Goal: Task Accomplishment & Management: Manage account settings

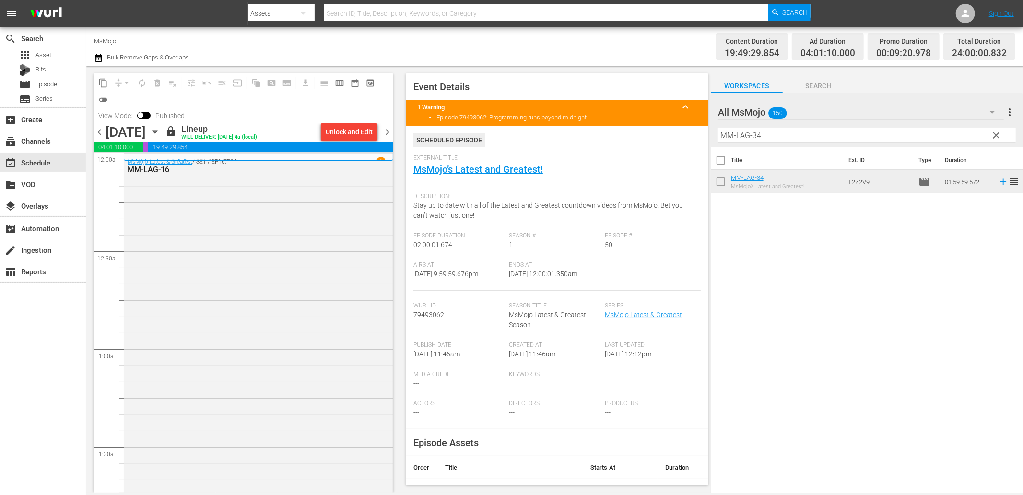
scroll to position [4182, 0]
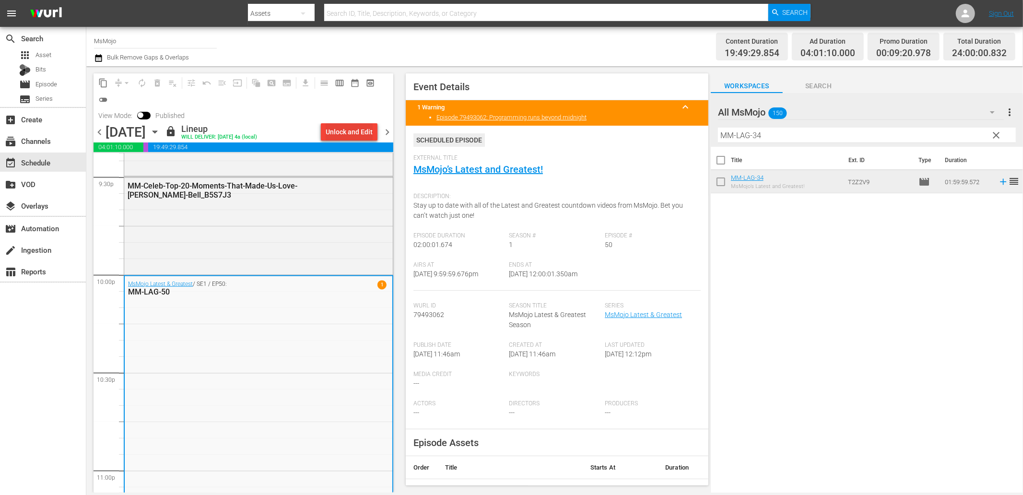
click at [347, 136] on div "Unlock and Edit" at bounding box center [349, 131] width 47 height 17
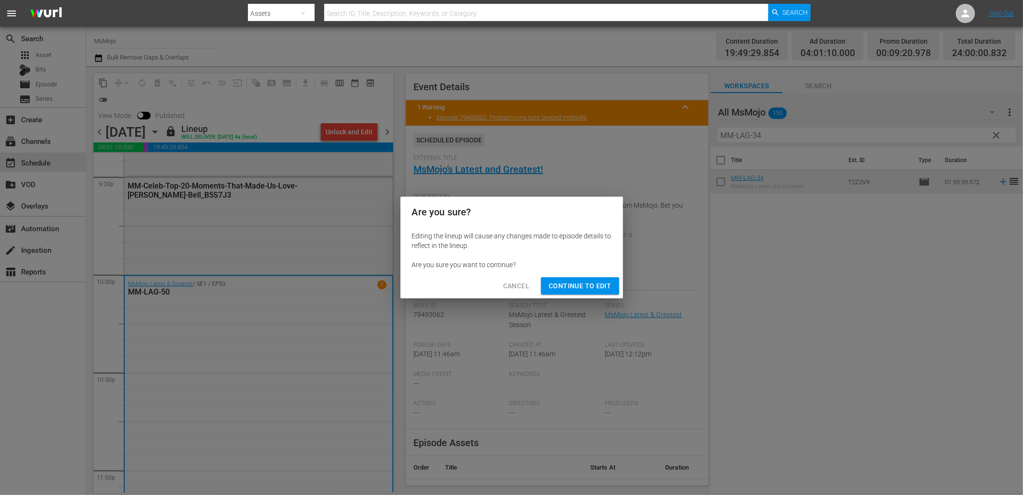
click at [590, 288] on span "Continue to Edit" at bounding box center [579, 286] width 62 height 12
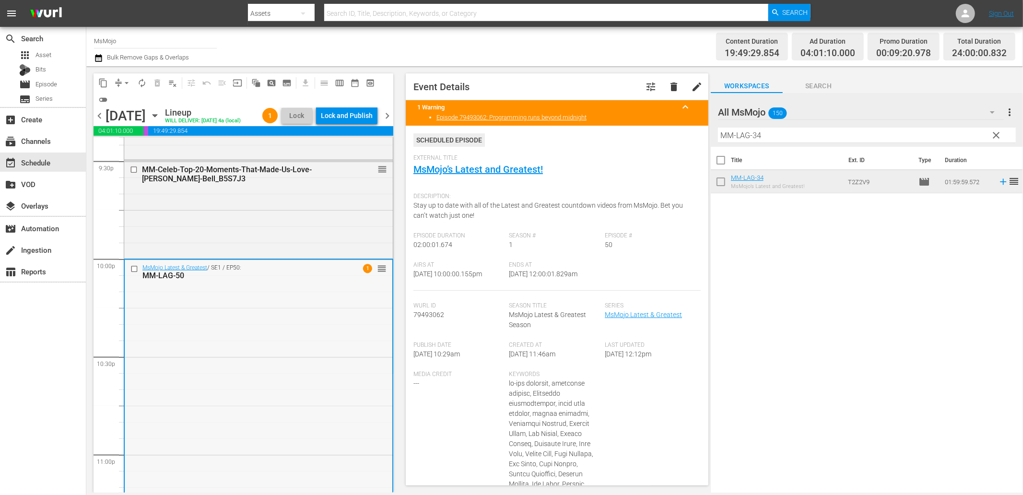
click at [290, 405] on div "MsMojo Latest & Greatest / SE1 / EP50: MM-LAG-50 1 reorder" at bounding box center [259, 454] width 268 height 388
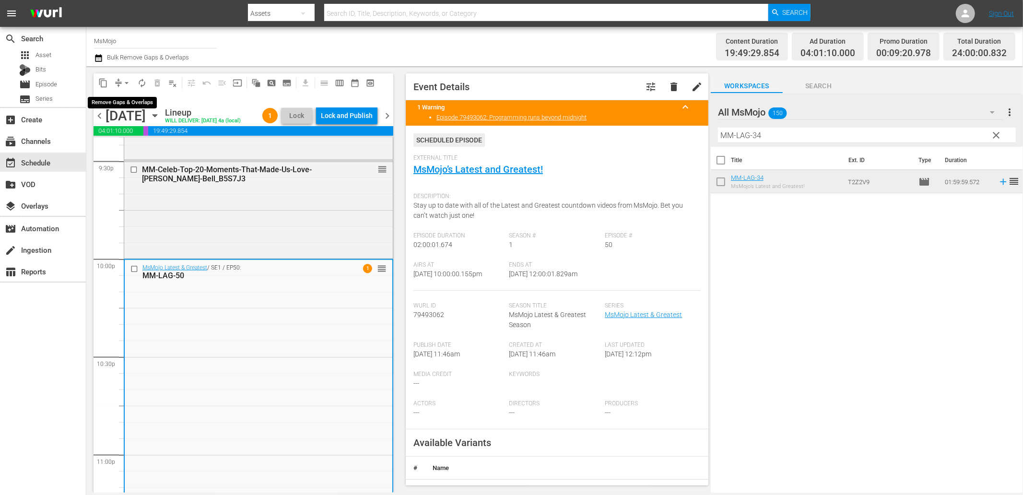
click at [123, 80] on span "arrow_drop_down" at bounding box center [127, 83] width 10 height 10
click at [142, 127] on li "Align to End of Previous Day" at bounding box center [127, 134] width 101 height 16
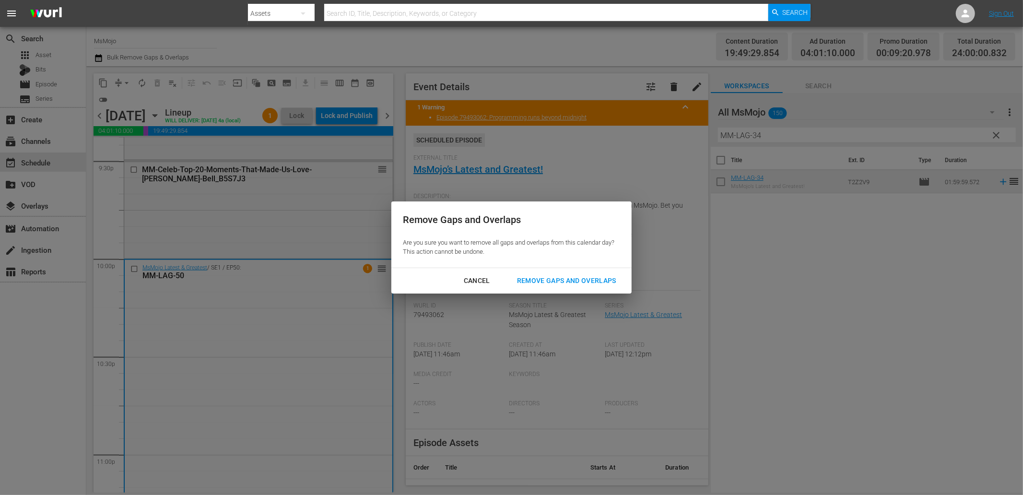
click at [566, 280] on div "Remove Gaps and Overlaps" at bounding box center [566, 281] width 115 height 12
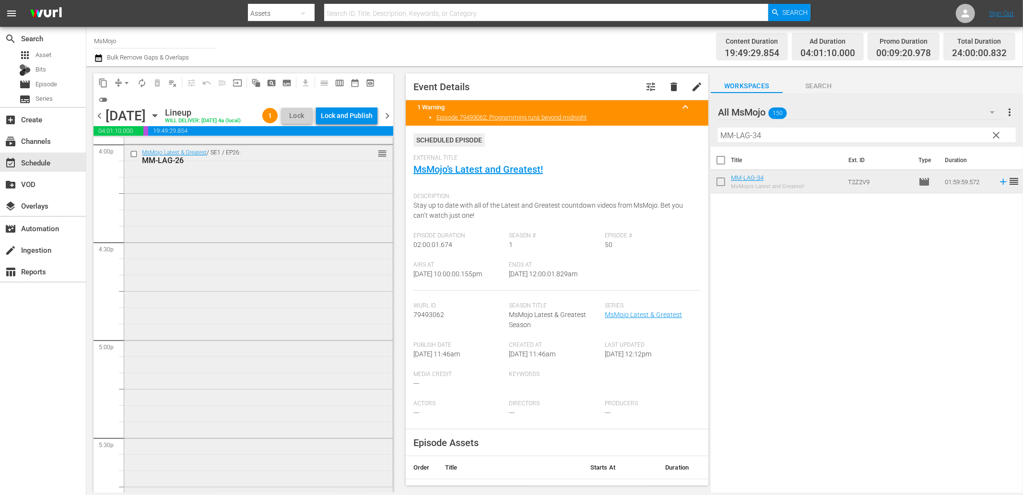
scroll to position [3046, 0]
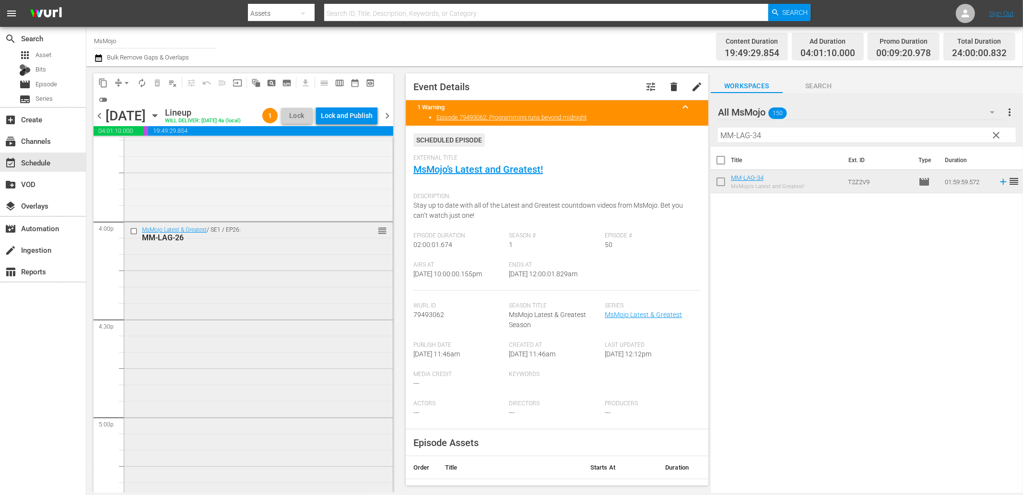
click at [131, 235] on input "checkbox" at bounding box center [135, 231] width 10 height 8
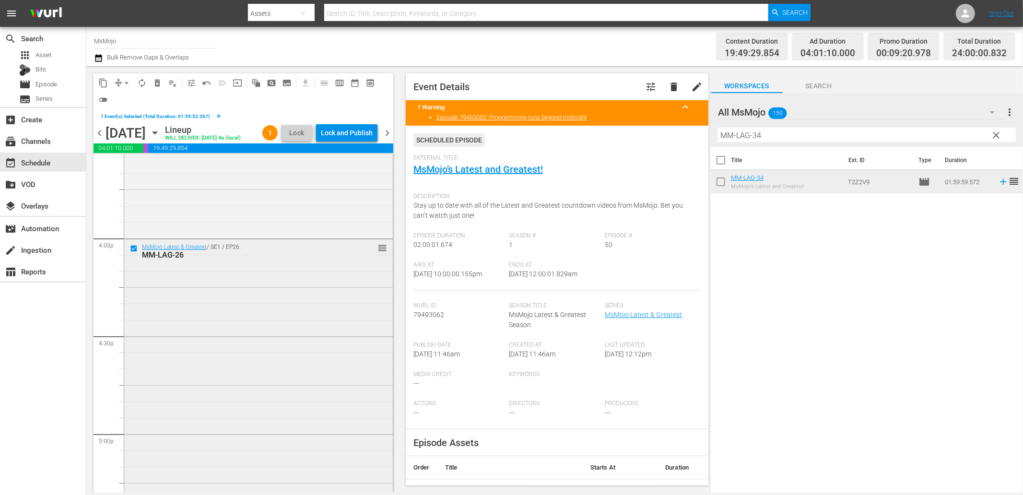
click at [235, 315] on div "MsMojo Latest & Greatest / SE1 / EP26: MM-LAG-26 reorder" at bounding box center [258, 433] width 268 height 388
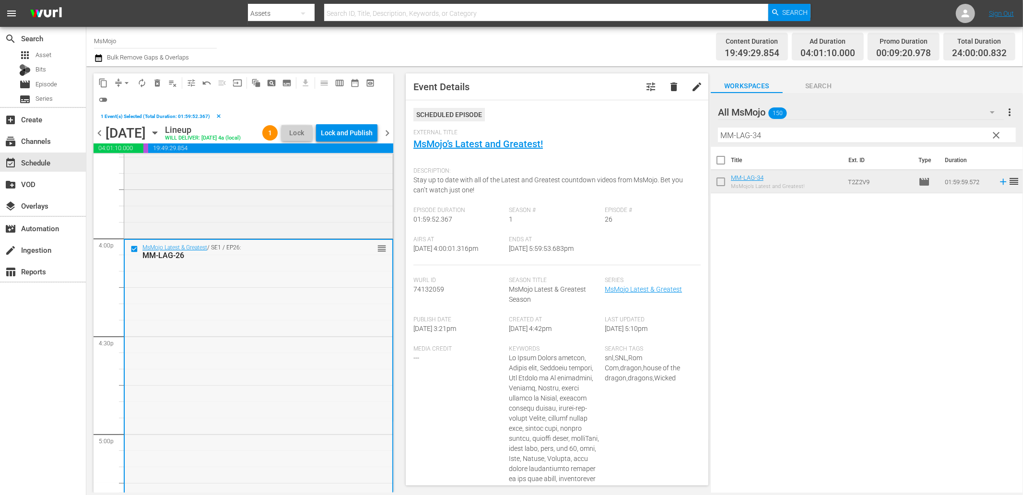
click at [130, 255] on div at bounding box center [135, 249] width 14 height 12
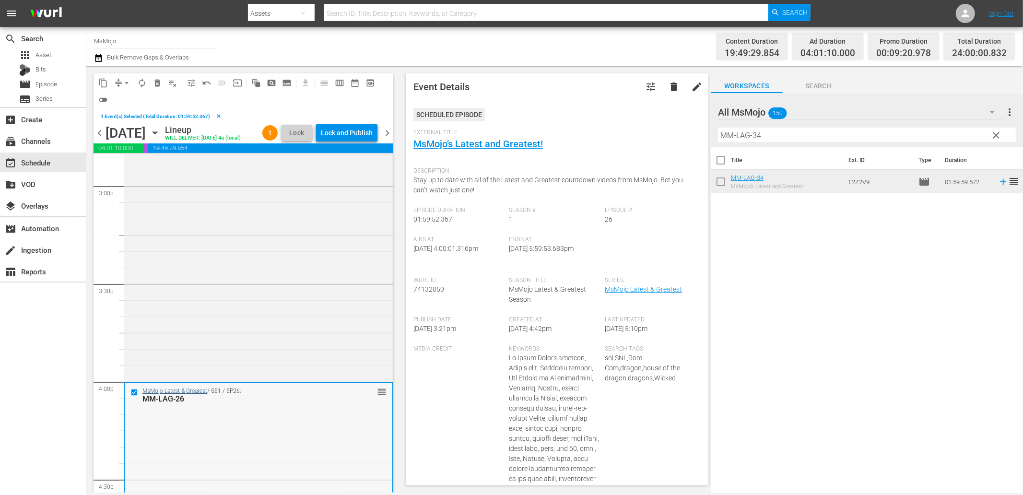
scroll to position [2903, 0]
click at [131, 395] on input "checkbox" at bounding box center [135, 391] width 10 height 8
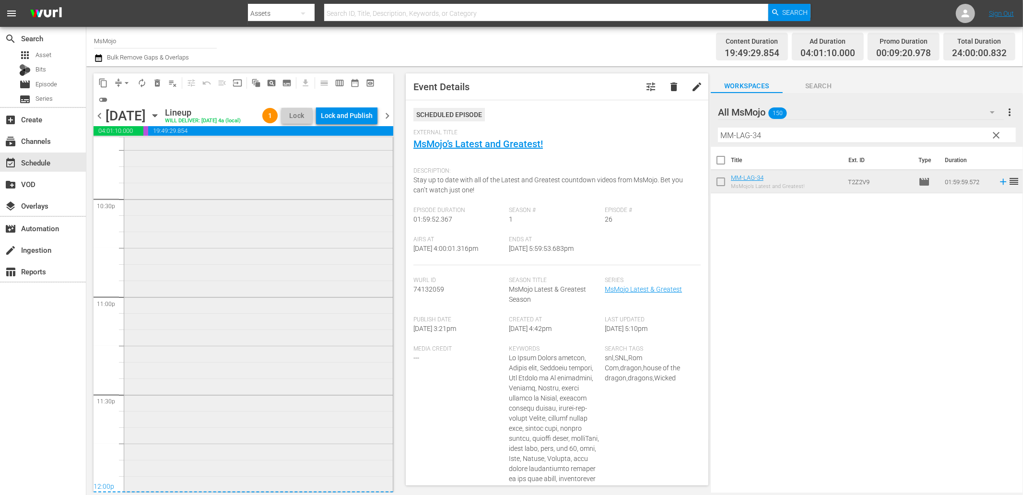
scroll to position [4354, 0]
click at [214, 358] on div "MsMojo Latest & Greatest / SE1 / EP50: MM-LAG-50 1 reorder" at bounding box center [258, 296] width 268 height 388
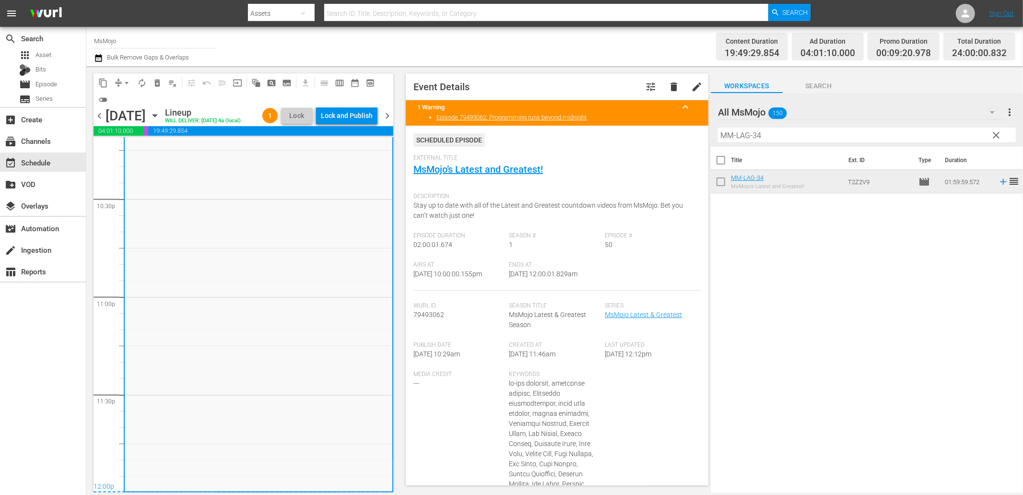
drag, startPoint x: 605, startPoint y: 275, endPoint x: 546, endPoint y: 281, distance: 59.3
click at [546, 281] on div "Airs At 9/16/25 @ 10:00:00.155pm Ends At 9/17/25 @ 12:00:01.829am" at bounding box center [556, 275] width 287 height 29
copy span "12:00:01.829am"
click at [339, 112] on div "Lock and Publish" at bounding box center [347, 115] width 52 height 17
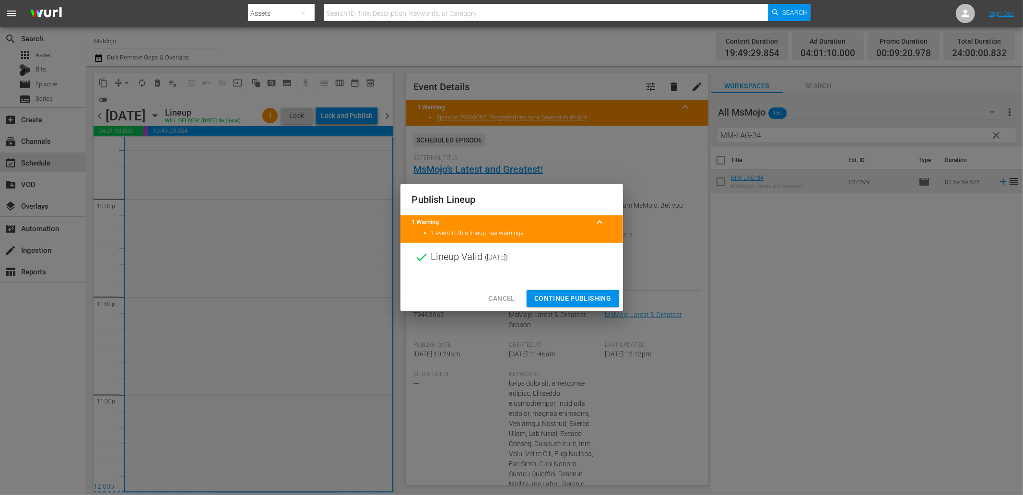
click at [547, 299] on span "Continue Publishing" at bounding box center [572, 298] width 77 height 12
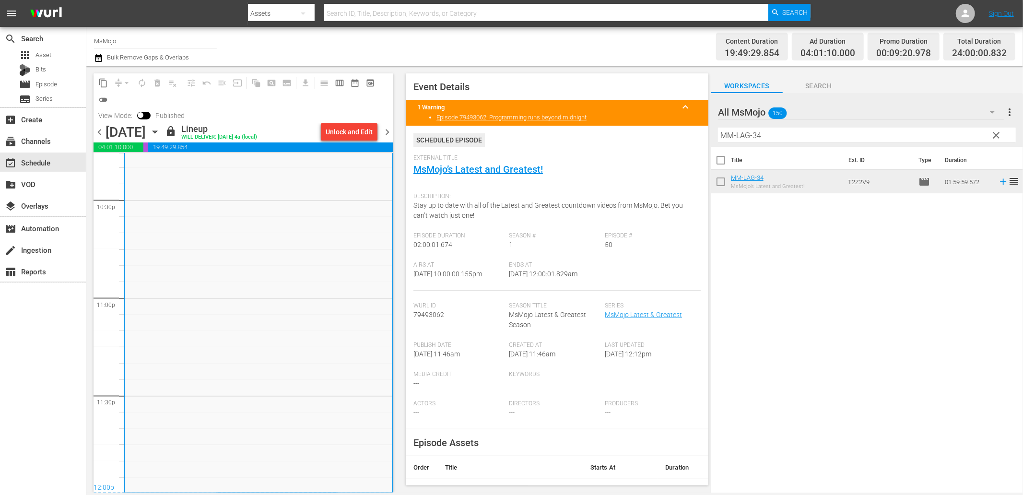
click at [385, 132] on span "chevron_right" at bounding box center [387, 132] width 12 height 12
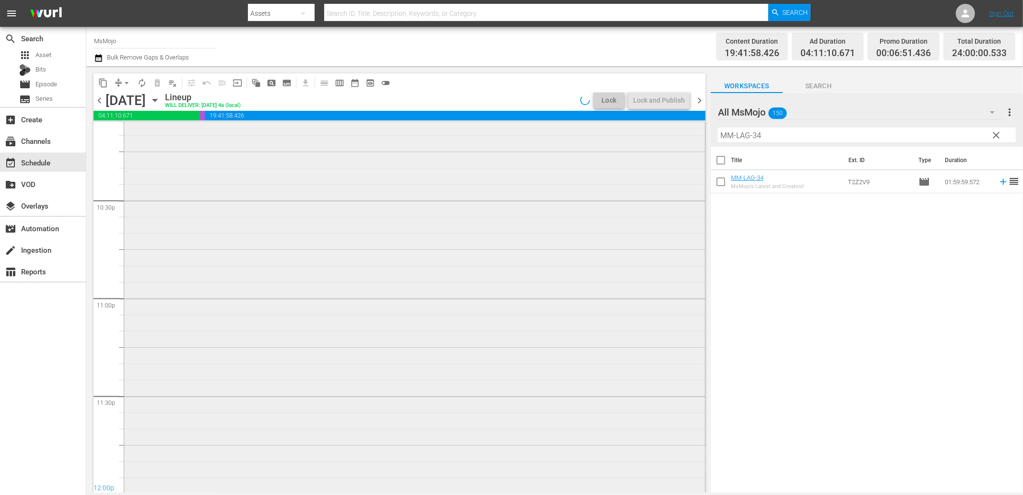
scroll to position [4324, 0]
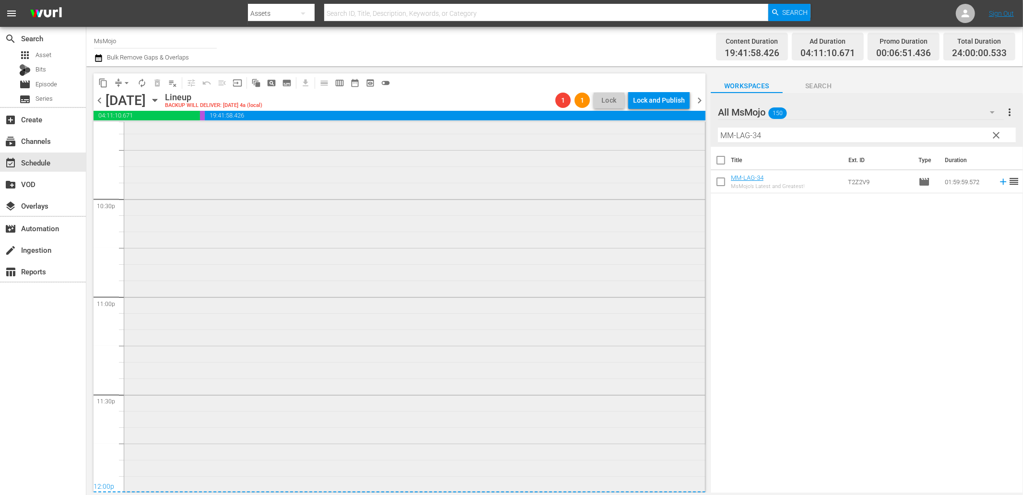
click at [229, 255] on div "MsMojo Latest & Greatest / SE1 / EP84: MM-LAG-84 1 reorder" at bounding box center [414, 295] width 581 height 389
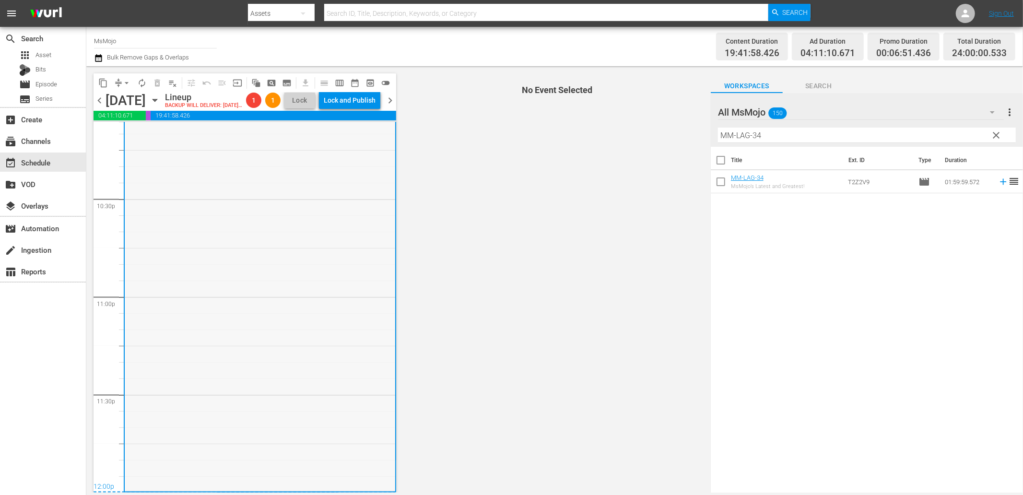
scroll to position [4340, 0]
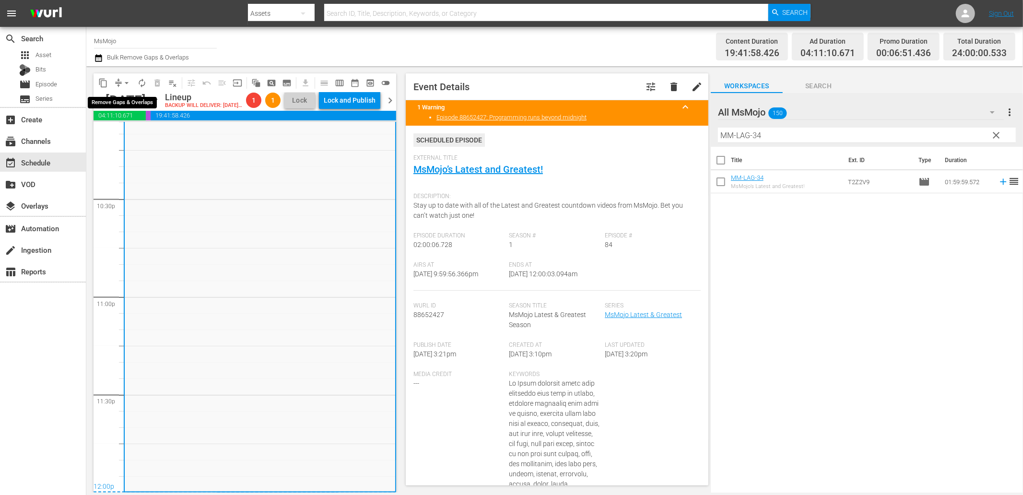
click at [122, 78] on span "arrow_drop_down" at bounding box center [127, 83] width 10 height 10
click at [147, 130] on li "Align to End of Previous Day" at bounding box center [127, 134] width 101 height 16
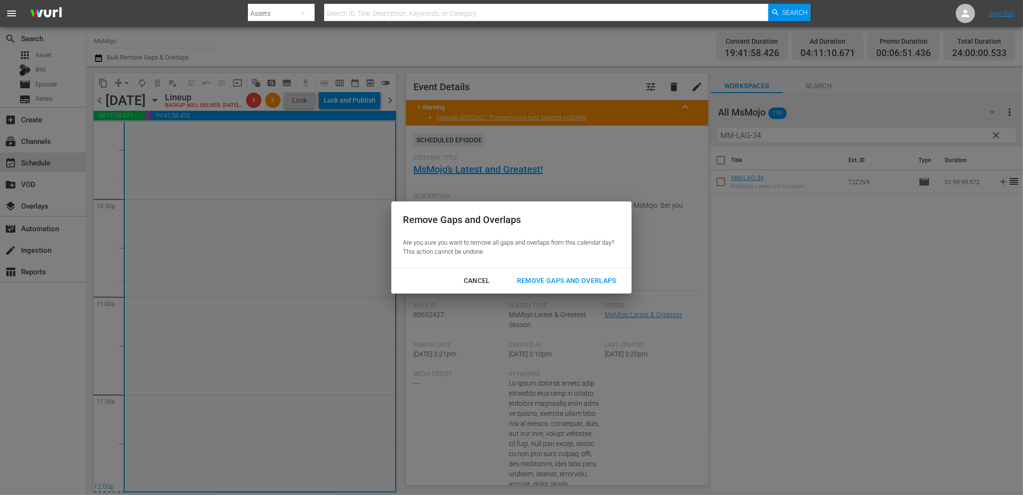
click at [556, 285] on div "Remove Gaps and Overlaps" at bounding box center [566, 281] width 115 height 12
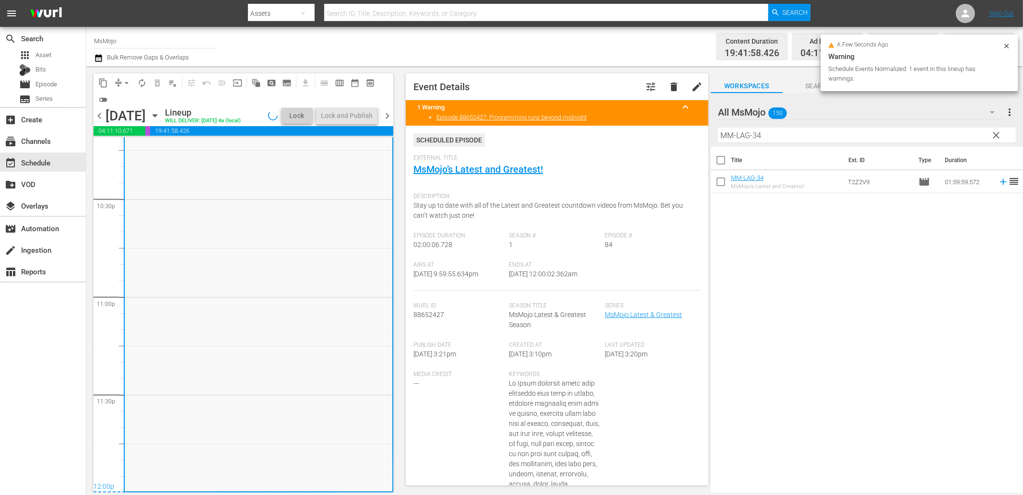
scroll to position [4354, 0]
click at [226, 256] on div "MsMojo Latest & Greatest / SE1 / EP84: MM-LAG-84 1 reorder" at bounding box center [259, 296] width 268 height 389
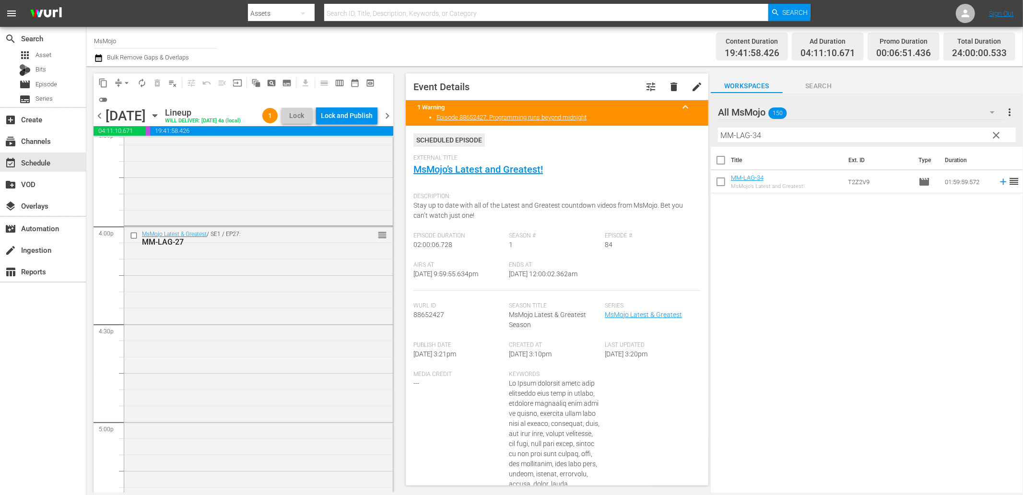
scroll to position [3005, 0]
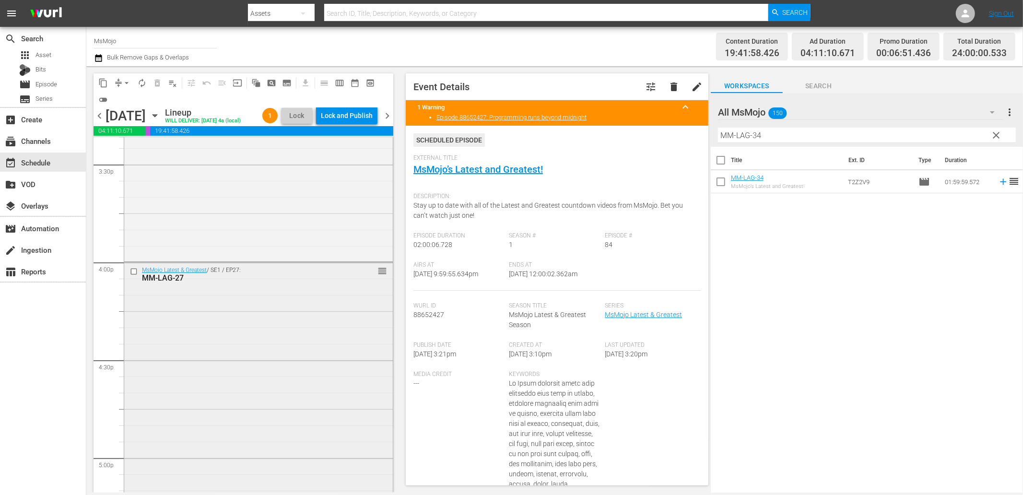
click at [133, 275] on input "checkbox" at bounding box center [135, 271] width 10 height 8
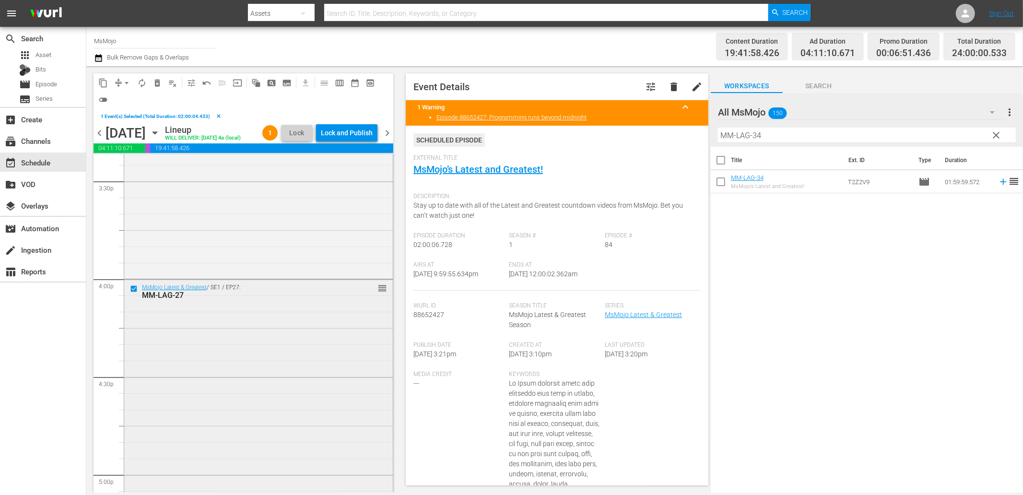
click at [242, 344] on div "MsMojo Latest & Greatest / SE1 / EP27: MM-LAG-27 reorder" at bounding box center [258, 473] width 268 height 389
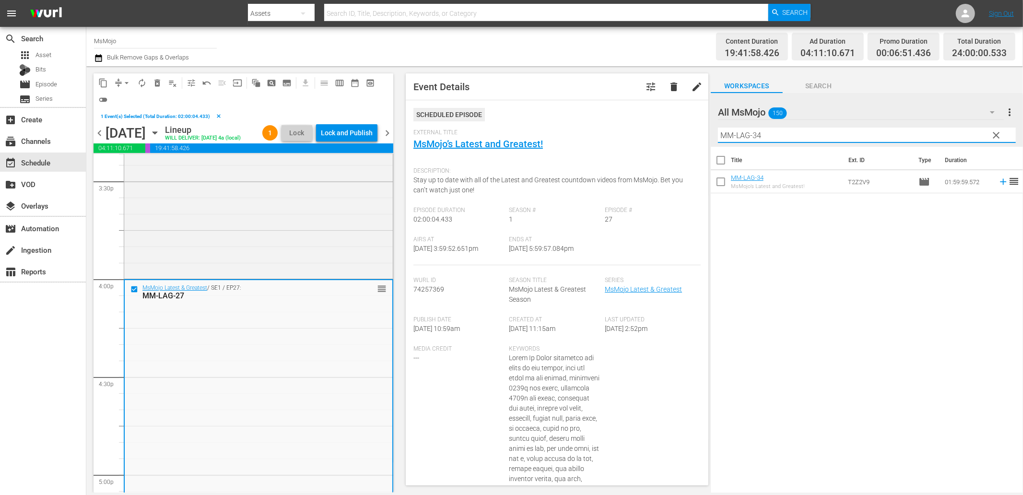
drag, startPoint x: 704, startPoint y: 135, endPoint x: 674, endPoint y: 136, distance: 30.2
click at [674, 136] on div "content_copy compress arrow_drop_down autorenew_outlined delete_forever_outline…" at bounding box center [554, 279] width 936 height 426
paste input "83"
click at [155, 83] on span "delete_forever_outlined" at bounding box center [157, 83] width 10 height 10
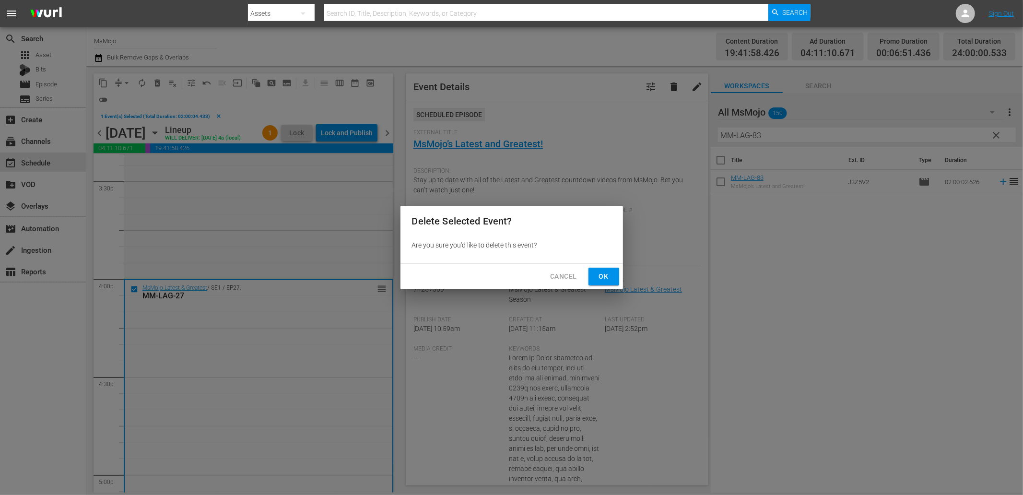
click at [605, 279] on span "Ok" at bounding box center [603, 276] width 15 height 12
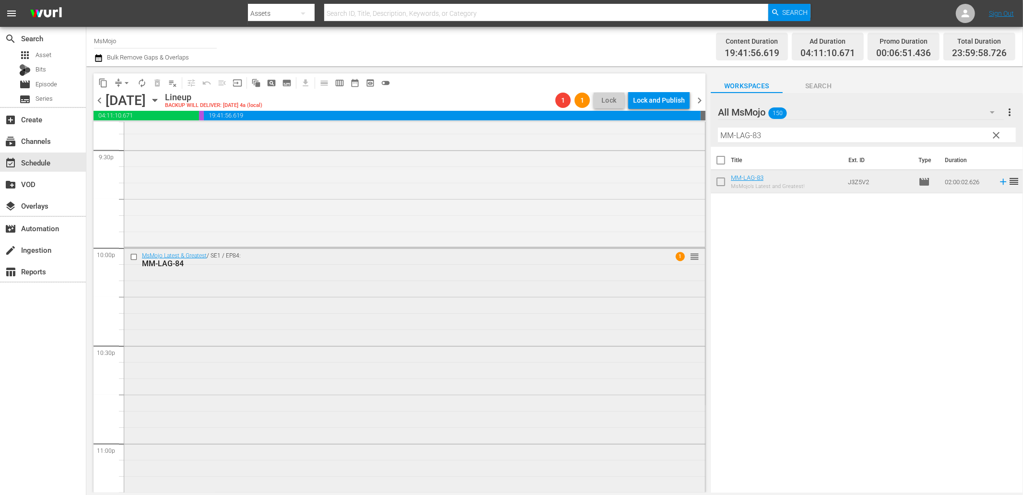
scroll to position [4324, 0]
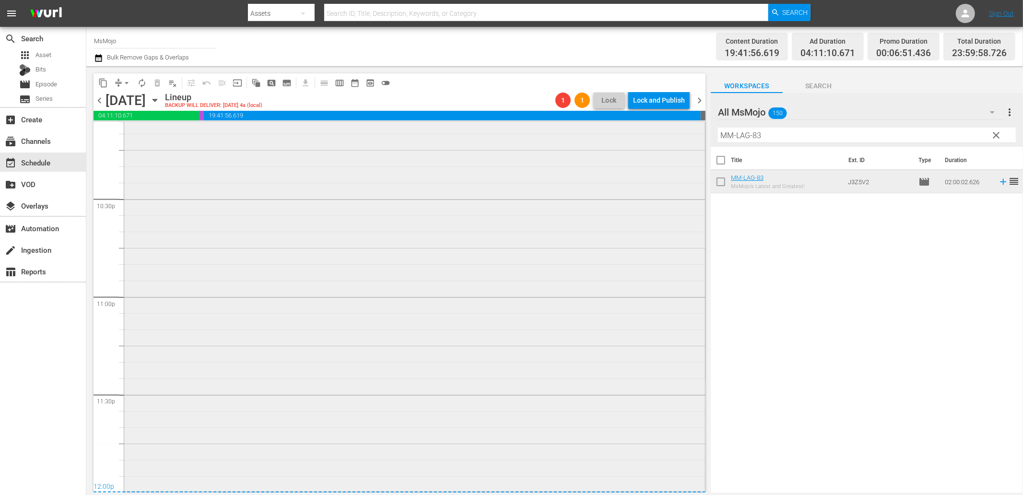
click at [302, 364] on div "MsMojo Latest & Greatest / SE1 / EP84: MM-LAG-84 1 reorder" at bounding box center [414, 295] width 581 height 389
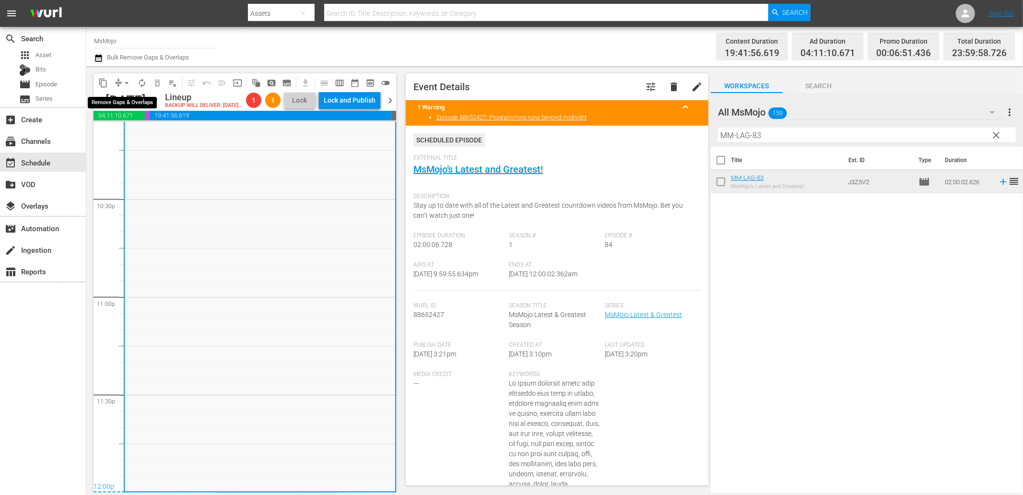
click at [122, 83] on span "arrow_drop_down" at bounding box center [127, 83] width 10 height 10
click at [132, 132] on li "Align to End of Previous Day" at bounding box center [127, 134] width 101 height 16
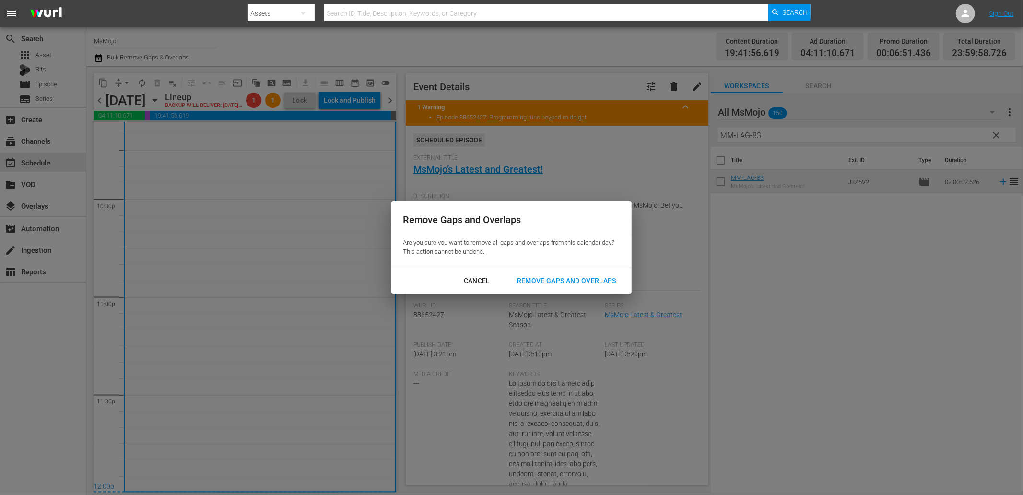
click at [592, 287] on button "Remove Gaps and Overlaps" at bounding box center [566, 281] width 122 height 18
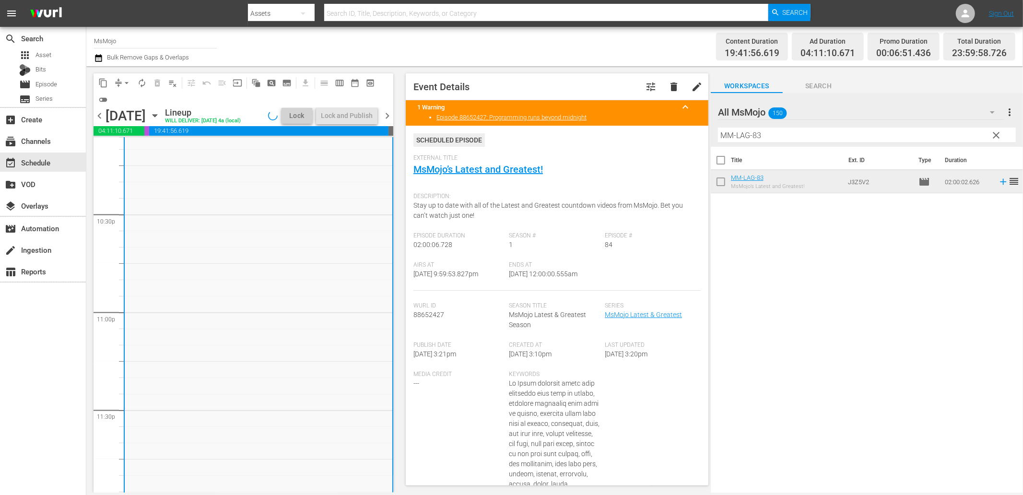
drag, startPoint x: 582, startPoint y: 278, endPoint x: 540, endPoint y: 279, distance: 41.7
click at [539, 279] on div "Ends At 9/18/25 @ 12:00:00.555am" at bounding box center [557, 275] width 96 height 29
copy span "12:00:00.555am"
click at [359, 114] on div "Lock and Publish" at bounding box center [347, 115] width 52 height 17
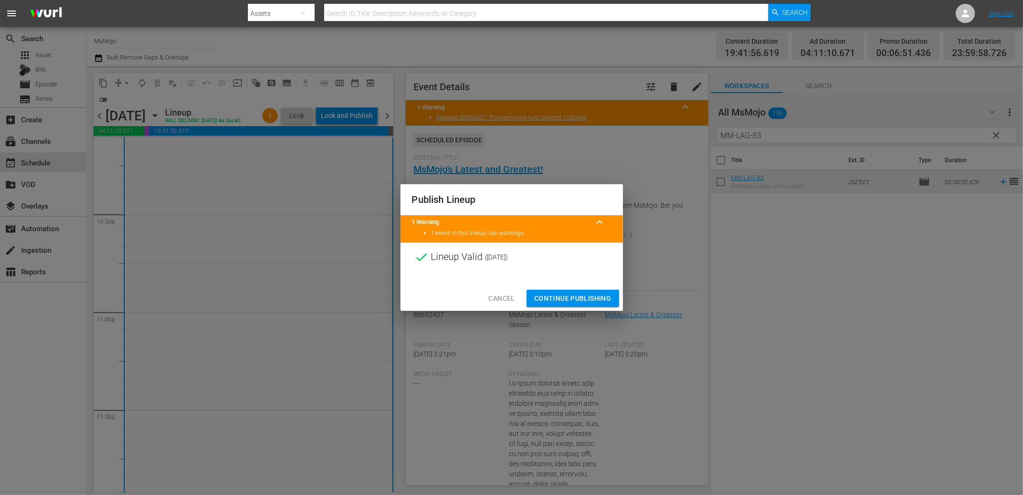
click at [560, 300] on span "Continue Publishing" at bounding box center [572, 298] width 77 height 12
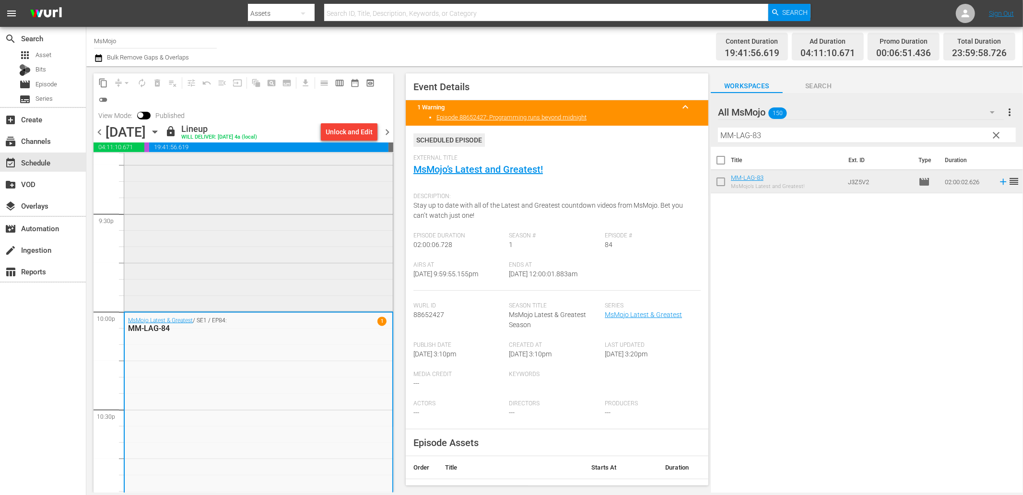
scroll to position [4111, 0]
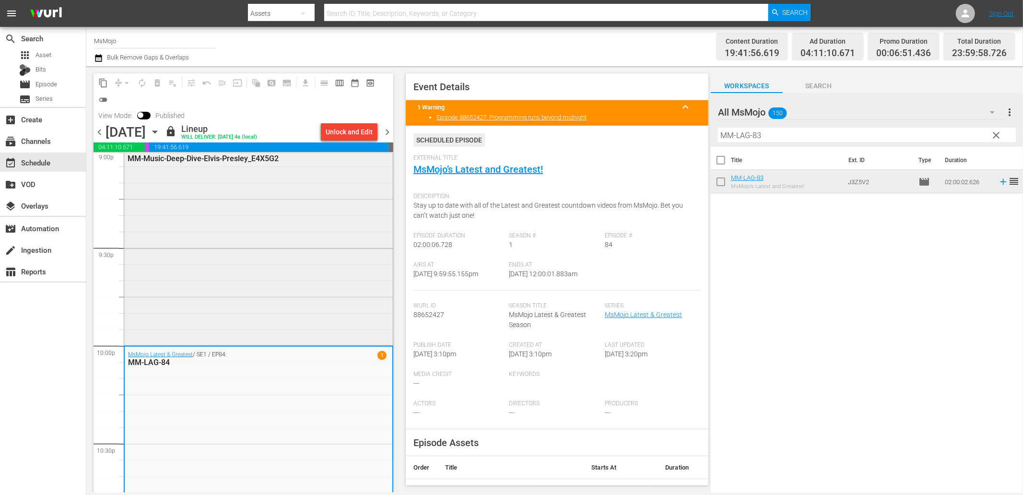
click at [304, 278] on div "MM-Music-Deep-Dive-Elvis-Presley_E4X5G2" at bounding box center [258, 246] width 268 height 193
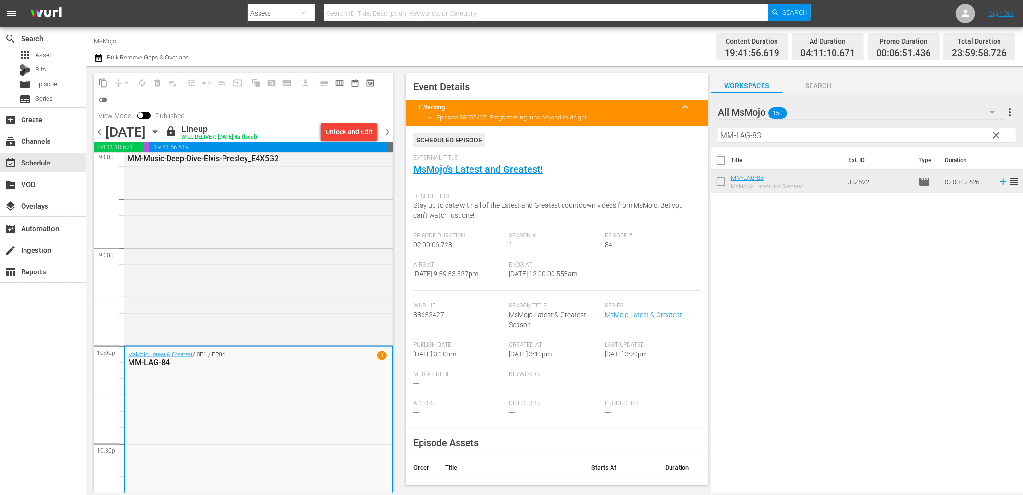
click at [387, 128] on span "chevron_right" at bounding box center [387, 132] width 12 height 12
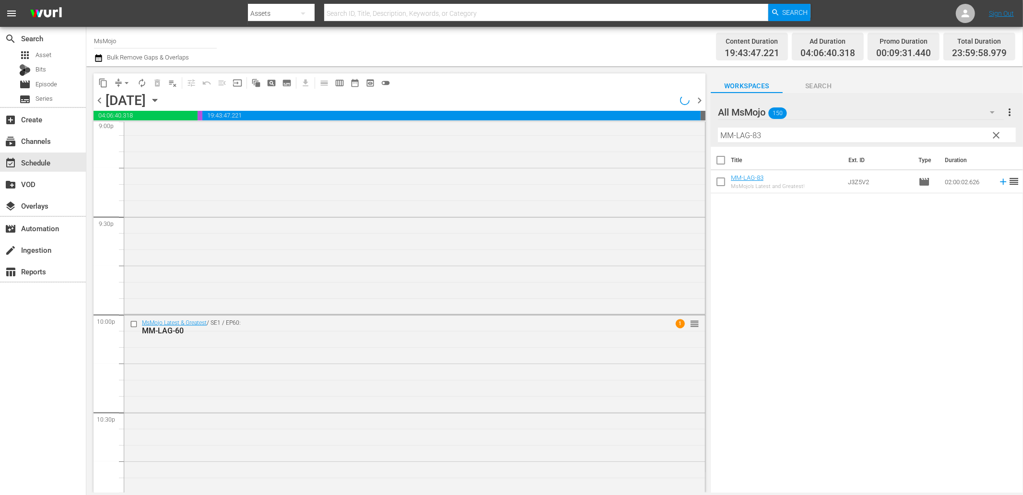
scroll to position [4095, 0]
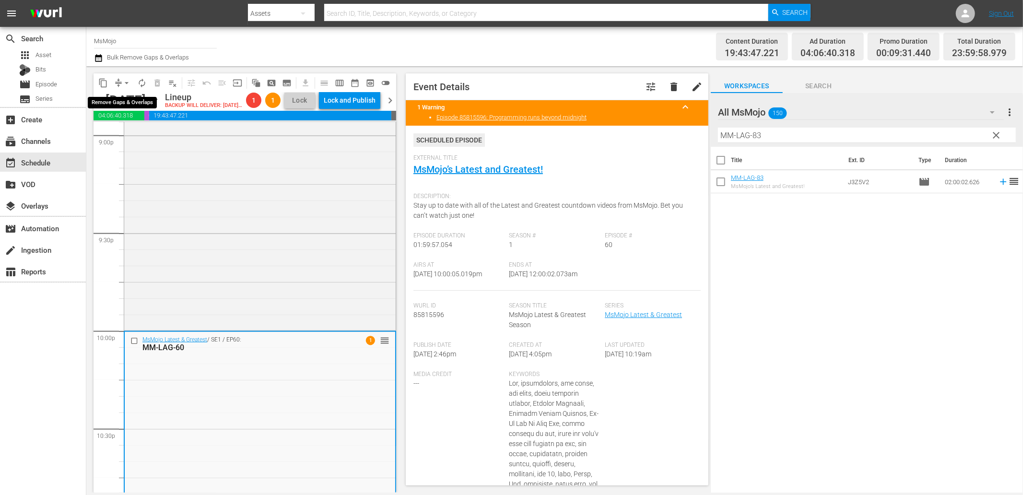
click at [123, 80] on span "arrow_drop_down" at bounding box center [127, 83] width 10 height 10
click at [133, 136] on li "Align to End of Previous Day" at bounding box center [127, 134] width 101 height 16
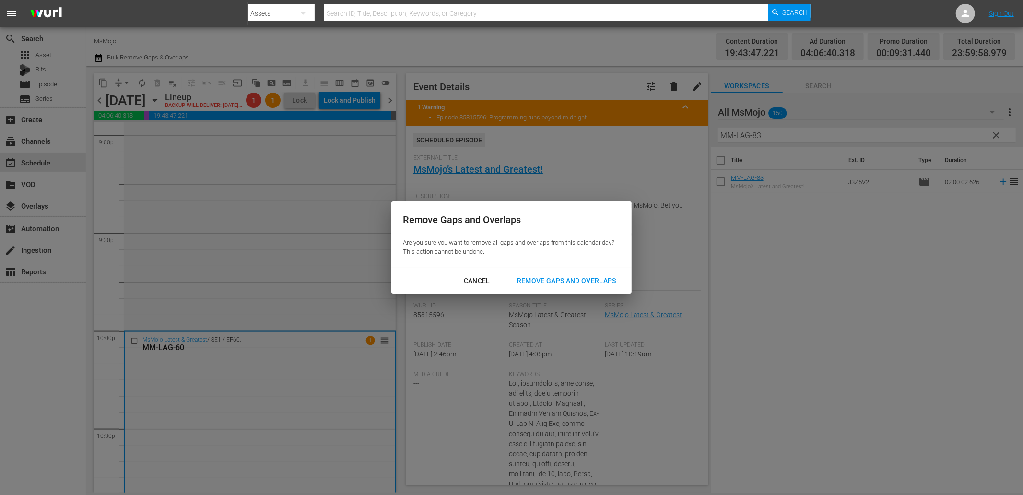
click at [552, 277] on div "Remove Gaps and Overlaps" at bounding box center [566, 281] width 115 height 12
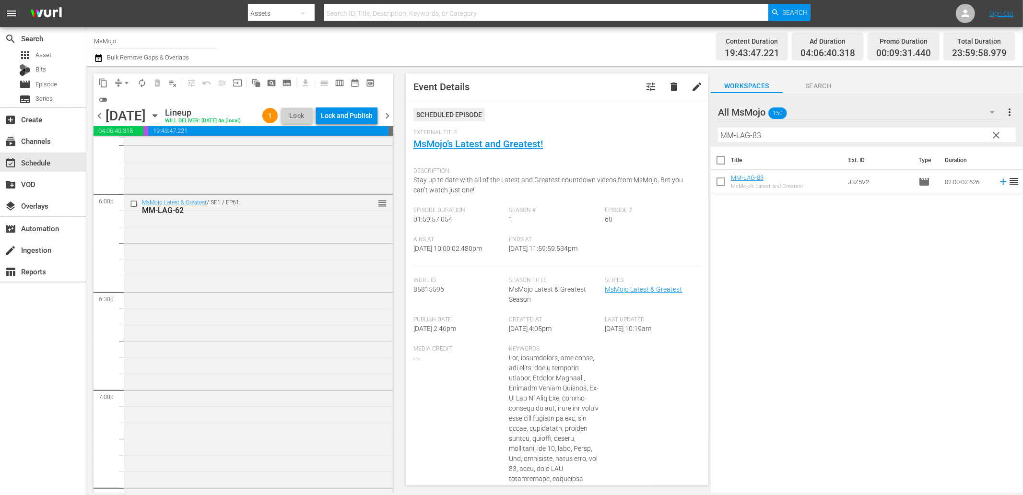
scroll to position [3385, 0]
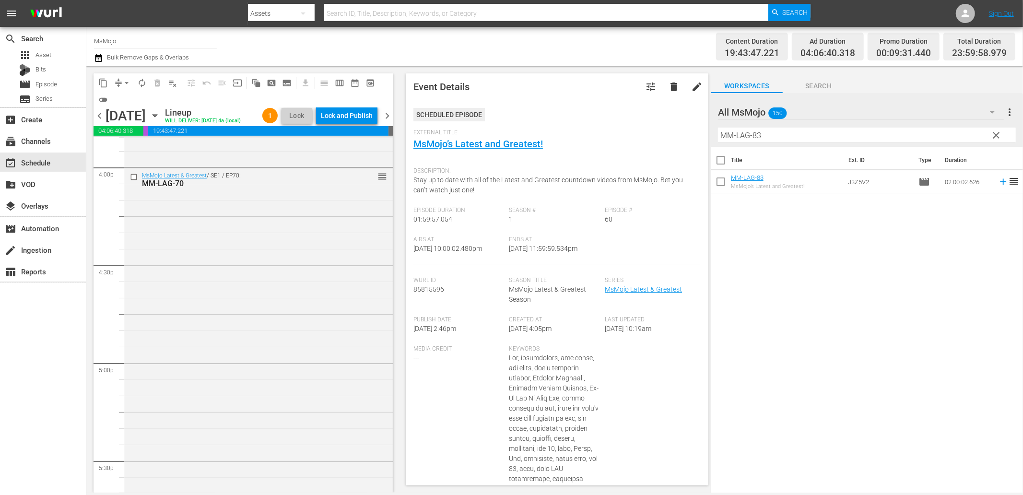
click at [269, 399] on div "MsMojo Latest & Greatest / SE1 / EP70: MM-LAG-70 reorder" at bounding box center [258, 362] width 268 height 388
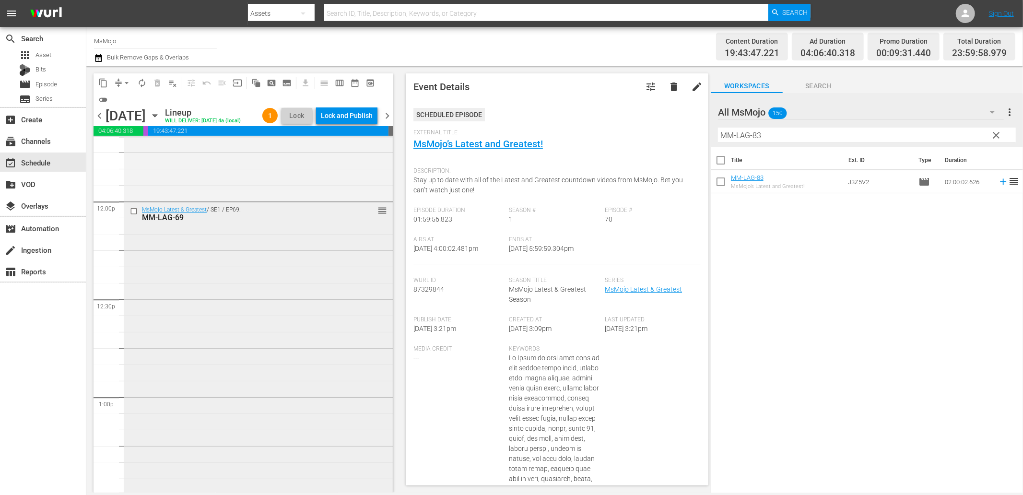
click at [218, 402] on div "MsMojo Latest & Greatest / SE1 / EP69: MM-LAG-69 reorder" at bounding box center [258, 396] width 268 height 389
click at [210, 390] on div "MsMojo Latest & Greatest / SE1 / EP60: MM-LAG-60 reorder" at bounding box center [258, 296] width 268 height 388
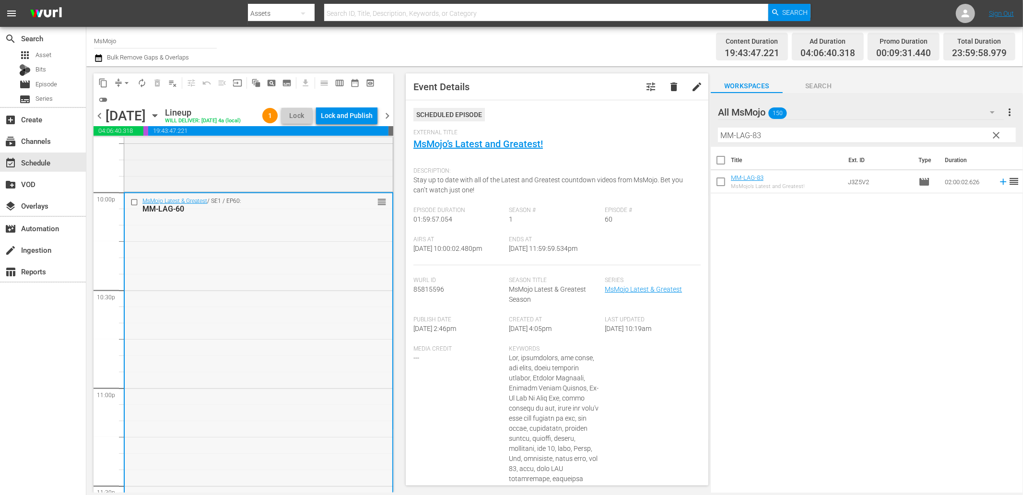
scroll to position [4248, 0]
click at [130, 207] on input "checkbox" at bounding box center [135, 202] width 10 height 8
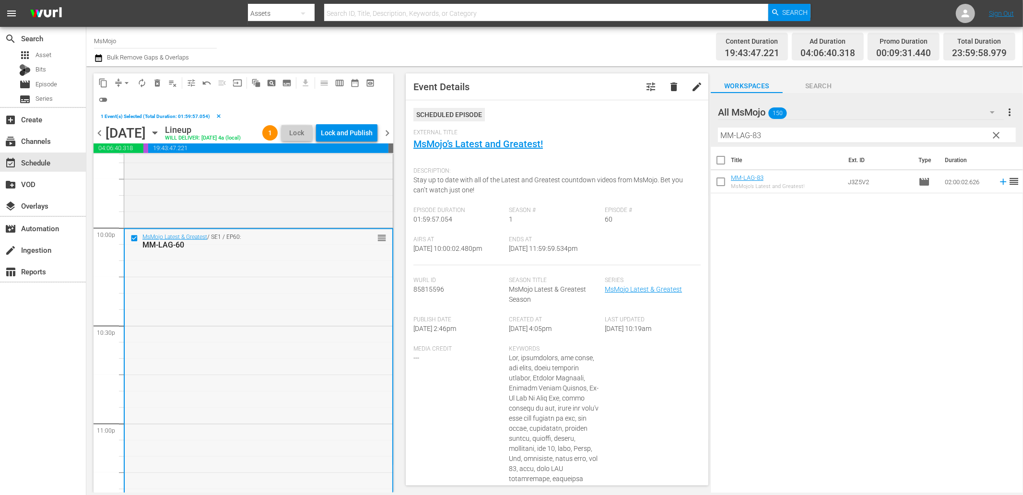
scroll to position [4212, 0]
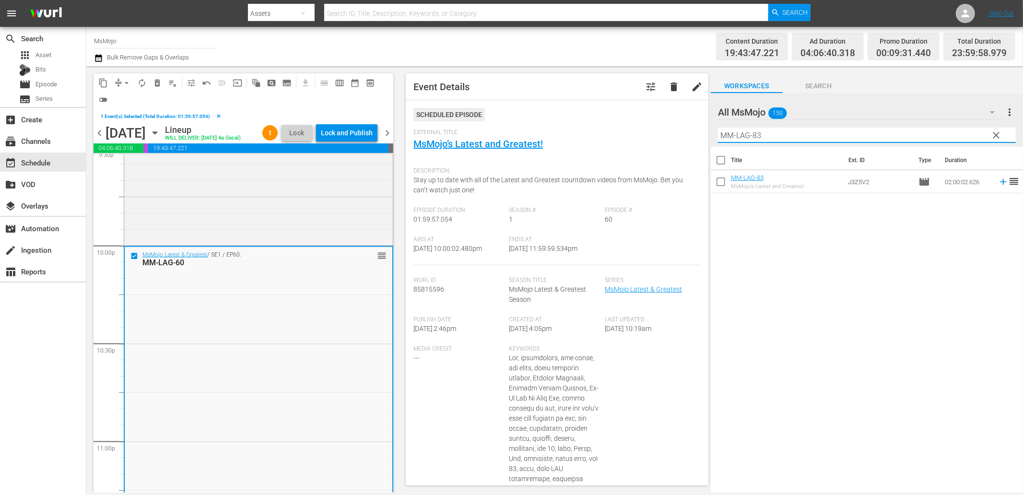
drag, startPoint x: 773, startPoint y: 131, endPoint x: 644, endPoint y: 136, distance: 129.0
click at [650, 136] on div "content_copy compress arrow_drop_down autorenew_outlined delete_forever_outline…" at bounding box center [554, 279] width 936 height 426
paste input "8"
click at [155, 79] on span "delete_forever_outlined" at bounding box center [157, 83] width 10 height 10
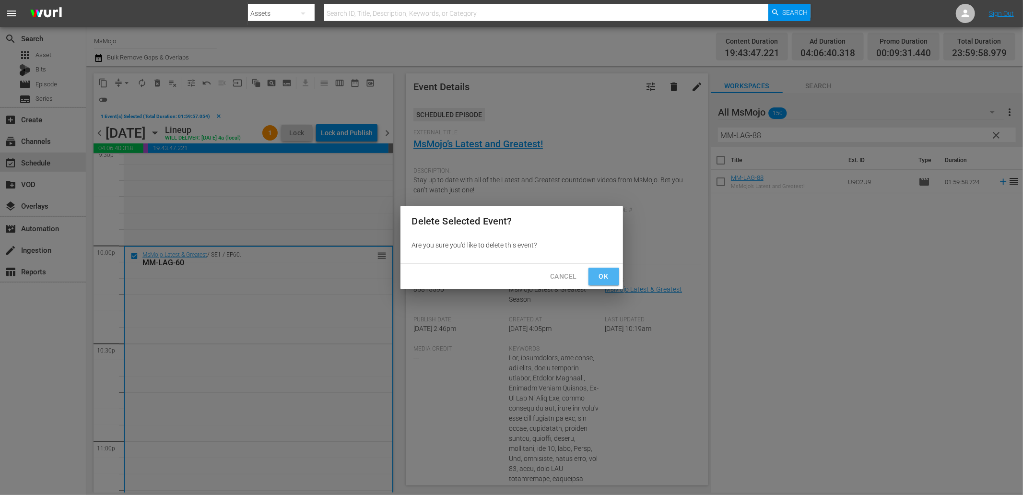
click at [600, 270] on span "Ok" at bounding box center [603, 276] width 15 height 12
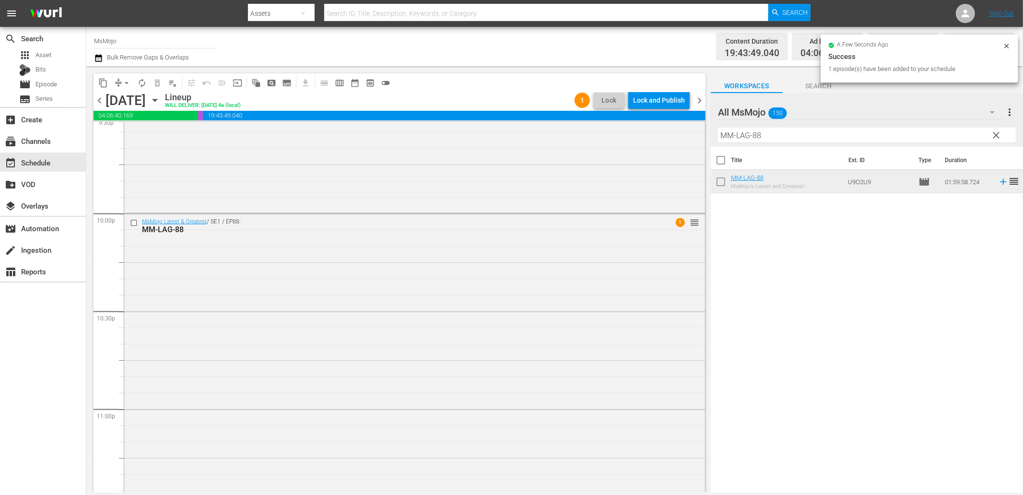
click at [235, 281] on div "MsMojo Latest & Greatest / SE1 / EP88: MM-LAG-88 1 reorder" at bounding box center [414, 408] width 581 height 388
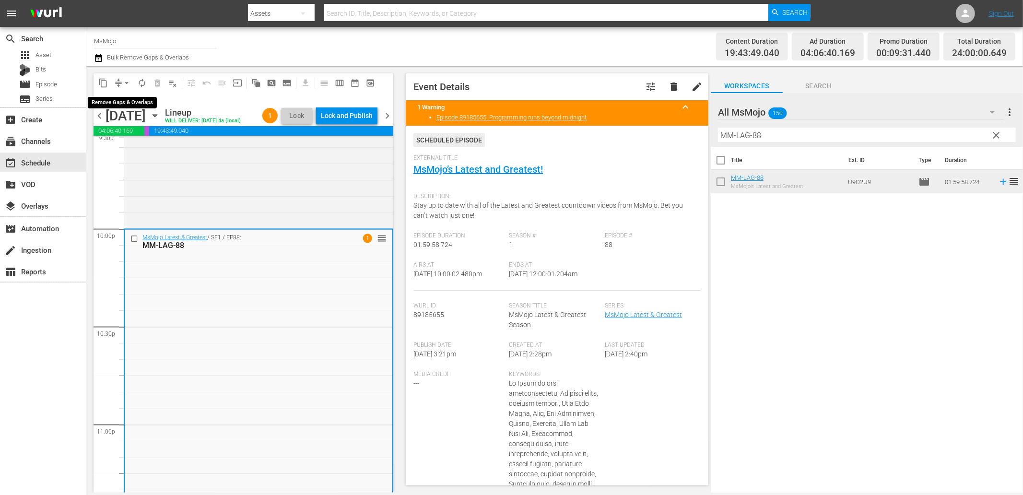
click at [125, 77] on button "arrow_drop_down" at bounding box center [126, 82] width 15 height 15
click at [131, 133] on li "Align to End of Previous Day" at bounding box center [127, 134] width 101 height 16
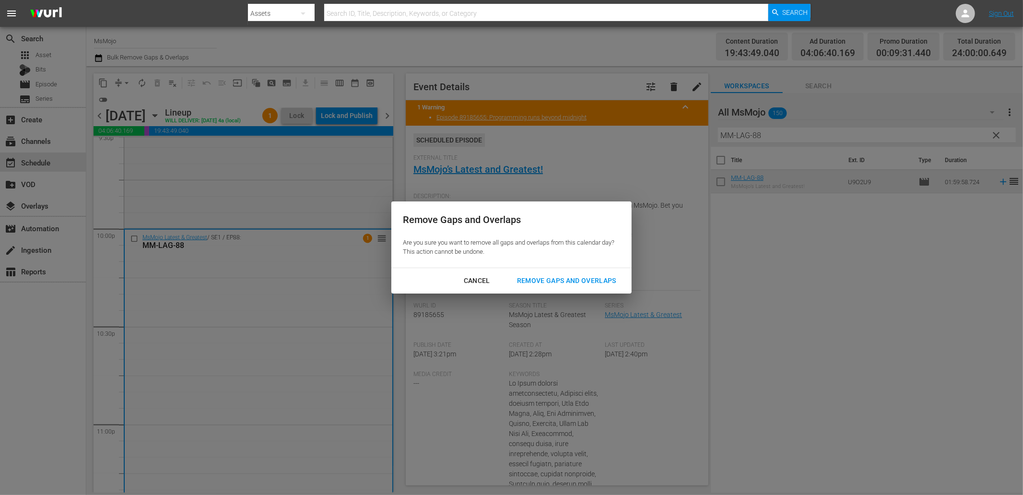
click at [576, 276] on div "Remove Gaps and Overlaps" at bounding box center [566, 281] width 115 height 12
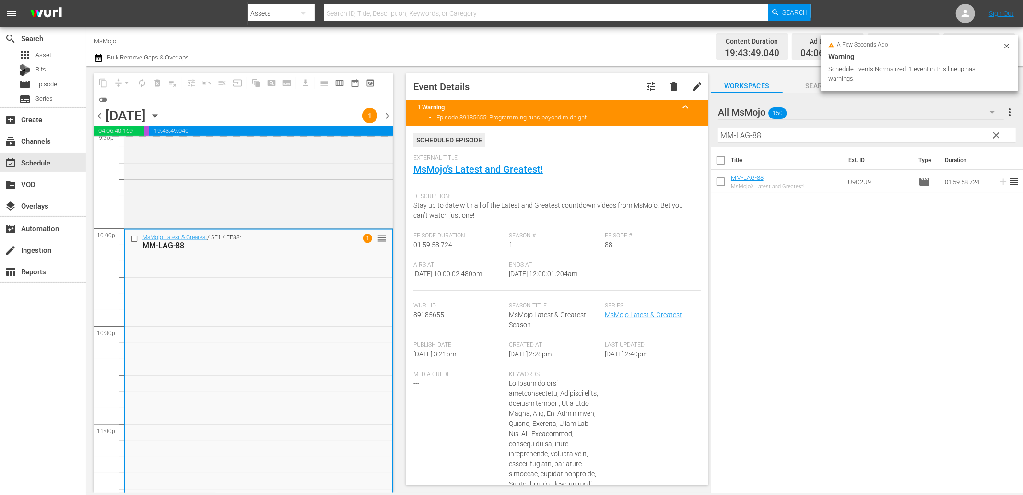
drag, startPoint x: 555, startPoint y: 280, endPoint x: 539, endPoint y: 280, distance: 15.8
click at [539, 280] on div "Airs At 9/18/25 @ 10:00:02.480pm Ends At 9/19/25 @ 12:00:01.204am" at bounding box center [556, 275] width 287 height 29
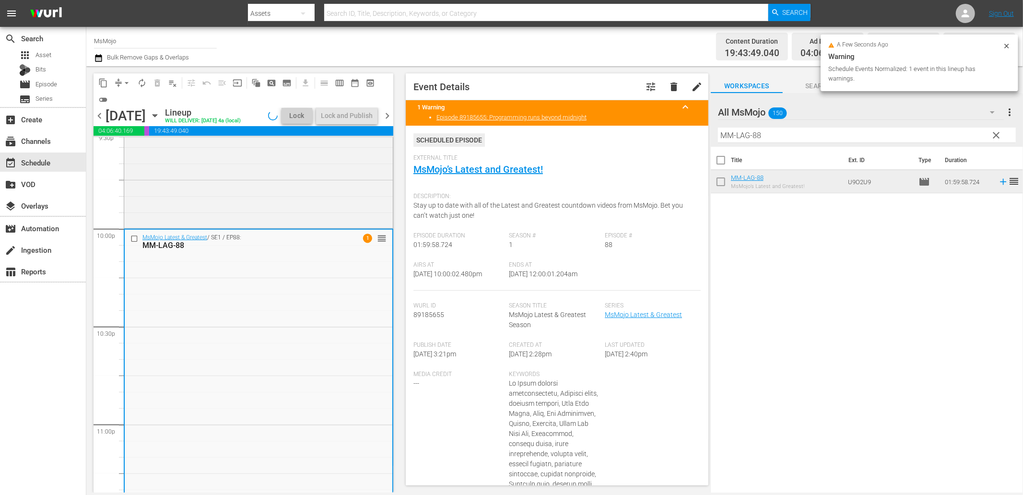
copy span "12:00:01.204am"
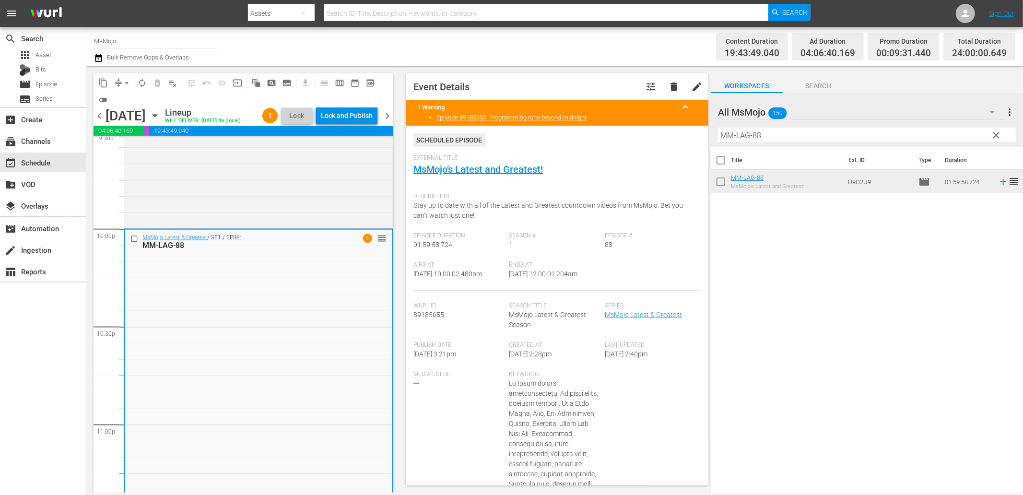
click at [357, 119] on div "Lock and Publish" at bounding box center [347, 115] width 52 height 17
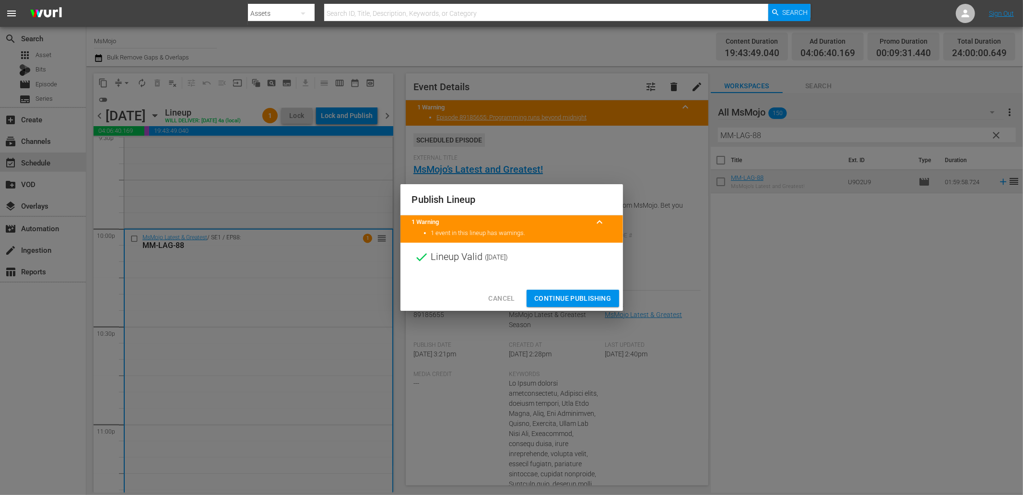
click at [560, 293] on span "Continue Publishing" at bounding box center [572, 298] width 77 height 12
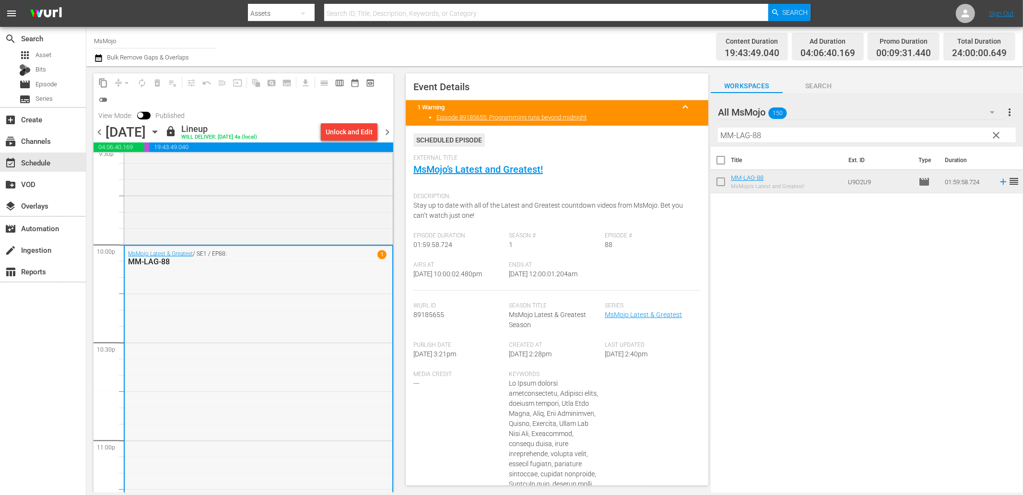
click at [263, 359] on div "MsMojo Latest & Greatest / SE1 / EP88: MM-LAG-88 1" at bounding box center [259, 440] width 268 height 388
click at [390, 133] on span "chevron_right" at bounding box center [387, 132] width 12 height 12
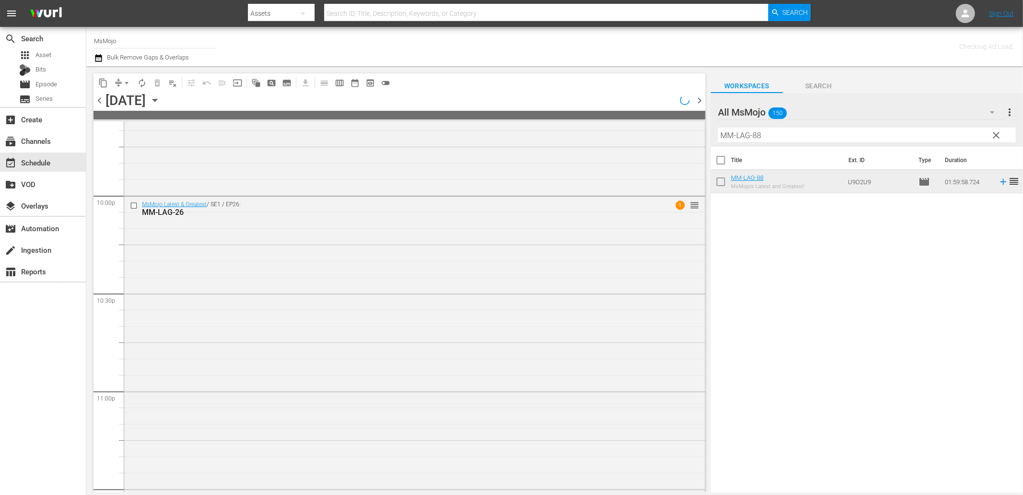
scroll to position [4212, 0]
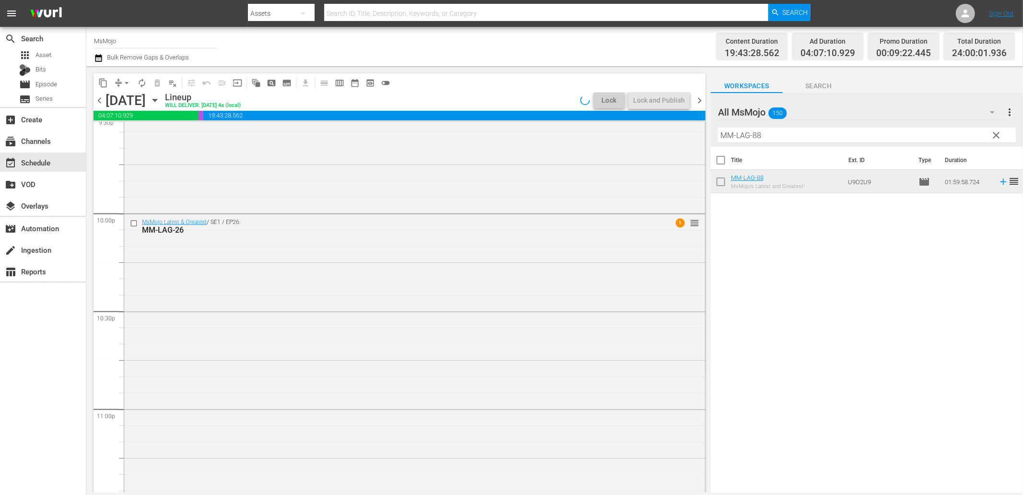
click at [240, 362] on div "MsMojo Latest & Greatest / SE1 / EP26: MM-LAG-26 1 reorder" at bounding box center [414, 408] width 581 height 388
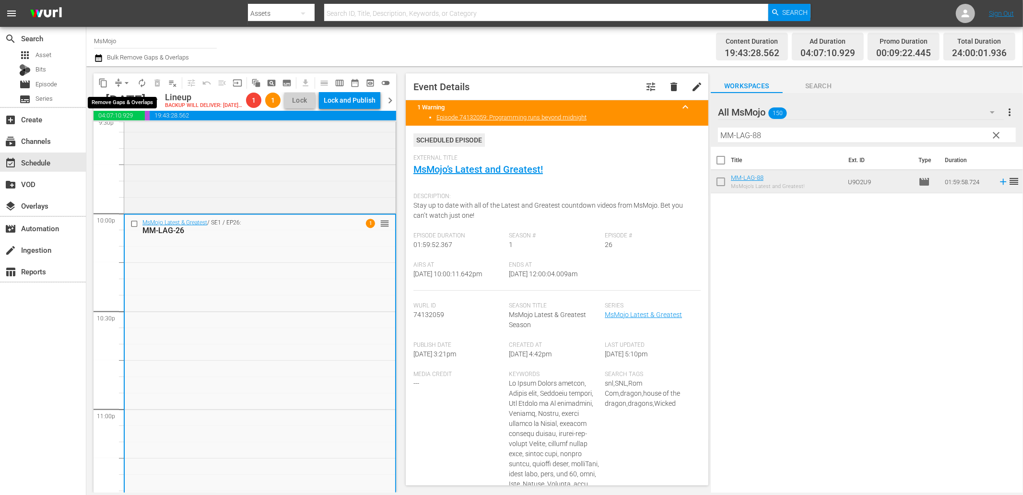
click at [123, 77] on button "arrow_drop_down" at bounding box center [126, 82] width 15 height 15
click at [142, 140] on li "Align to End of Previous Day" at bounding box center [127, 134] width 101 height 16
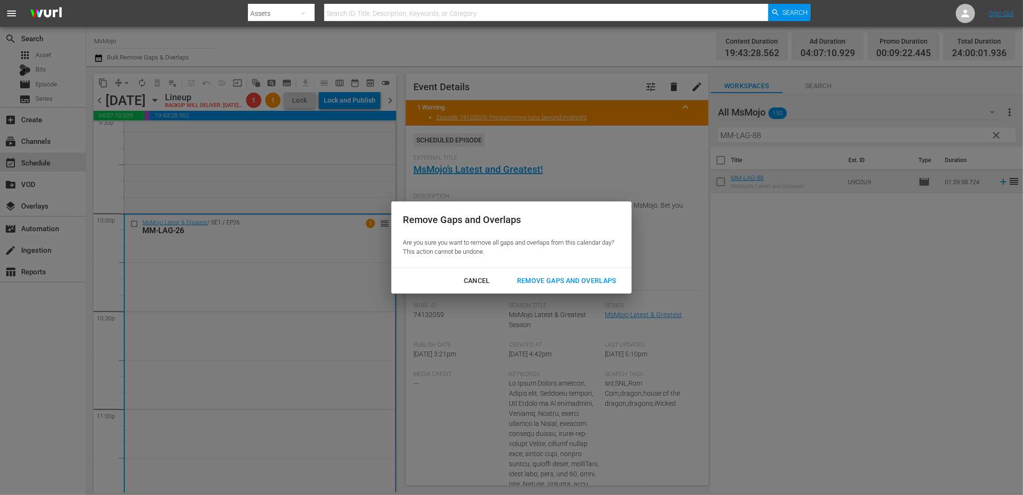
click at [594, 280] on div "Remove Gaps and Overlaps" at bounding box center [566, 281] width 115 height 12
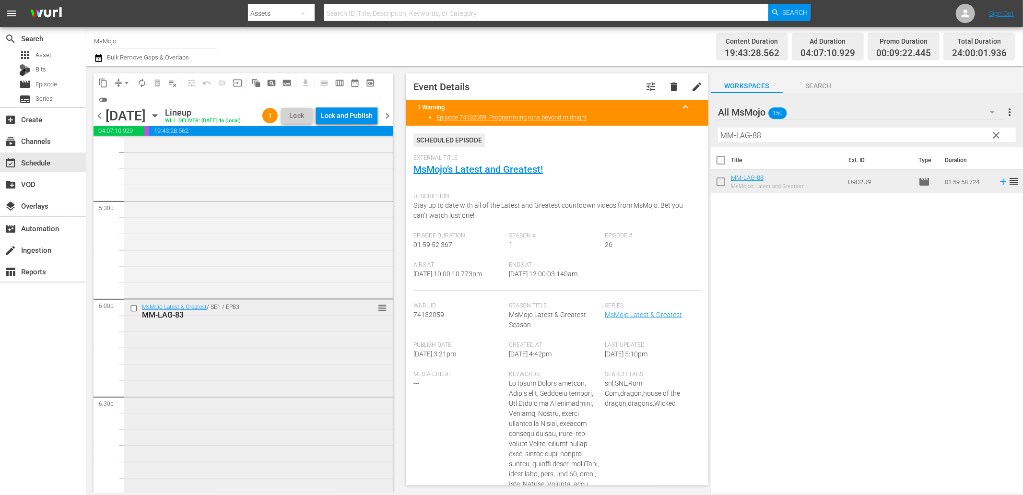
click at [256, 365] on div "MsMojo Latest & Greatest / SE1 / EP83: MM-LAG-83 reorder" at bounding box center [258, 493] width 268 height 388
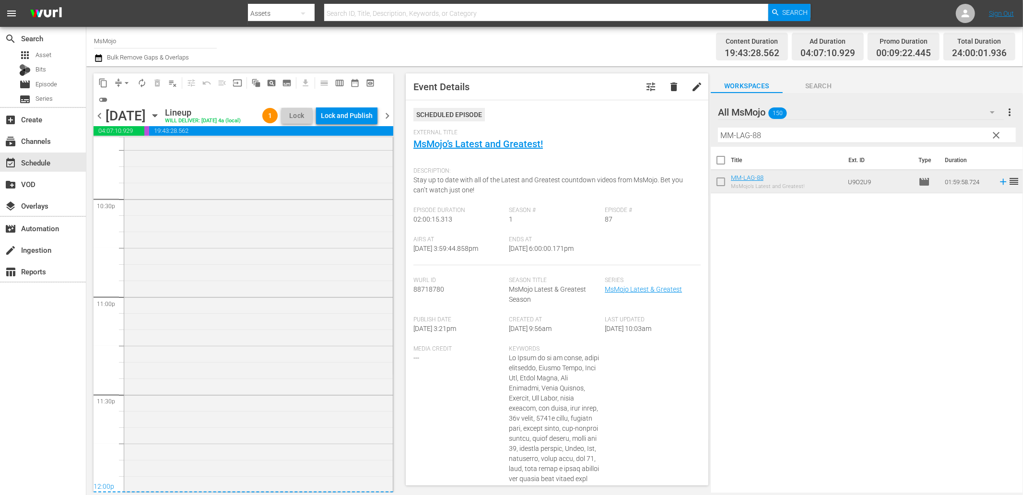
click at [151, 355] on div "MsMojo Latest & Greatest / SE1 / EP26: MM-LAG-26 1 reorder" at bounding box center [258, 296] width 268 height 388
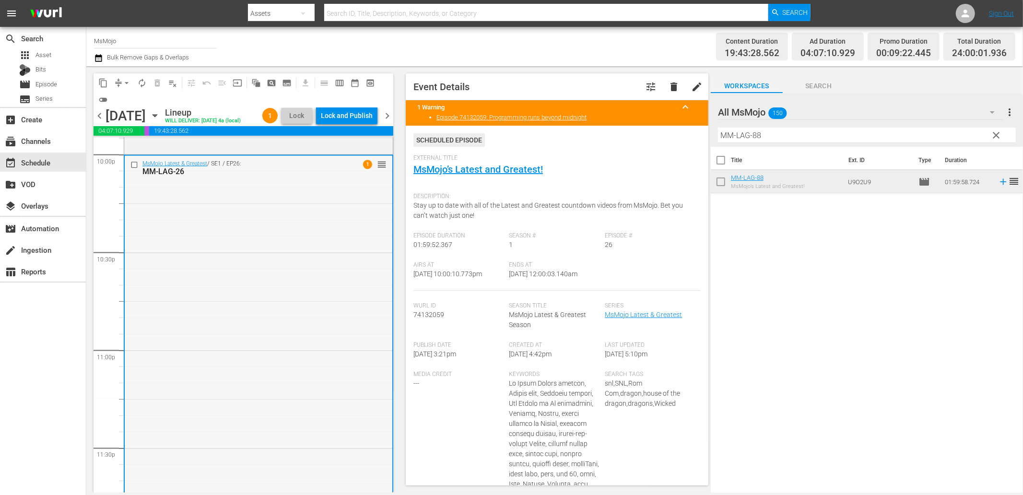
scroll to position [4284, 0]
click at [136, 172] on input "checkbox" at bounding box center [135, 167] width 10 height 8
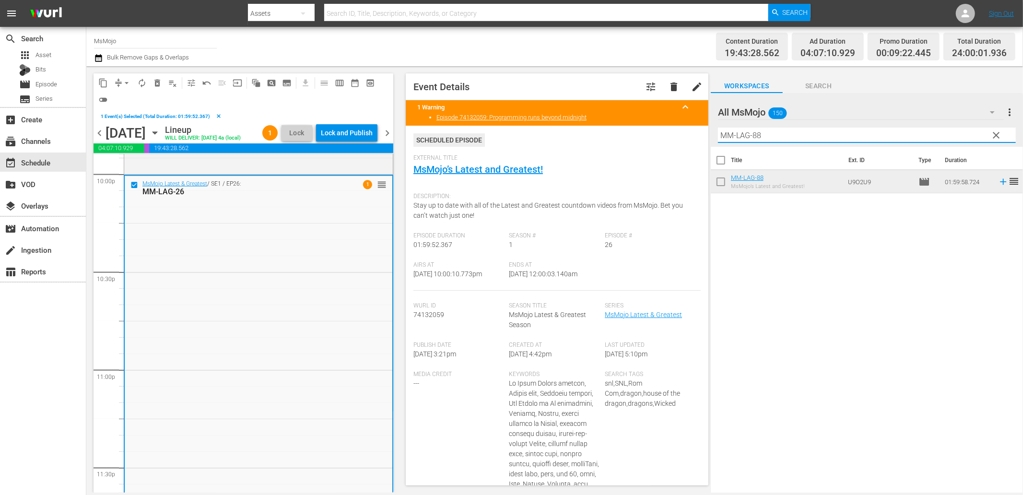
drag, startPoint x: 713, startPoint y: 135, endPoint x: 671, endPoint y: 133, distance: 42.2
click at [671, 133] on div "content_copy compress arrow_drop_down autorenew_outlined delete_forever_outline…" at bounding box center [554, 279] width 936 height 426
paste input "6"
click at [155, 80] on span "delete_forever_outlined" at bounding box center [157, 83] width 10 height 10
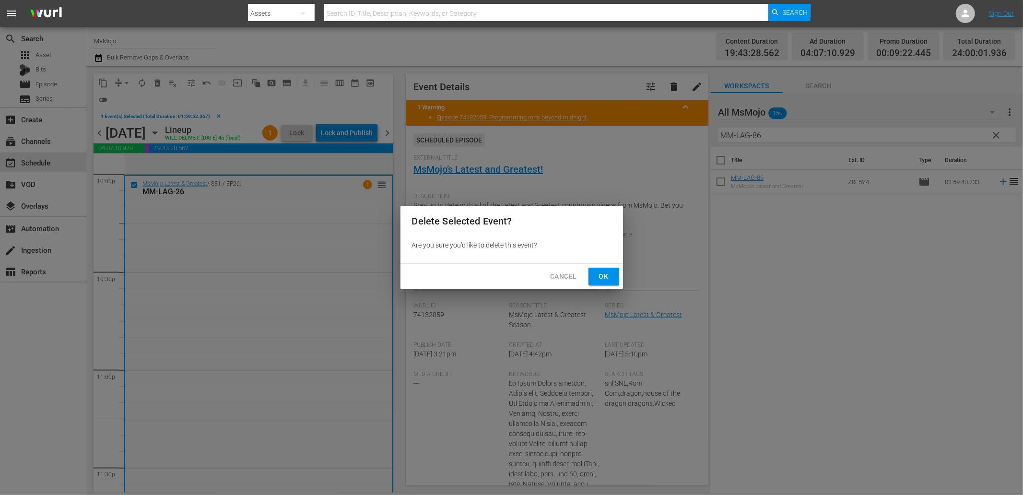
click at [608, 270] on span "Ok" at bounding box center [603, 276] width 15 height 12
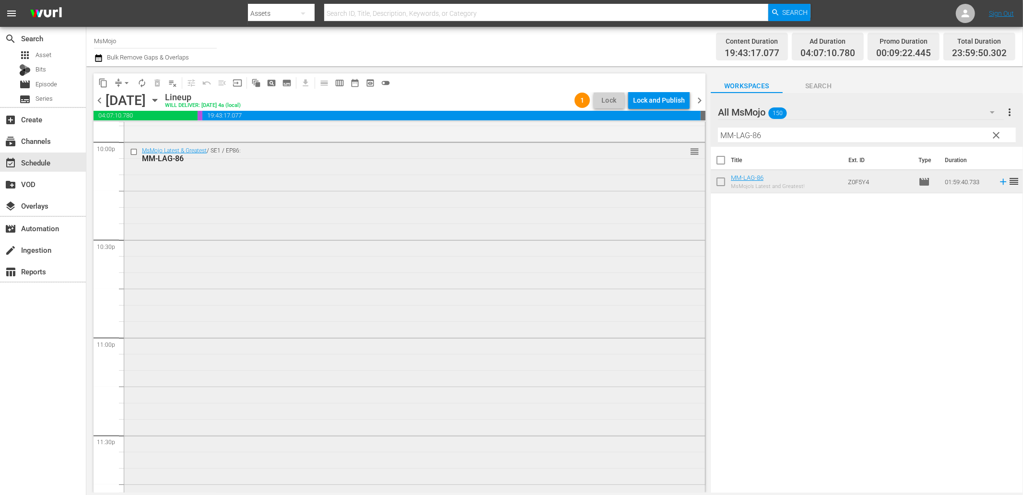
click at [243, 220] on div "MsMojo Latest & Greatest / SE1 / EP86: MM-LAG-86 reorder" at bounding box center [414, 336] width 581 height 387
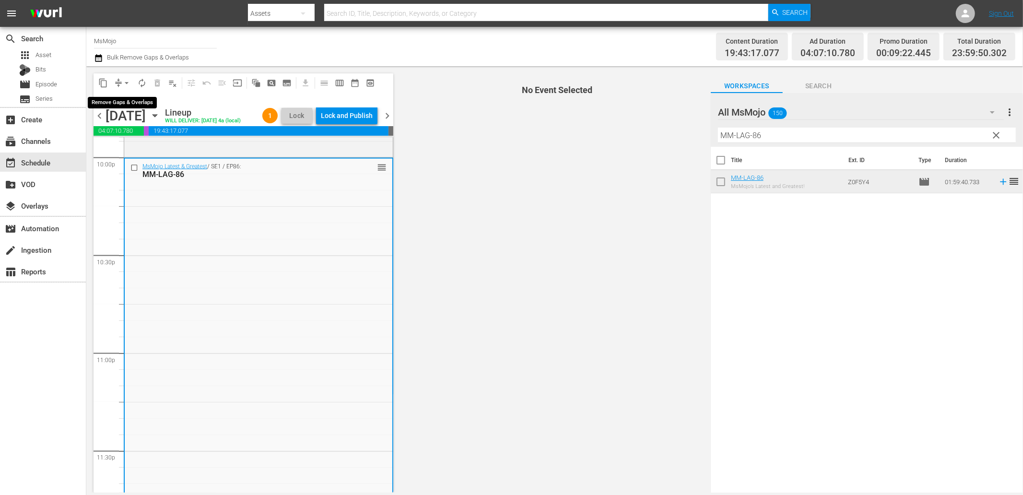
click at [126, 80] on span "arrow_drop_down" at bounding box center [127, 83] width 10 height 10
click at [144, 132] on li "Align to End of Previous Day" at bounding box center [127, 134] width 101 height 16
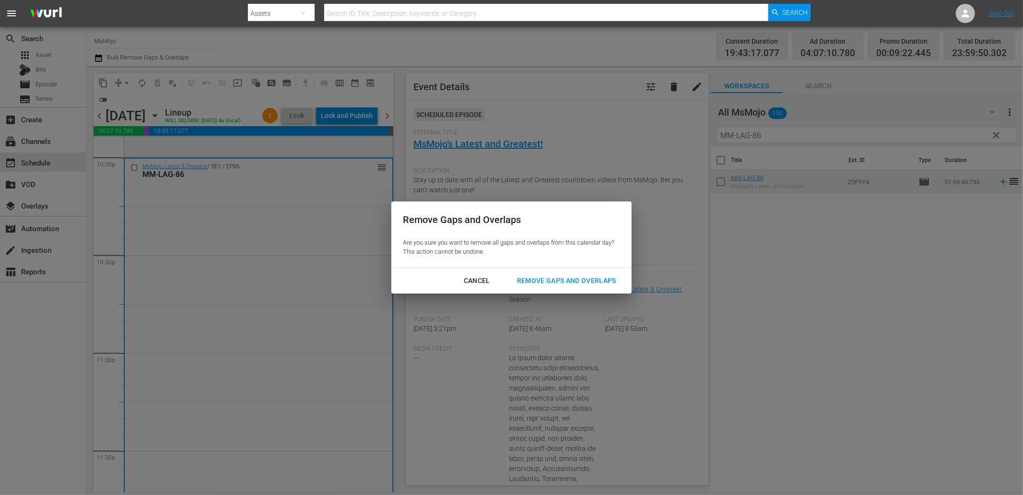
click at [547, 279] on div "Remove Gaps and Overlaps" at bounding box center [566, 281] width 115 height 12
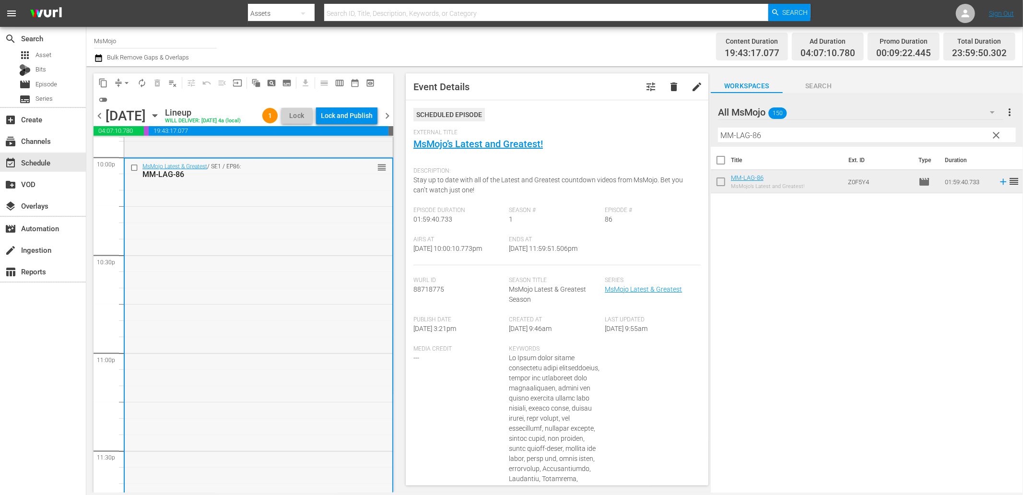
click at [134, 172] on input "checkbox" at bounding box center [135, 167] width 10 height 8
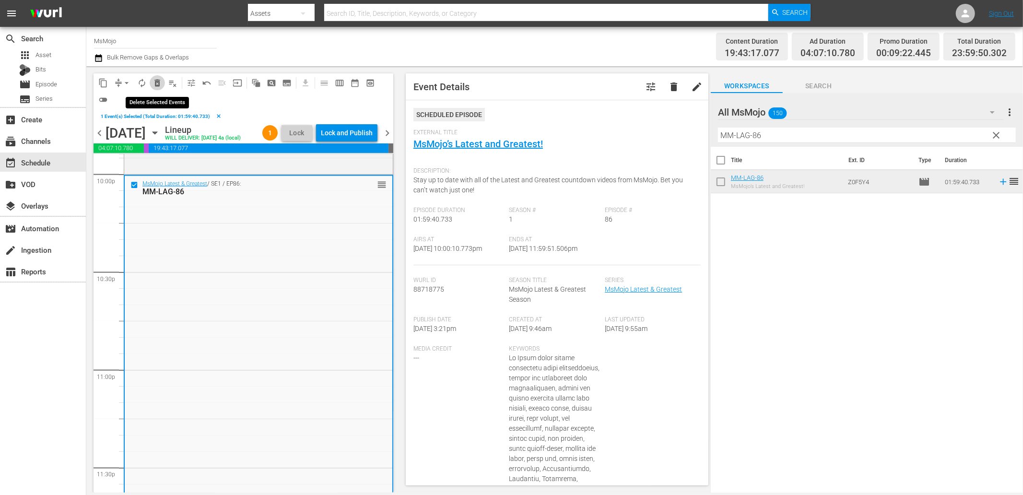
click at [162, 83] on button "delete_forever_outlined" at bounding box center [157, 82] width 15 height 15
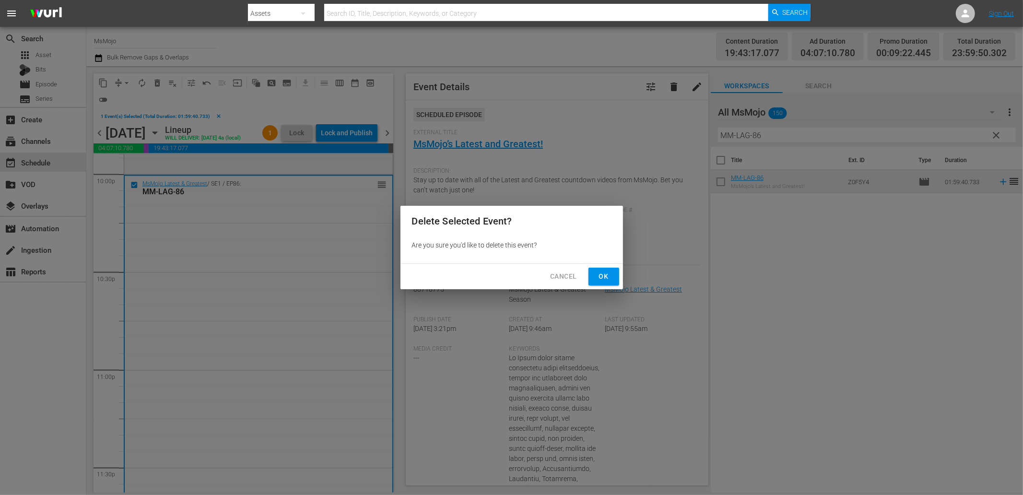
click at [599, 279] on span "Ok" at bounding box center [603, 276] width 15 height 12
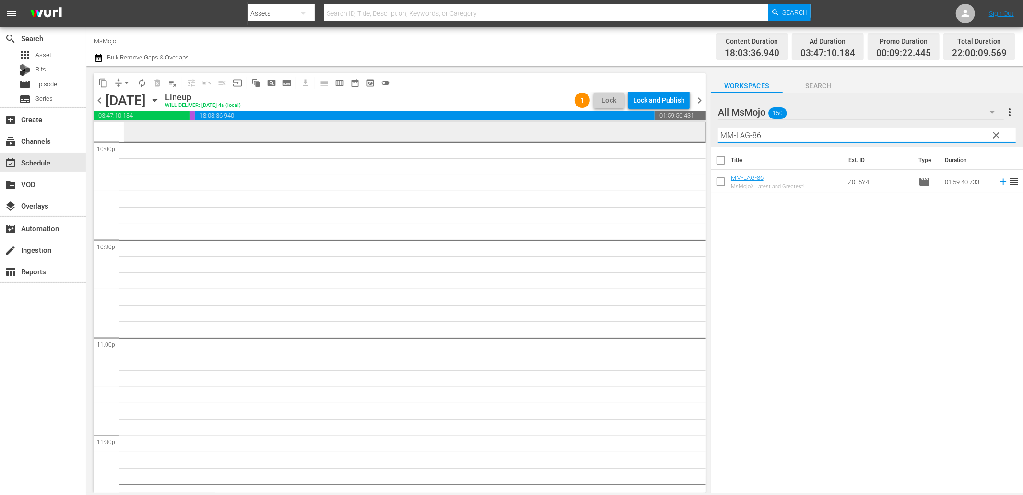
drag, startPoint x: 793, startPoint y: 138, endPoint x: 605, endPoint y: 132, distance: 189.0
click at [605, 132] on div "content_copy compress arrow_drop_down autorenew_outlined delete_forever_outline…" at bounding box center [554, 279] width 936 height 426
paste input "02"
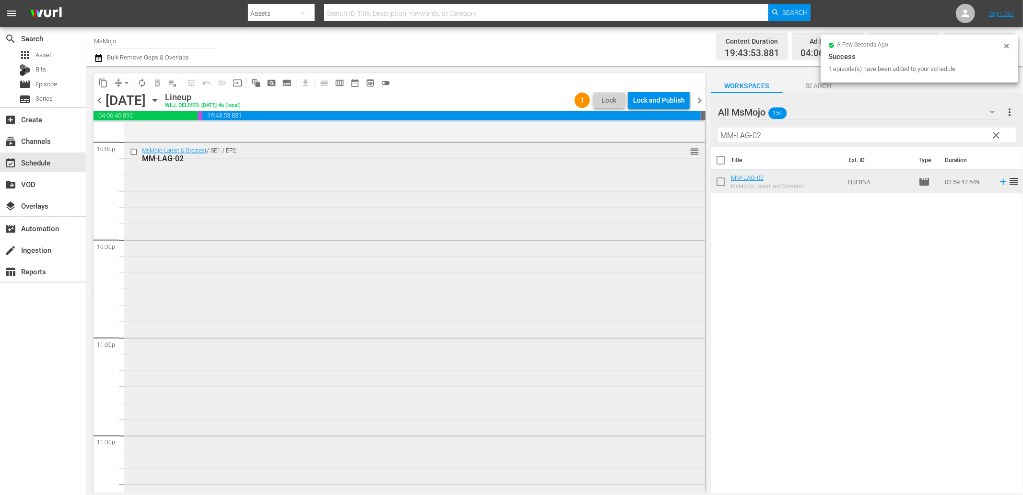
click at [310, 348] on div "MsMojo Latest & Greatest / SE1 / EP2: MM-LAG-02 reorder" at bounding box center [414, 337] width 581 height 388
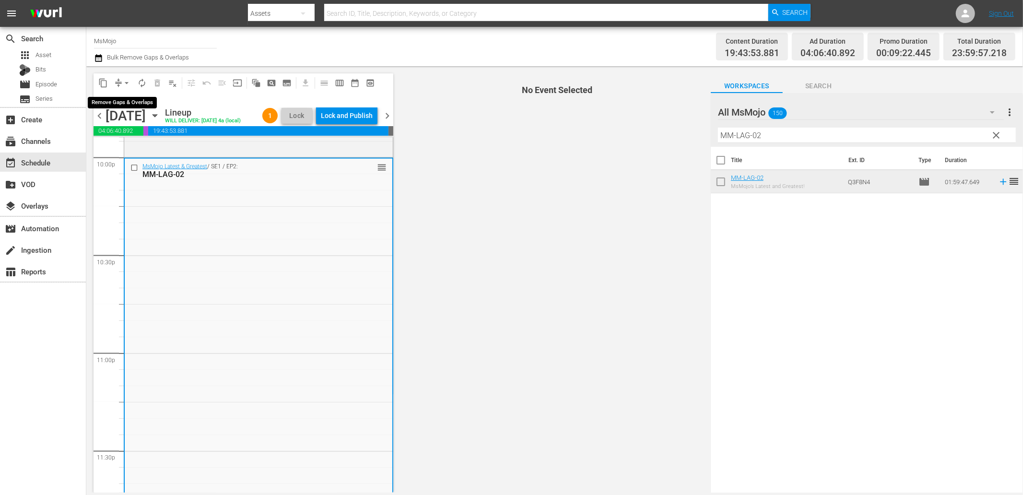
click at [121, 79] on button "arrow_drop_down" at bounding box center [126, 82] width 15 height 15
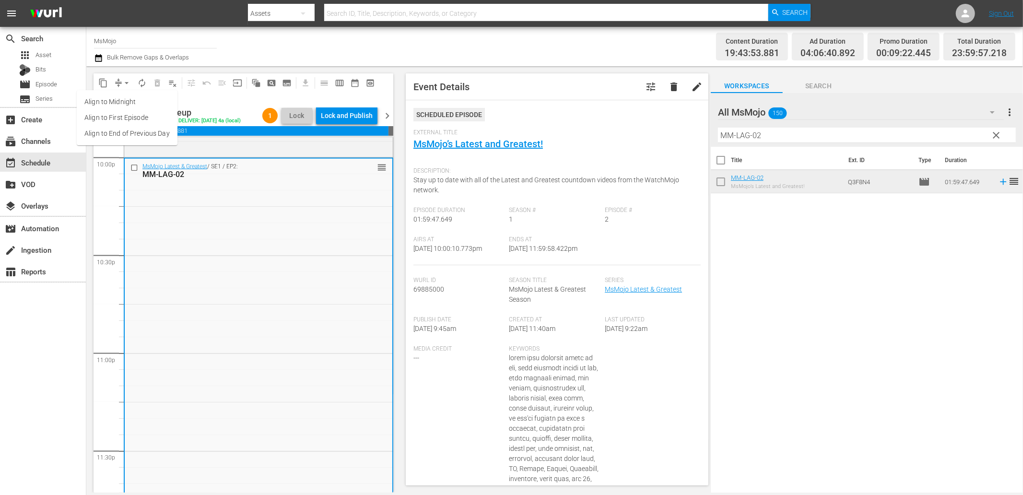
click at [160, 132] on li "Align to End of Previous Day" at bounding box center [127, 134] width 101 height 16
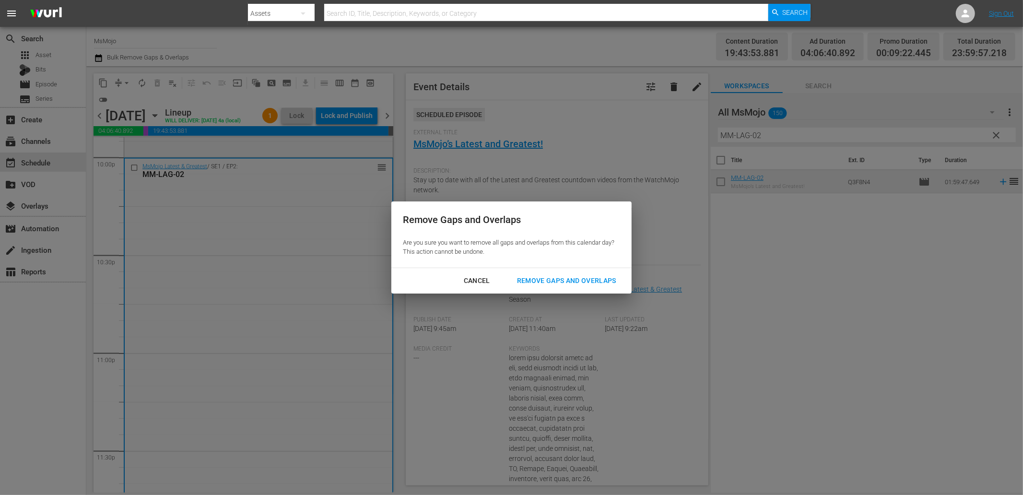
click at [572, 278] on div "Remove Gaps and Overlaps" at bounding box center [566, 281] width 115 height 12
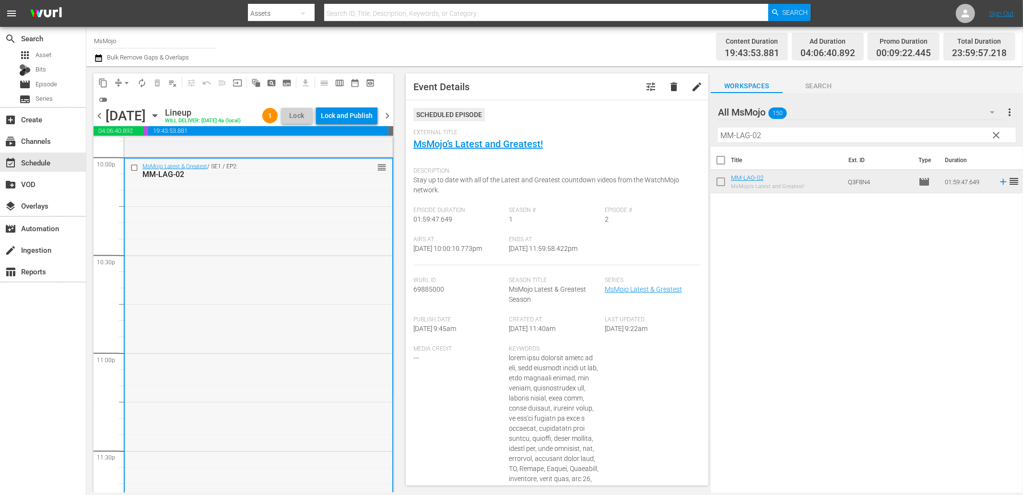
click at [261, 279] on div "MsMojo Latest & Greatest / SE1 / EP2: MM-LAG-02 reorder" at bounding box center [259, 353] width 268 height 388
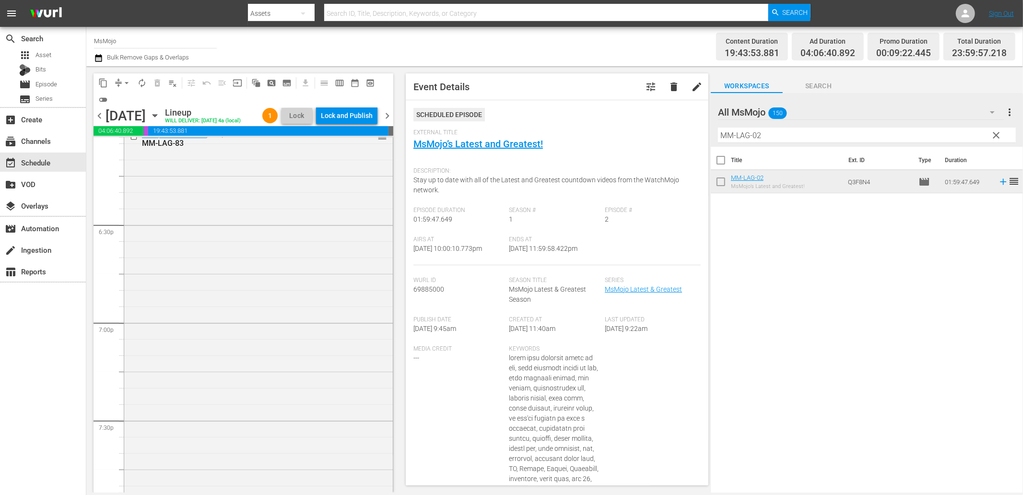
scroll to position [3360, 0]
click at [256, 383] on div "MsMojo Latest & Greatest / SE1 / EP83: MM-LAG-83 reorder" at bounding box center [258, 493] width 268 height 388
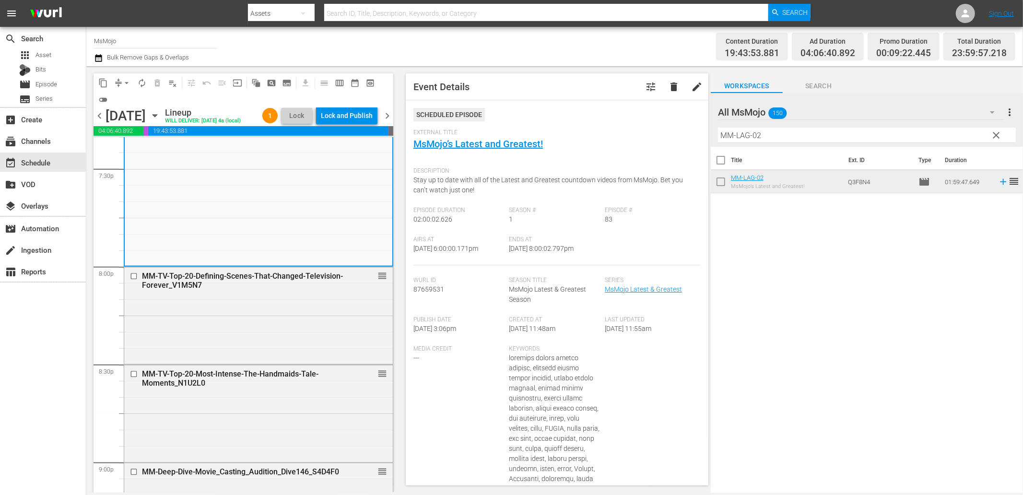
scroll to position [3786, 0]
click at [242, 433] on div "MM-TV-Top-20-Most-Intense-The-Handmaids-Tale-Moments_N1U2L0 reorder" at bounding box center [258, 409] width 268 height 95
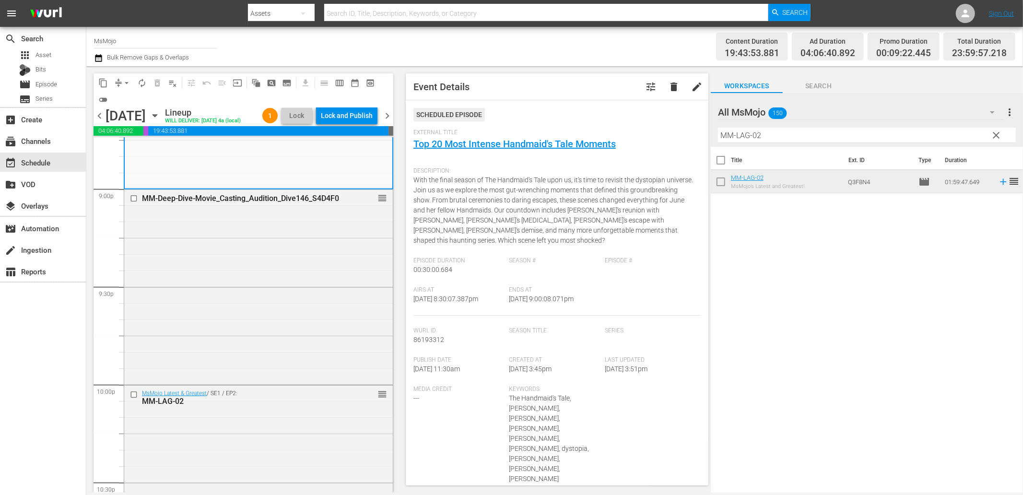
scroll to position [4141, 0]
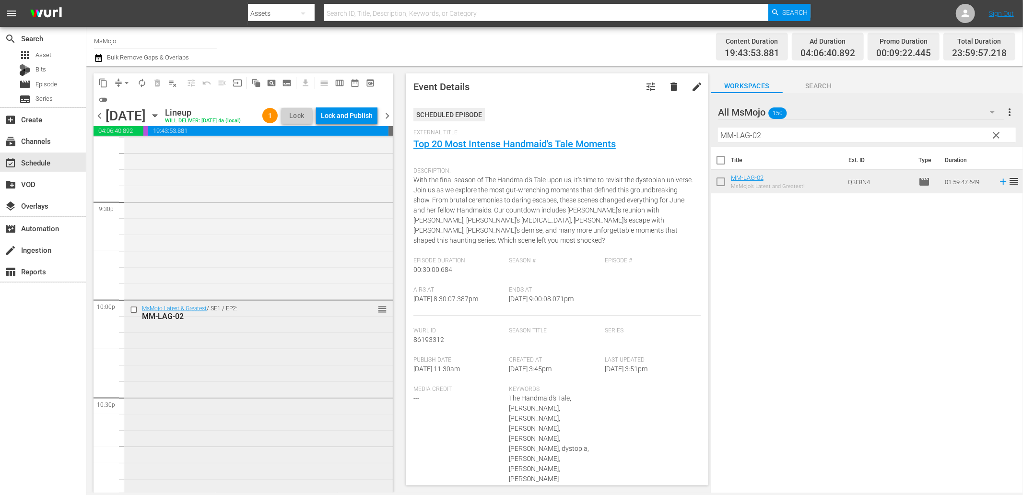
click at [240, 431] on div "MsMojo Latest & Greatest / SE1 / EP2: MM-LAG-02 reorder" at bounding box center [258, 495] width 268 height 388
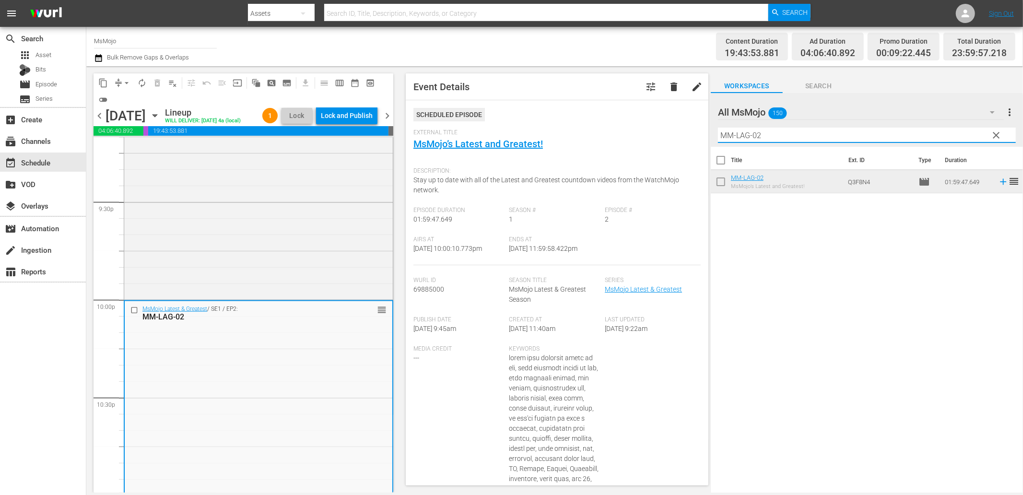
drag, startPoint x: 710, startPoint y: 116, endPoint x: 650, endPoint y: 111, distance: 60.2
click at [650, 111] on div "content_copy compress arrow_drop_down autorenew_outlined delete_forever_outline…" at bounding box center [554, 279] width 936 height 426
paste input "54"
type input "MM-LAG-54"
click at [134, 314] on input "checkbox" at bounding box center [135, 310] width 10 height 8
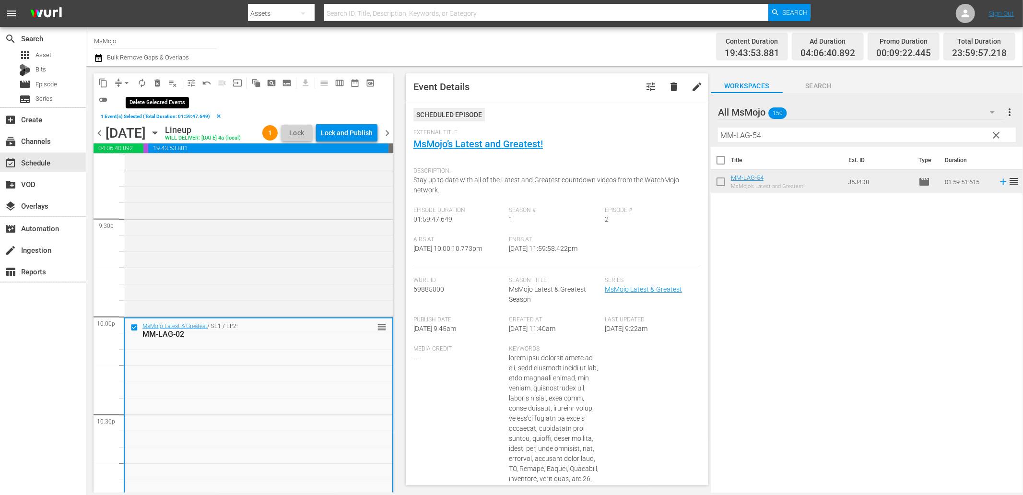
click at [159, 79] on span "delete_forever_outlined" at bounding box center [157, 83] width 10 height 10
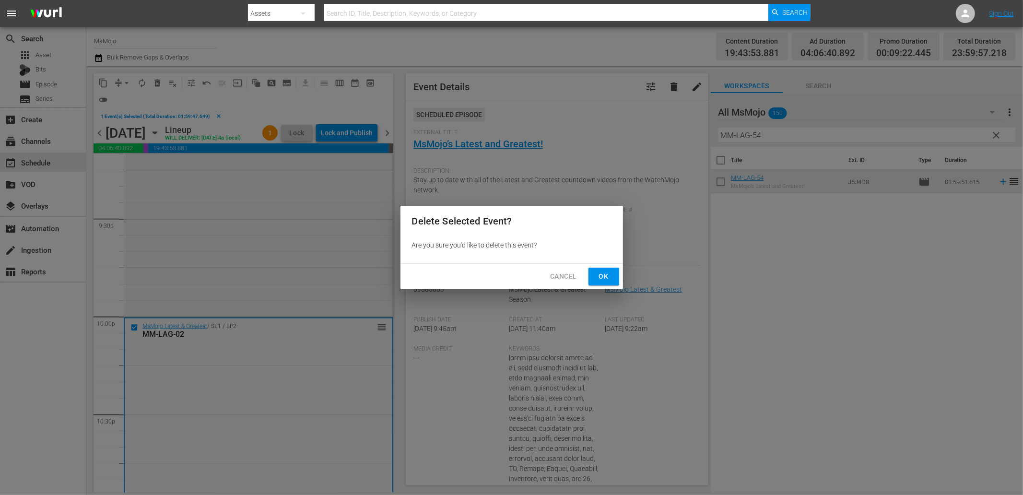
click at [607, 283] on button "Ok" at bounding box center [603, 277] width 31 height 18
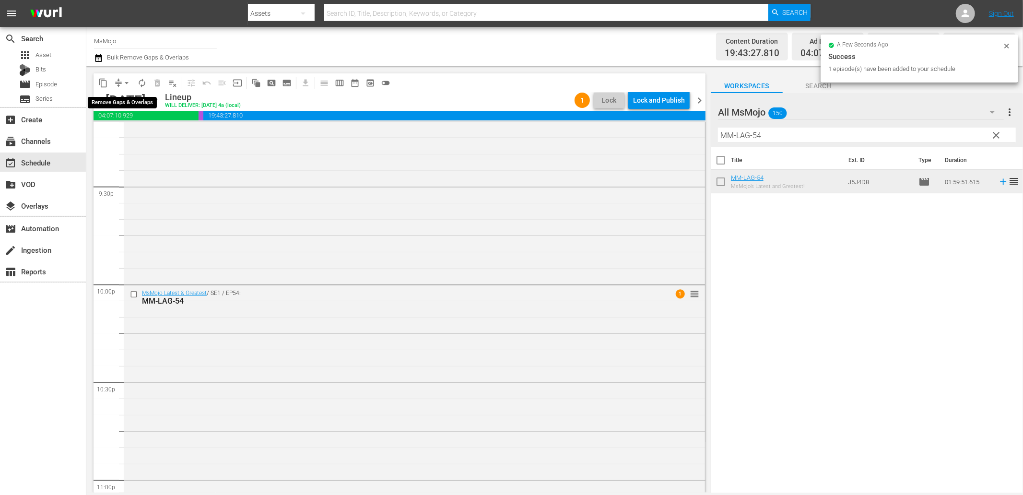
click at [125, 82] on span "arrow_drop_down" at bounding box center [127, 83] width 10 height 10
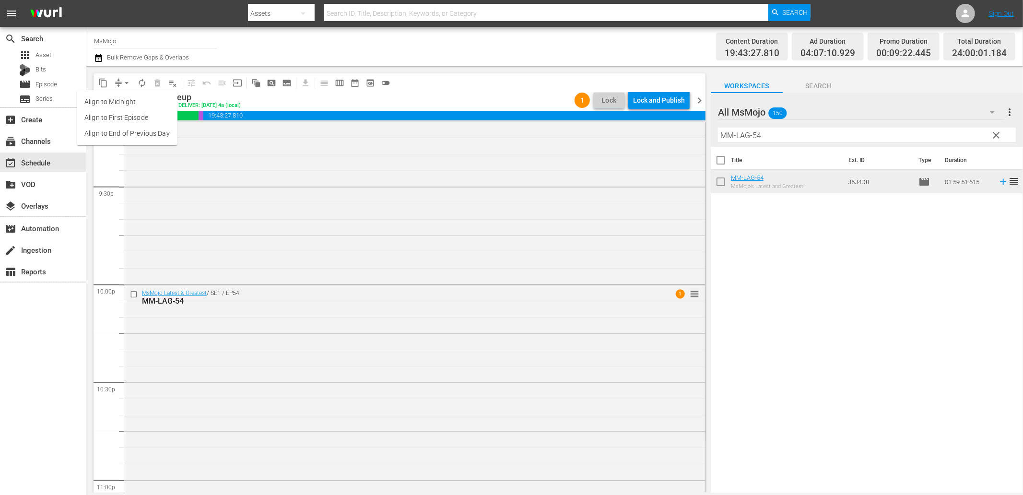
click at [131, 132] on li "Align to End of Previous Day" at bounding box center [127, 134] width 101 height 16
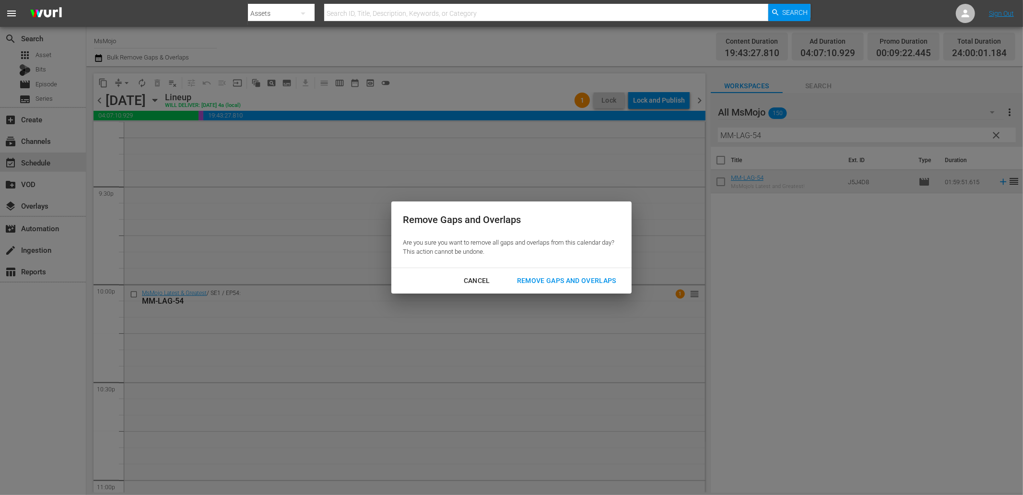
click at [600, 281] on div "Remove Gaps and Overlaps" at bounding box center [566, 281] width 115 height 12
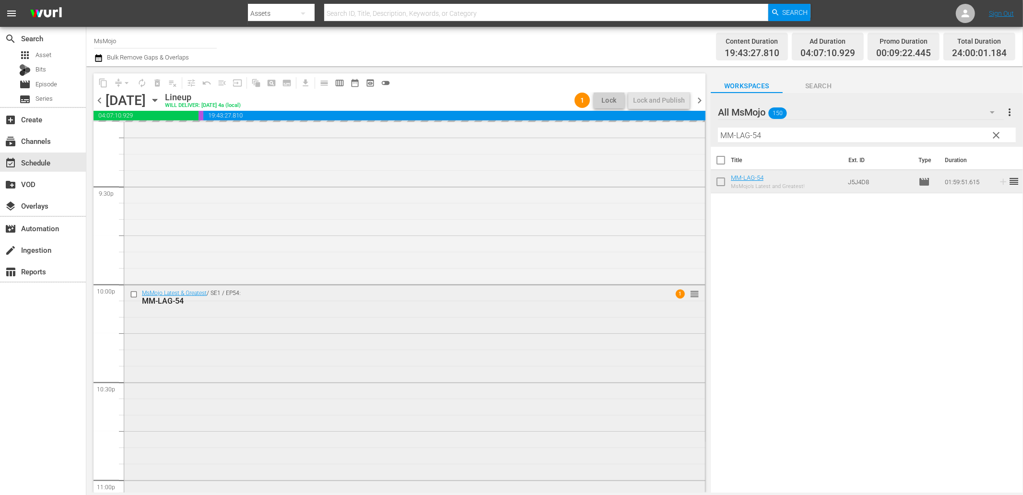
click at [405, 416] on div "MsMojo Latest & Greatest / SE1 / EP54: MM-LAG-54 1 reorder" at bounding box center [414, 479] width 581 height 388
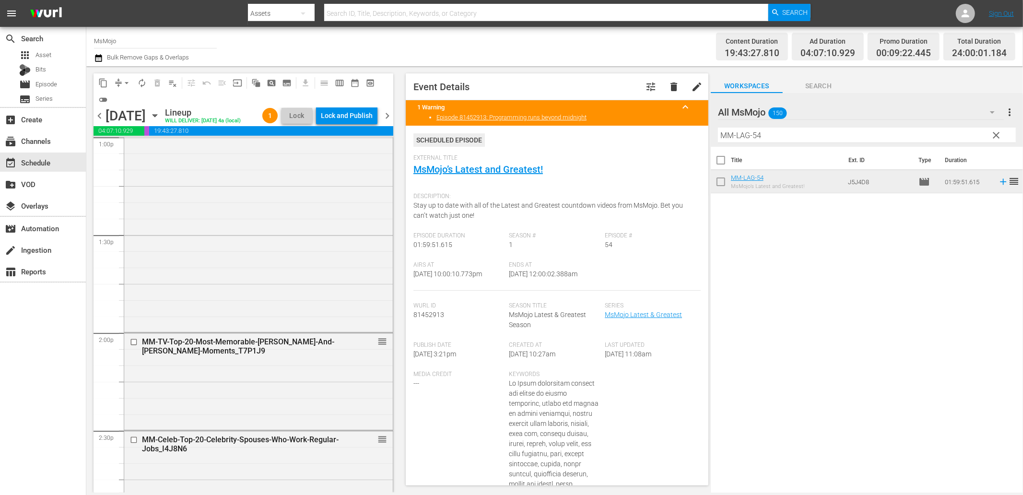
scroll to position [2508, 0]
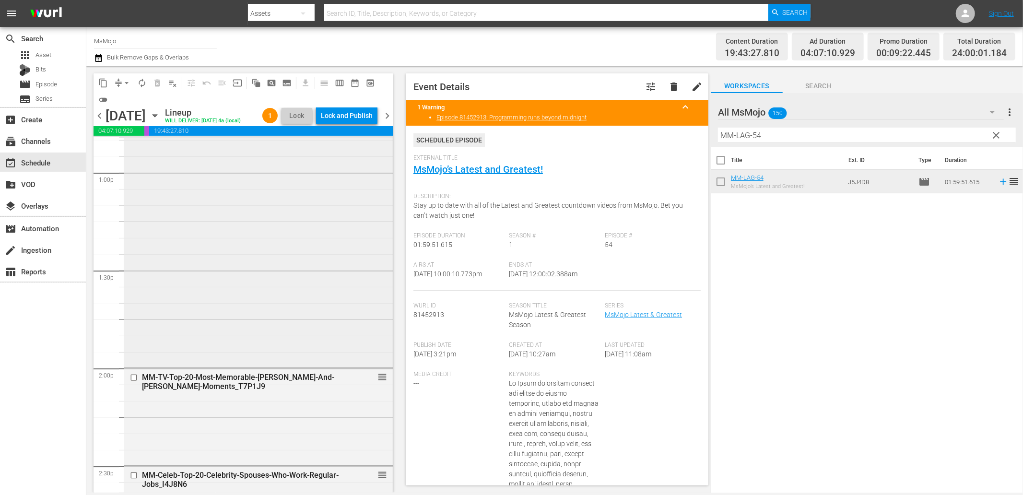
click at [247, 366] on div "MsMojo Latest & Greatest / SE1 / EP82: MM-LAG-82 reorder" at bounding box center [258, 171] width 268 height 389
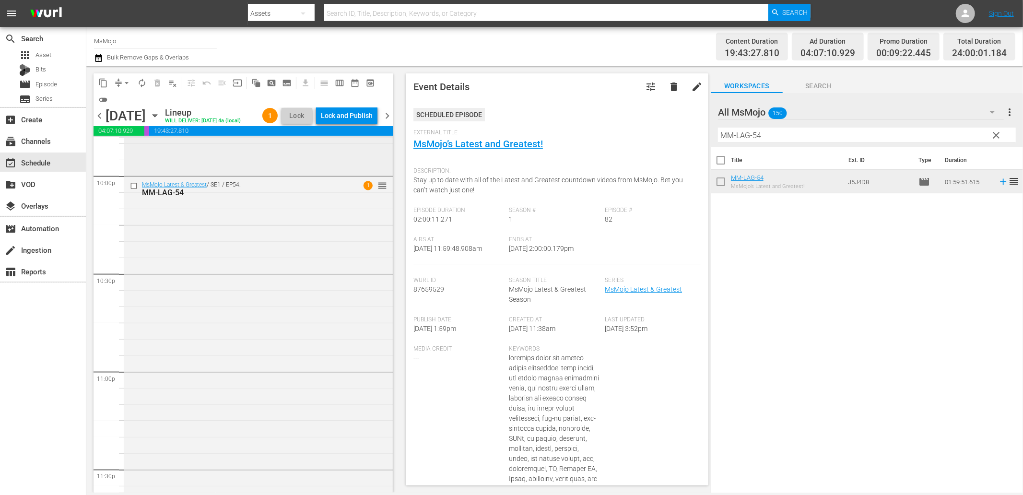
scroll to position [4354, 0]
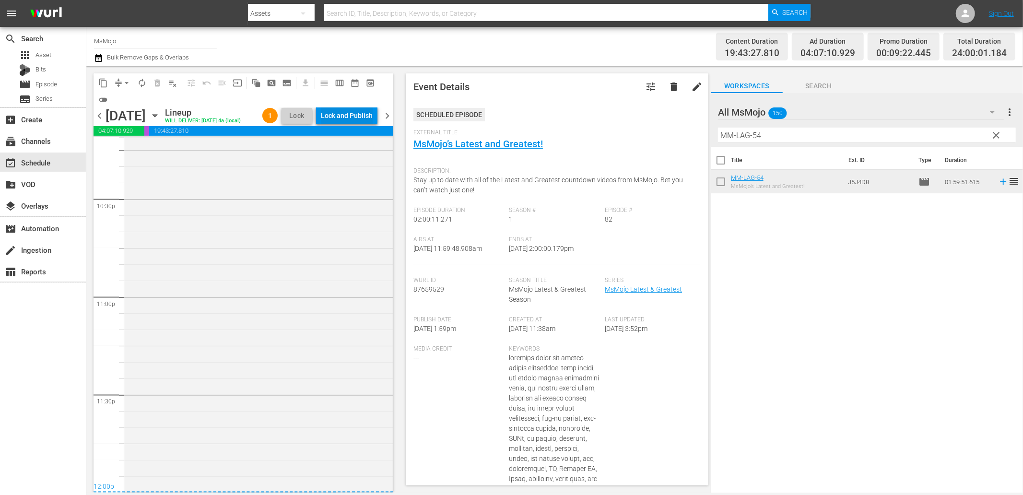
click at [349, 113] on div "Lock and Publish" at bounding box center [347, 115] width 52 height 17
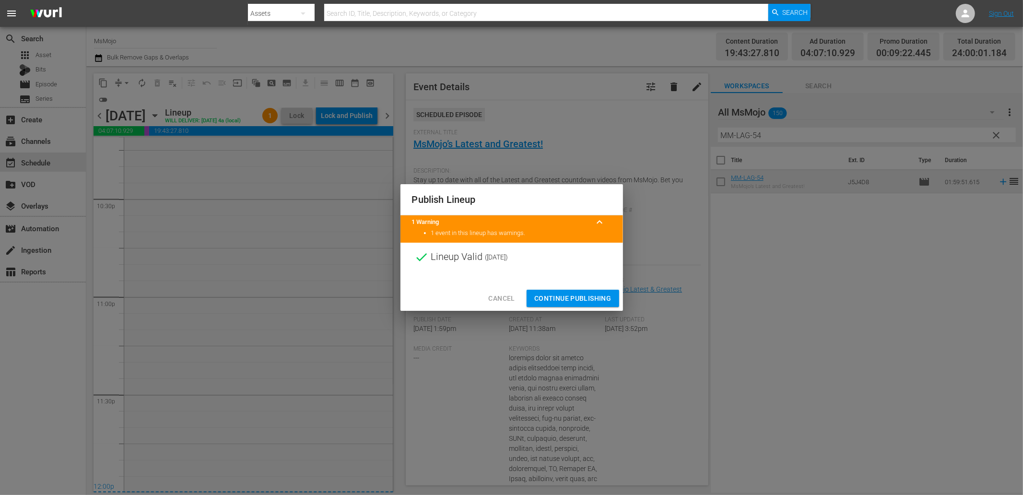
click at [550, 294] on span "Continue Publishing" at bounding box center [572, 298] width 77 height 12
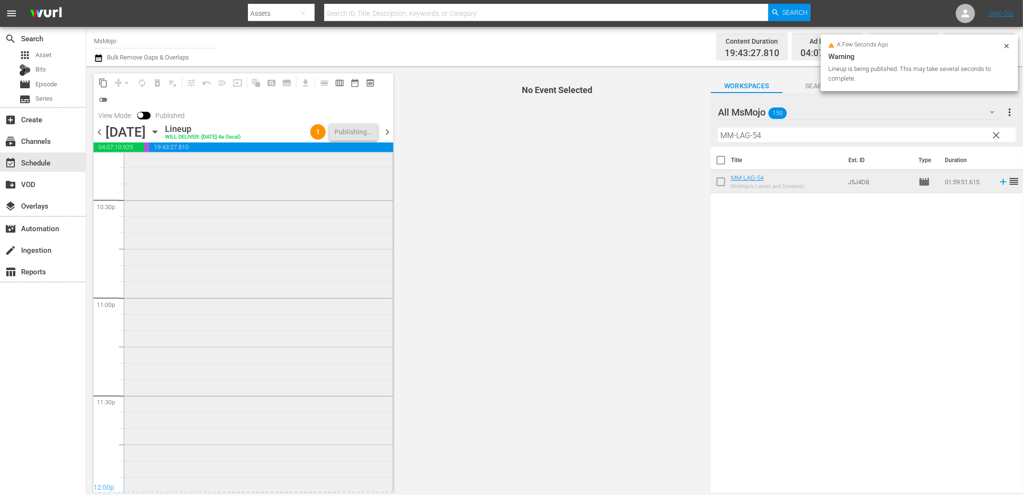
click at [214, 356] on div "MsMojo Latest & Greatest / SE1 / EP54: MM-LAG-54 1" at bounding box center [258, 298] width 268 height 388
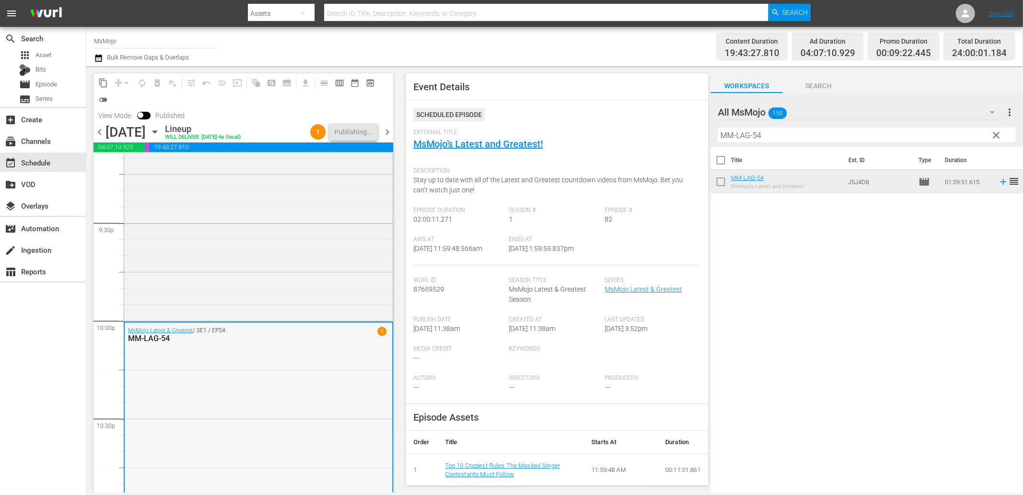
scroll to position [4072, 0]
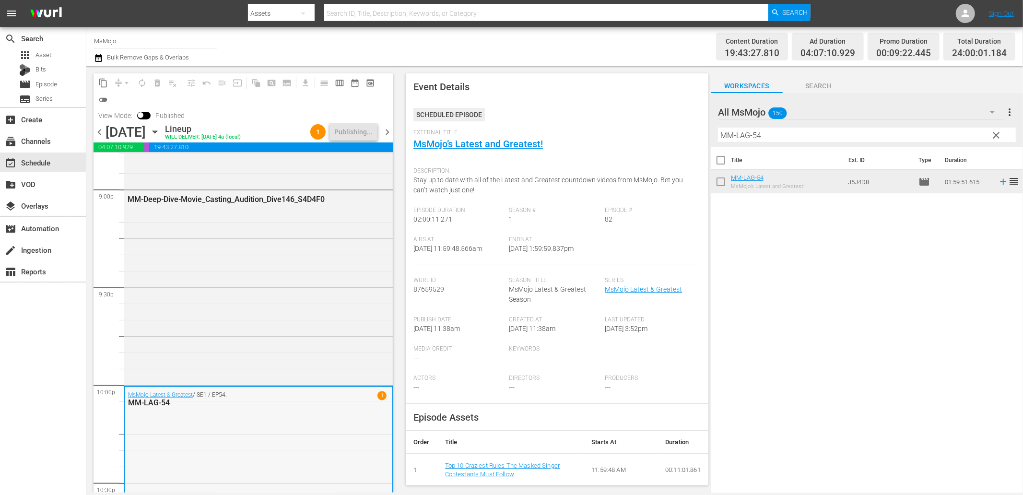
click at [258, 404] on div "MM-LAG-54" at bounding box center [234, 402] width 212 height 9
click at [262, 355] on div "MM-Deep-Dive-Movie_Casting_Audition_Dive146_S4D4F0" at bounding box center [258, 286] width 268 height 193
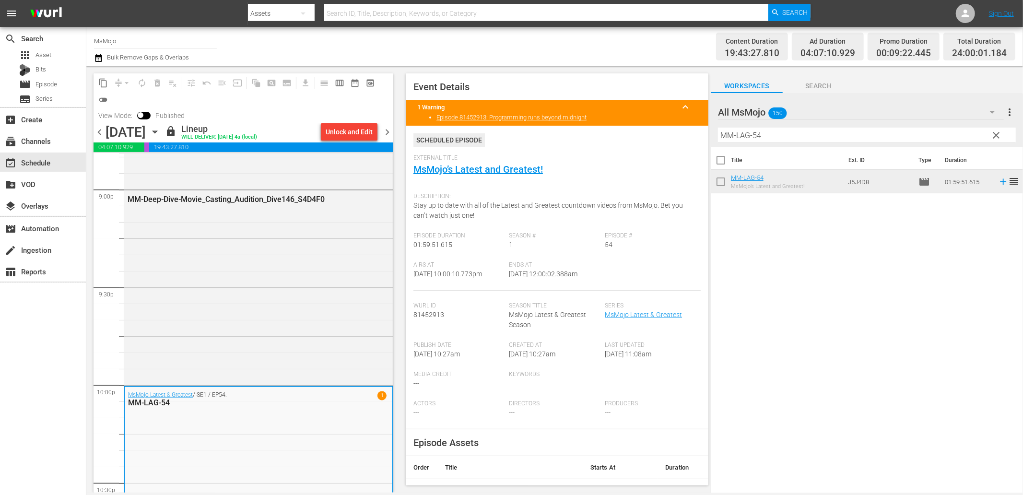
drag, startPoint x: 596, startPoint y: 275, endPoint x: 543, endPoint y: 280, distance: 53.5
click at [543, 280] on div "Ends At 9/20/25 @ 12:00:02.388am" at bounding box center [557, 275] width 96 height 29
copy span "12:00:02.388am"
click at [390, 134] on span "chevron_right" at bounding box center [387, 132] width 12 height 12
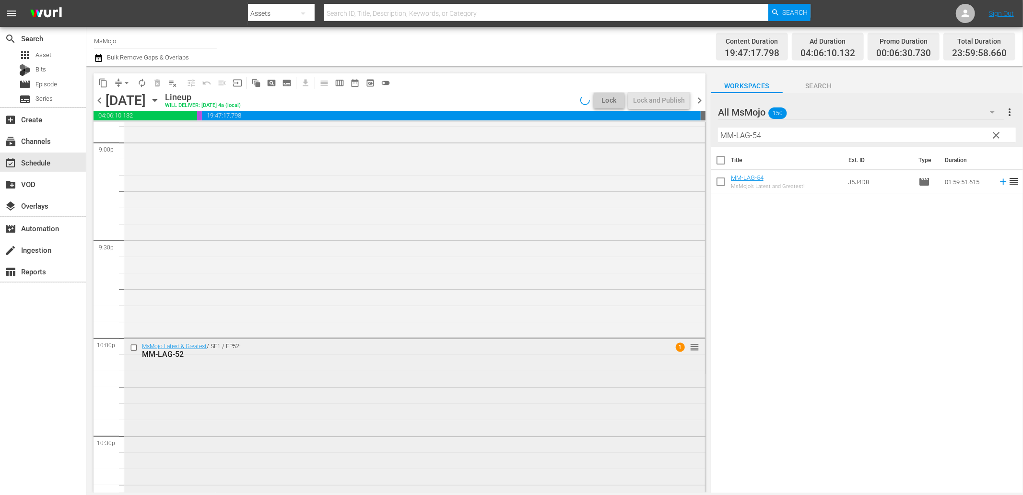
scroll to position [4072, 0]
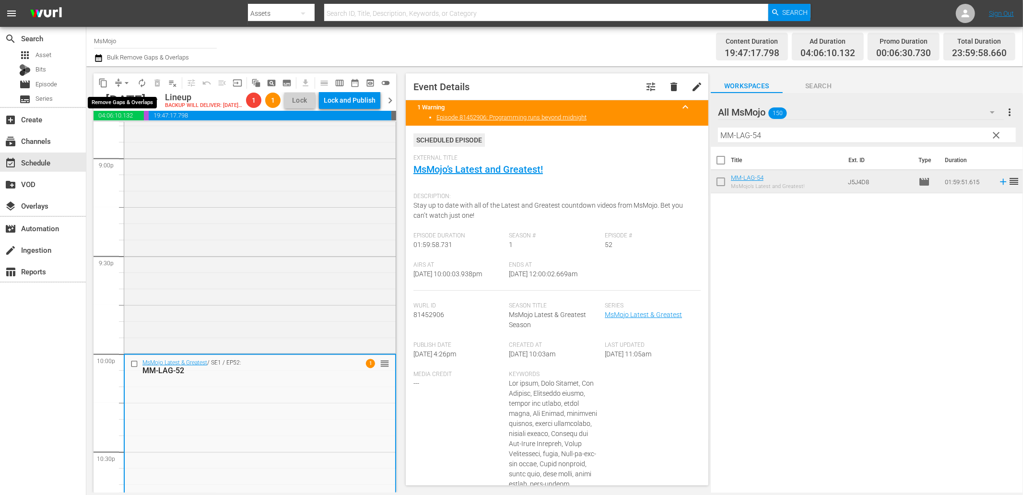
click at [128, 82] on span "arrow_drop_down" at bounding box center [127, 83] width 10 height 10
click at [140, 131] on li "Align to End of Previous Day" at bounding box center [127, 134] width 101 height 16
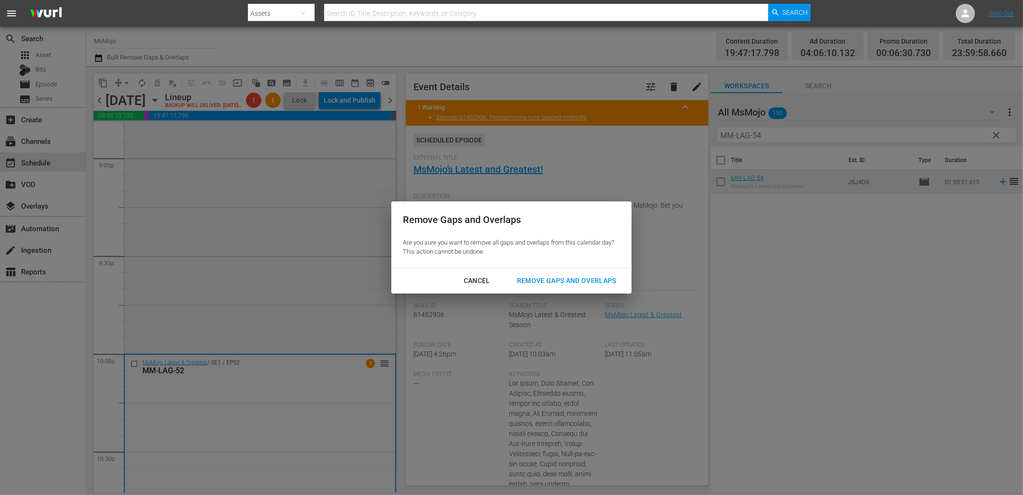
click at [555, 288] on button "Remove Gaps and Overlaps" at bounding box center [566, 281] width 122 height 18
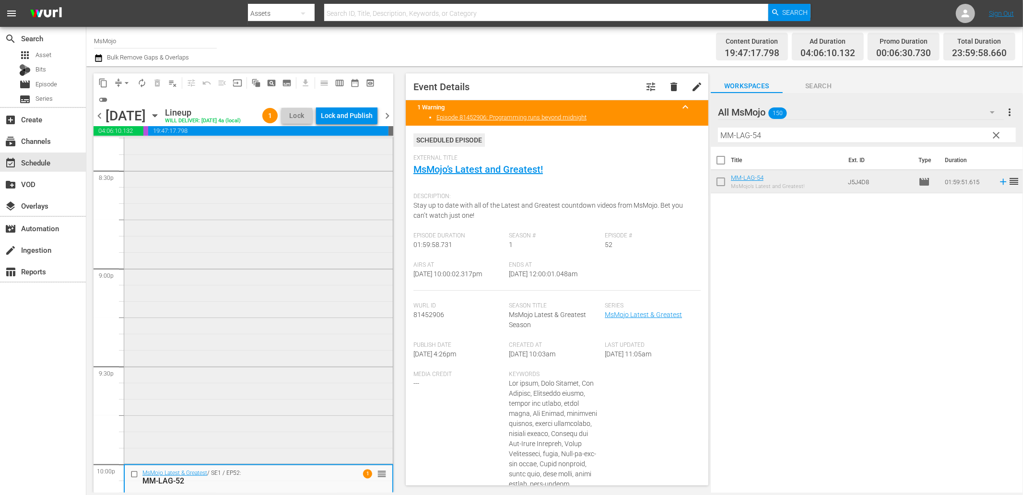
scroll to position [4178, 0]
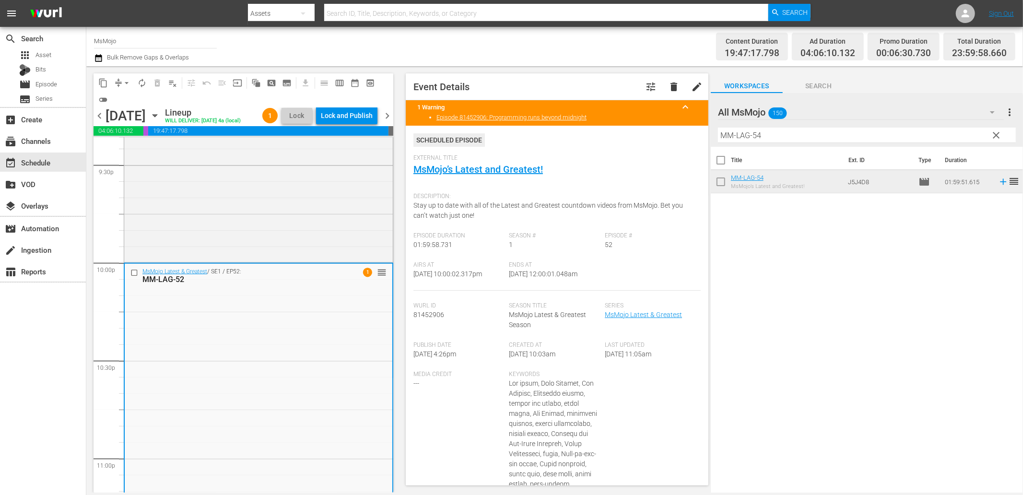
drag, startPoint x: 584, startPoint y: 283, endPoint x: 538, endPoint y: 287, distance: 46.1
click at [538, 287] on div "Ends At 9/21/25 @ 12:00:01.048am" at bounding box center [557, 275] width 96 height 29
copy span "12:00:01.048am"
click at [348, 116] on div "Lock and Publish" at bounding box center [347, 115] width 52 height 17
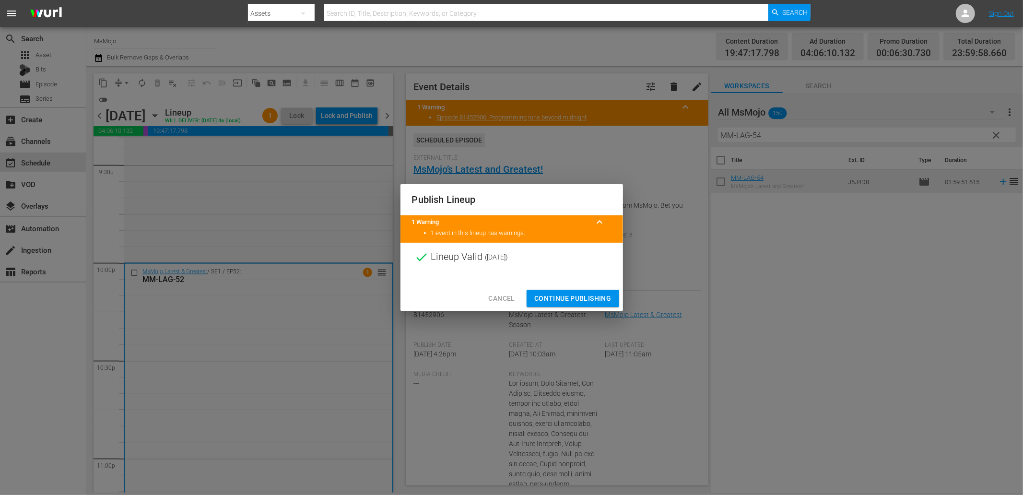
click at [547, 298] on span "Continue Publishing" at bounding box center [572, 298] width 77 height 12
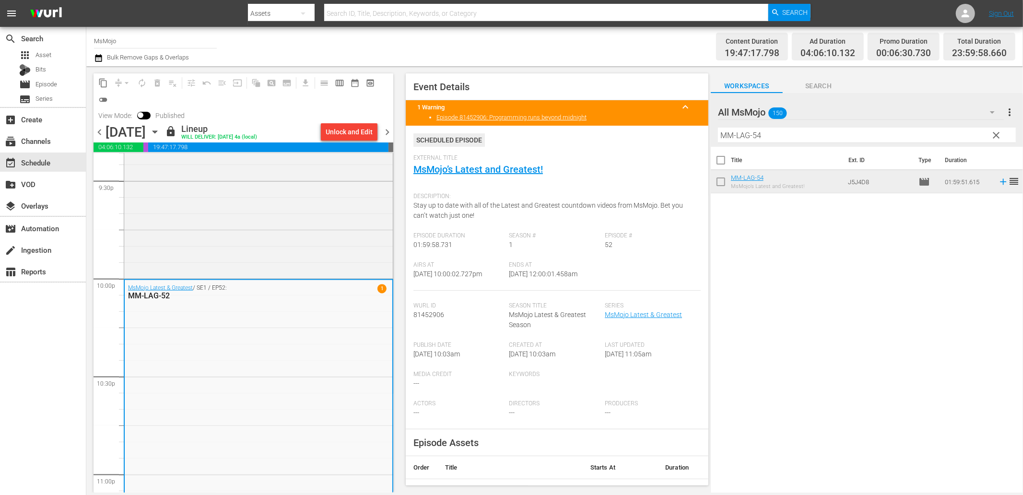
click at [390, 130] on span "chevron_right" at bounding box center [387, 132] width 12 height 12
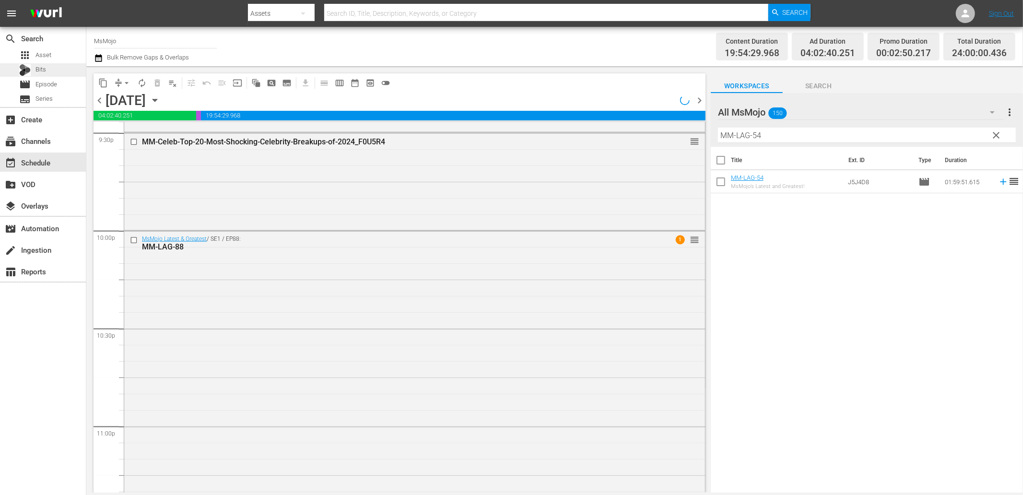
scroll to position [4178, 0]
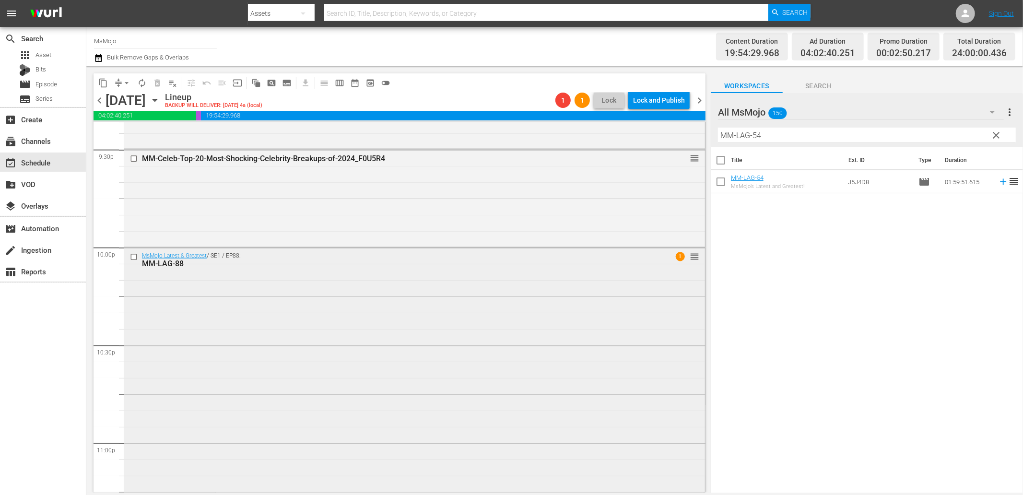
click at [396, 316] on div "MsMojo Latest & Greatest / SE1 / EP88: MM-LAG-88 1 reorder" at bounding box center [414, 442] width 581 height 388
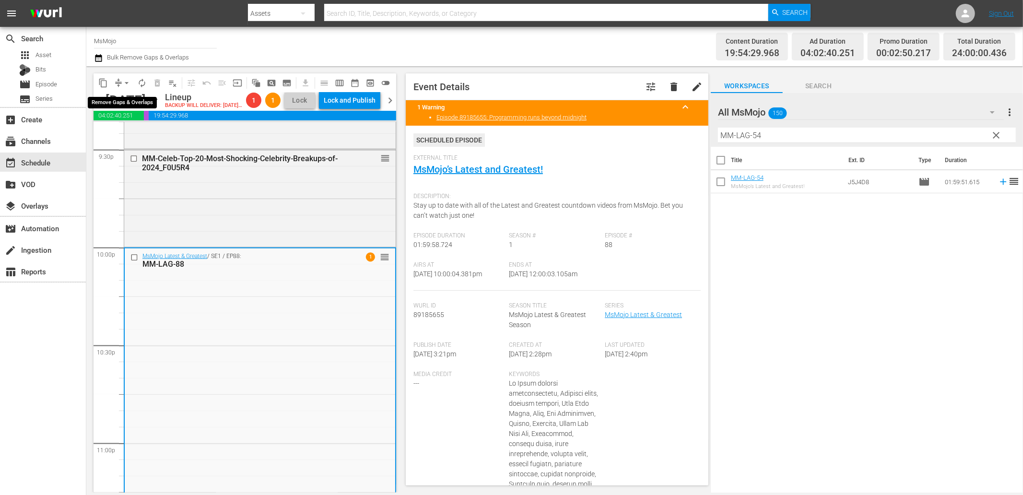
click at [123, 81] on span "arrow_drop_down" at bounding box center [127, 83] width 10 height 10
click at [141, 134] on li "Align to End of Previous Day" at bounding box center [127, 134] width 101 height 16
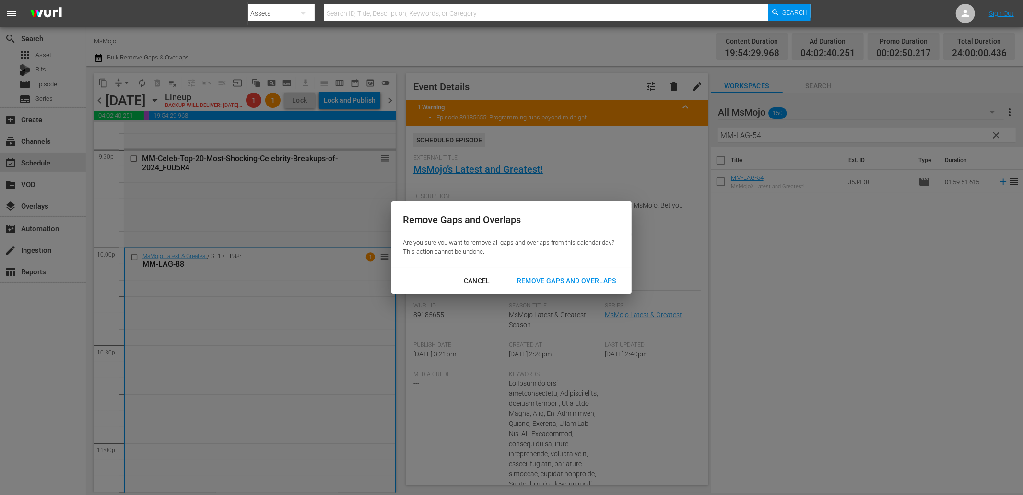
click at [583, 278] on div "Remove Gaps and Overlaps" at bounding box center [566, 281] width 115 height 12
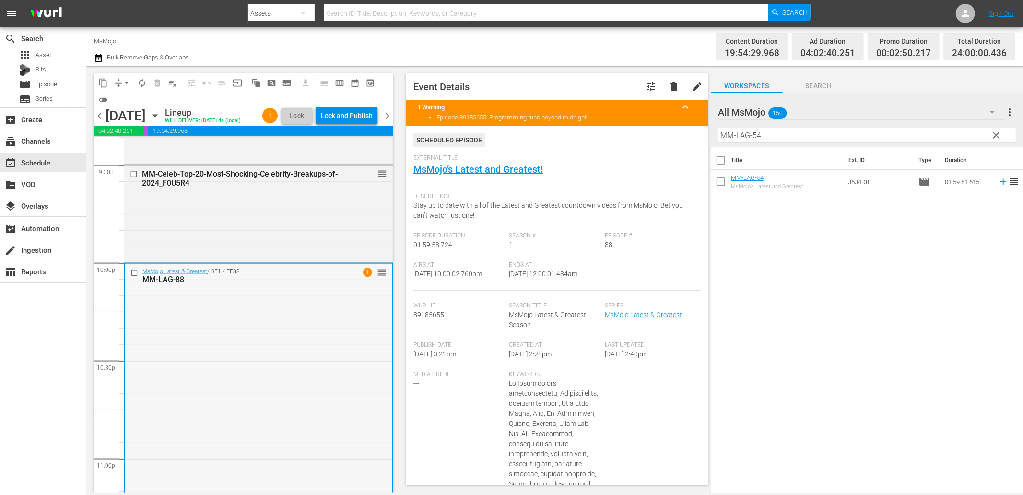
click at [211, 346] on div "MsMojo Latest & Greatest / SE1 / EP88: MM-LAG-88 1 reorder" at bounding box center [259, 458] width 268 height 388
click at [347, 116] on div "Lock and Publish" at bounding box center [347, 115] width 52 height 17
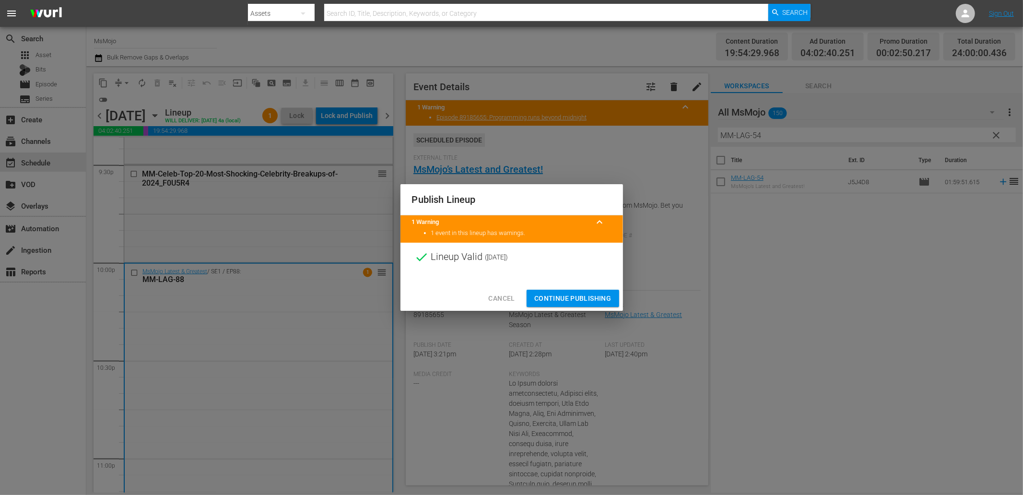
click at [576, 298] on span "Continue Publishing" at bounding box center [572, 298] width 77 height 12
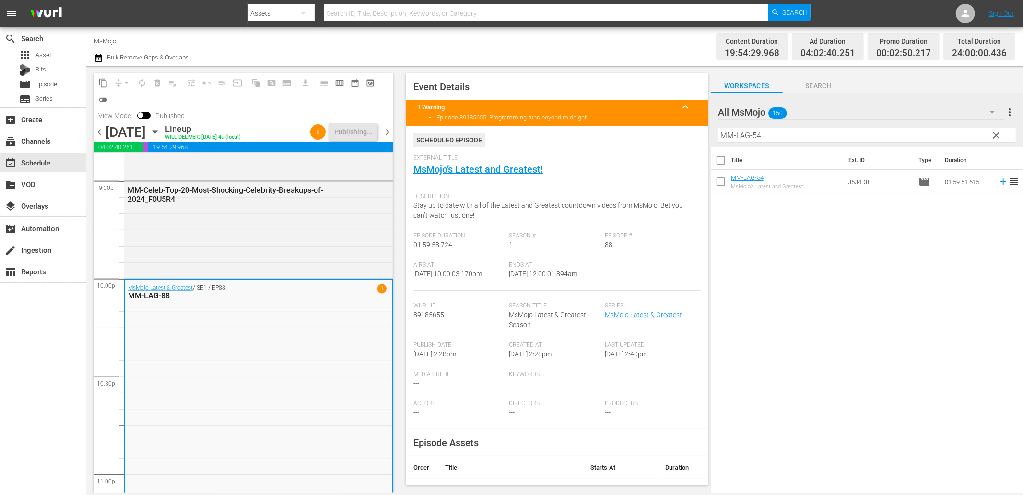
drag, startPoint x: 585, startPoint y: 278, endPoint x: 542, endPoint y: 279, distance: 43.6
click at [542, 279] on div "Ends At 9/22/25 @ 12:00:01.894am" at bounding box center [557, 275] width 96 height 29
copy span "12:00:01.894am"
click at [382, 131] on span "chevron_right" at bounding box center [387, 132] width 12 height 12
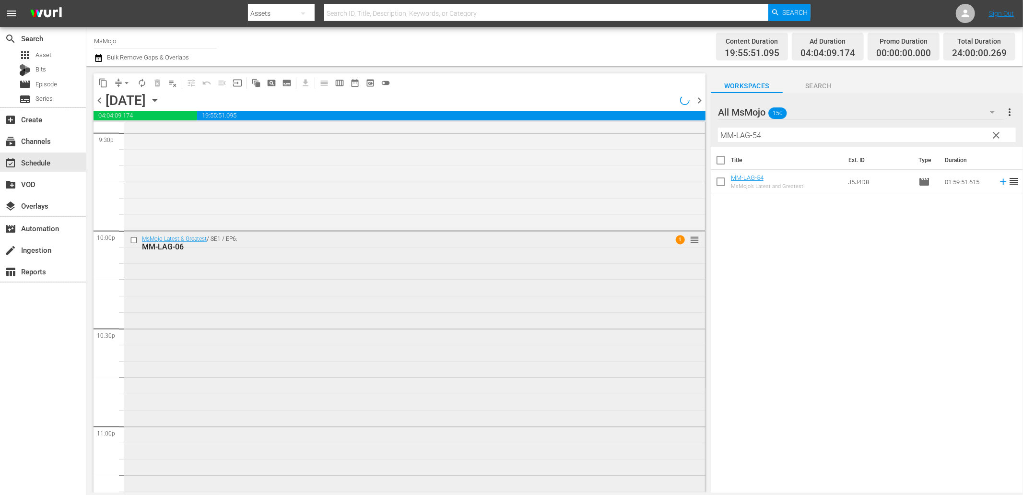
scroll to position [4178, 0]
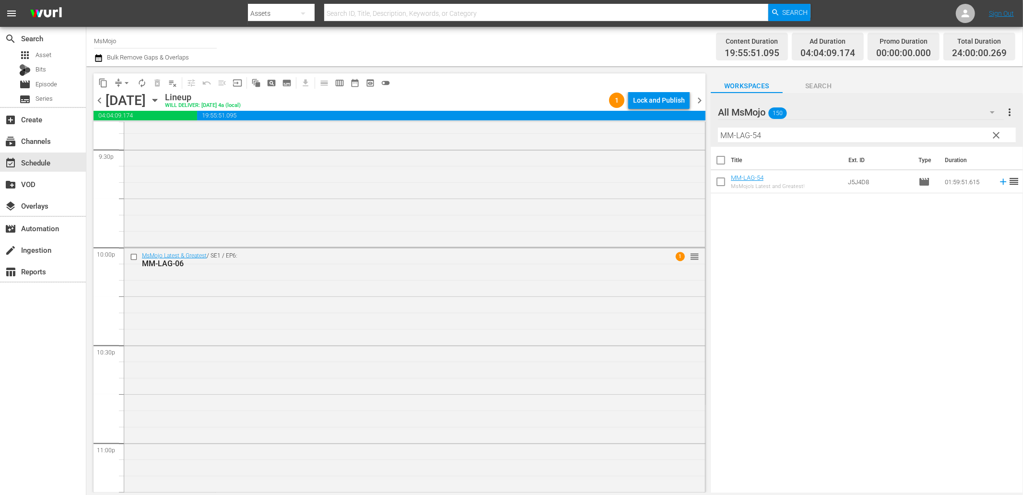
click at [696, 99] on span "chevron_right" at bounding box center [699, 100] width 12 height 12
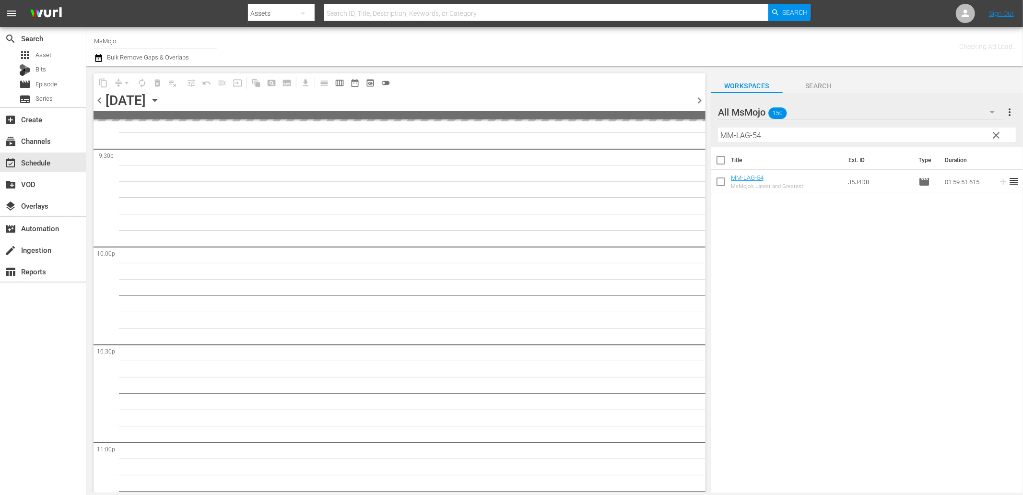
scroll to position [4195, 0]
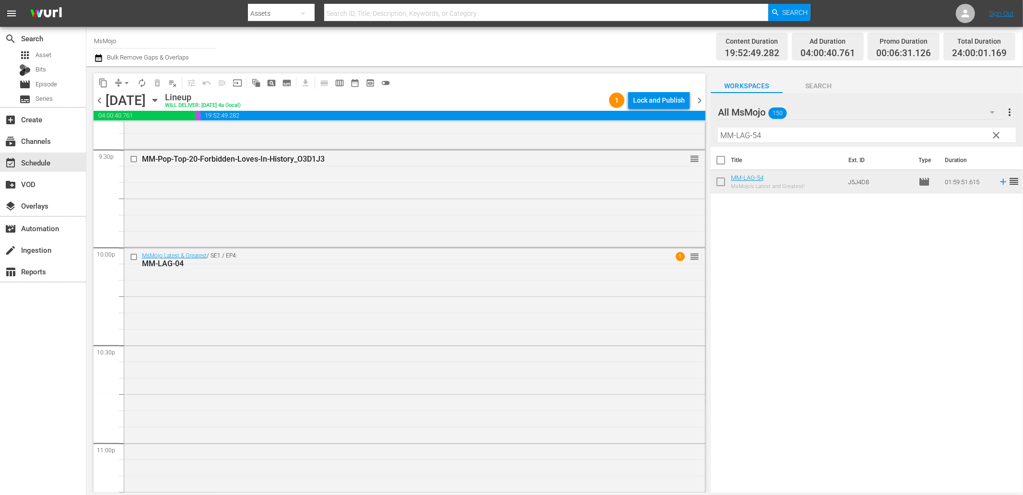
click at [696, 99] on span "chevron_right" at bounding box center [699, 100] width 12 height 12
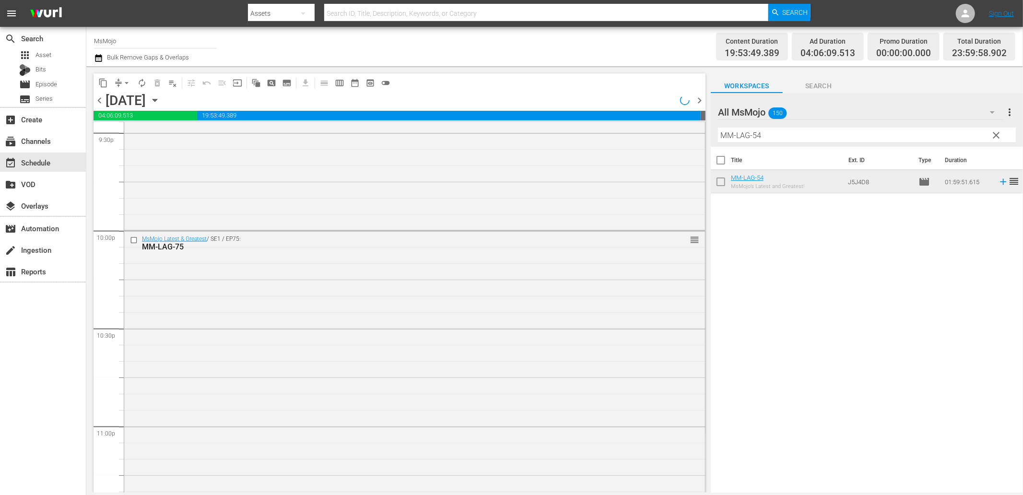
scroll to position [4178, 0]
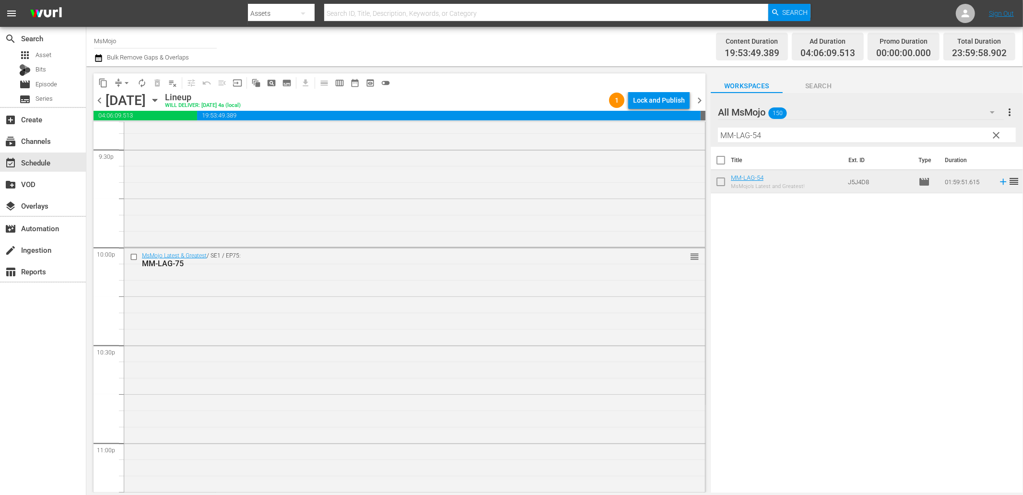
click at [696, 99] on span "chevron_right" at bounding box center [699, 100] width 12 height 12
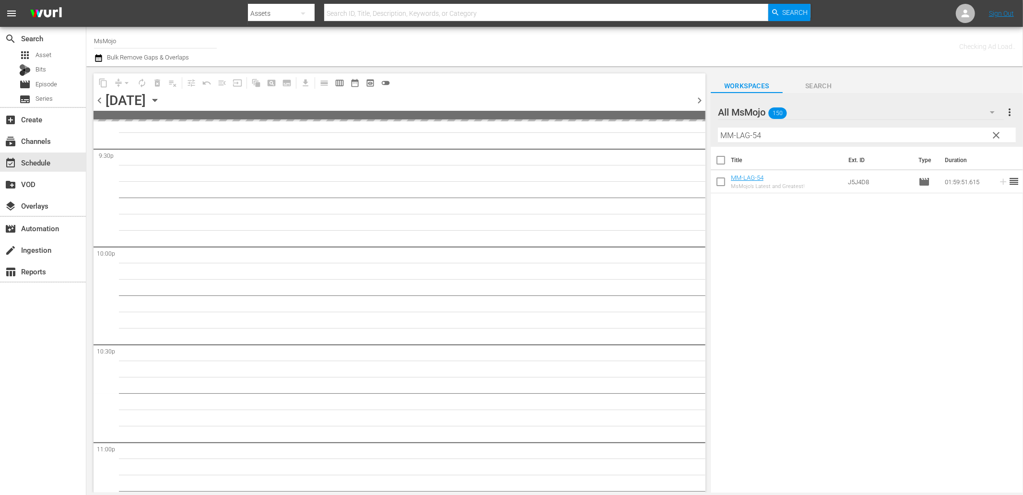
scroll to position [4195, 0]
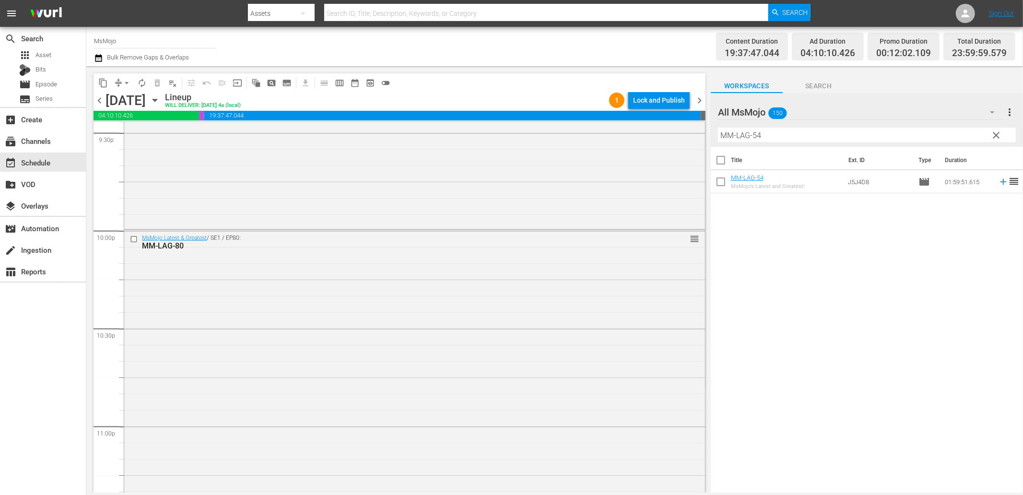
click at [696, 99] on span "chevron_right" at bounding box center [699, 100] width 12 height 12
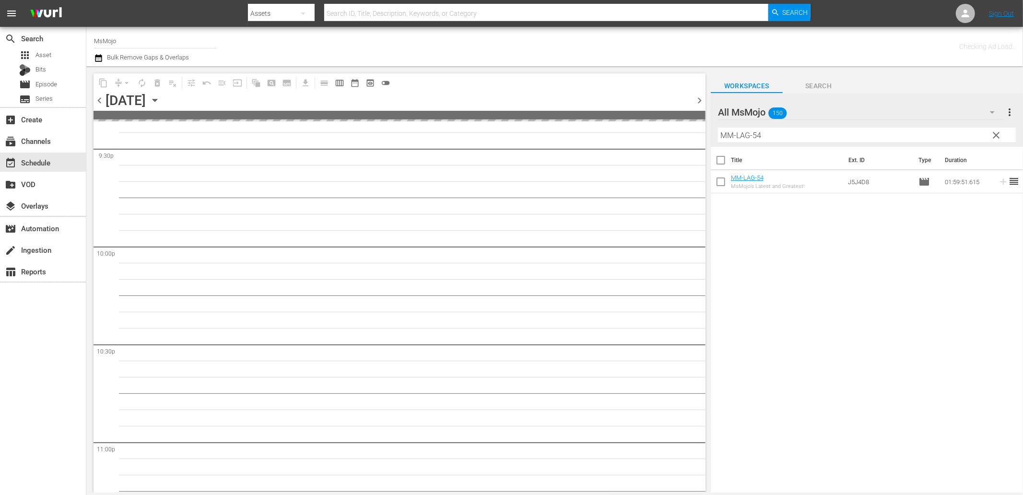
scroll to position [4195, 0]
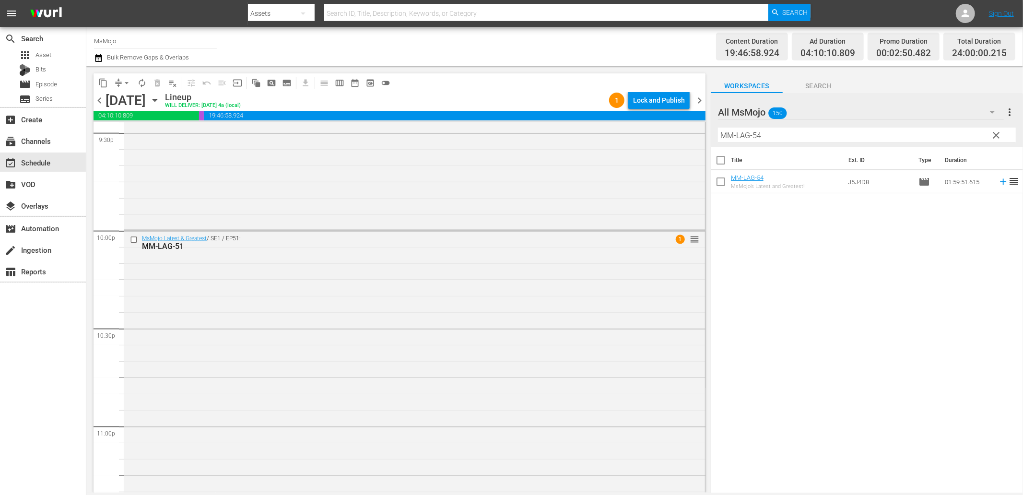
click at [98, 58] on icon "button" at bounding box center [98, 58] width 9 height 12
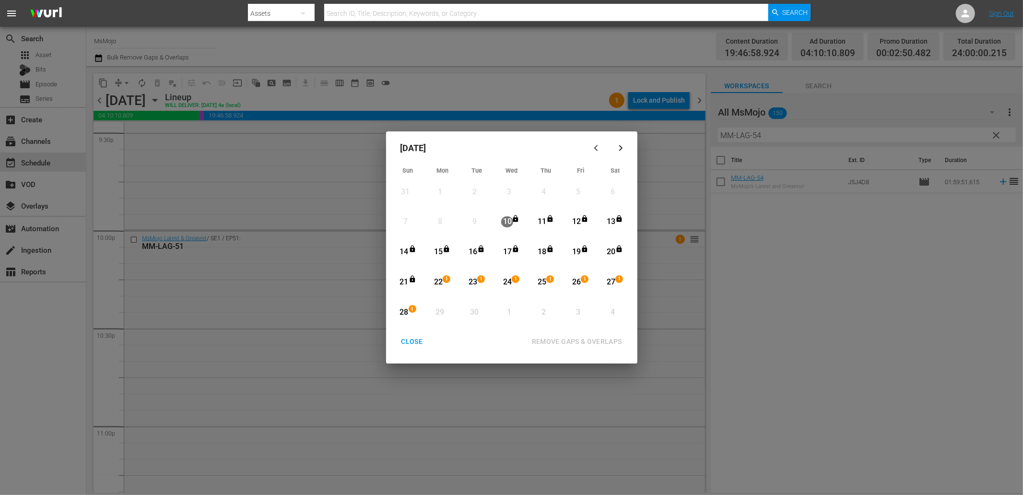
click at [438, 283] on div "22" at bounding box center [438, 282] width 12 height 11
click at [411, 314] on div "1" at bounding box center [414, 312] width 8 height 10
click at [574, 348] on button "REMOVE GAPS & OVERLAPS" at bounding box center [576, 342] width 113 height 18
click at [403, 342] on div "CLOSE" at bounding box center [412, 342] width 37 height 12
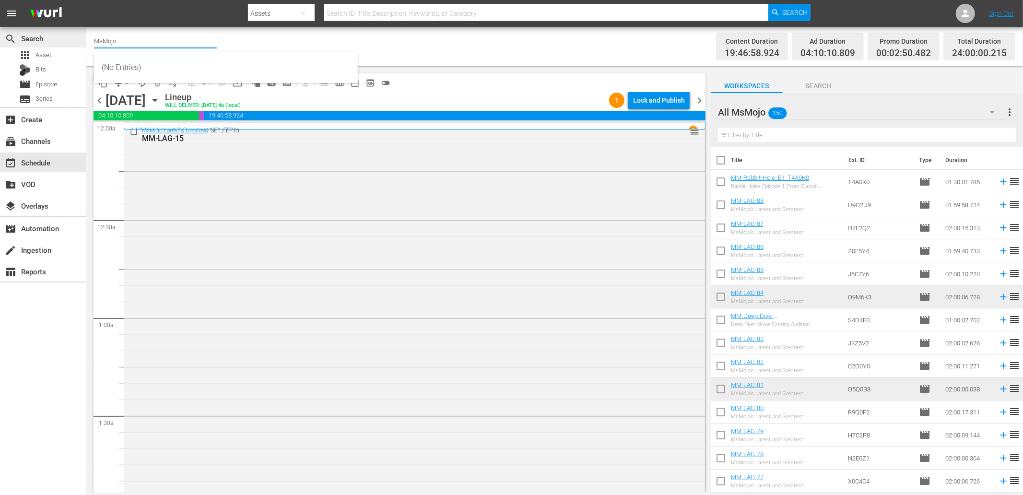
drag, startPoint x: 117, startPoint y: 42, endPoint x: 37, endPoint y: 40, distance: 80.1
click at [86, 0] on div "search Search apps Asset Bits movie Episode subtitles Series add_box Create sub…" at bounding box center [554, 0] width 936 height 0
click at [114, 68] on div "WatchMojo (1109 - watchmojo_1)" at bounding box center [226, 67] width 248 height 23
type input "WatchMojo (1109 - watchmojo_1)"
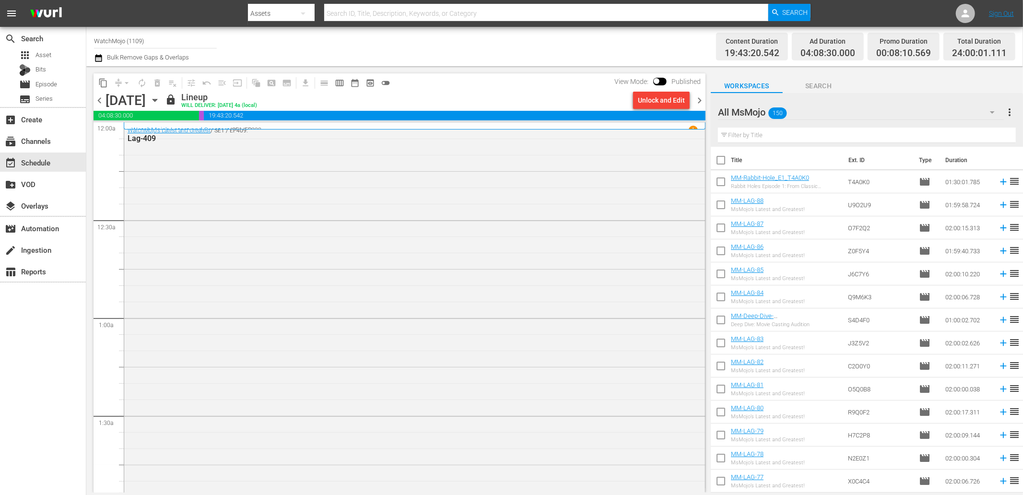
click at [700, 101] on span "chevron_right" at bounding box center [699, 100] width 12 height 12
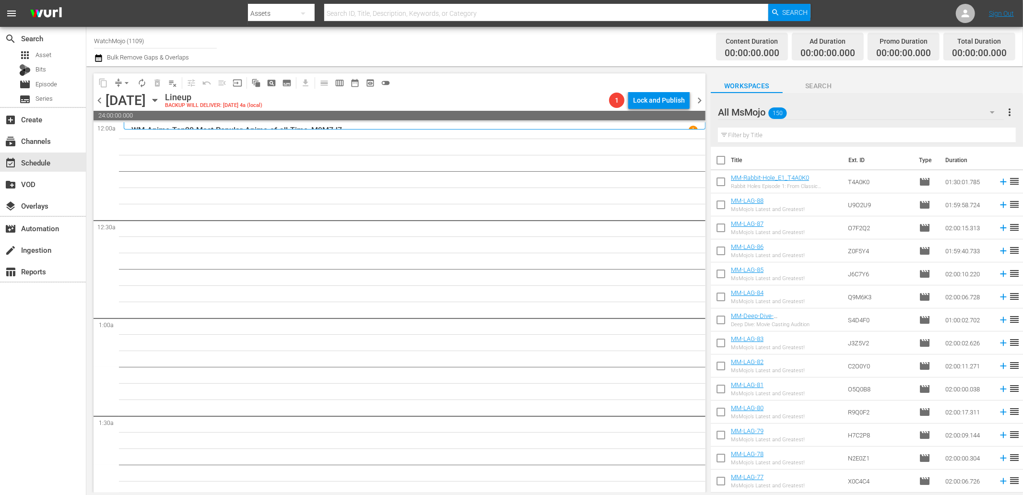
click at [818, 87] on span "Search" at bounding box center [818, 86] width 72 height 12
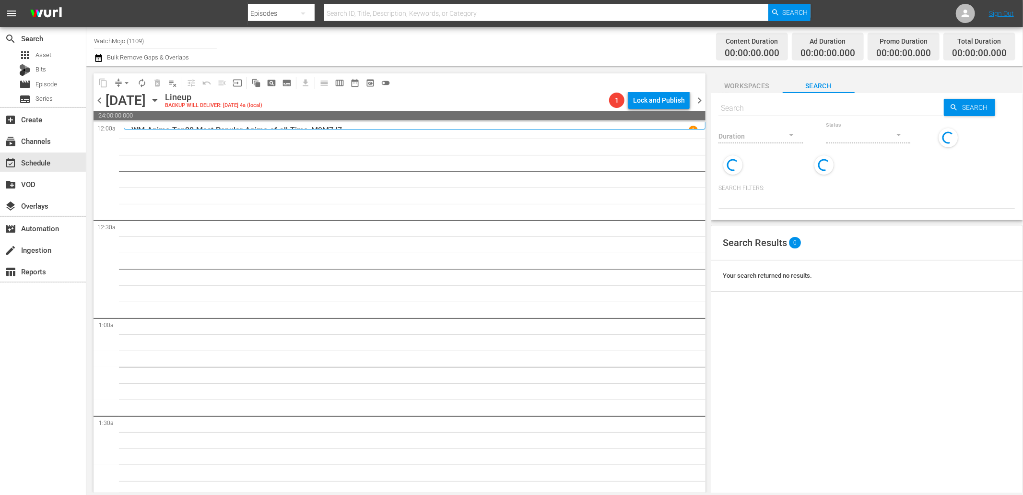
click at [752, 108] on input "text" at bounding box center [830, 108] width 225 height 23
paste input "Lag-313"
type input "Lag-313"
click at [749, 103] on input "text" at bounding box center [830, 108] width 225 height 23
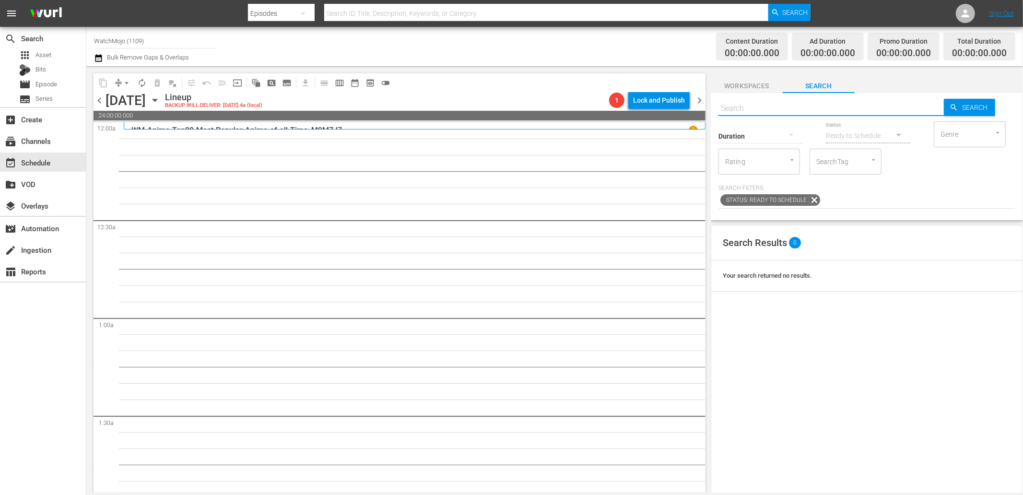
paste input "Lag-313"
type input "Lag-313"
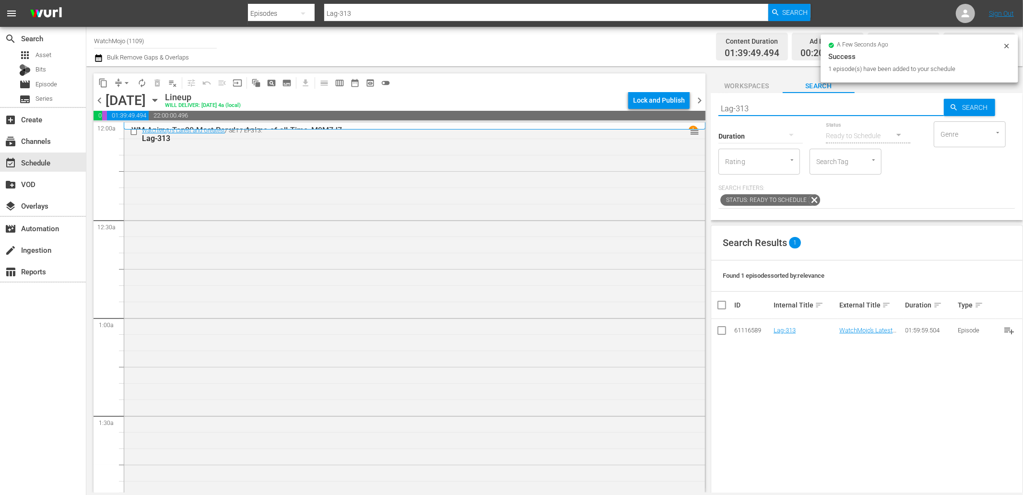
drag, startPoint x: 695, startPoint y: 107, endPoint x: 648, endPoint y: 106, distance: 47.0
click at [648, 106] on div "content_copy compress arrow_drop_down autorenew_outlined delete_forever_outline…" at bounding box center [554, 279] width 936 height 426
paste input "WM-Deep-Dive-[PERSON_NAME]-Bond_DIVE14"
type input "WM-Deep-Dive-[PERSON_NAME]-Bond_DIVE14"
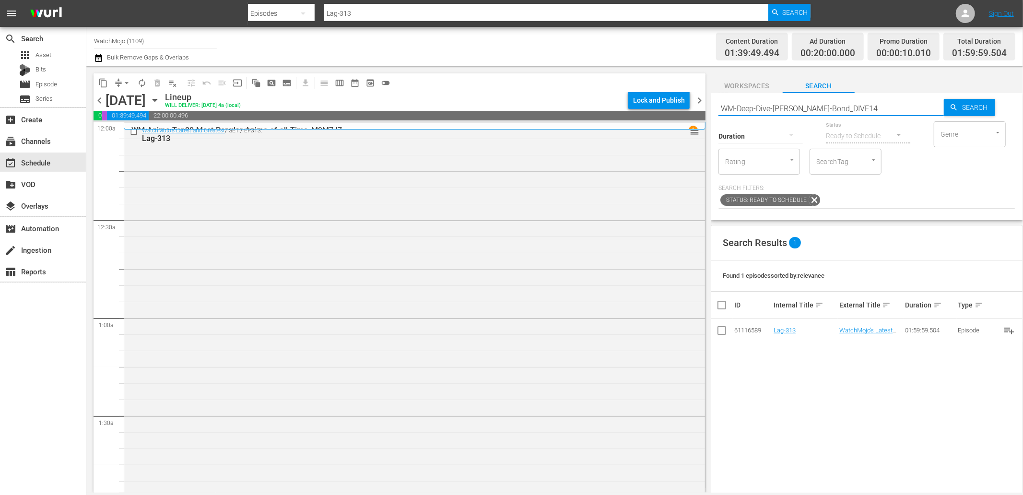
scroll to position [497, 0]
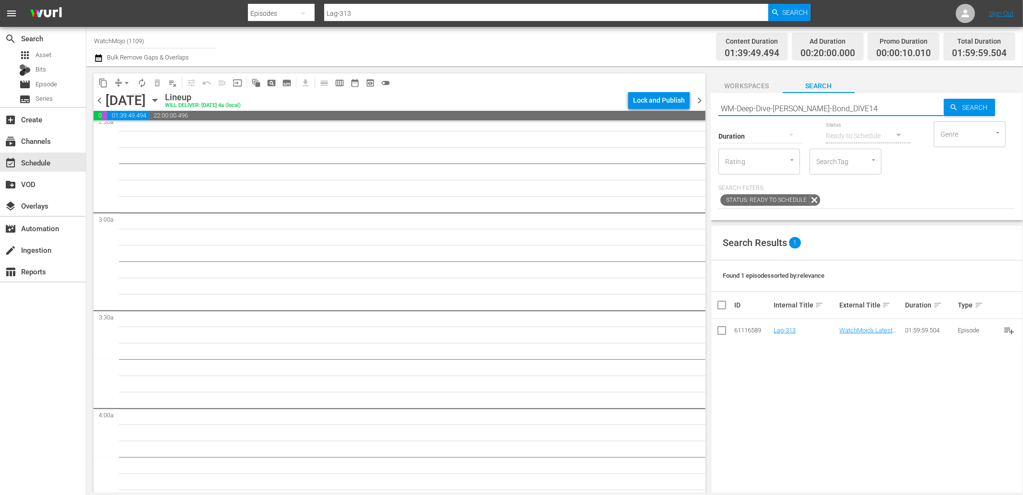
type input "WM-Deep-Dive-[PERSON_NAME]-Bond_DIVE14"
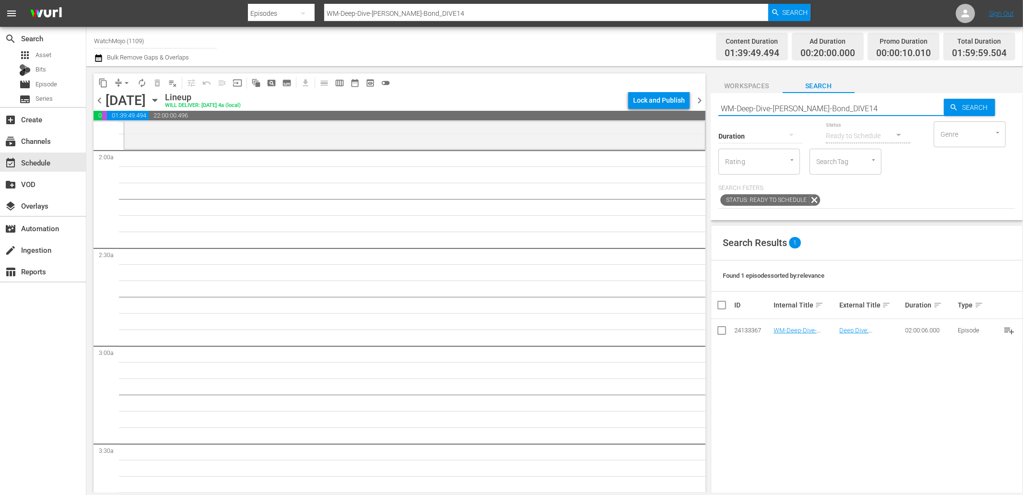
scroll to position [355, 0]
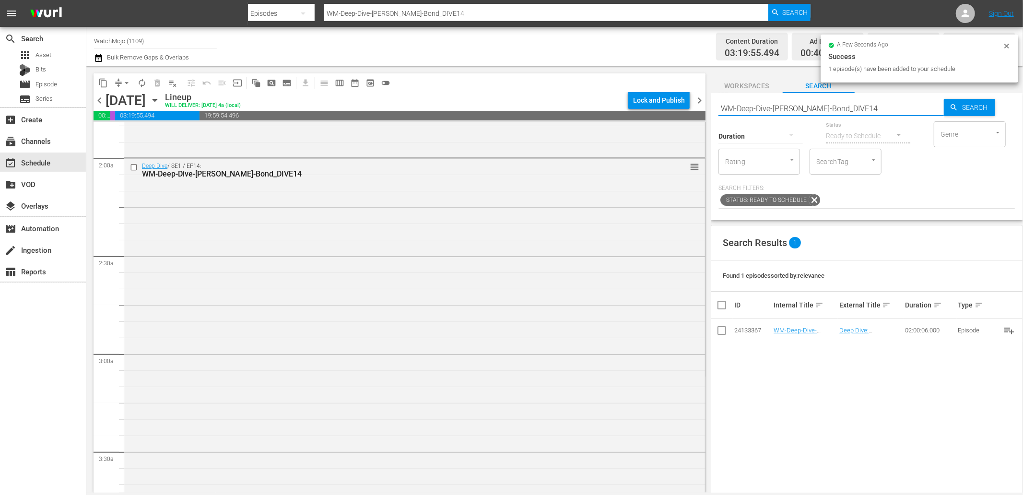
drag, startPoint x: 864, startPoint y: 105, endPoint x: 667, endPoint y: 102, distance: 197.1
click at [667, 102] on div "content_copy compress arrow_drop_down autorenew_outlined delete_forever_outline…" at bounding box center [554, 279] width 936 height 426
paste input "Lag-361"
type input "Lag-361"
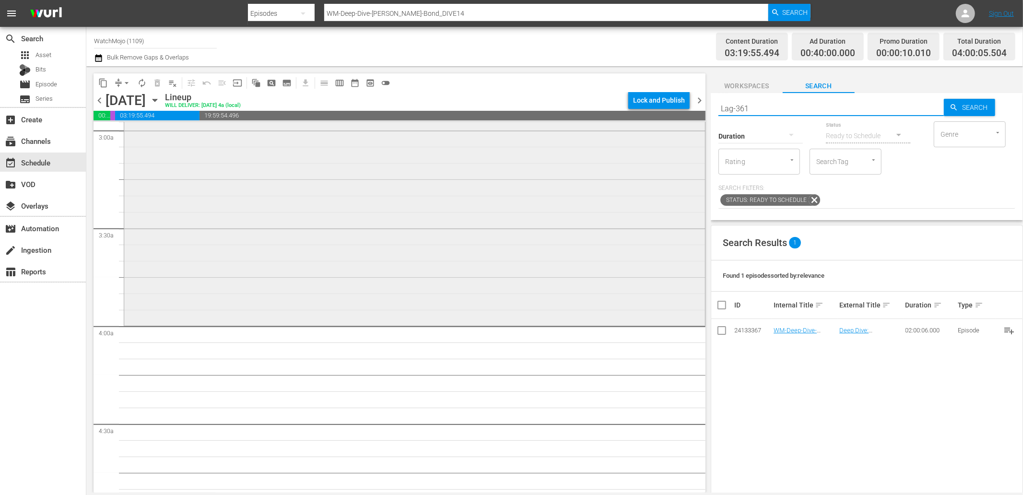
scroll to position [675, 0]
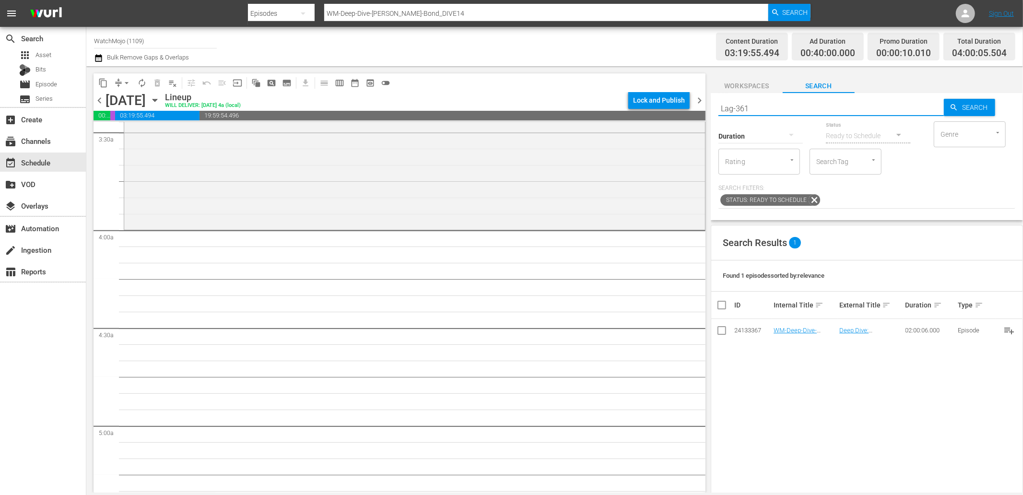
type input "Lag-361"
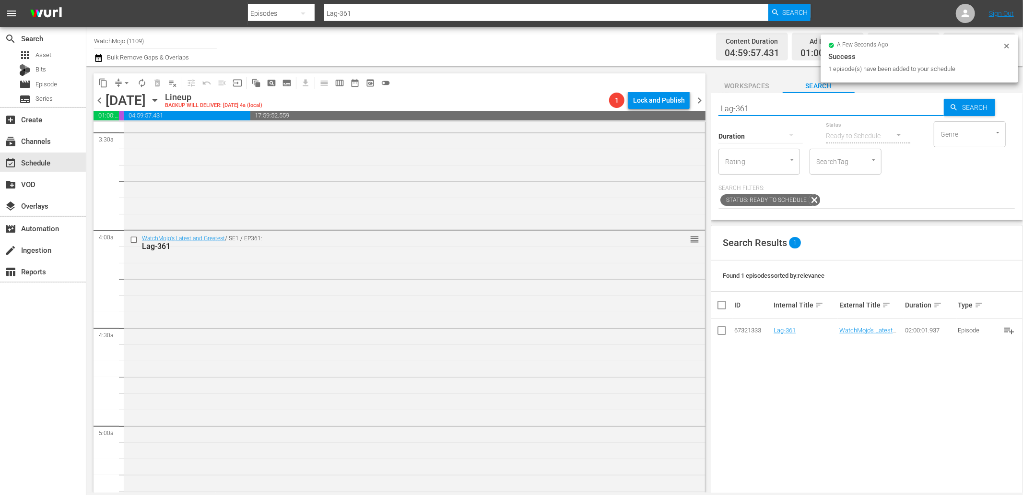
drag, startPoint x: 752, startPoint y: 104, endPoint x: 688, endPoint y: 110, distance: 64.1
click at [684, 110] on div "content_copy compress arrow_drop_down autorenew_outlined delete_forever_outline…" at bounding box center [554, 279] width 936 height 426
paste input "80"
type input "Lag-380"
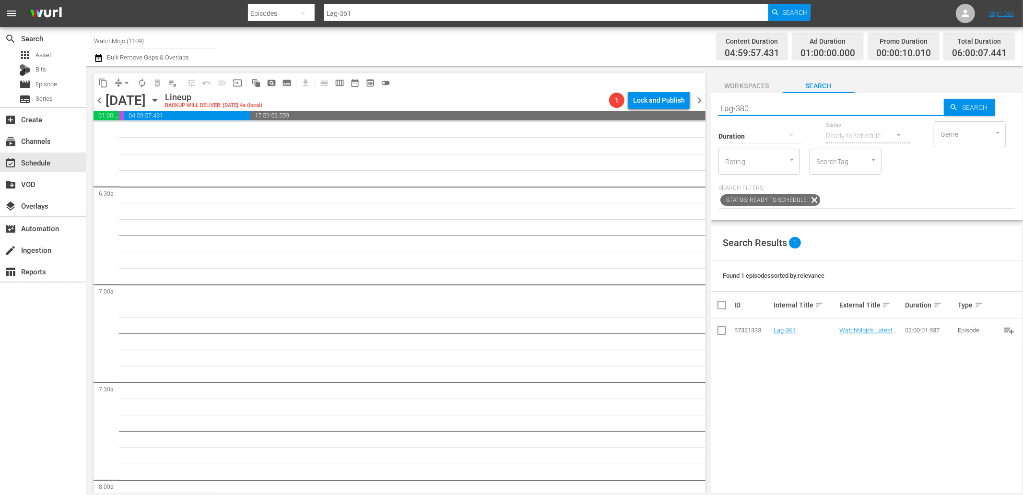
type input "Lag-380"
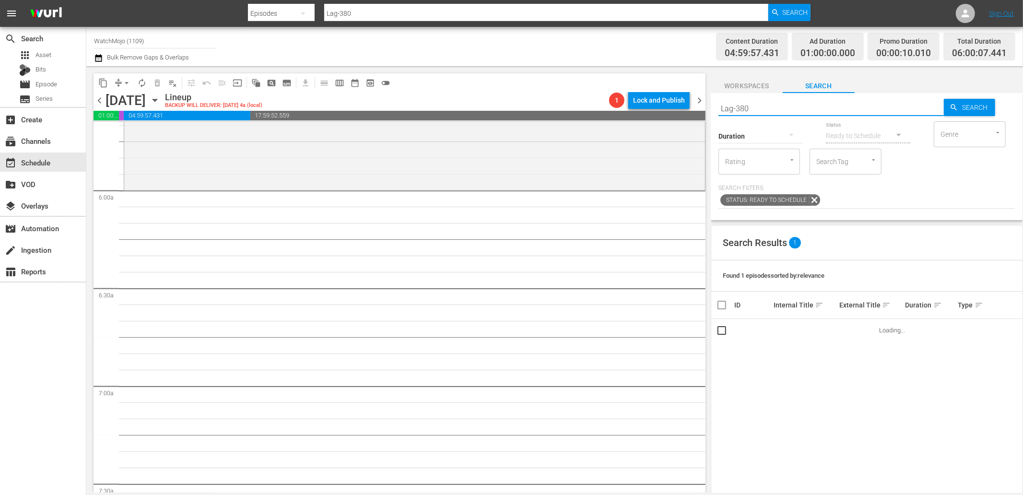
scroll to position [1101, 0]
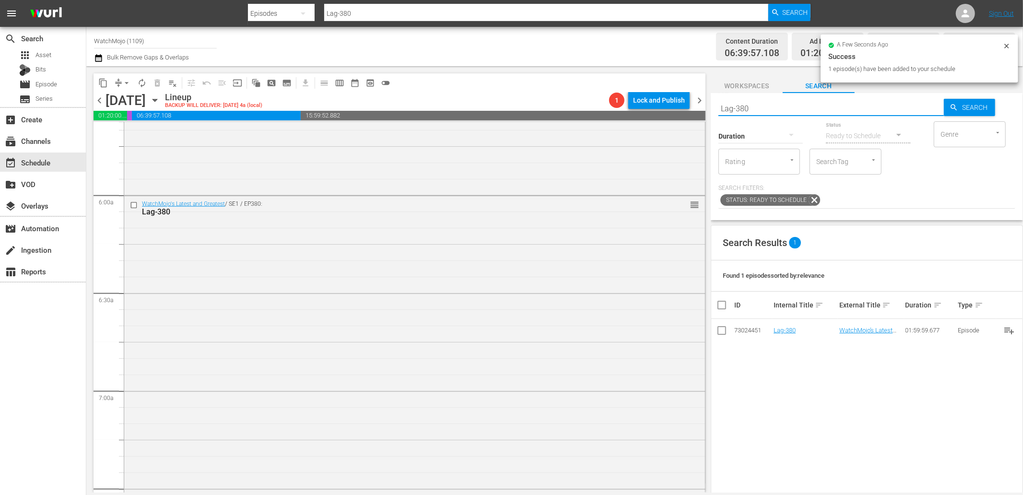
click at [696, 106] on div "content_copy compress arrow_drop_down autorenew_outlined delete_forever_outline…" at bounding box center [554, 279] width 936 height 426
paste input "WM-Deep-Dive-SNL-Cast_DIVE02"
type input "WM-Deep-Dive-SNL-Cast_DIVE02"
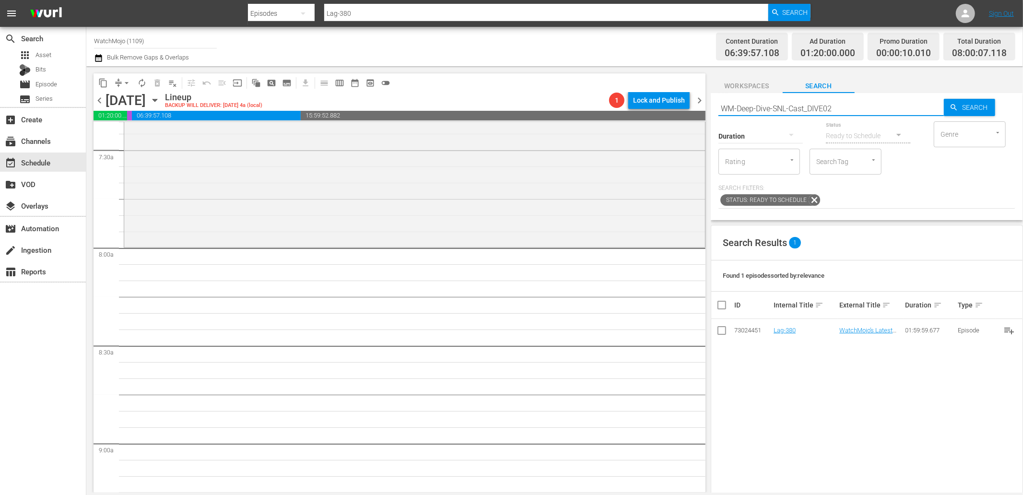
scroll to position [1455, 0]
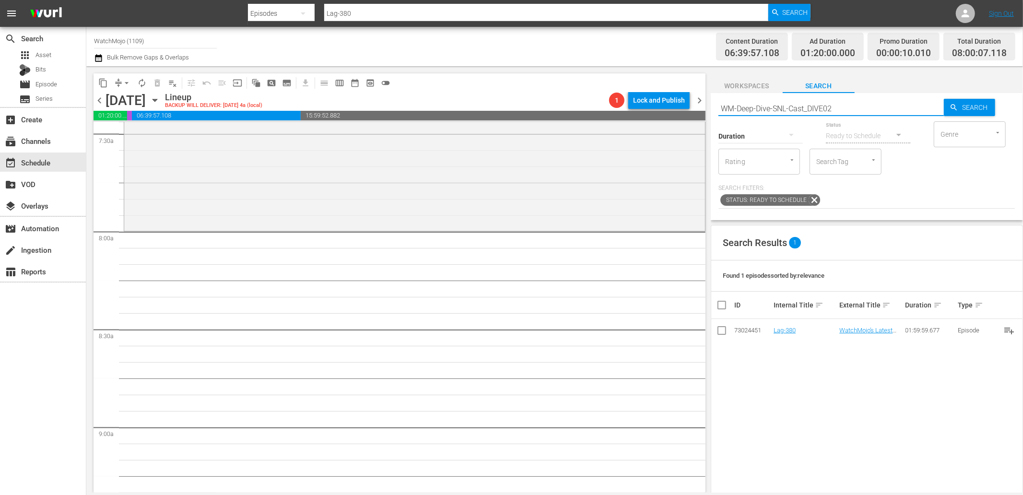
type input "WM-Deep-Dive-SNL-Cast_DIVE02"
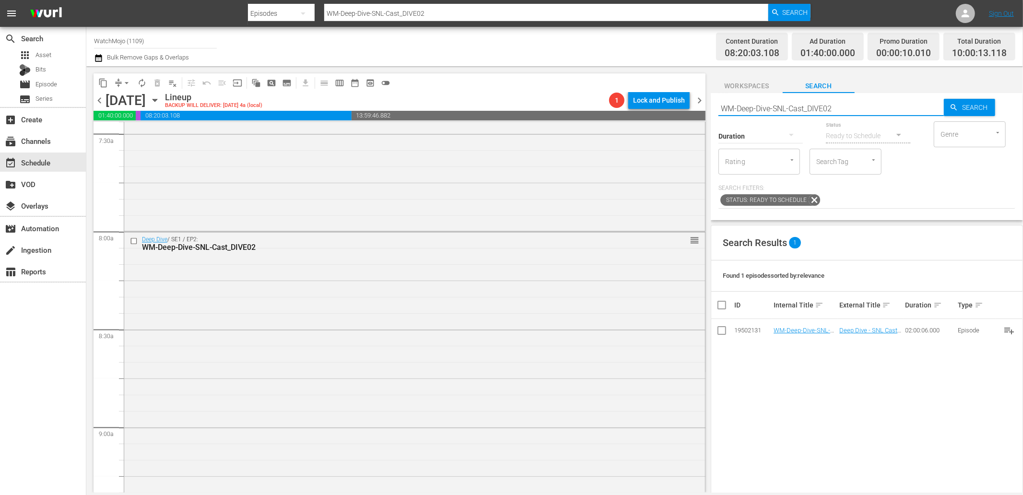
drag, startPoint x: 818, startPoint y: 105, endPoint x: 663, endPoint y: 100, distance: 155.4
click at [663, 100] on div "content_copy compress arrow_drop_down autorenew_outlined delete_forever_outline…" at bounding box center [554, 279] width 936 height 426
paste input "Lag-400"
type input "Lag-400"
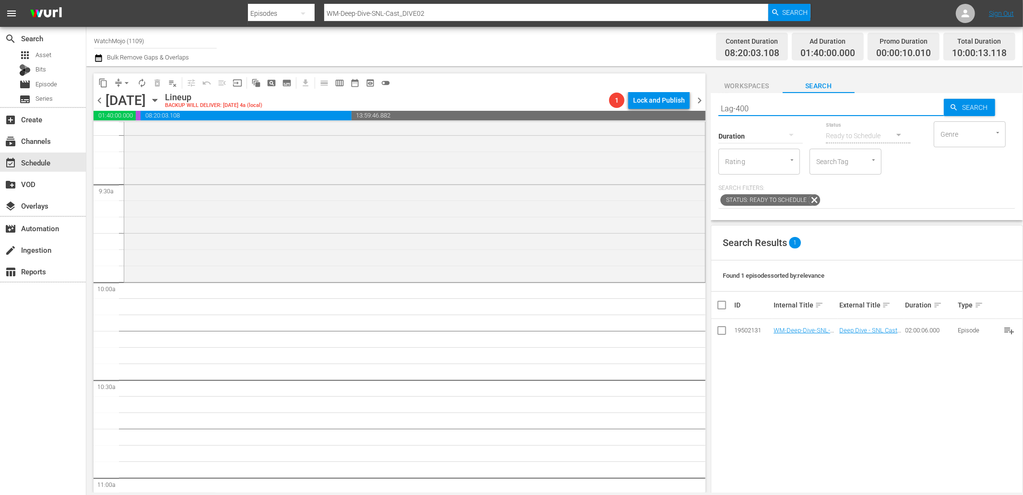
type input "Lag-400"
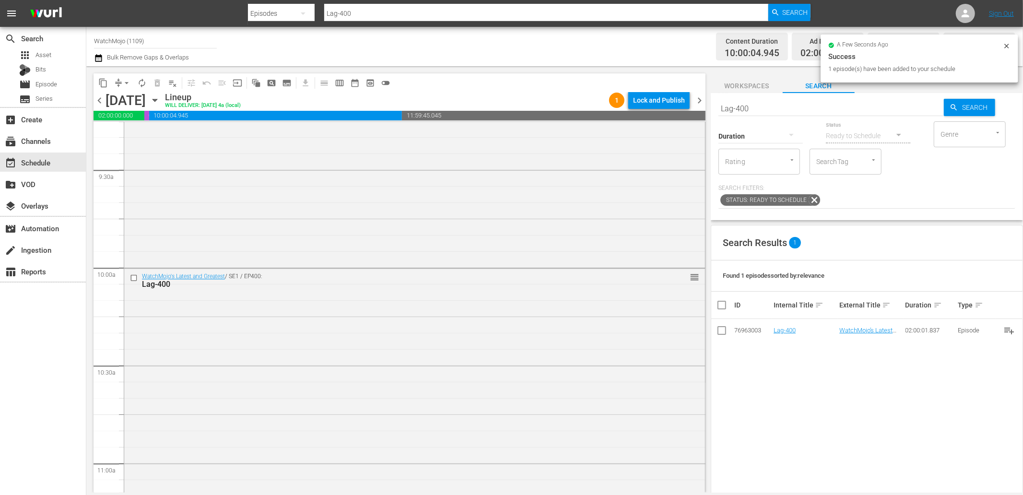
click at [682, 108] on div "content_copy compress arrow_drop_down autorenew_outlined delete_forever_outline…" at bounding box center [554, 279] width 936 height 426
paste input "2"
type input "Lag-420"
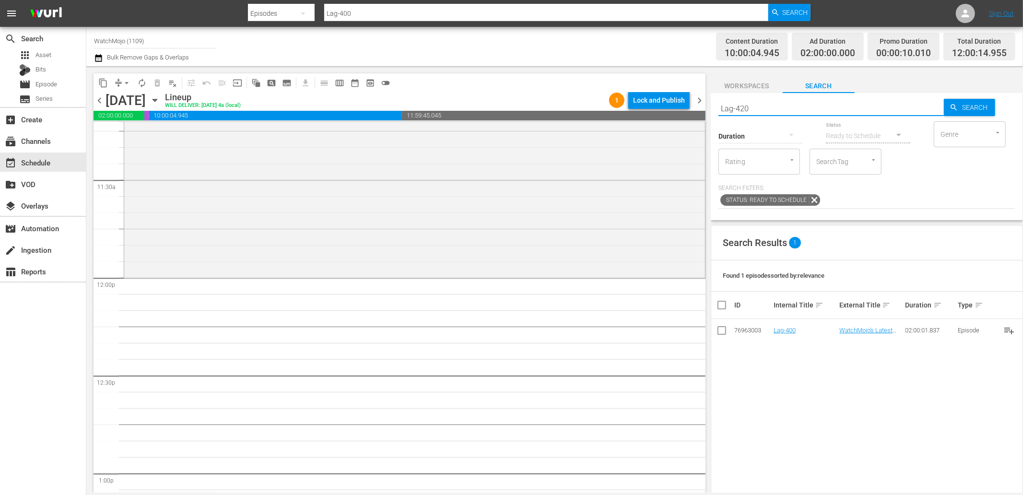
scroll to position [2201, 0]
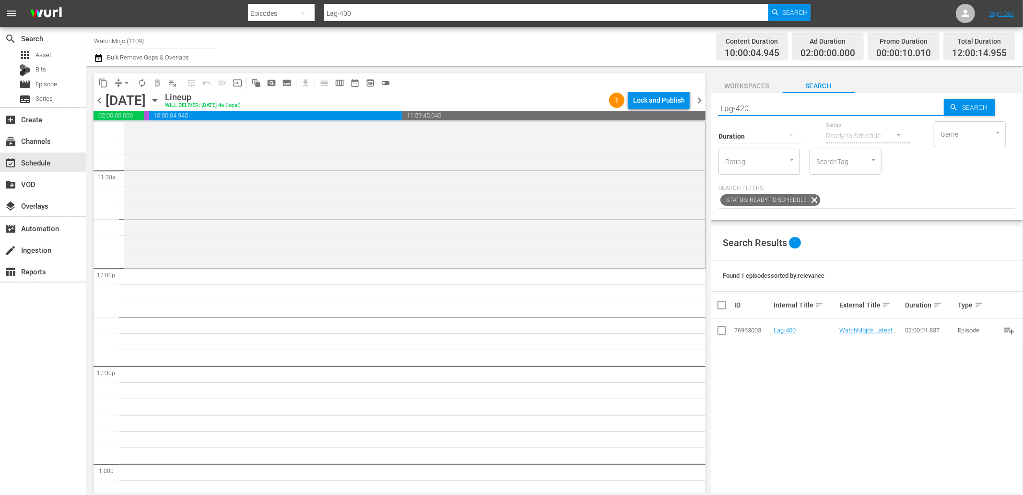
type input "Lag-420"
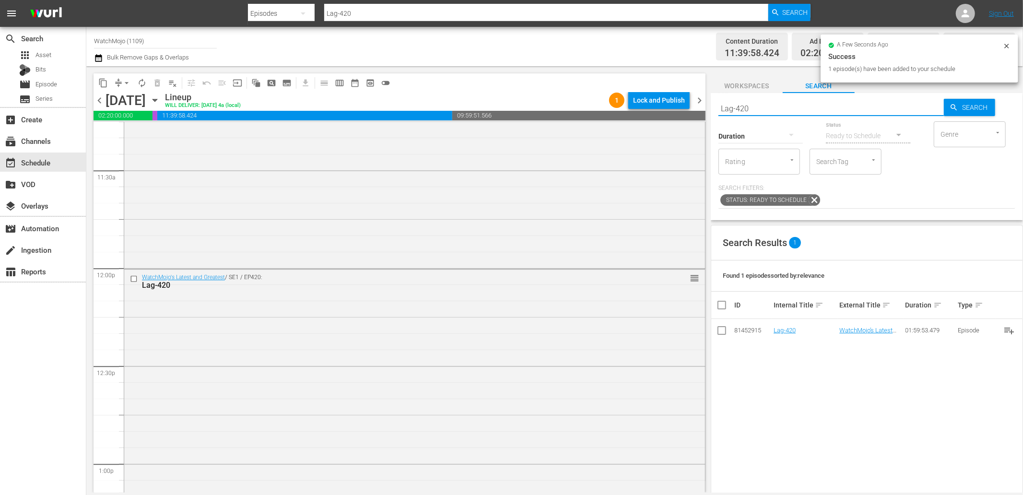
drag, startPoint x: 829, startPoint y: 111, endPoint x: 713, endPoint y: 109, distance: 116.0
click at [713, 109] on div "Search Lag-420 Search Duration Status Ready to Schedule Genre Genre Rating Rati…" at bounding box center [866, 156] width 312 height 127
paste input "WM-Deep-Dive-Karens-Part-2_Dive91_V0E5Z3"
type input "WM-Deep-Dive-Karens-Part-2_Dive91_V0E5Z3"
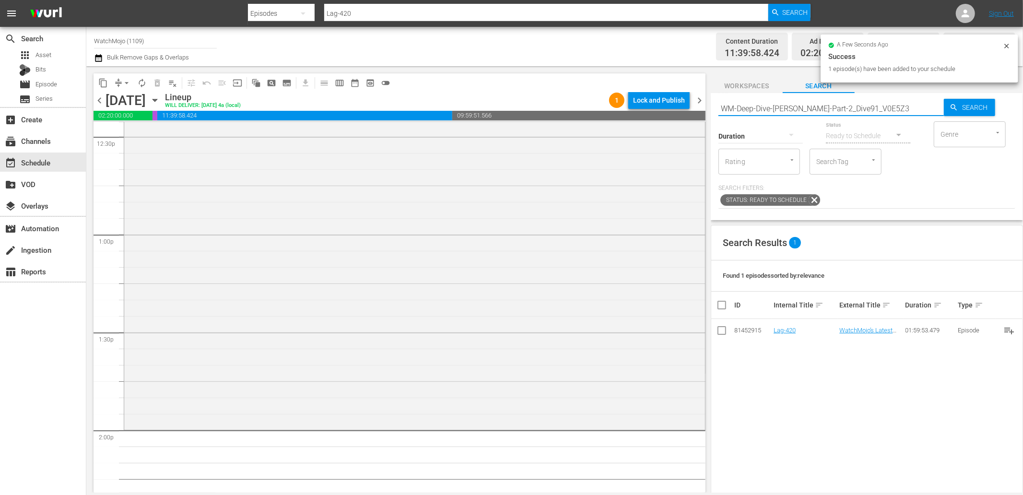
scroll to position [2486, 0]
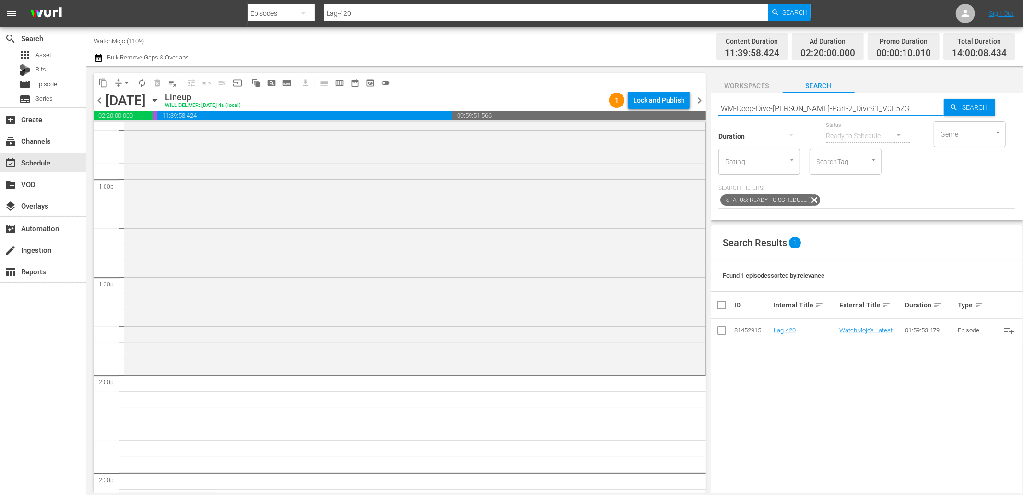
type input "WM-Deep-Dive-Karens-Part-2_Dive91_V0E5Z3"
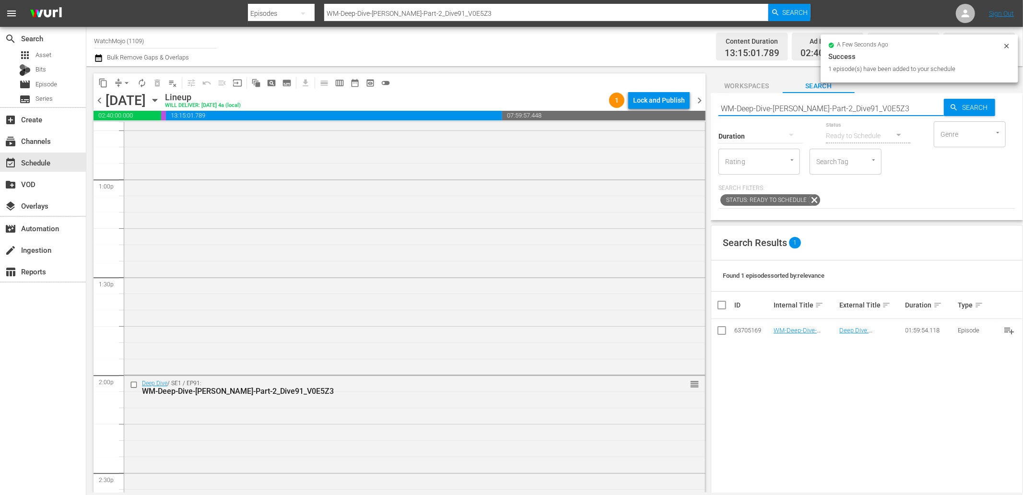
drag, startPoint x: 897, startPoint y: 107, endPoint x: 692, endPoint y: 104, distance: 205.7
click at [680, 104] on div "content_copy compress arrow_drop_down autorenew_outlined delete_forever_outline…" at bounding box center [554, 279] width 936 height 426
paste input "Lag-387"
type input "Lag-387"
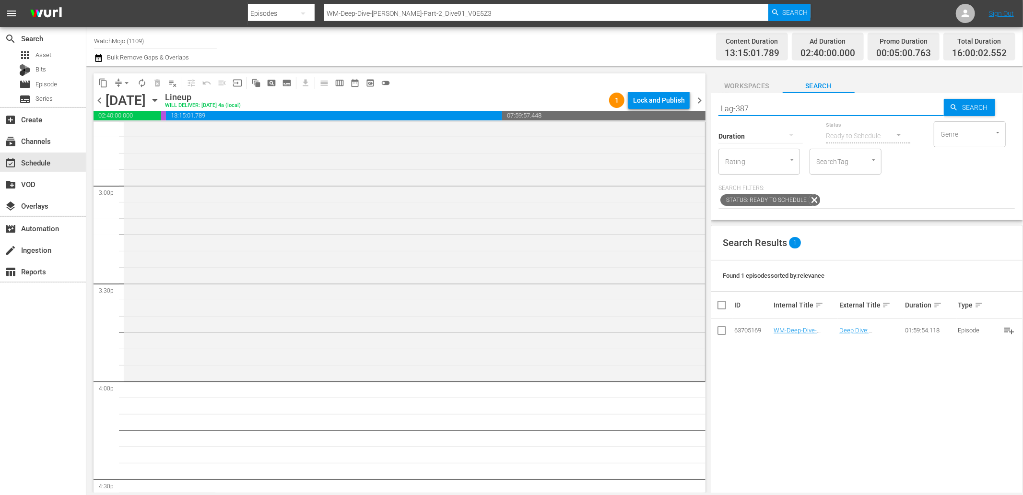
type input "Lag-387"
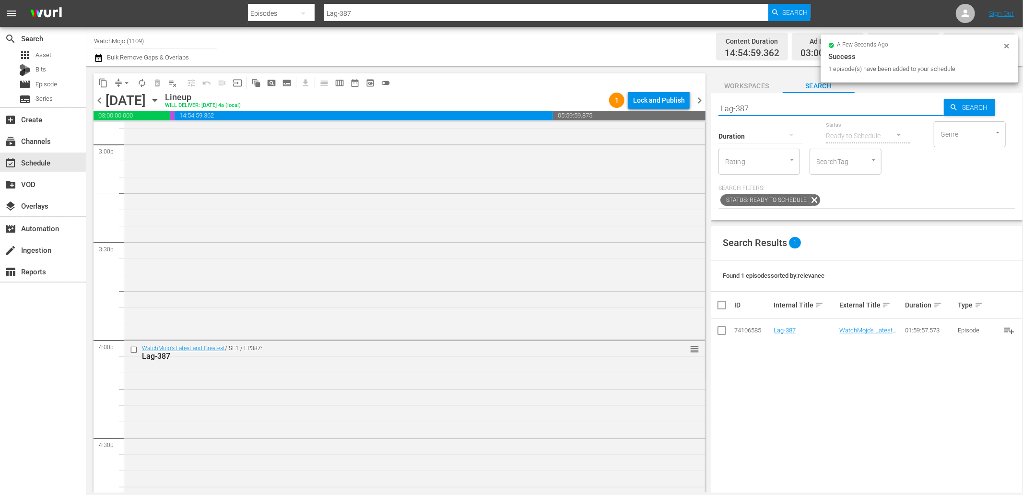
drag, startPoint x: 783, startPoint y: 109, endPoint x: 692, endPoint y: 110, distance: 90.6
click at [692, 110] on div "content_copy compress arrow_drop_down autorenew_outlined delete_forever_outline…" at bounding box center [554, 279] width 936 height 426
paste input "WM-Deep-Dive-Fast-And-Furious_DIVE44"
type input "WM-Deep-Dive-Fast-And-Furious_DIVE44"
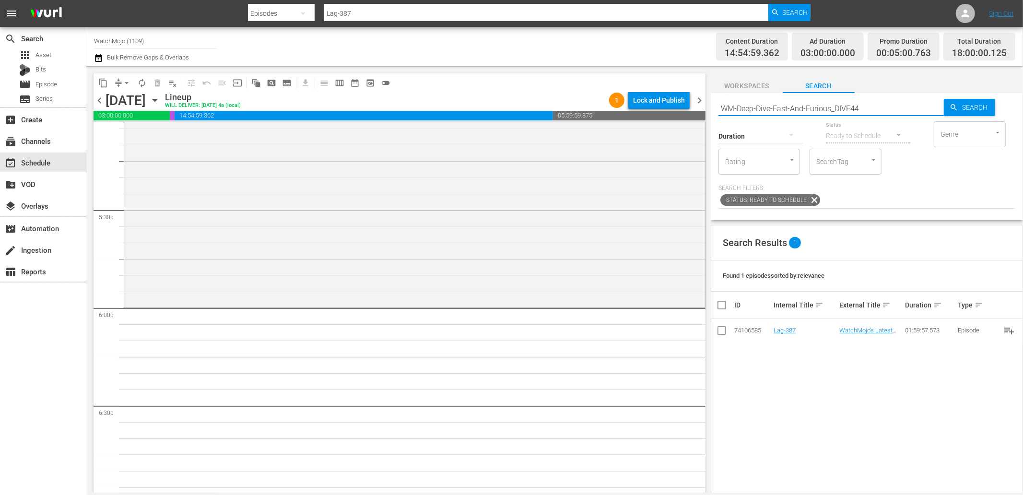
type input "WM-Deep-Dive-Fast-And-Furious_DIVE44"
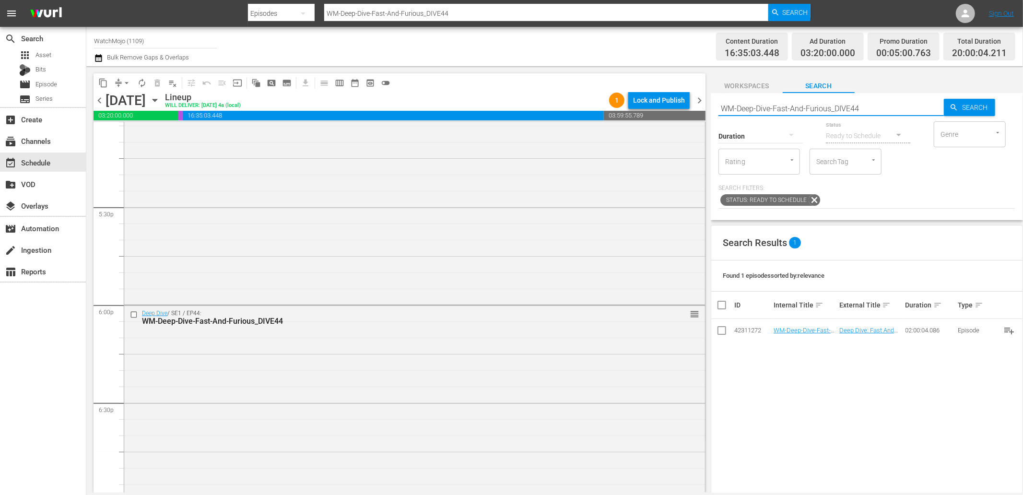
drag, startPoint x: 874, startPoint y: 112, endPoint x: 706, endPoint y: 116, distance: 168.8
click at [706, 116] on div "content_copy compress arrow_drop_down autorenew_outlined delete_forever_outline…" at bounding box center [554, 279] width 936 height 426
paste input "TV-Top-20-Most-Dramatic-South-Park-Moments_F1S8D9"
type input "WM-TV-Top-20-Most-Dramatic-South-Park-Moments_F1S8D9"
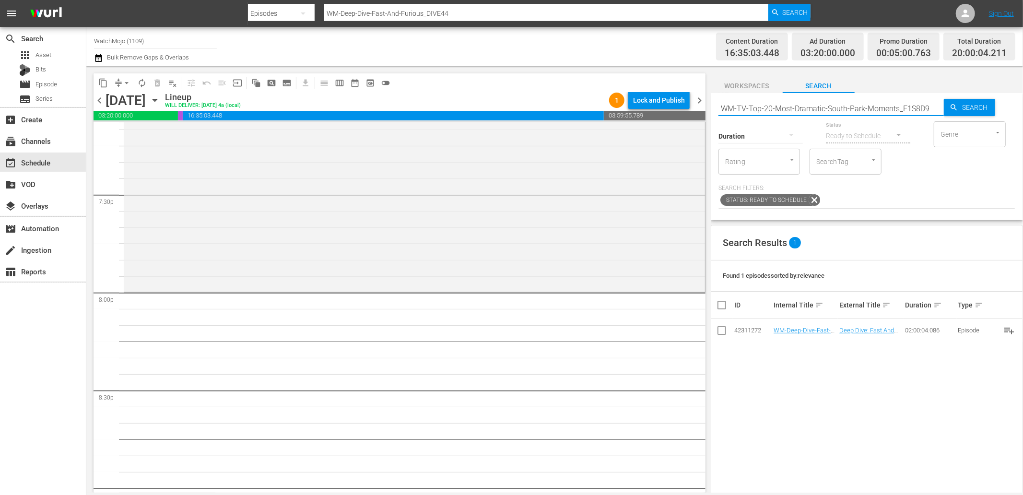
scroll to position [3764, 0]
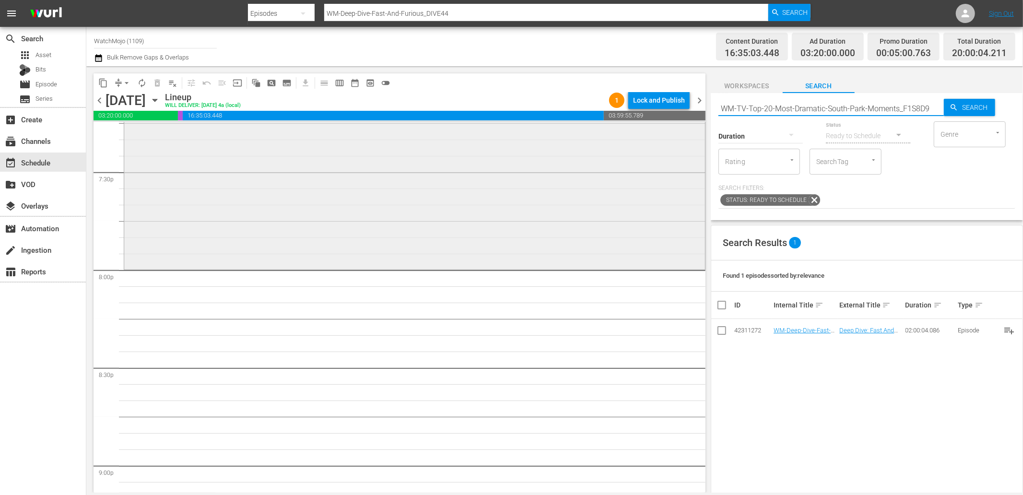
type input "WM-TV-Top-20-Most-Dramatic-South-Park-Moments_F1S8D9"
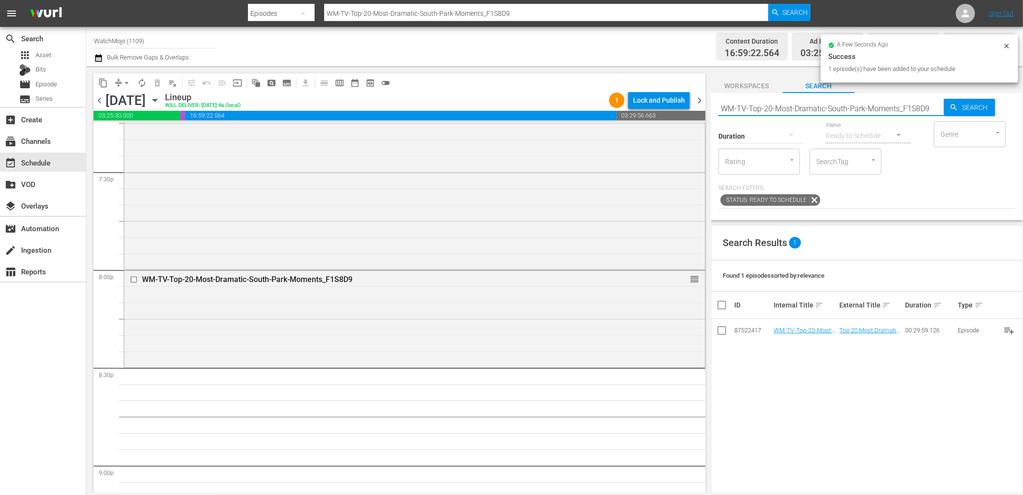
drag, startPoint x: 928, startPoint y: 107, endPoint x: 701, endPoint y: 113, distance: 226.3
click at [701, 113] on div "content_copy compress arrow_drop_down autorenew_outlined delete_forever_outline…" at bounding box center [554, 279] width 936 height 426
paste input "Hilarious-Homer-Simpson-Moments_Z0H8R3"
type input "WM-TV-Top-20-Hilarious-Homer-Simpson-Moments_Z0H8R3"
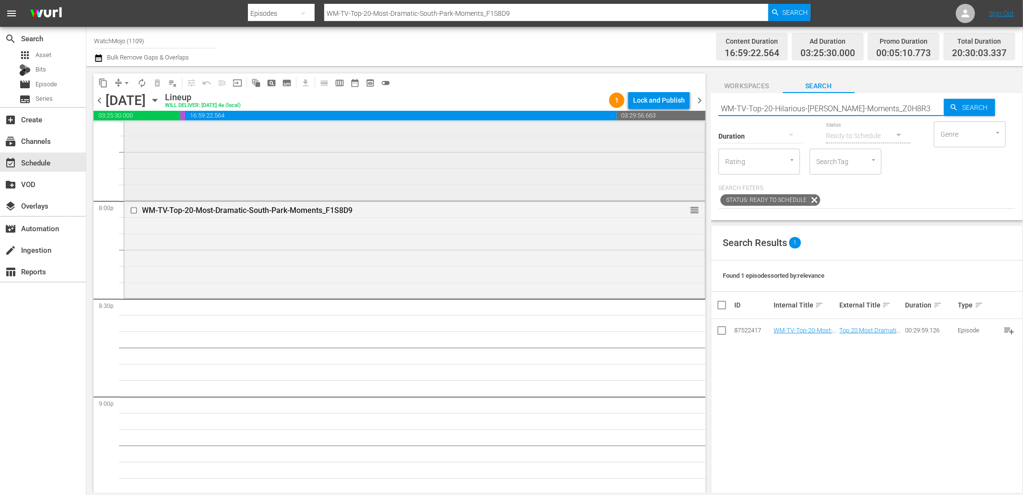
scroll to position [3835, 0]
type input "WM-TV-Top-20-Hilarious-Homer-Simpson-Moments_Z0H8R3"
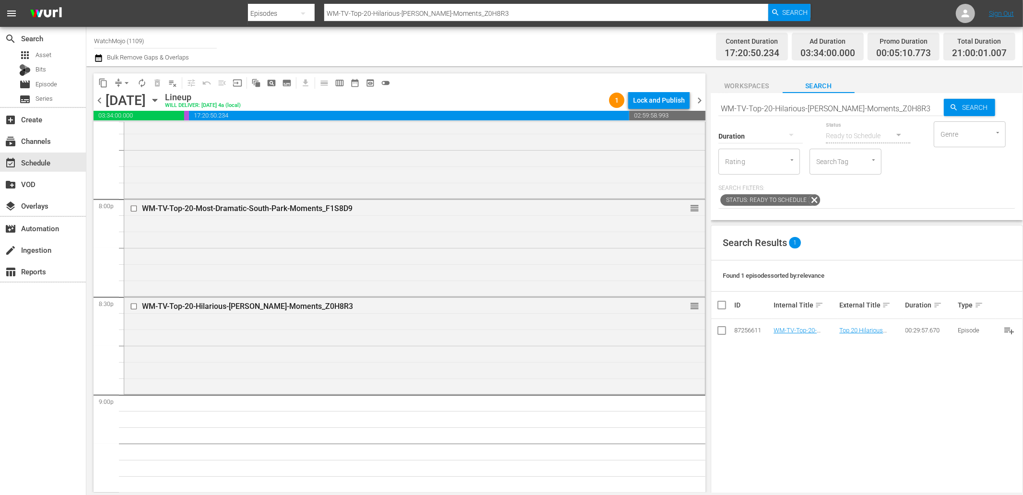
click at [890, 109] on input "WM-TV-Top-20-Hilarious-Homer-Simpson-Moments_Z0H8R3" at bounding box center [830, 108] width 225 height 23
paste input "Anime-Top-100-Pokemon-of-All-Time_B4Q7B1"
type input "WM-Anime-Top-100-Pokemon-of-All-Time_B4Q7B1"
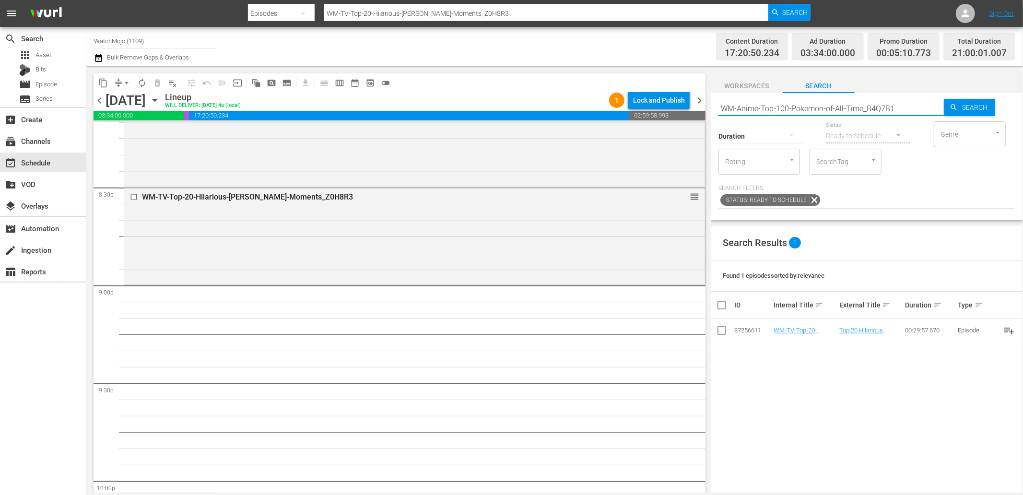
scroll to position [3977, 0]
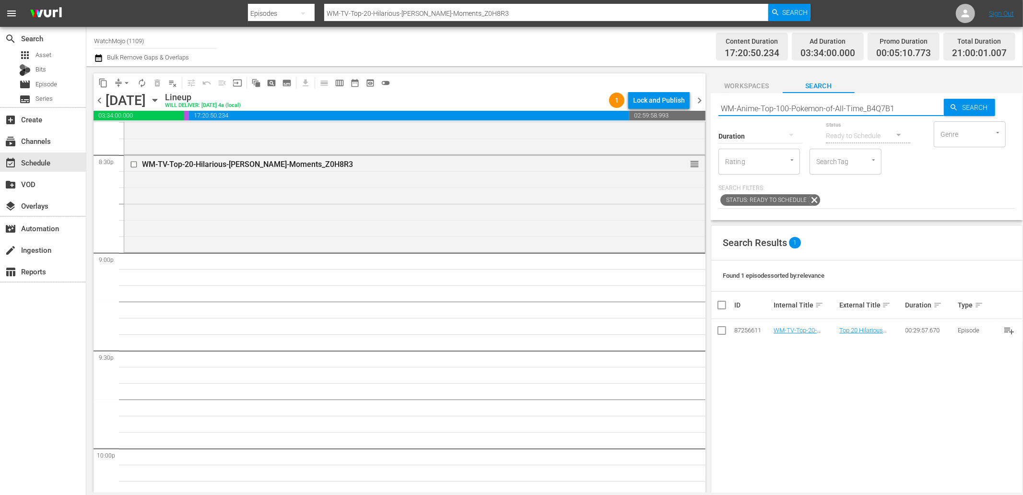
type input "WM-Anime-Top-100-Pokemon-of-All-Time_B4Q7B1"
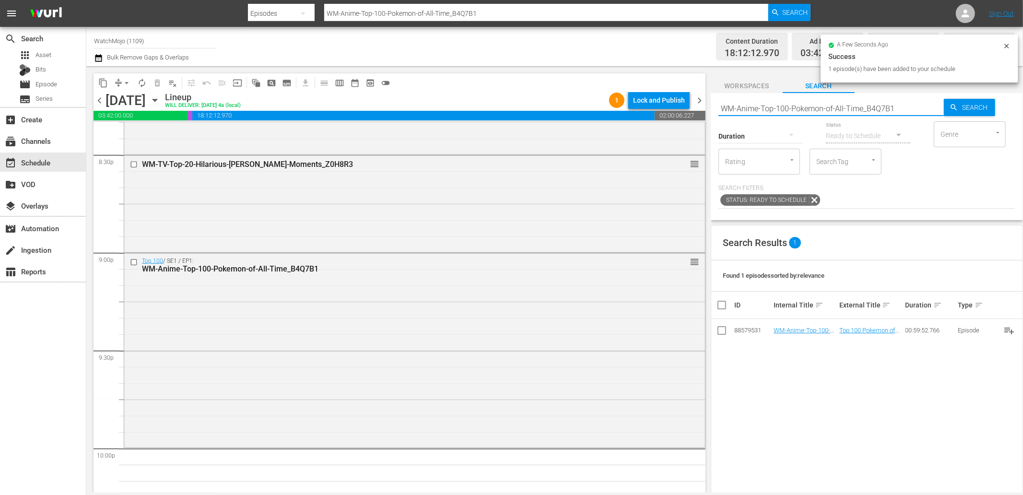
drag, startPoint x: 910, startPoint y: 106, endPoint x: 701, endPoint y: 89, distance: 209.3
click at [707, 99] on div "content_copy compress arrow_drop_down autorenew_outlined delete_forever_outline…" at bounding box center [554, 279] width 936 height 426
paste input "Lag-453"
type input "Lag-453"
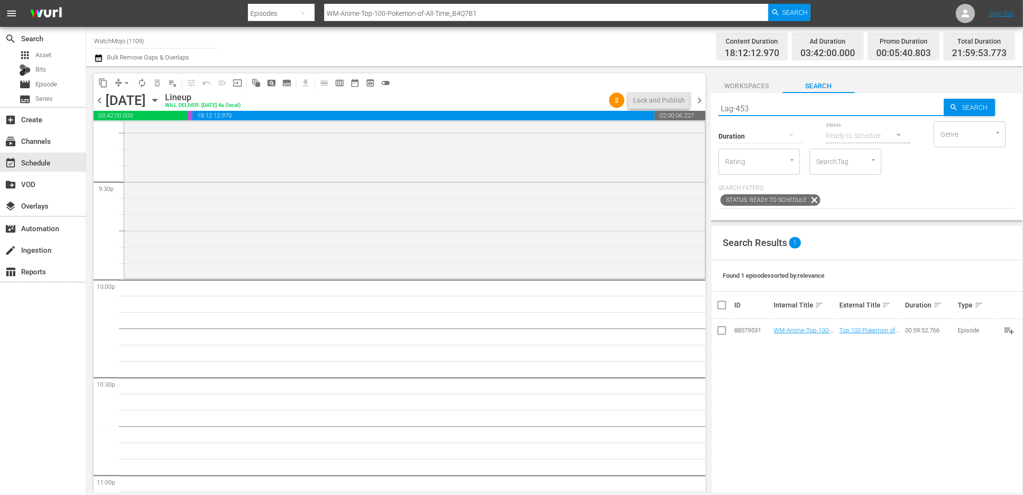
scroll to position [4155, 0]
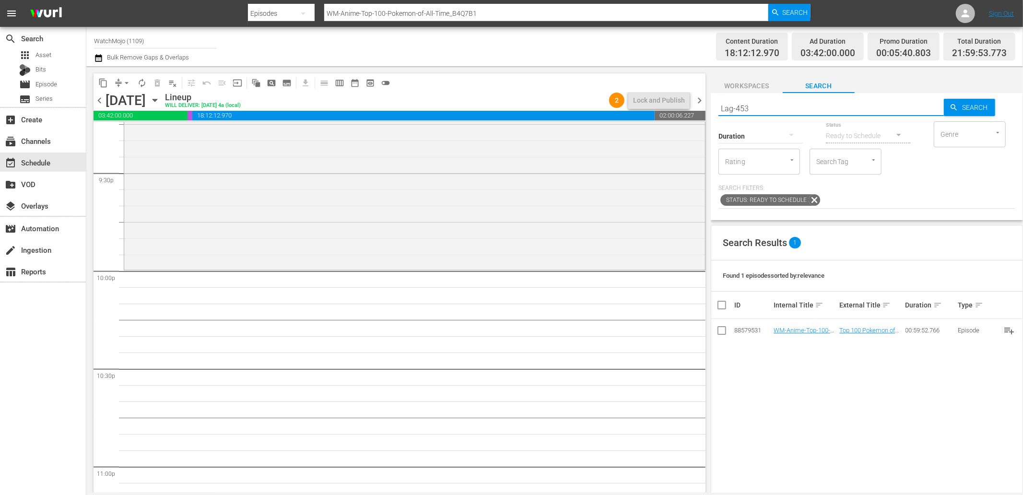
type input "Lag-453"
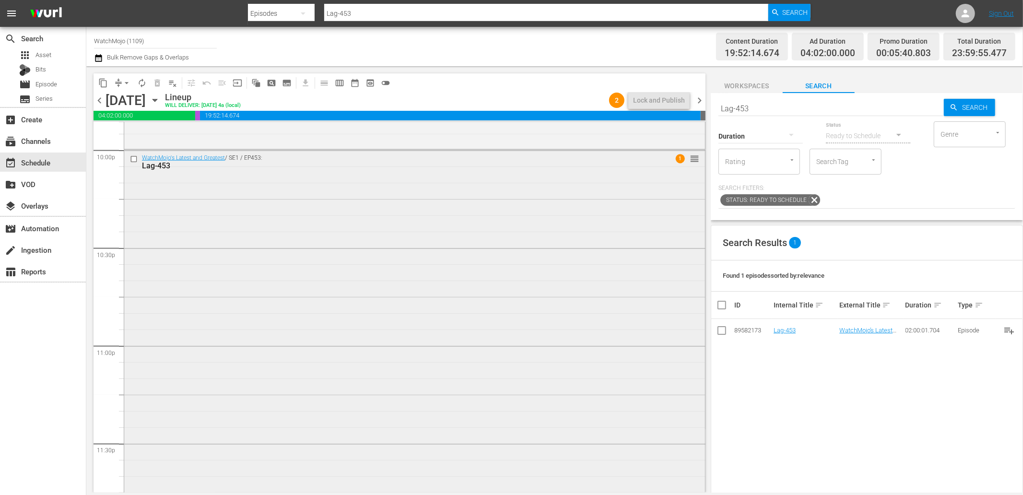
scroll to position [4324, 0]
click at [700, 96] on span "chevron_right" at bounding box center [699, 100] width 12 height 12
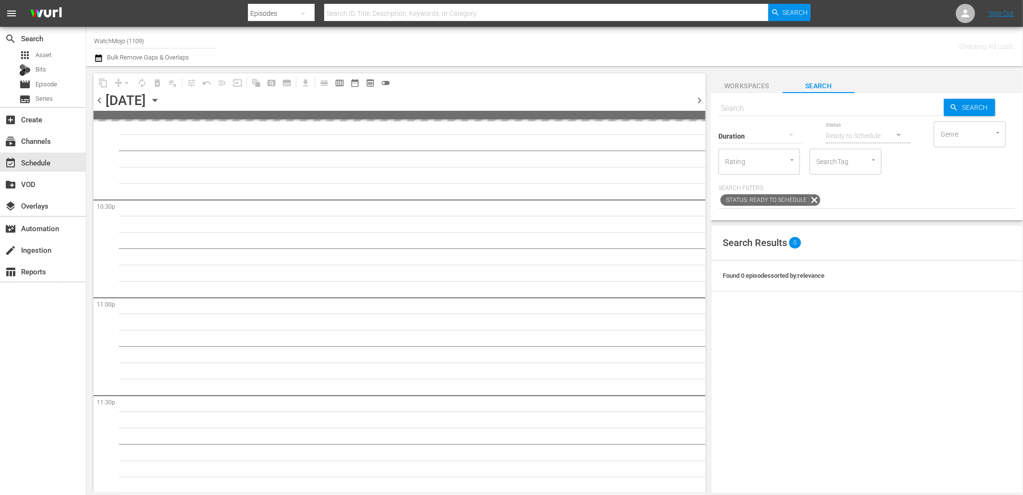
scroll to position [4323, 0]
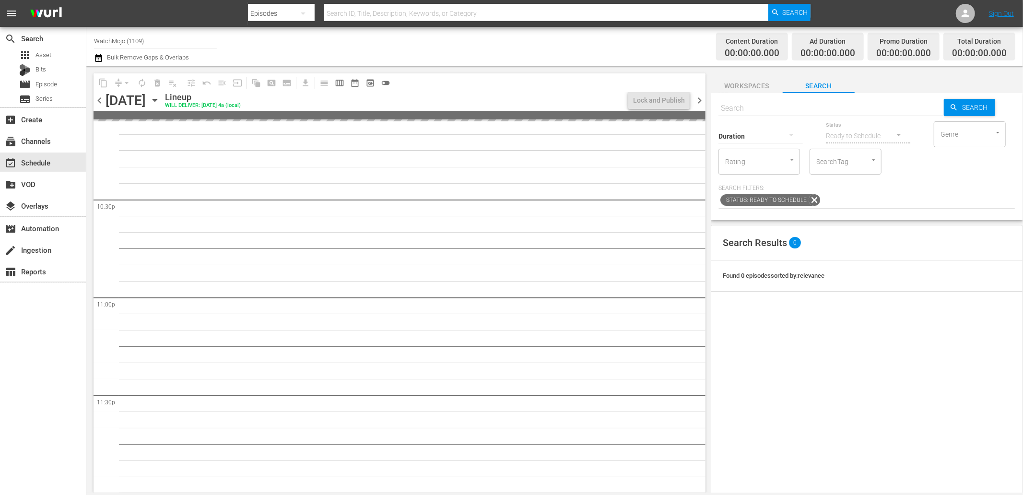
click at [743, 105] on input "text" at bounding box center [830, 108] width 225 height 23
paste input "WM-Deep-Dive-Family-Guy_DIVE10"
type input "WM-Deep-Dive-Family-Guy_DIVE10"
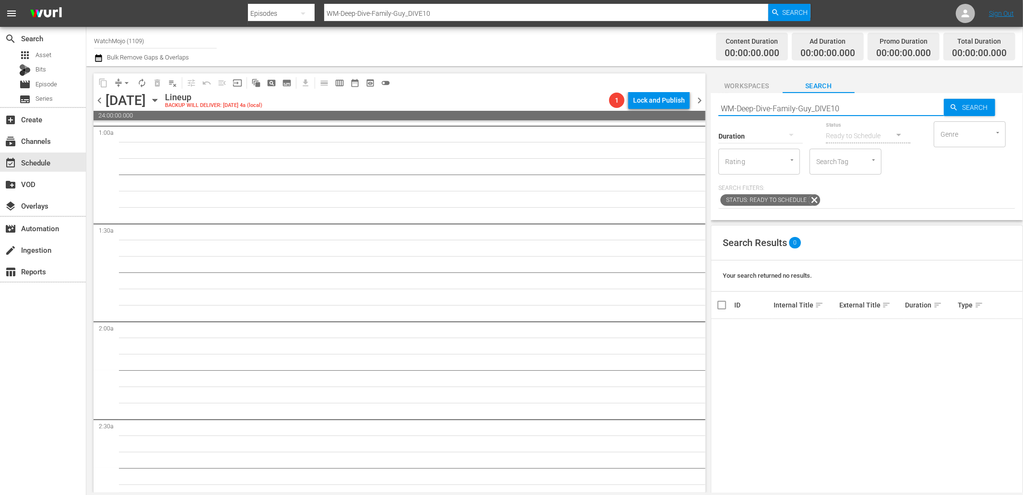
scroll to position [0, 0]
type input "DIVE10"
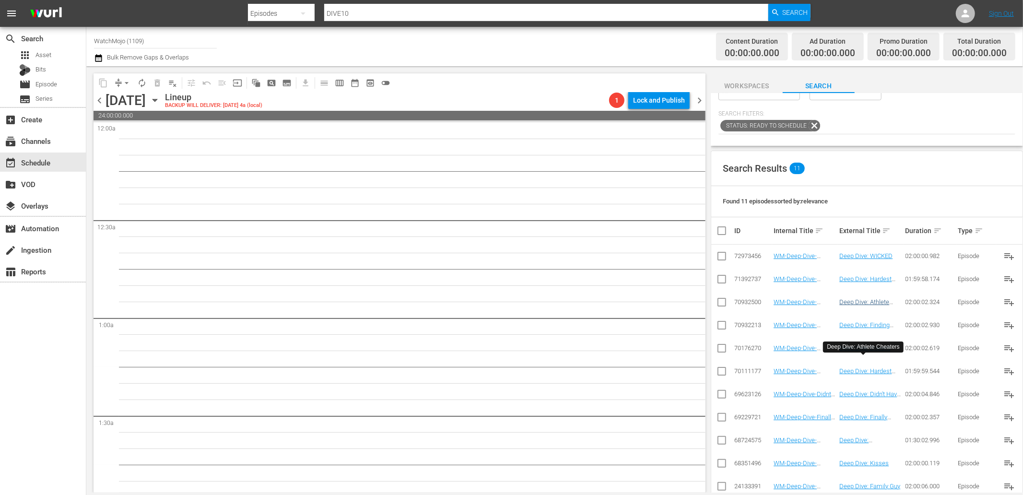
scroll to position [131, 0]
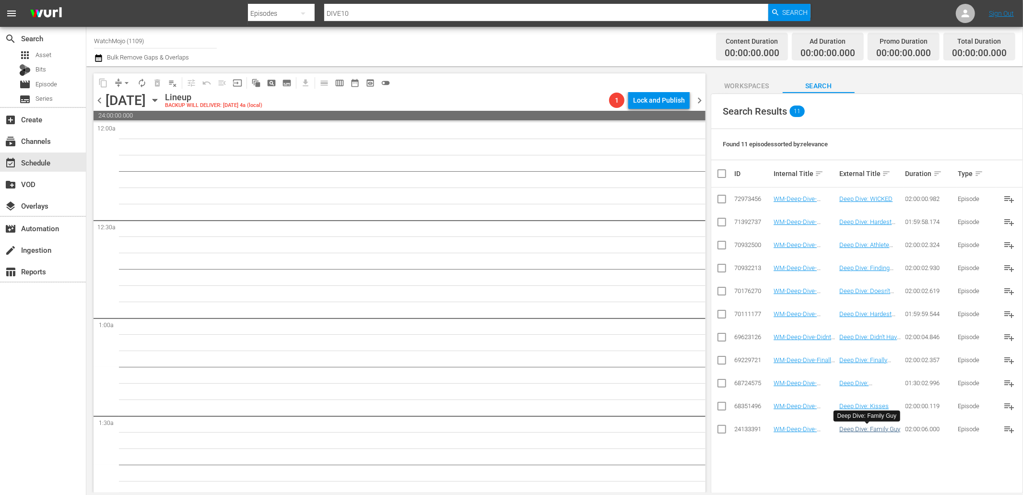
click at [864, 303] on td "Deep Dive: Doesn't Exist Anymore Part Two" at bounding box center [871, 290] width 66 height 23
click at [874, 429] on link "Deep Dive: Family Guy" at bounding box center [869, 428] width 61 height 7
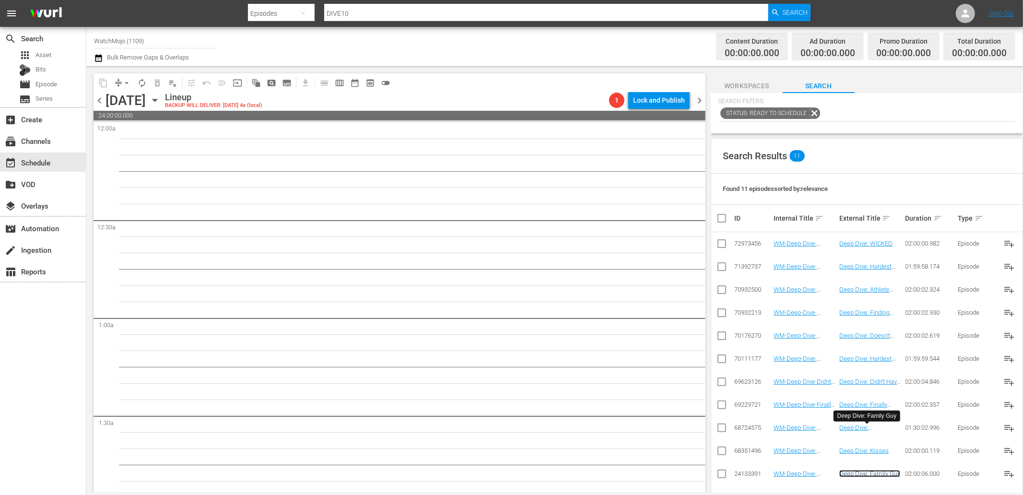
scroll to position [0, 0]
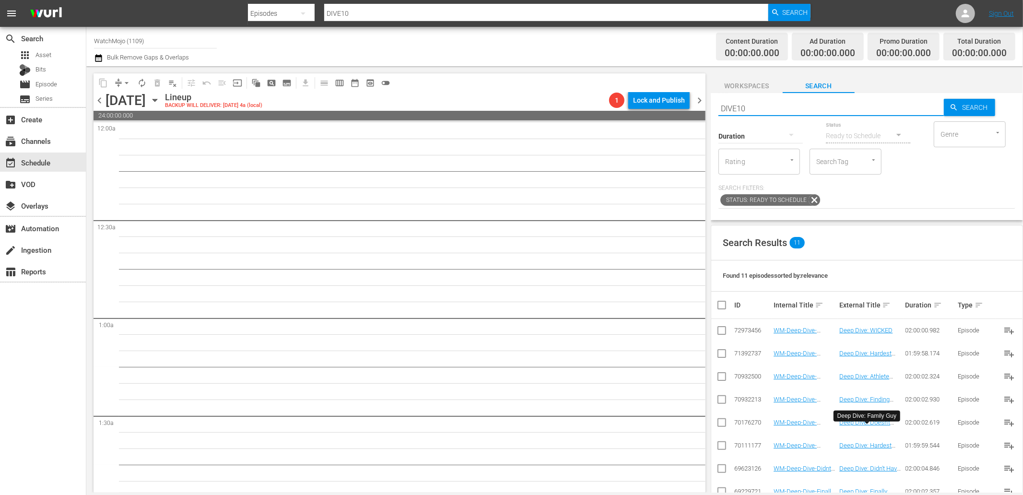
drag, startPoint x: 763, startPoint y: 105, endPoint x: 692, endPoint y: 102, distance: 71.0
click at [692, 102] on div "content_copy compress arrow_drop_down autorenew_outlined delete_forever_outline…" at bounding box center [554, 279] width 936 height 426
paste input "WM-Deep-Dive-Family-Guy_"
type input "WM-Deep-Dive-Family-Guy_DIVE10"
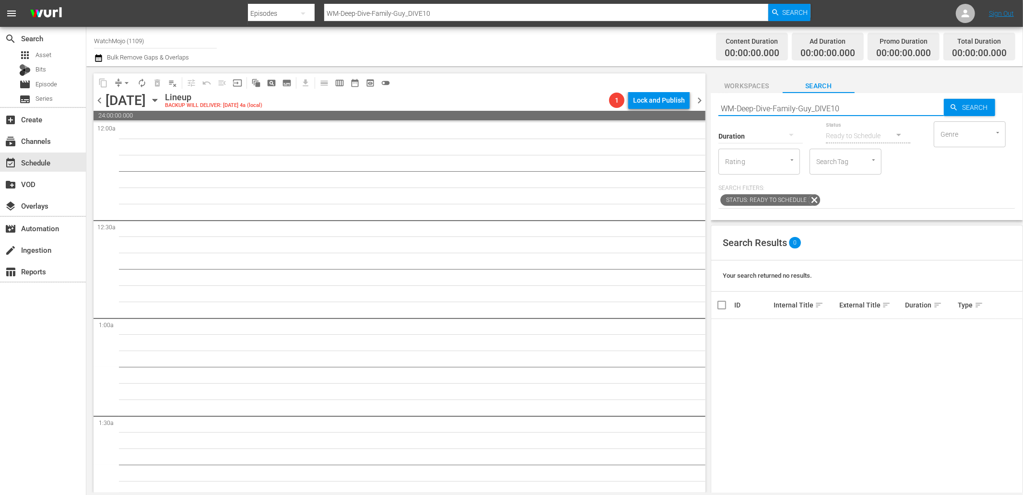
drag, startPoint x: 815, startPoint y: 106, endPoint x: 614, endPoint y: 124, distance: 202.1
click at [614, 124] on div "content_copy compress arrow_drop_down autorenew_outlined delete_forever_outline…" at bounding box center [554, 279] width 936 height 426
type input "DIVE10"
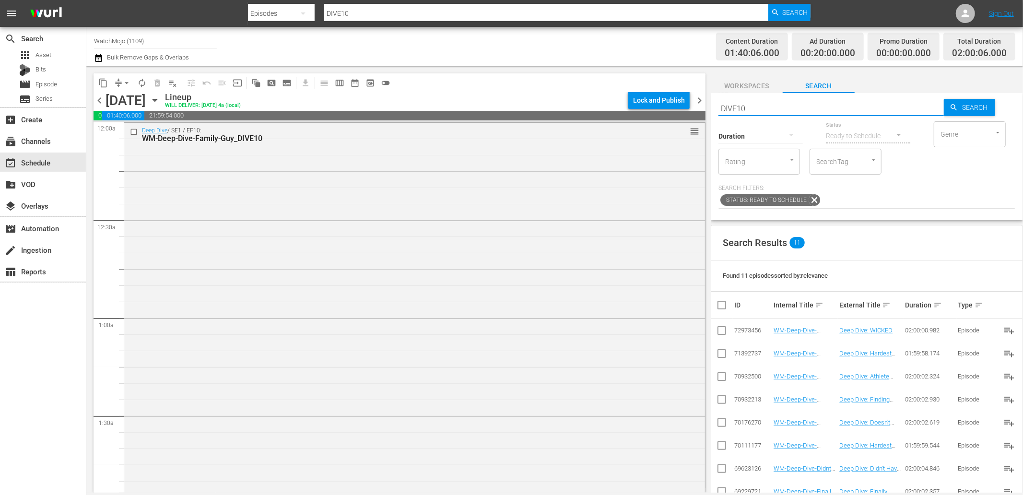
drag, startPoint x: 781, startPoint y: 111, endPoint x: 629, endPoint y: 115, distance: 153.0
click at [629, 115] on div "content_copy compress arrow_drop_down autorenew_outlined delete_forever_outline…" at bounding box center [554, 279] width 936 height 426
paste input ""WM-Deep-Dive-Family-Guy-Part-2_DIVE56_M8N1F9 ""
type input ""WM-Deep-Dive-Family-Guy-Part-2_DIVE56_M8N1F9 ""
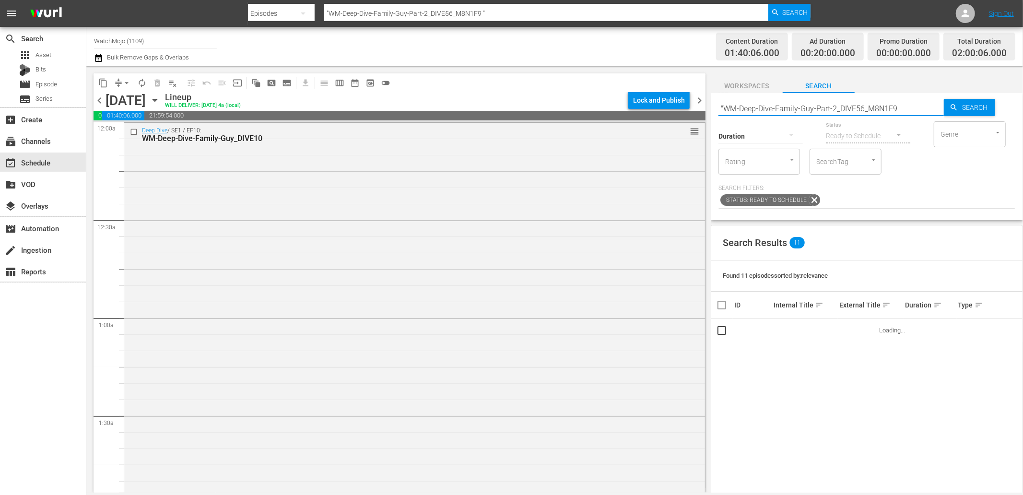
type input ""WM-Deep-Dive-Family-Guy-Part-2_DIVE56_M8N1F9"
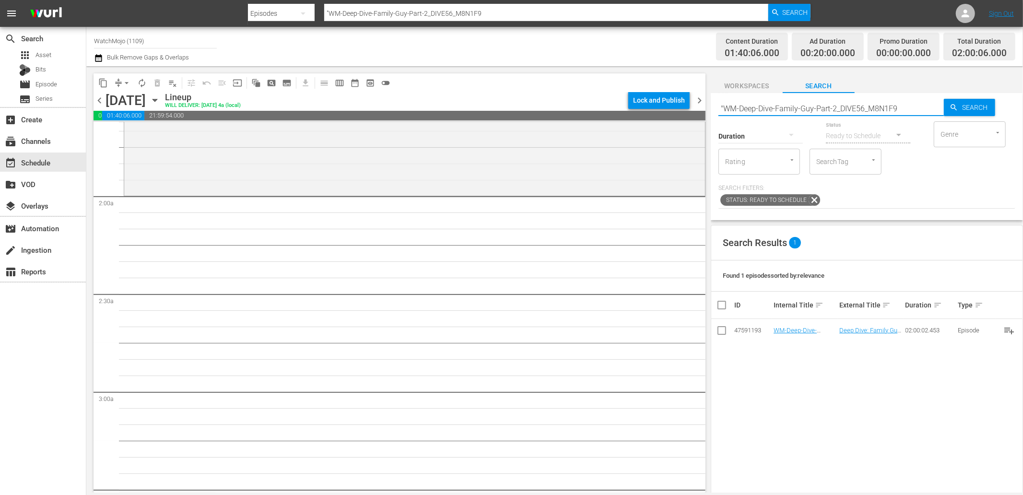
scroll to position [319, 0]
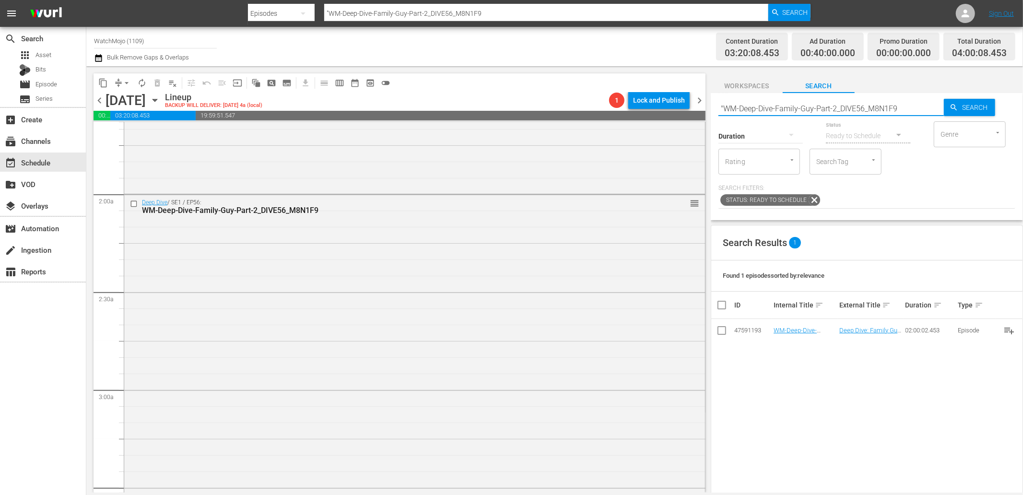
drag, startPoint x: 820, startPoint y: 107, endPoint x: 640, endPoint y: 113, distance: 180.4
click at [639, 112] on div "content_copy compress arrow_drop_down autorenew_outlined delete_forever_outline…" at bounding box center [554, 279] width 936 height 426
paste input "LAG-204 (Family Guy Special)"
type input "LAG-204 (Family Guy Special)"
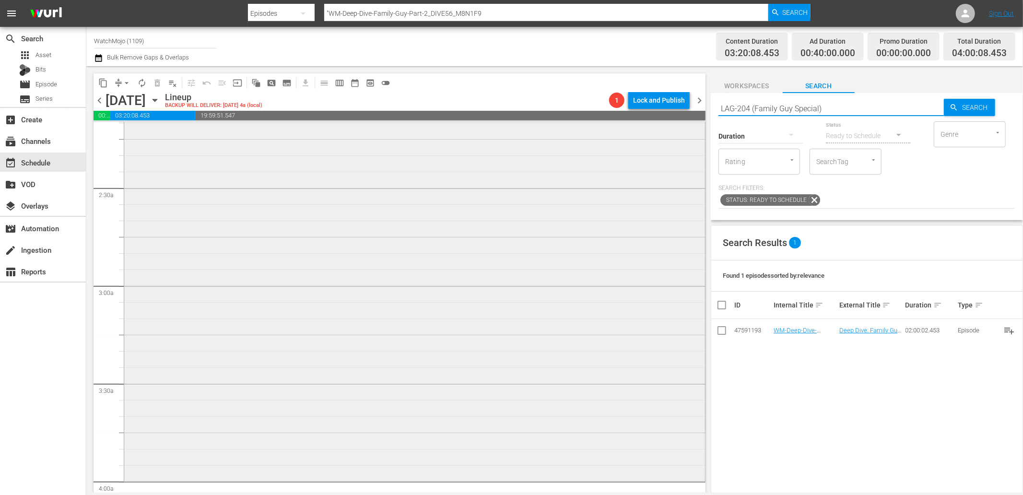
type input "LAG-204 (Family Guy Special)"
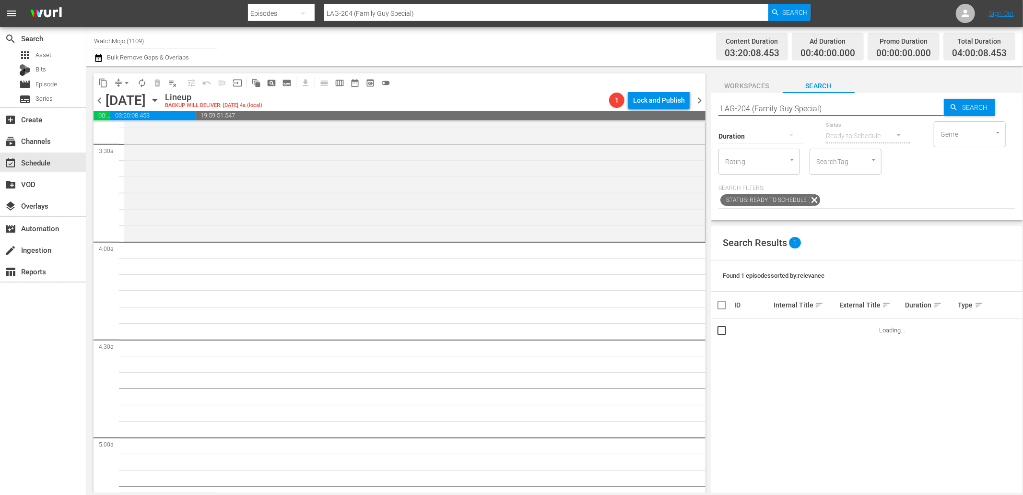
scroll to position [675, 0]
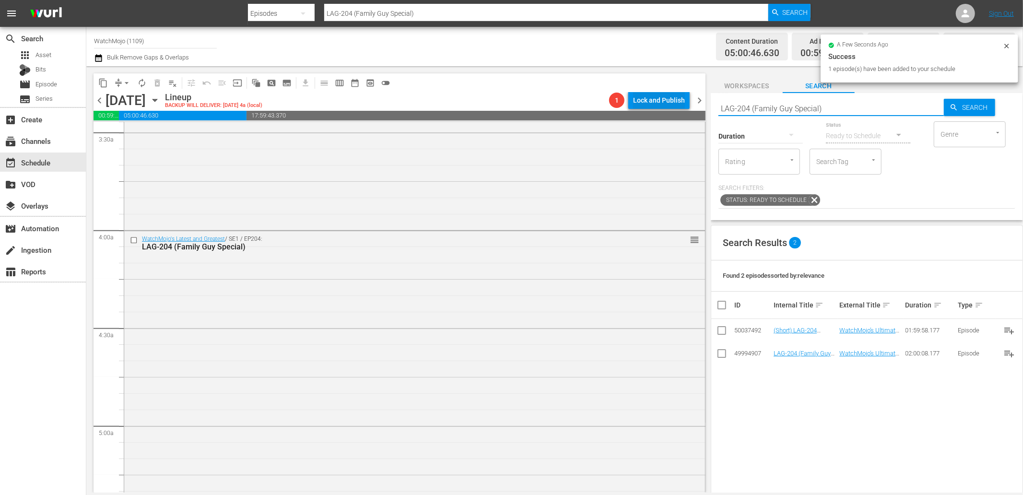
drag, startPoint x: 844, startPoint y: 105, endPoint x: 645, endPoint y: 109, distance: 199.0
click at [641, 109] on div "content_copy compress arrow_drop_down autorenew_outlined delete_forever_outline…" at bounding box center [554, 279] width 936 height 426
paste input "ag-205 (Simpsons"
type input "Lag-205 (Simpsons Special)"
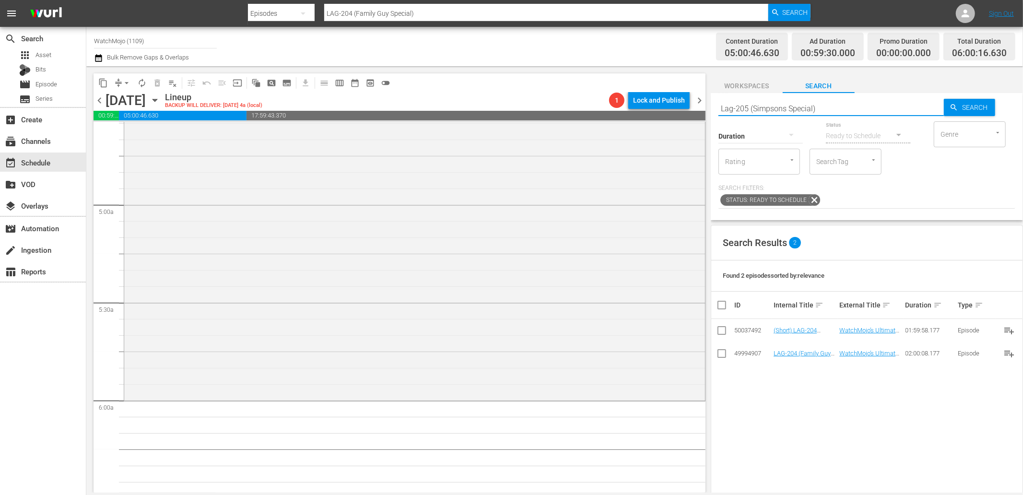
type input "Lag-205 (Simpsons Special)"
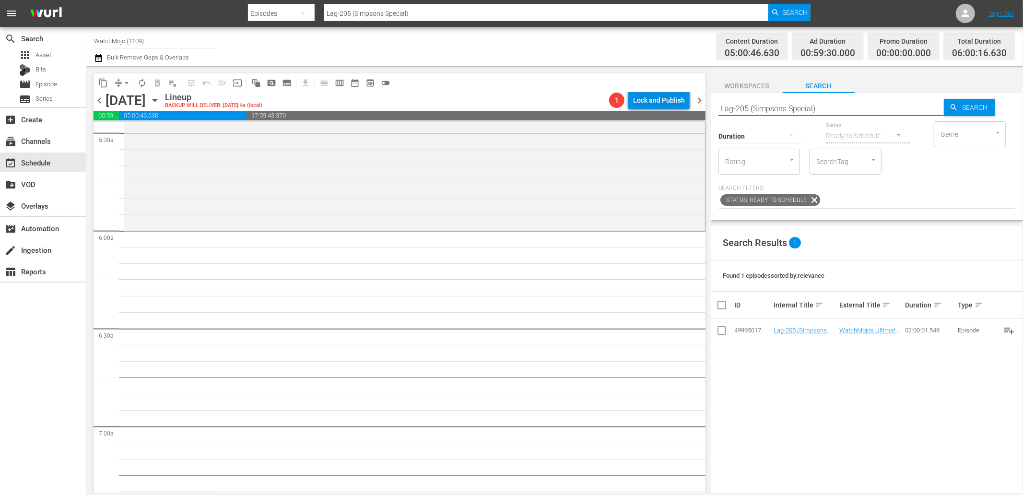
drag, startPoint x: 827, startPoint y: 109, endPoint x: 675, endPoint y: 105, distance: 153.0
click at [675, 104] on div "content_copy compress arrow_drop_down autorenew_outlined delete_forever_outline…" at bounding box center [554, 279] width 936 height 426
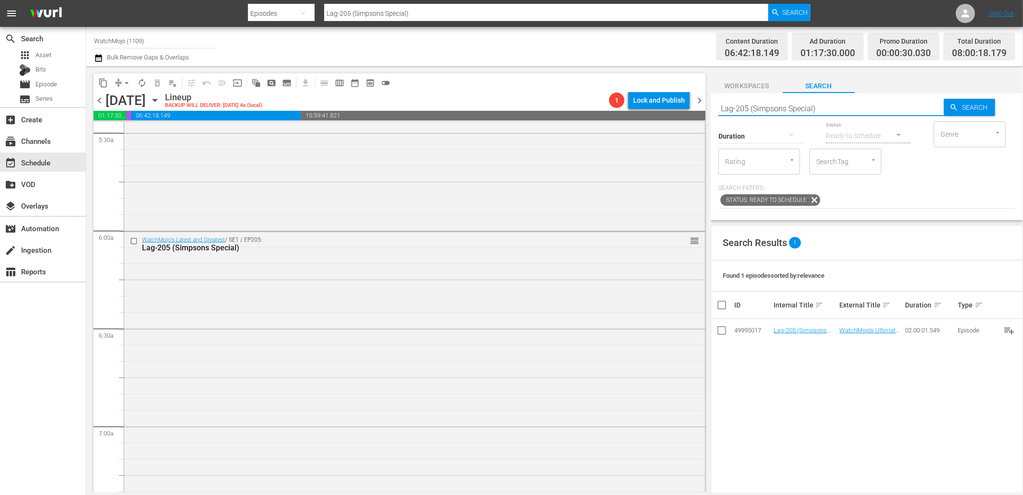
drag, startPoint x: 845, startPoint y: 111, endPoint x: 631, endPoint y: 105, distance: 214.4
click at [631, 105] on div "content_copy compress arrow_drop_down autorenew_outlined delete_forever_outline…" at bounding box center [554, 279] width 936 height 426
paste input ""WM-Deep-The-Simpsons_DIVE04 ""
type input ""WM-Deep-The-Simpsons_DIVE04 ""
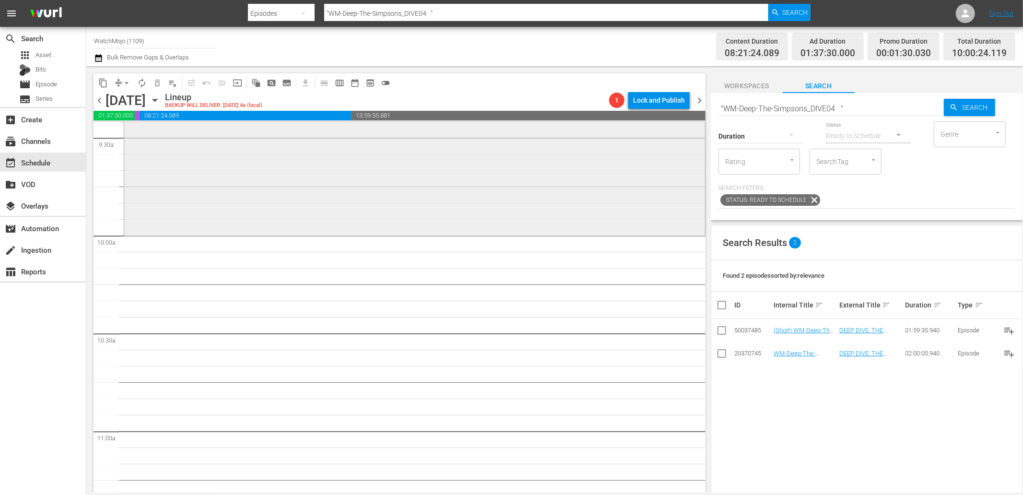
scroll to position [1847, 0]
drag, startPoint x: 845, startPoint y: 107, endPoint x: 645, endPoint y: 102, distance: 200.0
click at [645, 102] on div "content_copy compress arrow_drop_down autorenew_outlined delete_forever_outline…" at bounding box center [554, 279] width 936 height 426
paste input "WM-TV-Top20-South-Park-Episodes_P8P6P6"
type input "WM-TV-Top20-South-Park-Episodes_P8P6P6"
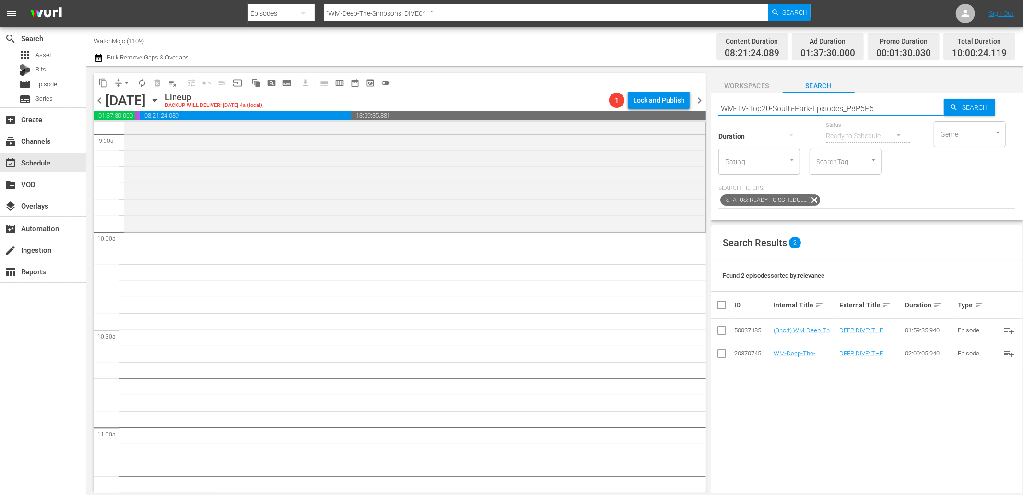
type input "WM-TV-Top20-South-Park-Episodes_P8P6P6"
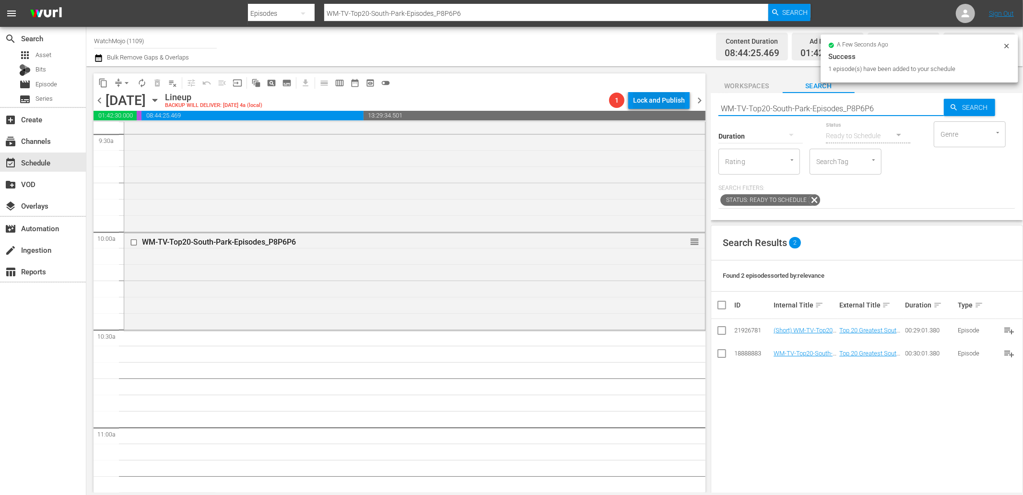
drag, startPoint x: 878, startPoint y: 109, endPoint x: 679, endPoint y: 95, distance: 200.0
click at [679, 95] on div "content_copy compress arrow_drop_down autorenew_outlined delete_forever_outline…" at bounding box center [554, 279] width 936 height 426
paste input "Times-South-Park-Tackled-Serious-Issues_I9O4B"
type input "WM-TV-Top20-Times-South-Park-Tackled-Serious-Issues_I9O4B6"
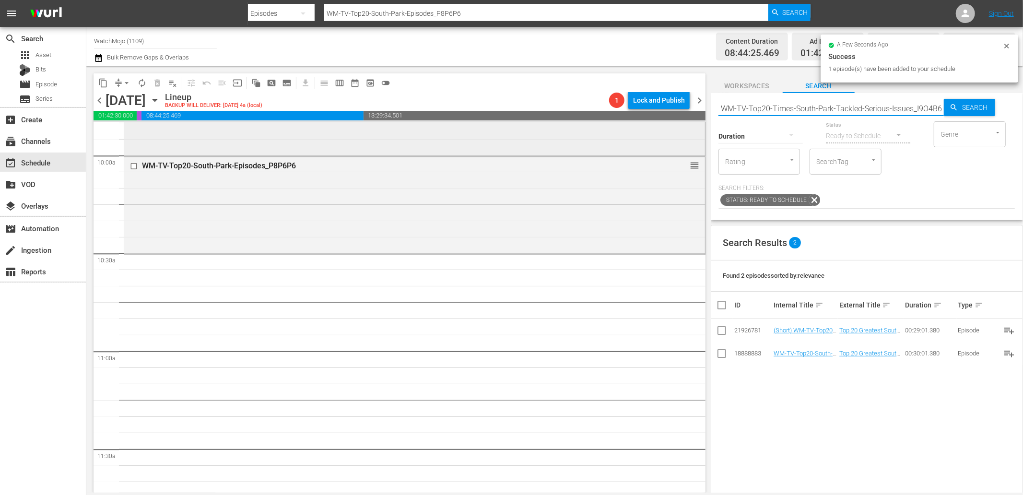
scroll to position [1953, 0]
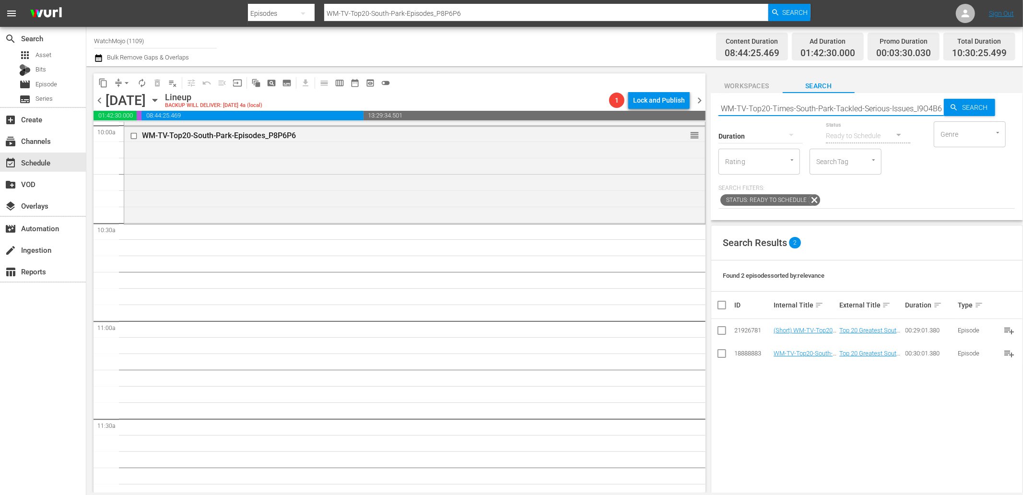
type input "WM-TV-Top20-Times-South-Park-Tackled-Serious-Issues_I9O4B6"
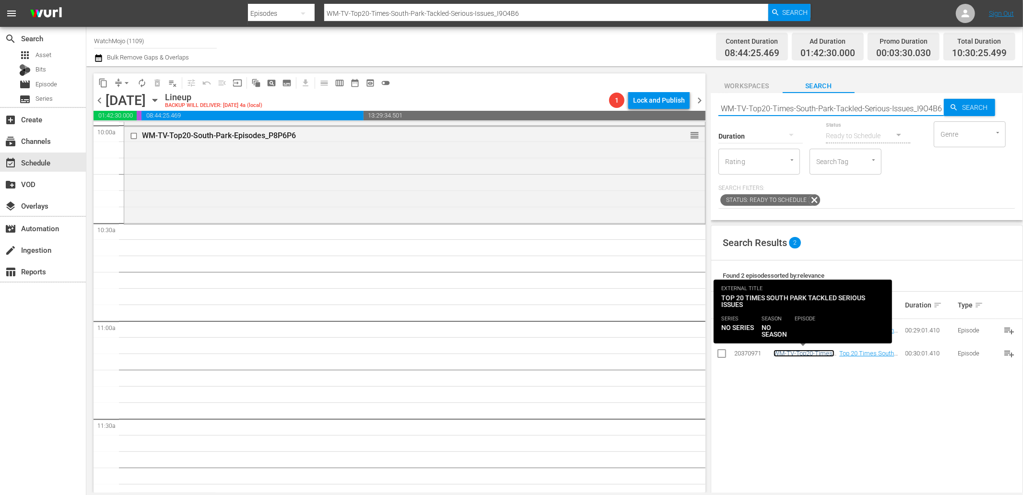
scroll to position [0, 0]
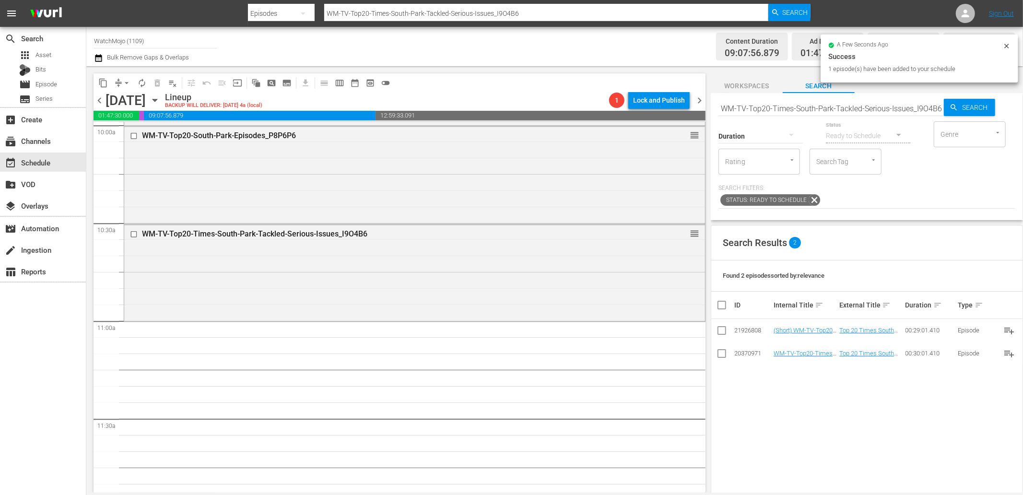
click at [887, 104] on input "WM-TV-Top20-Times-South-Park-Tackled-Serious-Issues_I9O4B6" at bounding box center [830, 108] width 225 height 23
paste input "South-Park-Controversies_O5W6Z3"
type input "WM-TV-Top20-South-Park-Controversies_O5W6Z3"
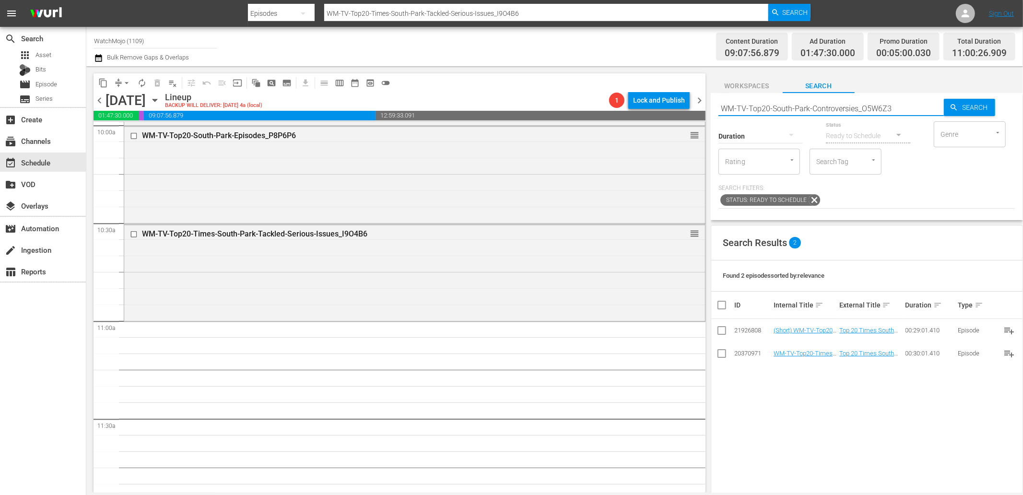
type input "WM-TV-Top20-South-Park-Controversies_O5W6Z3"
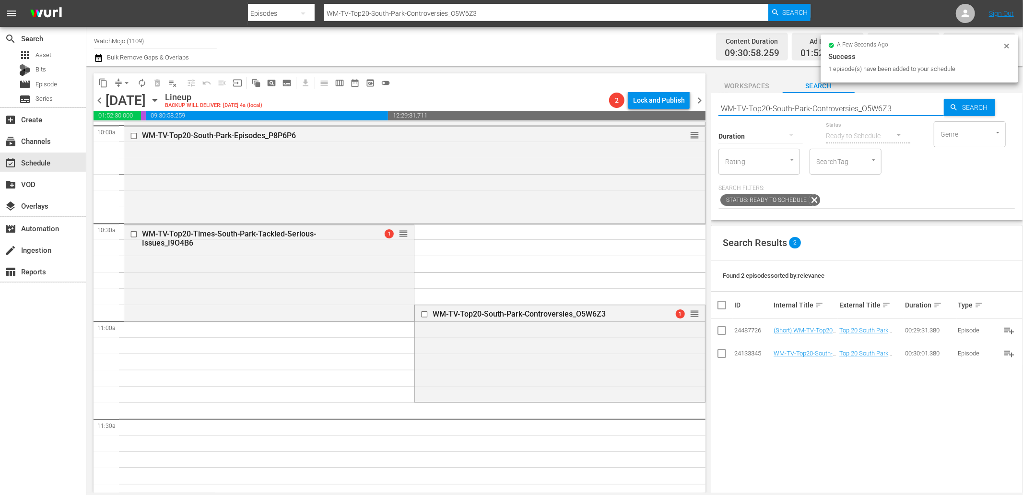
paste input "Celeb-Top20-Celebrity-Reactions-To-South-Park-Parodies_A8M4N9"
drag, startPoint x: 898, startPoint y: 109, endPoint x: 653, endPoint y: 112, distance: 245.0
click at [655, 112] on div "content_copy compress arrow_drop_down autorenew_outlined delete_forever_outline…" at bounding box center [554, 279] width 936 height 426
type input "WM-Celeb-Top20-Celebrity-Reactions-To-South-Park-Parodies_A8M4N9"
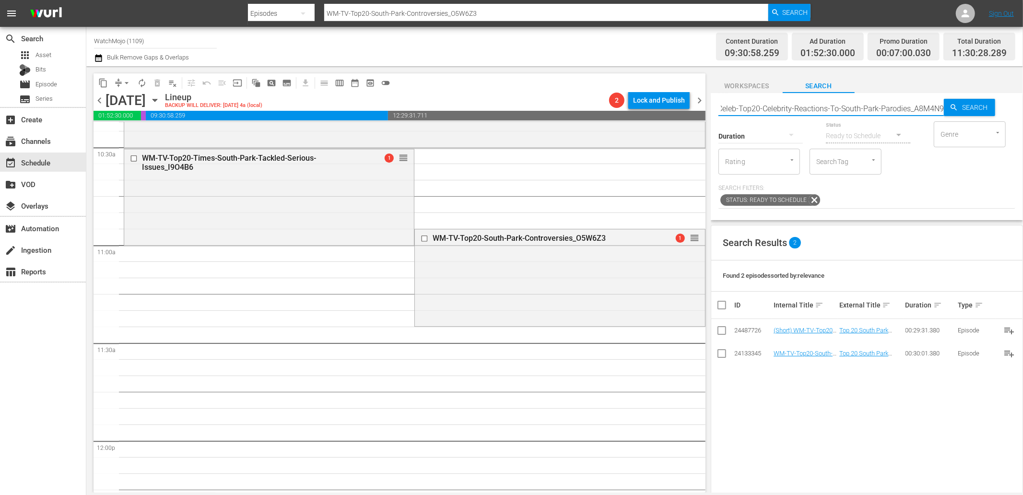
scroll to position [2095, 0]
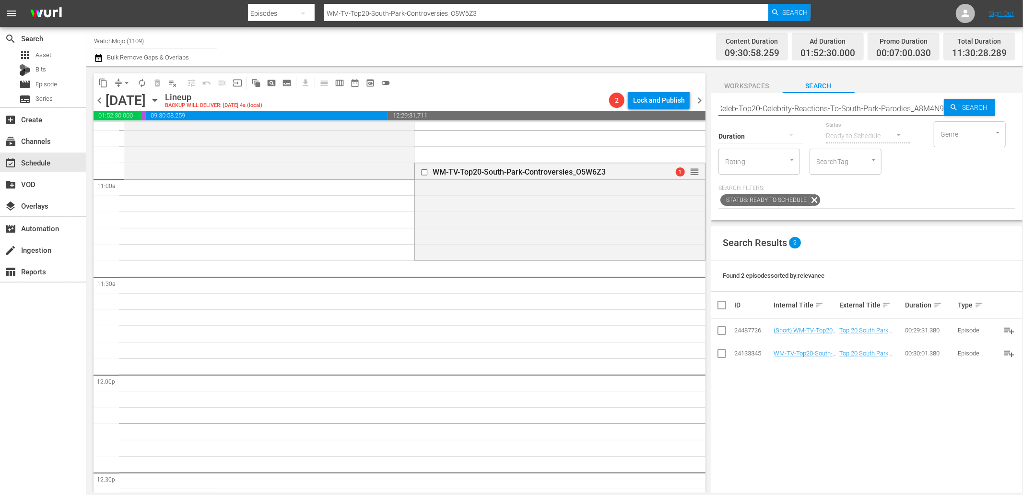
type input "WM-Celeb-Top20-Celebrity-Reactions-To-South-Park-Parodies_A8M4N9"
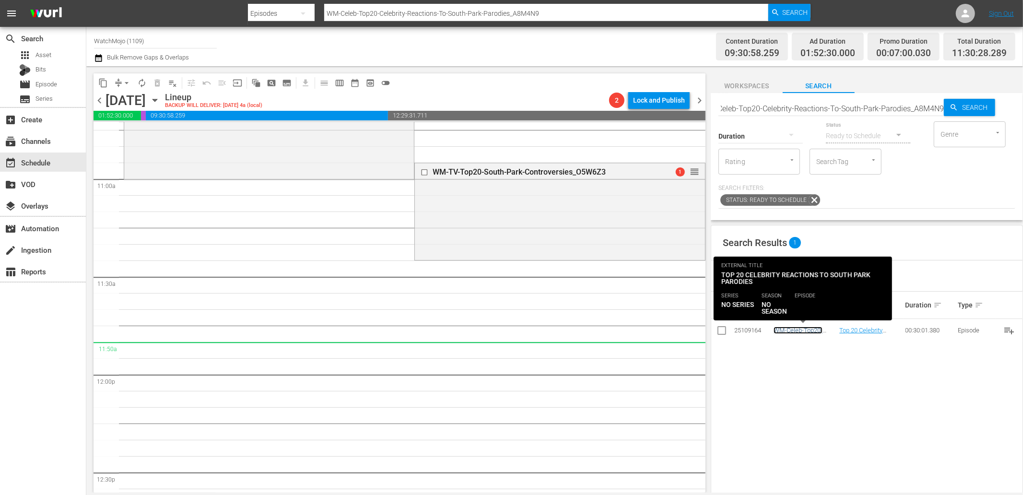
scroll to position [0, 0]
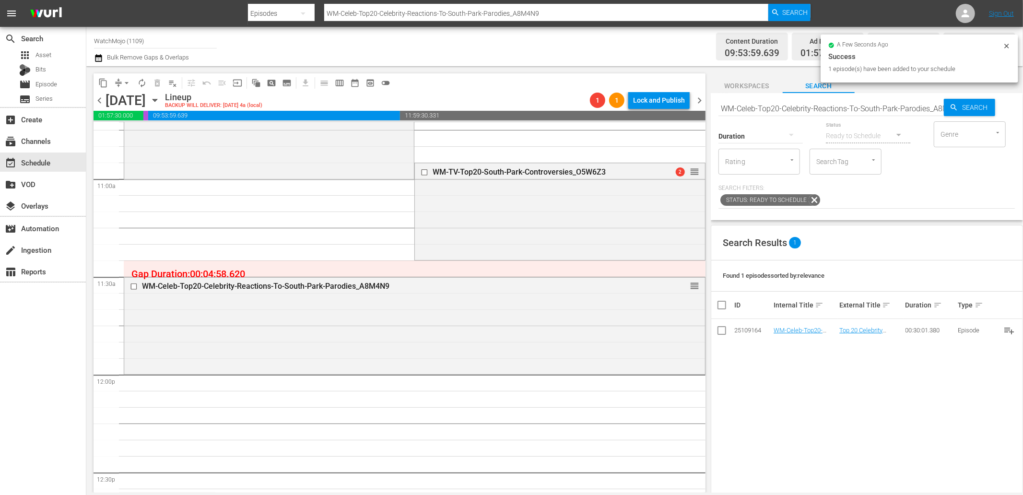
click at [791, 112] on input "WM-Celeb-Top20-Celebrity-Reactions-To-South-Park-Parodies_A8M4N9" at bounding box center [830, 108] width 225 height 23
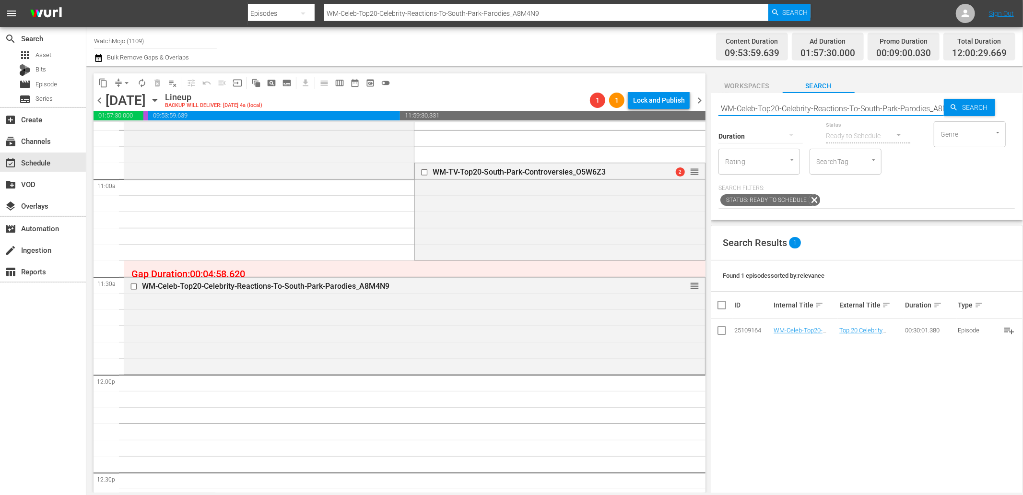
paste input "TV-Top20-Celebrity-Roasts-On-South-Park_L2Y2V4"
type input "WM-TV-Top20-Celebrity-Roasts-On-South-Park_L2Y2V4"
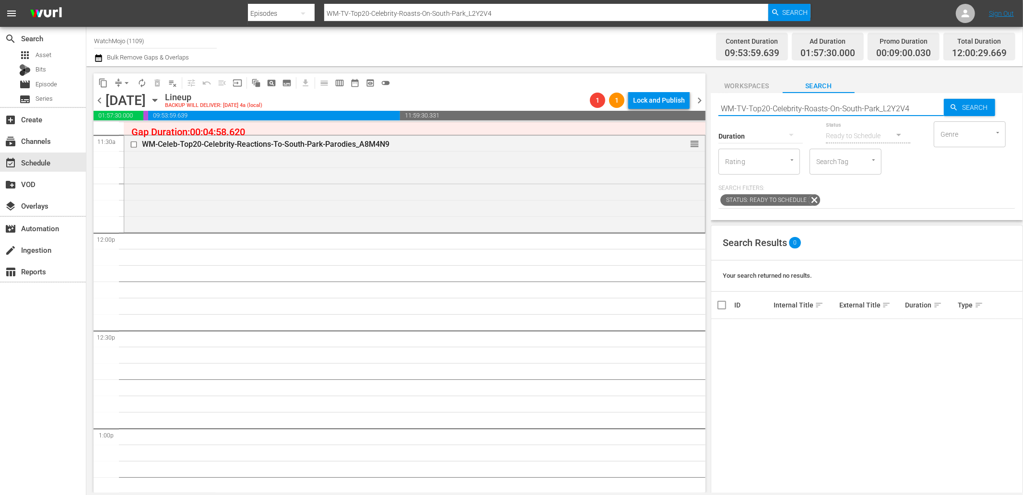
drag, startPoint x: 881, startPoint y: 108, endPoint x: 576, endPoint y: 102, distance: 305.0
click at [582, 102] on div "content_copy compress arrow_drop_down autorenew_outlined delete_forever_outline…" at bounding box center [554, 279] width 936 height 426
type input "L2Y2V4"
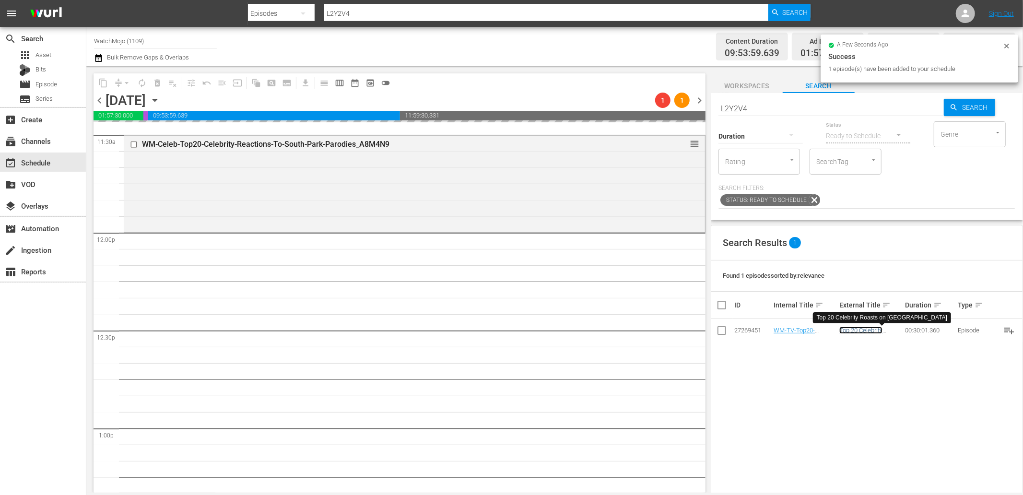
click at [849, 328] on link "Top 20 Celebrity Roasts on [GEOGRAPHIC_DATA]" at bounding box center [868, 337] width 58 height 22
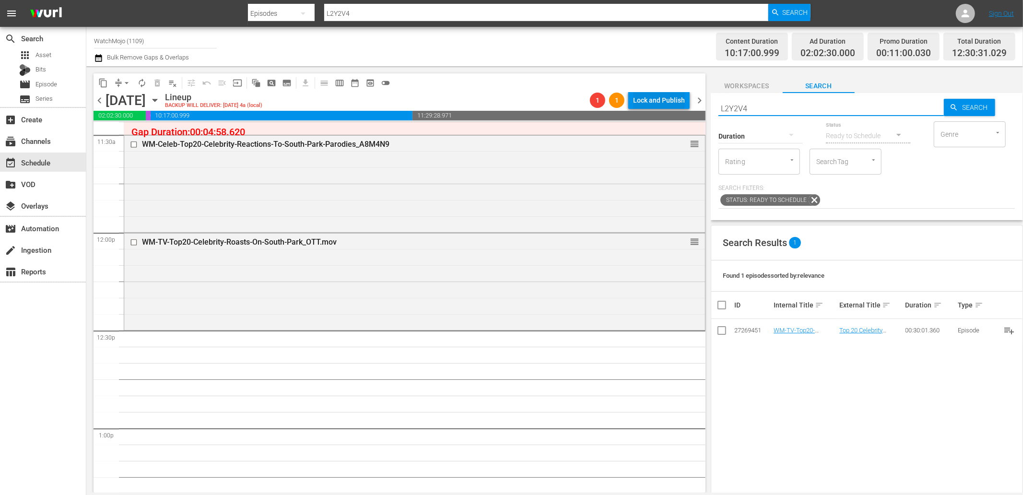
drag, startPoint x: 684, startPoint y: 105, endPoint x: 679, endPoint y: 103, distance: 5.5
click at [679, 103] on div "content_copy compress arrow_drop_down autorenew_outlined delete_forever_outline…" at bounding box center [554, 279] width 936 height 426
paste input "WM-TV-Top20-Best-South-Park-Characters_L8Y2V9"
type input "WM-TV-Top20-Best-South-Park-Characters_L8Y2V9"
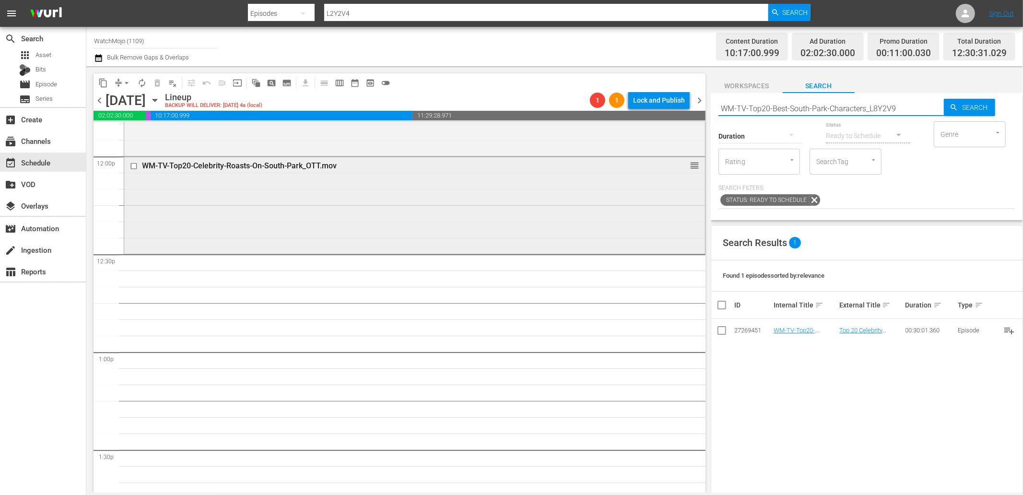
scroll to position [2343, 0]
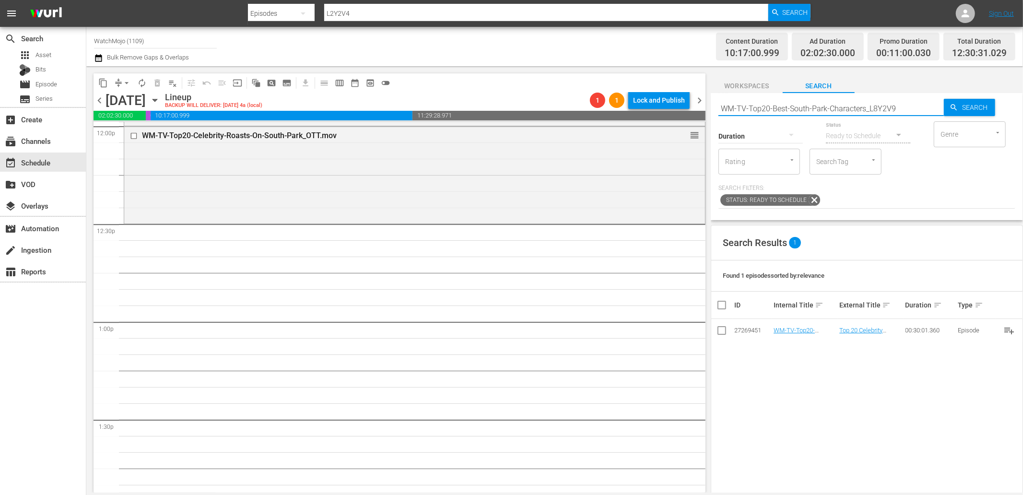
type input "WM-TV-Top20-Best-South-Park-Characters_L8Y2V9"
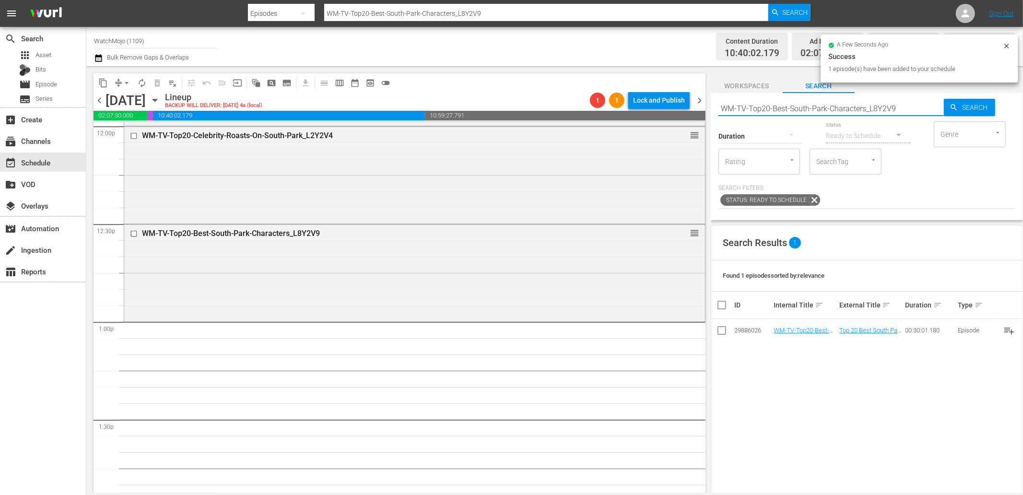
drag, startPoint x: 850, startPoint y: 101, endPoint x: 691, endPoint y: 98, distance: 158.7
click at [691, 98] on div "content_copy compress arrow_drop_down autorenew_outlined delete_forever_outline…" at bounding box center [554, 279] width 936 height 426
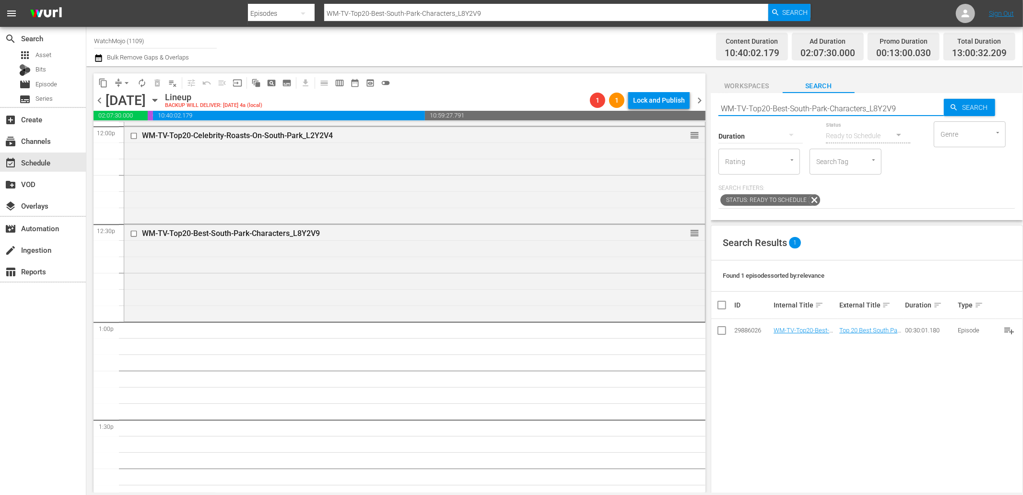
paste input "South-Park-Celebrity-Impersonations_K7L8G0"
type input "WM-TV-Top20-South-Park-Celebrity-Impersonations_K7L8G0"
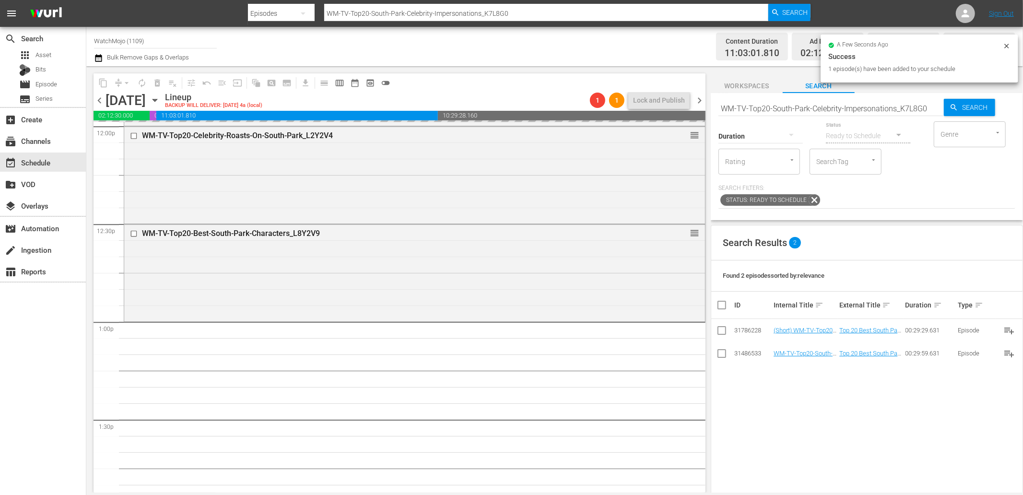
click at [872, 113] on div "Status Ready to Schedule" at bounding box center [868, 130] width 84 height 35
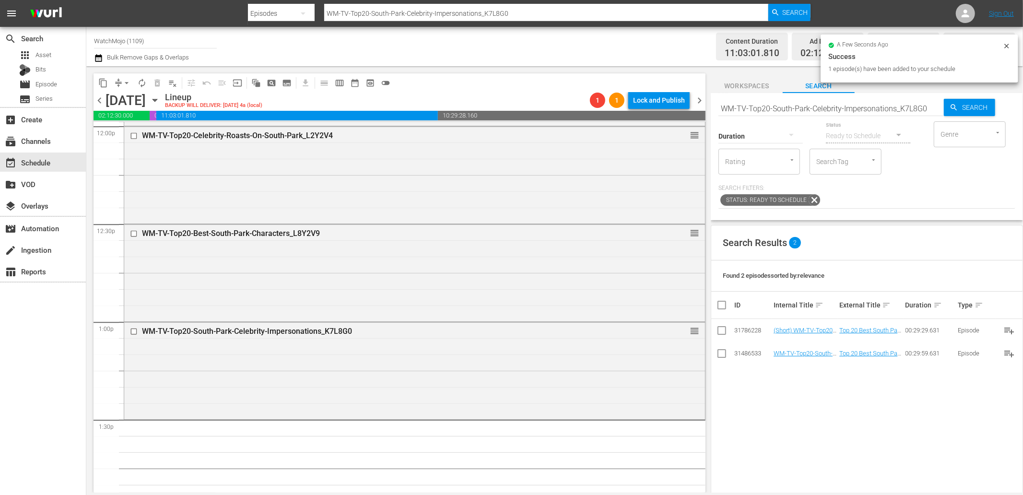
click at [859, 104] on input "WM-TV-Top20-South-Park-Celebrity-Impersonations_K7L8G0" at bounding box center [830, 108] width 225 height 23
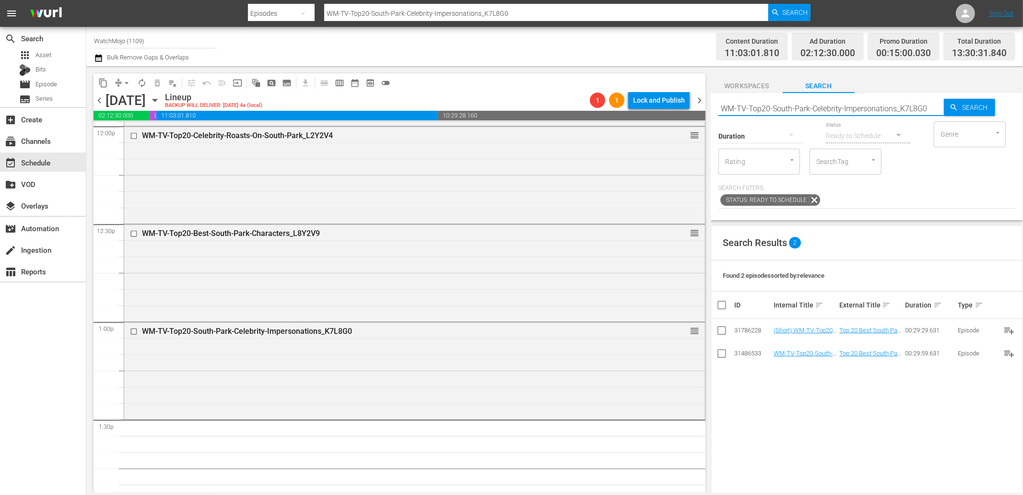
paste input "Movie-Parodies_B4J8D"
type input "WM-TV-Top20-South-Park-Movie-Parodies_B4J8D0"
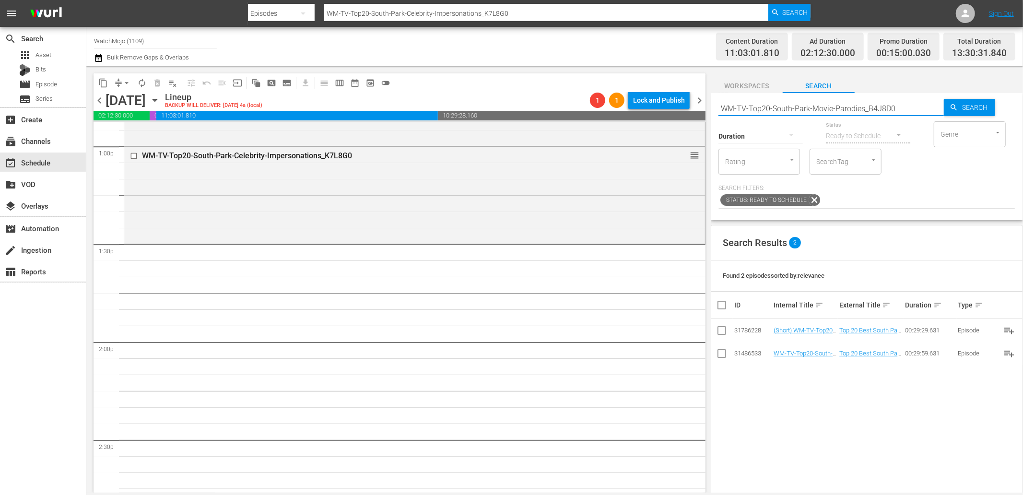
scroll to position [2521, 0]
type input "WM-TV-Top20-South-Park-Movie-Parodies_B4J8D0"
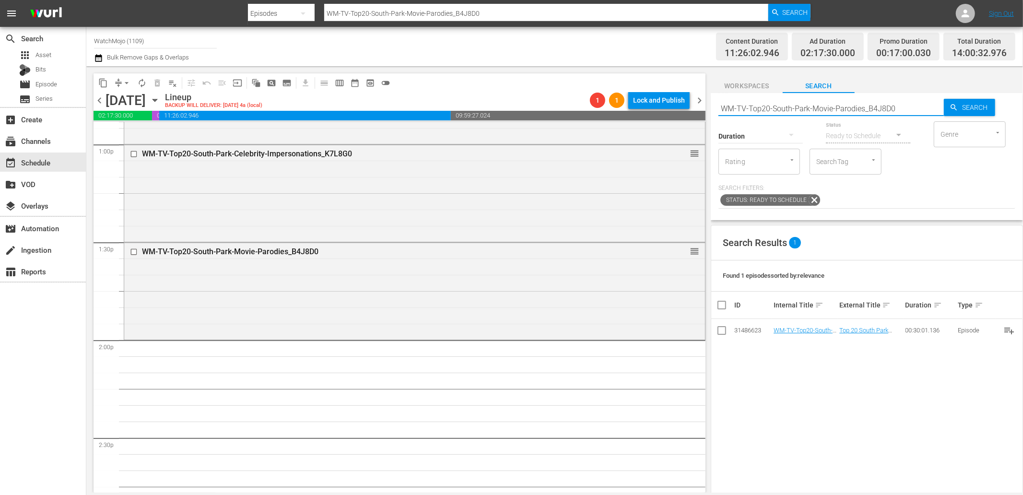
drag, startPoint x: 841, startPoint y: 110, endPoint x: 675, endPoint y: 112, distance: 166.8
click at [676, 111] on div "content_copy compress arrow_drop_down autorenew_outlined delete_forever_outline…" at bounding box center [554, 279] width 936 height 426
paste input ""WM-Deep-Dive-South-Park_DIVE42 ""
type input ""WM-Deep-Dive-South-Park_DIVE42 ""
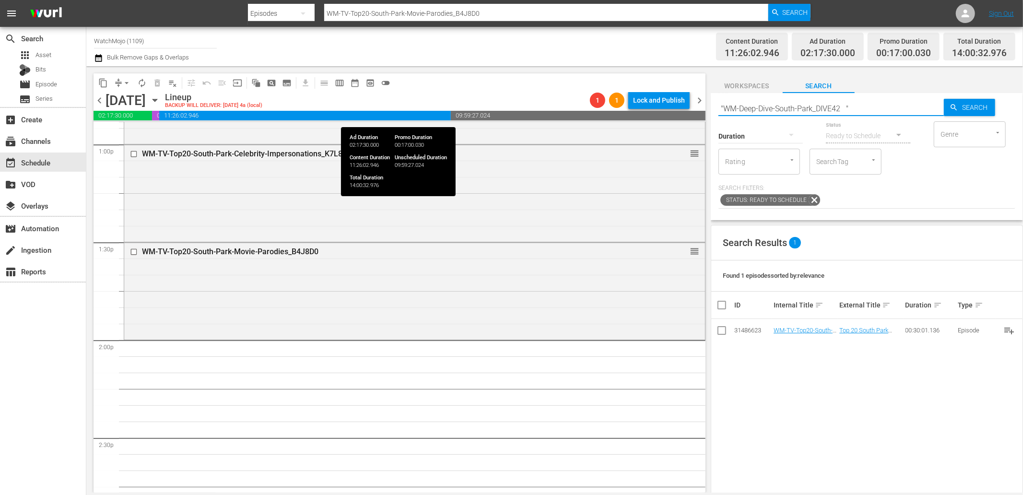
type input ""WM-Deep-Dive-South-Park_DIVE42 ""
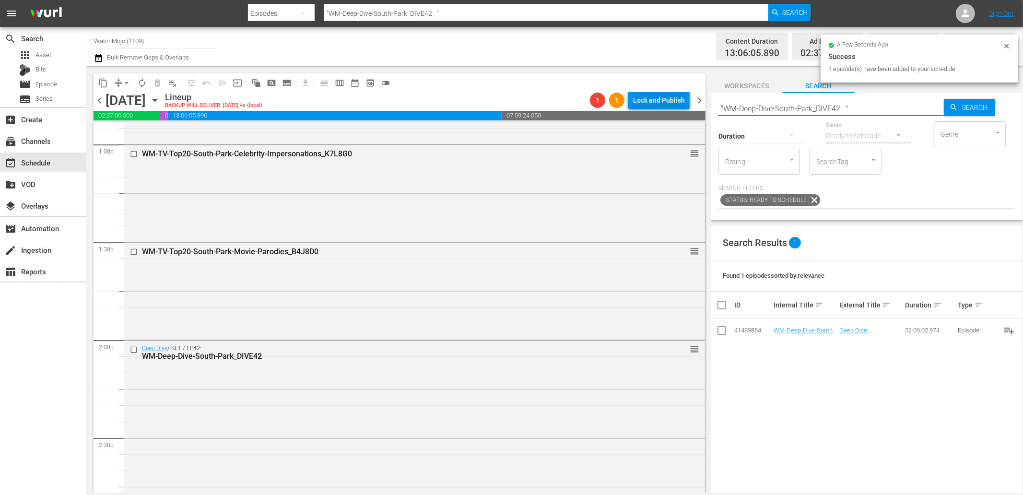
drag, startPoint x: 866, startPoint y: 109, endPoint x: 663, endPoint y: 99, distance: 203.5
click at [663, 99] on div "content_copy compress arrow_drop_down autorenew_outlined delete_forever_outline…" at bounding box center [554, 279] width 936 height 426
paste input "LAG-206 (South Park Special)"
type input ""LAG-206 (South Park Special) ""
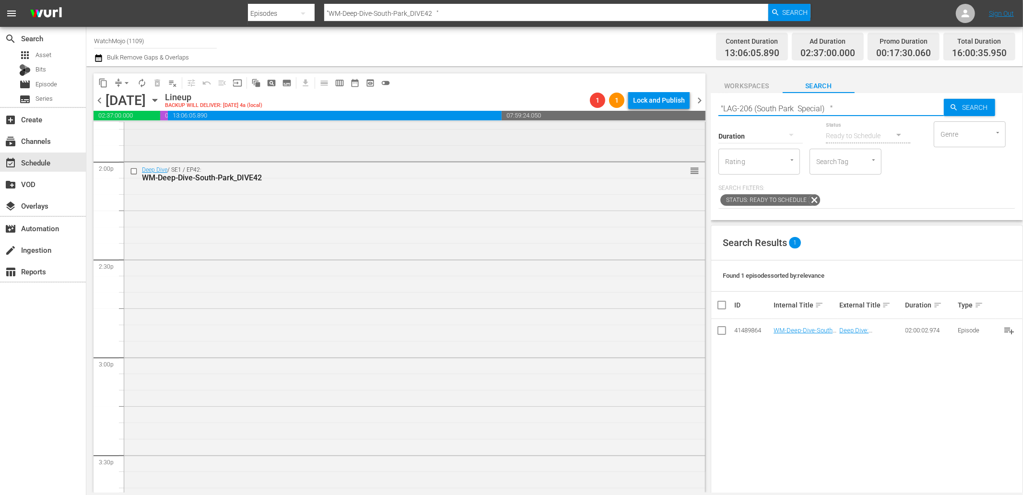
type input ""LAG-206 (South Park Special) ""
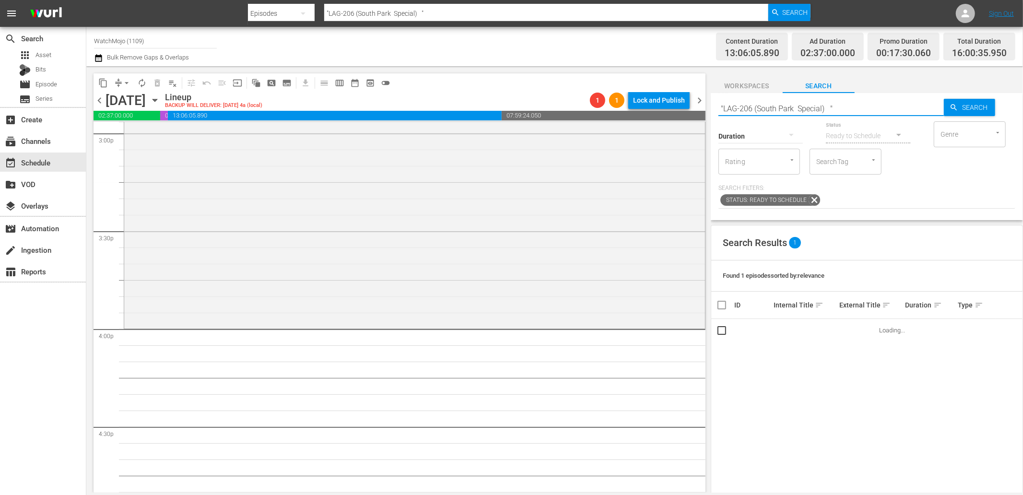
scroll to position [2947, 0]
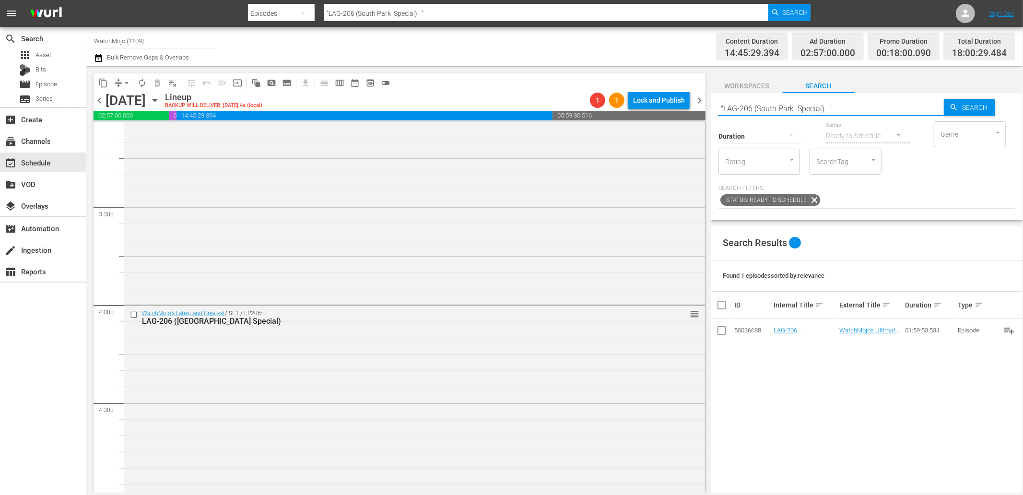
paste input "WM-Deep-Dive-Family-Guy_DIVE10"
drag, startPoint x: 868, startPoint y: 106, endPoint x: 644, endPoint y: 99, distance: 224.0
click at [644, 99] on div "content_copy compress arrow_drop_down autorenew_outlined delete_forever_outline…" at bounding box center [554, 279] width 936 height 426
type input "WM-Deep-Dive-Family-Guy_DIVE10"
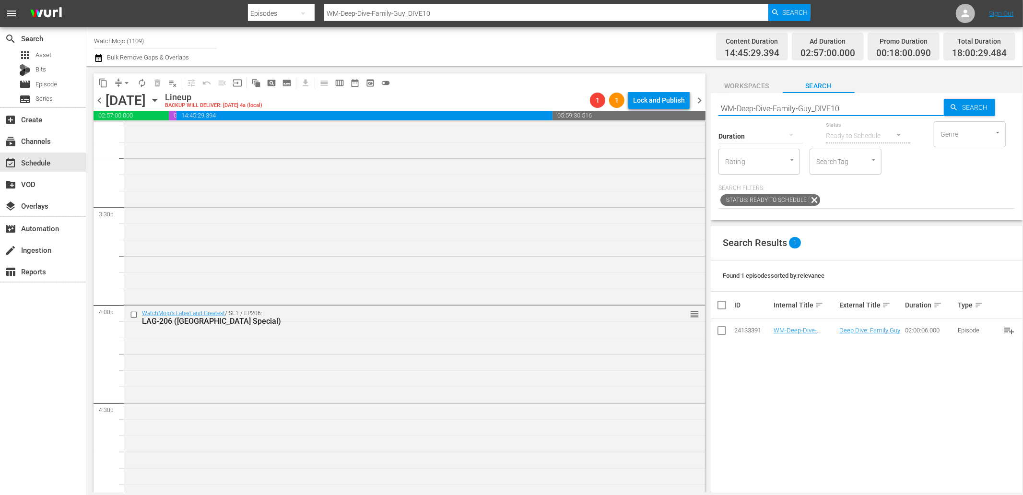
drag, startPoint x: 856, startPoint y: 102, endPoint x: 640, endPoint y: 104, distance: 215.7
click at [640, 104] on div "content_copy compress arrow_drop_down autorenew_outlined delete_forever_outline…" at bounding box center [554, 279] width 936 height 426
type input "Family"
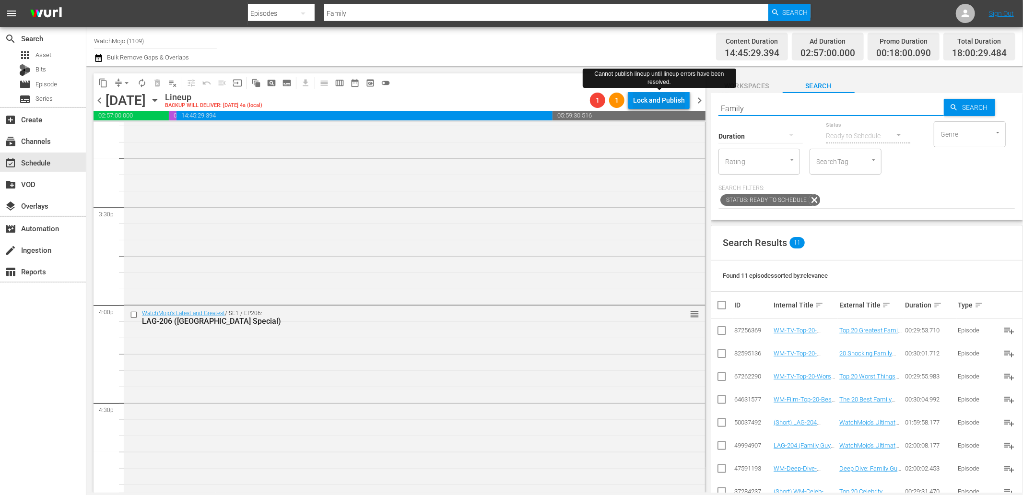
type input "Family-"
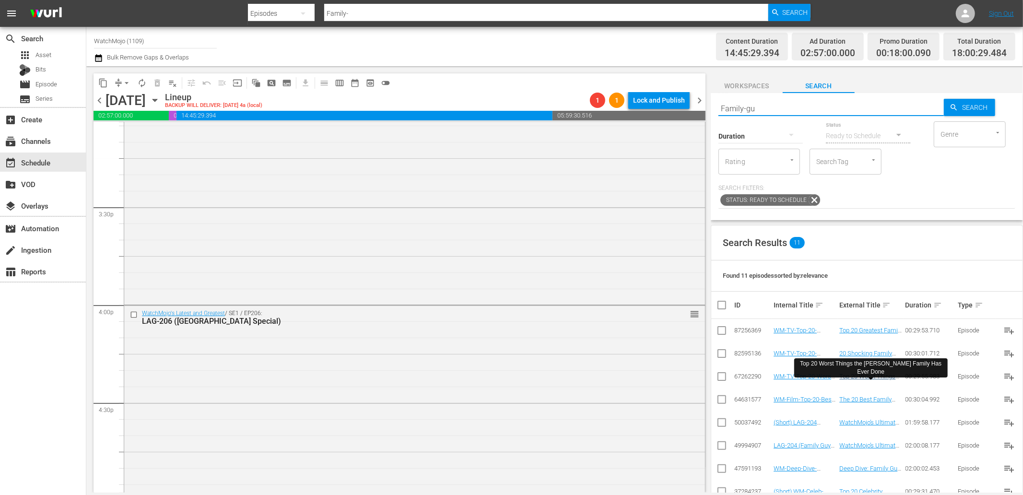
type input "Family-guy"
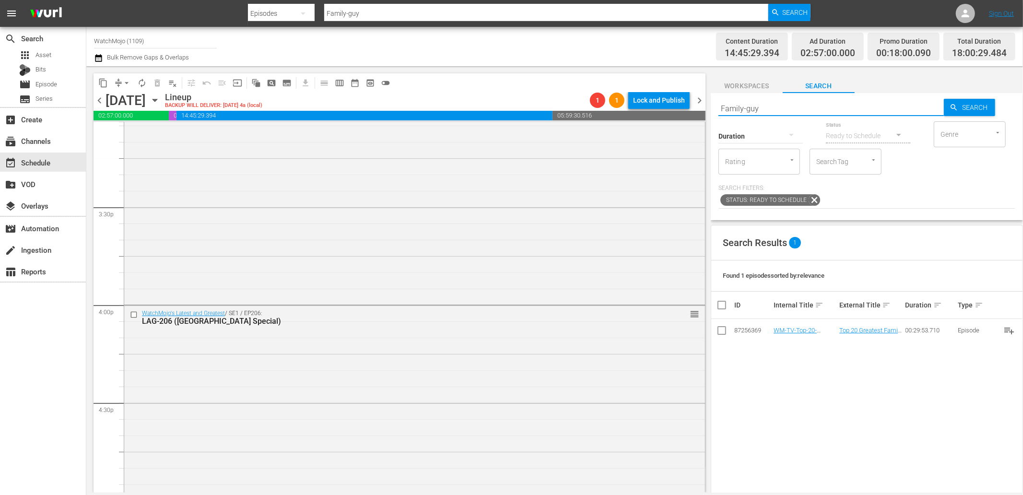
drag, startPoint x: 792, startPoint y: 108, endPoint x: 725, endPoint y: 106, distance: 66.7
click at [725, 106] on input "Family-guy" at bounding box center [830, 108] width 225 height 23
type input "Family"
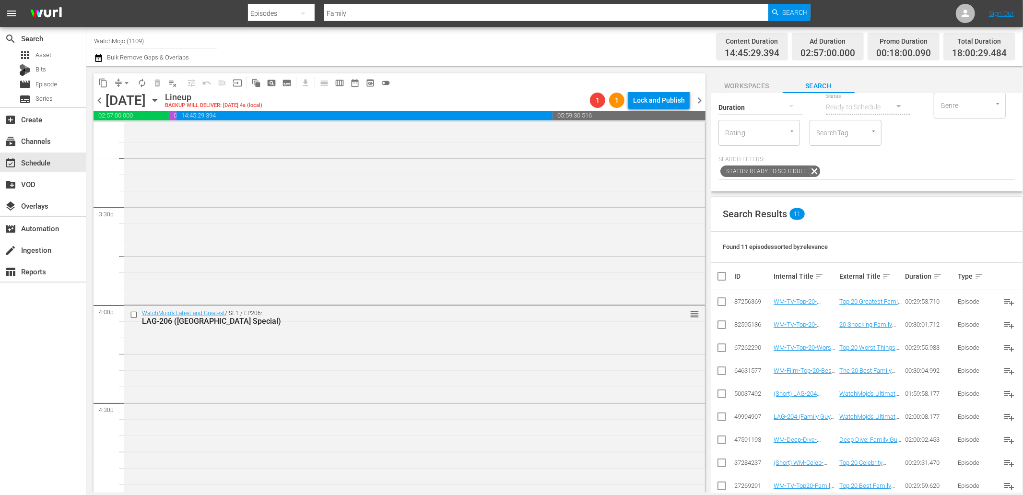
scroll to position [106, 0]
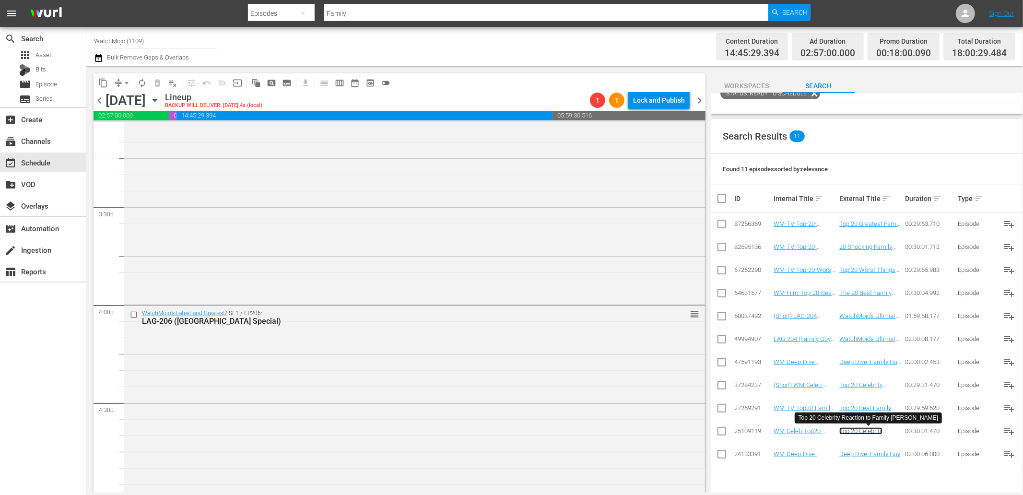
click at [866, 430] on link "Top 20 Celebrity Reaction to Family [PERSON_NAME]" at bounding box center [864, 438] width 50 height 22
click at [869, 404] on link "Top 20 Best Family Guy Episodes" at bounding box center [865, 411] width 52 height 14
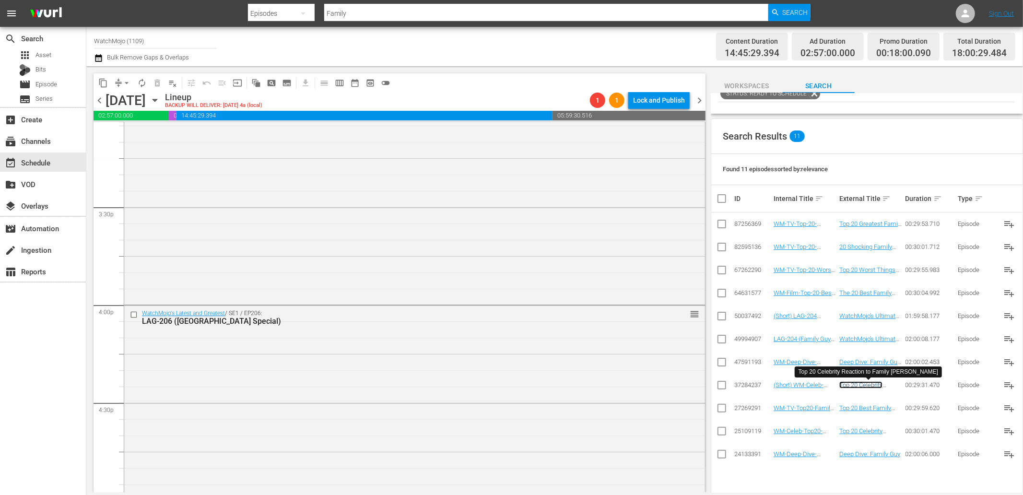
click at [857, 383] on link "Top 20 Celebrity Reaction to Family [PERSON_NAME]" at bounding box center [864, 392] width 50 height 22
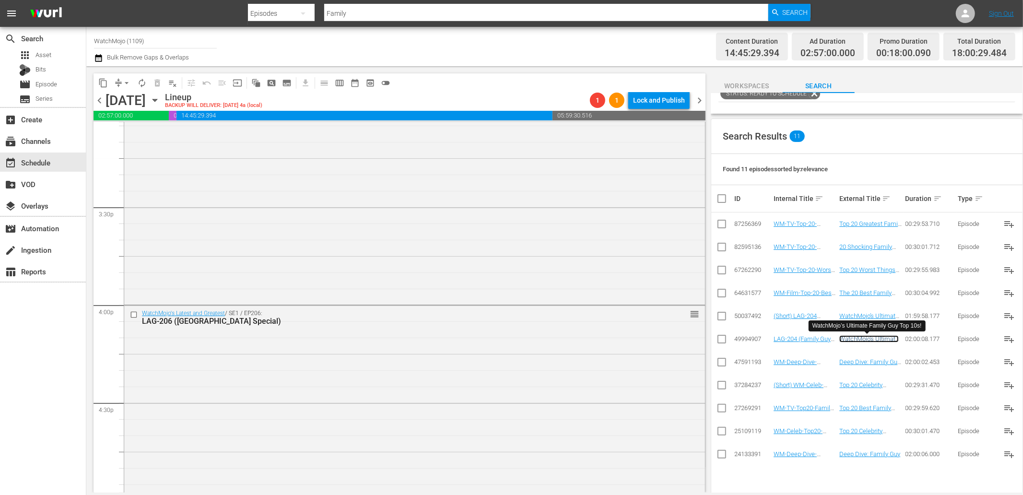
click at [863, 335] on link "WatchMojo’s Ultimate Family Guy Top 10s!" at bounding box center [868, 342] width 59 height 14
click at [861, 294] on link "The 20 Best Family Comedies Ever Made" at bounding box center [868, 296] width 58 height 14
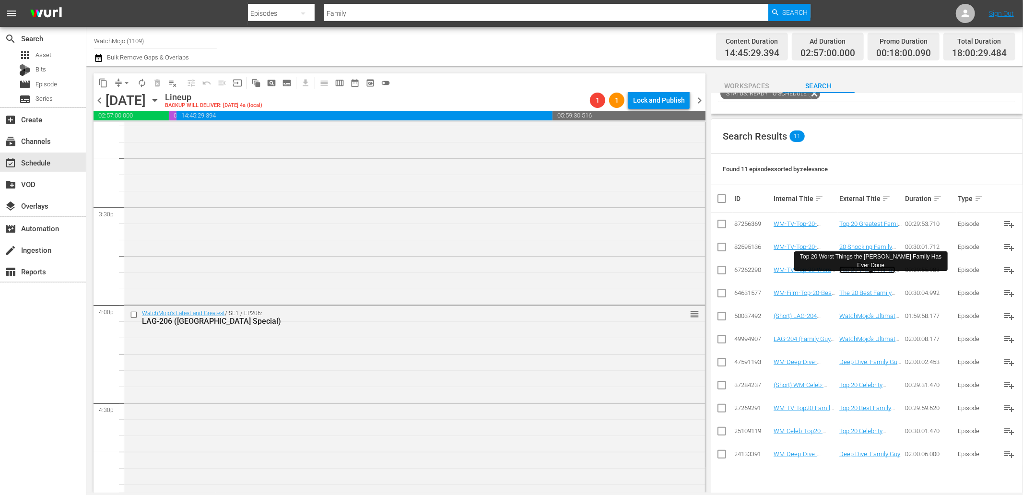
click at [845, 266] on link "Top 20 Worst Things the [PERSON_NAME] Family Has Ever Done" at bounding box center [868, 277] width 59 height 22
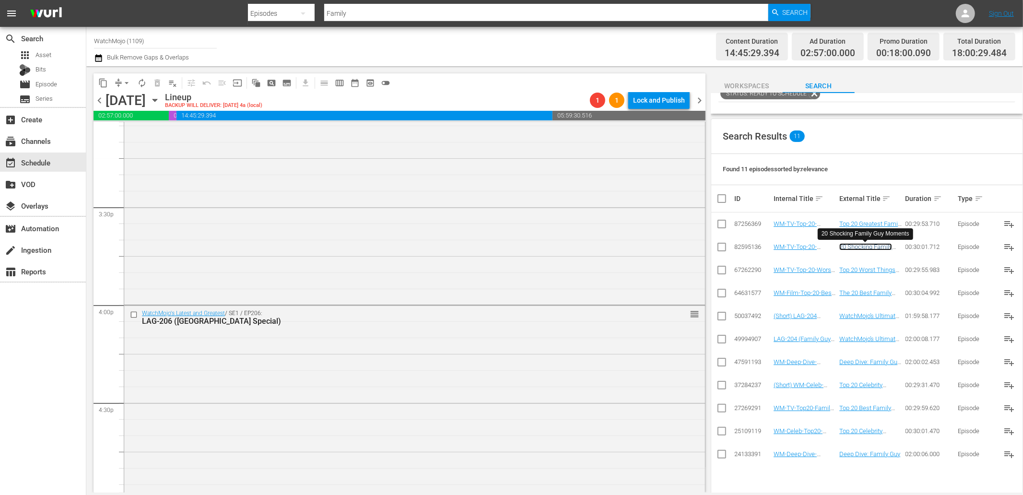
click at [856, 247] on link "20 Shocking Family Guy Moments" at bounding box center [865, 250] width 53 height 14
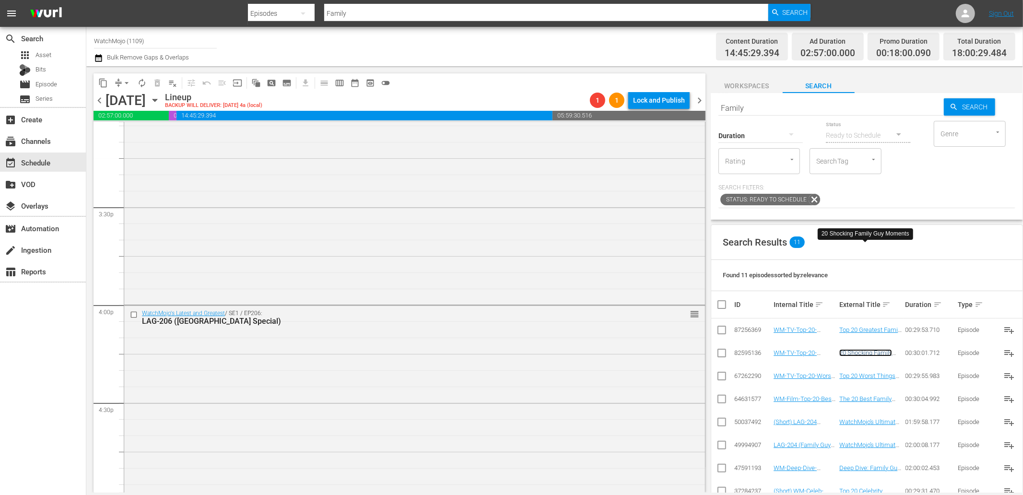
scroll to position [0, 0]
drag, startPoint x: 707, startPoint y: 103, endPoint x: 562, endPoint y: 104, distance: 144.8
click at [562, 104] on div "content_copy compress arrow_drop_down autorenew_outlined delete_forever_outline…" at bounding box center [554, 279] width 936 height 426
type input "South"
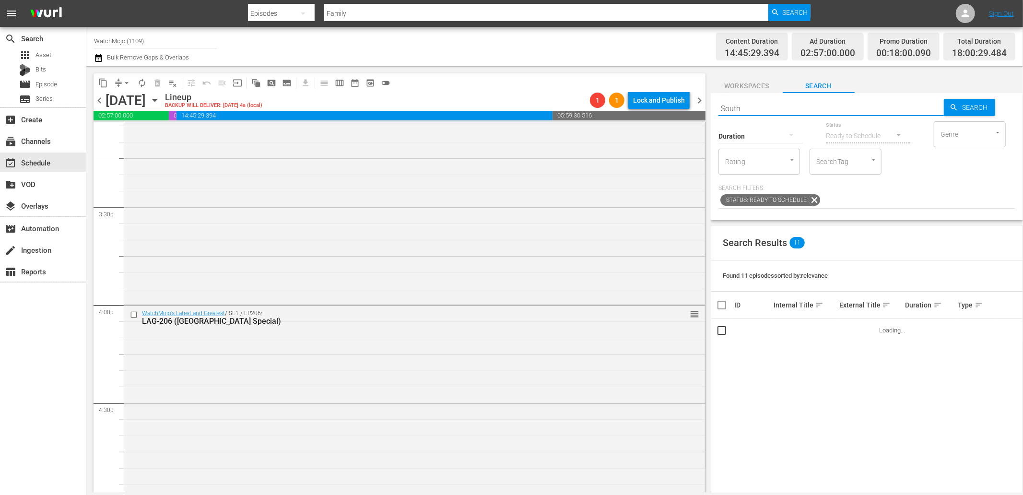
type input "South"
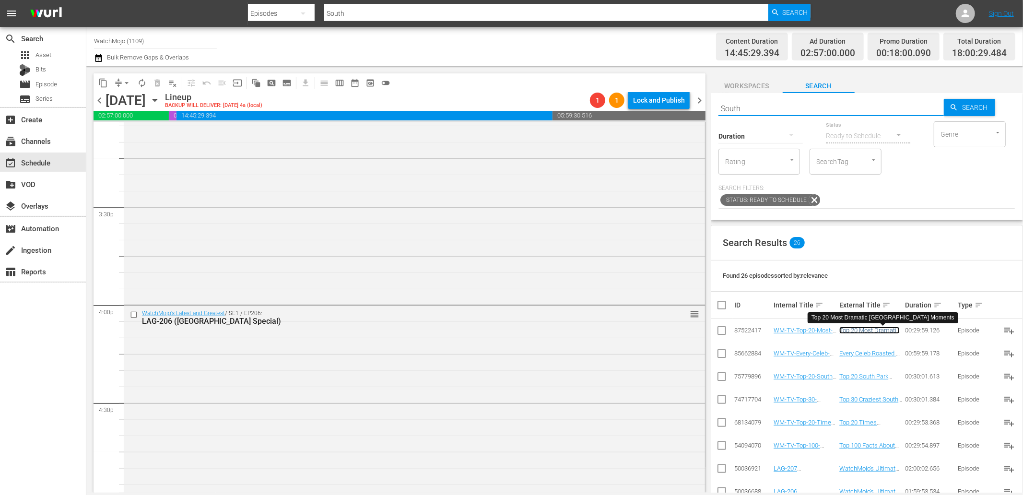
click at [856, 328] on link "Top 20 Most Dramatic [GEOGRAPHIC_DATA] Moments" at bounding box center [869, 337] width 60 height 22
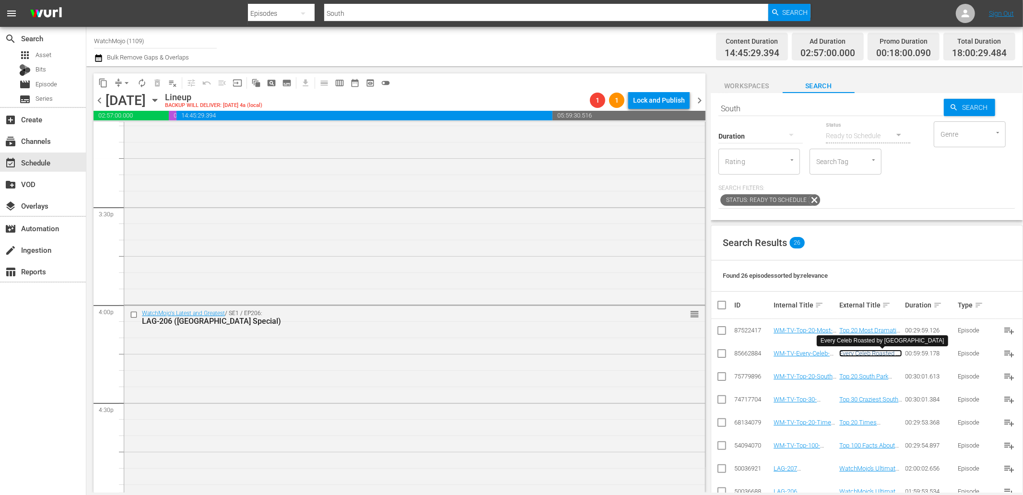
click at [853, 355] on link "Every Celeb Roasted by South Park" at bounding box center [870, 356] width 63 height 14
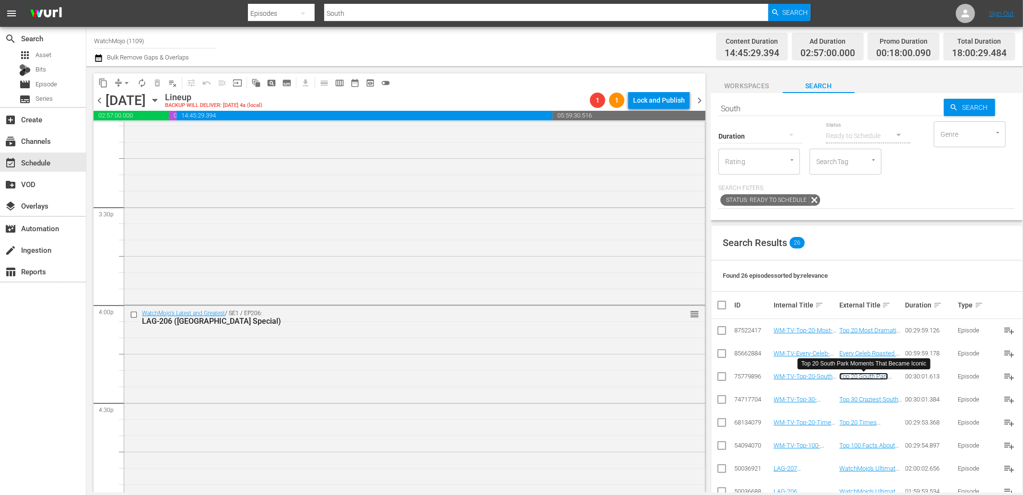
click at [860, 374] on link "Top 20 South Park Moments That Became Iconic" at bounding box center [863, 383] width 49 height 22
click at [864, 401] on link "Top 30 Craziest South Park Fights" at bounding box center [868, 403] width 59 height 14
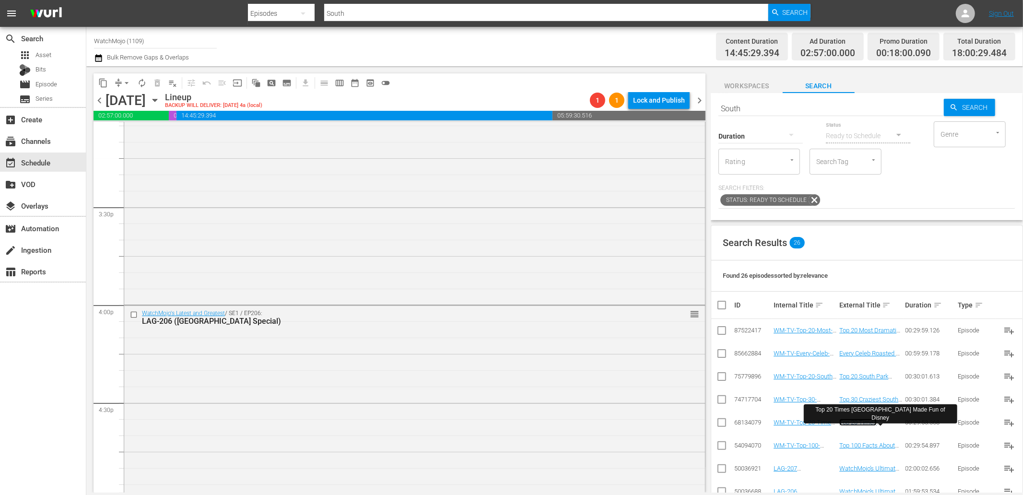
click at [868, 424] on link "Top 20 Times South Park Made Fun of Disney" at bounding box center [868, 430] width 58 height 22
click at [860, 445] on link "Top 100 Facts About South Park" at bounding box center [868, 449] width 58 height 14
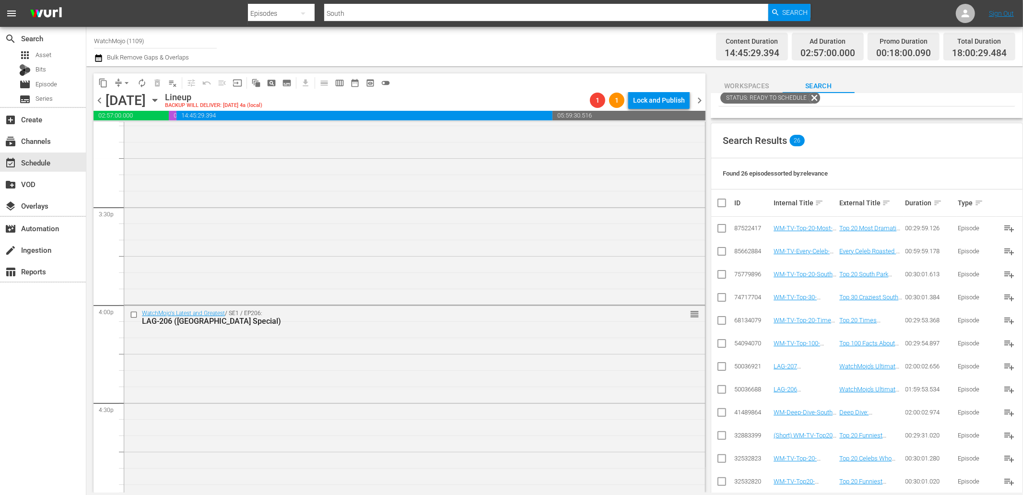
scroll to position [142, 0]
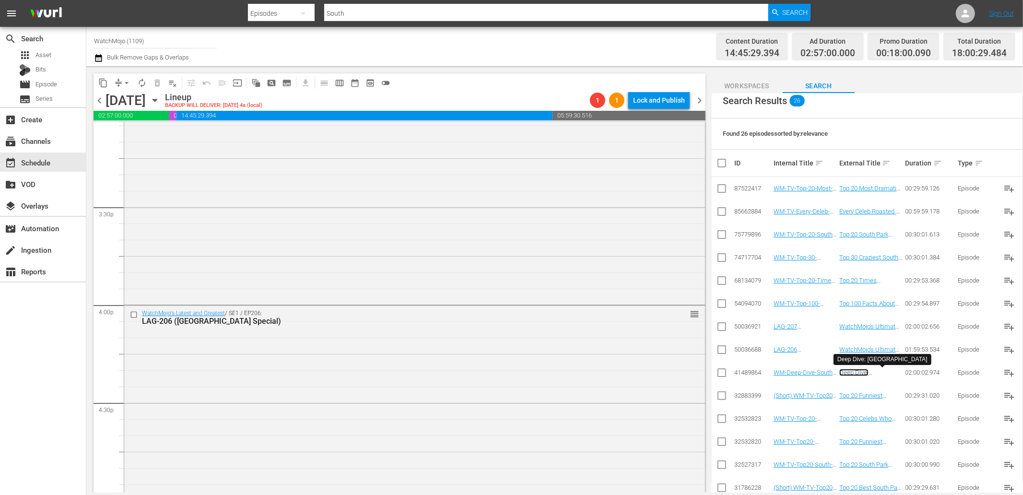
click at [861, 372] on link "Deep Dive: South Park" at bounding box center [868, 376] width 58 height 14
click at [860, 395] on link "Top 20 Funniest Randy Marsh South Park Moments Ever" at bounding box center [867, 406] width 57 height 29
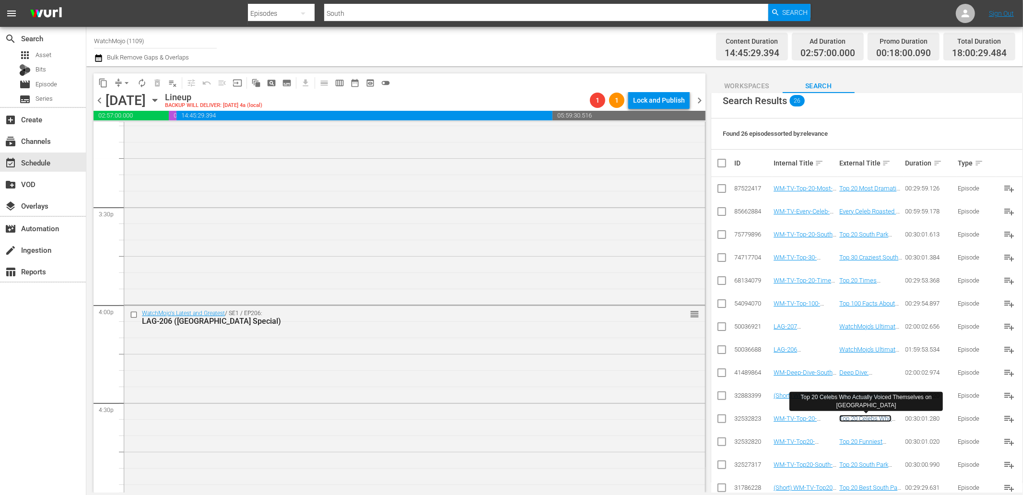
click at [857, 419] on link "Top 20 Celebs Who Actually Voiced Themselves on South Park" at bounding box center [868, 429] width 58 height 29
click at [857, 444] on link "Top 20 Funniest Randy Marsh South Park Moments Ever" at bounding box center [867, 452] width 57 height 29
click at [896, 93] on div "Workspaces Search" at bounding box center [866, 83] width 312 height 19
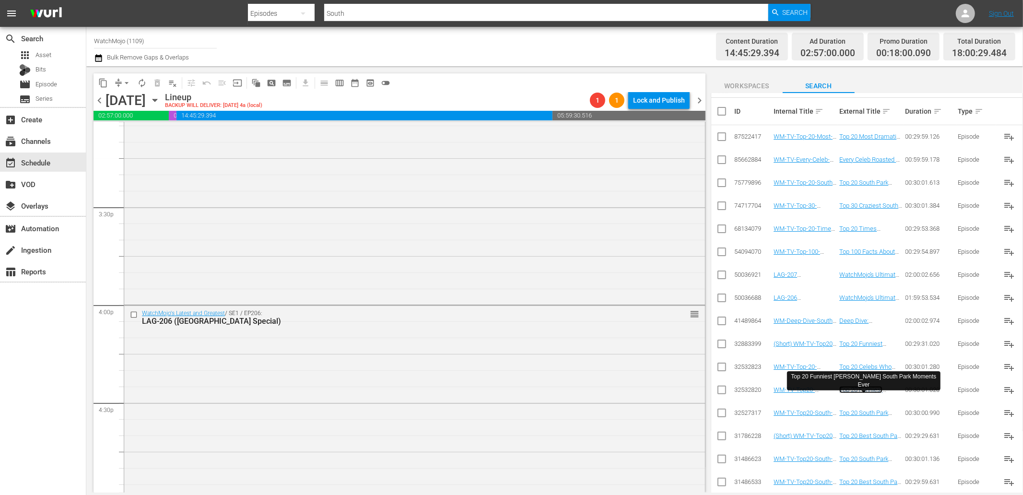
click at [866, 388] on link "Top 20 Funniest Randy Marsh South Park Moments Ever" at bounding box center [867, 400] width 57 height 29
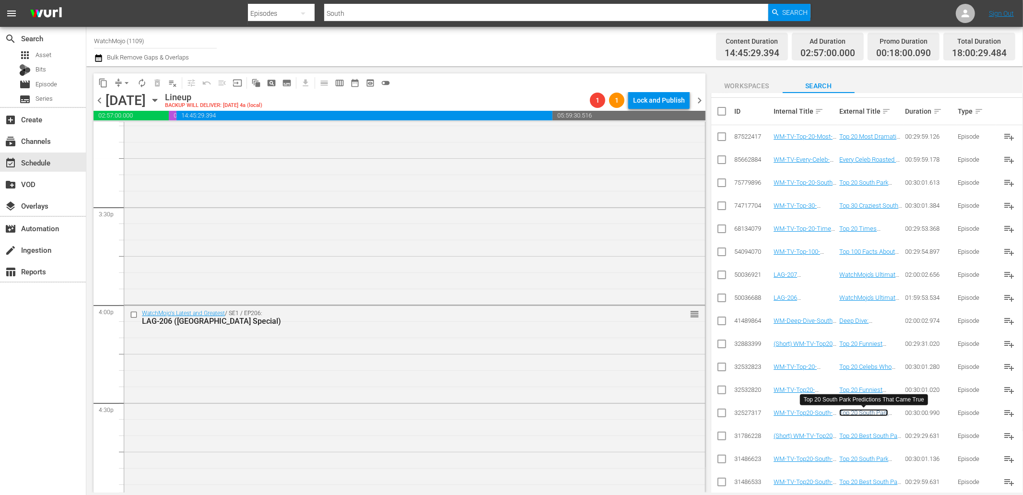
click at [855, 414] on link "Top 20 South Park Predictions That Came True" at bounding box center [870, 420] width 62 height 22
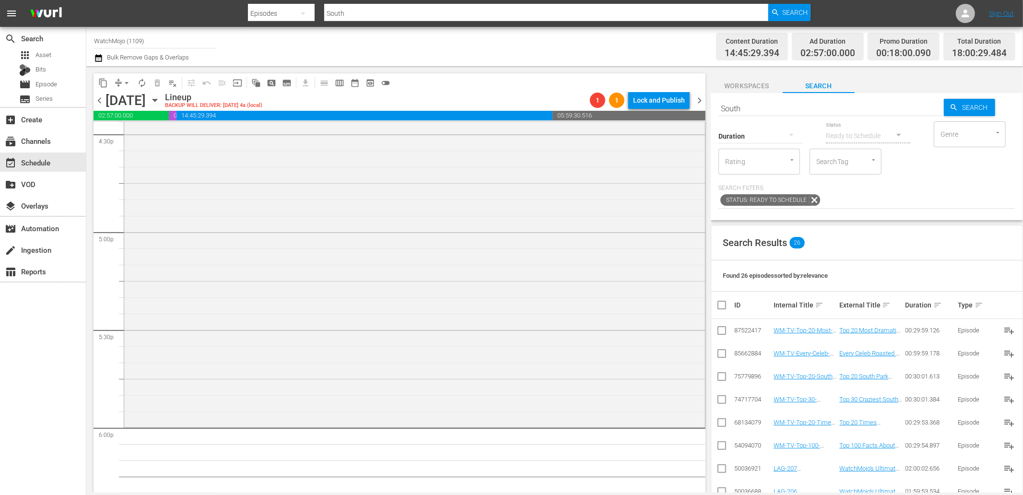
scroll to position [3267, 0]
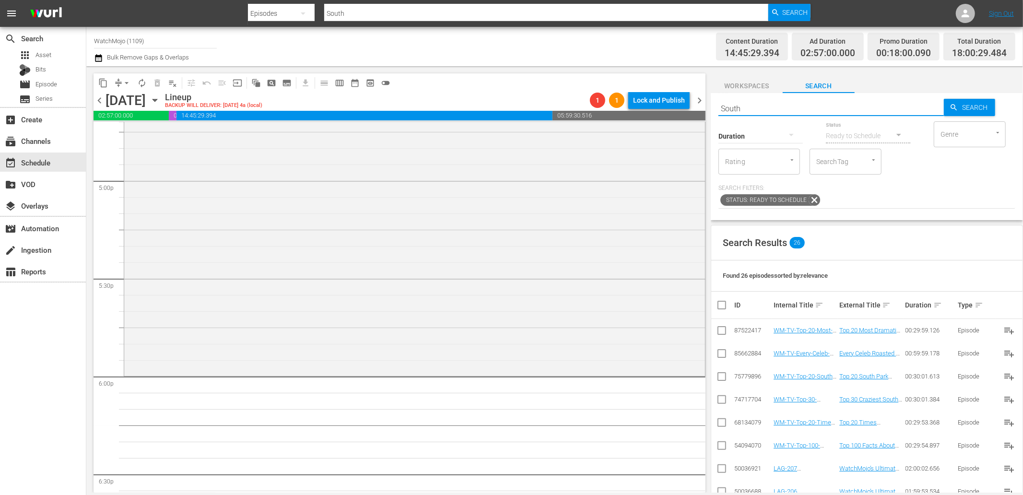
drag, startPoint x: 722, startPoint y: 105, endPoint x: 651, endPoint y: 98, distance: 72.2
click at [651, 97] on div "content_copy compress arrow_drop_down autorenew_outlined delete_forever_outline…" at bounding box center [554, 279] width 936 height 426
paste input "WM-Celeb-Top20-Celebrity-Reaction-to-Family-Guy-Parodies_X9A0P0"
type input "WM-Celeb-Top20-Celebrity-Reaction-to-Family-Guy-Parodies_X9A0P0"
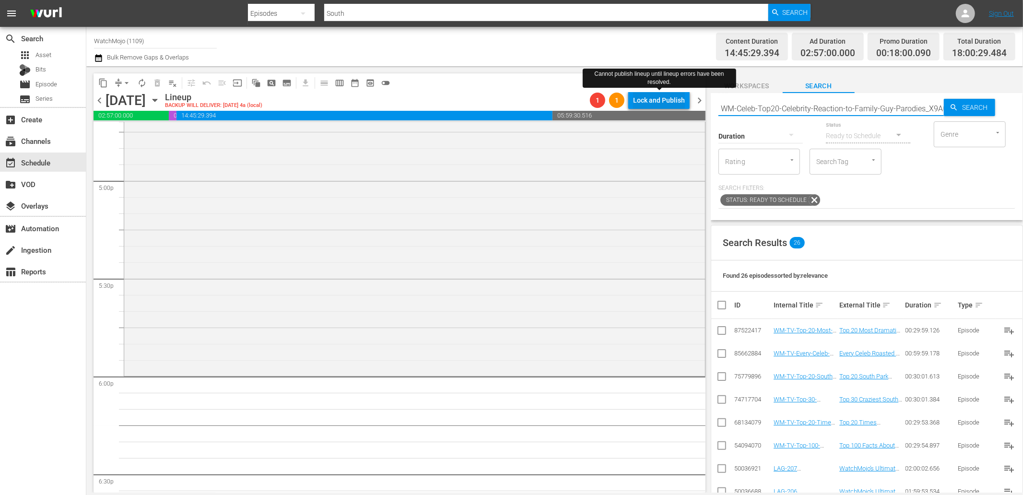
scroll to position [0, 14]
type input "WM-Celeb-Top20-Celebrity-Reaction-to-Family-Guy-Parodies_X9A0P0"
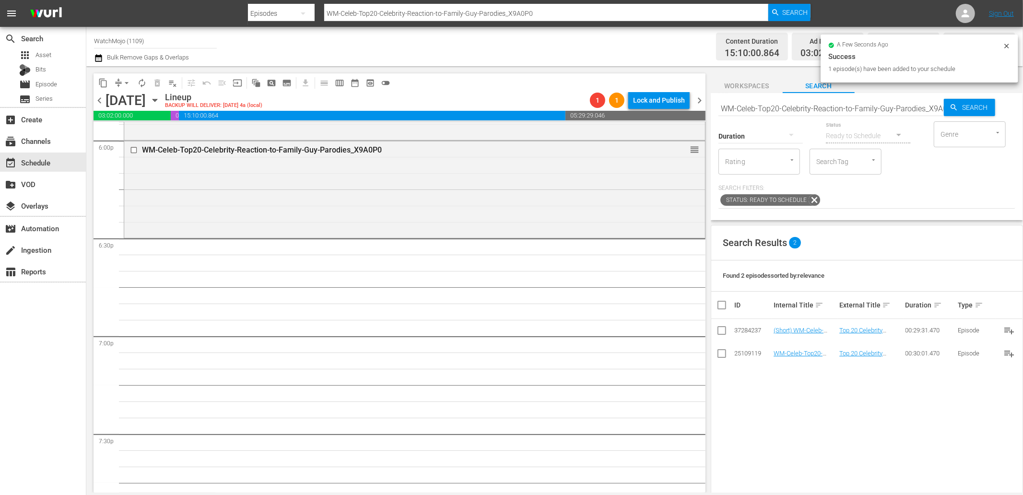
scroll to position [3551, 0]
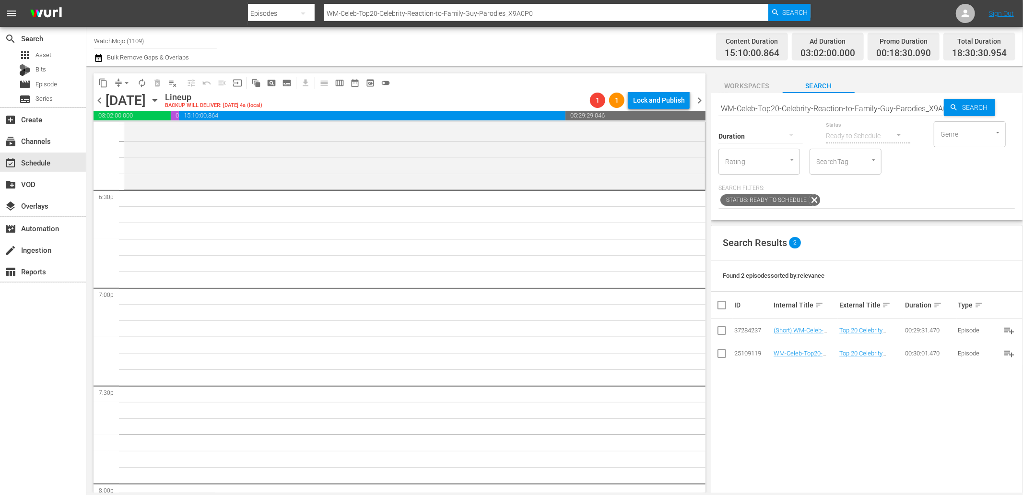
click at [887, 107] on input "WM-Celeb-Top20-Celebrity-Reaction-to-Family-Guy-Parodies_X9A0P0" at bounding box center [830, 108] width 225 height 23
paste input "TV-Top20-Family-Guy-Episodes_T8Z1Y4"
type input "WM-TV-Top20-Family-Guy-Episodes_T8Z1Y4"
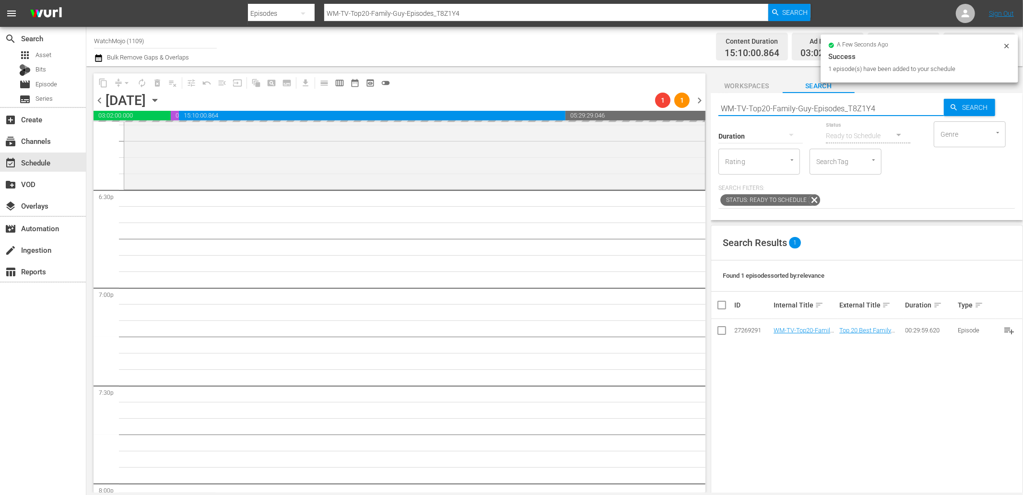
drag, startPoint x: 869, startPoint y: 108, endPoint x: 651, endPoint y: 99, distance: 218.8
click at [655, 99] on div "content_copy compress arrow_drop_down autorenew_outlined delete_forever_outline…" at bounding box center [554, 279] width 936 height 426
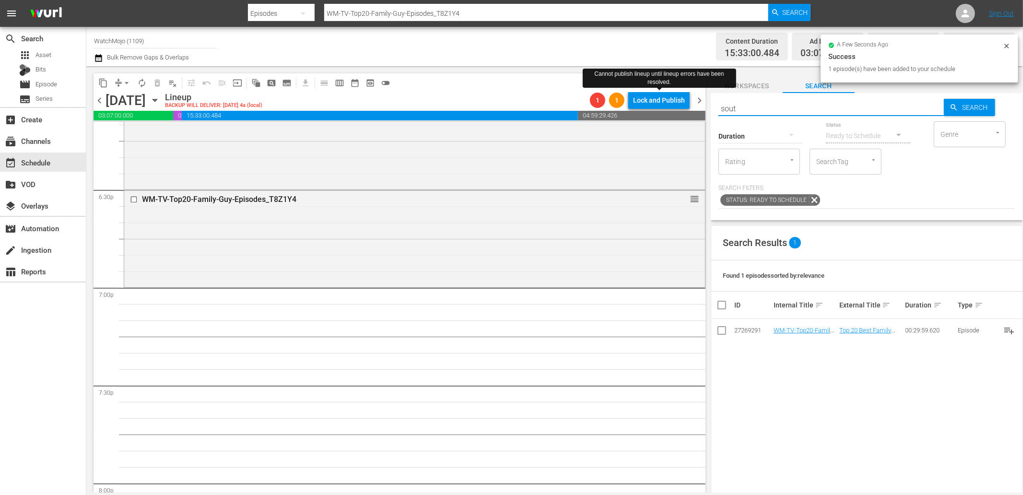
type input "south"
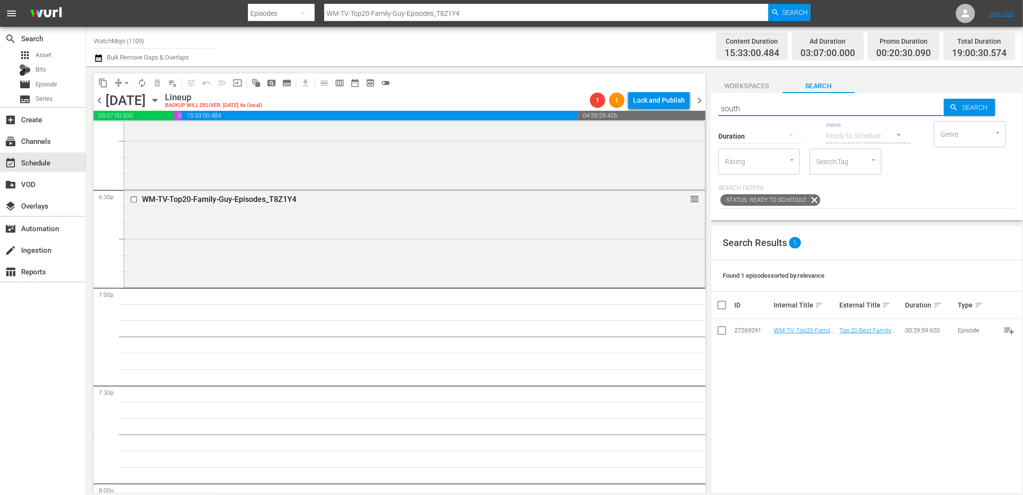
type input "south"
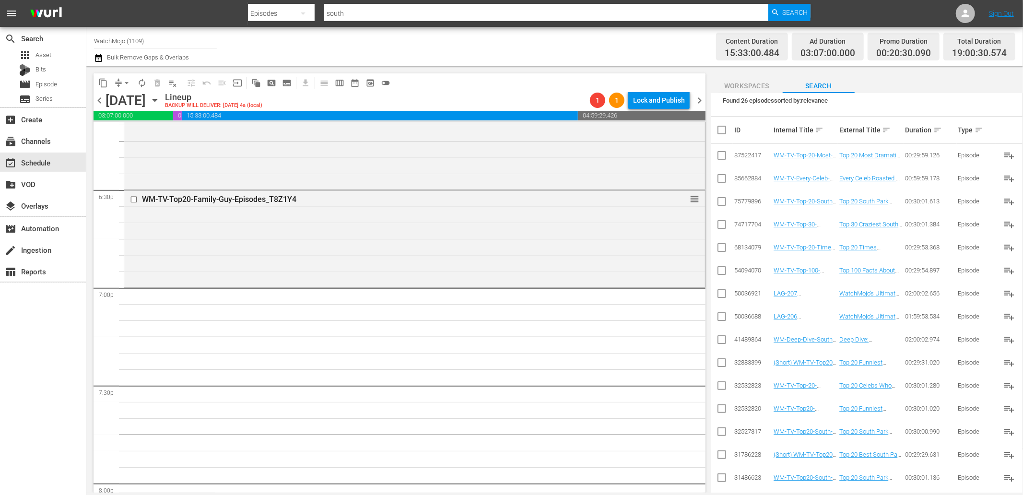
scroll to position [194, 0]
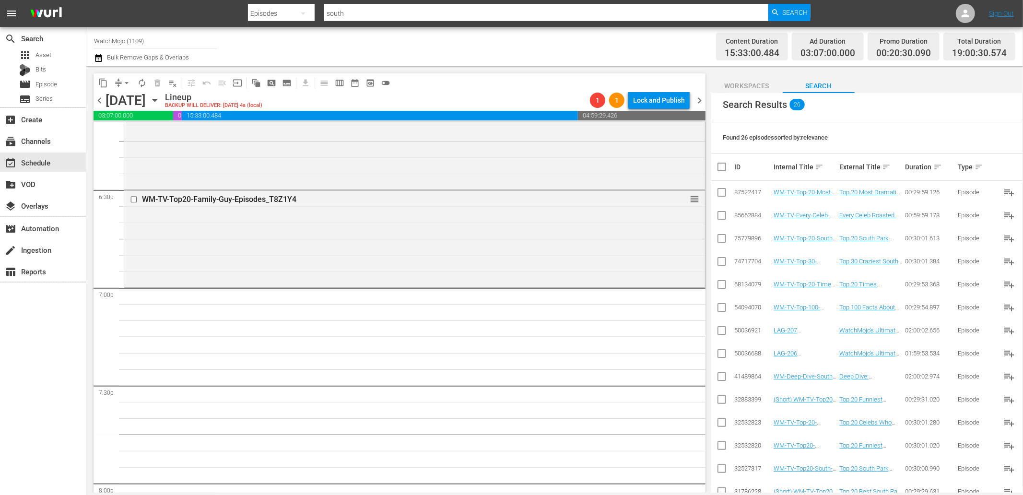
scroll to position [0, 0]
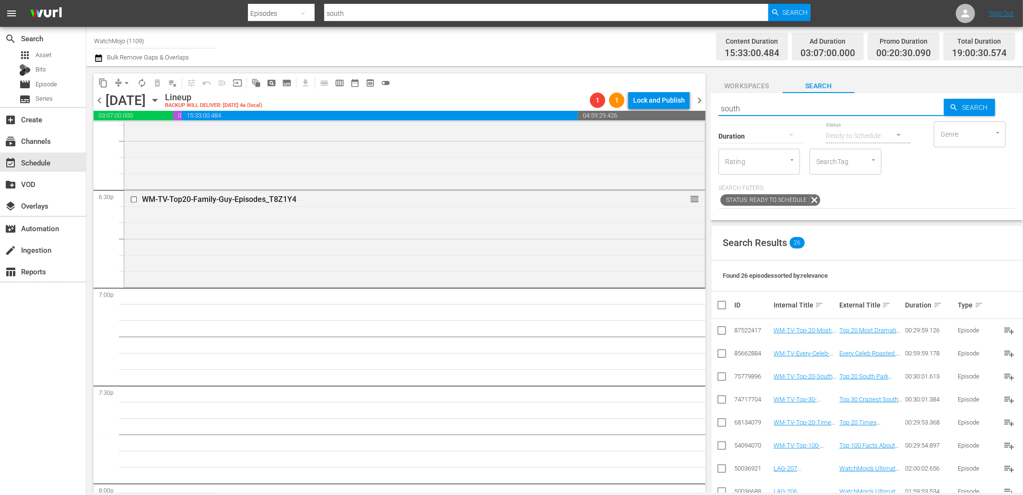
drag, startPoint x: 717, startPoint y: 105, endPoint x: 664, endPoint y: 103, distance: 53.2
click at [664, 103] on div "content_copy compress arrow_drop_down autorenew_outlined delete_forever_outline…" at bounding box center [554, 279] width 936 height 426
paste input "WM-TV-Top-20-Worst-Things-the-Griffin-Family-Has-Ever-Done_M2I4T6"
type input "WM-TV-Top-20-Worst-Things-the-Griffin-Family-Has-Ever-Done_M2I4T6"
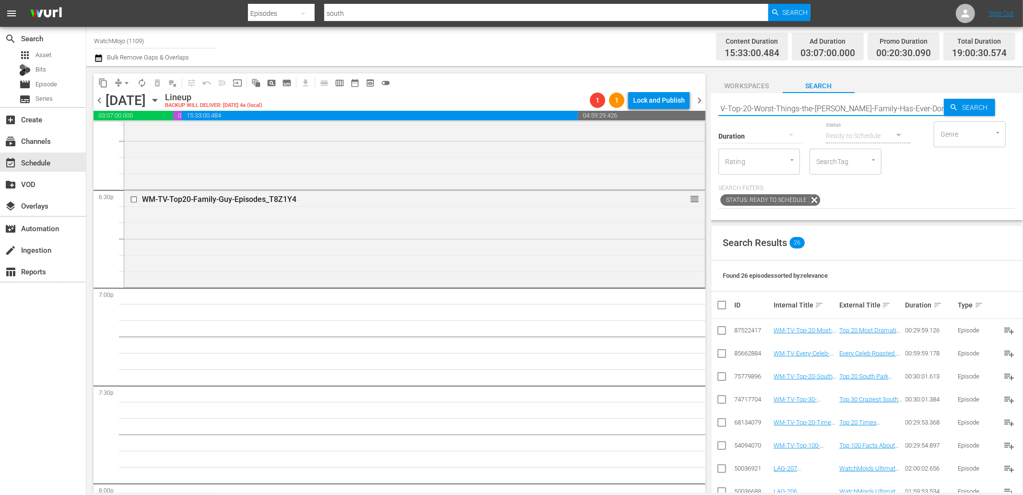
type input "WM-TV-Top-20-Worst-Things-the-Griffin-Family-Has-Ever-Done_M2I4T6"
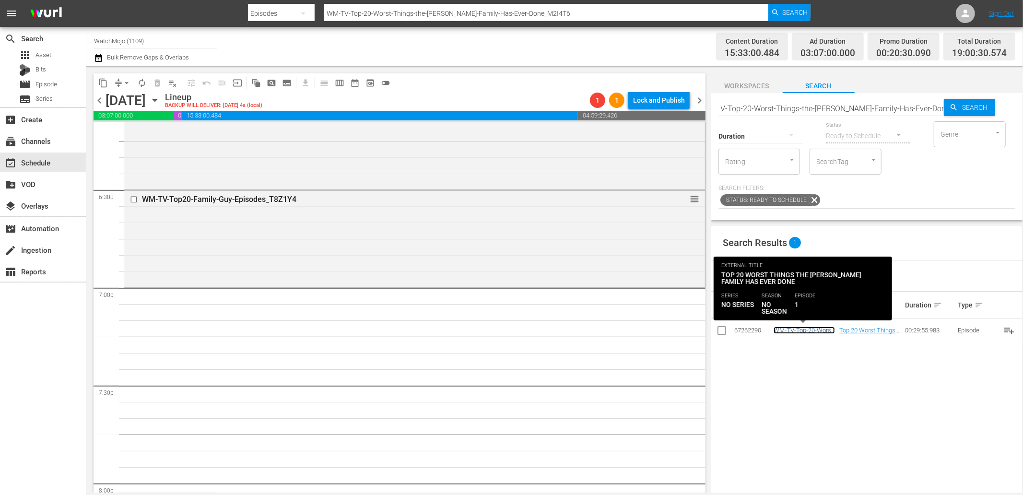
scroll to position [0, 0]
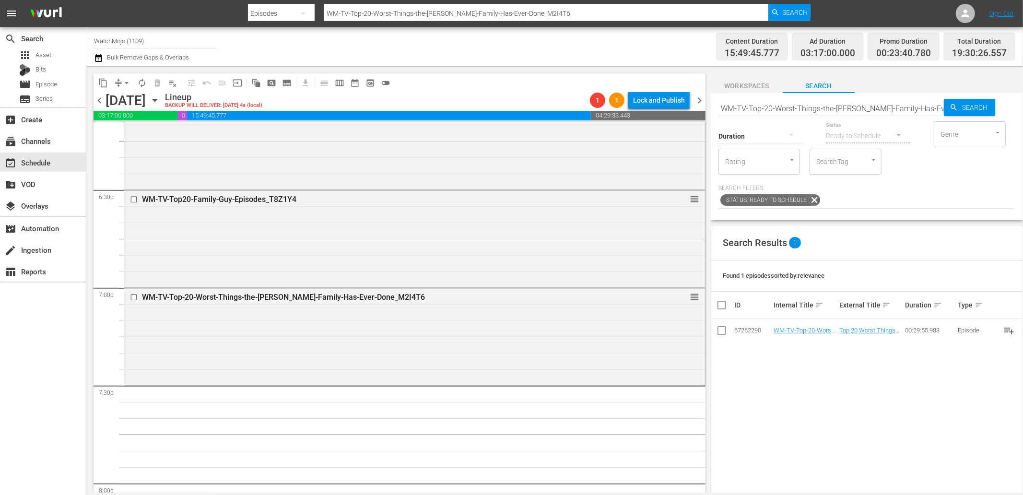
click at [840, 108] on input "WM-TV-Top-20-Worst-Things-the-Griffin-Family-Has-Ever-Done_M2I4T6" at bounding box center [830, 108] width 225 height 23
type input "south"
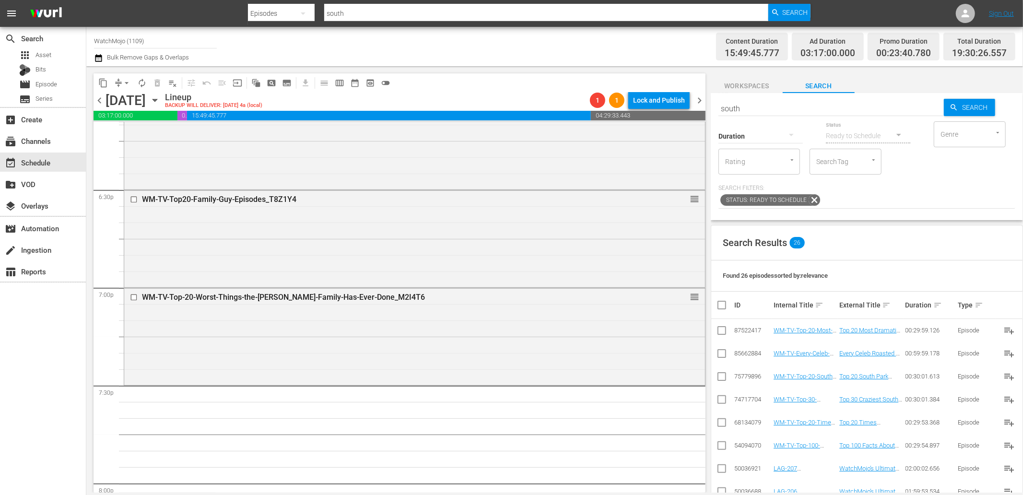
click at [885, 266] on div "Found 26 episodes sorted by: relevance" at bounding box center [866, 275] width 311 height 31
drag, startPoint x: 715, startPoint y: 105, endPoint x: 627, endPoint y: 103, distance: 88.2
click at [632, 103] on div "content_copy compress arrow_drop_down autorenew_outlined delete_forever_outline…" at bounding box center [554, 279] width 936 height 426
paste input "WM-TV-Top-20-Shocking-Moments-in-Family-Guy_A6L8B1"
type input "WM-TV-Top-20-Shocking-Moments-in-Family-Guy_A6L8B1"
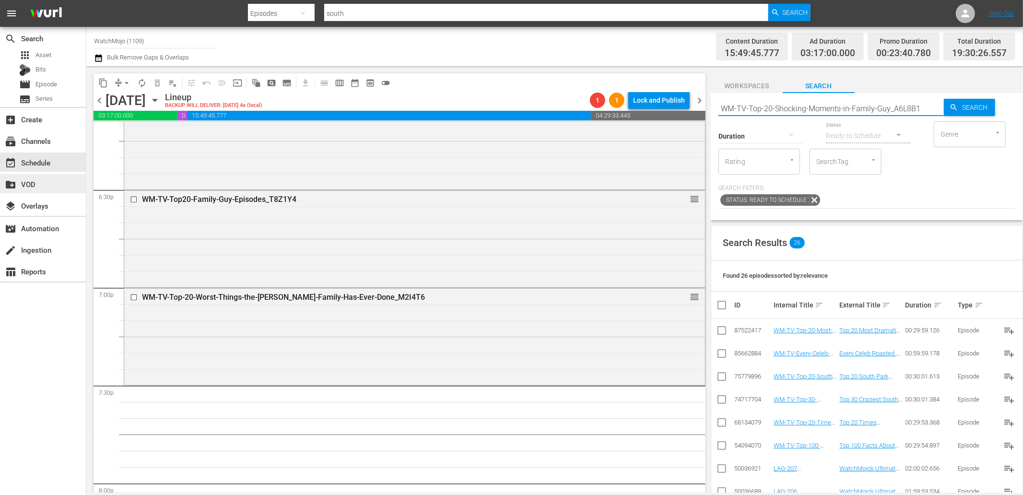
type input "WM-TV-Top-20-Shocking-Moments-in-Family-Guy_A6L8B1"
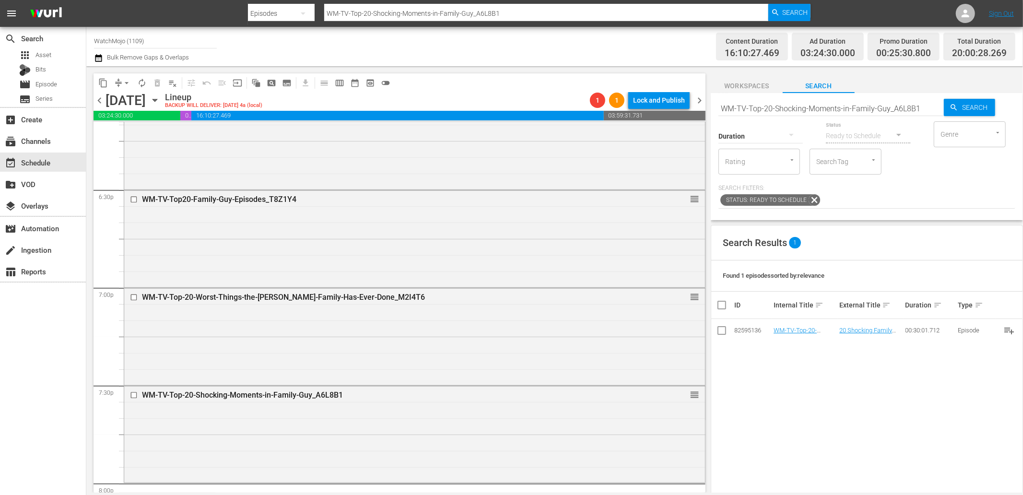
click at [892, 107] on input "WM-TV-Top-20-Shocking-Moments-in-Family-Guy_A6L8B1" at bounding box center [830, 108] width 225 height 23
paste input "Most-Dramatic-South-Park-Moments_F1S8D9"
type input "WM-TV-Top-20-Most-Dramatic-South-Park-Moments_F1S8D9"
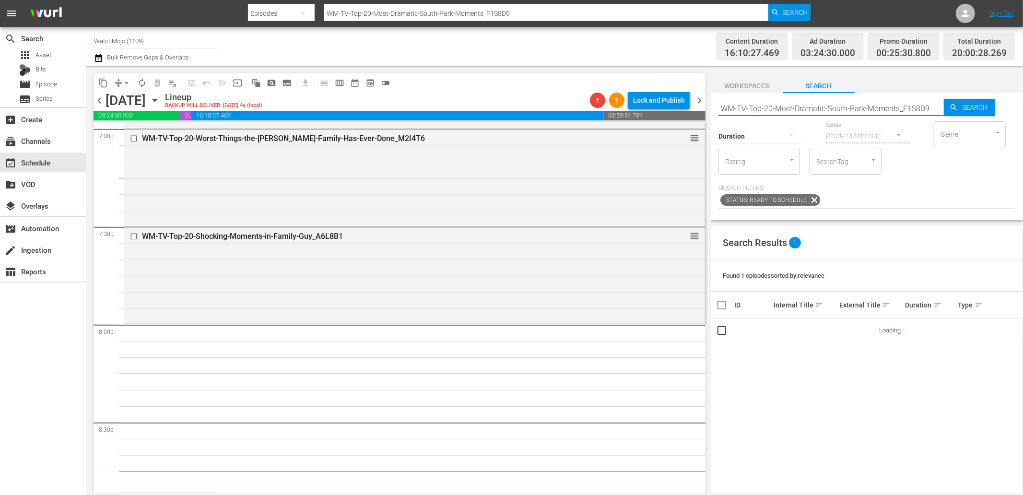
scroll to position [3728, 0]
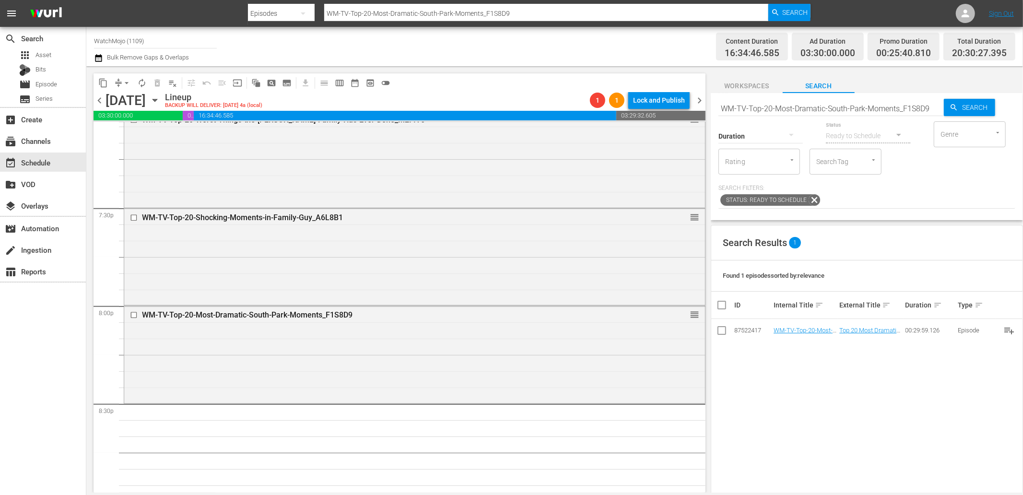
click at [863, 114] on div "Status Ready to Schedule" at bounding box center [868, 130] width 84 height 35
click at [855, 113] on div "Status Ready to Schedule" at bounding box center [868, 130] width 84 height 35
click at [850, 106] on input "WM-TV-Top-20-Most-Dramatic-South-Park-Moments_F1S8D9" at bounding box center [830, 108] width 225 height 23
paste input "Every-Celeb-Roasted-by-South-Park_G8V1X7"
type input "WM-TV-Every-Celeb-Roasted-by-South-Park_G8V1X7"
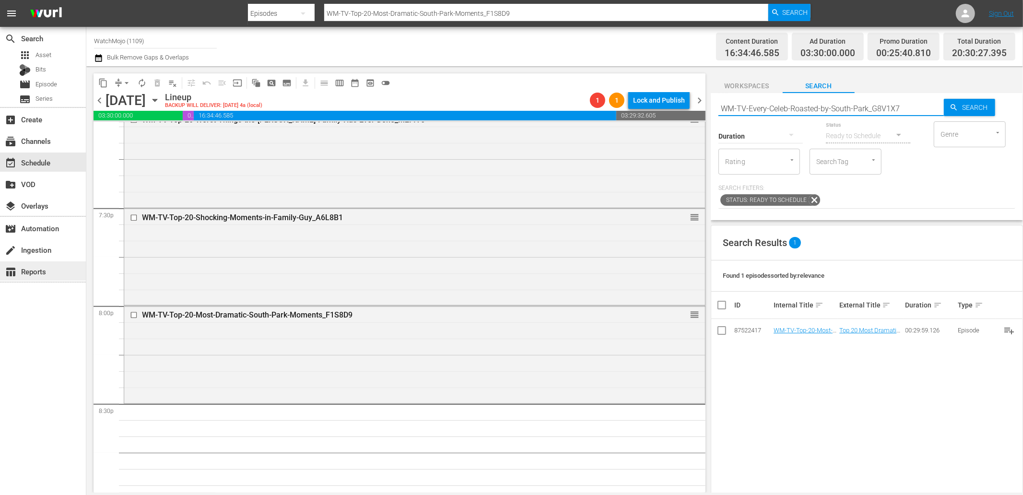
type input "WM-TV-Every-Celeb-Roasted-by-South-Park_G8V1X7"
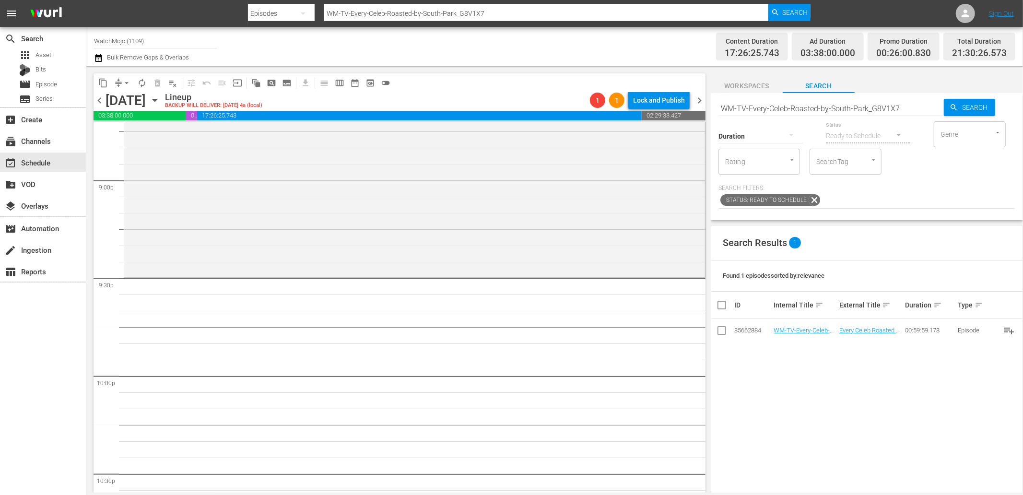
scroll to position [4084, 0]
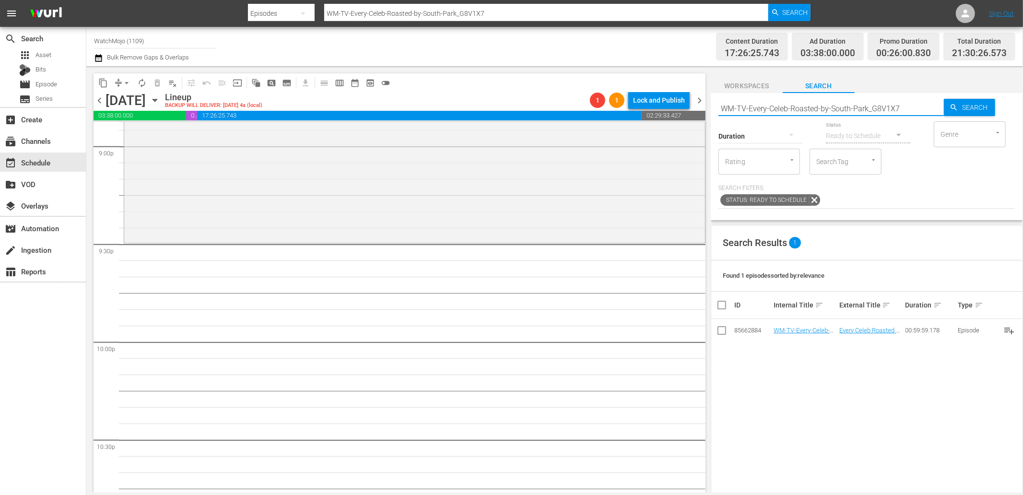
drag, startPoint x: 896, startPoint y: 105, endPoint x: 684, endPoint y: 116, distance: 211.8
click at [684, 115] on div "content_copy compress arrow_drop_down autorenew_outlined delete_forever_outline…" at bounding box center [554, 279] width 936 height 426
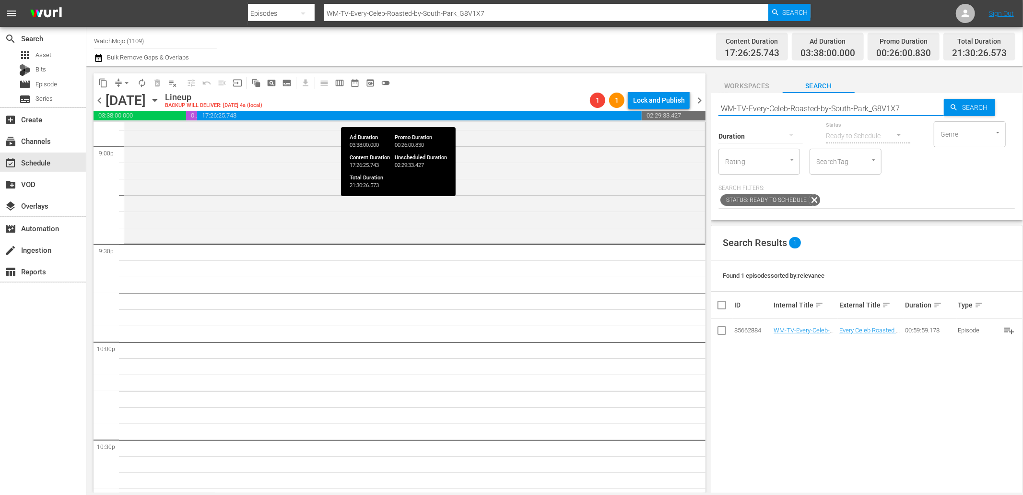
paste input "Top-20-South-Park-Moments-That-Became-Iconic_S3Z4N9"
type input "WM-TV-Top-20-South-Park-Moments-That-Became-Iconic_S3Z4N9"
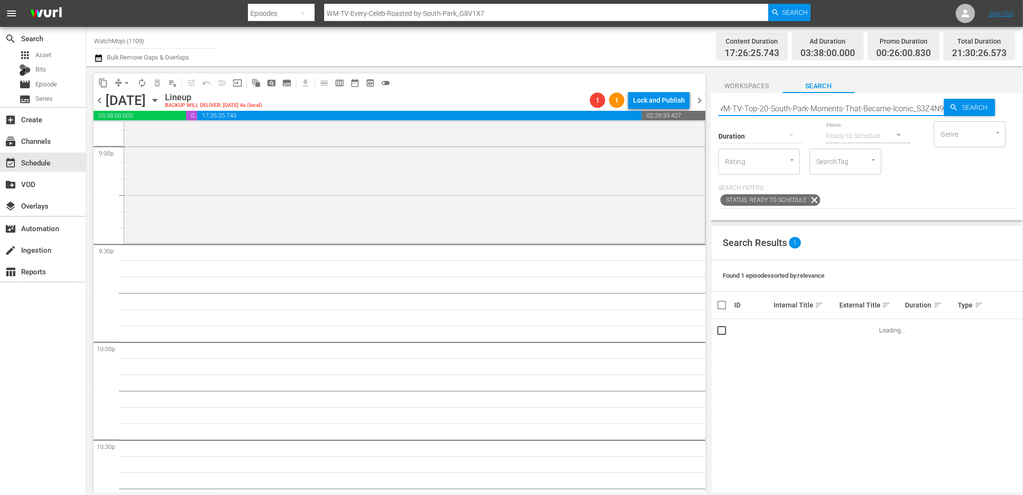
type input "WM-TV-Top-20-South-Park-Moments-That-Became-Iconic_S3Z4N9"
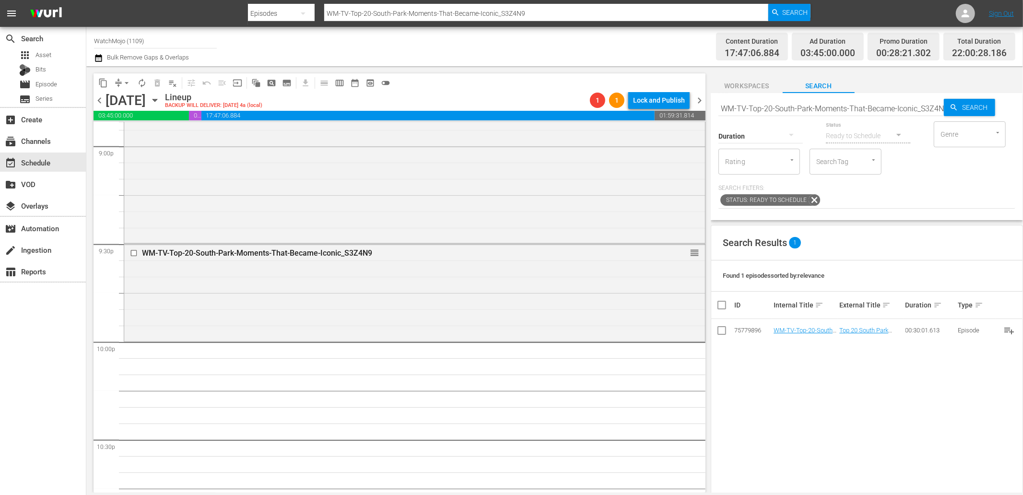
click at [803, 103] on input "WM-TV-Top-20-South-Park-Moments-That-Became-Iconic_S3Z4N9" at bounding box center [830, 108] width 225 height 23
paste input "30-Craziest-South-Park-Fights_H3L5O7"
type input "WM-TV-Top-30-Craziest-South-Park-Fights_H3L5O7"
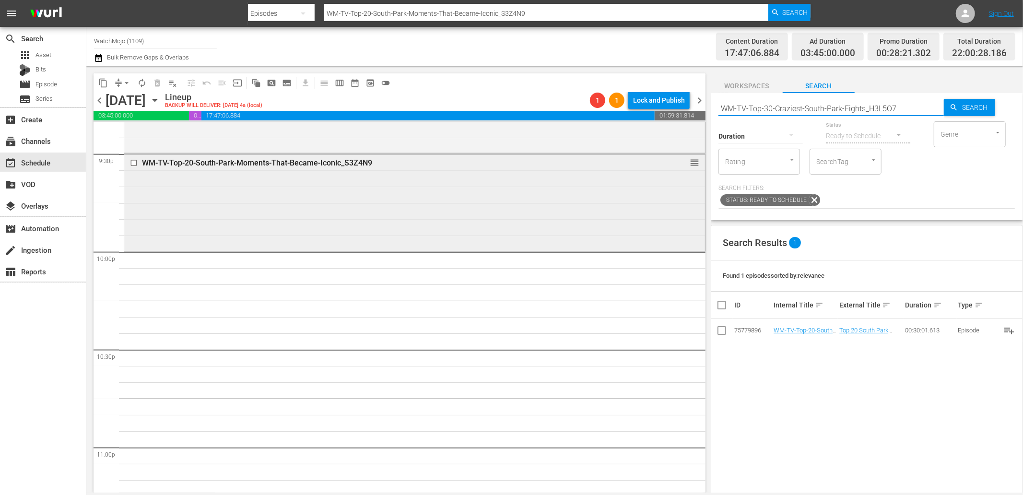
scroll to position [4190, 0]
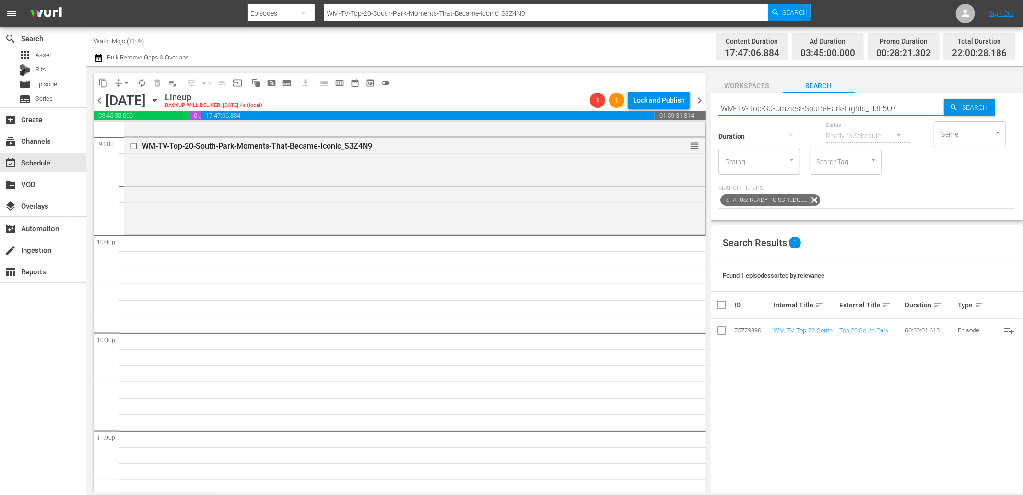
type input "WM-TV-Top-30-Craziest-South-Park-Fights_H3L5O7"
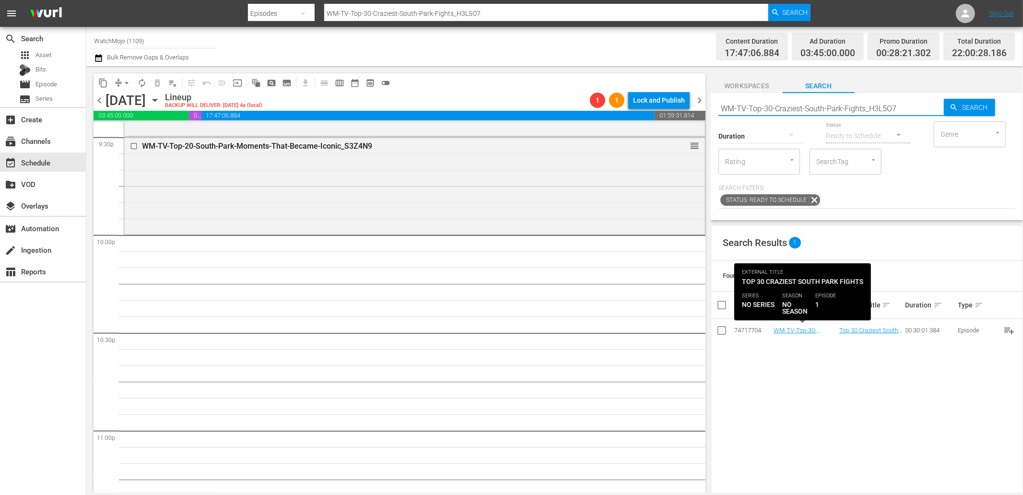
type input "WM-TV-Top-30-Craziest-South-Park-Fights_H3L5O7"
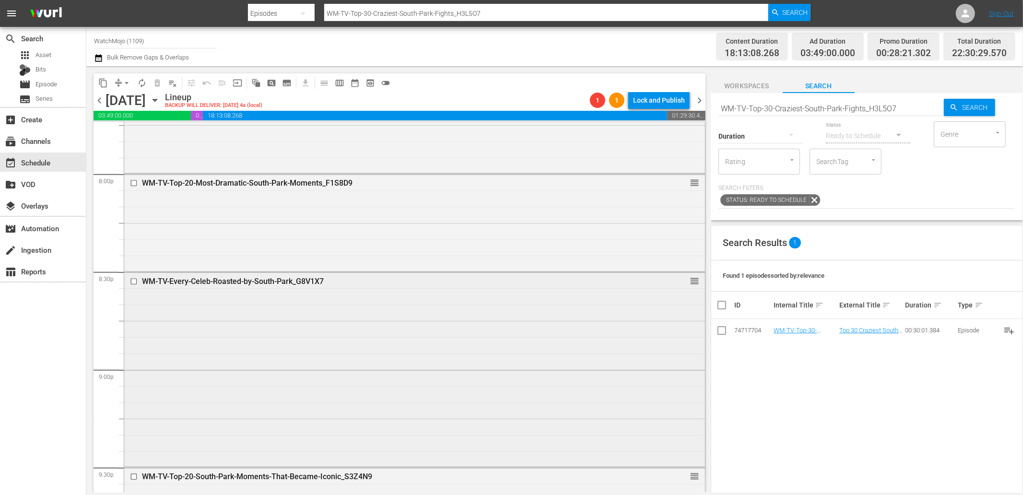
scroll to position [3871, 0]
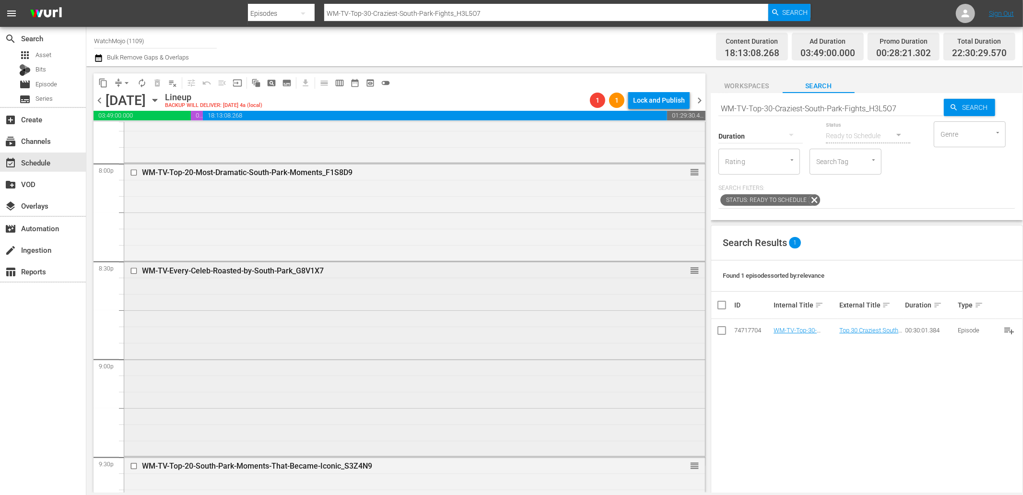
click at [209, 307] on div "WM-TV-Every-Celeb-Roasted-by-South-Park_G8V1X7 reorder" at bounding box center [414, 358] width 581 height 193
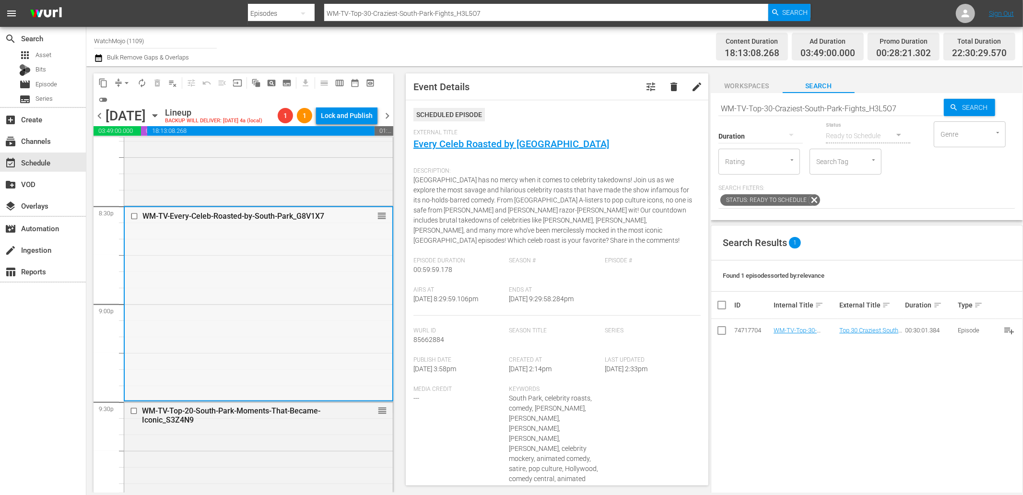
scroll to position [3942, 0]
click at [213, 323] on div "WM-TV-Every-Celeb-Roasted-by-South-Park_G8V1X7 reorder" at bounding box center [259, 303] width 268 height 193
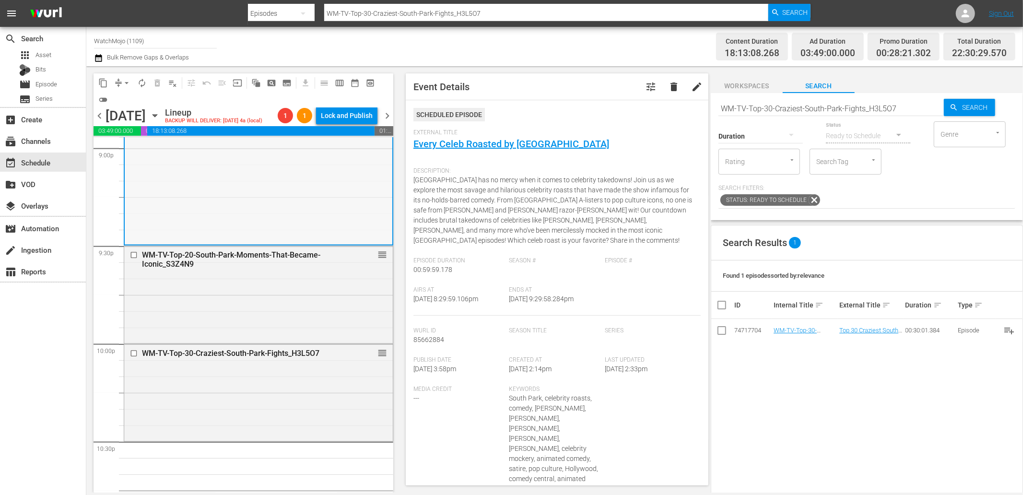
scroll to position [4119, 0]
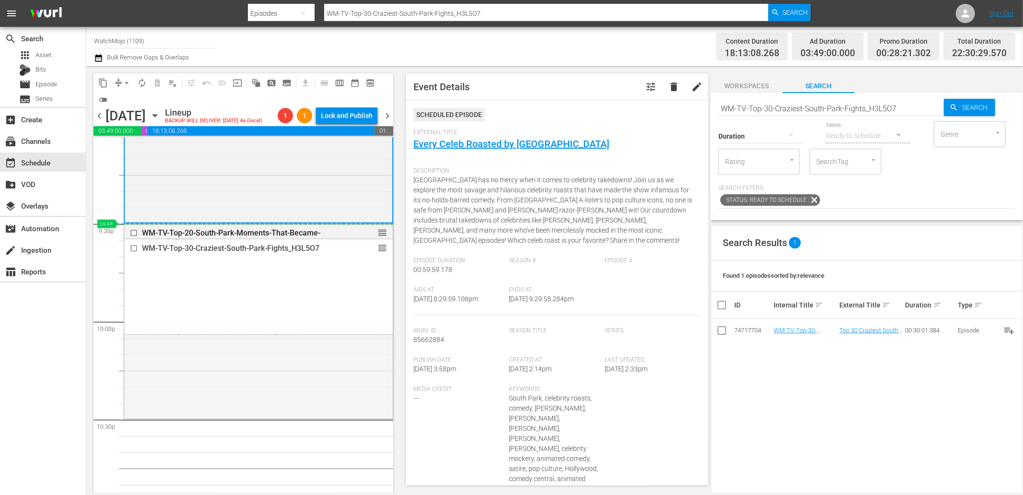
drag, startPoint x: 372, startPoint y: 344, endPoint x: 360, endPoint y: 243, distance: 101.9
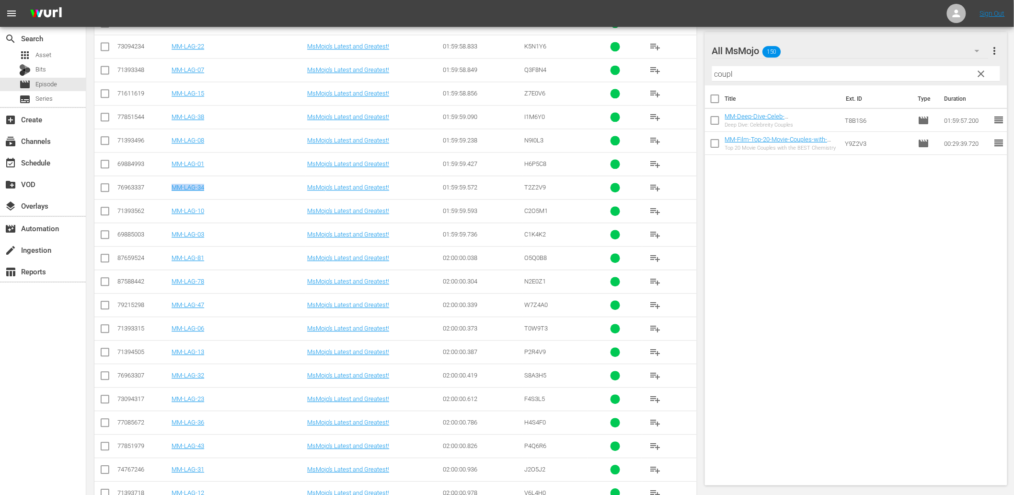
scroll to position [162, 0]
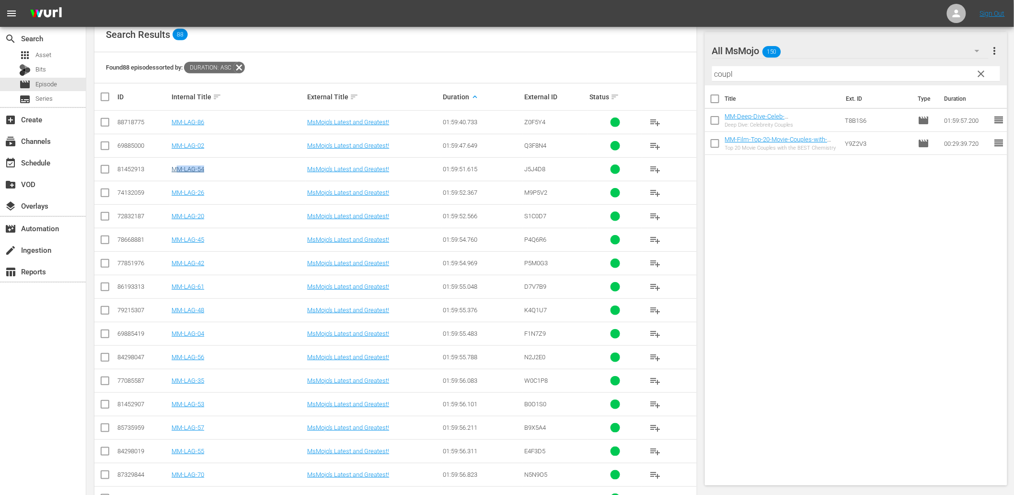
drag, startPoint x: 202, startPoint y: 167, endPoint x: 176, endPoint y: 169, distance: 26.0
click at [176, 169] on td "MM-LAG-54" at bounding box center [238, 168] width 136 height 23
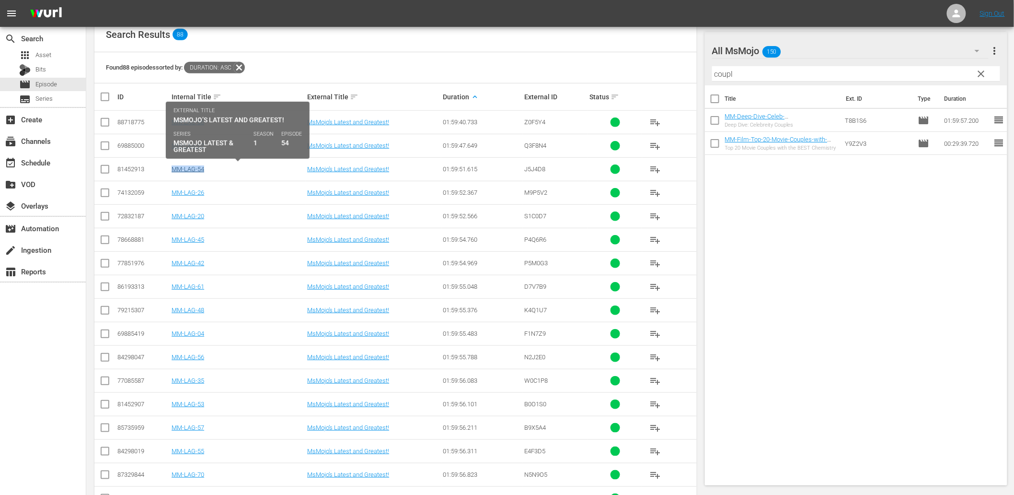
copy link "MM-LAG-54"
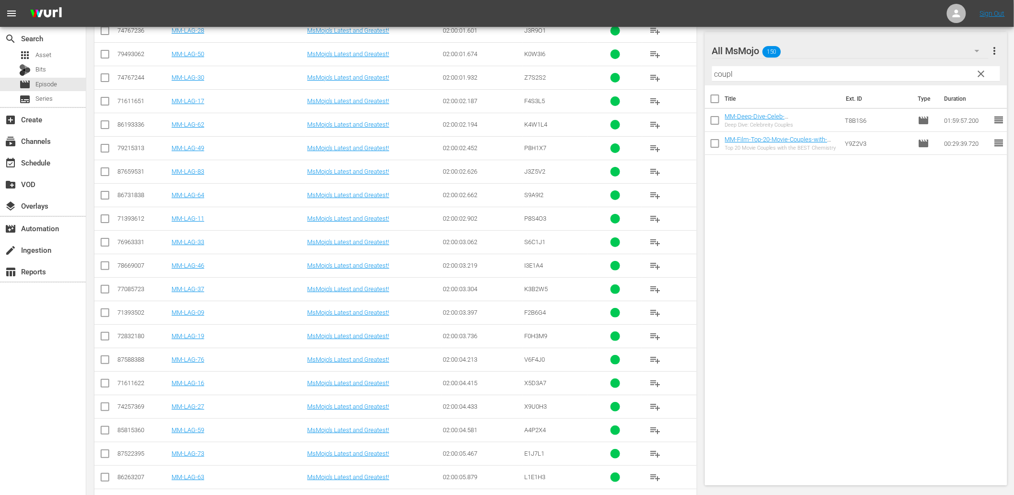
scroll to position [1405, 0]
drag, startPoint x: 221, startPoint y: 221, endPoint x: 178, endPoint y: 231, distance: 43.7
click at [178, 230] on td "MM-LAG-83" at bounding box center [238, 217] width 136 height 23
copy link "MM-LAG-83"
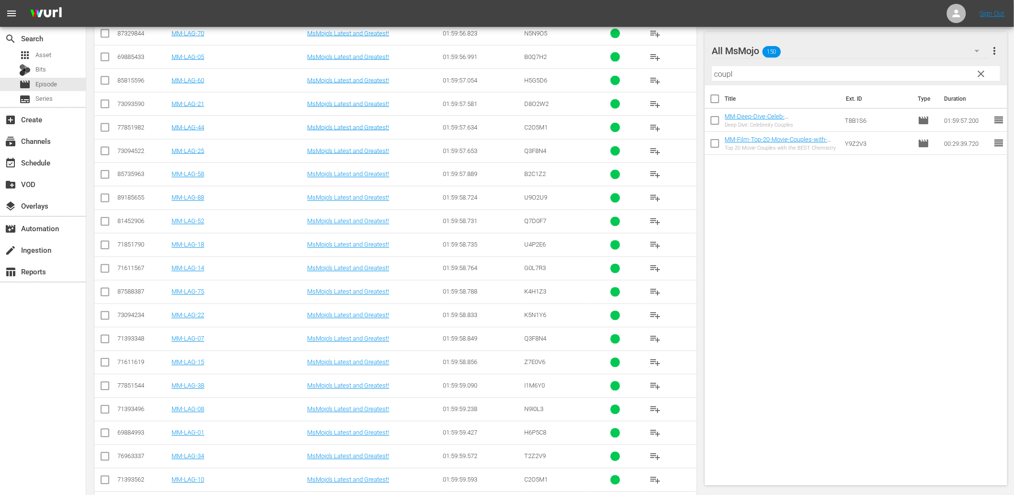
scroll to position [588, 0]
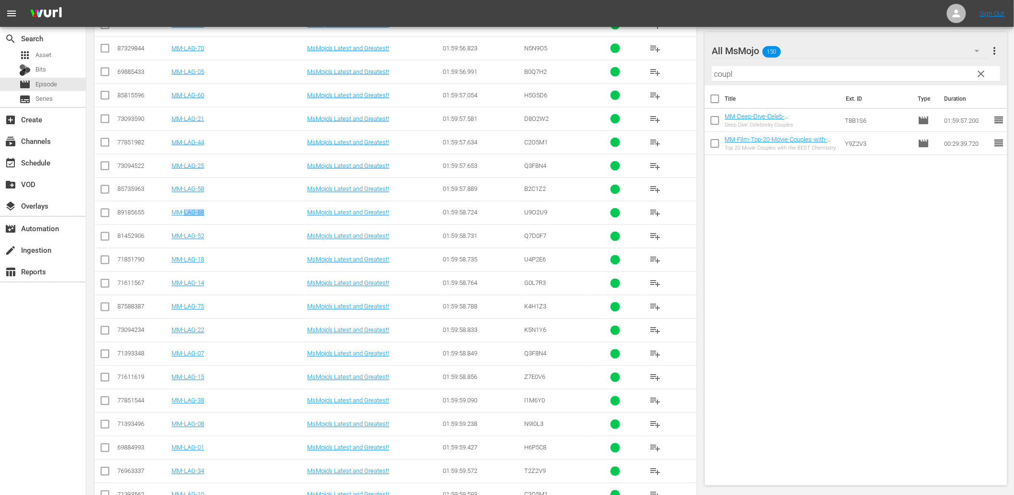
click at [185, 219] on td "MM-LAG-88" at bounding box center [238, 212] width 136 height 23
copy link "MM-LAG-88"
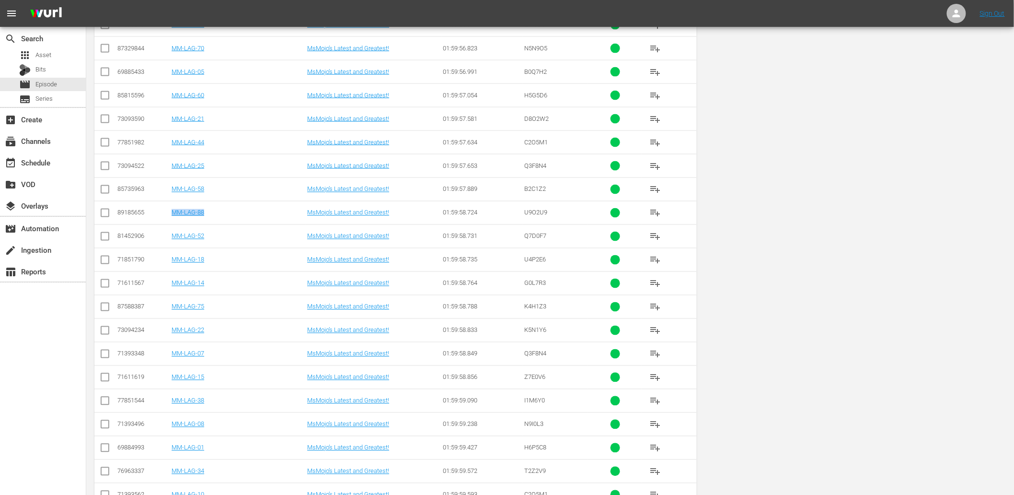
scroll to position [0, 0]
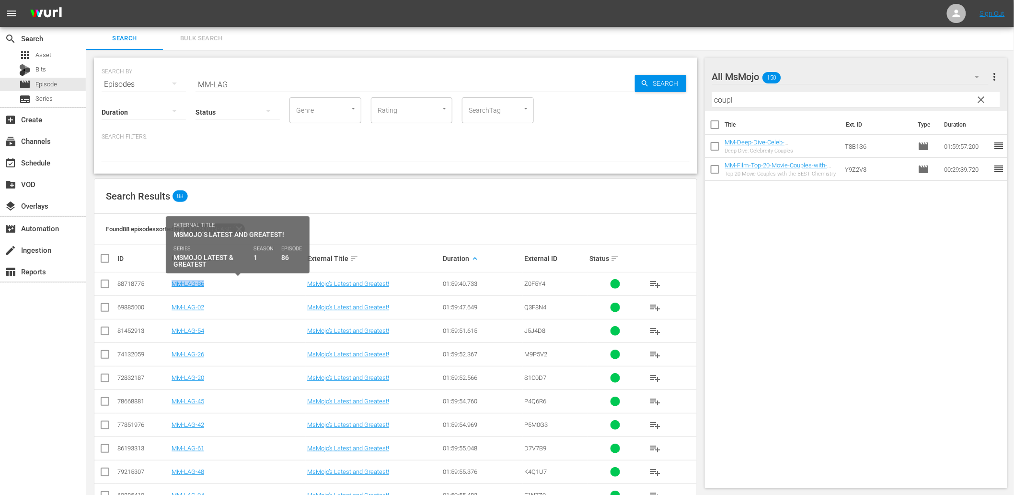
drag, startPoint x: 212, startPoint y: 284, endPoint x: 170, endPoint y: 288, distance: 42.4
click at [170, 288] on td "MM-LAG-86" at bounding box center [238, 283] width 136 height 23
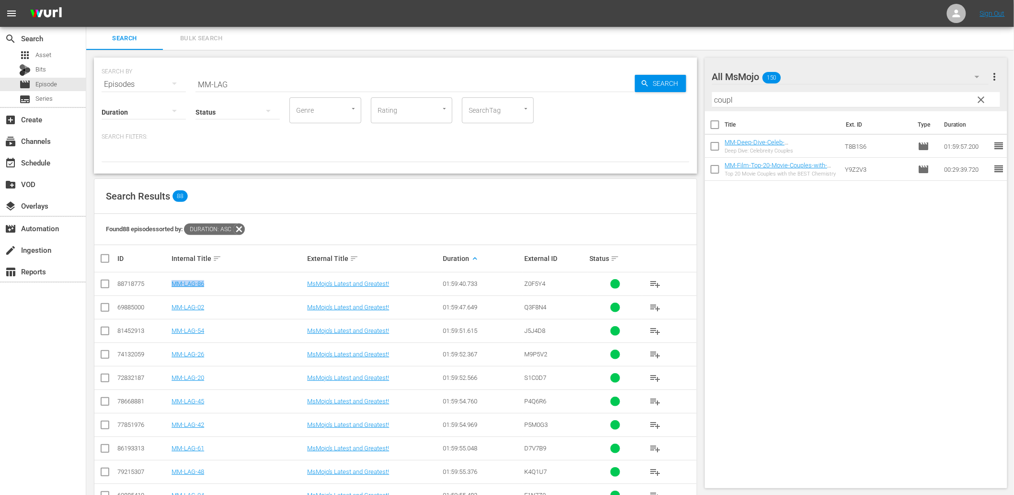
copy link "MM-LAG-86"
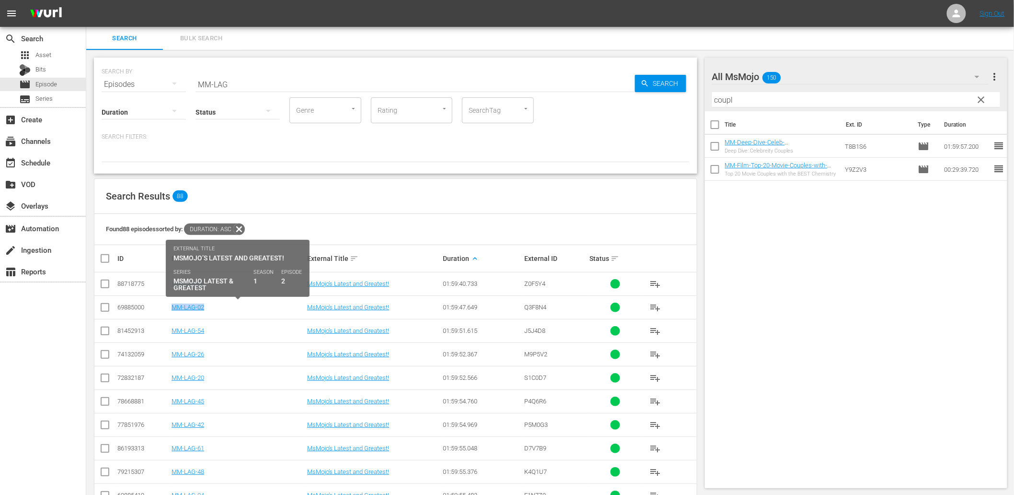
drag, startPoint x: 219, startPoint y: 308, endPoint x: 170, endPoint y: 307, distance: 48.9
click at [170, 307] on td "MM-LAG-02" at bounding box center [238, 306] width 136 height 23
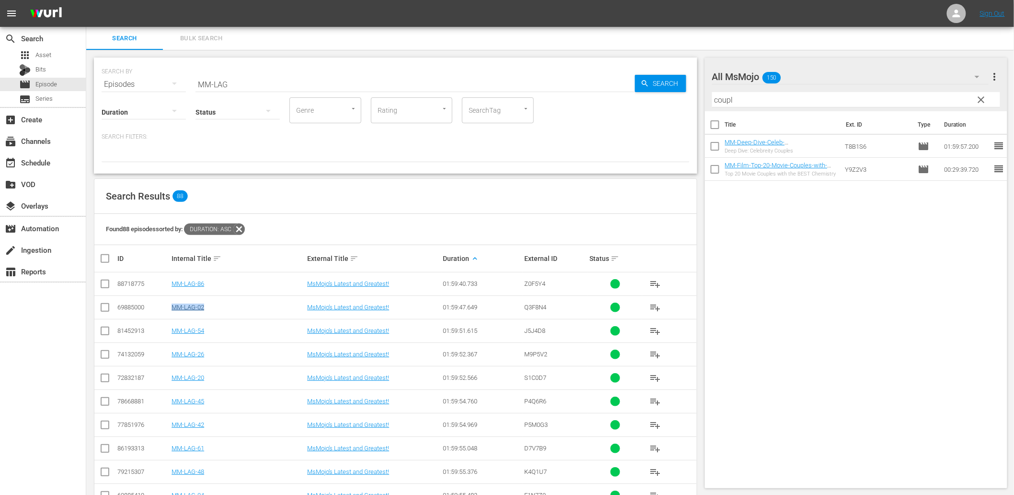
copy link "MM-LAG-02"
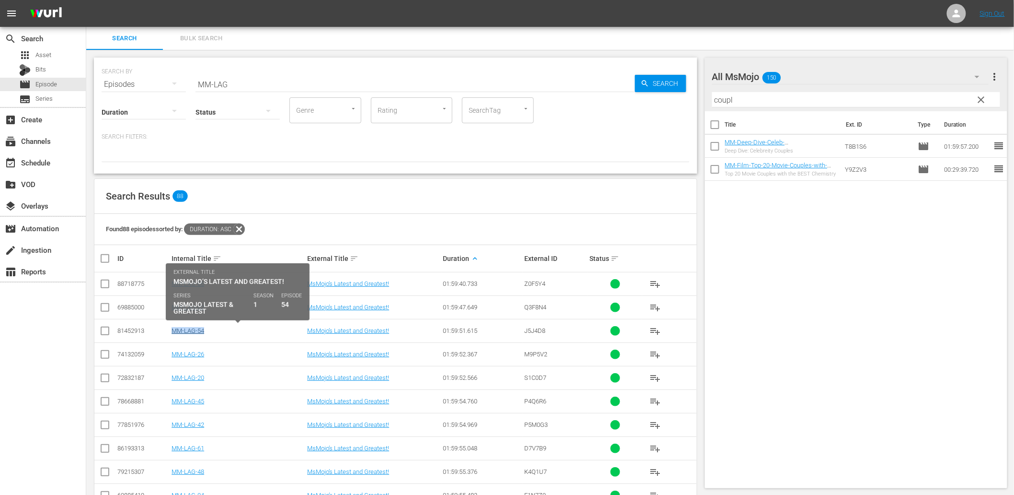
drag, startPoint x: 227, startPoint y: 332, endPoint x: 171, endPoint y: 334, distance: 56.1
click at [172, 334] on div "MM-LAG-54" at bounding box center [238, 330] width 133 height 7
copy link "MM-LAG-54"
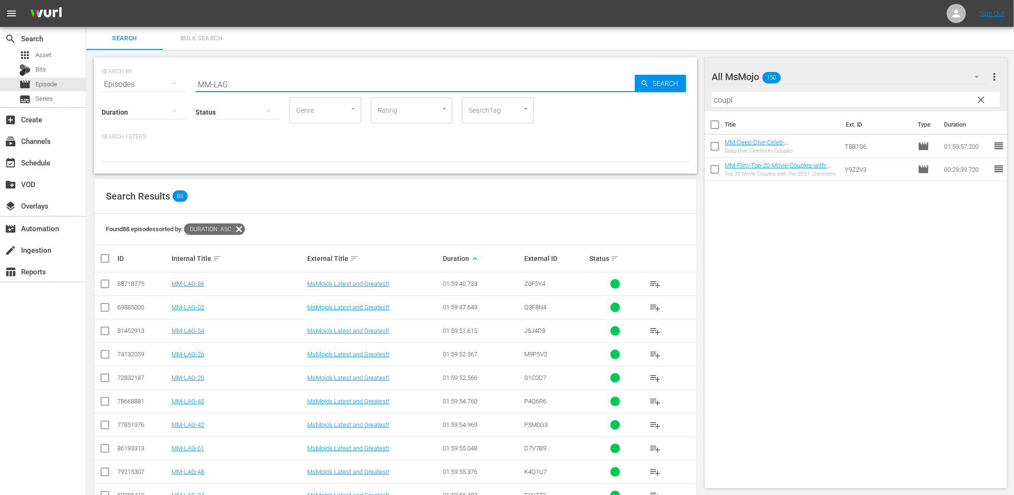
drag, startPoint x: 253, startPoint y: 83, endPoint x: 106, endPoint y: 72, distance: 146.6
click at [106, 72] on div "SEARCH BY Search By Episodes Search ID, Title, Description, Keywords, or Catego…" at bounding box center [396, 78] width 588 height 35
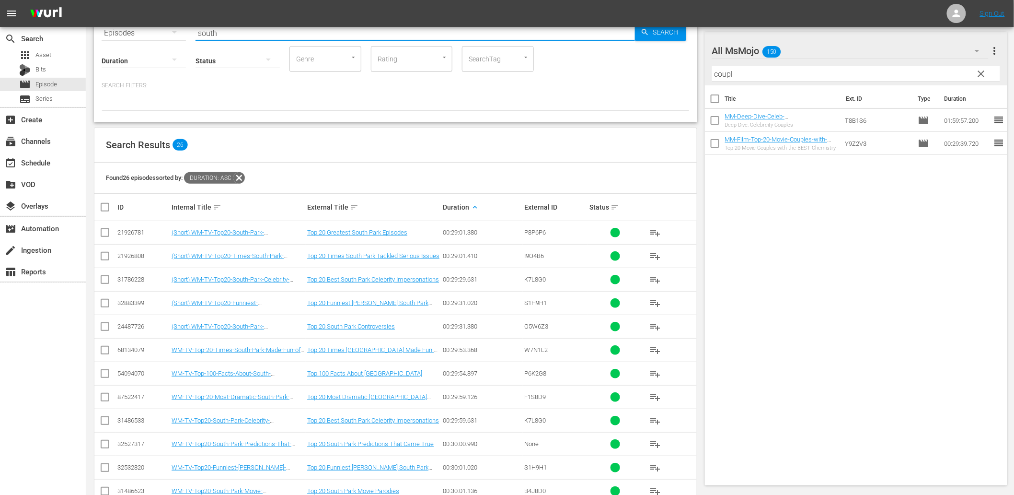
scroll to position [171, 0]
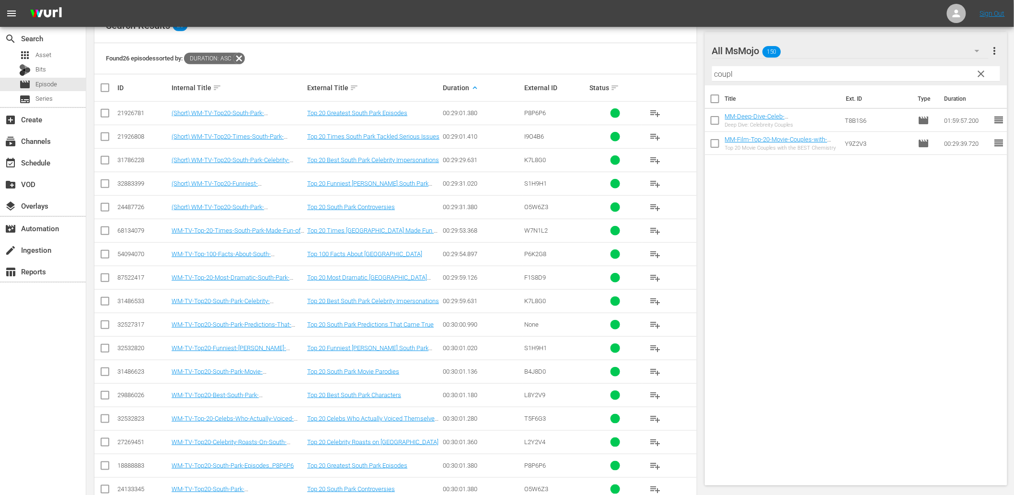
click at [536, 203] on span "O5W6Z3" at bounding box center [536, 206] width 24 height 7
copy span "O5W6Z3"
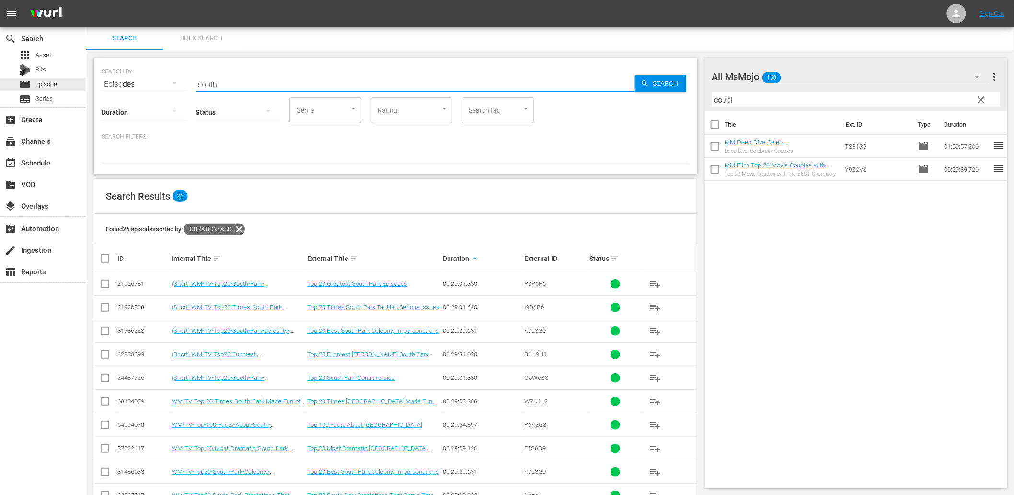
drag, startPoint x: 235, startPoint y: 76, endPoint x: 54, endPoint y: 83, distance: 181.4
click at [86, 0] on div "search Search apps Asset Bits movie Episode subtitles Series add_box Create sub…" at bounding box center [550, 0] width 928 height 0
type input "Lag-"
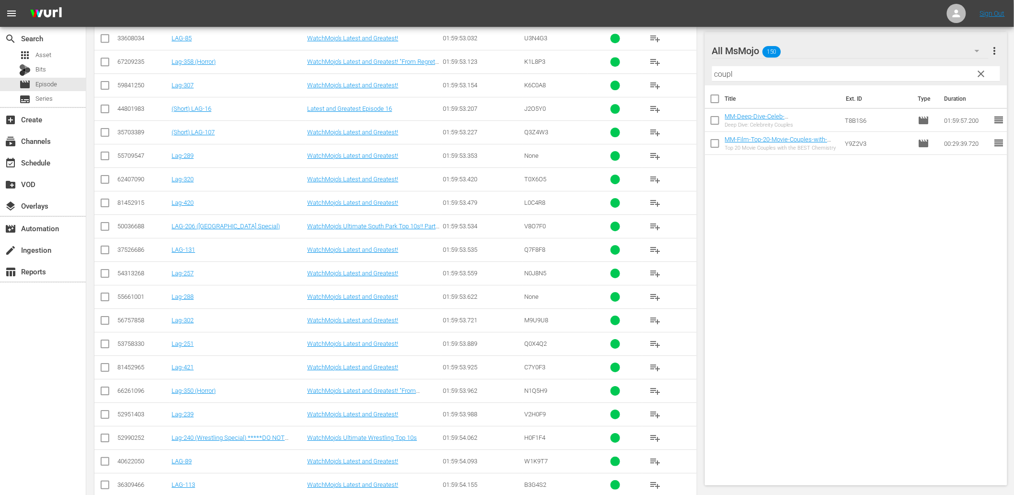
scroll to position [2250, 0]
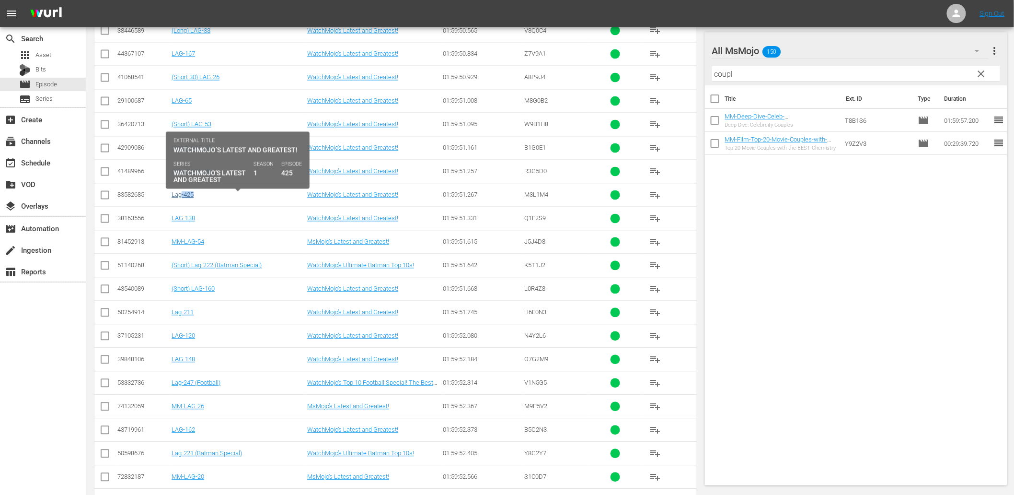
drag, startPoint x: 224, startPoint y: 199, endPoint x: 181, endPoint y: 200, distance: 43.6
click at [181, 198] on div "Lag-425" at bounding box center [238, 194] width 133 height 7
copy link "Lag-425"
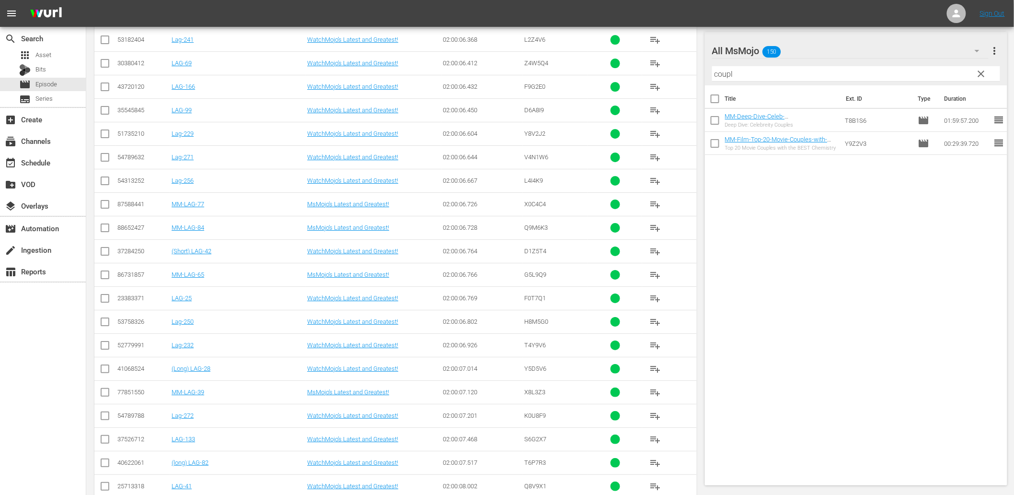
scroll to position [13587, 0]
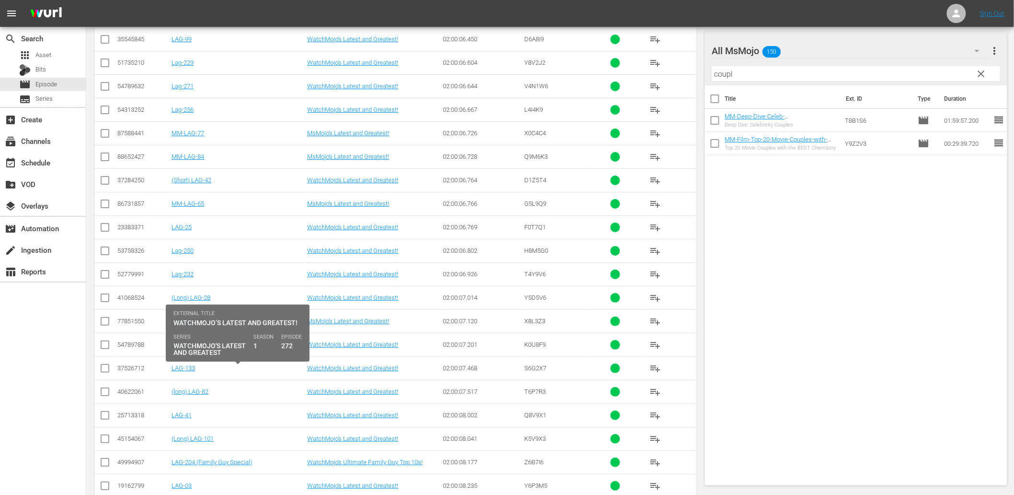
drag, startPoint x: 241, startPoint y: 370, endPoint x: 202, endPoint y: 373, distance: 38.5
click at [202, 348] on div "Lag-272" at bounding box center [238, 344] width 133 height 7
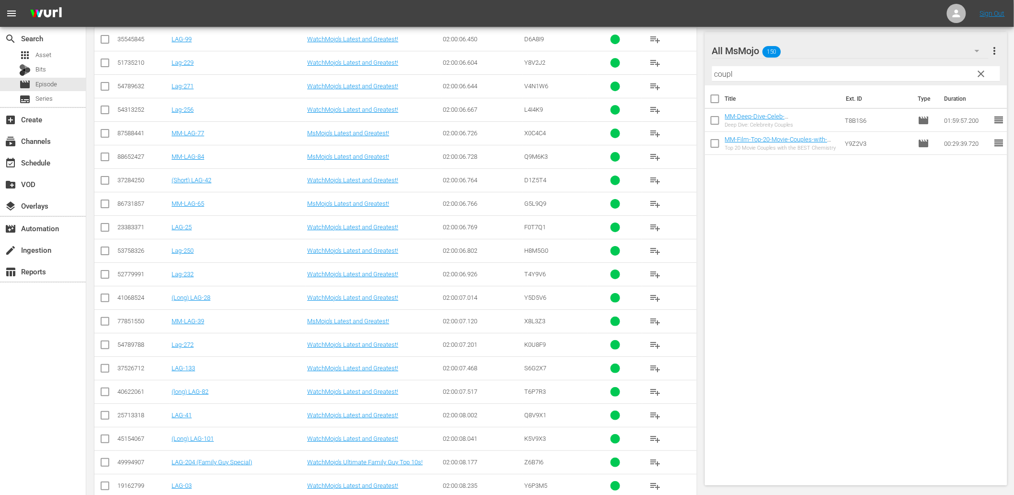
scroll to position [13623, 0]
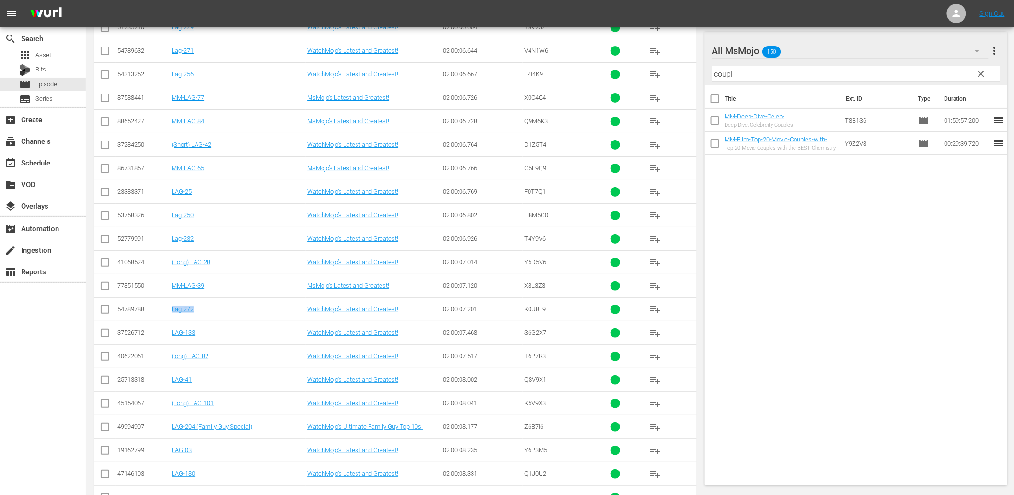
drag, startPoint x: 209, startPoint y: 341, endPoint x: 170, endPoint y: 344, distance: 38.4
click at [170, 321] on td "Lag-272" at bounding box center [238, 308] width 136 height 23
copy link "Lag-272"
drag, startPoint x: 206, startPoint y: 224, endPoint x: 178, endPoint y: 227, distance: 28.0
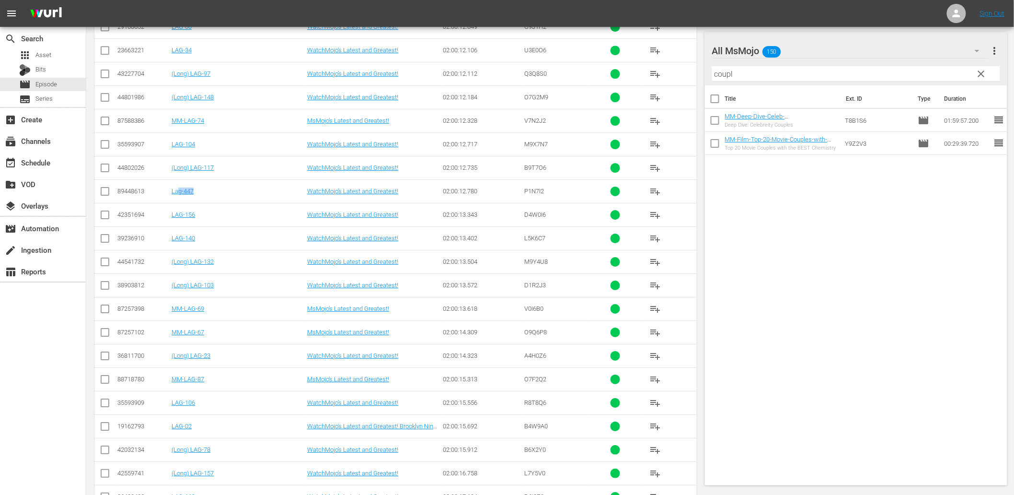
click at [178, 203] on td "Lag-447" at bounding box center [238, 190] width 136 height 23
copy link "Lag-447"
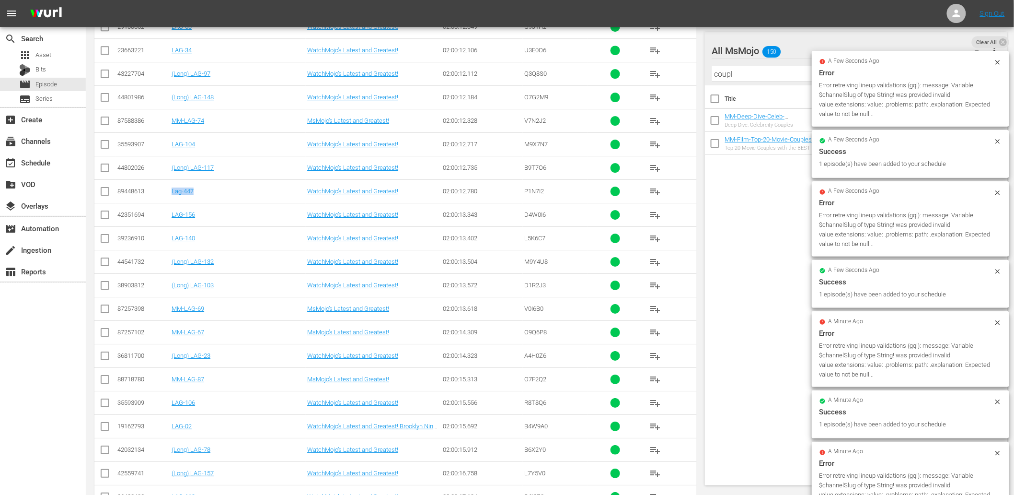
click at [981, 39] on span "Clear All" at bounding box center [987, 42] width 30 height 12
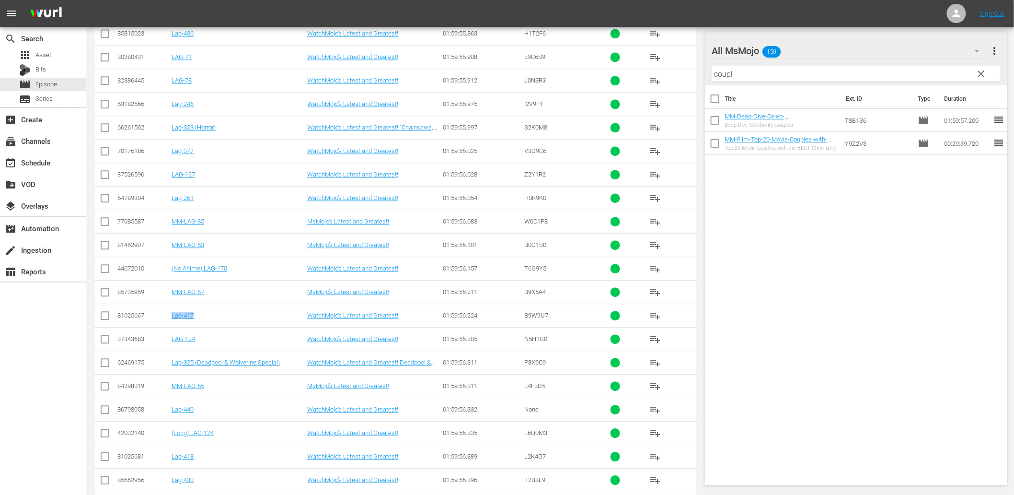
scroll to position [4133, 0]
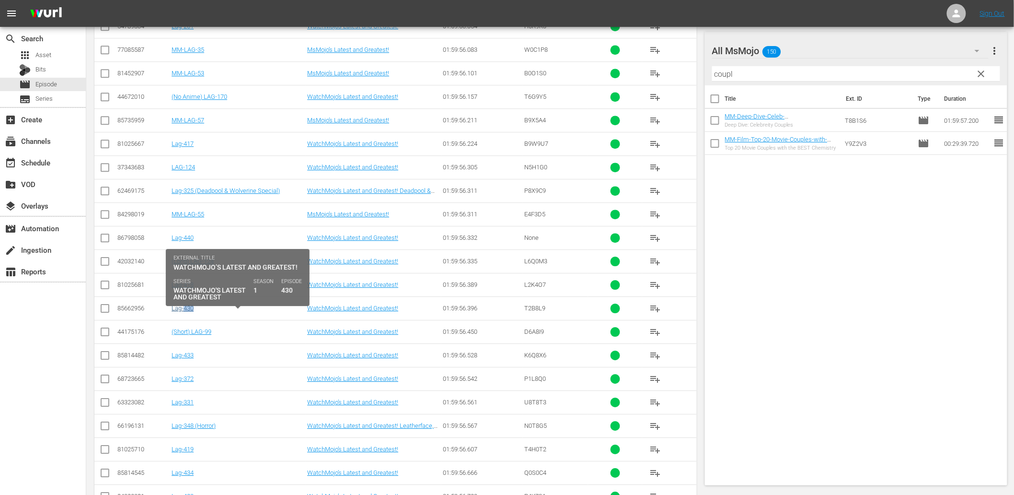
drag, startPoint x: 190, startPoint y: 314, endPoint x: 185, endPoint y: 315, distance: 5.4
click at [185, 312] on div "Lag-430" at bounding box center [238, 307] width 133 height 7
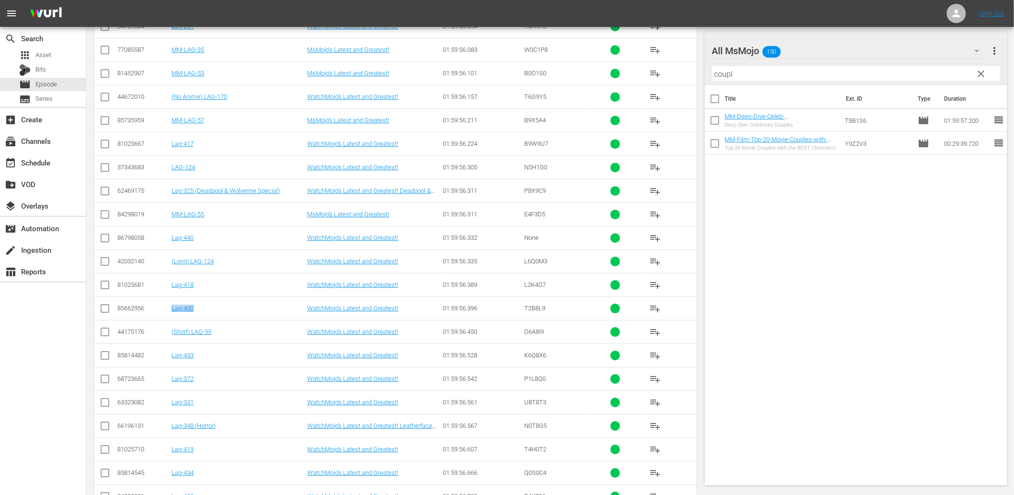
scroll to position [3814, 0]
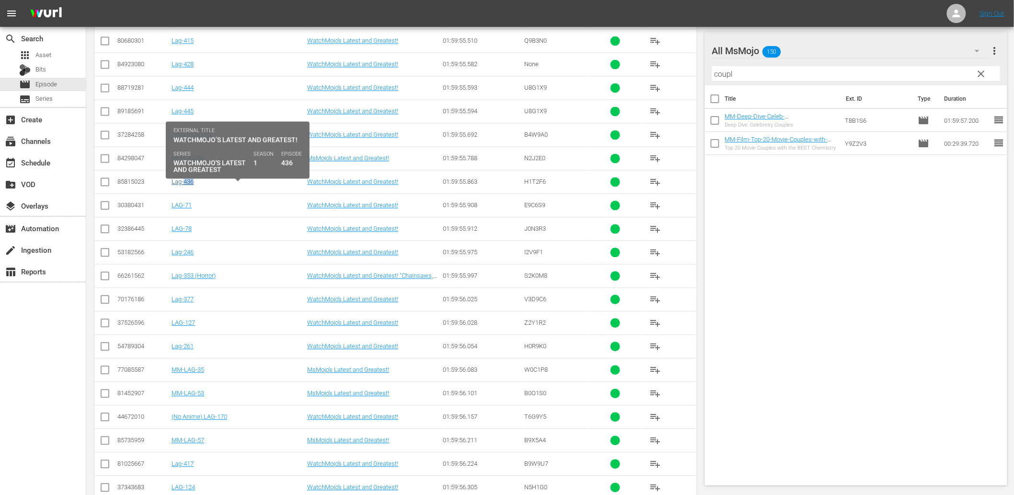
drag, startPoint x: 212, startPoint y: 189, endPoint x: 182, endPoint y: 191, distance: 30.2
click at [182, 185] on div "Lag-436" at bounding box center [238, 181] width 133 height 7
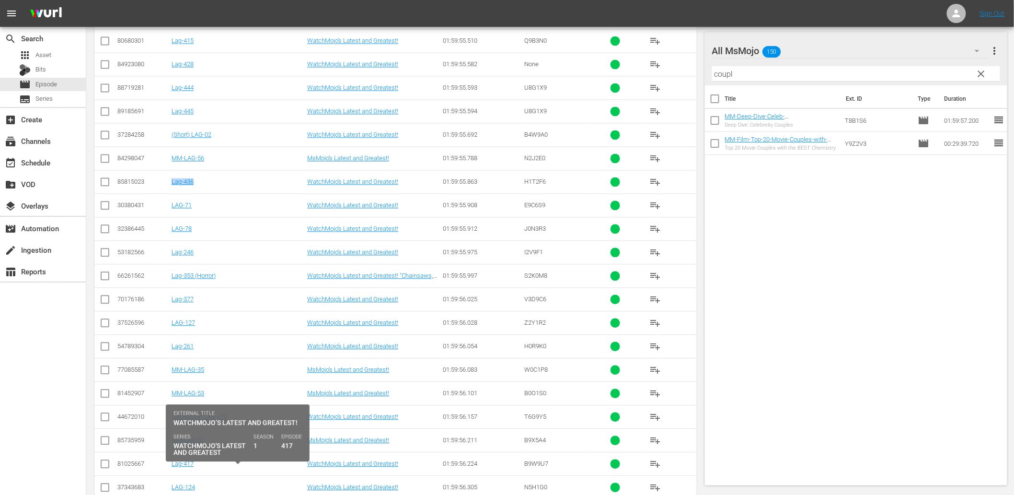
scroll to position [4062, 0]
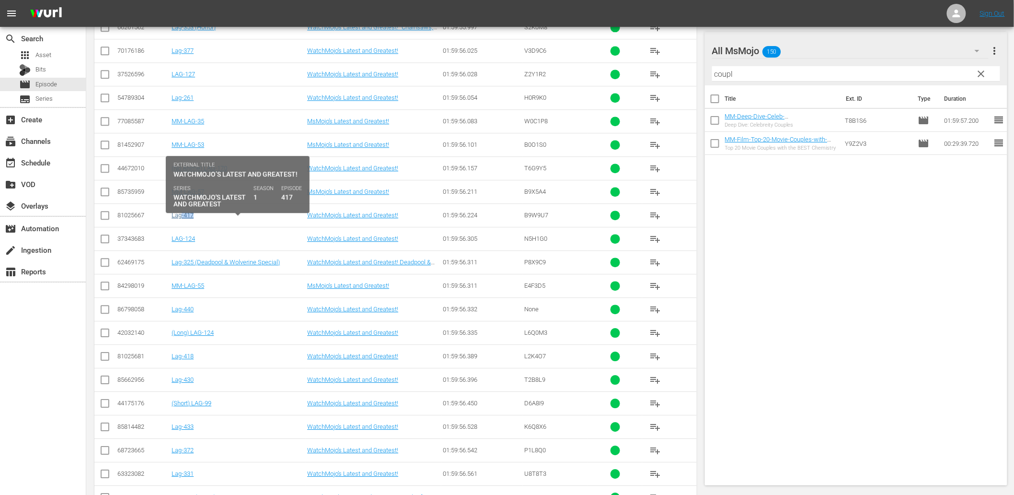
drag, startPoint x: 210, startPoint y: 223, endPoint x: 182, endPoint y: 222, distance: 27.3
click at [182, 219] on div "Lag-417" at bounding box center [238, 214] width 133 height 7
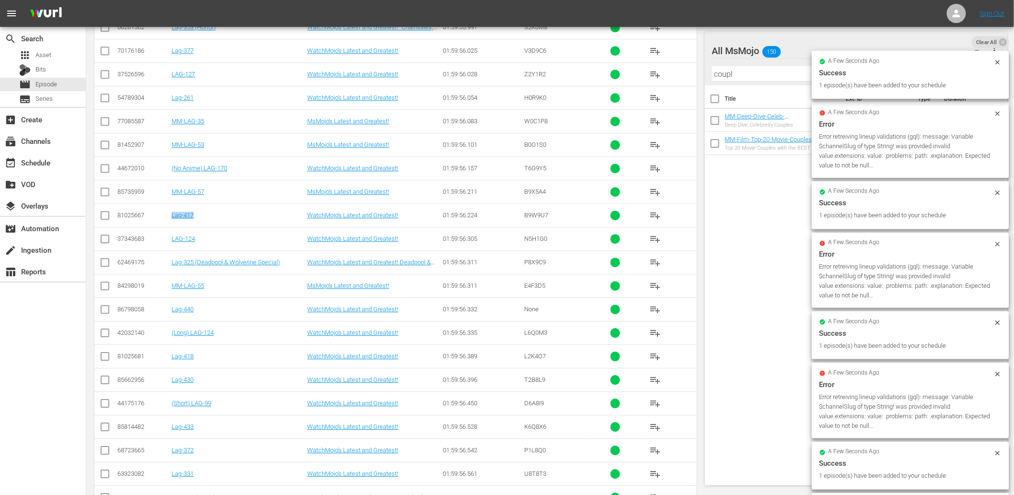
click at [440, 180] on td "WatchMojo’s Latest and Greatest!" at bounding box center [374, 167] width 136 height 23
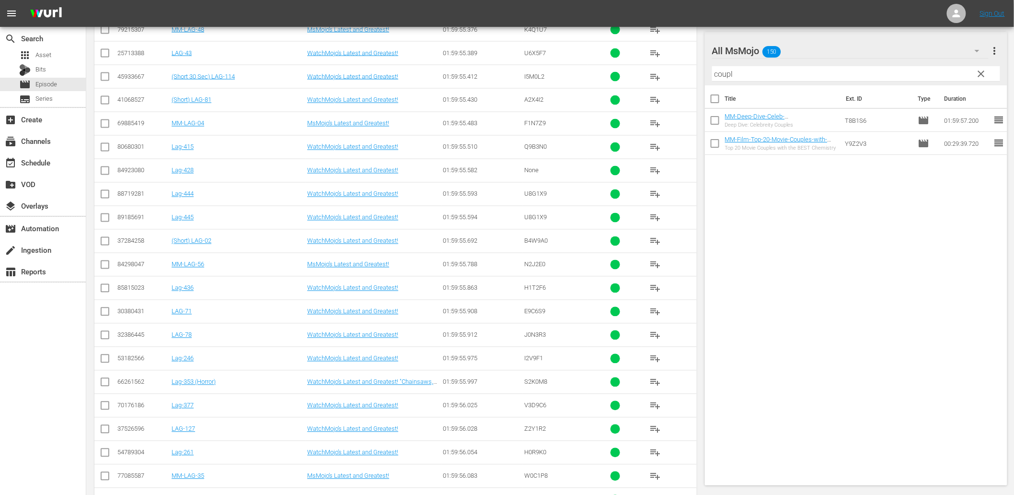
scroll to position [3671, 0]
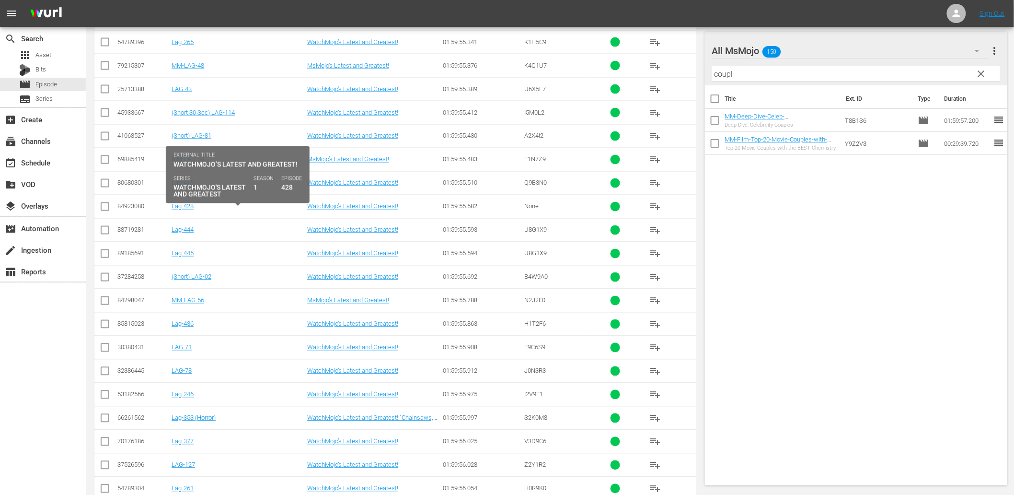
click at [210, 210] on div "Lag-428" at bounding box center [238, 206] width 133 height 7
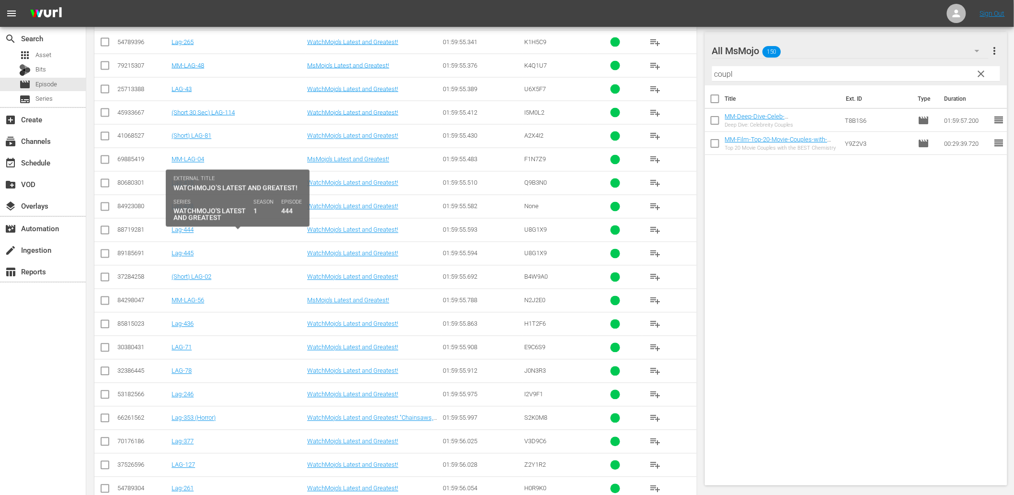
click at [208, 233] on div "Lag-444" at bounding box center [238, 229] width 133 height 7
drag, startPoint x: 206, startPoint y: 237, endPoint x: 184, endPoint y: 240, distance: 22.7
click at [184, 233] on div "Lag-444" at bounding box center [238, 229] width 133 height 7
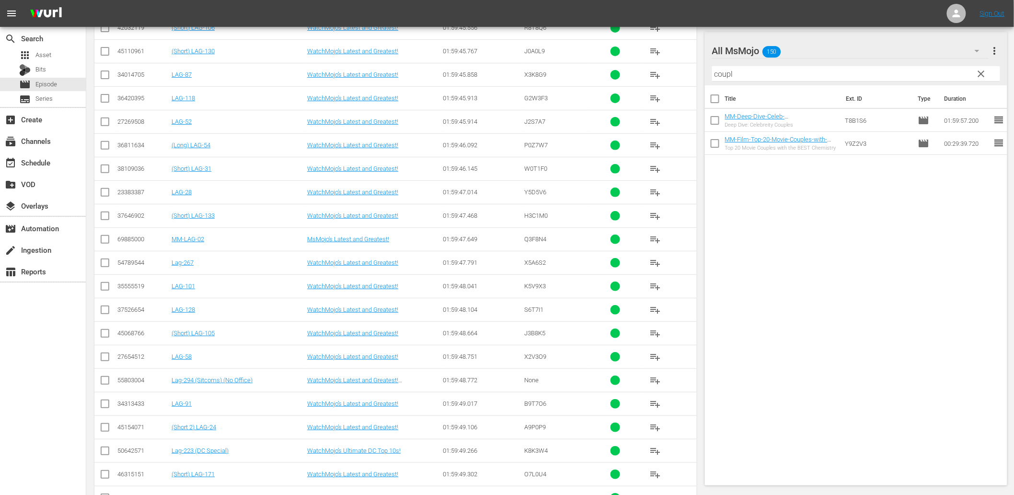
scroll to position [1808, 0]
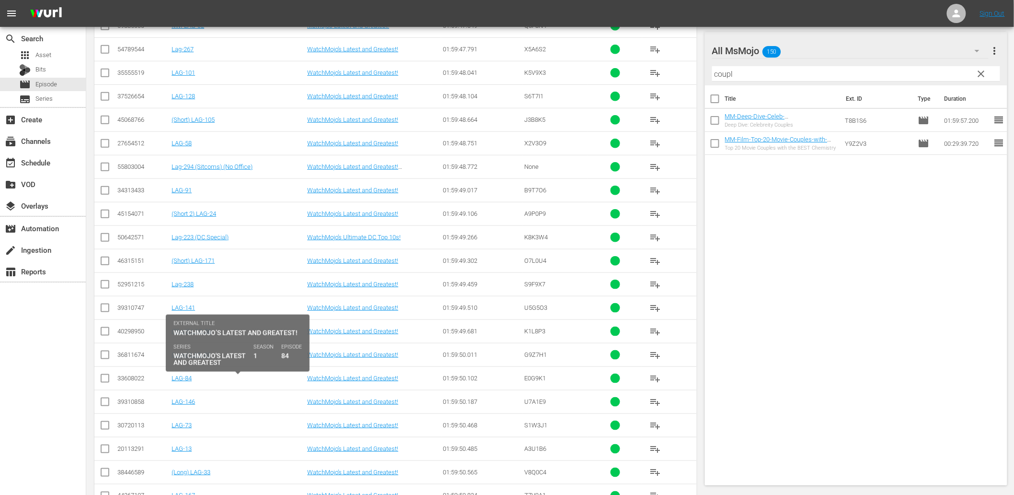
click at [229, 381] on div "LAG-84" at bounding box center [238, 377] width 133 height 7
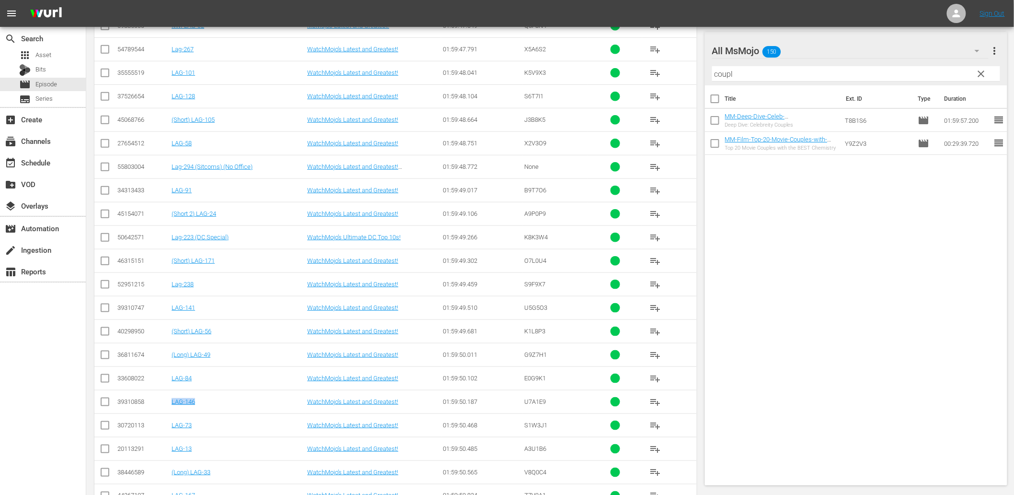
drag, startPoint x: 216, startPoint y: 410, endPoint x: 173, endPoint y: 415, distance: 42.9
click at [173, 413] on td "LAG-146" at bounding box center [238, 401] width 136 height 23
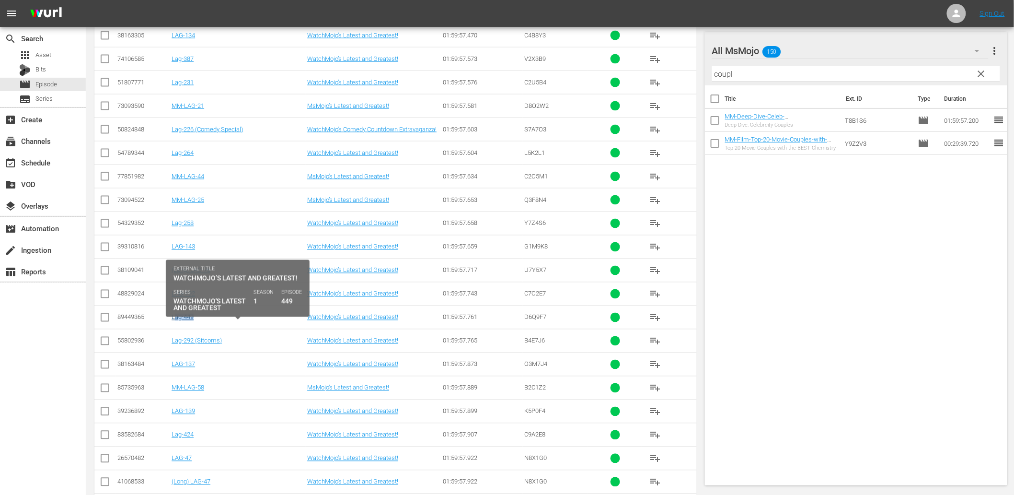
drag, startPoint x: 204, startPoint y: 328, endPoint x: 174, endPoint y: 327, distance: 30.2
click at [174, 321] on div "Lag-449" at bounding box center [238, 317] width 133 height 7
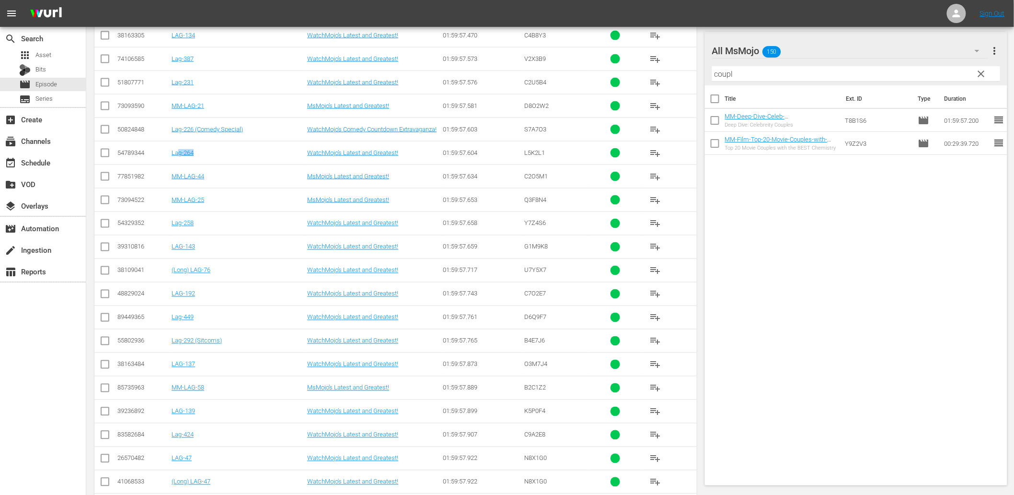
click at [179, 164] on td "Lag-264" at bounding box center [238, 152] width 136 height 23
drag, startPoint x: 252, startPoint y: 141, endPoint x: 171, endPoint y: 144, distance: 81.1
click at [171, 141] on td "Lag-226 (Comedy Special)" at bounding box center [238, 128] width 136 height 23
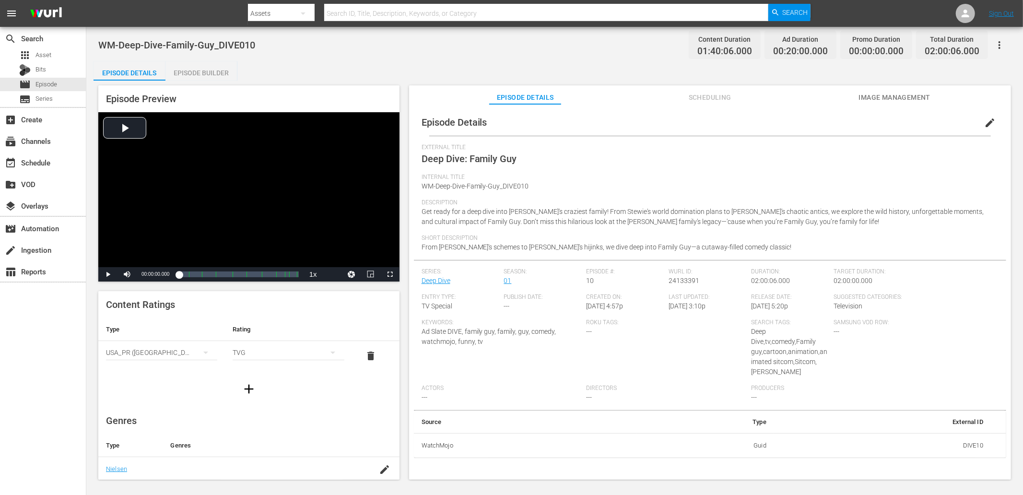
click at [988, 121] on span "edit" at bounding box center [990, 123] width 12 height 12
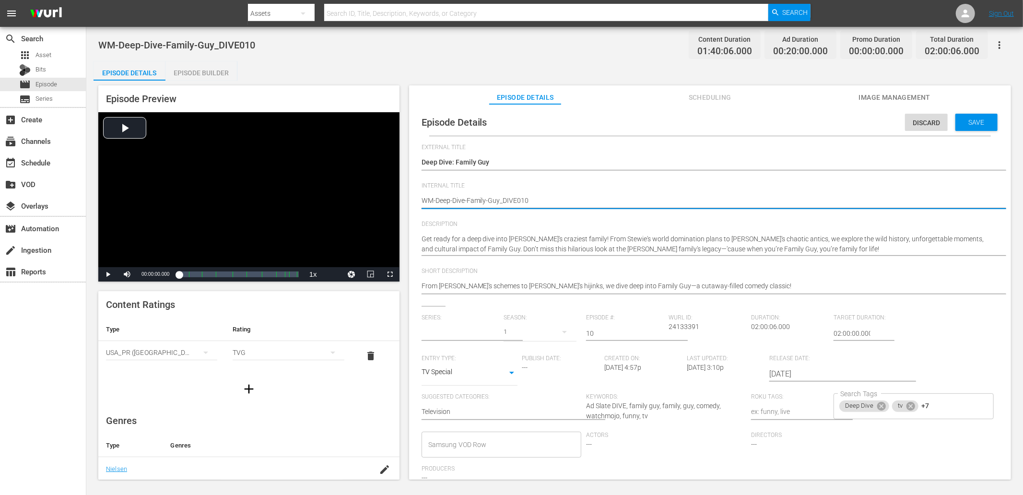
type input "Deep Dive"
drag, startPoint x: 549, startPoint y: 199, endPoint x: 357, endPoint y: 202, distance: 192.7
paste textarea "10"
type textarea "WM-Deep-Dive-Family-Guy_DIVE10"
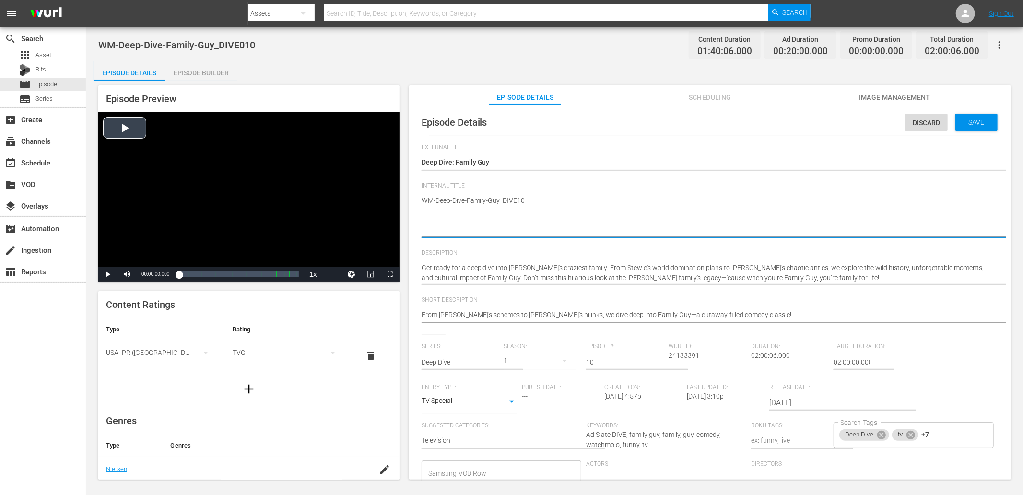
type textarea "WM-Deep-Dive-Family-Guy_DIVE10"
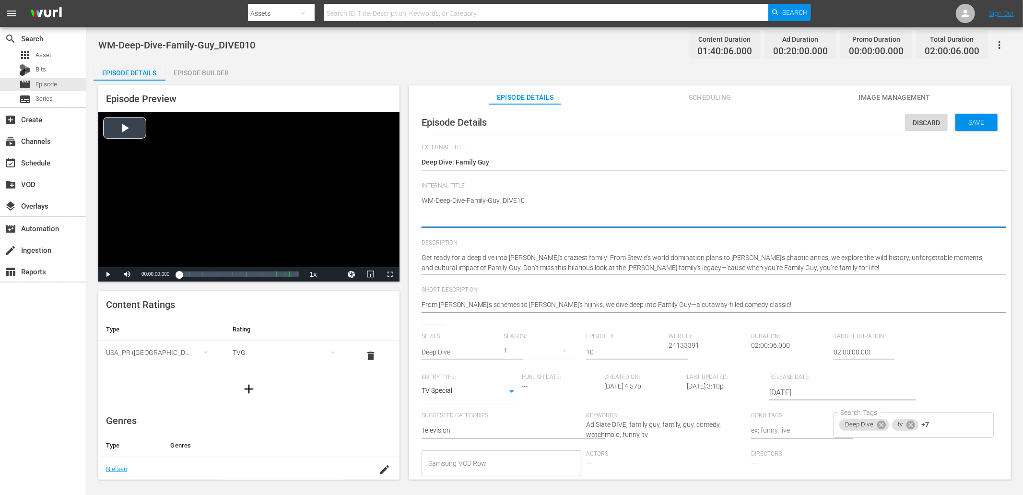
type textarea "WM-Deep-Dive-Family-Guy_DIVE10"
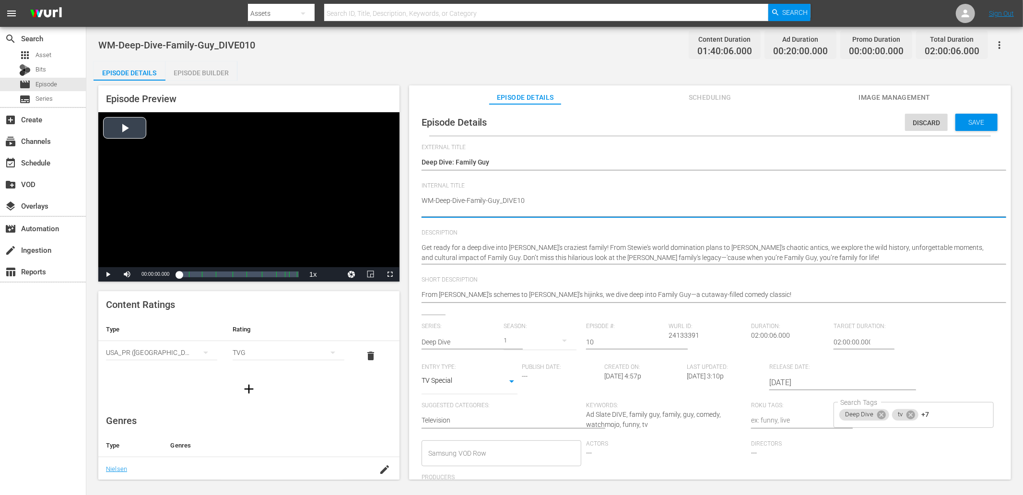
type textarea "WM-Deep-Dive-Family-Guy_DIVE10"
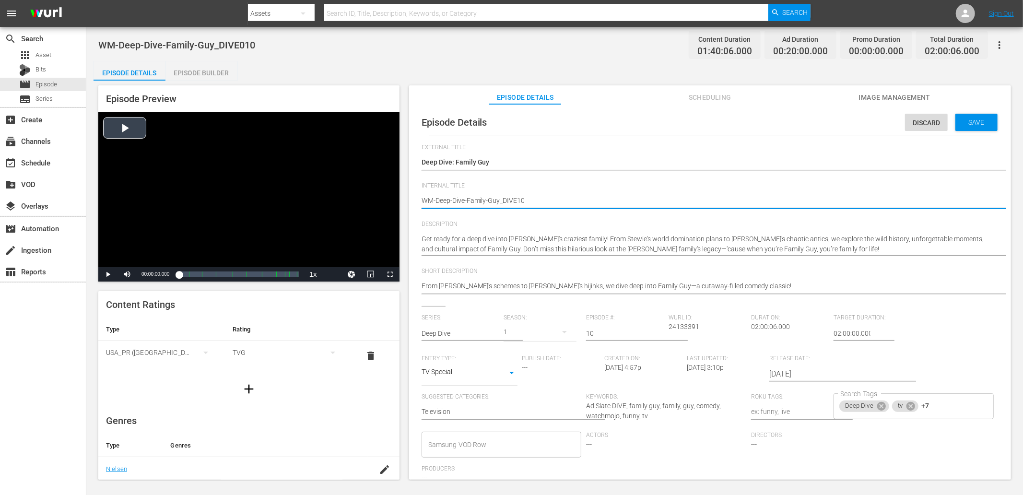
type textarea "WM-Deep-Dive-Family-Guy_DIVE 10"
drag, startPoint x: 540, startPoint y: 198, endPoint x: 387, endPoint y: 200, distance: 153.4
click at [387, 200] on div "Episode Preview Video Player is loading. Play Video Play Mute Current Time 00:0…" at bounding box center [554, 284] width 922 height 407
paste textarea
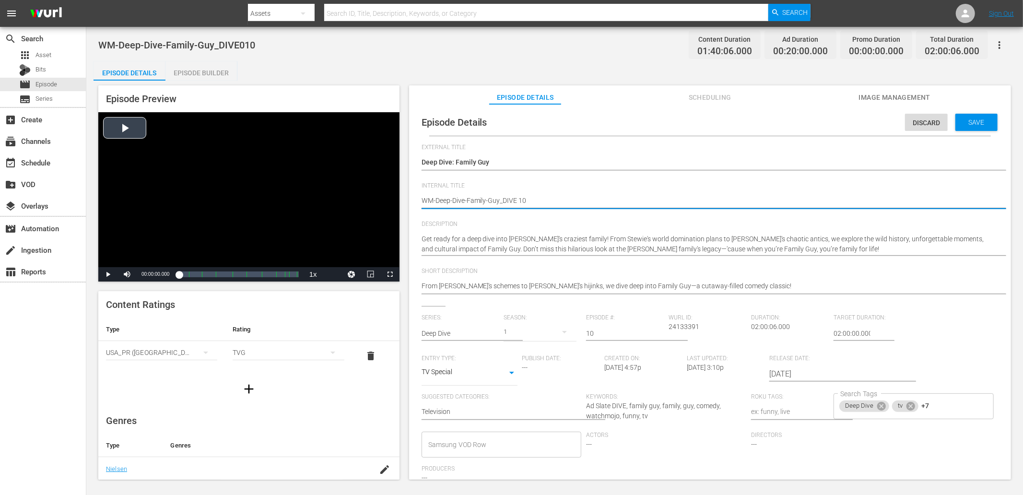
type textarea "WM-Deep-Dive-Family-Guy_DIVE10"
click at [505, 202] on textarea "WM-Deep-Dive-Family-Guy_DIVE010" at bounding box center [707, 202] width 572 height 12
drag, startPoint x: 543, startPoint y: 202, endPoint x: 504, endPoint y: 205, distance: 39.0
click at [504, 205] on textarea "WM-Deep-Dive-Family-Guy_DIVE010" at bounding box center [707, 202] width 572 height 12
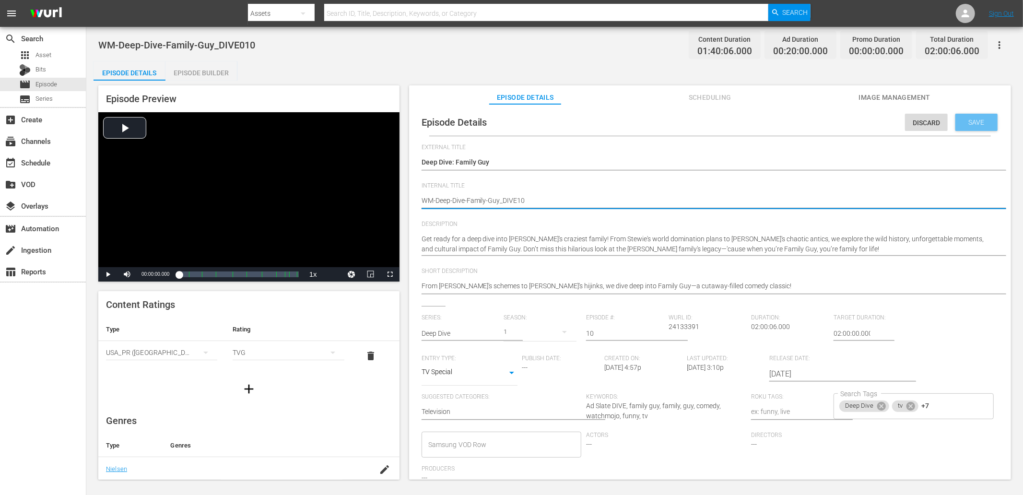
click at [973, 118] on span "Save" at bounding box center [976, 122] width 31 height 8
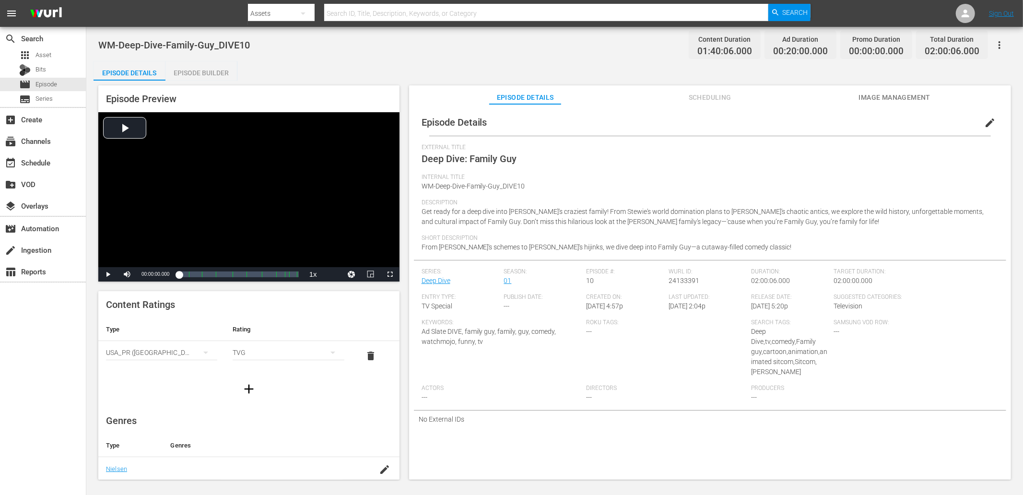
click at [438, 38] on div "WM-Deep-Dive-Family-Guy_DIVE10 Content Duration 01:40:06.000 Ad Duration 00:20:…" at bounding box center [554, 45] width 912 height 22
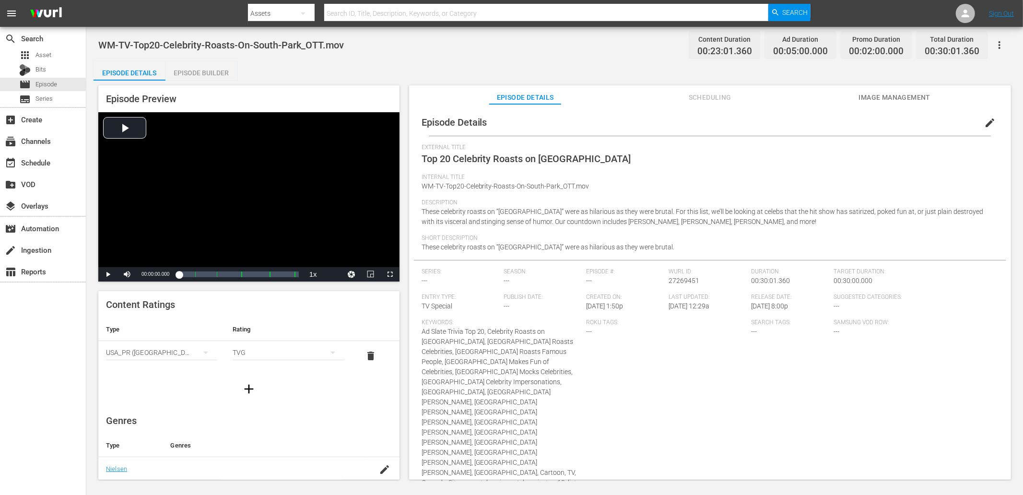
click at [920, 123] on span "edit" at bounding box center [990, 123] width 12 height 12
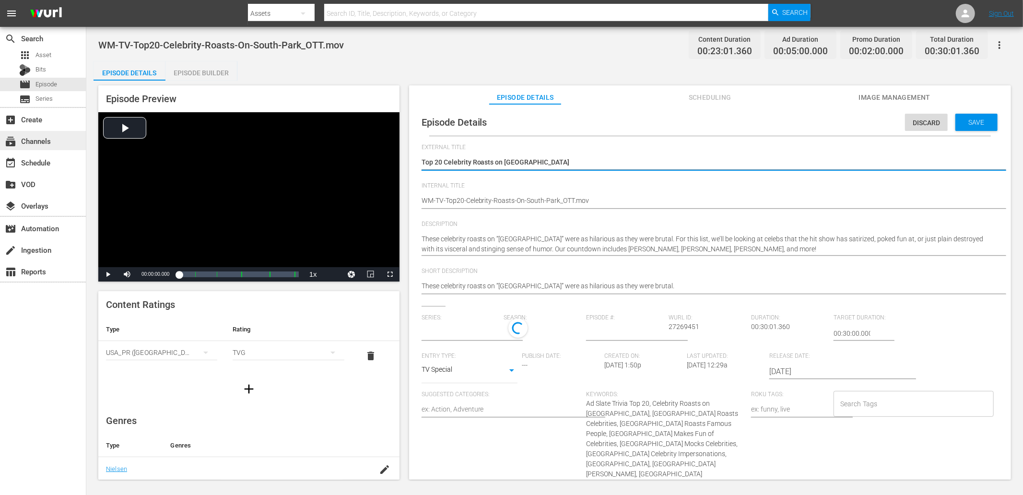
type input "No Series"
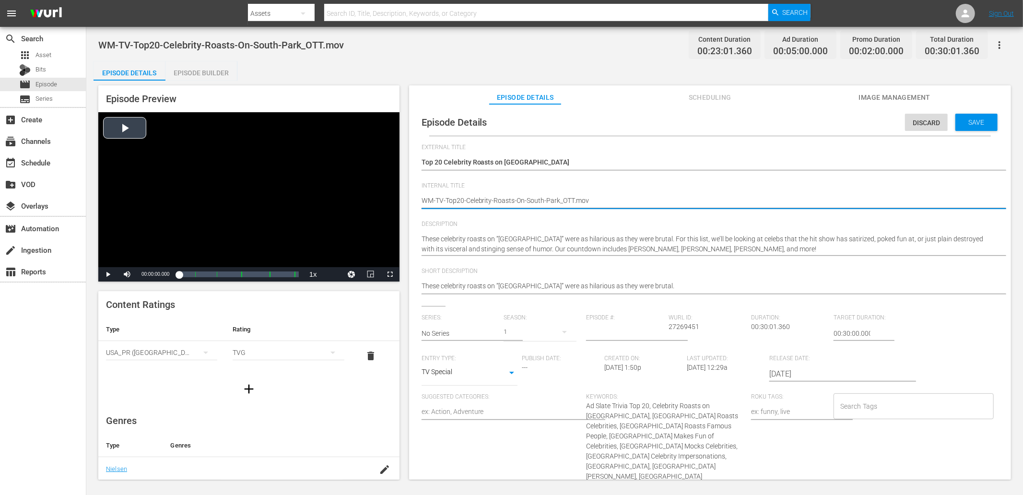
drag, startPoint x: 570, startPoint y: 200, endPoint x: 370, endPoint y: 189, distance: 199.7
paste textarea "L2Y2V4"
type textarea "WM-TV-Top20-Celebrity-Roasts-On-South-Park_L2Y2V4"
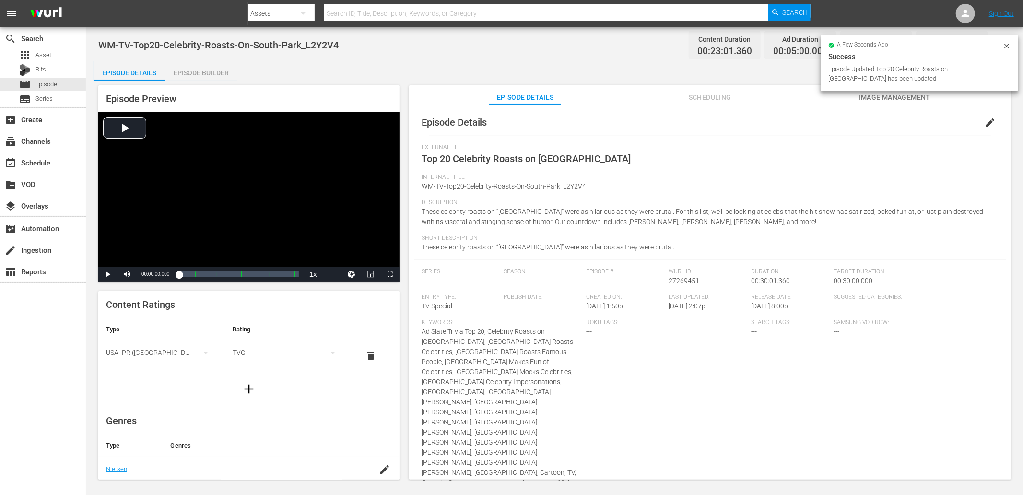
click at [887, 99] on span "Image Management" at bounding box center [894, 98] width 72 height 12
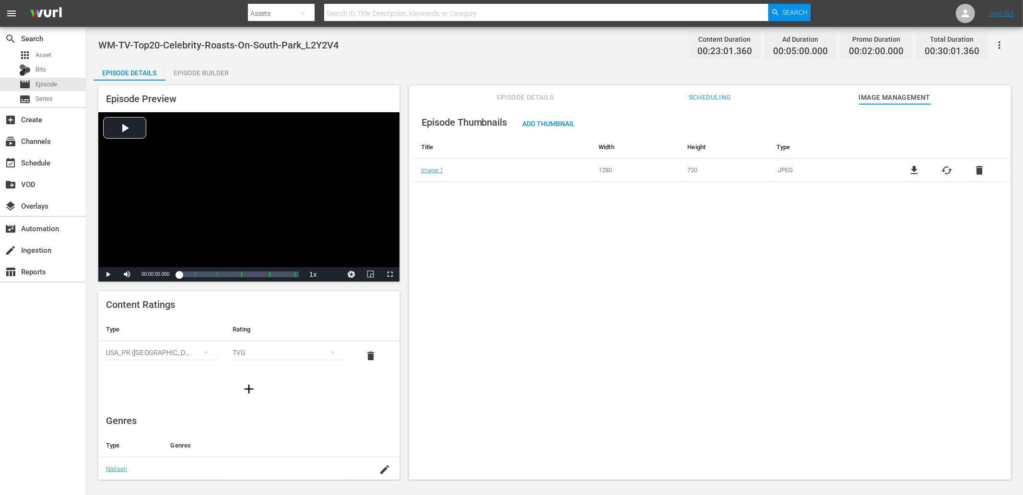
click at [908, 168] on span "file_download" at bounding box center [914, 170] width 12 height 12
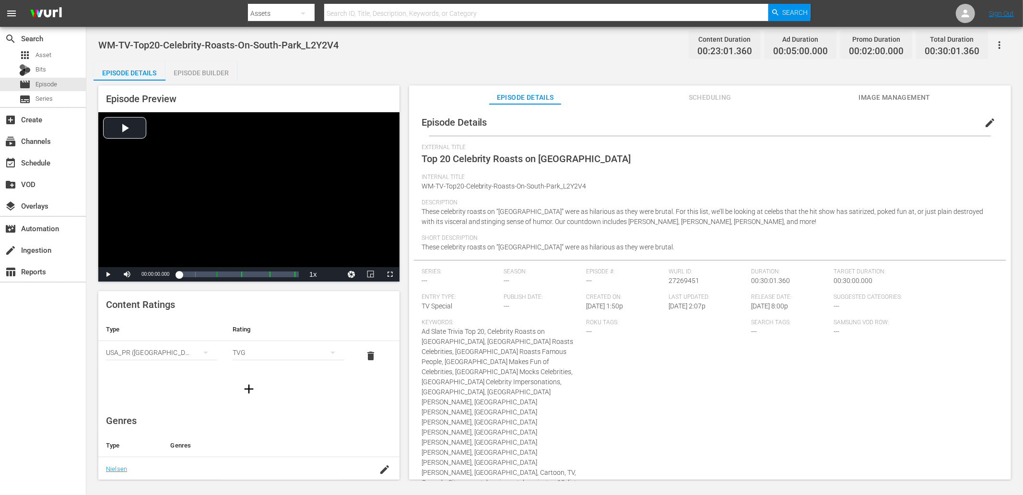
click at [884, 101] on span "Image Management" at bounding box center [894, 98] width 72 height 12
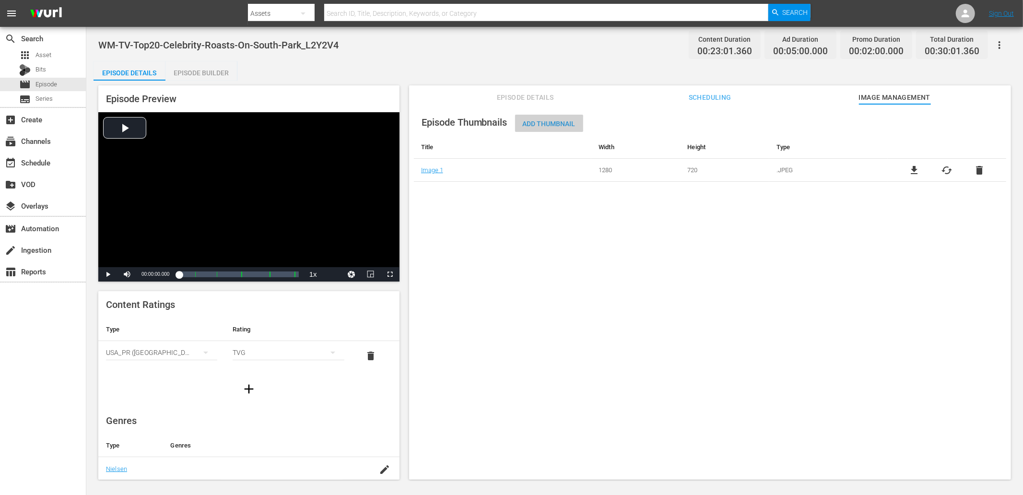
click at [539, 120] on span "Add Thumbnail" at bounding box center [549, 124] width 68 height 8
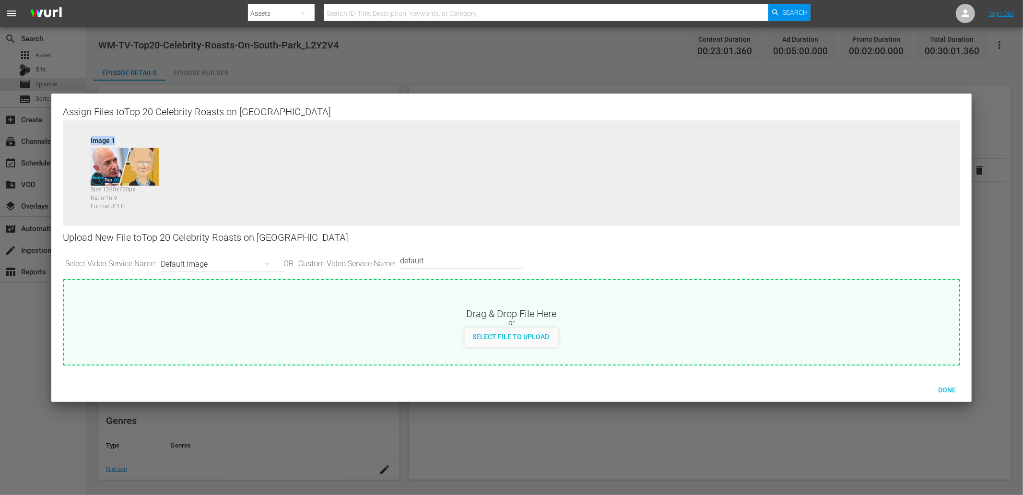
click at [216, 266] on div "Default Image" at bounding box center [220, 264] width 118 height 27
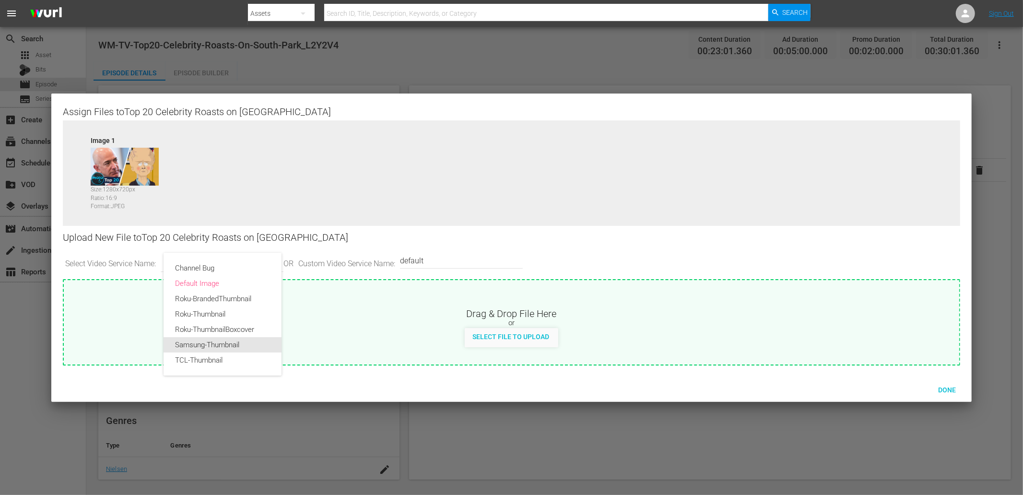
click at [209, 340] on div "Samsung-Thumbnail" at bounding box center [222, 344] width 95 height 15
type input "Samsung-Thumbnail"
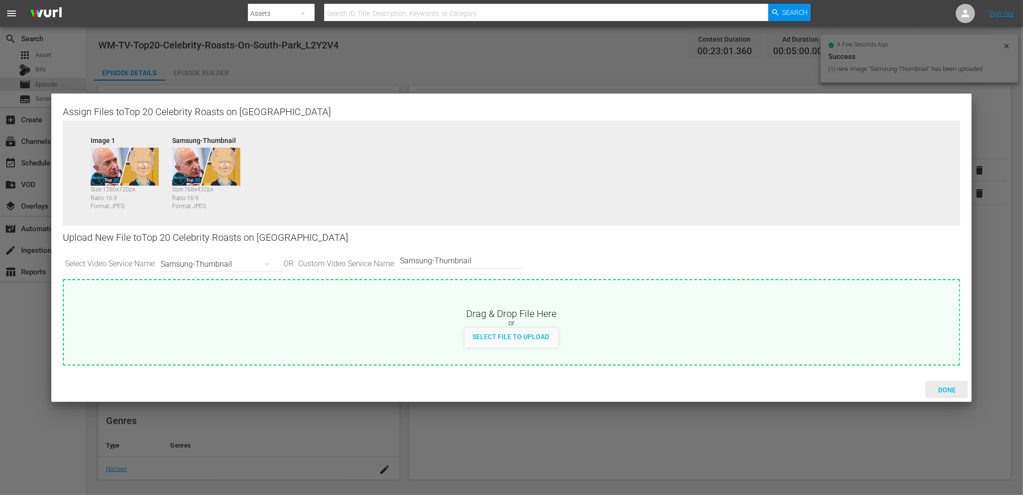
click at [941, 386] on span "Done" at bounding box center [946, 390] width 33 height 8
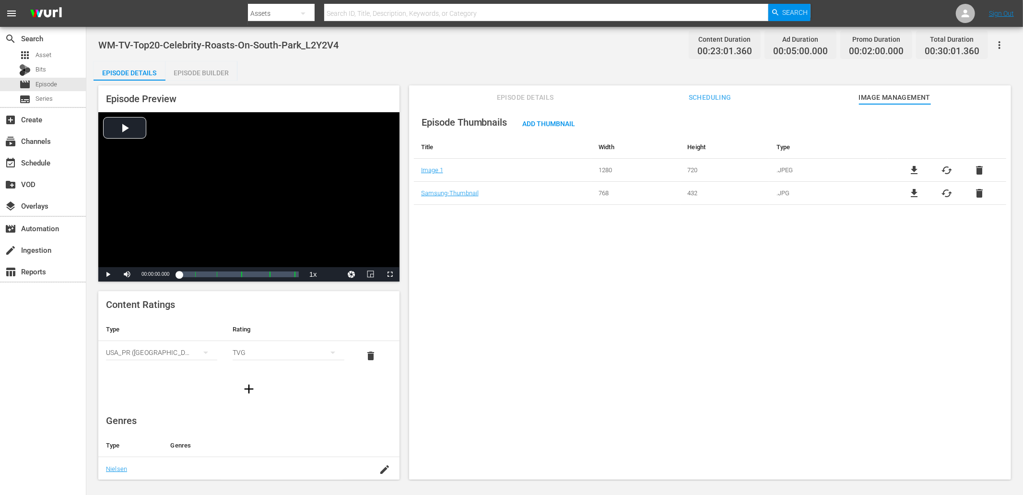
click at [701, 98] on span "Scheduling" at bounding box center [710, 98] width 72 height 12
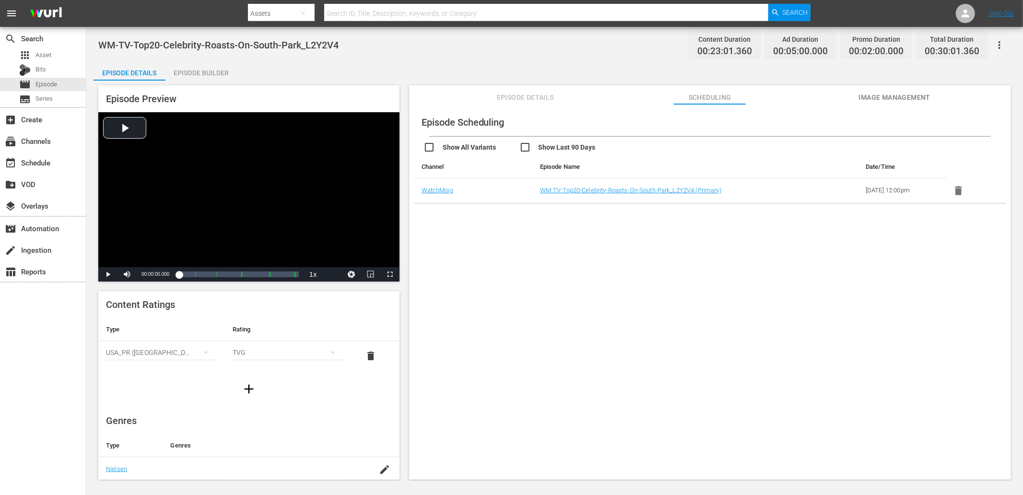
click at [535, 149] on input "checkbox" at bounding box center [567, 148] width 96 height 14
checkbox input "true"
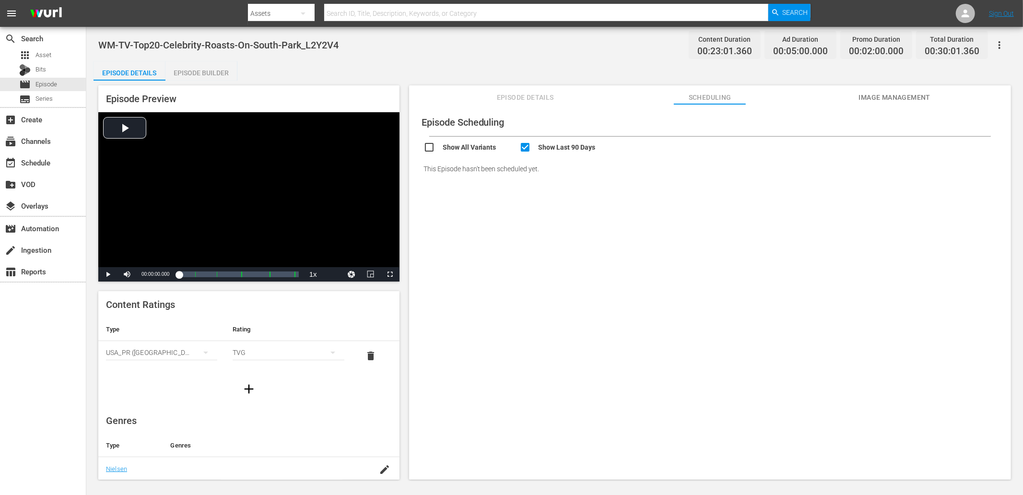
click at [367, 54] on div "WM-TV-Top20-Celebrity-Roasts-On-South-Park_L2Y2V4 Content Duration 00:23:01.360…" at bounding box center [554, 45] width 912 height 22
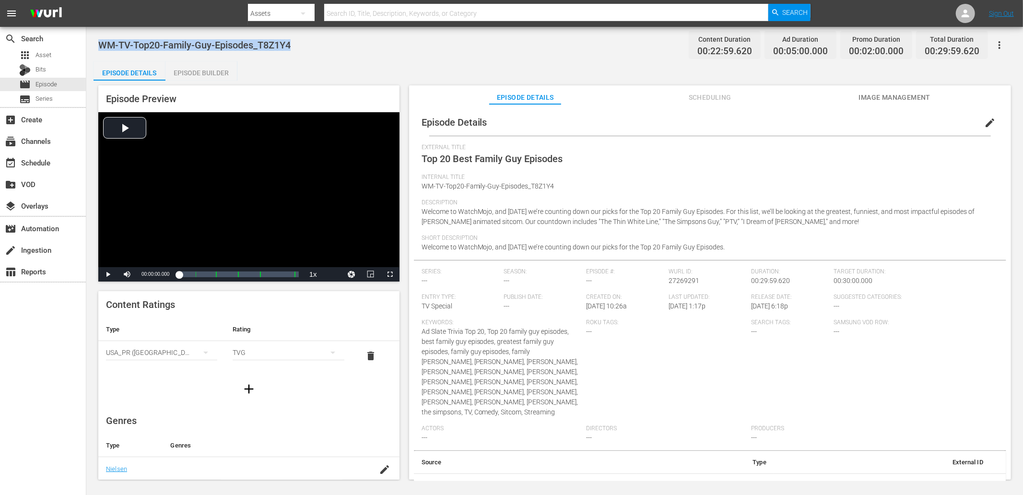
drag, startPoint x: 290, startPoint y: 48, endPoint x: 99, endPoint y: 40, distance: 191.0
click at [99, 40] on div "WM-TV-Top20-Family-Guy-Episodes_T8Z1Y4 Content Duration 00:22:59.620 Ad Duratio…" at bounding box center [554, 45] width 912 height 22
copy span "WM-TV-Top20-Family-Guy-Episodes_T8Z1Y4"
click at [279, 48] on span "WM-TV-Top20-Family-Guy-Episodes_T8Z1Y4" at bounding box center [194, 45] width 192 height 12
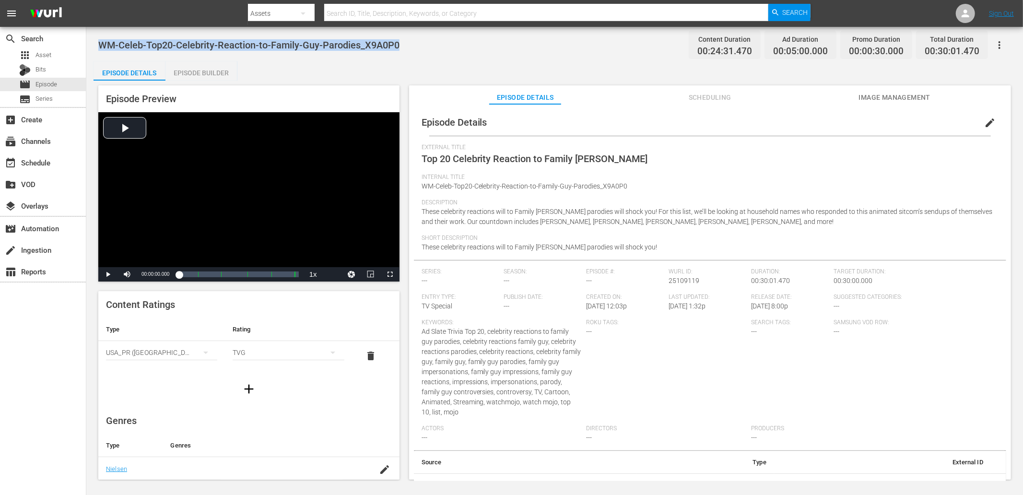
drag, startPoint x: 422, startPoint y: 43, endPoint x: 97, endPoint y: 39, distance: 325.1
click at [97, 39] on div "WM-Celeb-Top20-Celebrity-Reaction-to-Family-Guy-Parodies_X9A0P0 Content Duratio…" at bounding box center [554, 254] width 936 height 454
copy span "WM-Celeb-Top20-Celebrity-Reaction-to-Family-Guy-Parodies_X9A0P0"
click at [365, 44] on span "WM-Celeb-Top20-Celebrity-Reaction-to-Family-Guy-Parodies_X9A0P0" at bounding box center [248, 45] width 301 height 12
click at [444, 43] on div "(Short) WM-Celeb-Top20-Celebrity-Reaction-to-Family-Guy-Parodies_X9A0P0 Content…" at bounding box center [554, 45] width 912 height 22
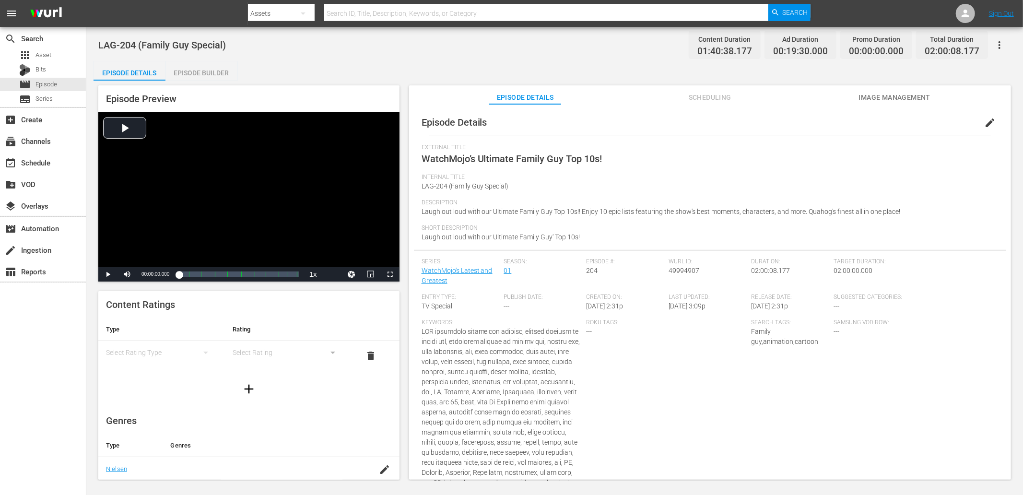
click at [284, 44] on div "LAG-204 (Family Guy Special) Content Duration 01:40:38.177 Ad Duration 00:19:30…" at bounding box center [554, 45] width 912 height 22
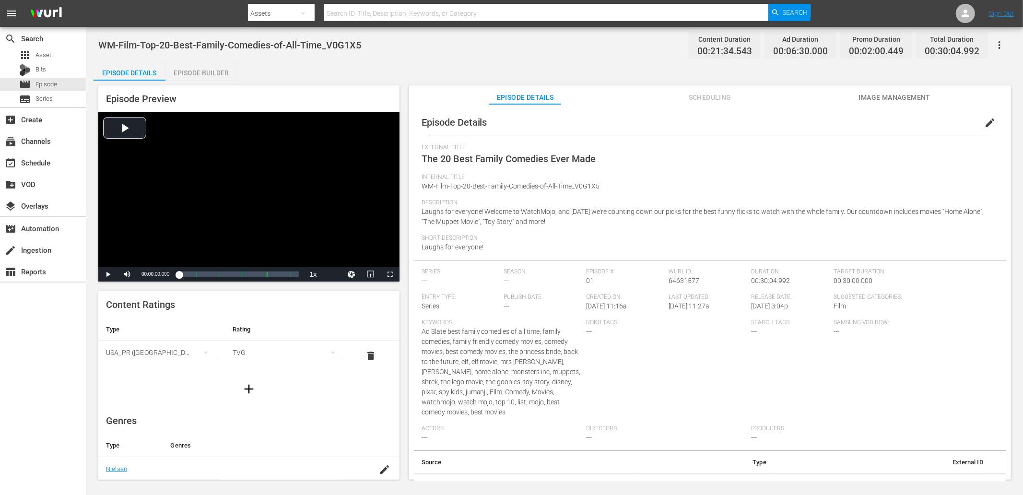
click at [394, 54] on div "WM-Film-Top-20-Best-Family-Comedies-of-All-Time_V0G1X5 Content Duration 00:21:3…" at bounding box center [554, 45] width 912 height 22
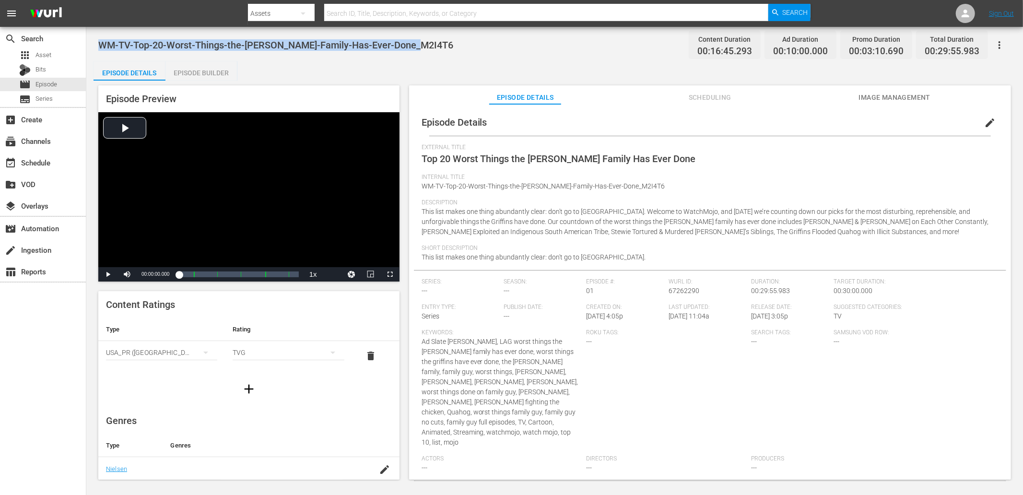
drag, startPoint x: 408, startPoint y: 42, endPoint x: 89, endPoint y: 52, distance: 319.9
click at [89, 52] on div "WM-TV-Top-20-Worst-Things-the-[PERSON_NAME]-Family-Has-Ever-Done_M2I4T6 Content…" at bounding box center [554, 254] width 936 height 454
copy span "WM-TV-Top-20-Worst-Things-the-[PERSON_NAME]-Family-Has-Ever-Done_M2I4T6"
click at [460, 60] on div "WM-TV-Top-20-Worst-Things-the-[PERSON_NAME]-Family-Has-Ever-Done_M2I4T6 Content…" at bounding box center [554, 254] width 936 height 454
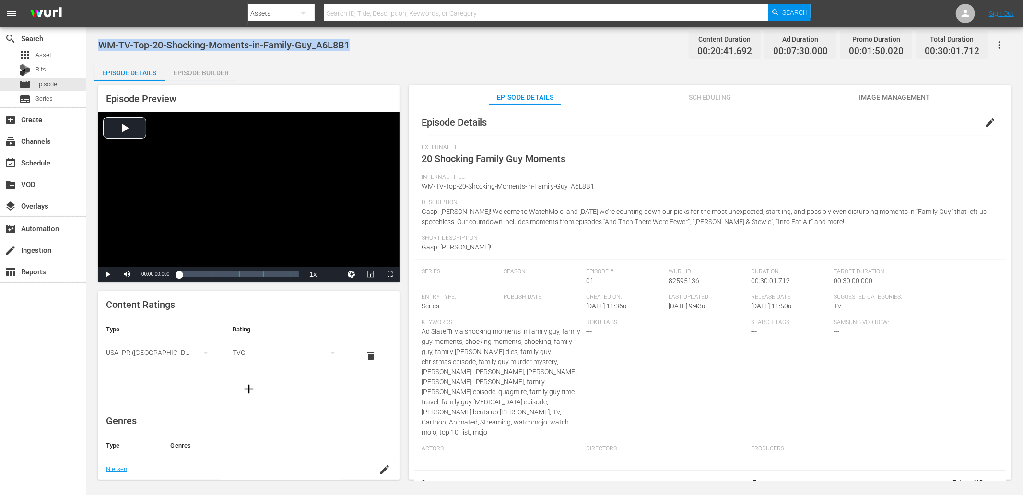
drag, startPoint x: 363, startPoint y: 42, endPoint x: 108, endPoint y: 44, distance: 254.6
click at [98, 43] on div "WM-TV-Top-20-Shocking-Moments-in-Family-Guy_A6L8B1 Content Duration 00:20:41.69…" at bounding box center [554, 45] width 912 height 22
copy span "WM-TV-Top-20-Shocking-Moments-in-Family-Guy_A6L8B1"
click at [271, 64] on div "Episode Details Episode Builder Episode Preview Video Player is loading. Play V…" at bounding box center [554, 274] width 922 height 426
click at [351, 58] on div "WM-TV-Top-20-Shocking-Moments-in-Family-Guy_A6L8B1 Content Duration 00:20:41.69…" at bounding box center [554, 254] width 936 height 454
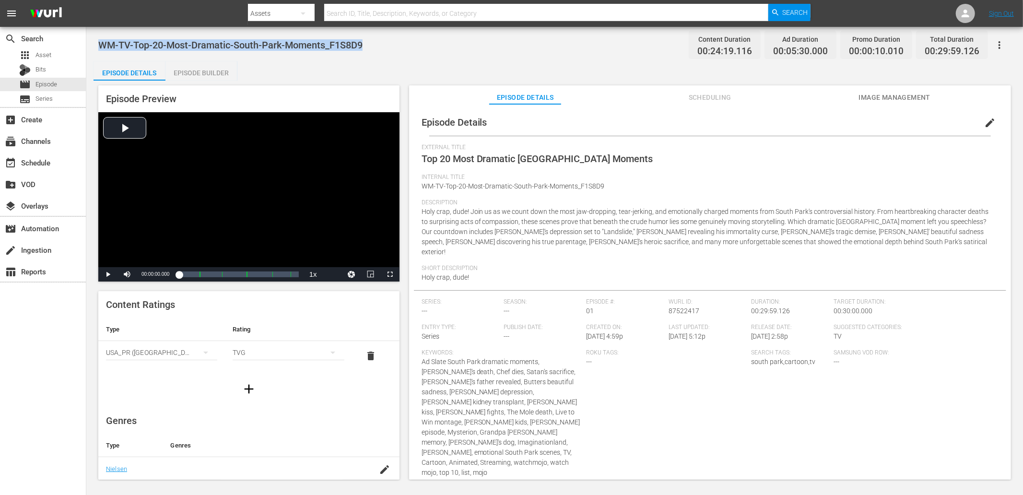
drag, startPoint x: 385, startPoint y: 39, endPoint x: 93, endPoint y: 37, distance: 292.4
click at [93, 37] on div "WM-TV-Top-20-Most-Dramatic-South-Park-Moments_F1S8D9 Content Duration 00:24:19.…" at bounding box center [554, 254] width 936 height 454
copy span "WM-TV-Top-20-Most-Dramatic-South-Park-Moments_F1S8D9"
click at [442, 47] on div "WM-TV-Top-20-Most-Dramatic-South-Park-Moments_F1S8D9 Content Duration 00:24:19.…" at bounding box center [554, 45] width 912 height 22
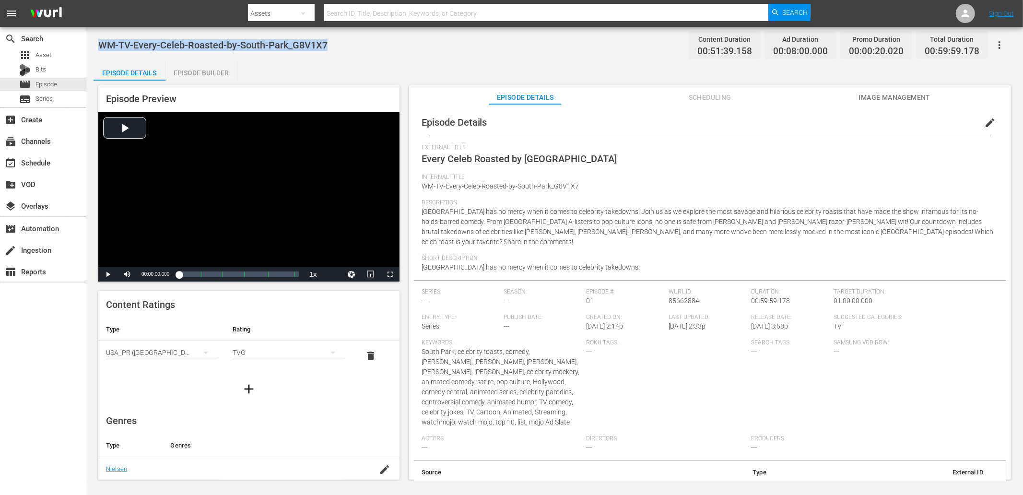
drag, startPoint x: 299, startPoint y: 40, endPoint x: 93, endPoint y: 45, distance: 206.2
click at [93, 45] on div "WM-TV-Every-Celeb-Roasted-by-South-Park_G8V1X7 Content Duration 00:51:39.158 Ad…" at bounding box center [554, 254] width 936 height 454
copy span "WM-TV-Every-Celeb-Roasted-by-South-Park_G8V1X7"
click at [300, 78] on div "Episode Details Episode Builder Episode Preview Video Player is loading. Play V…" at bounding box center [554, 274] width 922 height 426
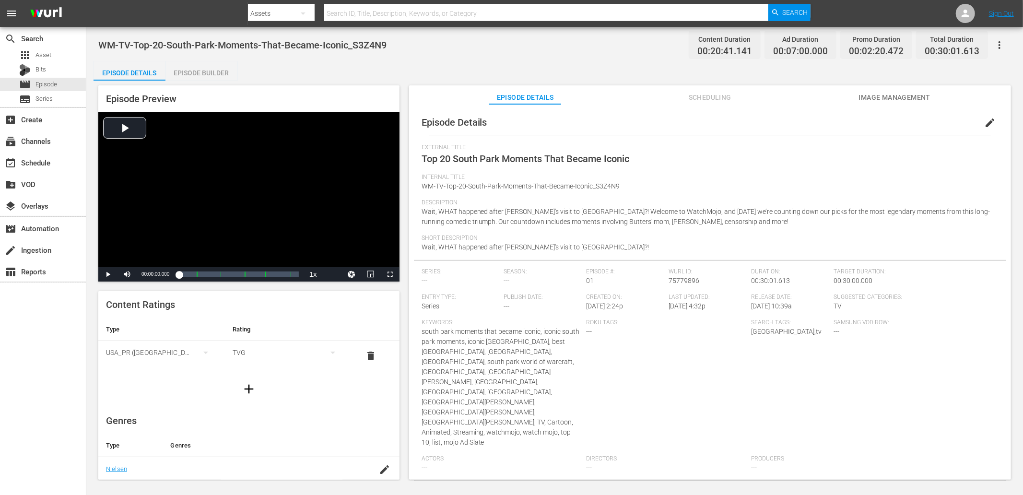
click at [572, 74] on div "Episode Details Episode Builder Episode Preview Video Player is loading. Play V…" at bounding box center [554, 274] width 922 height 426
click at [424, 60] on div "WM-TV-Top-20-South-Park-Moments-That-Became-Iconic_S3Z4N9 Content Duration 00:2…" at bounding box center [554, 254] width 936 height 454
click at [408, 55] on div "WM-TV-Top-20-South-Park-Moments-That-Became-Iconic_S3Z4N9 Content Duration 00:2…" at bounding box center [554, 45] width 912 height 22
click at [440, 52] on div "WM-TV-Top-20-South-Park-Moments-That-Became-Iconic_S3Z4N9 Content Duration 00:2…" at bounding box center [554, 45] width 912 height 22
drag, startPoint x: 374, startPoint y: 37, endPoint x: 89, endPoint y: 35, distance: 285.3
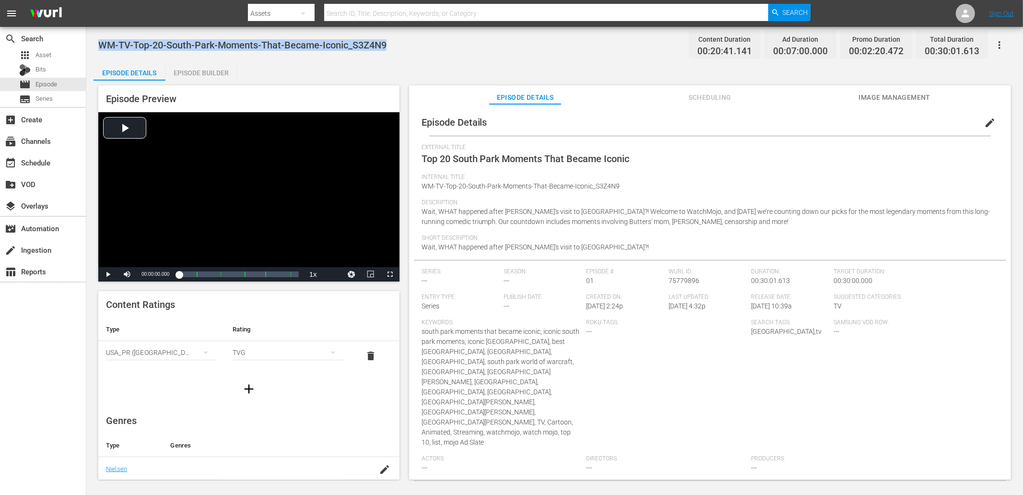
click at [90, 35] on div "WM-TV-Top-20-South-Park-Moments-That-Became-Iconic_S3Z4N9 Content Duration 00:2…" at bounding box center [554, 254] width 936 height 454
copy span "WM-TV-Top-20-South-Park-Moments-That-Became-Iconic_S3Z4N9"
click at [461, 70] on div "Episode Details Episode Builder Episode Preview Video Player is loading. Play V…" at bounding box center [554, 274] width 922 height 426
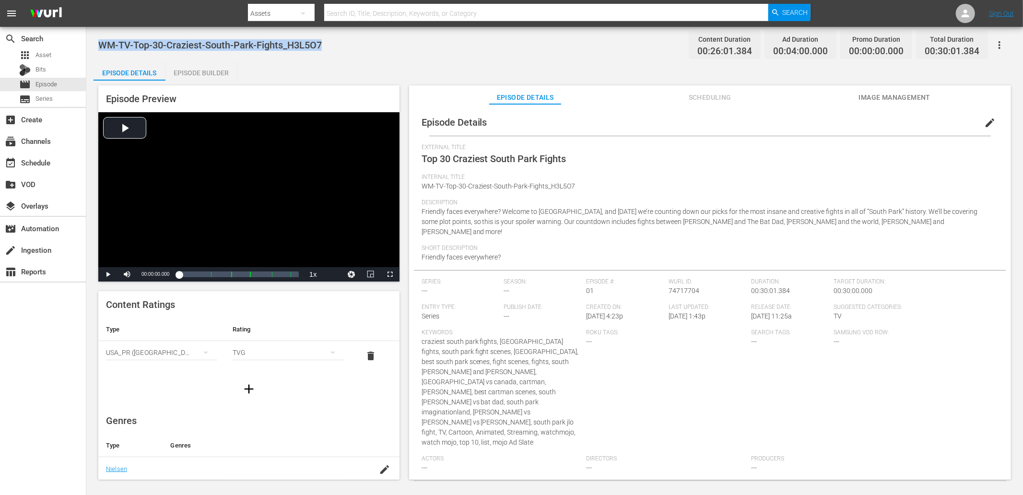
drag, startPoint x: 337, startPoint y: 54, endPoint x: 96, endPoint y: 43, distance: 240.9
click at [96, 43] on div "WM-TV-Top-30-Craziest-South-Park-Fights_H3L5O7 Content Duration 00:26:01.384 Ad…" at bounding box center [554, 254] width 936 height 454
copy span "WM-TV-Top-30-Craziest-South-Park-Fights_H3L5O7"
click at [379, 67] on div "Episode Details Episode Builder Episode Preview Video Player is loading. Play V…" at bounding box center [554, 274] width 922 height 426
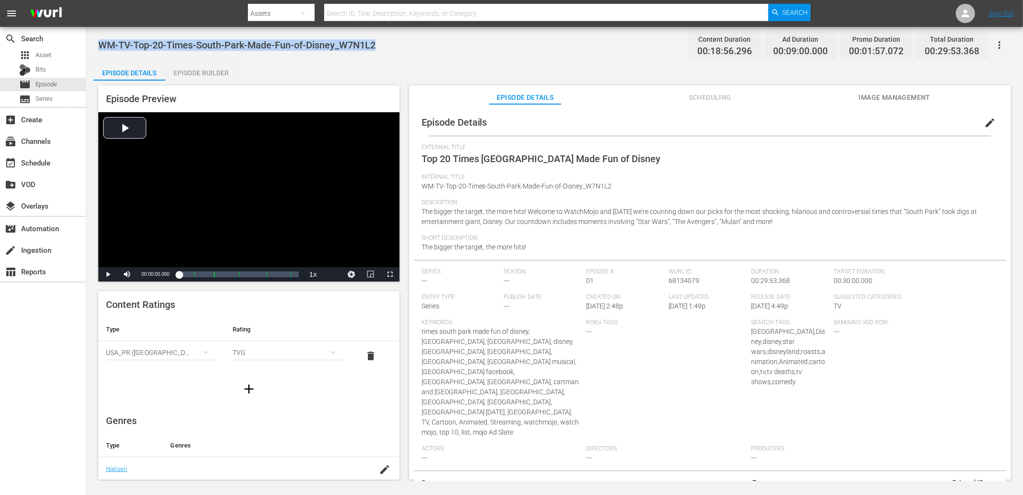
drag, startPoint x: 385, startPoint y: 46, endPoint x: 101, endPoint y: 49, distance: 284.3
click at [101, 49] on div "WM-TV-Top-20-Times-South-Park-Made-Fun-of-Disney_W7N1L2 Content Duration 00:18:…" at bounding box center [554, 45] width 912 height 22
copy span "WM-TV-Top-20-Times-South-Park-Made-Fun-of-Disney_W7N1L2"
click at [422, 59] on div "WM-TV-Top-20-Times-South-Park-Made-Fun-of-Disney_W7N1L2 Content Duration 00:18:…" at bounding box center [554, 254] width 936 height 454
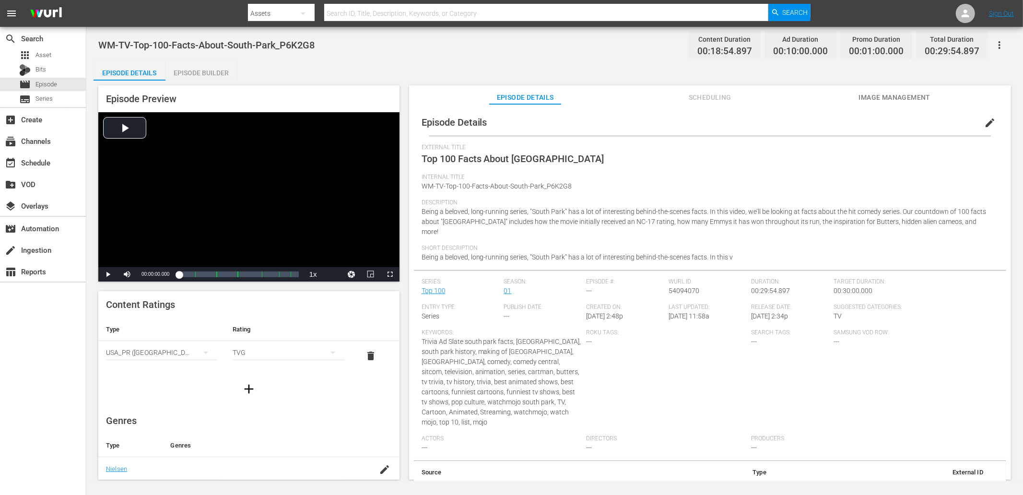
click at [403, 61] on div "Episode Details Episode Builder Episode Preview Video Player is loading. Play V…" at bounding box center [554, 274] width 922 height 426
drag, startPoint x: 367, startPoint y: 51, endPoint x: 96, endPoint y: 45, distance: 271.4
click at [96, 45] on div "WM-TV-Top-100-Facts-About-South-Park_P6K2G8 Content Duration 00:18:54.897 Ad Du…" at bounding box center [554, 254] width 936 height 454
copy span "WM-TV-Top-100-Facts-About-South-Park_P6K2G8"
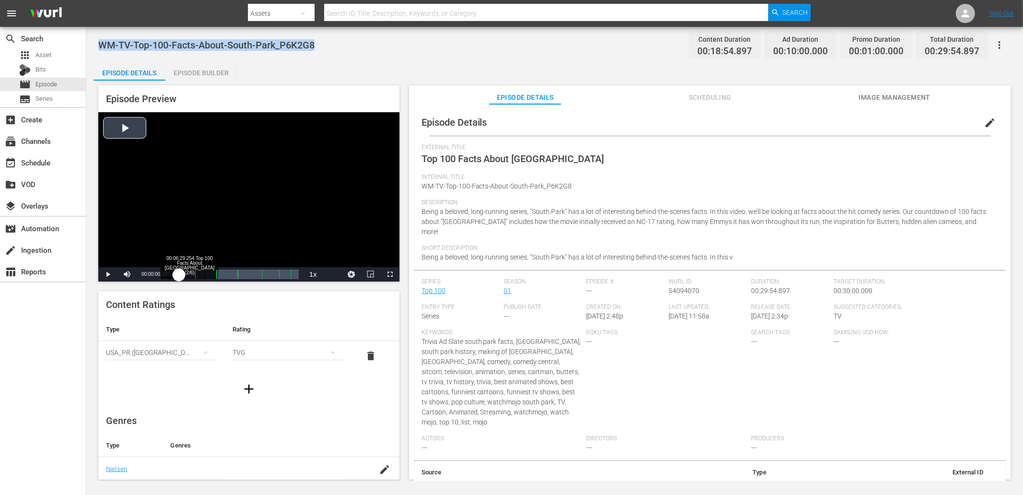
click at [205, 273] on div "00:06:29.254 Top 100 Facts About [GEOGRAPHIC_DATA] (2/6)" at bounding box center [205, 274] width 0 height 10
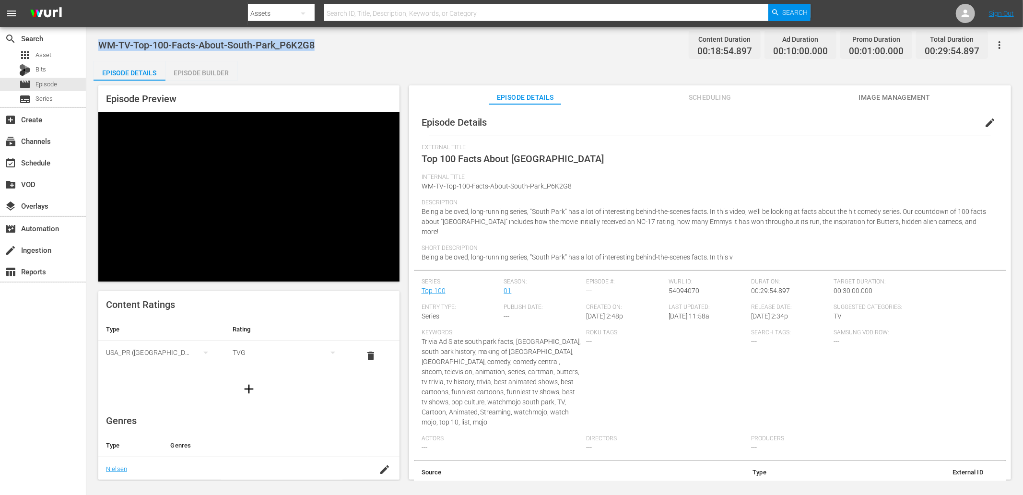
click at [512, 53] on div "WM-TV-Top-100-Facts-About-South-Park_P6K2G8 Content Duration 00:18:54.897 Ad Du…" at bounding box center [554, 45] width 912 height 22
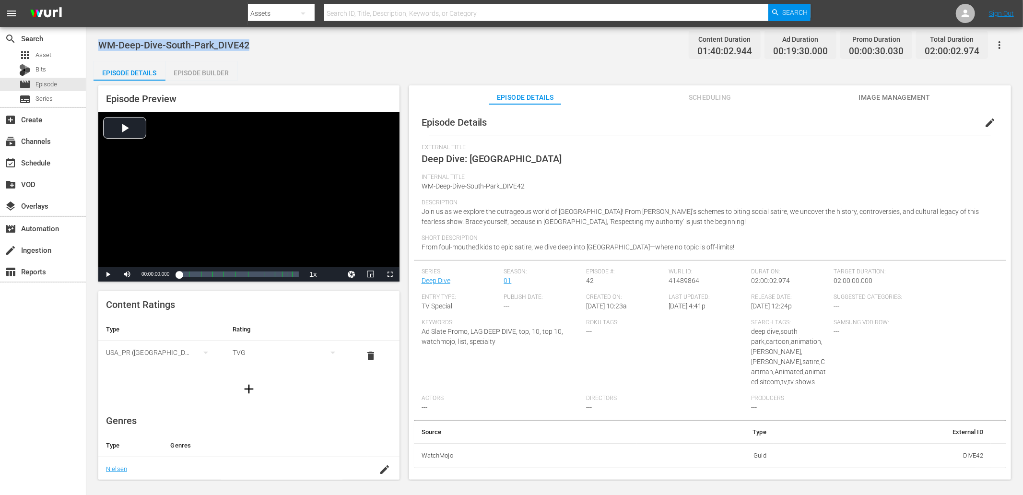
drag, startPoint x: 258, startPoint y: 42, endPoint x: 101, endPoint y: 47, distance: 156.8
click at [101, 47] on div "WM-Deep-Dive-South-Park_DIVE42 Content Duration 01:40:02.944 Ad Duration 00:19:…" at bounding box center [554, 45] width 912 height 22
copy span "WM-Deep-Dive-South-Park_DIVE42"
click at [450, 75] on div "Episode Details Episode Builder Episode Preview Video Player is loading. Play V…" at bounding box center [554, 274] width 922 height 426
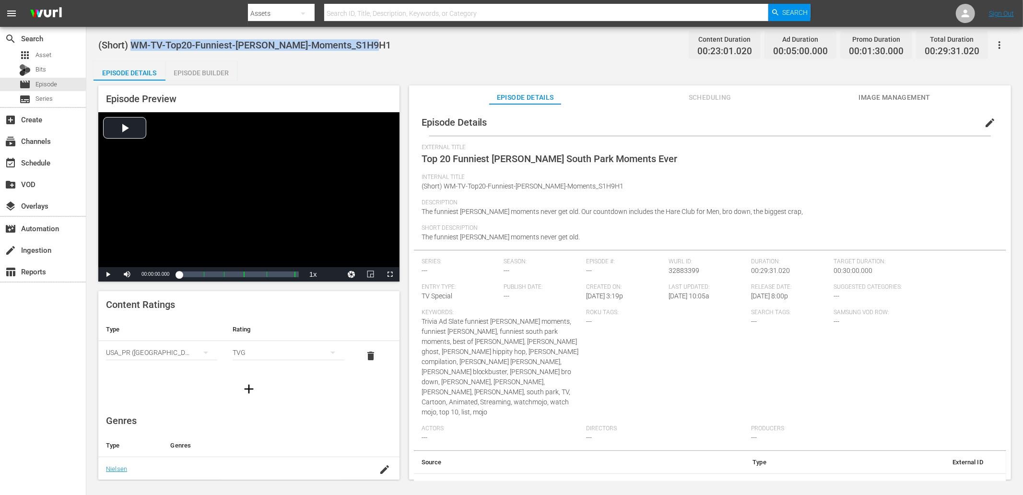
drag, startPoint x: 383, startPoint y: 37, endPoint x: 133, endPoint y: 39, distance: 249.8
click at [133, 39] on div "(Short) WM-TV-Top20-Funniest-[PERSON_NAME]-Moments_S1H9H1 Content Duration 00:2…" at bounding box center [554, 45] width 912 height 22
copy span "WM-TV-Top20-Funniest-[PERSON_NAME]-Moments_S1H9H1"
click at [398, 50] on div "(Short) WM-TV-Top20-Funniest-[PERSON_NAME]-Moments_S1H9H1 Content Duration 00:2…" at bounding box center [554, 45] width 912 height 22
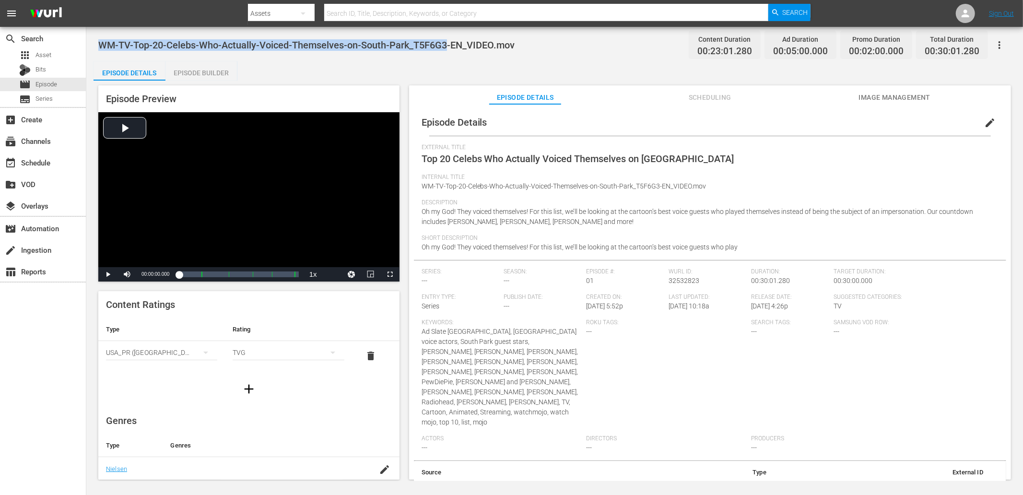
drag, startPoint x: 446, startPoint y: 43, endPoint x: 99, endPoint y: 48, distance: 346.7
click at [99, 48] on span "WM-TV-Top-20-Celebs-Who-Actually-Voiced-Themselves-on-South-Park_T5F6G3-EN_VIDE…" at bounding box center [306, 45] width 416 height 12
copy span "WM-TV-Top-20-Celebs-Who-Actually-Voiced-Themselves-on-South-Park_T5F6G3"
click at [692, 98] on span "Scheduling" at bounding box center [710, 98] width 72 height 12
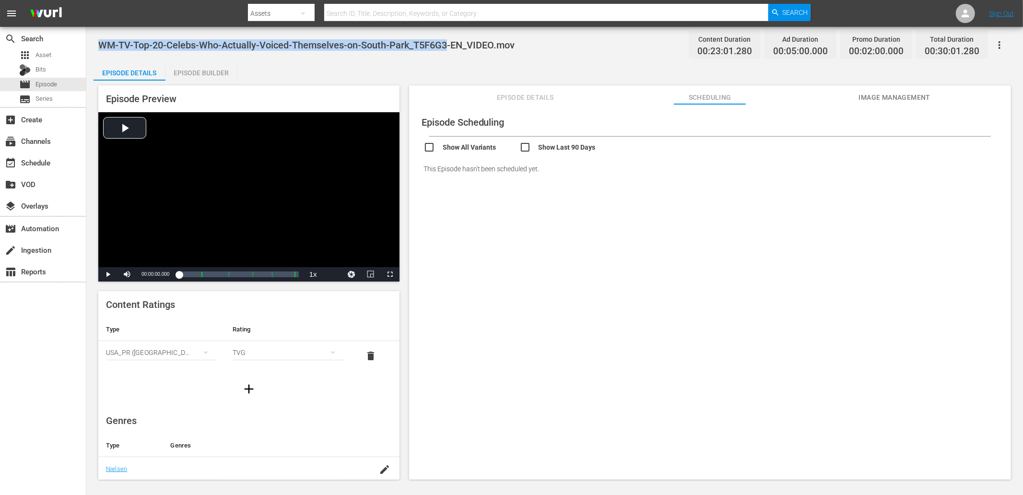
click at [547, 150] on input "checkbox" at bounding box center [567, 148] width 96 height 14
click at [547, 149] on input "checkbox" at bounding box center [567, 148] width 96 height 14
checkbox input "false"
click at [913, 89] on button "Image Management" at bounding box center [894, 94] width 72 height 19
click at [908, 171] on span "file_download" at bounding box center [914, 170] width 12 height 12
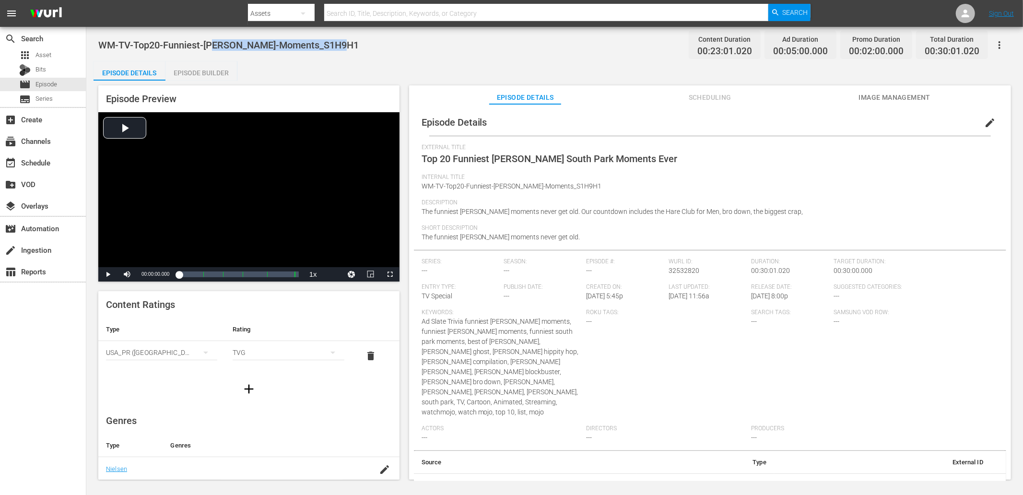
drag, startPoint x: 361, startPoint y: 46, endPoint x: 216, endPoint y: 44, distance: 145.8
click at [216, 44] on div "WM-TV-Top20-Funniest-[PERSON_NAME]-Moments_S1H9H1 Content Duration 00:23:01.020…" at bounding box center [554, 45] width 912 height 22
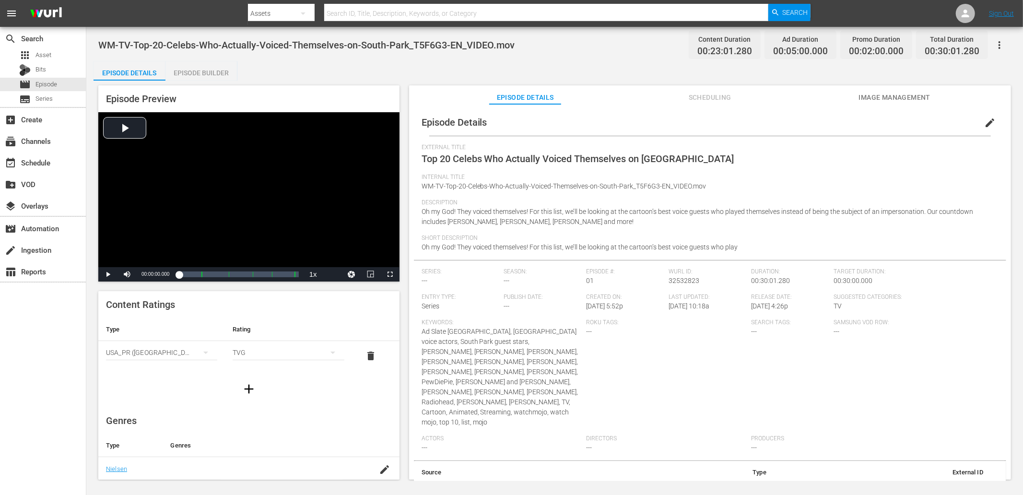
click at [908, 114] on div "Episode Details edit" at bounding box center [710, 122] width 592 height 27
click at [898, 98] on span "Image Management" at bounding box center [894, 98] width 72 height 12
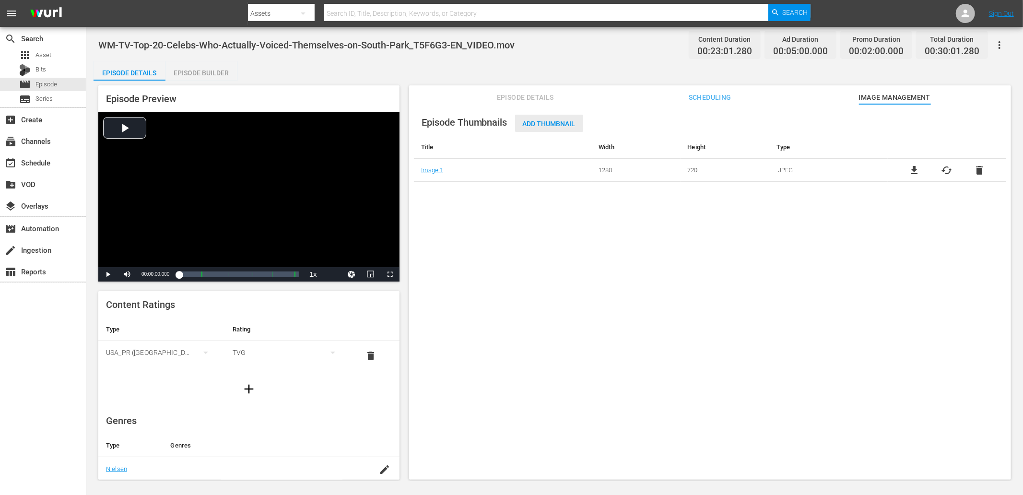
click at [526, 128] on div "Add Thumbnail" at bounding box center [549, 124] width 68 height 18
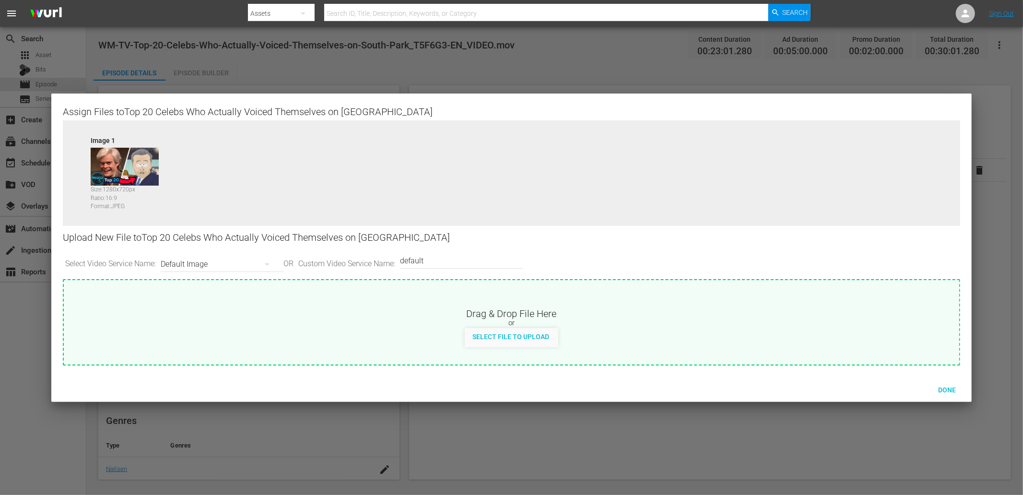
click at [176, 267] on div "Default Image" at bounding box center [220, 264] width 118 height 27
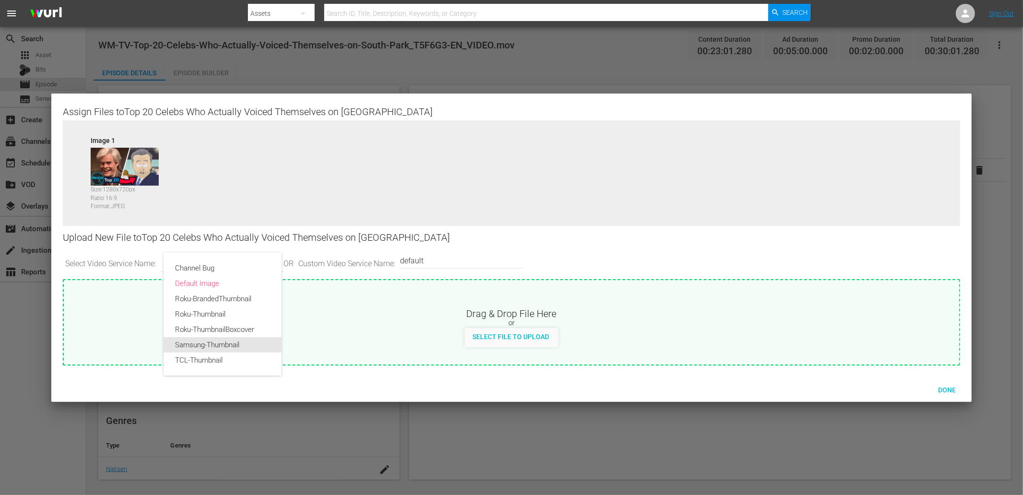
click at [176, 341] on div "Samsung-Thumbnail" at bounding box center [222, 344] width 95 height 15
type input "Samsung-Thumbnail"
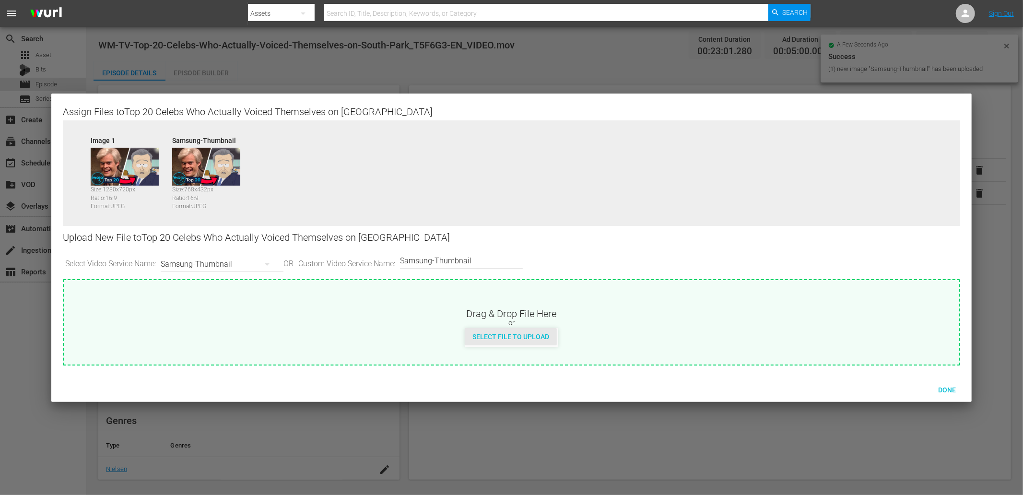
click at [507, 337] on span "Select File to Upload" at bounding box center [511, 337] width 92 height 8
click at [947, 390] on span "Done" at bounding box center [946, 390] width 33 height 8
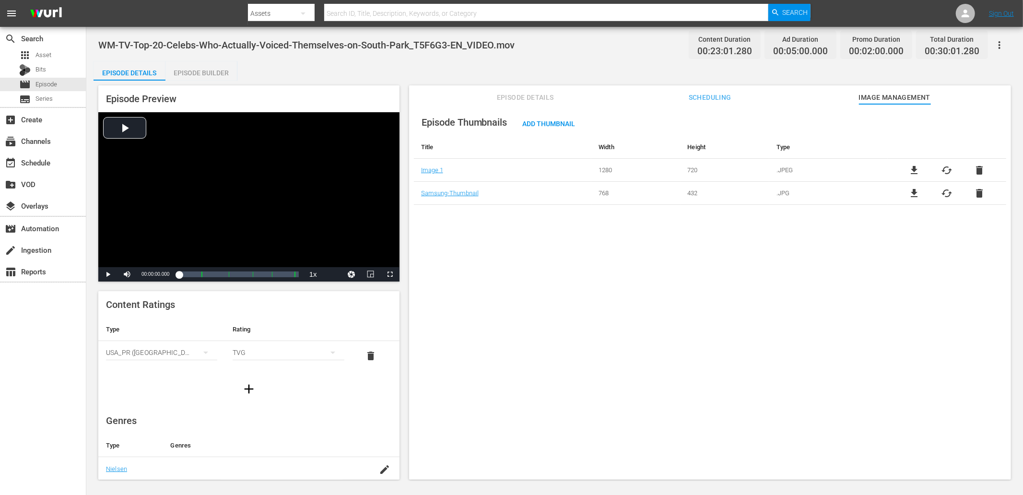
click at [596, 298] on div "Episode Thumbnails Add Thumbnail Title Width Height Type Image 1 1280 720 .JPEG…" at bounding box center [710, 296] width 602 height 384
click at [515, 98] on span "Episode Details" at bounding box center [525, 98] width 72 height 12
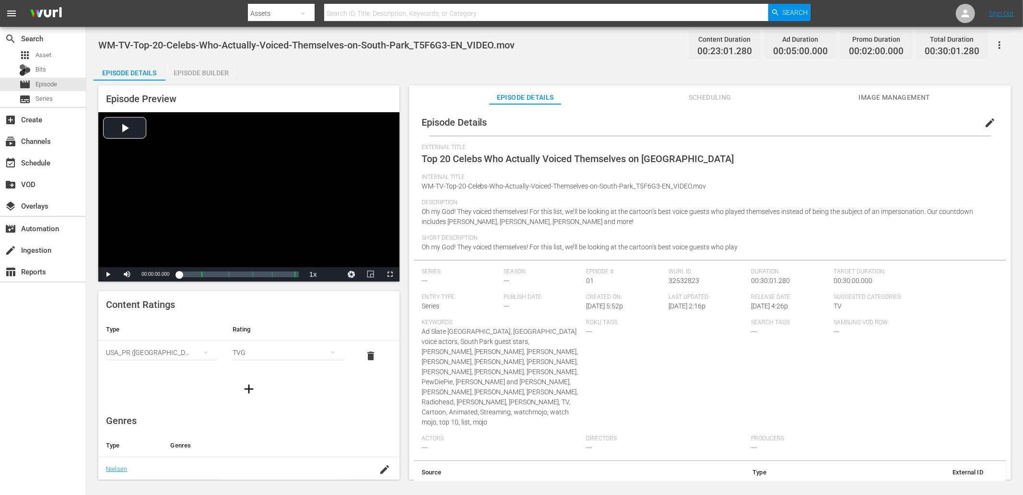
click at [984, 119] on span "edit" at bounding box center [990, 123] width 12 height 12
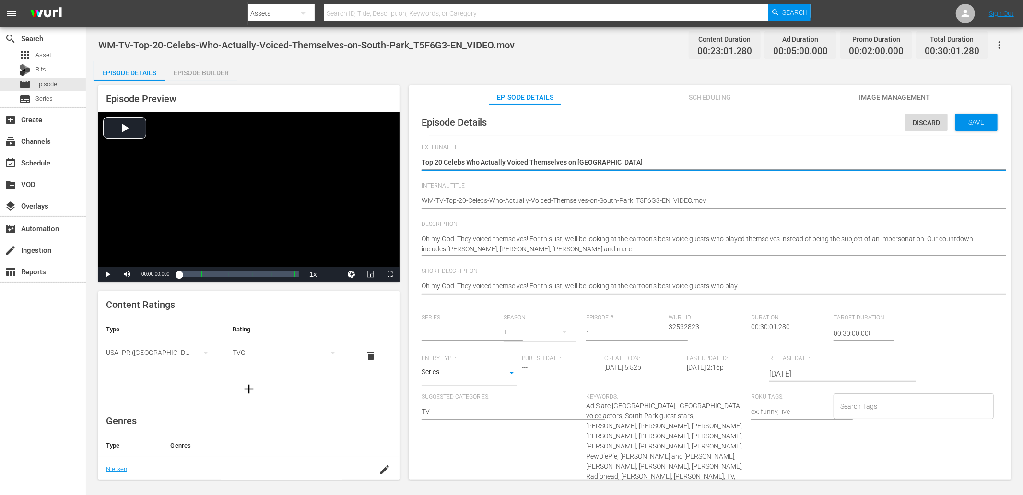
type input "No Series"
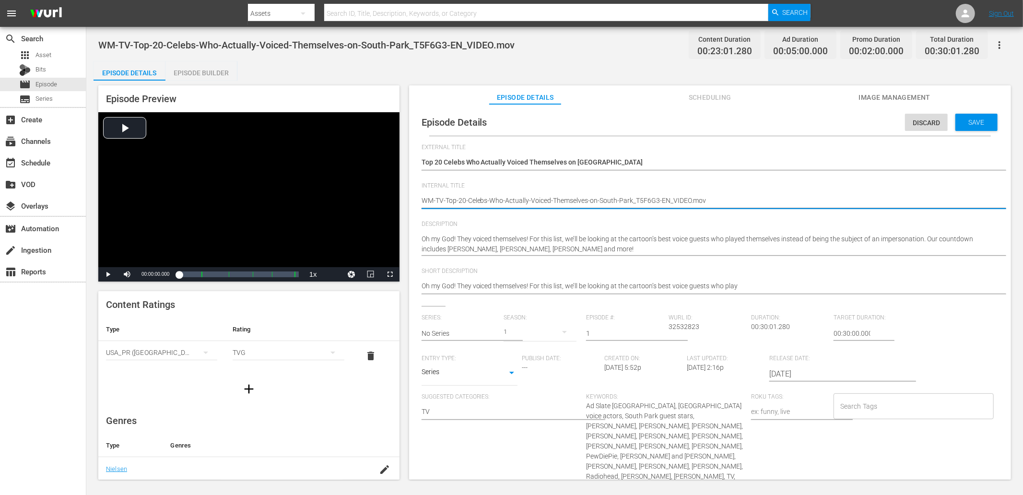
type textarea "WM-TV-Top-20-Celebs-Who-Actually-Voiced-Themselves-on-South-Park_T5F6G3"
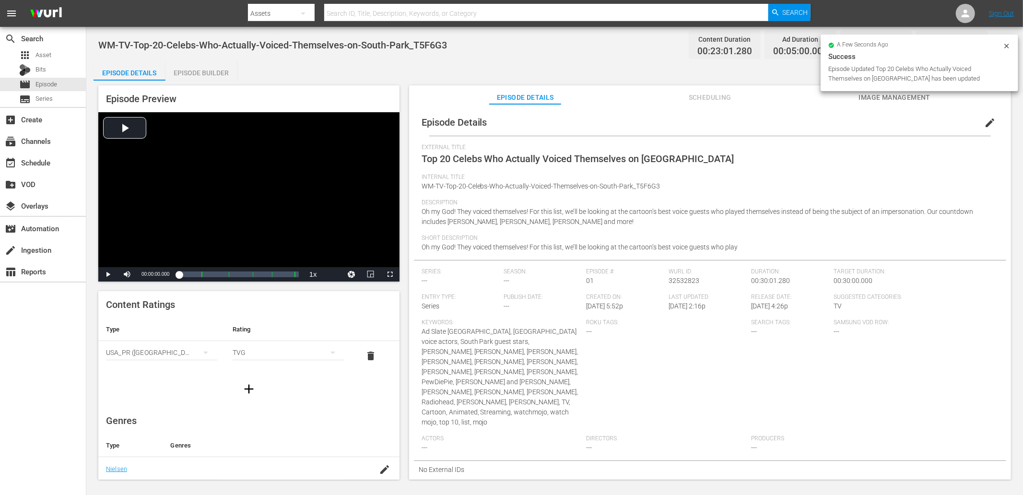
click at [599, 74] on div "Episode Details Episode Builder Episode Preview Video Player is loading. Play V…" at bounding box center [554, 274] width 922 height 426
click at [578, 55] on div "WM-TV-Top-20-Celebs-Who-Actually-Voiced-Themselves-on-South-Park_T5F6G3 Content…" at bounding box center [554, 45] width 912 height 22
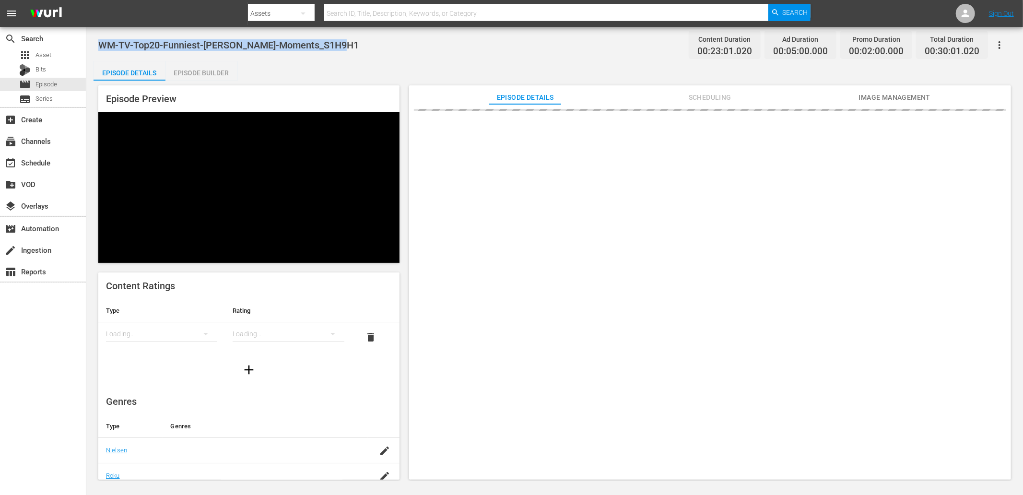
drag, startPoint x: 353, startPoint y: 46, endPoint x: 94, endPoint y: 40, distance: 259.4
click at [94, 40] on div "WM-TV-Top20-Funniest-[PERSON_NAME]-Moments_S1H9H1 Content Duration 00:23:01.020…" at bounding box center [554, 254] width 936 height 454
copy span "WM-TV-Top20-Funniest-[PERSON_NAME]-Moments_S1H9H1"
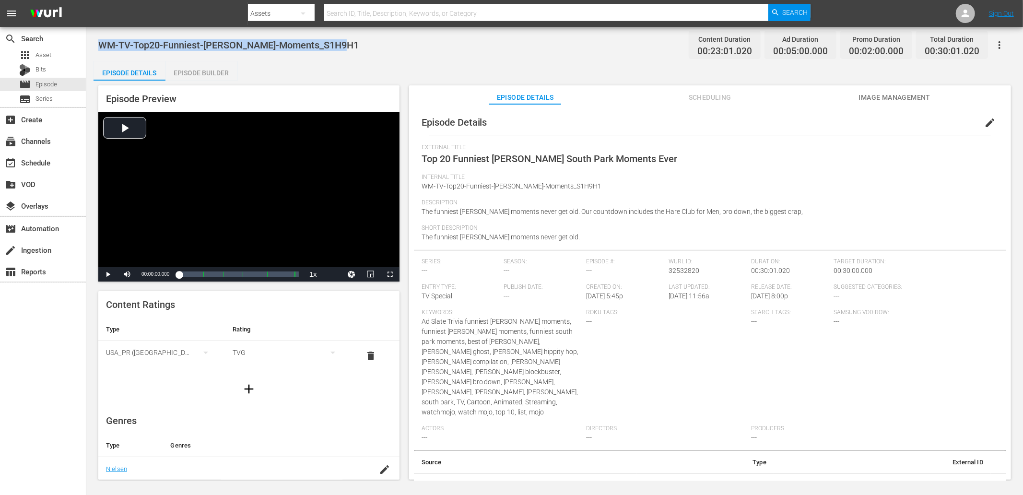
click at [358, 42] on div "WM-TV-Top20-Funniest-[PERSON_NAME]-Moments_S1H9H1 Content Duration 00:23:01.020…" at bounding box center [554, 45] width 912 height 22
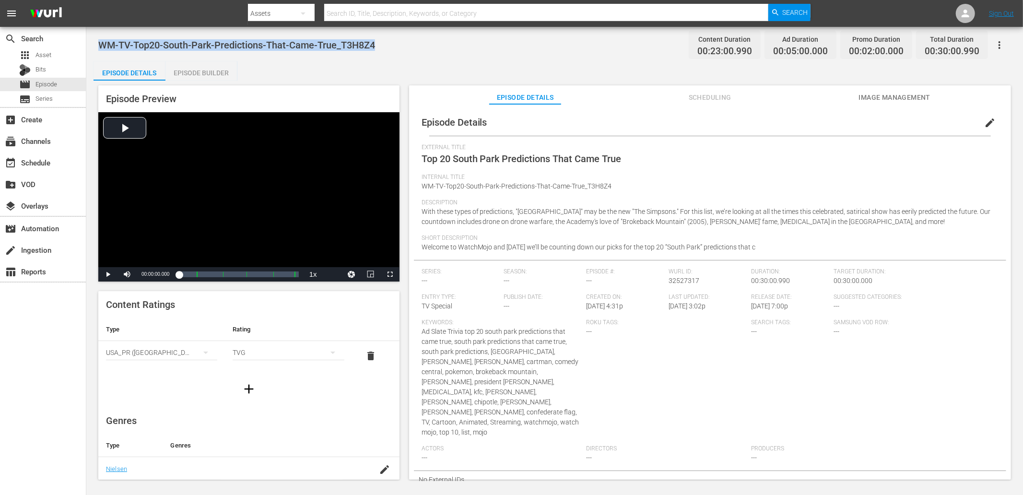
drag, startPoint x: 391, startPoint y: 44, endPoint x: 98, endPoint y: 45, distance: 292.4
click at [98, 45] on div "WM-TV-Top20-South-Park-Predictions-That-Came-True_T3H8Z4 Content Duration 00:23…" at bounding box center [554, 45] width 912 height 22
copy span "WM-TV-Top20-South-Park-Predictions-That-Came-True_T3H8Z4"
click at [375, 56] on div "WM-TV-Top20-South-Park-Predictions-That-Came-True_T3H8Z4 Content Duration 00:23…" at bounding box center [554, 254] width 936 height 454
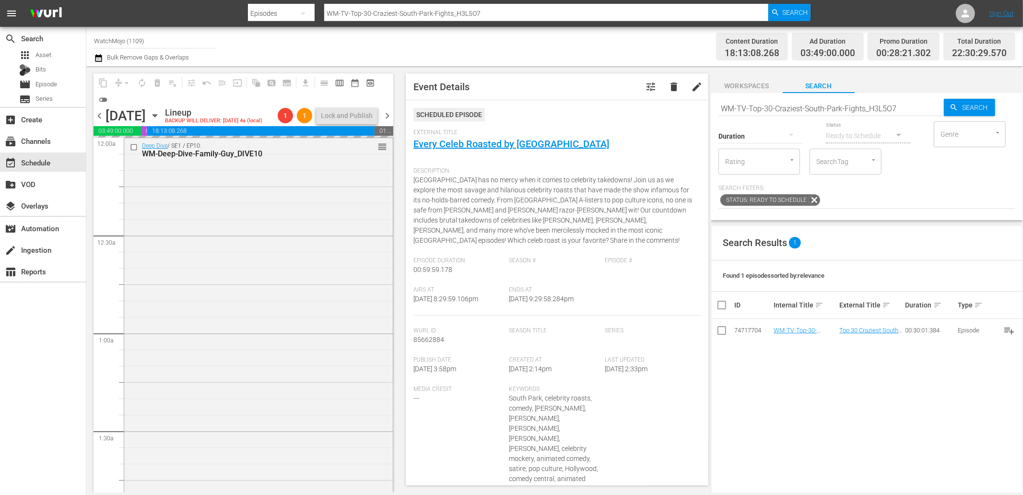
scroll to position [4119, 0]
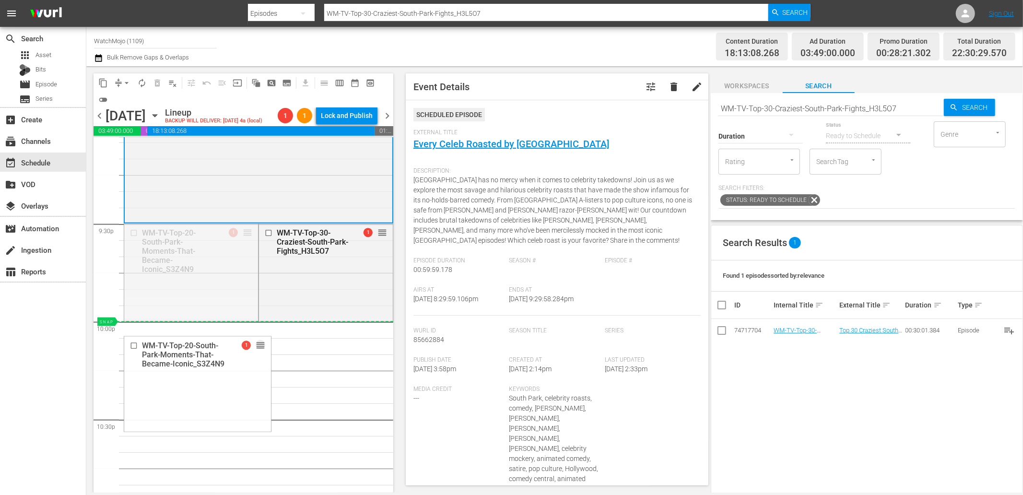
drag, startPoint x: 244, startPoint y: 247, endPoint x: 229, endPoint y: 343, distance: 96.7
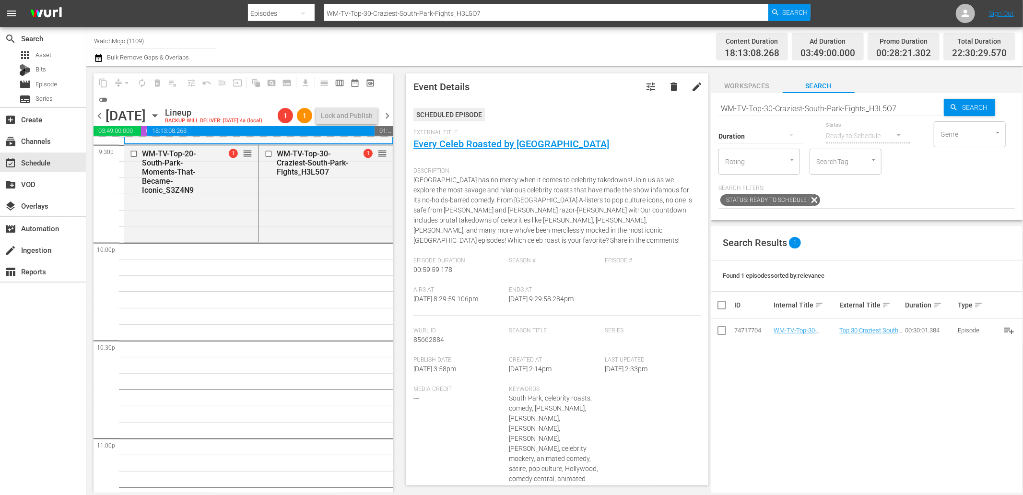
scroll to position [4261, 0]
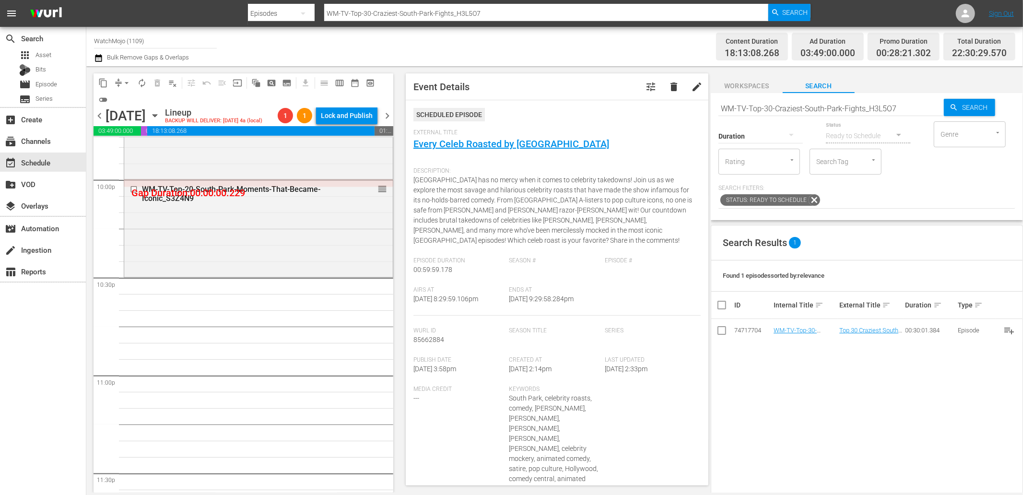
click at [901, 109] on input "WM-TV-Top-30-Craziest-South-Park-Fights_H3L5O7" at bounding box center [830, 108] width 225 height 23
drag, startPoint x: 901, startPoint y: 109, endPoint x: 664, endPoint y: 116, distance: 237.4
click at [664, 116] on div "content_copy compress arrow_drop_down autorenew_outlined delete_forever_outline…" at bounding box center [554, 279] width 936 height 426
paste input "20-Funniest-[PERSON_NAME]-Moments_S1H9H1"
type input "WM-TV-Top20-Funniest-[PERSON_NAME]-Moments_S1H9H1"
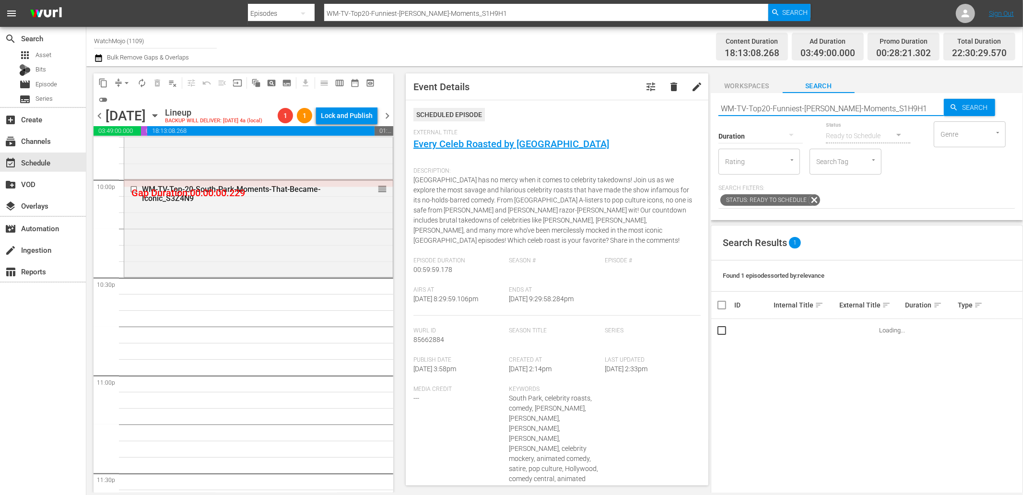
type input "WM-TV-Top20-Funniest-[PERSON_NAME]-Moments_S1H9H1"
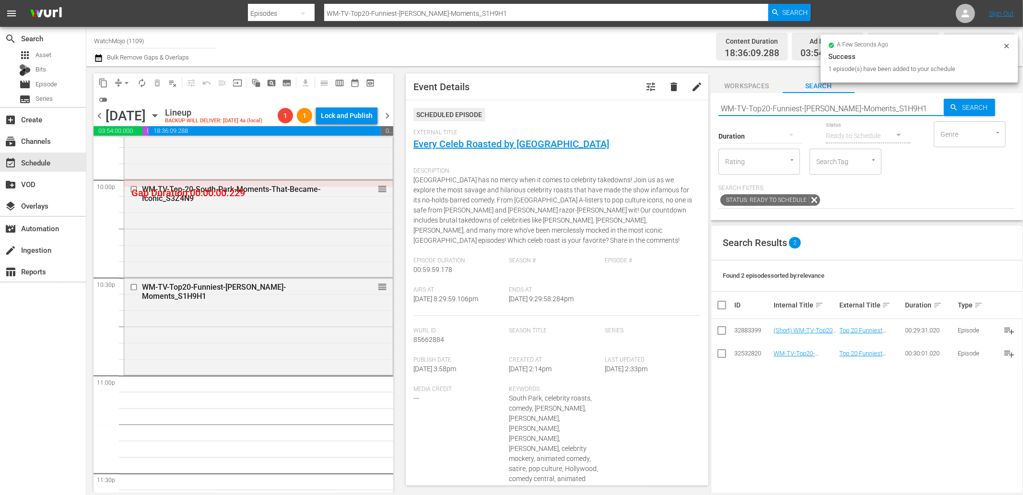
drag, startPoint x: 928, startPoint y: 106, endPoint x: 692, endPoint y: 105, distance: 235.4
click at [692, 105] on div "content_copy compress arrow_drop_down autorenew_outlined delete_forever_outline…" at bounding box center [554, 279] width 936 height 426
paste input "-20-Celebs-Who-Actually-Voiced-Themselves-on-South-Park_T5F6G3"
type input "WM-TV-Top-20-Celebs-Who-Actually-Voiced-Themselves-on-South-Park_T5F6G3"
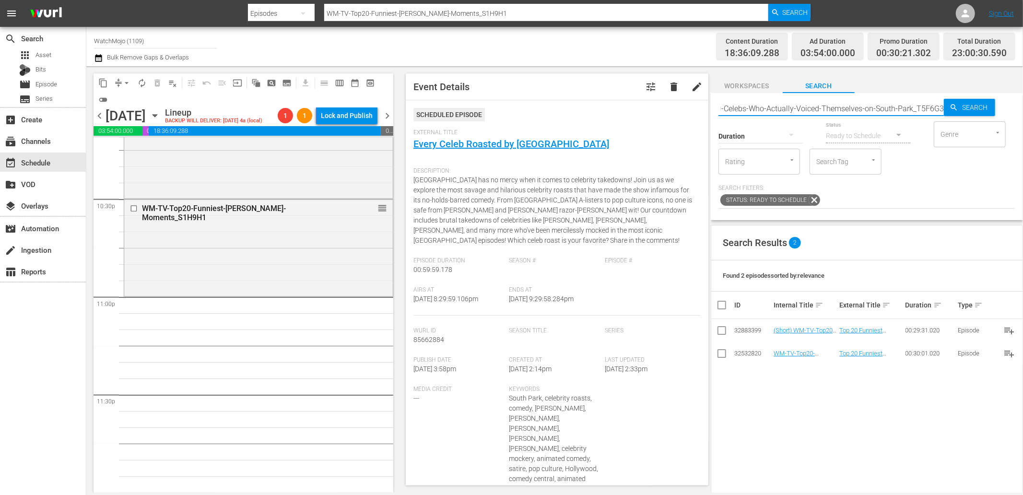
scroll to position [4354, 0]
type input "WM-TV-Top-20-Celebs-Who-Actually-Voiced-Themselves-on-South-Park_T5F6G3"
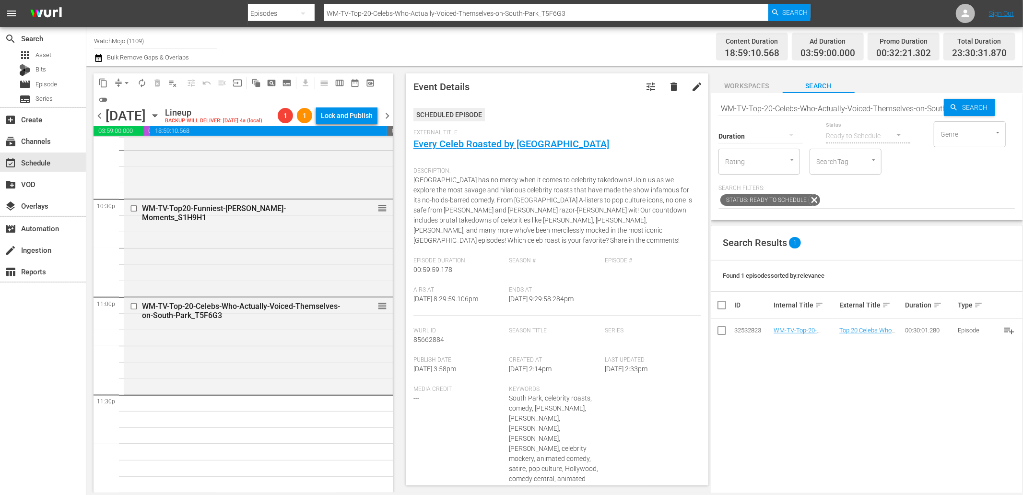
click at [907, 106] on input "WM-TV-Top-20-Celebs-Who-Actually-Voiced-Themselves-on-South-Park_T5F6G3" at bounding box center [830, 108] width 225 height 23
paste input "20-South-Park-Predictions-That-Came-True_T3H8Z4"
type input "WM-TV-Top20-South-Park-Predictions-That-Came-True_T3H8Z4"
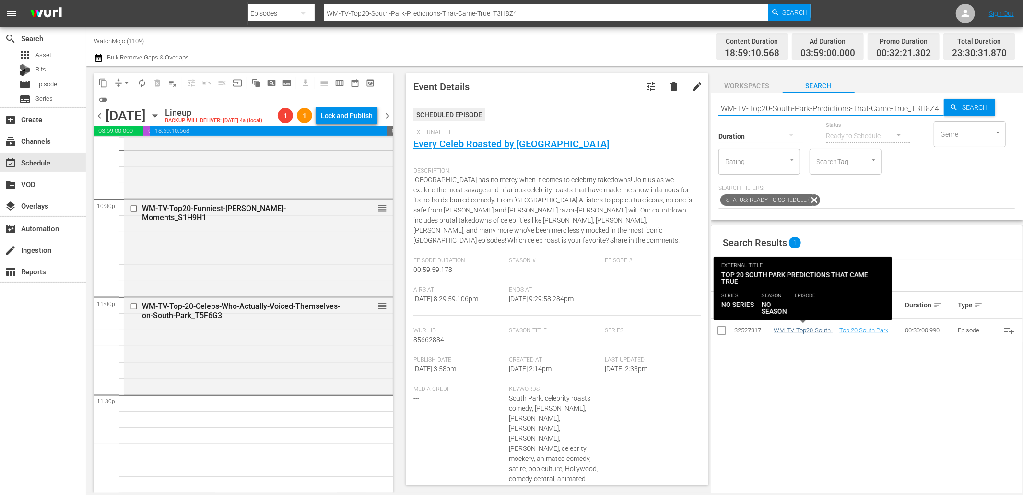
type input "WM-TV-Top20-South-Park-Predictions-That-Came-True_T3H8Z4"
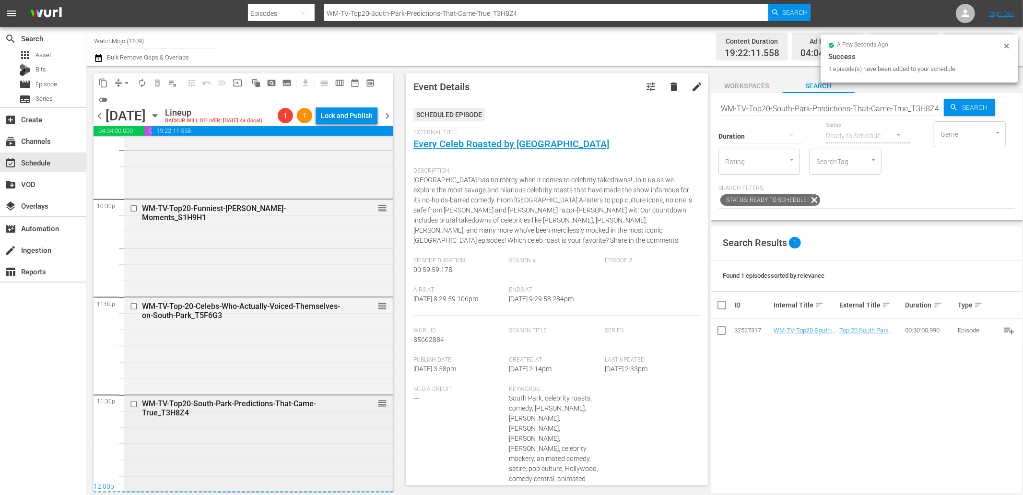
click at [254, 432] on div "WM-TV-Top20-South-Park-Predictions-That-Came-True_T3H8Z4 reorder" at bounding box center [258, 442] width 268 height 95
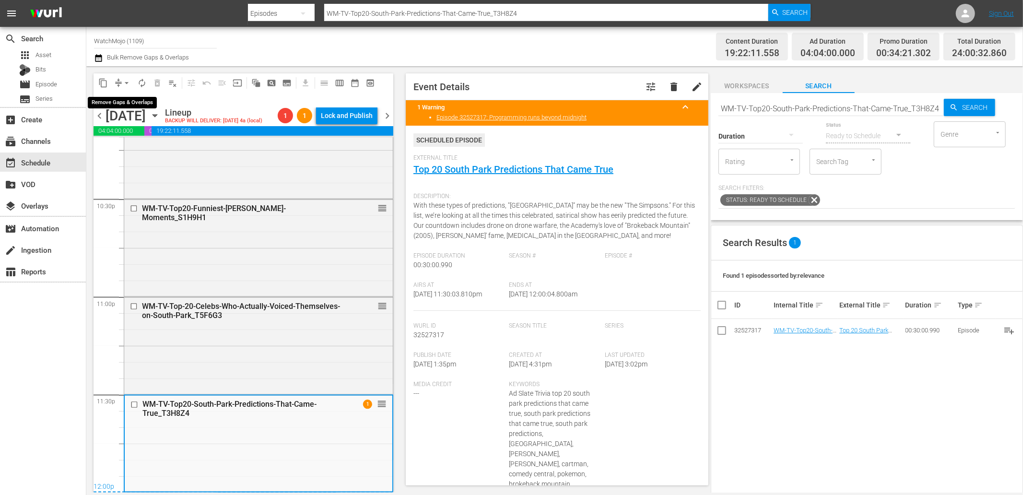
click at [122, 81] on span "arrow_drop_down" at bounding box center [127, 83] width 10 height 10
click at [221, 222] on div "WM-TV-Top20-Funniest-Randy-Marsh-Moments_S1H9H1" at bounding box center [242, 213] width 201 height 18
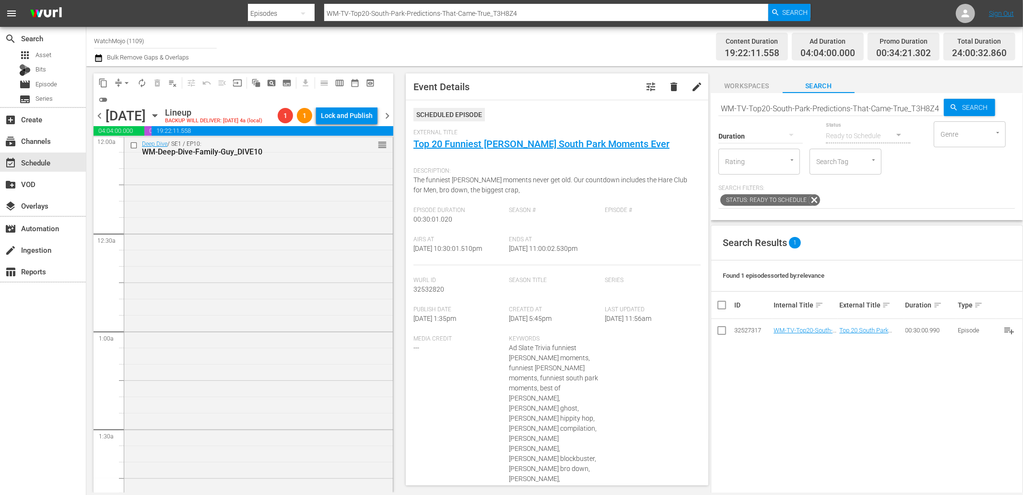
scroll to position [0, 0]
click at [98, 121] on span "chevron_left" at bounding box center [99, 116] width 12 height 12
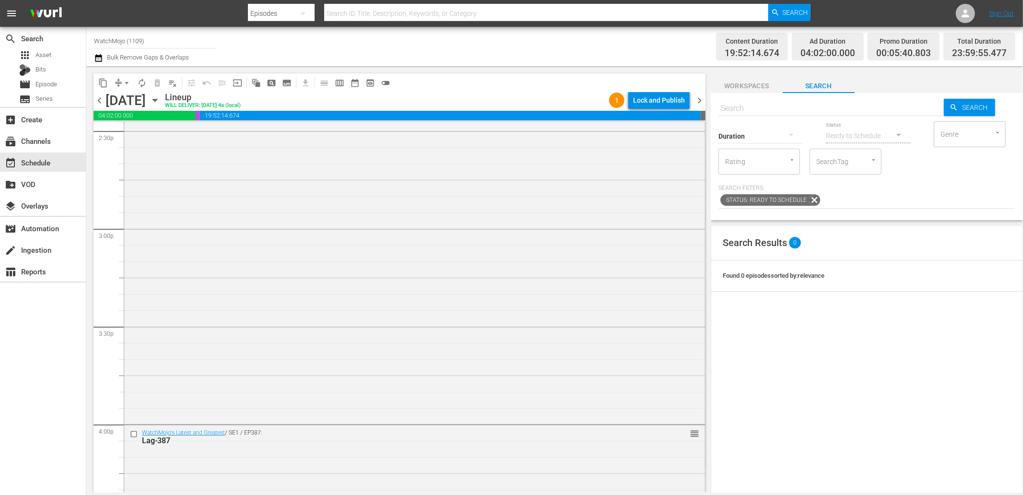
scroll to position [4324, 0]
click at [588, 457] on div "WatchMojo's Latest and Greatest / SE1 / EP453: Lag-453 reorder" at bounding box center [414, 295] width 581 height 388
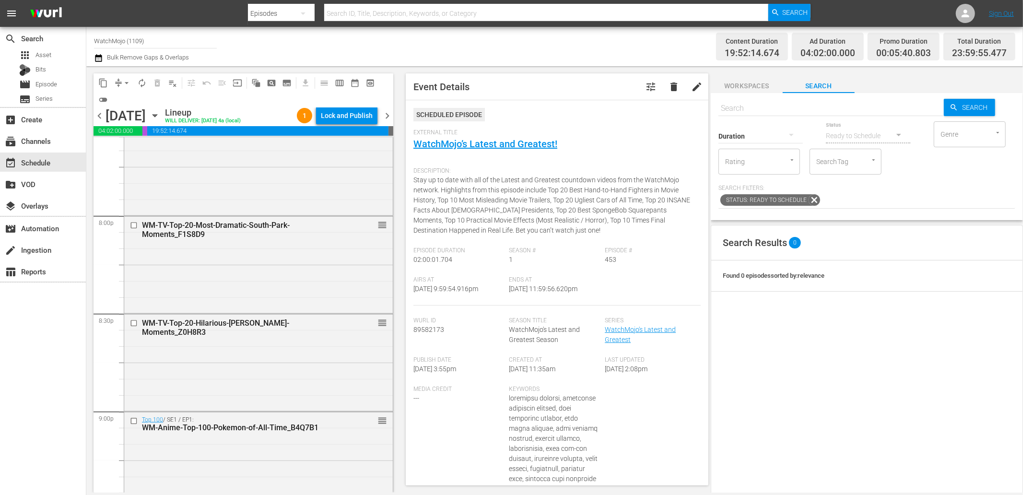
scroll to position [3827, 0]
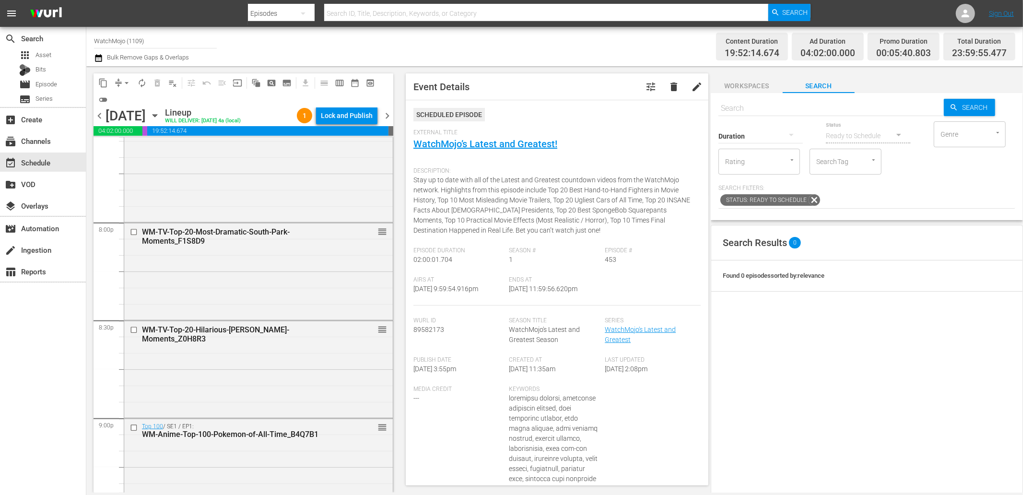
click at [804, 107] on input "text" at bounding box center [830, 108] width 225 height 23
paste input "WM-TV-Top-20-Times-South-Park-Made-Fun-of-Disney_W7N1L2"
type input "WM-TV-Top-20-Times-South-Park-Made-Fun-of-Disney_W7N1L2"
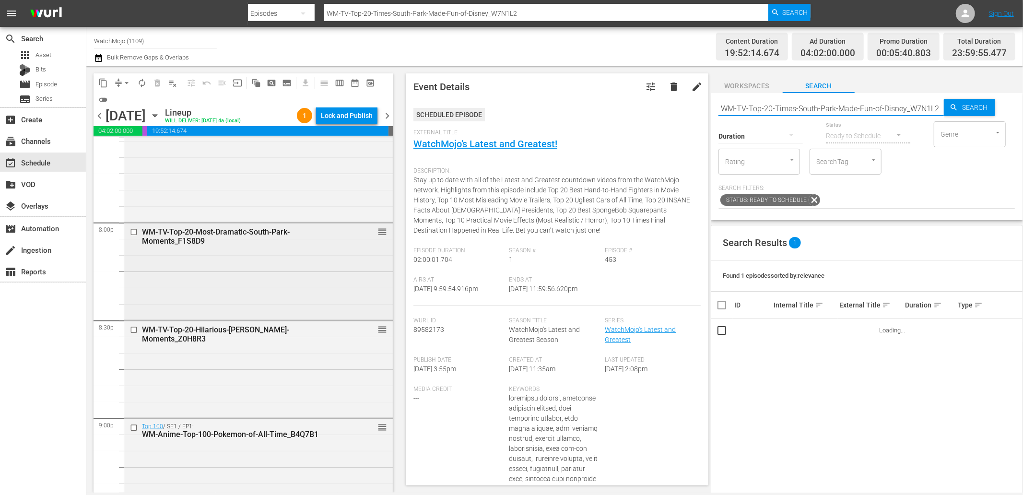
click at [136, 233] on input "checkbox" at bounding box center [135, 232] width 10 height 8
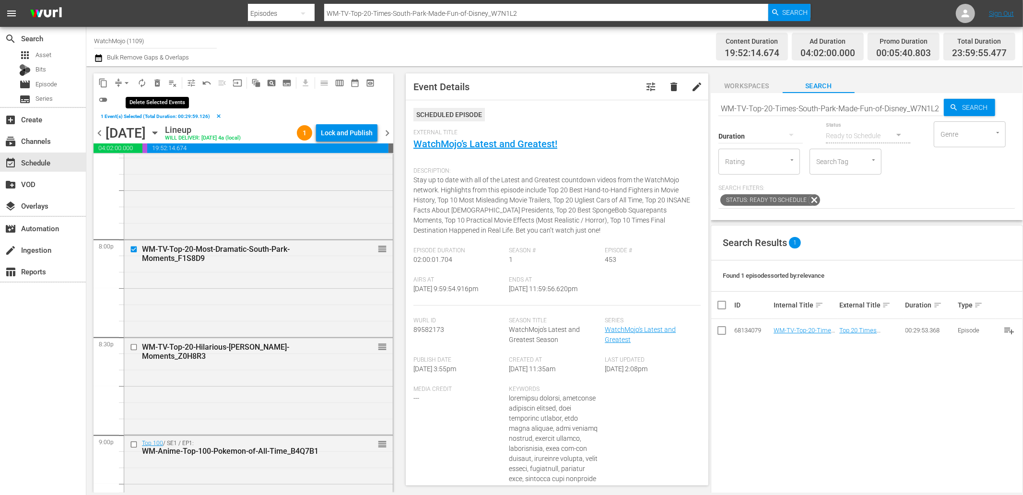
click at [154, 84] on span "delete_forever_outlined" at bounding box center [157, 83] width 10 height 10
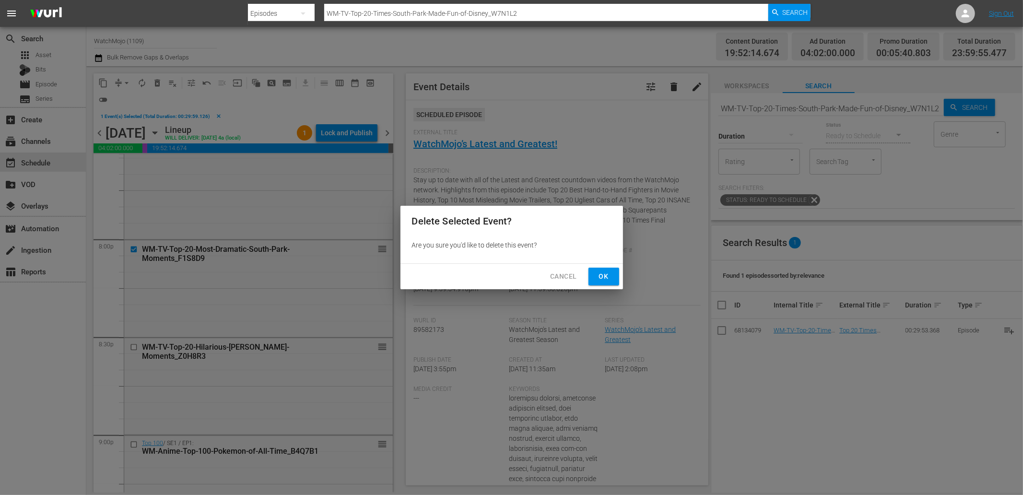
click at [596, 269] on button "Ok" at bounding box center [603, 277] width 31 height 18
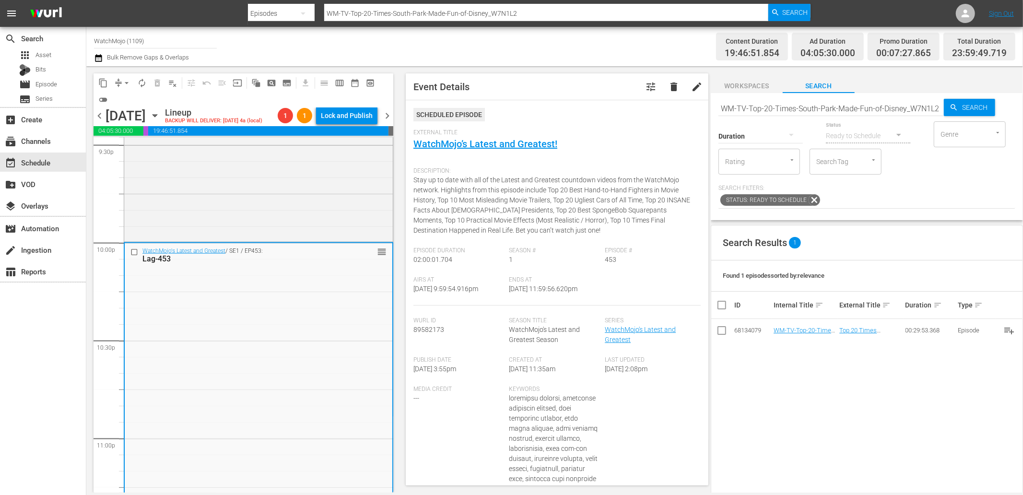
scroll to position [4354, 0]
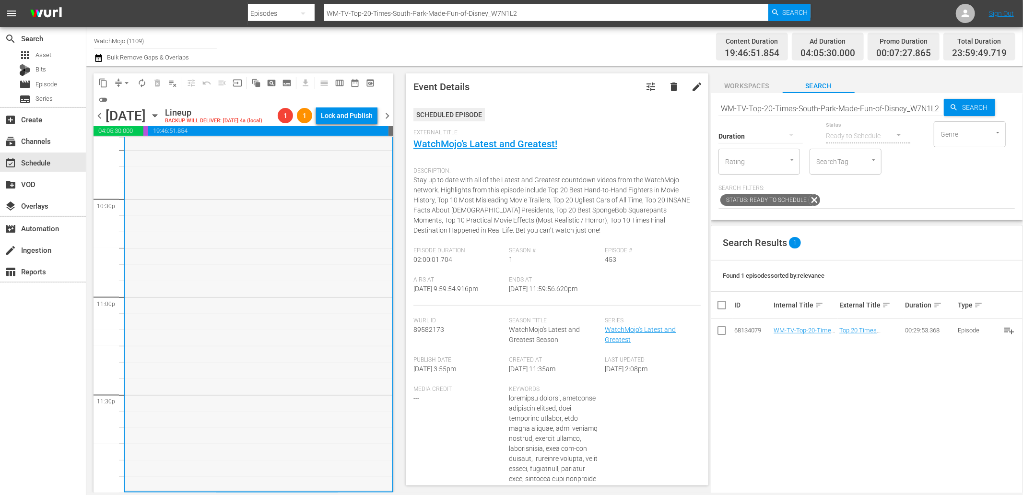
click at [251, 408] on div "WatchMojo's Latest and Greatest / SE1 / EP453: Lag-453 reorder" at bounding box center [259, 296] width 268 height 388
click at [126, 80] on span "arrow_drop_down" at bounding box center [127, 83] width 10 height 10
click at [142, 131] on li "Align to End of Previous Day" at bounding box center [127, 134] width 101 height 16
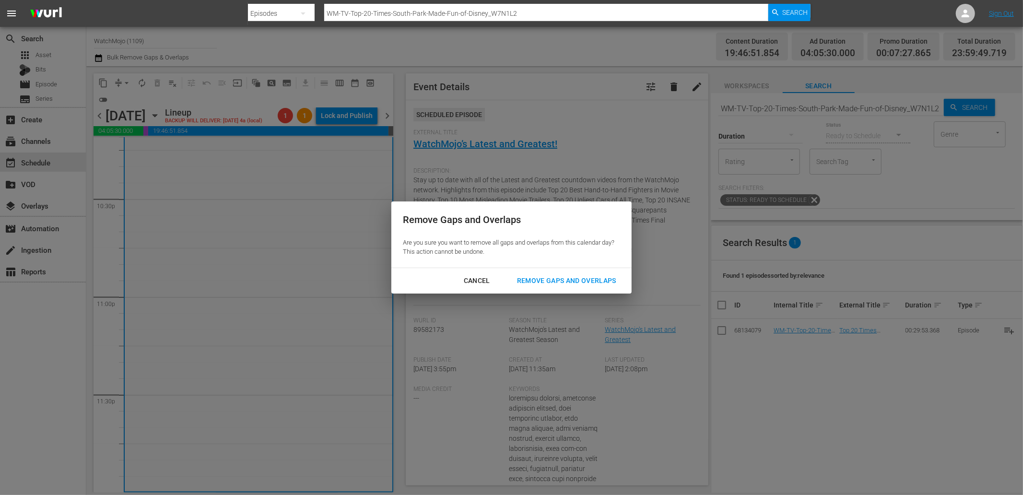
click at [564, 271] on div "Cancel Remove Gaps and Overlaps" at bounding box center [511, 280] width 240 height 25
click at [547, 281] on div "Remove Gaps and Overlaps" at bounding box center [566, 281] width 115 height 12
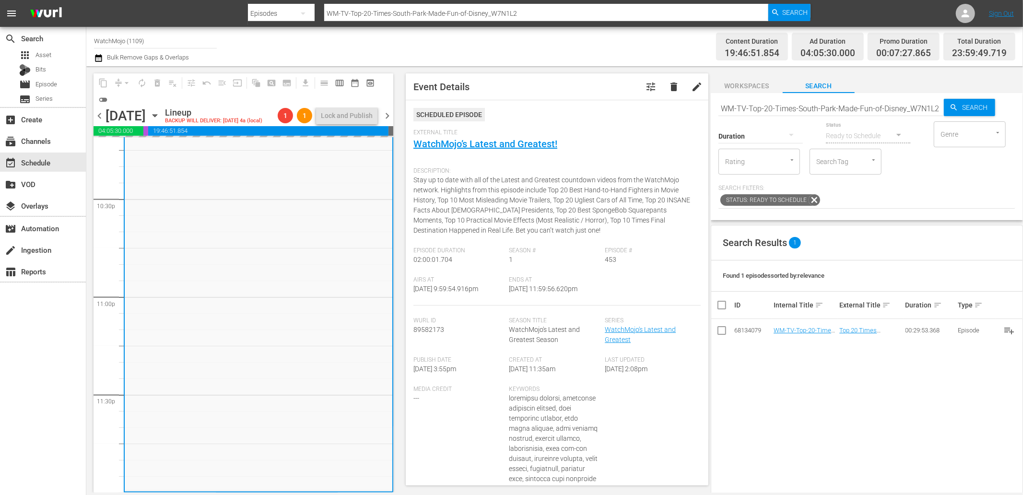
click at [390, 122] on span "chevron_right" at bounding box center [387, 116] width 12 height 12
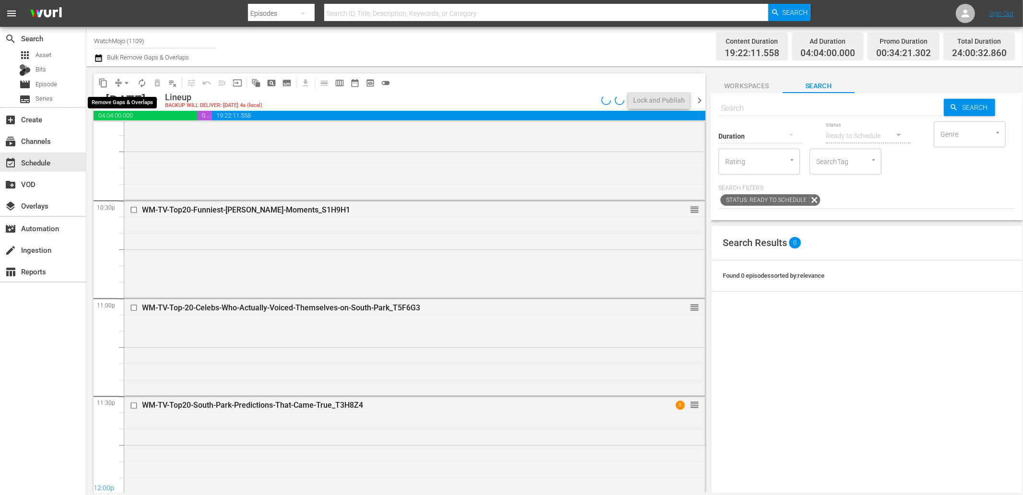
scroll to position [4324, 0]
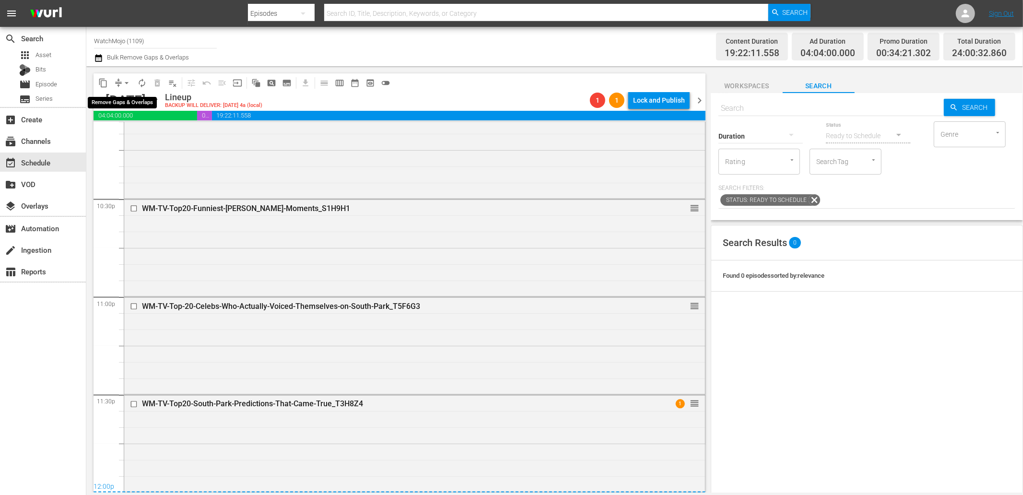
click at [121, 77] on button "arrow_drop_down" at bounding box center [126, 82] width 15 height 15
click at [142, 98] on li "Align to Midnight" at bounding box center [126, 102] width 79 height 16
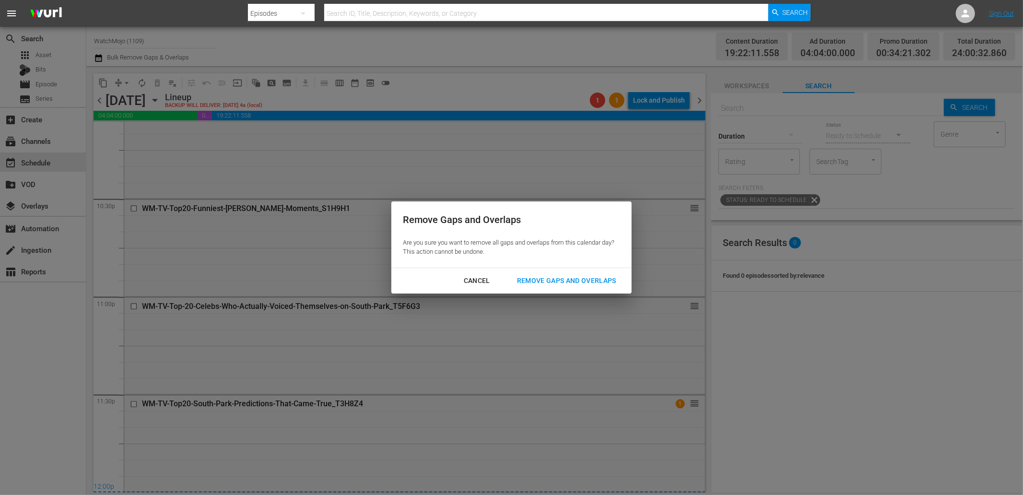
click at [528, 269] on div "Cancel Remove Gaps and Overlaps" at bounding box center [511, 280] width 240 height 25
click at [535, 280] on div "Remove Gaps and Overlaps" at bounding box center [566, 281] width 115 height 12
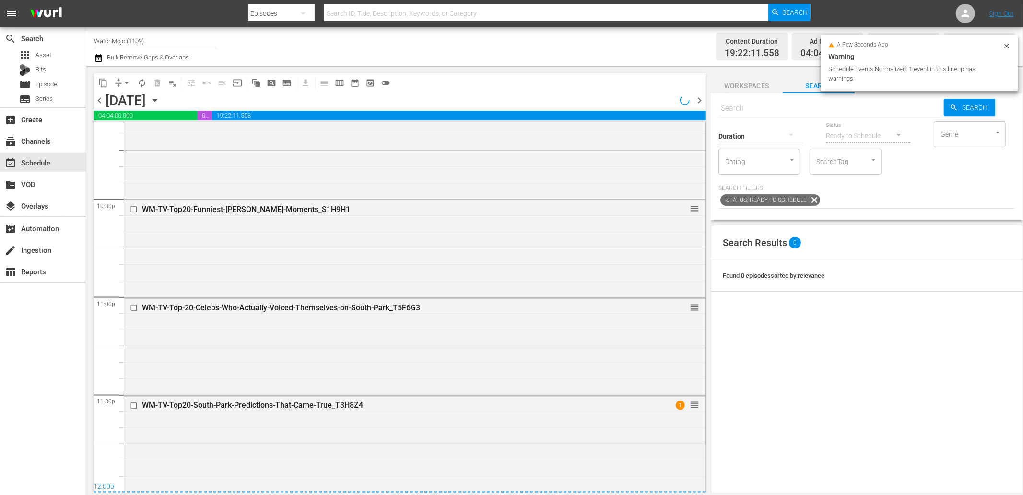
scroll to position [4326, 0]
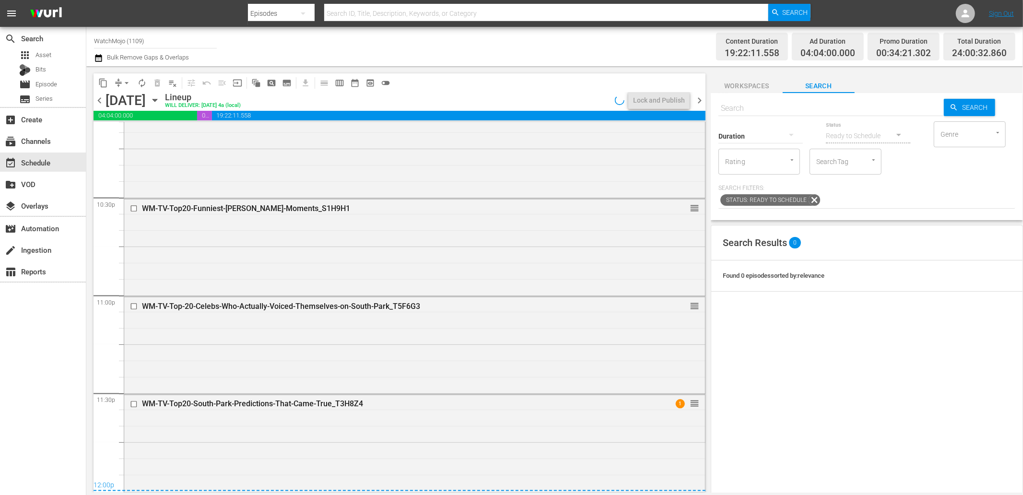
click at [333, 440] on div "WM-TV-Top20-South-Park-Predictions-That-Came-True_T3H8Z4 1 reorder" at bounding box center [414, 442] width 581 height 95
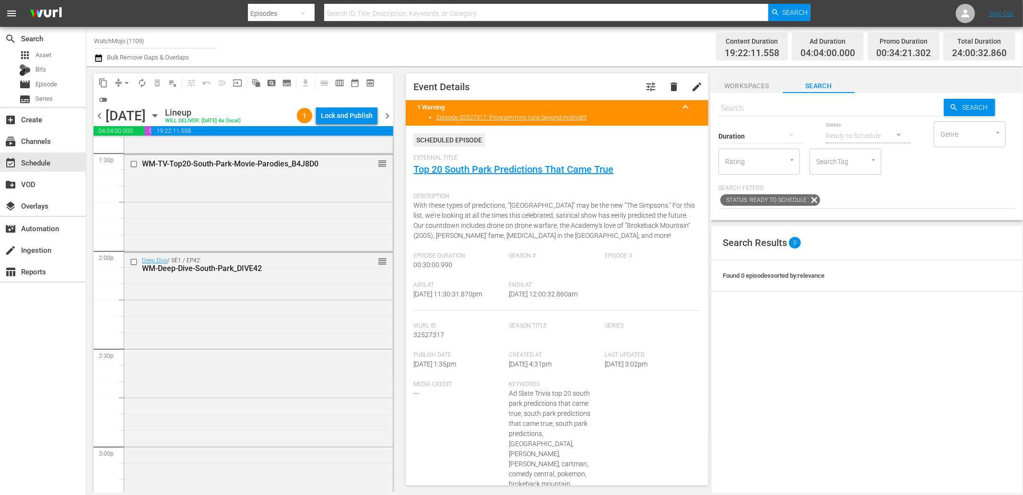
scroll to position [0, 0]
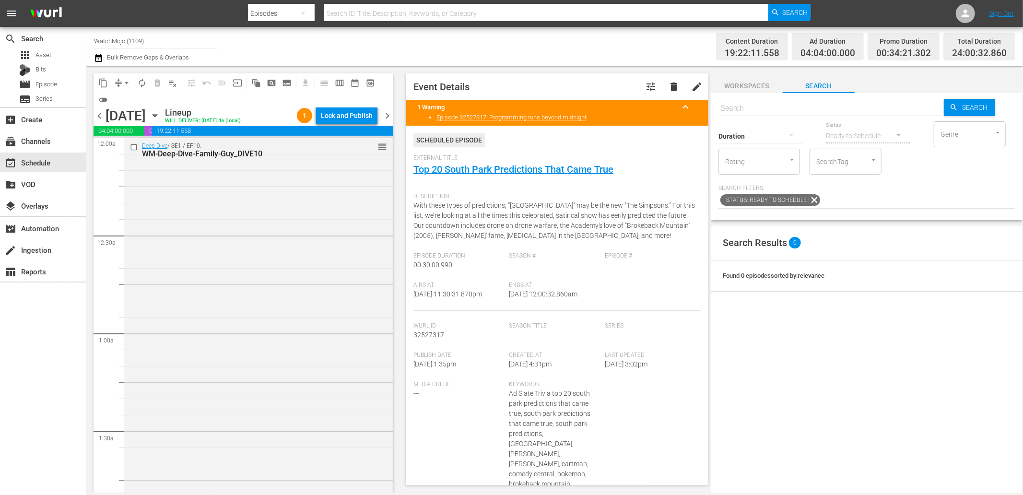
click at [256, 298] on div "Deep Dive / SE1 / EP10: WM-Deep-Dive-Family-Guy_DIVE10 reorder" at bounding box center [258, 332] width 268 height 389
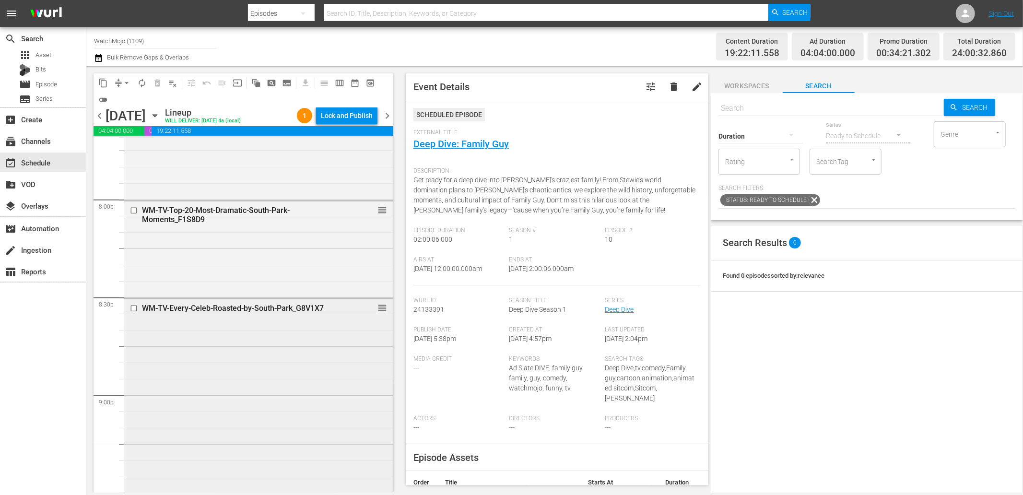
scroll to position [3906, 0]
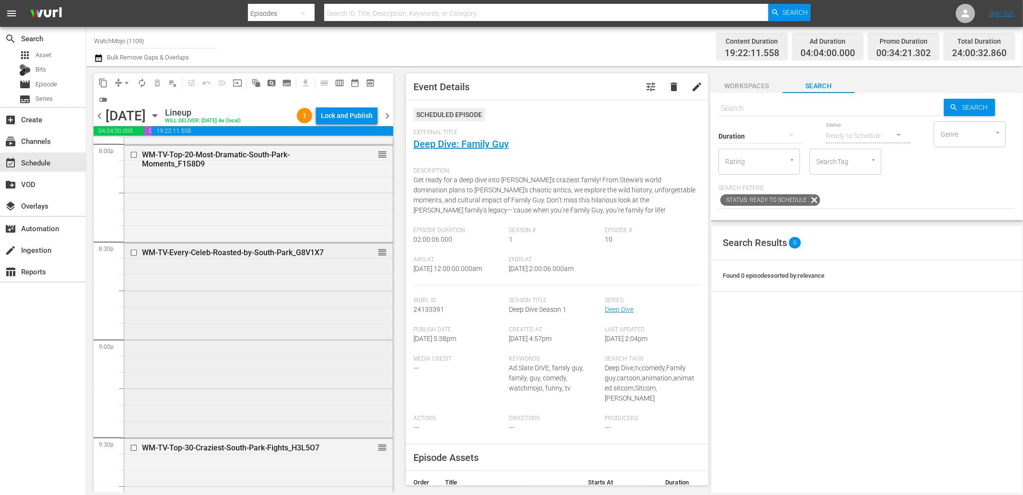
click at [203, 335] on div "WM-TV-Every-Celeb-Roasted-by-South-Park_G8V1X7 reorder" at bounding box center [258, 340] width 268 height 193
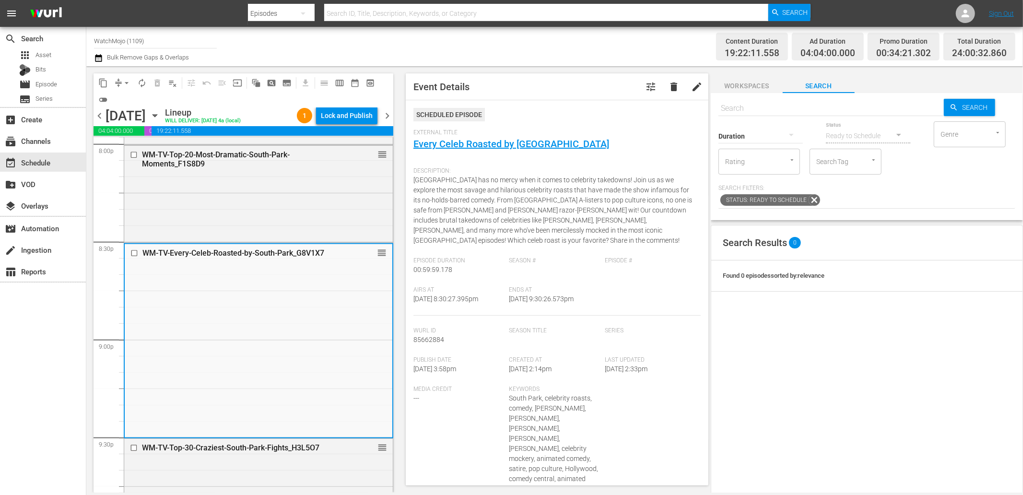
click at [755, 102] on input "text" at bounding box center [830, 108] width 225 height 23
paste input "WM-TV-Top-20-Times-South-Park-Made-Fun-of-Disney_W7N1L2"
type input "WM-TV-Top-20-Times-South-Park-Made-Fun-of-Disney_W7N1L2"
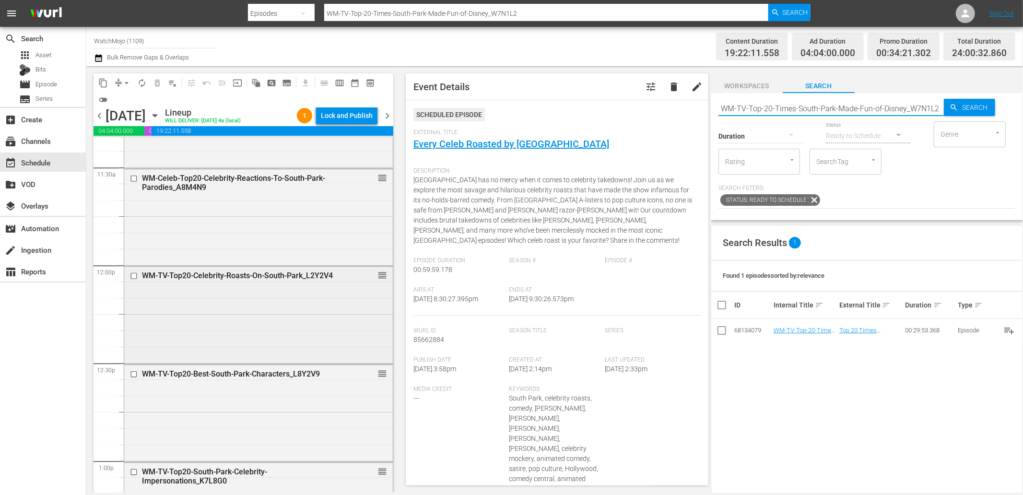
scroll to position [2237, 0]
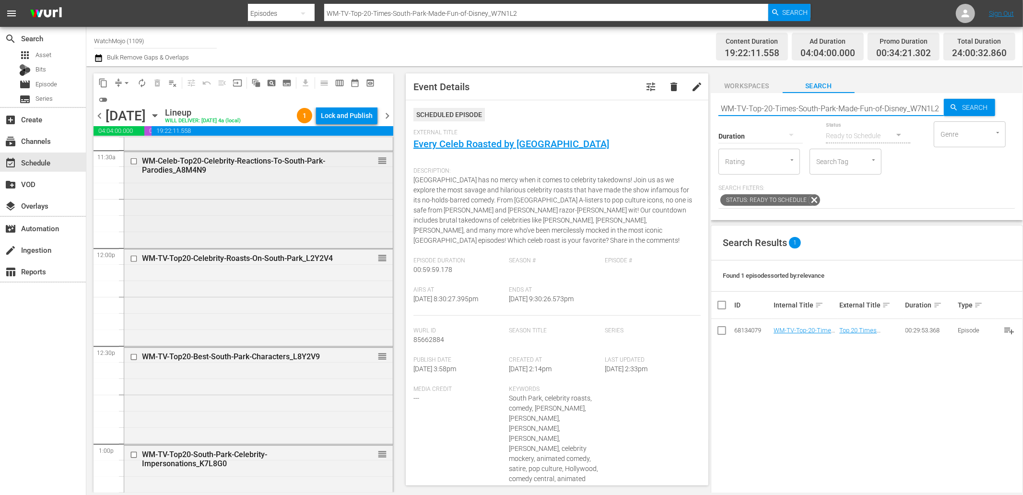
click at [208, 200] on div "WM-Celeb-Top20-Celebrity-Reactions-To-South-Park-Parodies_A8M4N9 reorder" at bounding box center [258, 199] width 268 height 95
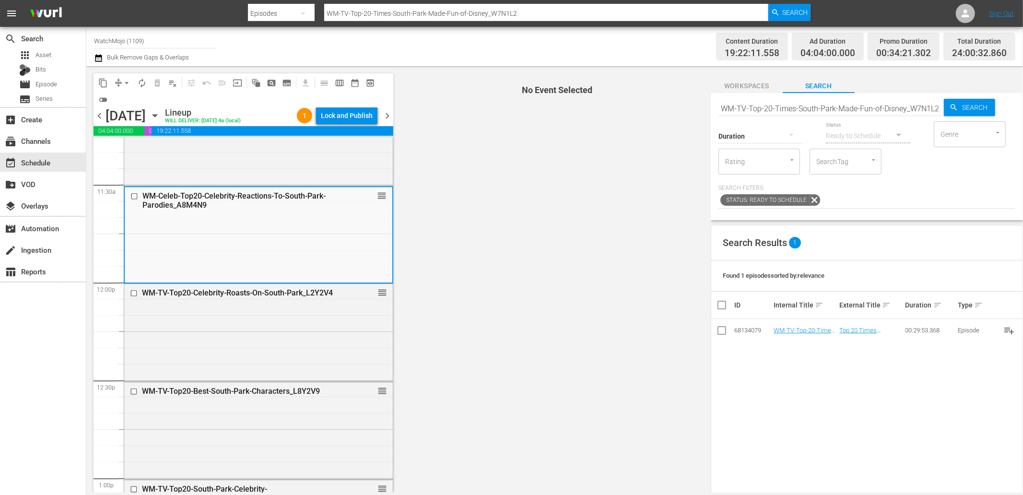
scroll to position [2060, 0]
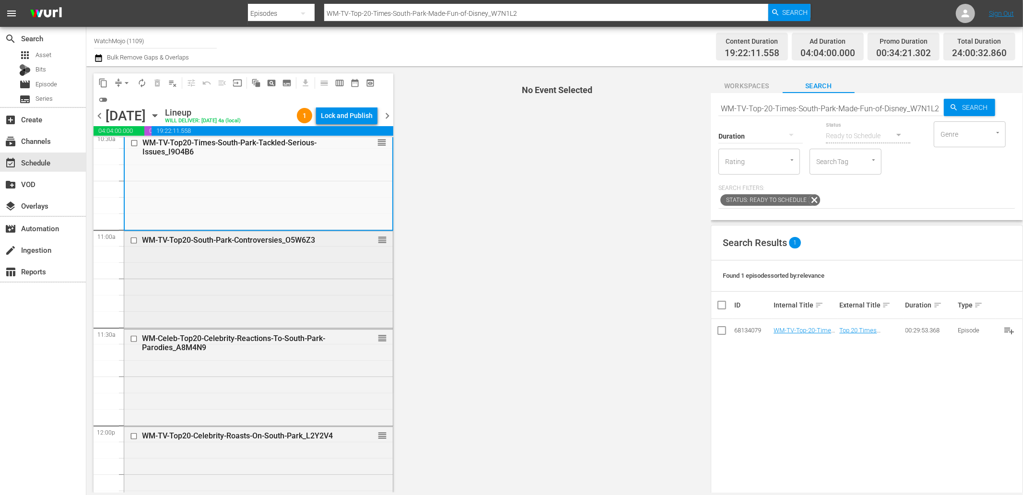
click at [227, 271] on div "WM-TV-Top20-South-Park-Controversies_O5W6Z3 reorder" at bounding box center [258, 278] width 268 height 95
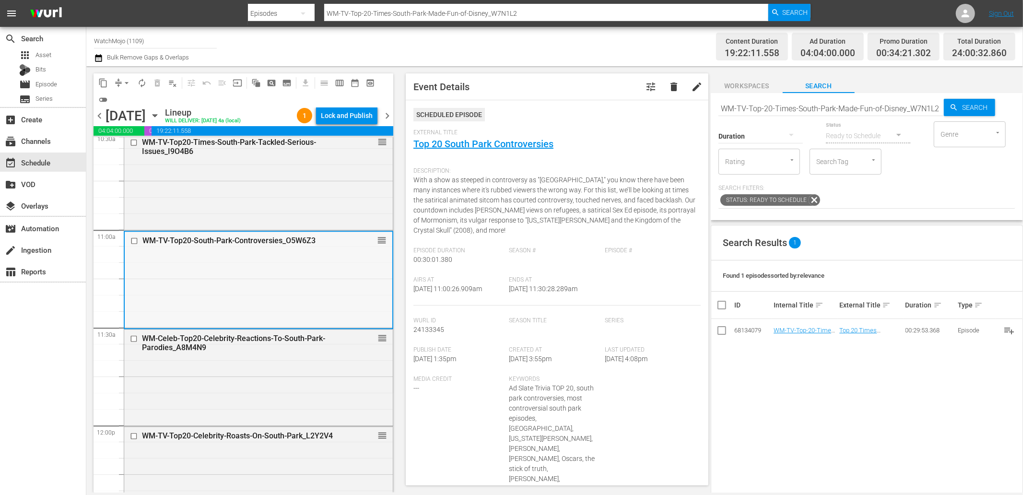
click at [130, 239] on input "checkbox" at bounding box center [135, 241] width 10 height 8
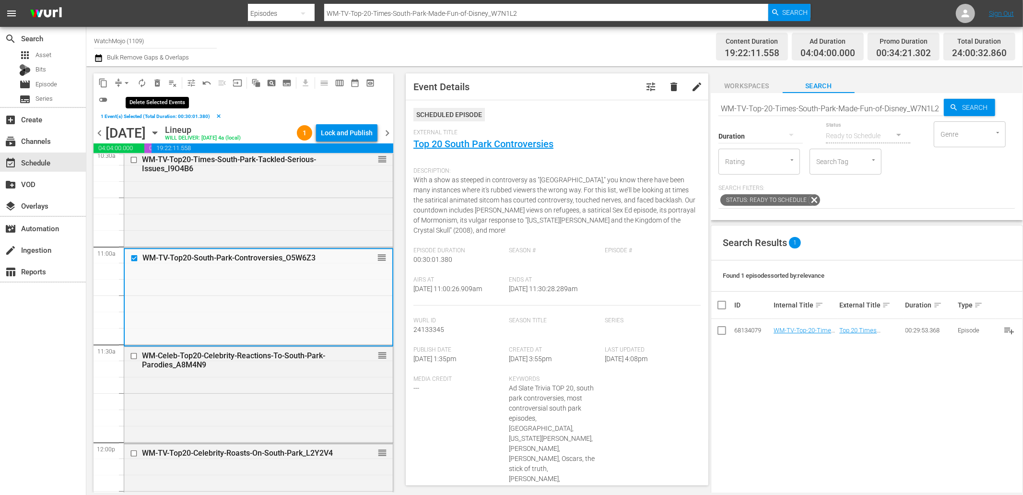
click at [162, 81] on span "delete_forever_outlined" at bounding box center [157, 83] width 10 height 10
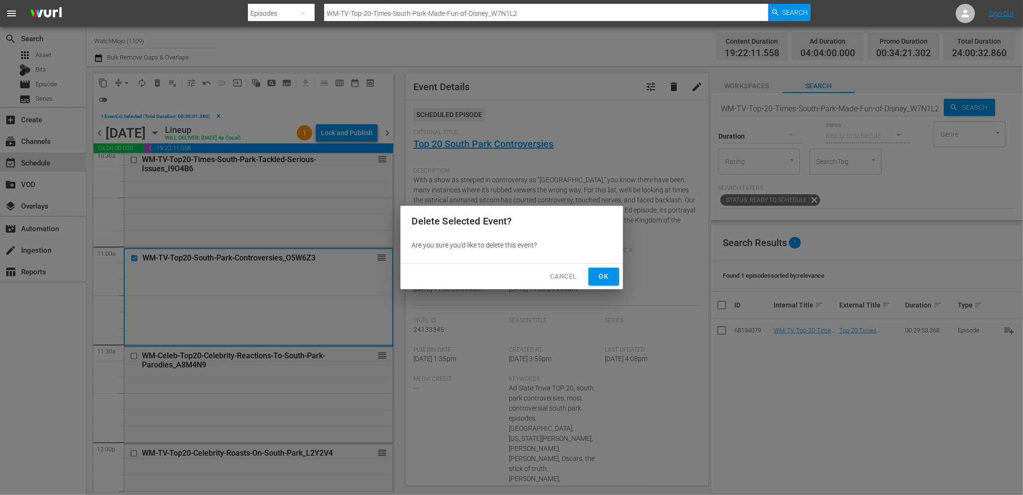
click at [607, 271] on span "Ok" at bounding box center [603, 276] width 15 height 12
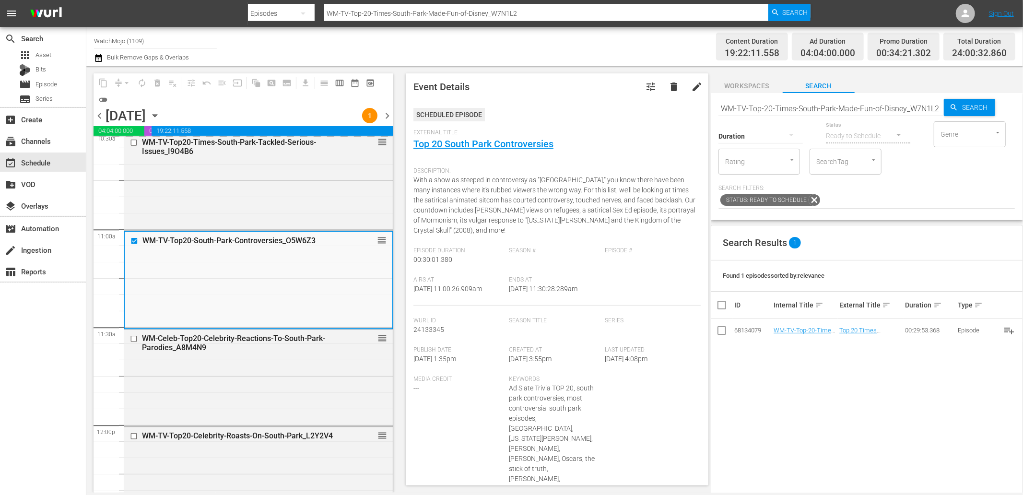
click at [857, 110] on input "WM-TV-Top-20-Times-South-Park-Made-Fun-of-Disney_W7N1L2" at bounding box center [830, 108] width 225 height 23
paste input "O5W6Z3"
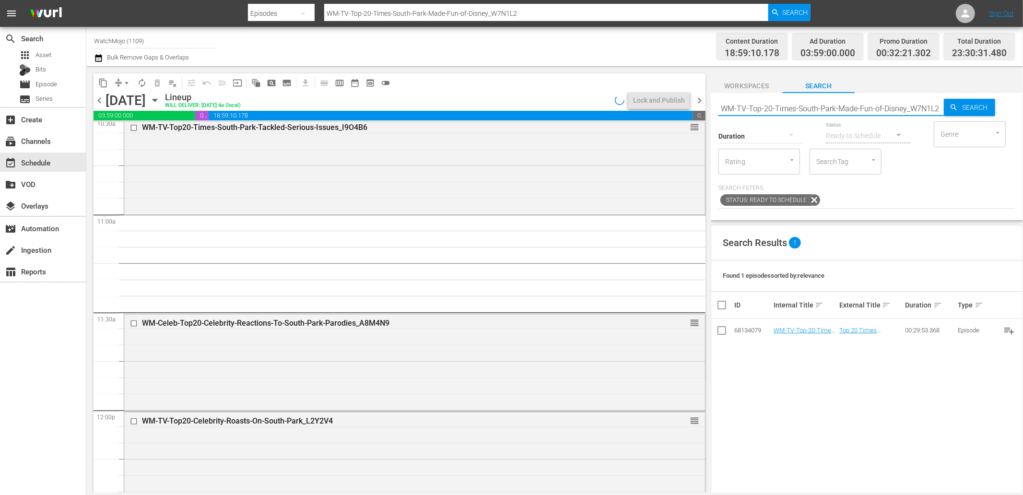
type input "O5W6Z3"
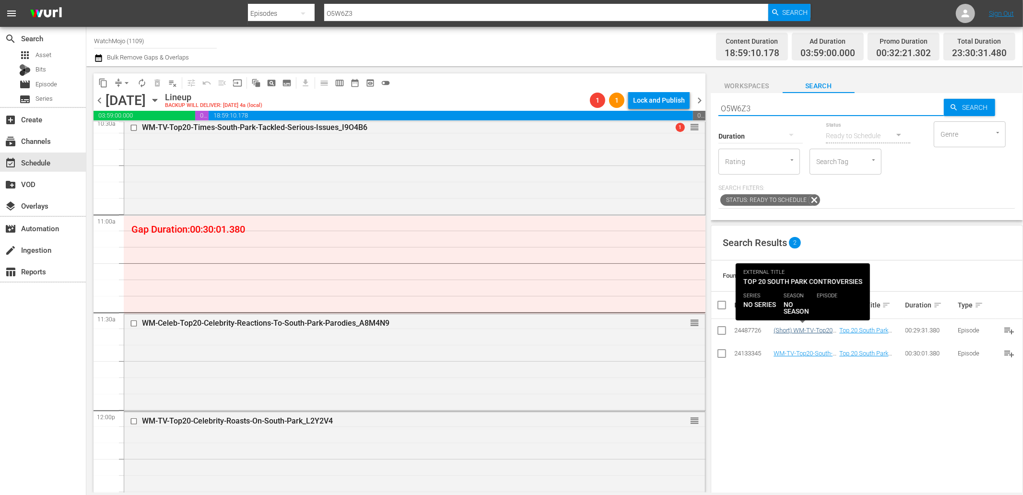
type input "O5W6Z3"
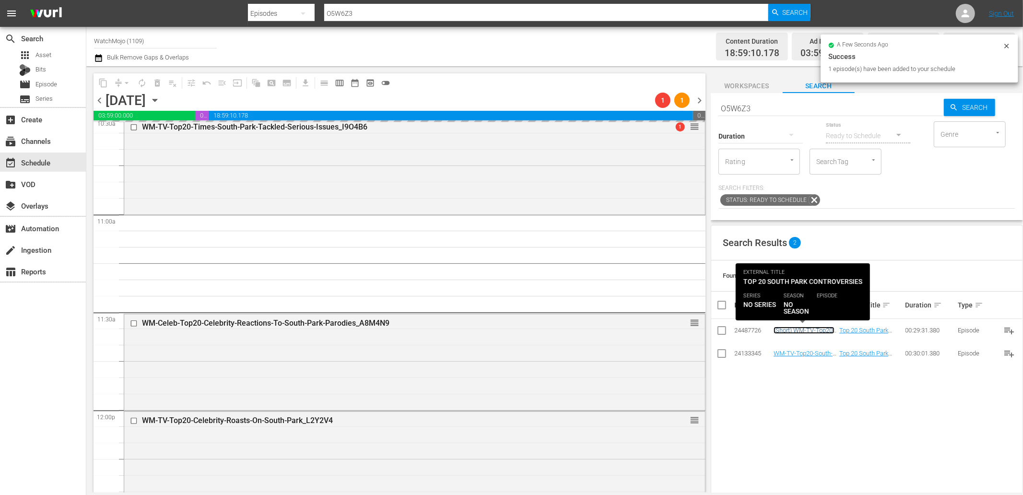
click at [793, 329] on link "(Short) WM-TV-Top20-South-Park-Controversies_O5W6Z3" at bounding box center [803, 340] width 61 height 29
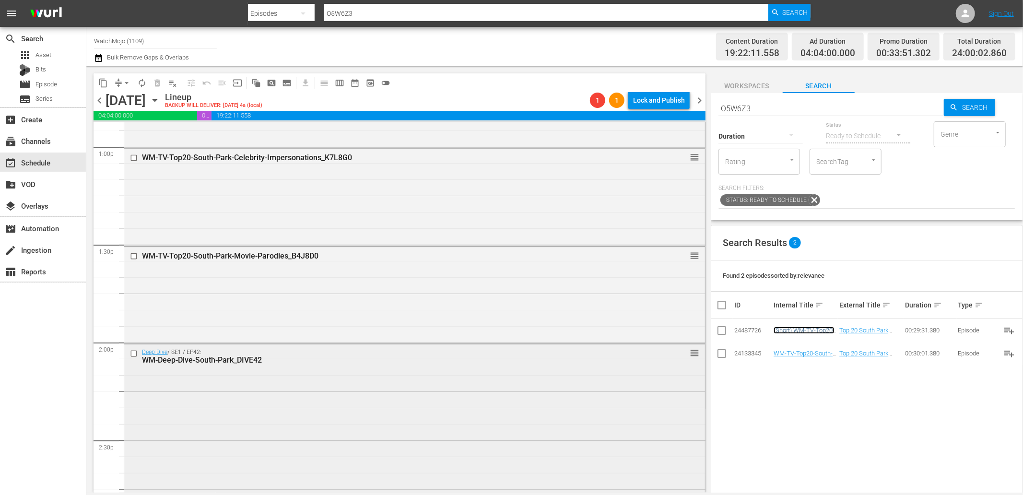
scroll to position [2521, 0]
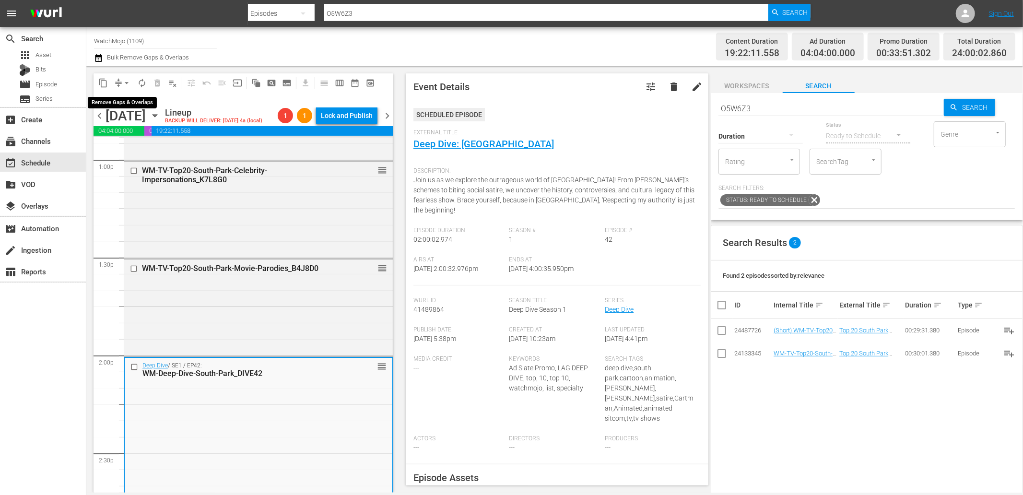
click at [123, 80] on span "arrow_drop_down" at bounding box center [127, 83] width 10 height 10
click at [122, 103] on li "Align to Midnight" at bounding box center [126, 102] width 79 height 16
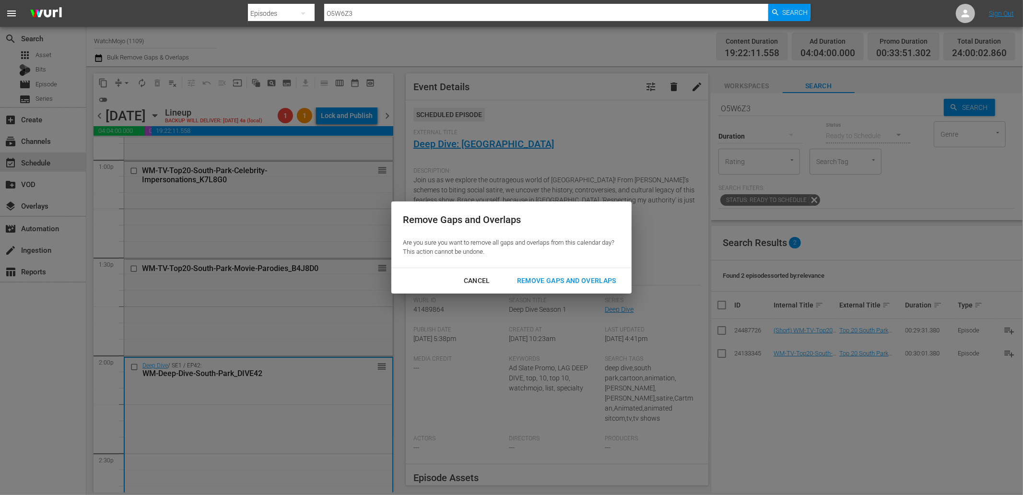
click at [549, 281] on div "Remove Gaps and Overlaps" at bounding box center [566, 281] width 115 height 12
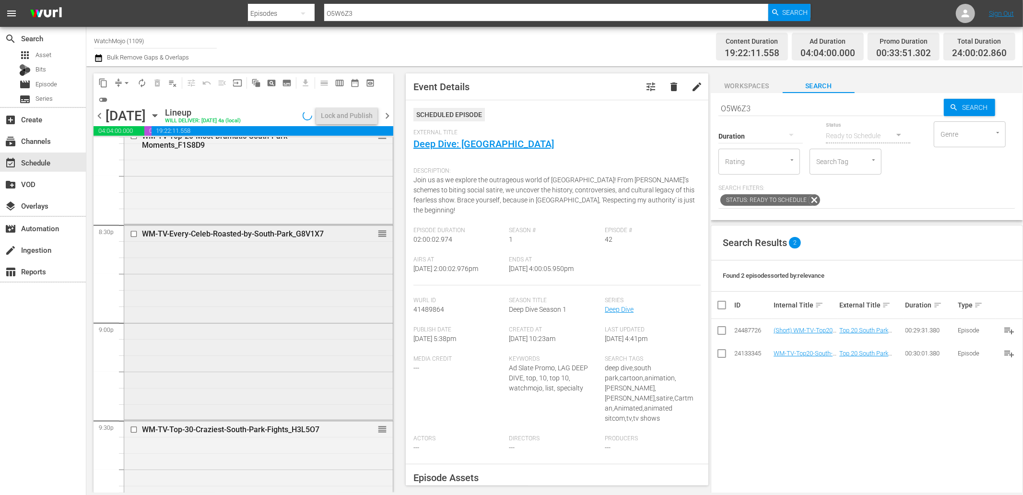
scroll to position [4339, 0]
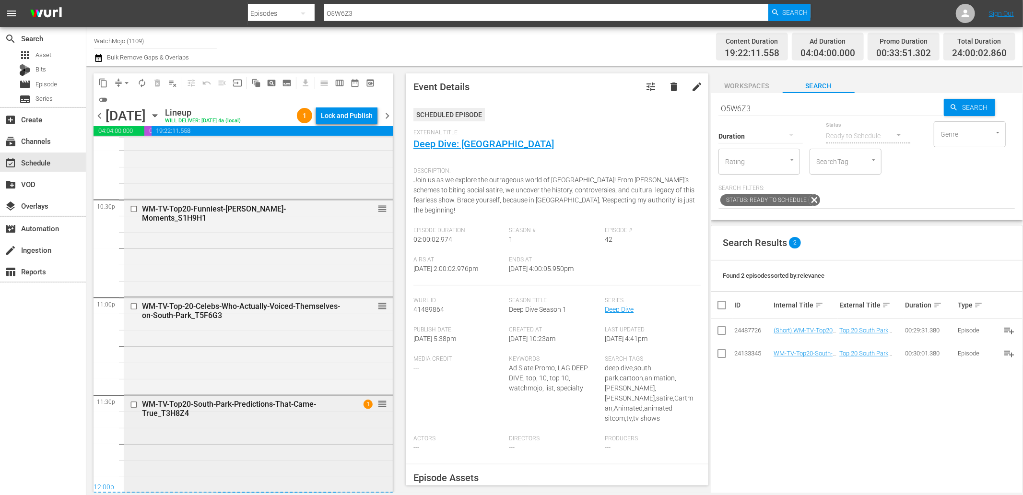
click at [214, 429] on div "WM-TV-Top20-South-Park-Predictions-That-Came-True_T3H8Z4 1 reorder" at bounding box center [258, 443] width 268 height 95
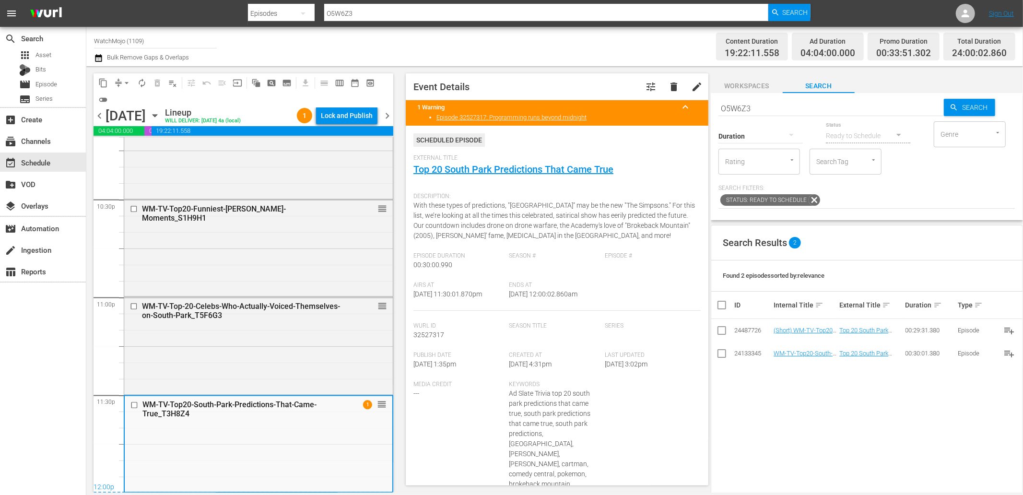
click at [97, 116] on span "chevron_left" at bounding box center [99, 116] width 12 height 12
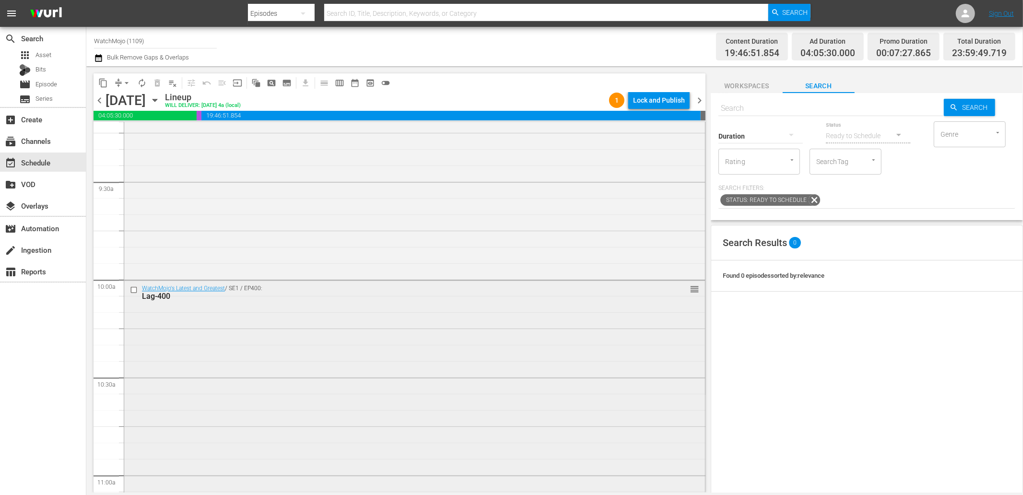
scroll to position [1811, 0]
click at [302, 405] on div "WatchMojo's Latest and Greatest / SE1 / EP400: Lag-400 reorder" at bounding box center [414, 462] width 581 height 388
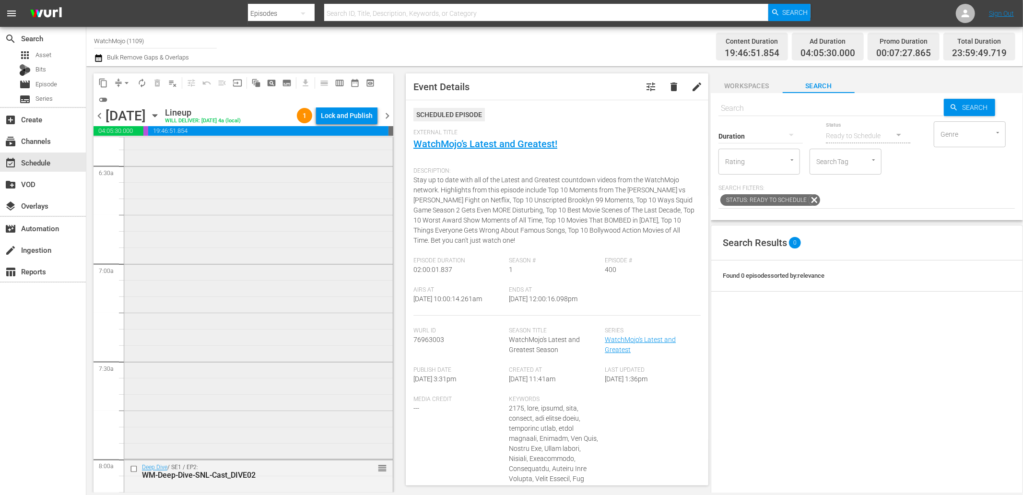
scroll to position [1243, 0]
click at [302, 465] on div "Deep Dive / SE1 / EP2: WM-Deep-Dive-SNL-Cast_DIVE02" at bounding box center [242, 473] width 201 height 16
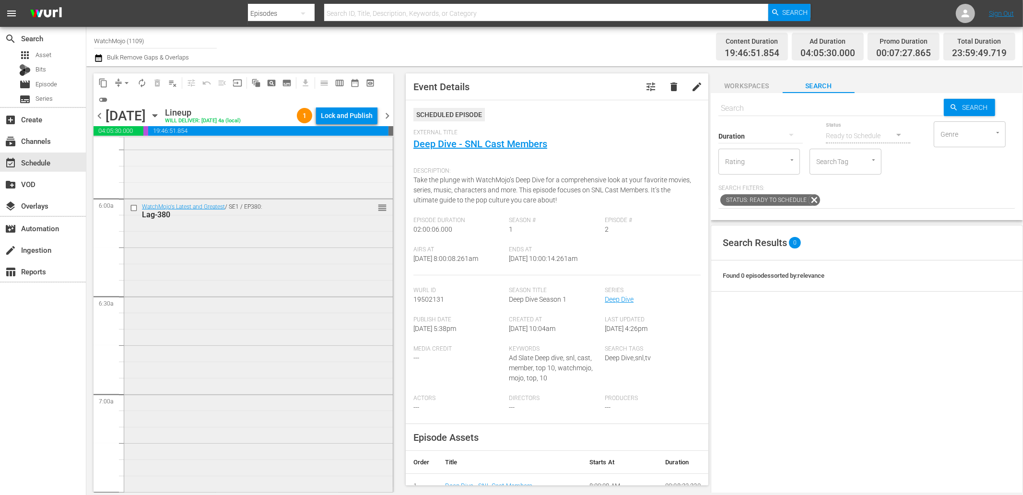
scroll to position [1065, 0]
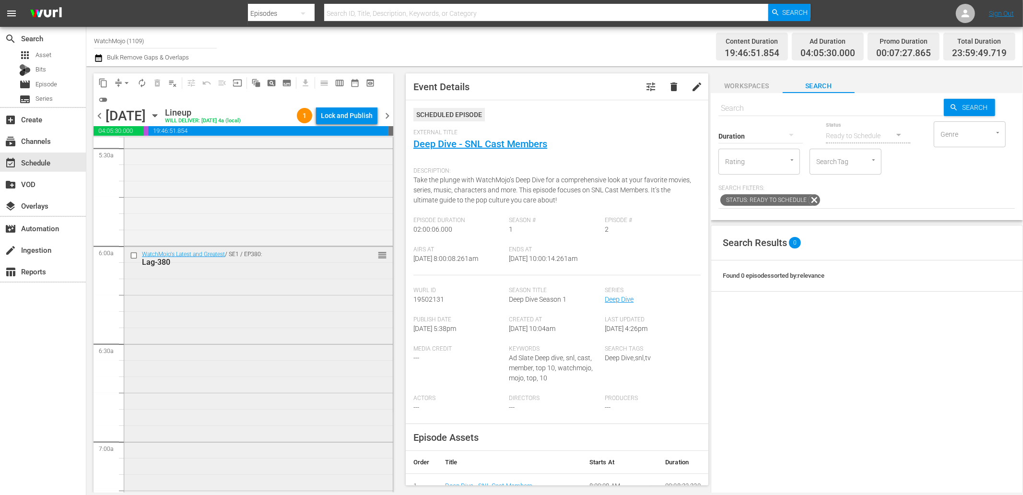
click at [240, 322] on div "WatchMojo's Latest and Greatest / SE1 / EP380: Lag-380 reorder" at bounding box center [258, 440] width 268 height 388
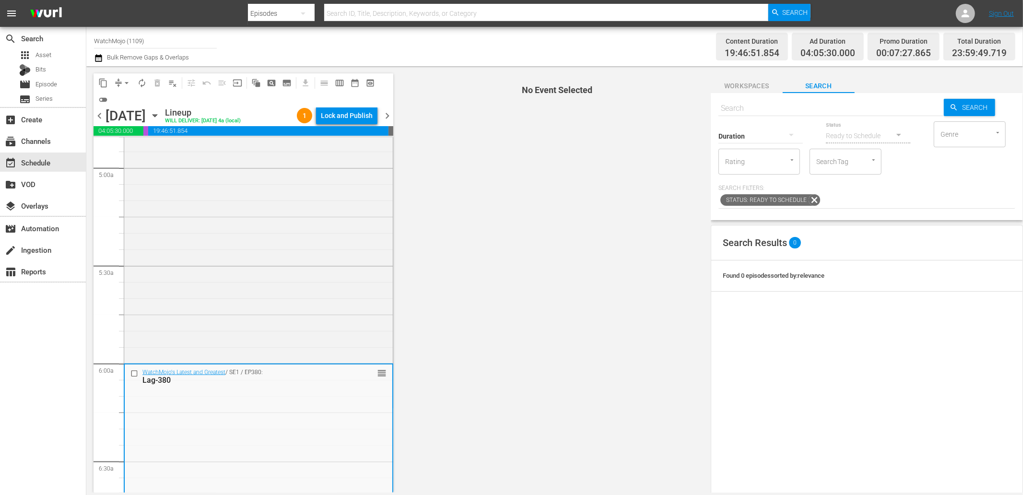
scroll to position [745, 0]
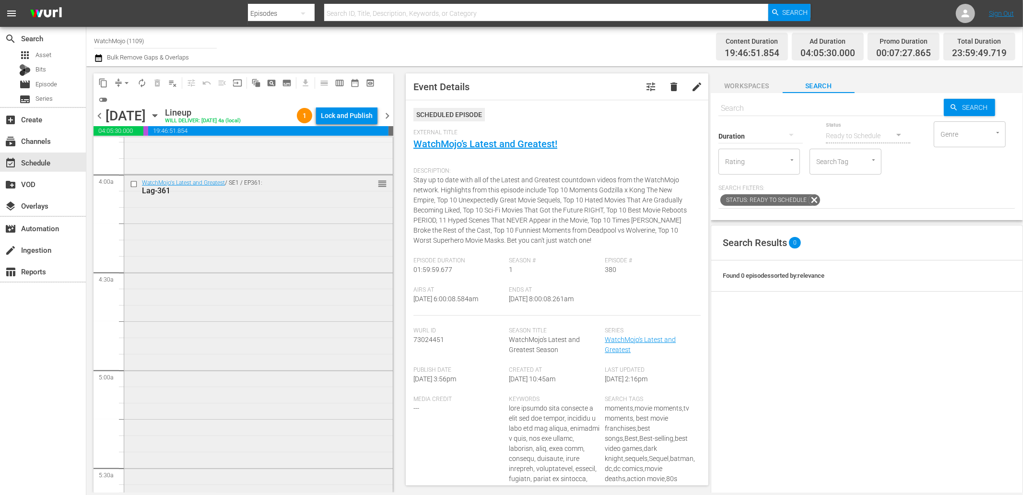
click at [234, 344] on div "WatchMojo's Latest and Greatest / SE1 / EP361: Lag-361 reorder" at bounding box center [258, 369] width 268 height 388
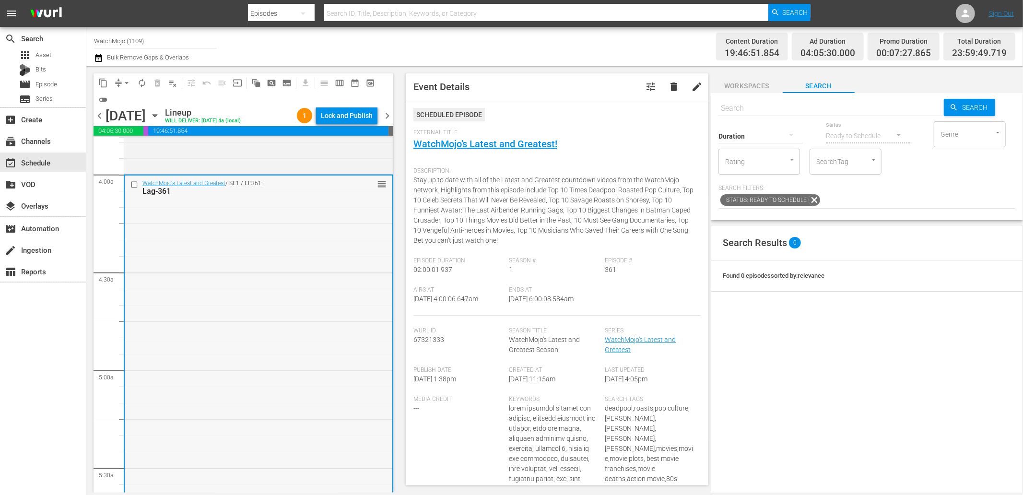
click at [130, 182] on input "checkbox" at bounding box center [135, 184] width 10 height 8
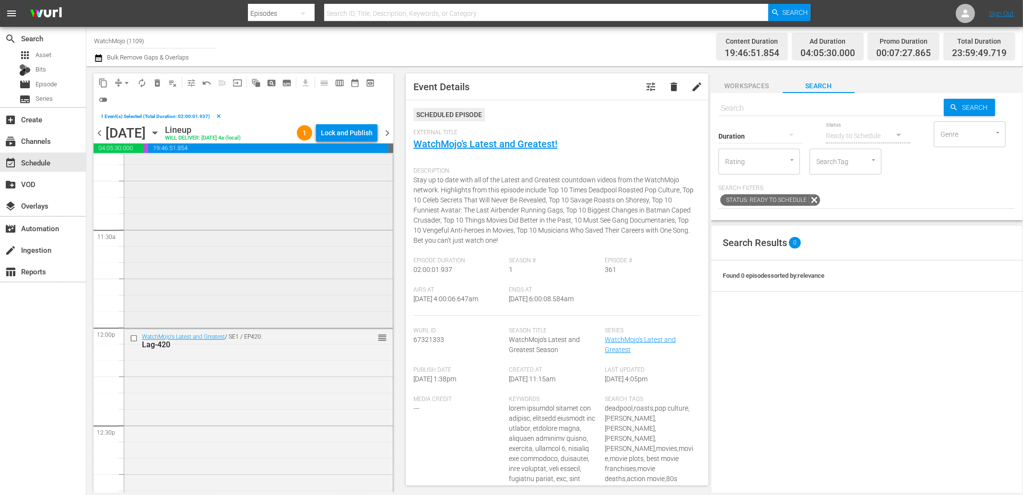
scroll to position [2237, 0]
click at [247, 379] on div "WatchMojo's Latest and Greatest / SE1 / EP420: Lag-420 reorder" at bounding box center [258, 460] width 268 height 388
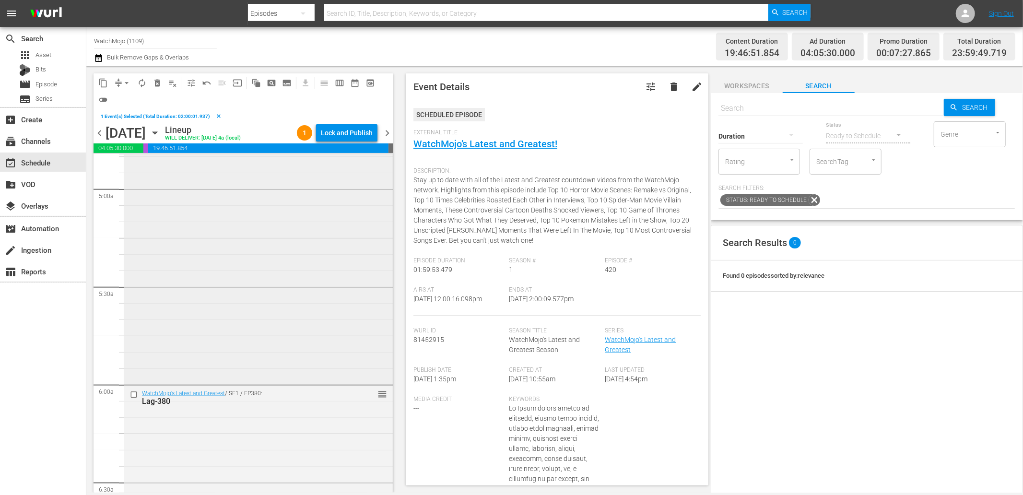
scroll to position [923, 0]
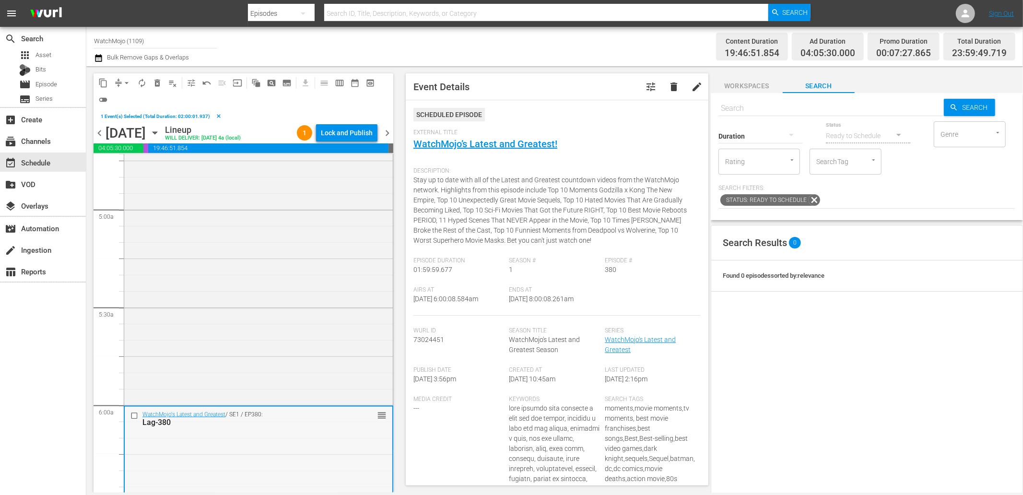
click at [227, 430] on div "WatchMojo's Latest and Greatest / SE1 / EP380: Lag-380 reorder" at bounding box center [259, 418] width 268 height 23
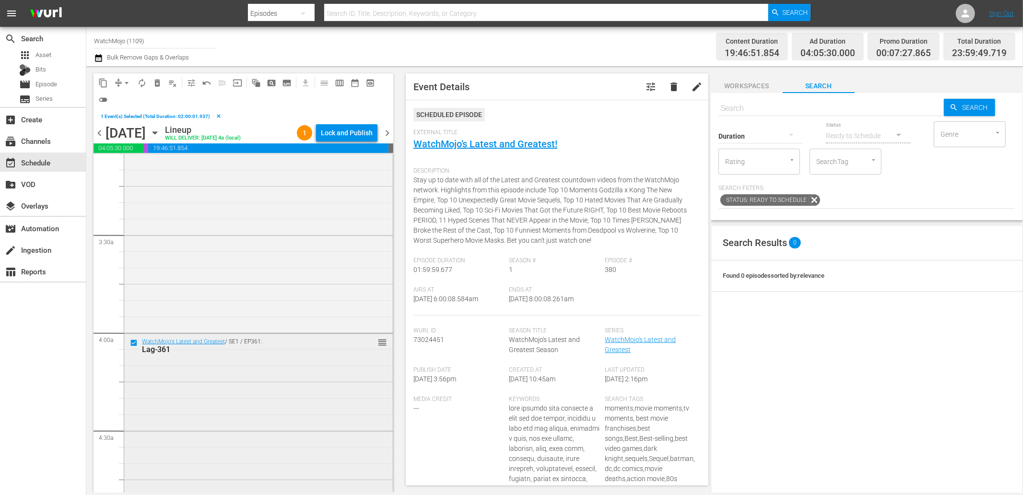
scroll to position [603, 0]
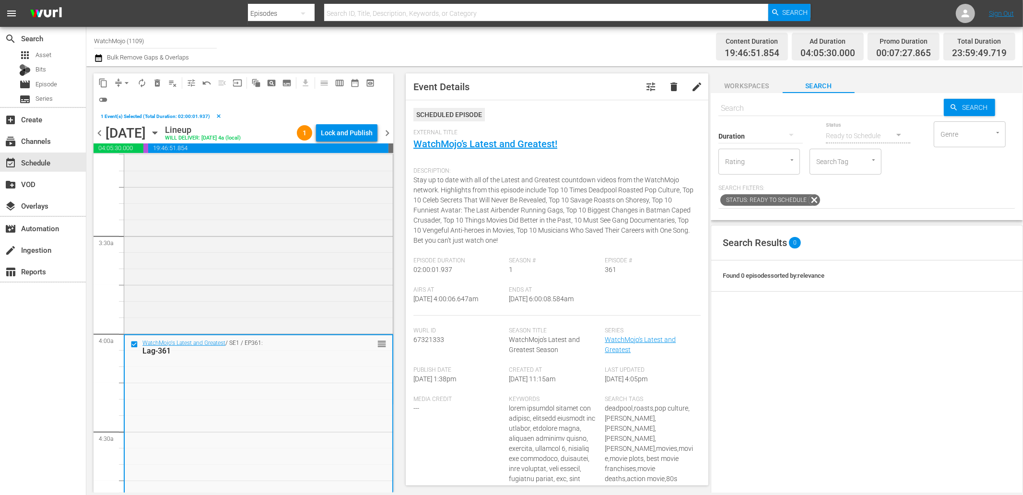
click at [752, 107] on input "text" at bounding box center [830, 108] width 225 height 23
paste input "Lag-425"
type input "Lag-425"
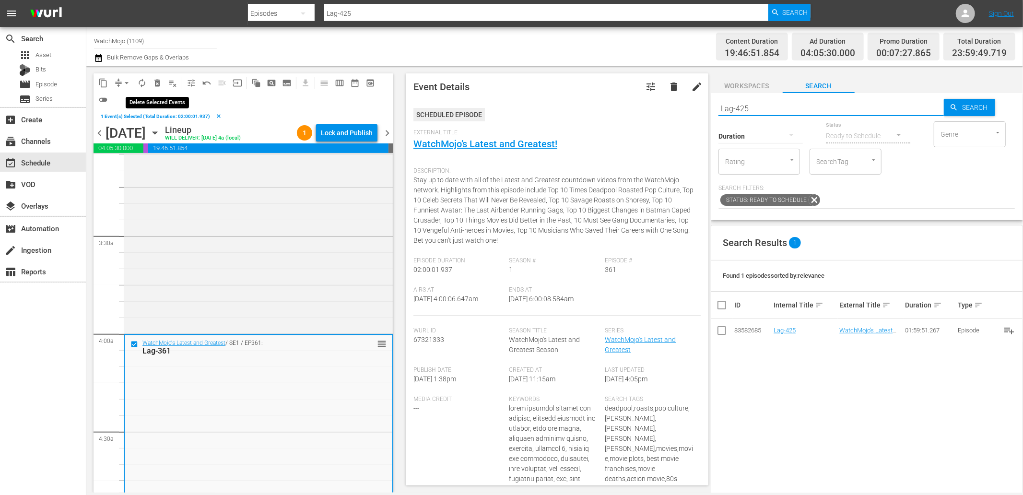
click at [158, 82] on span "delete_forever_outlined" at bounding box center [157, 83] width 10 height 10
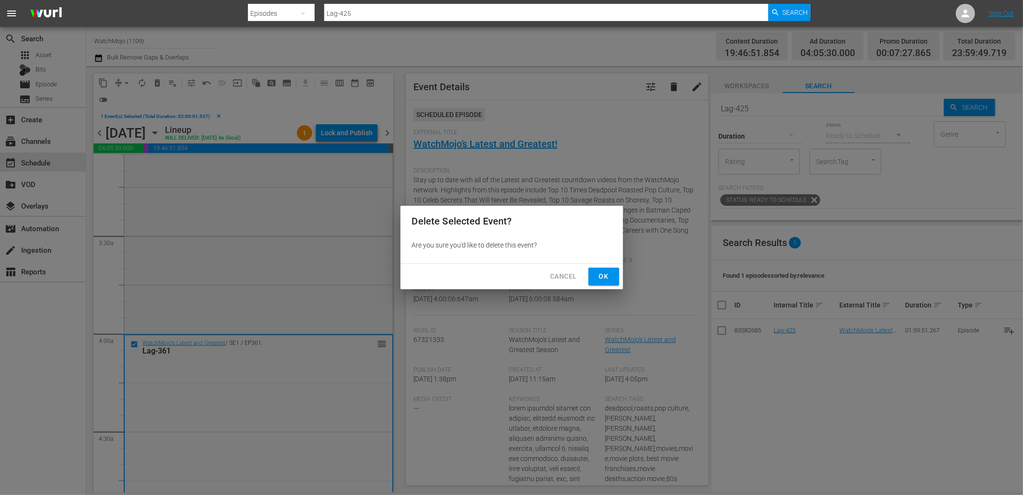
click at [605, 272] on span "Ok" at bounding box center [603, 276] width 15 height 12
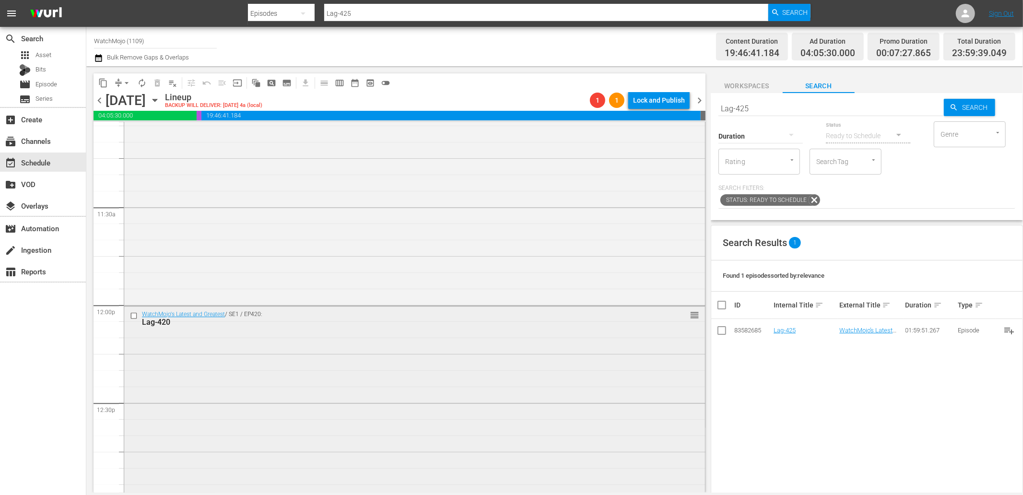
scroll to position [2166, 0]
click at [361, 381] on div "WatchMojo's Latest and Greatest / SE1 / EP420: Lag-420 reorder" at bounding box center [414, 499] width 581 height 388
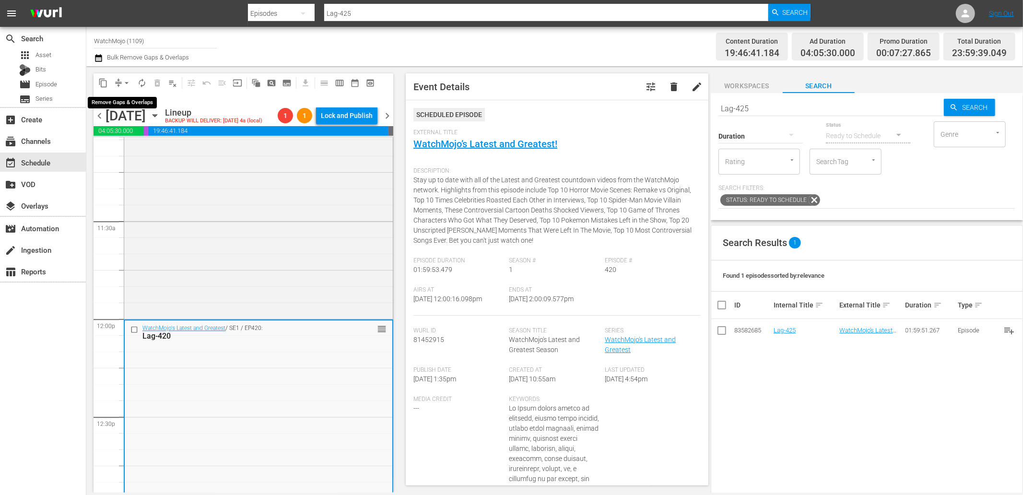
click at [123, 81] on span "arrow_drop_down" at bounding box center [127, 83] width 10 height 10
click at [133, 138] on li "Align to End of Previous Day" at bounding box center [127, 134] width 101 height 16
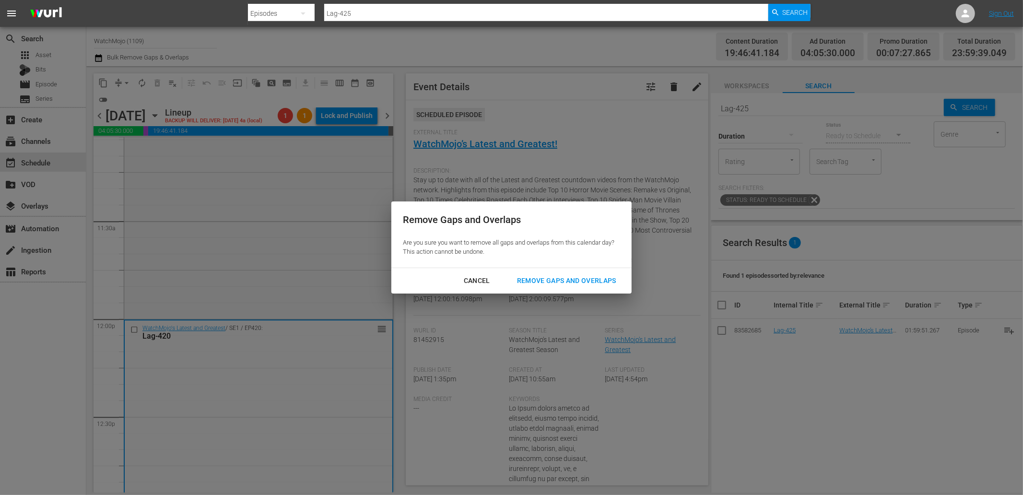
click at [558, 271] on div "Cancel Remove Gaps and Overlaps" at bounding box center [511, 280] width 240 height 25
click at [542, 279] on div "Remove Gaps and Overlaps" at bounding box center [566, 281] width 115 height 12
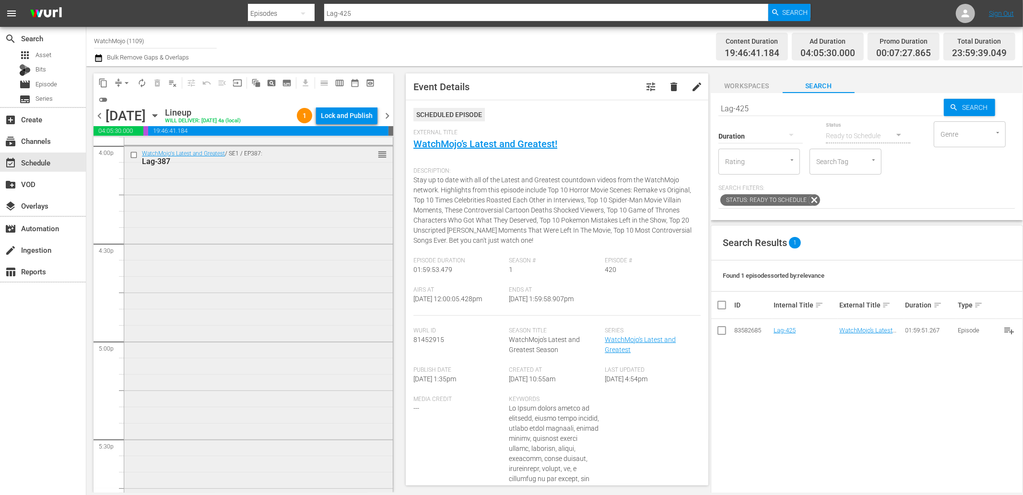
scroll to position [3125, 0]
click at [227, 388] on div "WatchMojo's Latest and Greatest / SE1 / EP387: Lag-387 reorder" at bounding box center [258, 336] width 268 height 388
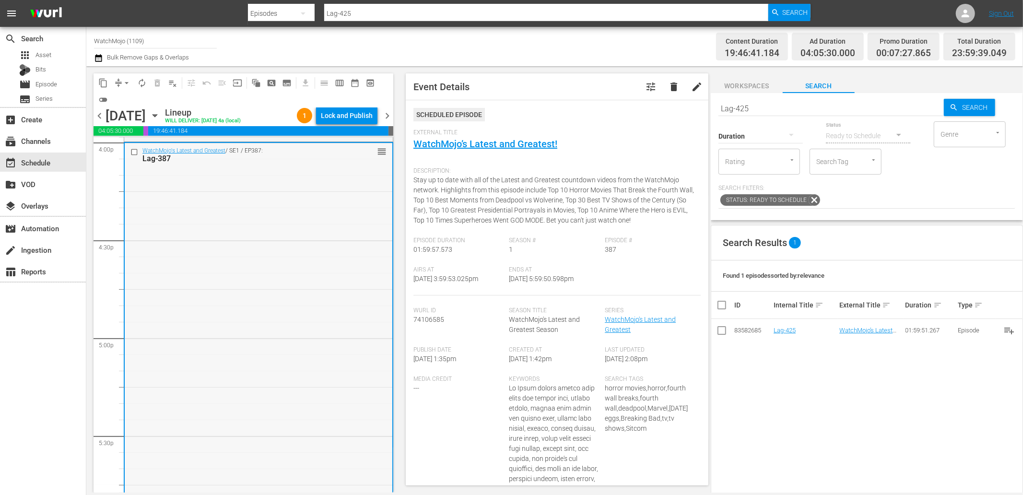
click at [130, 150] on input "checkbox" at bounding box center [135, 152] width 10 height 8
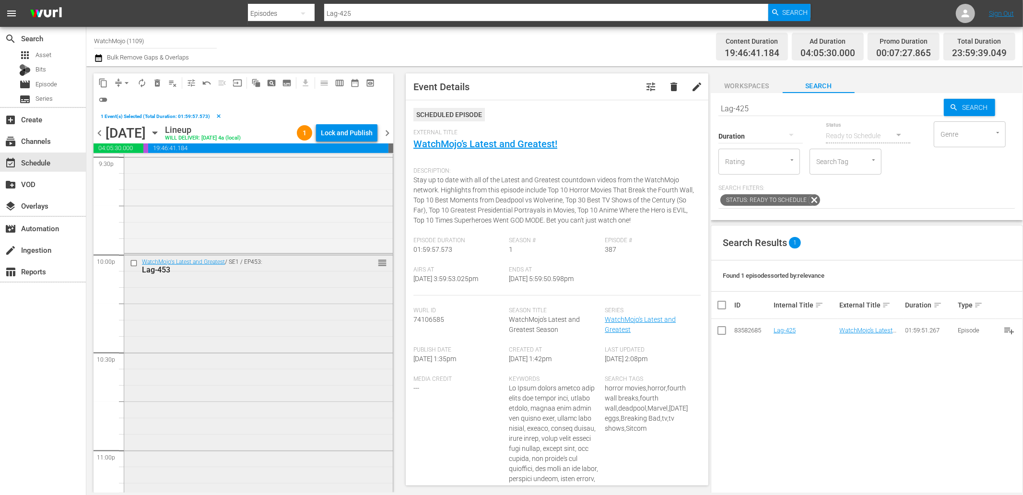
scroll to position [4297, 0]
click at [248, 350] on div "WatchMojo's Latest and Greatest / SE1 / EP453: Lag-453 reorder" at bounding box center [258, 354] width 268 height 388
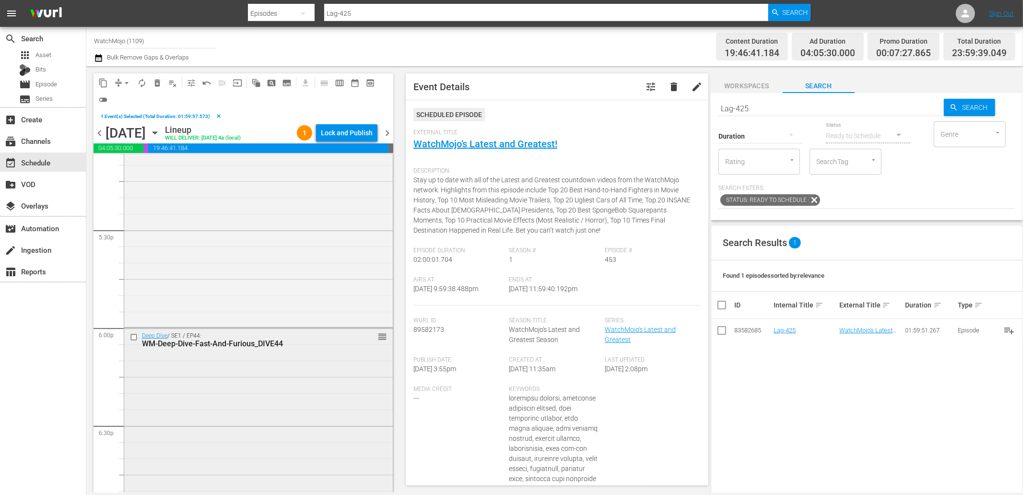
scroll to position [3338, 0]
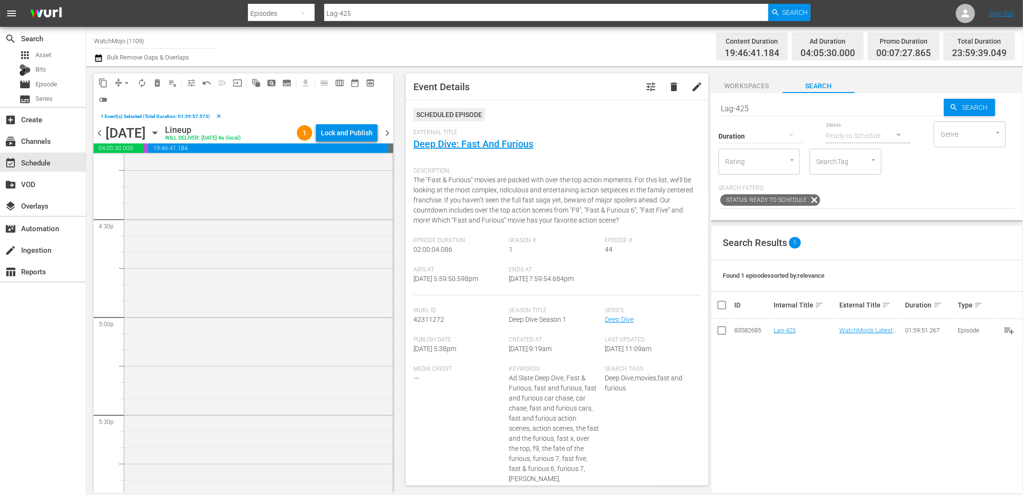
scroll to position [3054, 0]
click at [199, 377] on div "WatchMojo's Latest and Greatest / SE1 / EP387: Lag-387 reorder" at bounding box center [258, 425] width 268 height 388
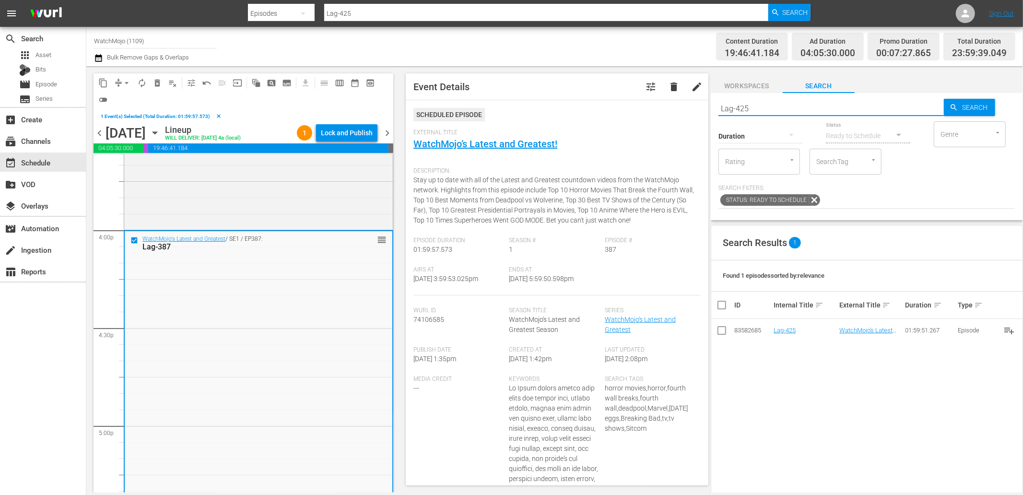
drag, startPoint x: 752, startPoint y: 104, endPoint x: 542, endPoint y: 109, distance: 210.0
click at [590, 104] on div "content_copy compress arrow_drop_down autorenew_outlined delete_forever_outline…" at bounding box center [554, 279] width 936 height 426
paste input "272"
type input "Lag-272"
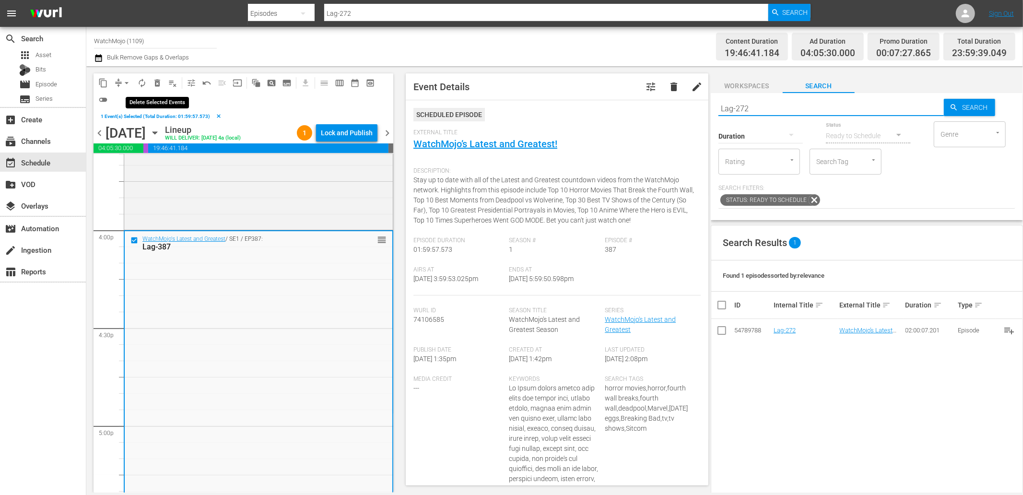
click at [161, 82] on span "delete_forever_outlined" at bounding box center [157, 83] width 10 height 10
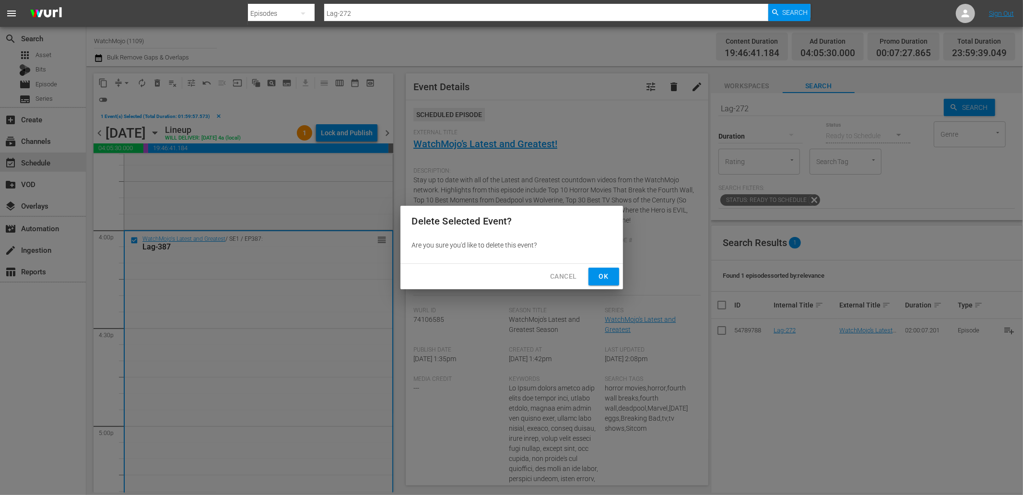
click at [602, 275] on span "Ok" at bounding box center [603, 276] width 15 height 12
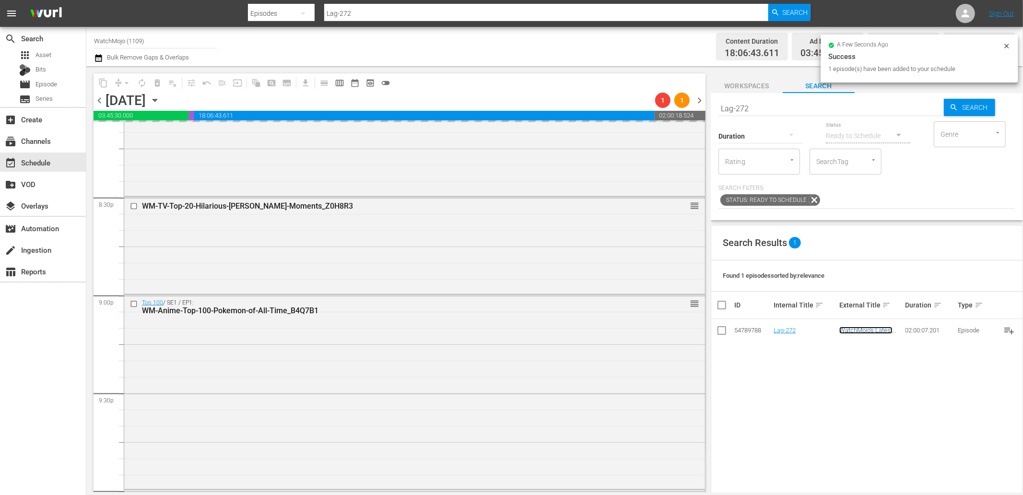
scroll to position [4013, 0]
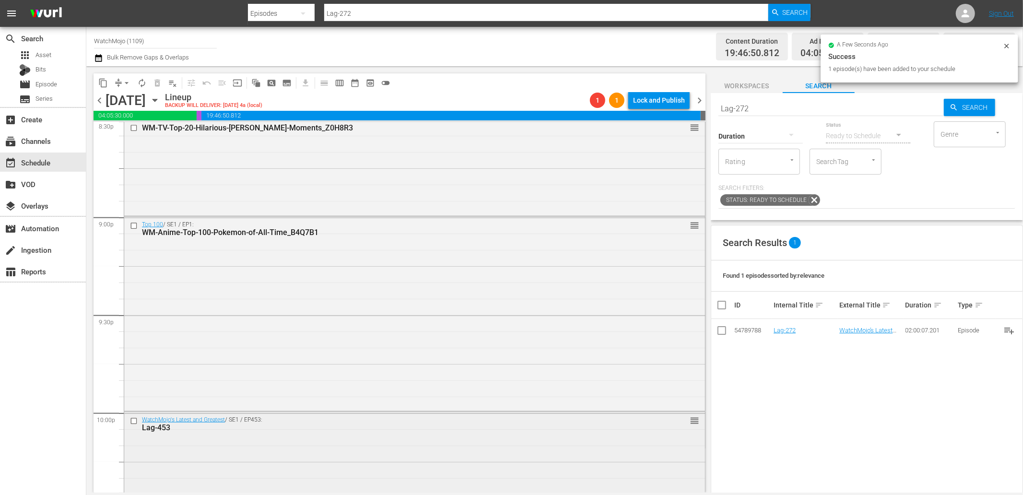
click at [322, 429] on div "Lag-453" at bounding box center [396, 427] width 509 height 9
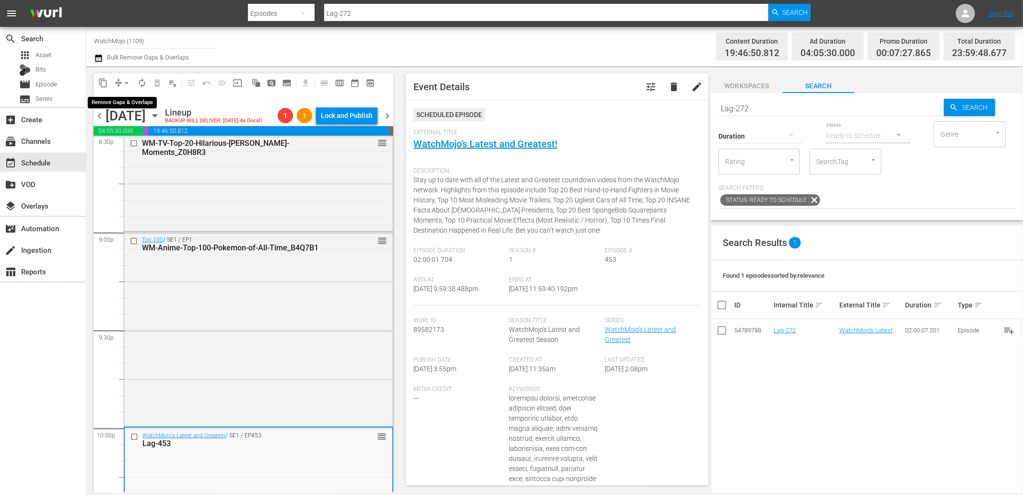
click at [123, 77] on button "arrow_drop_down" at bounding box center [126, 82] width 15 height 15
click at [145, 132] on li "Align to End of Previous Day" at bounding box center [127, 134] width 101 height 16
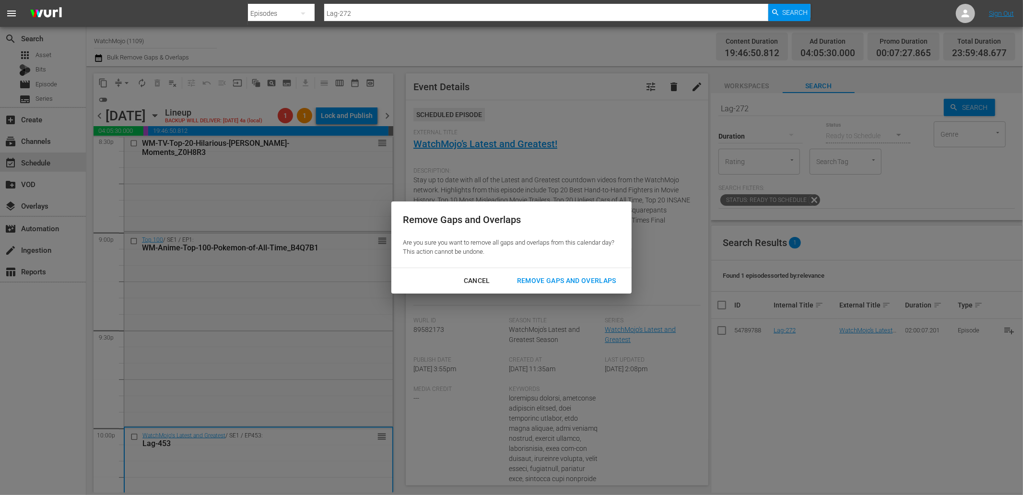
click at [542, 284] on div "Remove Gaps and Overlaps" at bounding box center [566, 281] width 115 height 12
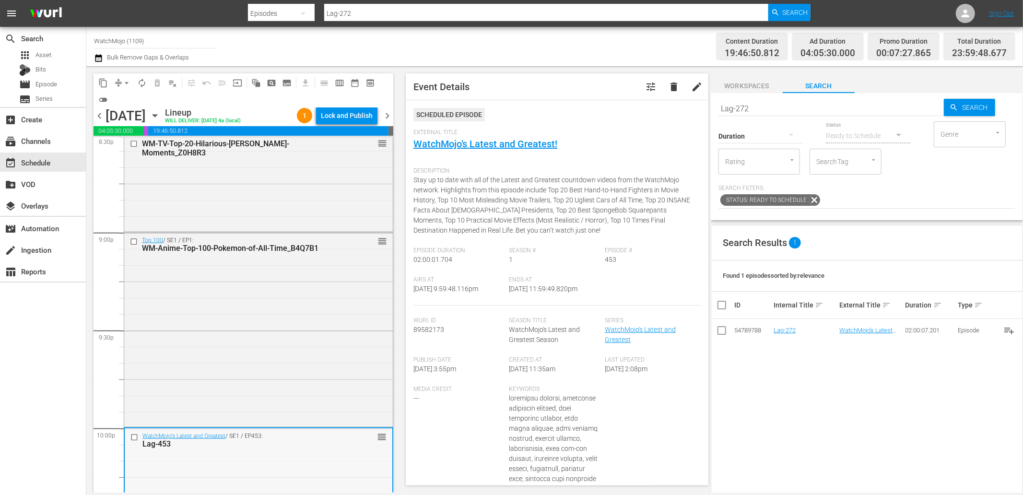
click at [264, 445] on div "Lag-453" at bounding box center [242, 443] width 200 height 9
click at [128, 75] on button "arrow_drop_down" at bounding box center [126, 82] width 15 height 15
click at [154, 125] on li "Align to First Episode" at bounding box center [127, 118] width 101 height 16
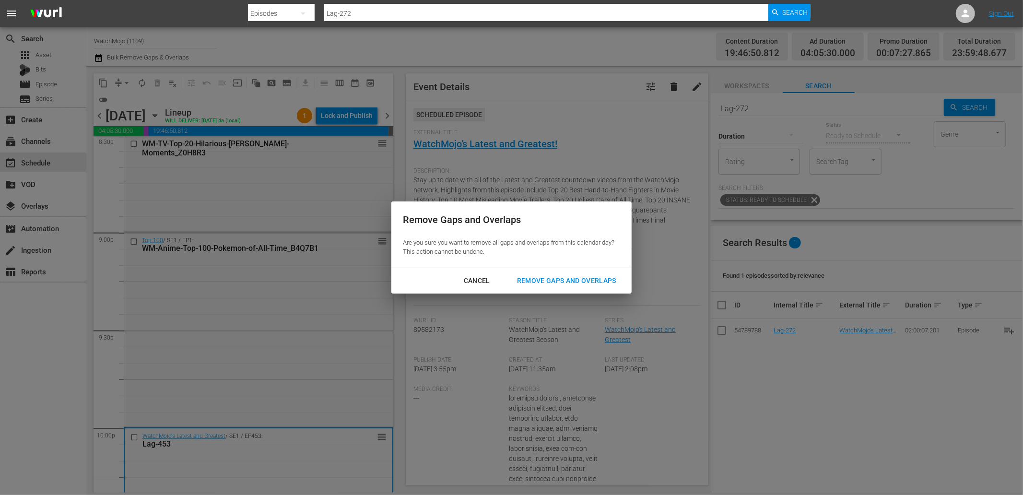
click at [556, 279] on div "Remove Gaps and Overlaps" at bounding box center [566, 281] width 115 height 12
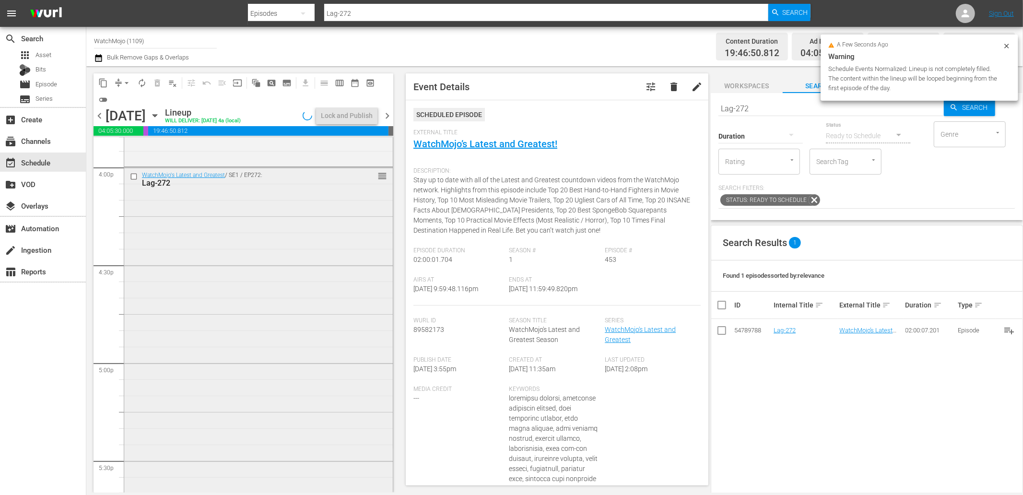
scroll to position [3054, 0]
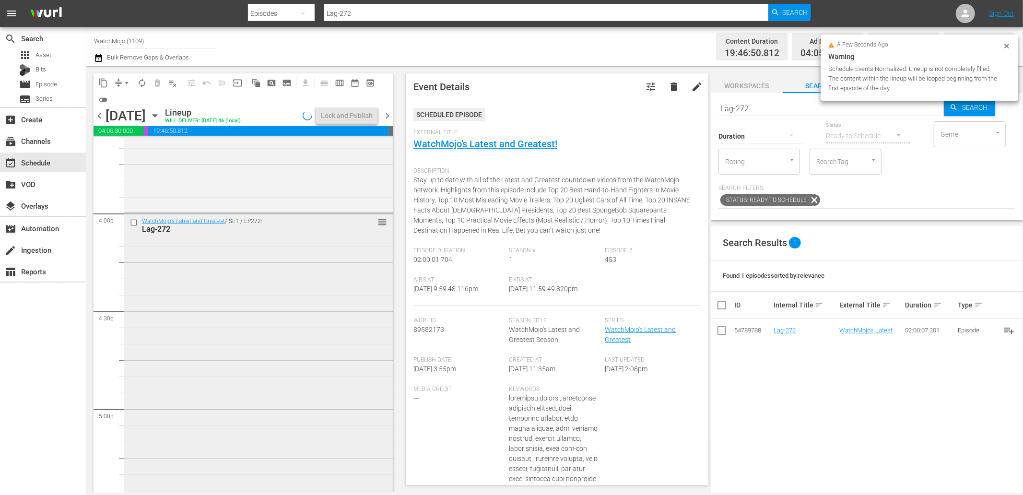
click at [234, 313] on div "WatchMojo's Latest and Greatest / SE1 / EP272: Lag-272 reorder" at bounding box center [258, 407] width 268 height 389
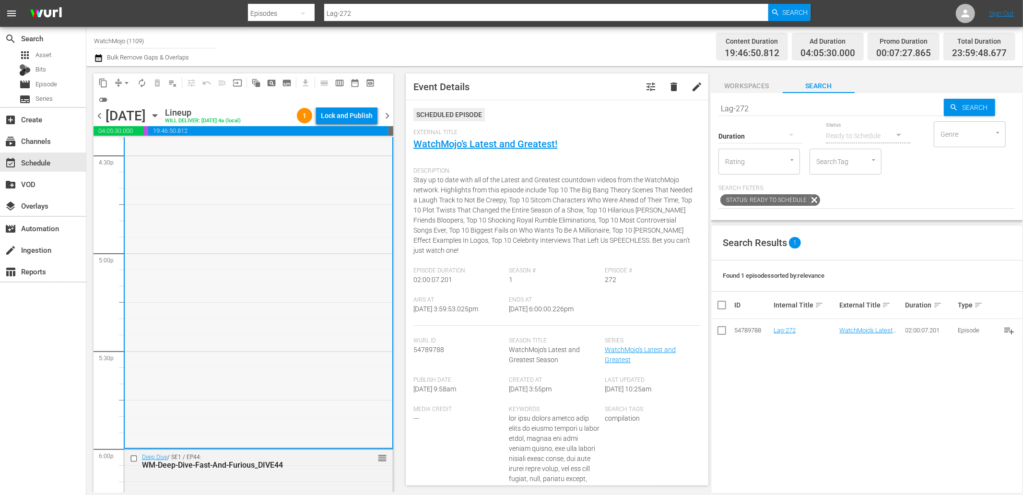
scroll to position [3302, 0]
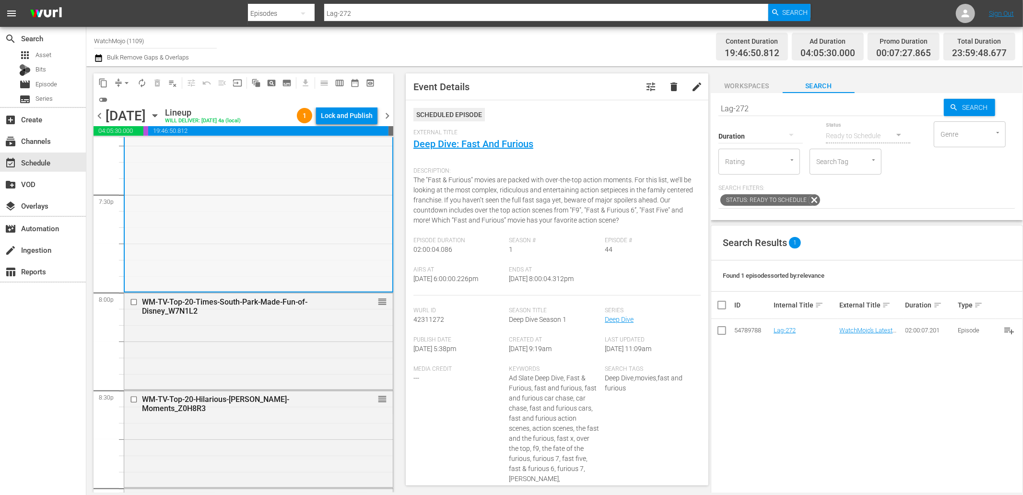
scroll to position [3871, 0]
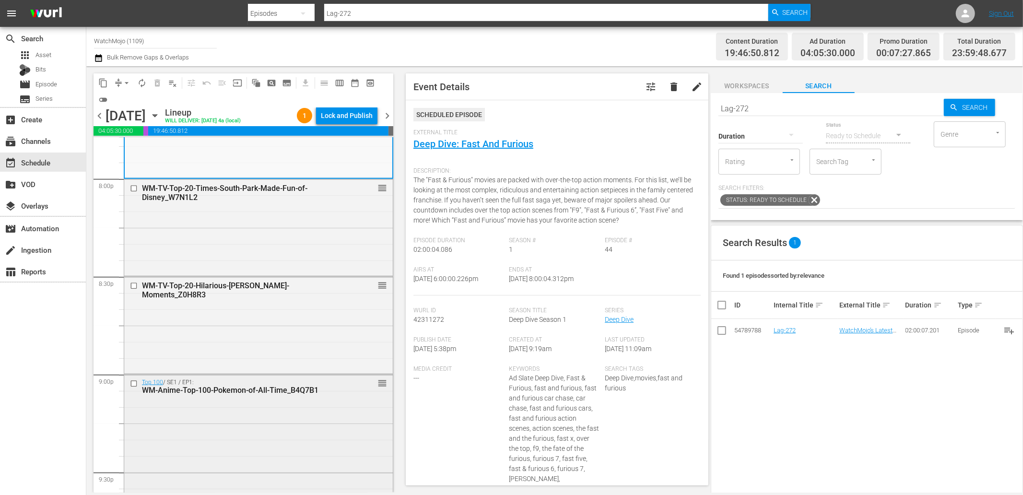
click at [235, 424] on div "Top 100 / SE1 / EP1: WM-Anime-Top-100-Pokemon-of-All-Time_B4Q7B1 reorder" at bounding box center [258, 470] width 268 height 192
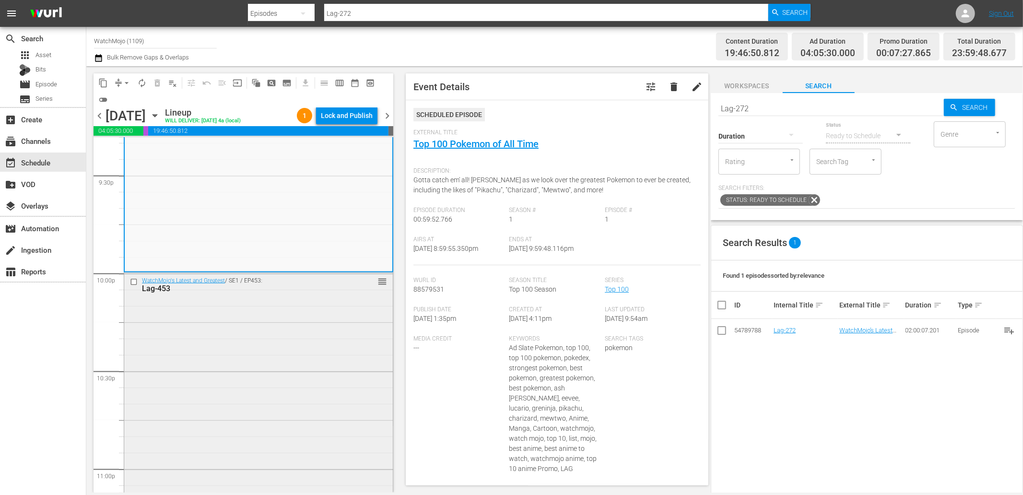
scroll to position [4190, 0]
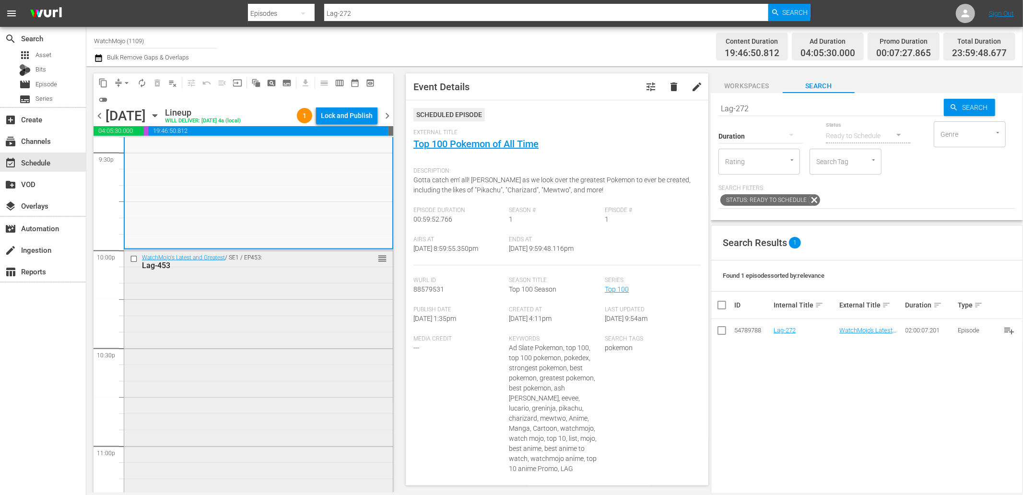
click at [234, 444] on div "WatchMojo's Latest and Greatest / SE1 / EP453: Lag-453 reorder" at bounding box center [258, 444] width 268 height 388
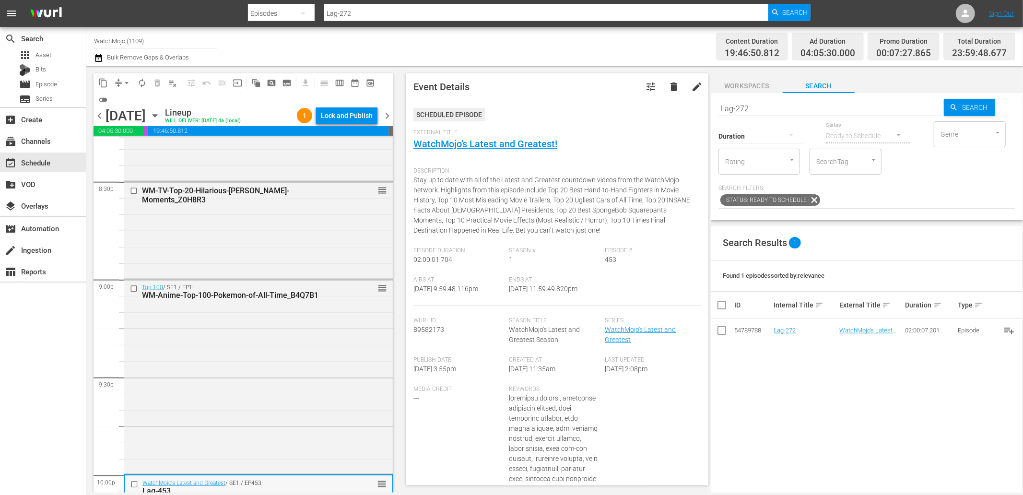
scroll to position [3942, 0]
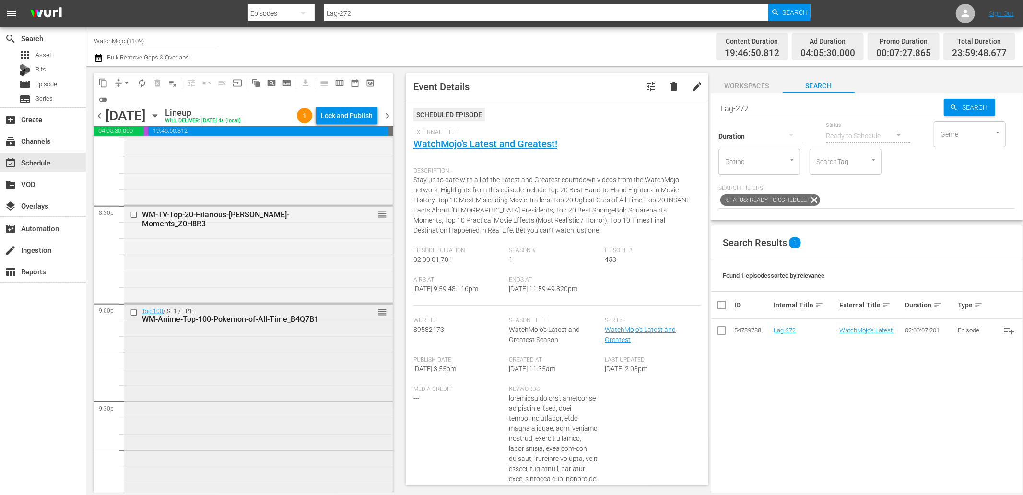
click at [197, 334] on div "Top 100 / SE1 / EP1: WM-Anime-Top-100-Pokemon-of-All-Time_B4Q7B1 reorder" at bounding box center [258, 399] width 268 height 192
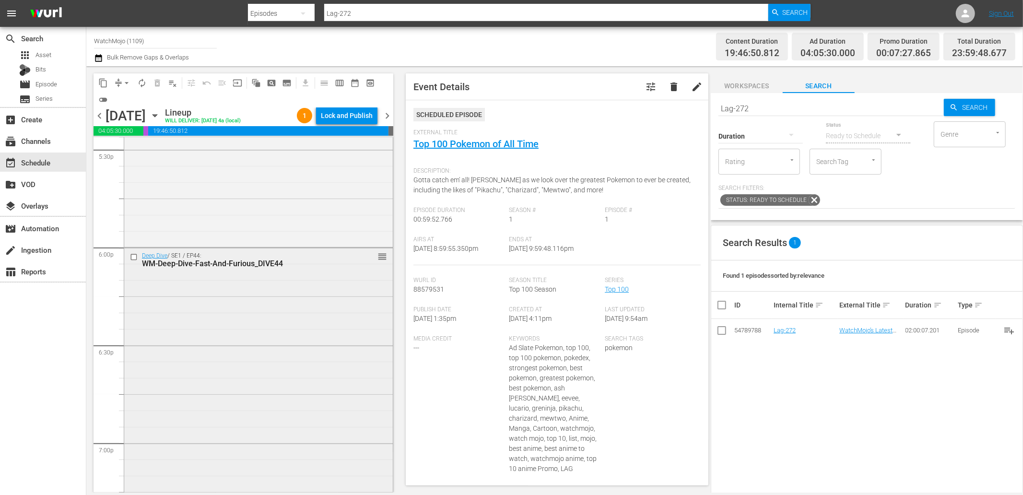
scroll to position [3409, 0]
click at [176, 326] on div "Deep Dive / SE1 / EP44: WM-Deep-Dive-Fast-And-Furious_DIVE44 reorder" at bounding box center [258, 444] width 268 height 388
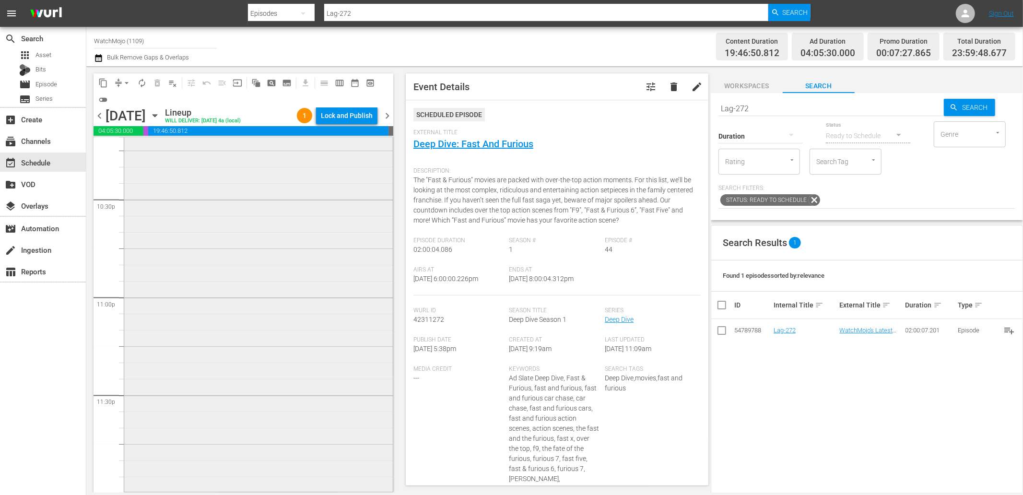
click at [228, 403] on div "WatchMojo's Latest and Greatest / SE1 / EP453: Lag-453 reorder" at bounding box center [258, 295] width 268 height 388
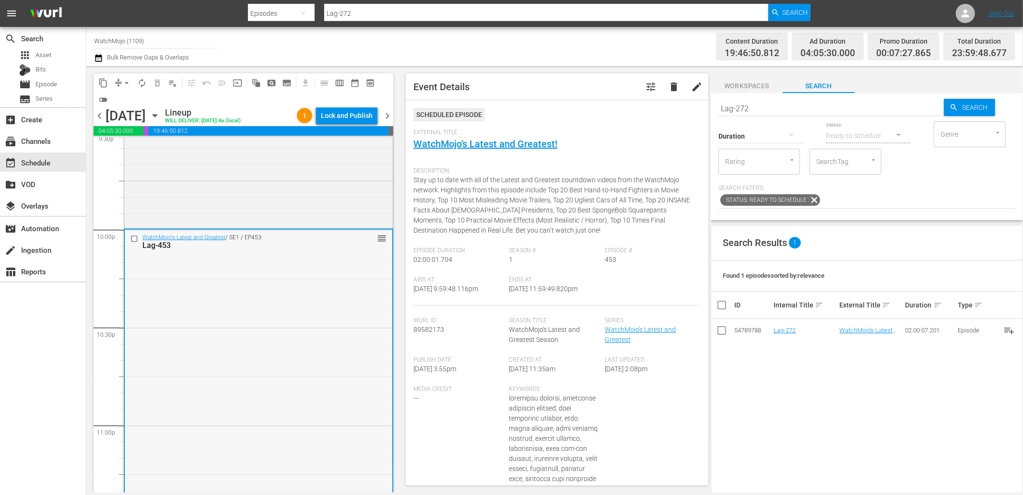
scroll to position [4197, 0]
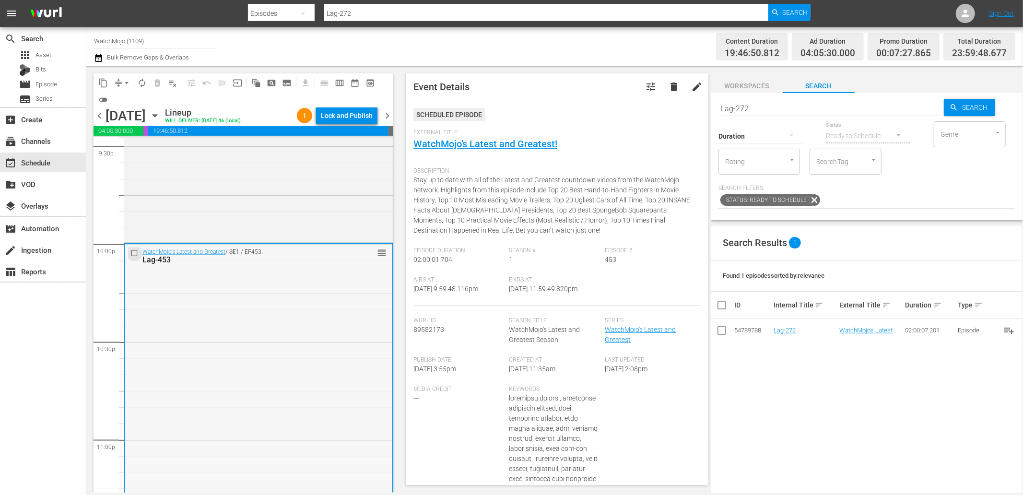
click at [132, 253] on input "checkbox" at bounding box center [135, 253] width 10 height 8
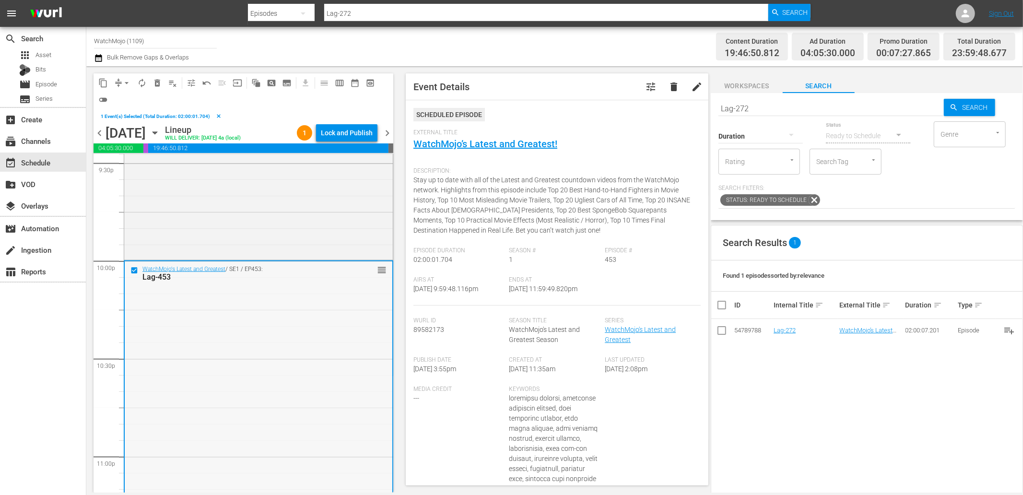
click at [283, 318] on div "WatchMojo's Latest and Greatest / SE1 / EP453: Lag-453 reorder" at bounding box center [259, 455] width 268 height 388
drag, startPoint x: 749, startPoint y: 106, endPoint x: 657, endPoint y: 105, distance: 92.1
click at [659, 105] on div "content_copy compress arrow_drop_down autorenew_outlined delete_forever_outline…" at bounding box center [554, 279] width 936 height 426
paste input "447"
type input "Lag-447"
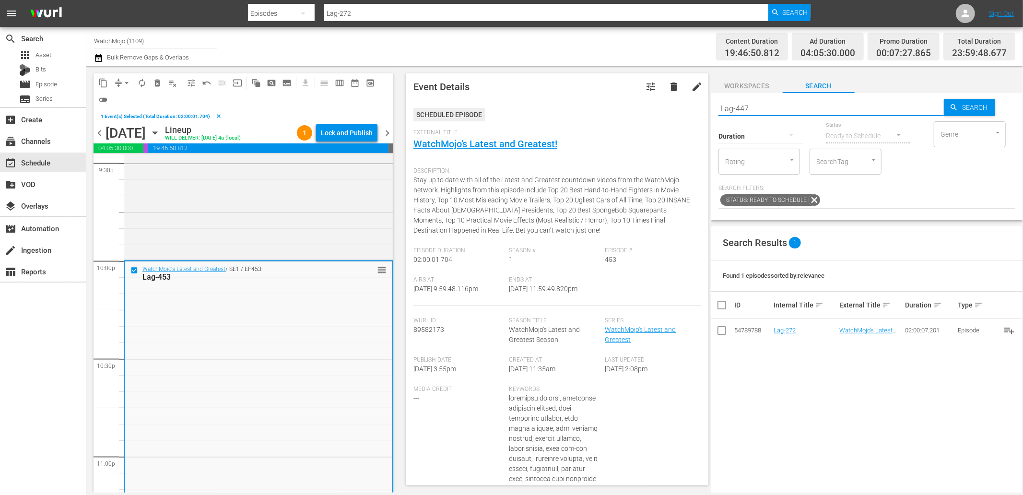
type input "Lag-447"
click at [154, 82] on span "delete_forever_outlined" at bounding box center [157, 83] width 10 height 10
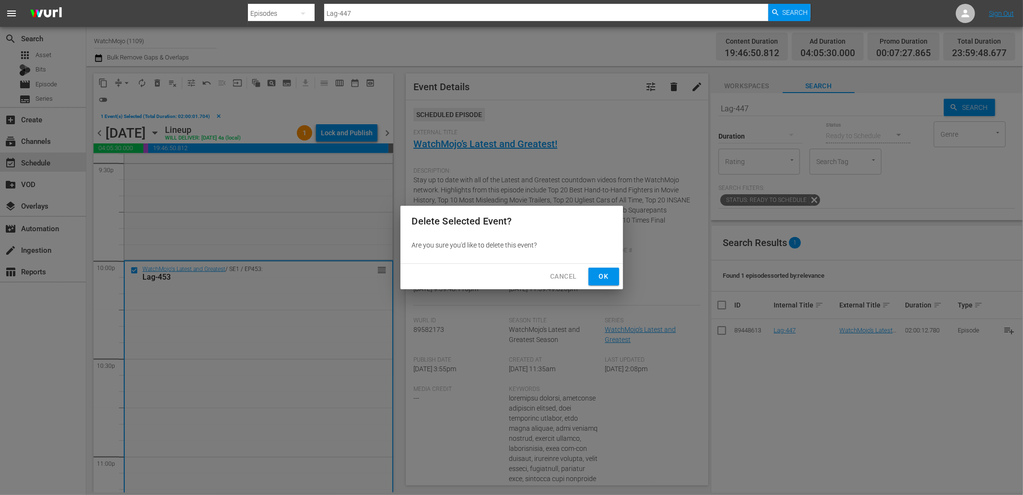
click at [604, 280] on span "Ok" at bounding box center [603, 276] width 15 height 12
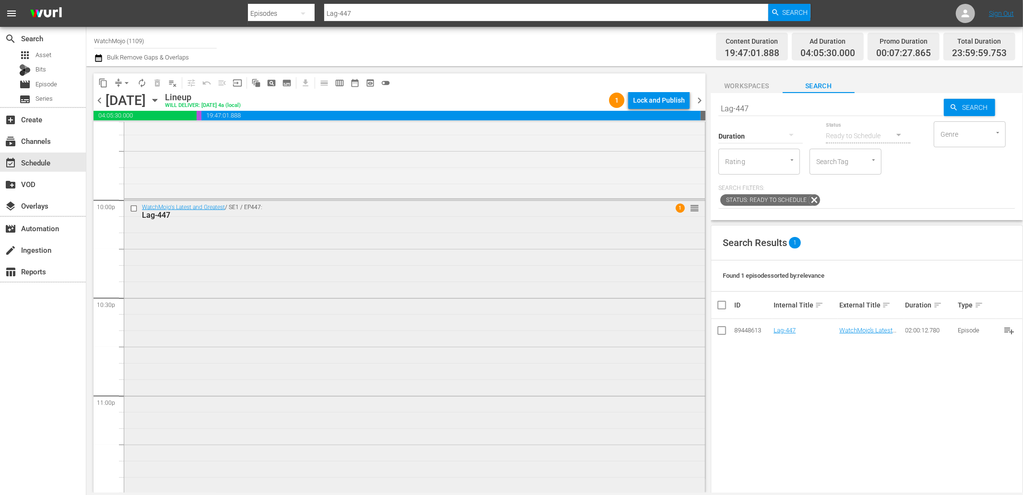
scroll to position [4303, 0]
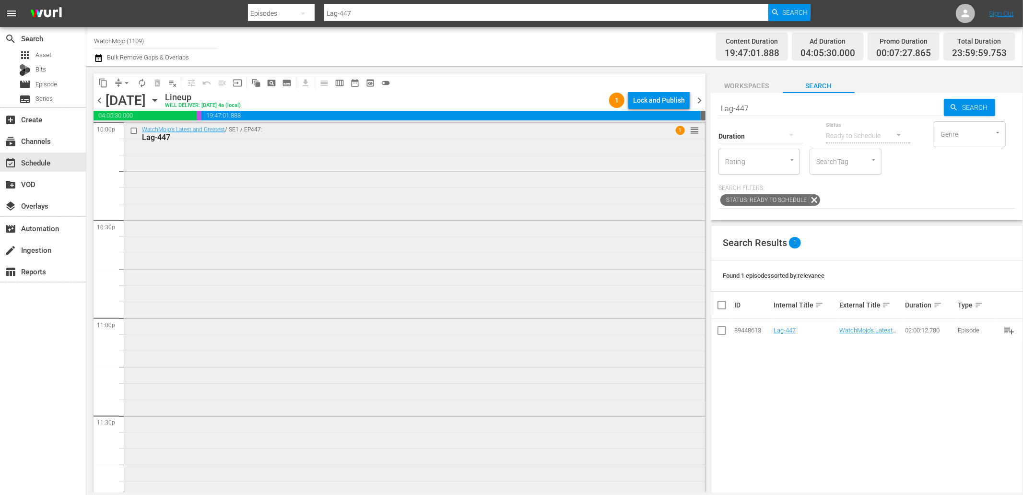
click at [309, 331] on div "WatchMojo's Latest and Greatest / SE1 / EP447: Lag-447 1 reorder" at bounding box center [414, 316] width 581 height 389
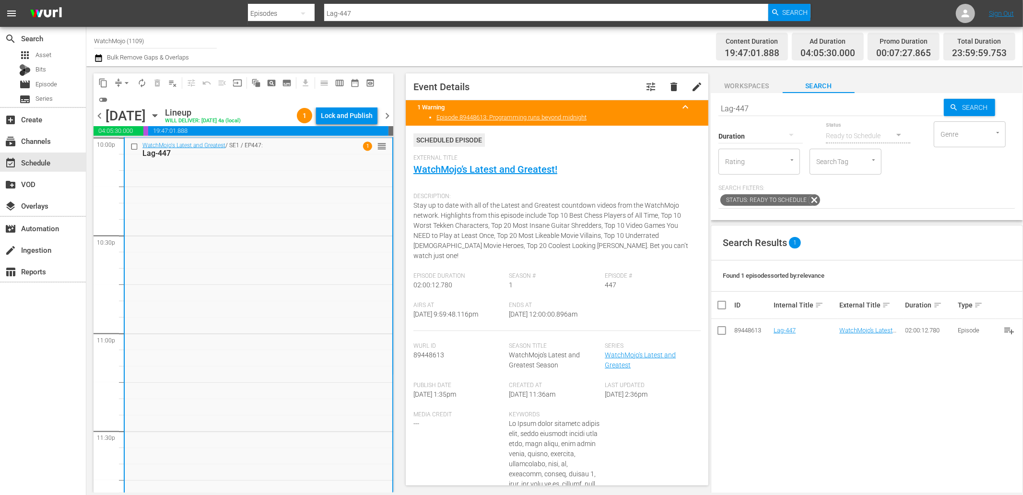
drag, startPoint x: 556, startPoint y: 300, endPoint x: 542, endPoint y: 307, distance: 15.9
click at [542, 310] on span "9/30/25 @ 12:00:00.896am" at bounding box center [543, 314] width 69 height 8
click at [343, 119] on div "Lock and Publish" at bounding box center [347, 115] width 52 height 17
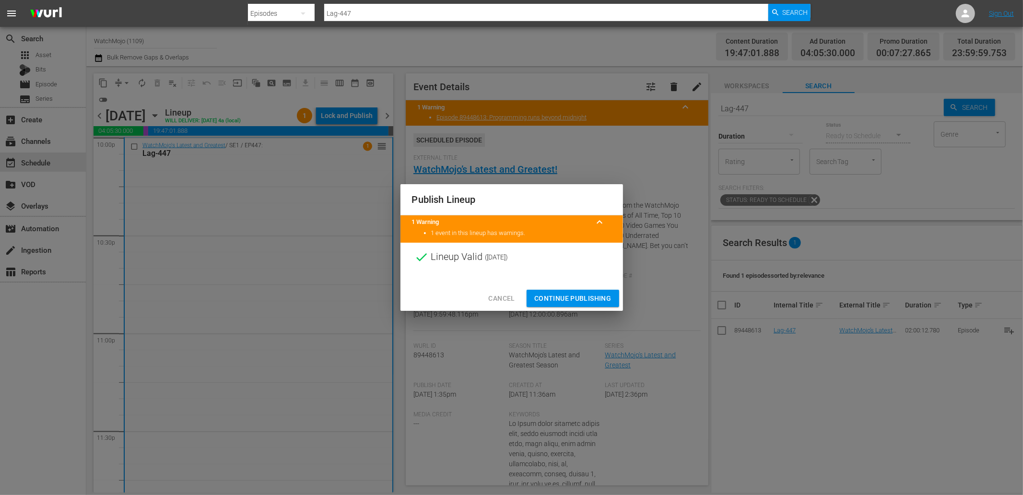
click at [499, 299] on span "Cancel" at bounding box center [501, 298] width 26 height 12
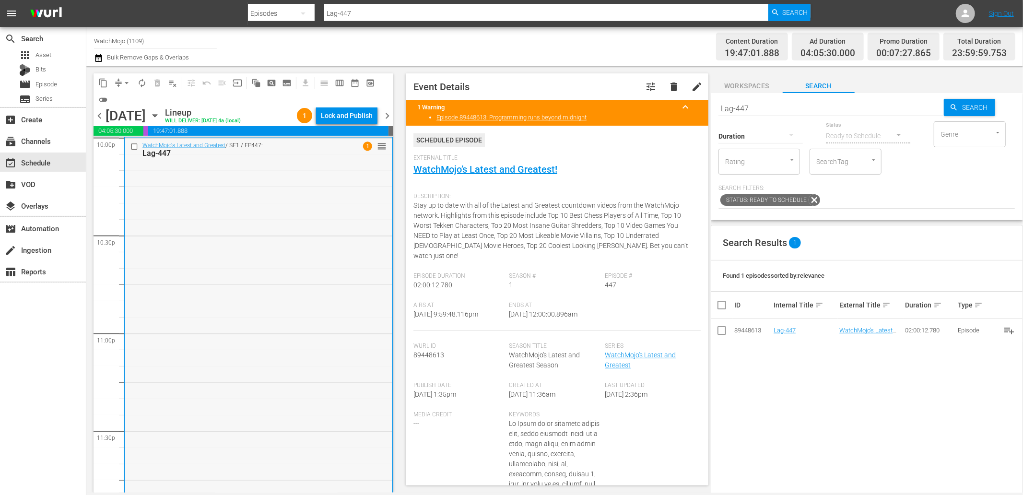
click at [302, 259] on div "WatchMojo's Latest and Greatest / SE1 / EP447: Lag-447 1 reorder" at bounding box center [259, 332] width 268 height 389
click at [387, 113] on span "chevron_right" at bounding box center [387, 116] width 12 height 12
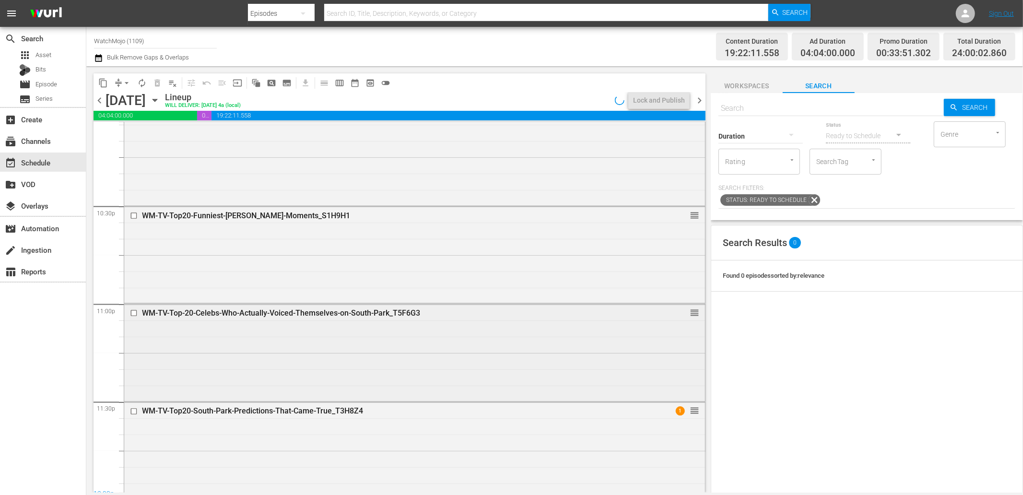
scroll to position [4324, 0]
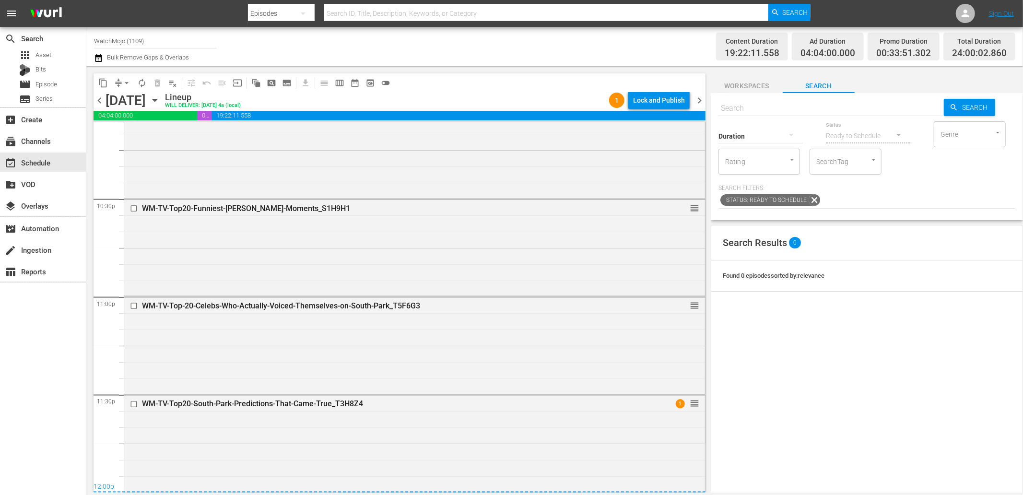
click at [223, 428] on div "WM-TV-Top20-South-Park-Predictions-That-Came-True_T3H8Z4 1 reorder" at bounding box center [414, 442] width 581 height 95
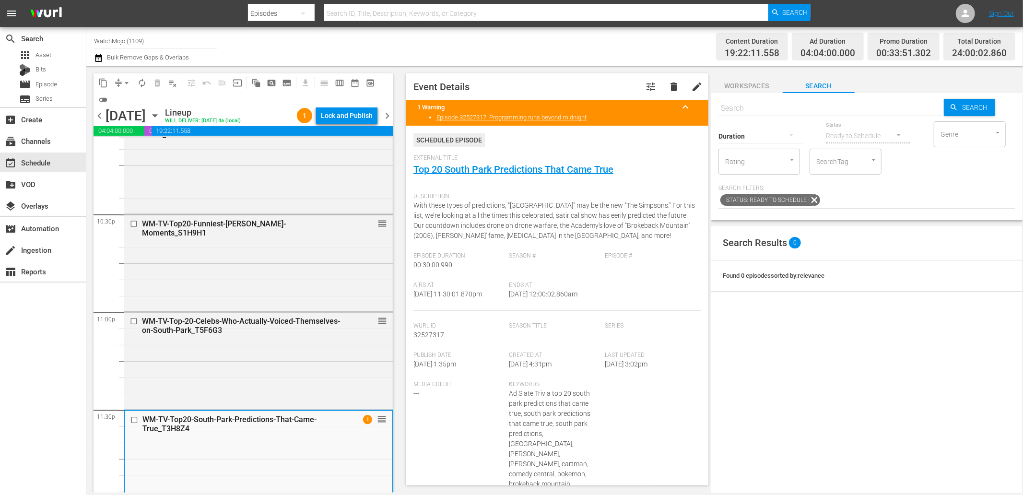
click at [123, 82] on span "arrow_drop_down" at bounding box center [127, 83] width 10 height 10
click at [143, 132] on li "Align to End of Previous Day" at bounding box center [127, 134] width 101 height 16
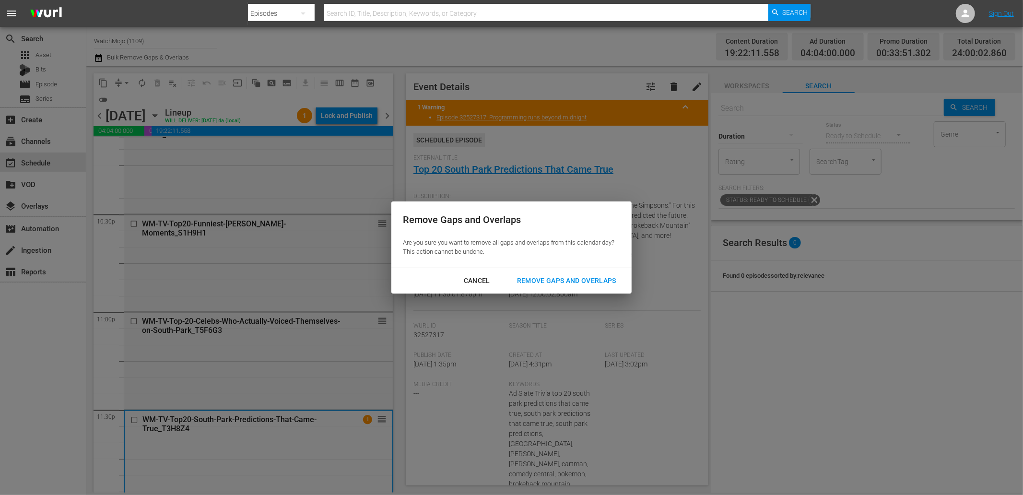
click at [559, 286] on div "Remove Gaps and Overlaps" at bounding box center [566, 281] width 115 height 12
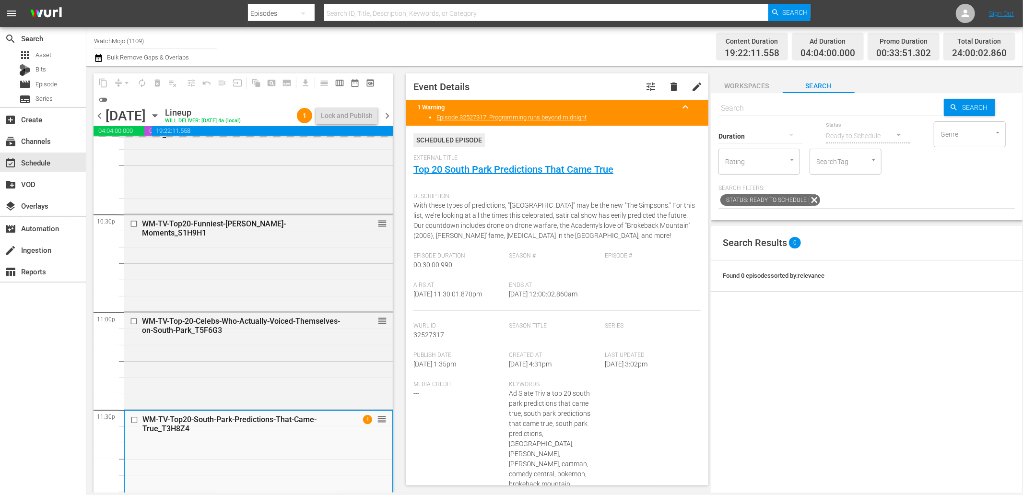
drag, startPoint x: 595, startPoint y: 292, endPoint x: 547, endPoint y: 304, distance: 49.4
click at [547, 304] on div "Ends At 10/1/25 @ 12:00:02.860am" at bounding box center [557, 295] width 96 height 29
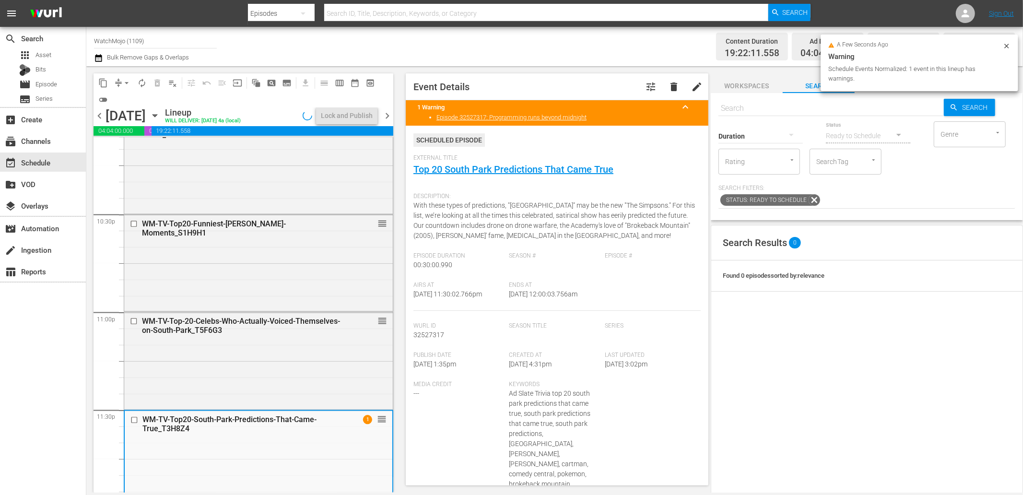
click at [606, 299] on div "Airs At 9/30/25 @ 11:30:02.766pm Ends At 10/1/25 @ 12:00:03.756am" at bounding box center [556, 295] width 287 height 29
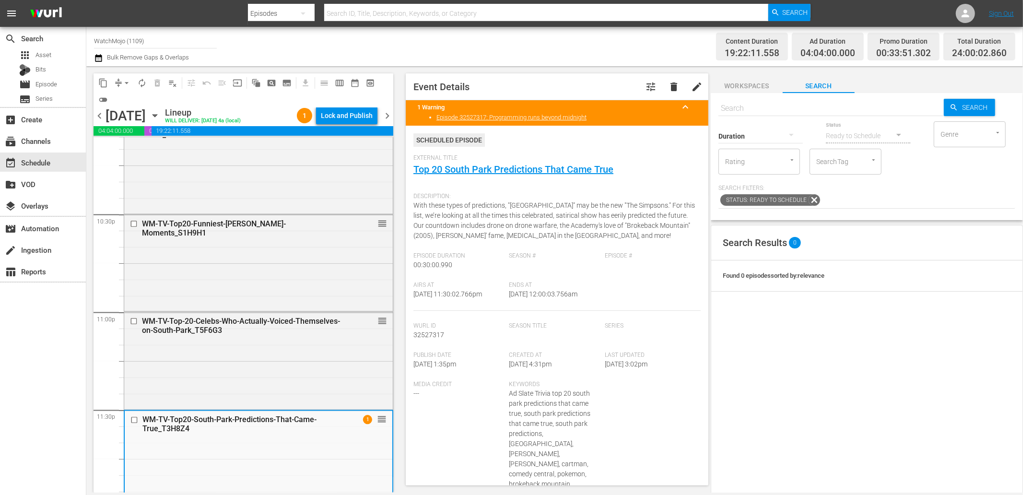
drag, startPoint x: 597, startPoint y: 290, endPoint x: 540, endPoint y: 303, distance: 58.5
click at [540, 303] on div "Ends At 10/1/25 @ 12:00:03.756am" at bounding box center [557, 295] width 96 height 29
copy span "12:00:03.756am"
click at [770, 111] on input "text" at bounding box center [830, 108] width 225 height 23
paste input "Lag-315"
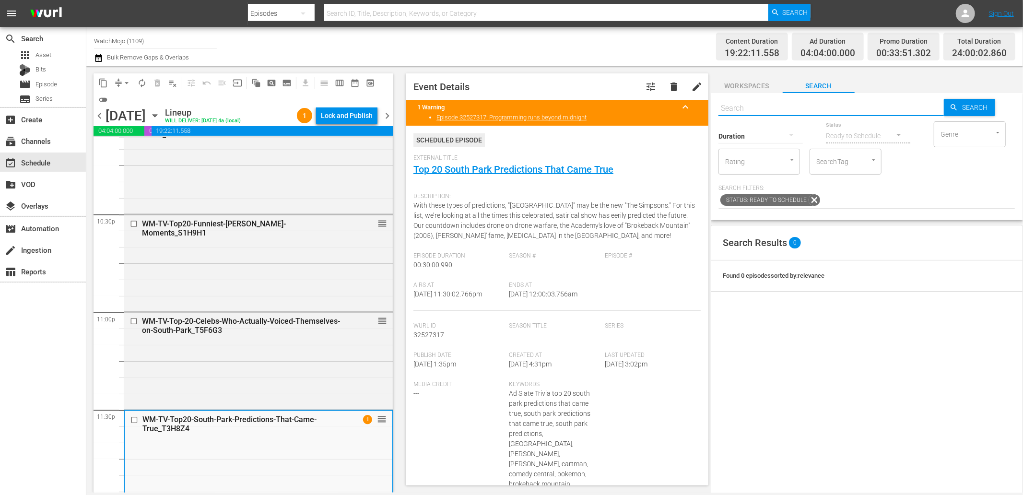
type input "Lag-315"
click at [386, 116] on span "chevron_right" at bounding box center [387, 116] width 12 height 12
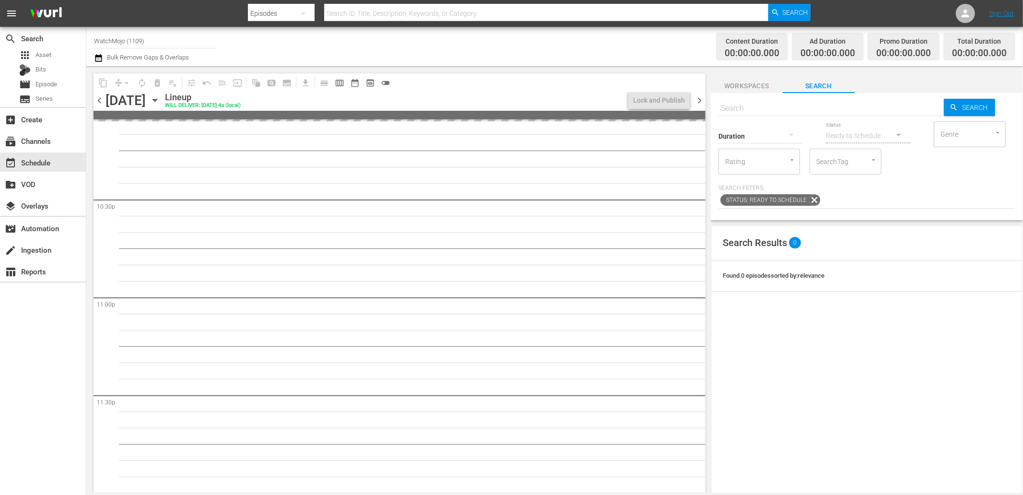
scroll to position [4324, 0]
click at [752, 106] on input "text" at bounding box center [830, 108] width 225 height 23
paste input "Lag-315"
type input "Lag-315"
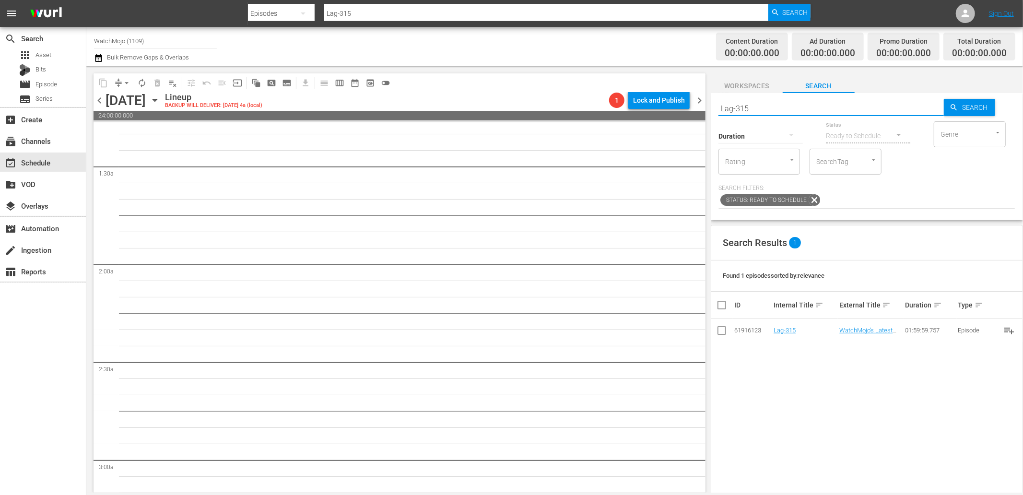
scroll to position [0, 0]
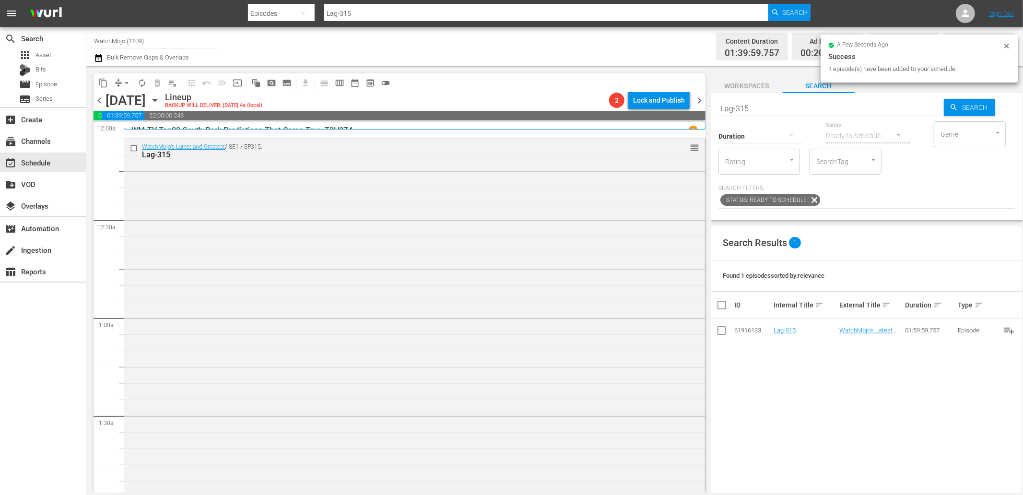
drag, startPoint x: 794, startPoint y: 116, endPoint x: 772, endPoint y: 113, distance: 22.4
click at [780, 114] on div "Duration" at bounding box center [760, 130] width 84 height 35
paste input "WM-Film-Top20-Freddy-Kills_W1P8H3"
type input "WM-Film-Top20-Freddy-Kills_W1P8H3"
drag, startPoint x: 680, startPoint y: 102, endPoint x: 653, endPoint y: 102, distance: 26.4
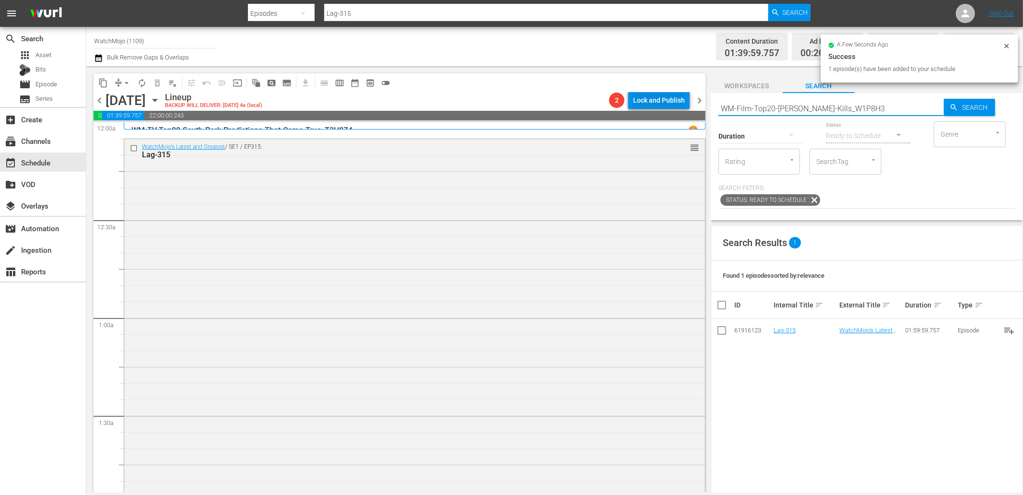
click at [653, 102] on div "content_copy compress arrow_drop_down autorenew_outlined delete_forever_outline…" at bounding box center [554, 279] width 936 height 426
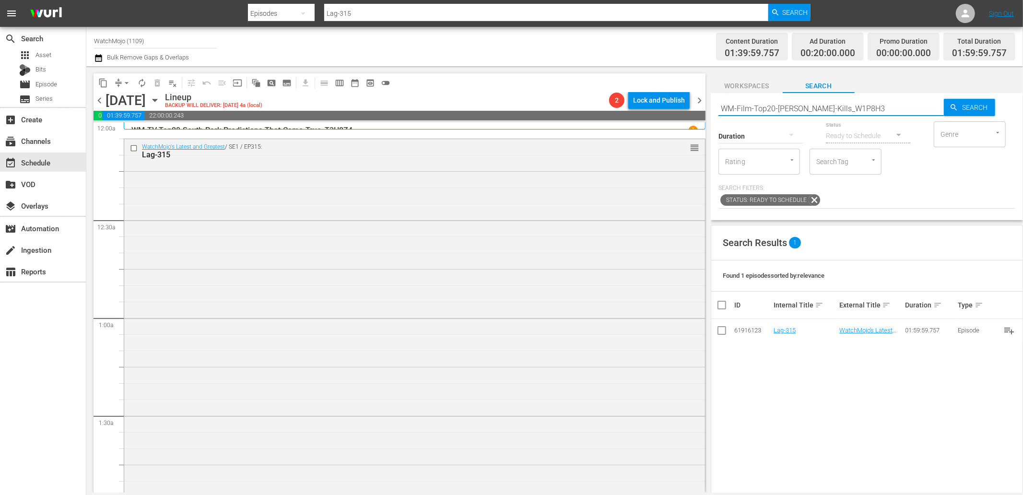
type input "WM-Film-Top20-Freddy-Kills_W1P8H3"
drag, startPoint x: 866, startPoint y: 108, endPoint x: 686, endPoint y: 128, distance: 181.8
click at [686, 127] on div "content_copy compress arrow_drop_down autorenew_outlined delete_forever_outline…" at bounding box center [554, 279] width 936 height 426
paste input "Most-Parodied-Movie-Scenes_D4P3F"
type input "WM-Film-Top20-Most-Parodied-Movie-Scenes_D4P3F3"
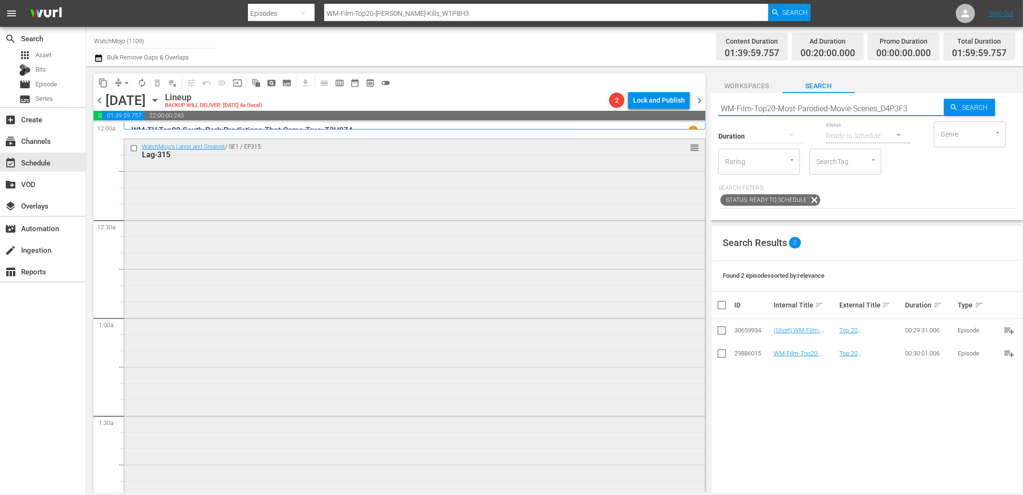
type input "WM-Film-Top20-Most-Parodied-Movie-Scenes_D4P3F3"
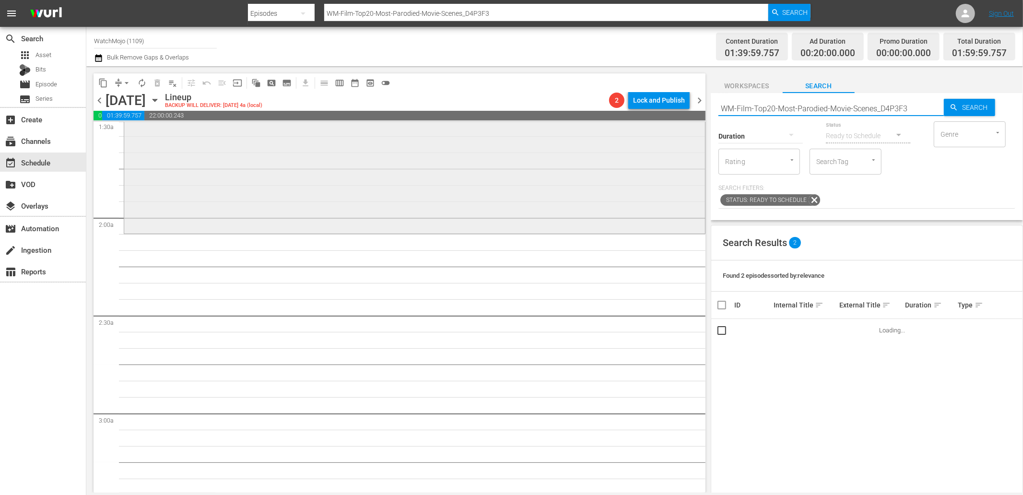
scroll to position [390, 0]
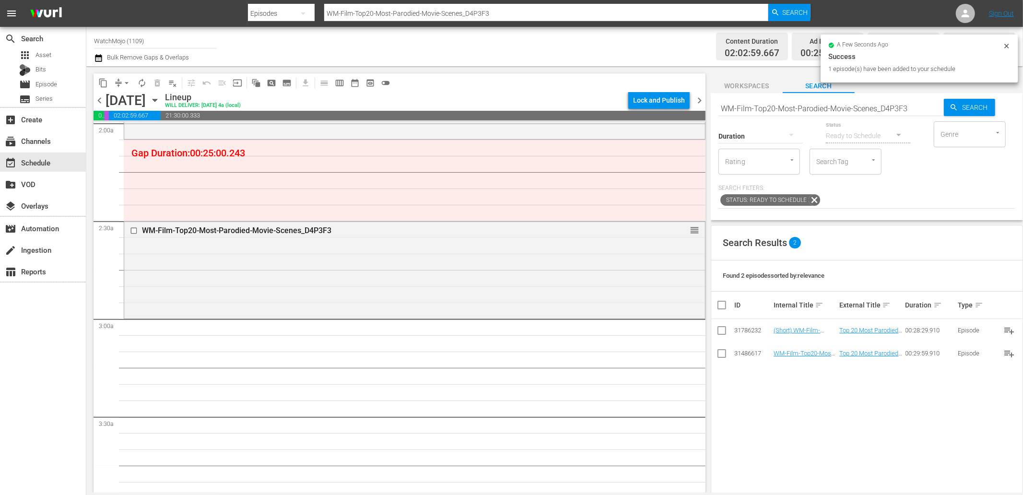
click at [802, 107] on input "WM-Film-Top20-Most-Parodied-Movie-Scenes_D4P3F3" at bounding box center [830, 108] width 225 height 23
paste input "Freddy-Kills_W1P8H"
type input "WM-Film-Top20-Freddy-Kills_W1P8H3"
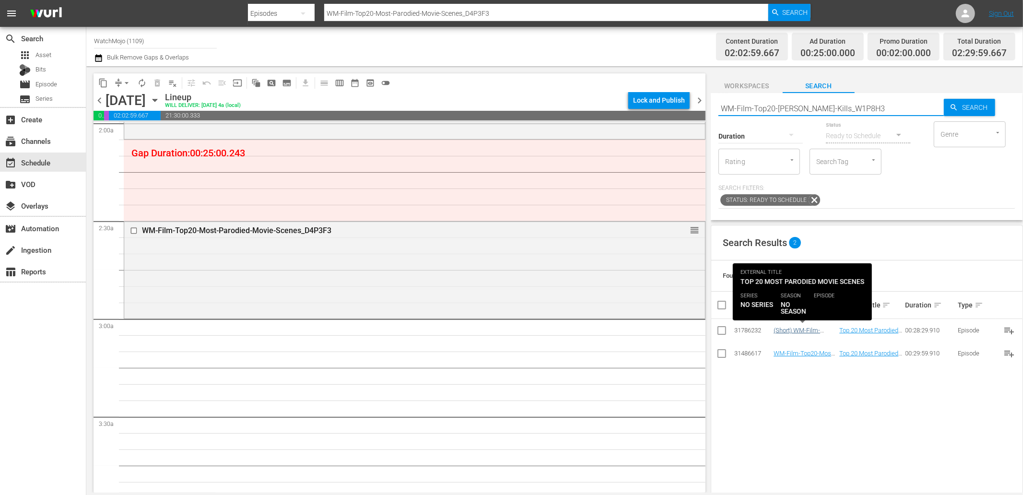
type input "WM-Film-Top20-Freddy-Kills_W1P8H3"
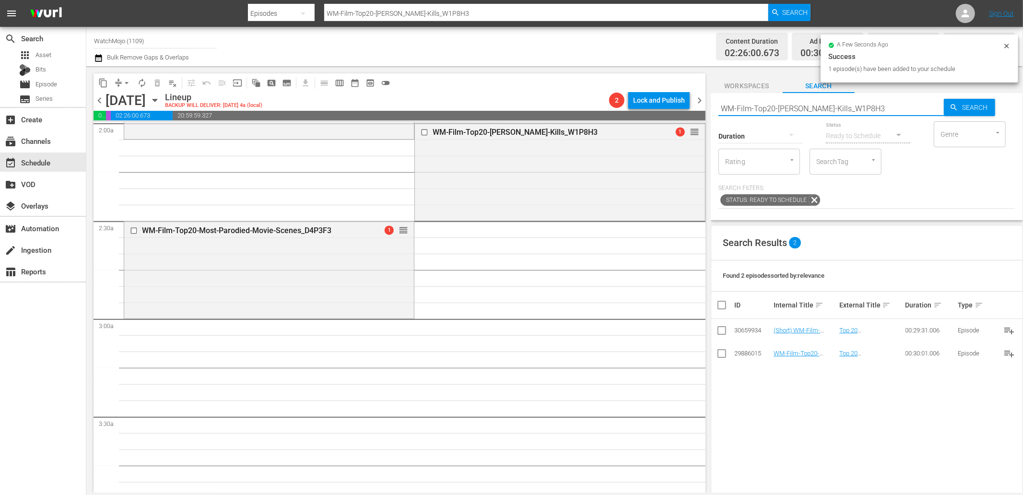
drag, startPoint x: 876, startPoint y: 107, endPoint x: 671, endPoint y: 116, distance: 204.9
click at [671, 116] on div "content_copy compress arrow_drop_down autorenew_outlined delete_forever_outline…" at bounding box center [554, 279] width 936 height 426
paste input "Pop-Top20-Notorious-Real-Life-Narcos_H2B9V"
type input "WM-Pop-Top20-Notorious-Real-Life-Narcos_H2B9V3"
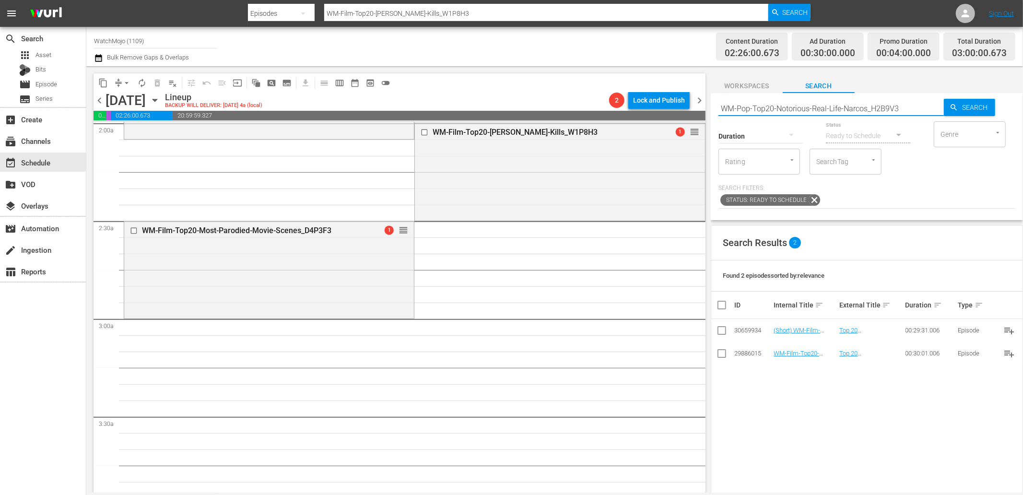
type input "WM-Pop-Top20-Notorious-Real-Life-Narcos_H2B9V3"
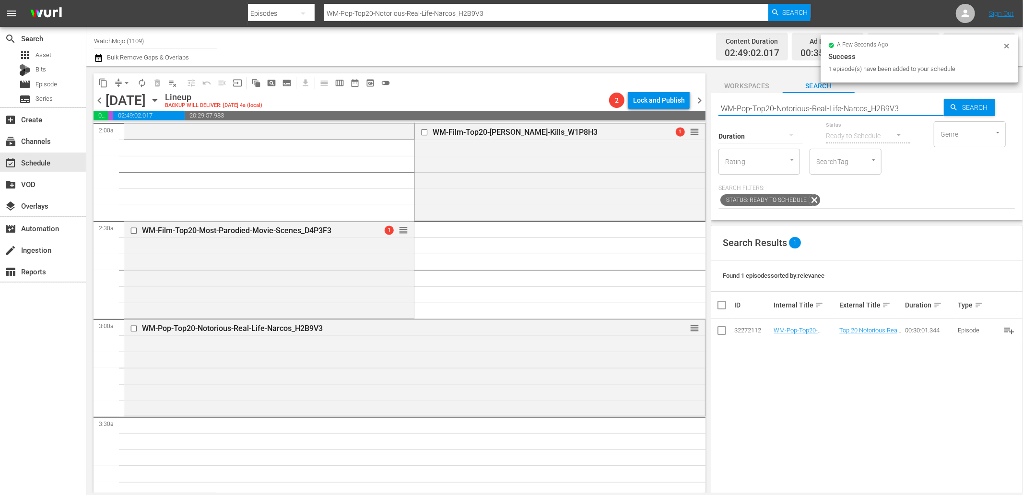
drag, startPoint x: 921, startPoint y: 108, endPoint x: 683, endPoint y: 108, distance: 238.7
click at [683, 108] on div "content_copy compress arrow_drop_down autorenew_outlined delete_forever_outline…" at bounding box center [554, 279] width 936 height 426
paste input "Film-Top-20-Movie-Stars-Who-Dropped-Off-the-Map_E9P2I6"
type input "WM-Film-Top-20-Movie-Stars-Who-Dropped-Off-the-Map_E9P2I6"
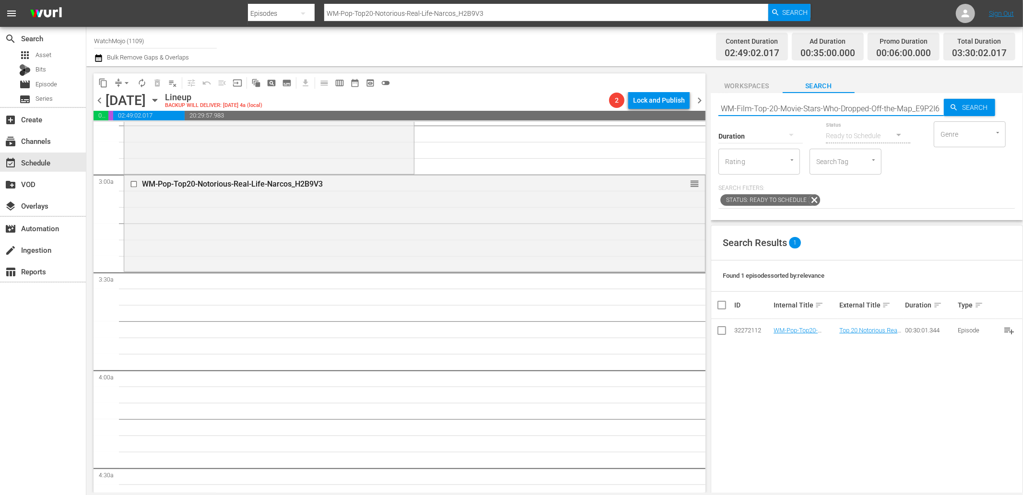
scroll to position [568, 0]
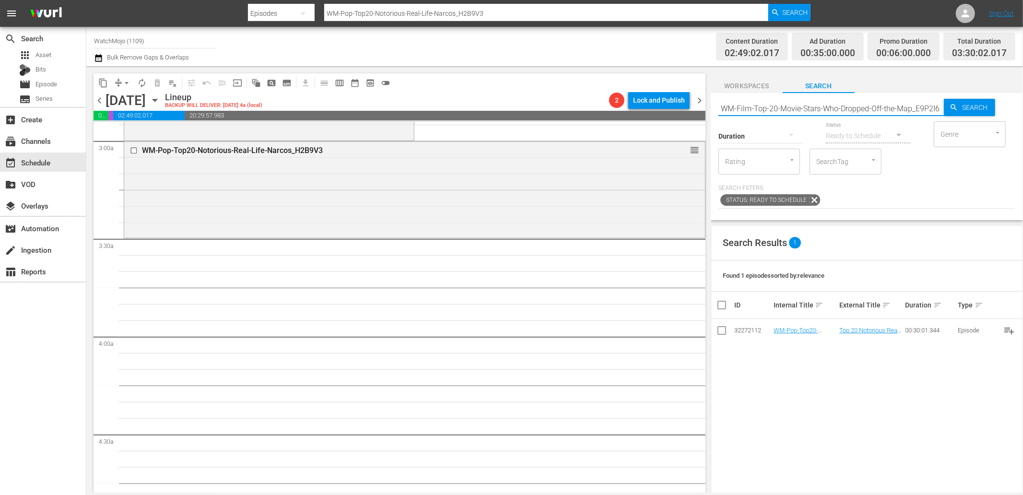
type input "WM-Film-Top-20-Movie-Stars-Who-Dropped-Off-the-Map_E9P2I6"
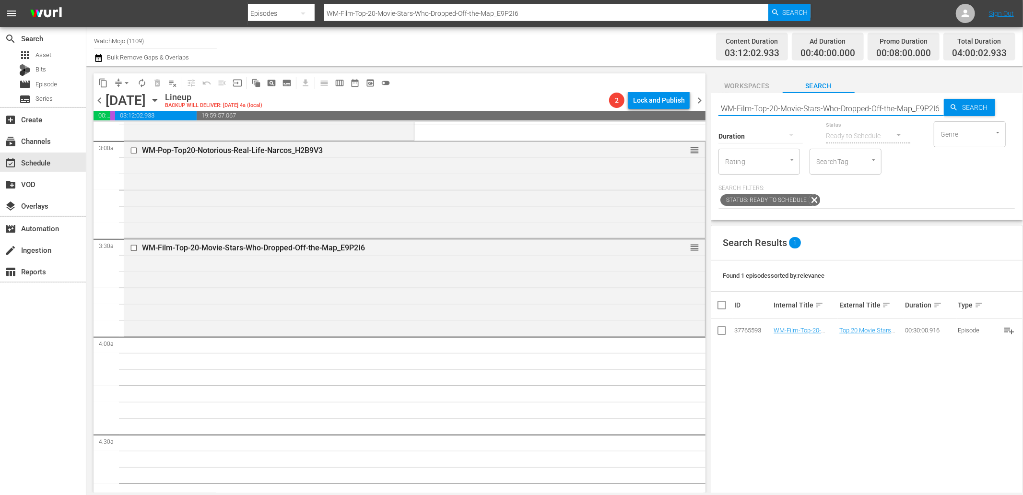
click at [856, 111] on input "WM-Film-Top-20-Movie-Stars-Who-Dropped-Off-the-Map_E9P2I6" at bounding box center [830, 108] width 225 height 23
paste input "Lag-363"
type input "Lag-363"
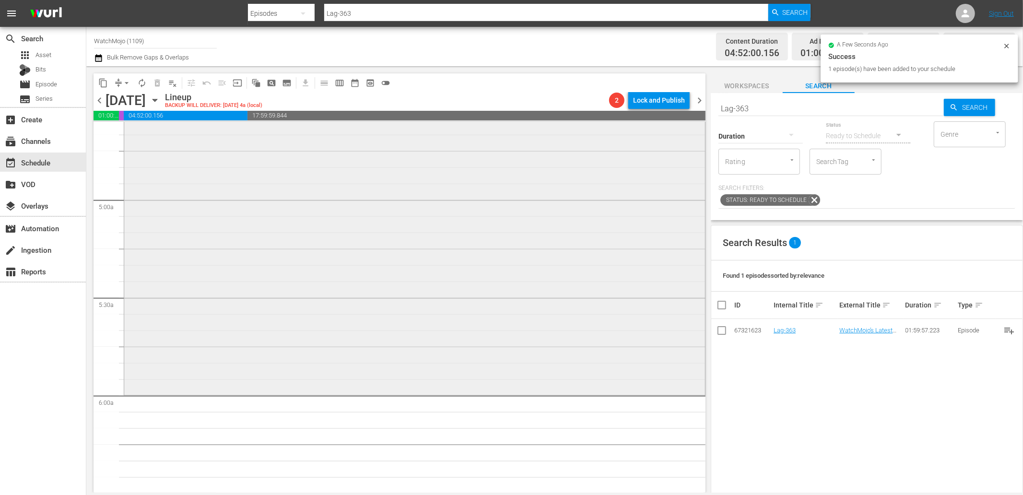
scroll to position [959, 0]
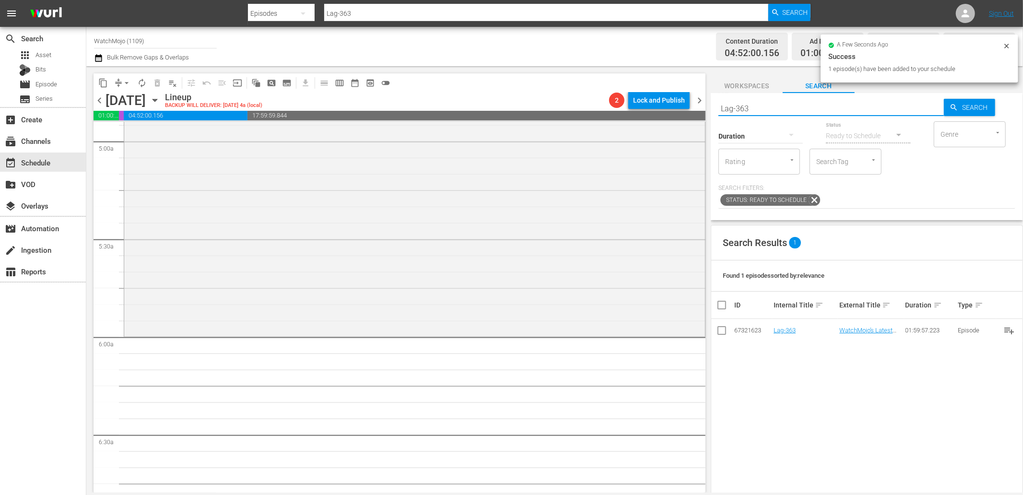
drag, startPoint x: 778, startPoint y: 112, endPoint x: 644, endPoint y: 108, distance: 133.3
click at [644, 108] on div "content_copy compress arrow_drop_down autorenew_outlined delete_forever_outline…" at bounding box center [554, 279] width 936 height 426
paste input "82"
type input "Lag-382"
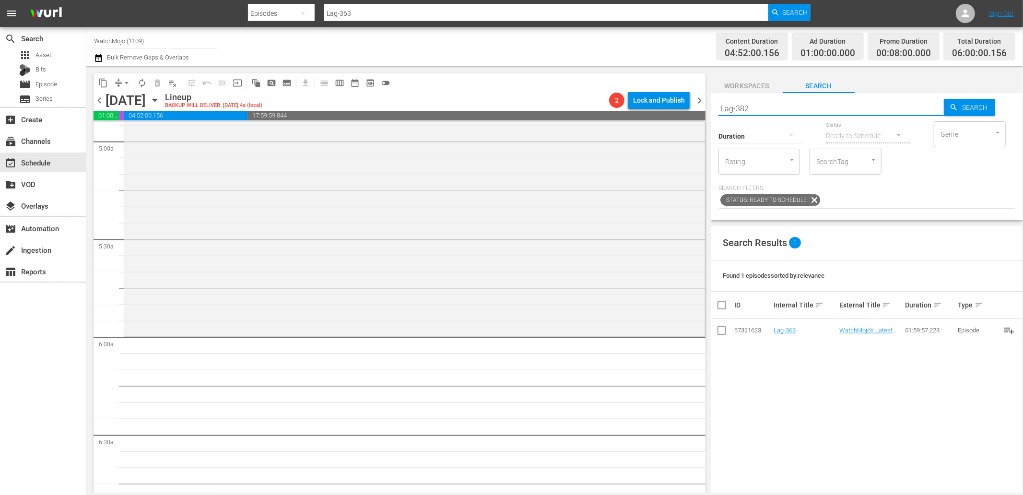
type input "Lag-382"
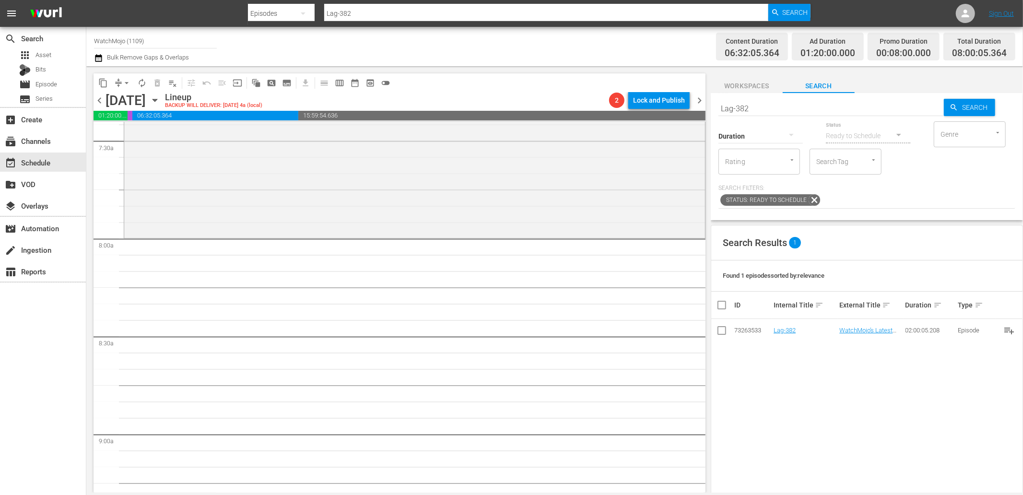
scroll to position [1455, 0]
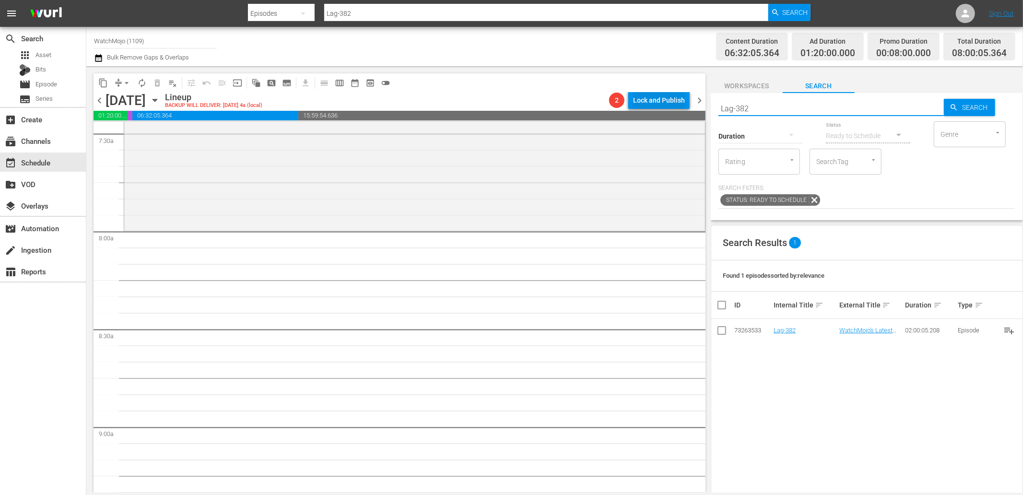
drag, startPoint x: 703, startPoint y: 103, endPoint x: 658, endPoint y: 107, distance: 45.2
click at [658, 106] on div "content_copy compress arrow_drop_down autorenew_outlined delete_forever_outline…" at bounding box center [554, 279] width 936 height 426
paste input "WM-Deep-Dive-Batman_DIVE47"
type input "WM-Deep-Dive-Batman_DIVE47"
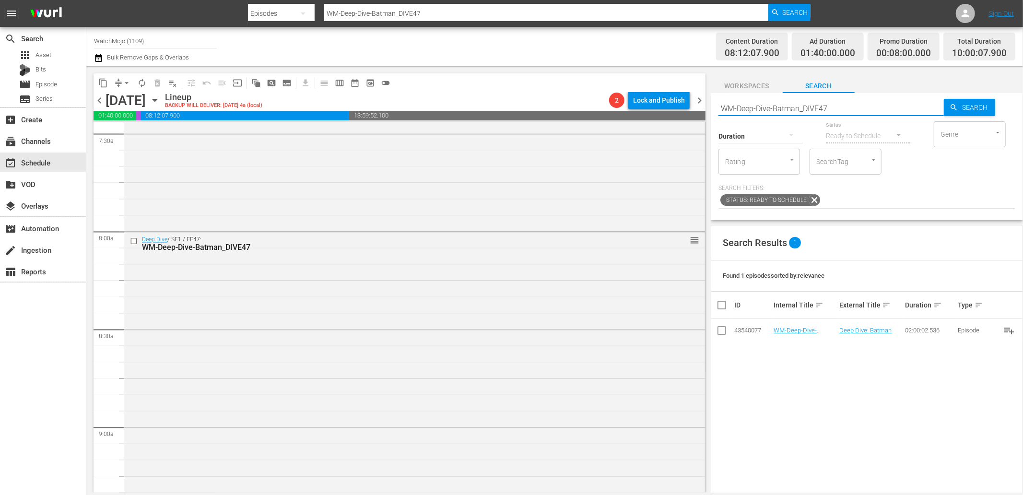
drag, startPoint x: 850, startPoint y: 110, endPoint x: 669, endPoint y: 114, distance: 180.3
click at [669, 114] on div "content_copy compress arrow_drop_down autorenew_outlined delete_forever_outline…" at bounding box center [554, 279] width 936 height 426
paste input "Lag-402"
type input "Lag-402"
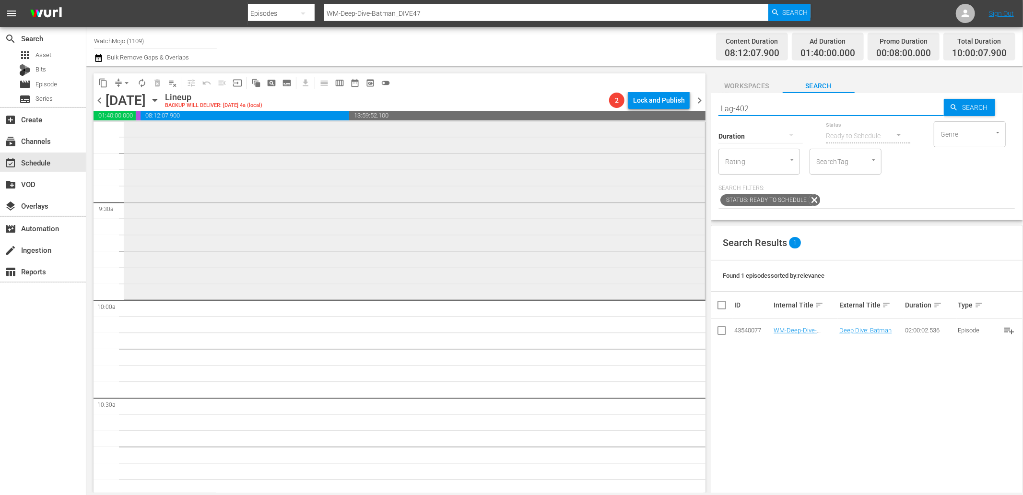
scroll to position [1918, 0]
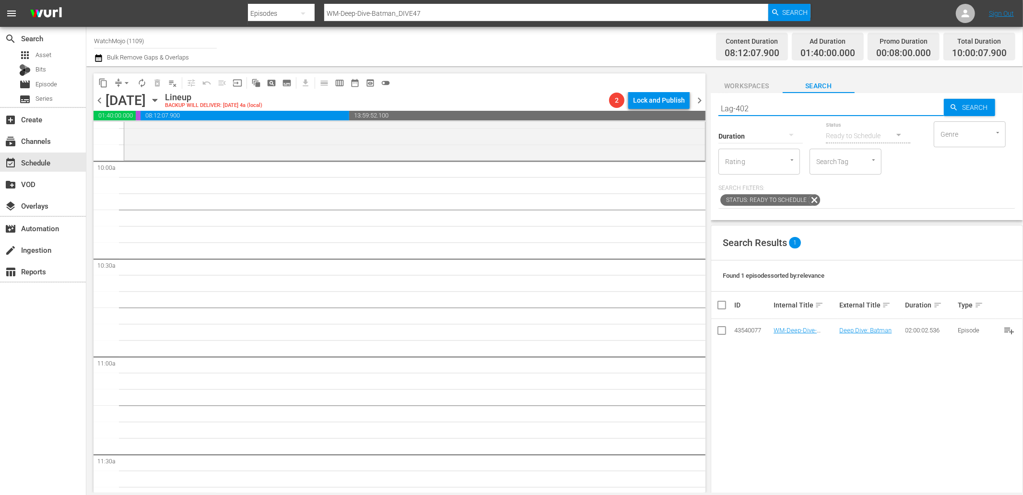
type input "Lag-402"
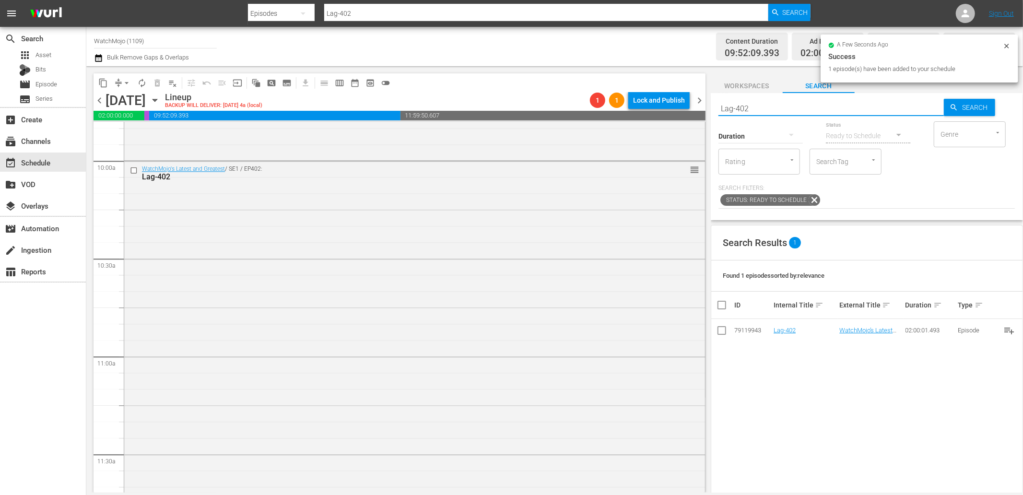
drag, startPoint x: 787, startPoint y: 98, endPoint x: 780, endPoint y: 99, distance: 6.8
click at [780, 99] on input "Lag-402" at bounding box center [830, 108] width 225 height 23
drag, startPoint x: 748, startPoint y: 104, endPoint x: 698, endPoint y: 109, distance: 51.1
click at [698, 109] on div "content_copy compress arrow_drop_down autorenew_outlined delete_forever_outline…" at bounding box center [554, 279] width 936 height 426
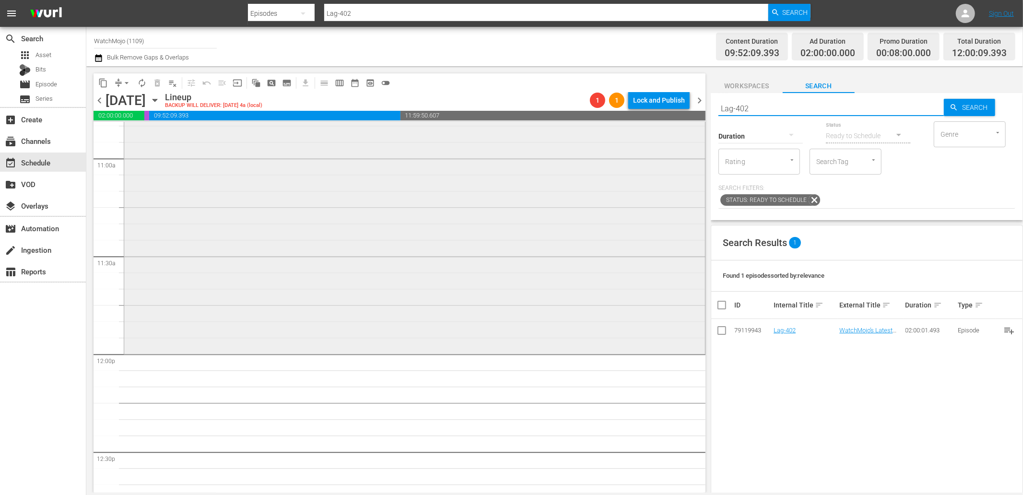
scroll to position [2273, 0]
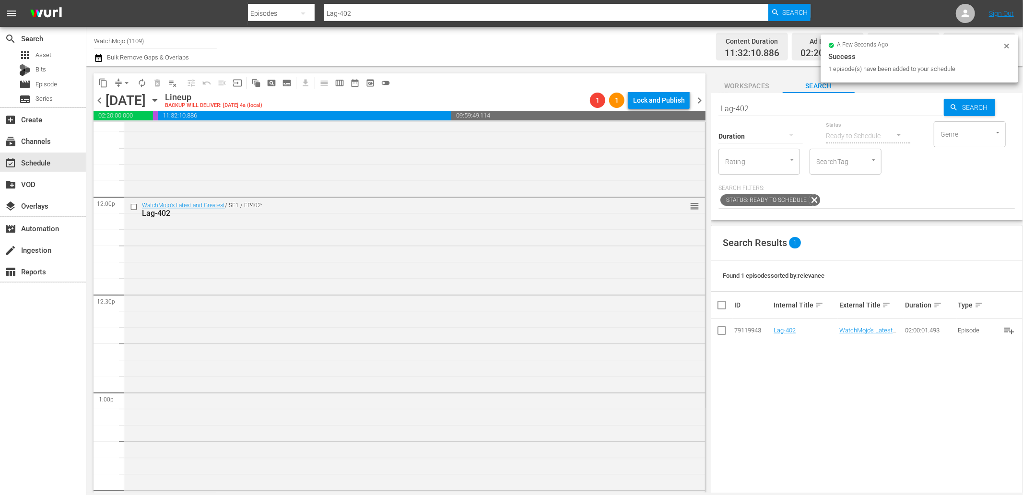
drag, startPoint x: 760, startPoint y: 106, endPoint x: 662, endPoint y: 116, distance: 98.8
click at [662, 116] on div "content_copy compress arrow_drop_down autorenew_outlined delete_forever_outline…" at bounding box center [554, 279] width 936 height 426
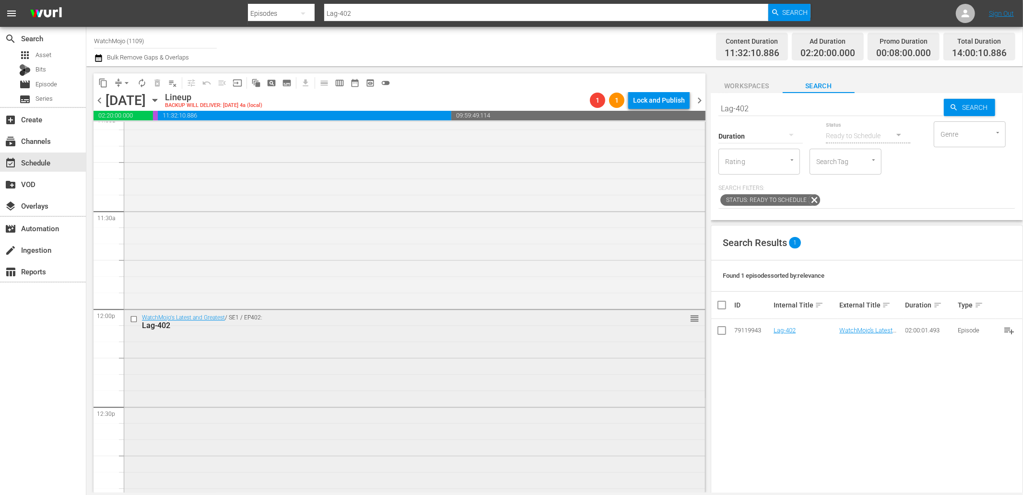
scroll to position [2166, 0]
click at [133, 311] on input "checkbox" at bounding box center [135, 313] width 10 height 8
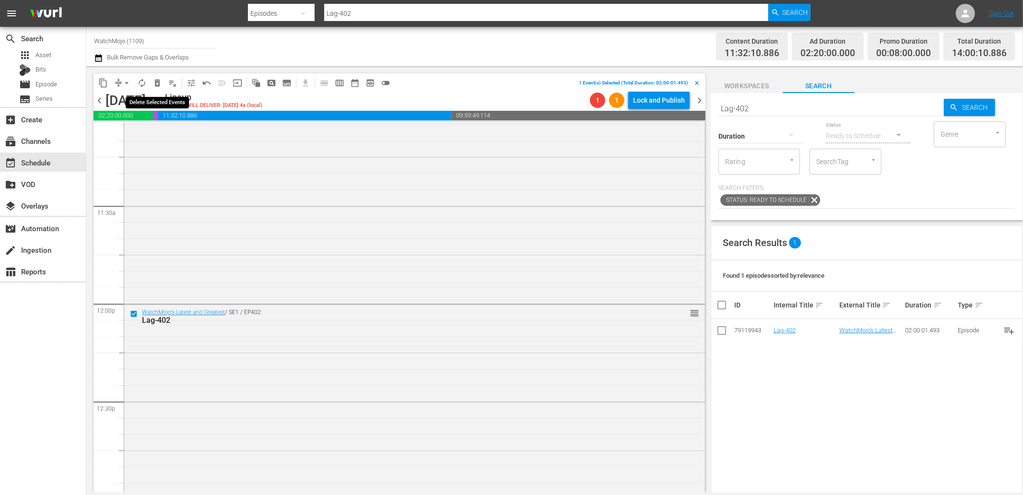
click at [158, 75] on button "delete_forever_outlined" at bounding box center [157, 82] width 15 height 15
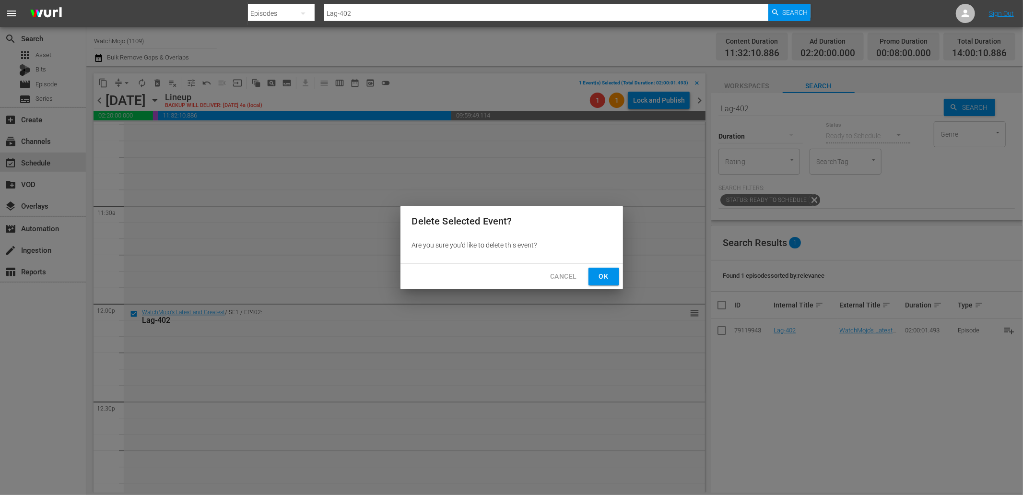
click at [605, 283] on button "Ok" at bounding box center [603, 277] width 31 height 18
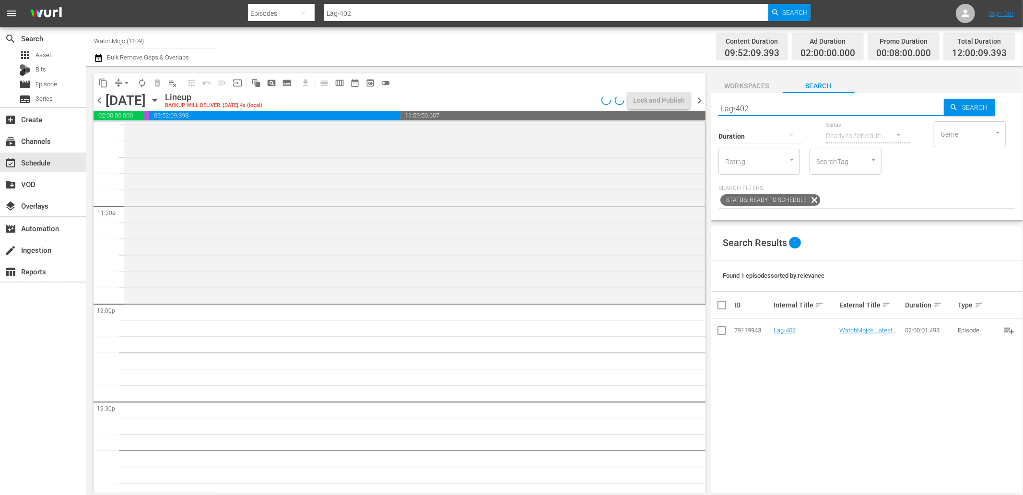
drag, startPoint x: 775, startPoint y: 111, endPoint x: 707, endPoint y: 105, distance: 68.4
click at [707, 105] on div "content_copy compress arrow_drop_down autorenew_outlined delete_forever_outline…" at bounding box center [554, 279] width 936 height 426
paste input "2"
type input "Lag-422"
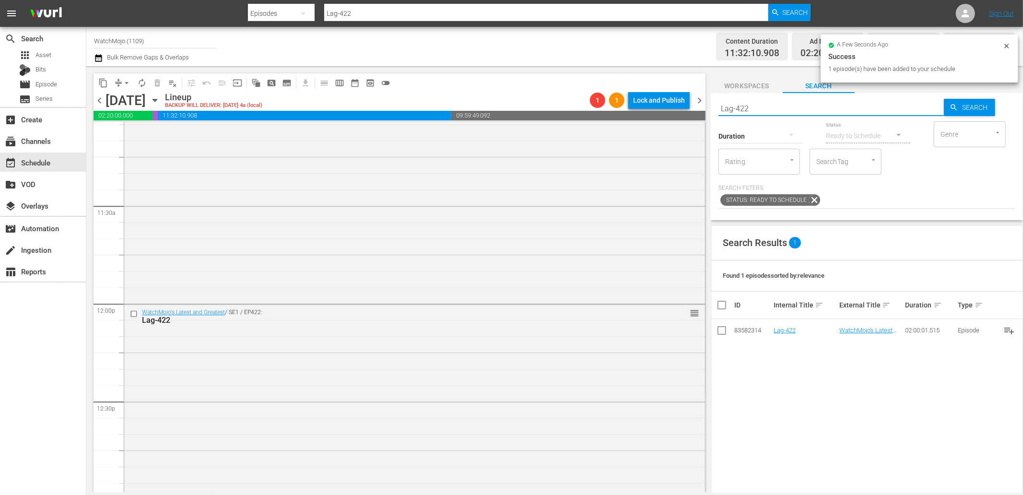
drag, startPoint x: 763, startPoint y: 107, endPoint x: 684, endPoint y: 109, distance: 78.7
click at [684, 109] on div "content_copy compress arrow_drop_down autorenew_outlined delete_forever_outline…" at bounding box center [554, 279] width 936 height 426
paste input "WM-Deep-Dive-Robin-Williams_Dive69_K1T1E0"
type input "WM-Deep-Dive-Robin-Williams_Dive69_K1T1E0"
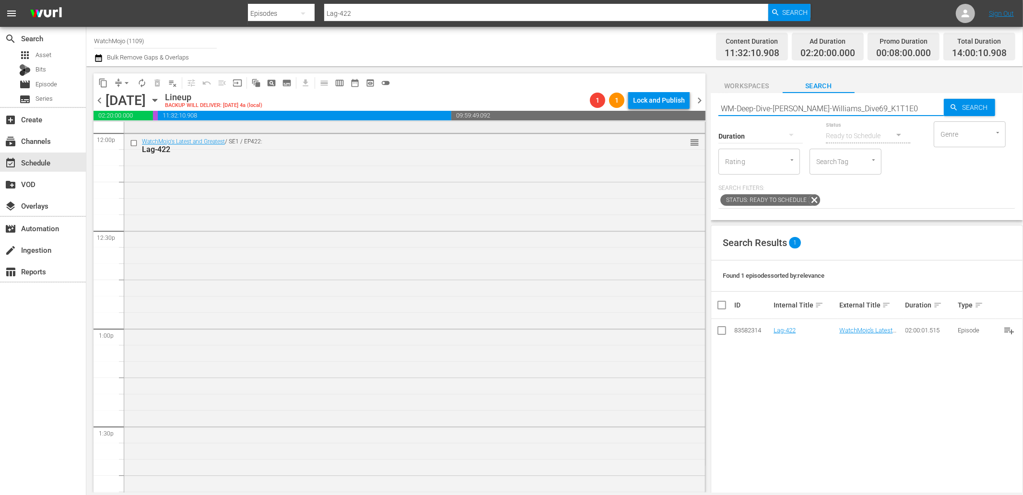
type input "WM-Deep-Dive-Robin-Williams_Dive69_K1T1E0"
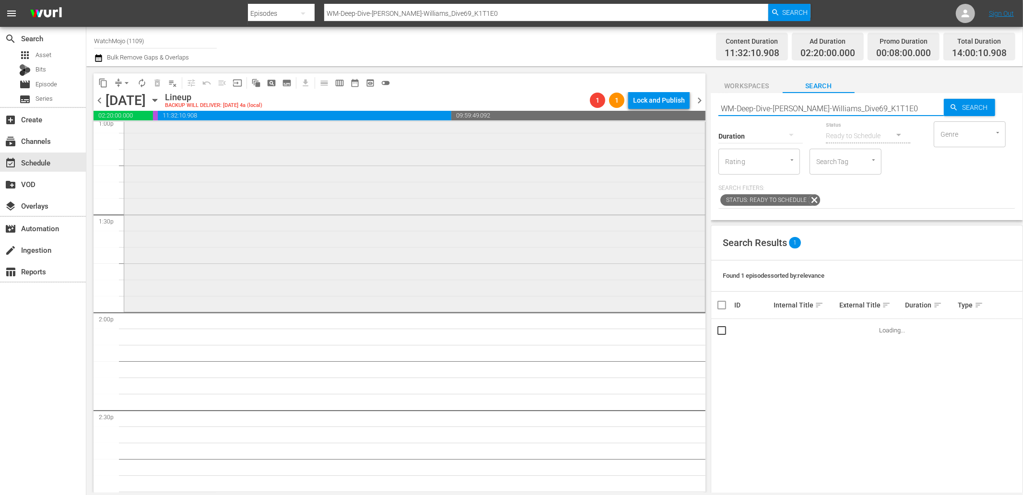
scroll to position [2557, 0]
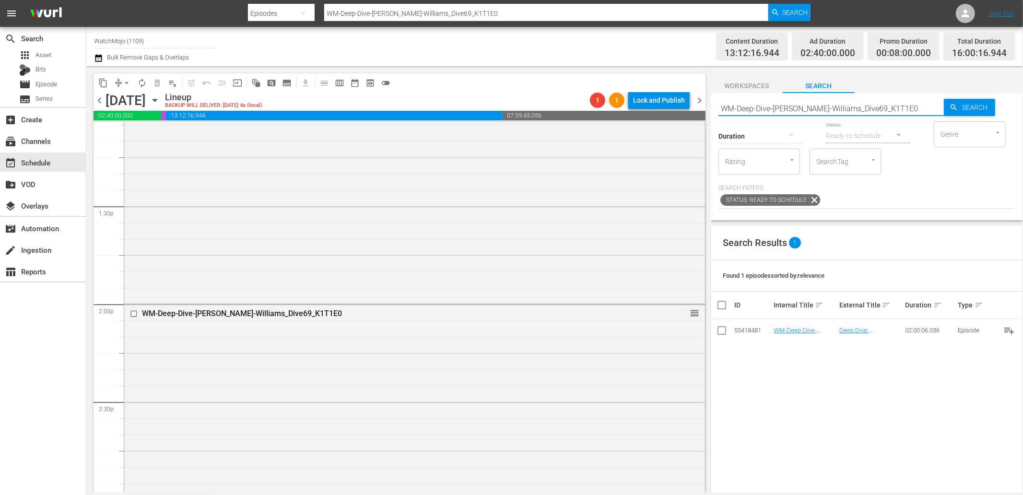
drag, startPoint x: 893, startPoint y: 107, endPoint x: 679, endPoint y: 119, distance: 214.6
click at [679, 119] on div "content_copy compress arrow_drop_down autorenew_outlined delete_forever_outline…" at bounding box center [554, 279] width 936 height 426
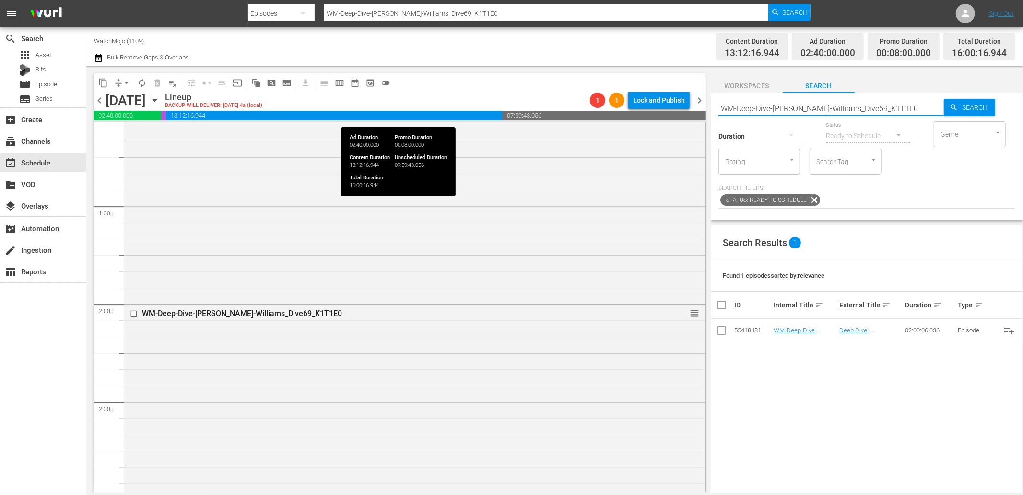
paste input "Specialty-SpongeBob-SquarePants_DIVE52"
type input "WM-Specialty-SpongeBob-SquarePants_DIVE52"
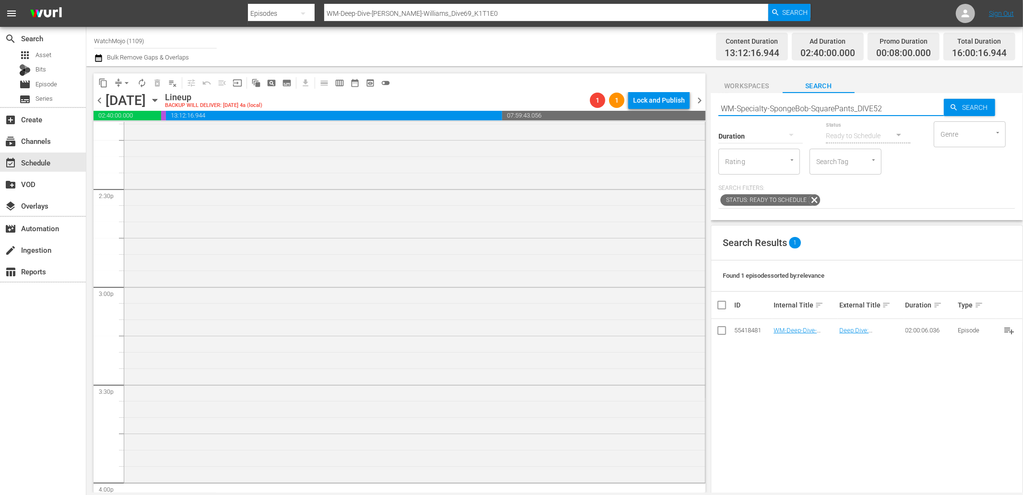
type input "WM-Specialty-SpongeBob-SquarePants_DIVE52"
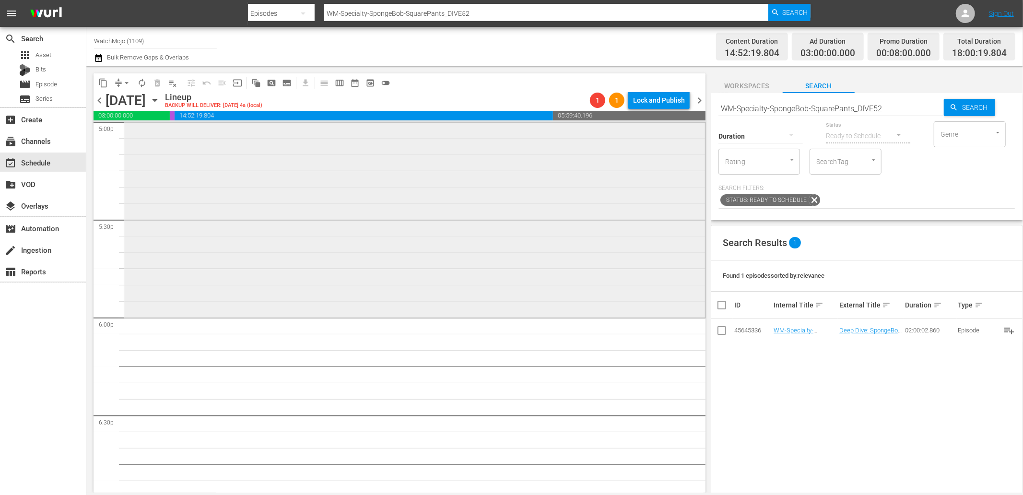
scroll to position [3338, 0]
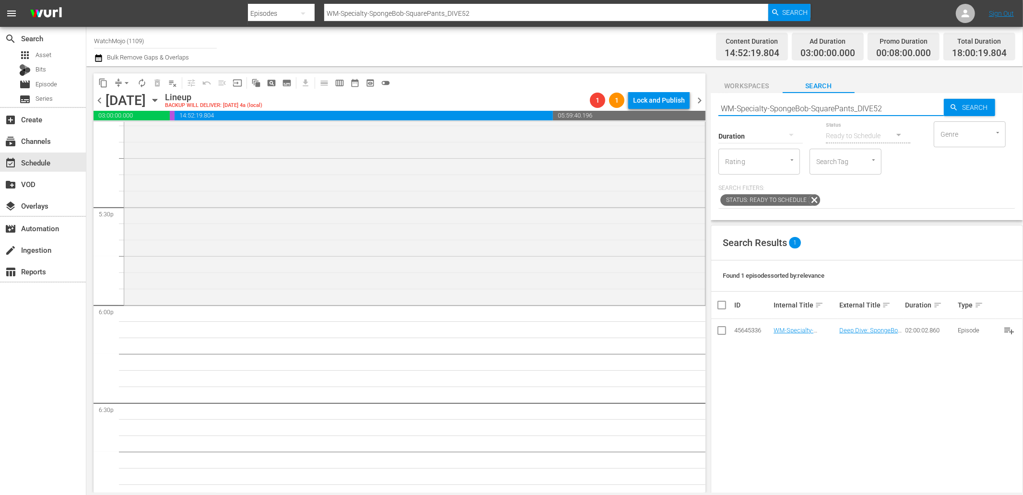
drag, startPoint x: 909, startPoint y: 108, endPoint x: 645, endPoint y: 112, distance: 263.7
click at [645, 111] on div "content_copy compress arrow_drop_down autorenew_outlined delete_forever_outline…" at bounding box center [554, 279] width 936 height 426
type input "Lag-"
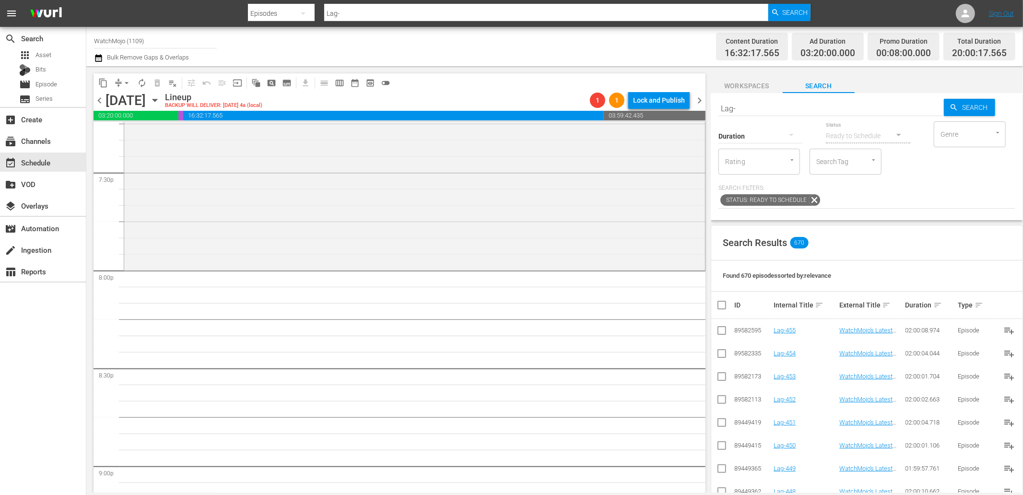
scroll to position [3764, 0]
paste input "WM-Film-Top-20-Times-Martial-Artists-Went-Beast-Mode_I7X1T1"
drag, startPoint x: 713, startPoint y: 103, endPoint x: 663, endPoint y: 102, distance: 50.8
click at [662, 102] on div "content_copy compress arrow_drop_down autorenew_outlined delete_forever_outline…" at bounding box center [554, 279] width 936 height 426
type input "WM-Film-Top-20-Times-Martial-Artists-Went-Beast-Mode_I7X1T1"
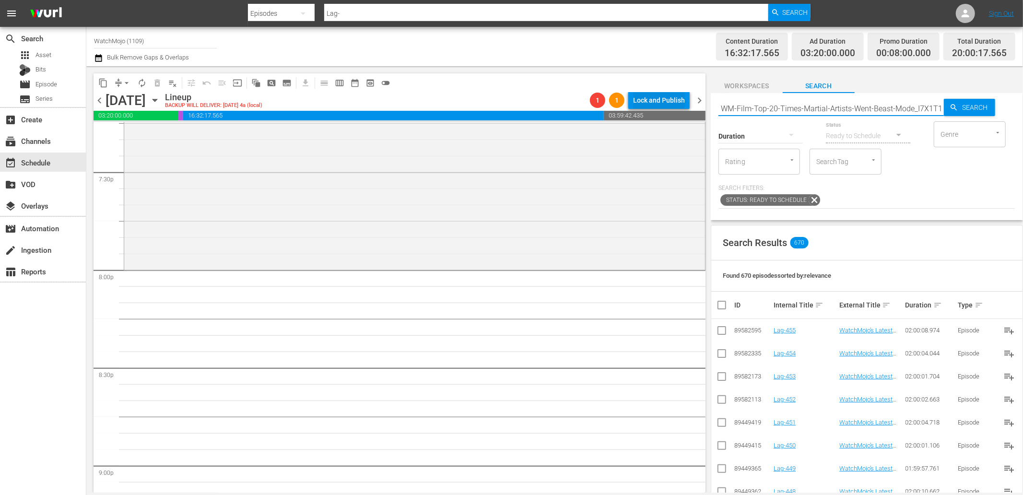
scroll to position [0, 1]
type input "WM-Film-Top-20-Times-Martial-Artists-Went-Beast-Mode_I7X1T1"
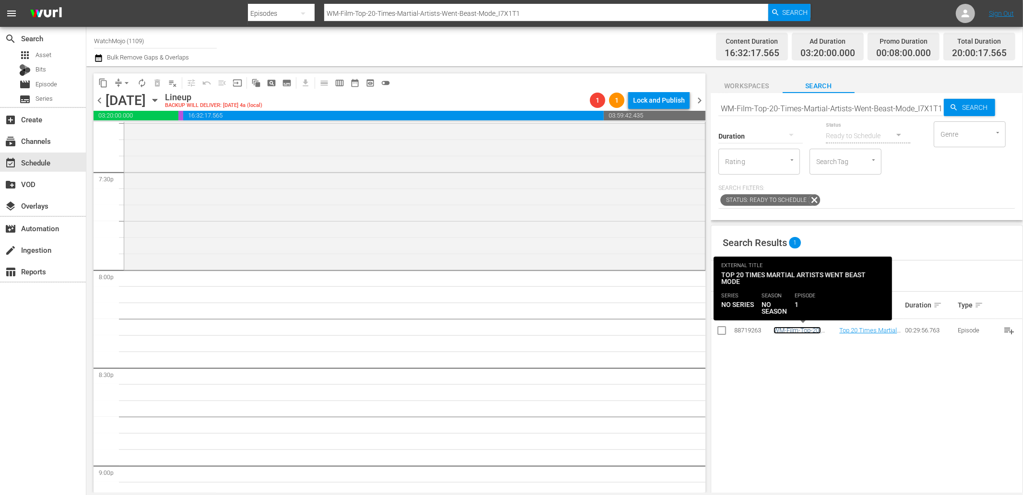
scroll to position [0, 0]
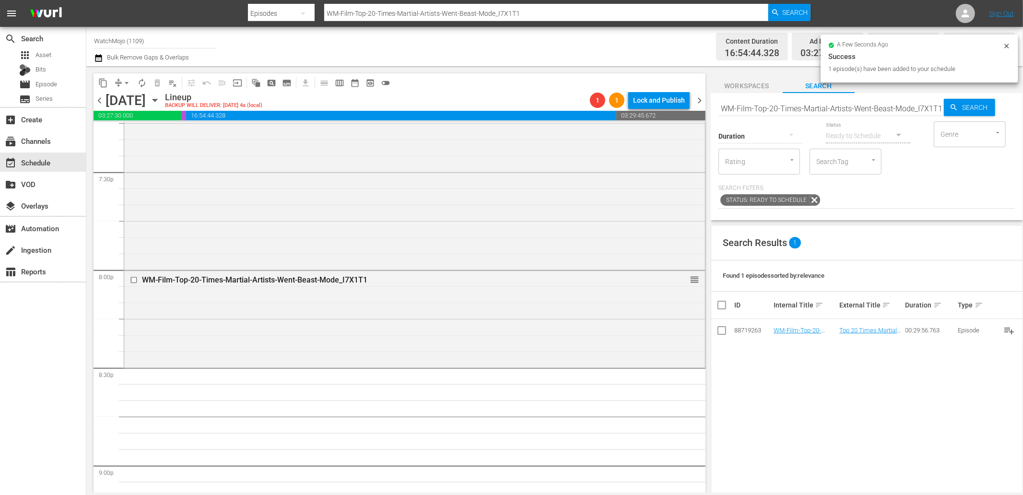
click at [796, 113] on div "Duration" at bounding box center [760, 130] width 84 height 35
click at [797, 110] on input "WM-Film-Top-20-Times-Martial-Artists-Went-Beast-Mode_I7X1T1" at bounding box center [830, 108] width 225 height 23
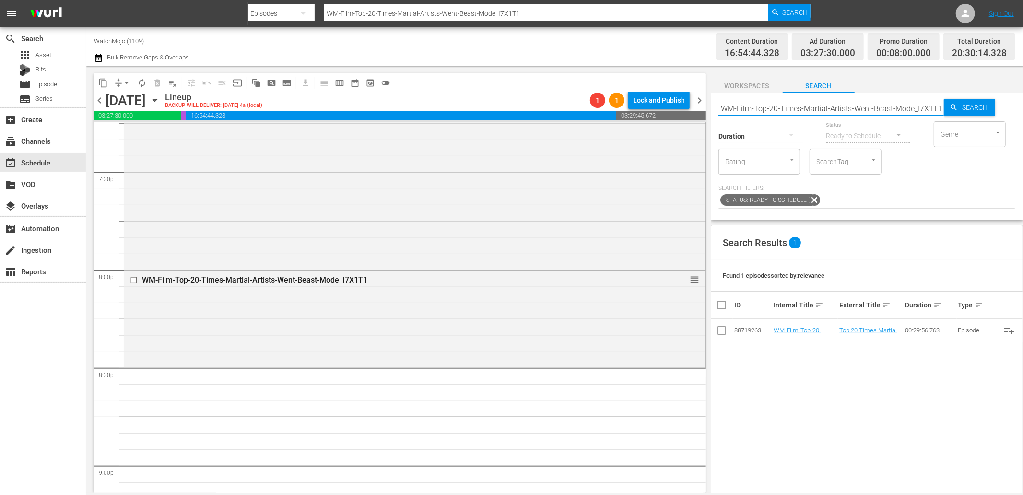
paste input "Best-Superhero-Parodies_E0V7W8"
type input "WM-Film-Top-20-Best-Superhero-Parodies_E0V7W8"
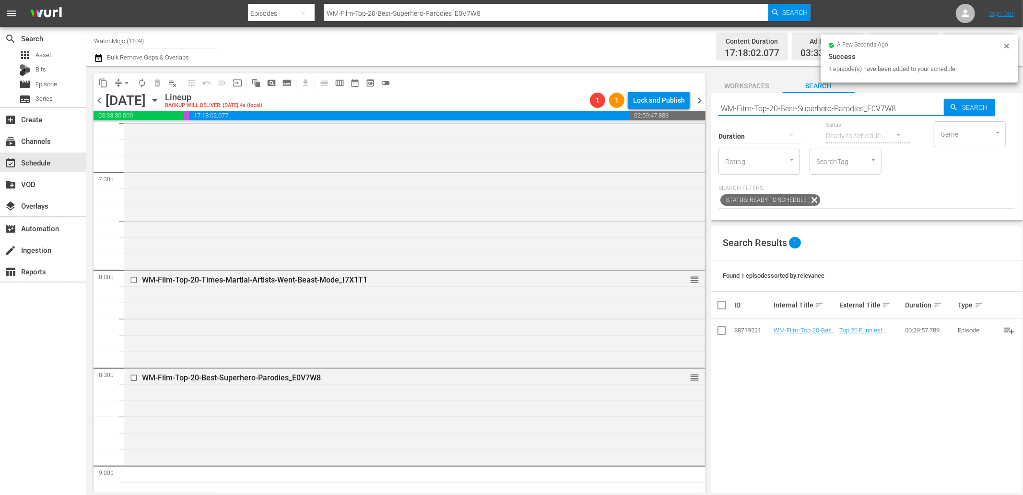
drag, startPoint x: 911, startPoint y: 103, endPoint x: 700, endPoint y: 98, distance: 210.5
click at [700, 98] on div "content_copy compress arrow_drop_down autorenew_outlined delete_forever_outline…" at bounding box center [554, 279] width 936 height 426
paste input ""WM-Specialty-Hour-Scream_SHO49 ""
type input ""WM-Specialty-Hour-Scream_SHO49 ""
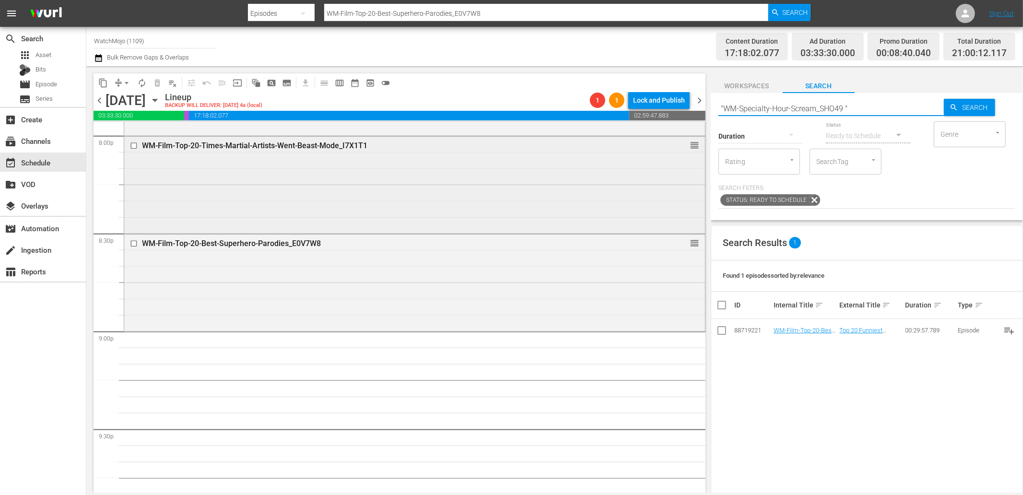
scroll to position [3977, 0]
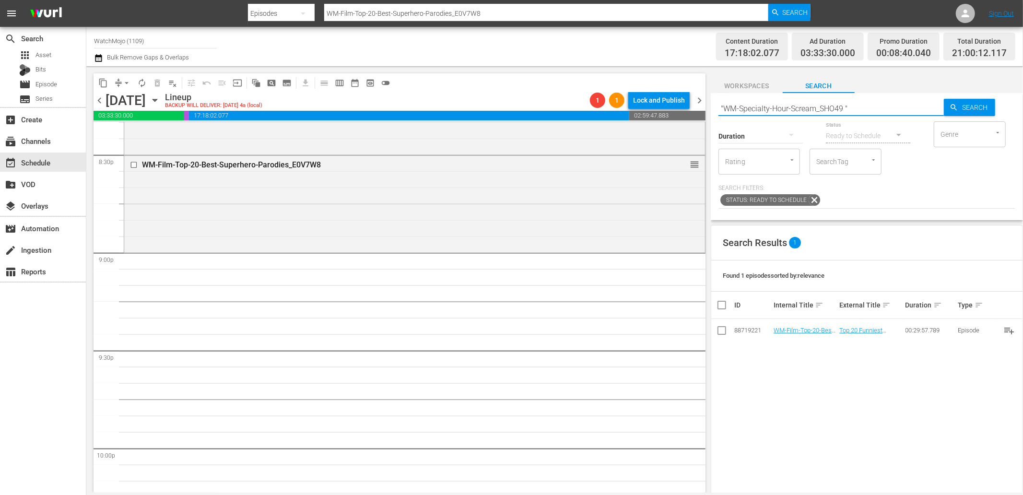
type input ""WM-Specialty-Hour-Scream_SHO49 ""
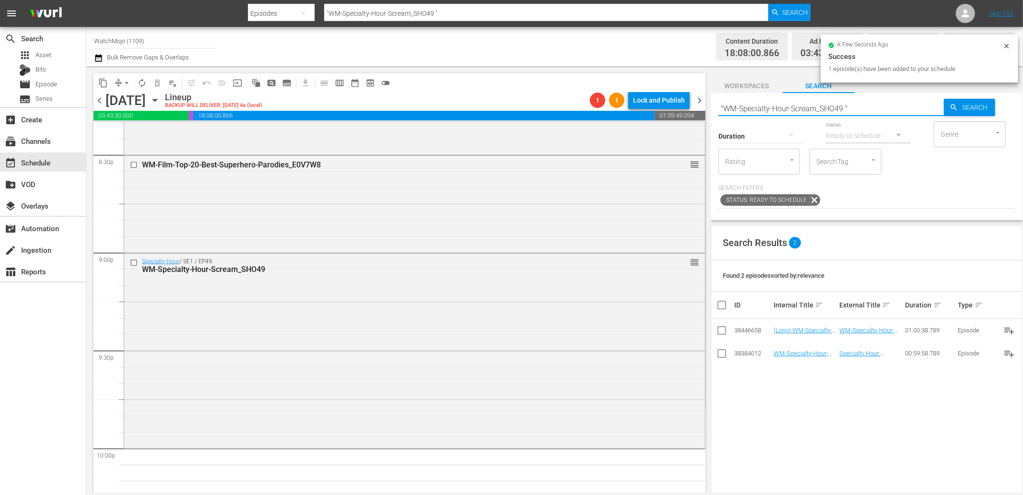
drag, startPoint x: 869, startPoint y: 103, endPoint x: 686, endPoint y: 111, distance: 183.8
click at [686, 109] on div "content_copy compress arrow_drop_down autorenew_outlined delete_forever_outline…" at bounding box center [554, 279] width 936 height 426
paste input "Lag-455"
type input "Lag-455"
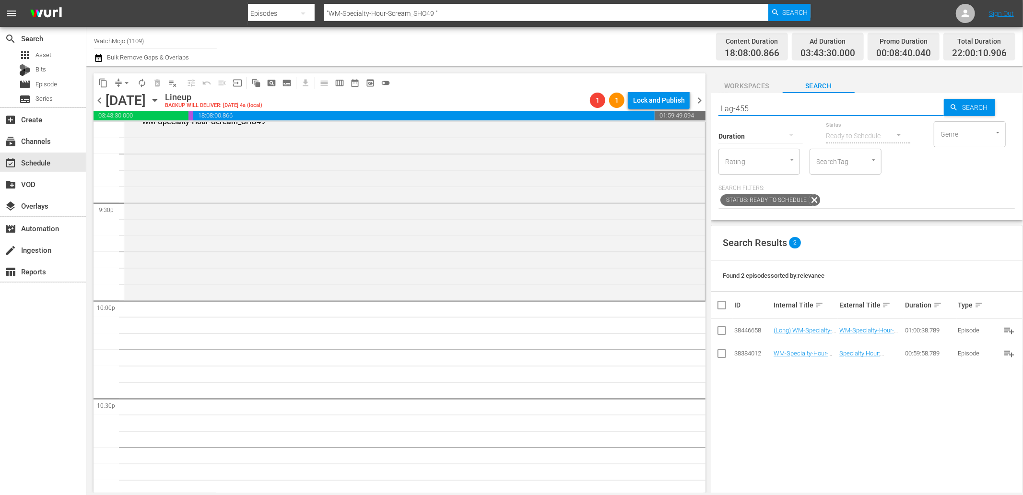
scroll to position [4155, 0]
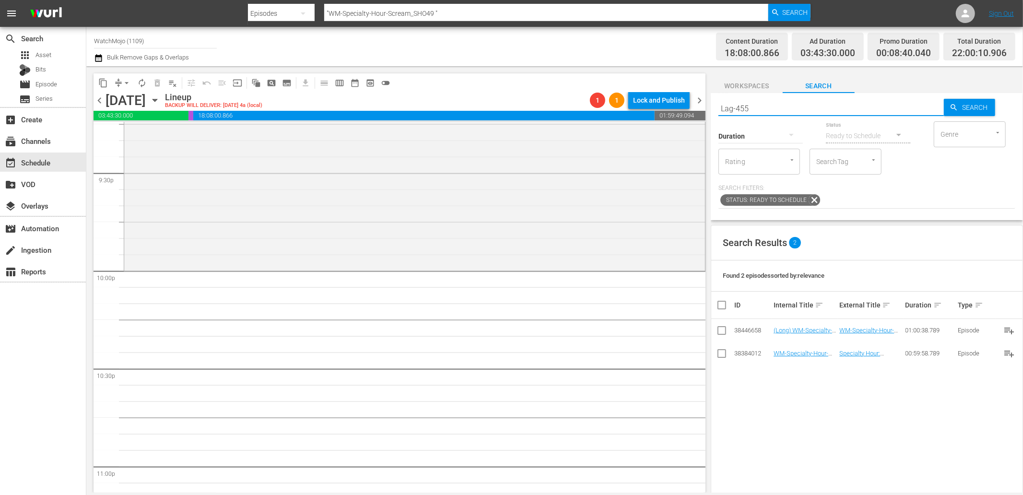
type input "Lag-455"
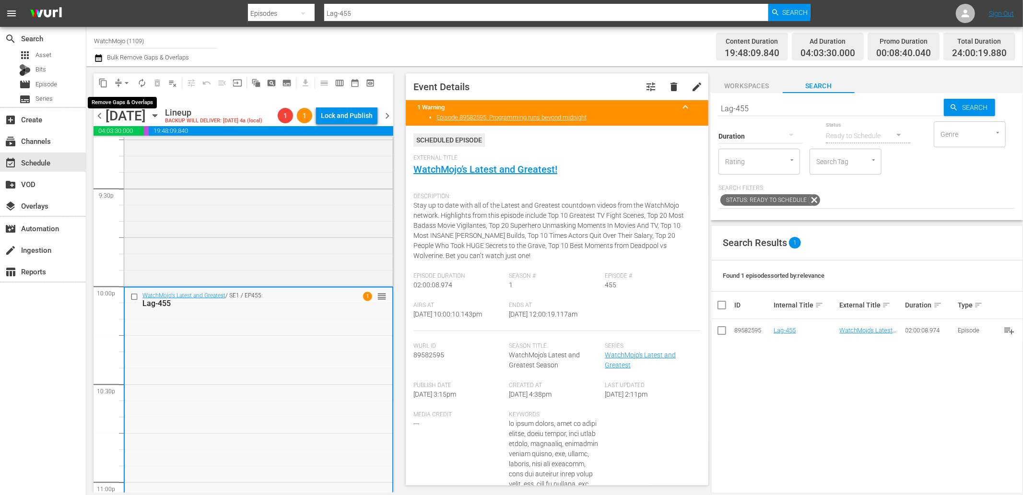
click at [125, 79] on span "arrow_drop_down" at bounding box center [127, 83] width 10 height 10
click at [147, 138] on li "Align to End of Previous Day" at bounding box center [127, 134] width 101 height 16
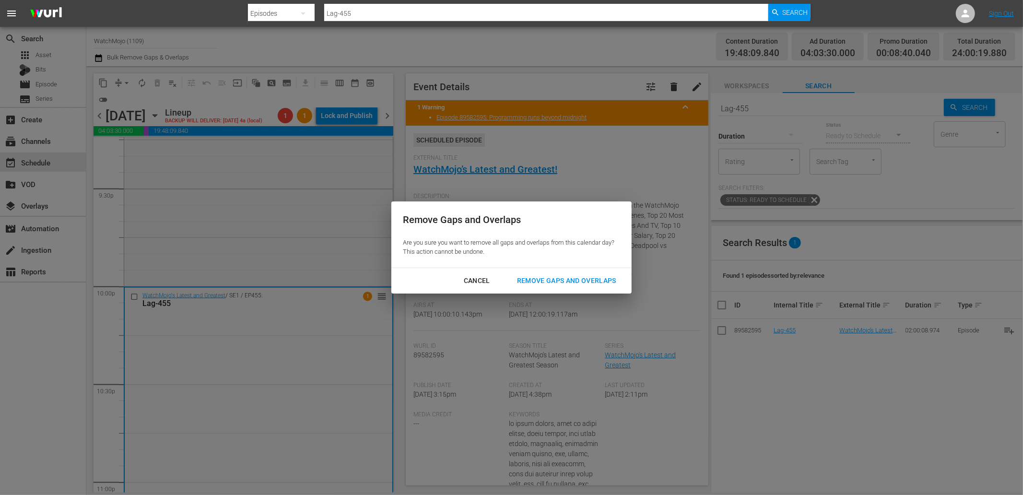
click at [582, 278] on div "Remove Gaps and Overlaps" at bounding box center [566, 281] width 115 height 12
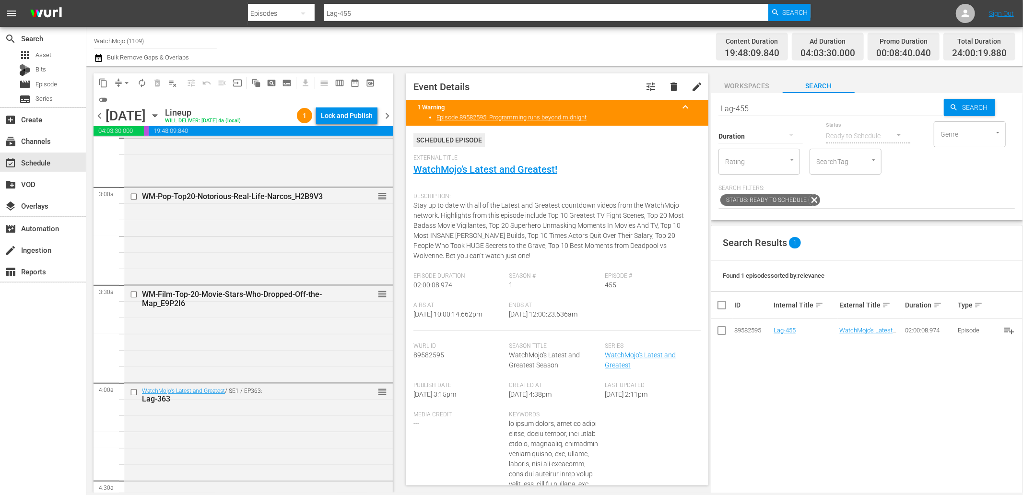
scroll to position [627, 0]
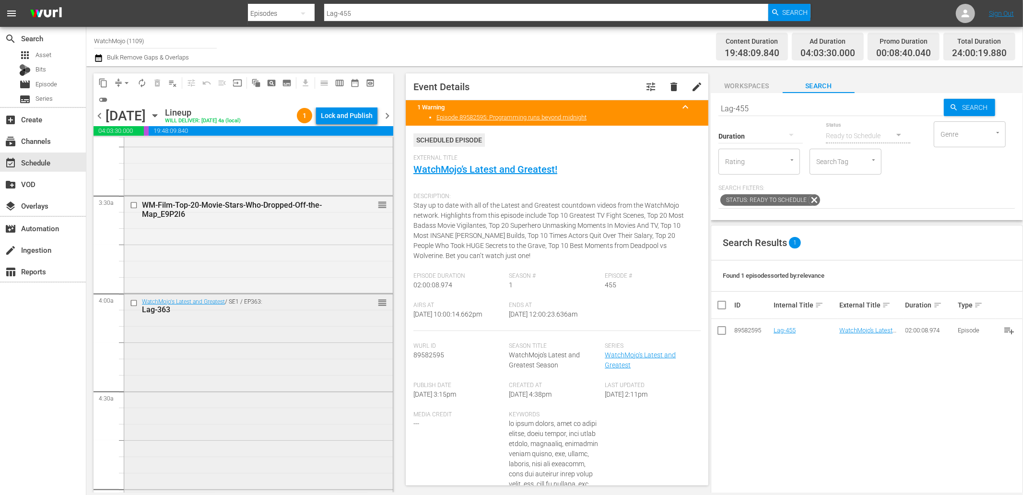
click at [286, 333] on div "WatchMojo's Latest and Greatest / SE1 / EP363: Lag-363 reorder" at bounding box center [258, 488] width 268 height 388
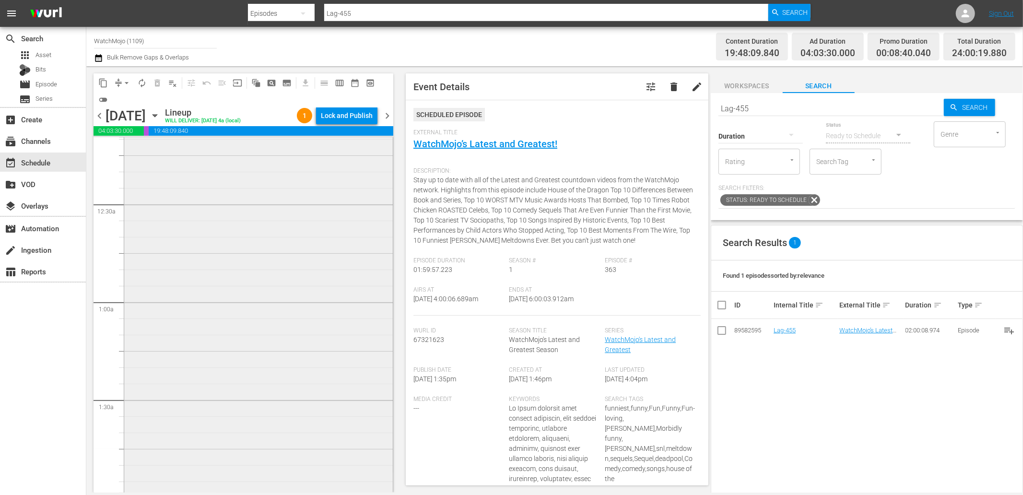
scroll to position [0, 0]
click at [237, 311] on div "WatchMojo's Latest and Greatest / SE1 / EP315: Lag-315 reorder" at bounding box center [258, 332] width 268 height 388
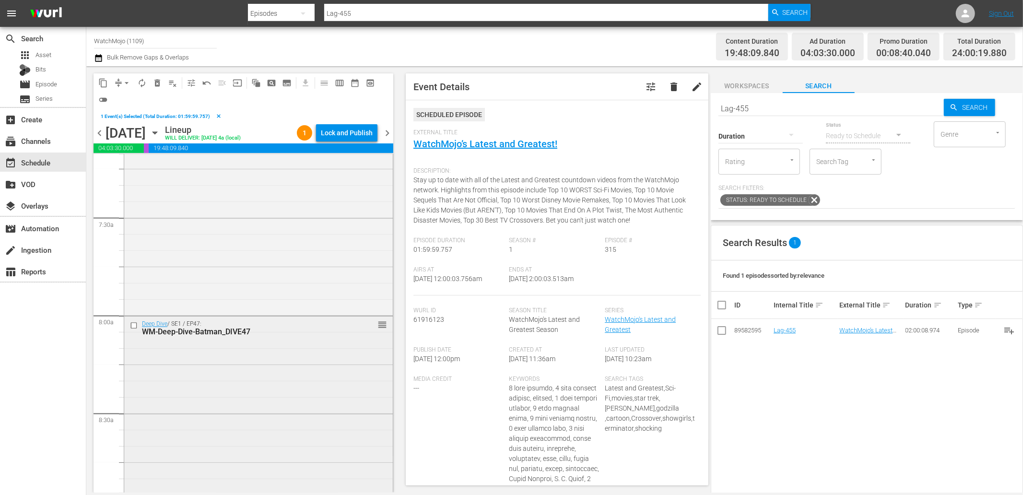
scroll to position [1420, 0]
click at [269, 434] on div "Deep Dive / SE1 / EP47: WM-Deep-Dive-Batman_DIVE47 reorder" at bounding box center [258, 494] width 268 height 388
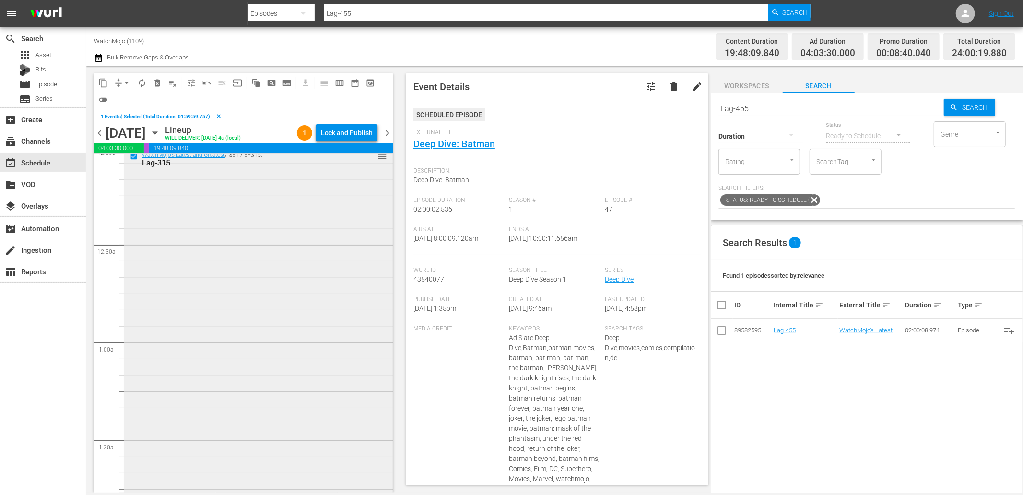
scroll to position [0, 0]
click at [158, 79] on span "delete_forever_outlined" at bounding box center [157, 83] width 10 height 10
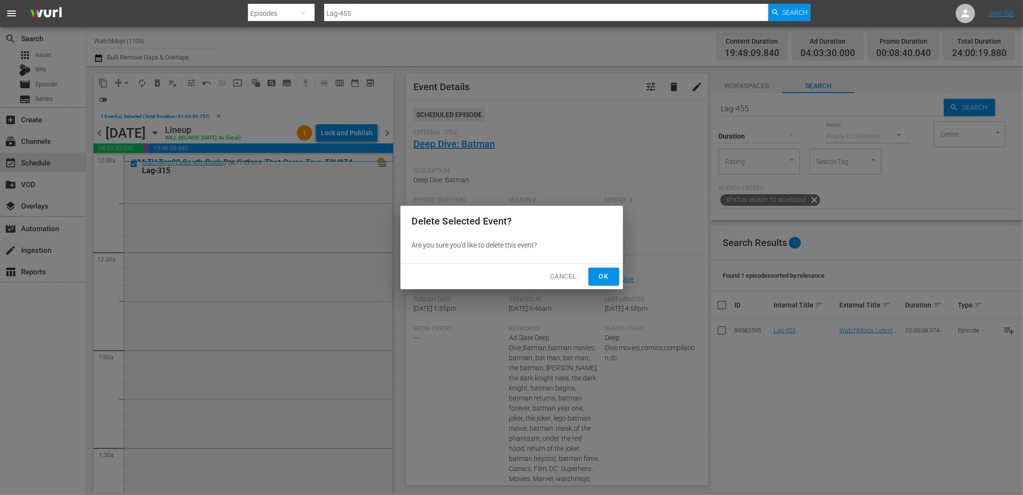
click at [604, 273] on span "Ok" at bounding box center [603, 276] width 15 height 12
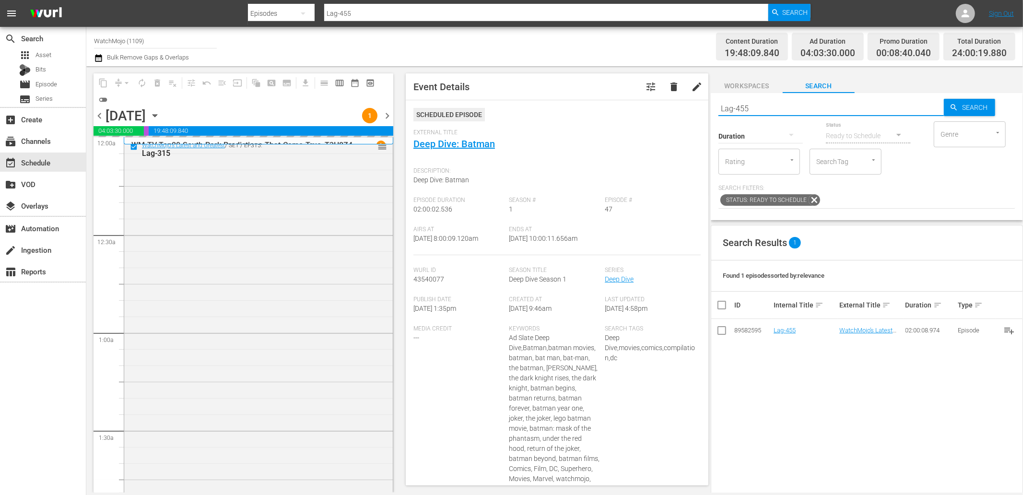
drag, startPoint x: 754, startPoint y: 103, endPoint x: 659, endPoint y: 108, distance: 95.1
click at [659, 108] on div "content_copy compress arrow_drop_down autorenew_outlined delete_forever_outline…" at bounding box center [554, 279] width 936 height 426
paste input "17"
type input "Lag-417"
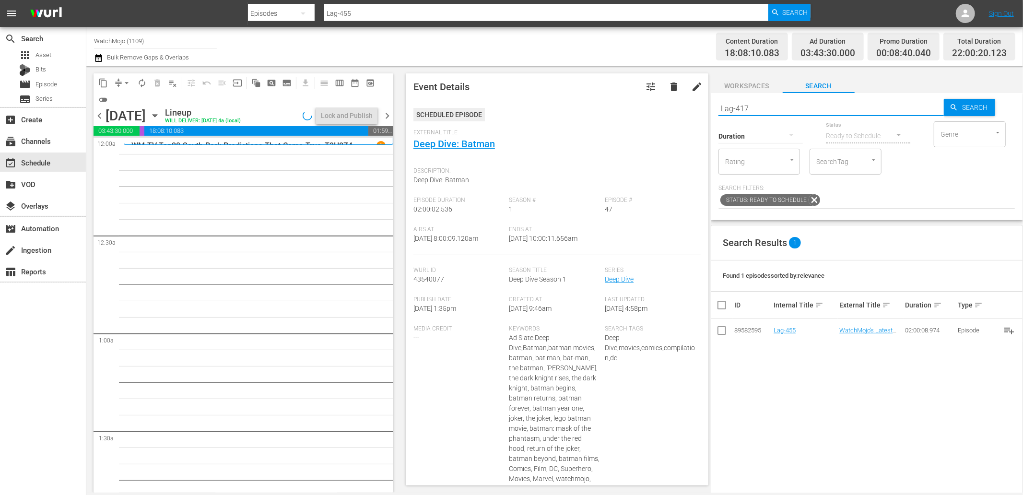
type input "Lag-417"
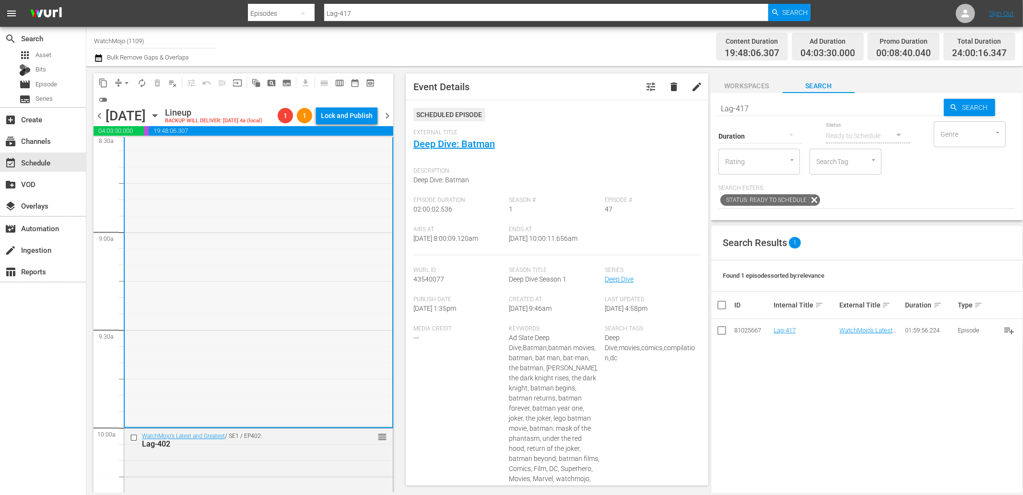
scroll to position [1669, 0]
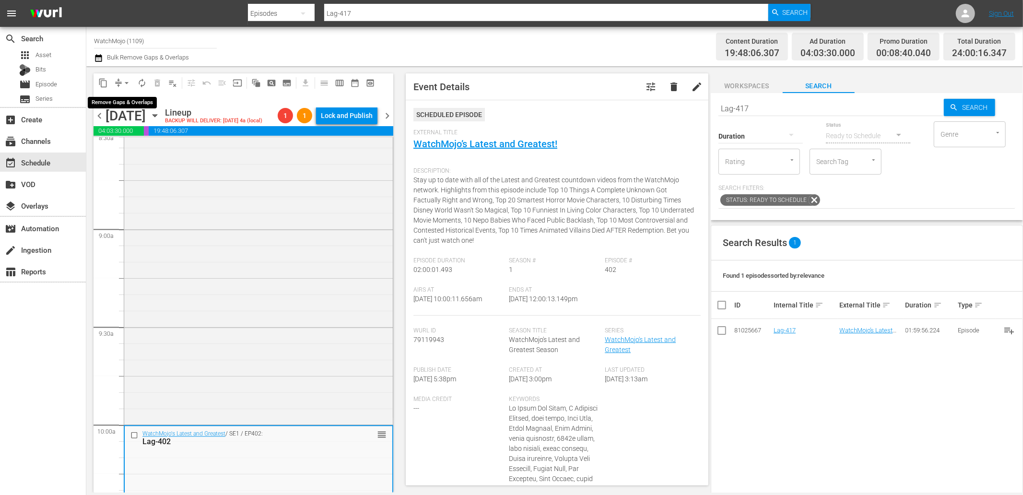
click at [122, 79] on span "arrow_drop_down" at bounding box center [127, 83] width 10 height 10
click at [134, 142] on ul "Align to Midnight Align to First Episode Align to End of Previous Day" at bounding box center [127, 117] width 101 height 55
click at [131, 135] on li "Align to End of Previous Day" at bounding box center [127, 134] width 101 height 16
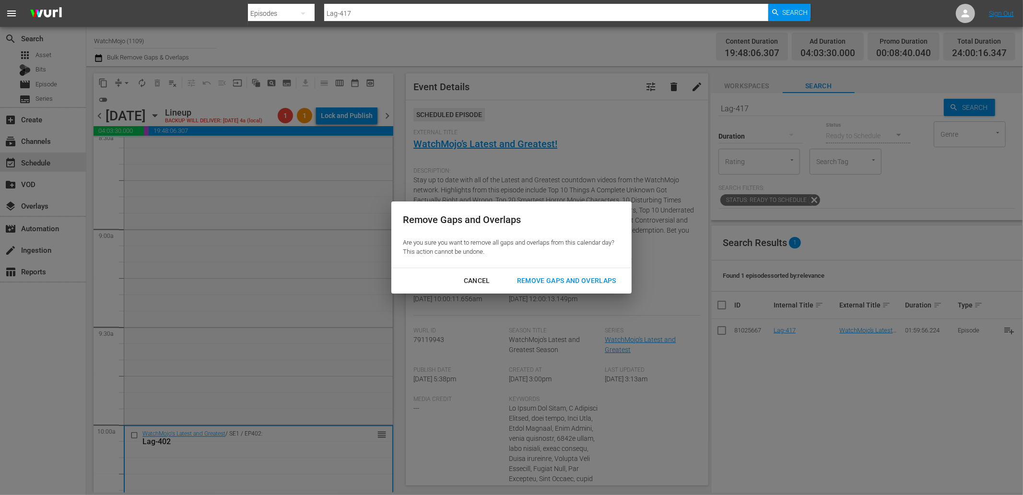
click at [542, 294] on div "Remove Gaps and Overlaps Are you sure you want to remove all gaps and overlaps …" at bounding box center [511, 247] width 1023 height 495
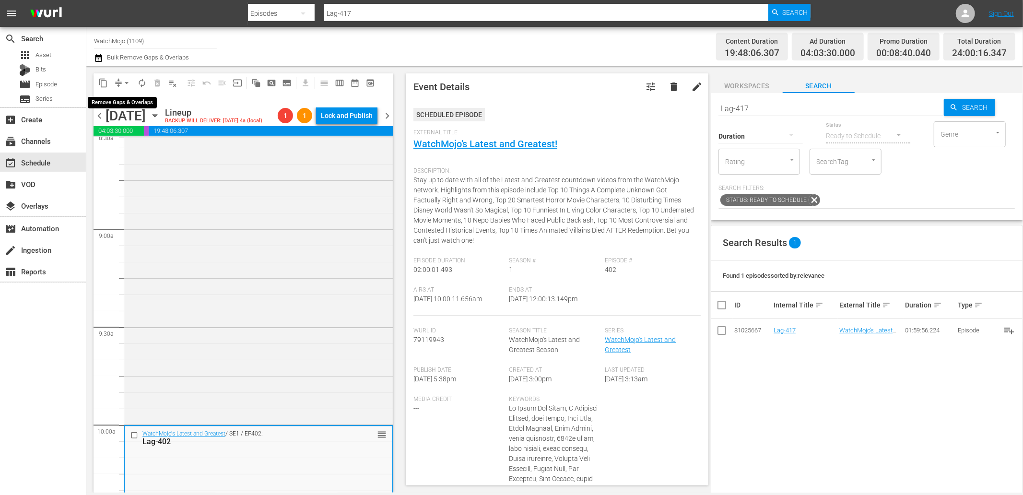
click at [121, 83] on button "arrow_drop_down" at bounding box center [126, 82] width 15 height 15
click at [125, 128] on li "Align to End of Previous Day" at bounding box center [127, 134] width 101 height 16
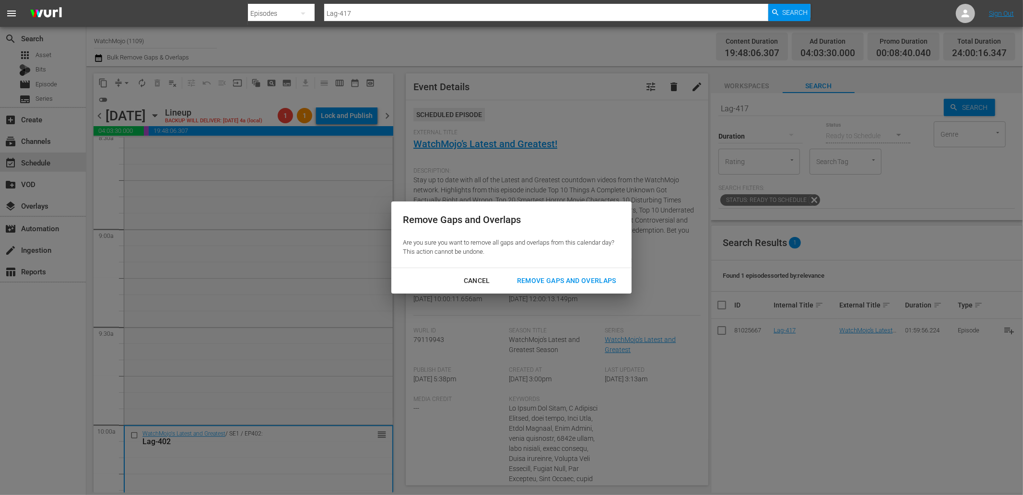
click at [564, 276] on div "Remove Gaps and Overlaps" at bounding box center [566, 281] width 115 height 12
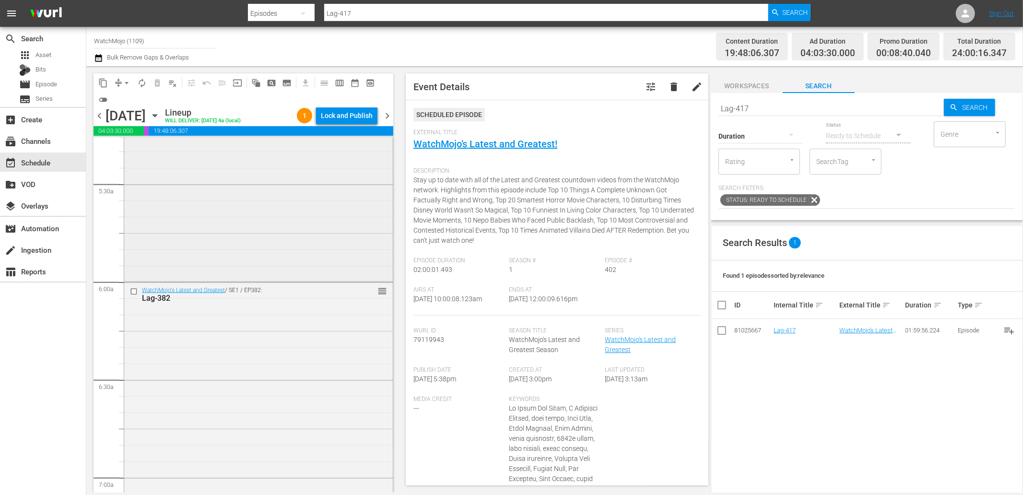
scroll to position [994, 0]
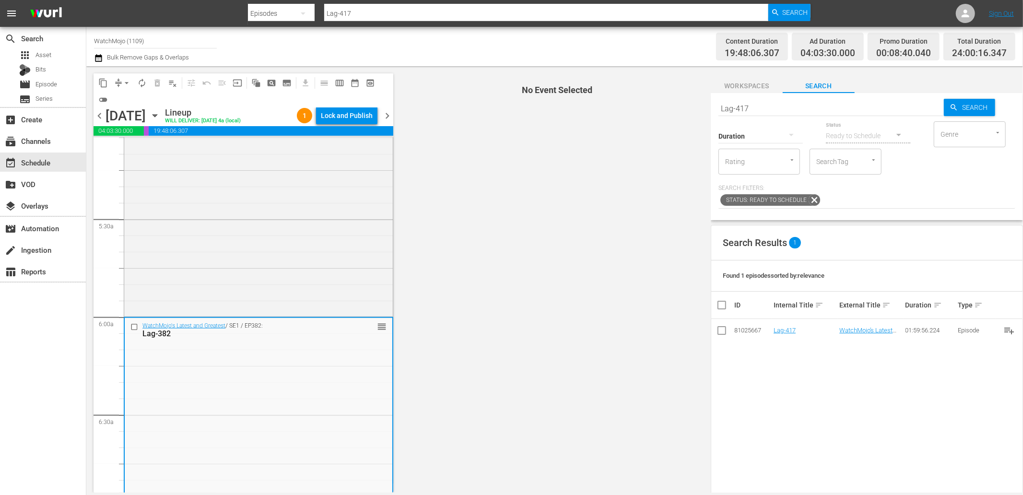
click at [131, 328] on input "checkbox" at bounding box center [135, 327] width 10 height 8
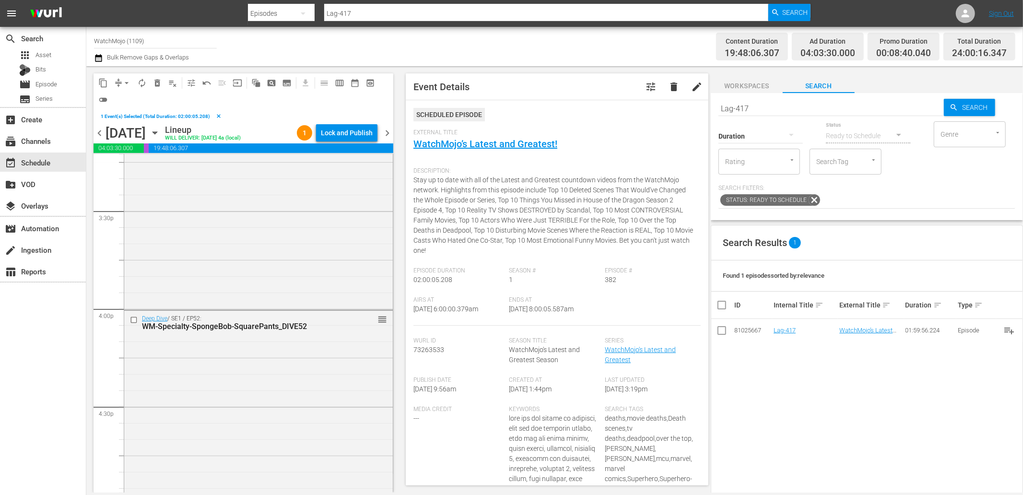
scroll to position [3089, 0]
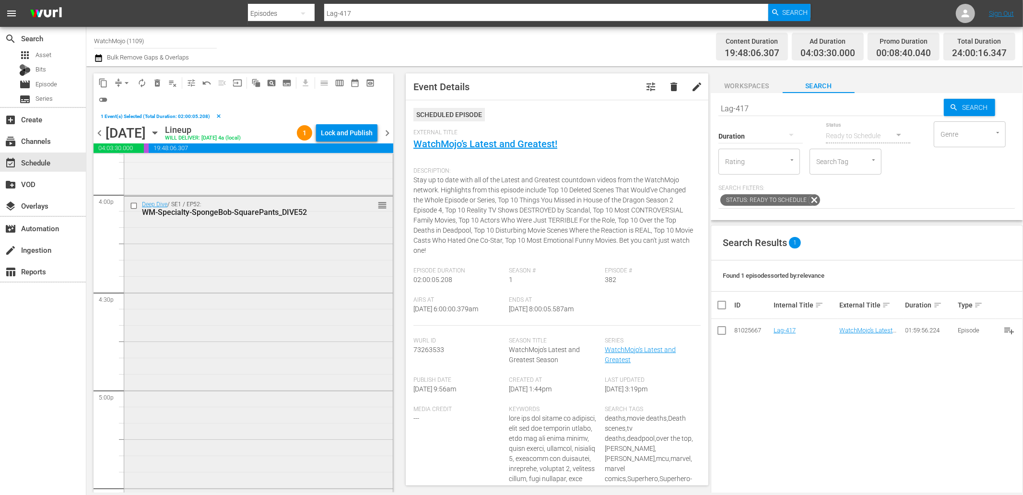
click at [221, 361] on div "Deep Dive / SE1 / EP52: WM-Specialty-SpongeBob-SquarePants_DIVE52 reorder" at bounding box center [258, 391] width 268 height 388
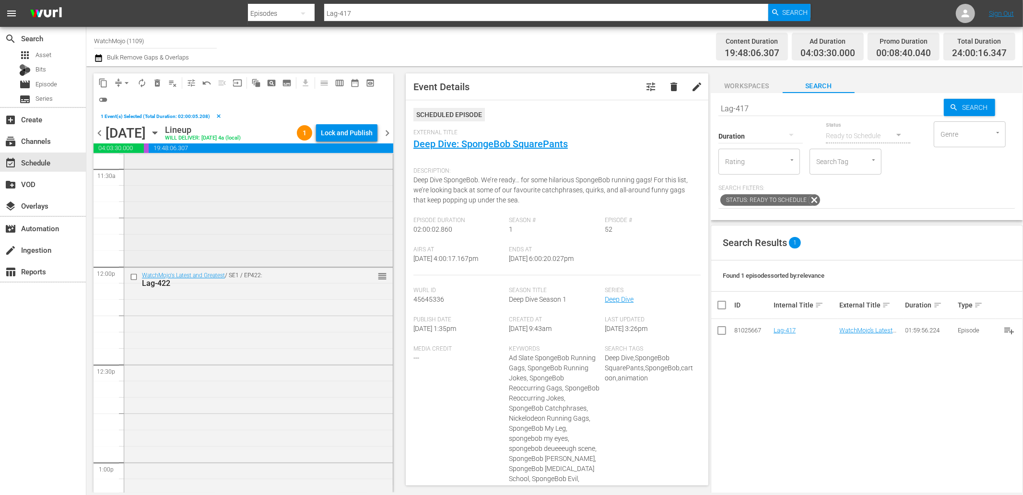
scroll to position [2237, 0]
click at [211, 386] on div "WatchMojo's Latest and Greatest / SE1 / EP422: Lag-422 reorder" at bounding box center [258, 460] width 268 height 388
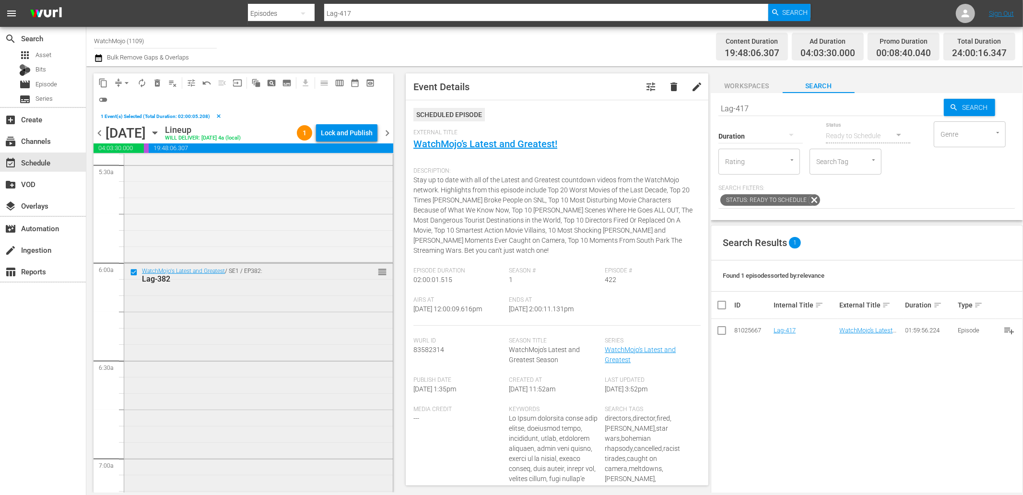
click at [202, 384] on div "WatchMojo's Latest and Greatest / SE1 / EP382: Lag-382 reorder" at bounding box center [258, 457] width 268 height 389
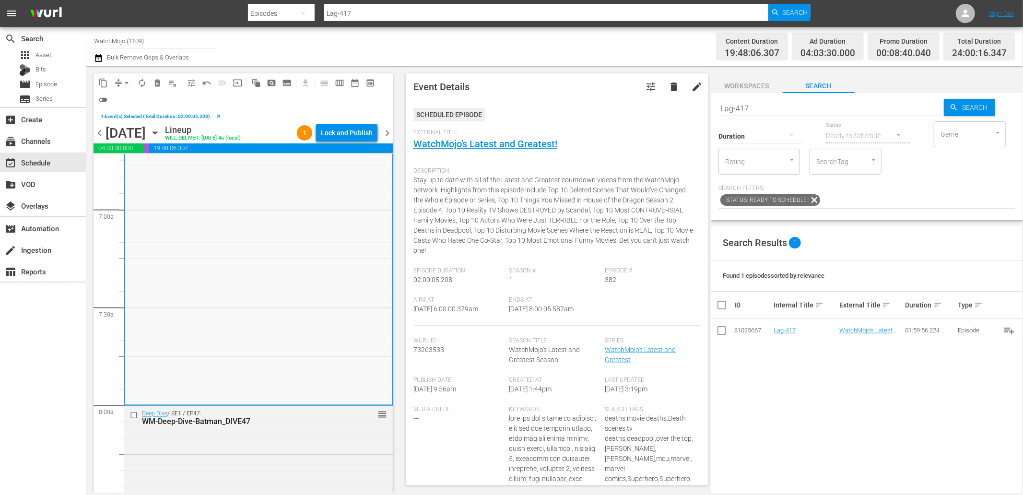
scroll to position [1385, 0]
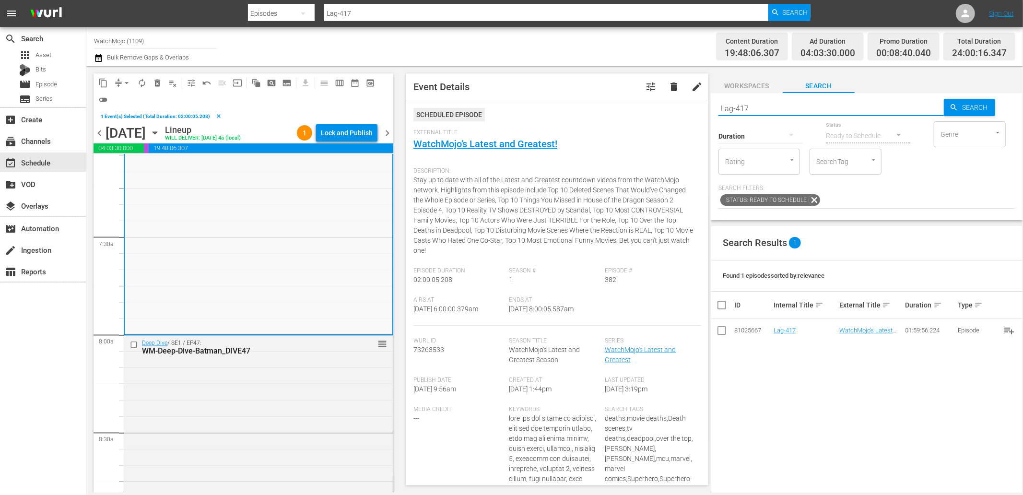
paste input "30"
drag, startPoint x: 711, startPoint y: 106, endPoint x: 662, endPoint y: 111, distance: 49.6
click at [660, 107] on div "content_copy compress arrow_drop_down autorenew_outlined delete_forever_outline…" at bounding box center [554, 279] width 936 height 426
type input "Lag-430"
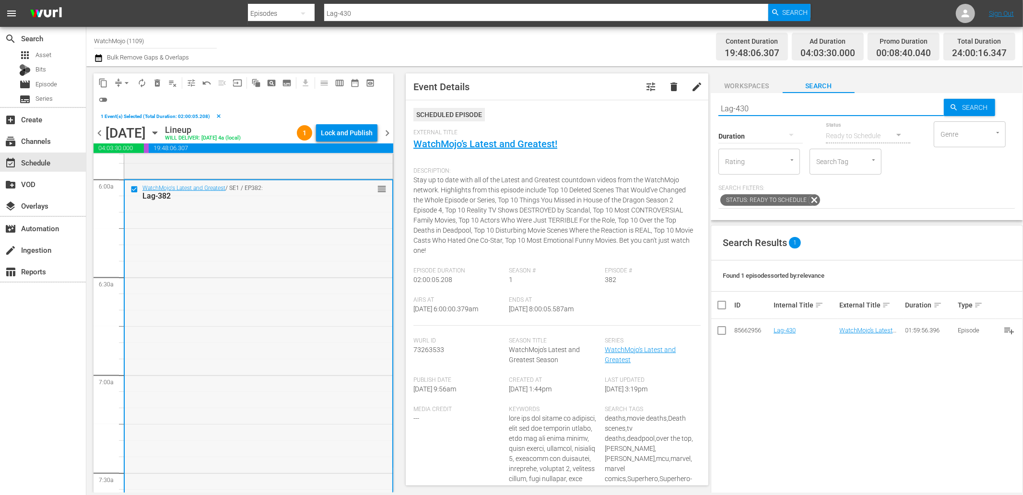
scroll to position [1136, 0]
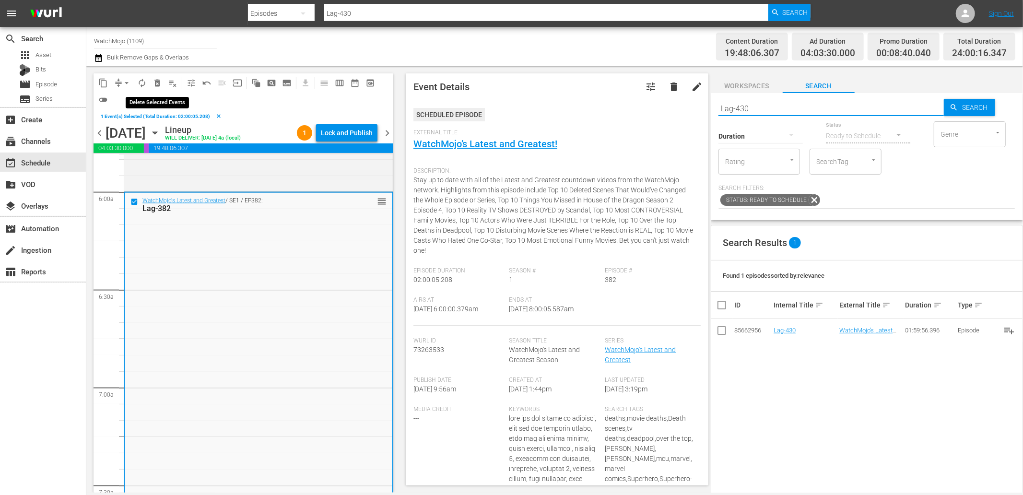
click at [159, 80] on span "delete_forever_outlined" at bounding box center [157, 83] width 10 height 10
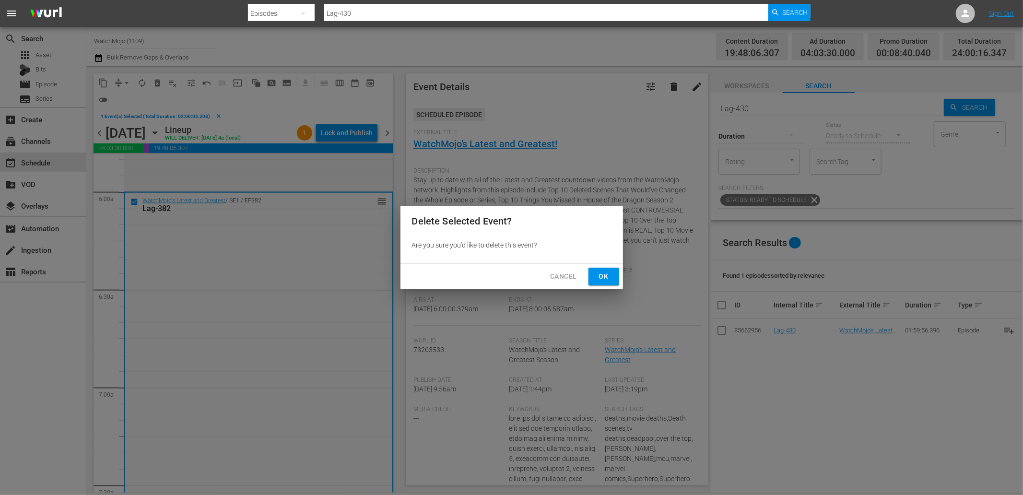
click at [596, 276] on span "Ok" at bounding box center [603, 276] width 15 height 12
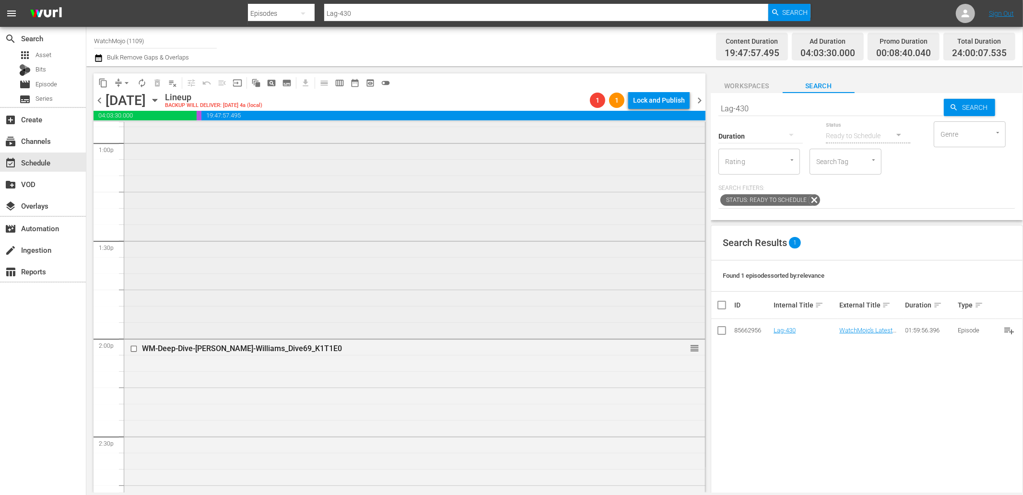
scroll to position [2521, 0]
click at [315, 261] on div "WatchMojo's Latest and Greatest / SE1 / EP422: Lag-422 reorder" at bounding box center [414, 144] width 581 height 388
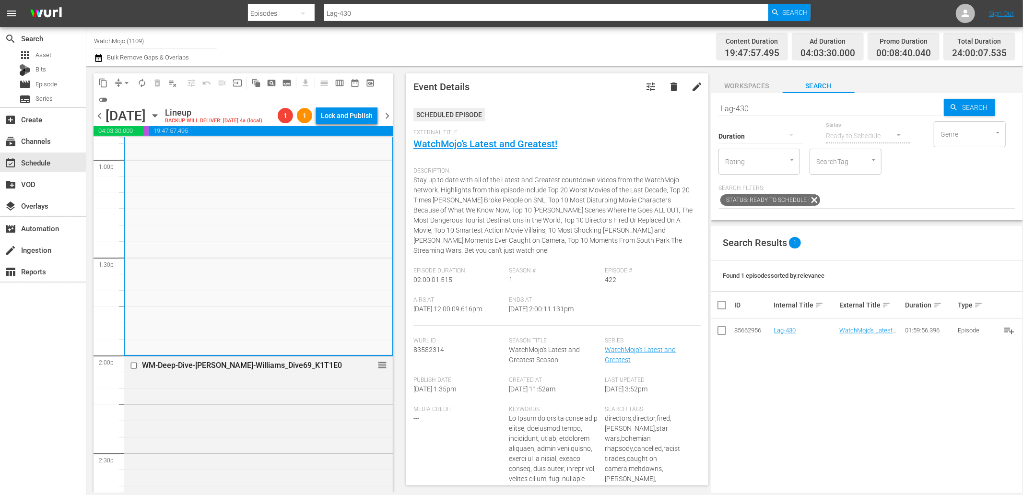
click at [128, 83] on span "arrow_drop_down" at bounding box center [127, 83] width 10 height 10
click at [157, 132] on li "Align to End of Previous Day" at bounding box center [127, 134] width 101 height 16
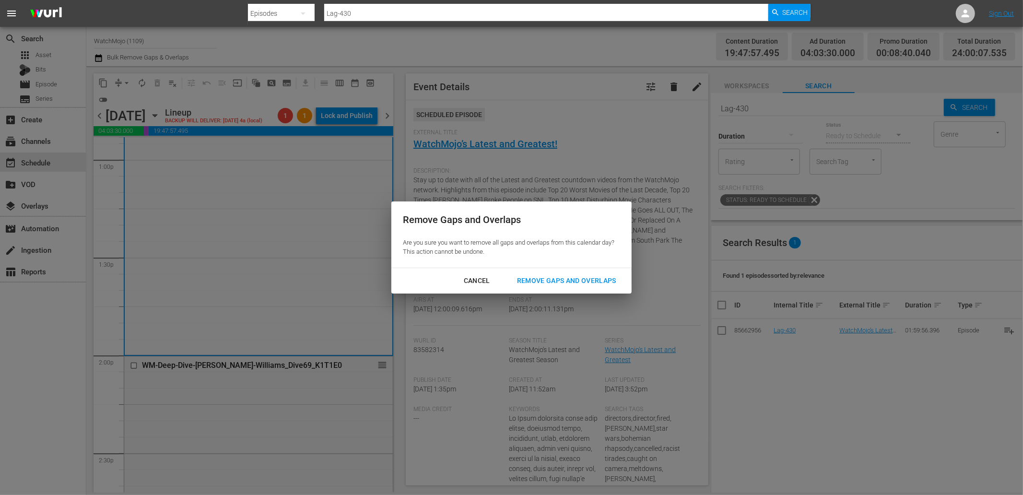
click at [544, 280] on div "Remove Gaps and Overlaps" at bounding box center [566, 281] width 115 height 12
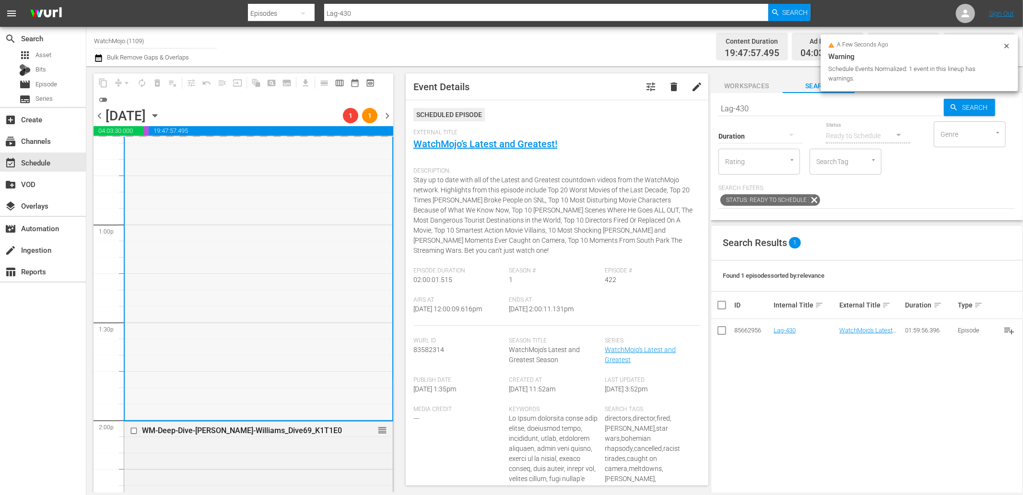
scroll to position [2450, 0]
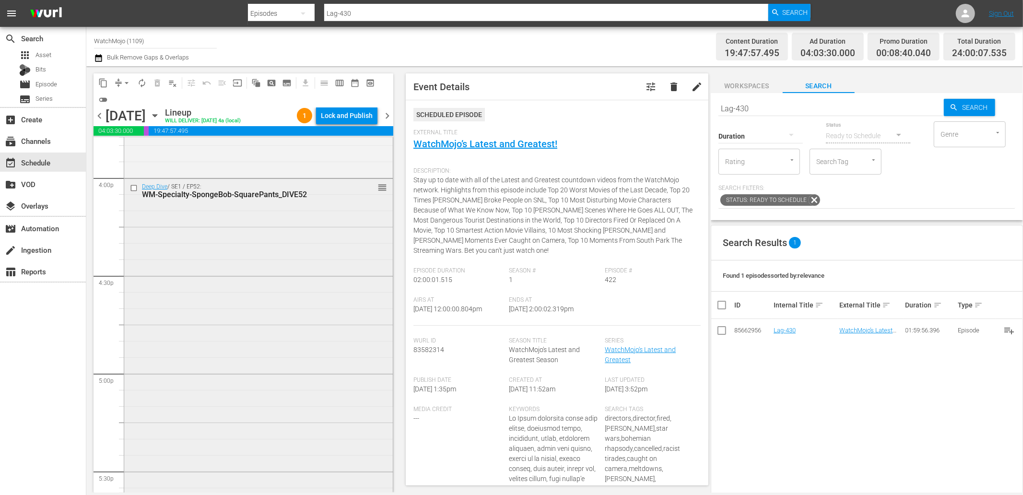
click at [232, 313] on div "Deep Dive / SE1 / EP52: WM-Specialty-SpongeBob-SquarePants_DIVE52 reorder" at bounding box center [258, 373] width 268 height 388
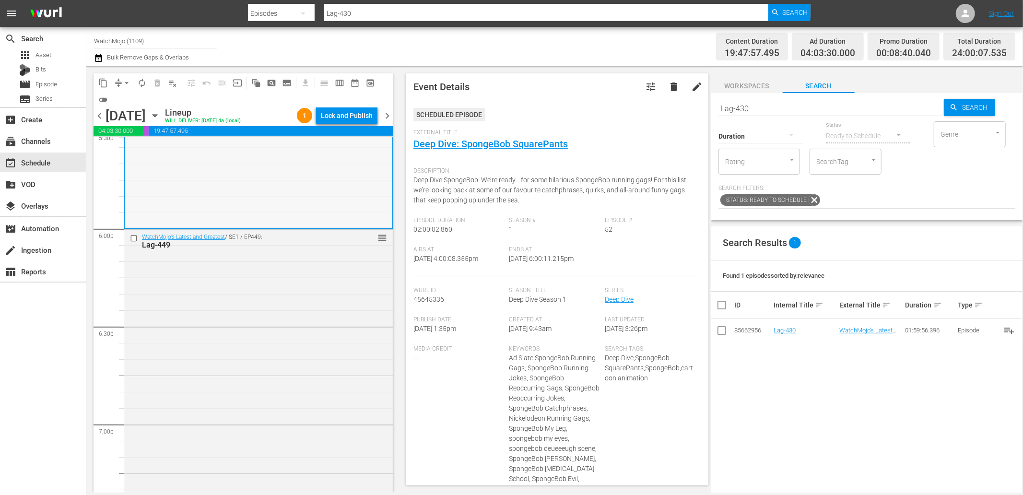
scroll to position [3445, 0]
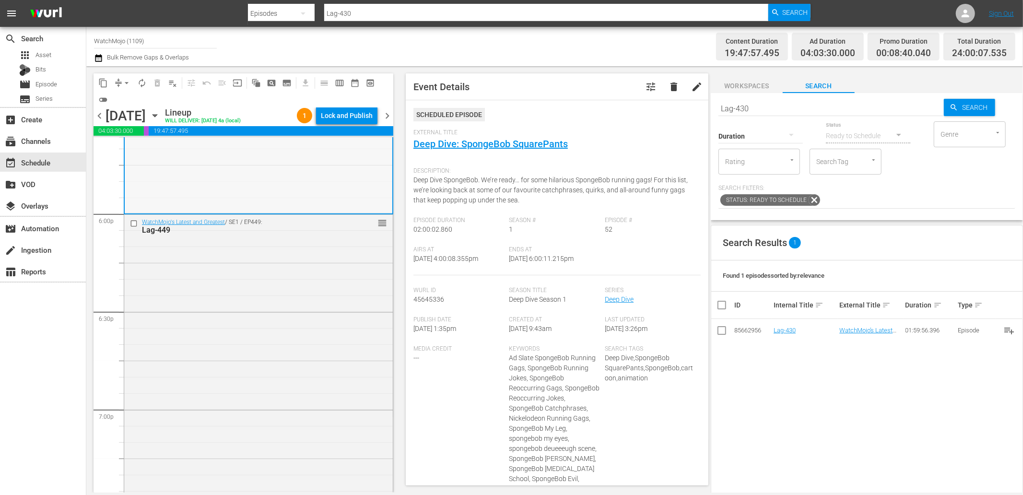
click at [229, 304] on div "WatchMojo's Latest and Greatest / SE1 / EP449: Lag-449 reorder" at bounding box center [258, 408] width 268 height 388
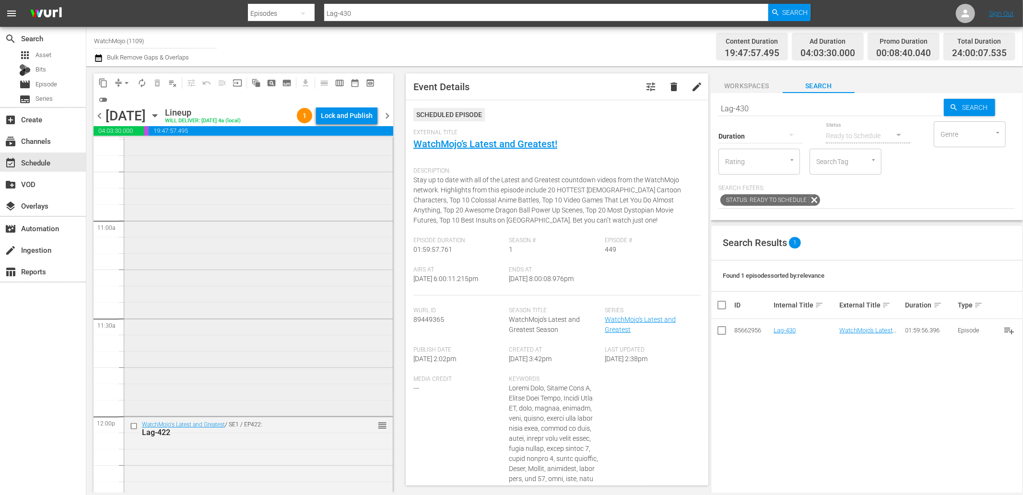
scroll to position [2060, 0]
click at [208, 317] on div "WatchMojo's Latest and Greatest / SE1 / EP402: Lag-402 reorder" at bounding box center [258, 229] width 268 height 388
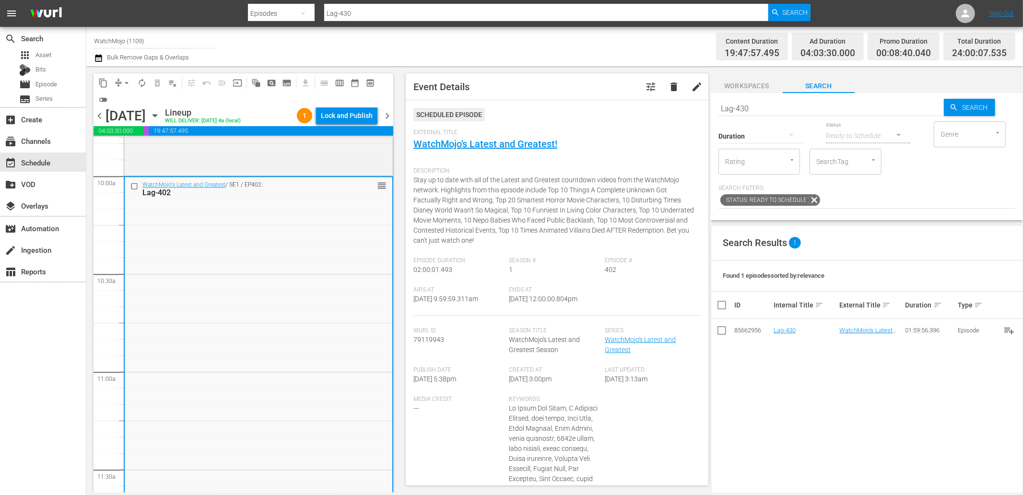
scroll to position [2237, 0]
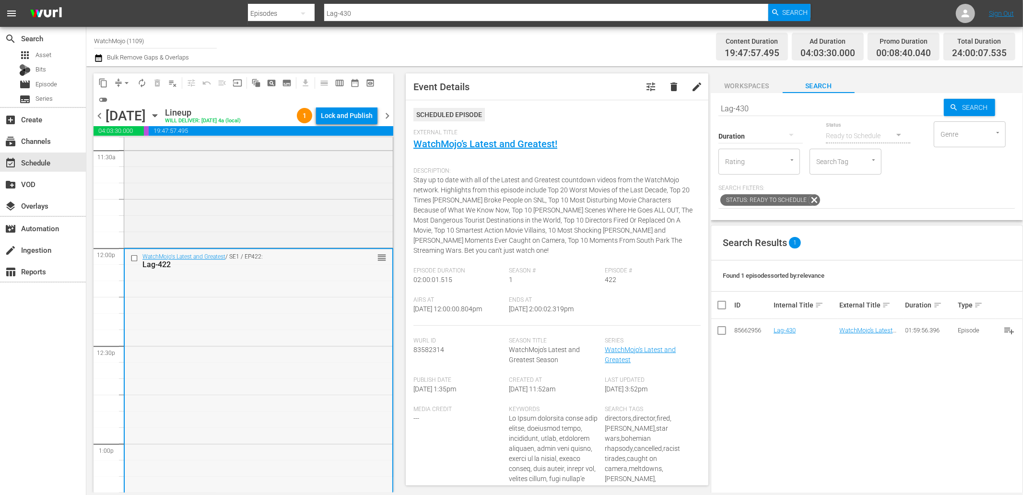
click at [226, 347] on div "WatchMojo's Latest and Greatest / SE1 / EP422: Lag-422 reorder" at bounding box center [259, 443] width 268 height 388
click at [222, 180] on div "WatchMojo's Latest and Greatest / SE1 / EP402: Lag-402 reorder" at bounding box center [258, 51] width 268 height 388
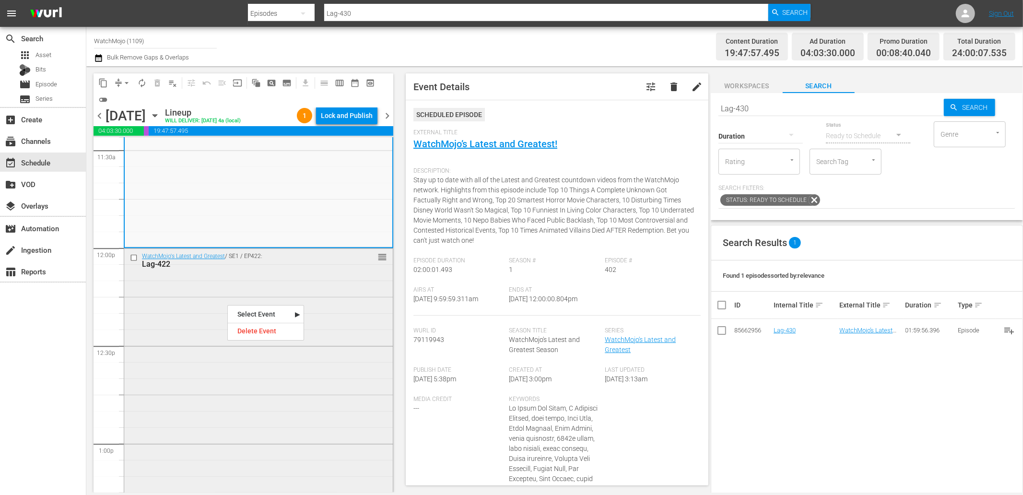
click at [195, 286] on div "WatchMojo's Latest and Greatest / SE1 / EP422: Lag-422 reorder" at bounding box center [258, 442] width 268 height 388
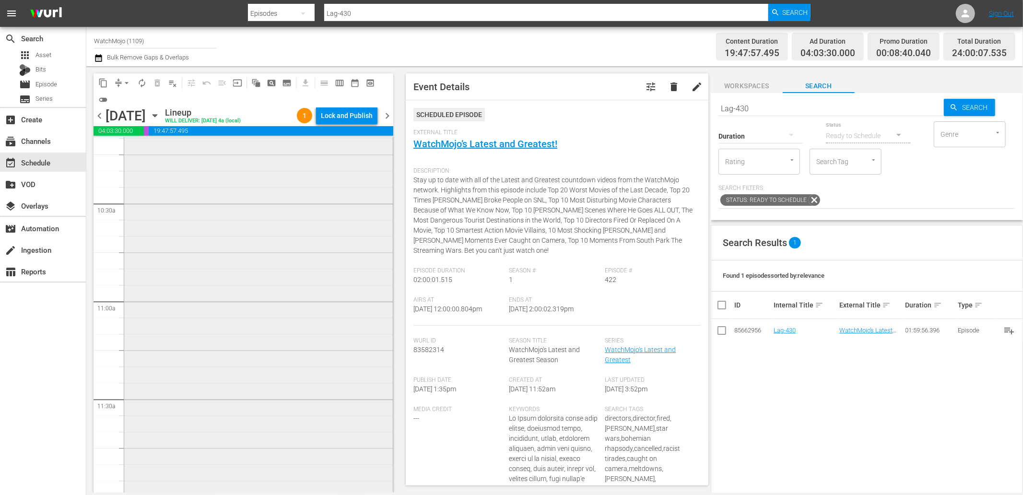
click at [212, 251] on div "WatchMojo's Latest and Greatest / SE1 / EP402: Lag-402 reorder" at bounding box center [258, 300] width 268 height 388
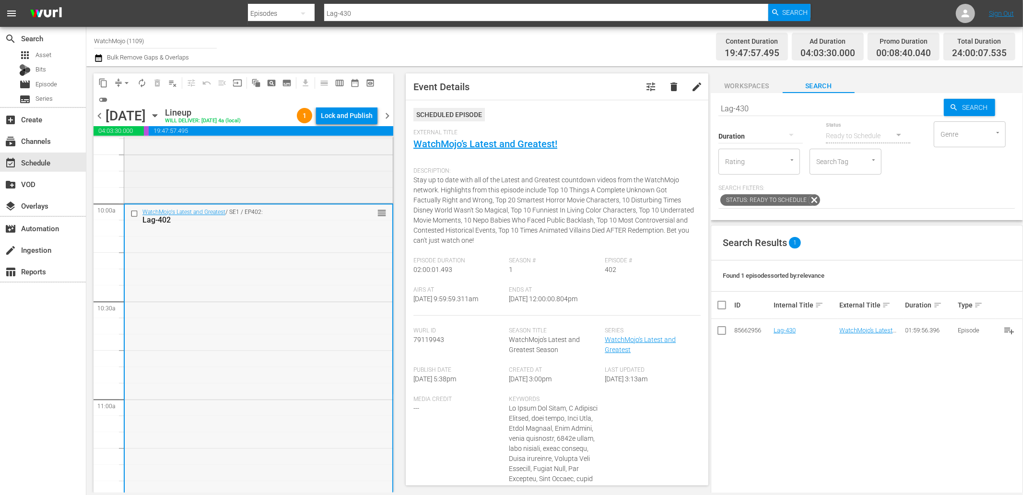
scroll to position [1882, 0]
click at [204, 286] on div "WatchMojo's Latest and Greatest / SE1 / EP402: Lag-402 reorder" at bounding box center [259, 407] width 268 height 388
click at [131, 219] on input "checkbox" at bounding box center [135, 222] width 10 height 8
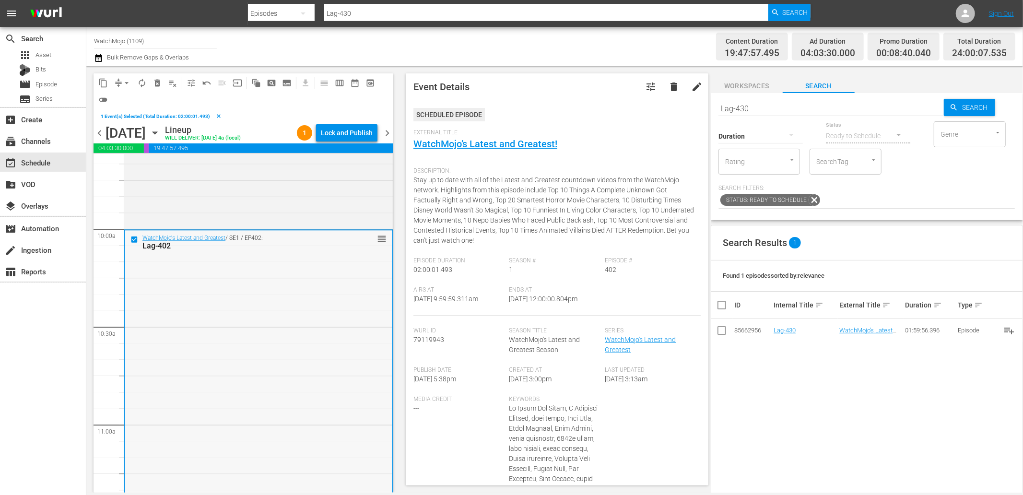
click at [195, 269] on div "WatchMojo's Latest and Greatest / SE1 / EP402: Lag-402 reorder" at bounding box center [259, 424] width 268 height 388
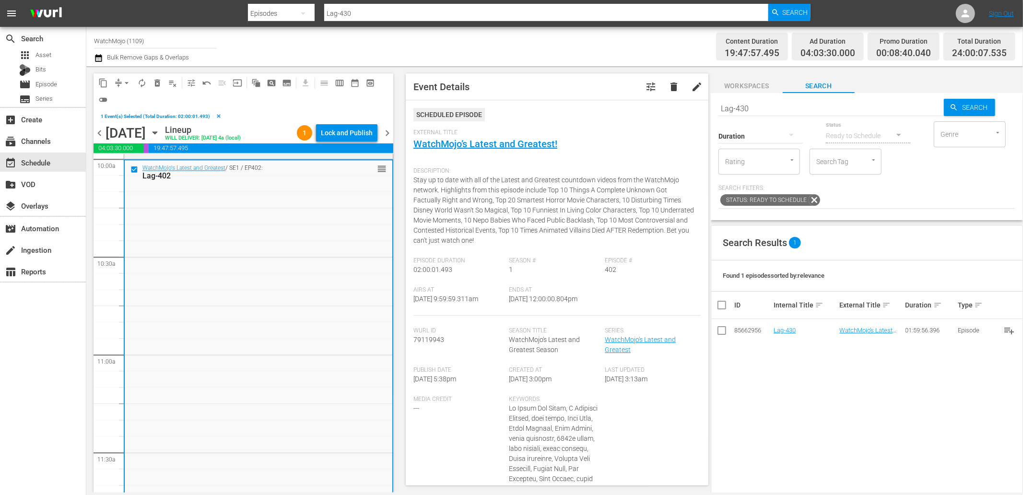
scroll to position [1953, 0]
drag, startPoint x: 769, startPoint y: 104, endPoint x: 668, endPoint y: 105, distance: 101.6
click at [662, 103] on div "content_copy compress arrow_drop_down autorenew_outlined delete_forever_outline…" at bounding box center [554, 279] width 936 height 426
paste input "6"
type input "Lag-436"
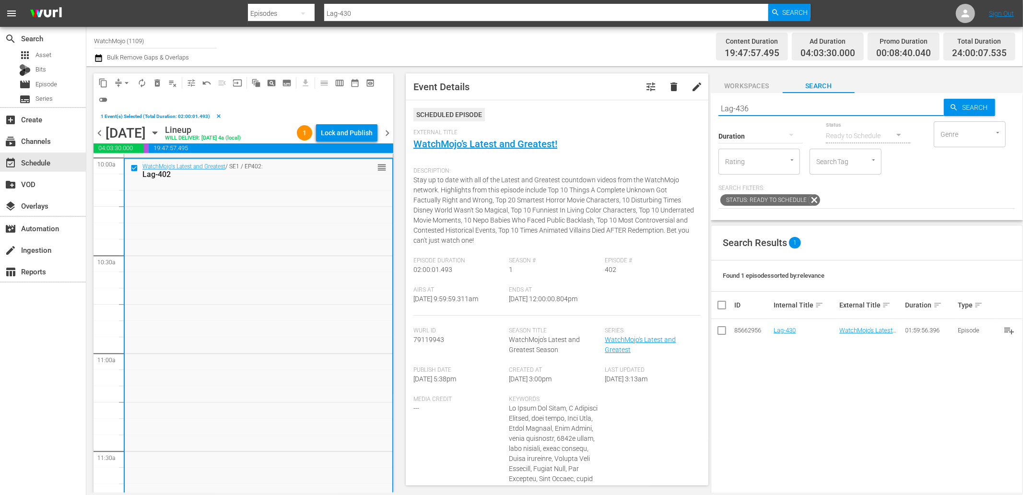
type input "Lag-436"
click at [158, 79] on span "delete_forever_outlined" at bounding box center [157, 83] width 10 height 10
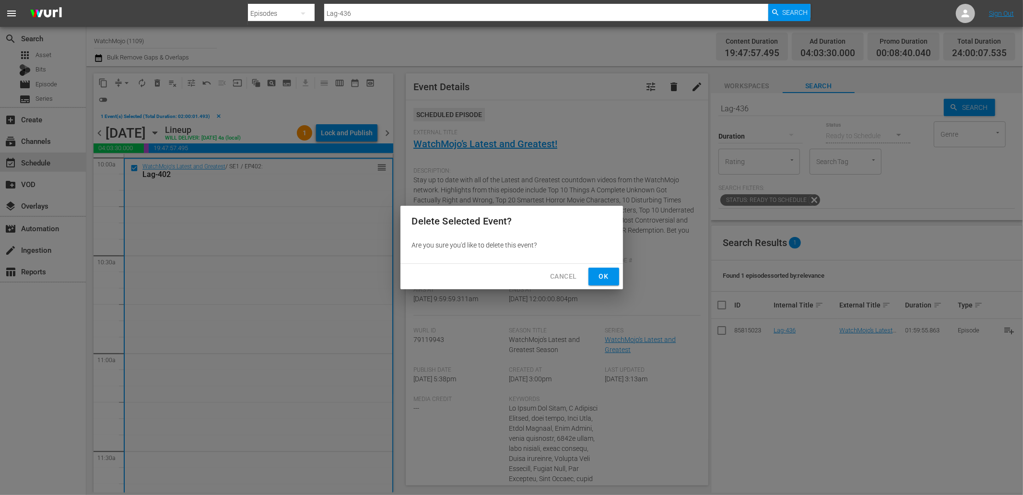
click at [598, 272] on span "Ok" at bounding box center [603, 276] width 15 height 12
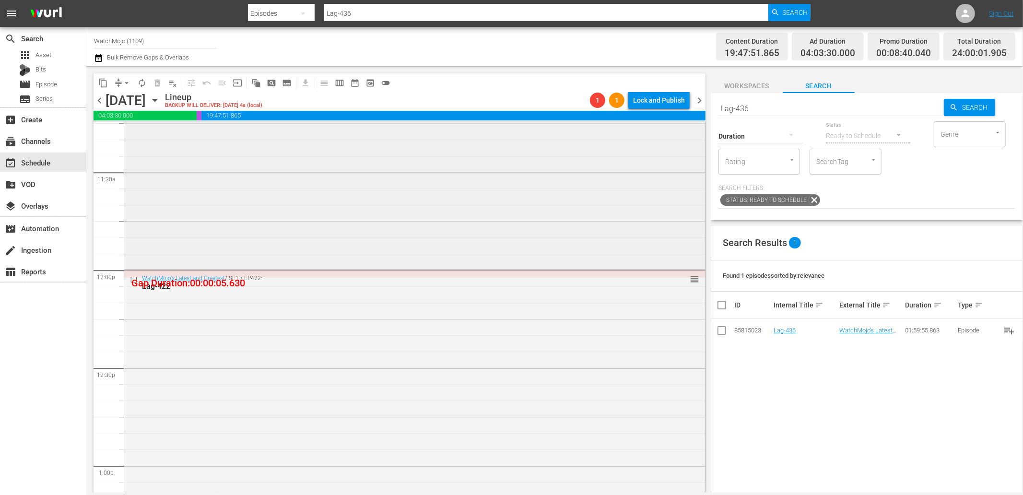
scroll to position [2201, 0]
click at [400, 356] on div "WatchMojo's Latest and Greatest / SE1 / EP422: Lag-422 reorder" at bounding box center [414, 462] width 581 height 388
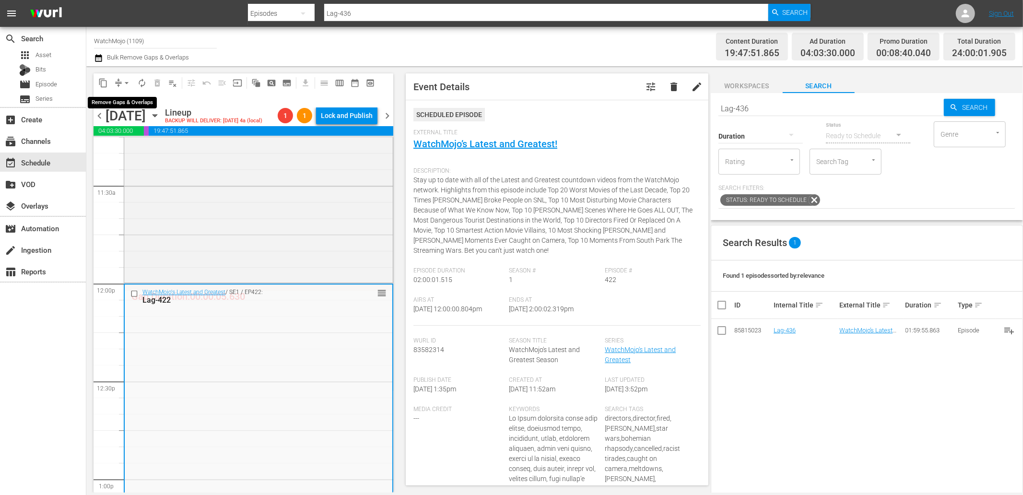
click at [126, 82] on span "arrow_drop_down" at bounding box center [127, 83] width 10 height 10
click at [145, 139] on li "Align to End of Previous Day" at bounding box center [127, 134] width 101 height 16
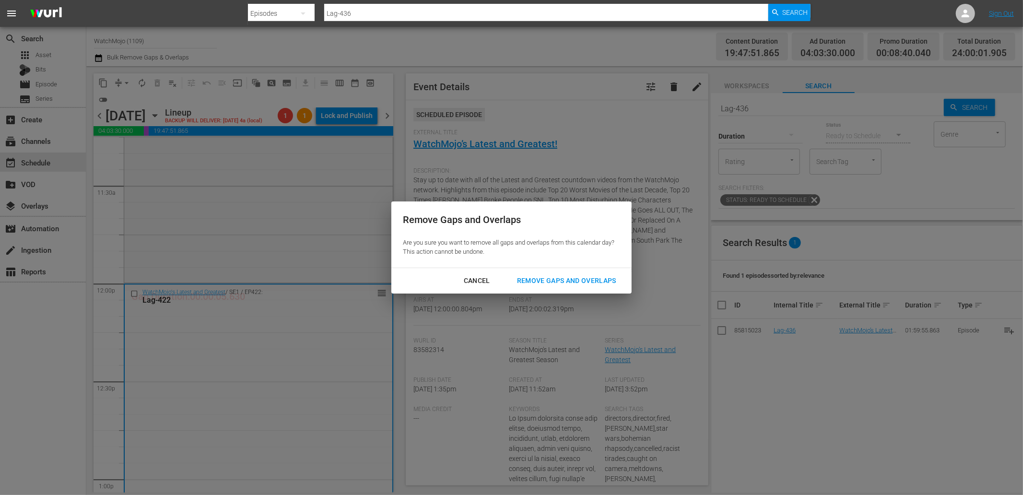
click at [583, 277] on div "Remove Gaps and Overlaps" at bounding box center [566, 281] width 115 height 12
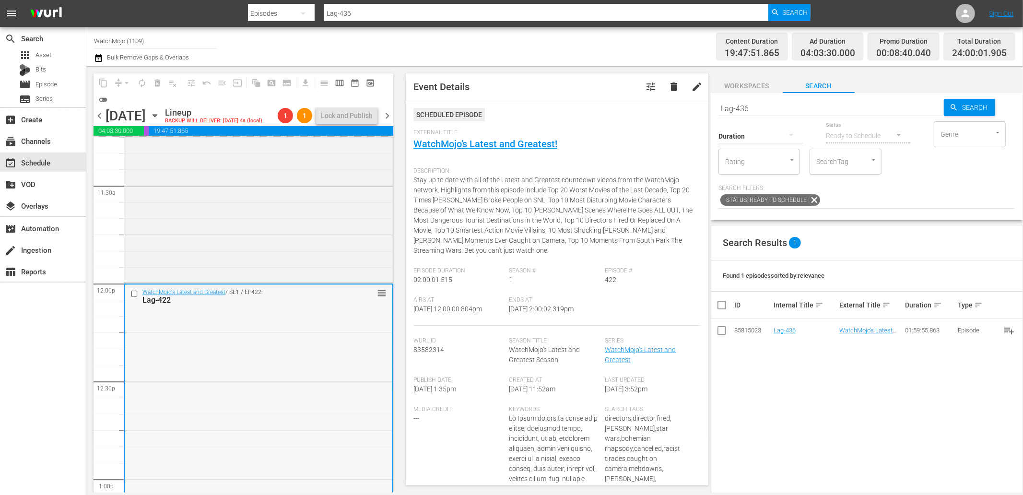
click at [242, 362] on div "WatchMojo's Latest and Greatest / SE1 / EP422: Lag-422 reorder" at bounding box center [259, 478] width 268 height 388
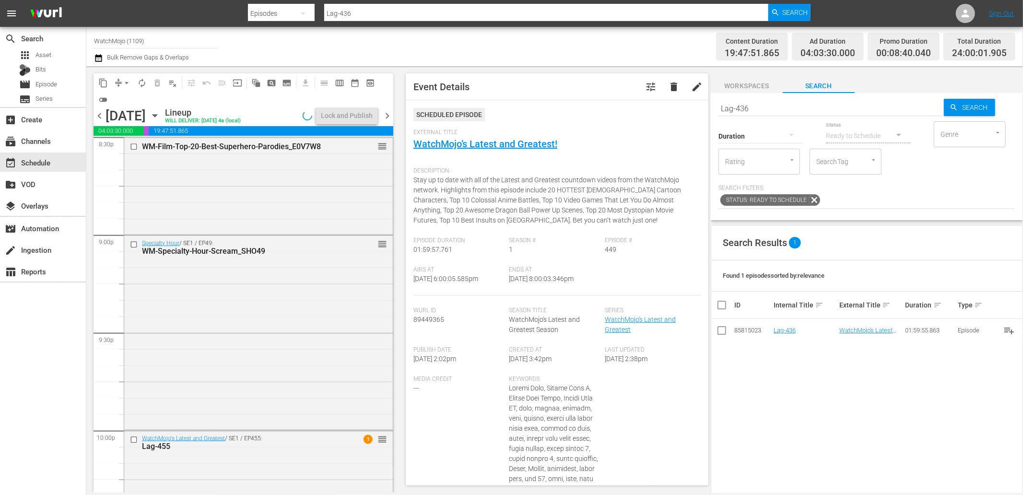
scroll to position [4340, 0]
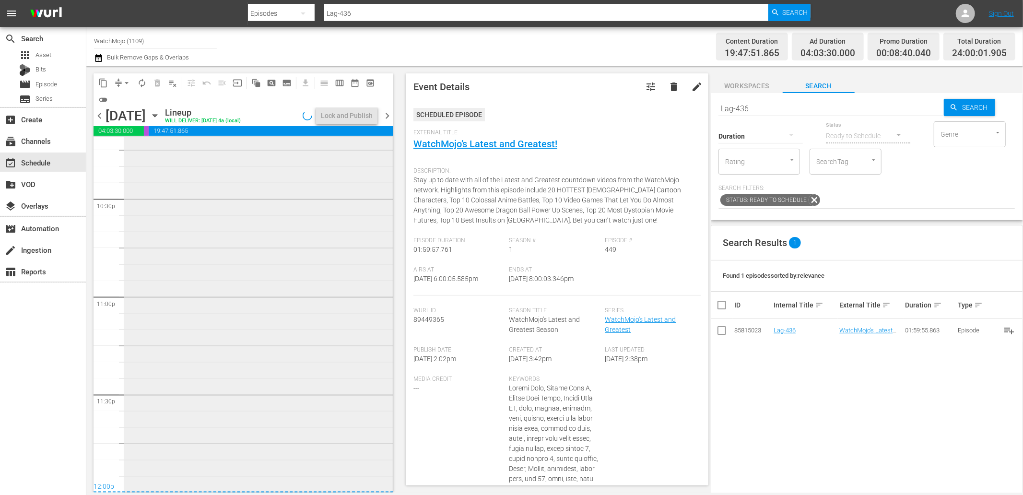
click at [247, 379] on div "WatchMojo's Latest and Greatest / SE1 / EP455: Lag-455 1 reorder" at bounding box center [258, 295] width 268 height 389
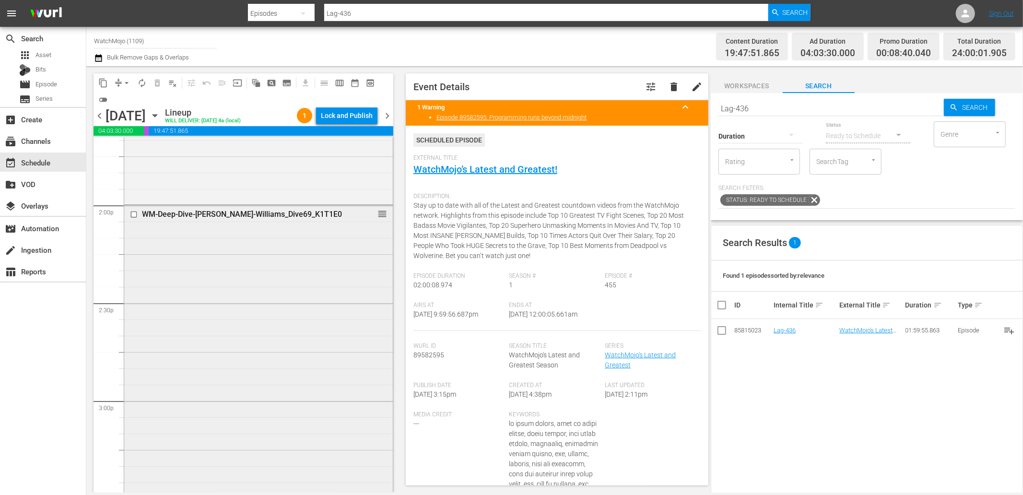
click at [200, 345] on div "WM-Deep-Dive-Robin-Williams_Dive69_K1T1E0 reorder" at bounding box center [258, 399] width 268 height 389
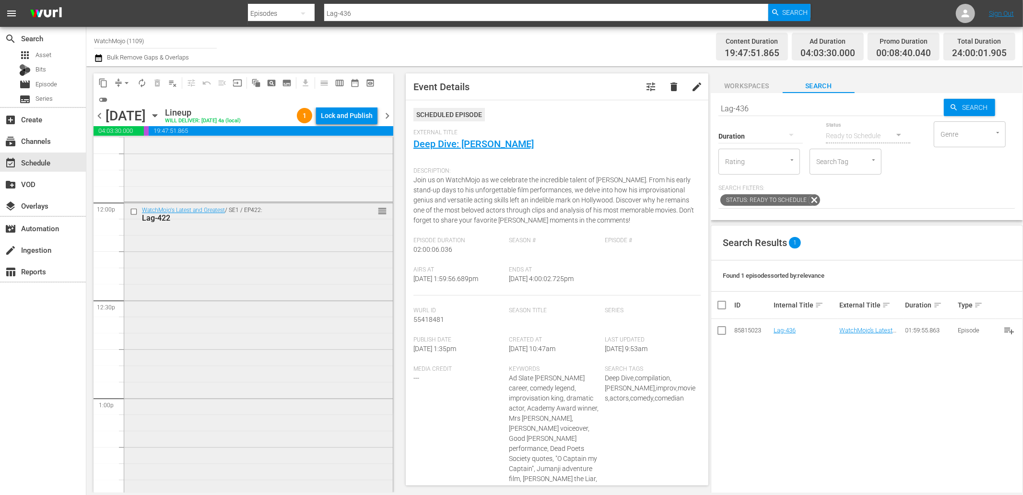
scroll to position [2280, 0]
click at [186, 312] on div "WatchMojo's Latest and Greatest / SE1 / EP422: Lag-422 reorder" at bounding box center [258, 399] width 268 height 388
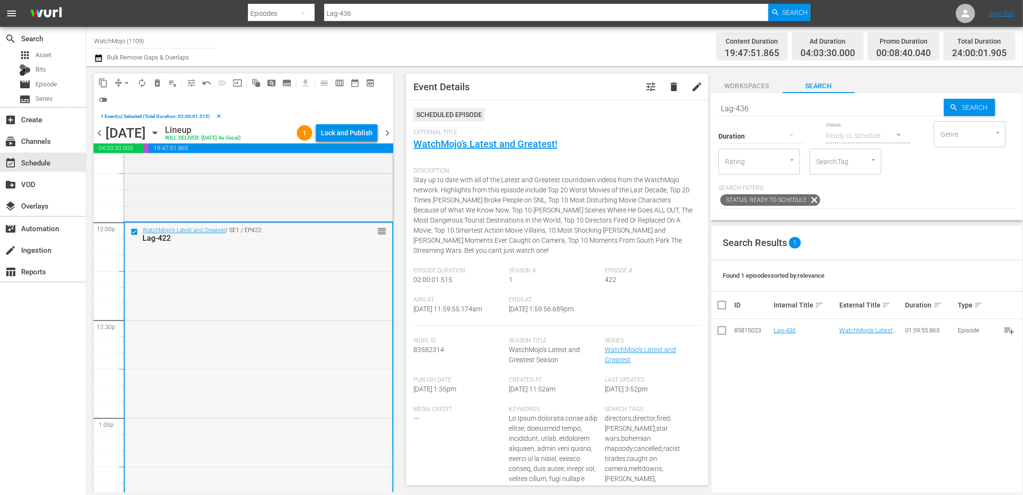
click at [284, 297] on div "WatchMojo's Latest and Greatest / SE1 / EP422: Lag-422 reorder" at bounding box center [259, 416] width 268 height 388
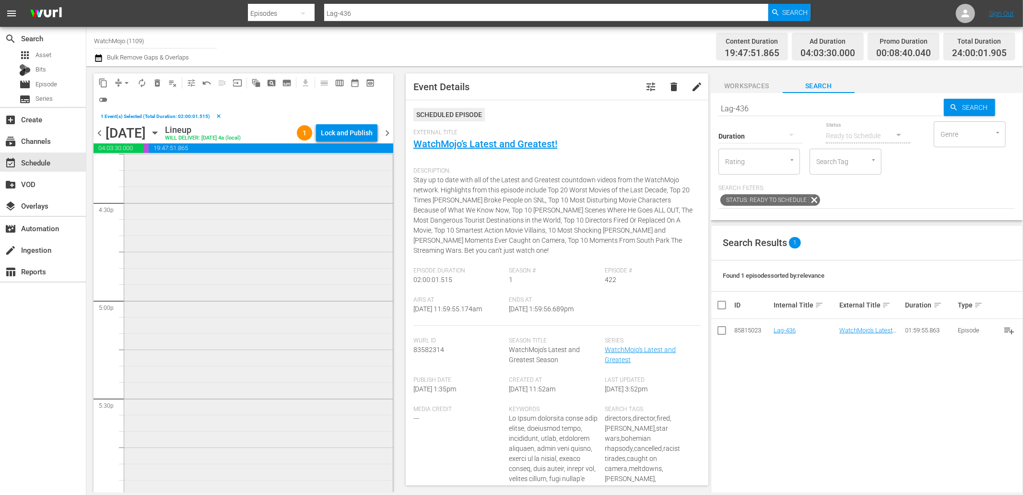
scroll to position [3345, 0]
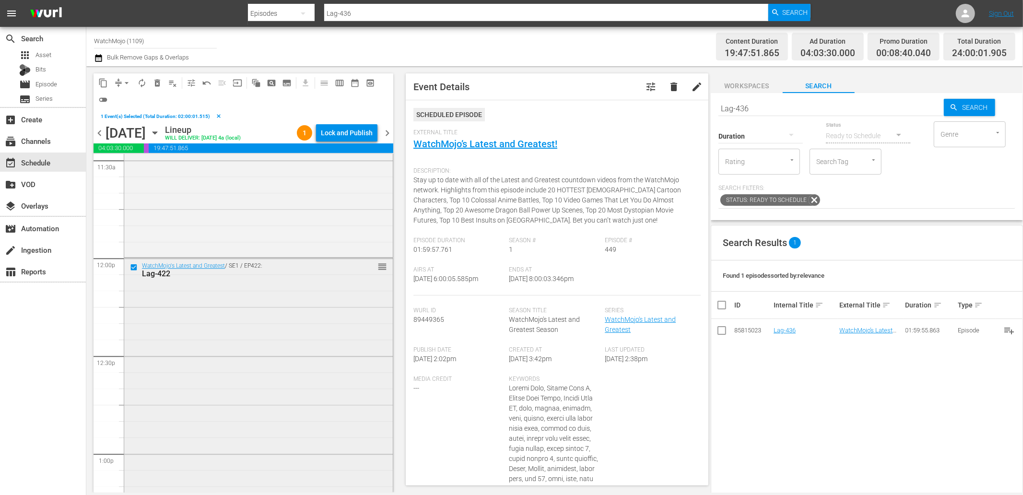
scroll to position [2209, 0]
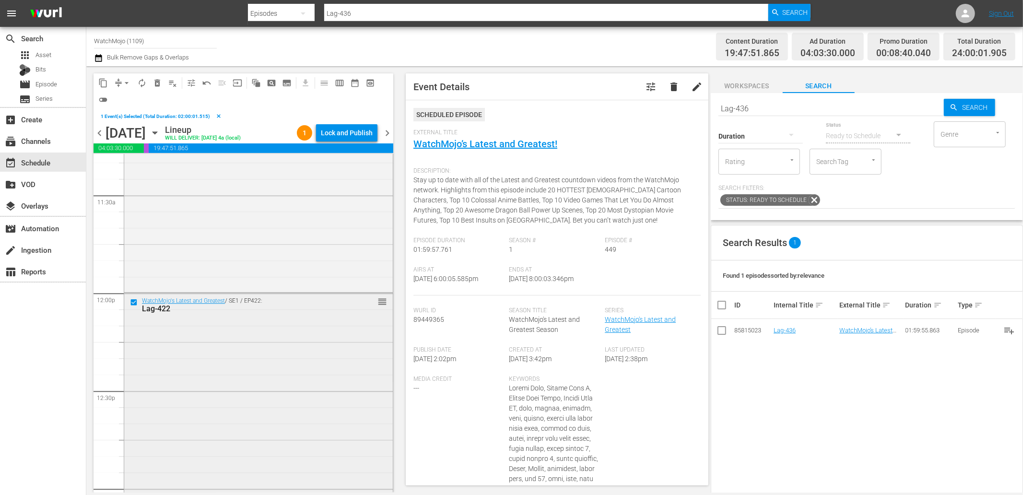
click at [214, 390] on div "WatchMojo's Latest and Greatest / SE1 / EP422: Lag-422 reorder" at bounding box center [258, 487] width 268 height 388
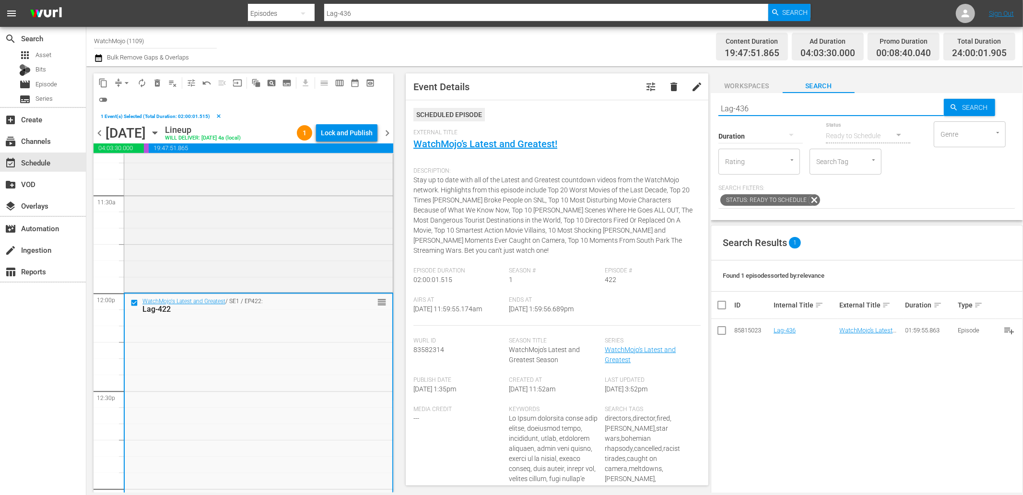
drag, startPoint x: 717, startPoint y: 101, endPoint x: 674, endPoint y: 98, distance: 43.7
click at [674, 98] on div "content_copy compress arrow_drop_down autorenew_outlined delete_forever_outline…" at bounding box center [554, 279] width 936 height 426
paste input "17"
type input "Lag-417"
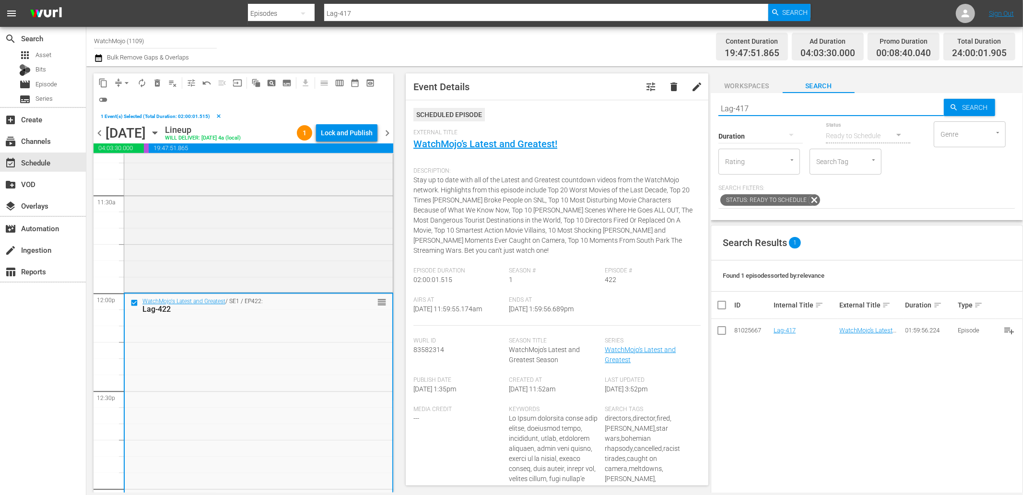
drag, startPoint x: 756, startPoint y: 107, endPoint x: 671, endPoint y: 106, distance: 84.9
click at [671, 104] on div "content_copy compress arrow_drop_down autorenew_outlined delete_forever_outline…" at bounding box center [554, 279] width 936 height 426
paste input "8"
type input "Lag-418"
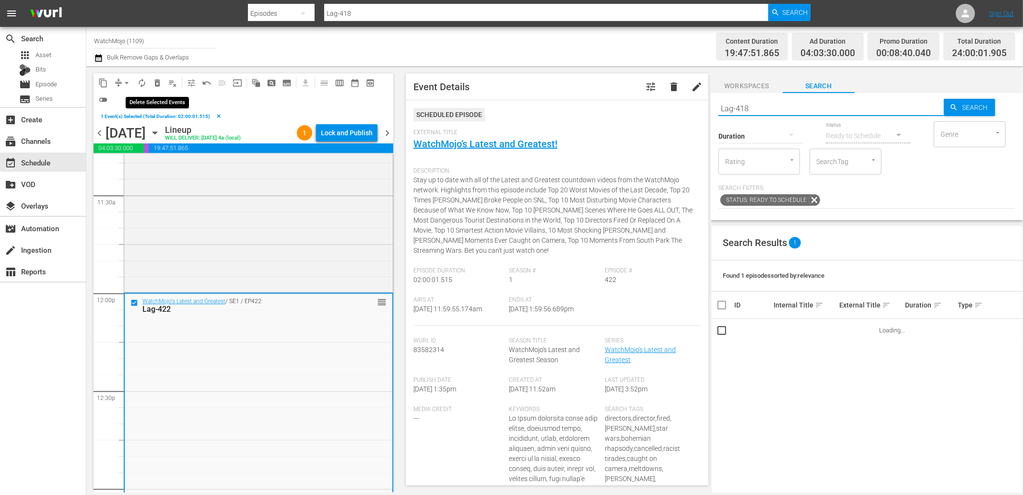
type input "Lag-418"
click at [157, 82] on span "delete_forever_outlined" at bounding box center [157, 83] width 10 height 10
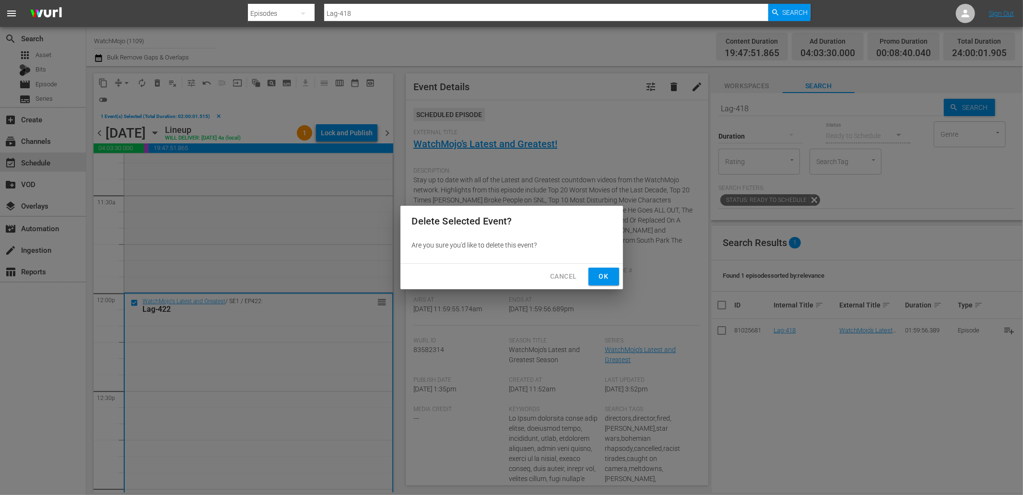
click at [604, 276] on span "Ok" at bounding box center [603, 276] width 15 height 12
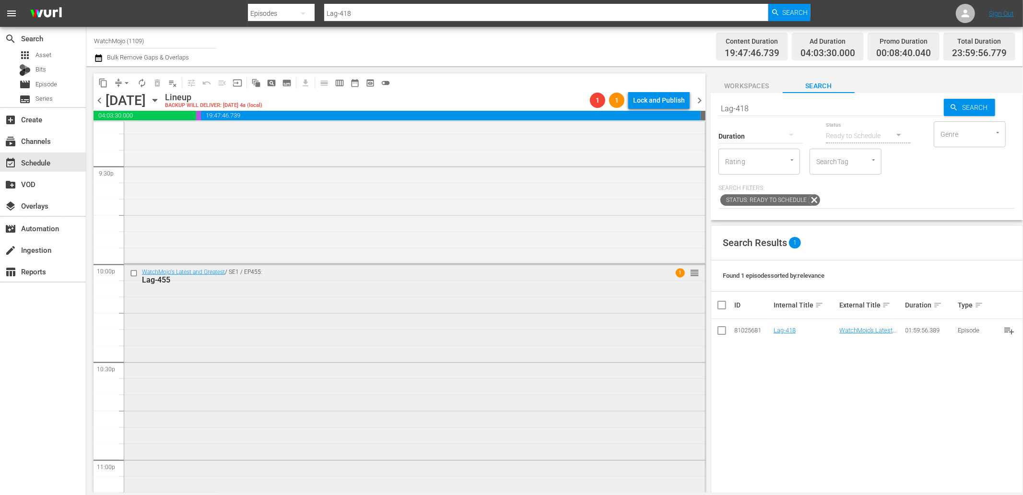
scroll to position [4162, 0]
click at [351, 423] on div "WatchMojo's Latest and Greatest / SE1 / EP455: Lag-455 1 reorder" at bounding box center [414, 457] width 581 height 389
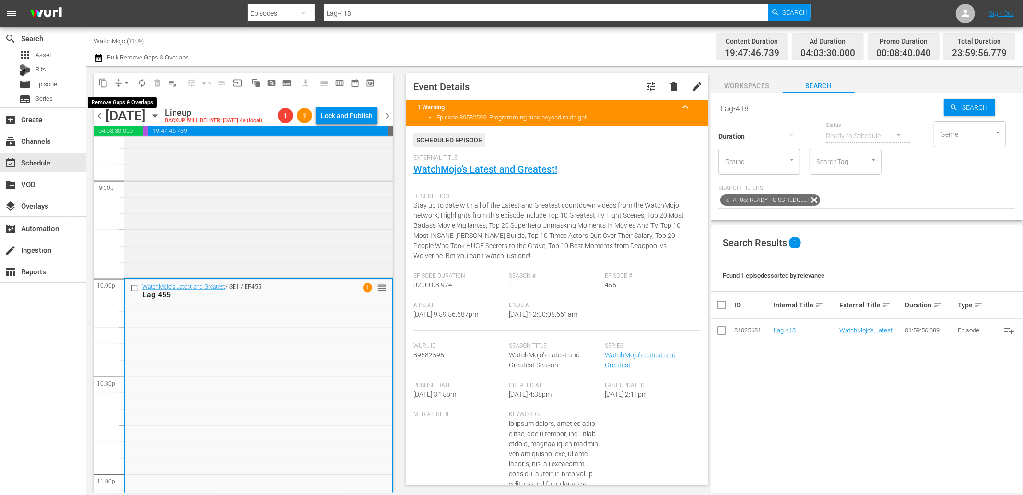
click at [128, 79] on span "arrow_drop_down" at bounding box center [127, 83] width 10 height 10
click at [137, 130] on li "Align to End of Previous Day" at bounding box center [127, 134] width 101 height 16
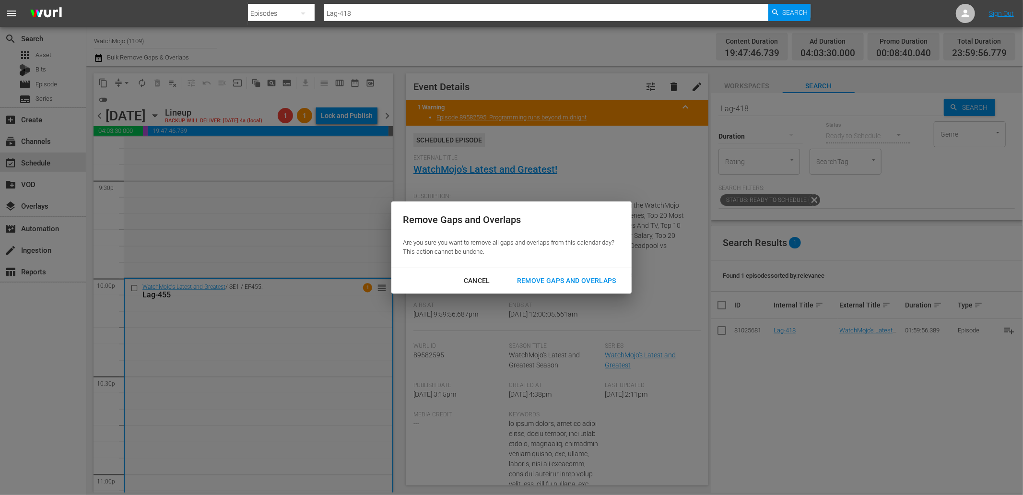
click at [602, 278] on div "Remove Gaps and Overlaps" at bounding box center [566, 281] width 115 height 12
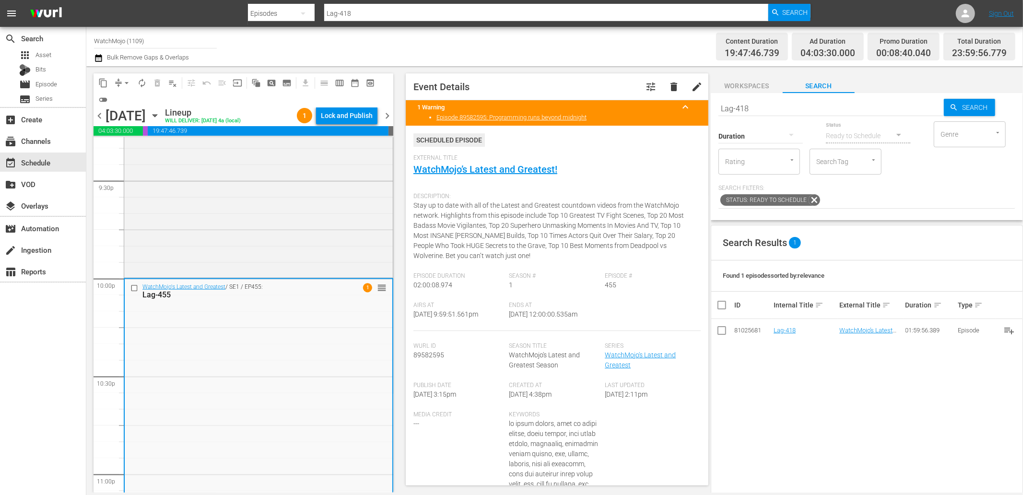
drag, startPoint x: 547, startPoint y: 316, endPoint x: 534, endPoint y: 319, distance: 13.6
click at [534, 319] on div "Airs At 10/1/25 @ 9:59:51.561pm Ends At 10/2/25 @ 12:00:00.535am" at bounding box center [556, 316] width 287 height 29
copy span "12:00:00.535am"
click at [384, 114] on span "chevron_right" at bounding box center [387, 116] width 12 height 12
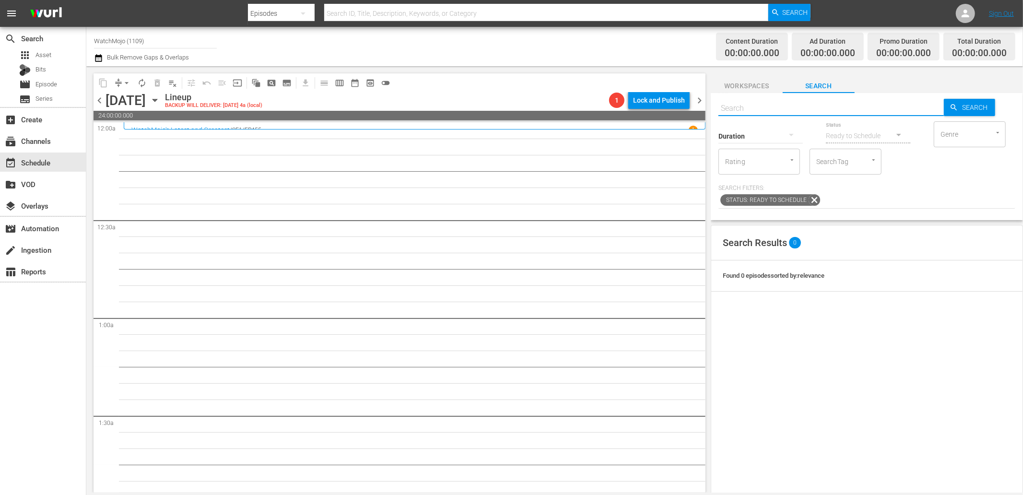
click at [763, 108] on input "text" at bounding box center [830, 108] width 225 height 23
paste input "Lag-316"
type input "Lag-316"
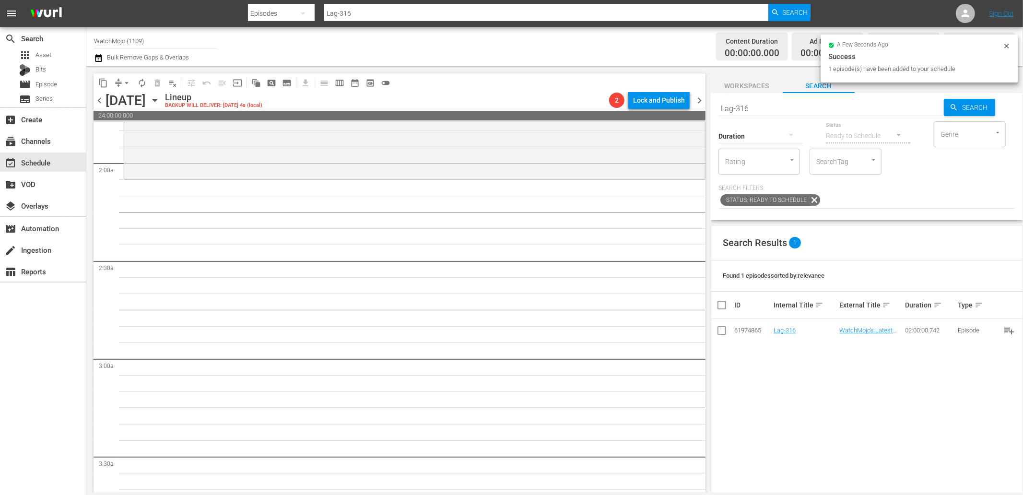
scroll to position [355, 0]
click at [679, 103] on div "content_copy compress arrow_drop_down autorenew_outlined delete_forever_outline…" at bounding box center [554, 279] width 936 height 426
paste input "WM-Deep-Dive-Jim-Carrey_DIVE09"
type input "WM-Deep-Dive-Jim-Carrey_DIVE09"
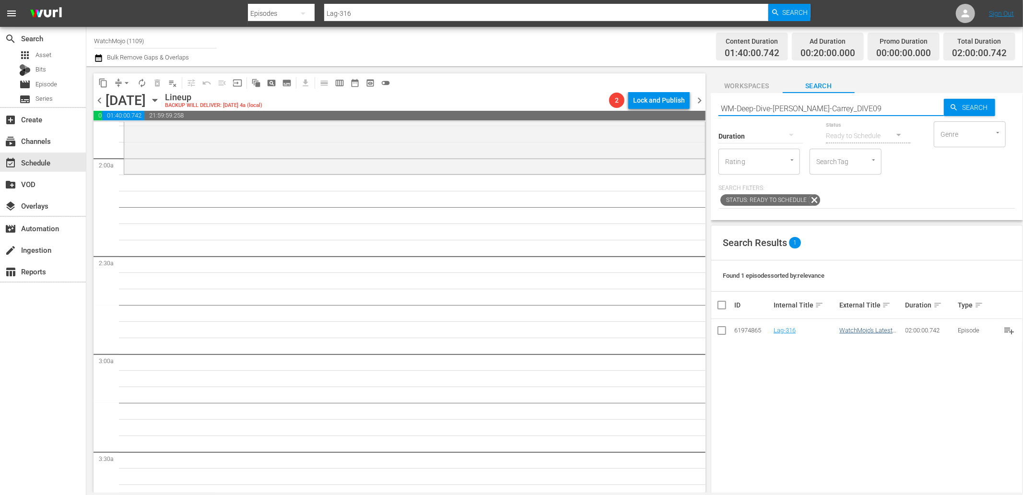
type input "WM-Deep-Dive-Jim-Carrey_DIVE09"
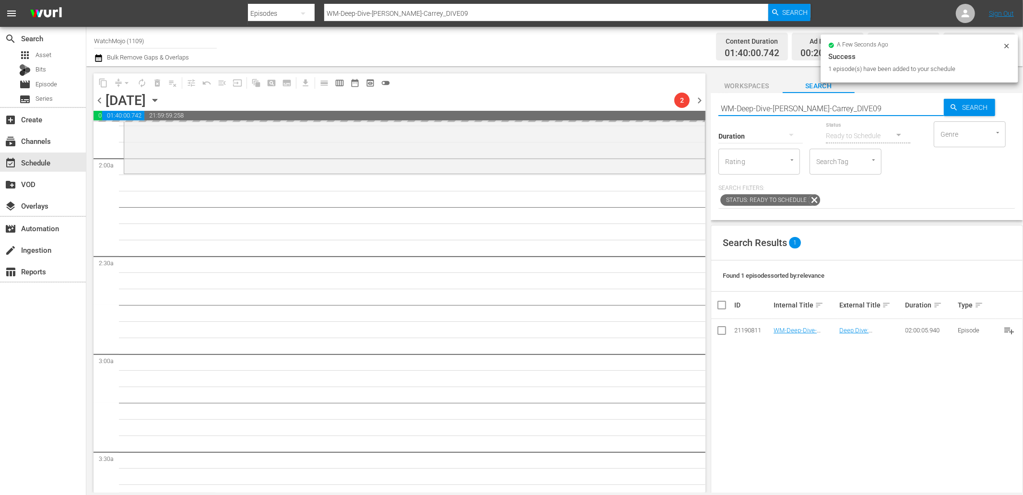
drag, startPoint x: 845, startPoint y: 108, endPoint x: 655, endPoint y: 107, distance: 190.3
click at [655, 107] on div "content_copy compress arrow_drop_down autorenew_outlined delete_forever_outline…" at bounding box center [554, 279] width 936 height 426
paste input "Lag-364"
type input "Lag-364"
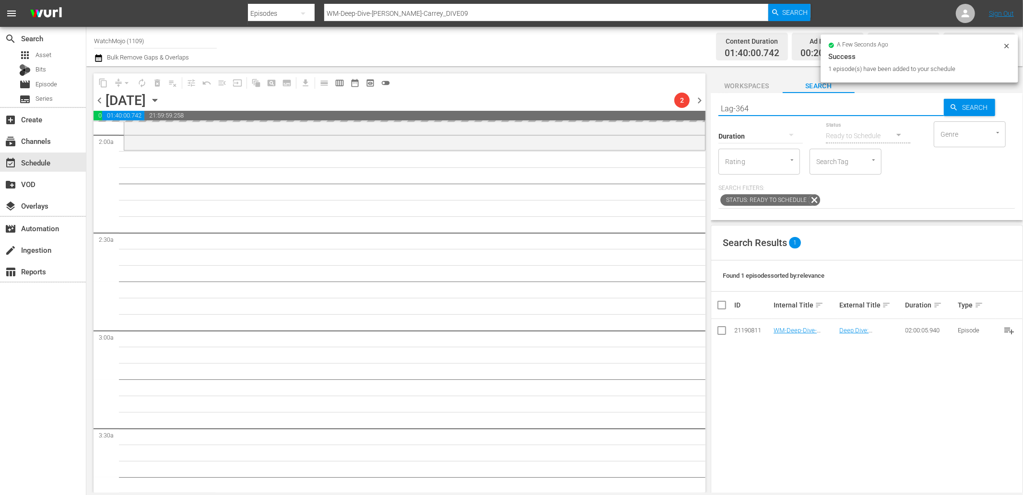
scroll to position [497, 0]
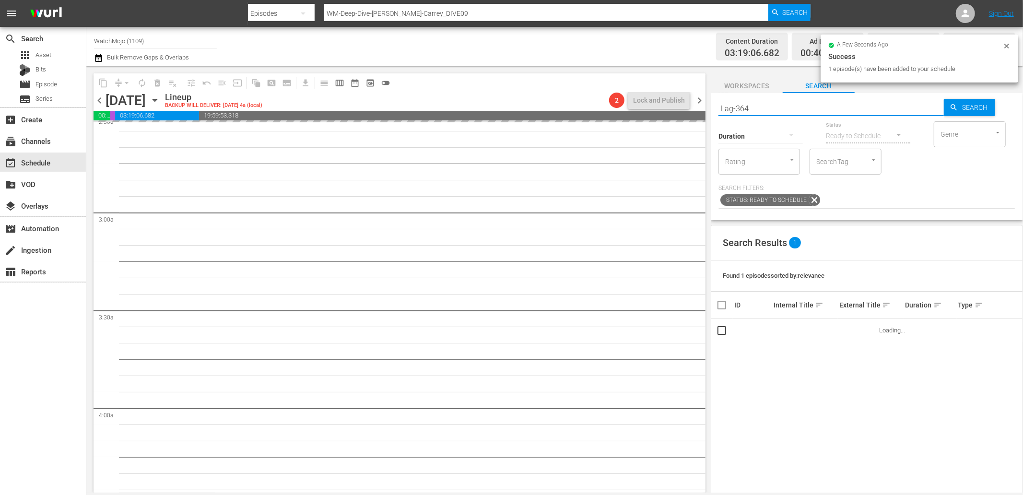
type input "Lag-364"
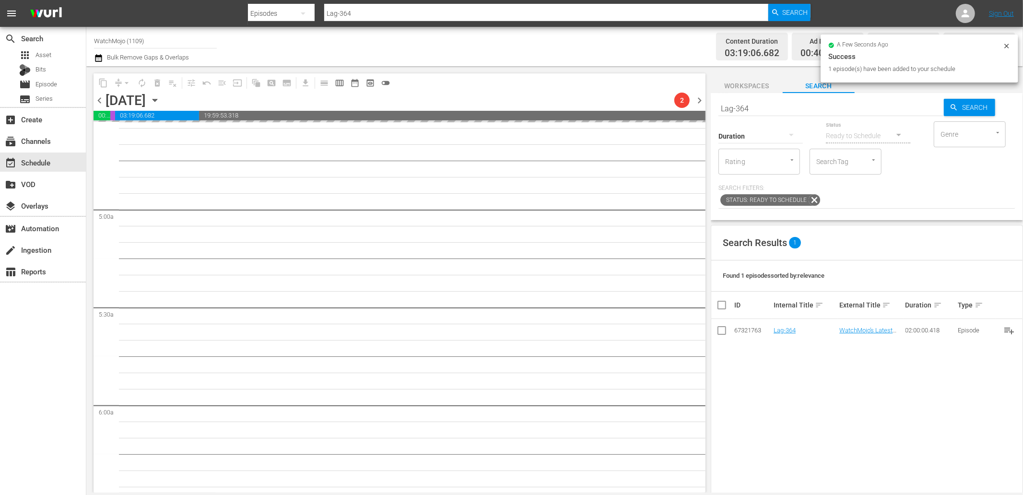
scroll to position [1029, 0]
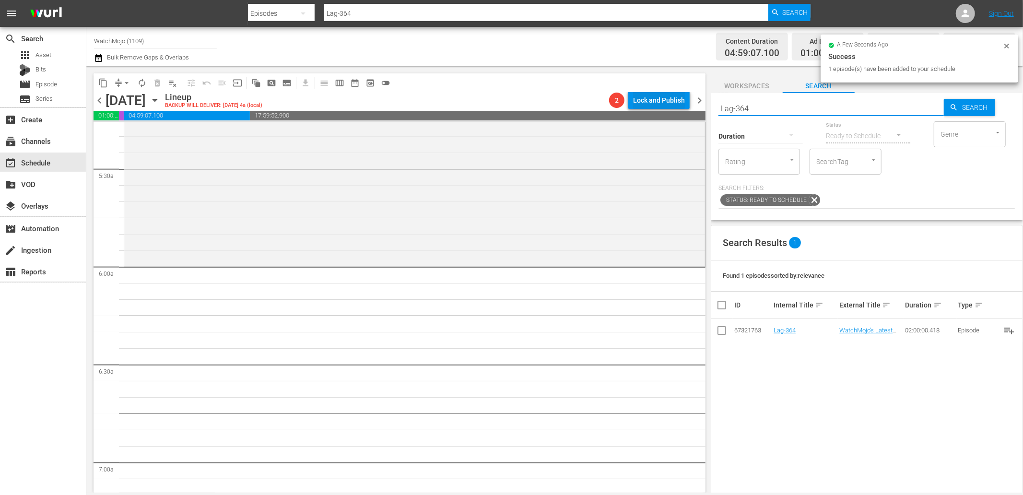
drag, startPoint x: 780, startPoint y: 111, endPoint x: 657, endPoint y: 93, distance: 124.1
click at [657, 93] on div "content_copy compress arrow_drop_down autorenew_outlined delete_forever_outline…" at bounding box center [554, 279] width 936 height 426
paste input "83"
type input "Lag-383"
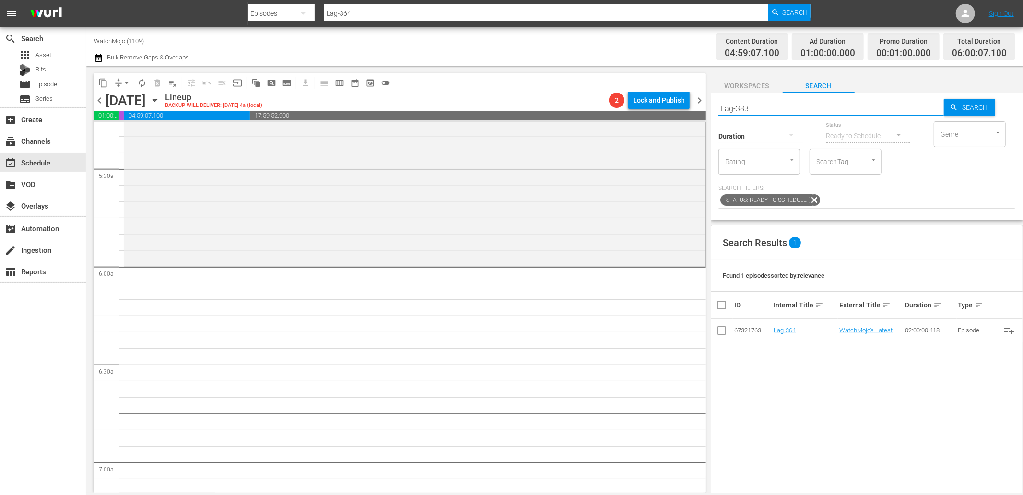
type input "Lag-383"
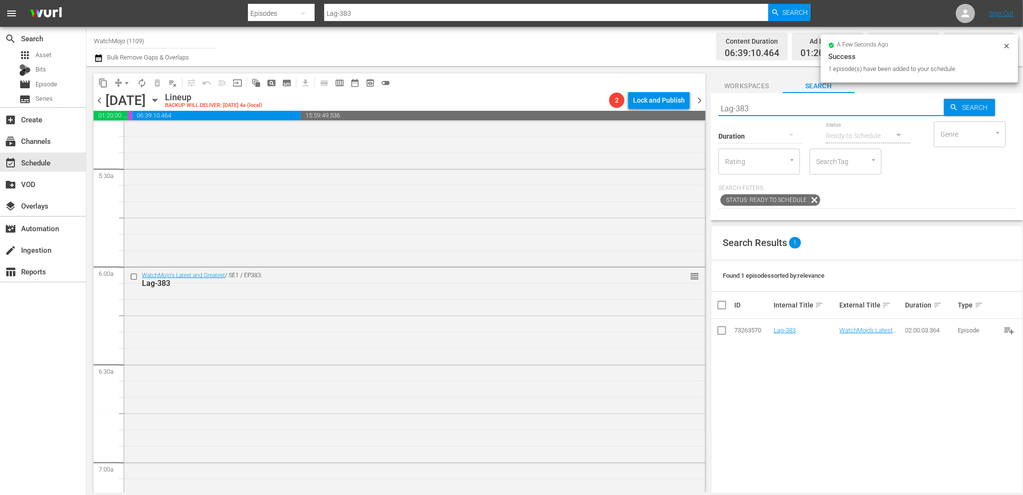
drag, startPoint x: 799, startPoint y: 107, endPoint x: 669, endPoint y: 95, distance: 130.0
click at [669, 95] on div "content_copy compress arrow_drop_down autorenew_outlined delete_forever_outline…" at bounding box center [554, 279] width 936 height 426
paste input "WM-Film-Top-100-Greatest-Fight-Scenes-of-All-Time_W1L2D0"
type input "WM-Film-Top-100-Greatest-Fight-Scenes-of-All-Time_W1L2D0"
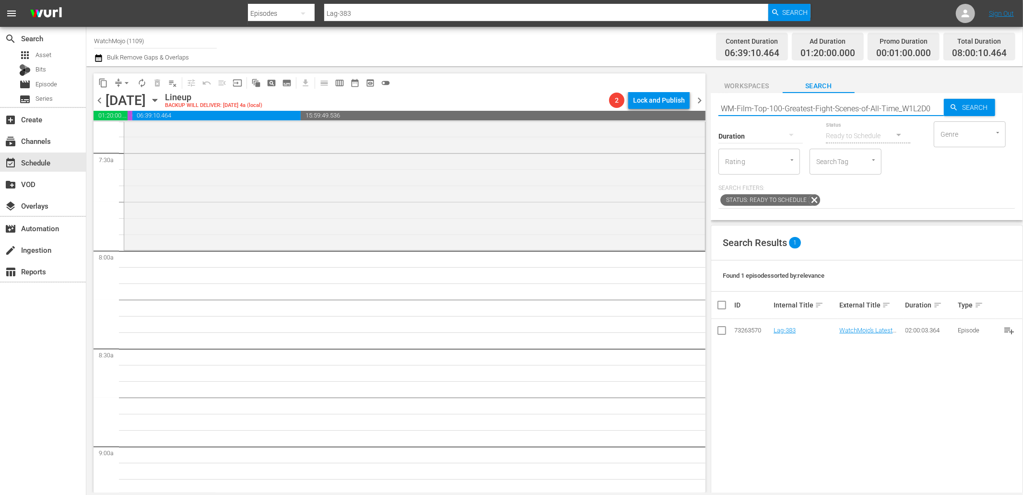
type input "WM-Film-Top-100-Greatest-Fight-Scenes-of-All-Time_W1L2D0"
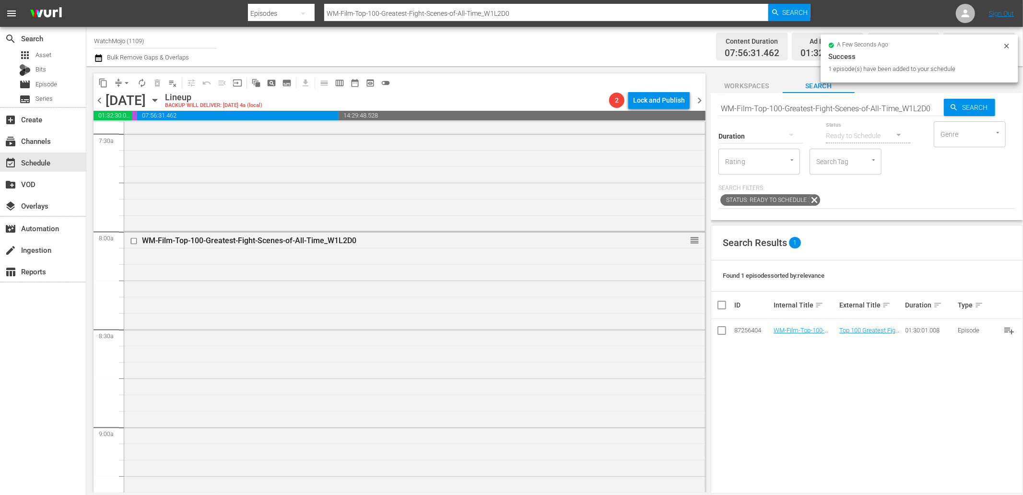
click at [865, 110] on input "WM-Film-Top-100-Greatest-Fight-Scenes-of-All-Time_W1L2D0" at bounding box center [830, 108] width 225 height 23
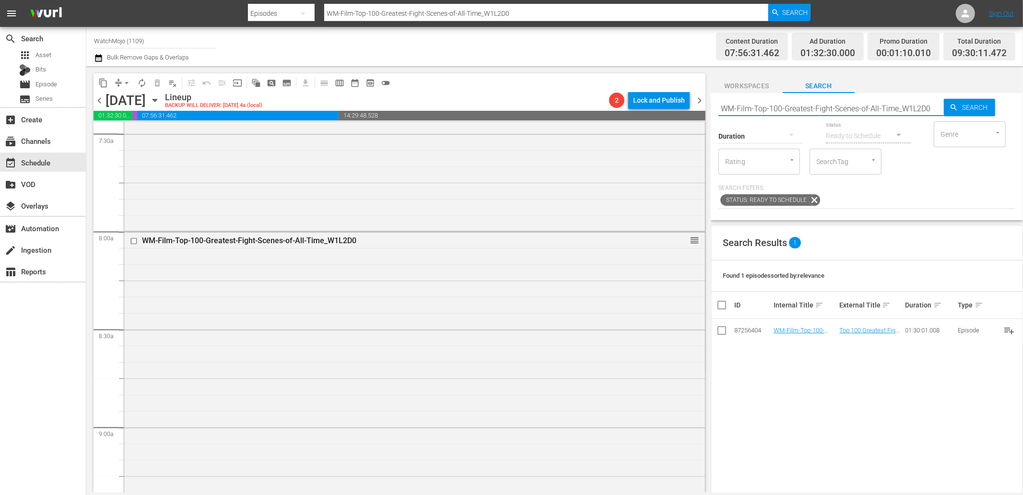
paste input "20-Most-Emotional-Moments-in-the-MCU_J9J7T1"
type input "WM-Film-Top-20-Most-Emotional-Moments-in-the-MCU_J9J7T1"
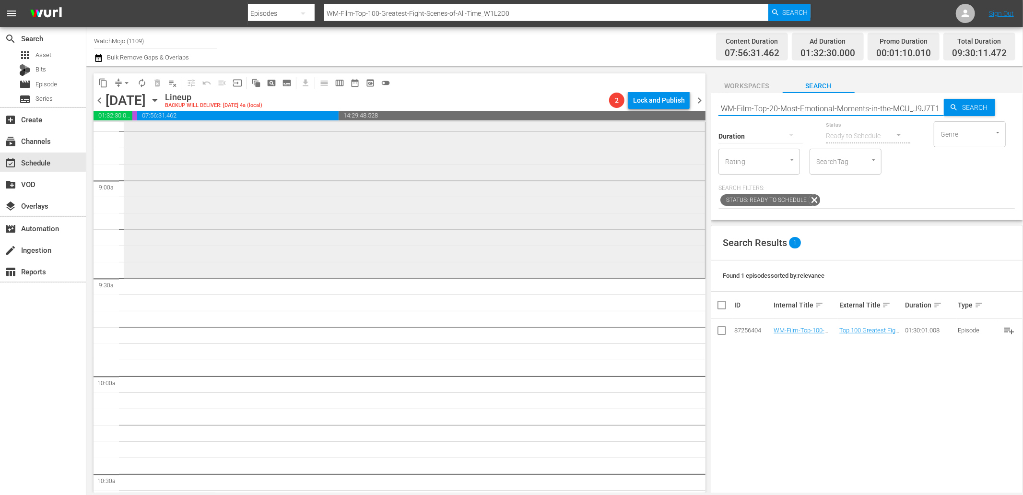
type input "WM-Film-Top-20-Most-Emotional-Moments-in-the-MCU_J9J7T1"
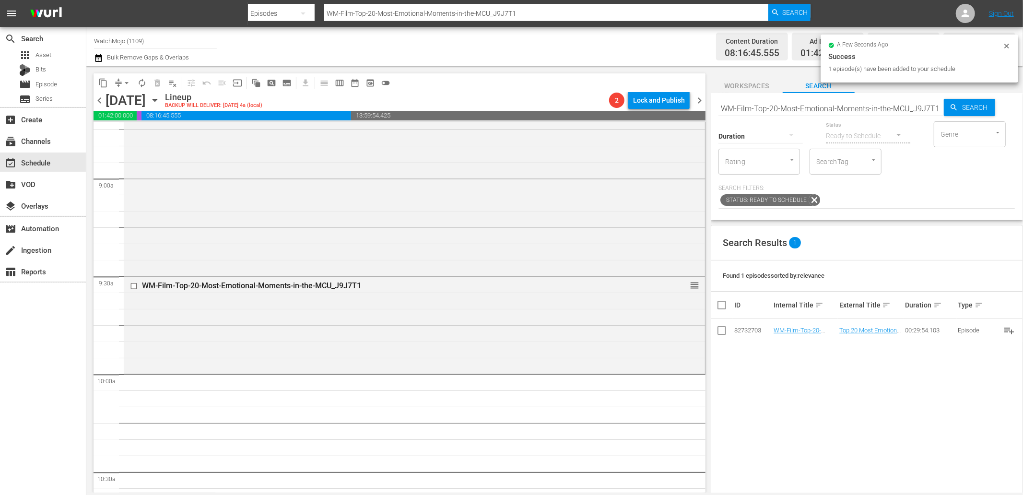
click at [841, 109] on input "WM-Film-Top-20-Most-Emotional-Moments-in-the-MCU_J9J7T1" at bounding box center [830, 108] width 225 height 23
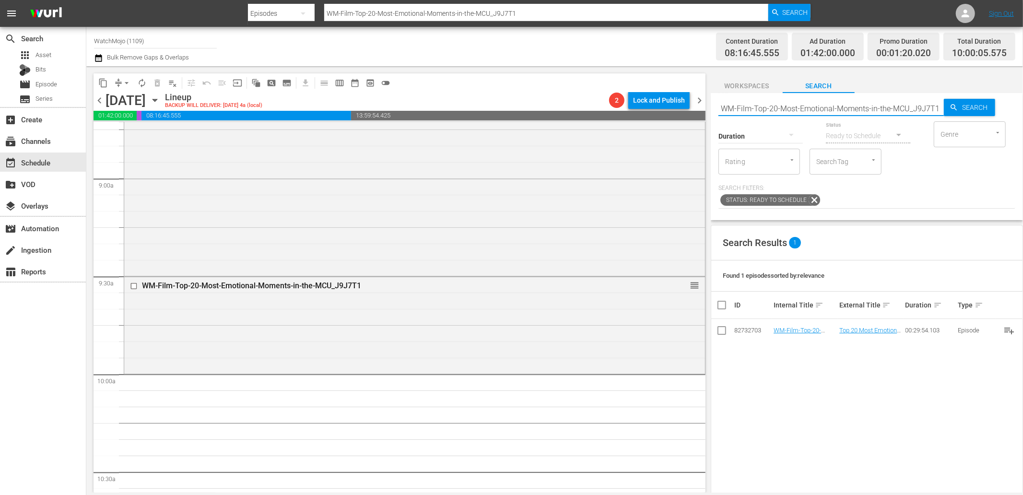
paste input "Lag-403"
type input "Lag-403"
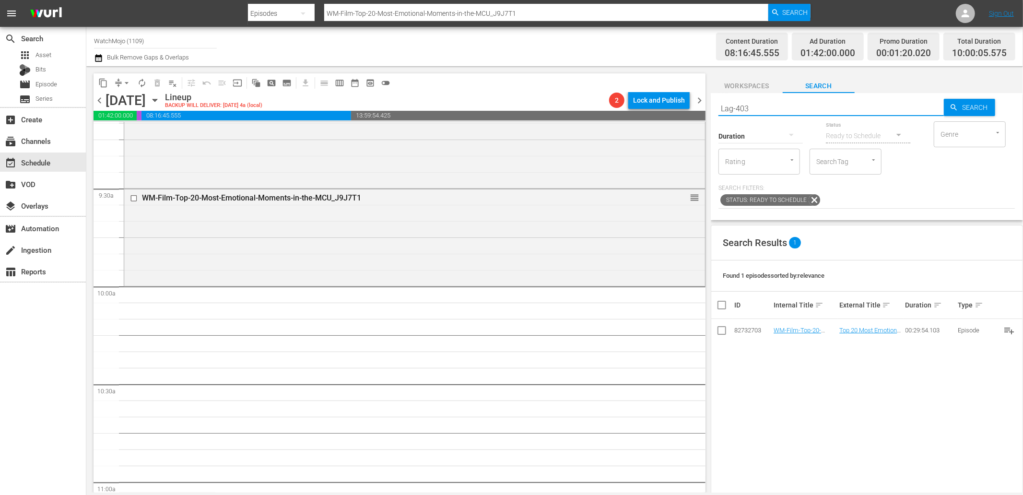
type input "Lag-403"
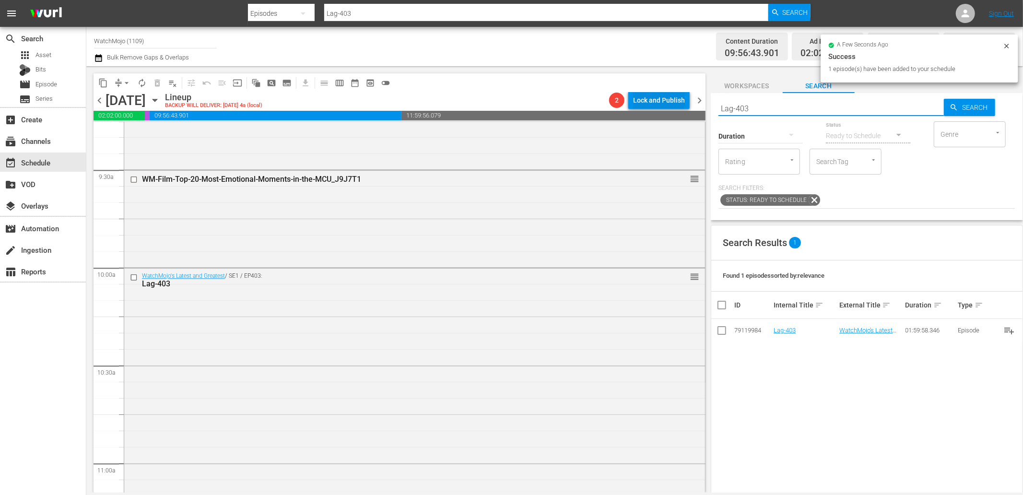
drag, startPoint x: 713, startPoint y: 101, endPoint x: 636, endPoint y: 102, distance: 77.2
click at [638, 98] on div "content_copy compress arrow_drop_down autorenew_outlined delete_forever_outline…" at bounding box center [554, 279] width 936 height 426
paste input "2"
type input "Lag-423"
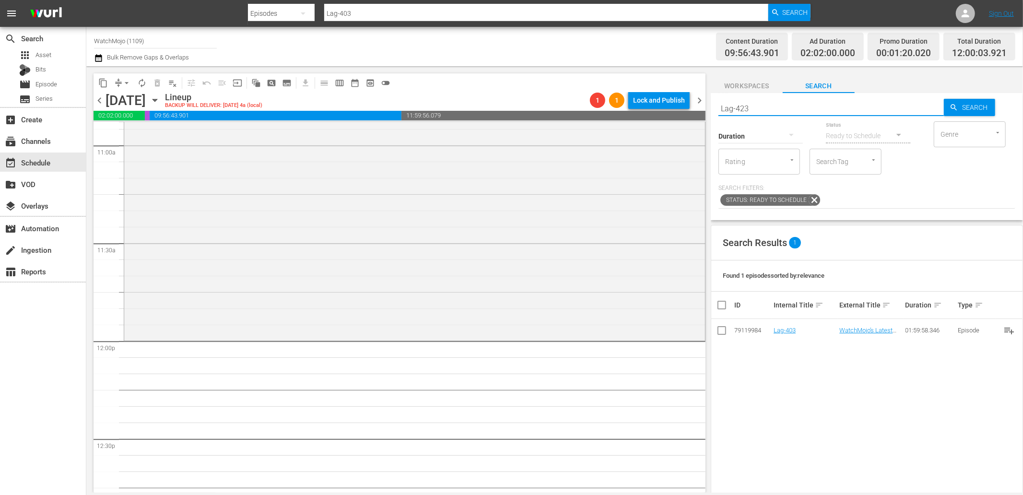
scroll to position [2130, 0]
type input "Lag-423"
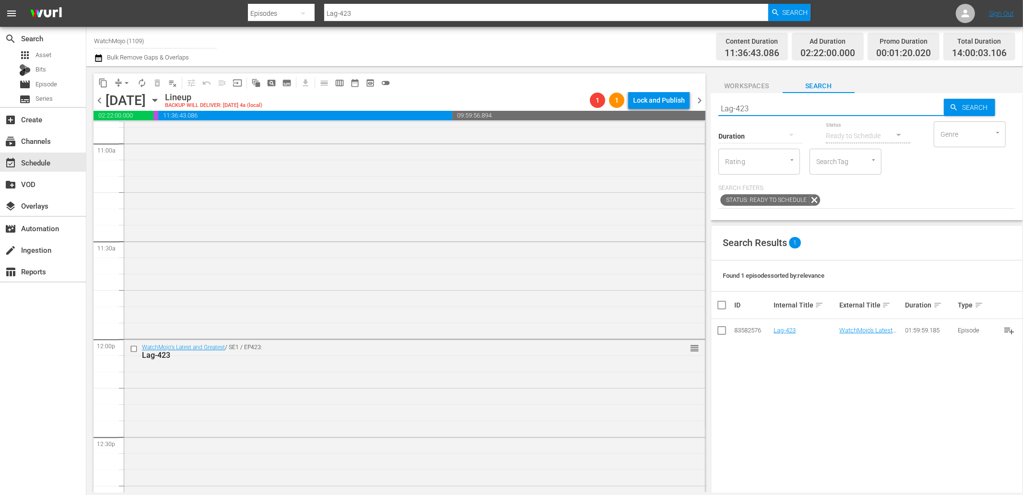
drag, startPoint x: 739, startPoint y: 107, endPoint x: 689, endPoint y: 108, distance: 49.4
click at [689, 108] on div "content_copy compress arrow_drop_down autorenew_outlined delete_forever_outline…" at bounding box center [554, 279] width 936 height 426
paste input "WM-Deep-Dive-Shocking-True-Stories_Dive66_B9W3J5"
type input "WM-Deep-Dive-Shocking-True-Stories_Dive66_B9W3J5"
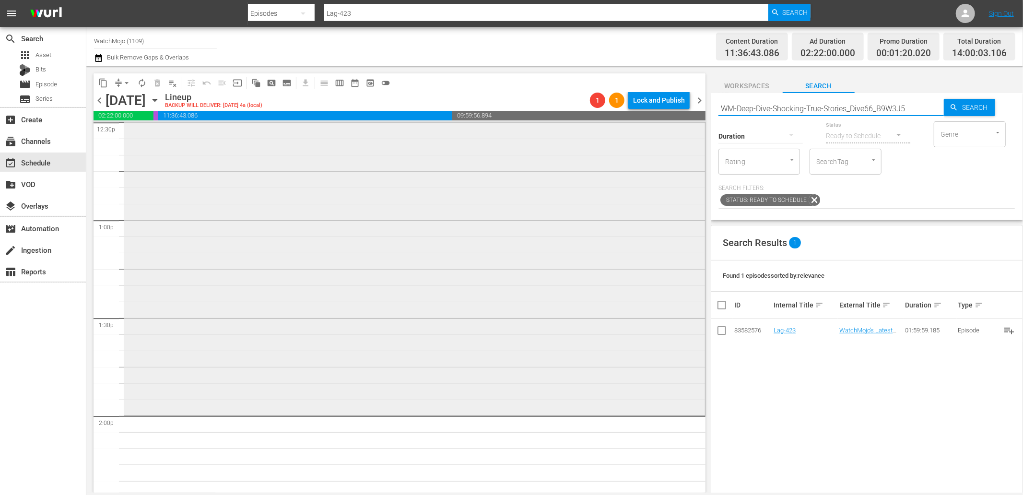
type input "WM-Deep-Dive-Shocking-True-Stories_Dive66_B9W3J5"
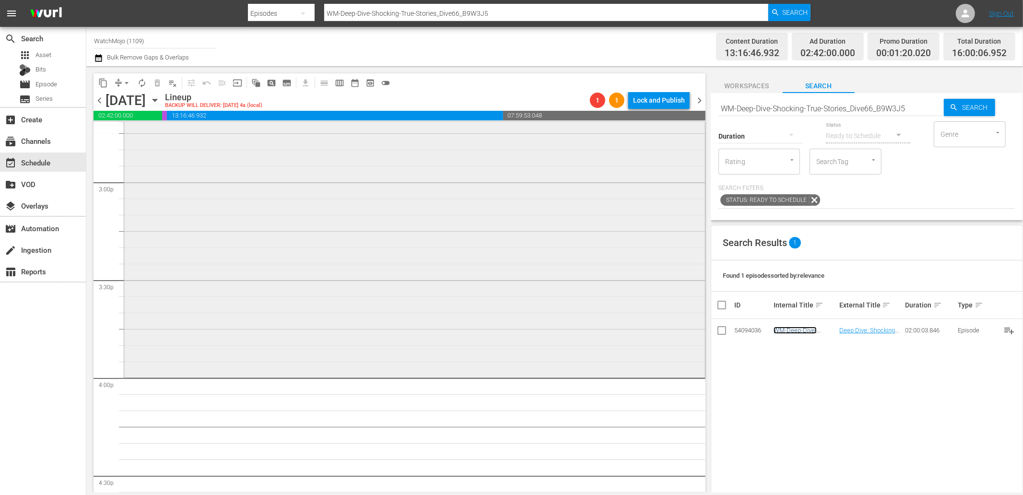
scroll to position [2983, 0]
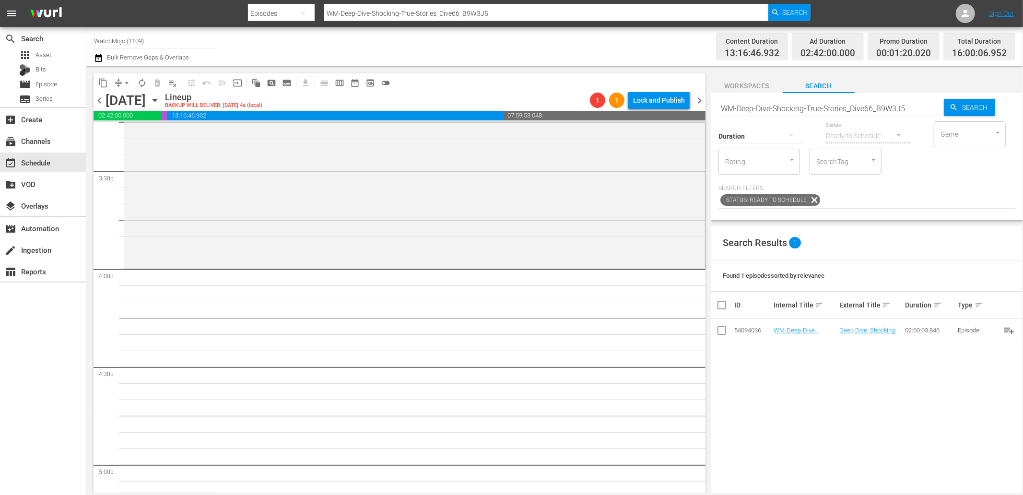
click at [808, 113] on input "WM-Deep-Dive-Shocking-True-Stories_Dive66_B9W3J5" at bounding box center [830, 108] width 225 height 23
click at [764, 107] on input "WM-Deep-Dive-Shocking-True-Stories_Dive66_B9W3J5" at bounding box center [830, 108] width 225 height 23
paste input "Film-Top-100-Movie-Deaths_U1W1Q8"
type input "WM-Film-Top-100-Movie-Deaths_U1W1Q8"
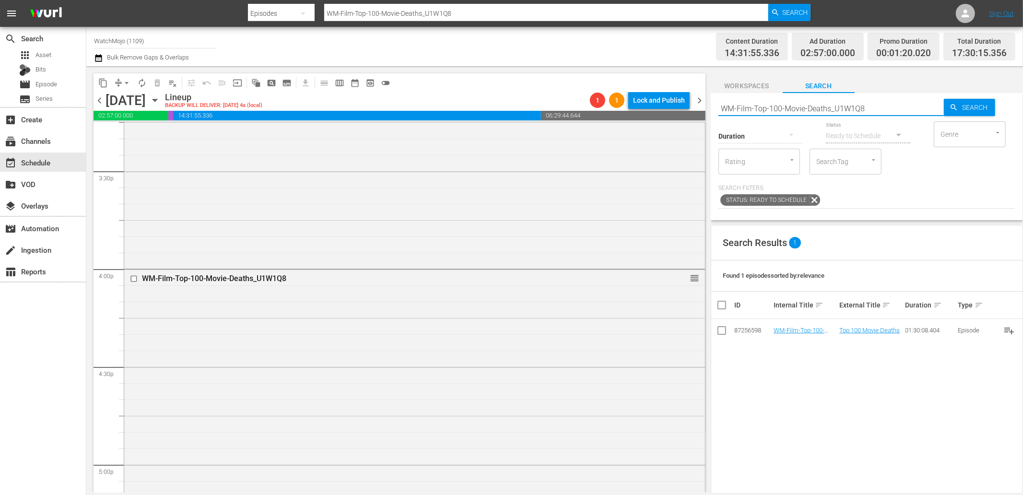
drag, startPoint x: 877, startPoint y: 108, endPoint x: 682, endPoint y: 107, distance: 195.6
click at [682, 107] on div "content_copy compress arrow_drop_down autorenew_outlined delete_forever_outline…" at bounding box center [554, 279] width 936 height 426
paste input "VG-Top20-Video-Game-Characters-Based-On-Celebrities_H5S6P9"
type input "WM-VG-Top20-Video-Game-Characters-Based-On-Celebrities_H5S6P9"
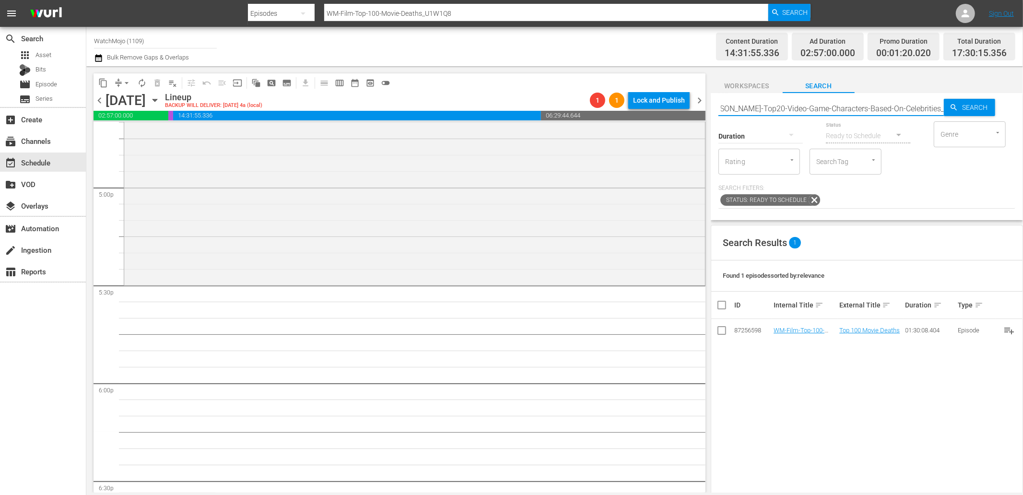
type input "WM-VG-Top20-Video-Game-Characters-Based-On-Celebrities_H5S6P9"
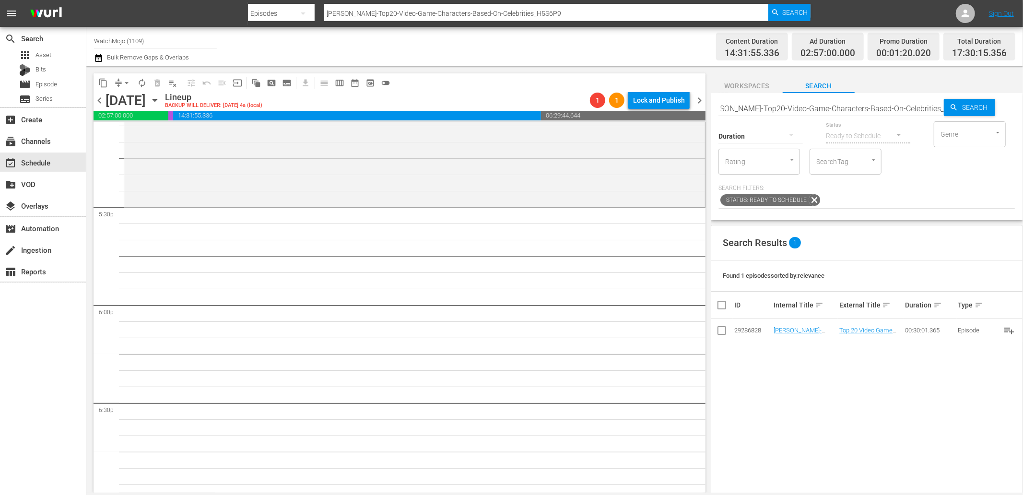
scroll to position [0, 0]
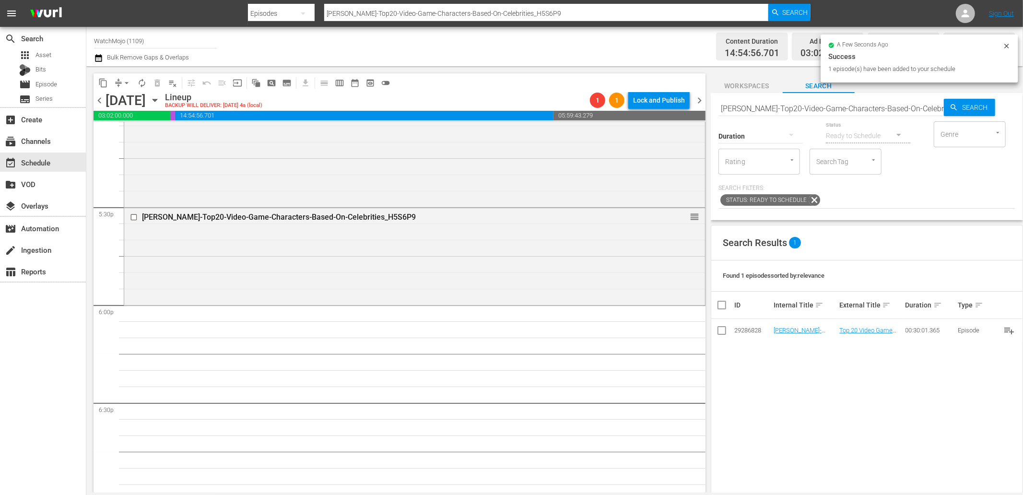
click at [837, 113] on div "Status Ready to Schedule" at bounding box center [868, 130] width 84 height 35
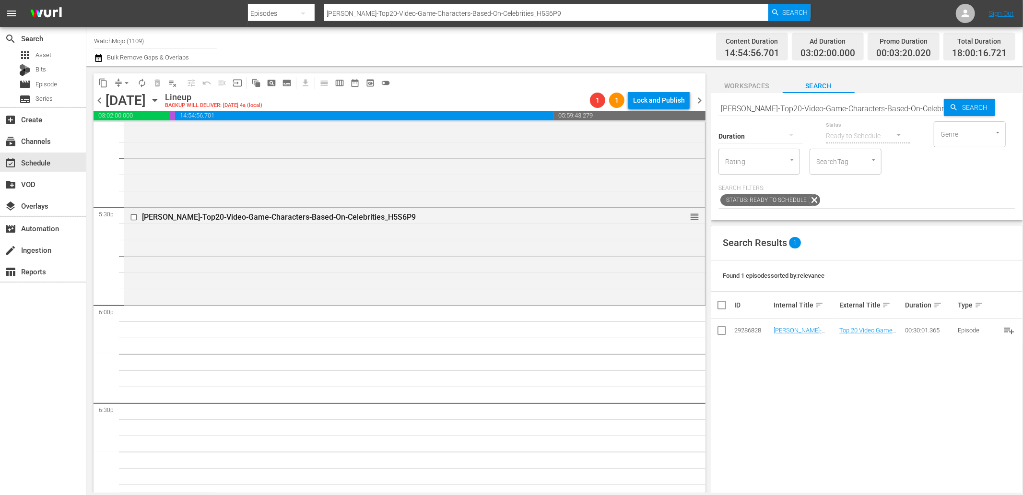
click at [836, 110] on input "WM-VG-Top20-Video-Game-Characters-Based-On-Celebrities_H5S6P9" at bounding box center [830, 108] width 225 height 23
paste input "Lag-448"
type input "Lag-448"
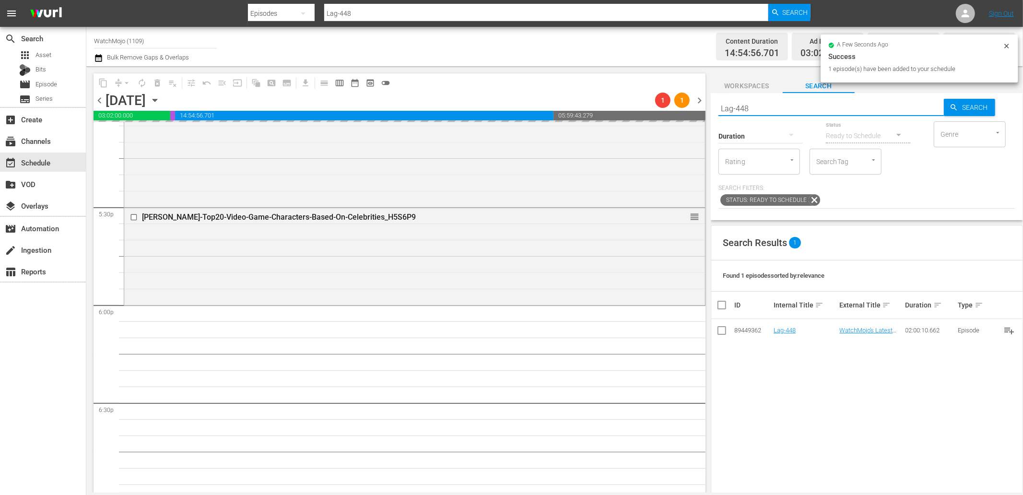
drag, startPoint x: 803, startPoint y: 108, endPoint x: 675, endPoint y: 104, distance: 128.1
click at [675, 104] on div "content_copy compress arrow_drop_down autorenew_outlined delete_forever_outline…" at bounding box center [554, 279] width 936 height 426
paste input "WM-Deep-Dive-History-And-Mystery_Dive84_N8Y8X9"
type input "WM-Deep-Dive-History-And-Mystery_Dive84_N8Y8X9"
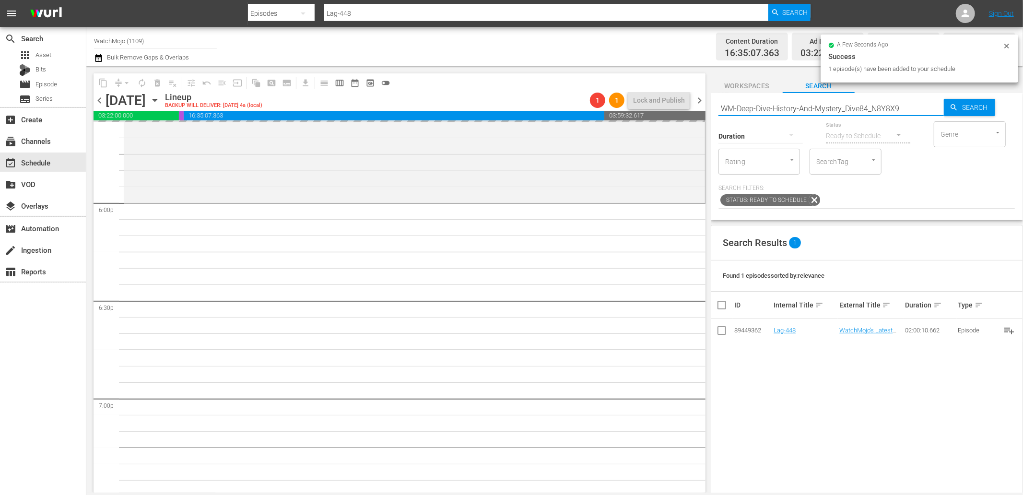
scroll to position [3445, 0]
type input "WM-Deep-Dive-History-And-Mystery_Dive84_N8Y8X9"
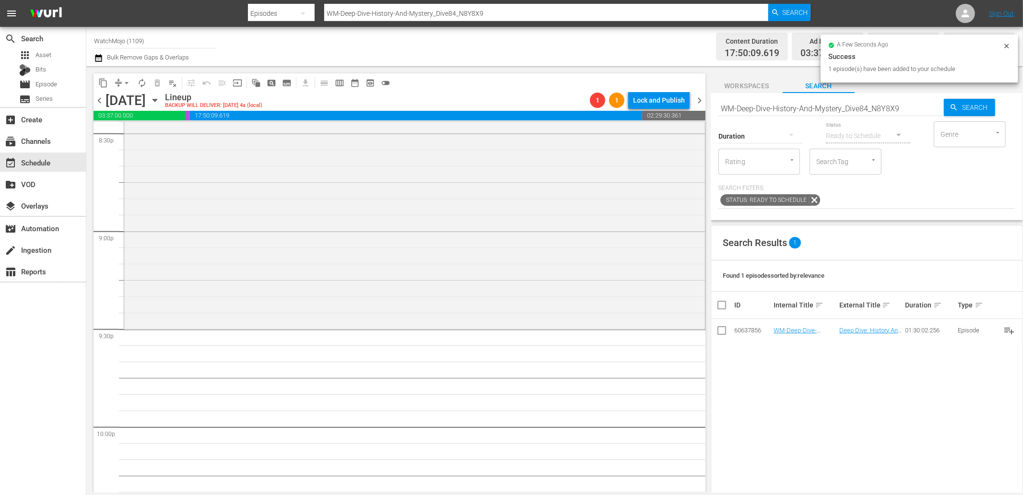
scroll to position [4084, 0]
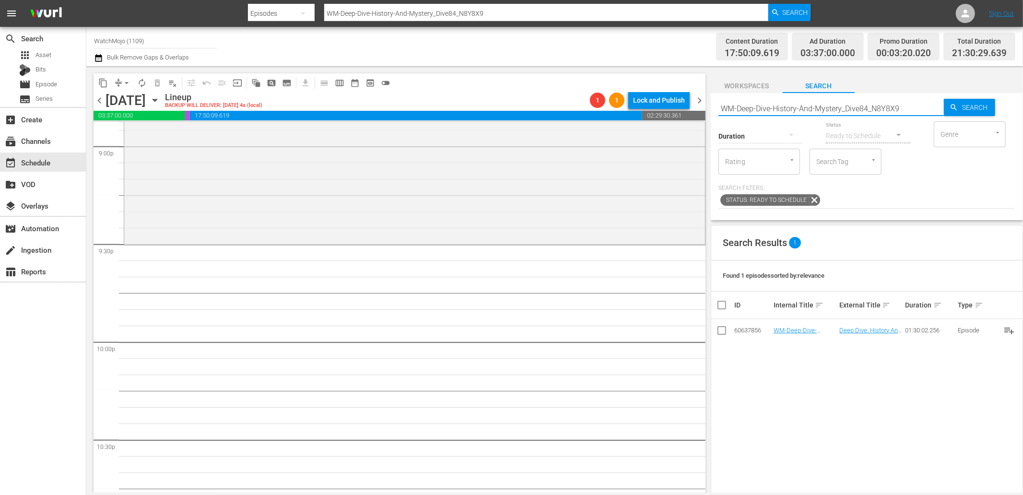
drag, startPoint x: 910, startPoint y: 106, endPoint x: 679, endPoint y: 98, distance: 231.2
click at [679, 98] on div "content_copy compress arrow_drop_down autorenew_outlined delete_forever_outline…" at bounding box center [554, 279] width 936 height 426
paste input "Lag-370"
type input "WM-Deep-Dive-History-And-Mystery_Dive84_N8Y8X9 Lag-370"
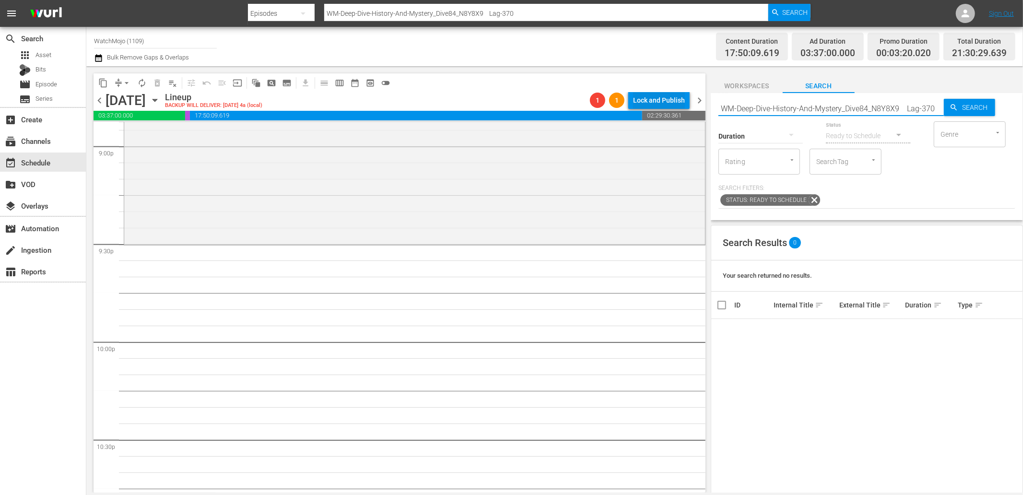
drag, startPoint x: 905, startPoint y: 107, endPoint x: 563, endPoint y: 91, distance: 342.2
click at [563, 91] on div "content_copy compress arrow_drop_down autorenew_outlined delete_forever_outline…" at bounding box center [554, 279] width 936 height 426
type input "Lag-370"
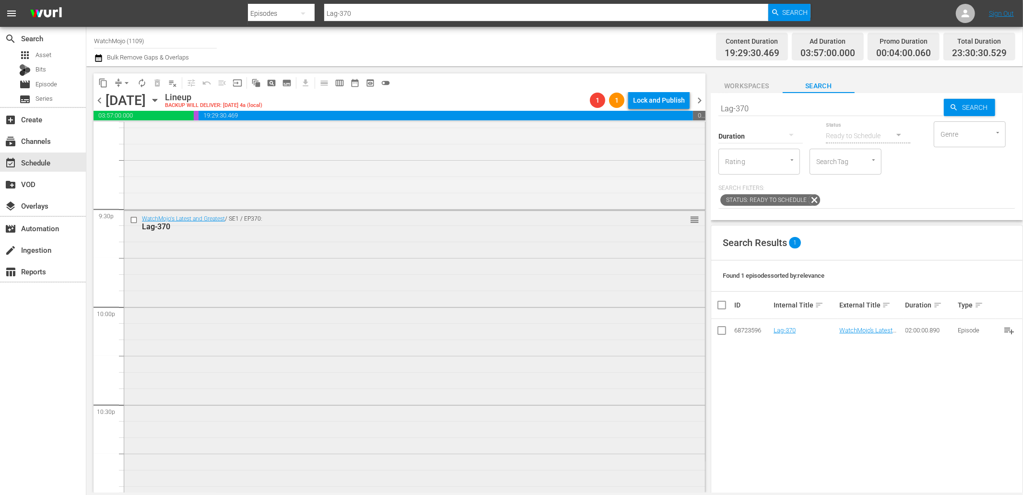
scroll to position [4155, 0]
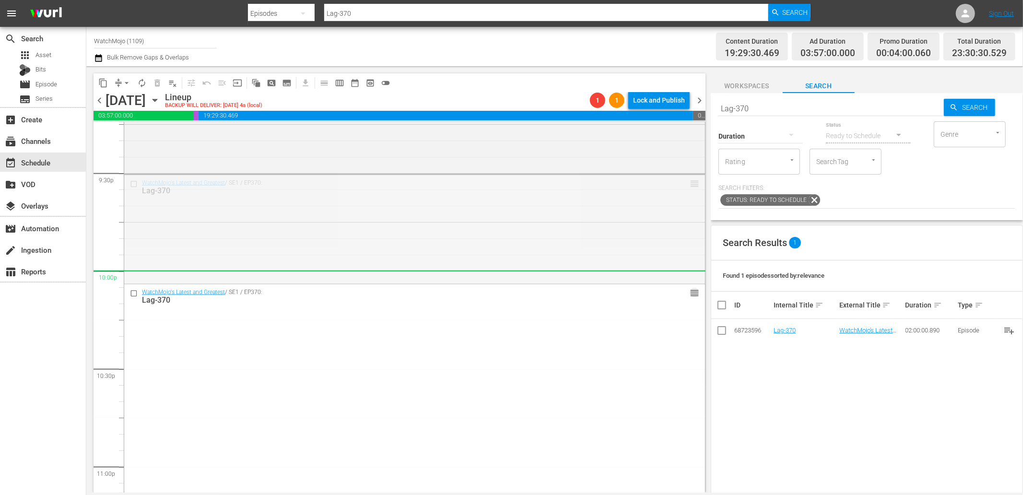
drag, startPoint x: 683, startPoint y: 180, endPoint x: 655, endPoint y: 276, distance: 99.8
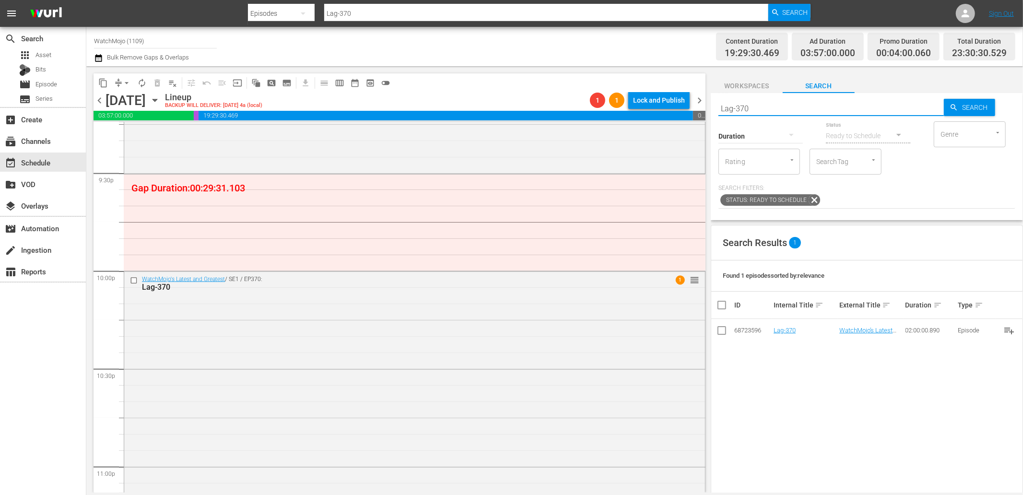
drag, startPoint x: 615, startPoint y: 93, endPoint x: 495, endPoint y: 81, distance: 120.4
click at [495, 81] on div "content_copy compress arrow_drop_down autorenew_outlined delete_forever_outline…" at bounding box center [554, 279] width 936 height 426
type input "top"
type input "Top 20"
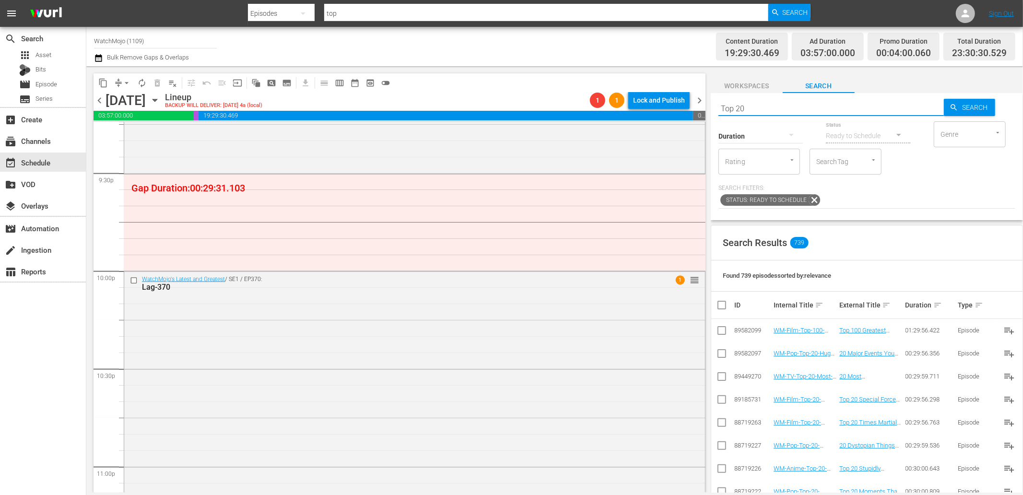
type input "Top 20"
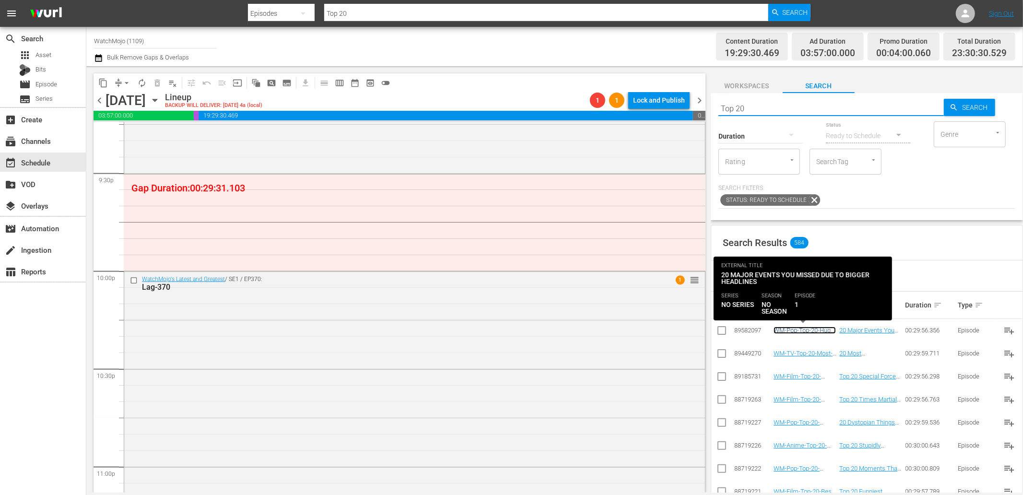
click at [812, 328] on link "WM-Pop-Top-20-Huge-Events-Completely-Overshadowed-by-Other-Events_C2J8W2" at bounding box center [804, 340] width 62 height 29
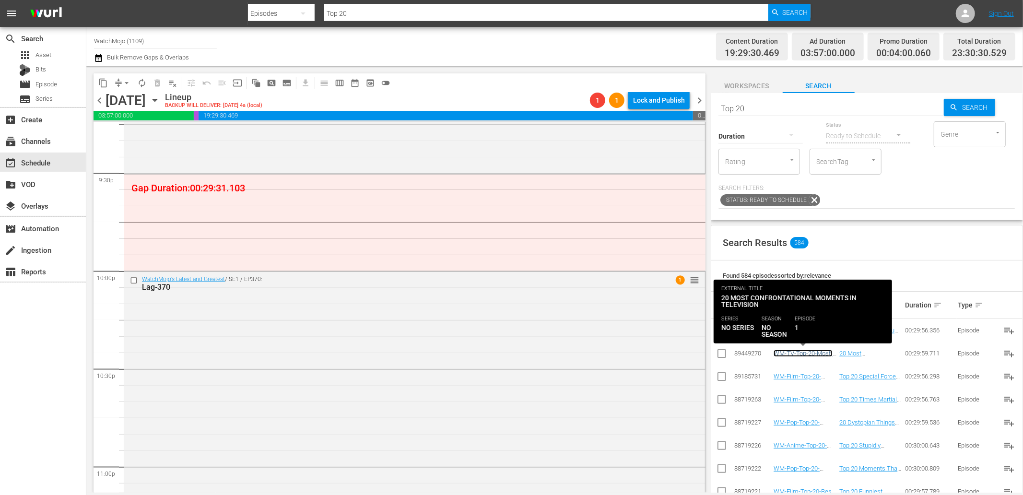
click at [807, 355] on link "WM-TV-Top-20-Most-Confrontational-Moments-in-Television_K9B3K7" at bounding box center [802, 363] width 59 height 29
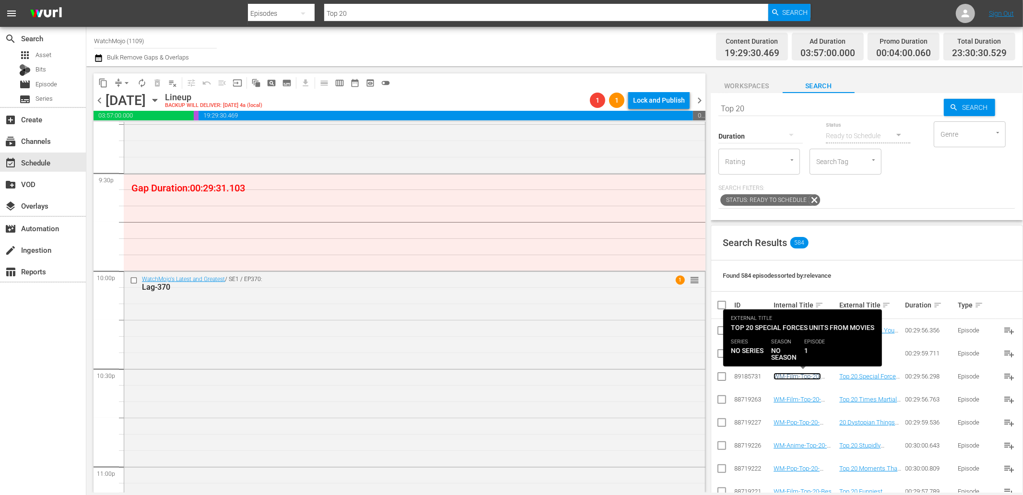
click at [799, 376] on link "WM-Film-Top-20-Special-Forces-Units-From-Movies-SPONSORED_O3X6I1" at bounding box center [802, 386] width 59 height 29
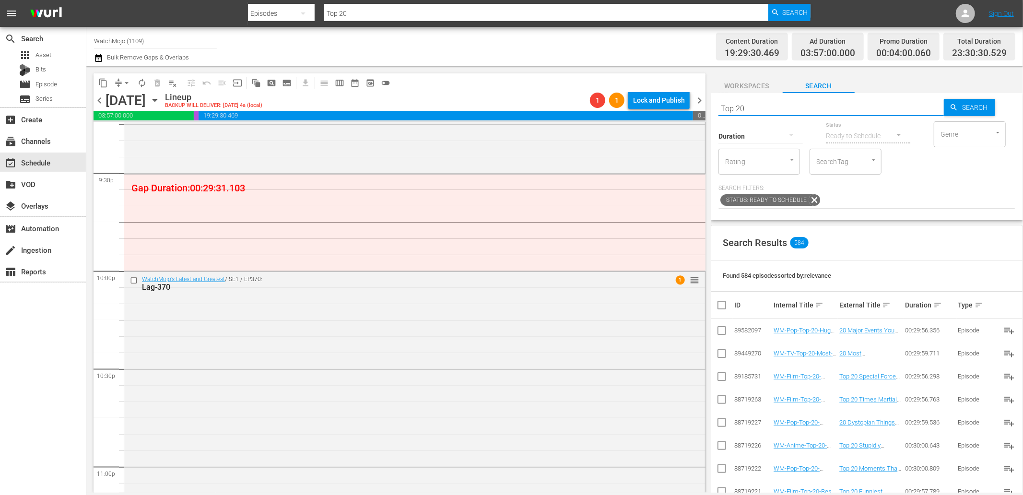
drag, startPoint x: 675, startPoint y: 113, endPoint x: 667, endPoint y: 111, distance: 7.8
click at [667, 111] on div "content_copy compress arrow_drop_down autorenew_outlined delete_forever_outline…" at bounding box center [554, 279] width 936 height 426
paste input "WM-Film-Top-20-Special-Forces-Units-From-Movies-SPONSORED_O3X6I1"
type input "WM-Film-Top-20-Special-Forces-Units-From-Movies-SPONSORED_O3X6I1"
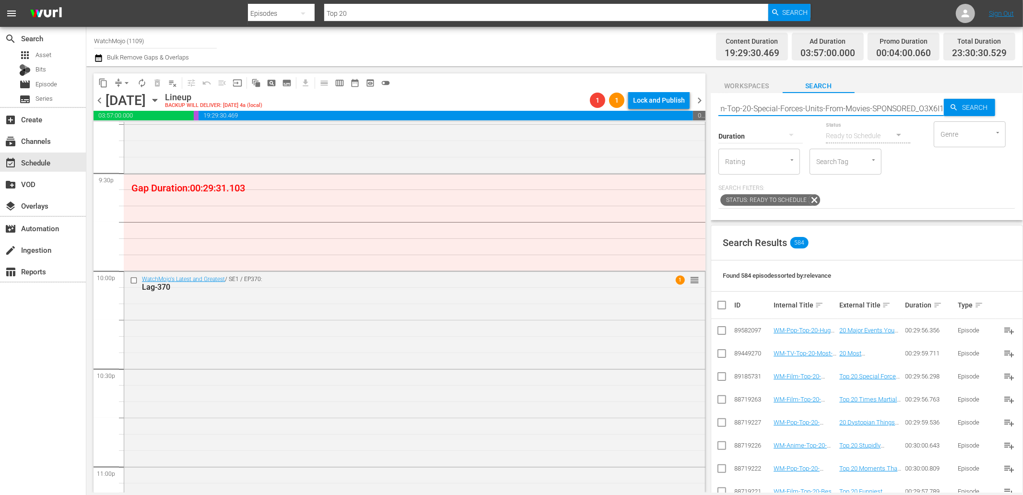
type input "WM-Film-Top-20-Special-Forces-Units-From-Movies-SPONSORED_O3X6I1"
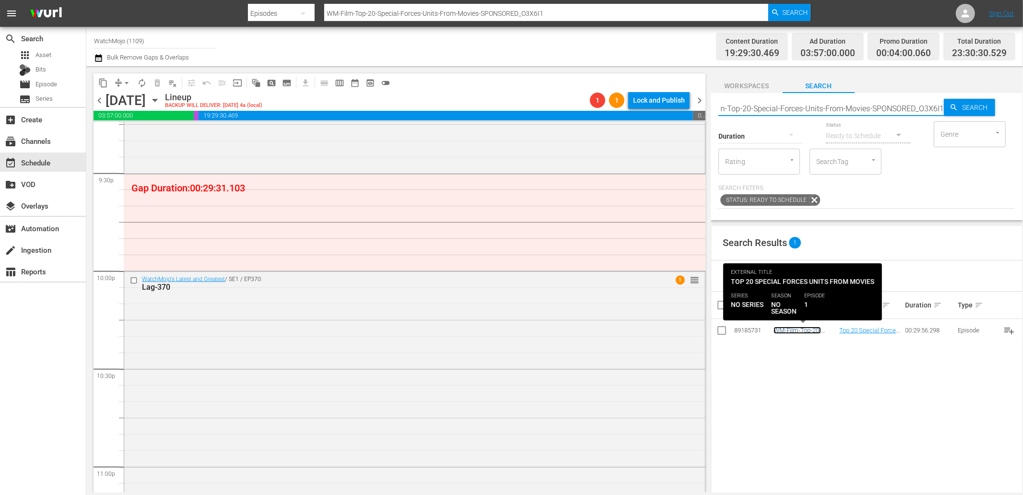
scroll to position [0, 0]
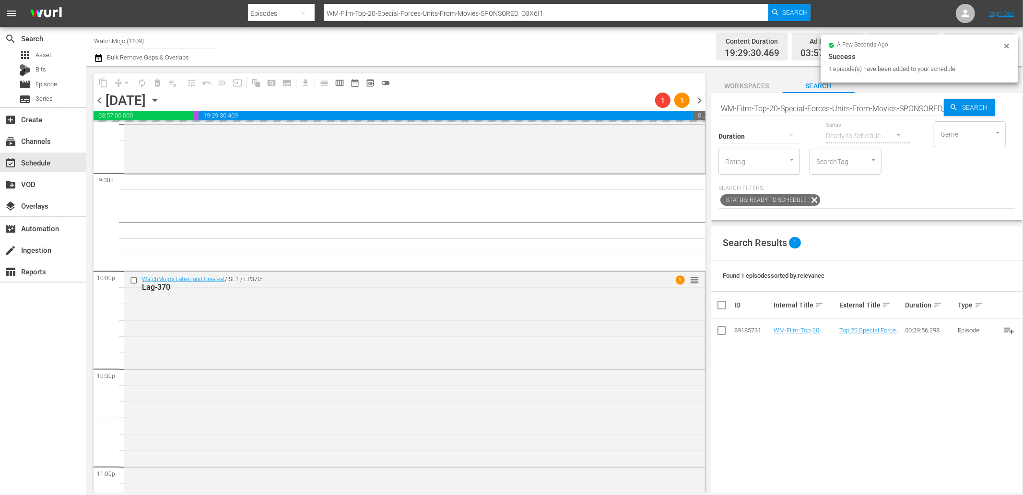
click at [210, 307] on div "WatchMojo's Latest and Greatest / SE1 / EP370: Lag-370 1 reorder" at bounding box center [414, 465] width 581 height 388
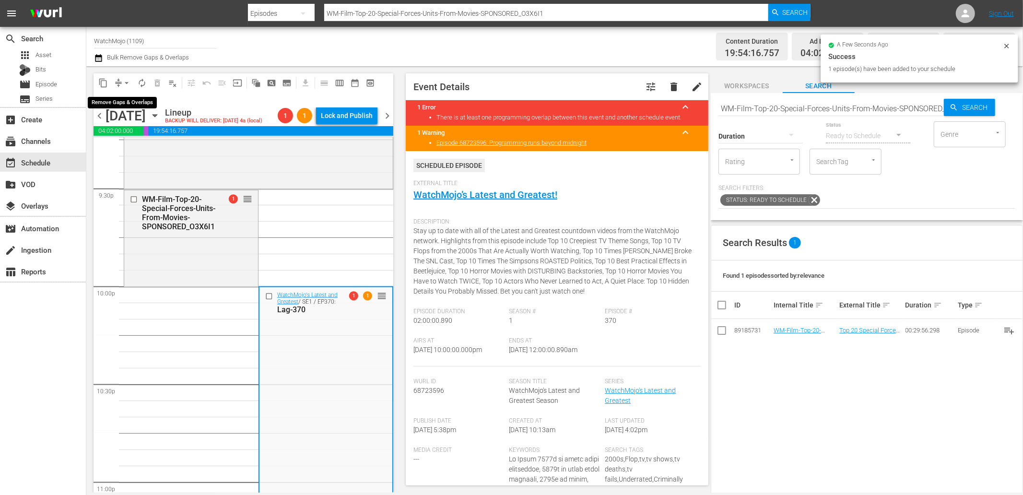
click at [123, 80] on span "arrow_drop_down" at bounding box center [127, 83] width 10 height 10
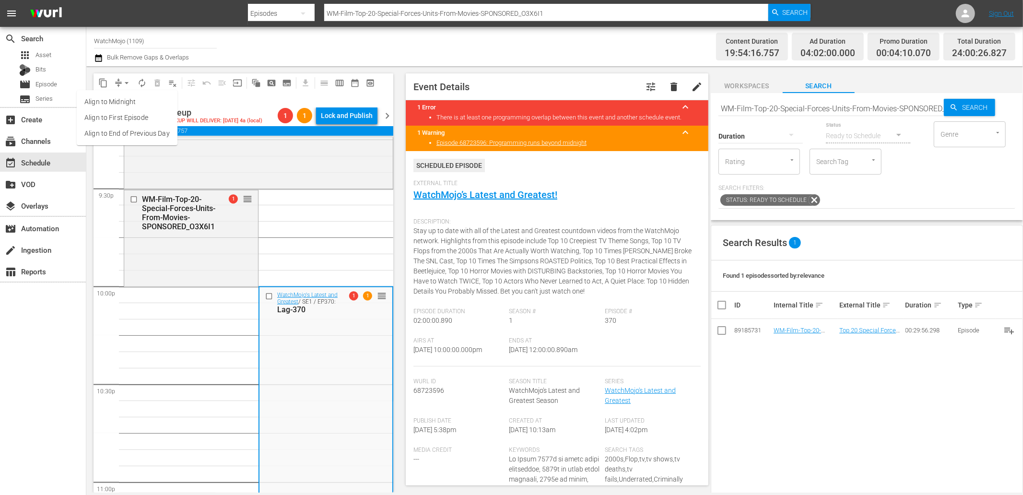
click at [134, 131] on li "Align to End of Previous Day" at bounding box center [127, 134] width 101 height 16
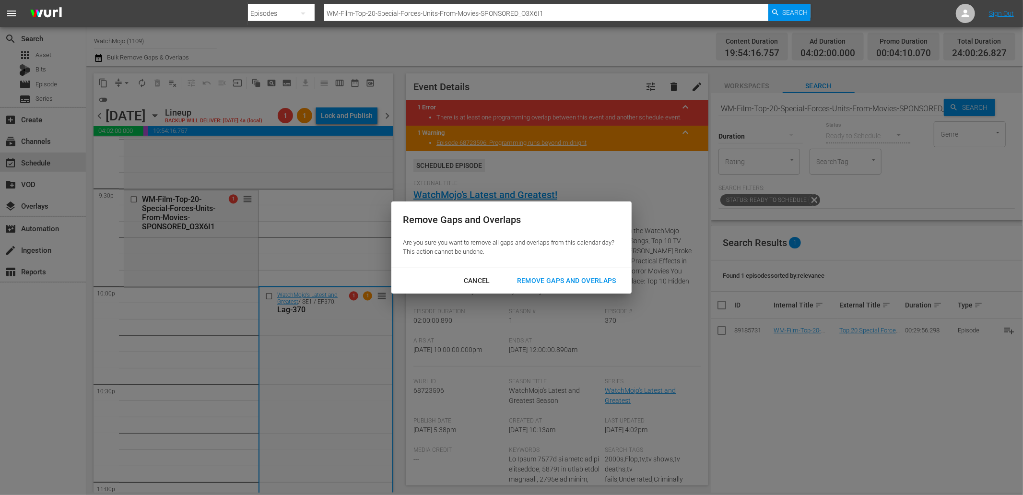
click at [546, 283] on div "Remove Gaps and Overlaps" at bounding box center [566, 281] width 115 height 12
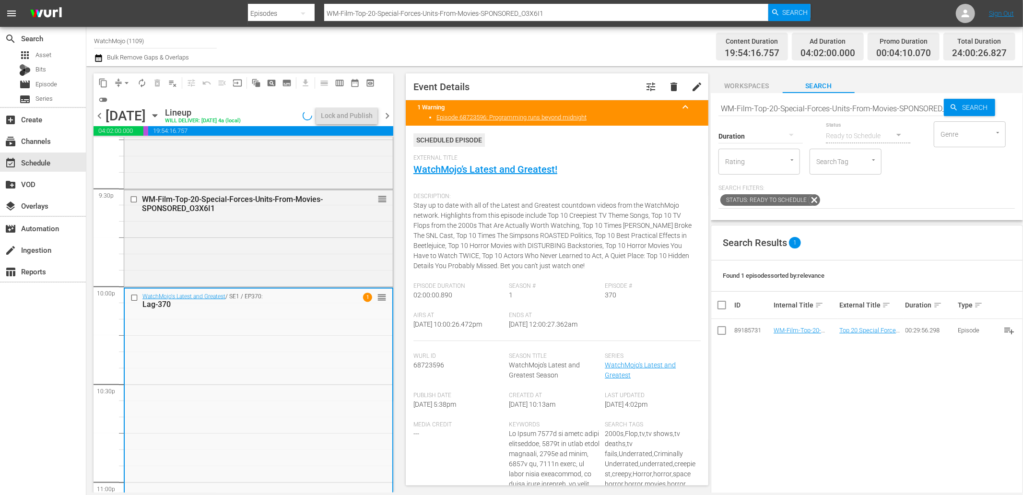
click at [262, 372] on div "WatchMojo's Latest and Greatest / SE1 / EP370: Lag-370 1 reorder" at bounding box center [259, 483] width 268 height 388
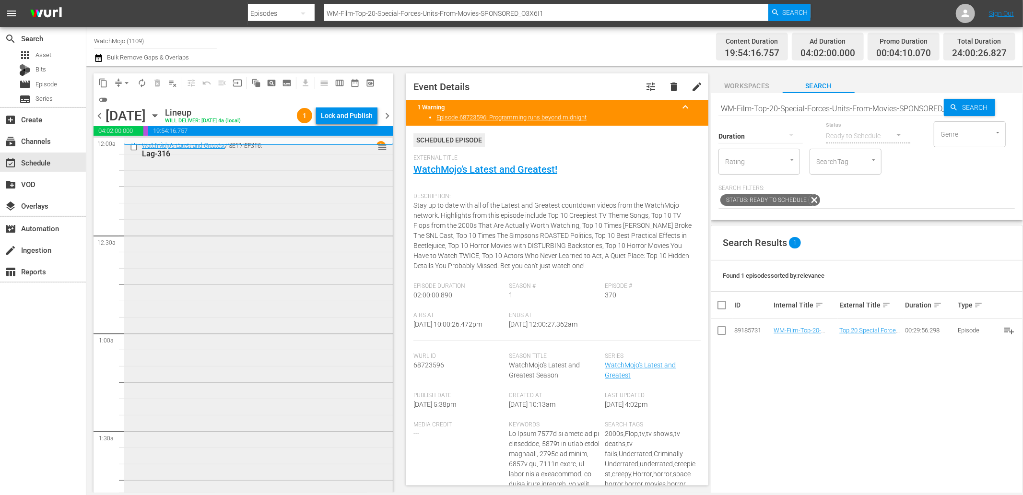
click at [278, 215] on div "WatchMojo's Latest and Greatest / SE1 / EP316: Lag-316 reorder" at bounding box center [258, 332] width 268 height 388
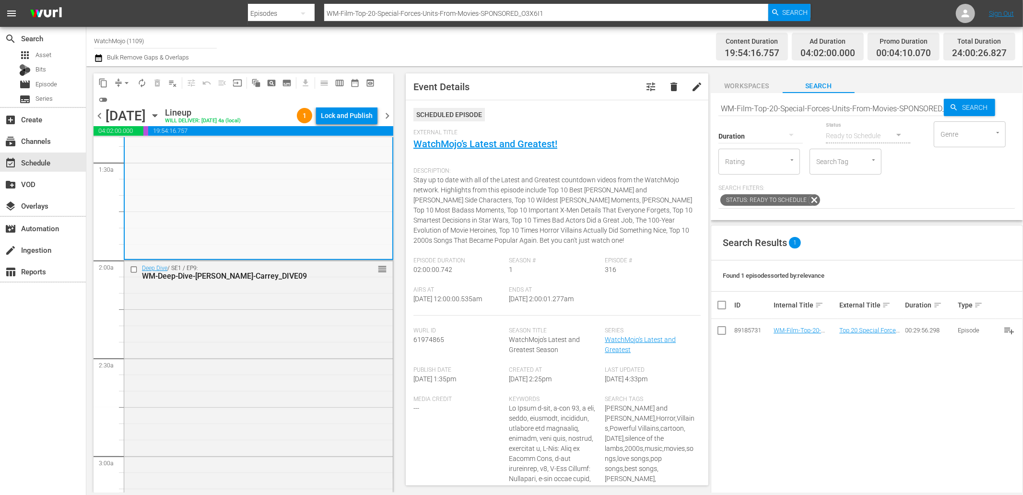
scroll to position [319, 0]
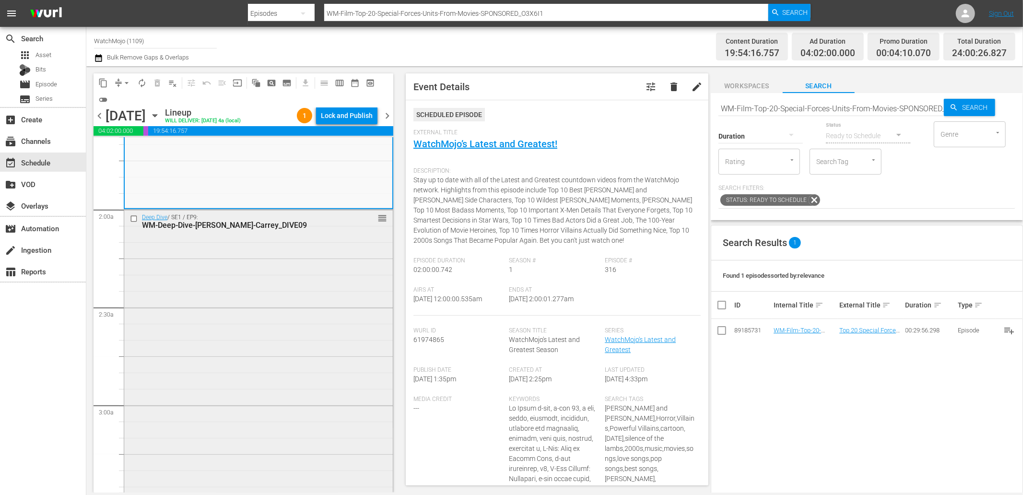
click at [233, 307] on div "Deep Dive / SE1 / EP9: WM-Deep-Dive-Jim-Carrey_DIVE09 reorder" at bounding box center [258, 404] width 268 height 389
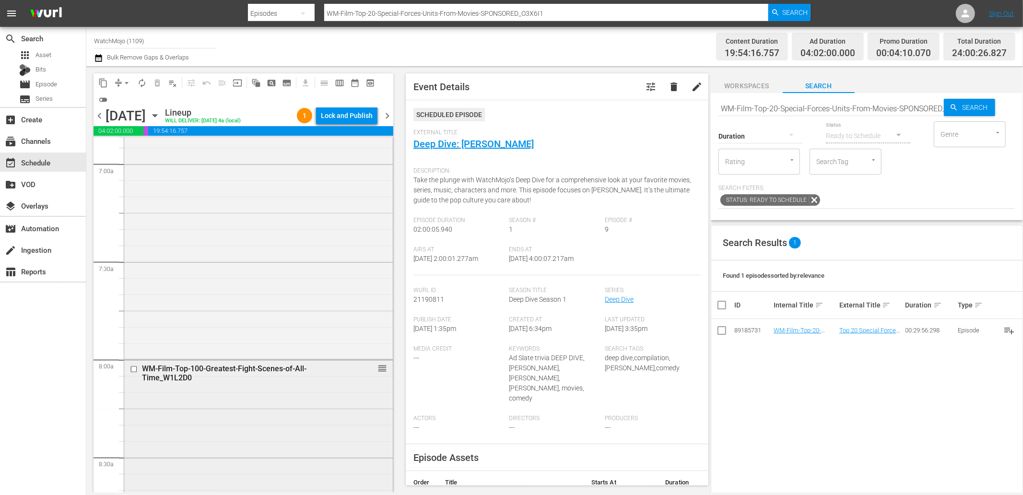
scroll to position [1349, 0]
click at [203, 412] on div "WM-Film-Top-100-Greatest-Fight-Scenes-of-All-Time_W1L2D0 reorder" at bounding box center [258, 499] width 268 height 291
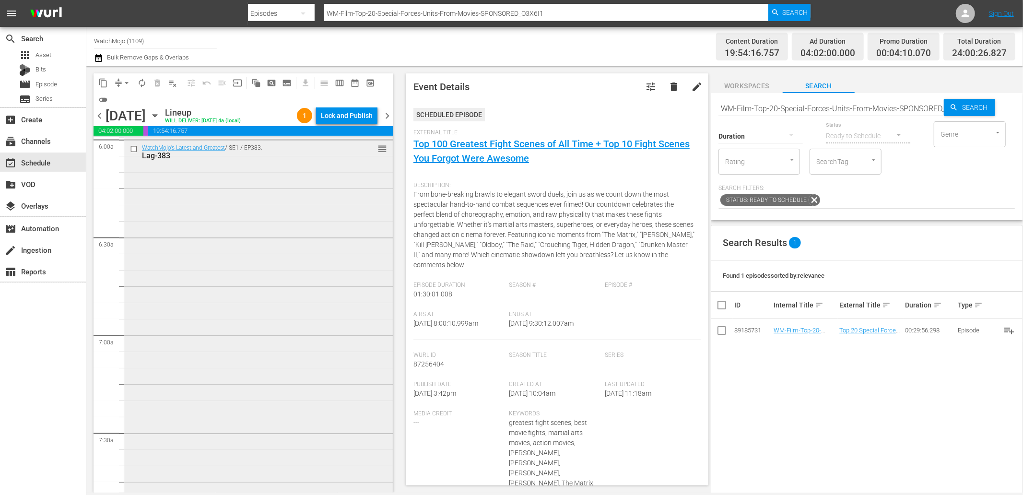
click at [234, 320] on div "WatchMojo's Latest and Greatest / SE1 / EP383: Lag-383 reorder" at bounding box center [258, 334] width 268 height 388
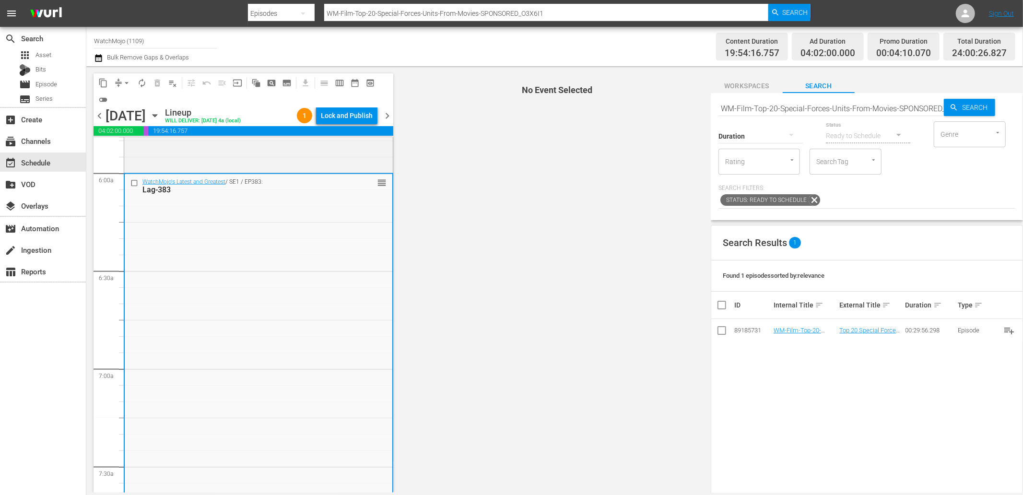
scroll to position [1136, 0]
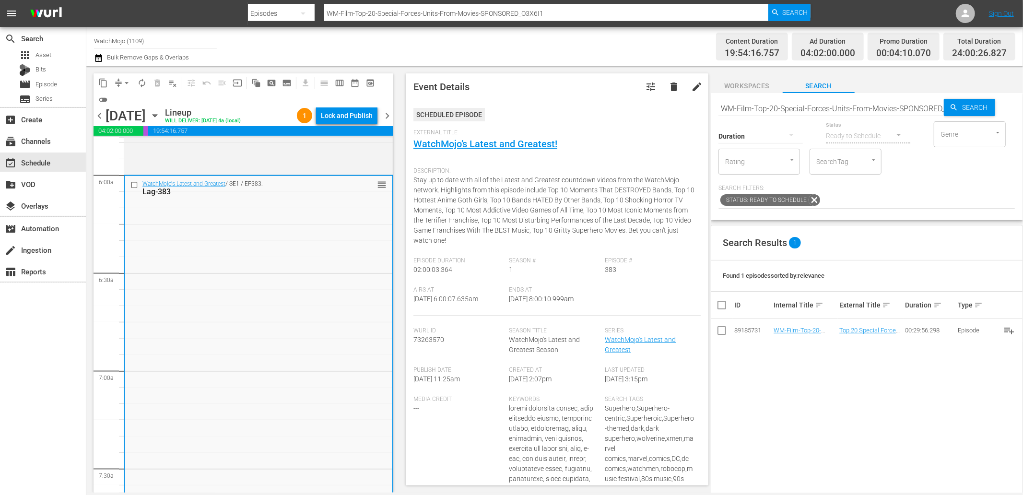
click at [134, 188] on input "checkbox" at bounding box center [135, 185] width 10 height 8
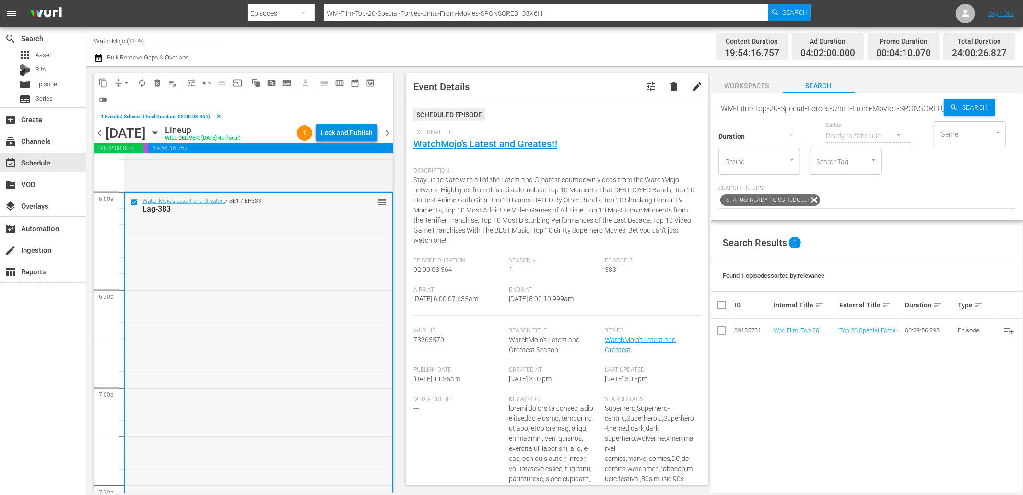
click at [227, 278] on div "WatchMojo's Latest and Greatest / SE1 / EP383: Lag-383 reorder" at bounding box center [259, 387] width 268 height 388
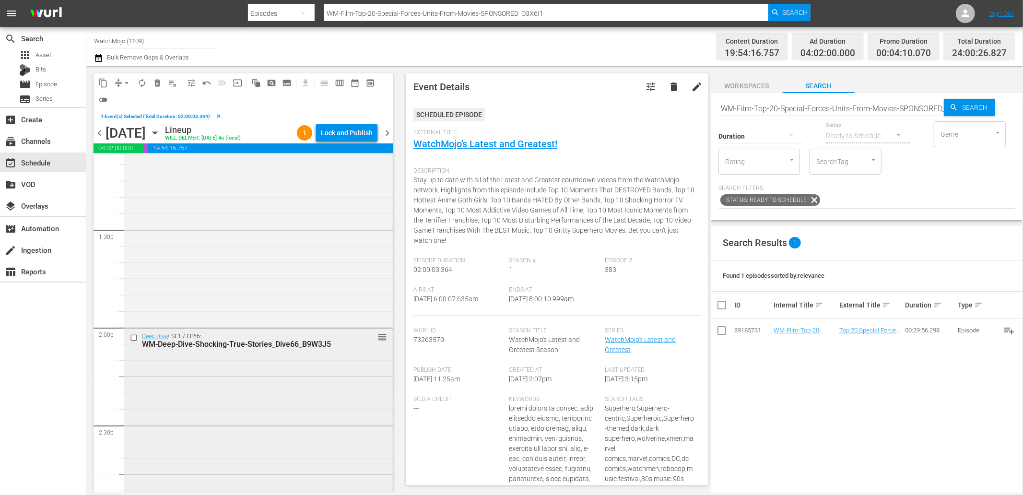
scroll to position [2663, 0]
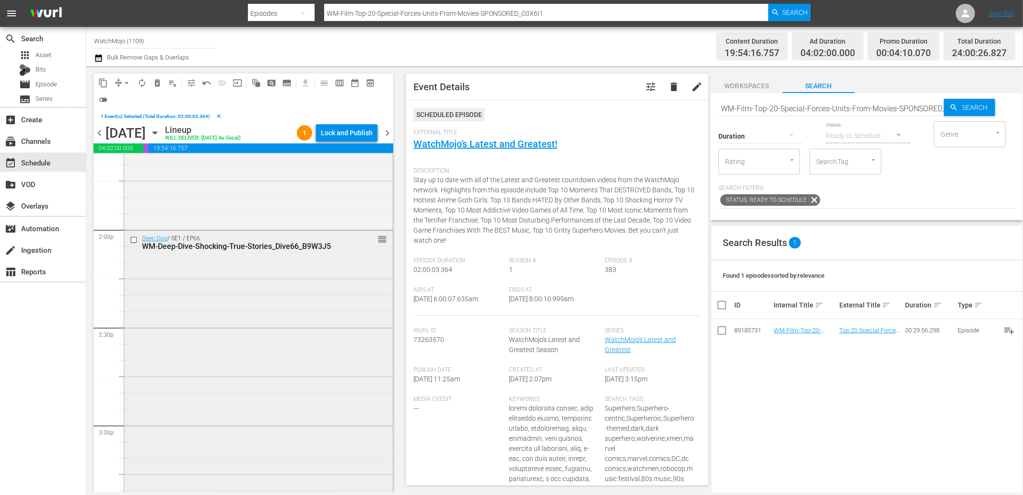
click at [235, 391] on div "Deep Dive / SE1 / EP66: WM-Deep-Dive-Shocking-True-Stories_Dive66_B9W3J5 reorder" at bounding box center [258, 425] width 268 height 388
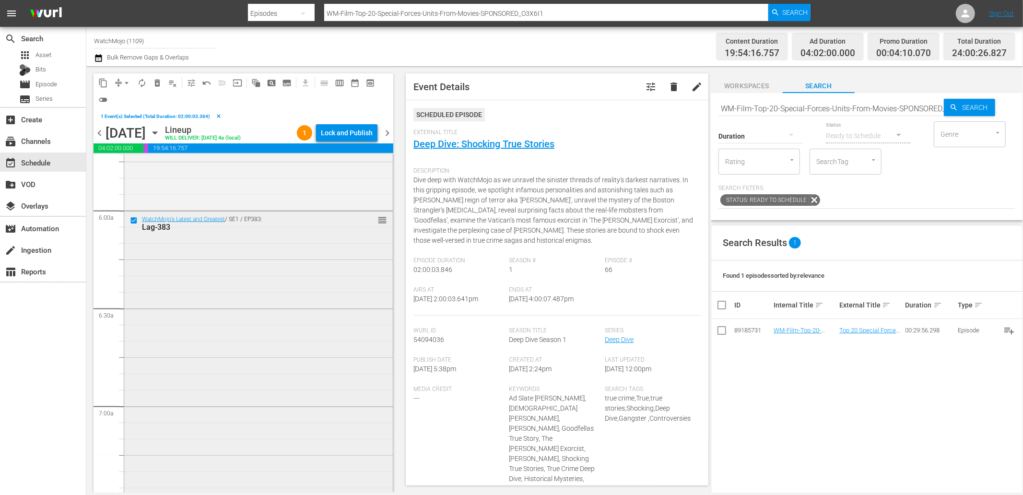
scroll to position [1101, 0]
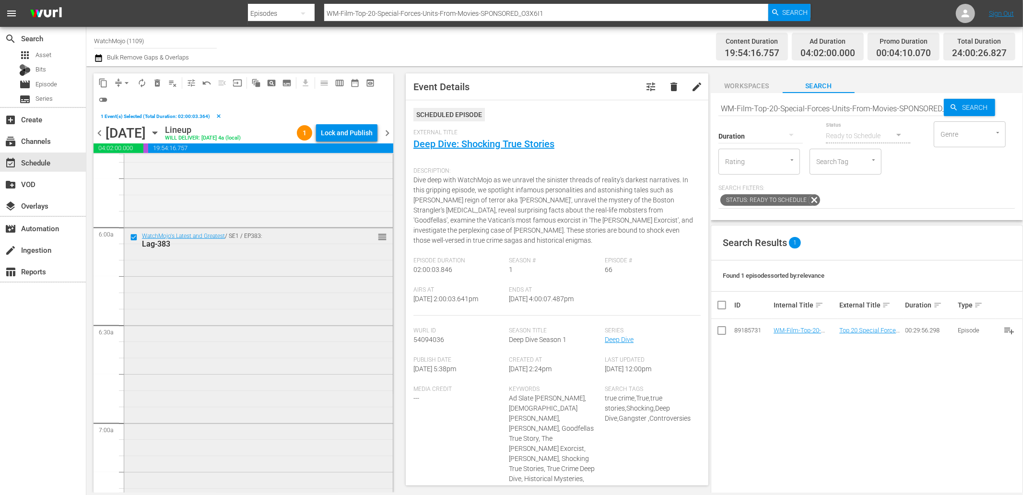
click at [131, 233] on input "checkbox" at bounding box center [135, 237] width 10 height 8
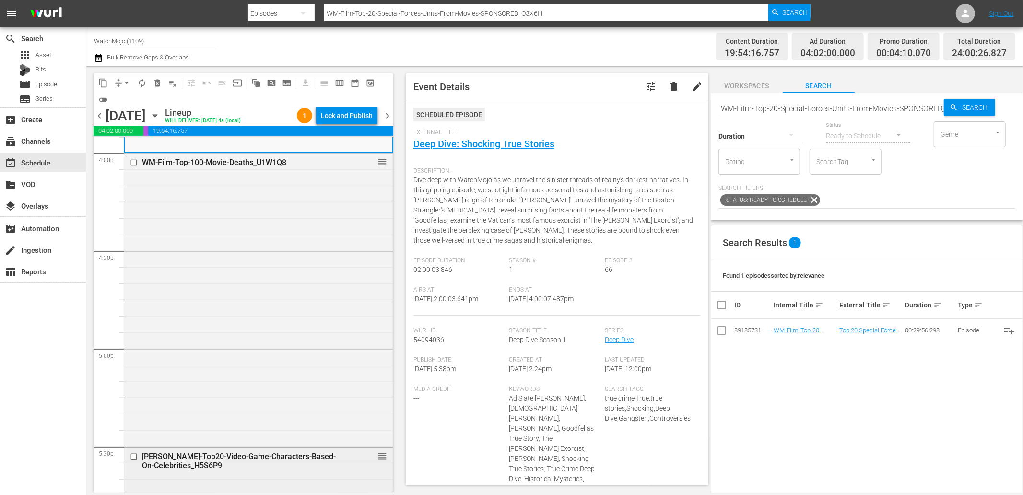
scroll to position [3196, 0]
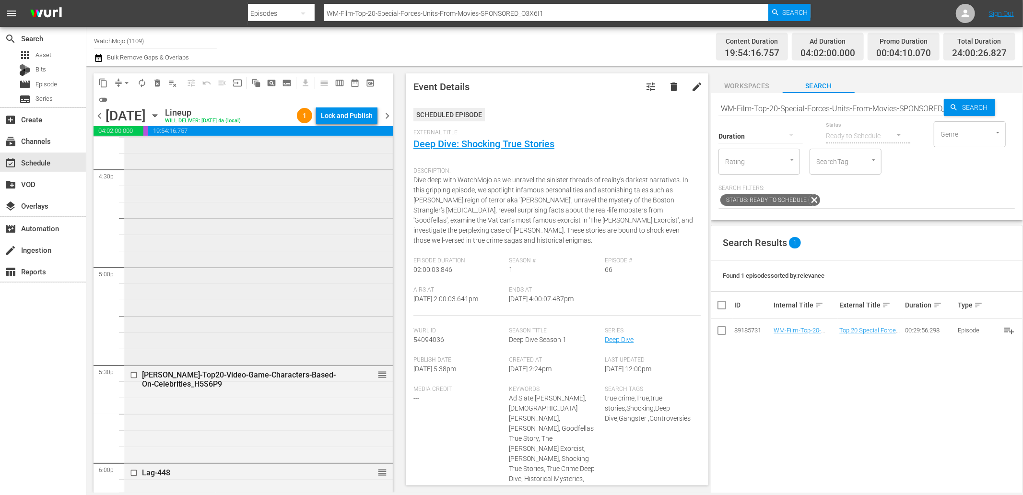
click at [185, 303] on div "WM-Film-Top-100-Movie-Deaths_U1W1Q8 reorder" at bounding box center [258, 217] width 268 height 291
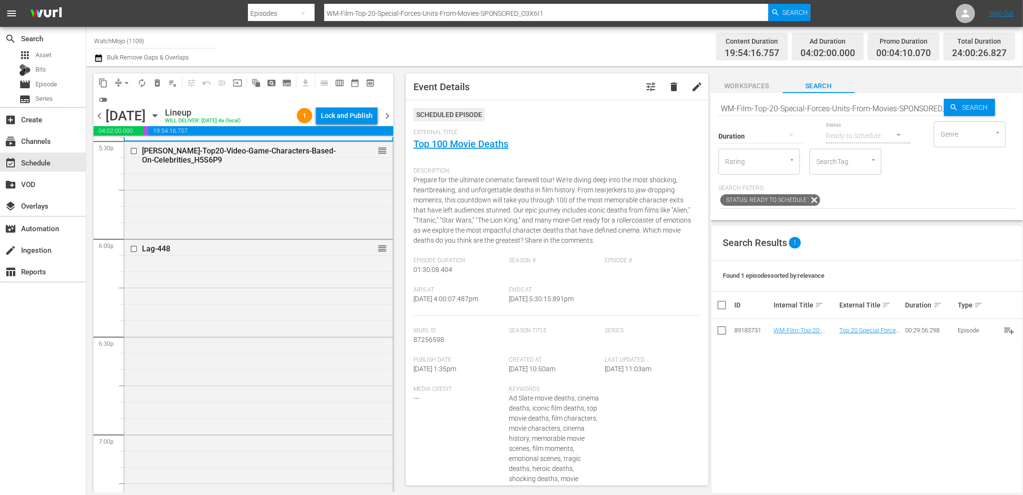
scroll to position [3551, 0]
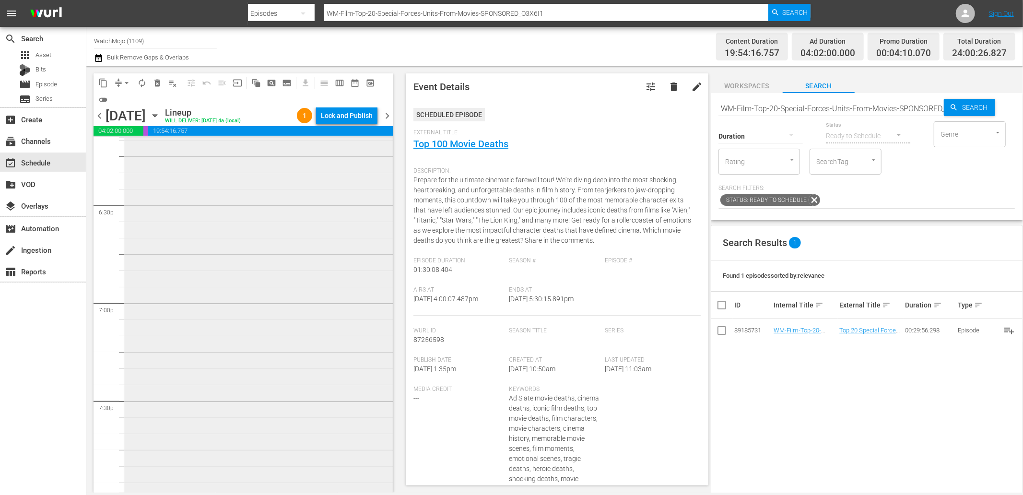
click at [197, 328] on div "Lag-448 reorder" at bounding box center [258, 302] width 268 height 389
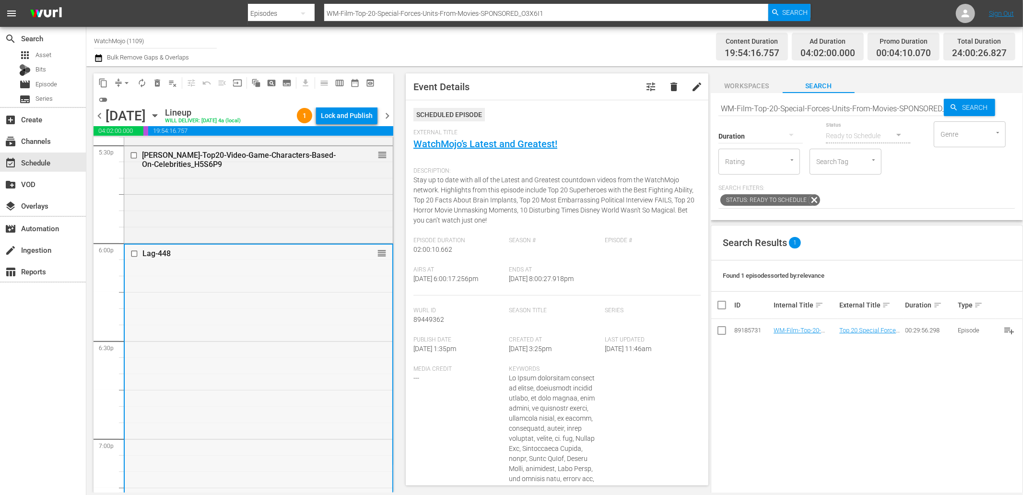
scroll to position [3338, 0]
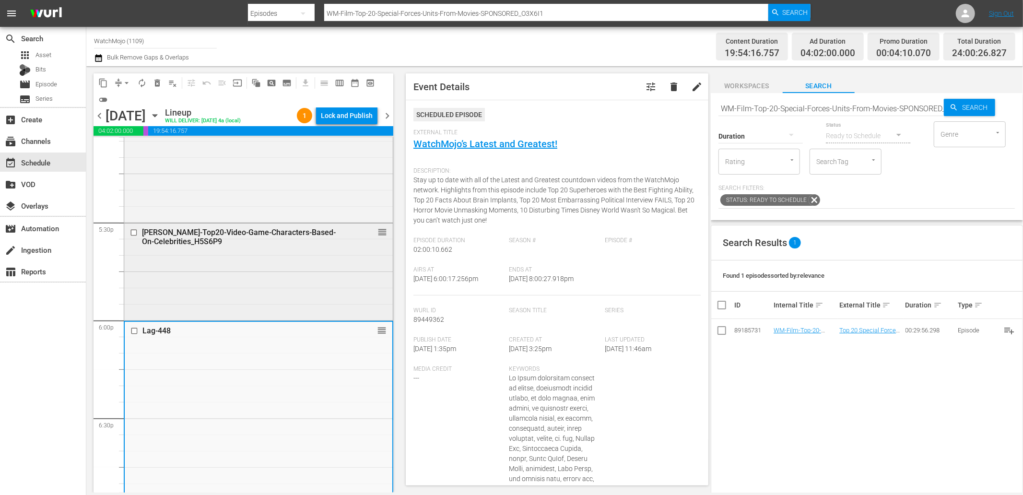
click at [187, 290] on div "WM-VG-Top20-Video-Game-Characters-Based-On-Celebrities_H5S6P9 reorder" at bounding box center [258, 270] width 268 height 95
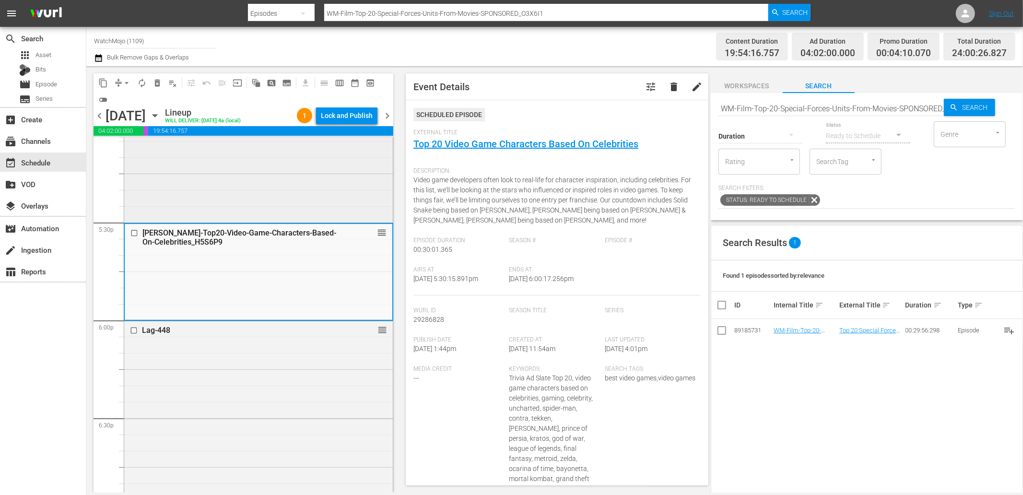
click at [181, 209] on div "WM-Film-Top-100-Movie-Deaths_U1W1Q8 reorder" at bounding box center [258, 75] width 268 height 291
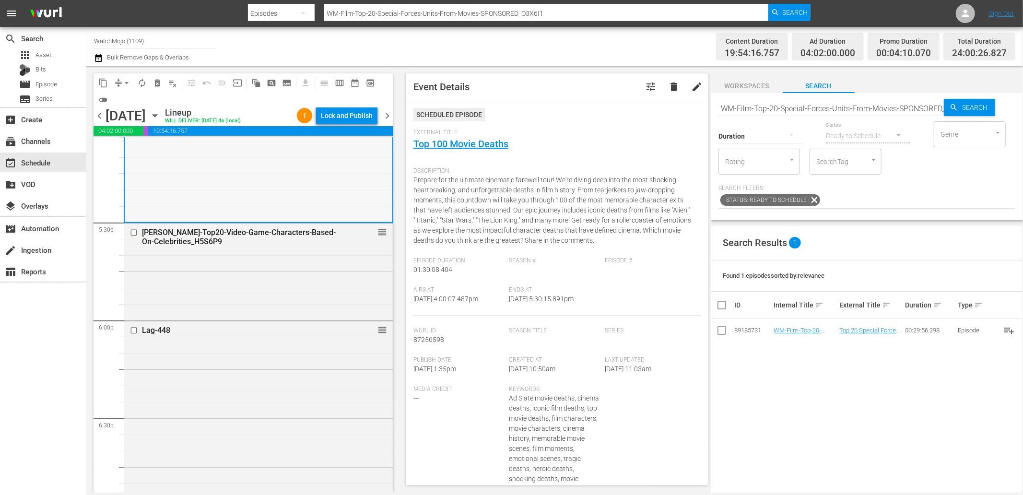
click at [183, 179] on div "WM-Film-Top-100-Movie-Deaths_U1W1Q8 reorder" at bounding box center [259, 75] width 268 height 291
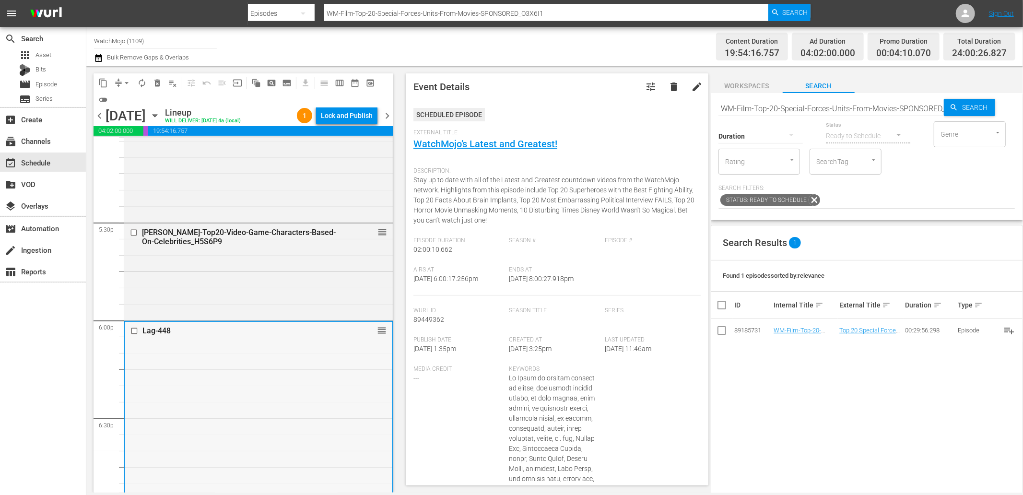
click at [130, 331] on input "checkbox" at bounding box center [135, 331] width 10 height 8
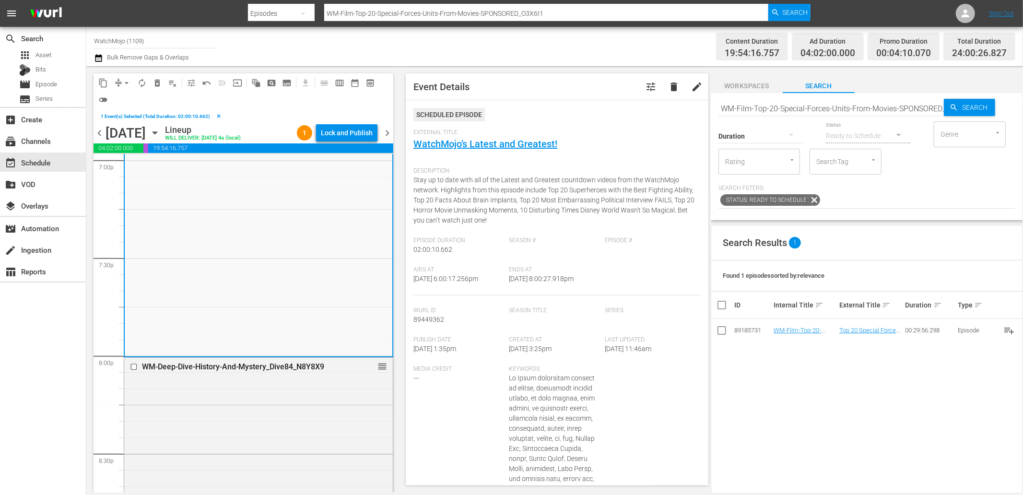
scroll to position [3835, 0]
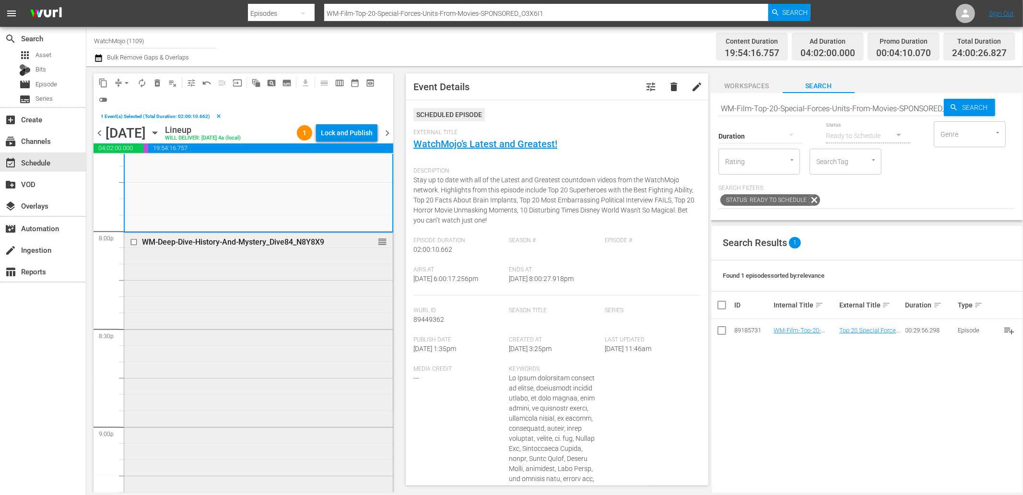
click at [195, 341] on div "WM-Deep-Dive-History-And-Mystery_Dive84_N8Y8X9 reorder" at bounding box center [258, 378] width 268 height 291
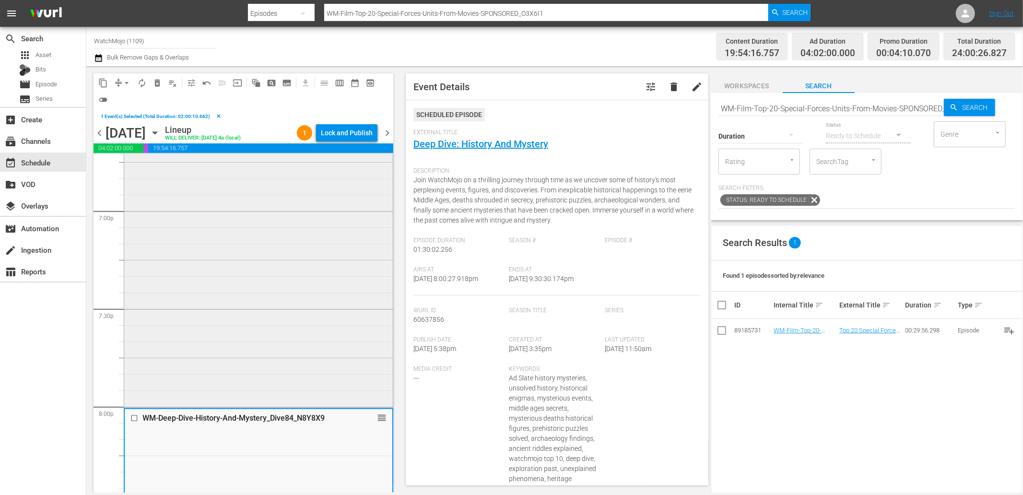
scroll to position [3622, 0]
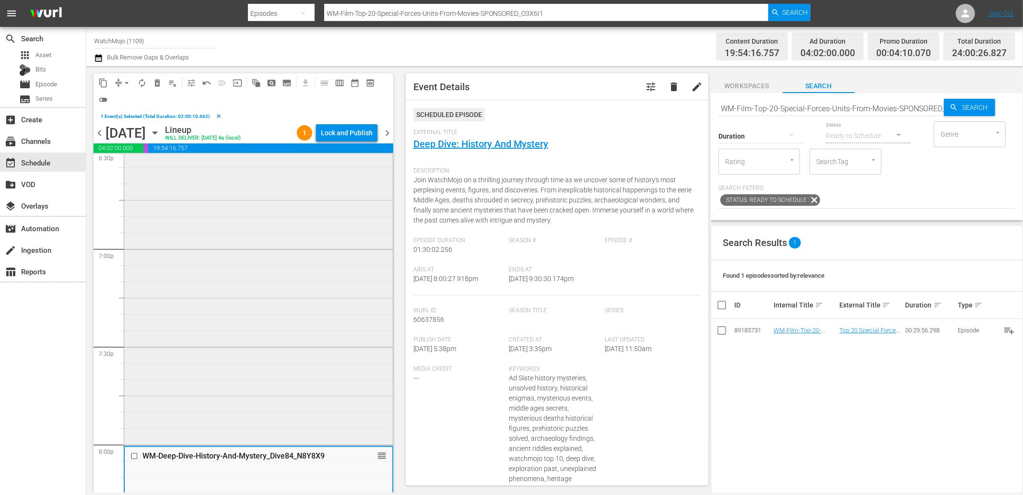
click at [184, 336] on div "Lag-448 reorder" at bounding box center [258, 249] width 268 height 389
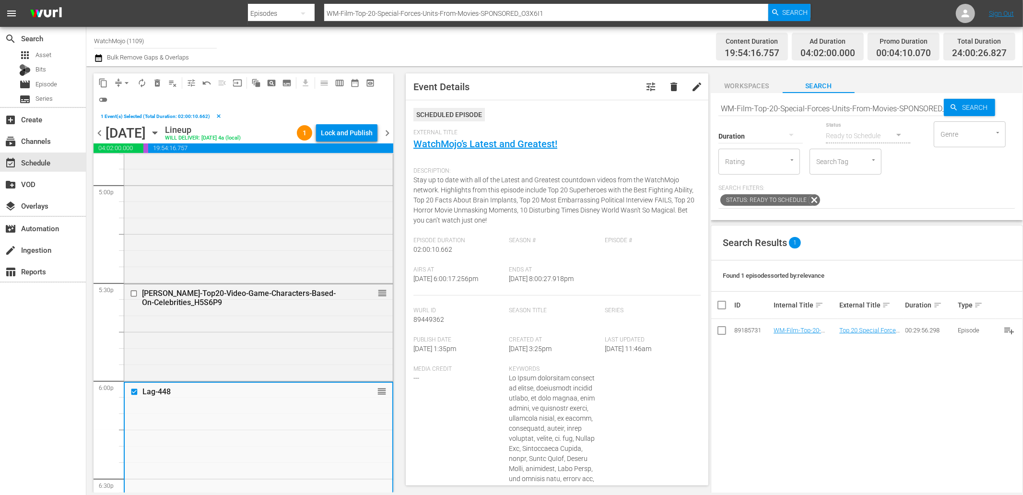
scroll to position [3267, 0]
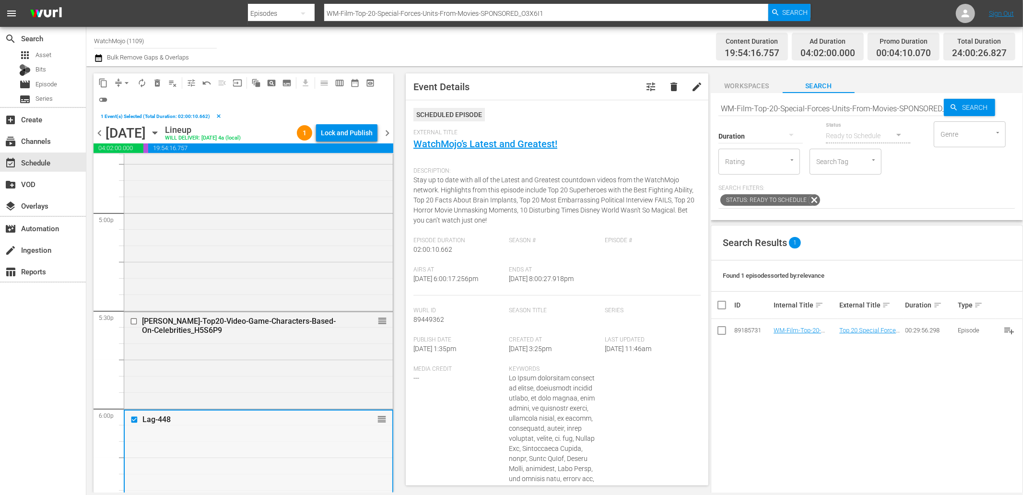
click at [133, 418] on input "checkbox" at bounding box center [135, 420] width 10 height 8
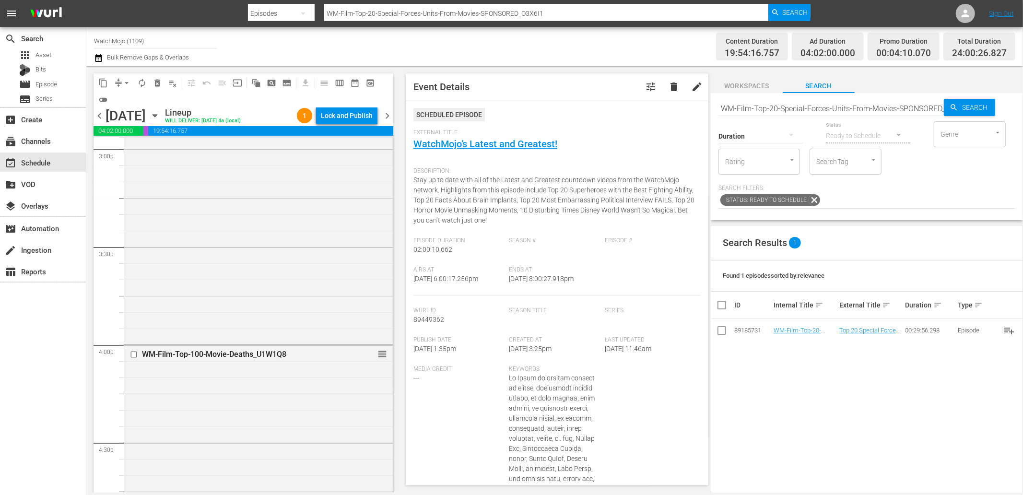
scroll to position [2912, 0]
click at [214, 395] on div "WM-Film-Top-100-Movie-Deaths_U1W1Q8 reorder" at bounding box center [258, 501] width 268 height 291
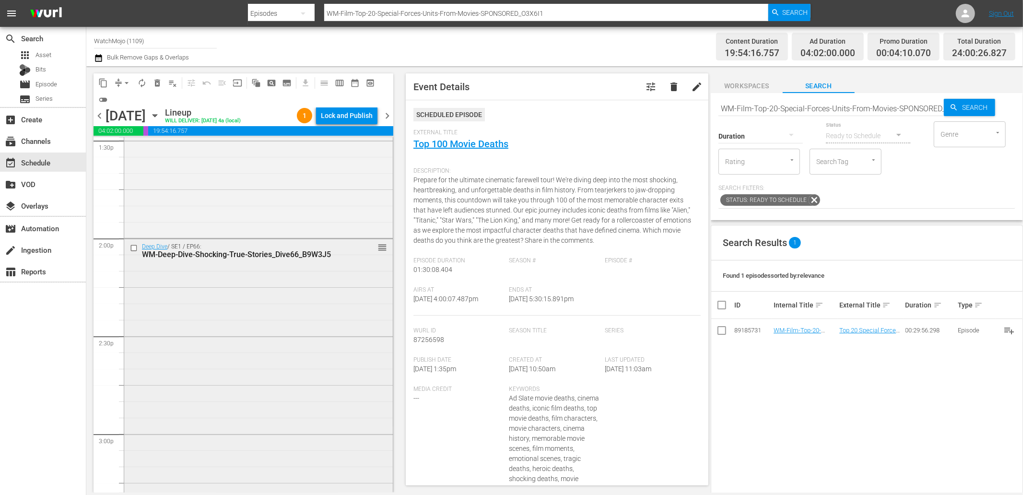
scroll to position [2628, 0]
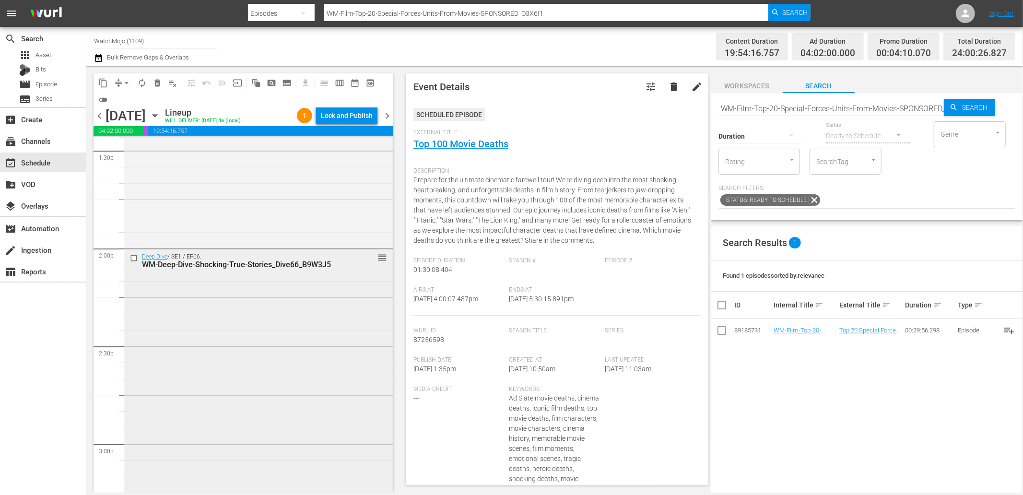
click at [197, 301] on div "Deep Dive / SE1 / EP66: WM-Deep-Dive-Shocking-True-Stories_Dive66_B9W3J5 reorder" at bounding box center [258, 443] width 268 height 388
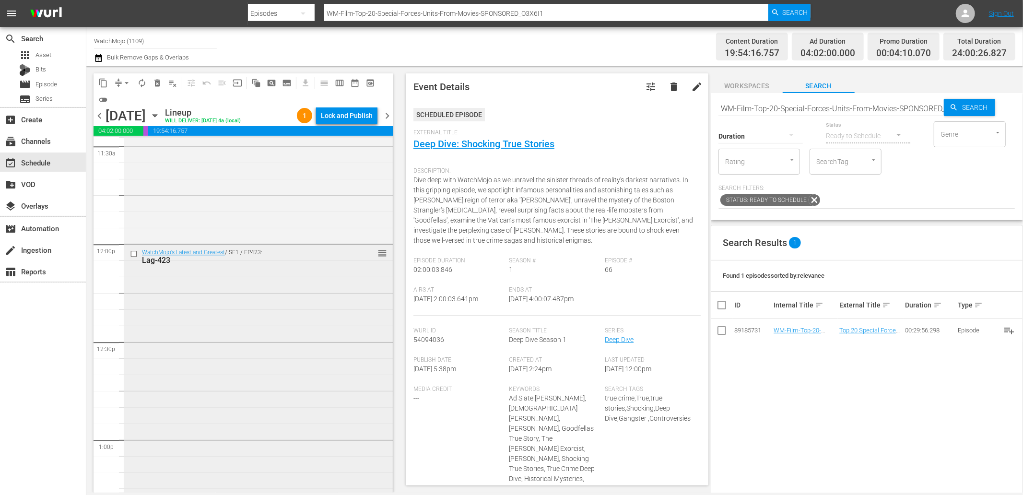
scroll to position [2237, 0]
click at [134, 255] on input "checkbox" at bounding box center [135, 257] width 10 height 8
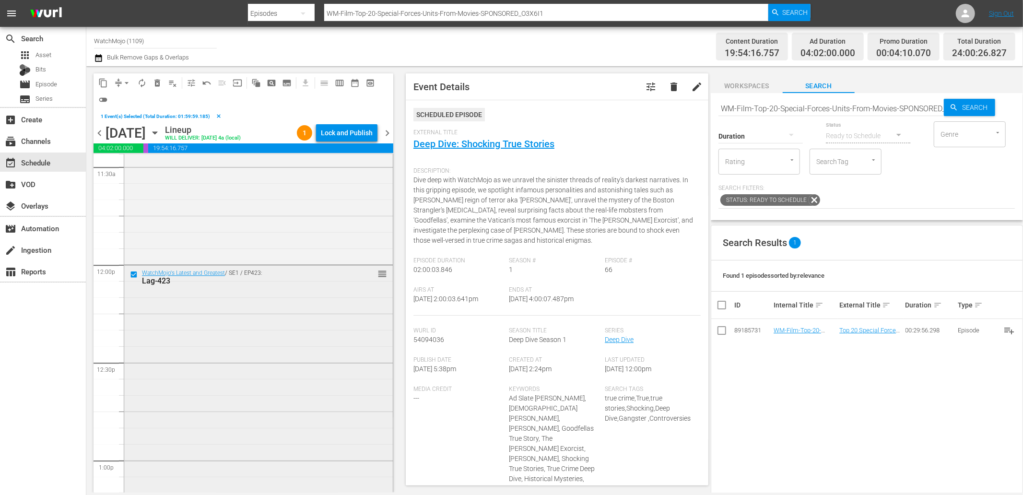
click at [222, 311] on div "WatchMojo's Latest and Greatest / SE1 / EP423: Lag-423 reorder" at bounding box center [258, 459] width 268 height 388
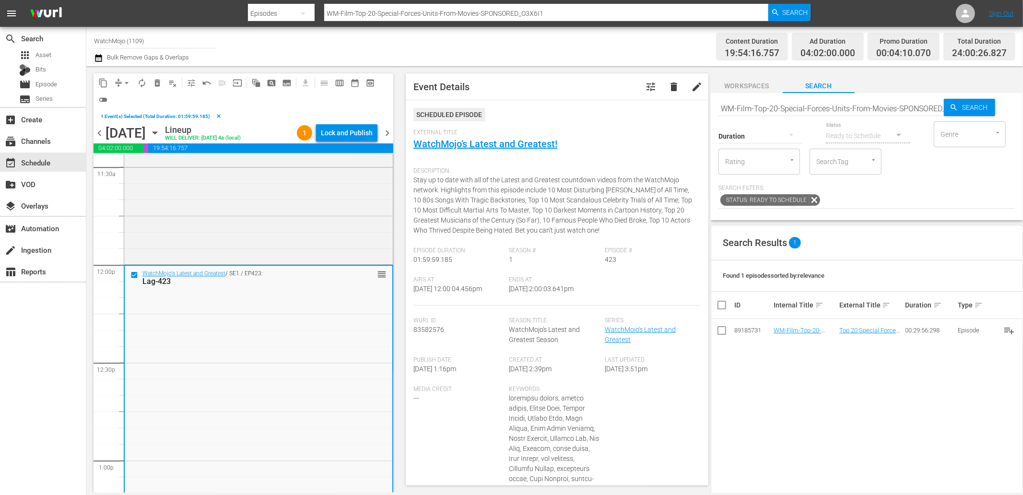
click at [877, 108] on input "WM-Film-Top-20-Special-Forces-Units-From-Movies-SPONSORED_O3X6I1" at bounding box center [830, 108] width 225 height 23
paste input "Lag-444"
type input "Lag-444"
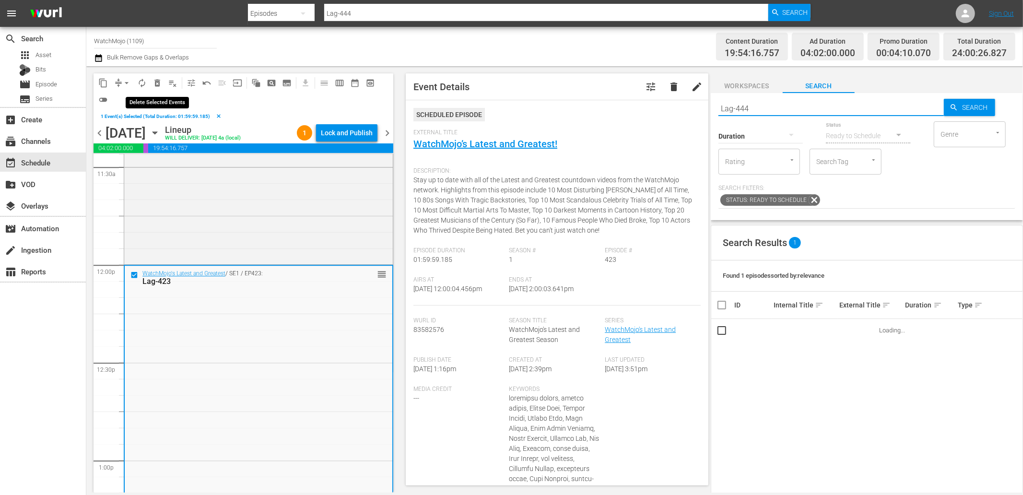
click at [157, 79] on span "delete_forever_outlined" at bounding box center [157, 83] width 10 height 10
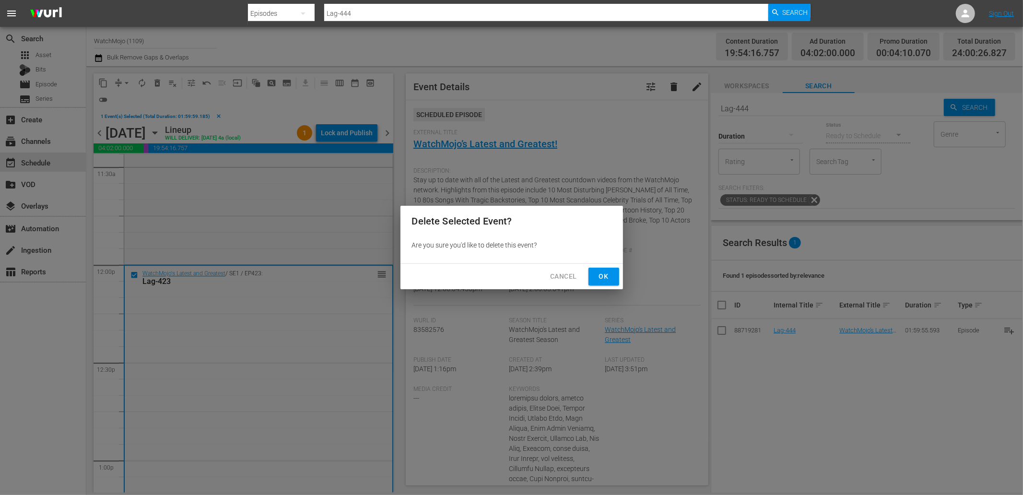
click at [609, 275] on span "Ok" at bounding box center [603, 276] width 15 height 12
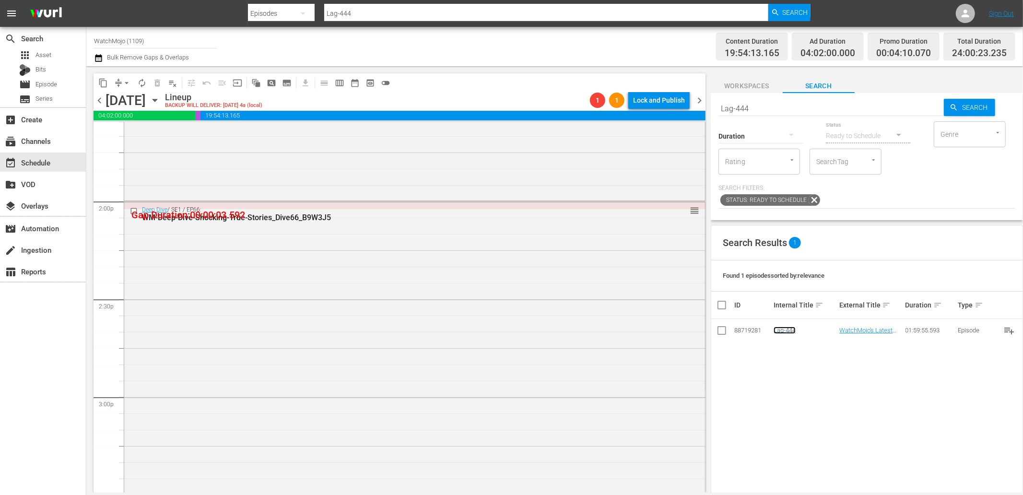
scroll to position [3054, 0]
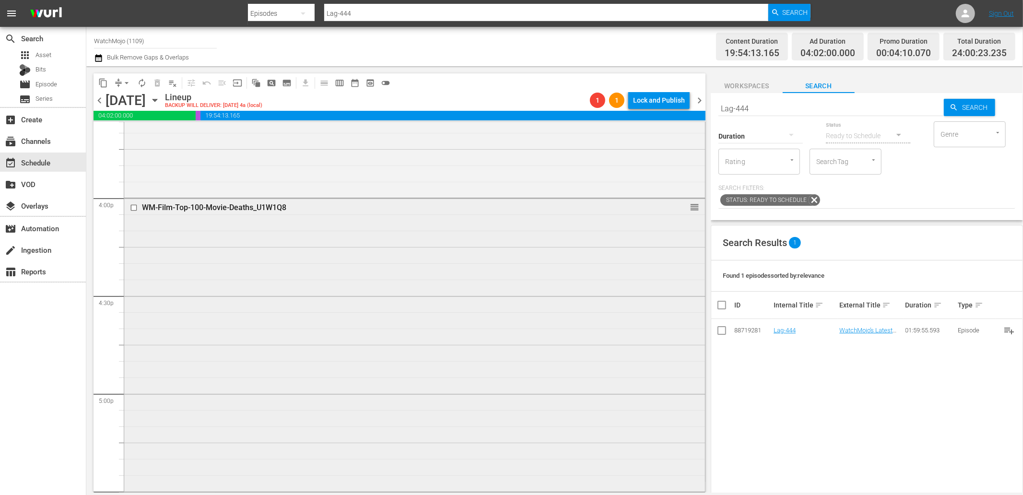
click at [250, 279] on div "WM-Film-Top-100-Movie-Deaths_U1W1Q8 reorder" at bounding box center [414, 343] width 581 height 291
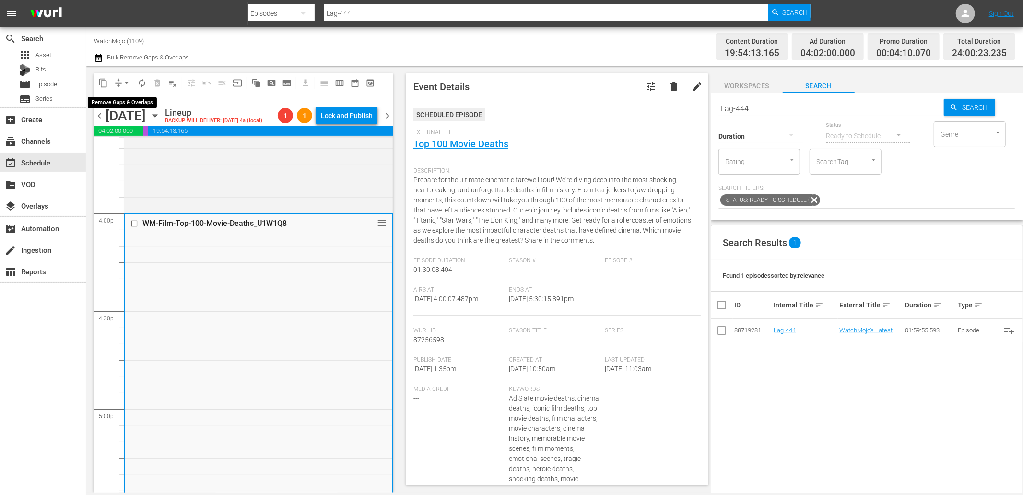
click at [125, 78] on span "arrow_drop_down" at bounding box center [127, 83] width 10 height 10
click at [151, 136] on li "Align to End of Previous Day" at bounding box center [127, 134] width 101 height 16
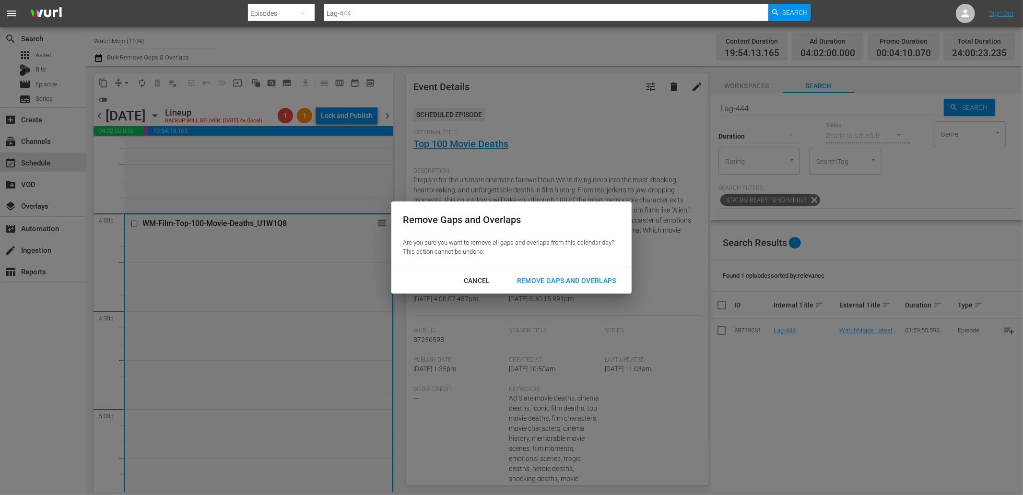
click at [561, 283] on div "Remove Gaps and Overlaps" at bounding box center [566, 281] width 115 height 12
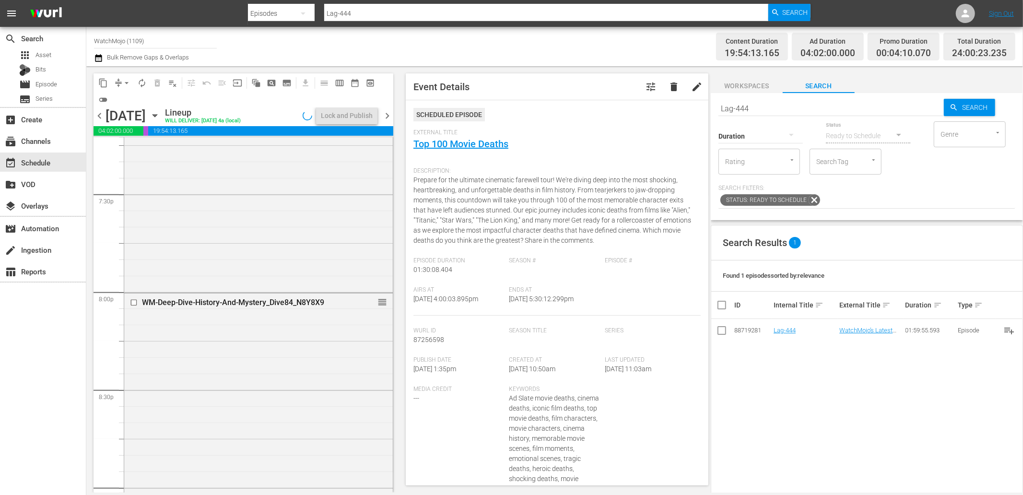
scroll to position [3799, 0]
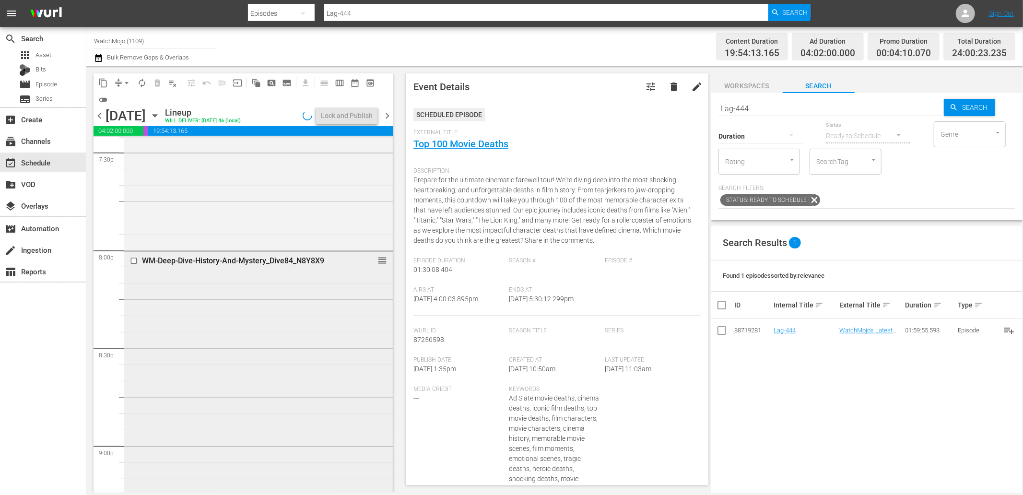
click at [270, 332] on div "WM-Deep-Dive-History-And-Mystery_Dive84_N8Y8X9 reorder" at bounding box center [258, 397] width 268 height 291
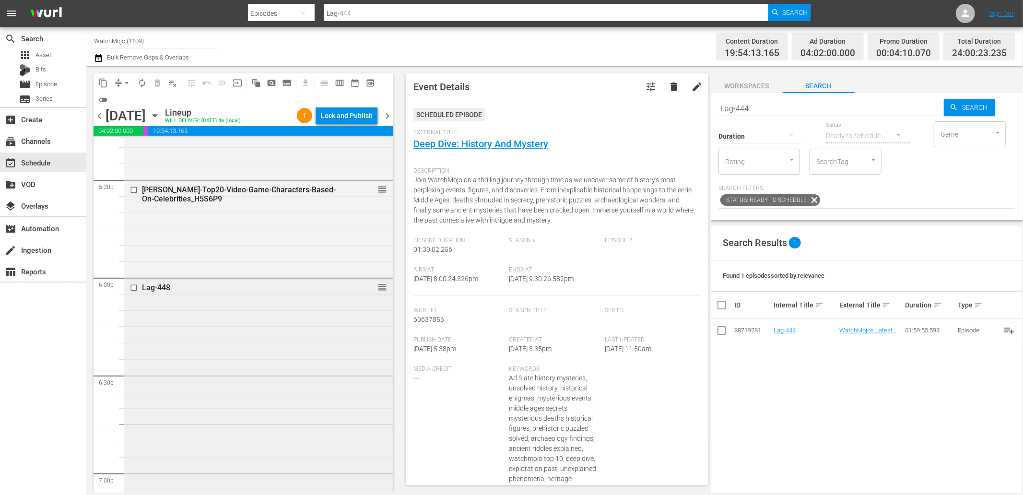
scroll to position [3373, 0]
click at [235, 331] on div "Lag-448 reorder" at bounding box center [258, 480] width 268 height 389
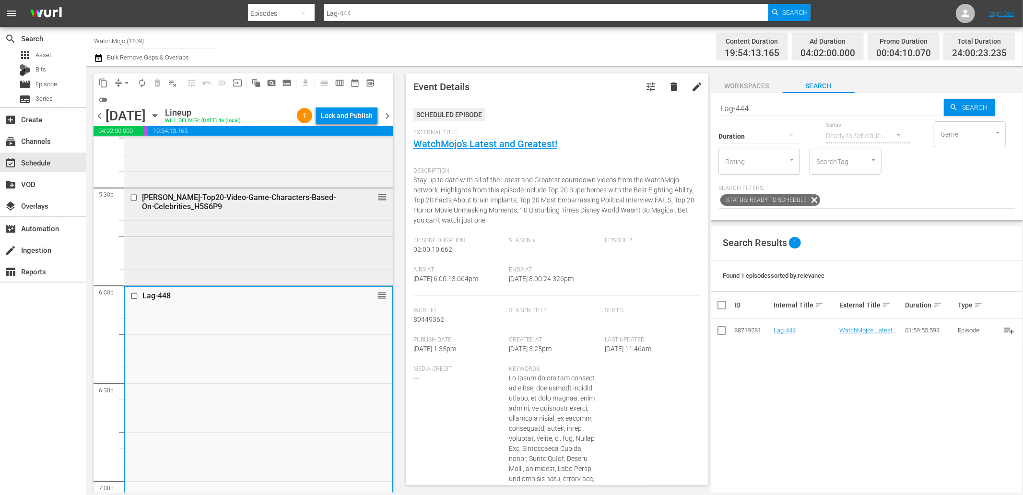
click at [200, 231] on div "WM-VG-Top20-Video-Game-Characters-Based-On-Celebrities_H5S6P9 reorder" at bounding box center [258, 235] width 268 height 95
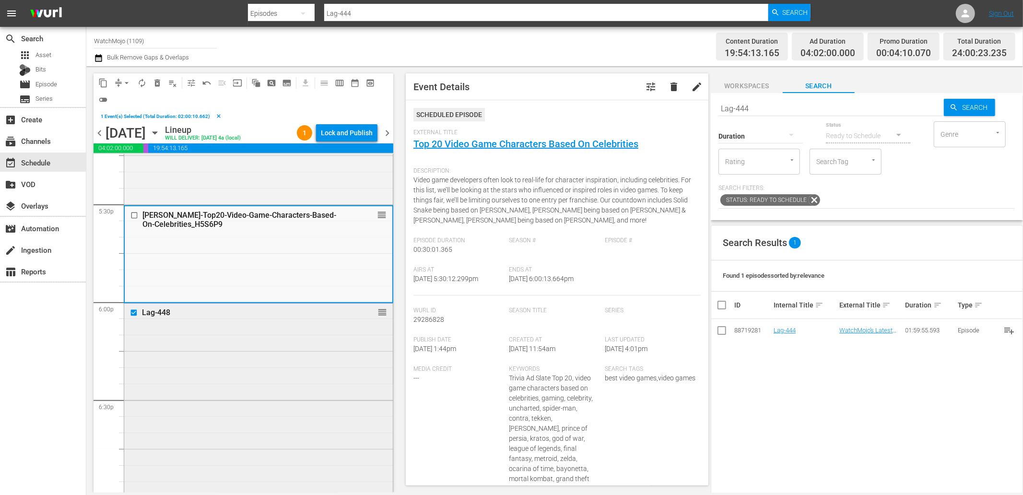
click at [248, 334] on div "Lag-448 reorder" at bounding box center [258, 497] width 268 height 389
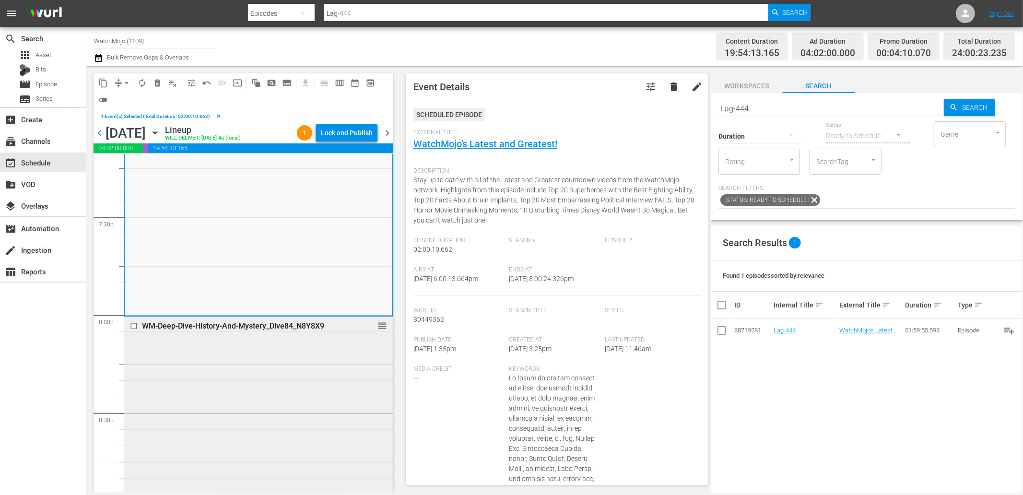
scroll to position [3835, 0]
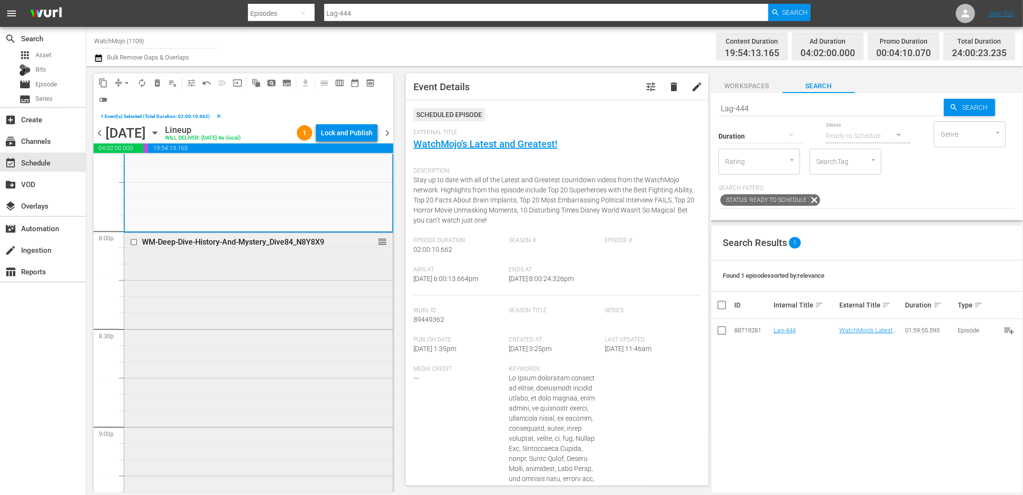
click at [290, 376] on div "WM-Deep-Dive-History-And-Mystery_Dive84_N8Y8X9 reorder" at bounding box center [258, 378] width 268 height 291
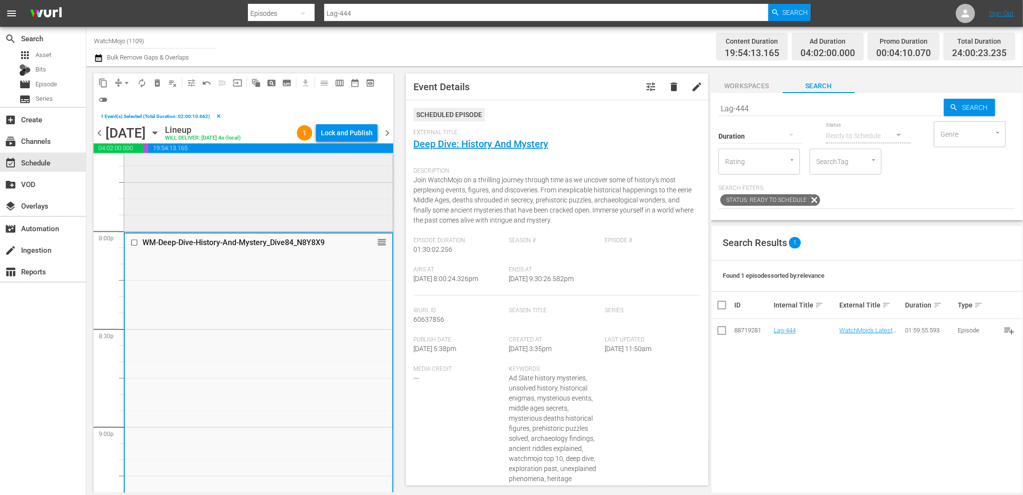
click at [232, 191] on div "Lag-448 reorder" at bounding box center [258, 35] width 268 height 389
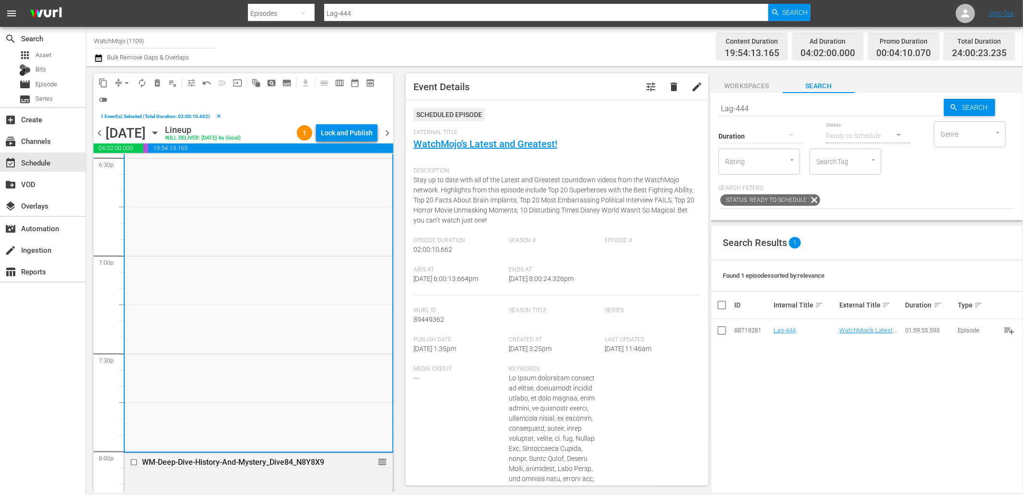
scroll to position [3480, 0]
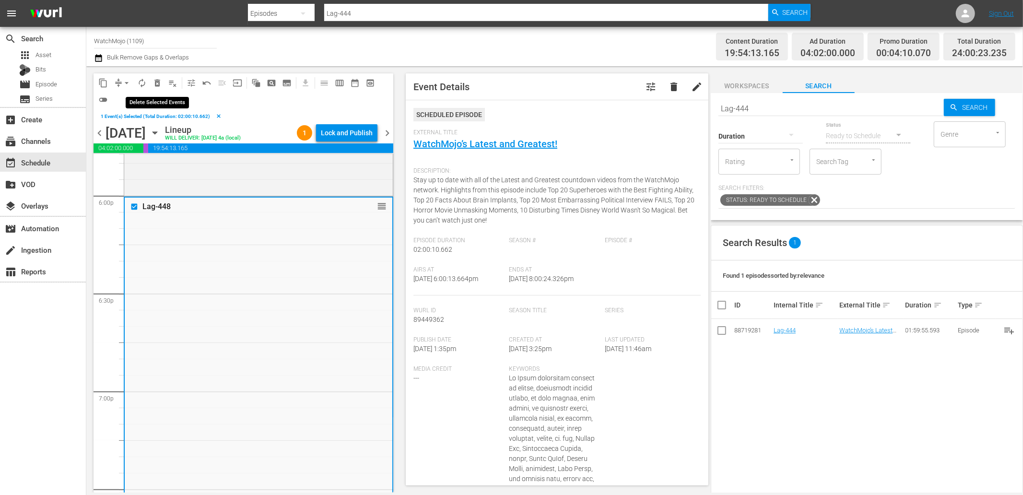
click at [154, 84] on span "delete_forever_outlined" at bounding box center [157, 83] width 10 height 10
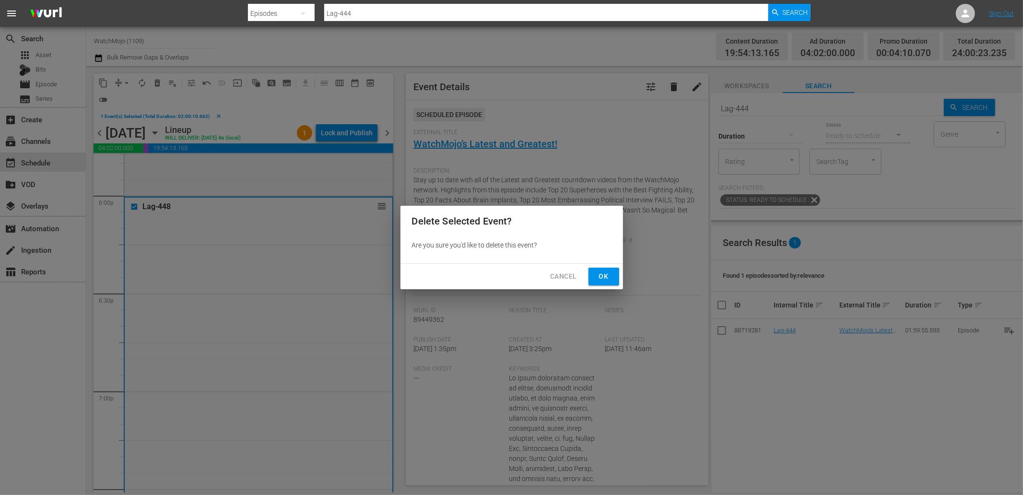
click at [596, 275] on span "Ok" at bounding box center [603, 276] width 15 height 12
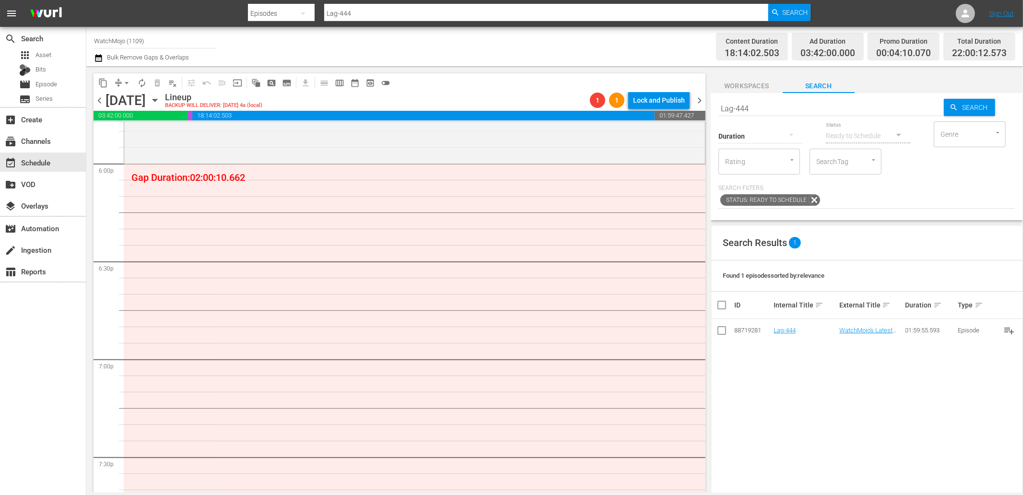
click at [683, 109] on div "content_copy compress arrow_drop_down autorenew_outlined delete_forever_outline…" at bounding box center [554, 279] width 936 height 426
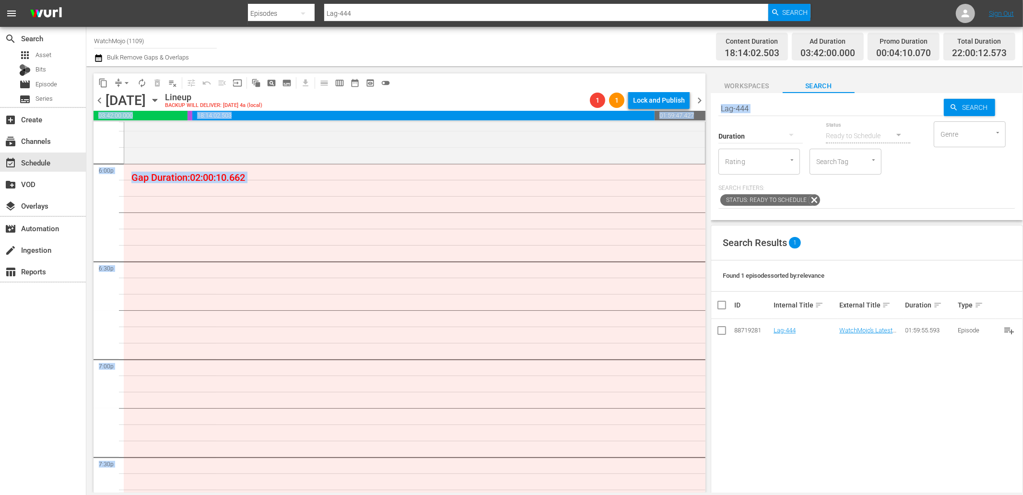
click at [773, 106] on input "Lag-444" at bounding box center [830, 108] width 225 height 23
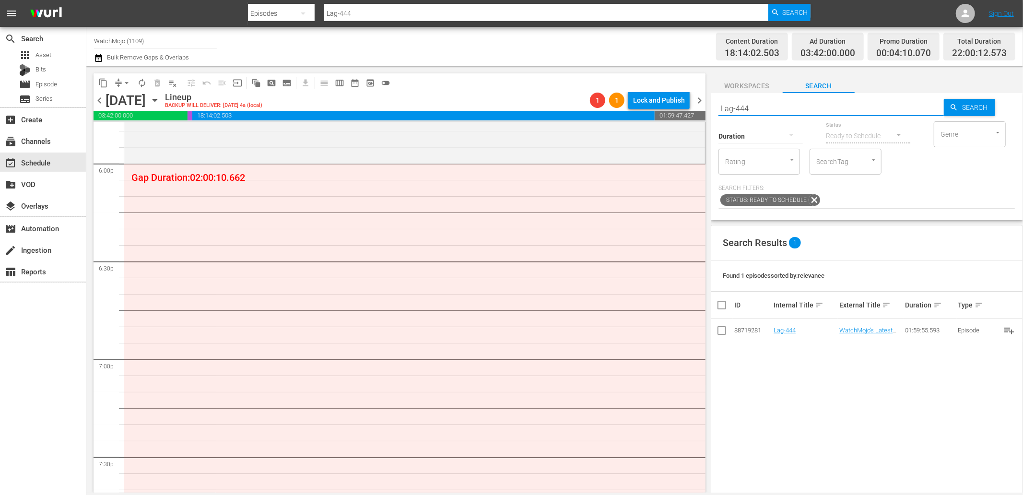
drag, startPoint x: 712, startPoint y: 98, endPoint x: 700, endPoint y: 98, distance: 11.5
click at [700, 98] on div "content_copy compress arrow_drop_down autorenew_outlined delete_forever_outline…" at bounding box center [554, 279] width 936 height 426
paste input "AG-146"
type input "LAG-146"
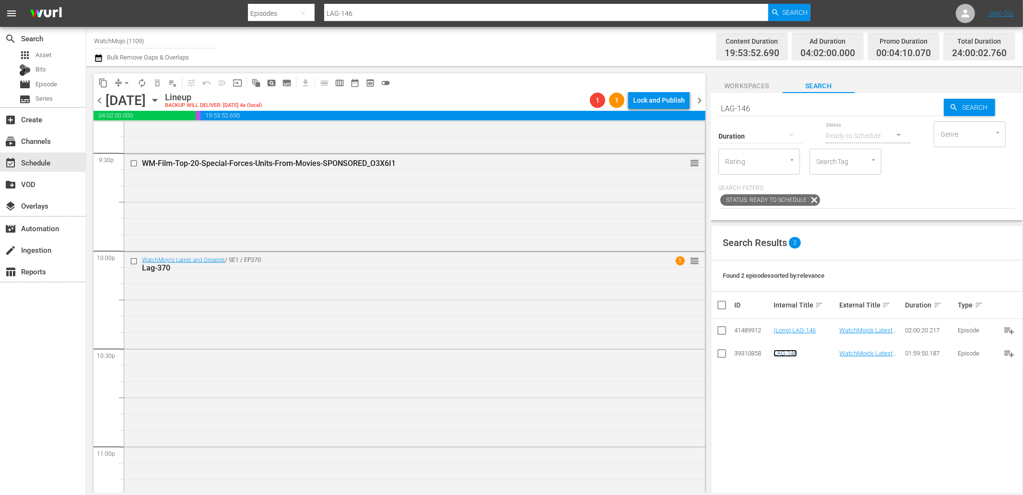
scroll to position [4325, 0]
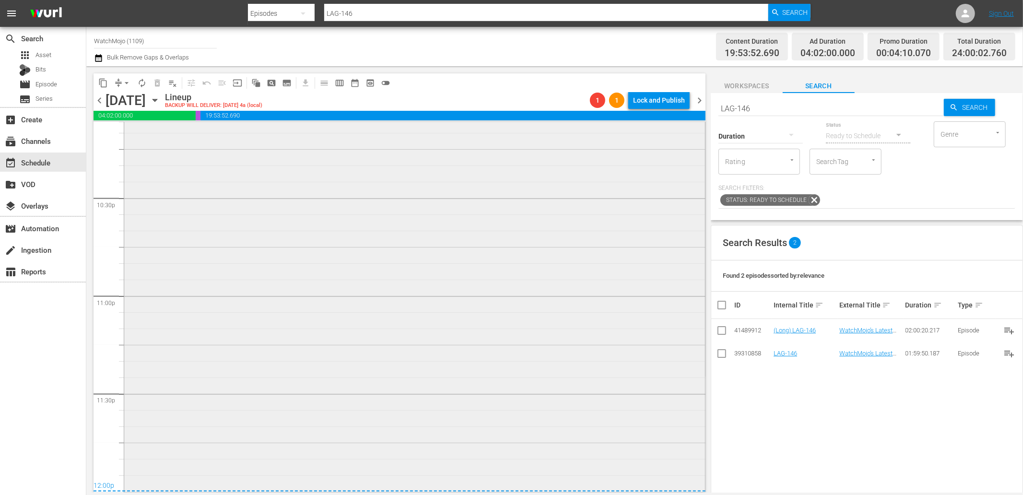
click at [384, 329] on div "WatchMojo's Latest and Greatest / SE1 / EP370: Lag-370 1 reorder" at bounding box center [414, 296] width 581 height 388
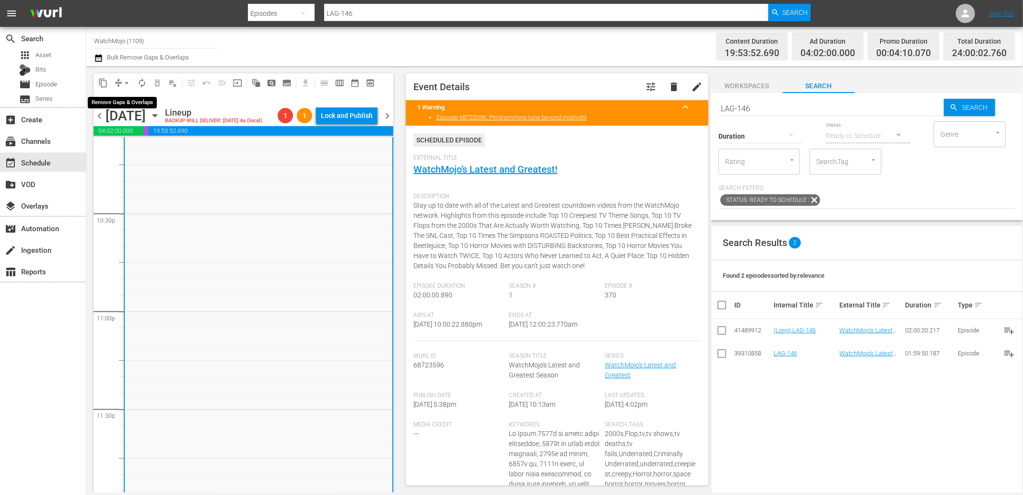
click at [121, 80] on button "arrow_drop_down" at bounding box center [126, 82] width 15 height 15
click at [116, 135] on li "Align to End of Previous Day" at bounding box center [127, 134] width 101 height 16
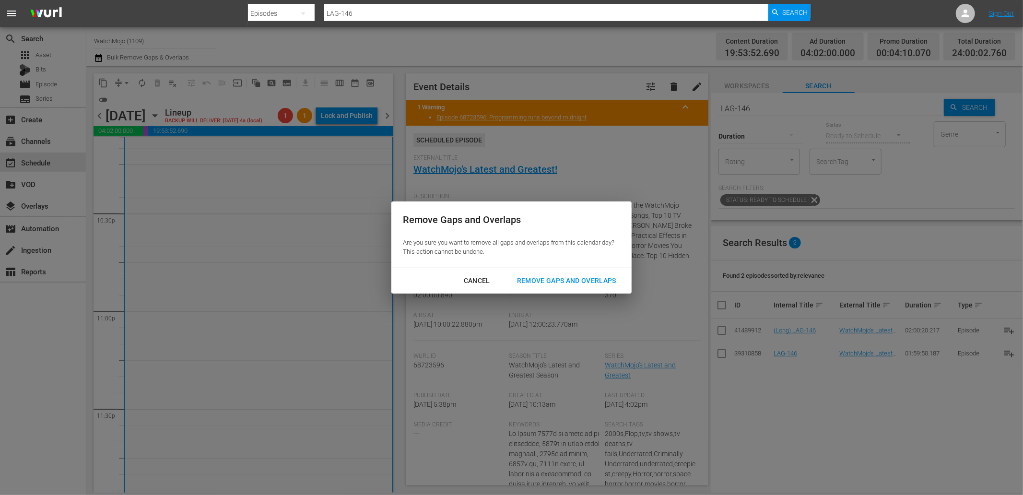
click at [525, 276] on div "Remove Gaps and Overlaps" at bounding box center [566, 281] width 115 height 12
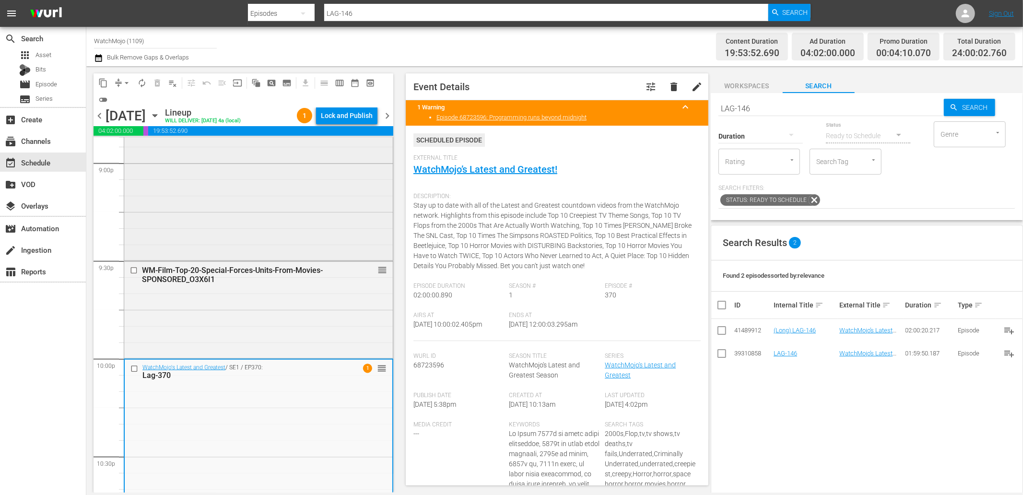
scroll to position [4005, 0]
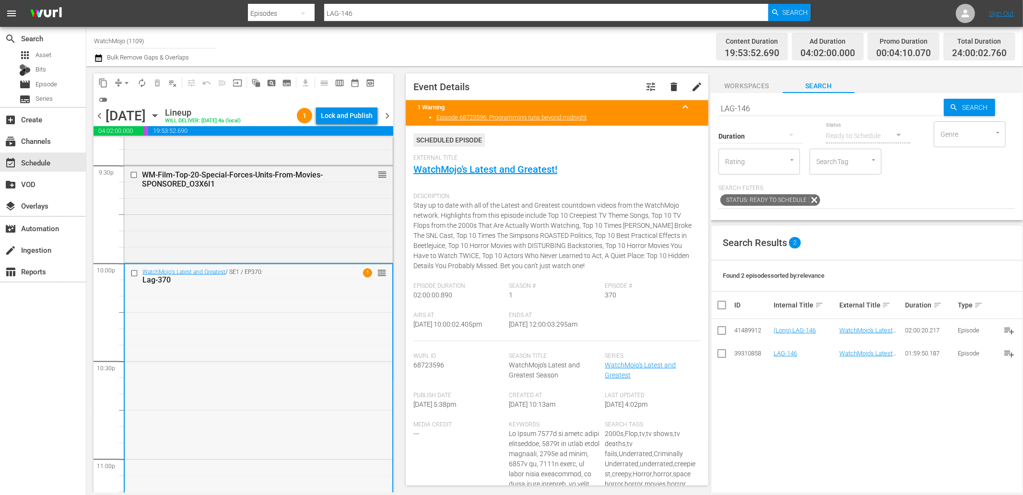
scroll to position [4219, 0]
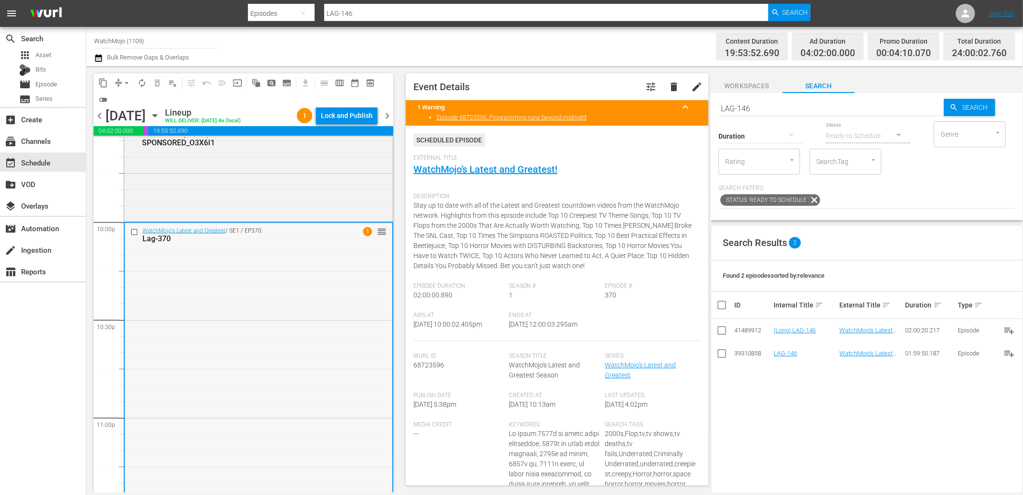
click at [130, 233] on input "checkbox" at bounding box center [135, 232] width 10 height 8
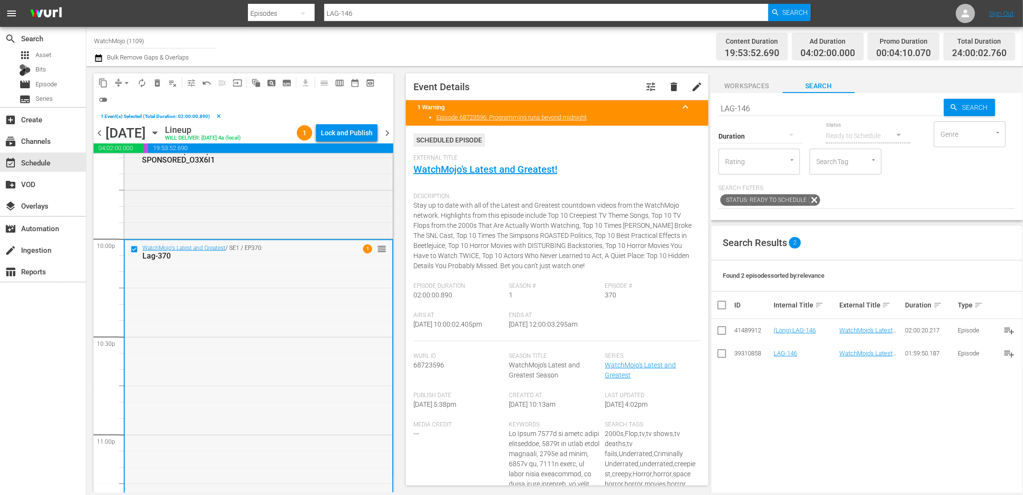
click at [203, 309] on div "WatchMojo's Latest and Greatest / SE1 / EP370: Lag-370 1 reorder" at bounding box center [259, 434] width 268 height 388
drag, startPoint x: 722, startPoint y: 101, endPoint x: 639, endPoint y: 108, distance: 82.8
click at [639, 108] on div "content_copy compress arrow_drop_down autorenew_outlined delete_forever_outline…" at bounding box center [554, 279] width 936 height 426
paste input "ag-226 (Comedy Special)"
type input "Lag-226 (Comedy Special)"
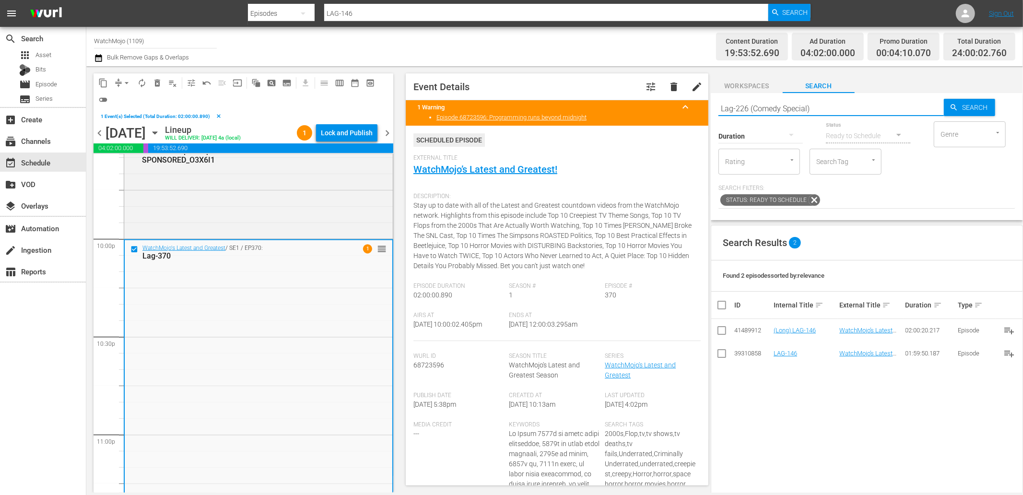
type input "Lag-226 (Comedy Special)"
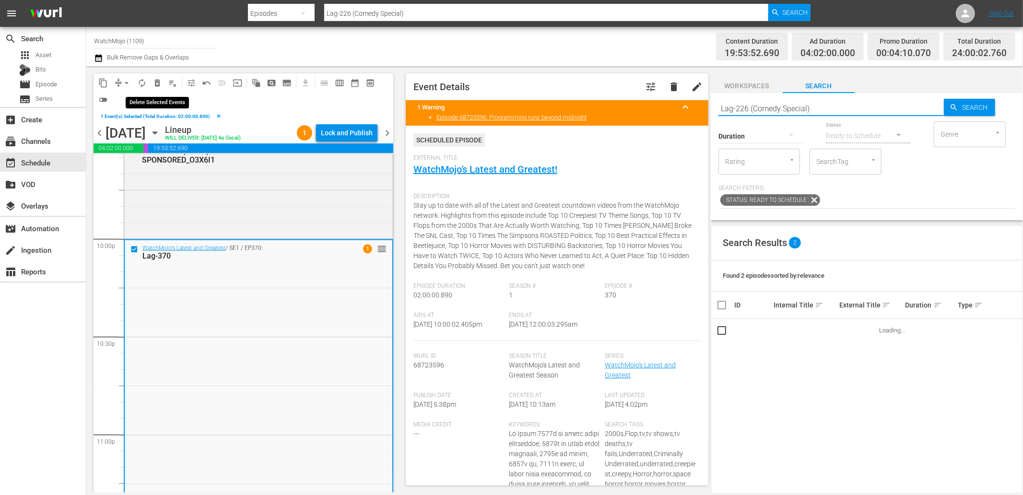
type input "Lag-226 (Comedy Special)"
click at [157, 83] on span "delete_forever_outlined" at bounding box center [157, 83] width 10 height 10
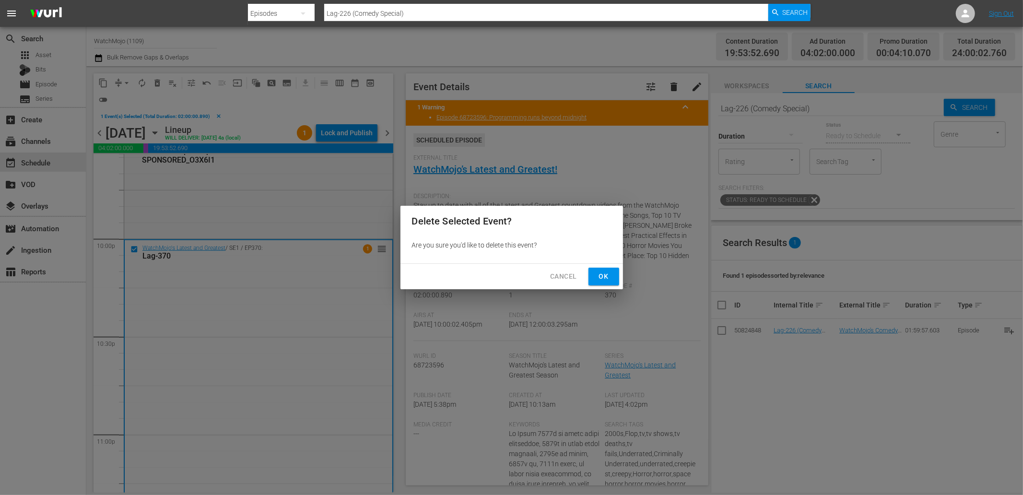
click at [607, 275] on span "Ok" at bounding box center [603, 276] width 15 height 12
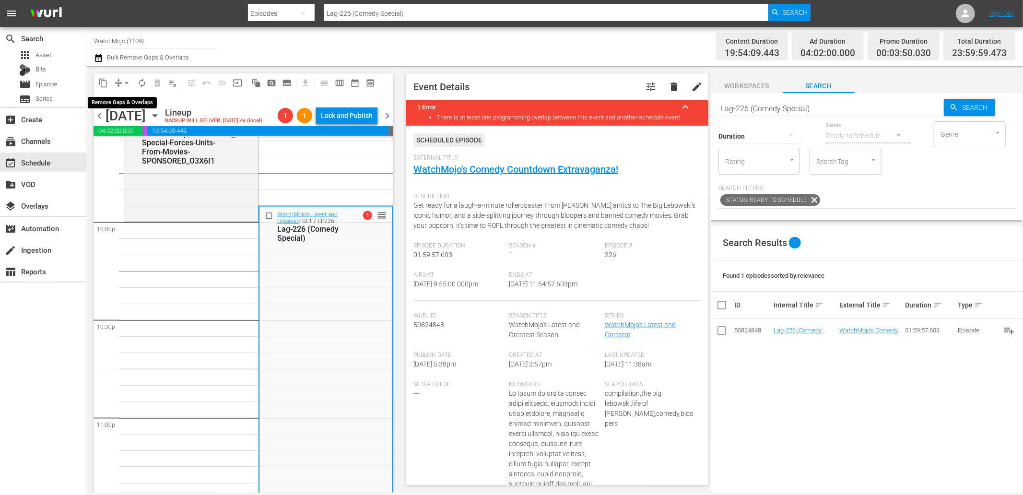
click at [122, 83] on span "arrow_drop_down" at bounding box center [127, 83] width 10 height 10
click at [151, 132] on li "Align to End of Previous Day" at bounding box center [127, 134] width 101 height 16
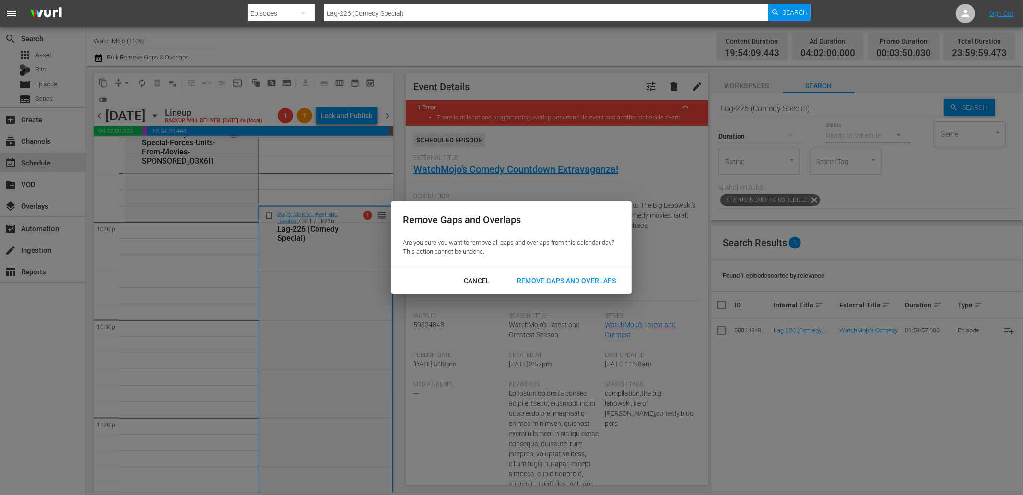
click at [596, 281] on div "Remove Gaps and Overlaps" at bounding box center [566, 281] width 115 height 12
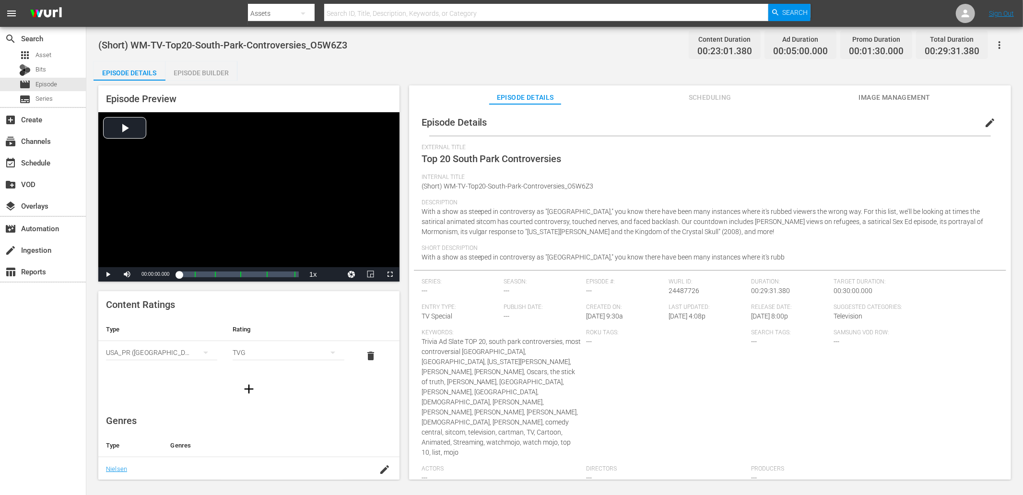
click at [209, 71] on div "Episode Builder" at bounding box center [201, 72] width 72 height 23
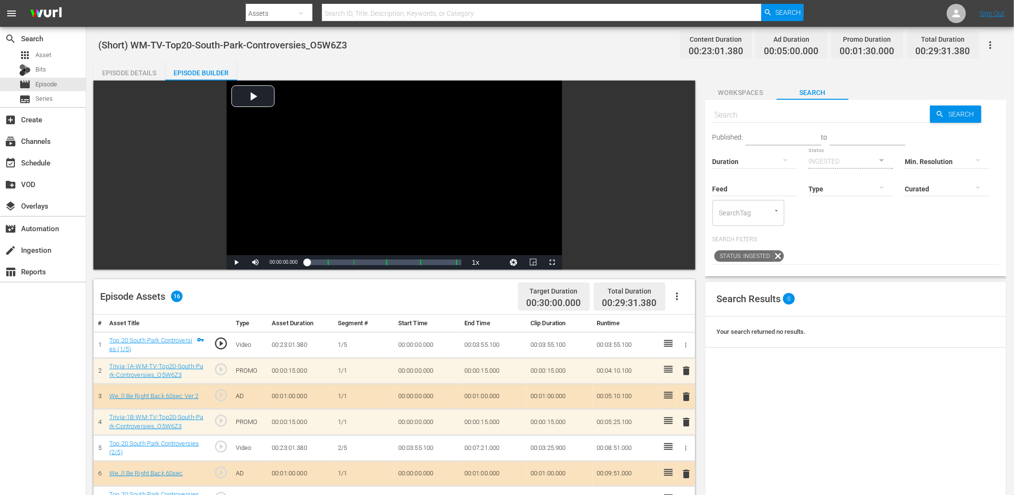
click at [128, 65] on div "Episode Details" at bounding box center [129, 72] width 72 height 23
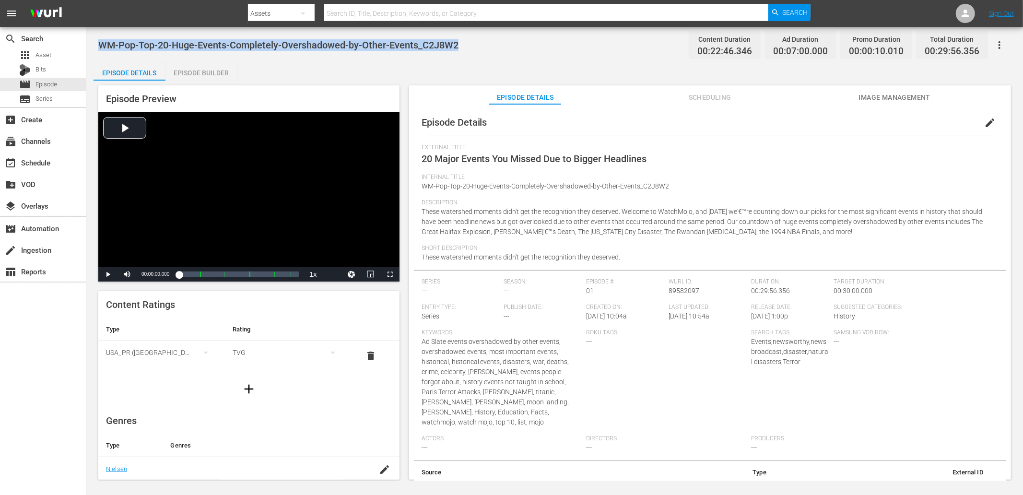
drag, startPoint x: 467, startPoint y: 47, endPoint x: 95, endPoint y: 49, distance: 372.0
click at [94, 49] on div "WM-Pop-Top-20-Huge-Events-Completely-Overshadowed-by-Other-Events_C2J8W2 Conten…" at bounding box center [554, 254] width 936 height 454
copy span "WM-Pop-Top-20-Huge-Events-Completely-Overshadowed-by-Other-Events_C2J8W2"
click at [349, 53] on div "WM-Pop-Top-20-Huge-Events-Completely-Overshadowed-by-Other-Events_C2J8W2 Conten…" at bounding box center [554, 45] width 912 height 22
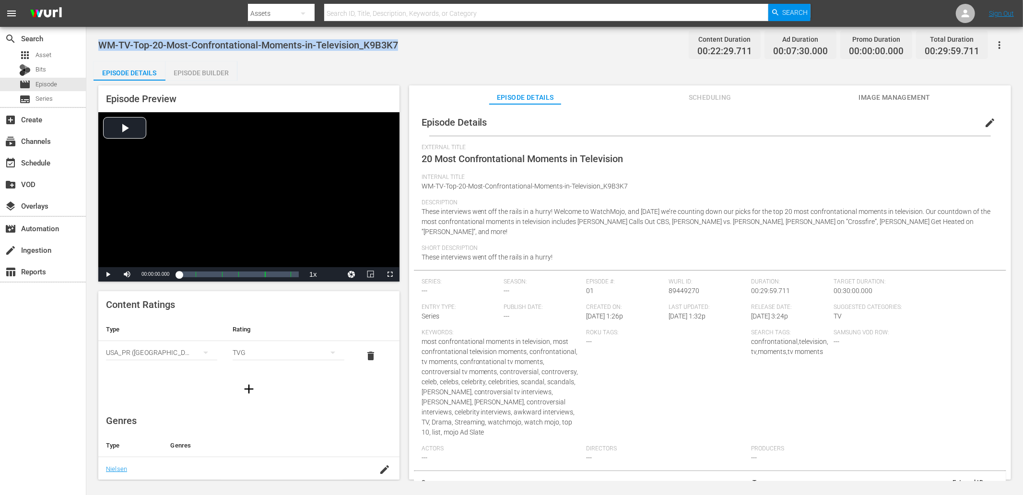
drag, startPoint x: 416, startPoint y: 43, endPoint x: 101, endPoint y: 47, distance: 315.0
click at [101, 47] on div "WM-TV-Top-20-Most-Confrontational-Moments-in-Television_K9B3K7 Content Duration…" at bounding box center [554, 45] width 912 height 22
copy span "WM-TV-Top-20-Most-Confrontational-Moments-in-Television_K9B3K7"
click at [354, 46] on span "WM-TV-Top-20-Most-Confrontational-Moments-in-Television_K9B3K7" at bounding box center [248, 45] width 300 height 12
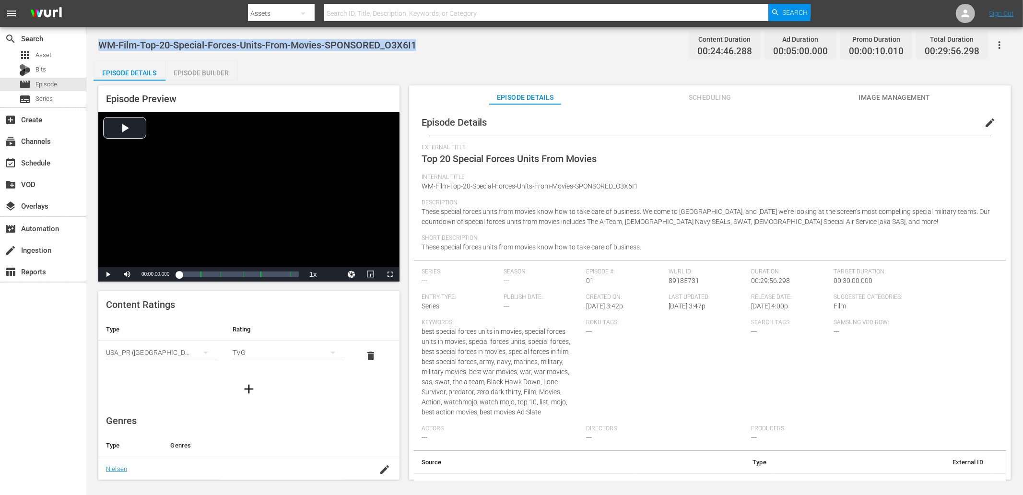
drag, startPoint x: 430, startPoint y: 42, endPoint x: 96, endPoint y: 48, distance: 333.7
click at [96, 48] on div "WM-Film-Top-20-Special-Forces-Units-From-Movies-SPONSORED_O3X6I1 Content Durati…" at bounding box center [554, 254] width 936 height 454
copy span "WM-Film-Top-20-Special-Forces-Units-From-Movies-SPONSORED_O3X6I1"
click at [299, 59] on div "WM-Film-Top-20-Special-Forces-Units-From-Movies-SPONSORED_O3X6I1 Content Durati…" at bounding box center [554, 254] width 936 height 454
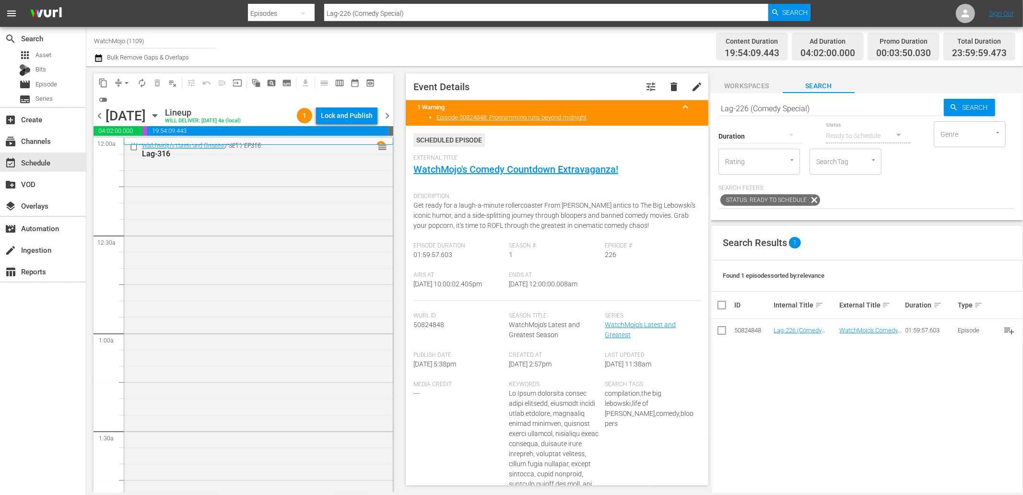
scroll to position [4219, 0]
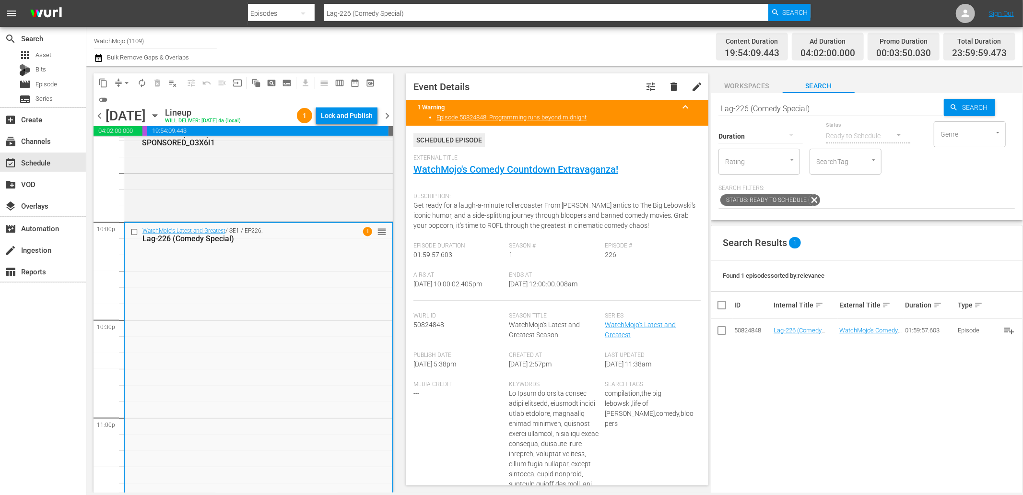
click at [549, 288] on span "[DATE] 12:00:00.008am" at bounding box center [543, 284] width 69 height 8
copy span "12:00:00.008am"
click at [389, 116] on span "chevron_right" at bounding box center [387, 116] width 12 height 12
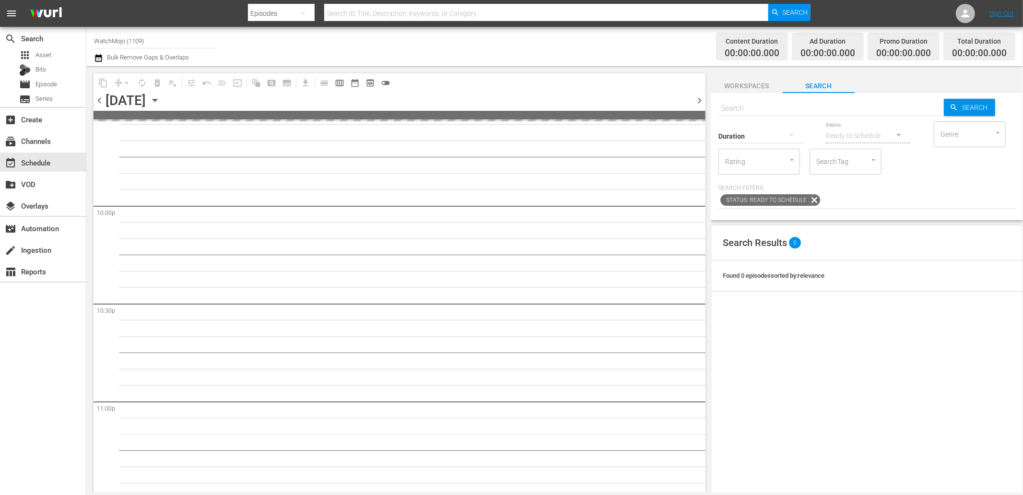
scroll to position [4202, 0]
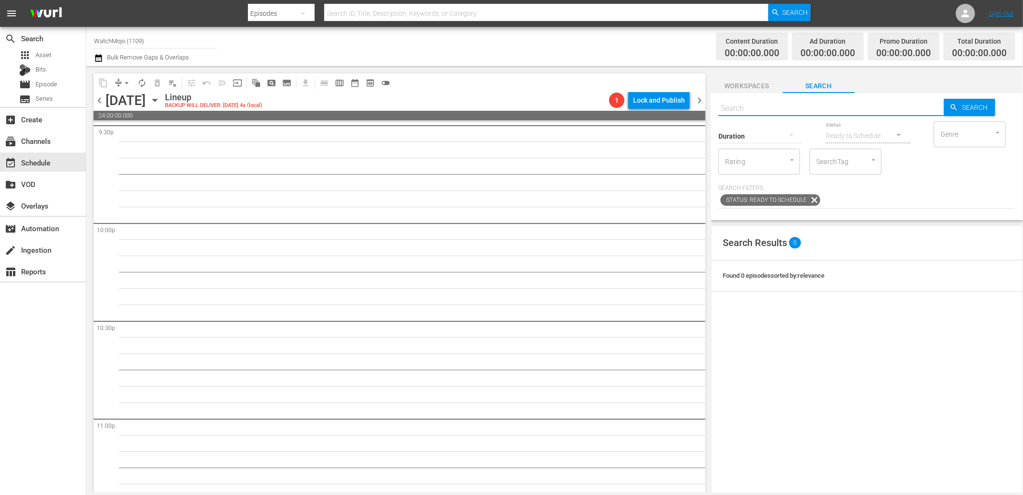
click at [763, 108] on input "text" at bounding box center [830, 108] width 225 height 23
paste input "Lag-317"
type input "Lag-317"
drag, startPoint x: 723, startPoint y: 106, endPoint x: 640, endPoint y: 116, distance: 83.1
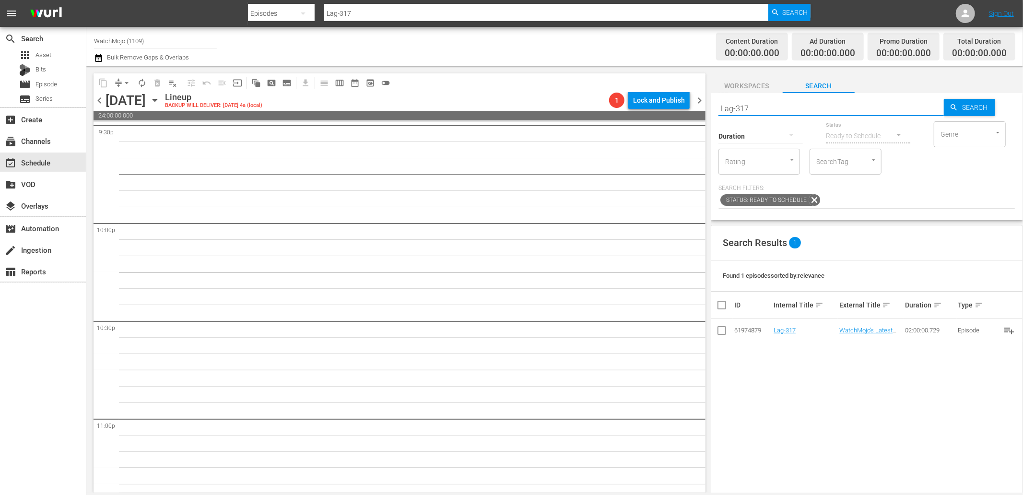
click at [640, 116] on div "content_copy compress arrow_drop_down autorenew_outlined delete_forever_outline…" at bounding box center [554, 279] width 936 height 426
paste input "WM-Film-Top-20-Hilariously-Awful-Movie-Fights_Z5Z3Y2"
type input "WM-Film-Top-20-Hilariously-Awful-Movie-Fights_Z5Z3Y2"
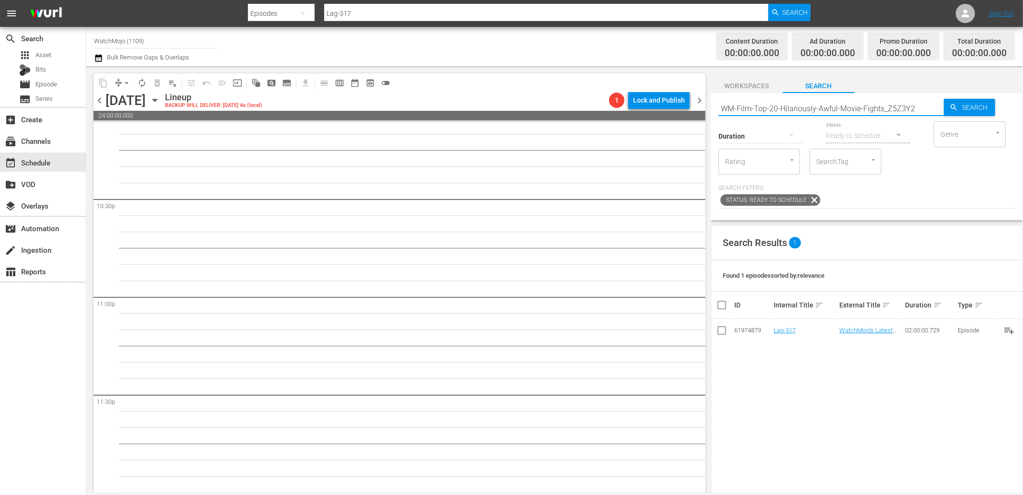
type input "WM-Film-Top-20-Hilariously-Awful-Movie-Fights_Z5Z3Y2"
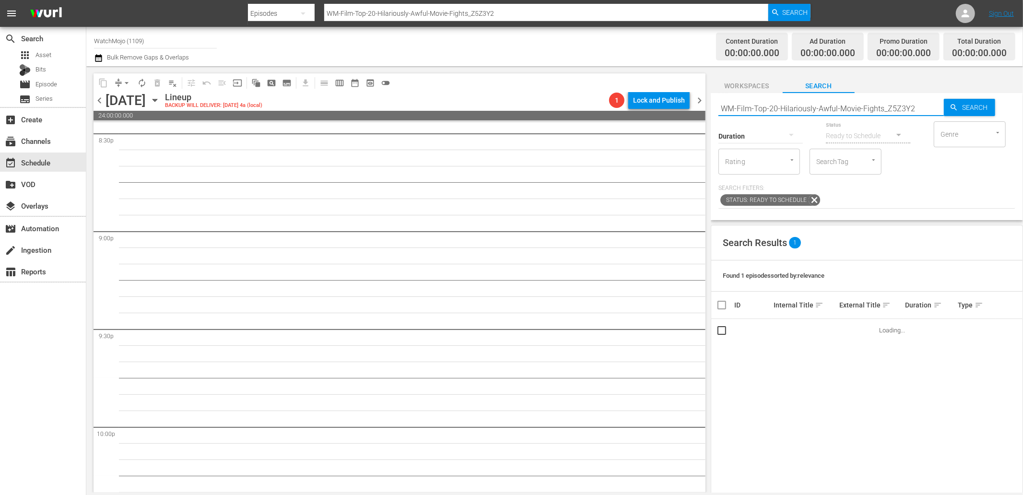
scroll to position [3934, 0]
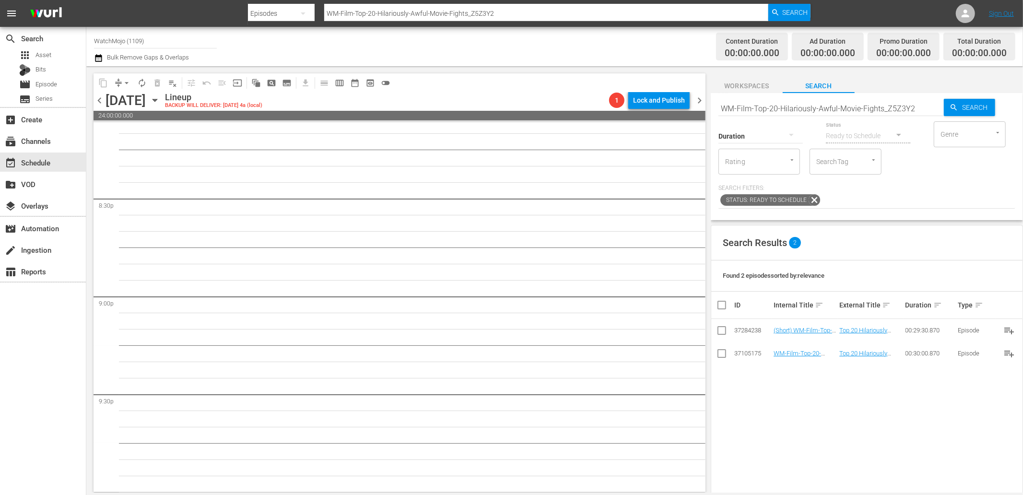
click at [816, 114] on input "WM-Film-Top-20-Hilariously-Awful-Movie-Fights_Z5Z3Y2" at bounding box center [830, 108] width 225 height 23
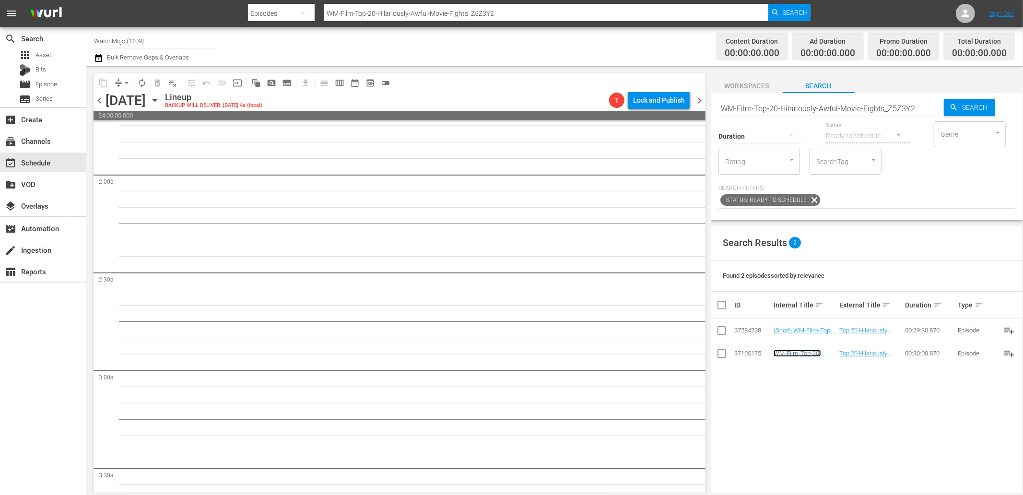
scroll to position [355, 0]
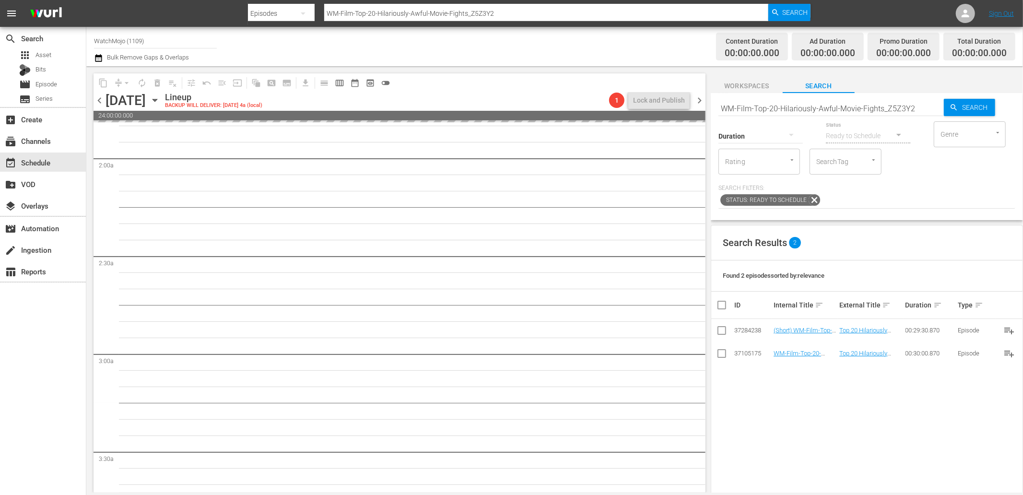
click at [861, 109] on input "WM-Film-Top-20-Hilariously-Awful-Movie-Fights_Z5Z3Y2" at bounding box center [830, 108] width 225 height 23
paste input "Lag-317"
type input "Lag-317"
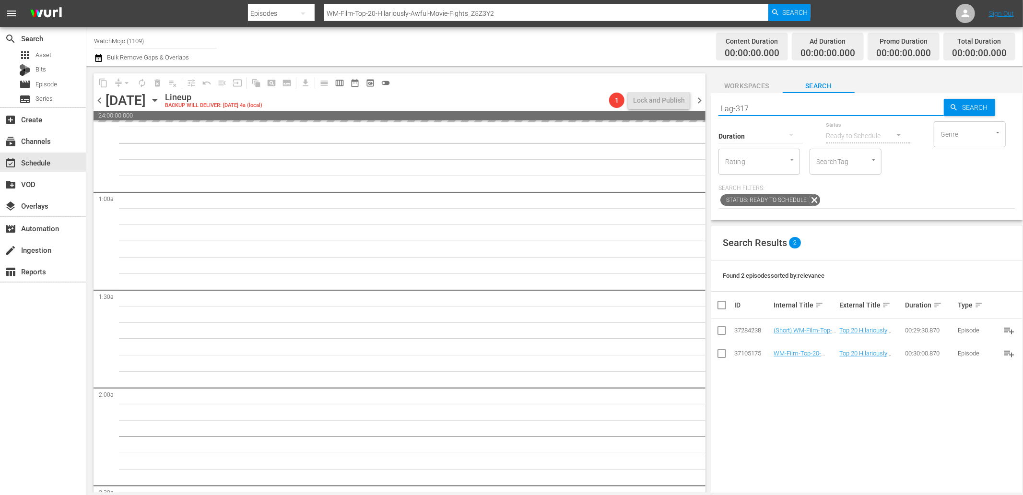
scroll to position [0, 0]
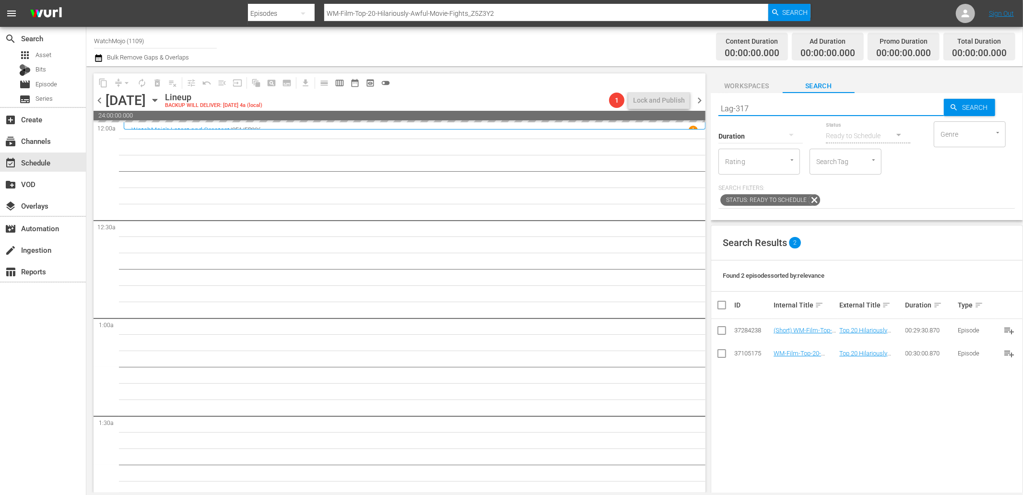
type input "Lag-317"
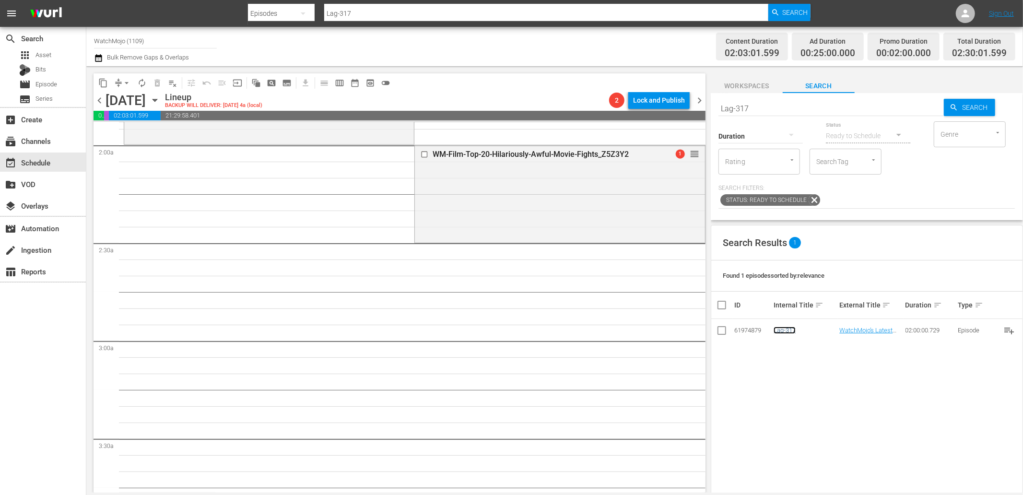
scroll to position [355, 0]
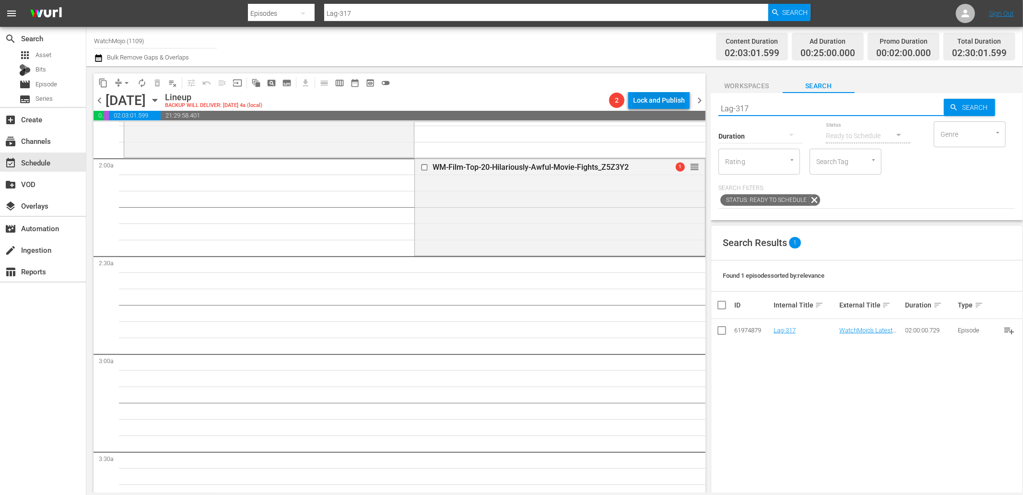
drag, startPoint x: 778, startPoint y: 111, endPoint x: 636, endPoint y: 101, distance: 141.8
click at [636, 101] on div "content_copy compress arrow_drop_down autorenew_outlined delete_forever_outline…" at bounding box center [554, 279] width 936 height 426
paste input "WM-Celeb-Top-20-Hilarious-[PERSON_NAME]-Moments_X7N8Q4"
type input "WM-Celeb-Top-20-Hilarious-[PERSON_NAME]-Moments_X7N8Q4"
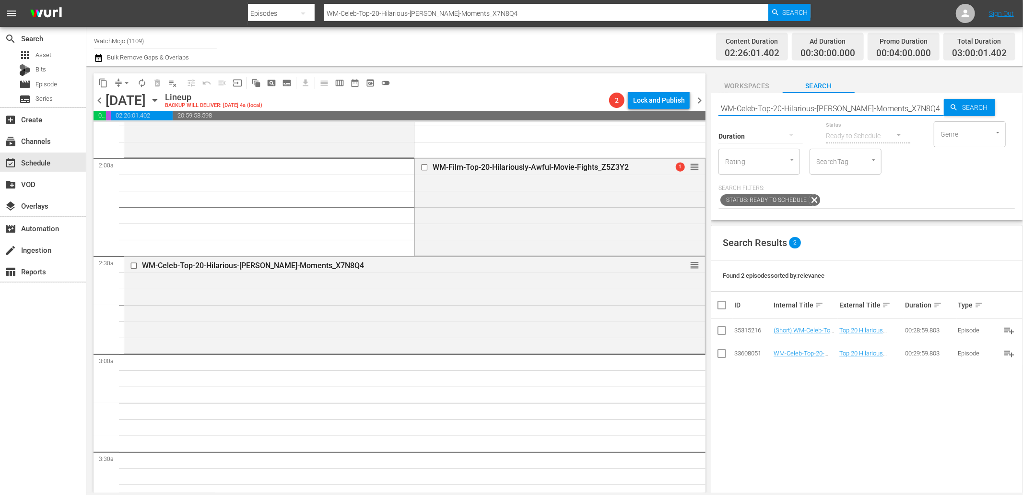
click at [769, 111] on input "WM-Celeb-Top-20-Hilarious-Kevin-Hart-Moments_X7N8Q4" at bounding box center [830, 108] width 225 height 23
paste input "TV-Top20-Brooklyn-Nine-Nine-Cold-Opens_P0W4V"
type input "WM-TV-Top20-Brooklyn-Nine-Nine-Cold-Opens_P0W4V4"
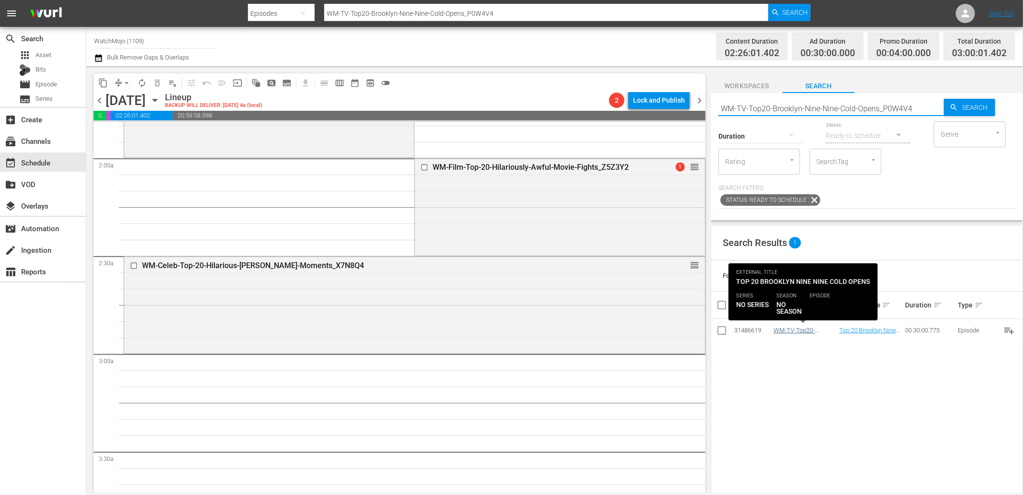
type input "WM-TV-Top20-Brooklyn-Nine-Nine-Cold-Opens_P0W4V4"
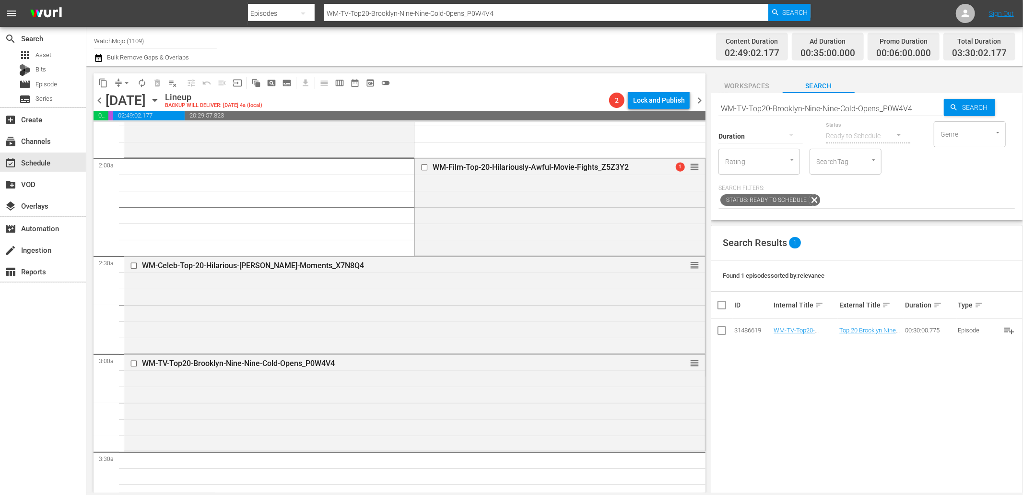
click at [804, 106] on input "WM-TV-Top20-Brooklyn-Nine-Nine-Cold-Opens_P0W4V4" at bounding box center [830, 108] width 225 height 23
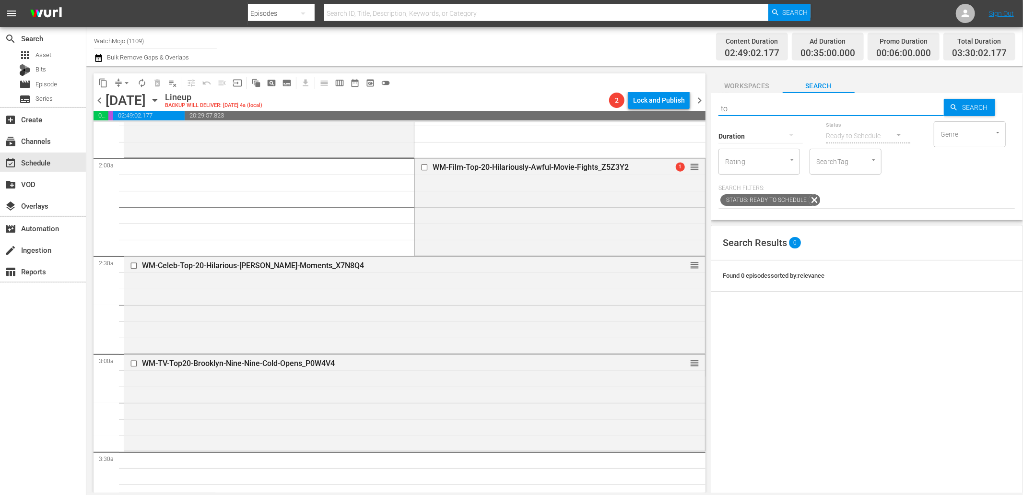
type input "top"
type input "Top 20"
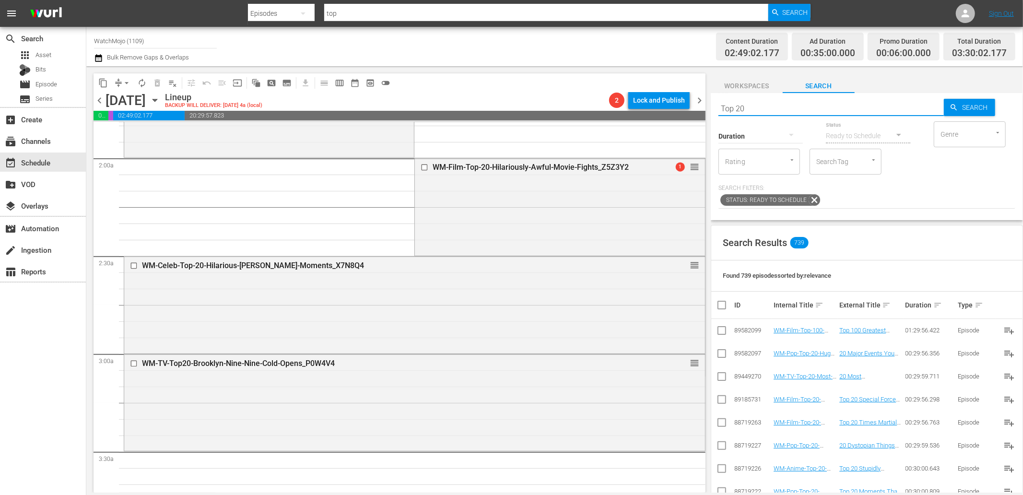
type input "Top 20"
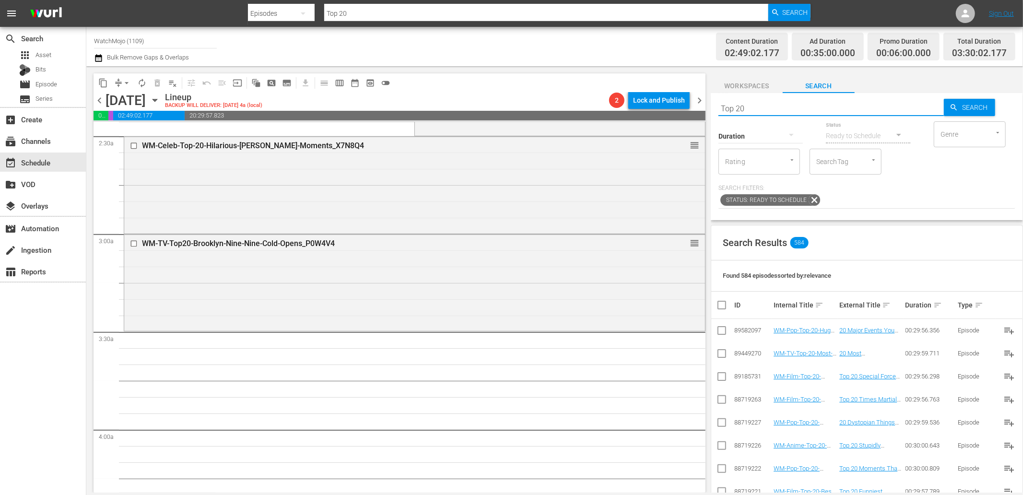
scroll to position [497, 0]
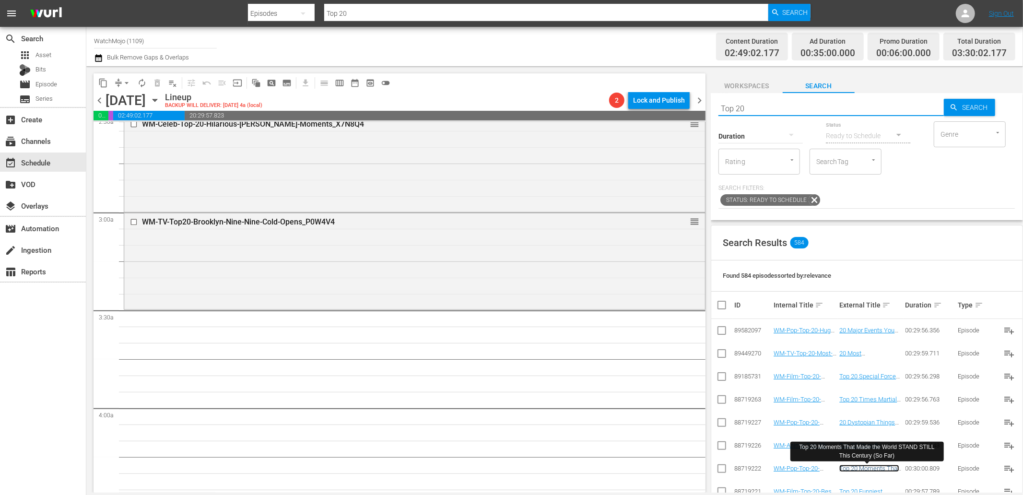
click at [861, 469] on link "Top 20 Moments That Made the World STAND STILL This Century (So Far)" at bounding box center [869, 479] width 60 height 29
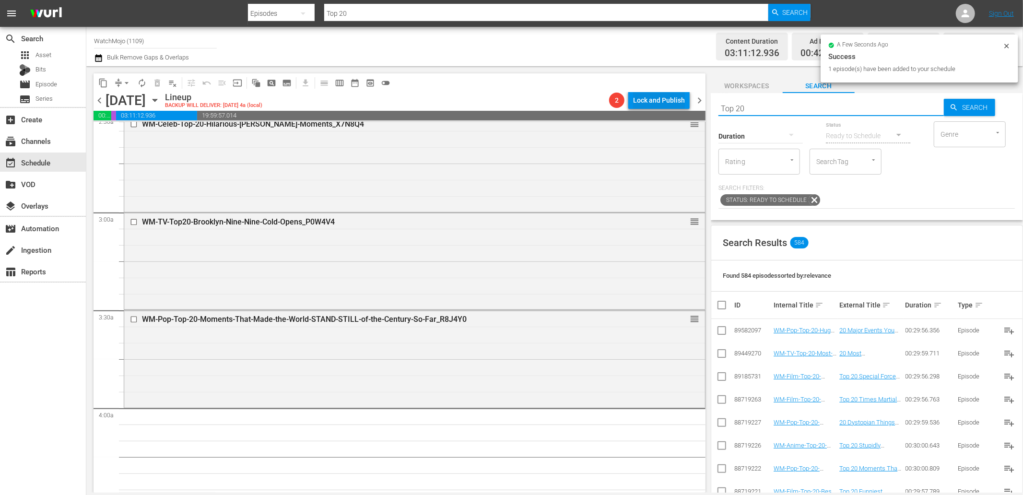
drag, startPoint x: 754, startPoint y: 103, endPoint x: 654, endPoint y: 102, distance: 99.7
click at [654, 102] on div "content_copy compress arrow_drop_down autorenew_outlined delete_forever_outline…" at bounding box center [554, 279] width 936 height 426
paste input "Lag-365"
type input "Lag-365"
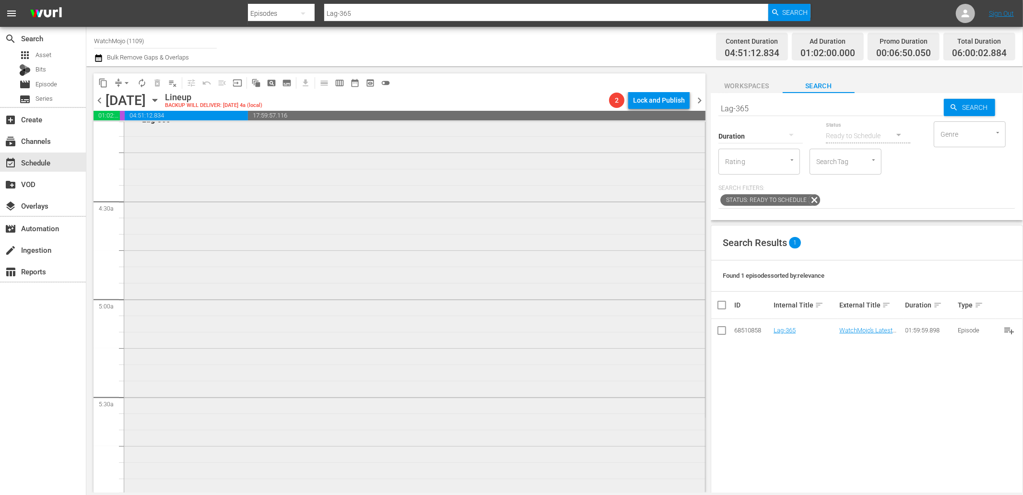
scroll to position [852, 0]
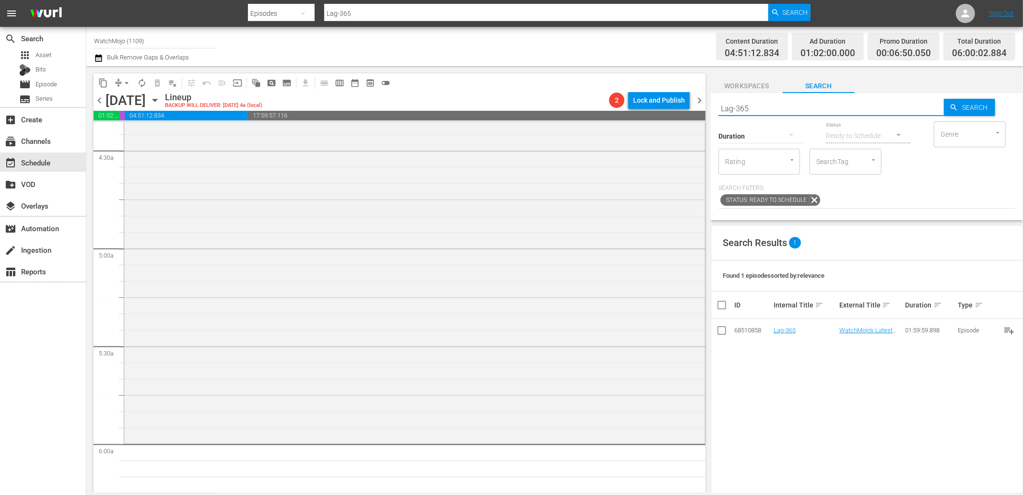
drag, startPoint x: 766, startPoint y: 110, endPoint x: 656, endPoint y: 115, distance: 109.9
click at [656, 115] on div "content_copy compress arrow_drop_down autorenew_outlined delete_forever_outline…" at bounding box center [554, 279] width 936 height 426
paste input "84"
type input "Lag-384"
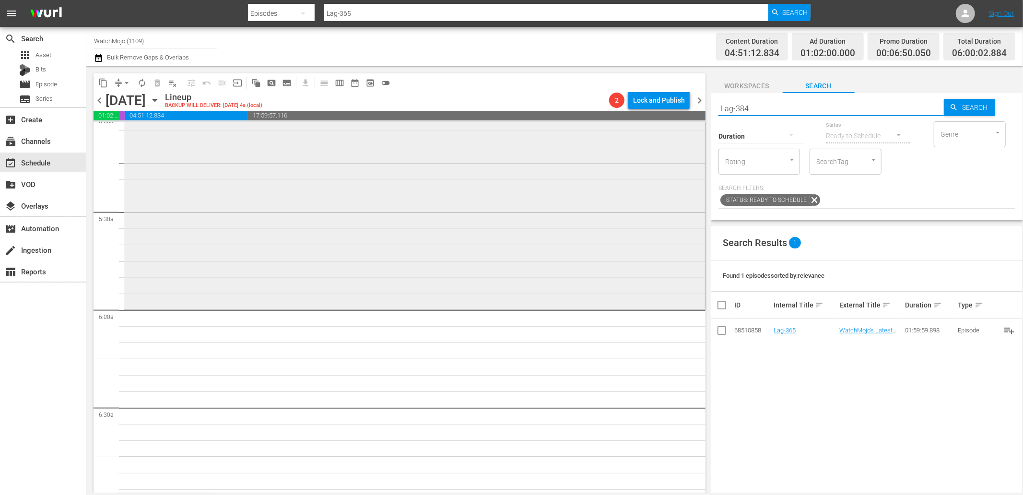
scroll to position [994, 0]
type input "Lag-384"
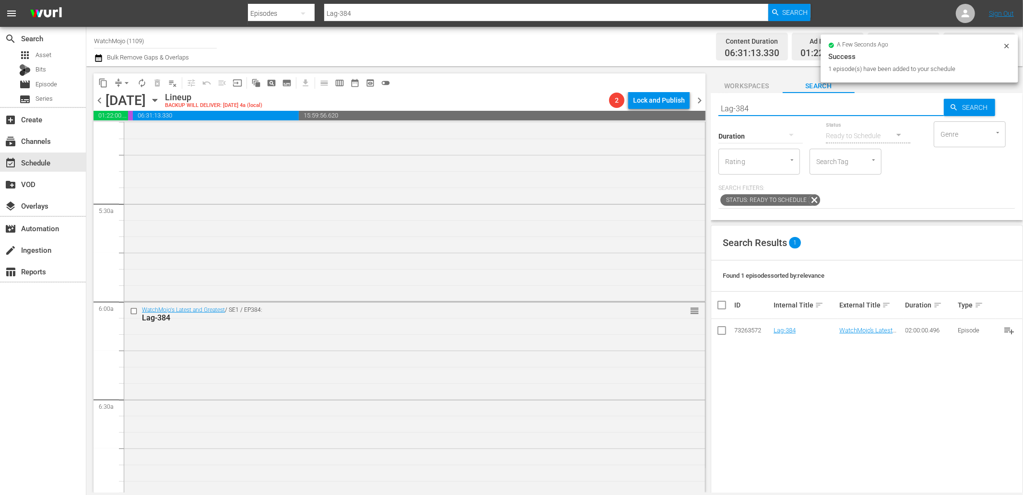
drag, startPoint x: 780, startPoint y: 106, endPoint x: 659, endPoint y: 108, distance: 120.8
click at [659, 108] on div "content_copy compress arrow_drop_down autorenew_outlined delete_forever_outline…" at bounding box center [554, 279] width 936 height 426
paste input "65"
type input "Lag-365"
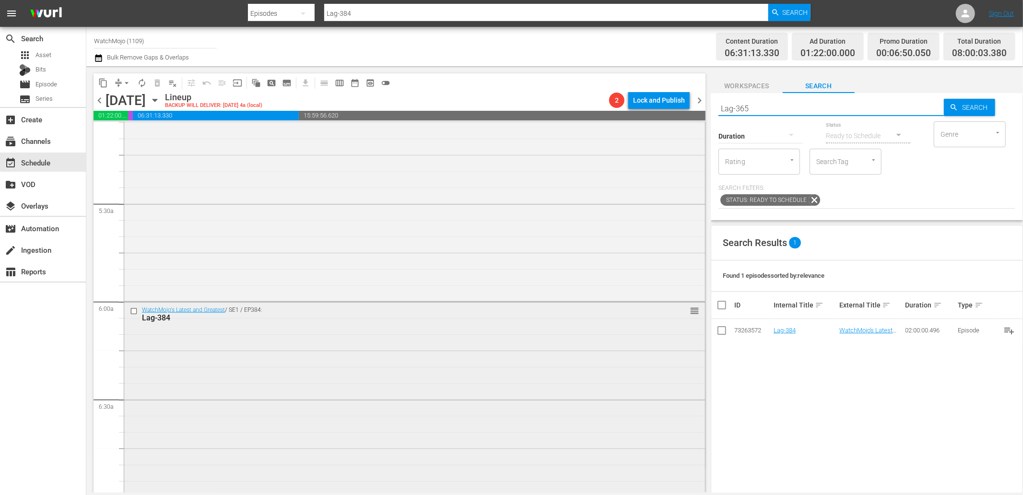
type input "Lag-365"
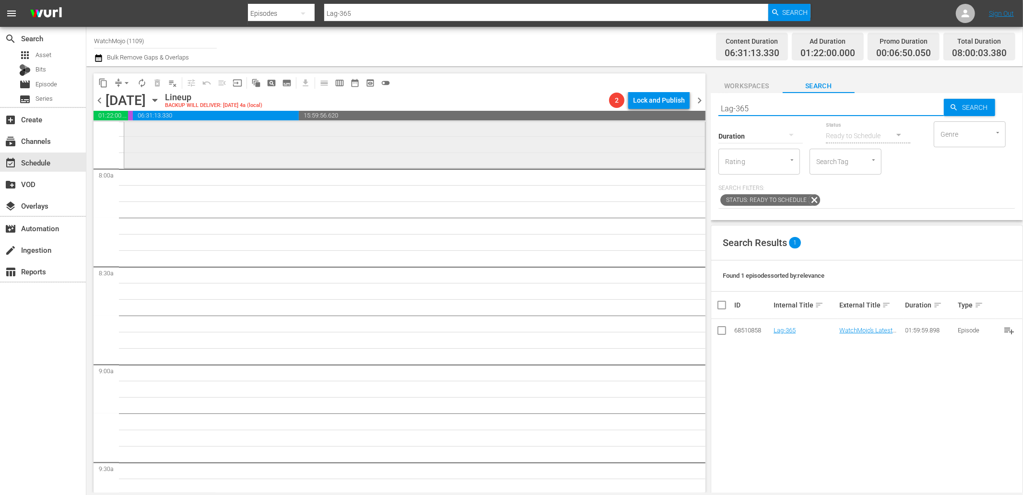
scroll to position [1527, 0]
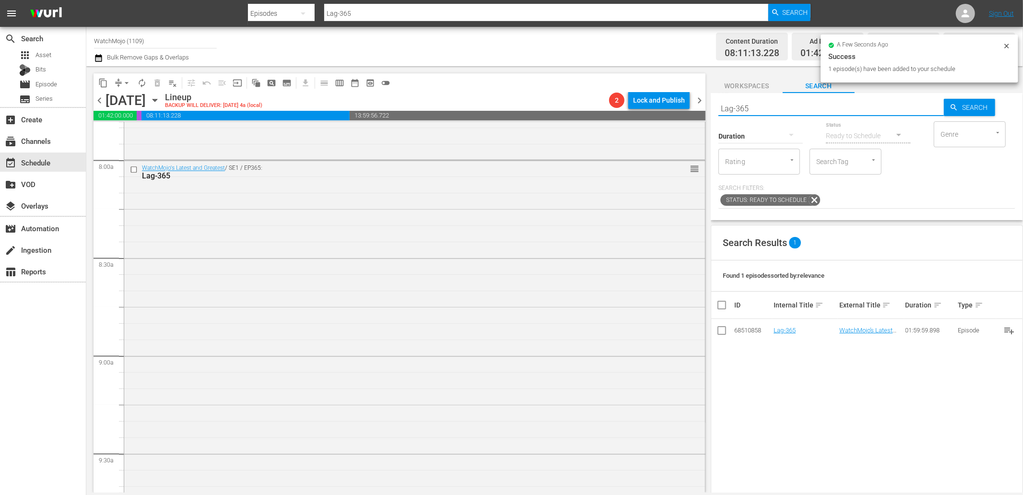
drag, startPoint x: 803, startPoint y: 110, endPoint x: 677, endPoint y: 116, distance: 125.3
click at [653, 114] on div "content_copy compress arrow_drop_down autorenew_outlined delete_forever_outline…" at bounding box center [554, 279] width 936 height 426
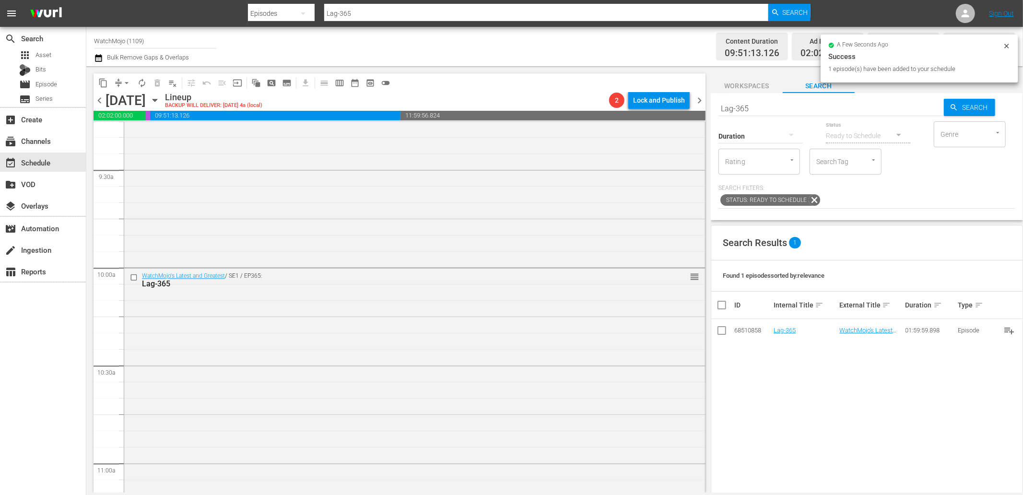
scroll to position [1953, 0]
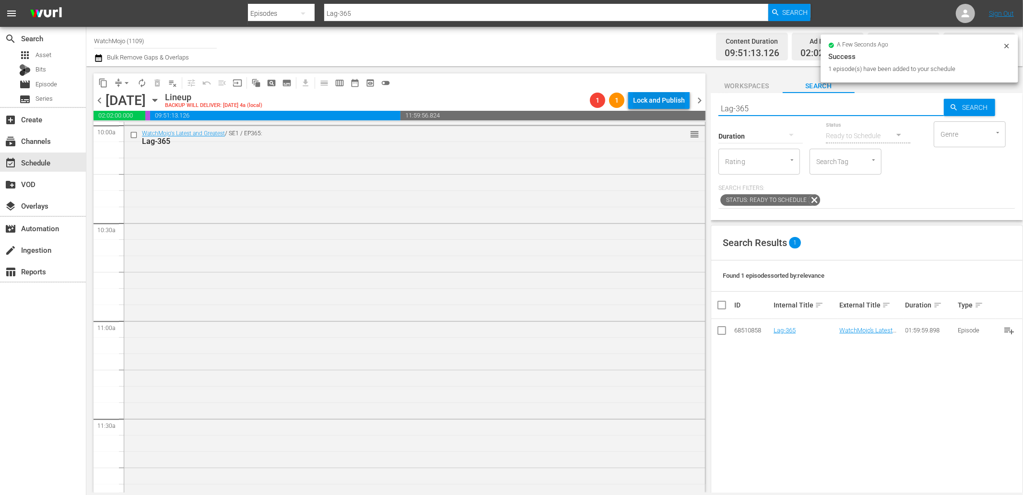
drag, startPoint x: 778, startPoint y: 111, endPoint x: 644, endPoint y: 107, distance: 133.3
click at [636, 106] on div "content_copy compress arrow_drop_down autorenew_outlined delete_forever_outline…" at bounding box center [554, 279] width 936 height 426
paste input "84"
type input "Lag-384"
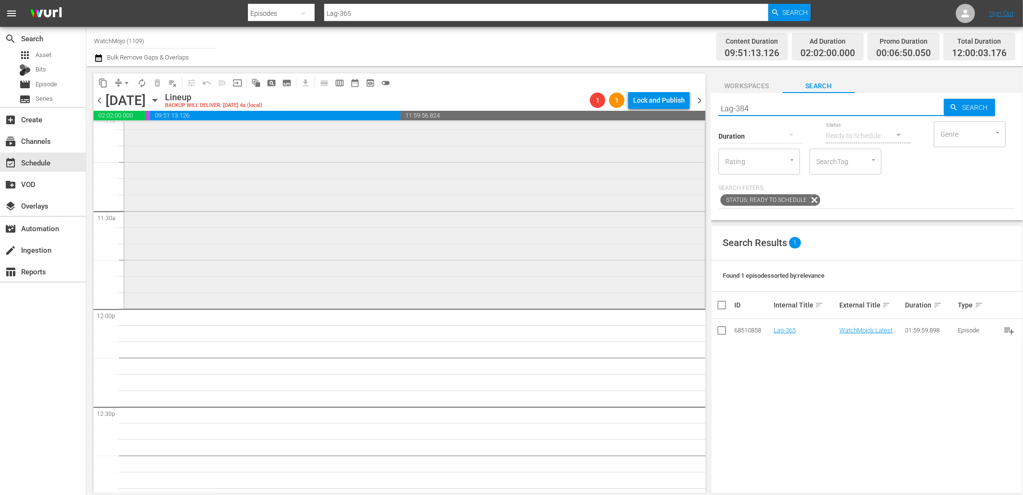
type input "Lag-384"
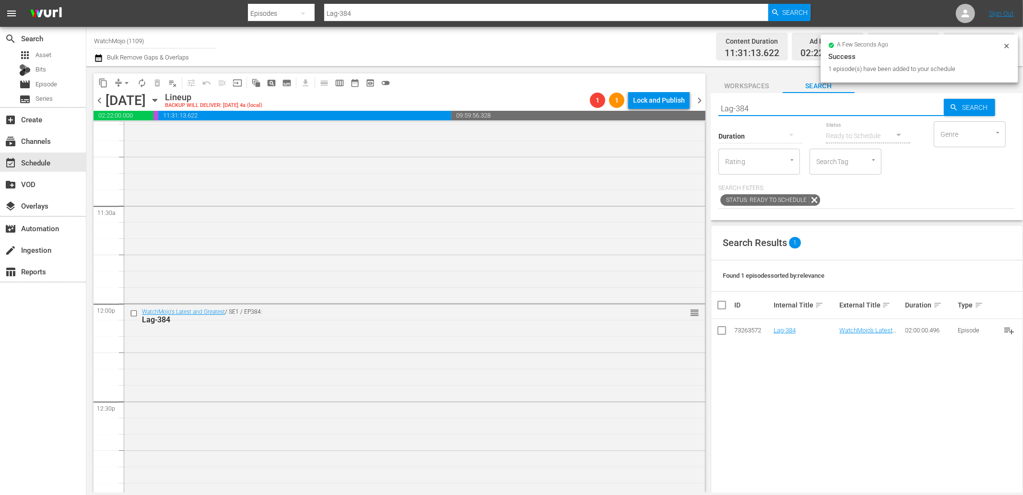
paste input "65"
type input "Lag-365"
drag, startPoint x: 756, startPoint y: 107, endPoint x: 658, endPoint y: 108, distance: 98.3
click at [653, 107] on div "content_copy compress arrow_drop_down autorenew_outlined delete_forever_outline…" at bounding box center [554, 279] width 936 height 426
type input "Lag-365"
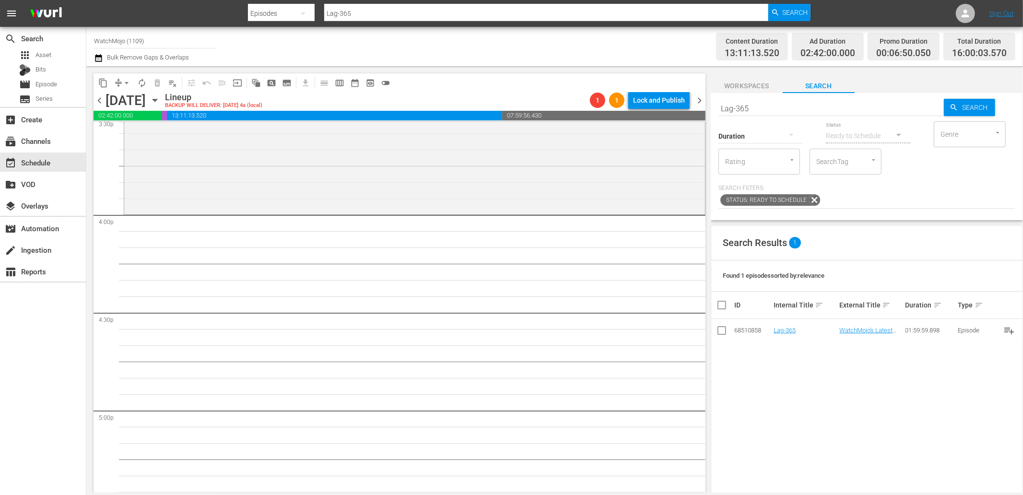
scroll to position [3054, 0]
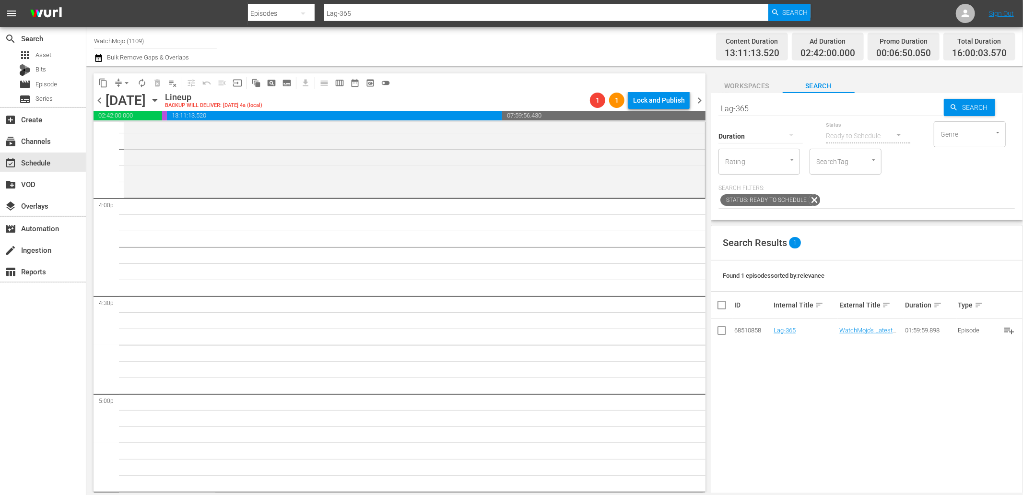
drag, startPoint x: 668, startPoint y: 107, endPoint x: 658, endPoint y: 106, distance: 10.6
click at [641, 106] on div "content_copy compress arrow_drop_down autorenew_outlined delete_forever_outline…" at bounding box center [554, 279] width 936 height 426
paste input "84"
type input "Lag-384"
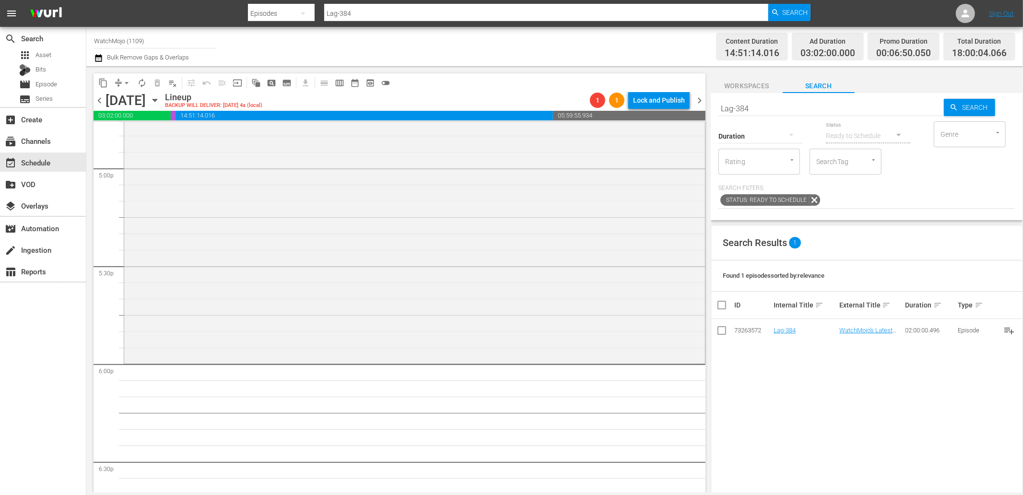
scroll to position [3302, 0]
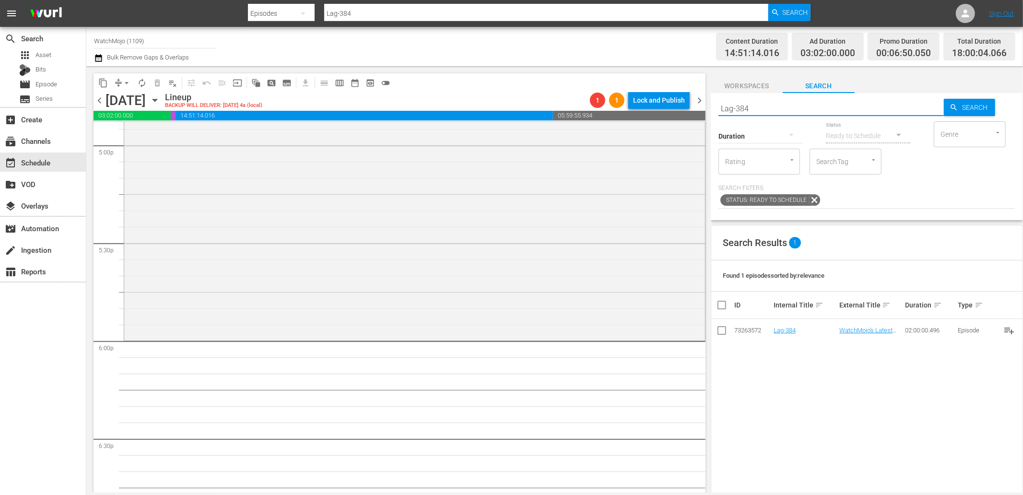
drag, startPoint x: 731, startPoint y: 99, endPoint x: 681, endPoint y: 101, distance: 50.4
click at [681, 101] on div "content_copy compress arrow_drop_down autorenew_outlined delete_forever_outline…" at bounding box center [554, 279] width 936 height 426
paste input "WM-Deep-Dive-Exact-Moments-That-Ruined..._Dive70_B9L9K0"
type input "WM-Deep-Dive-Exact-Moments-That-Ruined..._Dive70_B9L9K0"
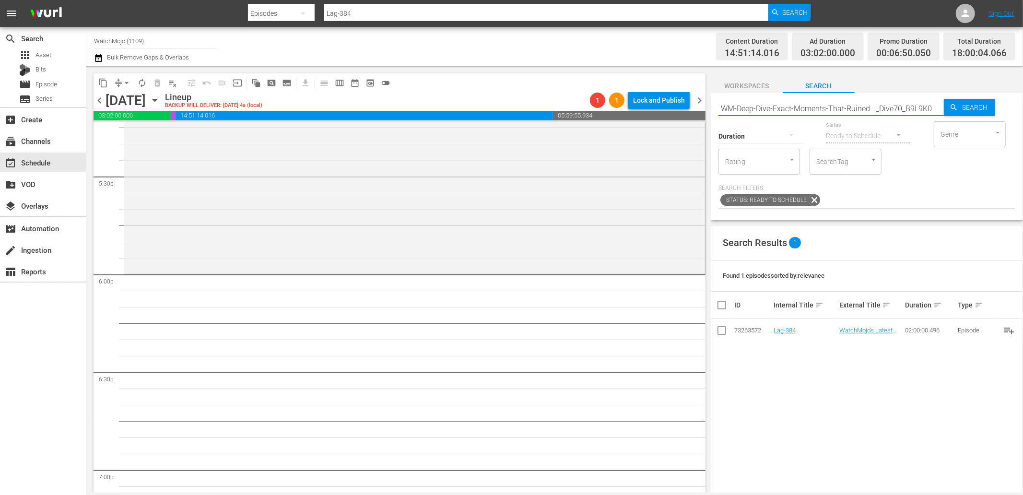
scroll to position [3409, 0]
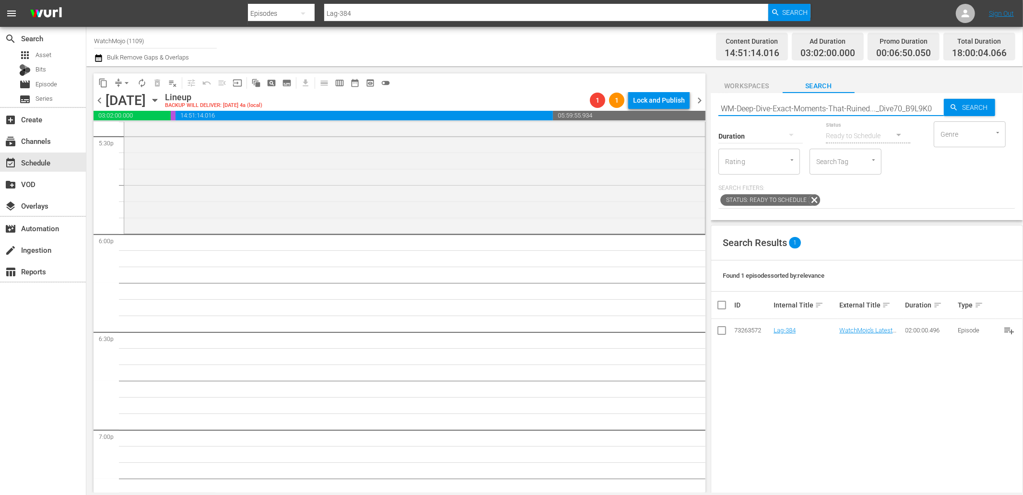
type input "WM-Deep-Dive-Exact-Moments-That-Ruined..._Dive70_B9L9K0"
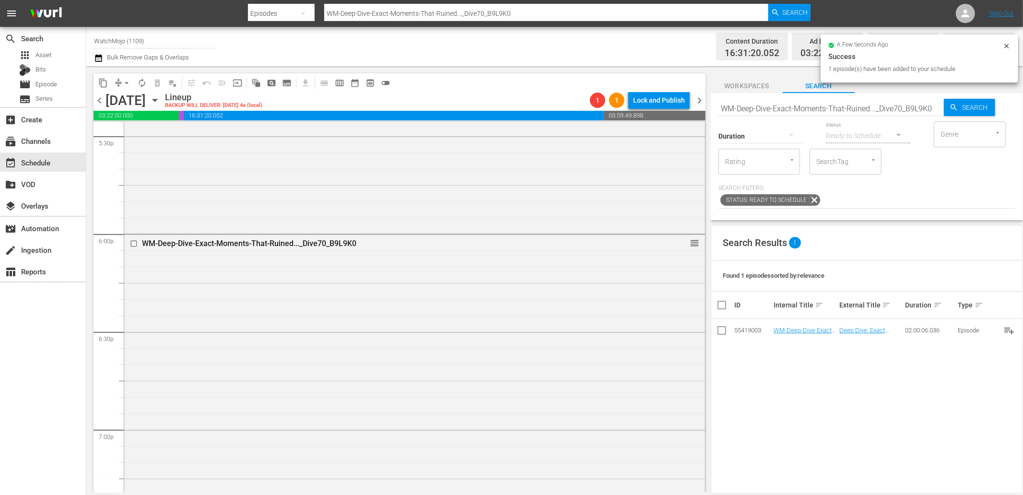
click at [873, 107] on input "WM-Deep-Dive-Exact-Moments-That-Ruined..._Dive70_B9L9K0" at bounding box center [830, 108] width 225 height 23
paste input "Lag-404"
type input "Lag-404"
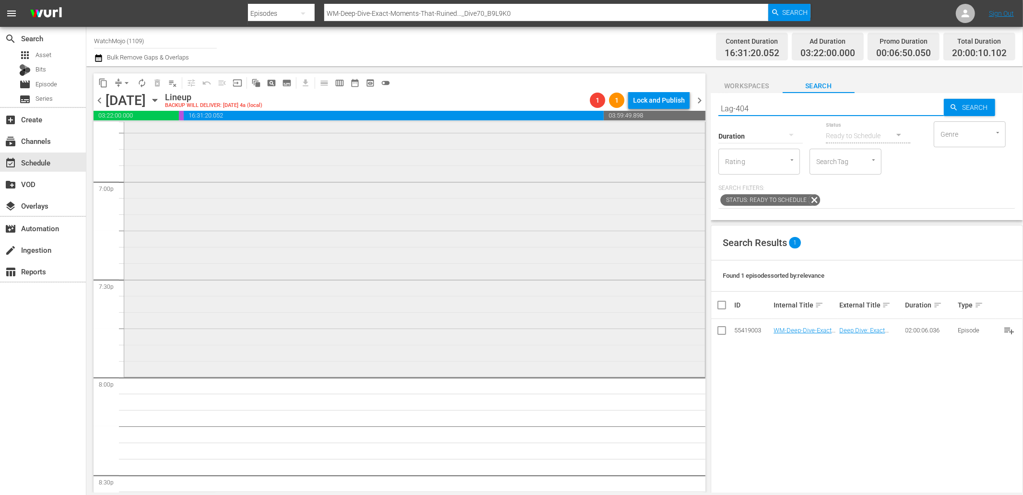
scroll to position [3658, 0]
type input "Lag-404"
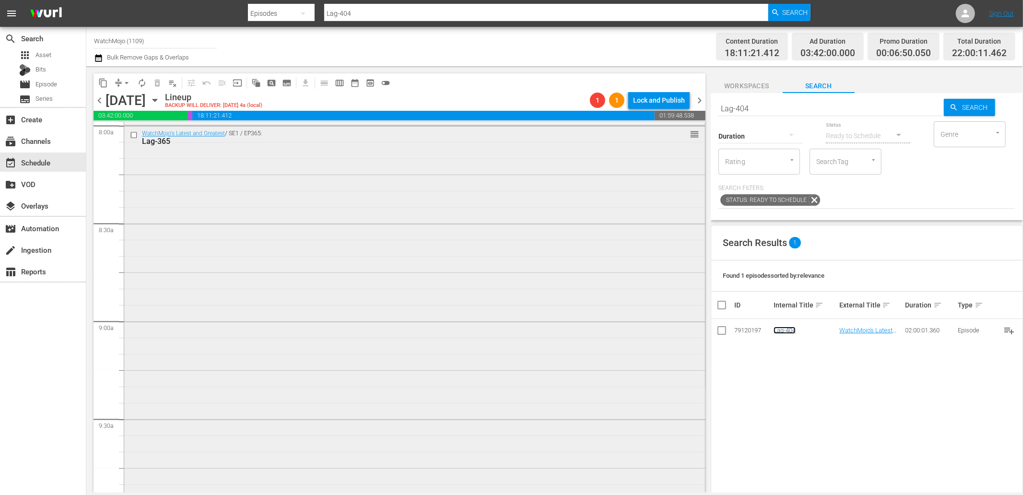
scroll to position [1562, 0]
click at [138, 129] on div at bounding box center [135, 135] width 14 height 12
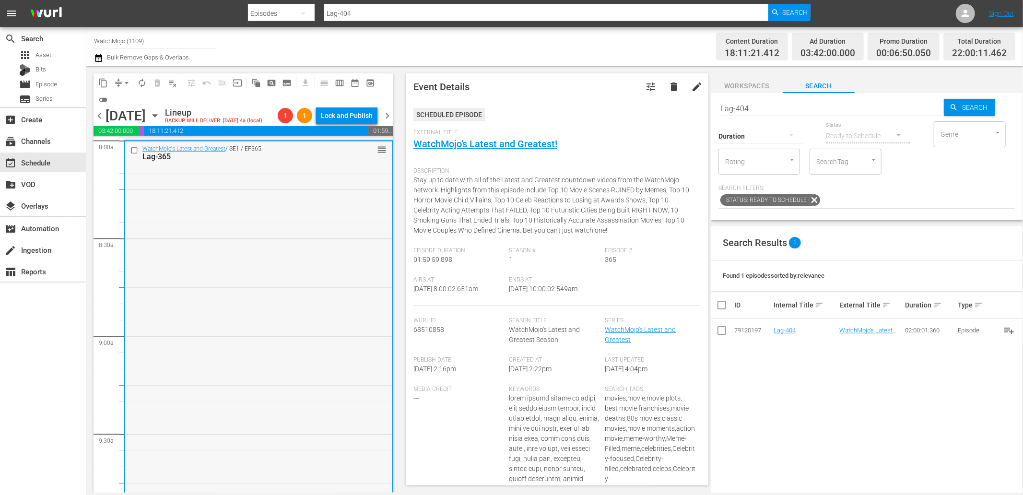
click at [134, 151] on input "checkbox" at bounding box center [135, 151] width 10 height 8
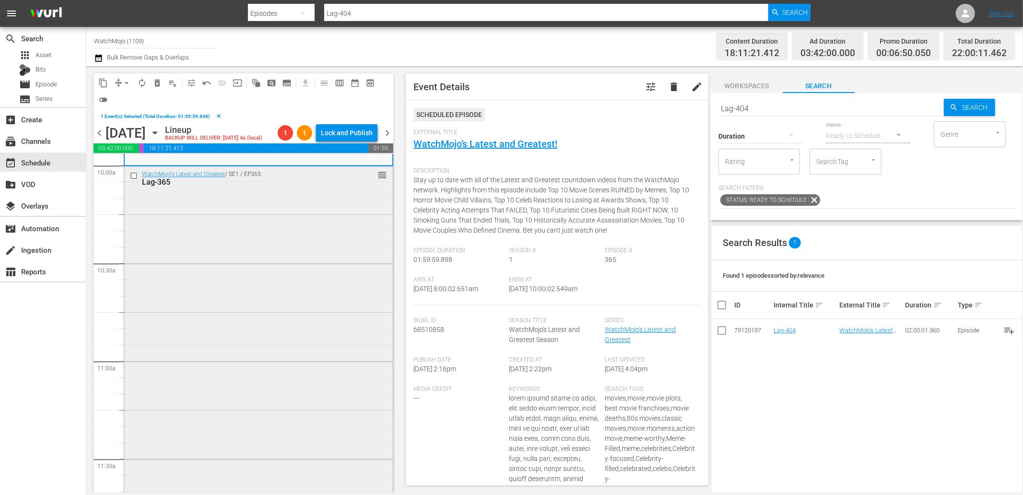
scroll to position [1953, 0]
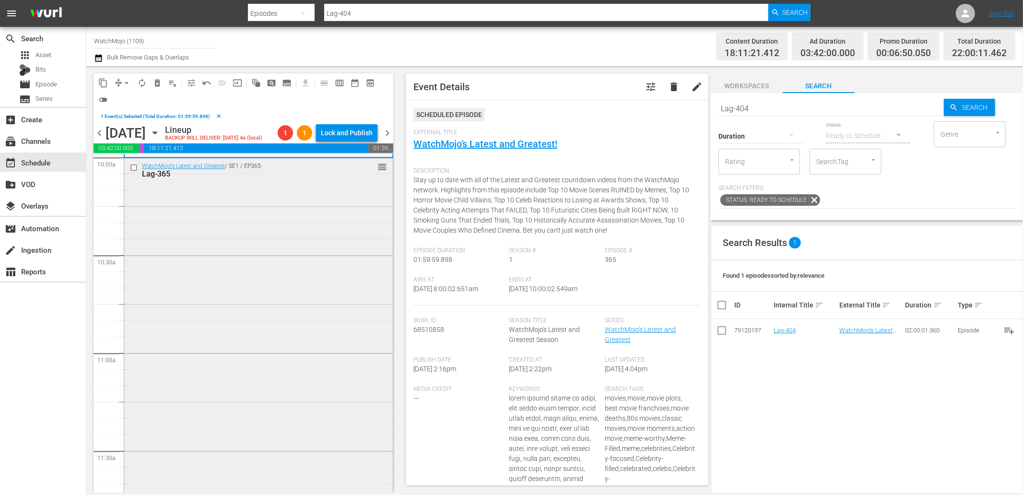
click at [133, 168] on input "checkbox" at bounding box center [135, 167] width 10 height 8
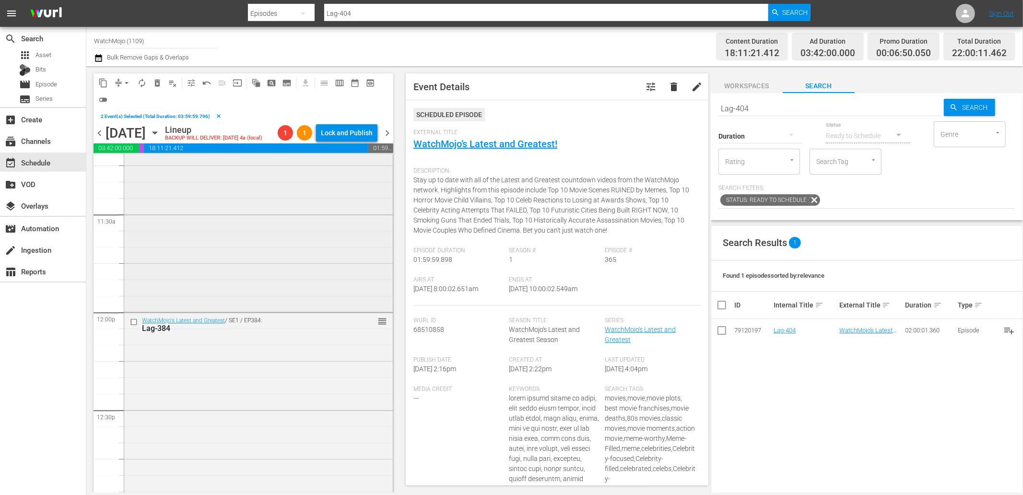
scroll to position [2343, 0]
click at [135, 166] on input "checkbox" at bounding box center [135, 168] width 10 height 8
click at [130, 309] on input "checkbox" at bounding box center [135, 311] width 10 height 8
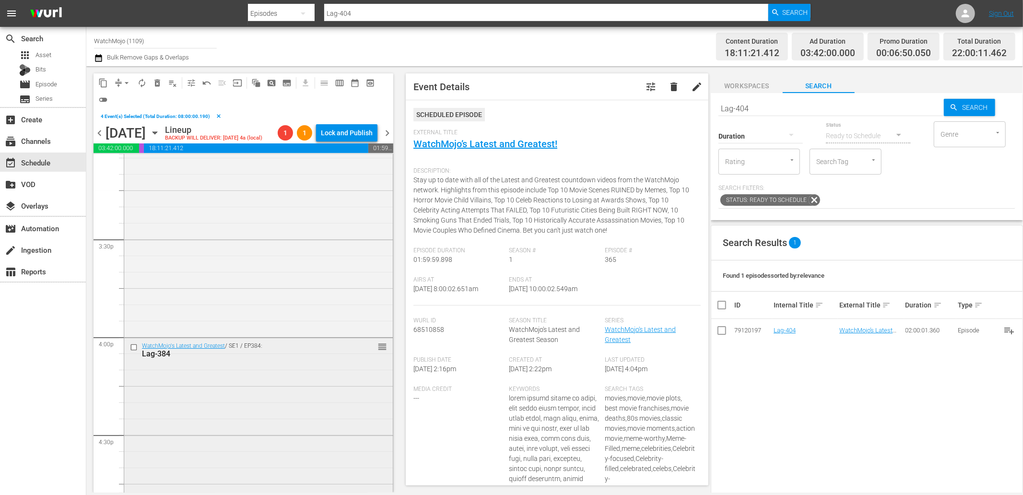
click at [135, 347] on input "checkbox" at bounding box center [135, 347] width 10 height 8
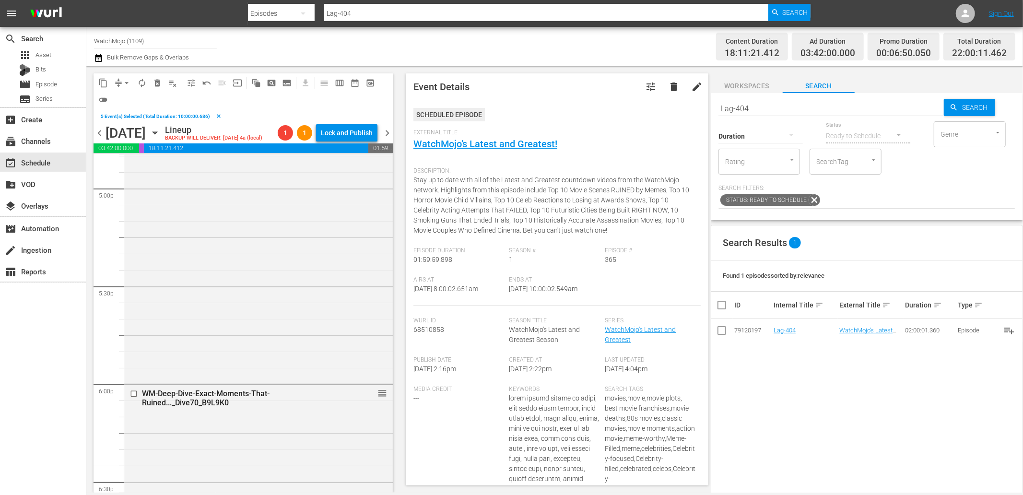
scroll to position [3302, 0]
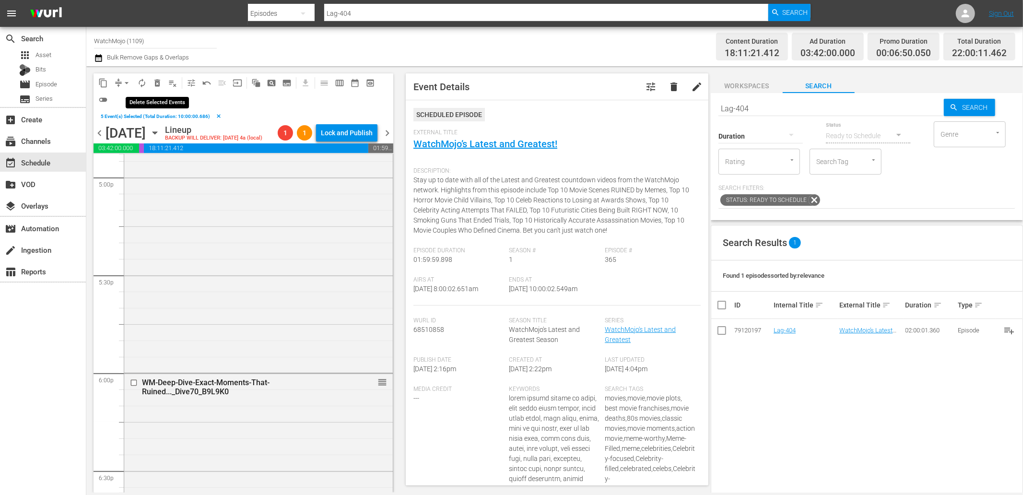
click at [158, 80] on span "delete_forever_outlined" at bounding box center [157, 83] width 10 height 10
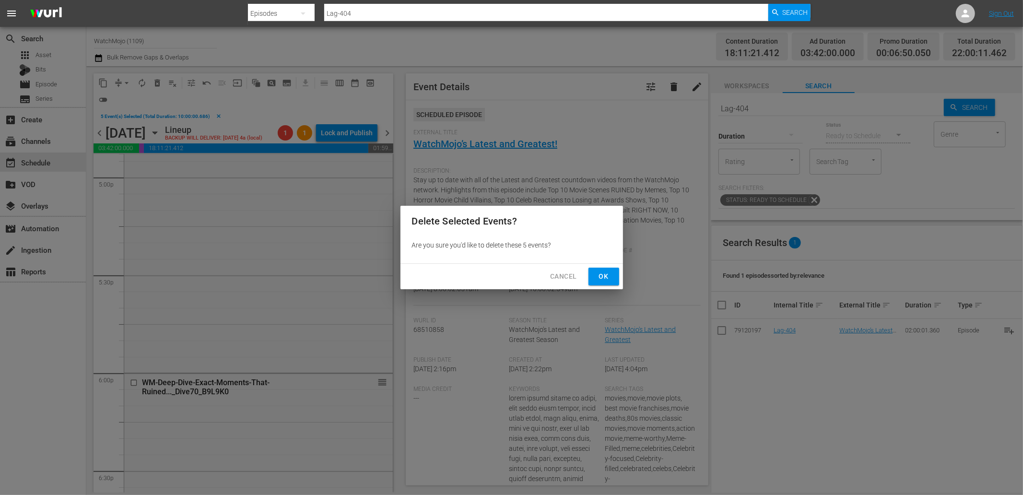
click at [597, 284] on button "Ok" at bounding box center [603, 277] width 31 height 18
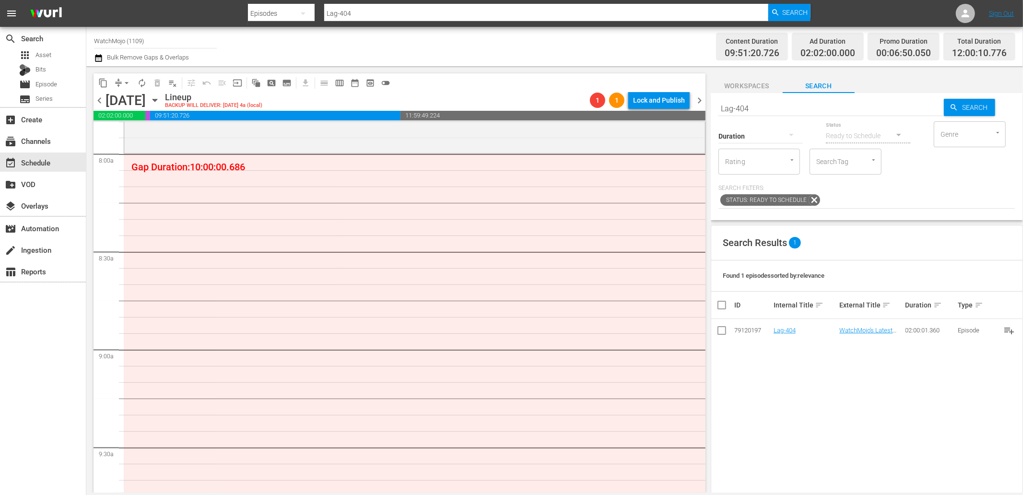
scroll to position [1491, 0]
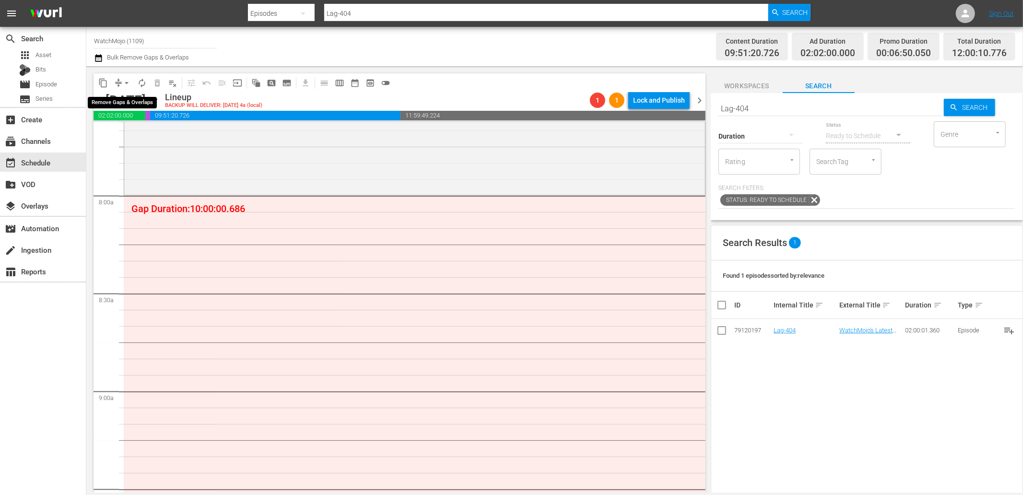
click at [122, 79] on span "arrow_drop_down" at bounding box center [127, 83] width 10 height 10
click at [137, 140] on li "Align to End of Previous Day" at bounding box center [127, 134] width 101 height 16
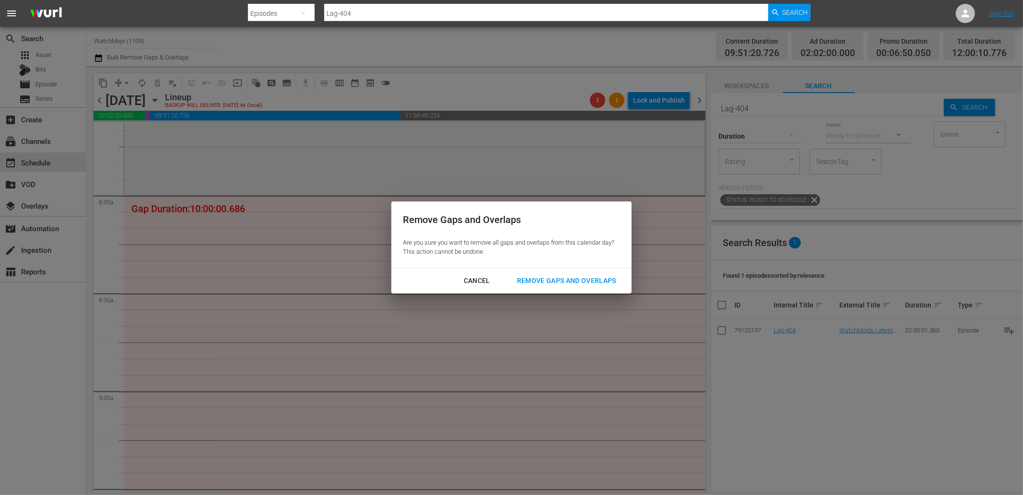
click at [542, 277] on div "Remove Gaps and Overlaps" at bounding box center [566, 281] width 115 height 12
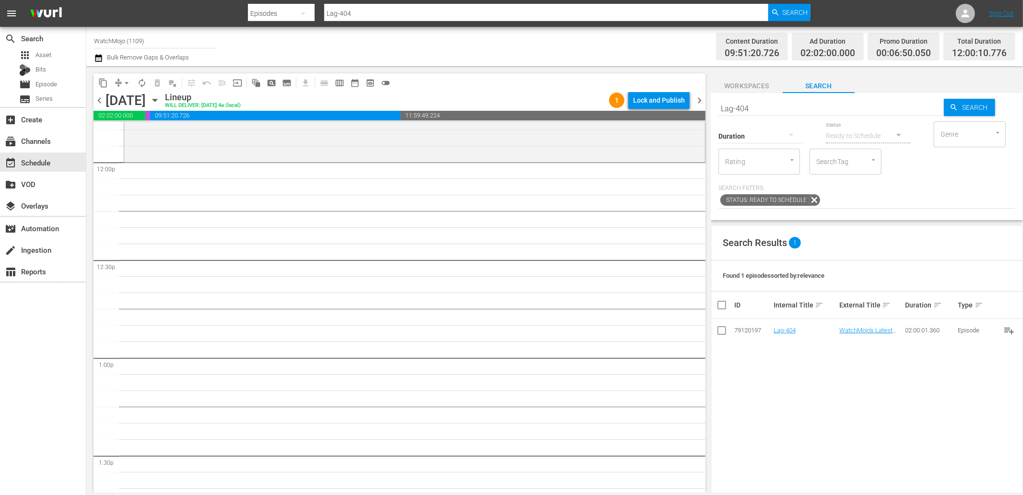
scroll to position [2308, 0]
drag, startPoint x: 751, startPoint y: 104, endPoint x: 629, endPoint y: 104, distance: 122.2
click at [629, 104] on div "content_copy compress arrow_drop_down autorenew_outlined delete_forever_outline…" at bounding box center [554, 279] width 936 height 426
paste input "2"
type input "Lag-424"
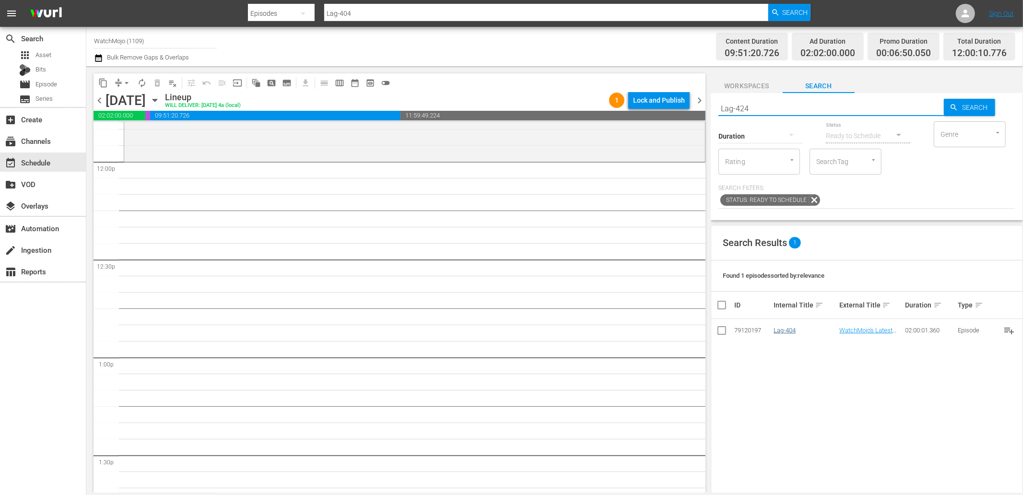
type input "Lag-424"
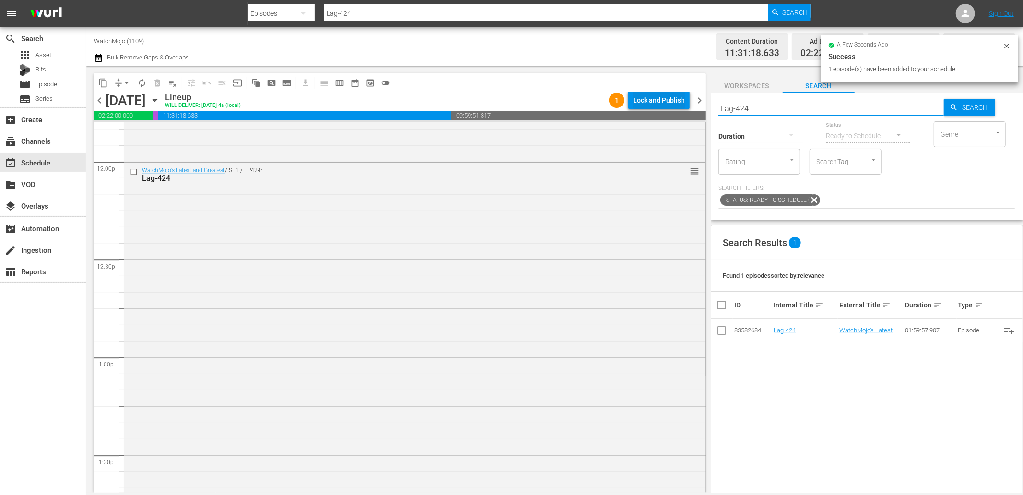
paste input "WM-TV-Top-20-Jon-Stewart-Moments_J2N9R"
drag, startPoint x: 775, startPoint y: 107, endPoint x: 647, endPoint y: 109, distance: 127.5
click at [647, 106] on div "content_copy compress arrow_drop_down autorenew_outlined delete_forever_outline…" at bounding box center [554, 279] width 936 height 426
type input "WM-TV-Top-20-[PERSON_NAME]-Moments_J2N9R4"
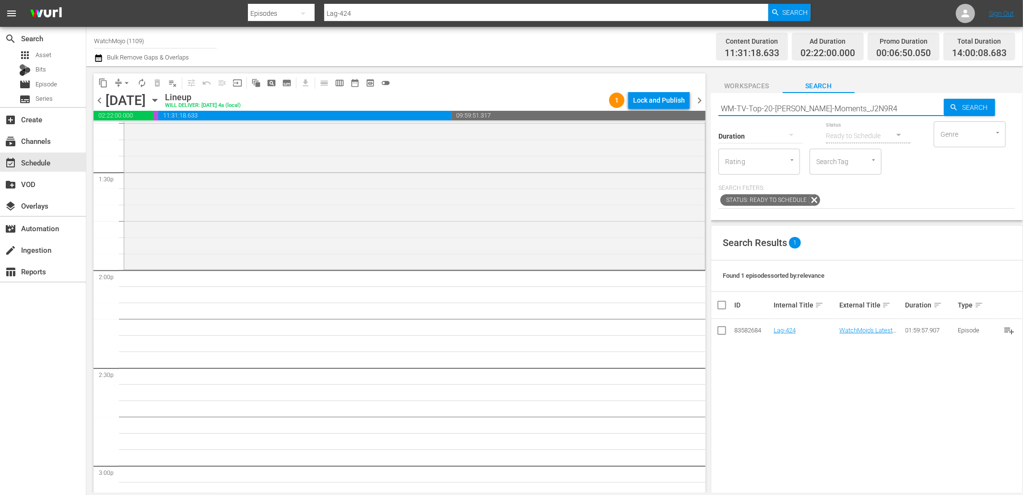
type input "WM-TV-Top-20-[PERSON_NAME]-Moments_J2N9R4"
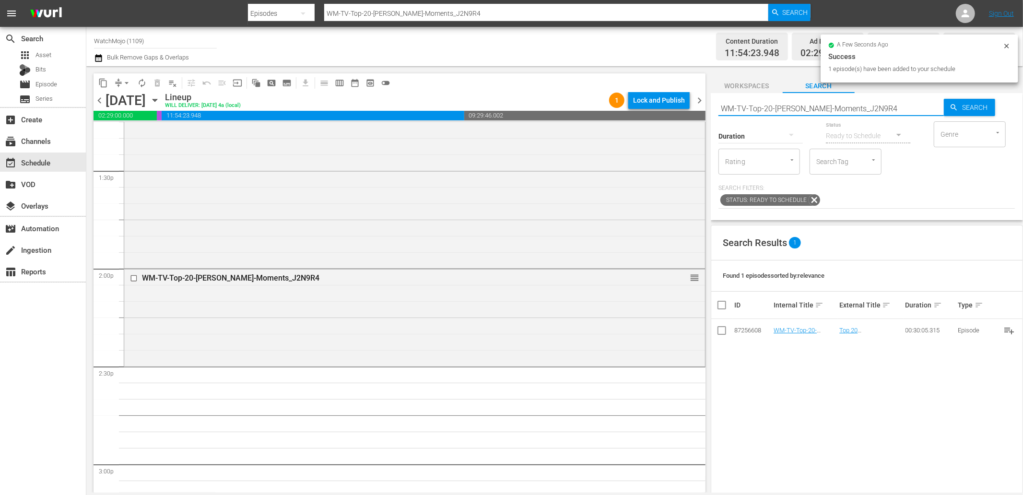
drag, startPoint x: 901, startPoint y: 105, endPoint x: 699, endPoint y: 96, distance: 202.5
click at [699, 96] on div "content_copy compress arrow_drop_down autorenew_outlined delete_forever_outline…" at bounding box center [554, 279] width 936 height 426
paste input "Film-Top-20-Movie-Deaths-That-Still-Hurt_E8K0G1"
type input "WM-Film-Top-20-Movie-Deaths-That-Still-Hurt_E8K0G1"
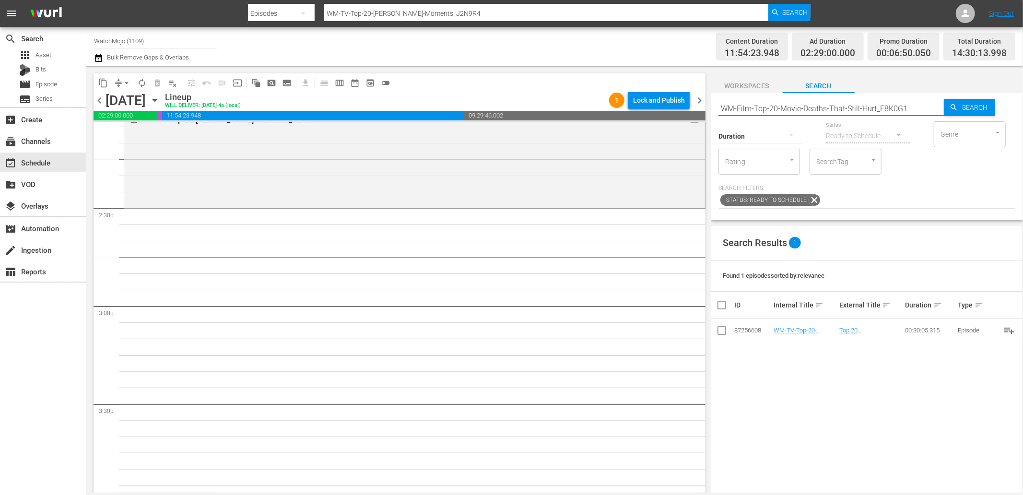
scroll to position [2770, 0]
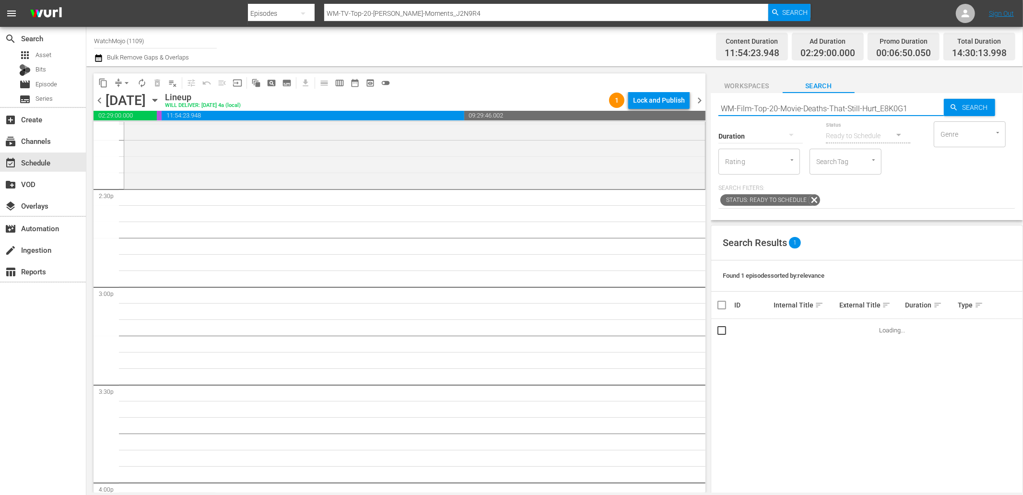
type input "WM-Film-Top-20-Movie-Deaths-That-Still-Hurt_E8K0G1"
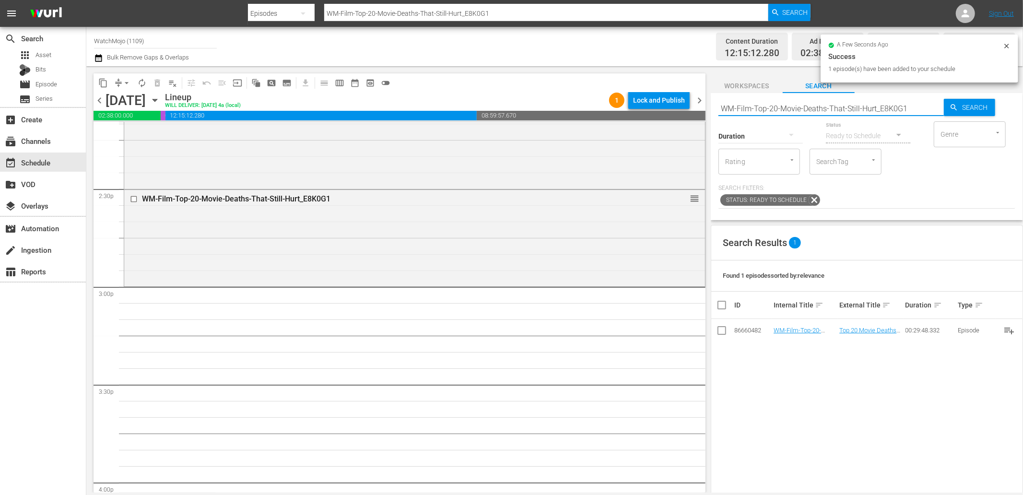
drag, startPoint x: 907, startPoint y: 105, endPoint x: 712, endPoint y: 97, distance: 195.3
click at [710, 100] on div "content_copy compress arrow_drop_down autorenew_outlined delete_forever_outline…" at bounding box center [554, 279] width 936 height 426
paste input "Anime-Top-100-Pokemon-of-All-Time_B4Q7B"
type input "WM-Anime-Top-100-Pokemon-of-All-Time_B4Q7B1"
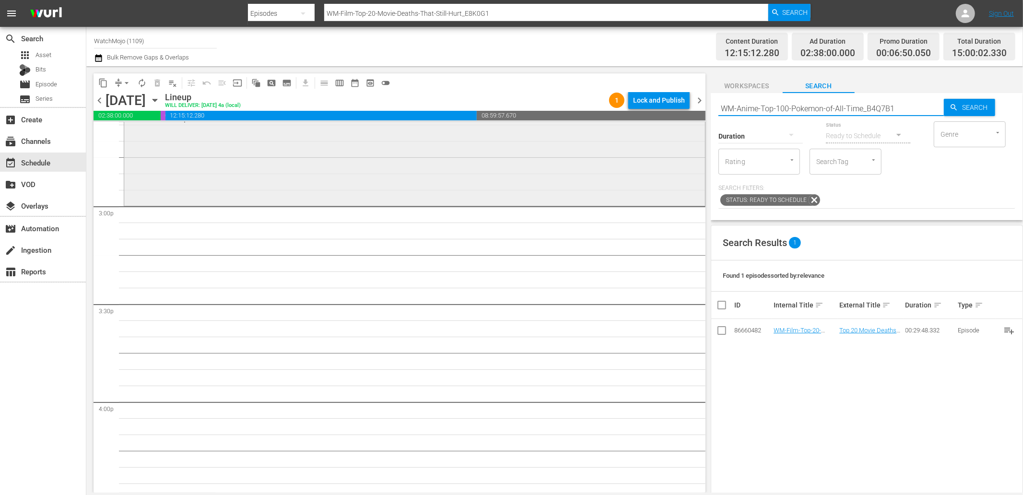
scroll to position [2876, 0]
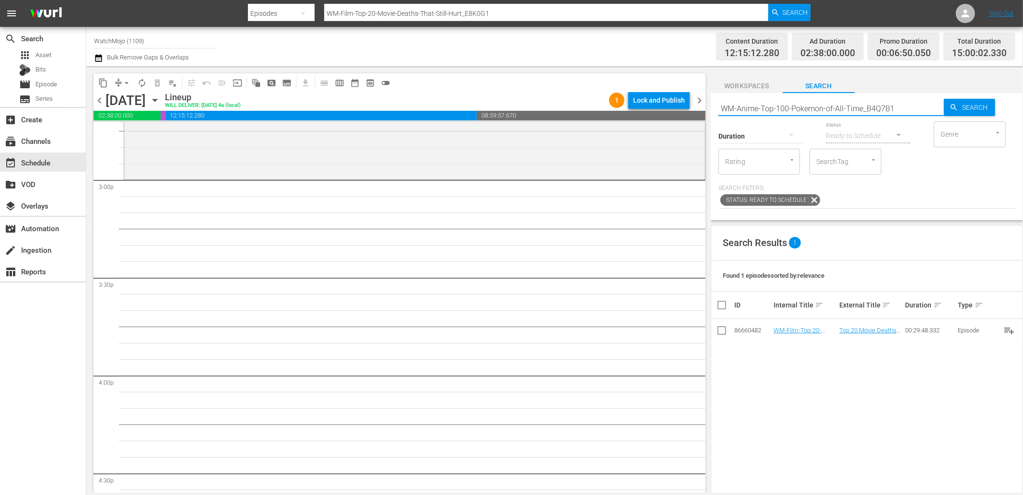
type input "WM-Anime-Top-100-Pokemon-of-All-Time_B4Q7B1"
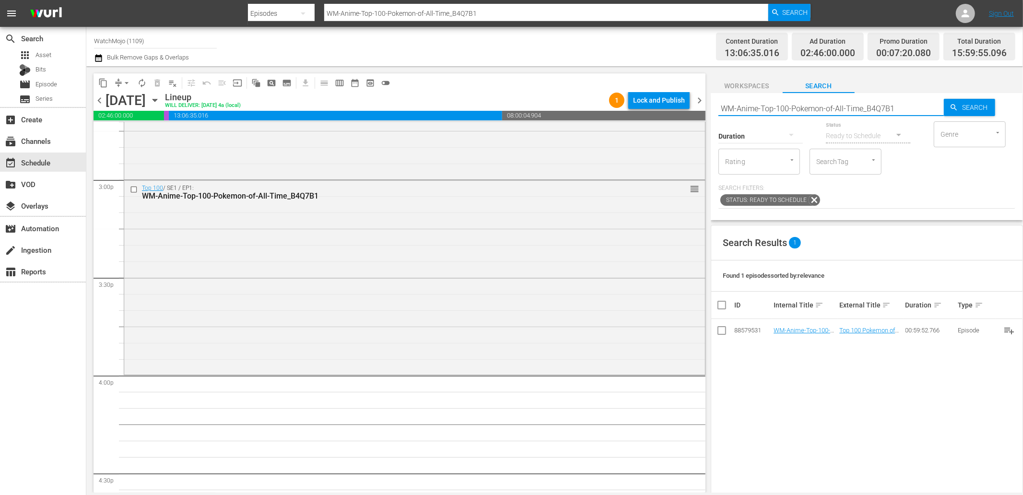
drag, startPoint x: 908, startPoint y: 105, endPoint x: 687, endPoint y: 85, distance: 222.0
click at [683, 84] on div "content_copy compress arrow_drop_down autorenew_outlined delete_forever_outline…" at bounding box center [554, 279] width 936 height 426
paste input "Deep-Dive-Mortal-Kombat_DIVE57_J3B3D3"
type input "WM-Deep-Dive-Mortal-Kombat_DIVE57_J3B3D3"
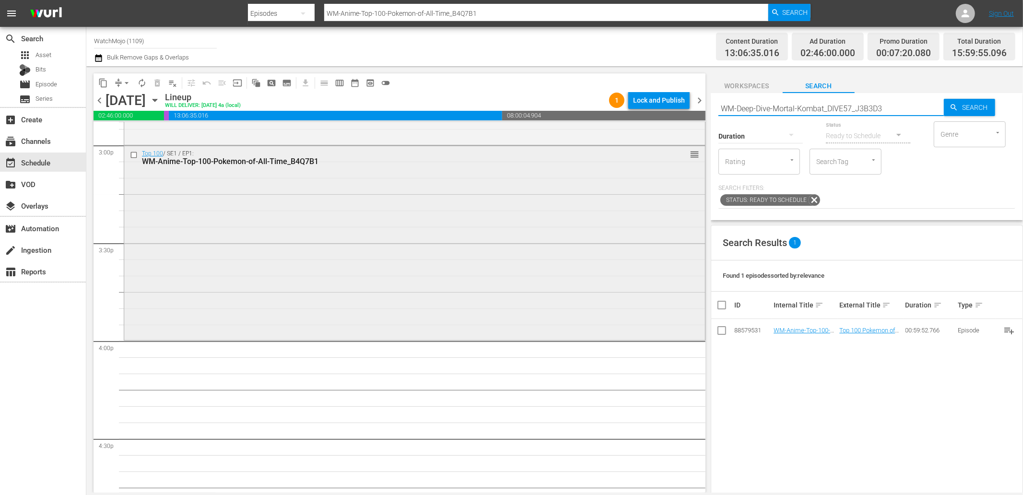
type input "WM-Deep-Dive-Mortal-Kombat_DIVE57_J3B3D3"
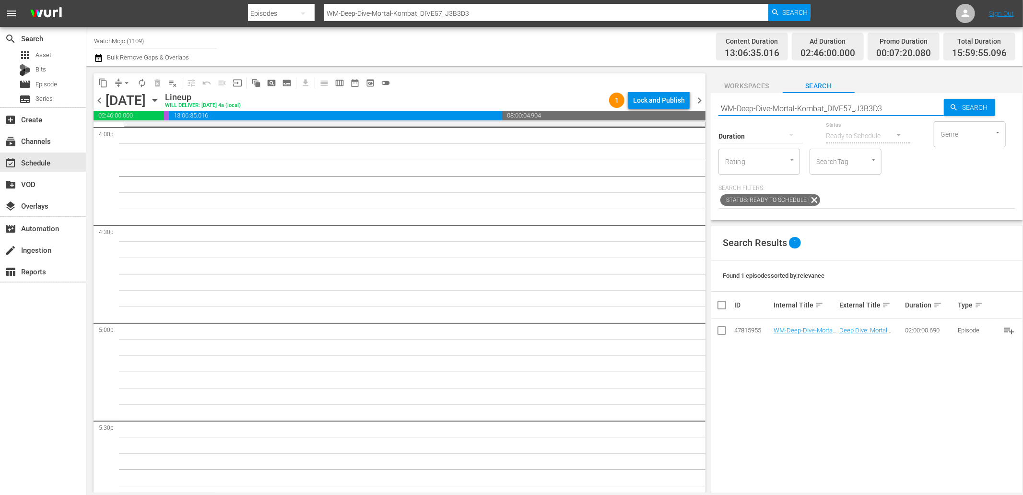
scroll to position [3089, 0]
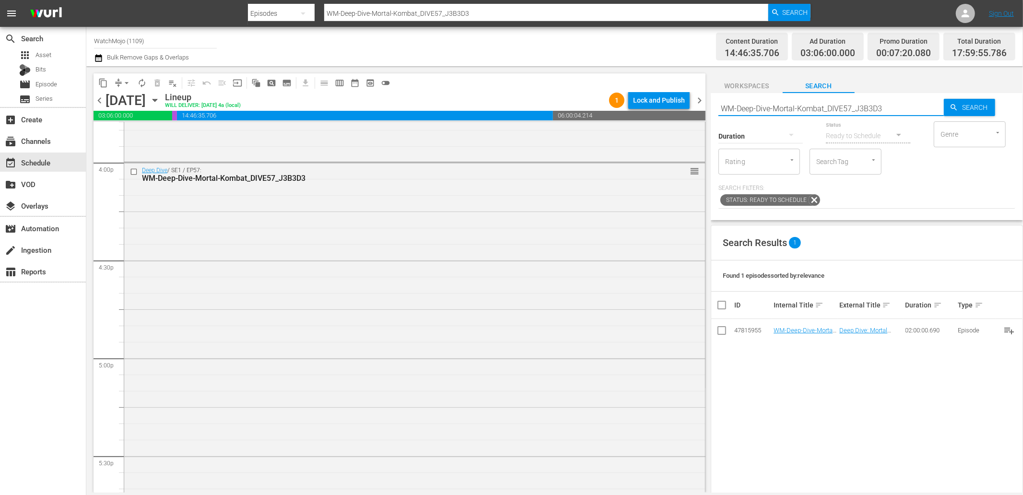
drag, startPoint x: 899, startPoint y: 109, endPoint x: 717, endPoint y: 106, distance: 181.7
click at [713, 106] on div "Search WM-Deep-Dive-Mortal-Kombat_DIVE57_J3B3D3 Search Duration Status Ready to…" at bounding box center [866, 156] width 312 height 127
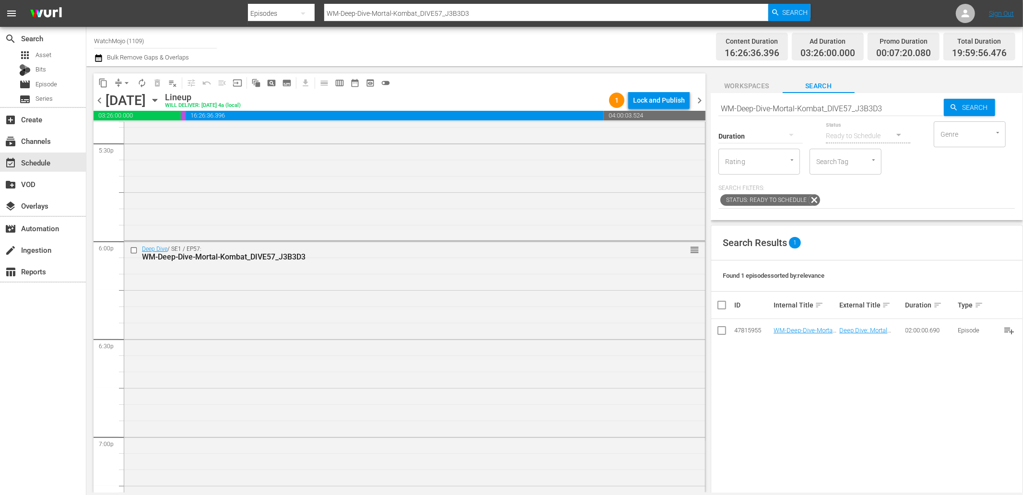
scroll to position [3409, 0]
click at [130, 244] on input "checkbox" at bounding box center [135, 243] width 10 height 8
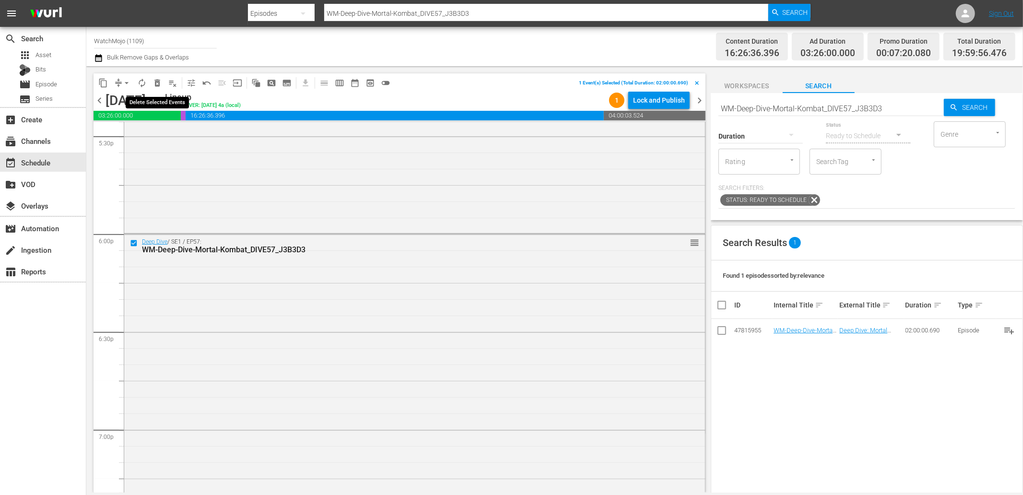
click at [154, 84] on span "delete_forever_outlined" at bounding box center [157, 83] width 10 height 10
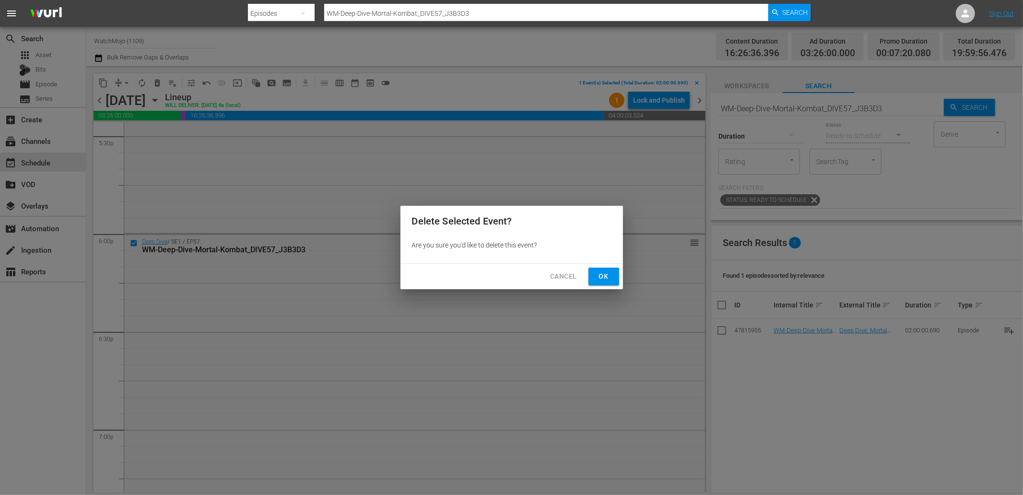
click at [608, 273] on span "Ok" at bounding box center [603, 276] width 15 height 12
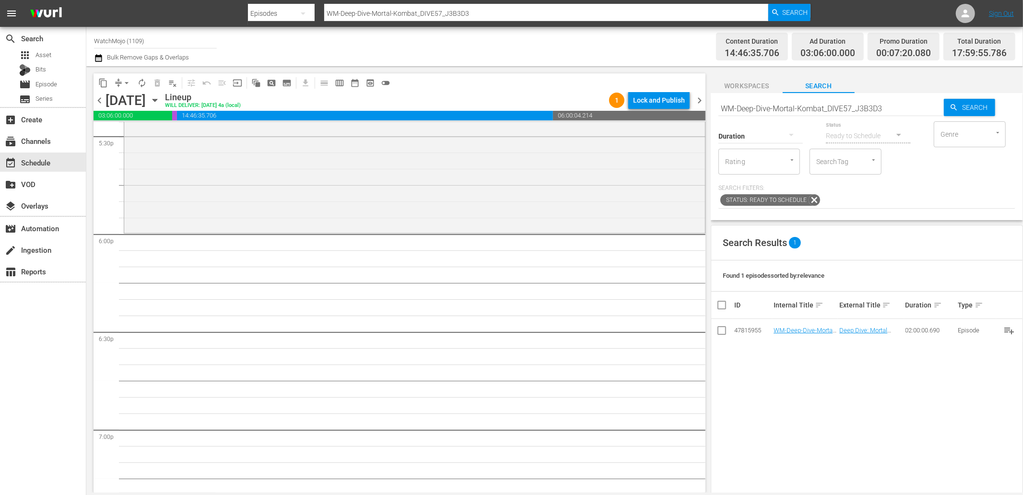
click at [771, 108] on input "WM-Deep-Dive-Mortal-Kombat_DIVE57_J3B3D3" at bounding box center [830, 108] width 225 height 23
paste input "Lag-45"
type input "Lag-453"
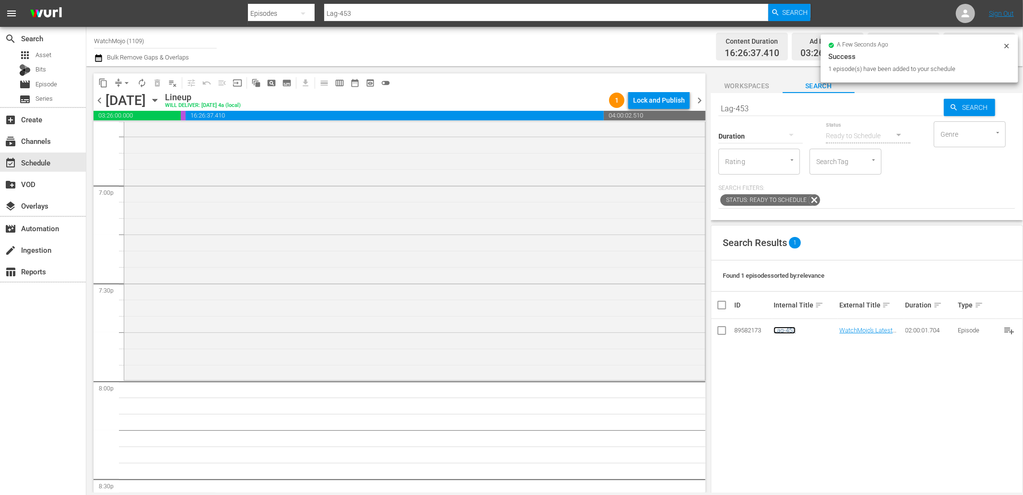
scroll to position [3658, 0]
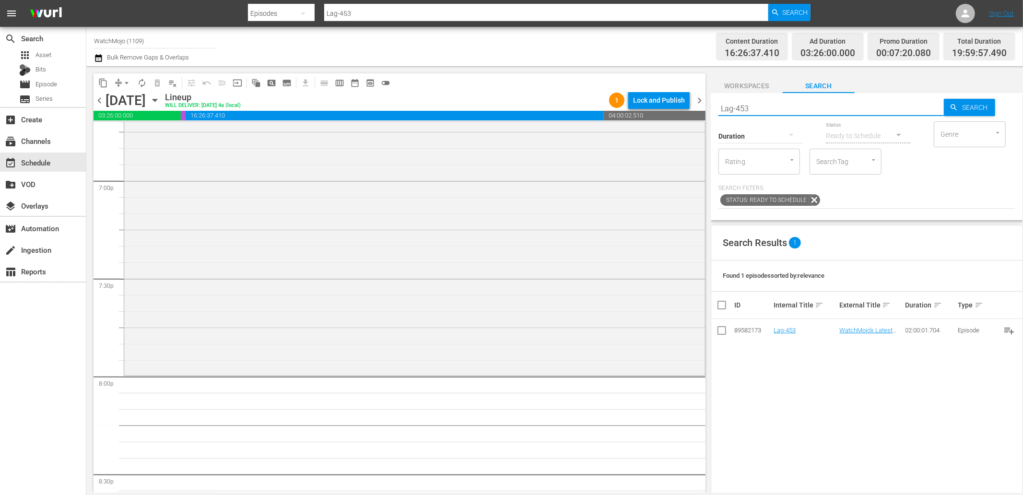
paste input "WM-Deep-Dive-Spiritual-Horror_DIVE55_H3P8Y0"
type input "WM-Deep-Dive-Spiritual-Horror_DIVE55_H3P8Y0"
drag, startPoint x: 796, startPoint y: 108, endPoint x: 643, endPoint y: 96, distance: 153.9
click at [636, 96] on div "content_copy compress arrow_drop_down autorenew_outlined delete_forever_outline…" at bounding box center [554, 279] width 936 height 426
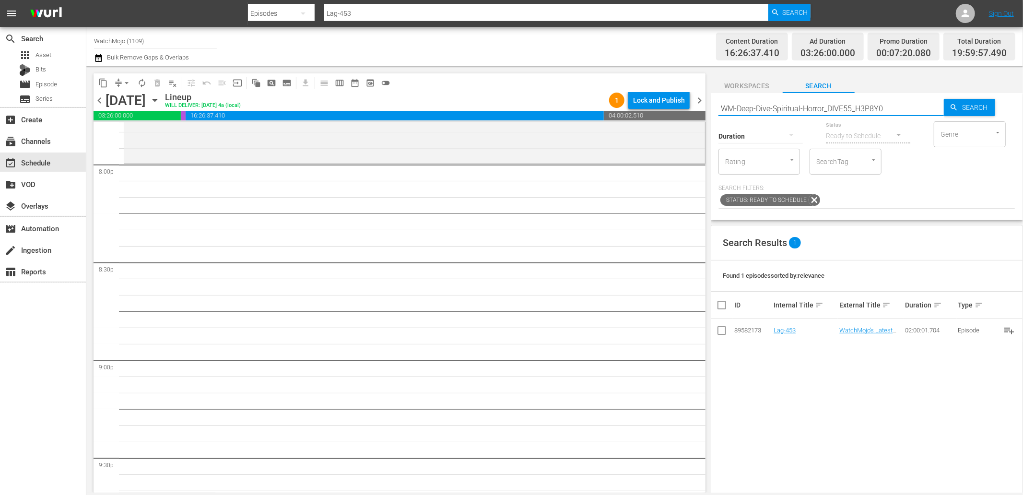
type input "WM-Deep-Dive-Spiritual-Horror_DIVE55_H3P8Y0"
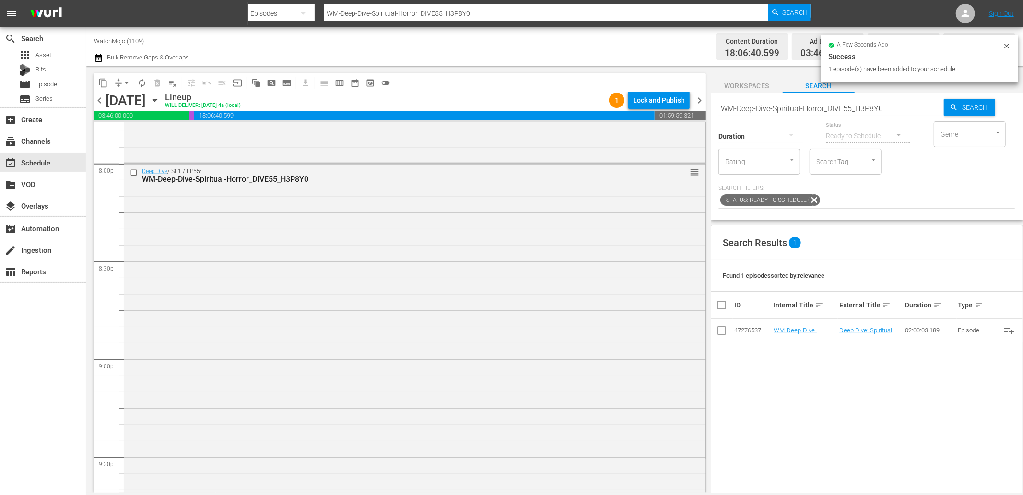
drag, startPoint x: 893, startPoint y: 108, endPoint x: 694, endPoint y: 96, distance: 199.8
click at [694, 96] on div "content_copy compress arrow_drop_down autorenew_outlined delete_forever_outline…" at bounding box center [554, 279] width 936 height 426
paste input "Film-Top-20-Movie-Flops-From-The-80s-That-Got-Popular-Again_D4V6W5"
type input "WM-Film-Top-20-Movie-Flops-From-The-80s-That-Got-Popular-Again_D4V6W5"
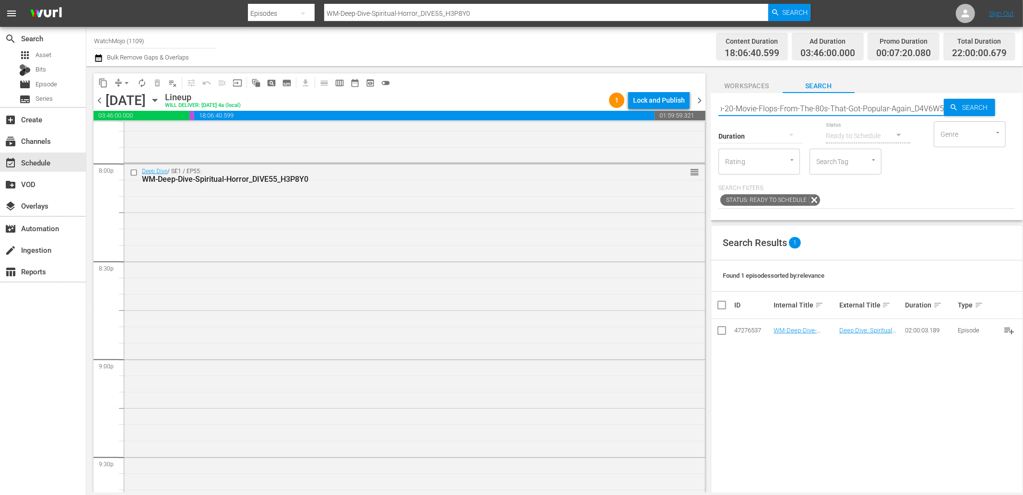
type input "WM-Film-Top-20-Movie-Flops-From-The-80s-That-Got-Popular-Again_D4V6W5"
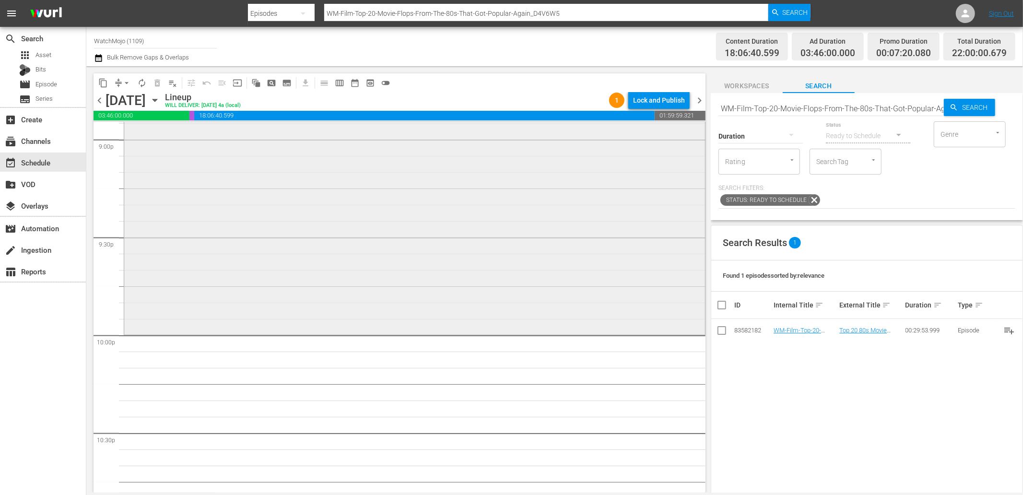
scroll to position [4155, 0]
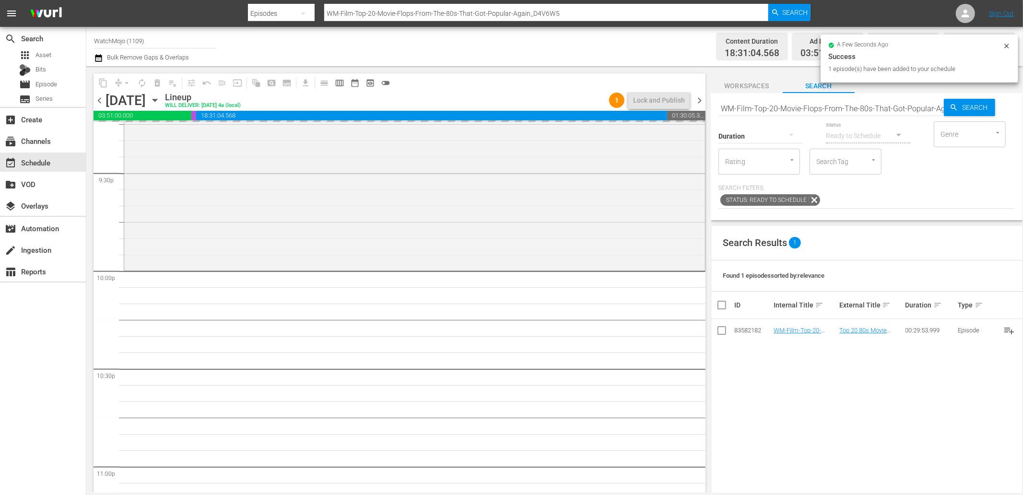
click at [848, 109] on input "WM-Film-Top-20-Movie-Flops-From-The-80s-That-Got-Popular-Again_D4V6W5" at bounding box center [830, 108] width 225 height 23
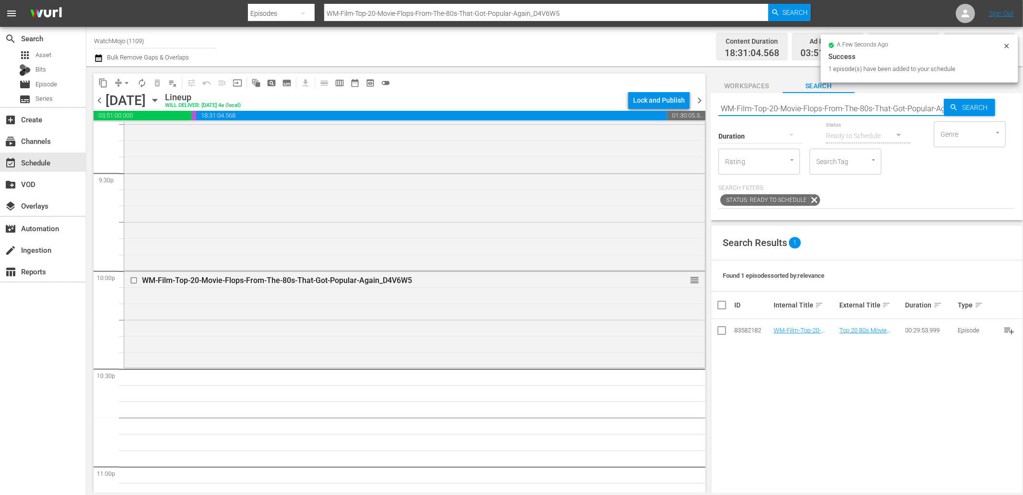
paste input "100-Animated-Movies_O5F5J7"
type input "WM-Film-Top-100-Animated-Movies_O5F5J7"
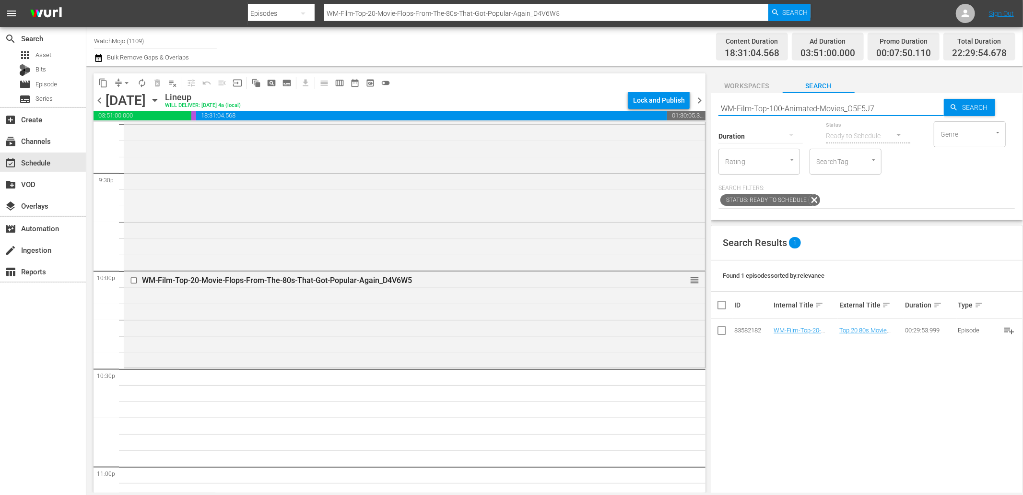
type input "WM-Film-Top-100-Animated-Movies_O5F5J7"
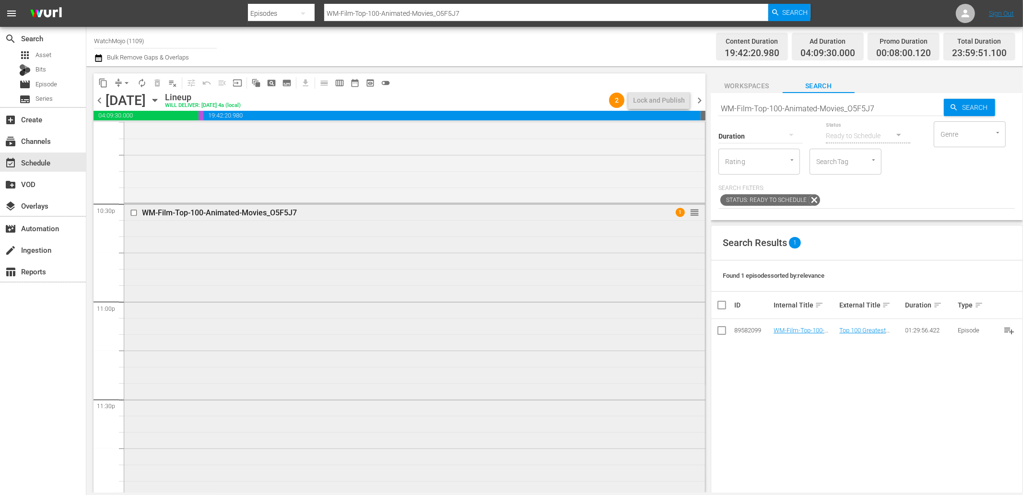
scroll to position [4324, 0]
click at [342, 365] on div "WM-Film-Top-100-Animated-Movies_O5F5J7 1 reorder" at bounding box center [414, 344] width 581 height 291
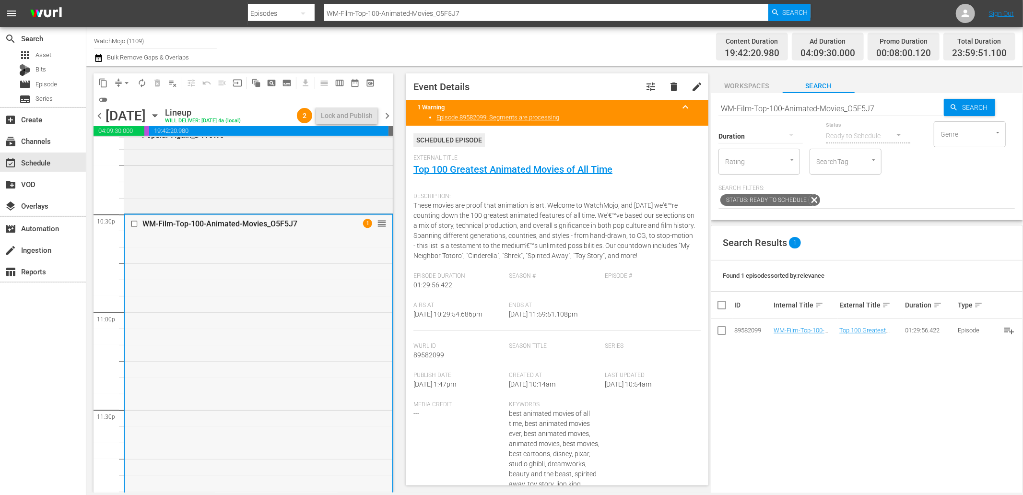
scroll to position [4339, 0]
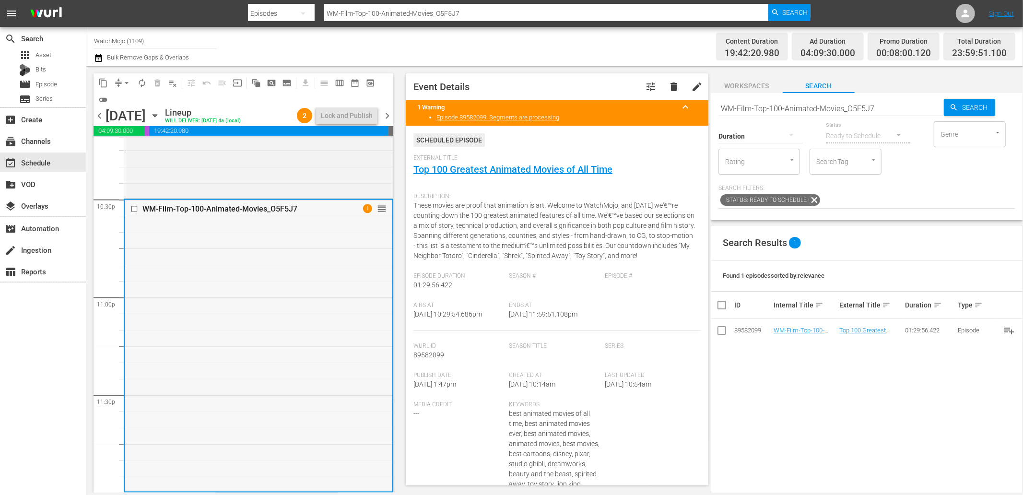
click at [283, 286] on div "WM-Film-Top-100-Animated-Movies_O5F5J7 1 reorder" at bounding box center [259, 345] width 268 height 291
click at [286, 352] on div "WM-Film-Top-100-Animated-Movies_O5F5J7 1 reorder" at bounding box center [259, 345] width 268 height 291
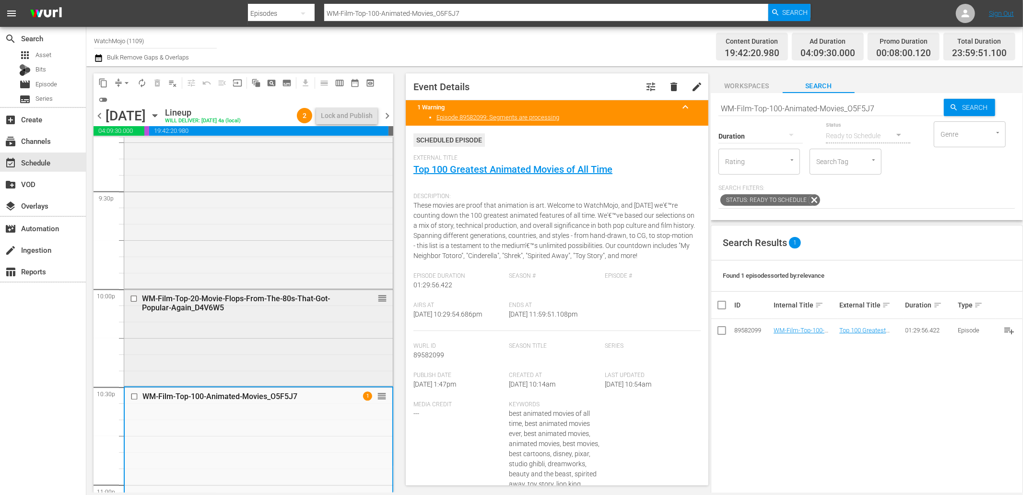
scroll to position [4162, 0]
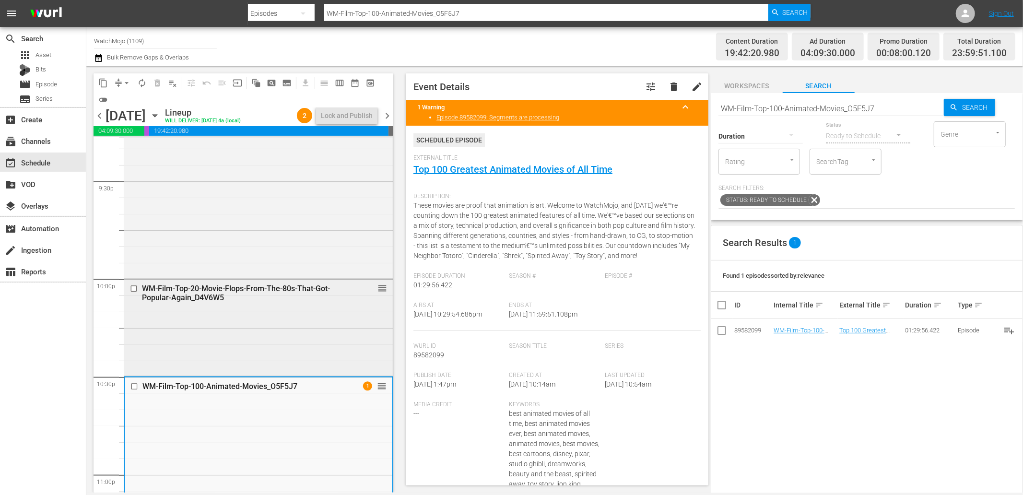
click at [221, 339] on div "WM-Film-Top-20-Movie-Flops-From-The-80s-That-Got-Popular-Again_D4V6W5 reorder" at bounding box center [258, 326] width 268 height 94
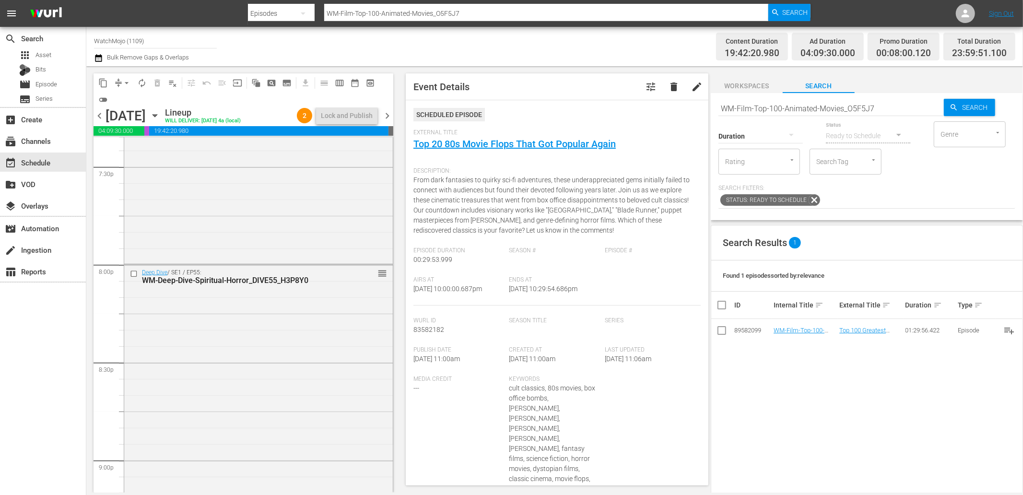
scroll to position [3664, 0]
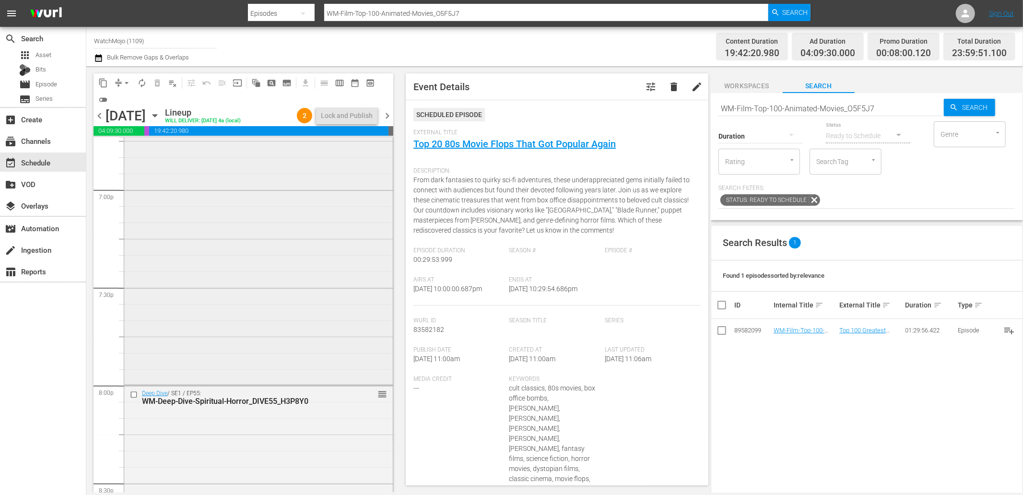
click at [231, 295] on div "WatchMojo's Latest and Greatest / SE1 / EP453: Lag-453 reorder" at bounding box center [258, 188] width 268 height 388
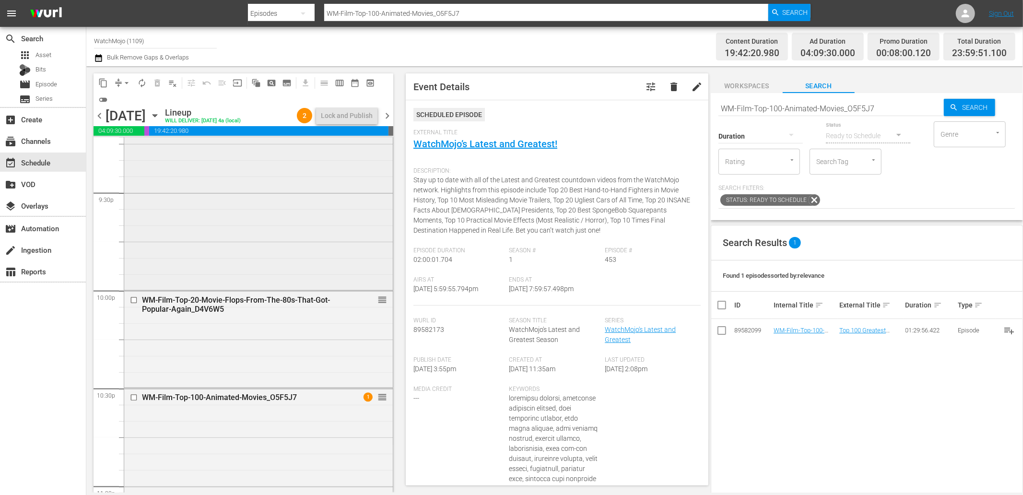
scroll to position [4126, 0]
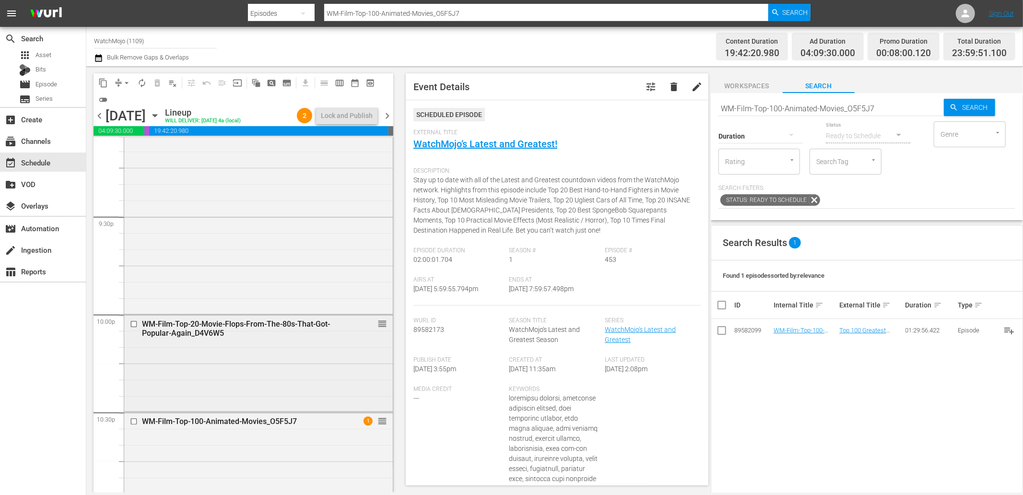
click at [231, 375] on div "WM-Film-Top-20-Movie-Flops-From-The-80s-That-Got-Popular-Again_D4V6W5 reorder" at bounding box center [258, 362] width 268 height 94
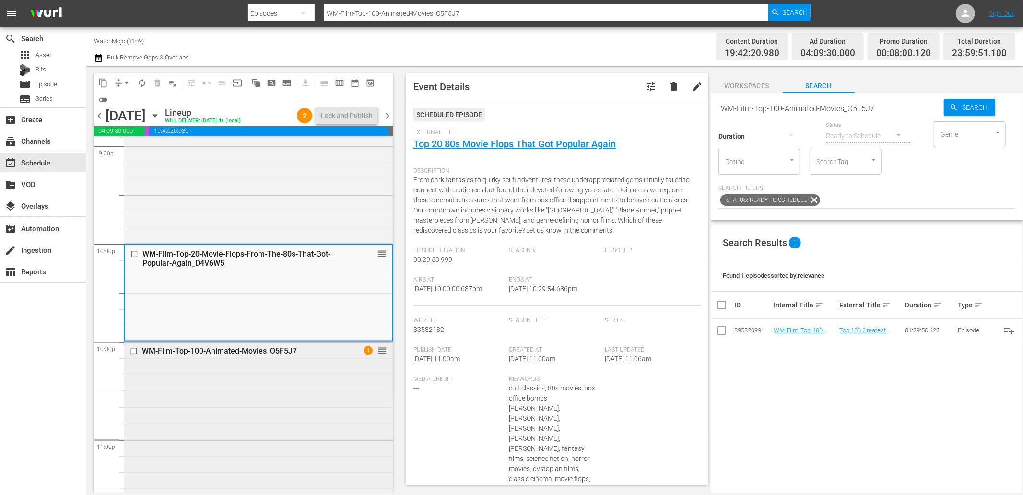
scroll to position [4197, 0]
click at [307, 391] on div "WM-Film-Top-100-Animated-Movies_O5F5J7 1 reorder" at bounding box center [258, 486] width 268 height 291
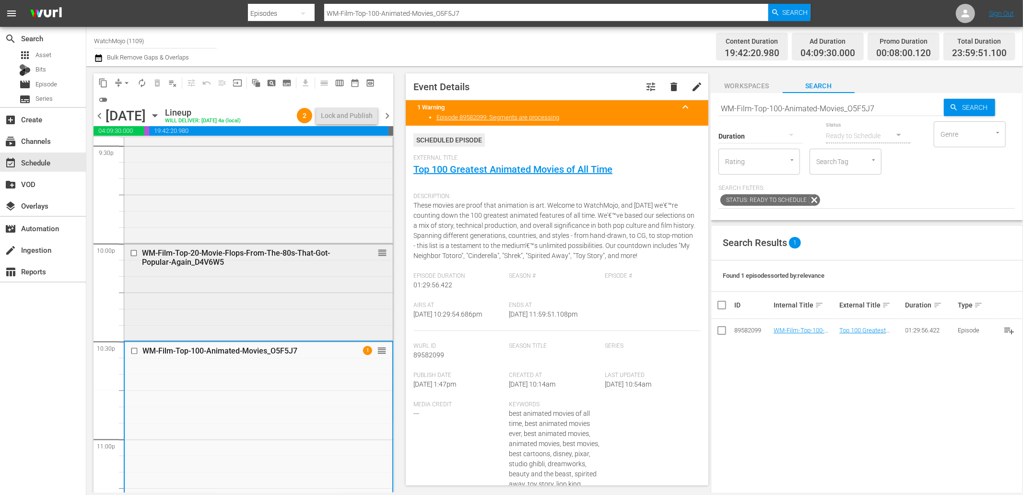
click at [266, 288] on div "WM-Film-Top-20-Movie-Flops-From-The-80s-That-Got-Popular-Again_D4V6W5 reorder" at bounding box center [258, 291] width 268 height 94
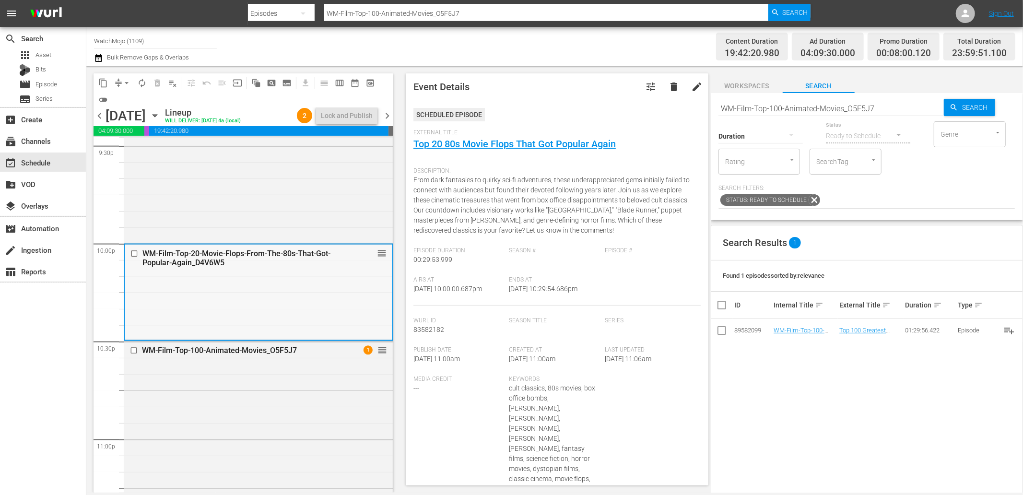
click at [299, 295] on div "WM-Film-Top-20-Movie-Flops-From-The-80s-That-Got-Popular-Again_D4V6W5 reorder" at bounding box center [259, 291] width 268 height 94
click at [291, 394] on div "WM-Film-Top-100-Animated-Movies_O5F5J7 1 reorder" at bounding box center [258, 486] width 268 height 291
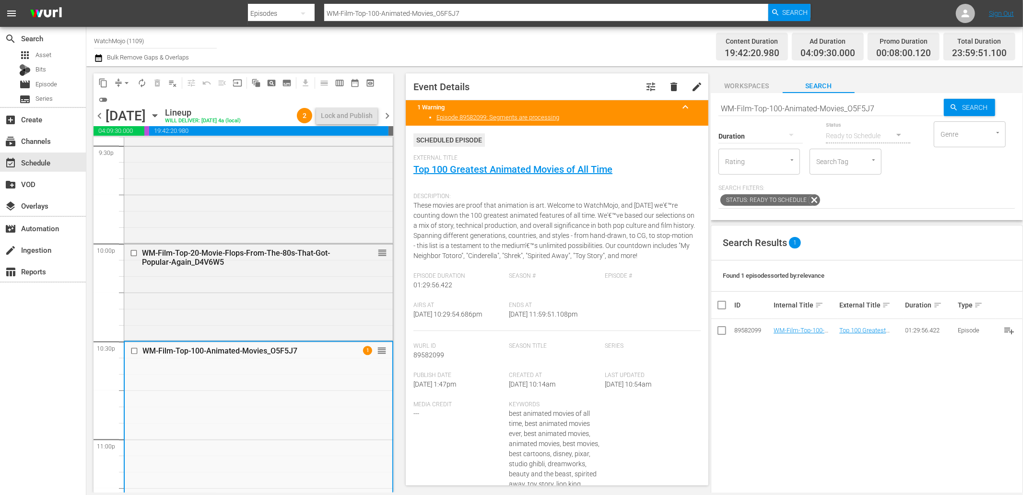
click at [299, 283] on div "WM-Film-Top-20-Movie-Flops-From-The-80s-That-Got-Popular-Again_D4V6W5 reorder" at bounding box center [258, 291] width 268 height 94
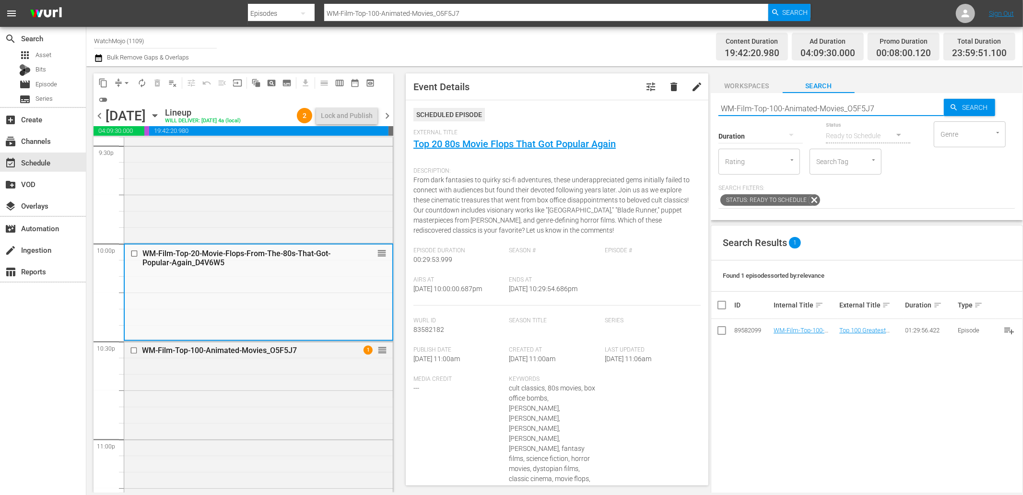
drag, startPoint x: 897, startPoint y: 106, endPoint x: 657, endPoint y: 108, distance: 239.7
click at [657, 107] on div "content_copy compress arrow_drop_down autorenew_outlined delete_forever_outline…" at bounding box center [554, 279] width 936 height 426
paste input "20-Robin-Williams-Movies_U3W5U"
type input "WM-Film-Top-20-Robin-Williams-Movies_U3W5U7"
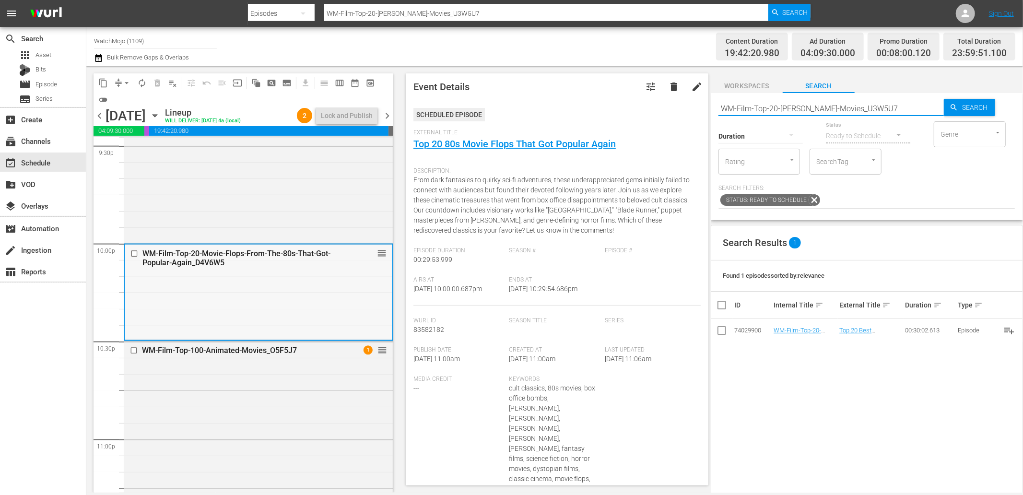
type input "WM-Film-Top-20-Robin-Williams-Movies_U3W5U7"
click at [132, 251] on input "checkbox" at bounding box center [135, 253] width 10 height 8
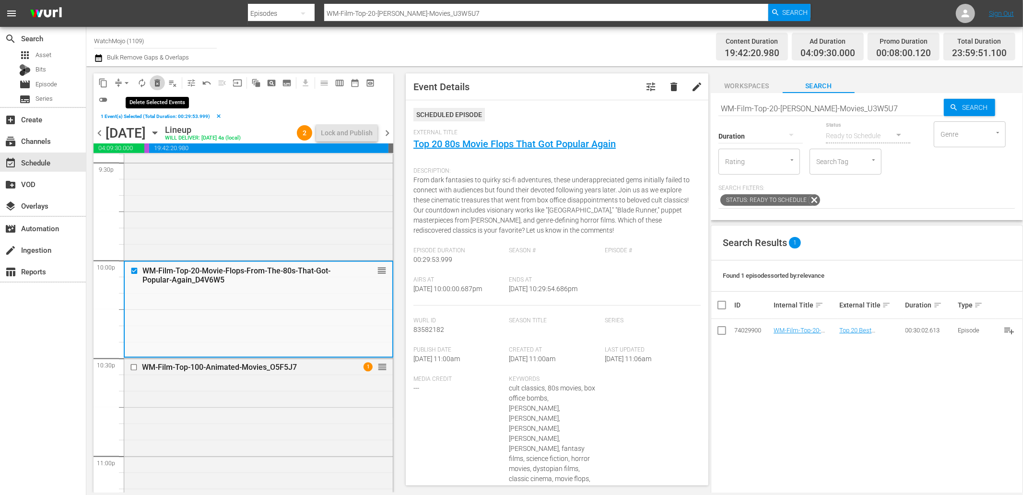
click at [160, 82] on span "delete_forever_outlined" at bounding box center [157, 83] width 10 height 10
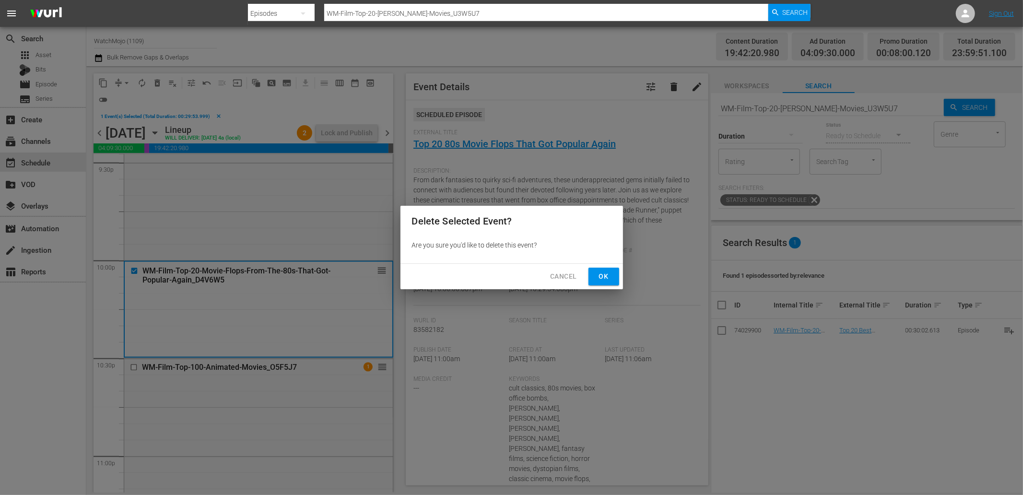
click at [606, 272] on span "Ok" at bounding box center [603, 276] width 15 height 12
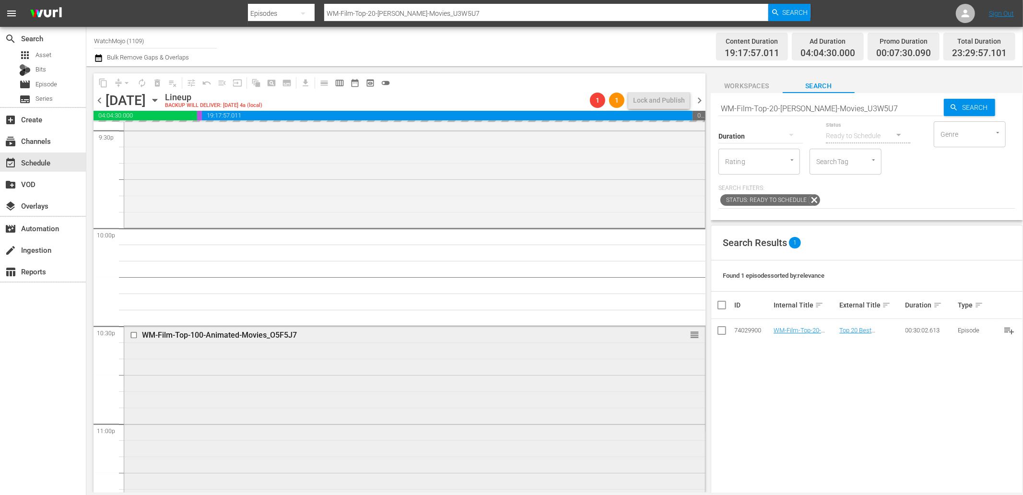
click at [240, 361] on div "WM-Film-Top-100-Animated-Movies_O5F5J7 reorder" at bounding box center [414, 471] width 581 height 291
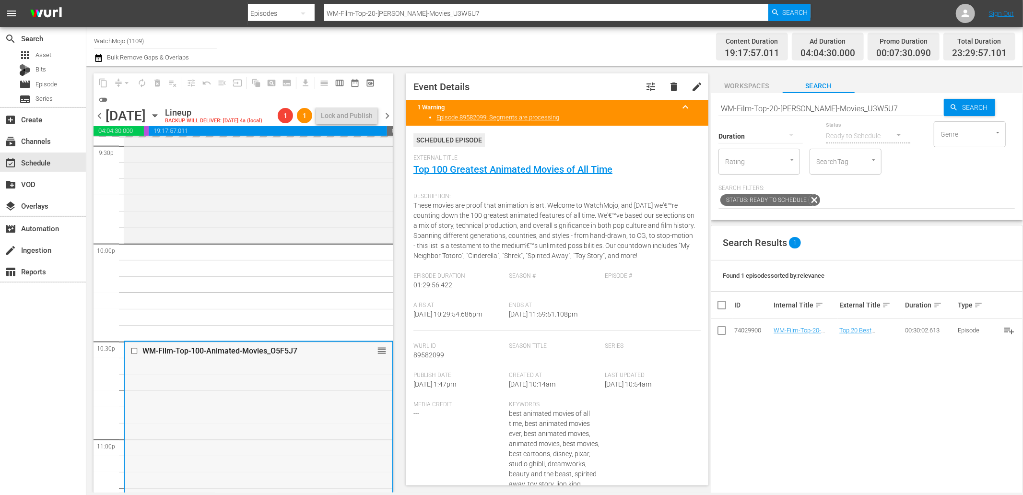
click at [308, 415] on div "WM-Film-Top-100-Animated-Movies_O5F5J7 reorder" at bounding box center [259, 487] width 268 height 291
click at [389, 116] on span "chevron_right" at bounding box center [387, 116] width 12 height 12
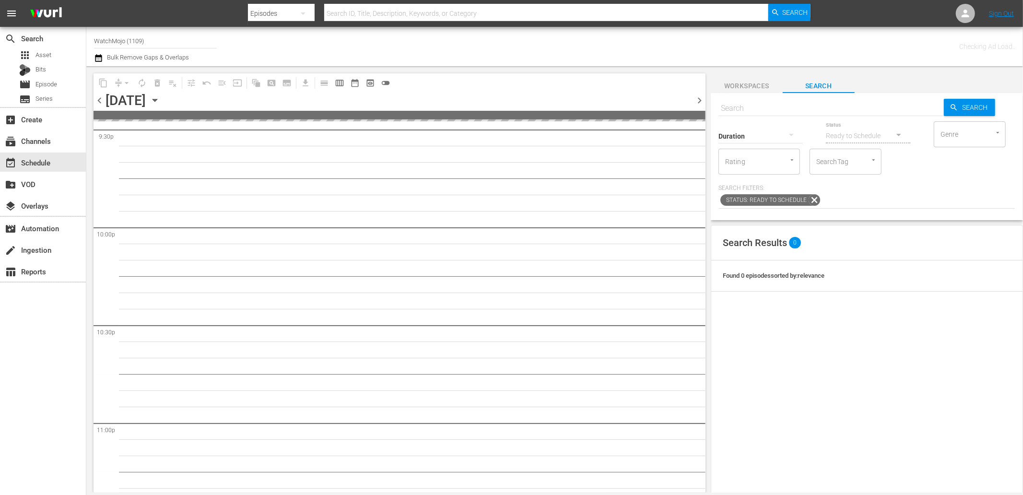
scroll to position [4213, 0]
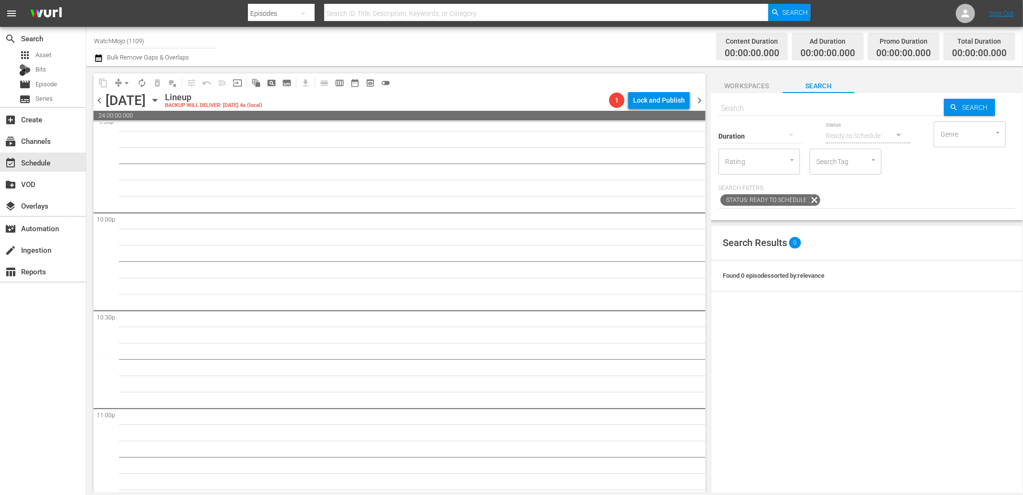
click at [99, 100] on span "chevron_left" at bounding box center [99, 100] width 12 height 12
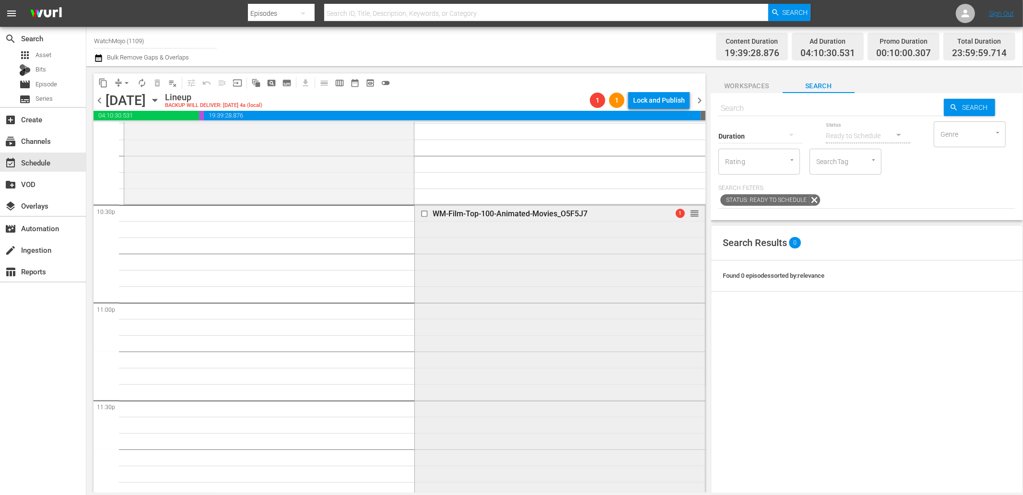
scroll to position [4324, 0]
click at [541, 385] on div "WM-Film-Top-100-Animated-Movies_O5F5J7 1 reorder" at bounding box center [560, 344] width 290 height 291
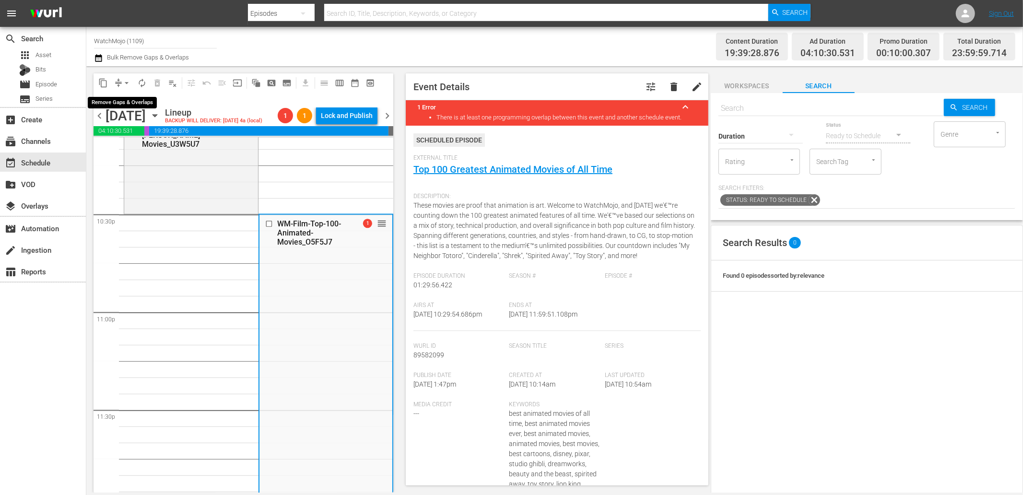
click at [126, 80] on span "arrow_drop_down" at bounding box center [127, 83] width 10 height 10
click at [146, 132] on li "Align to End of Previous Day" at bounding box center [127, 134] width 101 height 16
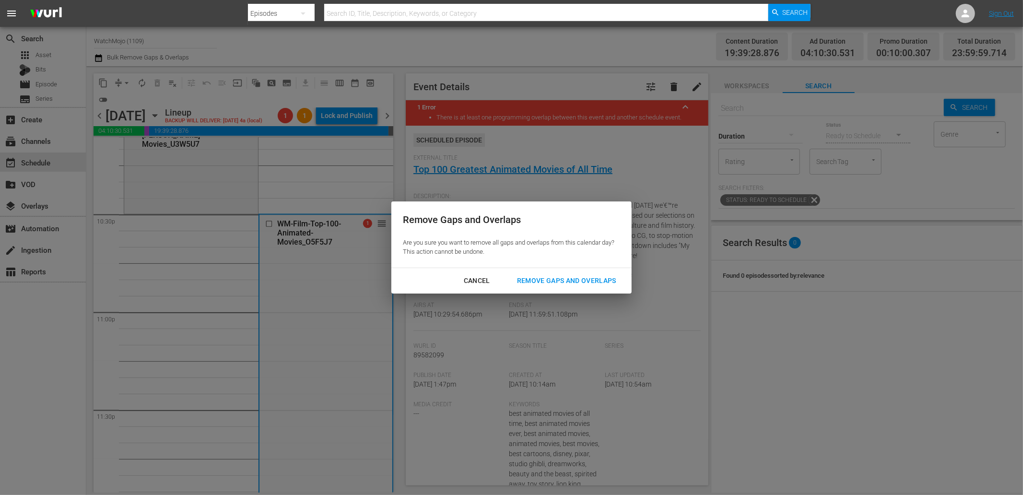
click at [550, 275] on div "Remove Gaps and Overlaps" at bounding box center [566, 281] width 115 height 12
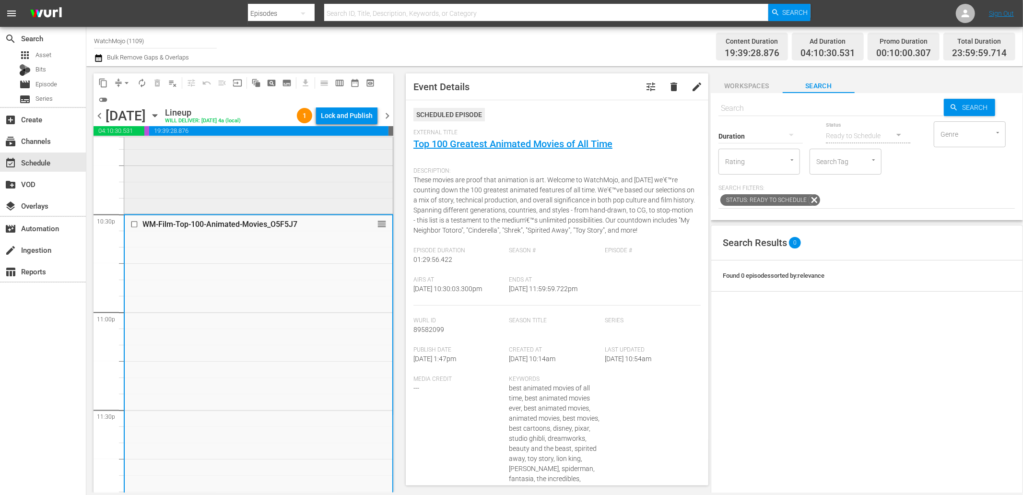
click at [257, 168] on div "WM-Film-Top-20-Robin-Williams-Movies_U3W5U7 reorder" at bounding box center [258, 164] width 268 height 95
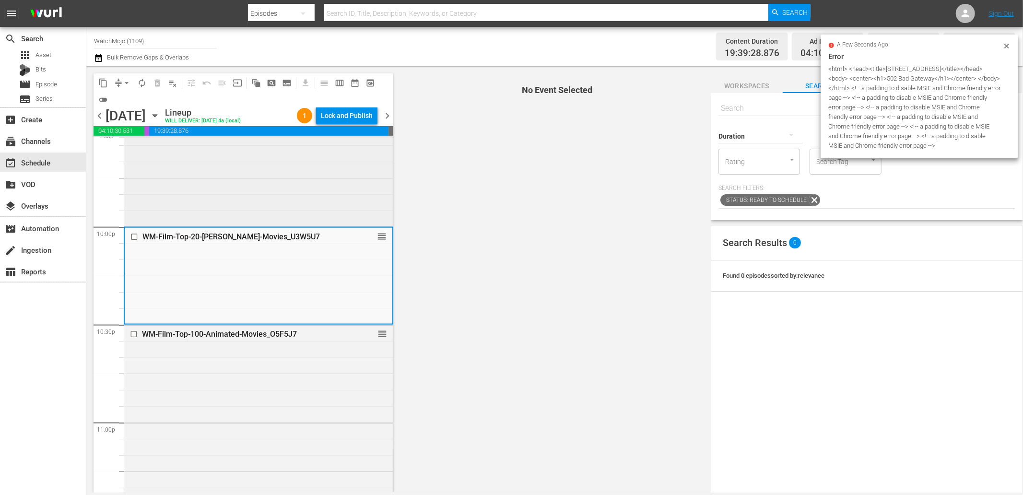
scroll to position [4182, 0]
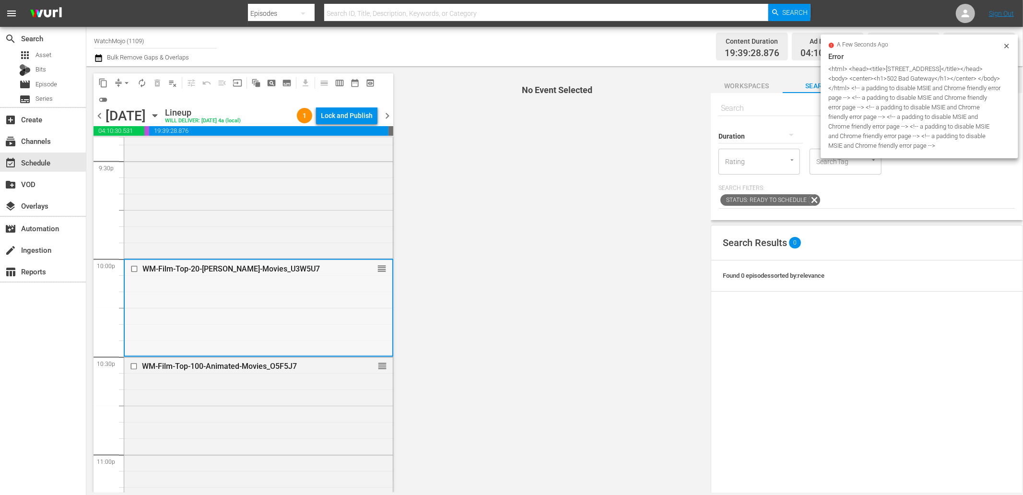
click at [195, 312] on div "WM-Film-Top-20-Robin-Williams-Movies_U3W5U7 reorder" at bounding box center [259, 307] width 268 height 95
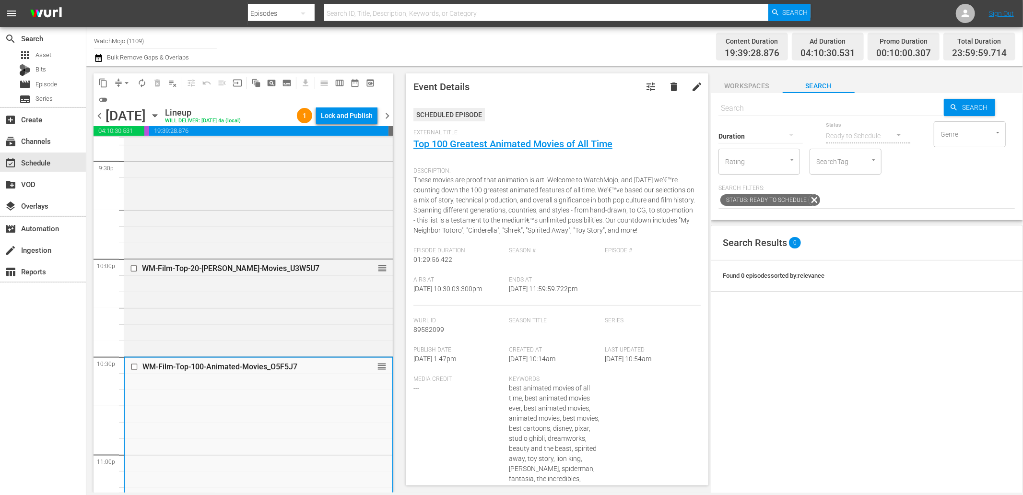
click at [338, 290] on div "WM-Film-Top-20-Robin-Williams-Movies_U3W5U7 reorder" at bounding box center [258, 306] width 268 height 95
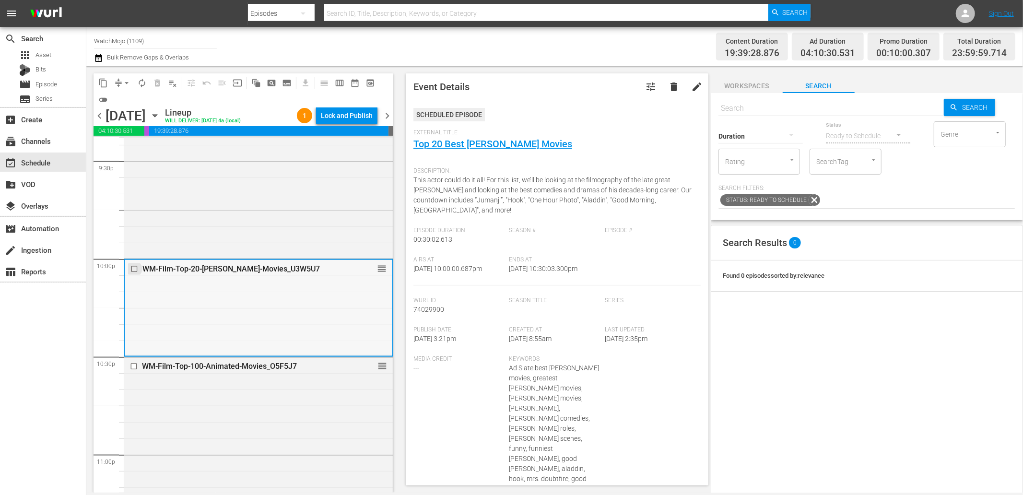
click at [133, 267] on input "checkbox" at bounding box center [135, 269] width 10 height 8
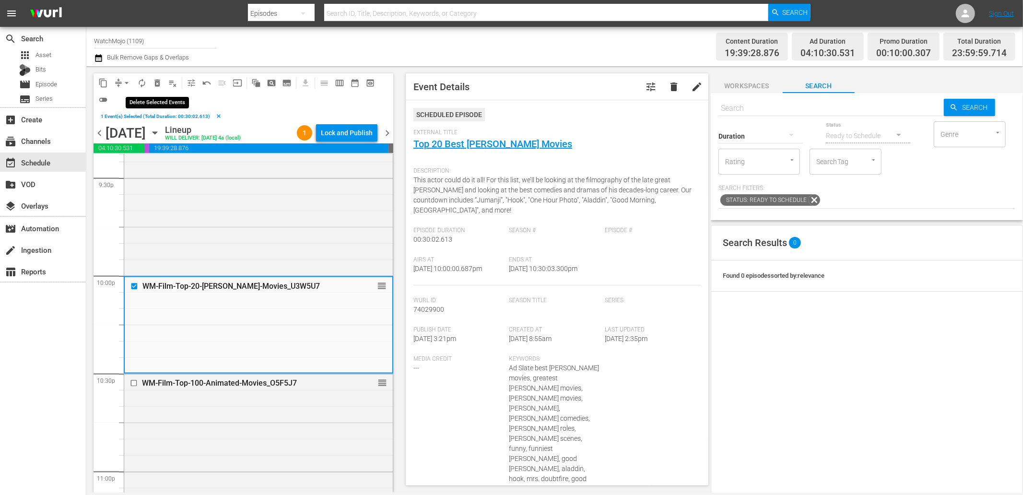
click at [156, 84] on span "delete_forever_outlined" at bounding box center [157, 83] width 10 height 10
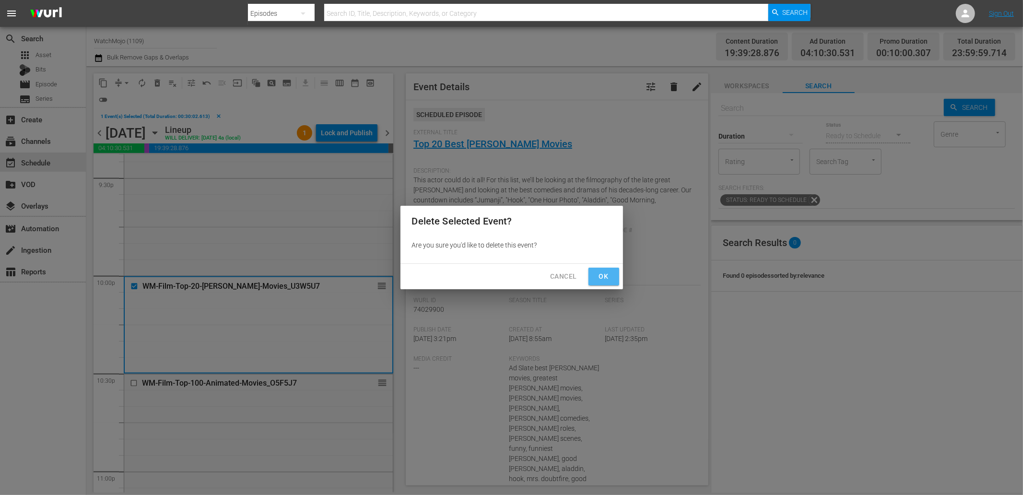
click at [597, 279] on span "Ok" at bounding box center [603, 276] width 15 height 12
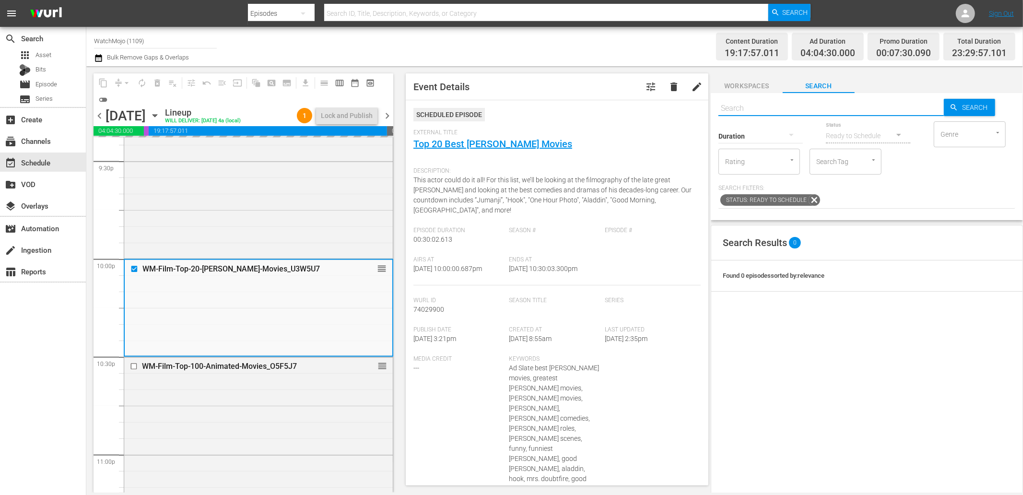
click at [761, 112] on input "text" at bounding box center [830, 108] width 225 height 23
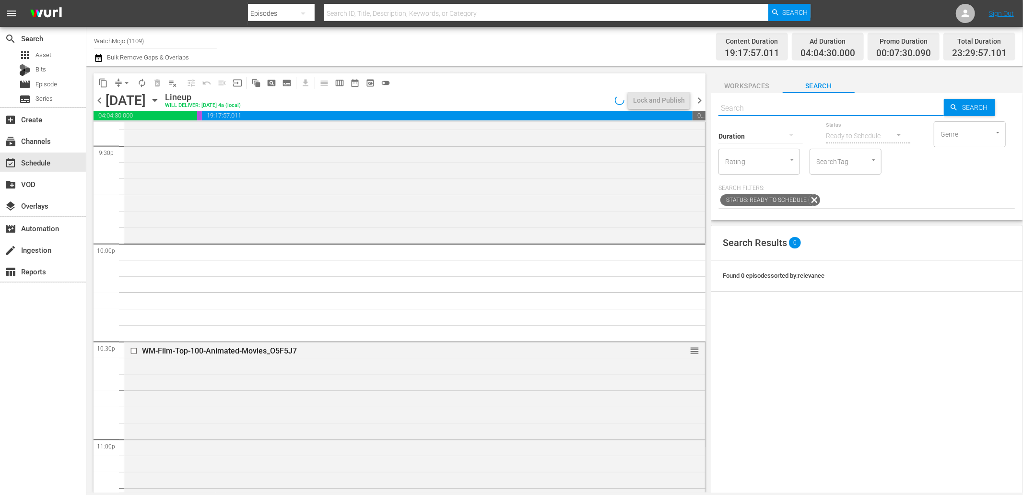
paste input "WM-Music-Top-20-80s-Song-Meanings-That-Everyone-Gets-WRONG_W5O9J2"
type input "WM-Music-Top-20-80s-Song-Meanings-That-Everyone-Gets-WRONG_W5O9J2"
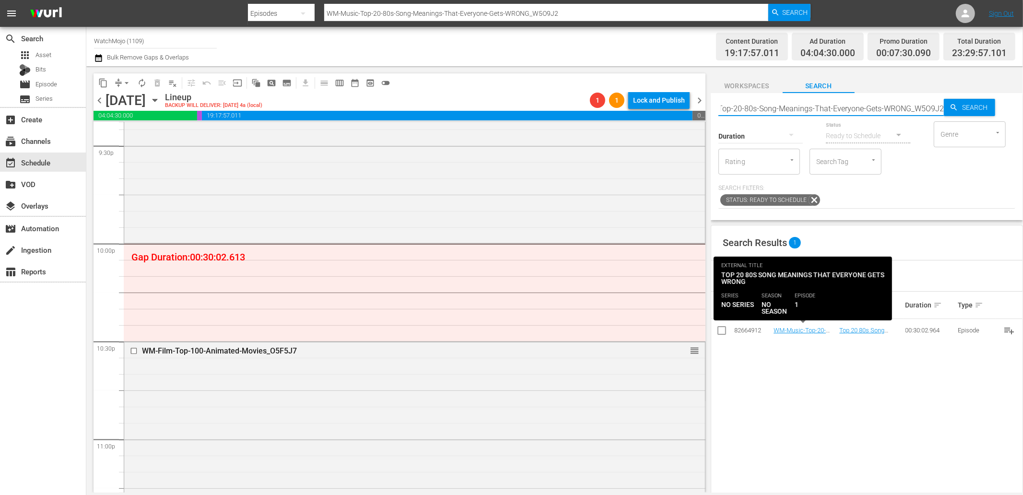
type input "WM-Music-Top-20-80s-Song-Meanings-That-Everyone-Gets-WRONG_W5O9J2"
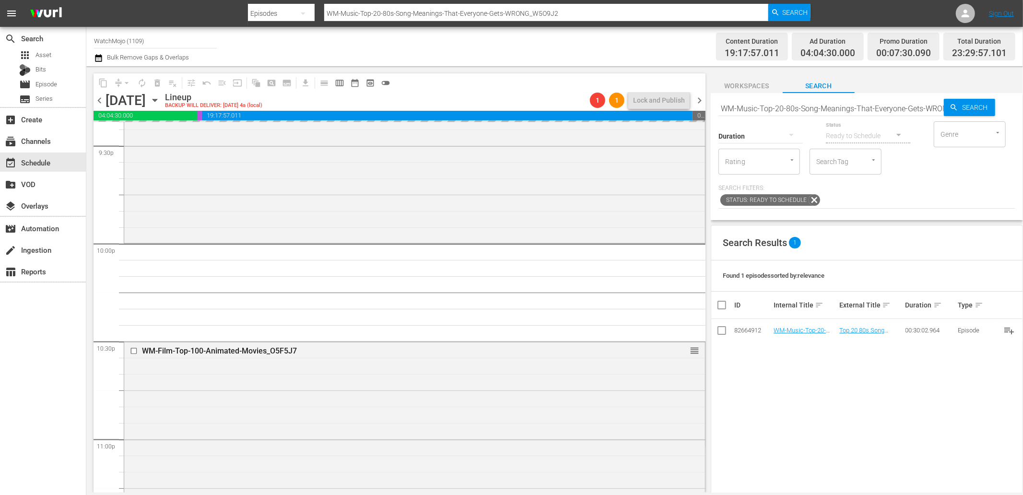
click at [101, 99] on span "chevron_left" at bounding box center [99, 100] width 12 height 12
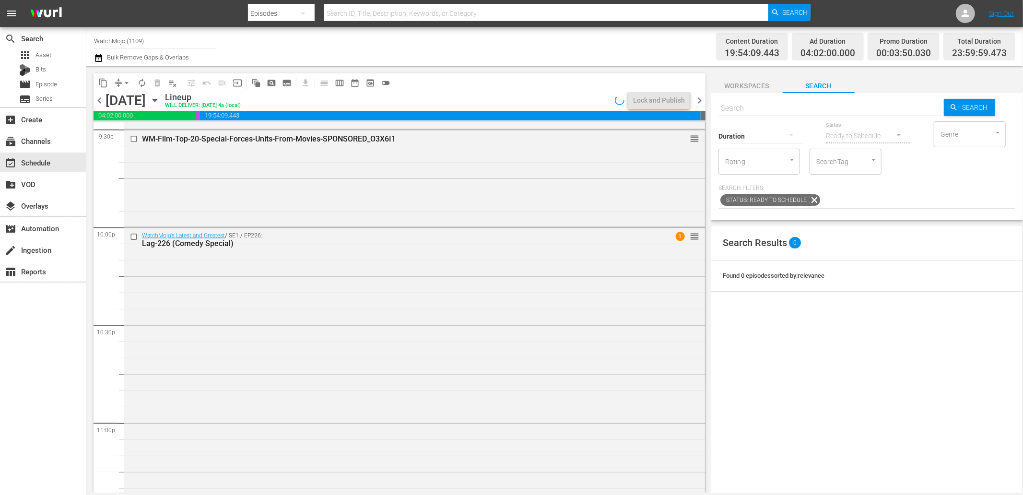
scroll to position [4182, 0]
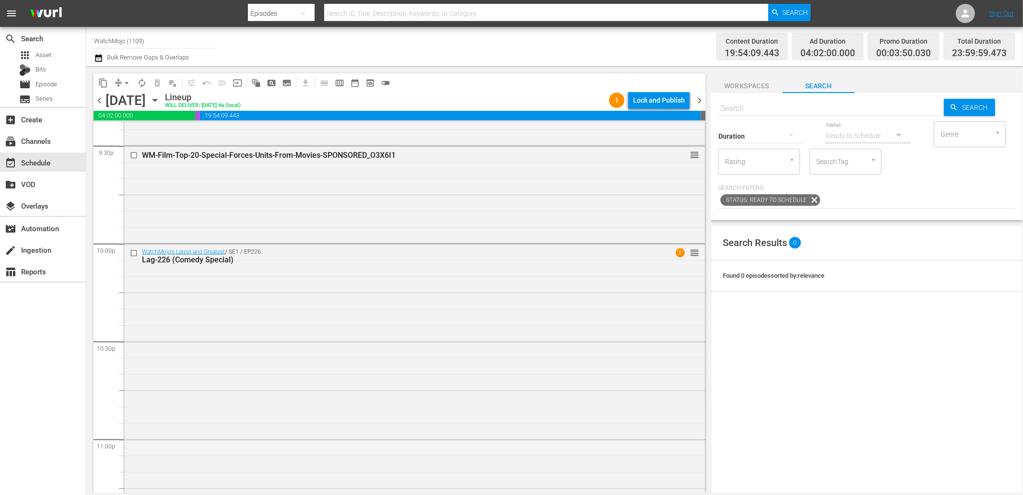
click at [702, 102] on span "chevron_right" at bounding box center [699, 100] width 12 height 12
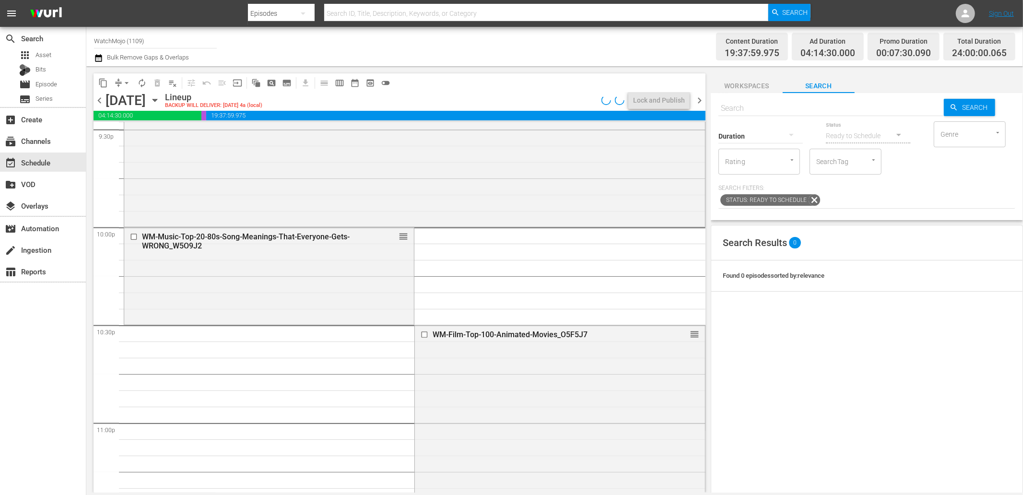
scroll to position [4182, 0]
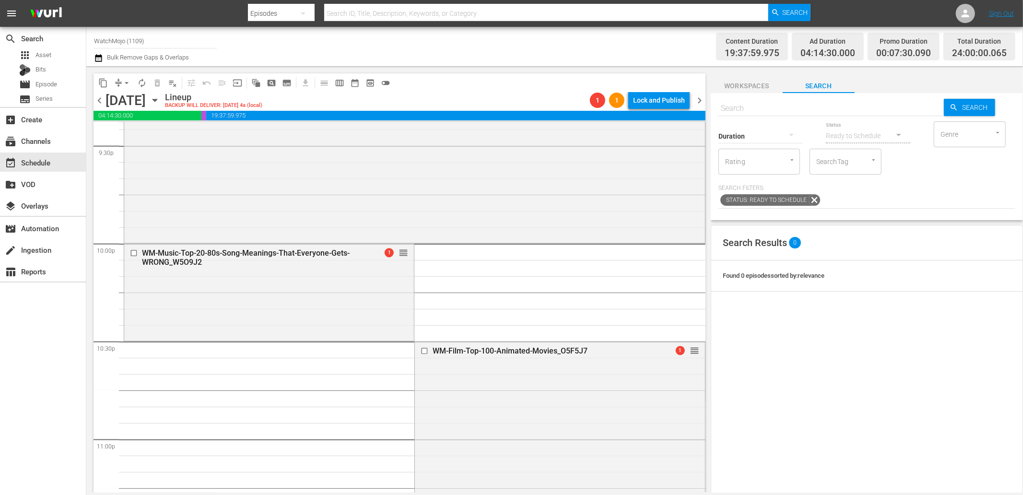
click at [488, 382] on div "WM-Film-Top-100-Animated-Movies_O5F5J7 1 reorder" at bounding box center [560, 487] width 290 height 291
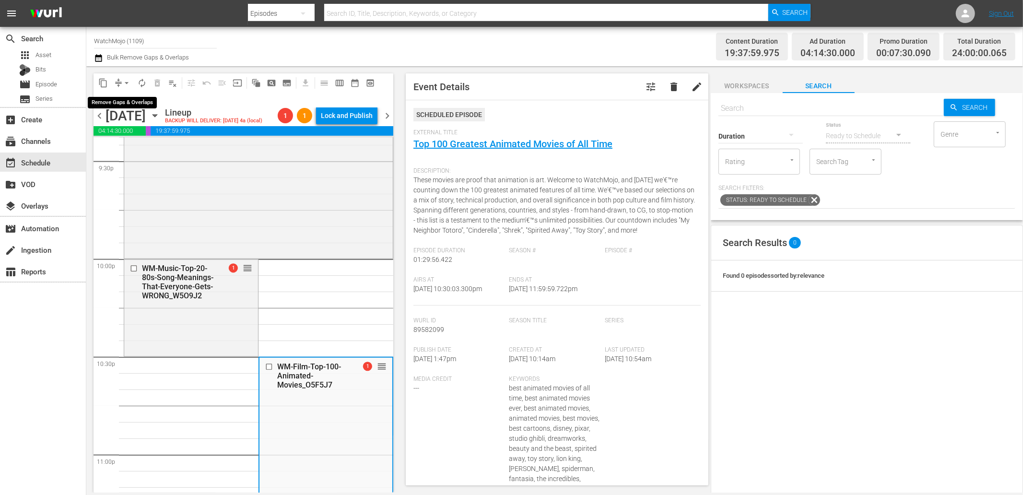
click at [120, 84] on button "arrow_drop_down" at bounding box center [126, 82] width 15 height 15
click at [134, 136] on li "Align to End of Previous Day" at bounding box center [127, 134] width 101 height 16
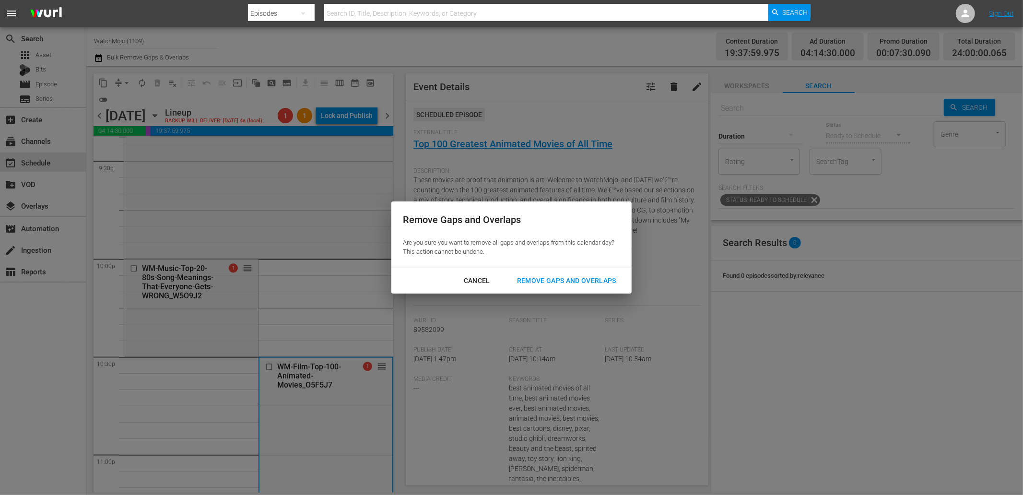
click at [556, 283] on div "Remove Gaps and Overlaps" at bounding box center [566, 281] width 115 height 12
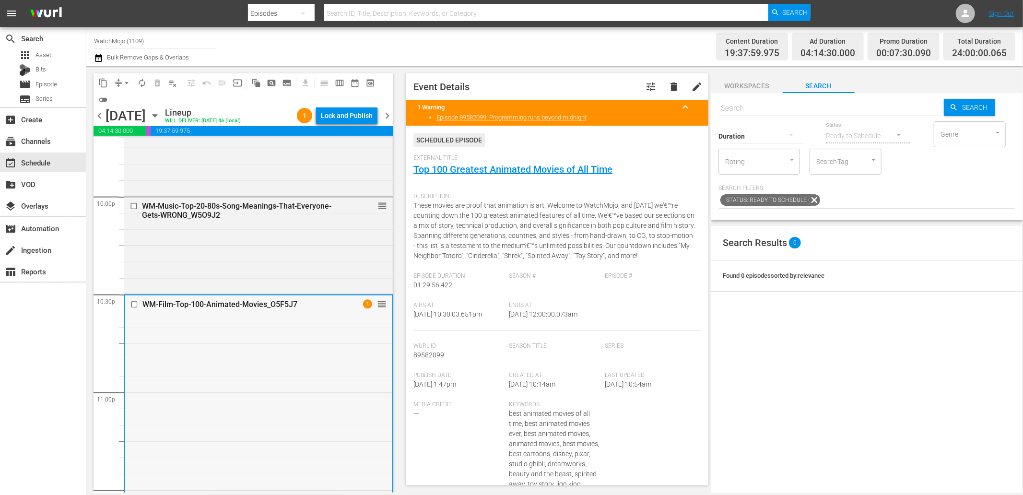
scroll to position [4253, 0]
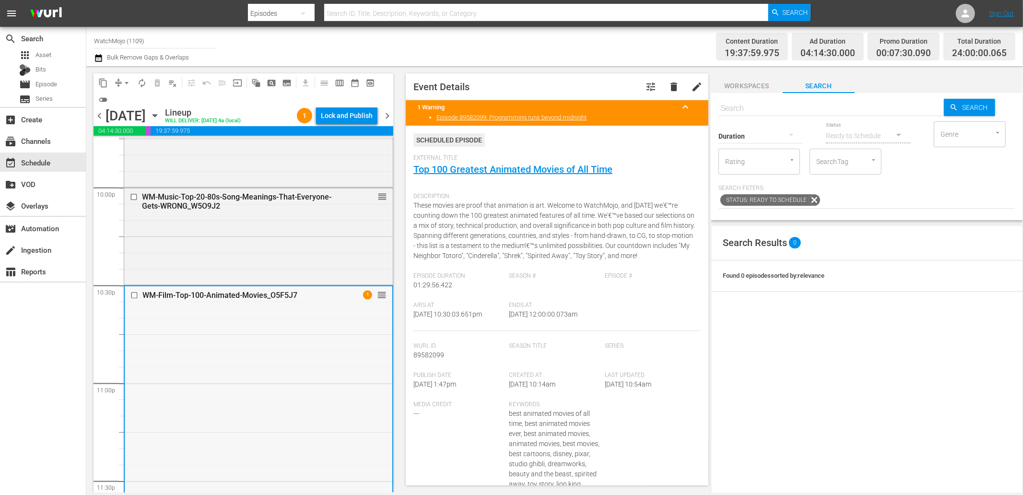
click at [325, 392] on div "WM-Film-Top-100-Animated-Movies_O5F5J7 1 reorder" at bounding box center [259, 431] width 268 height 291
drag, startPoint x: 572, startPoint y: 328, endPoint x: 540, endPoint y: 332, distance: 32.3
click at [540, 331] on div "Ends At 10/4/25 @ 12:00:00.073am" at bounding box center [557, 316] width 96 height 29
copy span "12:00:00.073am"
click at [395, 114] on div "content_copy compress arrow_drop_down autorenew_outlined delete_forever_outline…" at bounding box center [240, 279] width 309 height 426
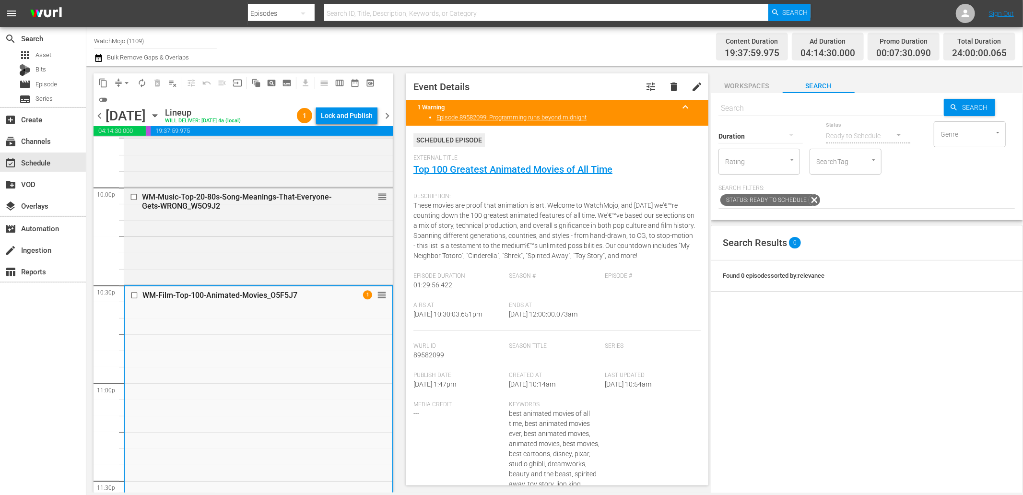
click at [392, 116] on span "chevron_right" at bounding box center [387, 116] width 12 height 12
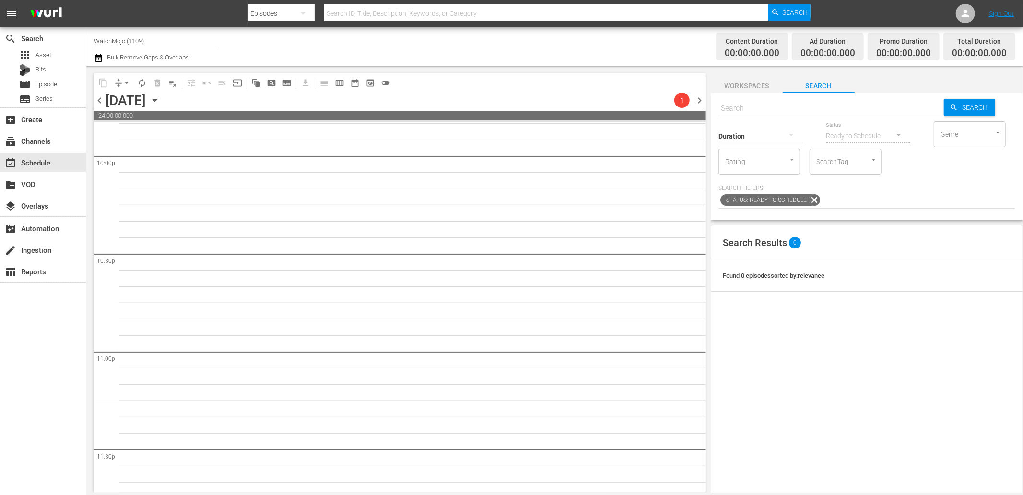
scroll to position [4253, 0]
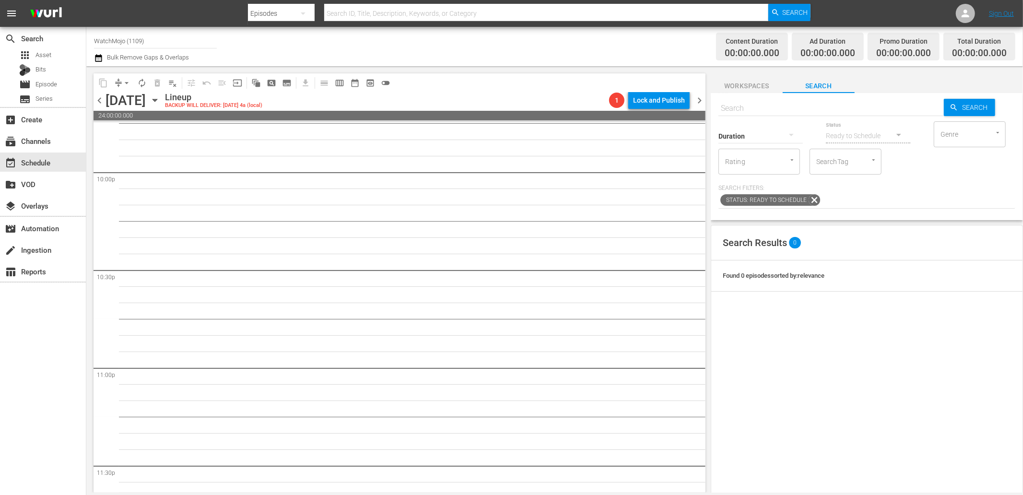
click at [764, 106] on input "text" at bounding box center [830, 108] width 225 height 23
paste input "Lag-318"
type input "Lag-318"
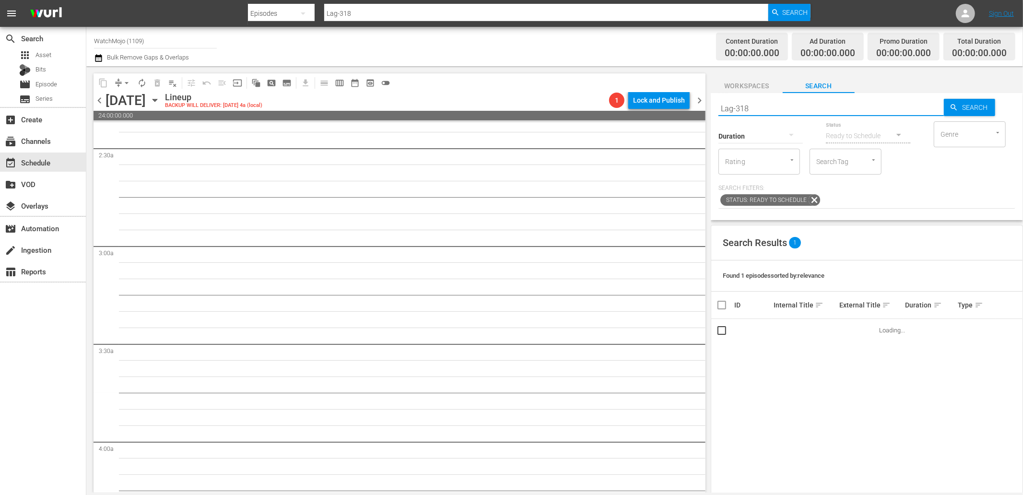
scroll to position [0, 0]
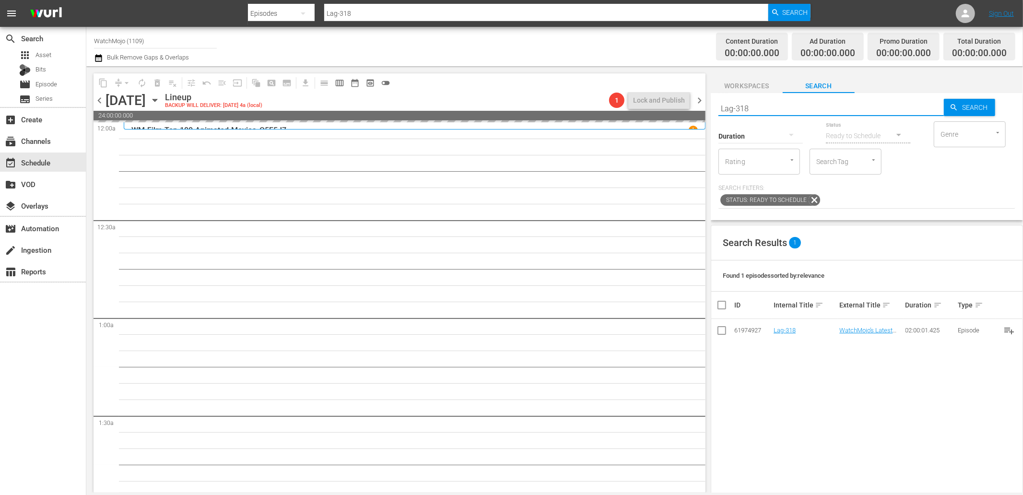
click at [677, 101] on div "content_copy compress arrow_drop_down autorenew_outlined delete_forever_outline…" at bounding box center [554, 279] width 936 height 426
paste input "WM-Film-Top20-Saw-Traps_C6Y7I7"
type input "WM-Film-Top20-Saw-Traps_C6Y7I7"
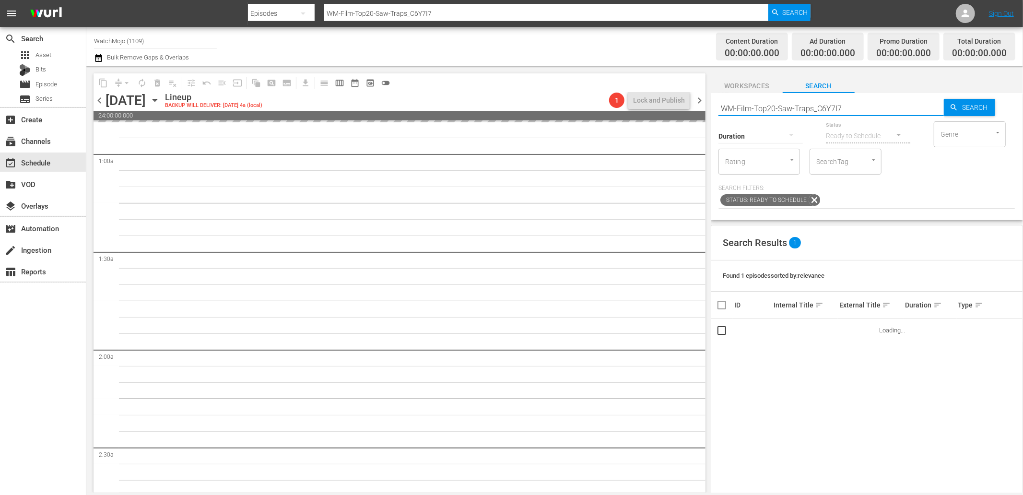
scroll to position [177, 0]
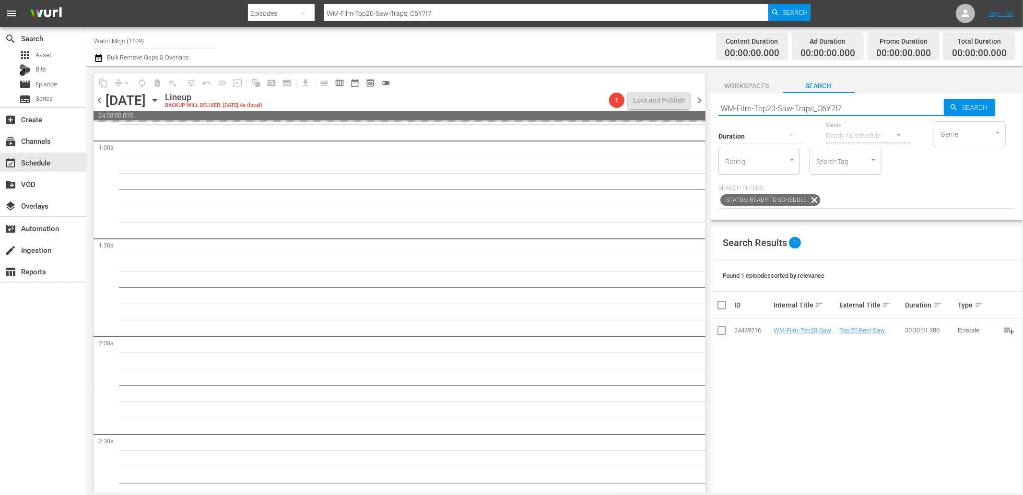
type input "WM-Film-Top20-Saw-Traps_C6Y7I7"
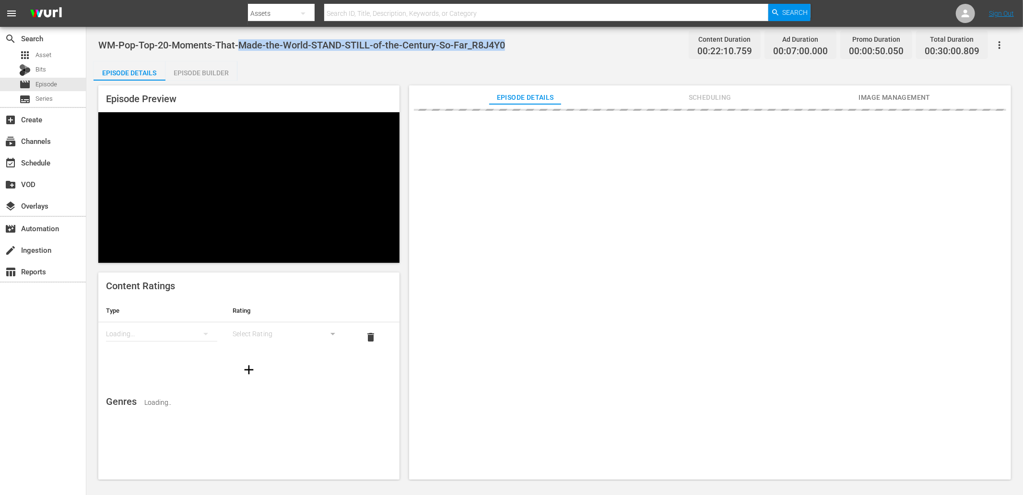
drag, startPoint x: 511, startPoint y: 39, endPoint x: 240, endPoint y: 37, distance: 271.3
click at [240, 37] on div "WM-Pop-Top-20-Moments-That-Made-the-World-STAND-STILL-of-the-Century-So-Far_R8J…" at bounding box center [554, 45] width 912 height 22
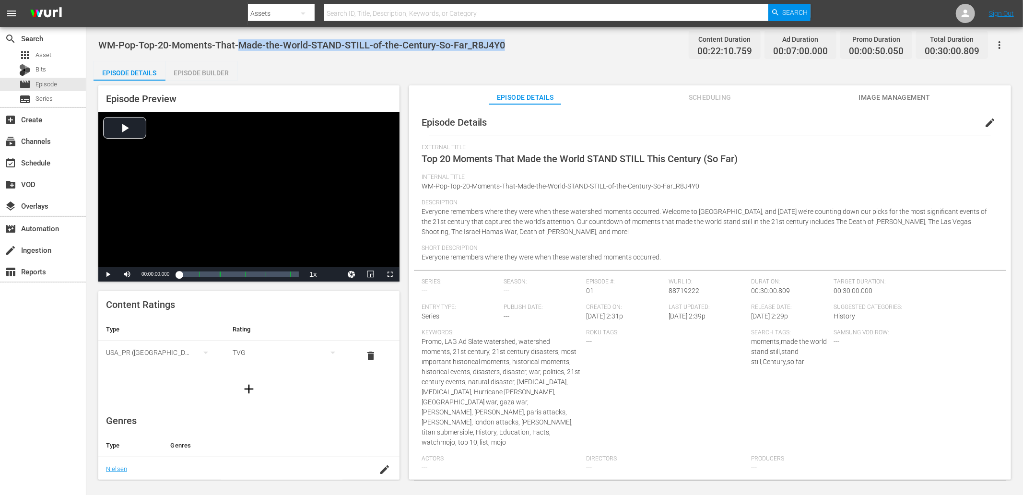
click at [98, 39] on span "WM-Pop-Top-20-Moments-That-Made-the-World-STAND-STILL-of-the-Century-So-Far_R8J…" at bounding box center [301, 45] width 407 height 12
copy span "WM-Pop-Top-20-Moments-That-Made-the-World-STAND-STILL-of-the-Century-So-Far_R8J…"
click at [278, 56] on div "WM-Pop-Top-20-Moments-That-Made-the-World-STAND-STILL-of-the-Century-So-Far_R8J…" at bounding box center [554, 254] width 936 height 454
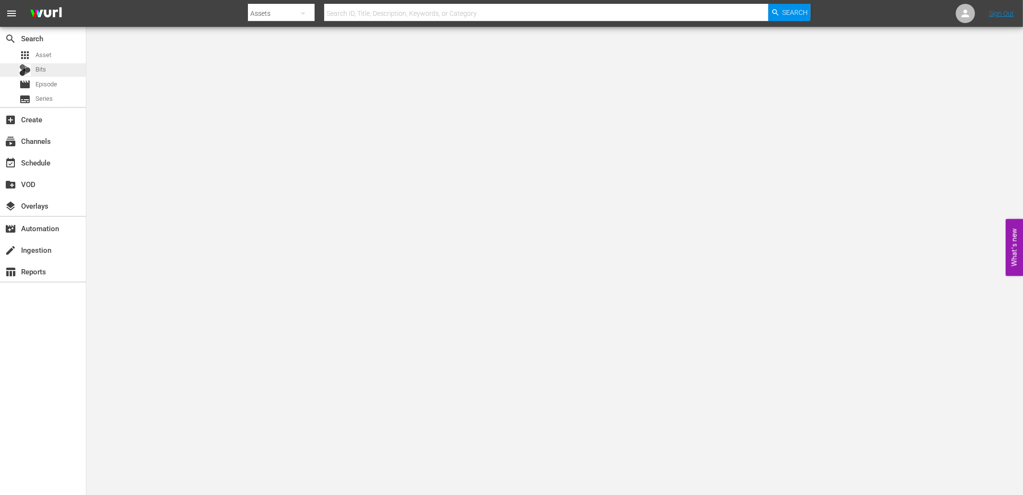
click at [37, 70] on span "Bits" at bounding box center [40, 70] width 11 height 10
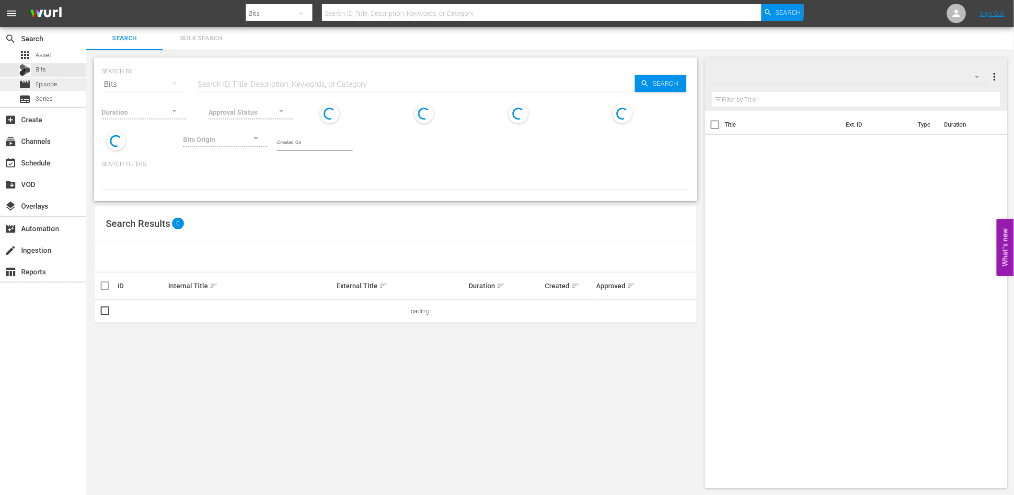
click at [42, 80] on span "Episode" at bounding box center [46, 85] width 22 height 10
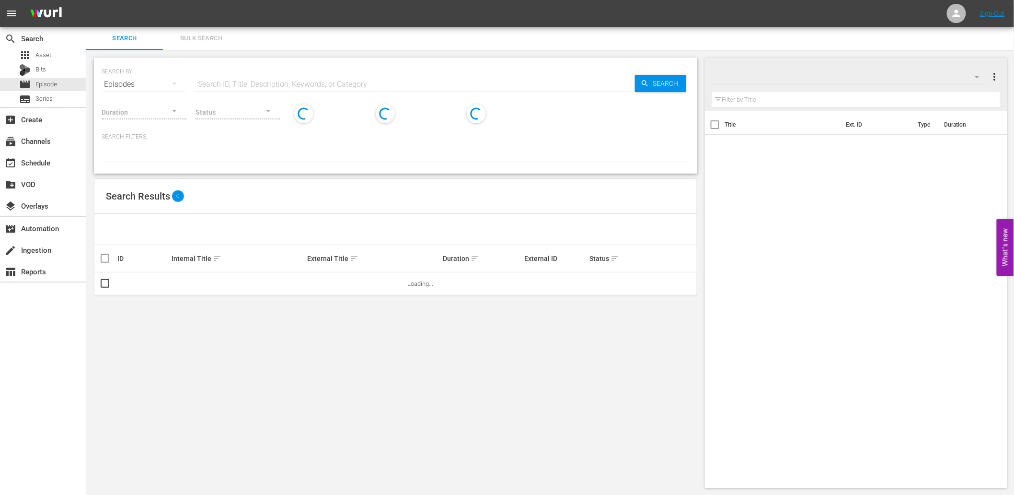
click at [268, 82] on input "text" at bounding box center [416, 84] width 440 height 23
type input "Top 20"
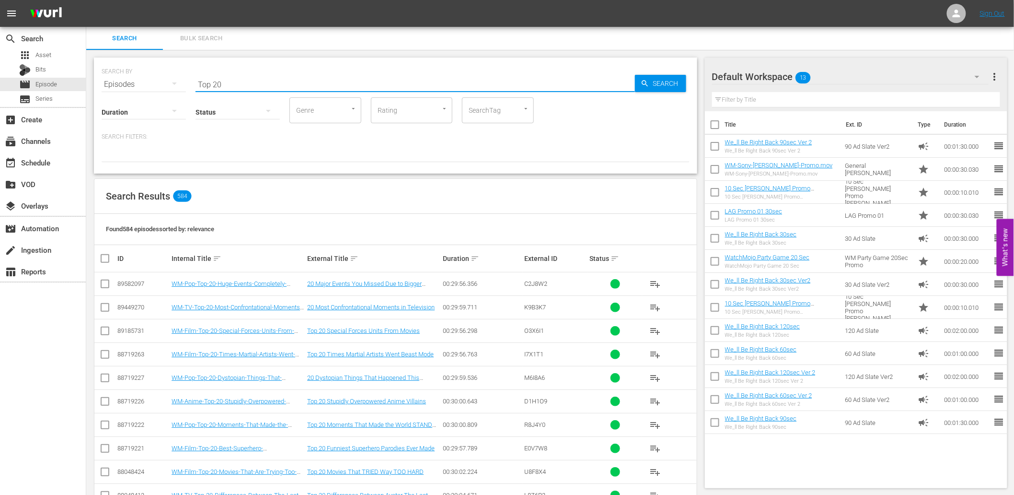
click at [416, 221] on div "Found 584 episodes sorted by: relevance" at bounding box center [395, 229] width 603 height 31
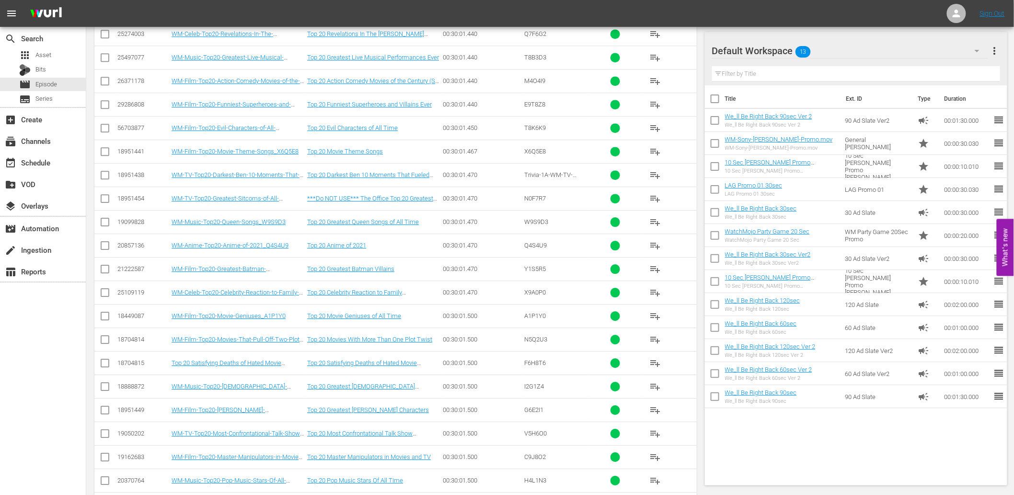
scroll to position [11782, 0]
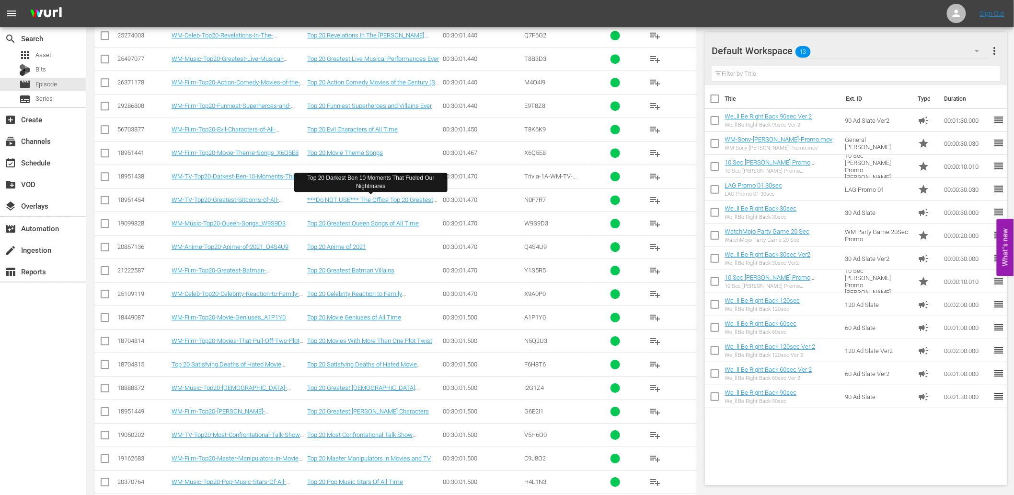
click at [404, 187] on link "Top 20 Darkest Ben 10 Moments That Fueled Our Nightmares" at bounding box center [368, 180] width 122 height 14
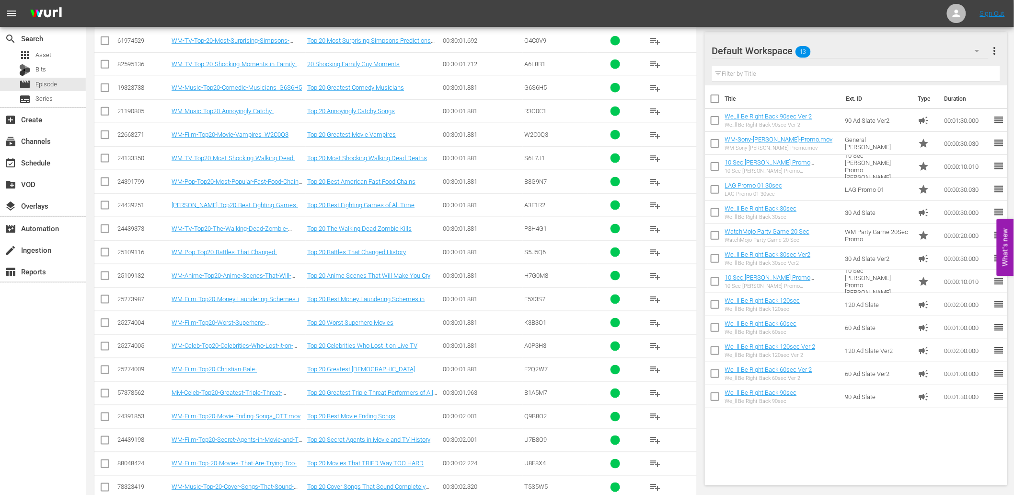
scroll to position [12999, 0]
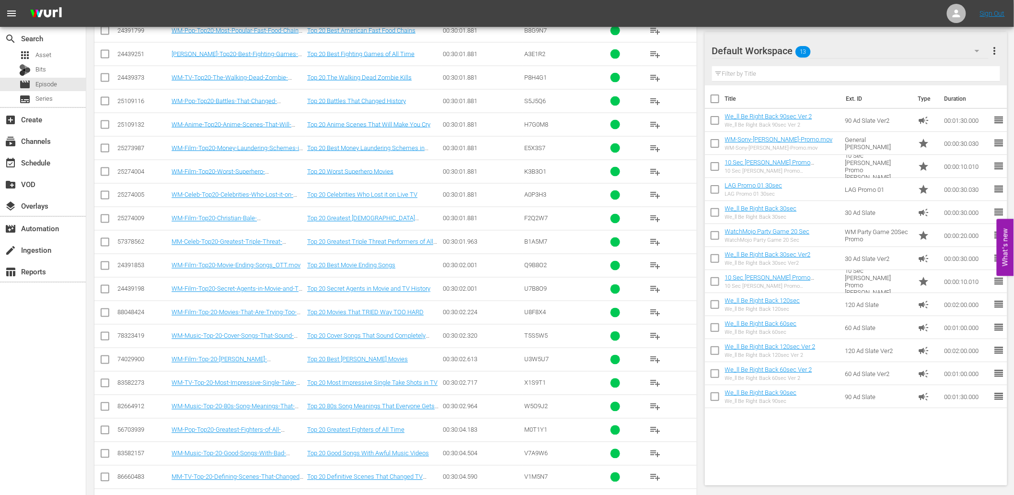
click at [500, 403] on div "00:30:02.964" at bounding box center [482, 406] width 79 height 7
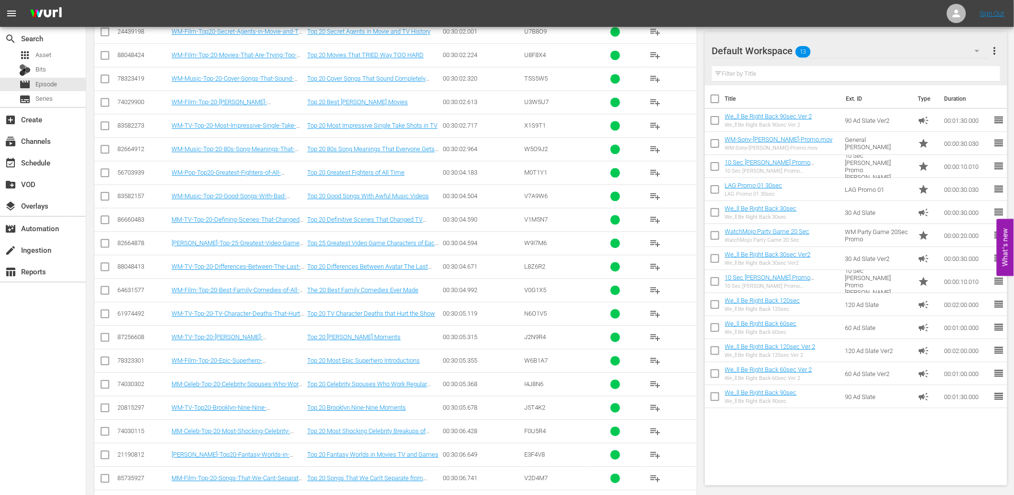
scroll to position [12901, 0]
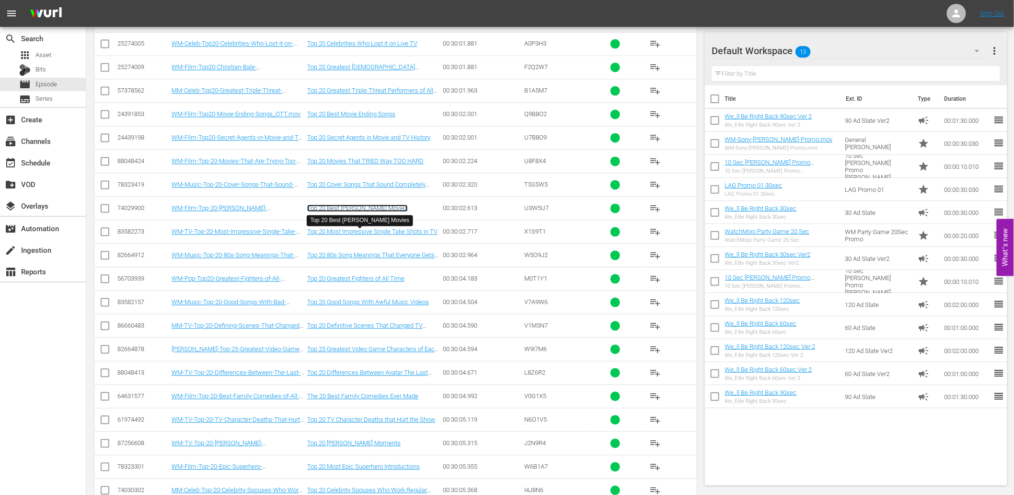
click at [367, 212] on link "Top 20 Best [PERSON_NAME] Movies" at bounding box center [357, 208] width 101 height 7
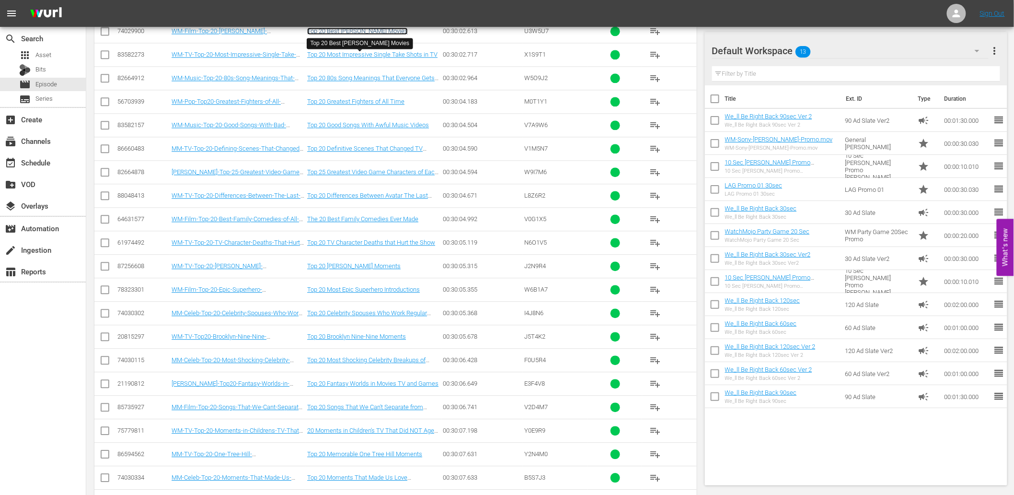
scroll to position [13008, 0]
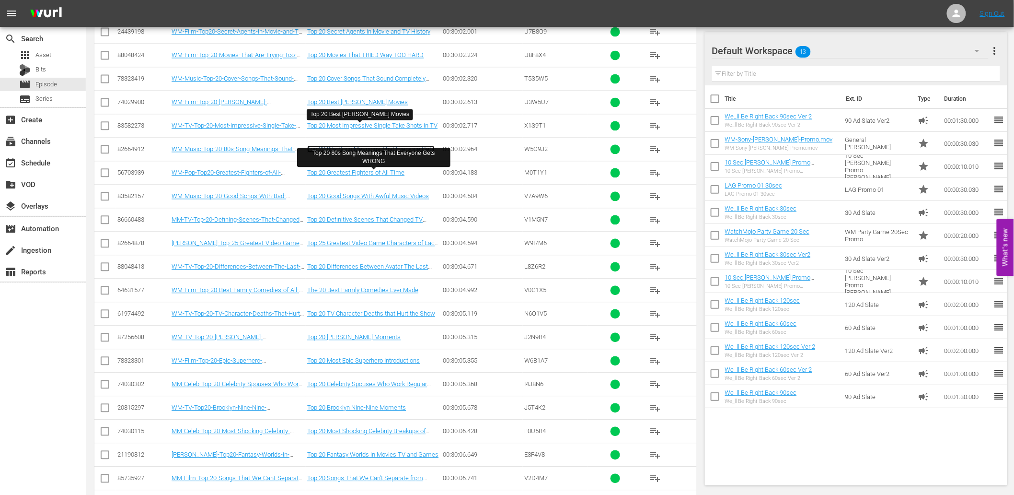
click at [352, 160] on link "Top 20 80s Song Meanings That Everyone Gets WRONG" at bounding box center [371, 152] width 128 height 14
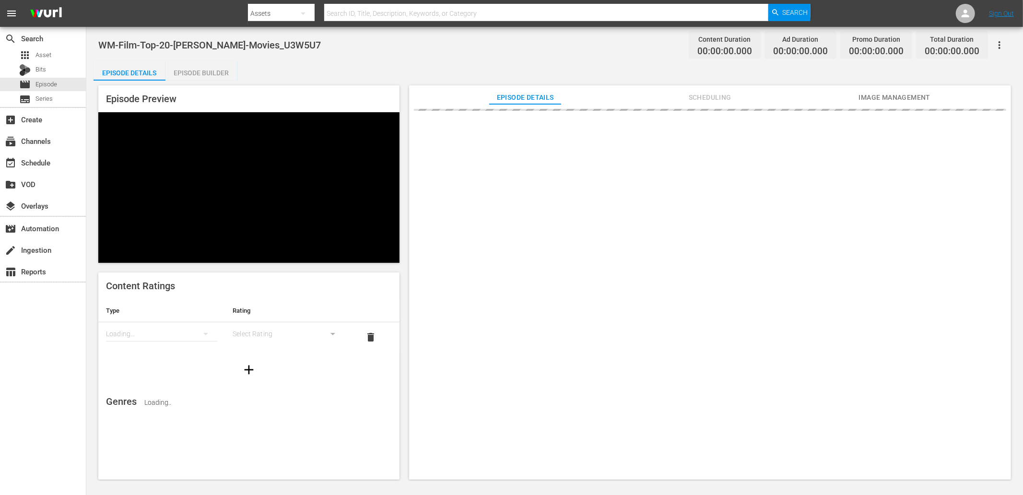
click at [314, 41] on div "WM-Film-Top-20-[PERSON_NAME]-Movies_U3W5U7 Content Duration 00:00:00.000 Ad Dur…" at bounding box center [554, 45] width 912 height 22
drag, startPoint x: 294, startPoint y: 41, endPoint x: 270, endPoint y: 40, distance: 24.0
click at [270, 40] on div "WM-Film-Top-20-[PERSON_NAME]-Movies_U3W5U7 Content Duration 00:21:31.865 Ad Dur…" at bounding box center [554, 45] width 912 height 22
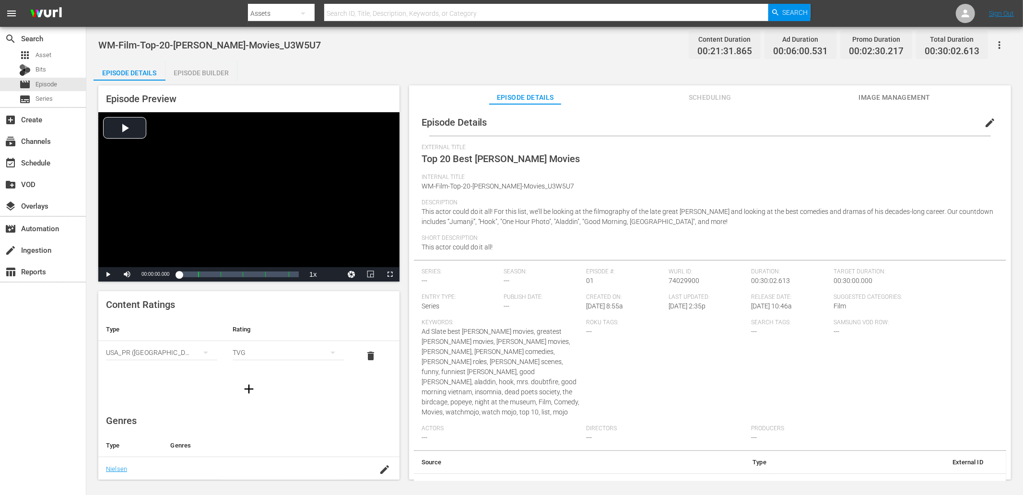
copy span "U3W5U7"
click at [326, 40] on div "WM-Film-Top-20-[PERSON_NAME]-Movies_U3W5U7 Content Duration 00:21:31.865 Ad Dur…" at bounding box center [554, 45] width 912 height 22
drag, startPoint x: 255, startPoint y: 39, endPoint x: 101, endPoint y: 35, distance: 154.4
click at [101, 35] on div "WM-Film-Top-20-[PERSON_NAME]-Movies_U3W5U7 Content Duration 00:21:31.865 Ad Dur…" at bounding box center [554, 45] width 912 height 22
copy span "WM-Film-Top-20-[PERSON_NAME]-Movies_U3W5U7"
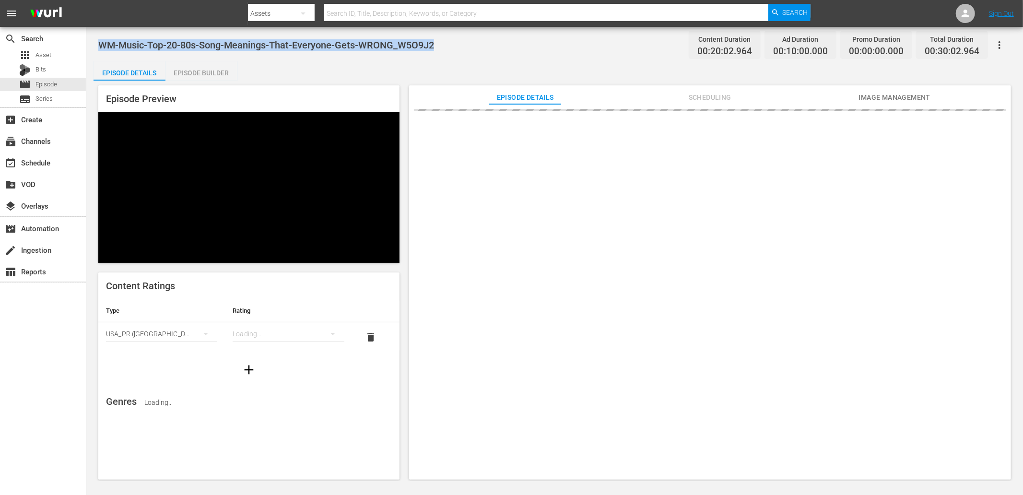
drag, startPoint x: 449, startPoint y: 42, endPoint x: 99, endPoint y: 38, distance: 350.0
click at [99, 38] on div "WM-Music-Top-20-80s-Song-Meanings-That-Everyone-Gets-WRONG_W5O9J2 Content Durat…" at bounding box center [554, 45] width 912 height 22
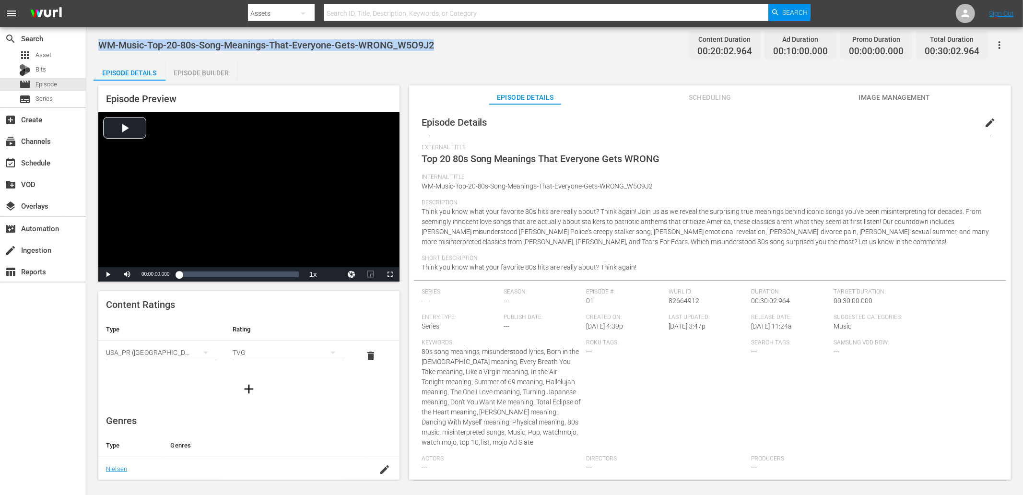
copy span "WM-Music-Top-20-80s-Song-Meanings-That-Everyone-Gets-WRONG_W5O9J2"
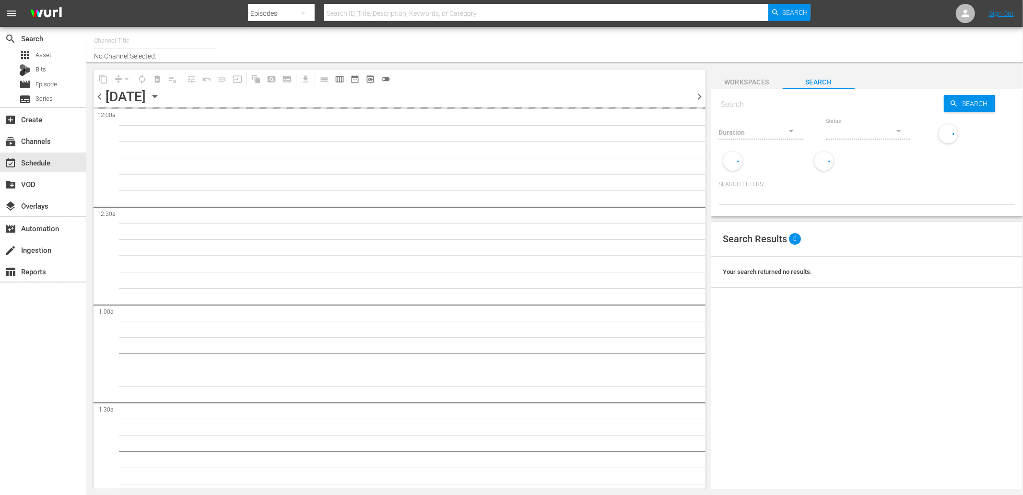
type input "WatchMojo (1109)"
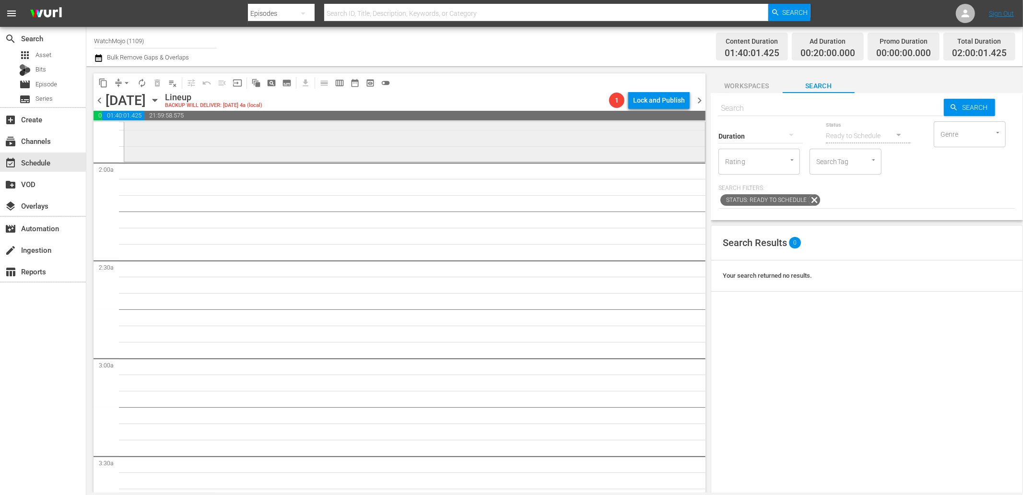
scroll to position [355, 0]
click at [752, 108] on input "text" at bounding box center [830, 108] width 225 height 23
paste input "WM-Film-Top20-Saw-Traps_C6Y7I7"
type input "WM-Film-Top20-Saw-Traps_C6Y7I7"
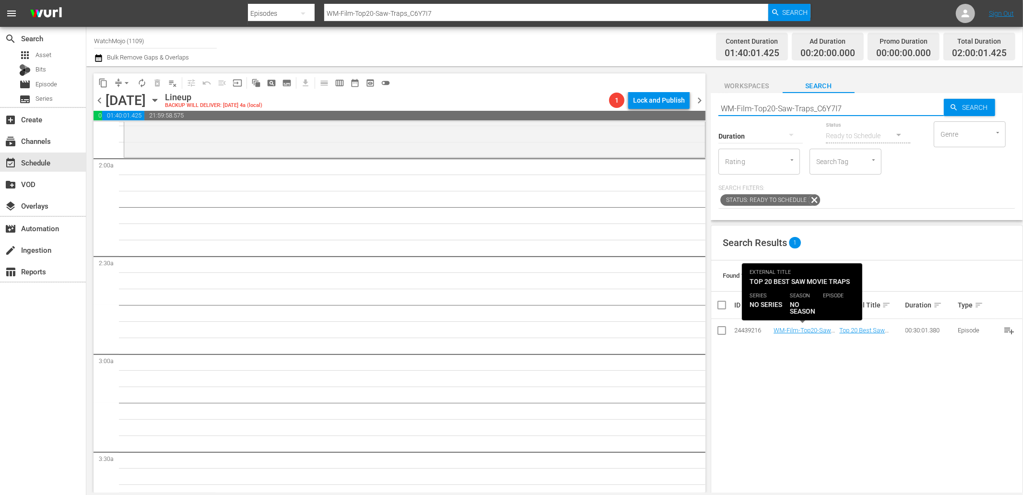
type input "WM-Film-Top20-Saw-Traps_C6Y7I7"
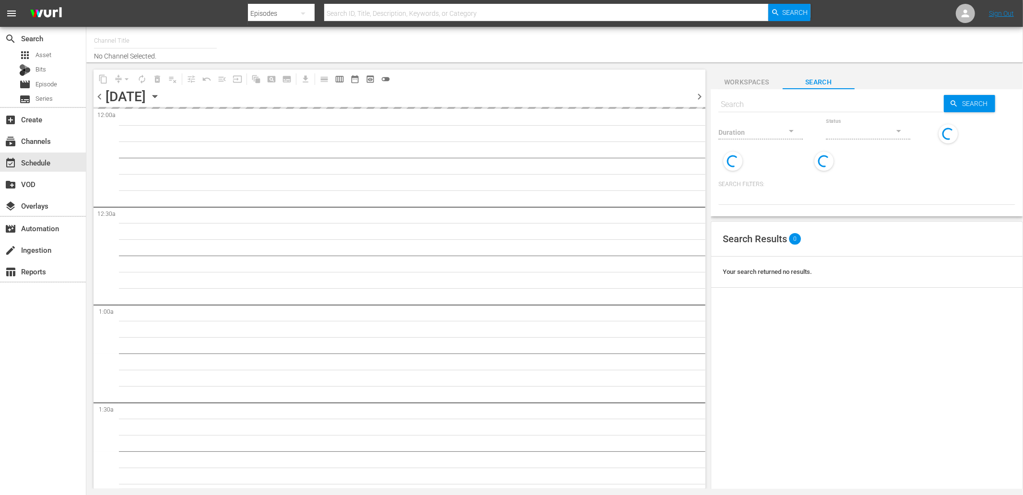
type input "WatchMojo (1109)"
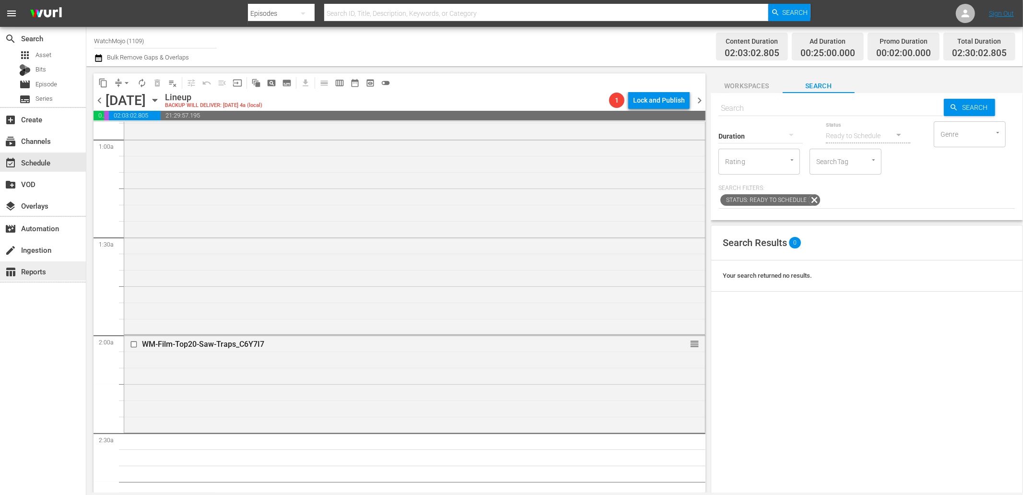
scroll to position [177, 0]
click at [733, 111] on input "text" at bounding box center [830, 108] width 225 height 23
paste input "WM-Film-Top-20-Worst-Horror-Movie-Remakes_T5U2D3"
type input "WM-Film-Top-20-Worst-Horror-Movie-Remakes_T5U2D3"
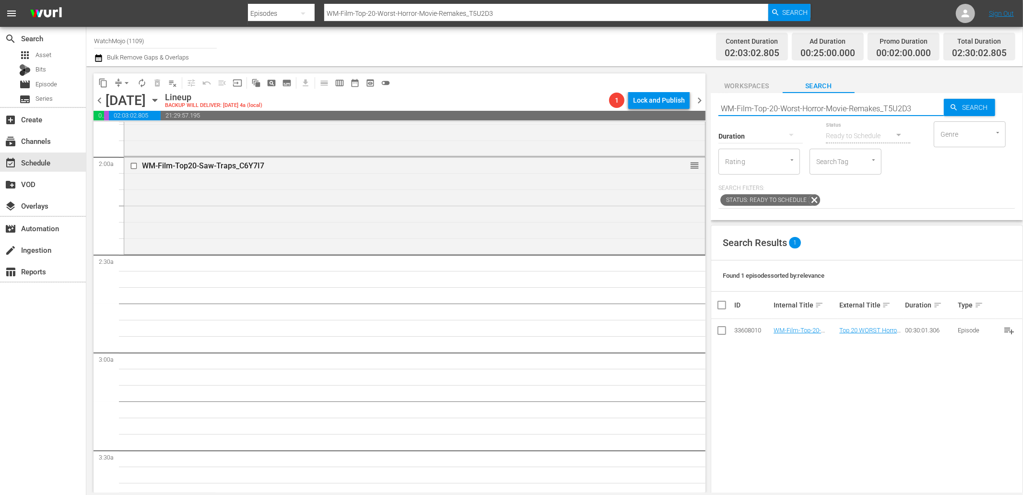
scroll to position [390, 0]
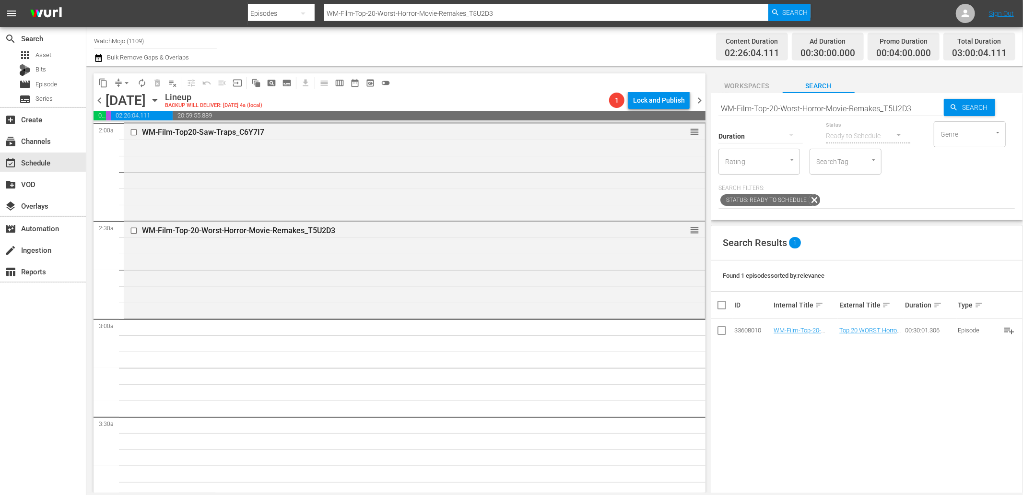
click at [826, 117] on div "Status Ready to Schedule" at bounding box center [868, 130] width 84 height 35
click at [801, 109] on input "WM-Film-Top-20-Worst-Horror-Movie-Remakes_T5U2D3" at bounding box center [830, 108] width 225 height 23
paste input "Alien-Franchise-Movie-Moments_F4L1O2"
type input "WM-Film-Top-20-Alien-Franchise-Movie-Moments_F4L1O2"
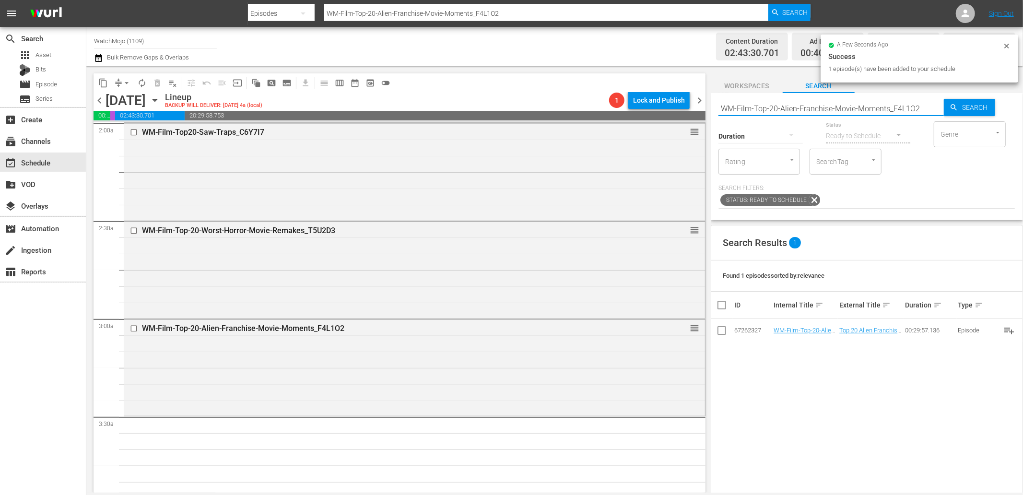
drag, startPoint x: 919, startPoint y: 108, endPoint x: 708, endPoint y: 115, distance: 211.5
click at [708, 115] on div "content_copy compress arrow_drop_down autorenew_outlined delete_forever_outline…" at bounding box center [554, 279] width 936 height 426
paste input "20-Greatest-Moments-From-Stephen-King-Movies_F0R1P"
type input "WM-Film-Top20-Greatest-Moments-From-Stephen-King-Movies_F0R1P2"
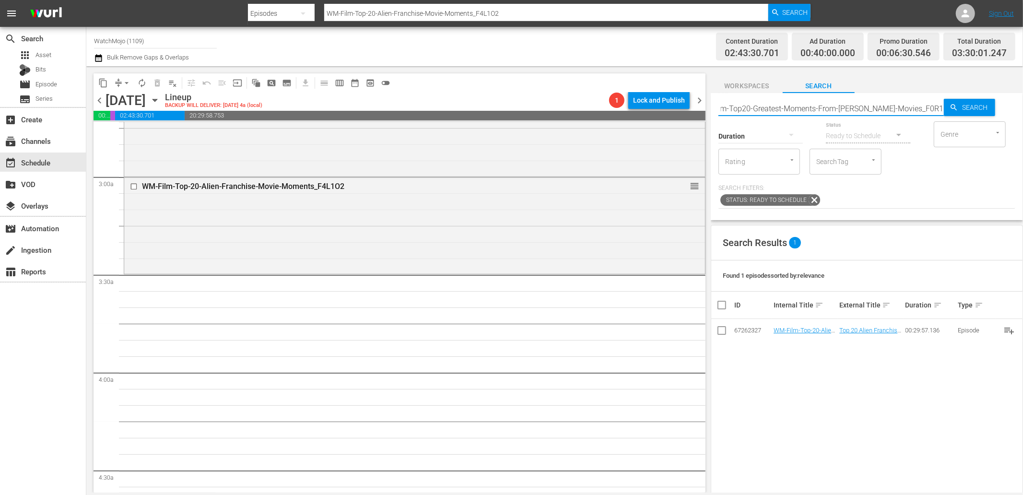
type input "WM-Film-Top20-Greatest-Moments-From-Stephen-King-Movies_F0R1P2"
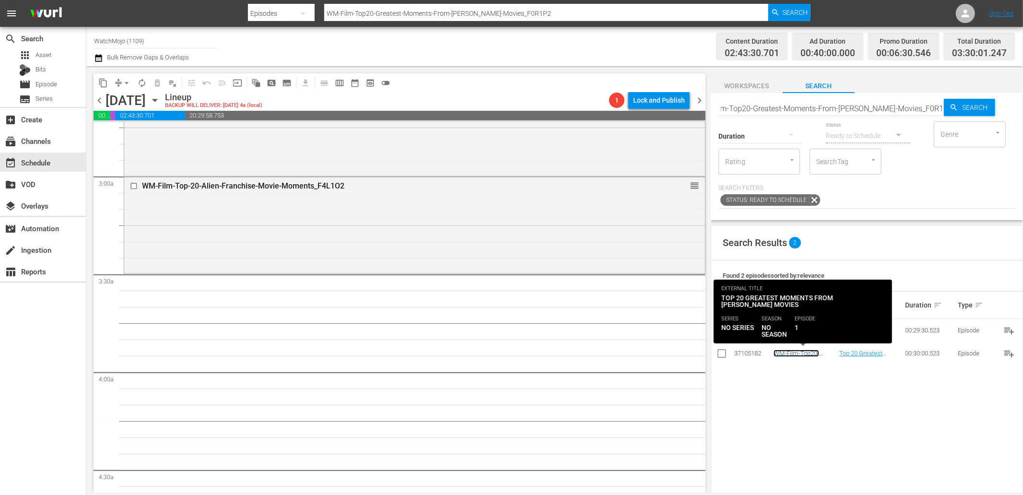
scroll to position [0, 0]
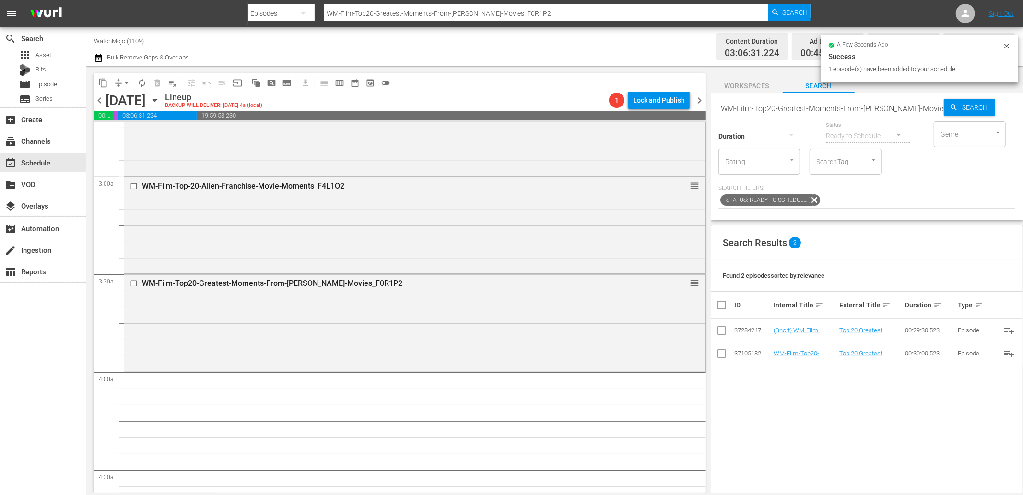
click at [824, 109] on input "WM-Film-Top20-Greatest-Moments-From-Stephen-King-Movies_F0R1P2" at bounding box center [830, 108] width 225 height 23
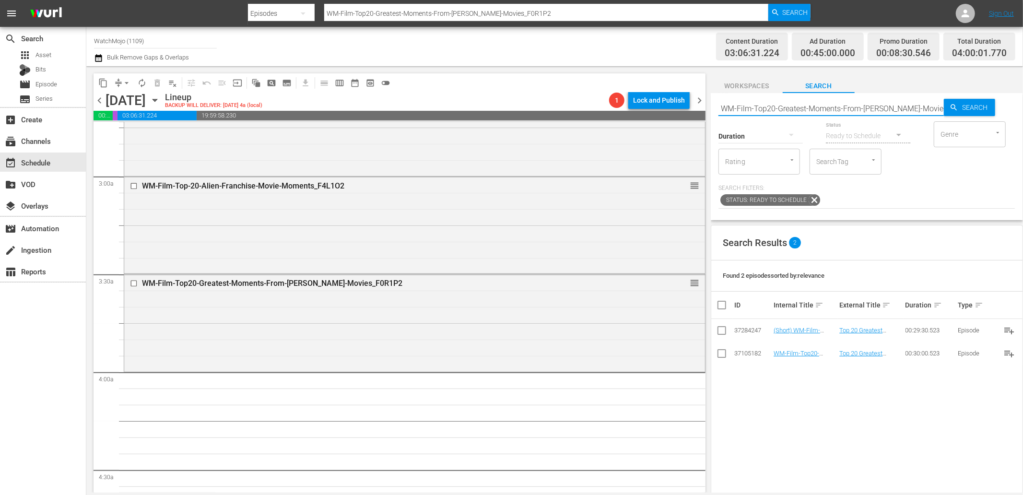
paste input "Lag-366"
type input "Lag-366"
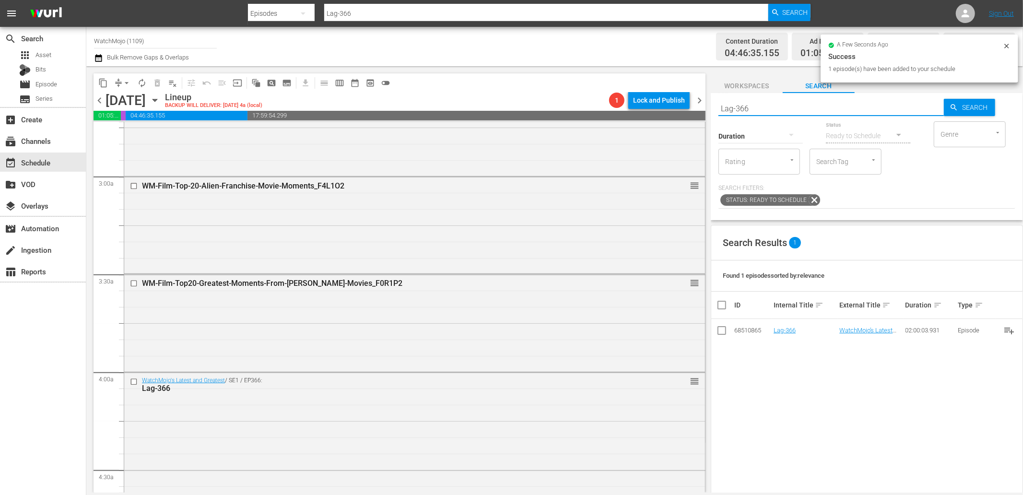
paste input "85"
type input "Lag-385"
drag, startPoint x: 780, startPoint y: 108, endPoint x: 676, endPoint y: 104, distance: 103.6
click at [676, 104] on div "content_copy compress arrow_drop_down autorenew_outlined delete_forever_outline…" at bounding box center [554, 279] width 936 height 426
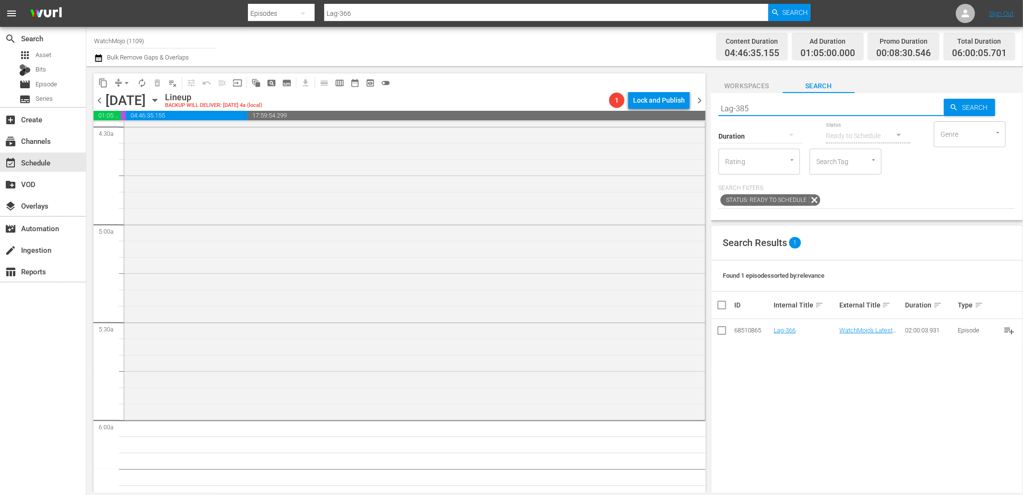
type input "Lag-385"
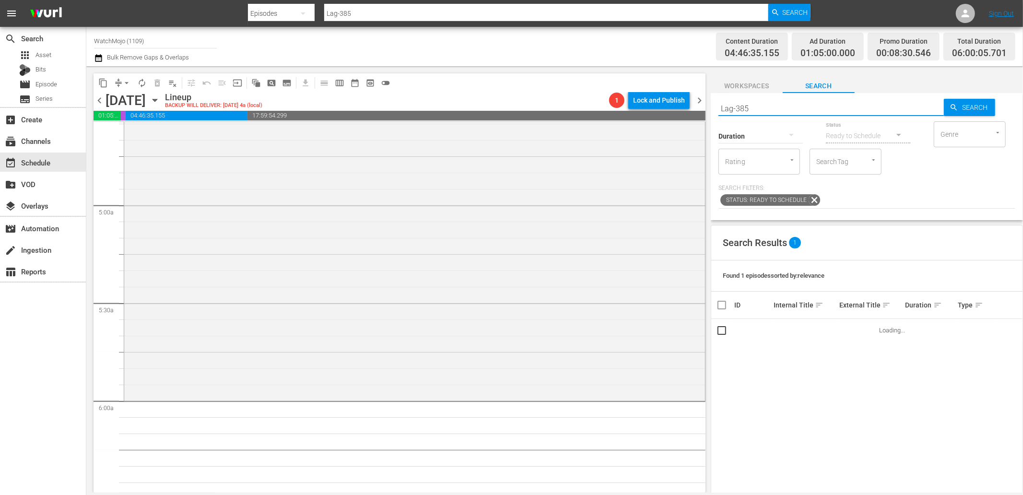
scroll to position [923, 0]
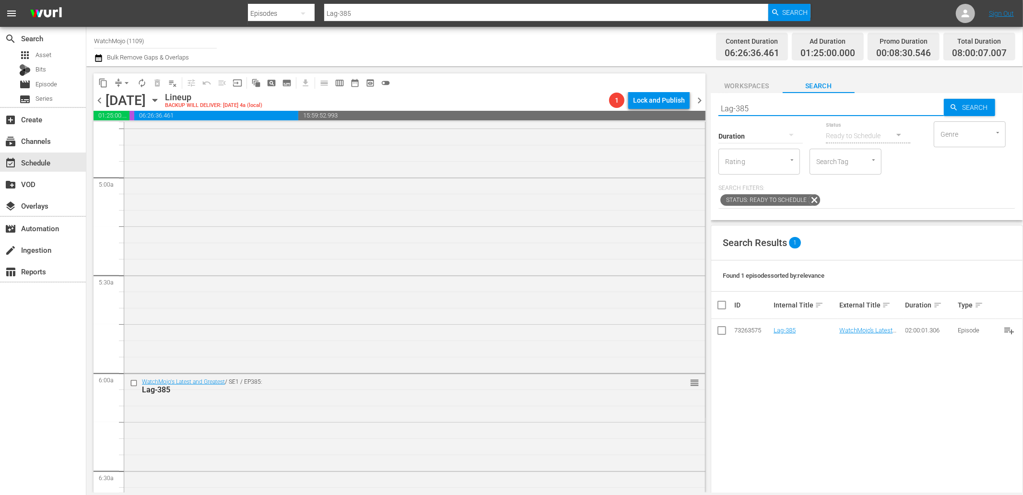
drag, startPoint x: 789, startPoint y: 107, endPoint x: 691, endPoint y: 108, distance: 98.3
click at [691, 108] on div "content_copy compress arrow_drop_down autorenew_outlined delete_forever_outline…" at bounding box center [554, 279] width 936 height 426
paste input "WM-Music-Top-20-Good-Songs-With-Bad-Music-Videos_V7A9W6"
type input "WM-Music-Top-20-Good-Songs-With-Bad-Music-Videos_V7A9W6"
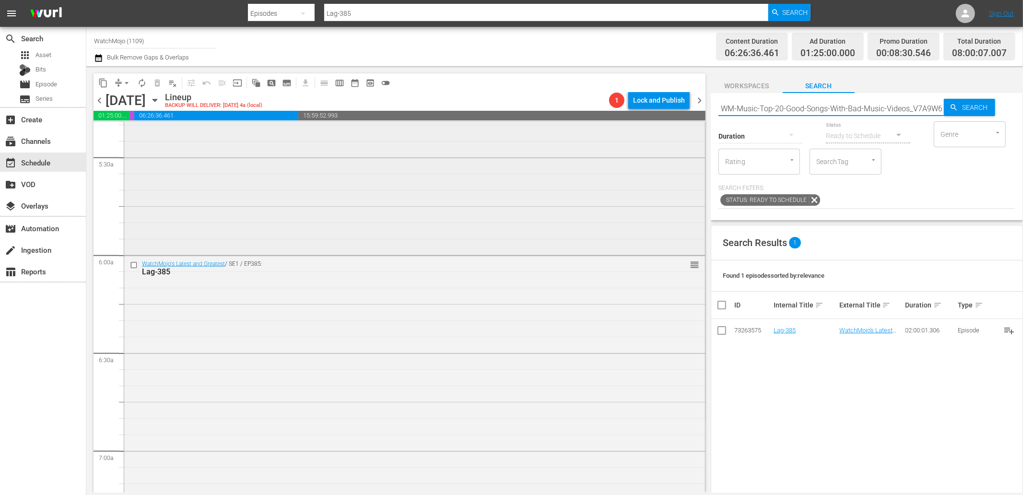
type input "WM-Music-Top-20-Good-Songs-With-Bad-Music-Videos_V7A9W6"
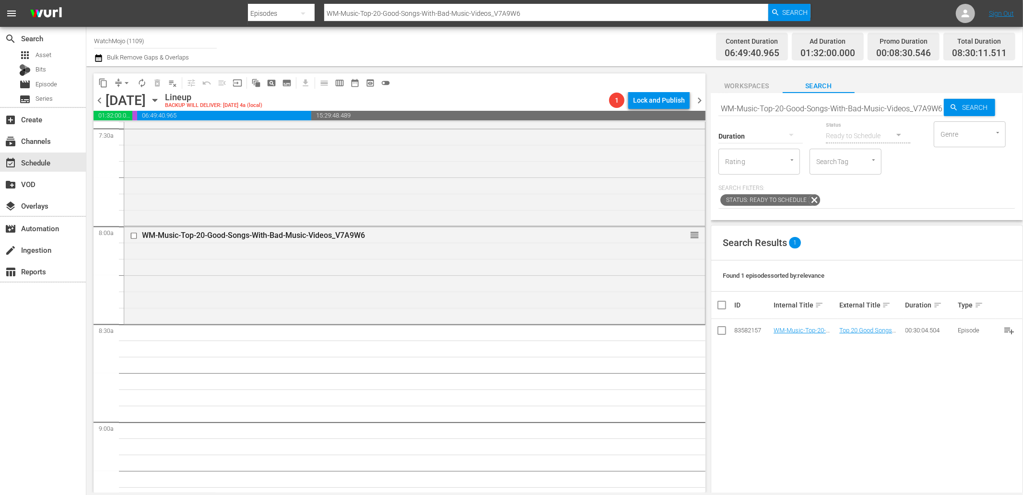
scroll to position [1598, 0]
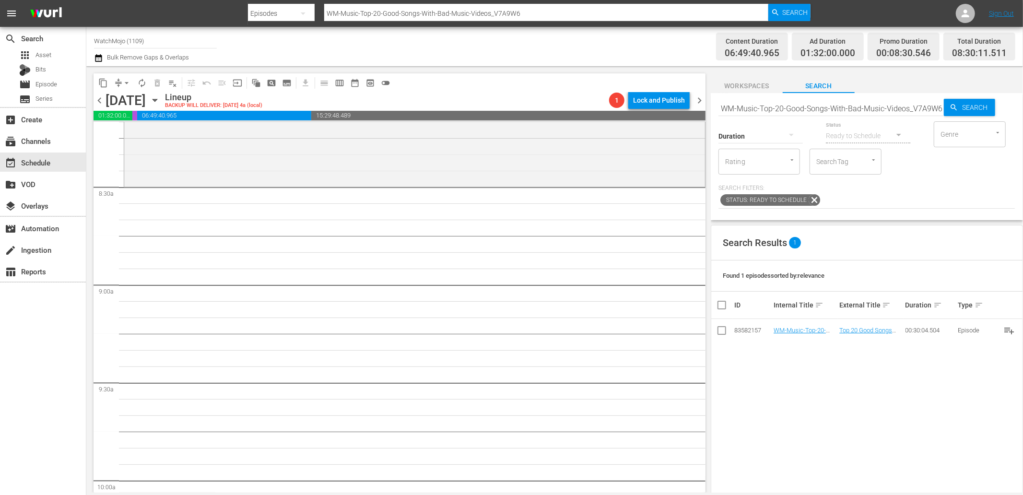
click at [841, 109] on input "WM-Music-Top-20-Good-Songs-With-Bad-Music-Videos_V7A9W6" at bounding box center [830, 108] width 225 height 23
paste input "Worst-Rip-Off-Songs-of-All-Time_G4V2E7"
type input "WM-Music-Top-20-Worst-Rip-Off-Songs-of-All-Time_G4V2E7"
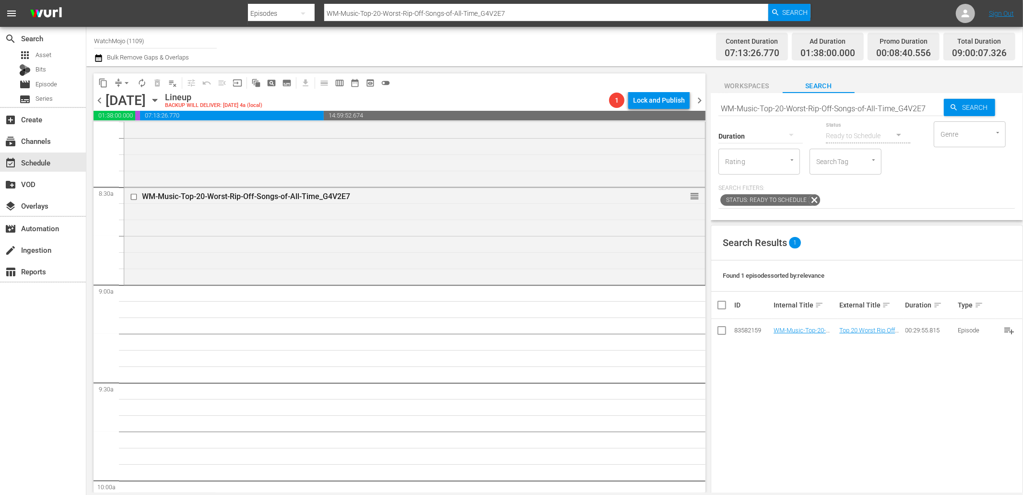
click at [795, 106] on input "WM-Music-Top-20-Worst-Rip-Off-Songs-of-All-Time_G4V2E7" at bounding box center [830, 108] width 225 height 23
paste input "Pop-Top-20-Huge-Events-Completely-Overshadowed-by-Other-Events_C2J8W2"
type input "WM-Pop-Top-20-Huge-Events-Completely-Overshadowed-by-Other-Events_C2J8W2"
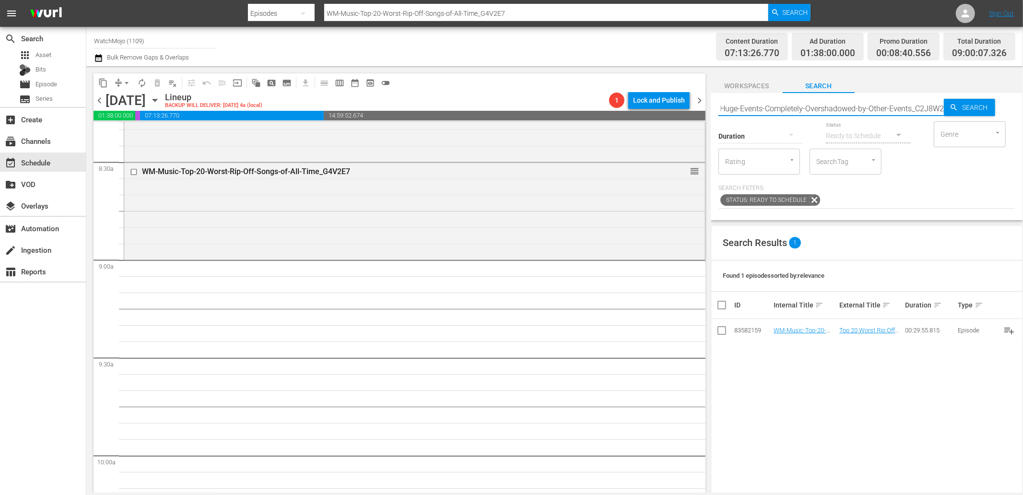
type input "WM-Pop-Top-20-Huge-Events-Completely-Overshadowed-by-Other-Events_C2J8W2"
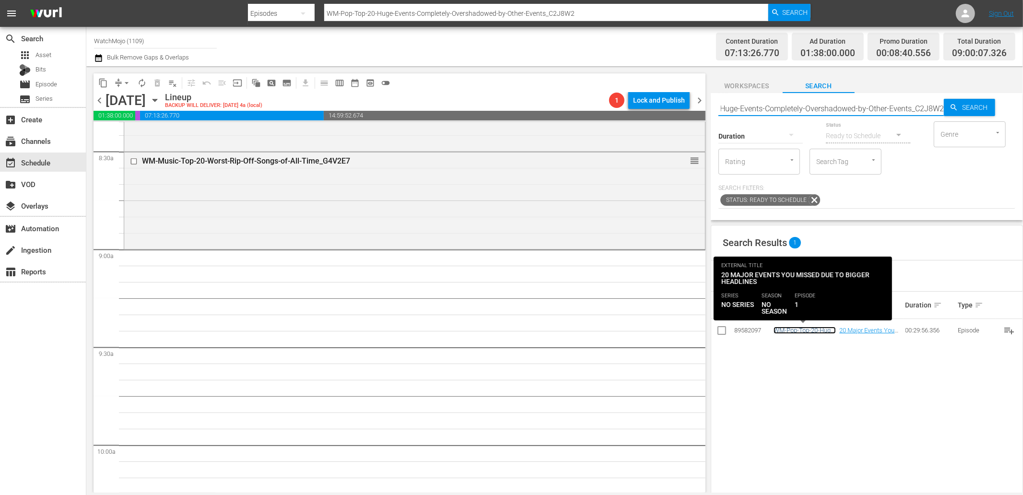
scroll to position [0, 0]
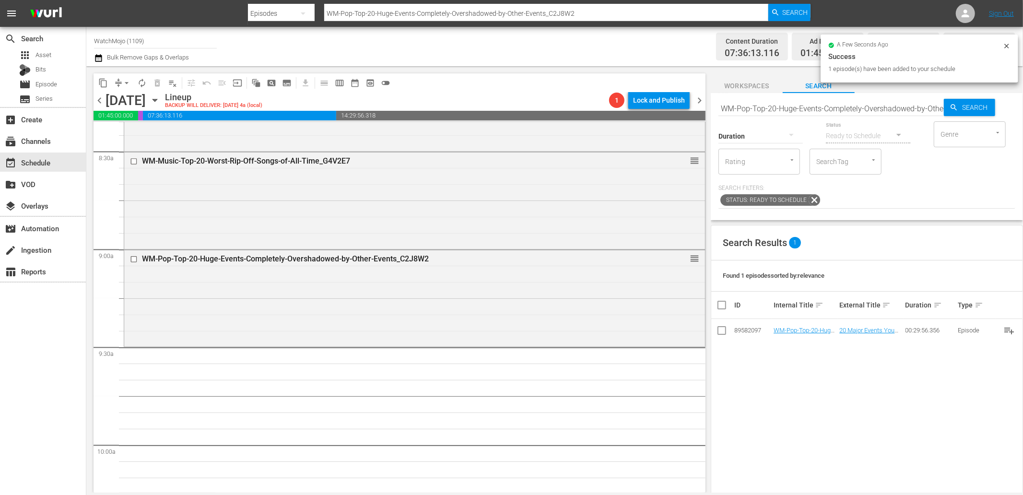
click at [780, 105] on input "WM-Pop-Top-20-Huge-Events-Completely-Overshadowed-by-Other-Events_C2J8W2" at bounding box center [830, 108] width 225 height 23
paste input "Music-20-Shocking-Music-Scandals_X7J8J"
type input "WM-Music-20-Shocking-Music-Scandals_X7J8J2"
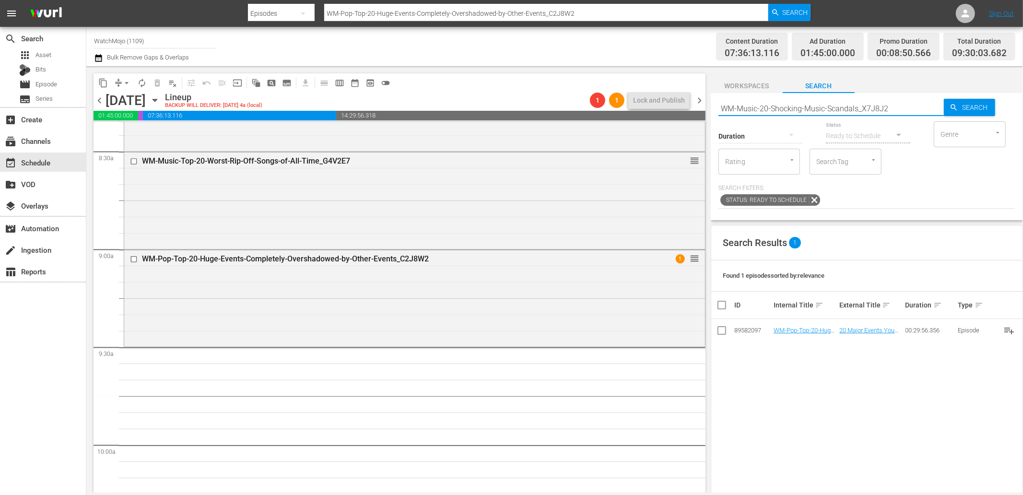
type input "WM-Music-20-Shocking-Music-Scandals_X7J8J2"
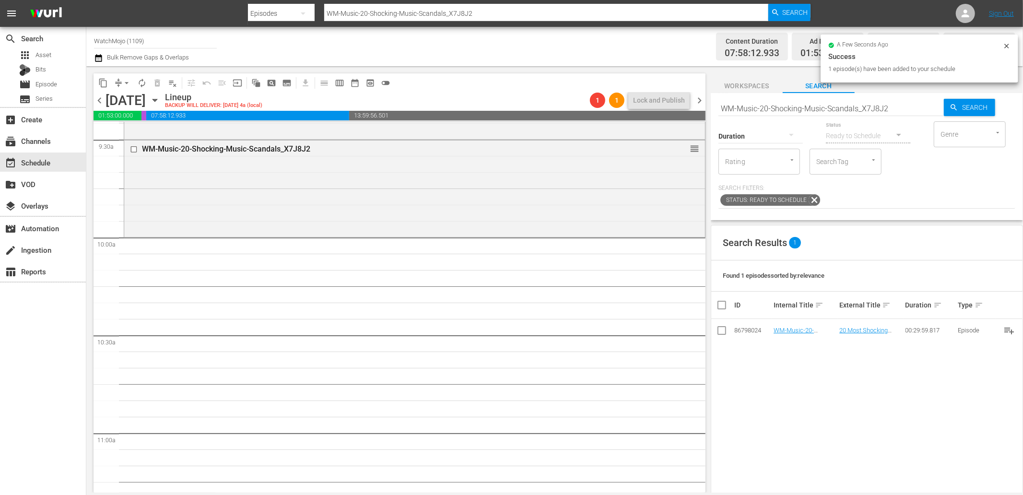
scroll to position [1882, 0]
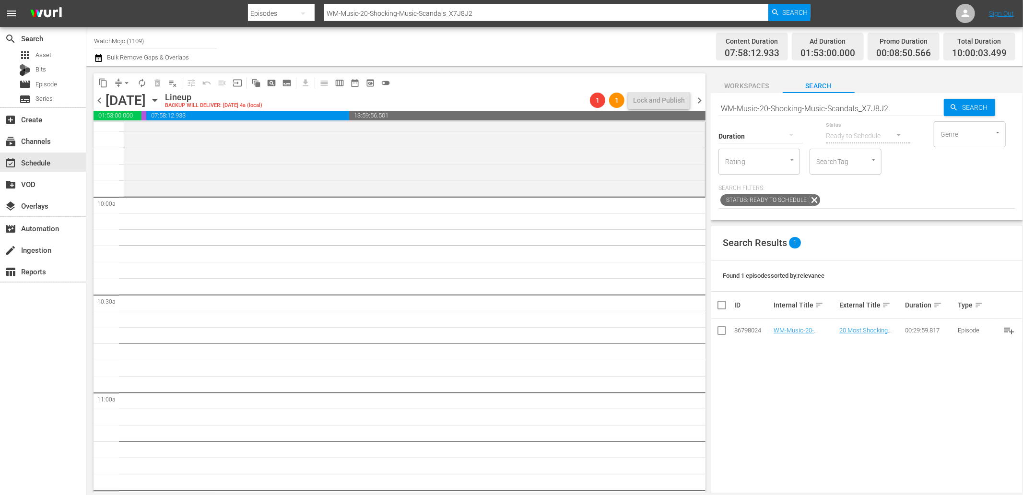
click at [809, 107] on input "WM-Music-20-Shocking-Music-Scandals_X7J8J2" at bounding box center [830, 108] width 225 height 23
paste input "Lag-405"
type input "Lag-405"
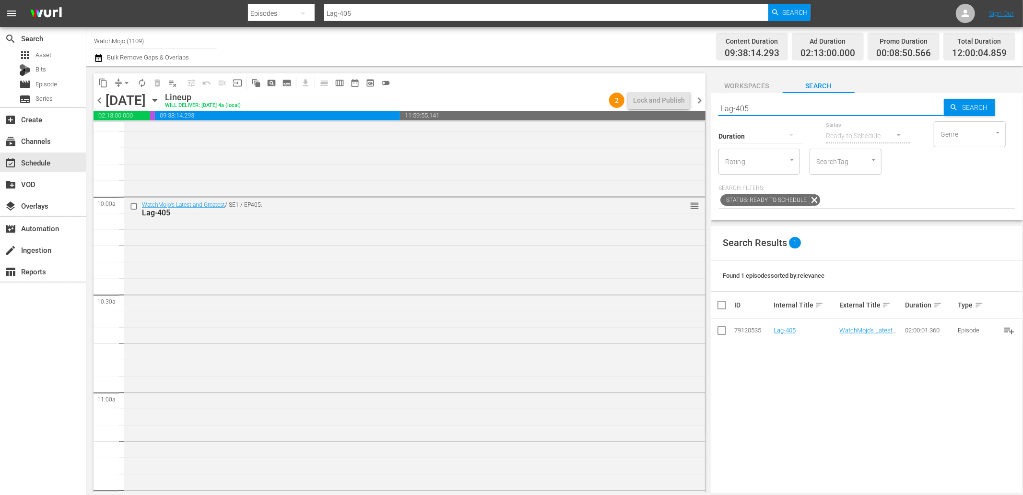
paste input "2"
type input "Lag-425"
drag, startPoint x: 769, startPoint y: 109, endPoint x: 676, endPoint y: 116, distance: 93.2
click at [678, 116] on div "content_copy compress arrow_drop_down autorenew_outlined delete_forever_outline…" at bounding box center [554, 279] width 936 height 426
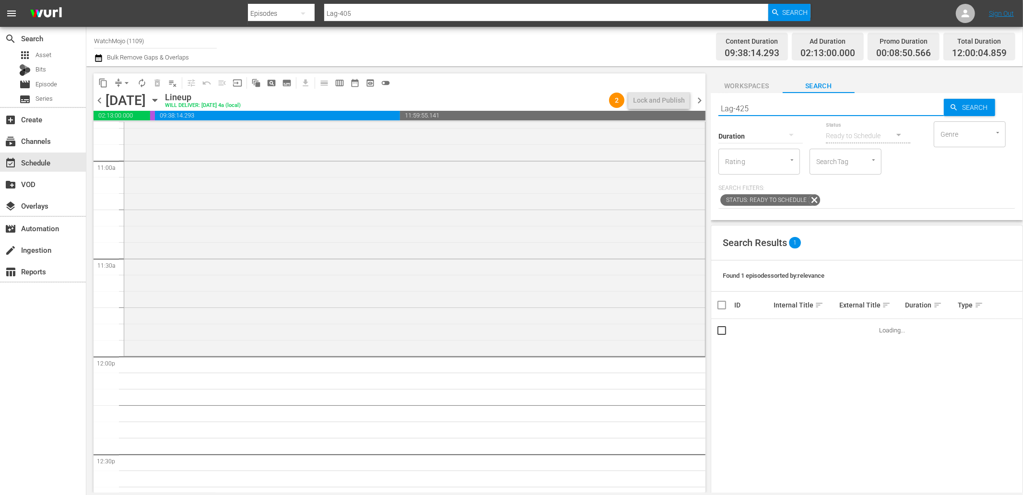
type input "Lag-425"
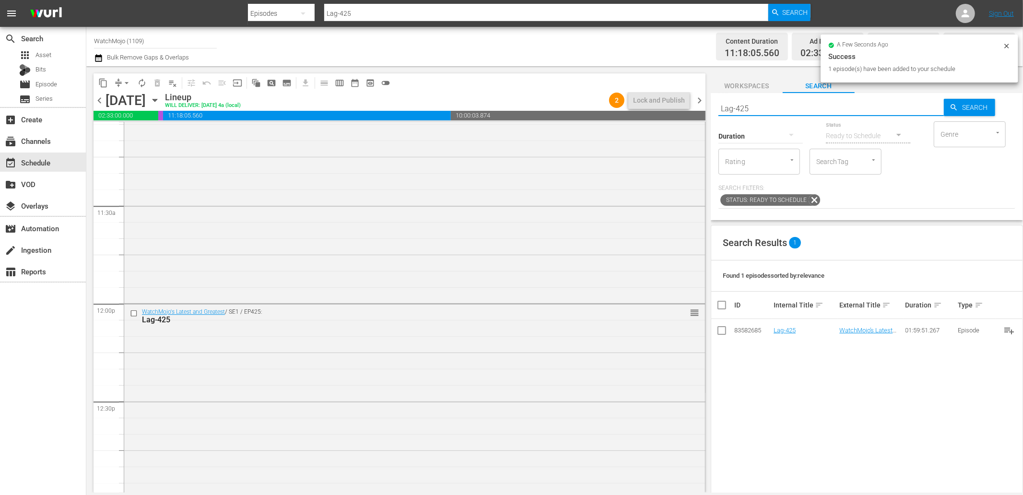
click at [650, 102] on div "content_copy compress arrow_drop_down autorenew_outlined delete_forever_outline…" at bounding box center [554, 279] width 936 height 426
paste input "WM-Deep-Dive-Will-Ruin-Your-Childhood_Dive67_X9H8A"
type input "WM-Deep-Dive-Will-Ruin-Your-Childhood_Dive67_X9H8A5"
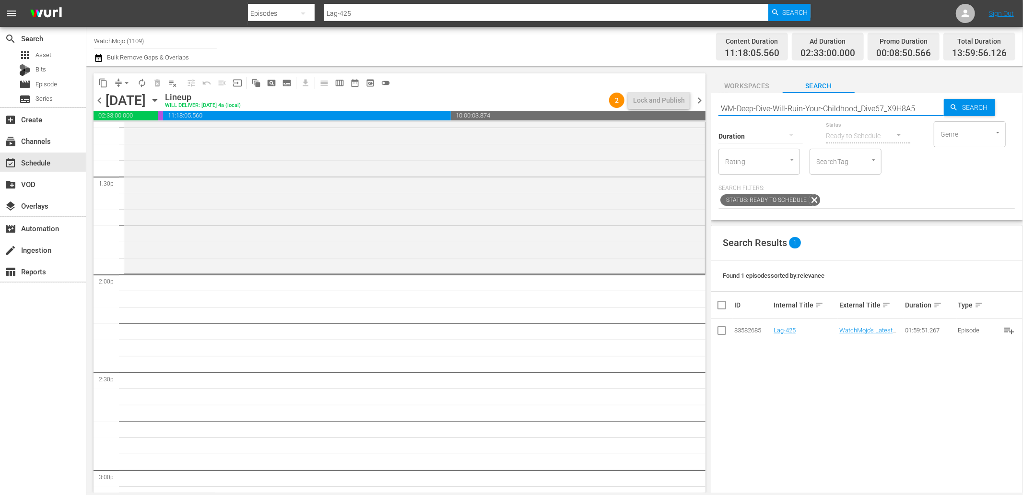
type input "WM-Deep-Dive-Will-Ruin-Your-Childhood_Dive67_X9H8A5"
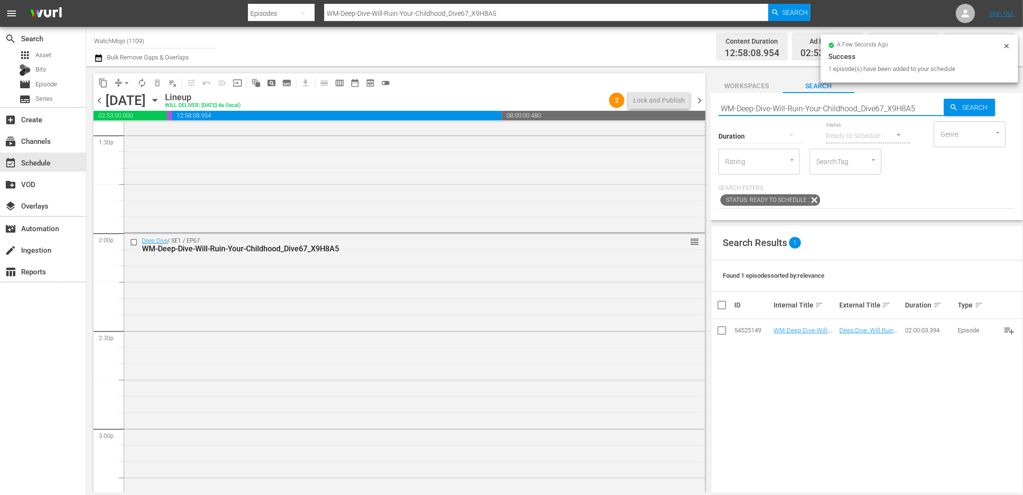
drag, startPoint x: 921, startPoint y: 110, endPoint x: 699, endPoint y: 116, distance: 222.5
click at [699, 116] on div "content_copy compress arrow_drop_down autorenew_outlined delete_forever_outline…" at bounding box center [554, 279] width 936 height 426
paste input "Star-Wars-Part-2_DIVE54"
type input "WM-Deep-Dive-Star-Wars-Part-2_DIVE54"
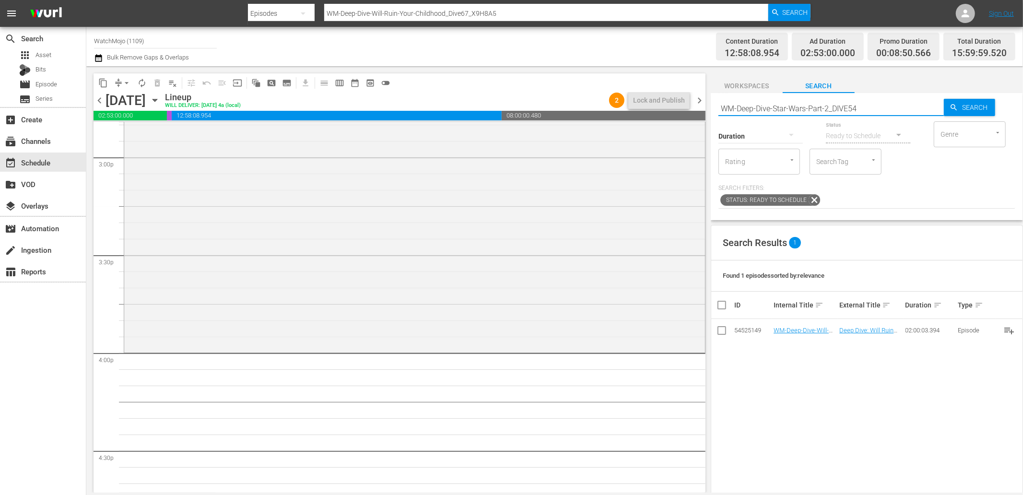
scroll to position [2912, 0]
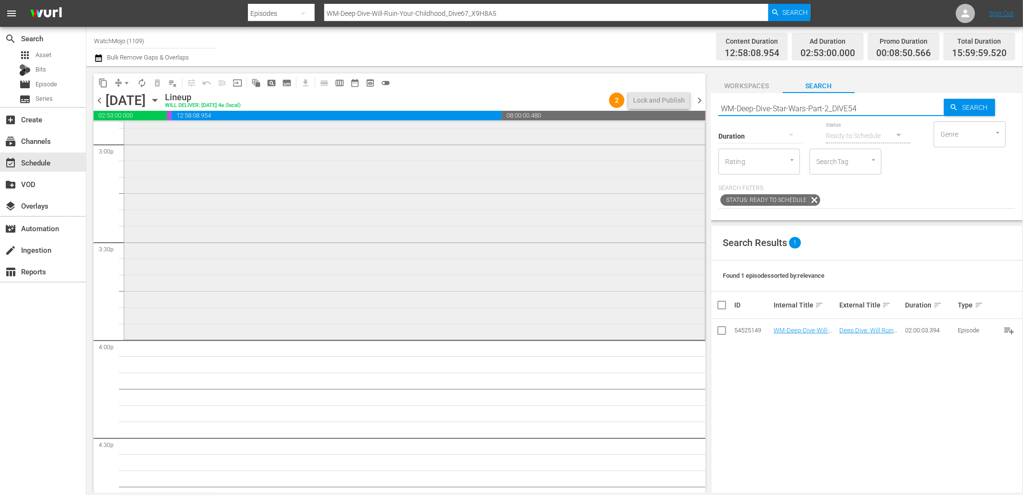
type input "WM-Deep-Dive-Star-Wars-Part-2_DIVE54"
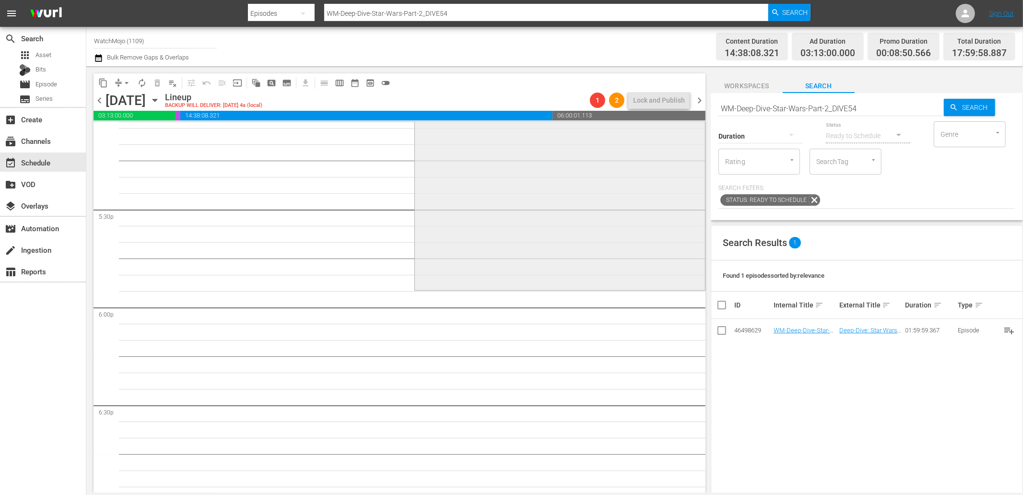
scroll to position [3338, 0]
drag, startPoint x: 873, startPoint y: 106, endPoint x: 694, endPoint y: 102, distance: 179.8
click at [694, 102] on div "content_copy compress arrow_drop_down autorenew_outlined delete_forever_outline…" at bounding box center [554, 279] width 936 height 426
paste input "Lag-450"
type input "Lag-450"
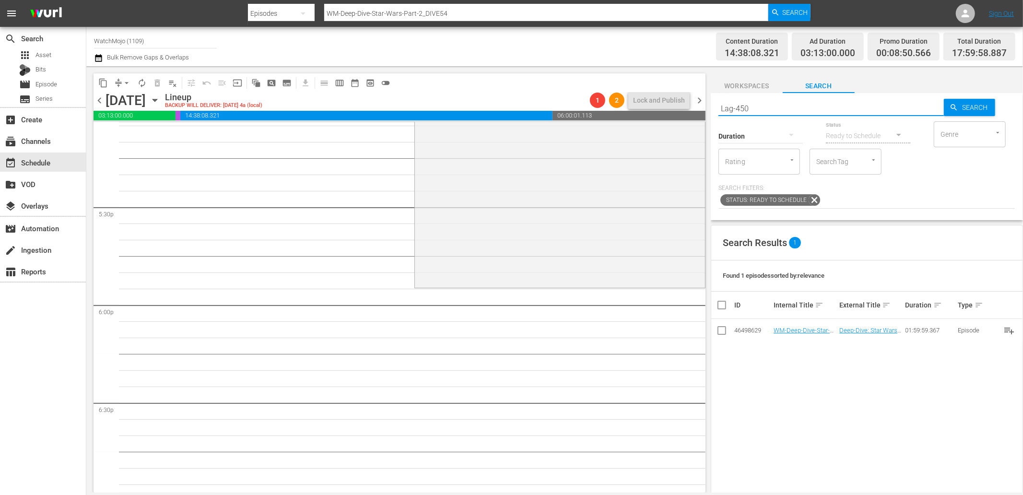
type input "Lag-450"
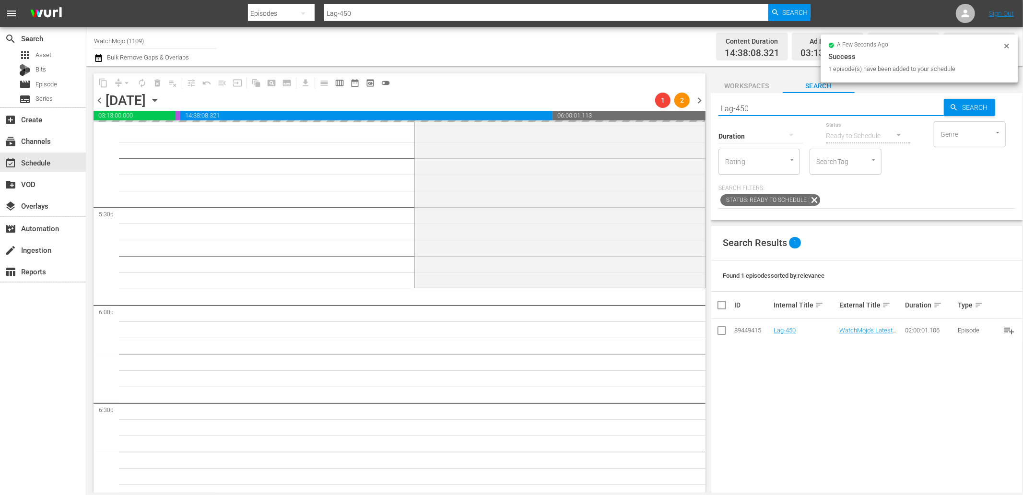
drag, startPoint x: 791, startPoint y: 105, endPoint x: 665, endPoint y: 107, distance: 125.6
click at [665, 107] on div "content_copy compress arrow_drop_down autorenew_outlined delete_forever_outline…" at bounding box center [554, 279] width 936 height 426
paste input "WM-Film-Top-100-Movie-Deaths_U1W1Q8"
type input "WM-Film-Top-100-Movie-Deaths_U1W1Q8"
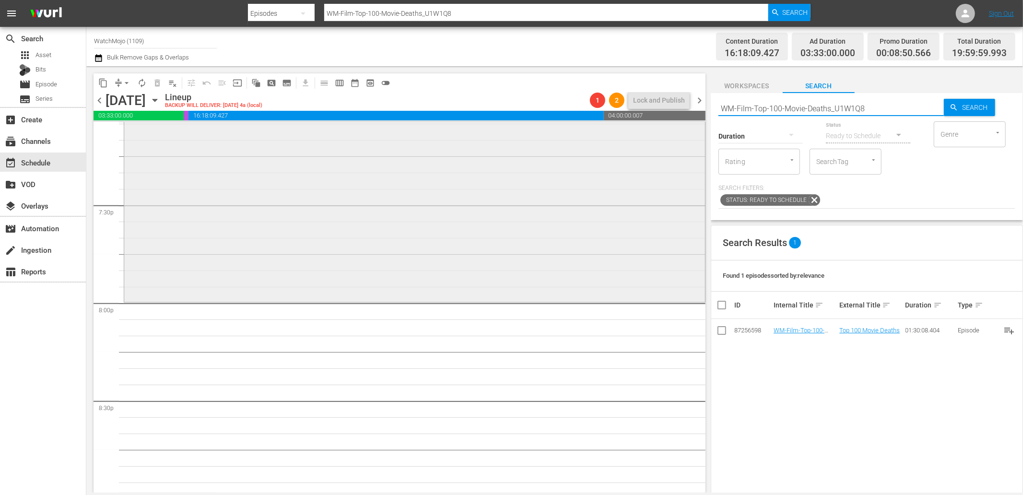
scroll to position [3799, 0]
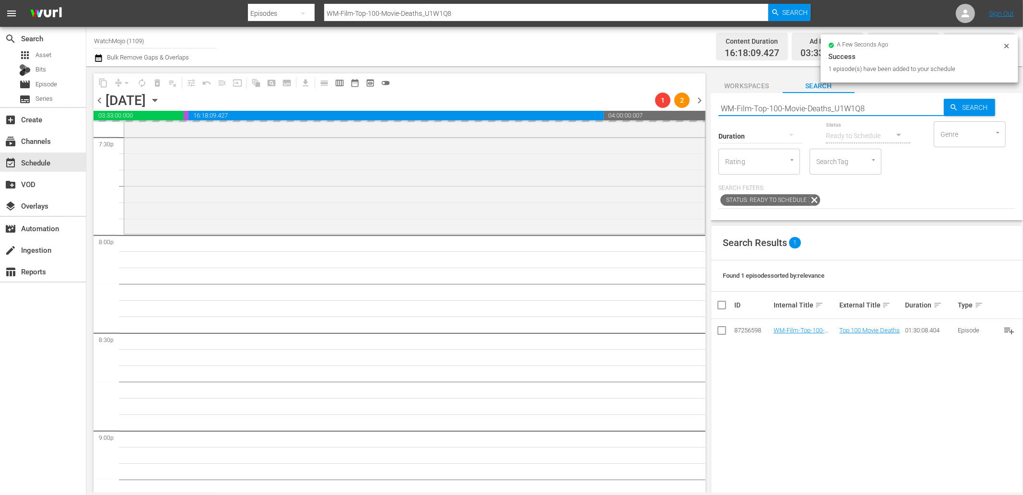
drag, startPoint x: 883, startPoint y: 110, endPoint x: 706, endPoint y: 111, distance: 176.9
click at [706, 111] on div "content_copy compress arrow_drop_down autorenew_outlined delete_forever_outline…" at bounding box center [554, 279] width 936 height 426
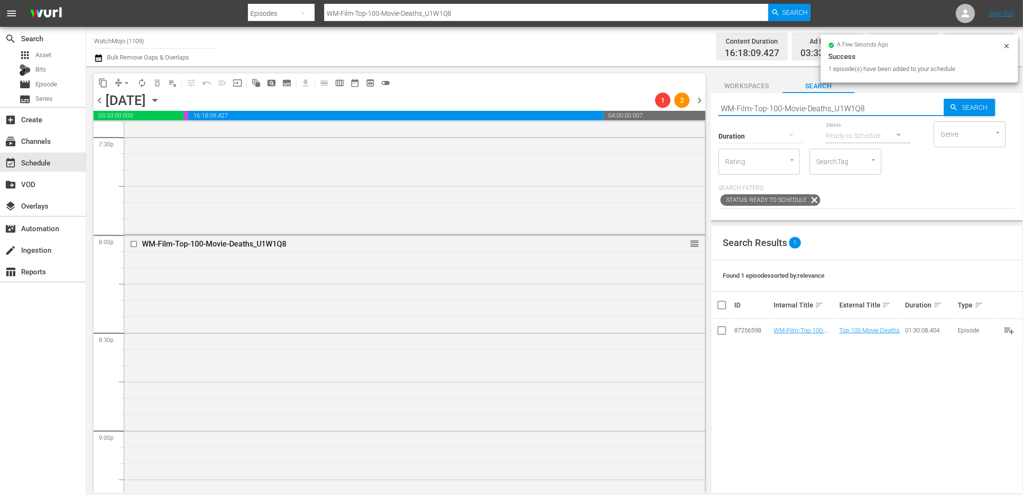
paste input "20-Raunchiest-Scenes-in-R-Rated-Comedies_C0V0I3"
type input "WM-Film-Top-20-Raunchiest-Scenes-in-R-Rated-Comedies_C0V0I3"
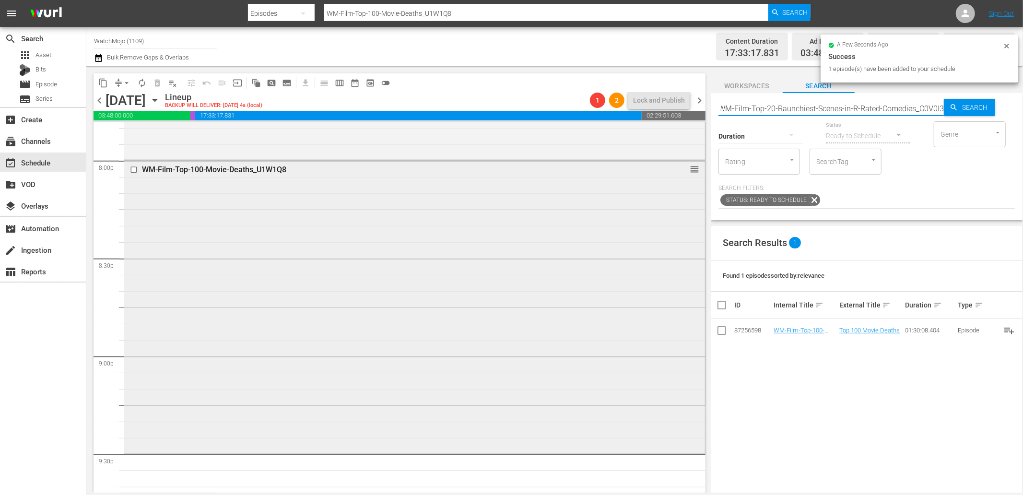
scroll to position [4119, 0]
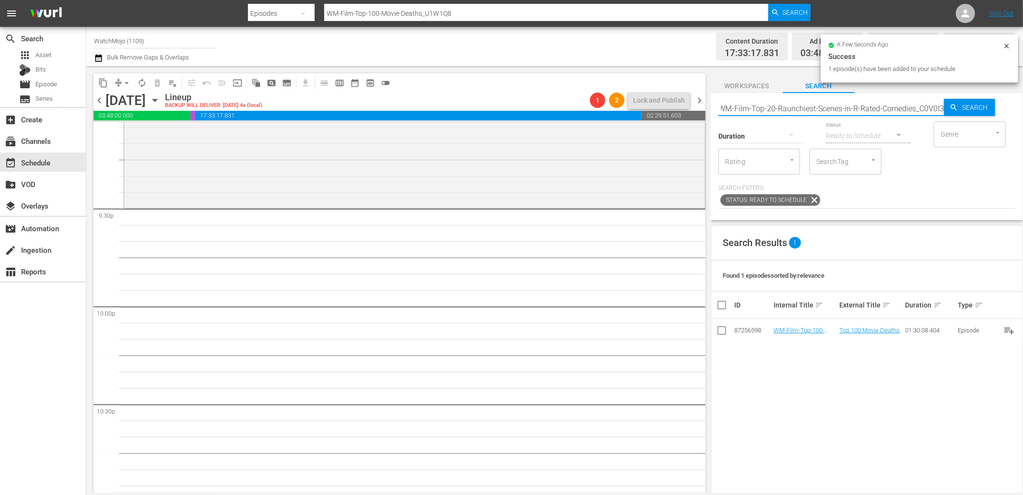
type input "WM-Film-Top-20-Raunchiest-Scenes-in-R-Rated-Comedies_C0V0I3"
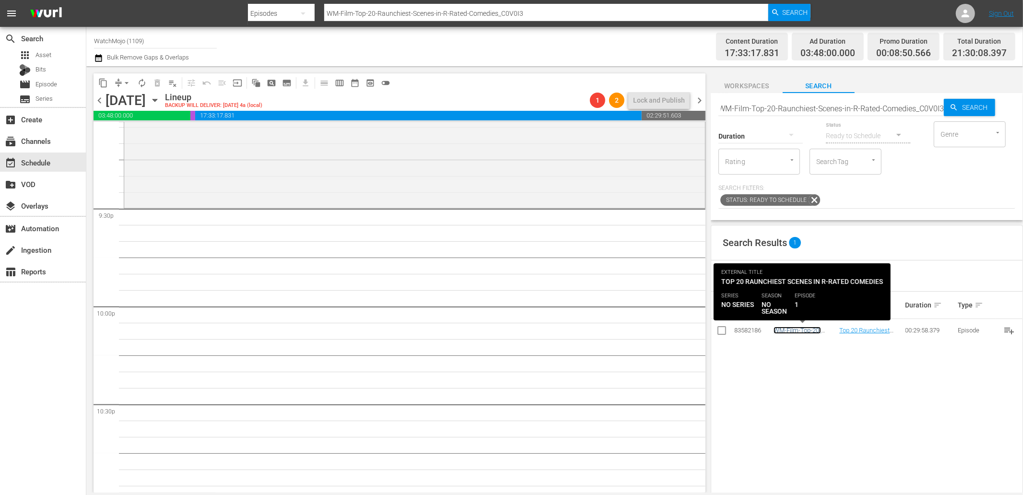
scroll to position [0, 0]
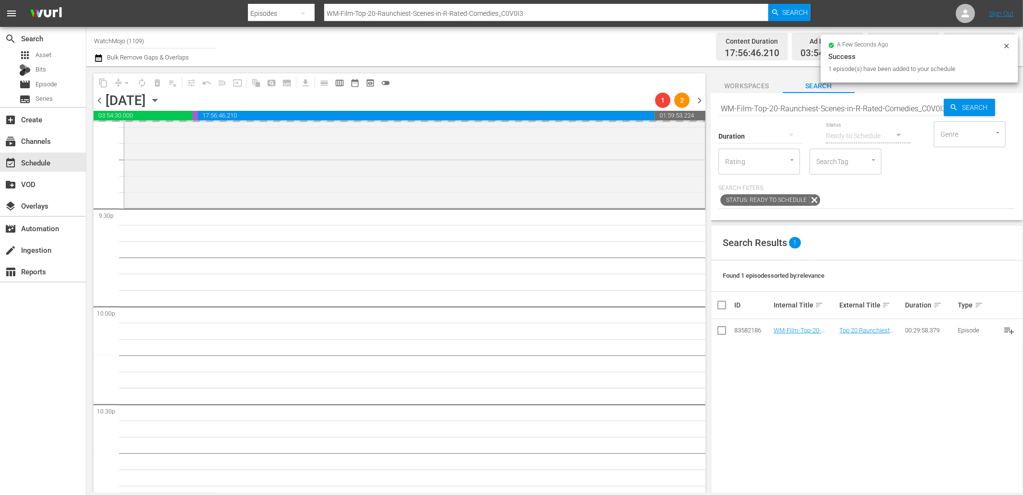
click at [837, 99] on input "WM-Film-Top-20-Raunchiest-Scenes-in-R-Rated-Comedies_C0V0I3" at bounding box center [830, 108] width 225 height 23
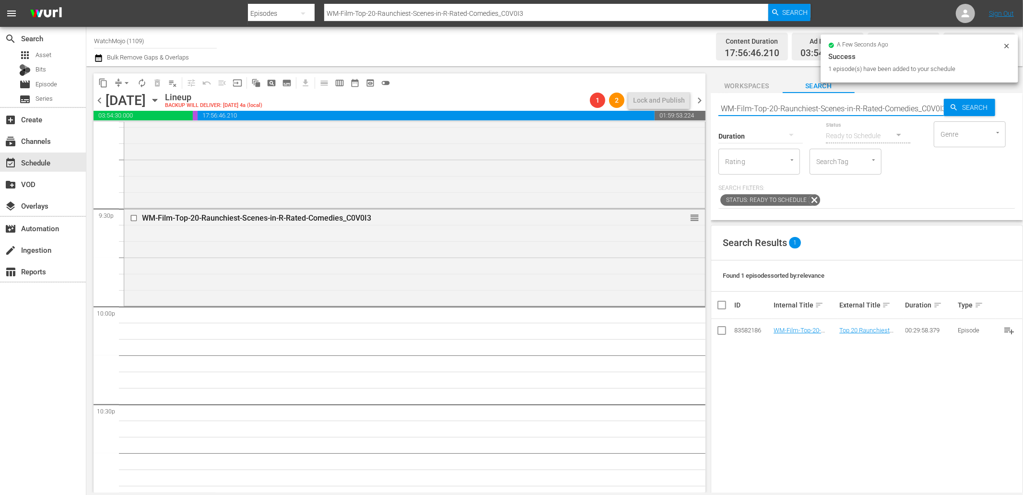
paste input "Lag-452"
type input "Lag-452"
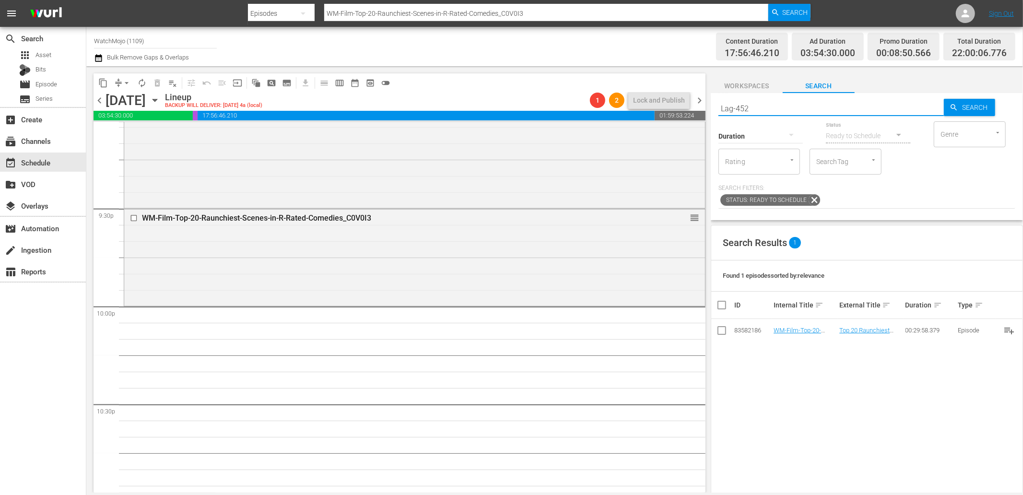
type input "Lag-452"
click at [658, 96] on div "content_copy compress arrow_drop_down autorenew_outlined delete_forever_outline…" at bounding box center [554, 279] width 936 height 426
paste input "text"
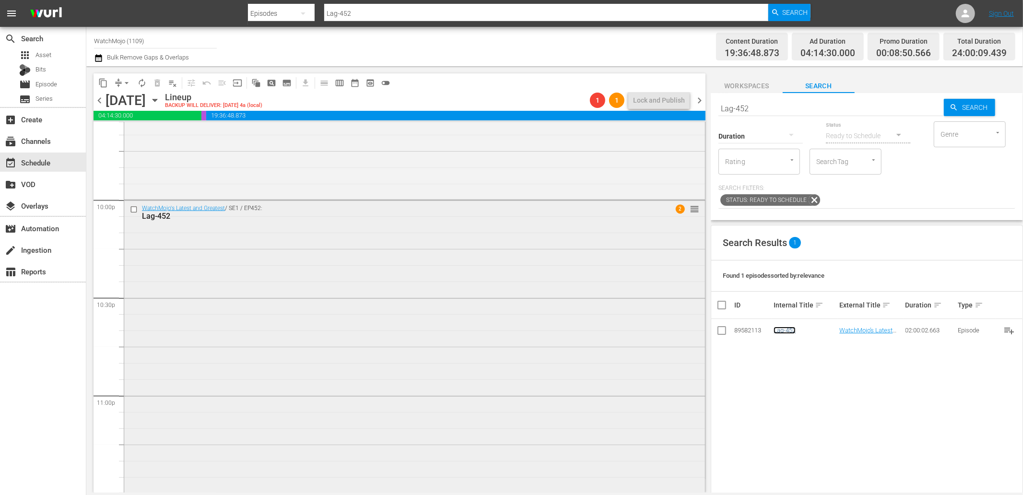
scroll to position [4182, 0]
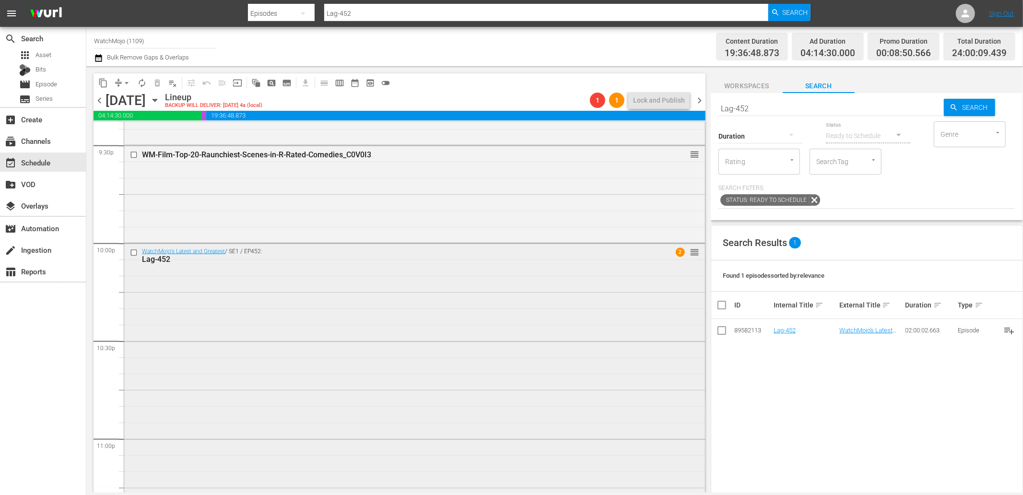
click at [498, 411] on div "WatchMojo's Latest and Greatest / SE1 / EP452: Lag-452 2 reorder" at bounding box center [414, 438] width 581 height 388
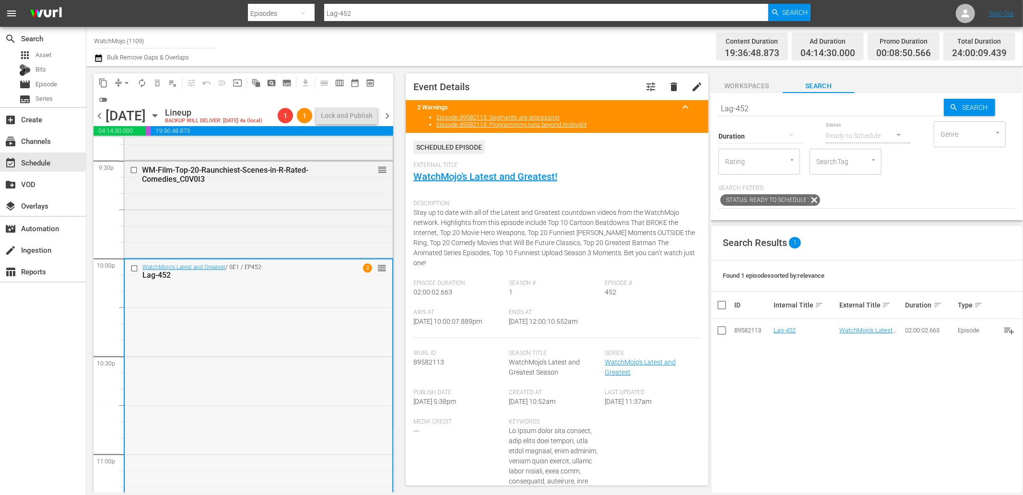
click at [234, 325] on div "WatchMojo's Latest and Greatest / SE1 / EP452: Lag-452 2 reorder" at bounding box center [259, 453] width 268 height 388
click at [124, 82] on span "arrow_drop_down" at bounding box center [127, 83] width 10 height 10
click at [151, 131] on li "Align to End of Previous Day" at bounding box center [127, 134] width 101 height 16
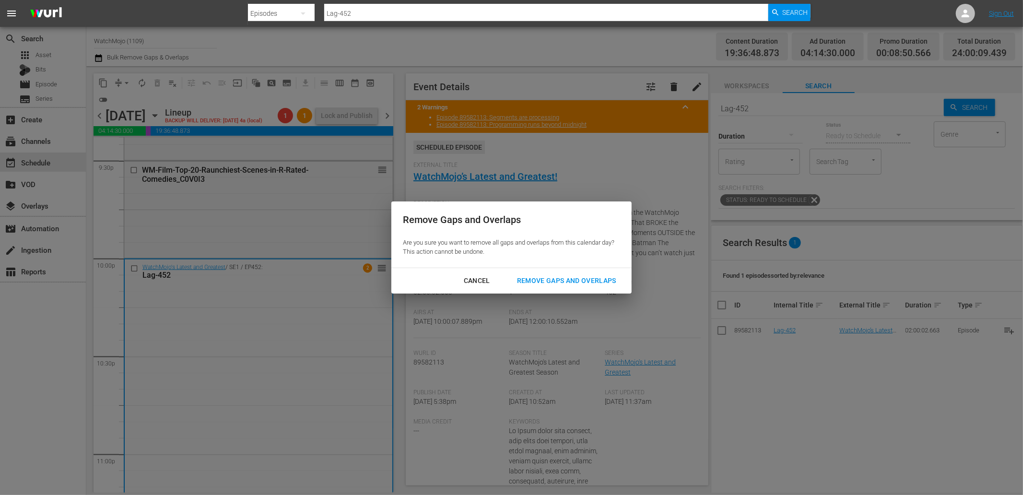
click at [572, 276] on div "Remove Gaps and Overlaps" at bounding box center [566, 281] width 115 height 12
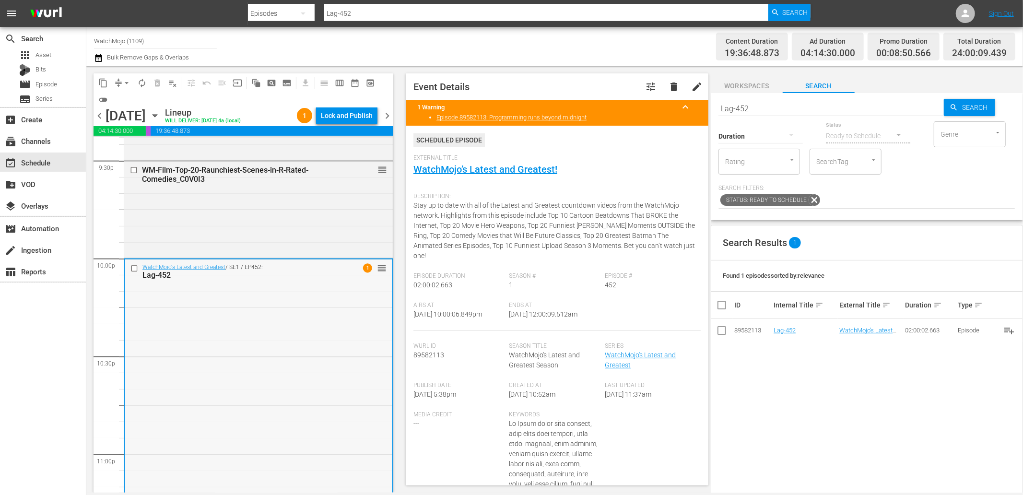
click at [207, 336] on div "WatchMojo's Latest and Greatest / SE1 / EP452: Lag-452 1 reorder" at bounding box center [259, 453] width 268 height 388
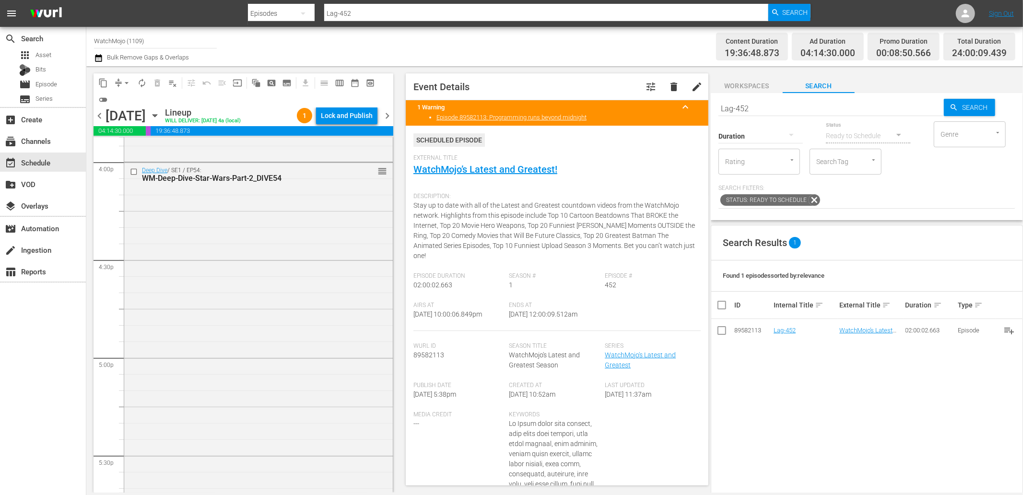
scroll to position [2869, 0]
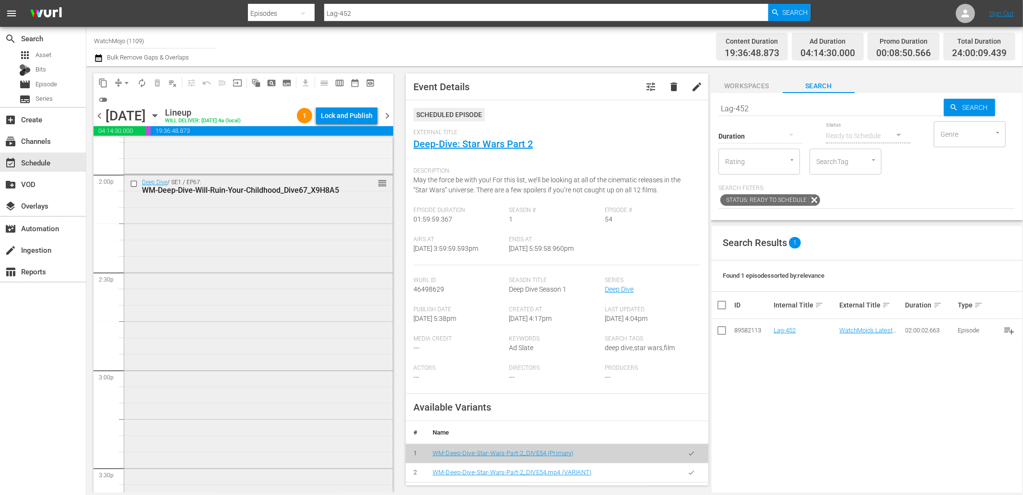
scroll to position [2584, 0]
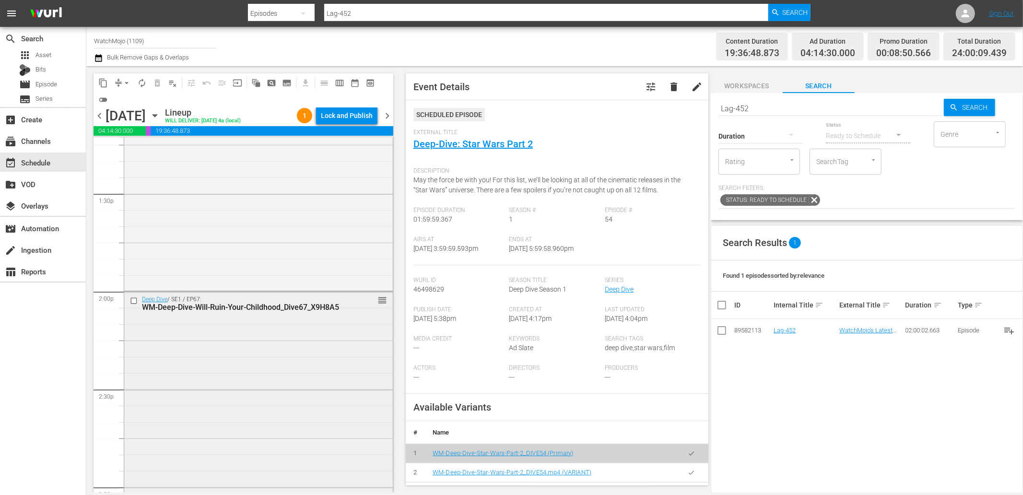
click at [250, 385] on div "Deep Dive / SE1 / EP67: WM-Deep-Dive-Will-Ruin-Your-Childhood_Dive67_X9H8A5 reo…" at bounding box center [258, 485] width 268 height 388
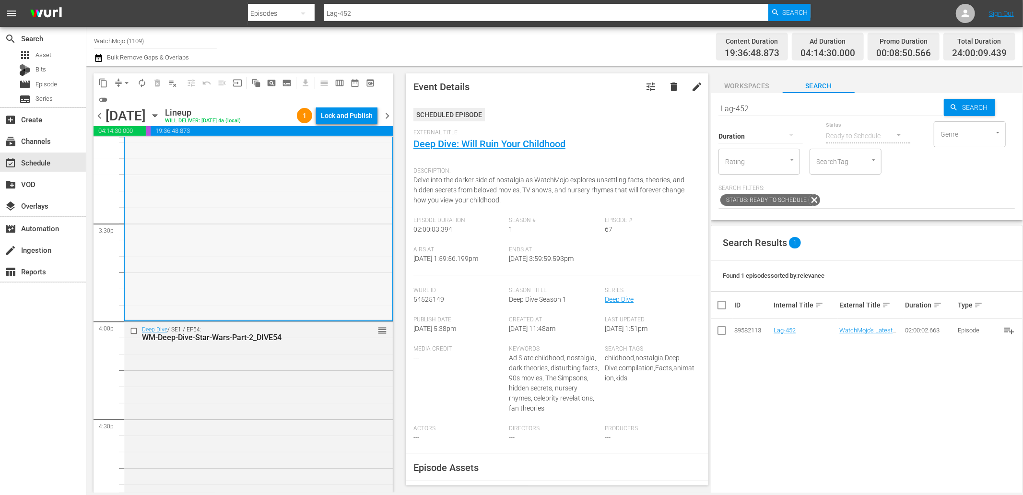
scroll to position [3046, 0]
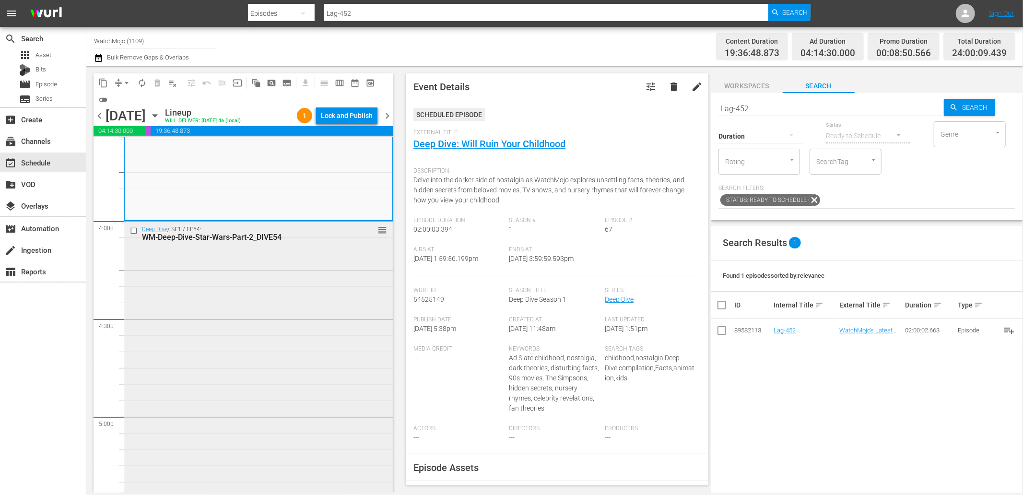
click at [251, 384] on div "Deep Dive / SE1 / EP54: WM-Deep-Dive-Star-Wars-Part-2_DIVE54 reorder" at bounding box center [258, 415] width 268 height 388
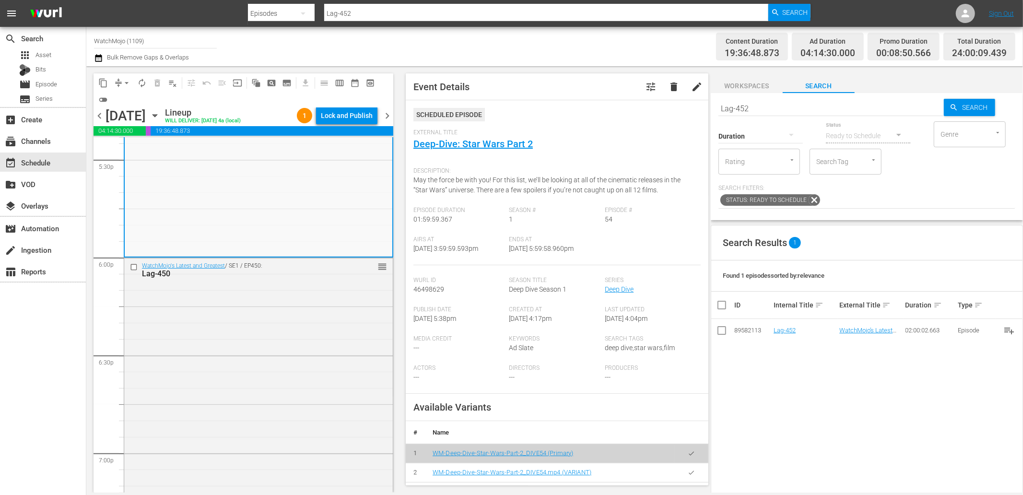
scroll to position [3401, 0]
click at [251, 384] on div "WatchMojo's Latest and Greatest / SE1 / EP450: Lag-450 reorder" at bounding box center [258, 451] width 268 height 388
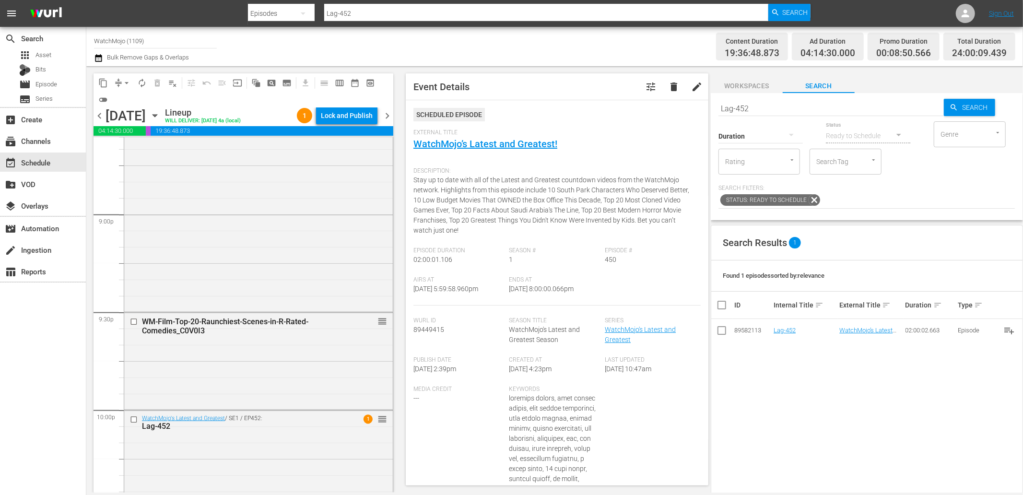
scroll to position [4111, 0]
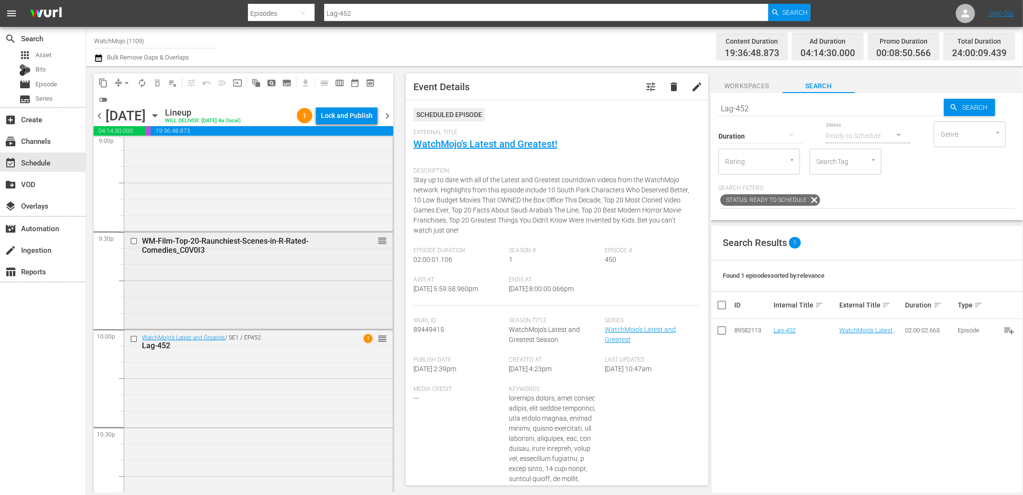
click at [194, 283] on div "WM-Film-Top-20-Raunchiest-Scenes-in-R-Rated-Comedies_C0V0I3 reorder" at bounding box center [258, 279] width 268 height 95
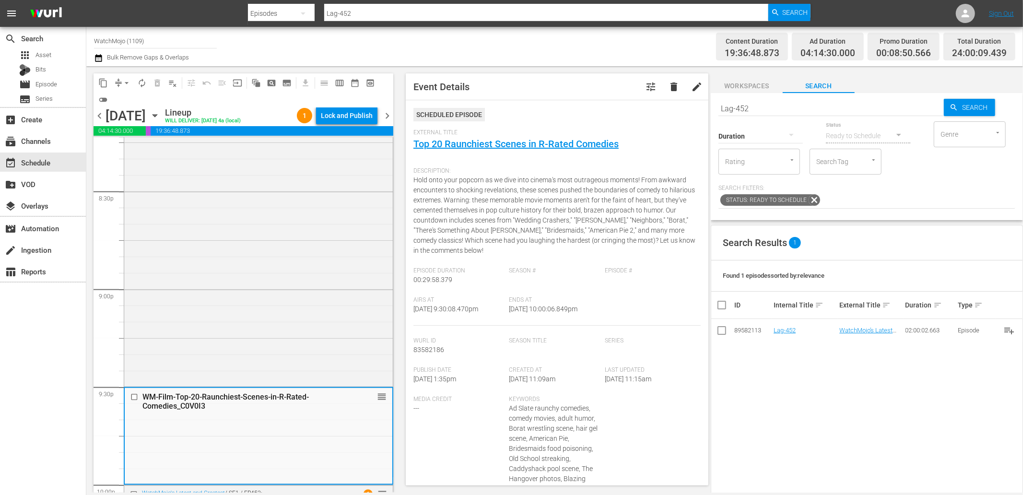
scroll to position [3863, 0]
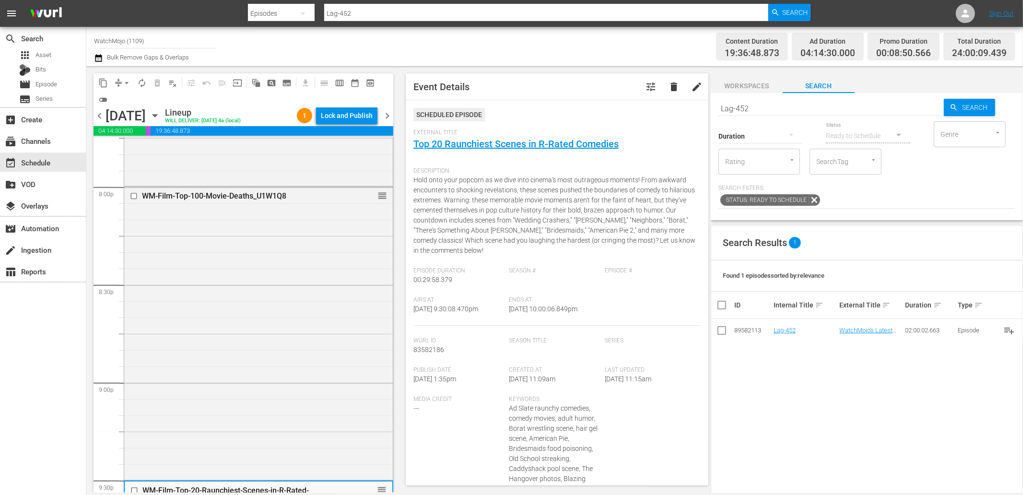
click at [203, 311] on div "WM-Film-Top-100-Movie-Deaths_U1W1Q8 reorder" at bounding box center [258, 332] width 268 height 291
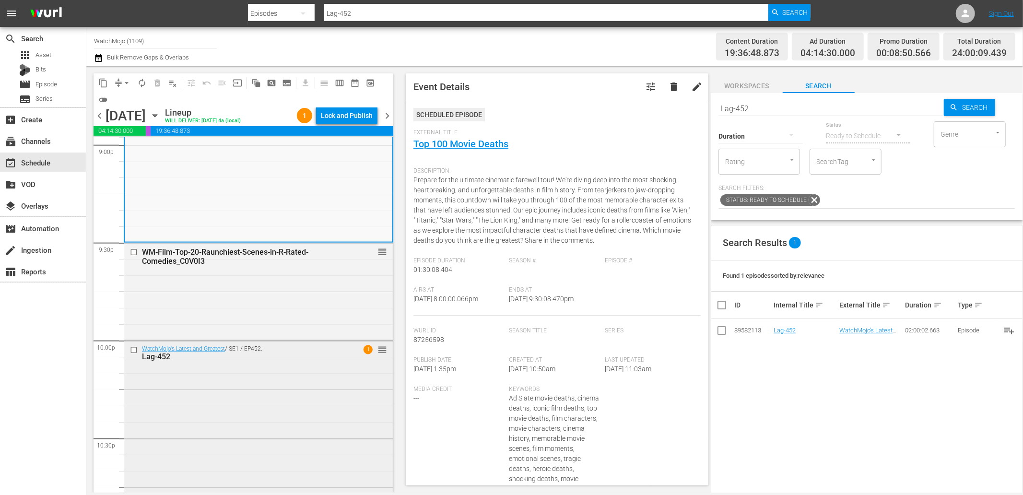
scroll to position [4147, 0]
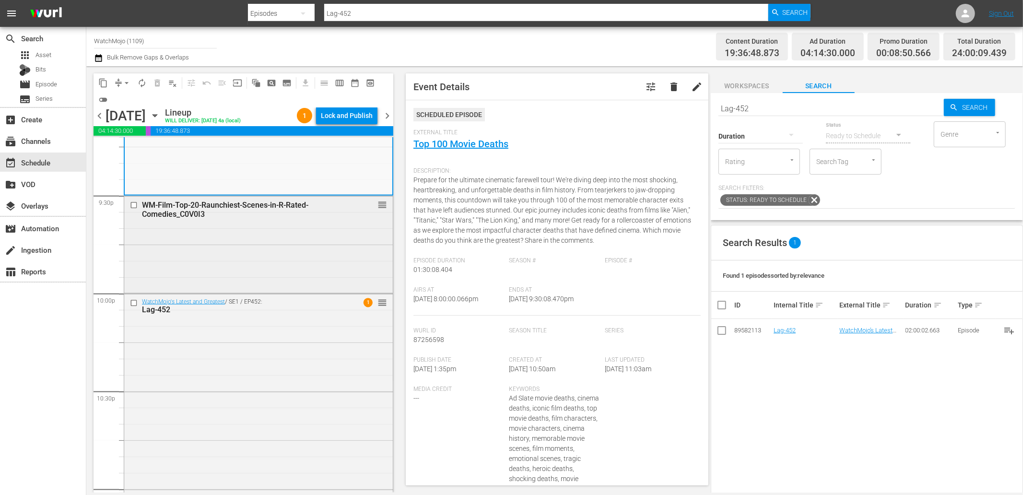
click at [187, 262] on div "WM-Film-Top-20-Raunchiest-Scenes-in-R-Rated-Comedies_C0V0I3 reorder" at bounding box center [258, 243] width 268 height 95
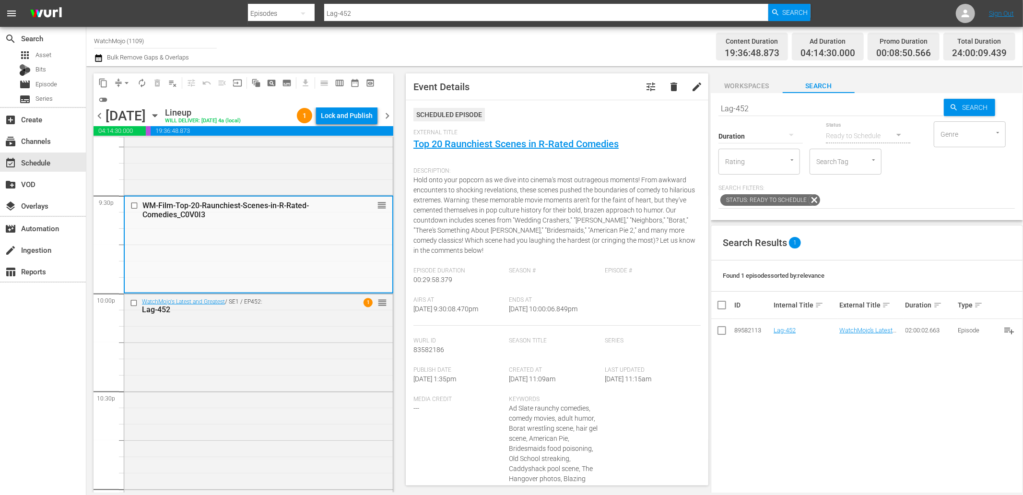
click at [208, 347] on div "WatchMojo's Latest and Greatest / SE1 / EP452: Lag-452 1 reorder" at bounding box center [258, 488] width 268 height 388
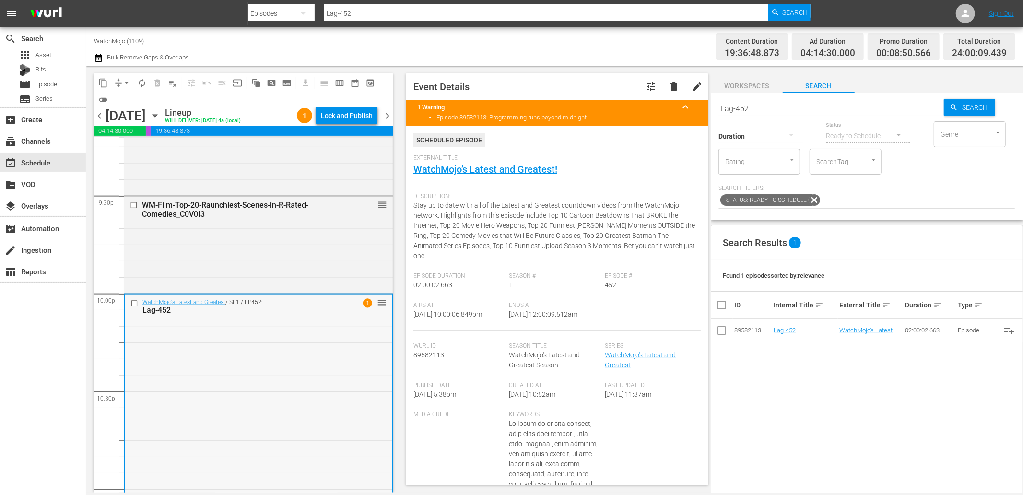
click at [357, 377] on div "WatchMojo's Latest and Greatest / SE1 / EP452: Lag-452 1 reorder" at bounding box center [259, 488] width 268 height 388
click at [131, 301] on input "checkbox" at bounding box center [135, 303] width 10 height 8
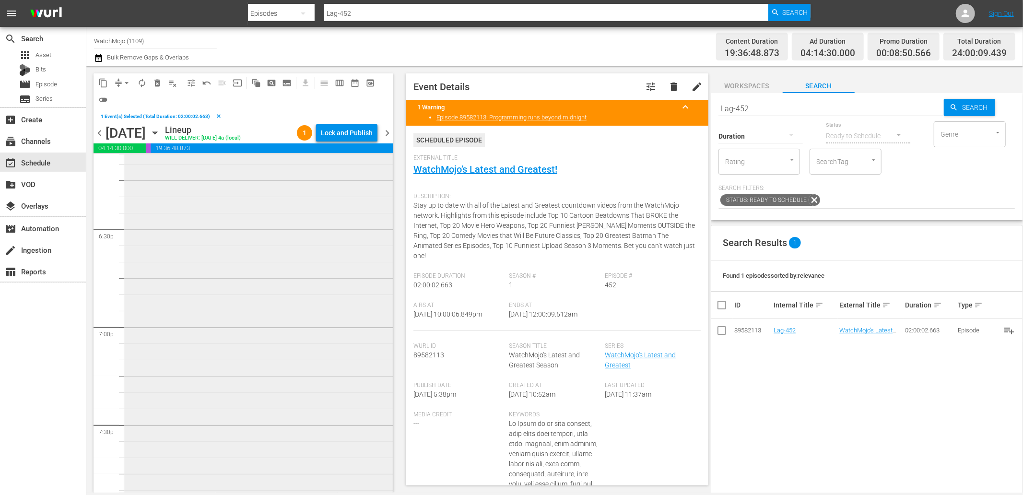
scroll to position [3508, 0]
click at [214, 327] on div "WatchMojo's Latest and Greatest / SE1 / EP450: Lag-450 reorder" at bounding box center [258, 362] width 268 height 388
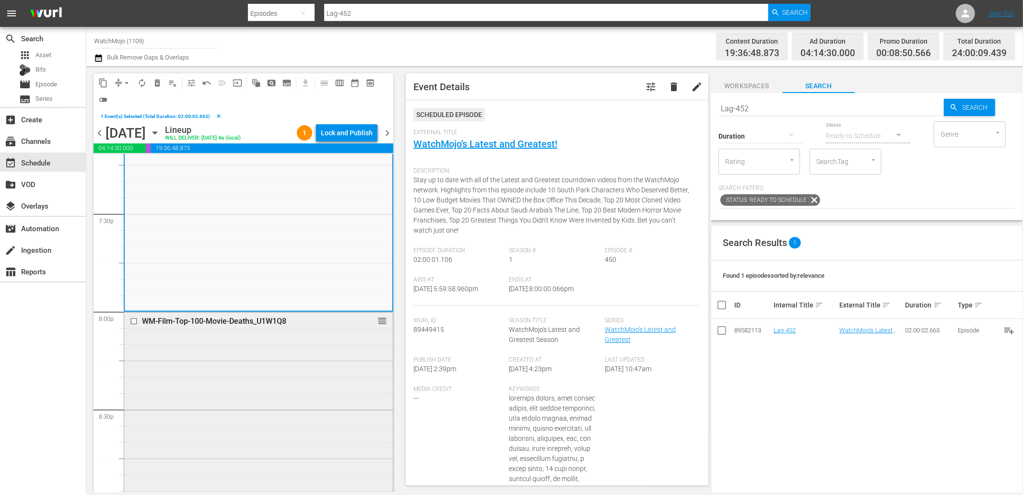
scroll to position [3792, 0]
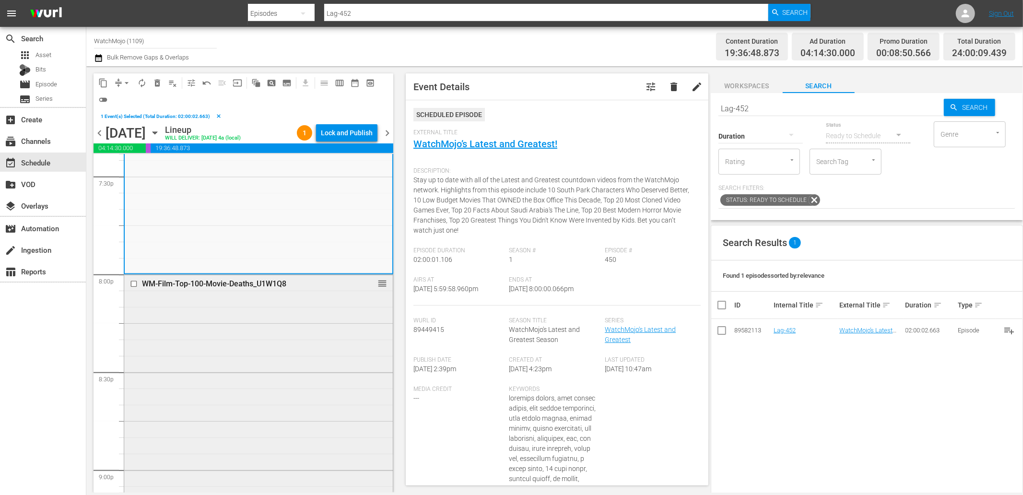
click at [247, 329] on div "WM-Film-Top-100-Movie-Deaths_U1W1Q8 reorder" at bounding box center [258, 420] width 268 height 291
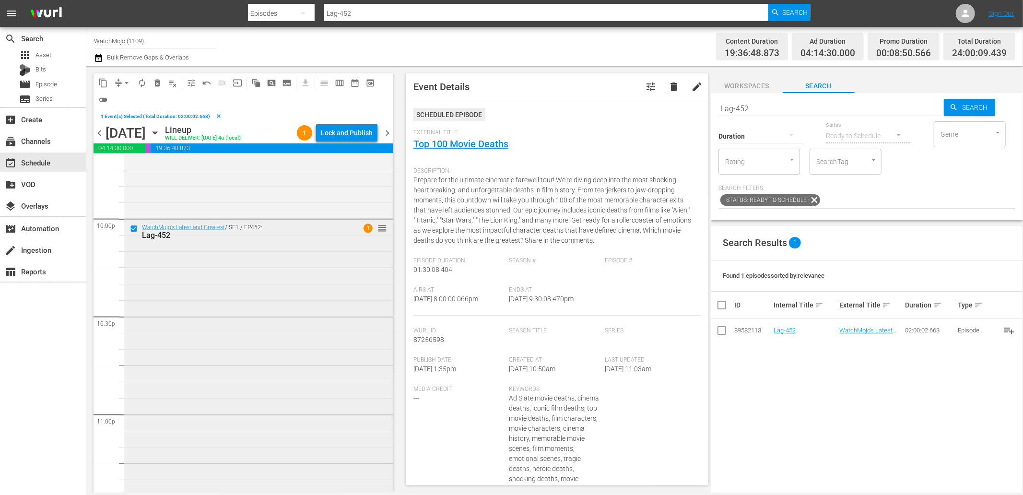
scroll to position [4215, 0]
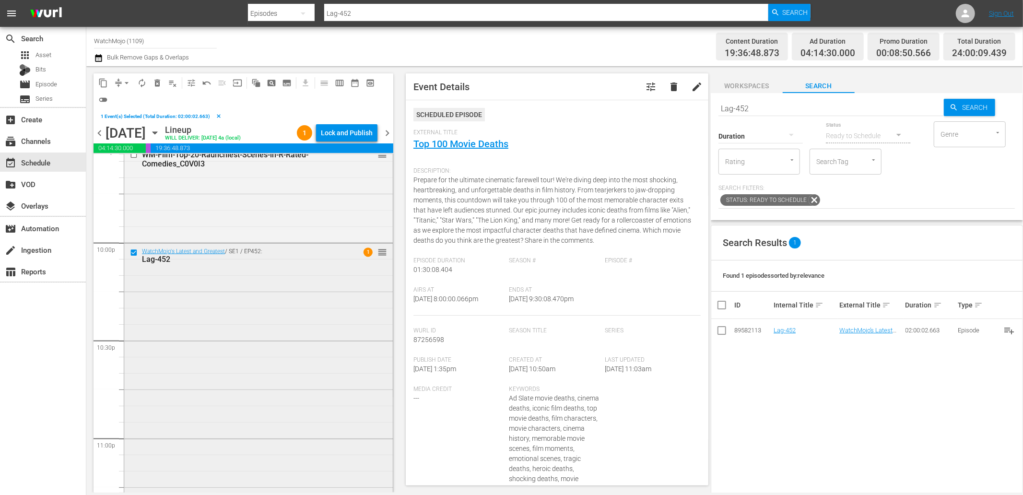
click at [254, 368] on div "WatchMojo's Latest and Greatest / SE1 / EP452: Lag-452 1 reorder" at bounding box center [258, 438] width 268 height 388
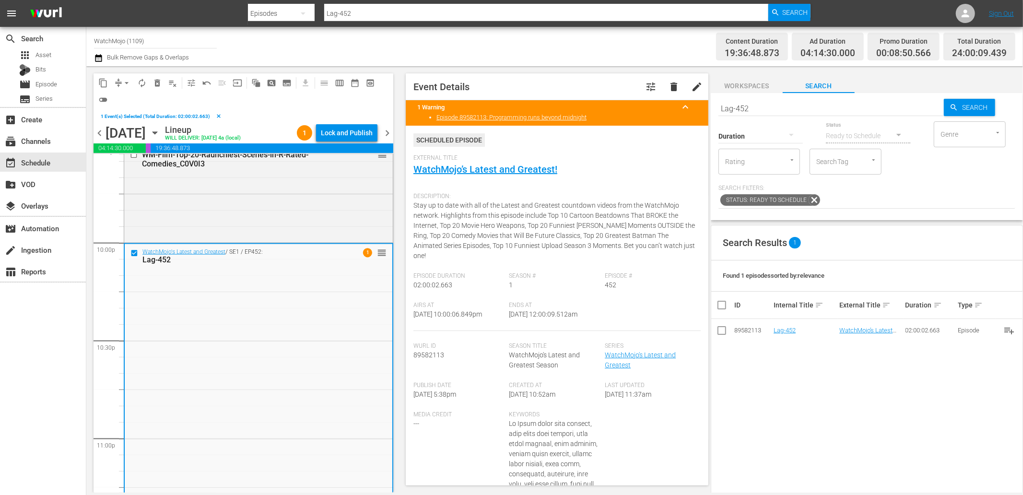
click at [459, 161] on span "External Title" at bounding box center [554, 158] width 282 height 8
click at [459, 165] on link "WatchMojo’s Latest and Greatest!" at bounding box center [485, 169] width 144 height 12
click at [266, 379] on div "WatchMojo's Latest and Greatest / SE1 / EP452: Lag-452 1 reorder" at bounding box center [259, 438] width 268 height 388
drag, startPoint x: 794, startPoint y: 106, endPoint x: 638, endPoint y: 90, distance: 157.6
click at [635, 88] on div "content_copy compress arrow_drop_down autorenew_outlined delete_forever_outline…" at bounding box center [554, 279] width 936 height 426
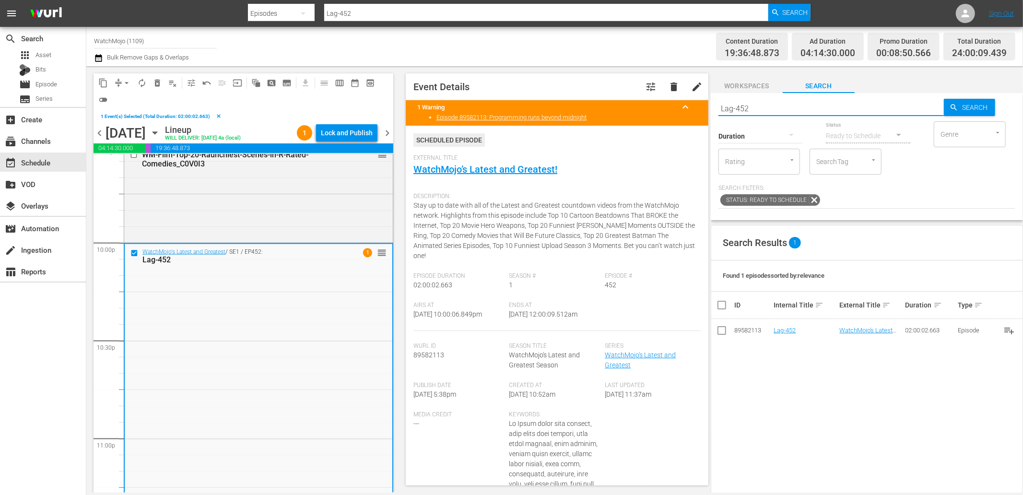
paste input "320"
type input "Lag-320"
click at [156, 82] on span "delete_forever_outlined" at bounding box center [157, 83] width 10 height 10
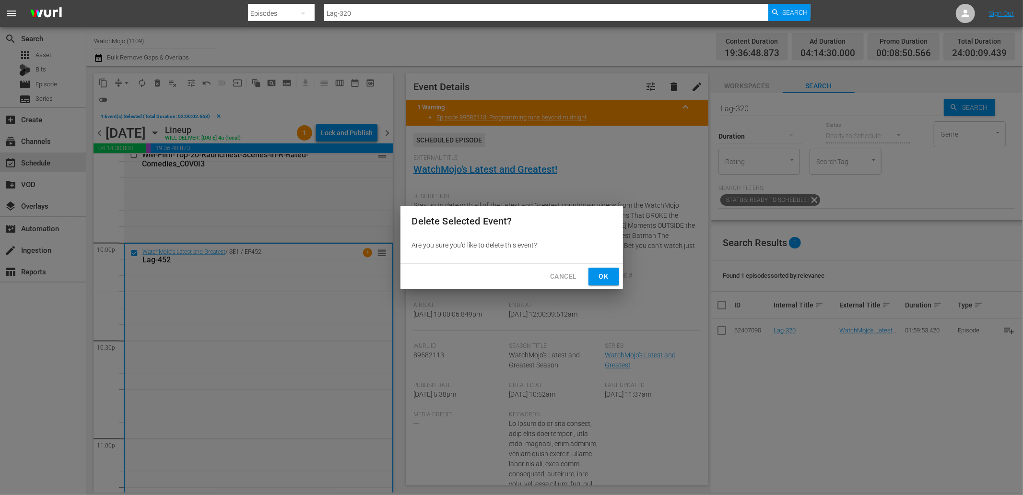
click at [593, 275] on button "Ok" at bounding box center [603, 277] width 31 height 18
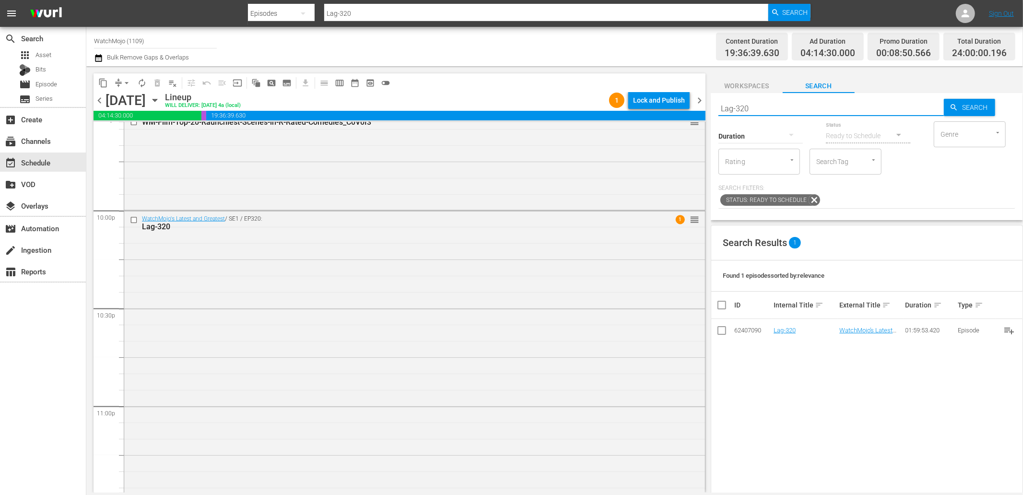
drag, startPoint x: 739, startPoint y: 95, endPoint x: 701, endPoint y: 94, distance: 37.4
click at [701, 94] on div "content_copy compress arrow_drop_down autorenew_outlined delete_forever_outline…" at bounding box center [554, 279] width 936 height 426
click at [789, 334] on td "Lag-320" at bounding box center [805, 330] width 66 height 23
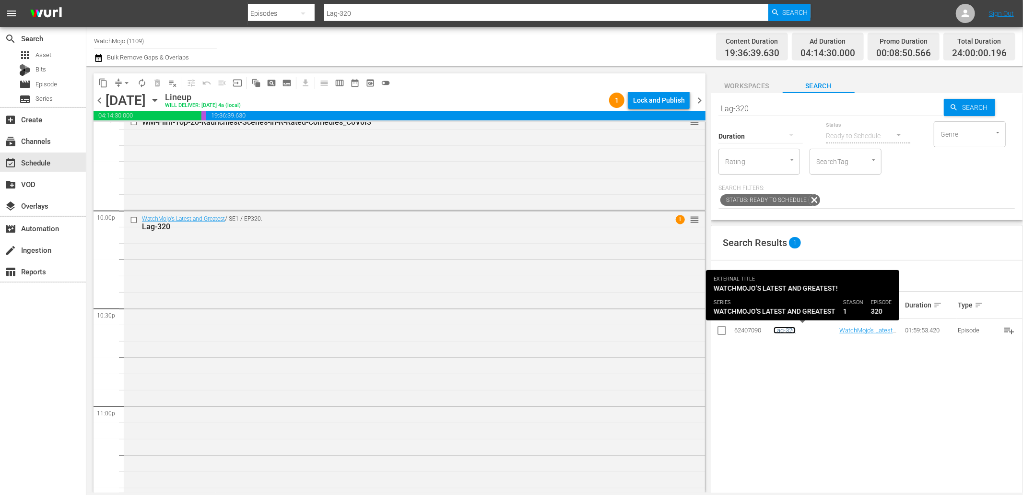
click at [785, 329] on link "Lag-320" at bounding box center [784, 329] width 22 height 7
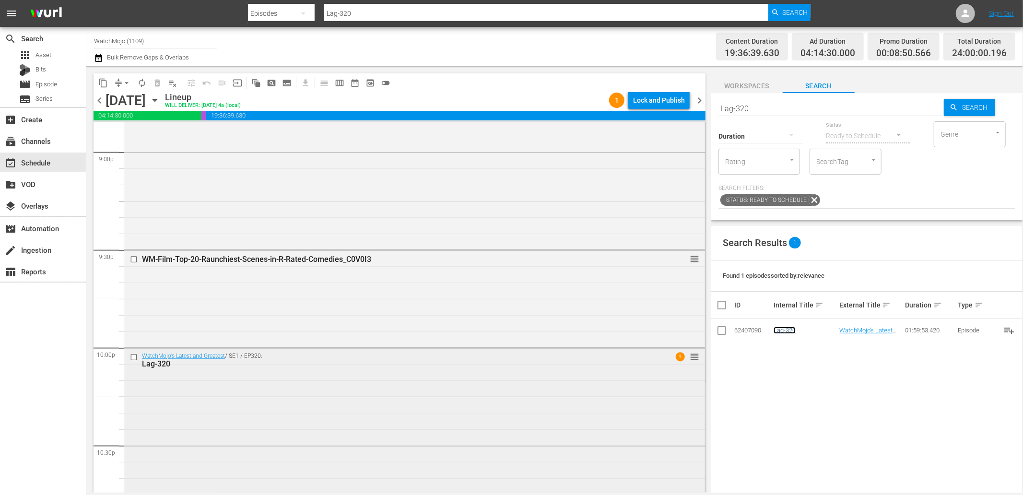
scroll to position [4147, 0]
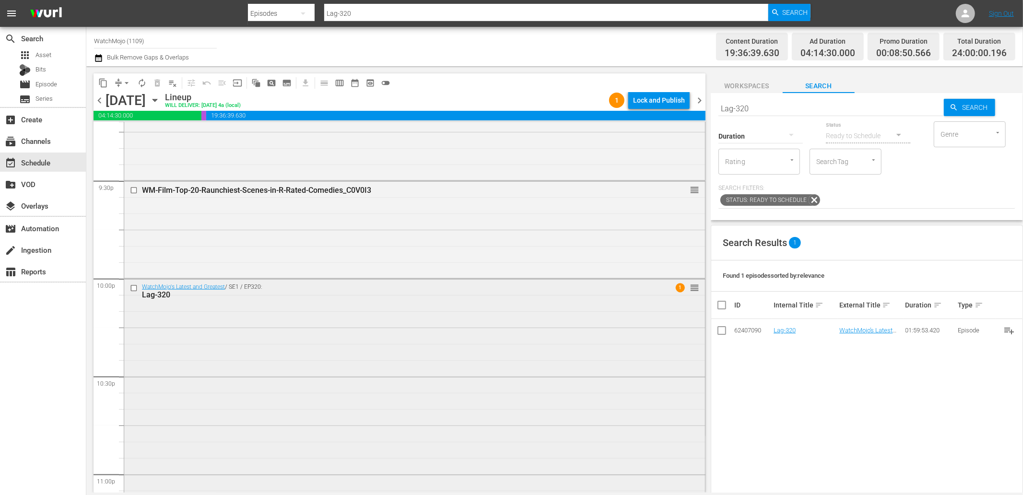
click at [289, 333] on div "WatchMojo's Latest and Greatest / SE1 / EP320: Lag-320 1 reorder" at bounding box center [414, 473] width 581 height 388
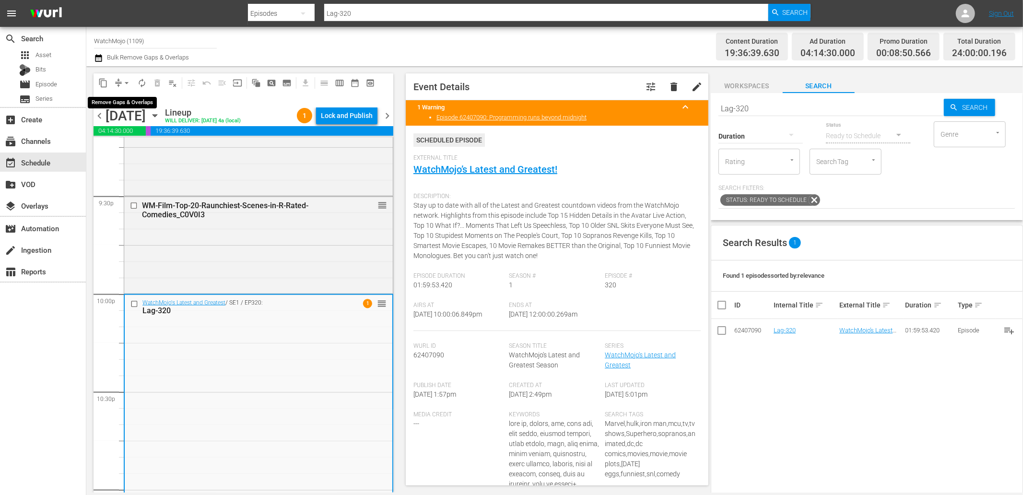
click at [128, 81] on span "arrow_drop_down" at bounding box center [127, 83] width 10 height 10
click at [158, 140] on li "Align to End of Previous Day" at bounding box center [127, 134] width 101 height 16
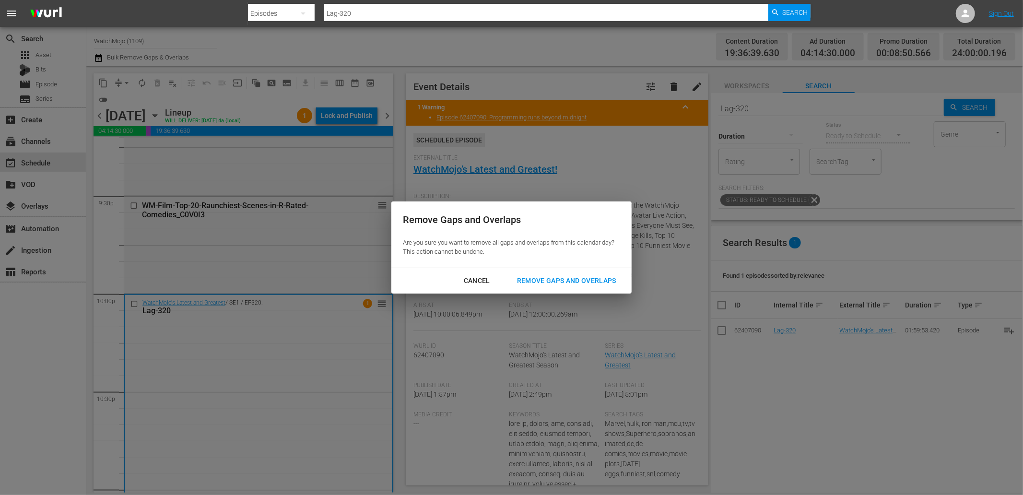
click at [534, 285] on div "Remove Gaps and Overlaps" at bounding box center [566, 281] width 115 height 12
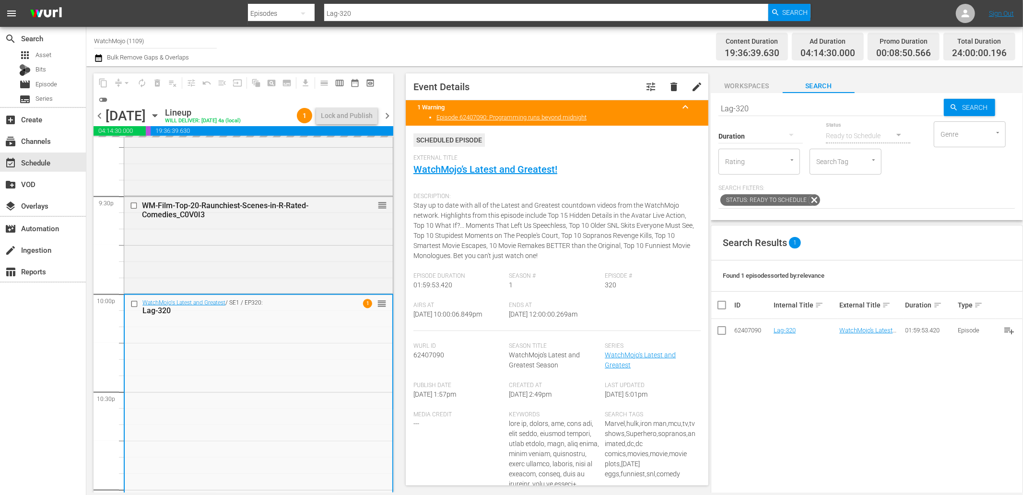
click at [547, 314] on div "Ends At 10/5/25 @ 12:00:00.269am" at bounding box center [557, 316] width 96 height 29
click at [385, 111] on span "chevron_right" at bounding box center [387, 116] width 12 height 12
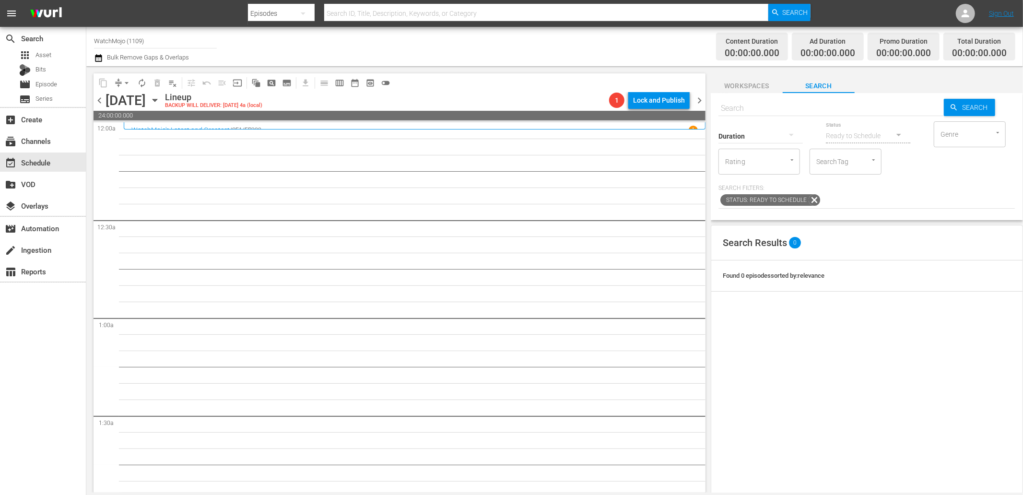
click at [770, 97] on input "text" at bounding box center [830, 108] width 225 height 23
paste input "Lag-319"
type input "Lag-319"
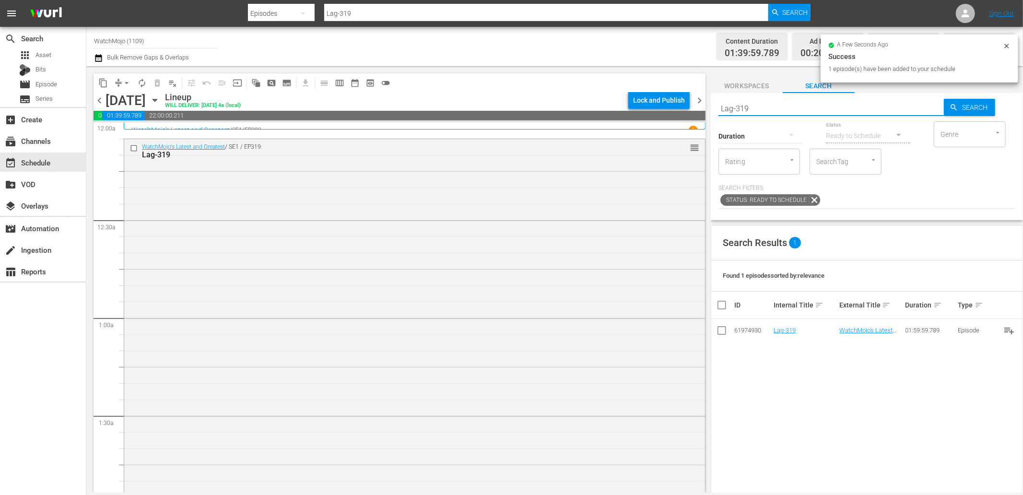
drag, startPoint x: 741, startPoint y: 106, endPoint x: 670, endPoint y: 102, distance: 71.1
click at [670, 101] on div "content_copy compress arrow_drop_down autorenew_outlined delete_forever_outline…" at bounding box center [554, 279] width 936 height 426
paste input "WM-Deep-Dive-Seinfeld_DIVE12"
type input "WM-Deep-Dive-Seinfeld_DIVE12"
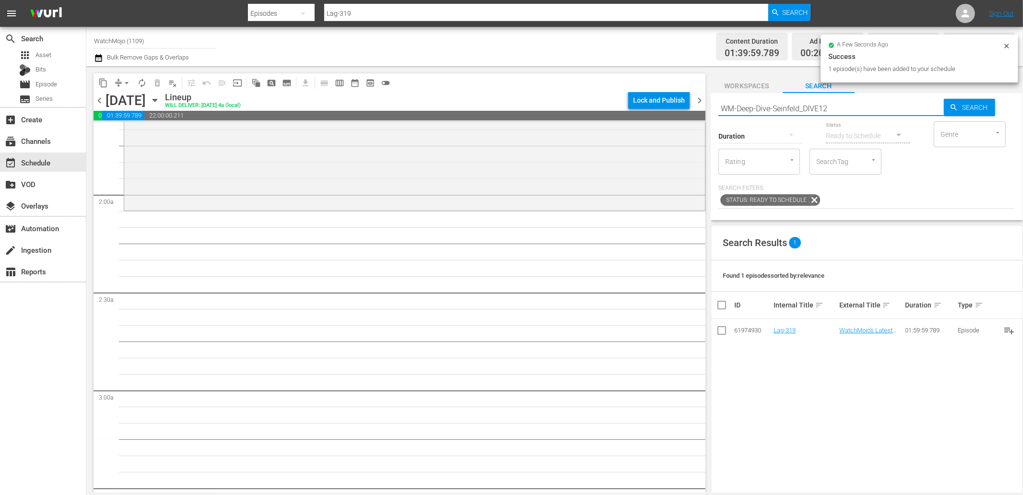
scroll to position [319, 0]
type input "WM-Deep-Dive-Seinfeld_DIVE12"
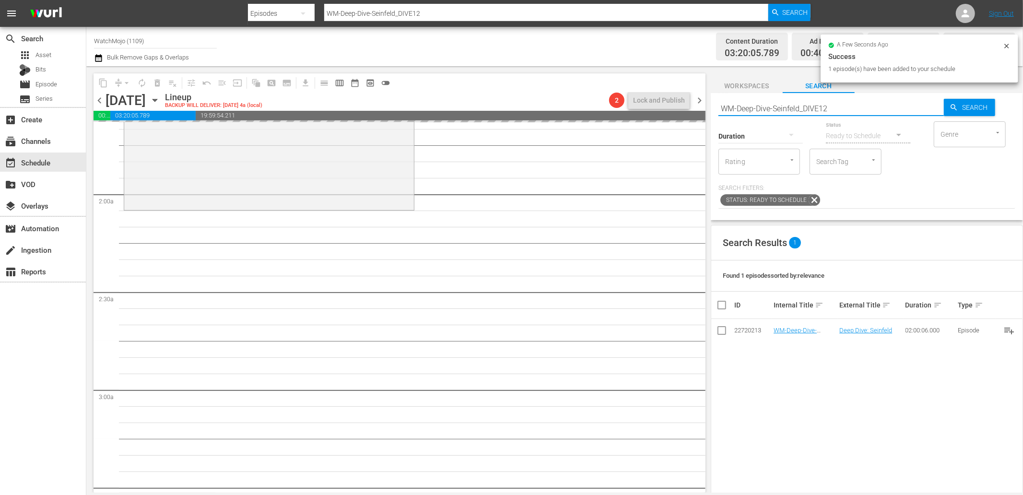
drag, startPoint x: 732, startPoint y: 97, endPoint x: 674, endPoint y: 92, distance: 57.8
click at [669, 90] on div "content_copy compress arrow_drop_down autorenew_outlined delete_forever_outline…" at bounding box center [554, 279] width 936 height 426
paste input "Lag-367"
type input "Lag-367"
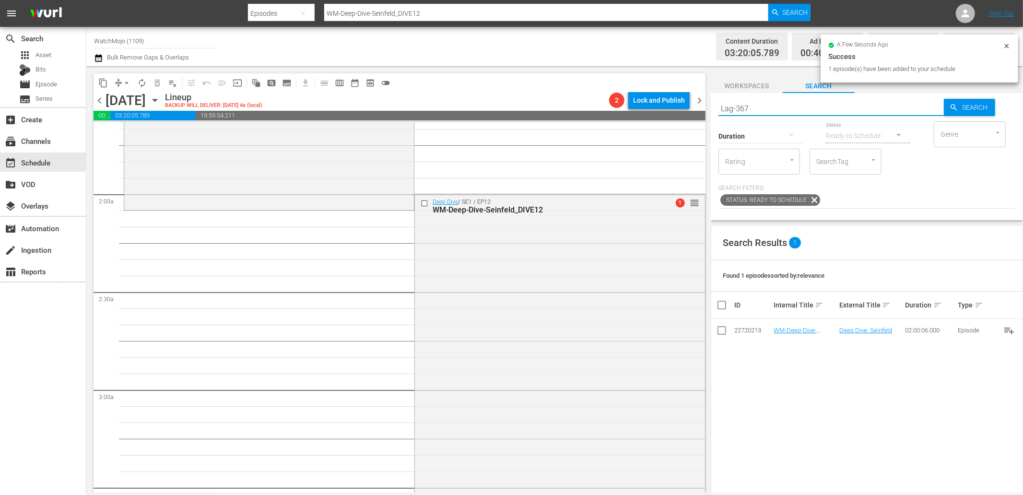
type input "Lag-367"
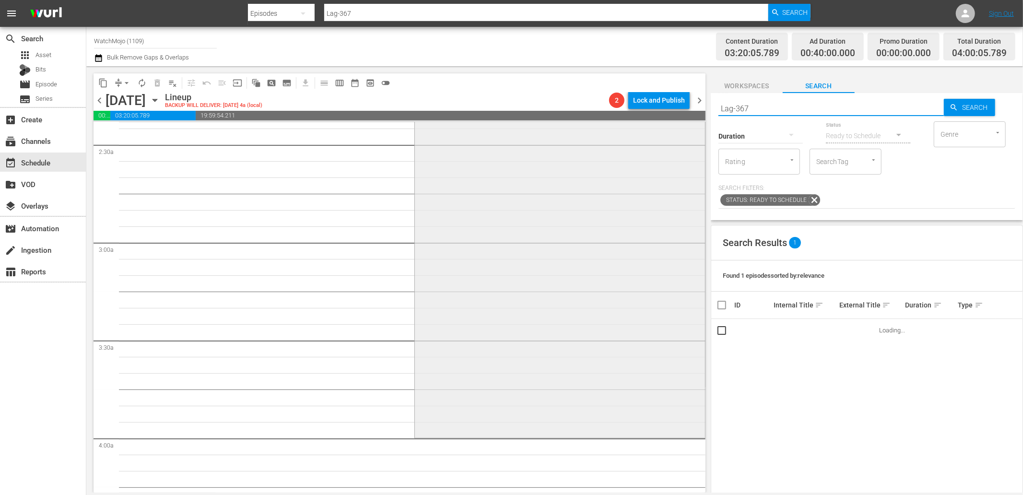
scroll to position [568, 0]
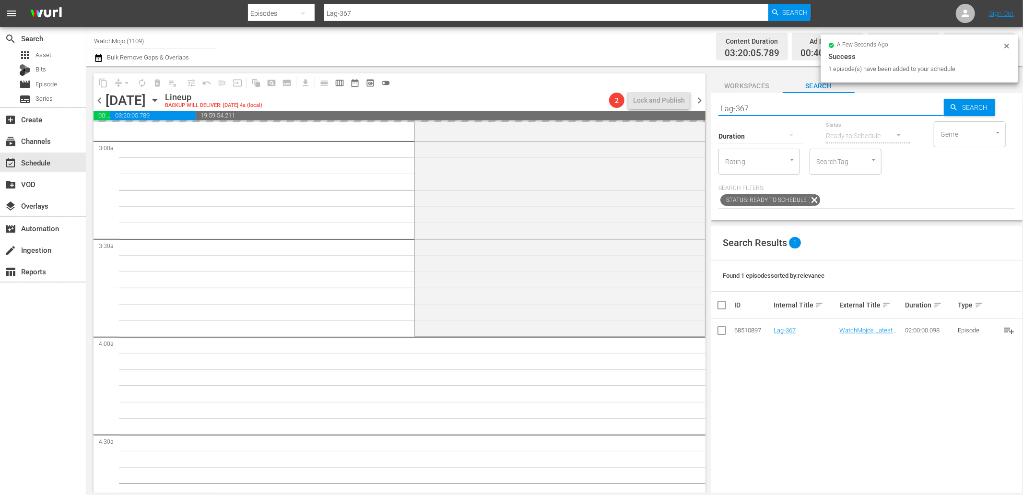
click at [646, 101] on div "content_copy compress arrow_drop_down autorenew_outlined delete_forever_outline…" at bounding box center [554, 279] width 936 height 426
paste input "86"
type input "Lag-386"
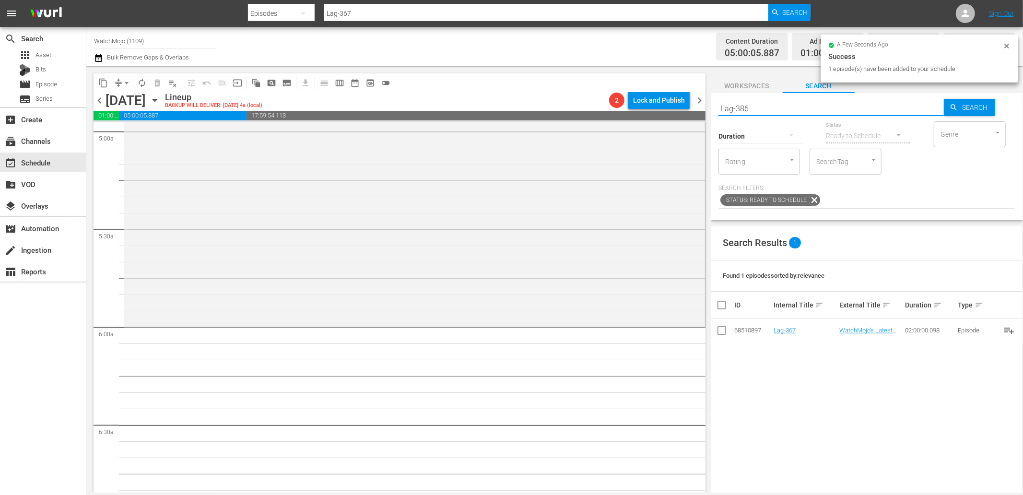
type input "Lag-386"
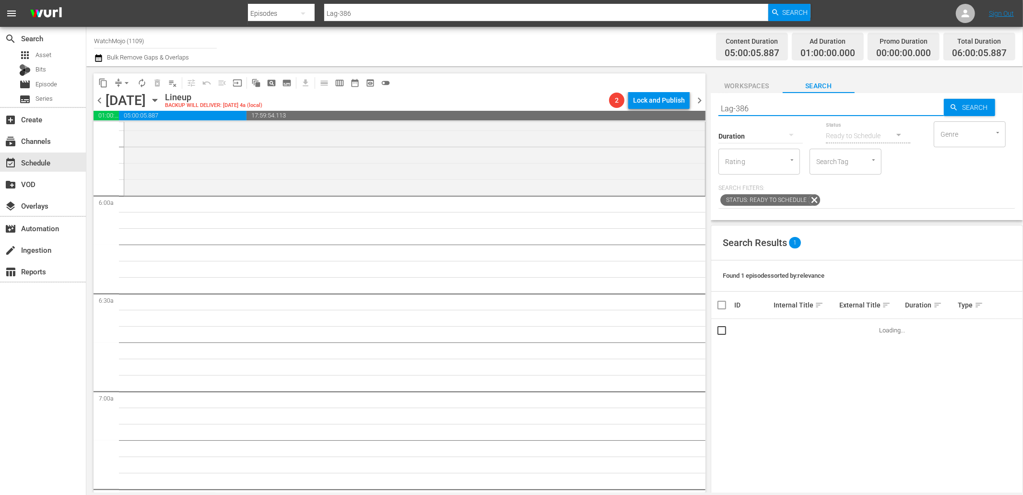
scroll to position [1101, 0]
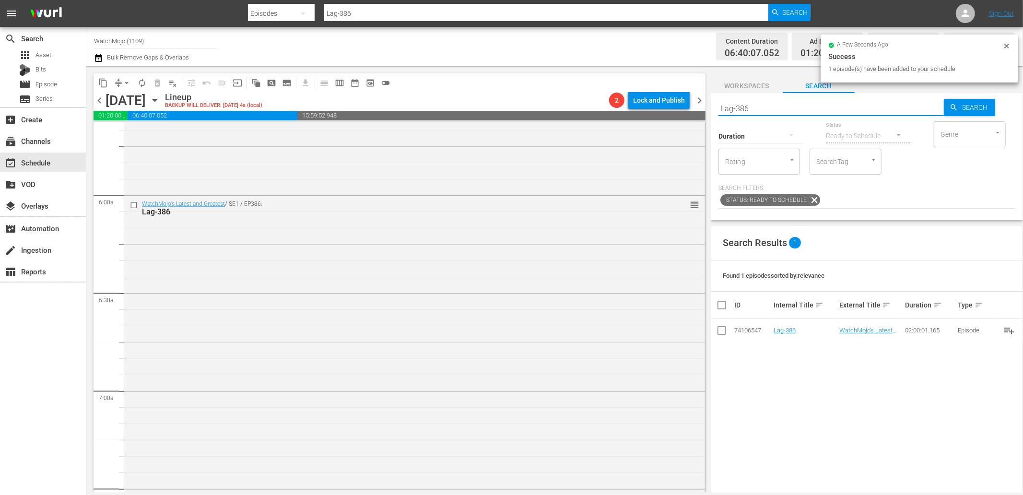
drag, startPoint x: 770, startPoint y: 101, endPoint x: 658, endPoint y: 107, distance: 112.4
click at [657, 107] on div "content_copy compress arrow_drop_down autorenew_outlined delete_forever_outline…" at bounding box center [554, 279] width 936 height 426
paste input ""WM-Deep-Dive-Ozzy-Osbourne_Dive146_X6I5D4 ""
type input ""WM-Deep-Dive-Ozzy-Osbourne_Dive146_X6I5D4 ""
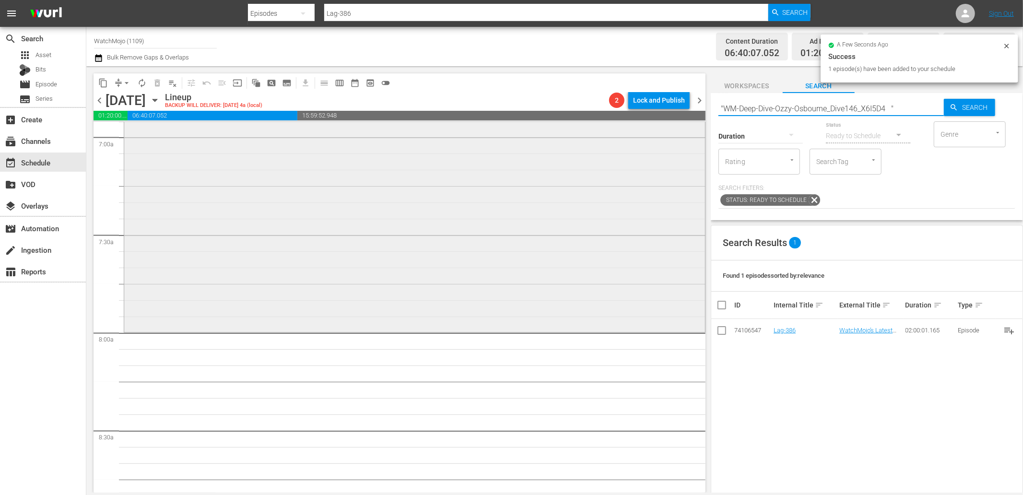
scroll to position [1385, 0]
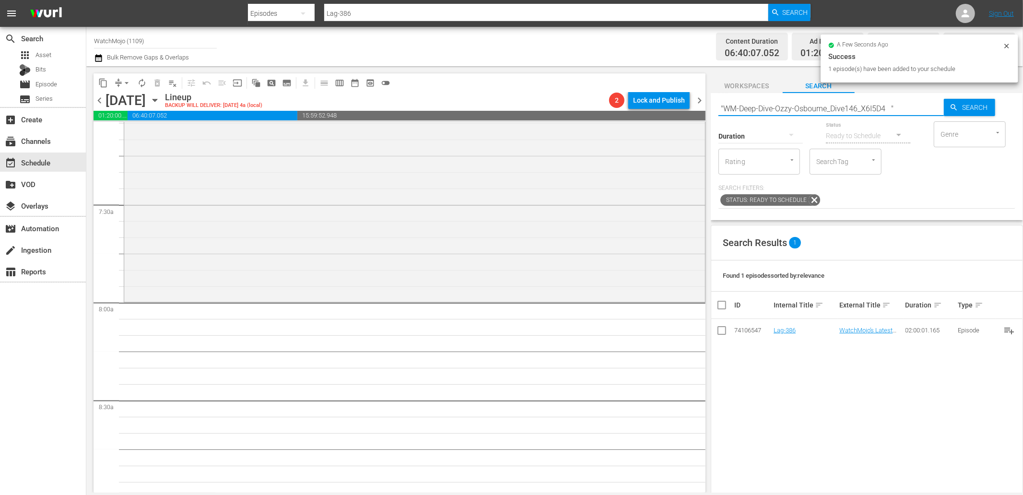
type input ""WM-Deep-Dive-Ozzy-Osbourne_Dive146_X6I5D4 ""
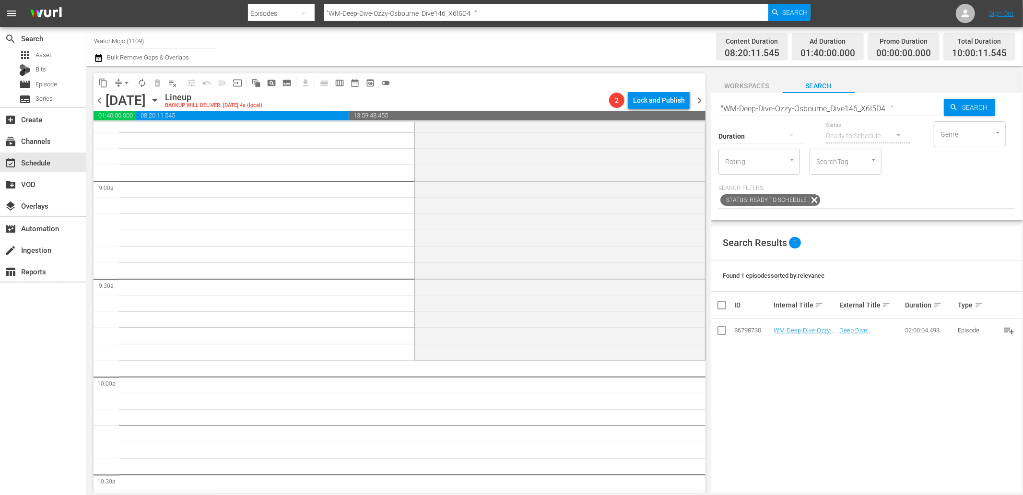
scroll to position [1704, 0]
drag, startPoint x: 903, startPoint y: 113, endPoint x: 861, endPoint y: 112, distance: 42.2
click at [861, 112] on div "Search "WM-Deep-Dive-Ozzy-Osbourne_Dive146_X6I5D4 " Search Duration Status Read…" at bounding box center [866, 156] width 312 height 127
click at [859, 104] on input ""WM-Deep-Dive-Ozzy-Osbourne_Dive146_X6I5D4 "" at bounding box center [830, 108] width 225 height 23
paste input "Lag-406"
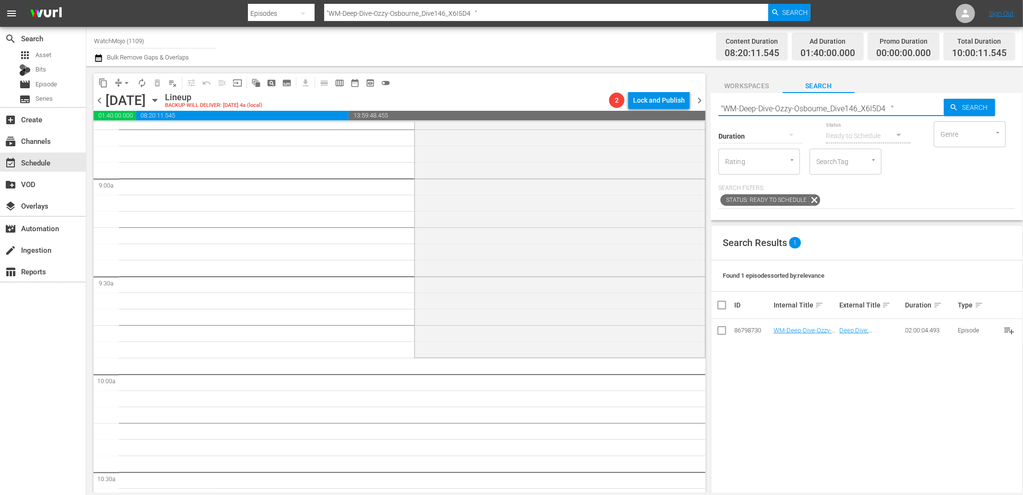
type input "Lag-406"
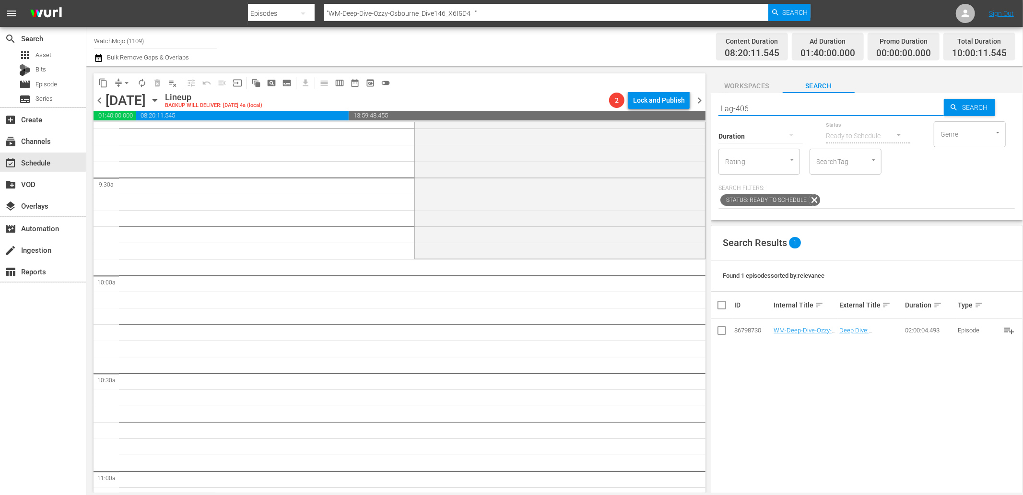
type input "Lag-406"
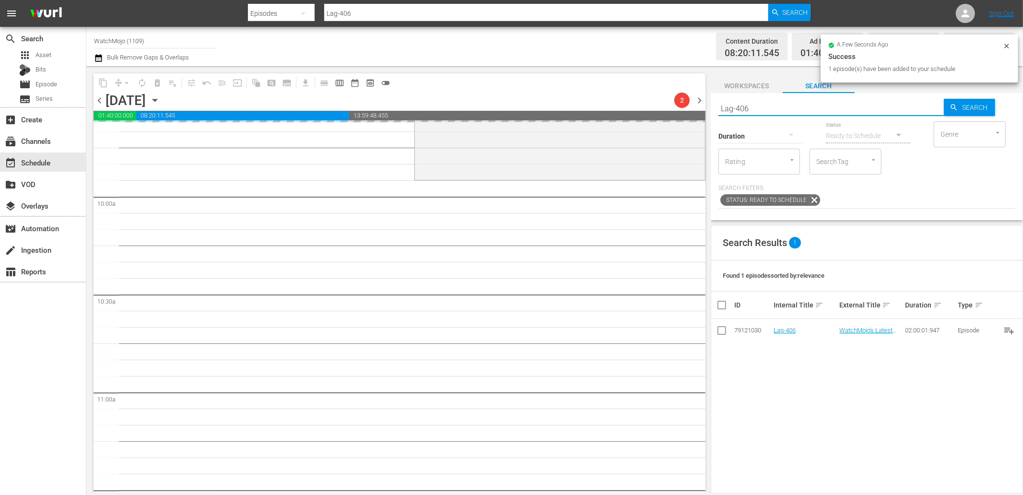
drag, startPoint x: 744, startPoint y: 105, endPoint x: 673, endPoint y: 110, distance: 71.2
click at [680, 110] on div "content_copy compress arrow_drop_down autorenew_outlined delete_forever_outline…" at bounding box center [554, 279] width 936 height 426
paste input "2"
type input "Lag-426"
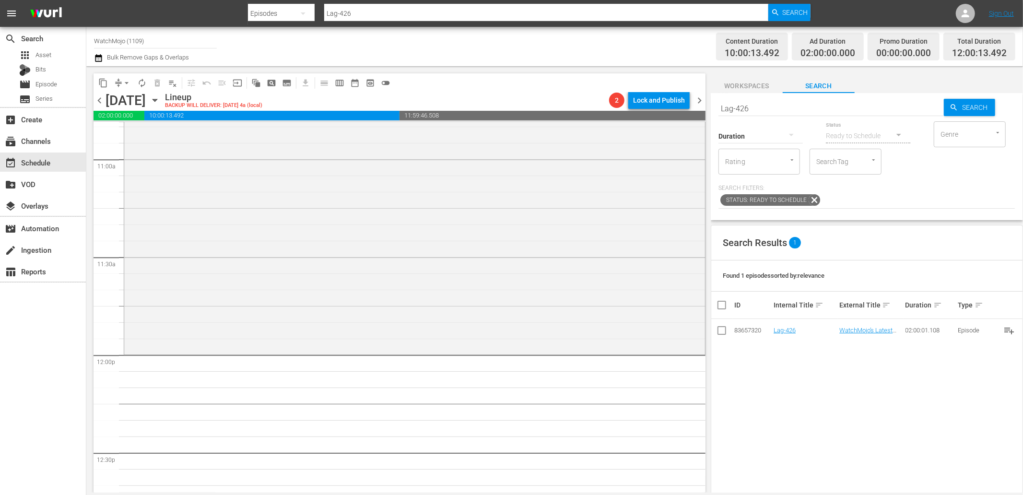
scroll to position [2273, 0]
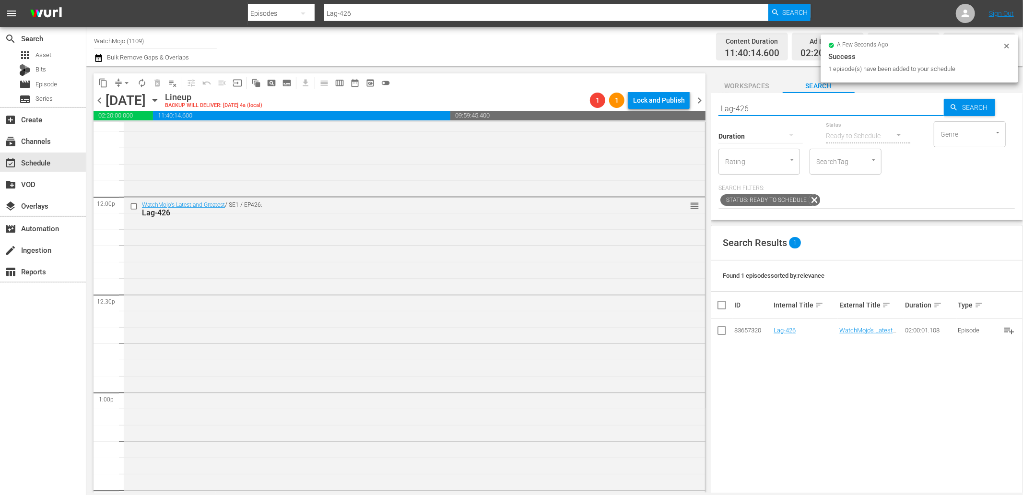
drag, startPoint x: 768, startPoint y: 109, endPoint x: 672, endPoint y: 106, distance: 95.9
click at [672, 106] on div "content_copy compress arrow_drop_down autorenew_outlined delete_forever_outline…" at bounding box center [554, 279] width 936 height 426
paste input "WM-Pop-Top20-Ridiculous-Lawsuits_B7X9M3"
type input "WM-Pop-Top20-Ridiculous-Lawsuits_B7X9M3"
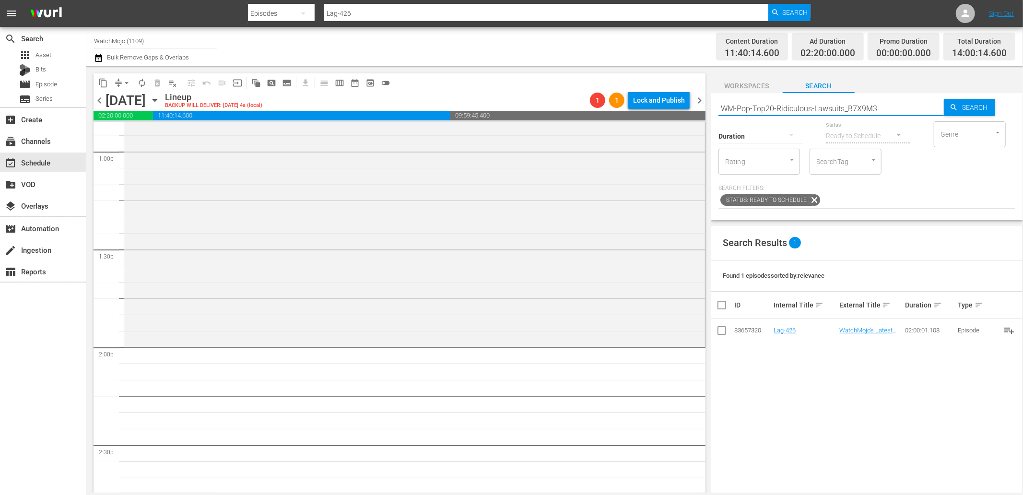
type input "WM-Pop-Top20-Ridiculous-Lawsuits_B7X9M3"
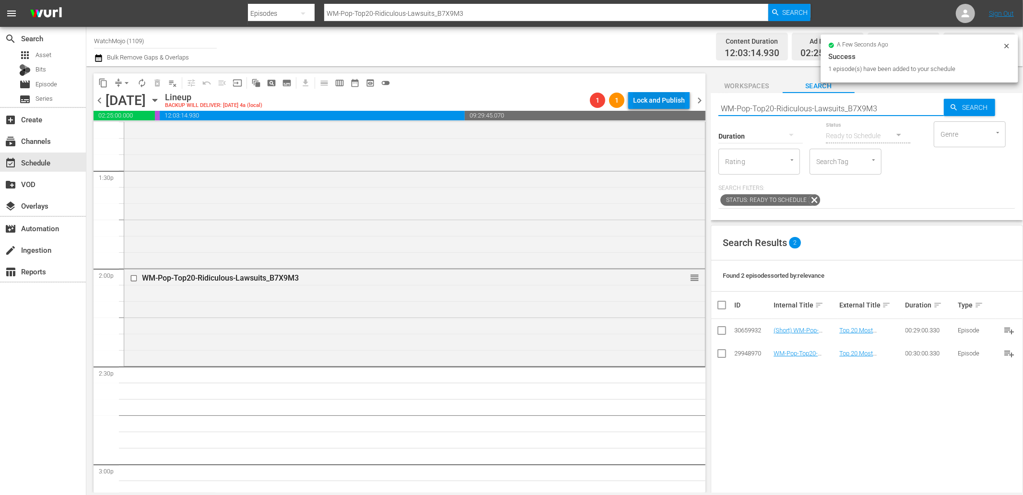
drag, startPoint x: 892, startPoint y: 109, endPoint x: 688, endPoint y: 105, distance: 203.8
click at [688, 105] on div "content_copy compress arrow_drop_down autorenew_outlined delete_forever_outline…" at bounding box center [554, 279] width 936 height 426
paste input "TV-Top-20-Most-Confrontational-Moments-in-Television_K9B3K7"
type input "WM-TV-Top-20-Most-Confrontational-Moments-in-Television_K9B3K7"
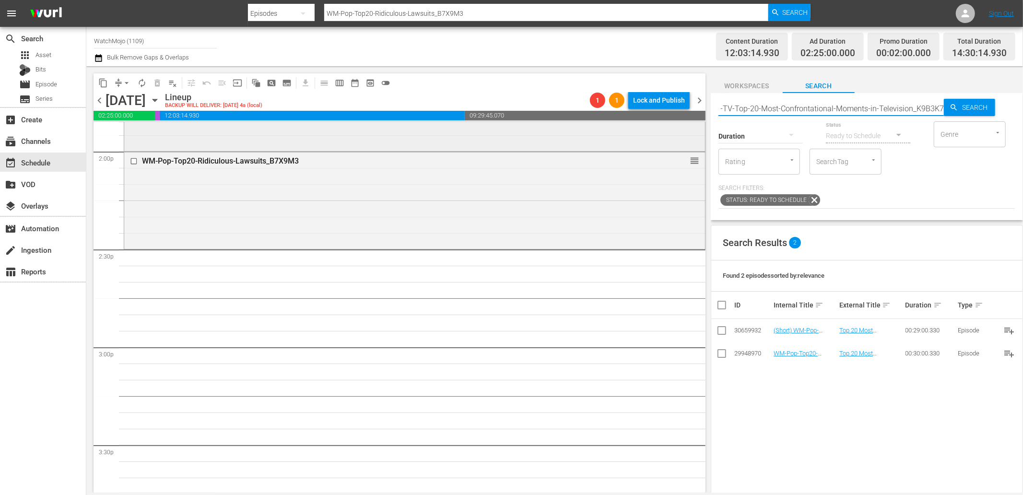
scroll to position [2734, 0]
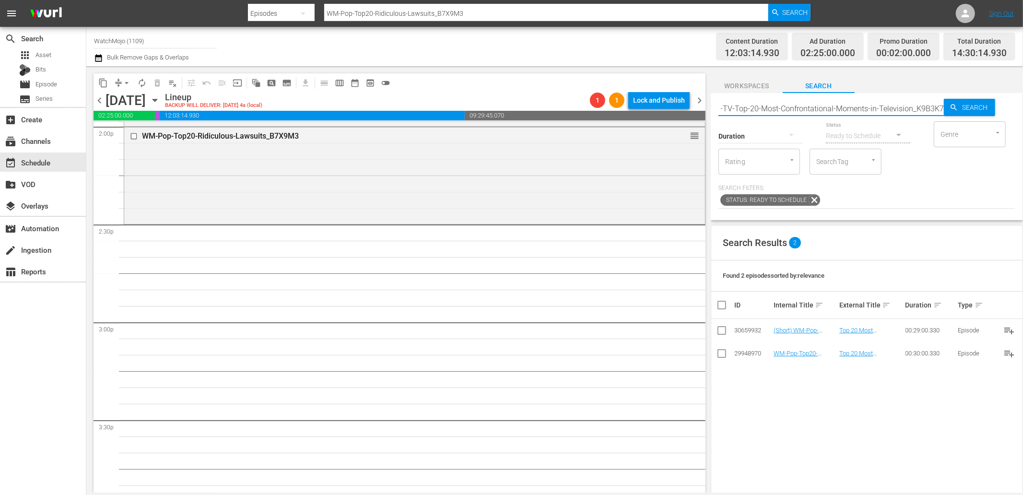
type input "WM-TV-Top-20-Most-Confrontational-Moments-in-Television_K9B3K7"
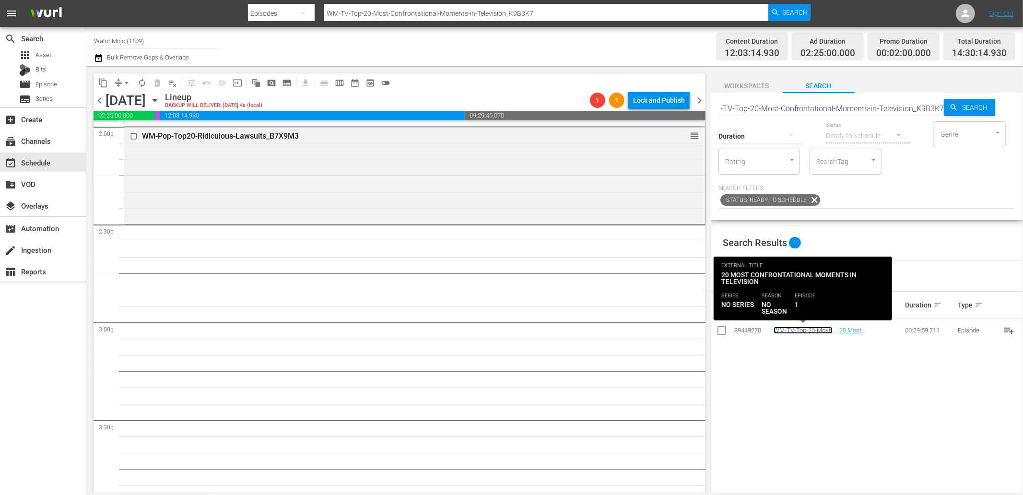
scroll to position [0, 0]
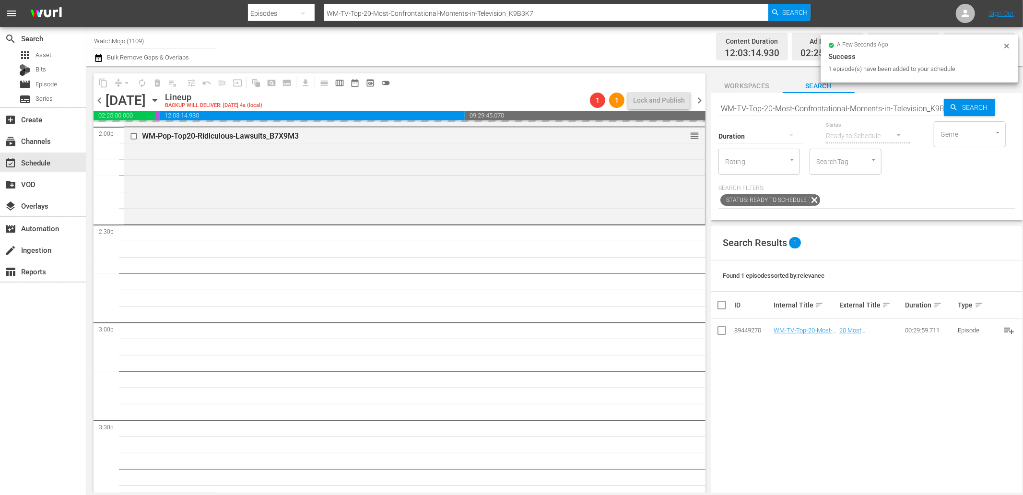
click at [827, 111] on input "WM-TV-Top-20-Most-Confrontational-Moments-in-Television_K9B3K7" at bounding box center [830, 108] width 225 height 23
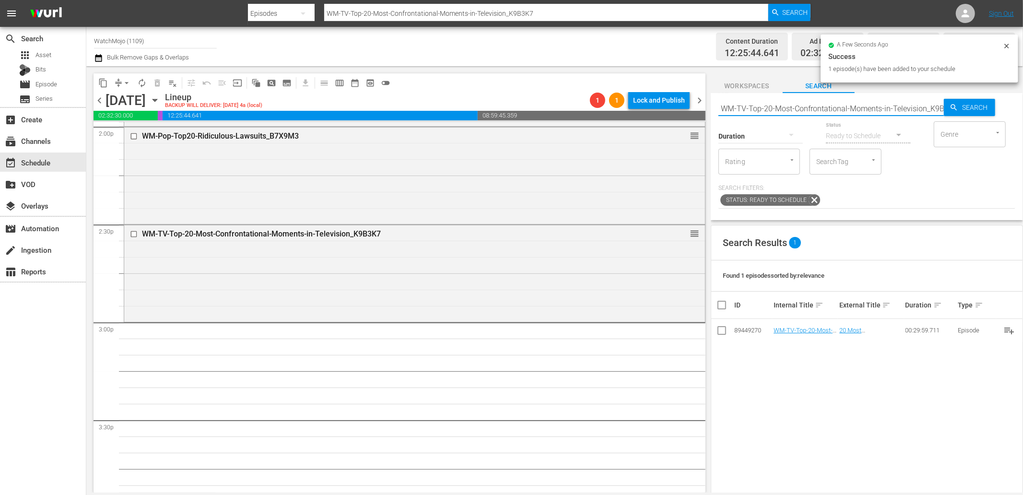
paste input "Pop-Top-20-Dystopian-Things-That-Happened-This-Century-So-Far_M6I8A6"
type input "WM-Pop-Top-20-Dystopian-Things-That-Happened-This-Century-So-Far_M6I8A6"
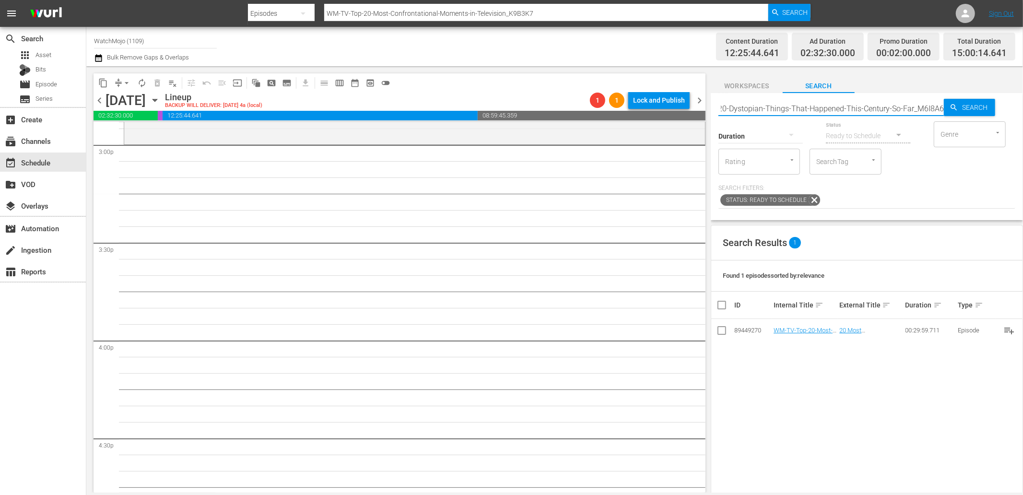
type input "WM-Pop-Top-20-Dystopian-Things-That-Happened-This-Century-So-Far_M6I8A6"
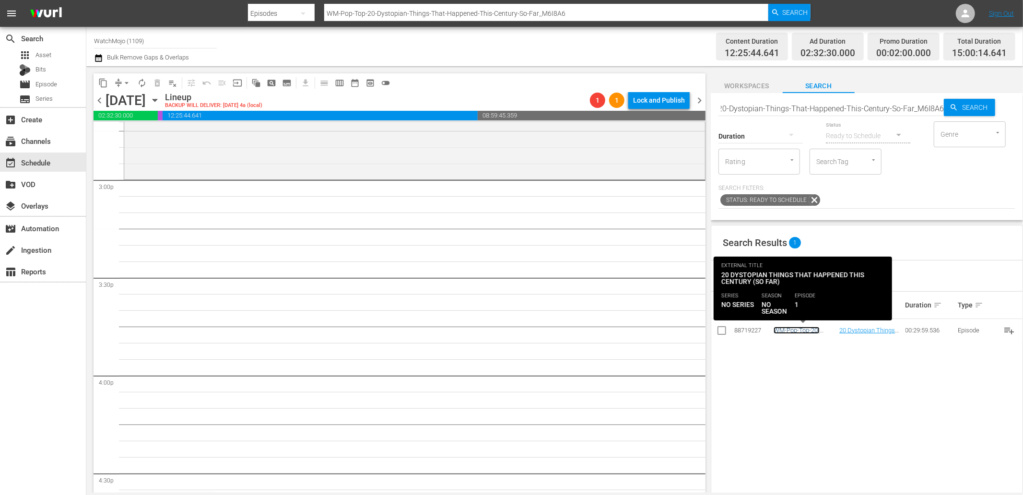
scroll to position [0, 0]
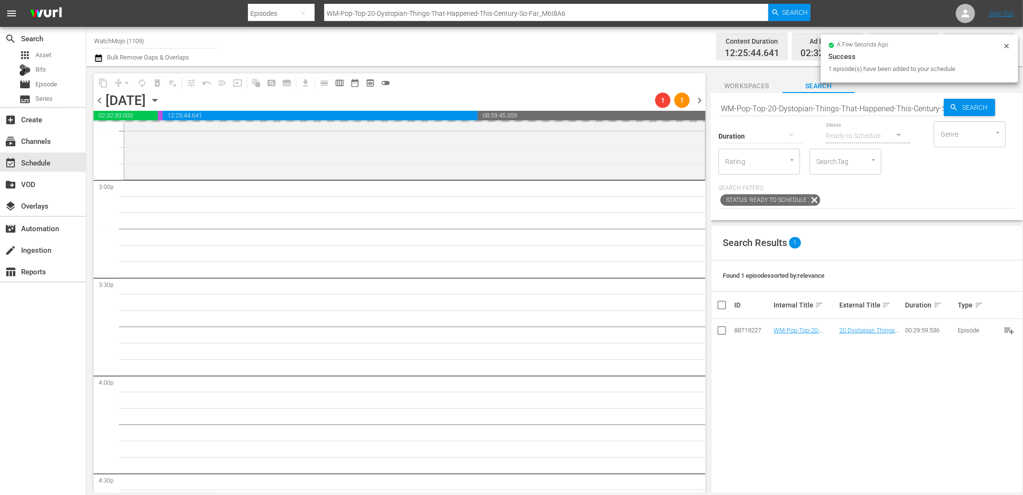
click at [816, 105] on input "WM-Pop-Top-20-Dystopian-Things-That-Happened-This-Century-So-Far_M6I8A6" at bounding box center [830, 108] width 225 height 23
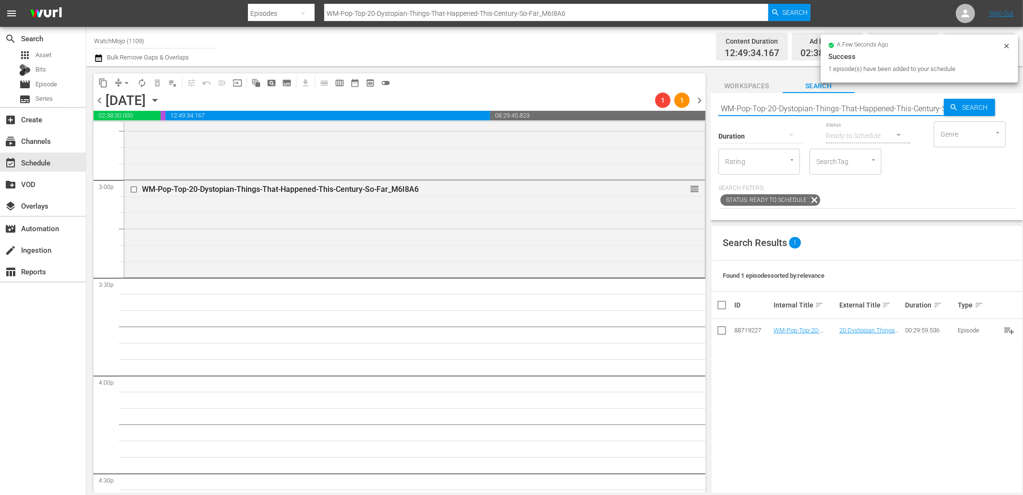
paste input "TV-25-TV-Shows-That-Are-Still-Good-25-Years-Later_M8M1H"
type input "WM-TV-25-TV-Shows-That-Are-Still-Good-25-Years-Later_M8M1H6"
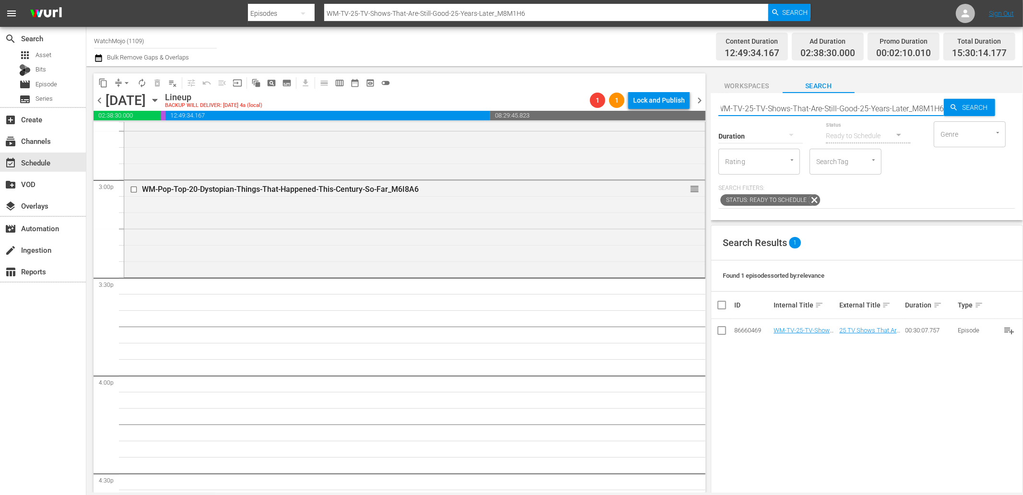
scroll to position [0, 0]
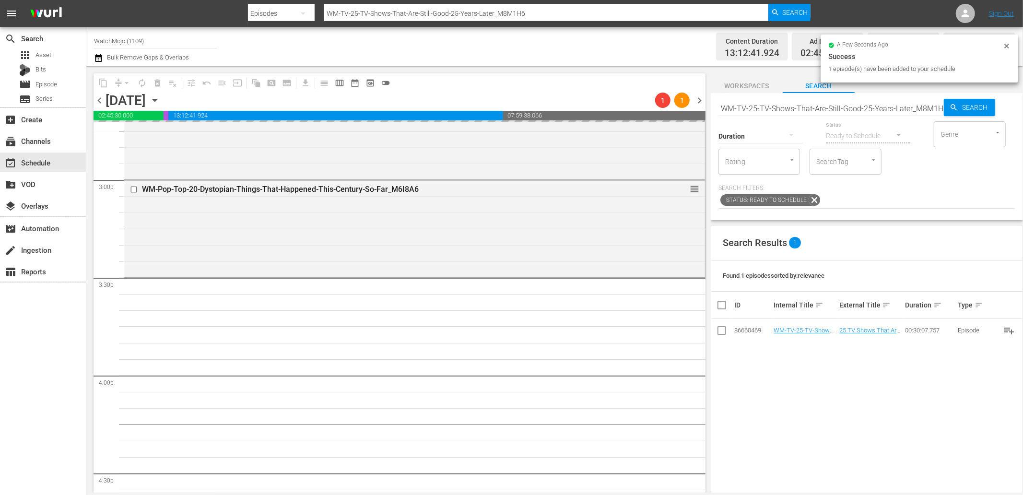
click at [822, 105] on input "WM-TV-25-TV-Shows-That-Are-Still-Good-25-Years-Later_M8M1H6" at bounding box center [830, 108] width 225 height 23
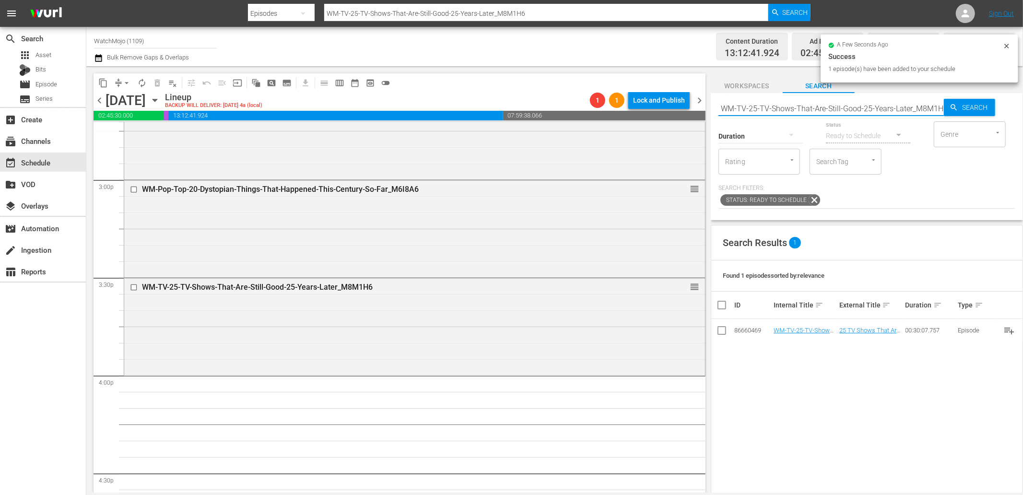
paste input "Lag-388"
type input "Lag-388"
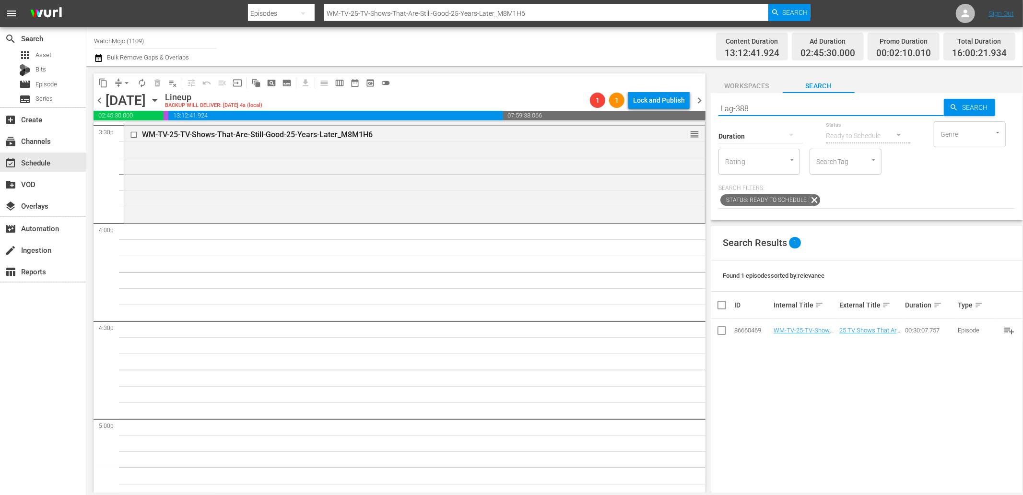
scroll to position [3054, 0]
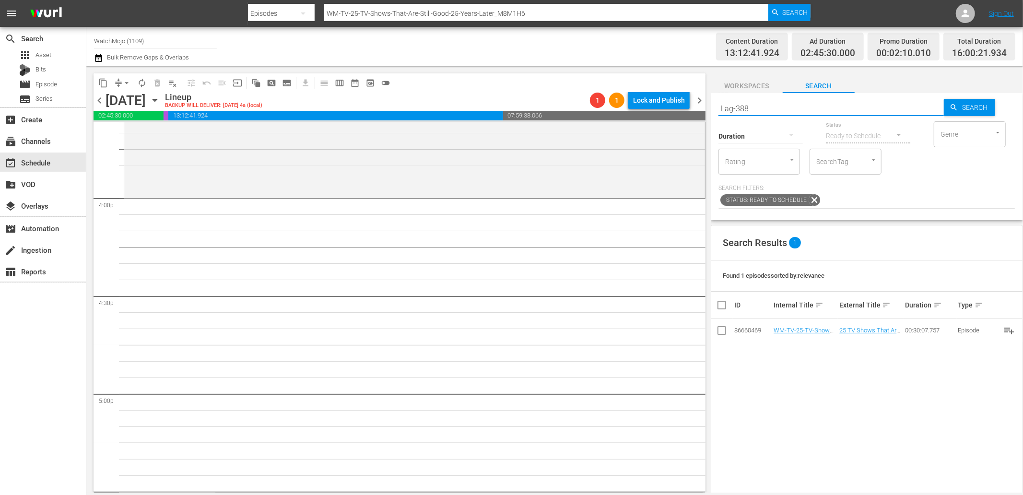
type input "Lag-388"
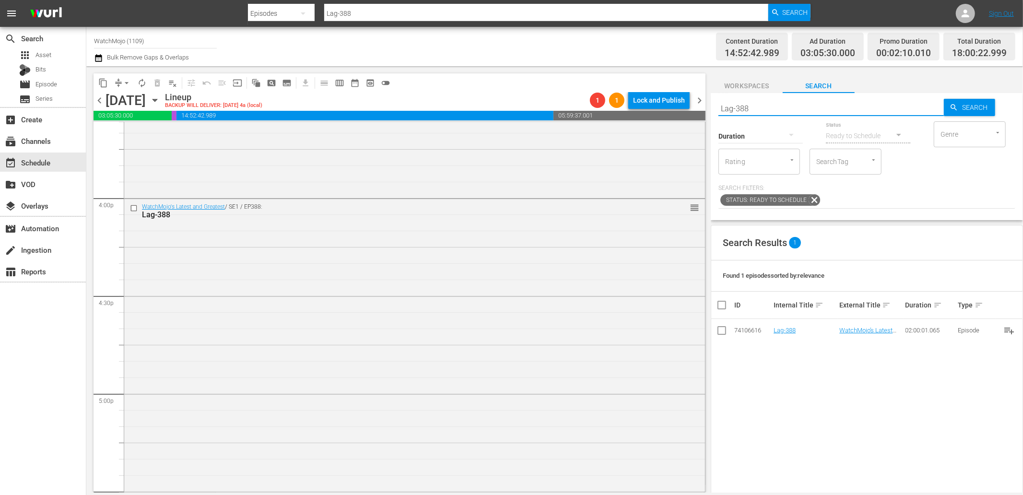
drag, startPoint x: 741, startPoint y: 107, endPoint x: 619, endPoint y: 101, distance: 122.4
click at [619, 101] on div "content_copy compress arrow_drop_down autorenew_outlined delete_forever_outline…" at bounding box center [554, 279] width 936 height 426
paste input "451"
type input "Lag-451"
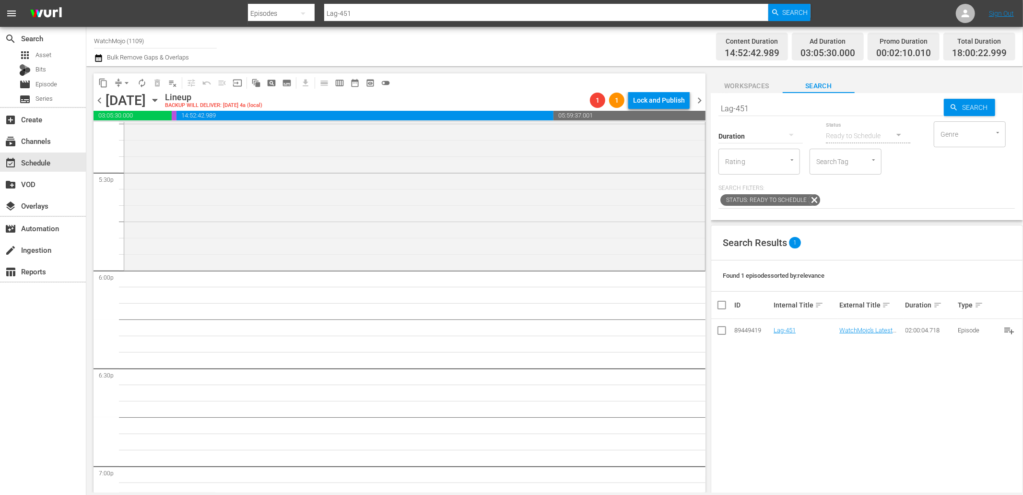
scroll to position [3373, 0]
paste input "WM-Film-Top20-Master-Manipulators-in-Movies-and-TV_C9J8O2"
type input "WM-Film-Top20-Master-Manipulators-in-Movies-and-TV_C9J8O2"
click at [661, 106] on div "content_copy compress arrow_drop_down autorenew_outlined delete_forever_outline…" at bounding box center [554, 279] width 936 height 426
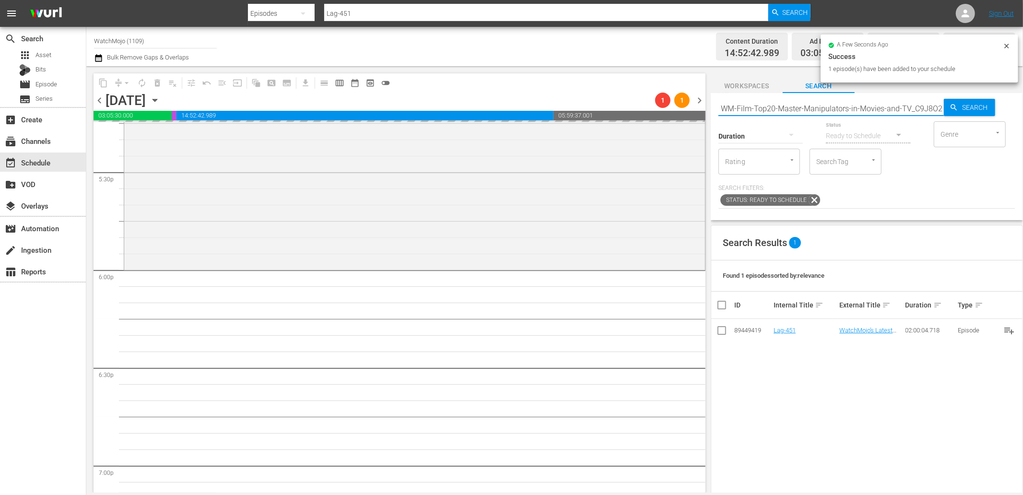
type input "WM-Film-Top20-Master-Manipulators-in-Movies-and-TV_C9J8O2"
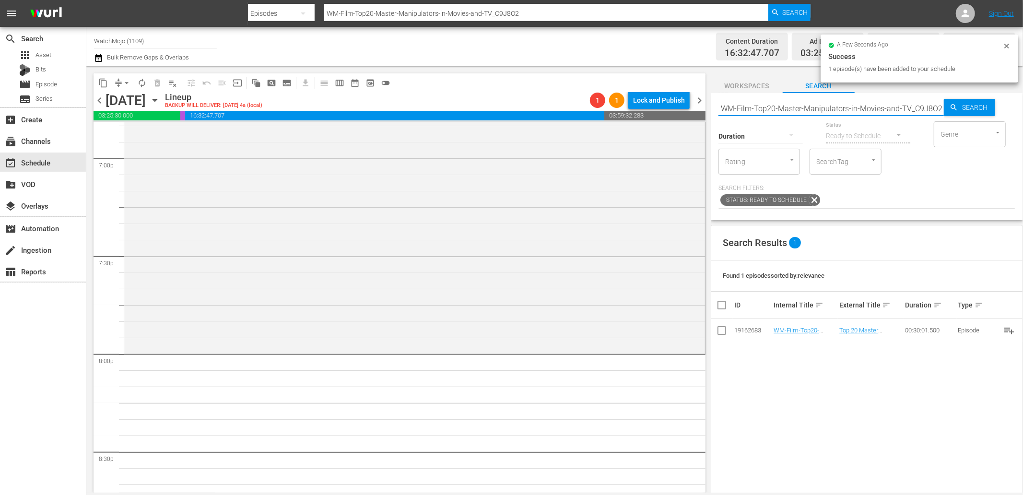
scroll to position [3693, 0]
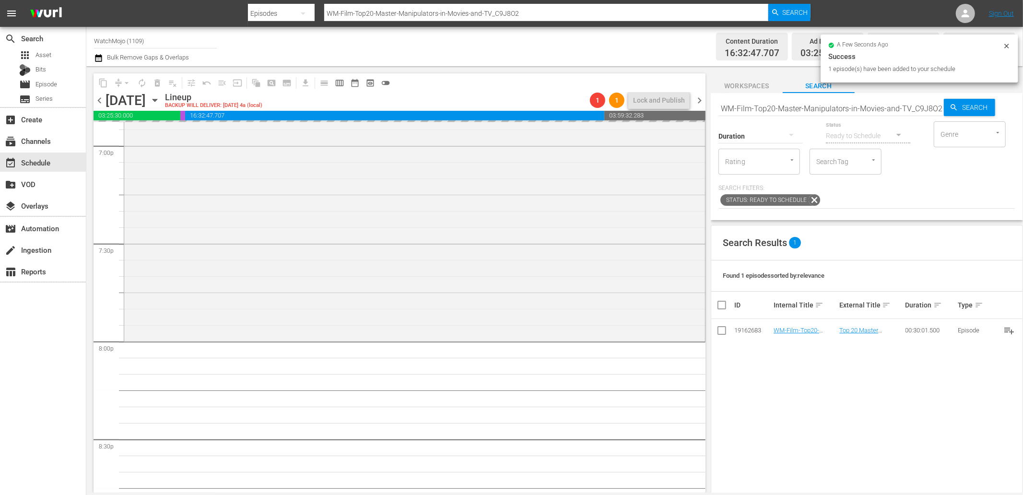
click at [825, 112] on input "WM-Film-Top20-Master-Manipulators-in-Movies-and-TV_C9J8O2" at bounding box center [830, 108] width 225 height 23
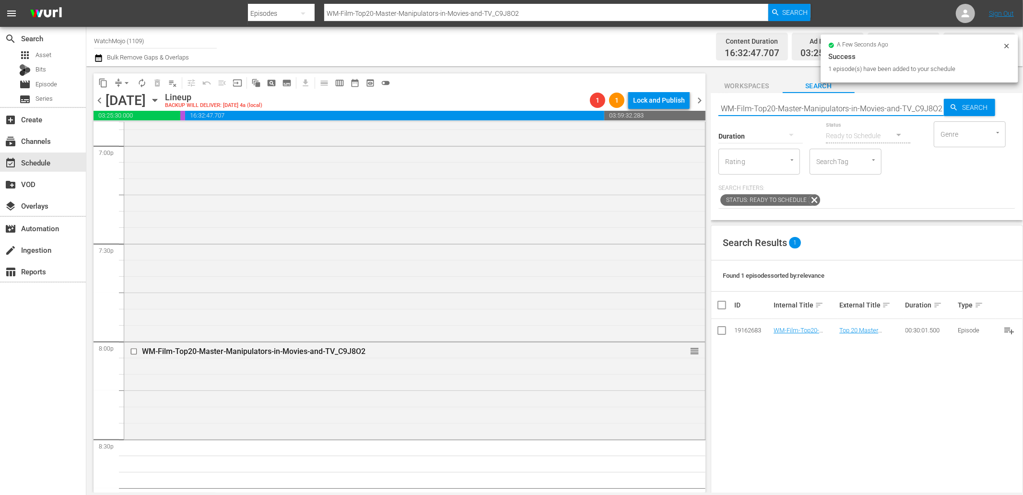
paste input "-100-Animated-Movies_O5F5J7"
type input "WM-Film-Top-100-Animated-Movies_O5F5J7"
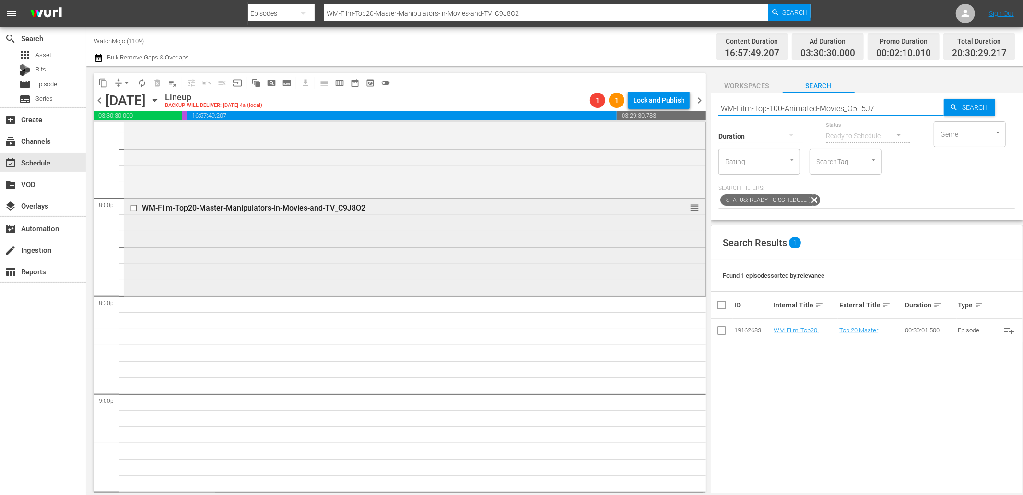
scroll to position [3871, 0]
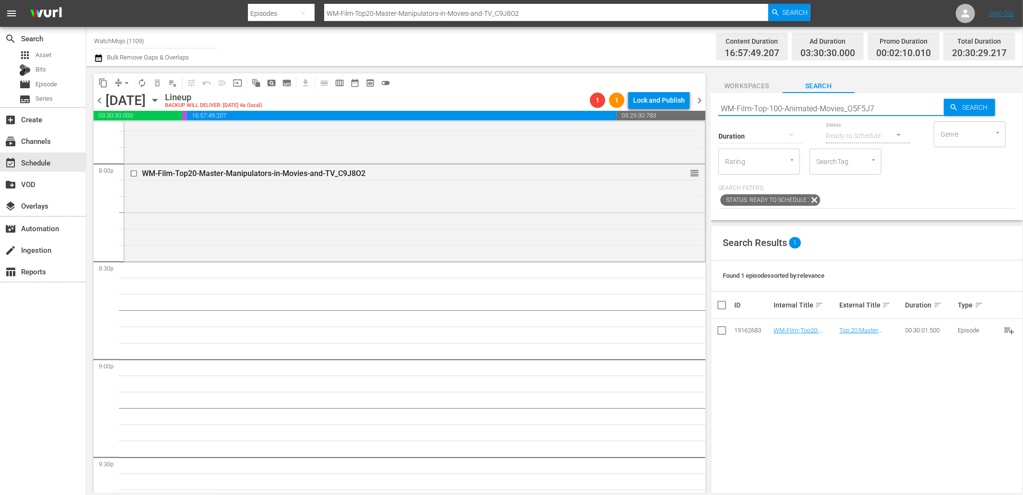
type input "WM-Film-Top-100-Animated-Movies_O5F5J7"
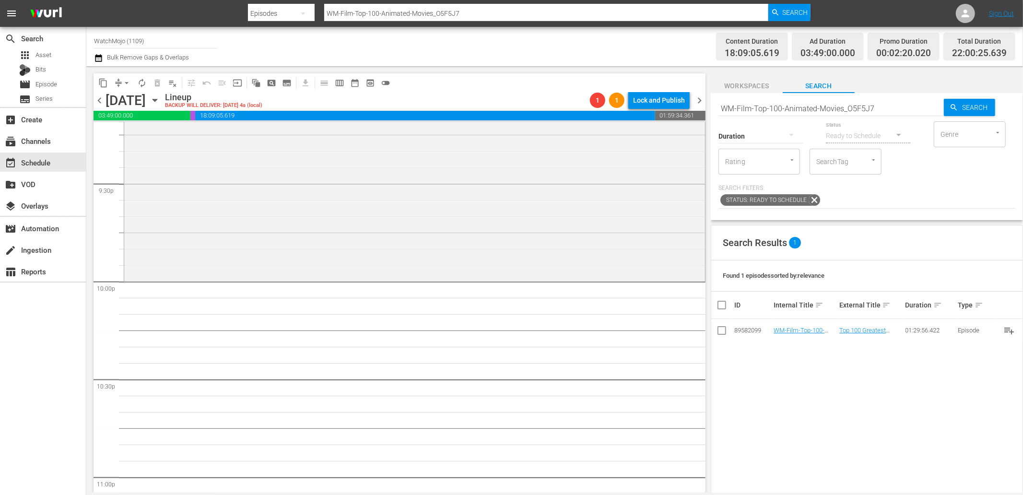
scroll to position [4155, 0]
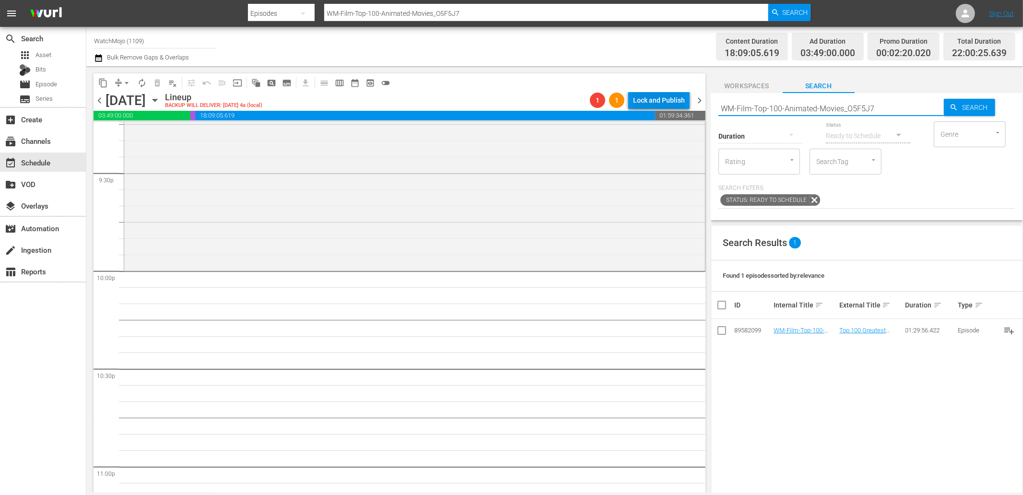
drag, startPoint x: 881, startPoint y: 106, endPoint x: 651, endPoint y: 94, distance: 230.4
click at [651, 94] on div "content_copy compress arrow_drop_down autorenew_outlined delete_forever_outline…" at bounding box center [554, 279] width 936 height 426
paste input "Anime-Top-100-Pokemon-of-All-Time_B4Q7B1"
type input "WM-Anime-Top-100-Pokemon-of-All-Time_B4Q7B1"
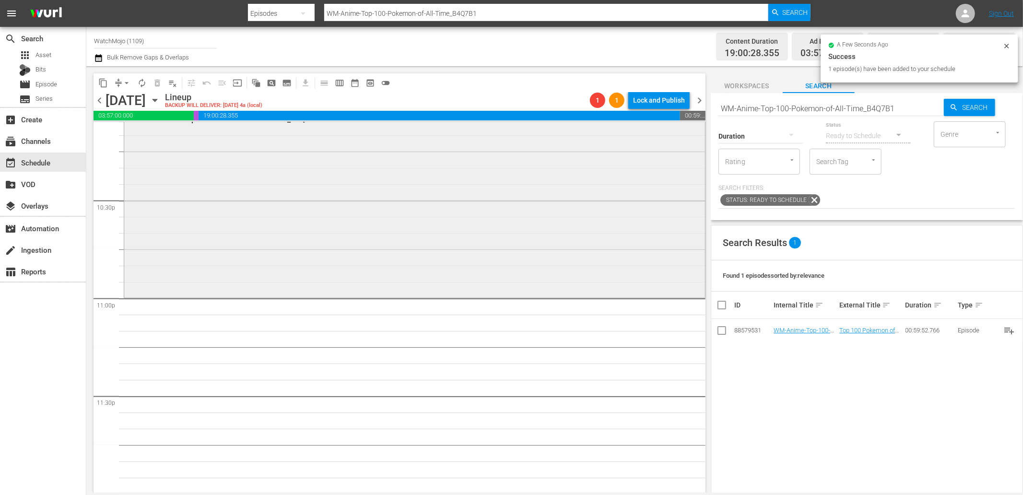
scroll to position [4324, 0]
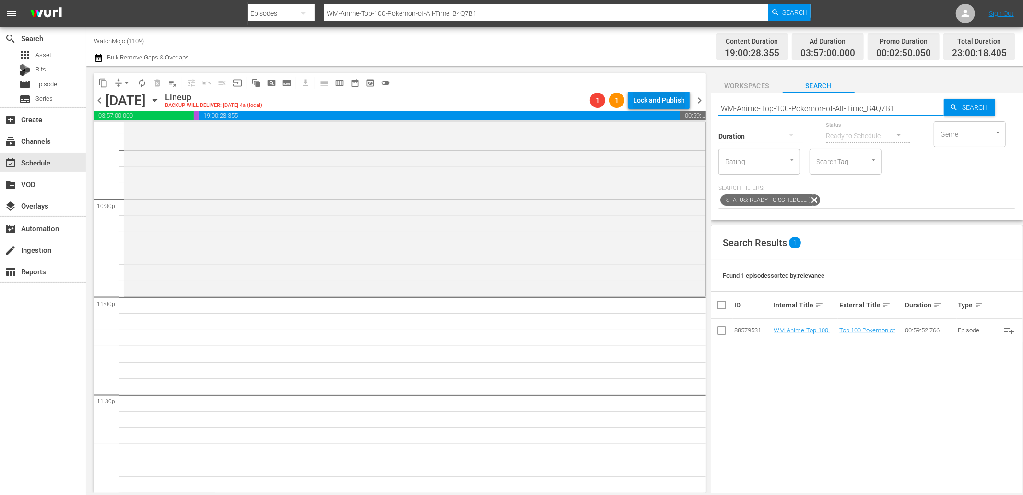
drag, startPoint x: 881, startPoint y: 106, endPoint x: 661, endPoint y: 101, distance: 220.1
click at [660, 101] on div "content_copy compress arrow_drop_down autorenew_outlined delete_forever_outline…" at bounding box center [554, 279] width 936 height 426
paste input "100-Anime-Of-All-Time_C8V0R6"
type input "WM-Anime-Top100-Anime-Of-All-Time_C8V0R6"
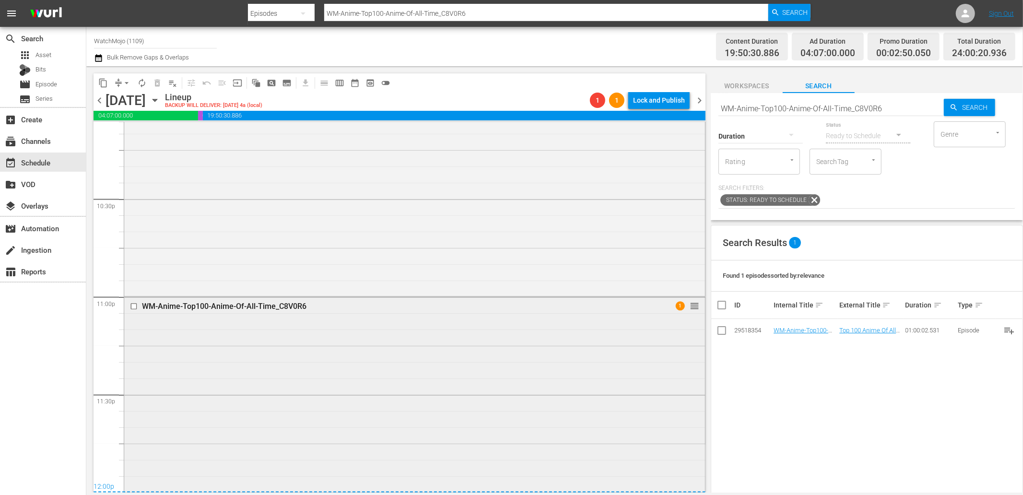
click at [205, 375] on div "WM-Anime-Top100-Anime-Of-All-Time_C8V0R6 1 reorder" at bounding box center [414, 393] width 581 height 193
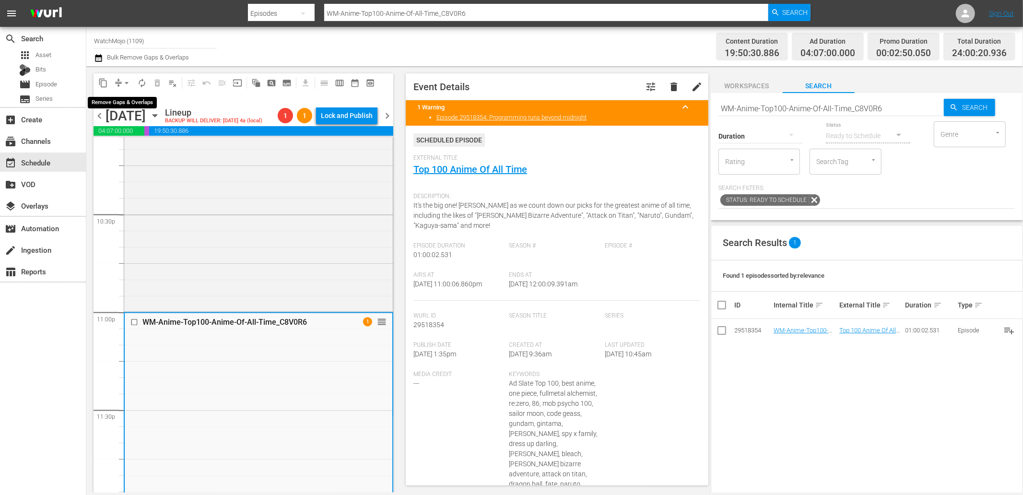
click at [126, 75] on button "arrow_drop_down" at bounding box center [126, 82] width 15 height 15
click at [125, 133] on li "Align to End of Previous Day" at bounding box center [127, 134] width 101 height 16
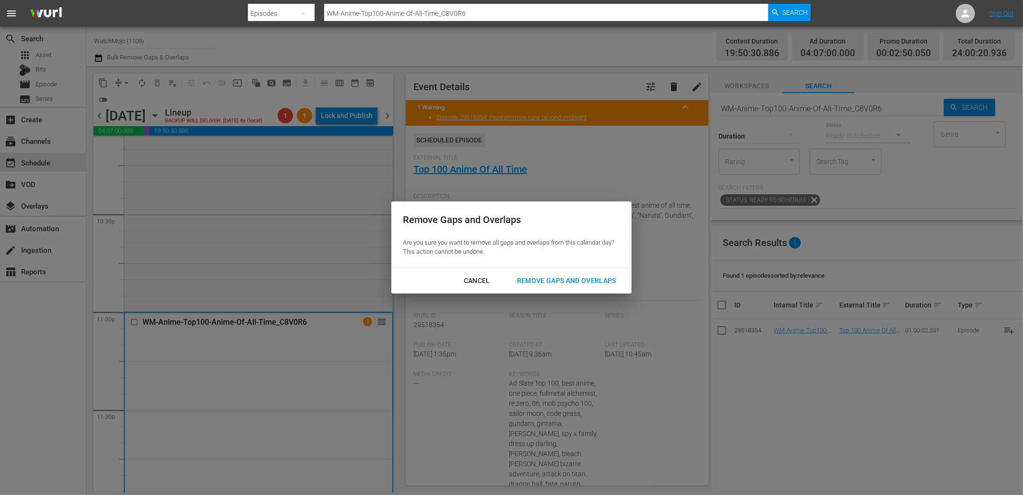
click at [563, 279] on div "Remove Gaps and Overlaps" at bounding box center [566, 281] width 115 height 12
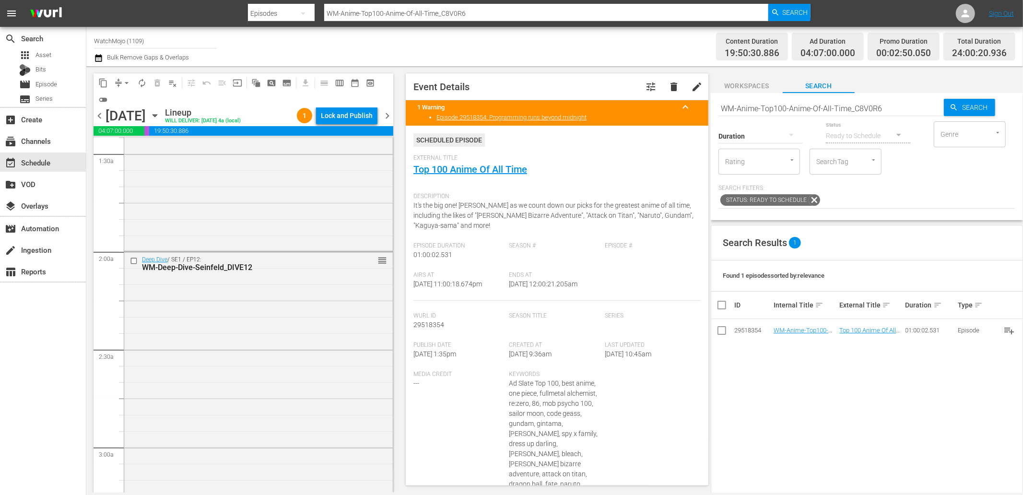
scroll to position [276, 0]
click at [298, 351] on div "Deep Dive / SE1 / EP12: WM-Deep-Dive-Seinfeld_DIVE12 reorder" at bounding box center [258, 447] width 268 height 389
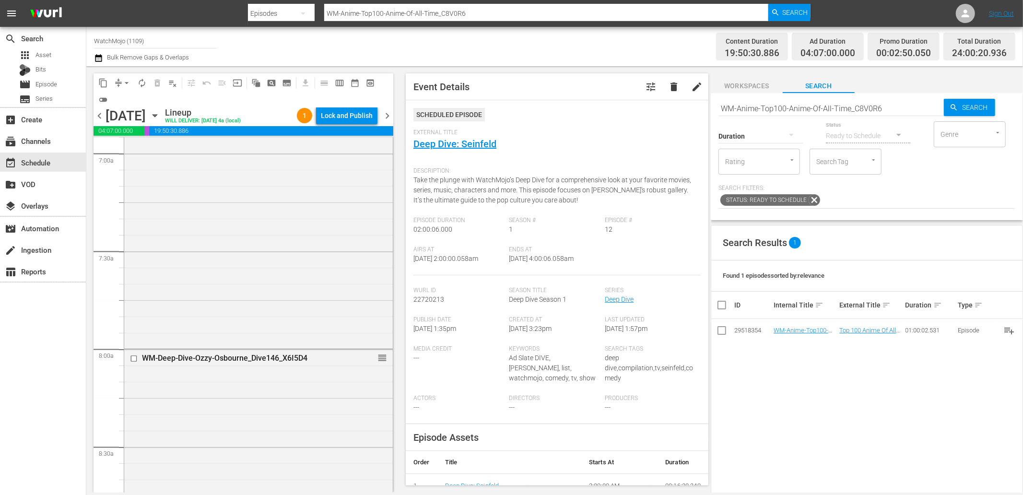
scroll to position [1412, 0]
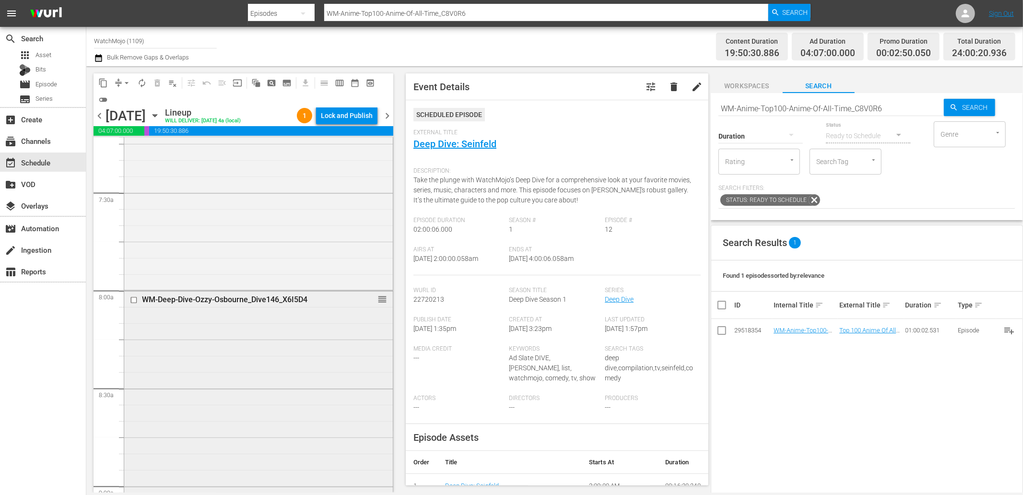
click at [239, 351] on div "WM-Deep-Dive-Ozzy-Osbourne_Dive146_X6I5D4 reorder" at bounding box center [258, 485] width 268 height 389
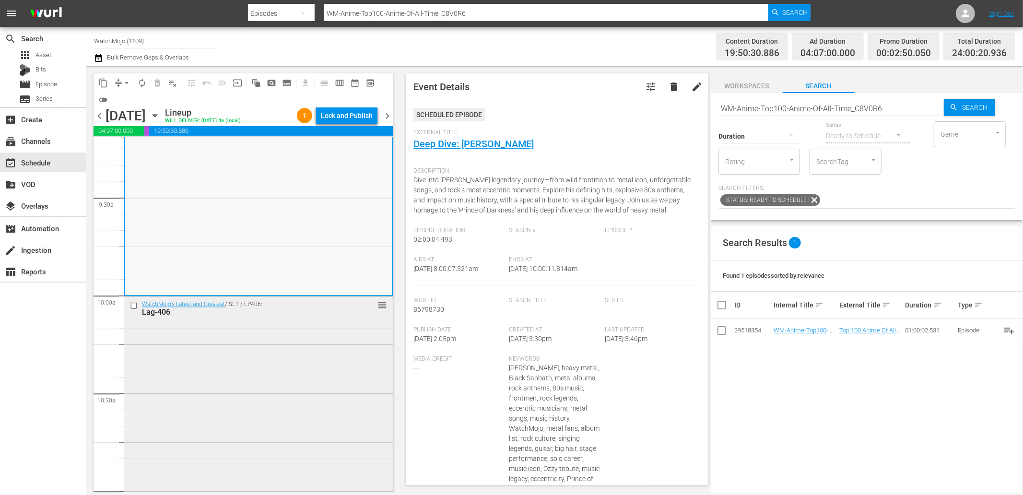
scroll to position [1803, 0]
click at [233, 348] on div "WatchMojo's Latest and Greatest / SE1 / EP406: Lag-406 reorder" at bounding box center [258, 485] width 268 height 388
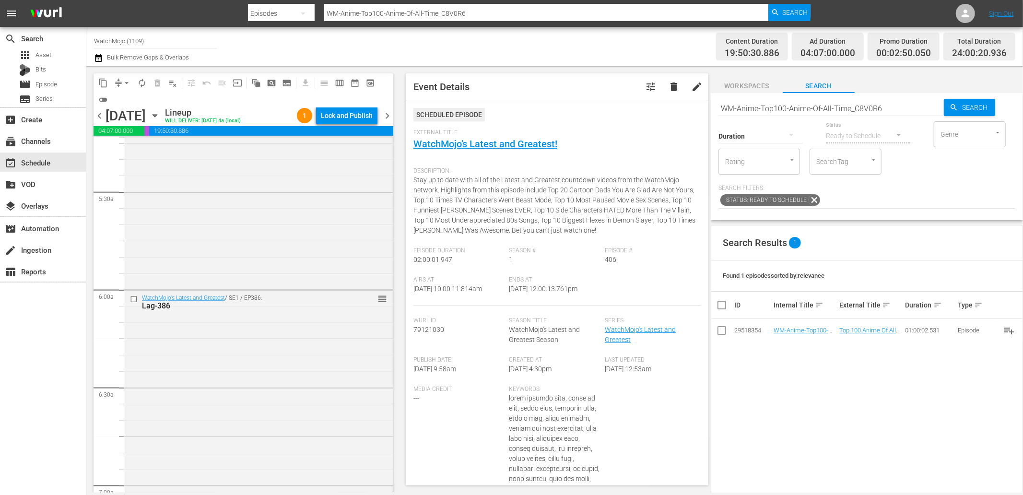
click at [227, 348] on div "WatchMojo's Latest and Greatest / SE1 / EP386: Lag-386 reorder" at bounding box center [258, 484] width 268 height 388
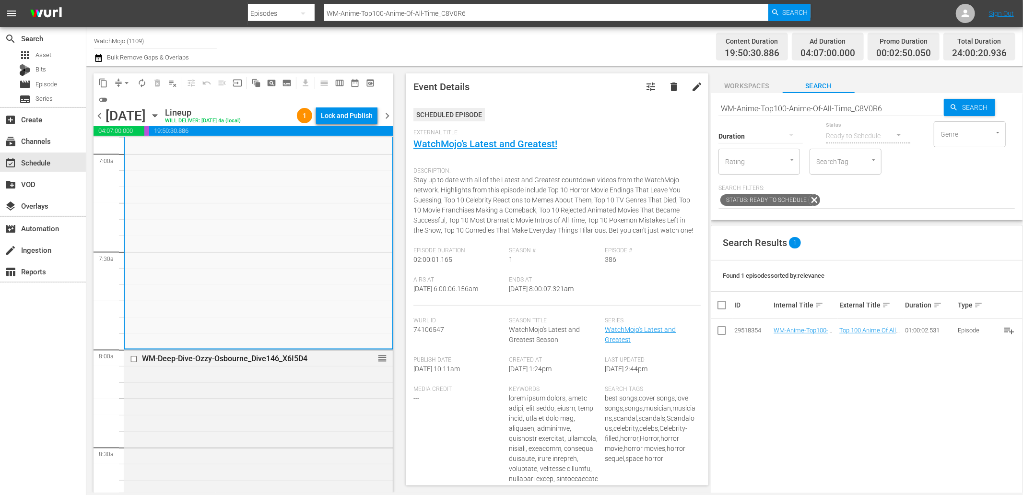
scroll to position [1412, 0]
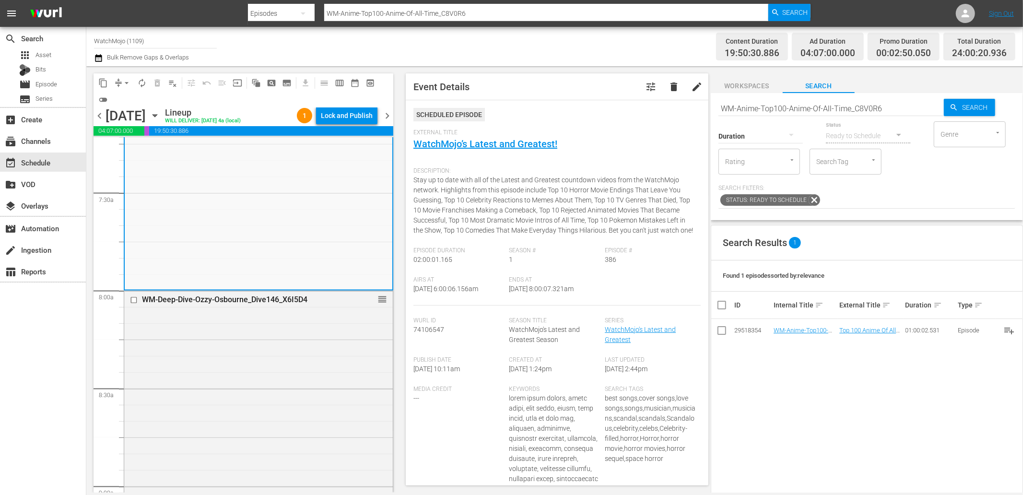
click at [227, 348] on div "WM-Deep-Dive-Ozzy-Osbourne_Dive146_X6I5D4 reorder" at bounding box center [258, 485] width 268 height 389
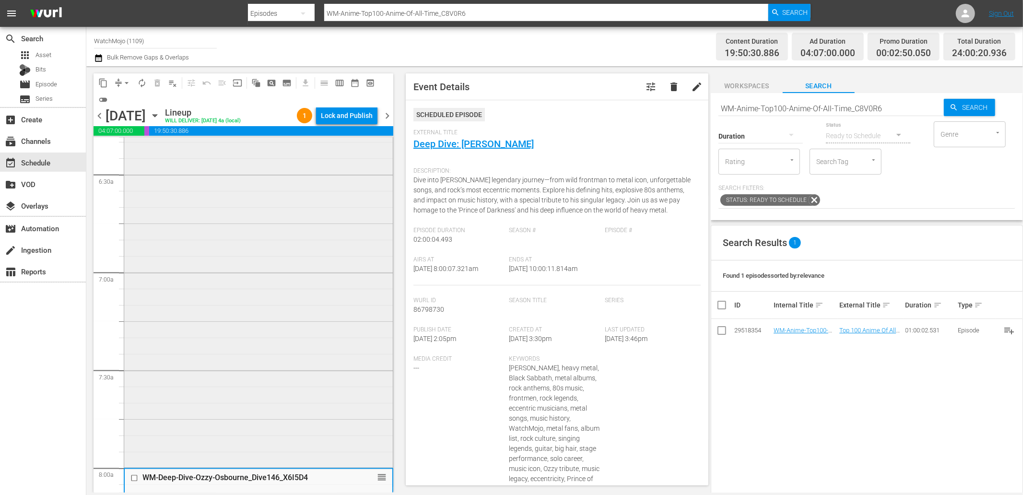
click at [209, 294] on div "WatchMojo's Latest and Greatest / SE1 / EP386: Lag-386 reorder" at bounding box center [258, 271] width 268 height 388
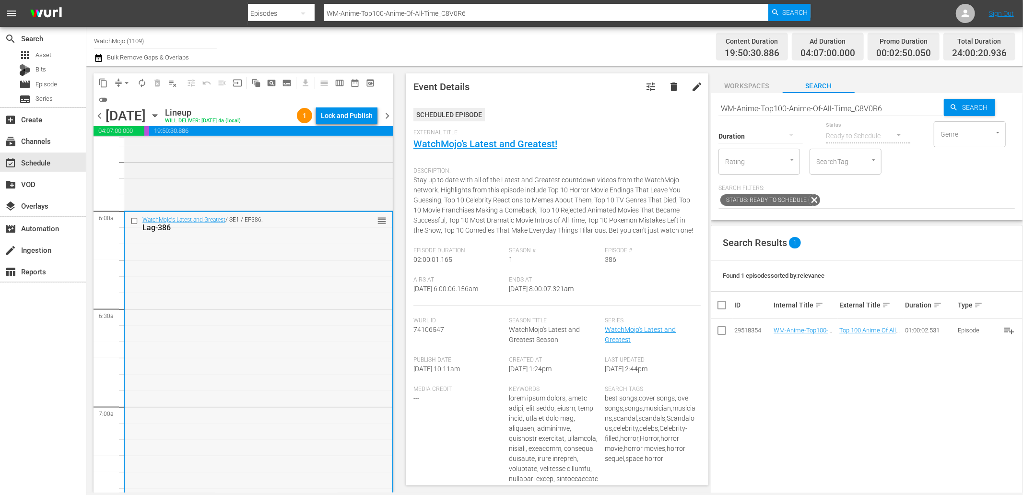
scroll to position [1092, 0]
click at [132, 227] on input "checkbox" at bounding box center [135, 229] width 10 height 8
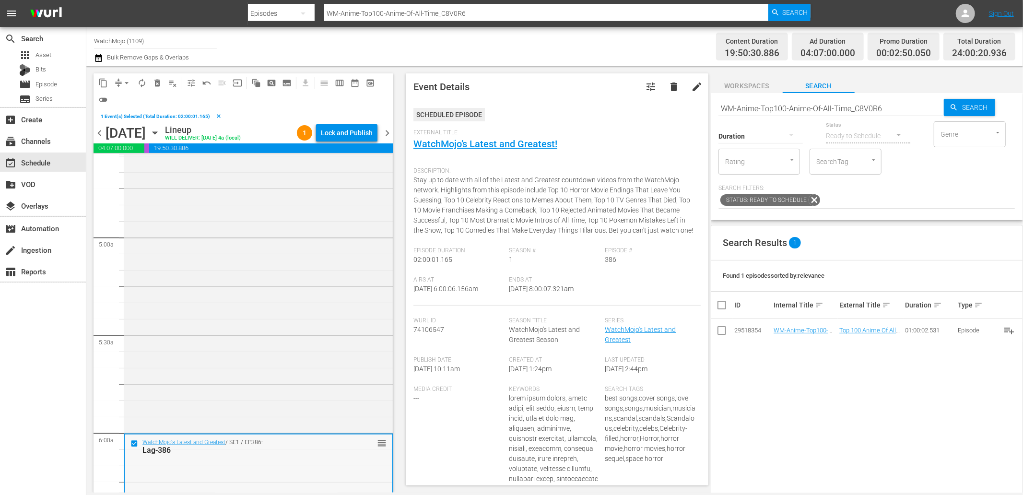
scroll to position [1022, 0]
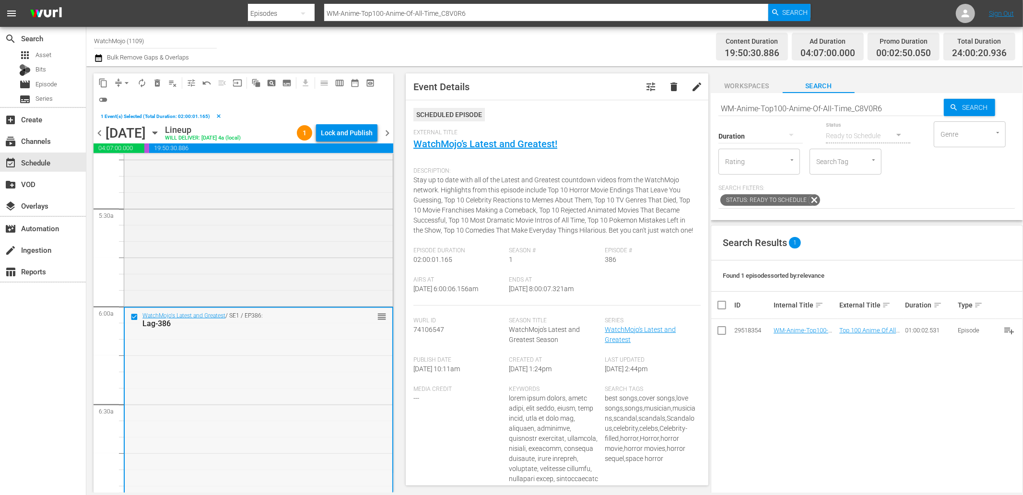
click at [139, 317] on input "checkbox" at bounding box center [135, 317] width 10 height 8
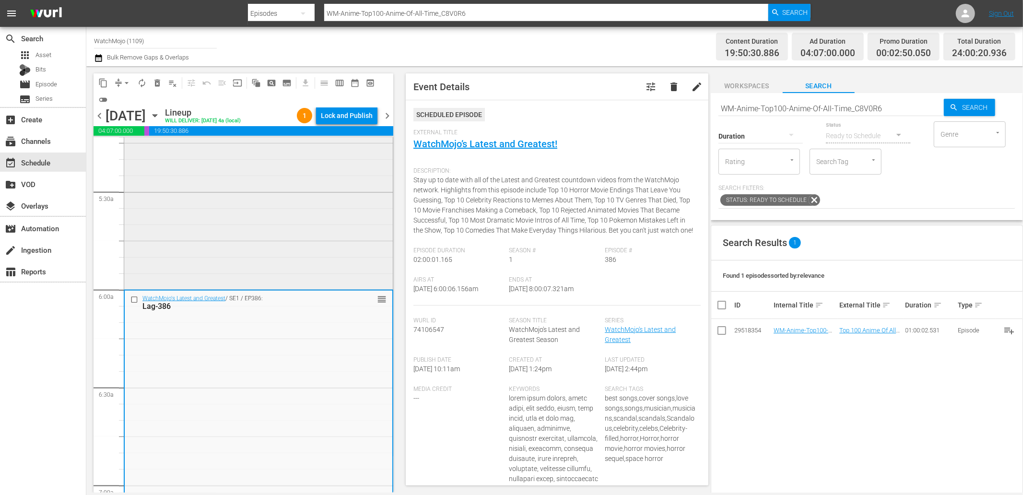
click at [163, 274] on div "WatchMojo's Latest and Greatest / SE1 / EP367: Lag-367 reorder" at bounding box center [258, 93] width 268 height 388
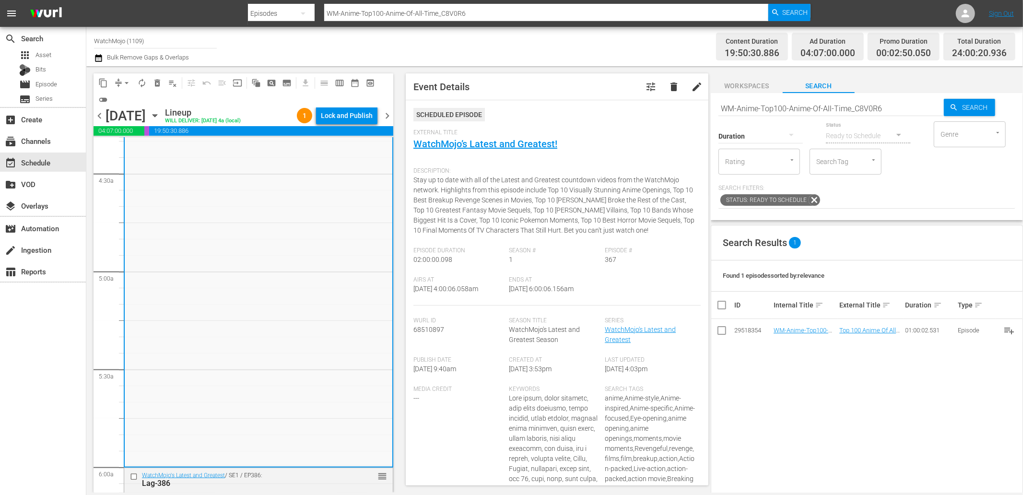
scroll to position [737, 0]
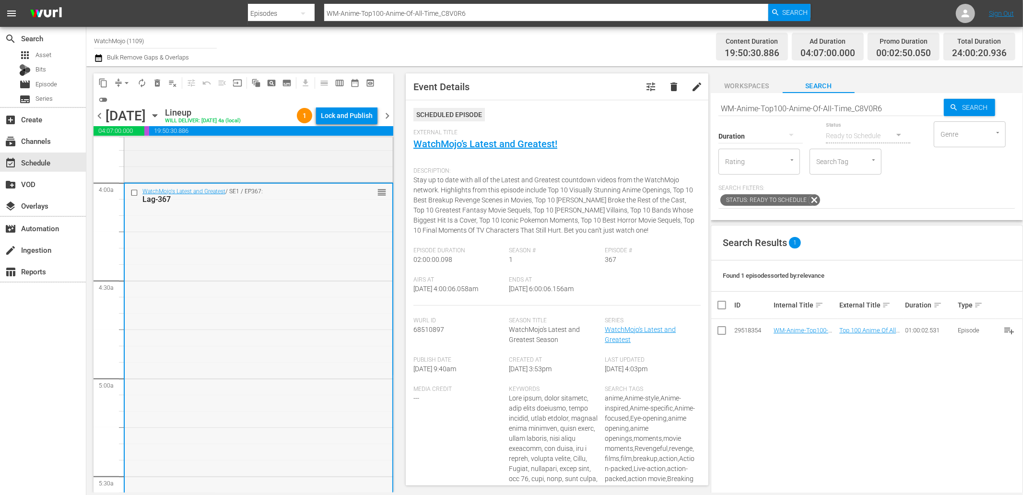
click at [132, 190] on input "checkbox" at bounding box center [135, 192] width 10 height 8
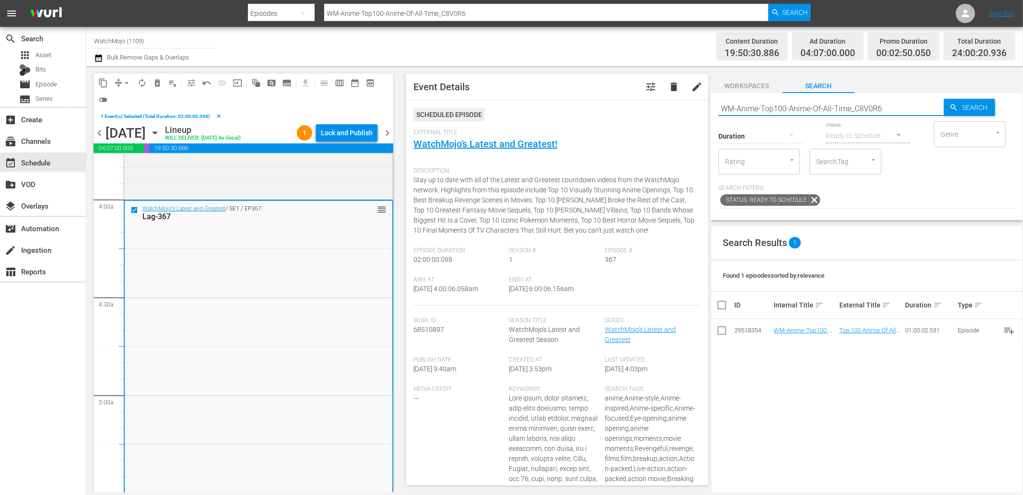
drag, startPoint x: 881, startPoint y: 102, endPoint x: 609, endPoint y: 106, distance: 271.4
click at [609, 106] on div "content_copy compress arrow_drop_down autorenew_outlined delete_forever_outline…" at bounding box center [554, 279] width 936 height 426
paste input "Lag-392"
type input "Lag-392"
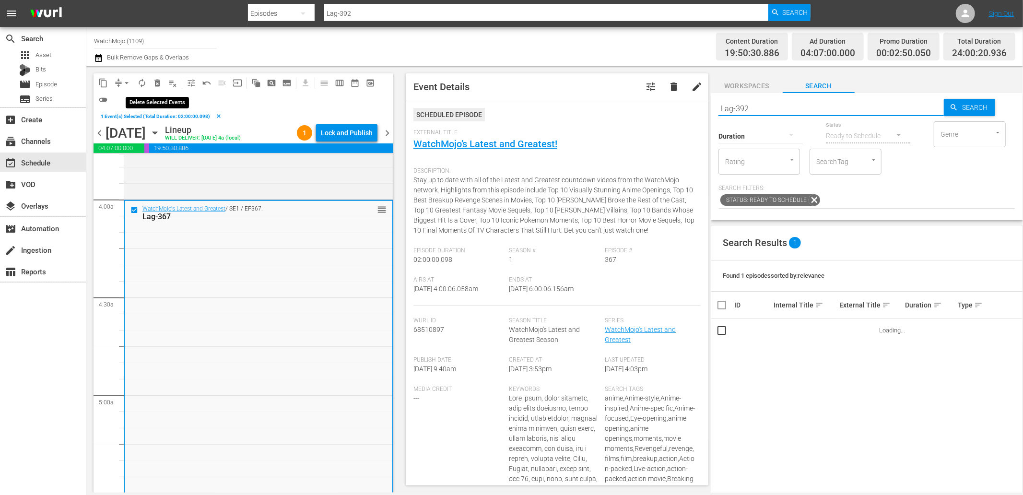
click at [159, 83] on span "delete_forever_outlined" at bounding box center [157, 83] width 10 height 10
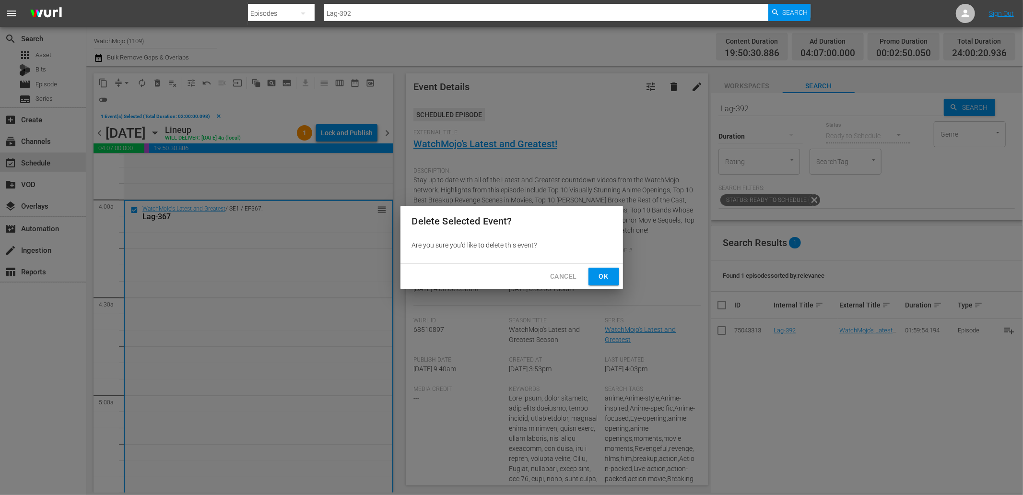
click at [601, 279] on span "Ok" at bounding box center [603, 276] width 15 height 12
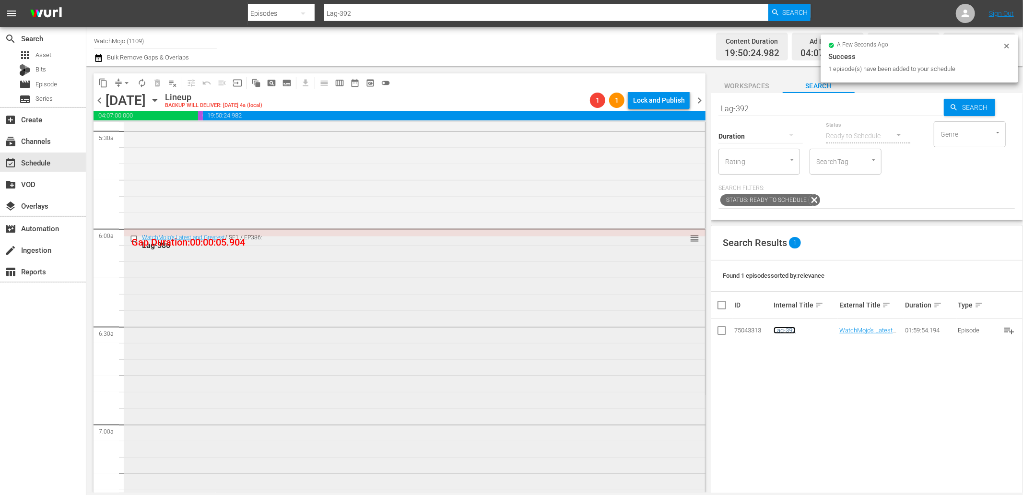
scroll to position [1092, 0]
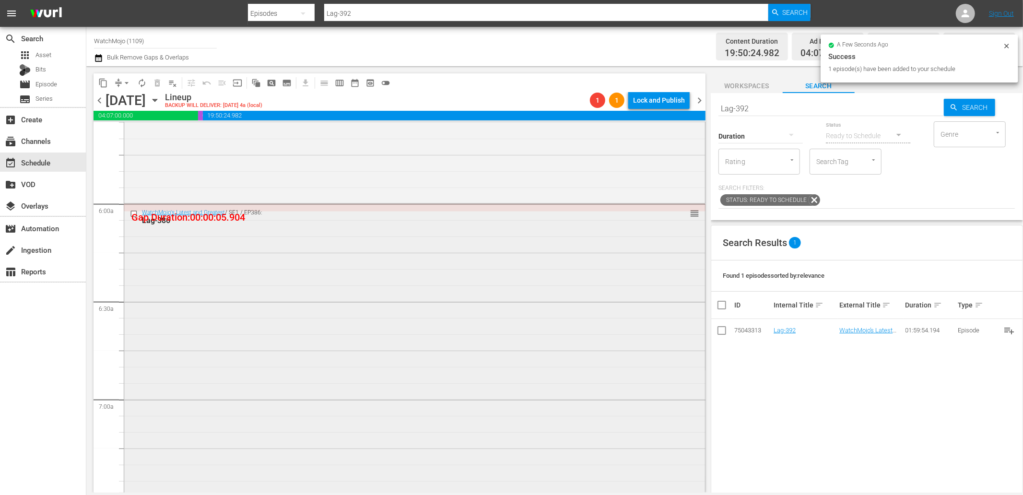
click at [239, 331] on div "WatchMojo's Latest and Greatest / SE1 / EP386: Lag-386 reorder" at bounding box center [414, 399] width 581 height 388
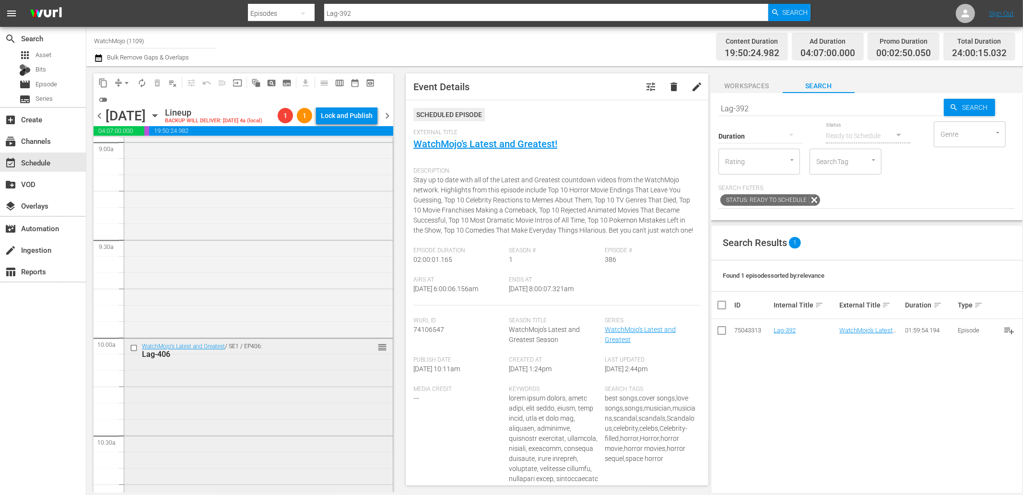
scroll to position [1767, 0]
click at [232, 351] on div "WatchMojo's Latest and Greatest / SE1 / EP406: Lag-406 reorder" at bounding box center [258, 338] width 268 height 23
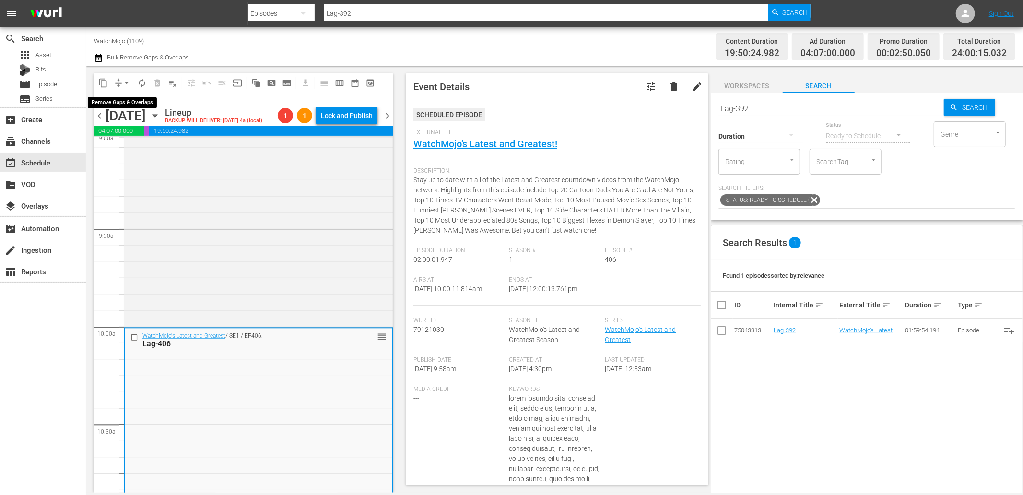
click at [125, 79] on span "arrow_drop_down" at bounding box center [127, 83] width 10 height 10
click at [135, 131] on li "Align to End of Previous Day" at bounding box center [127, 134] width 101 height 16
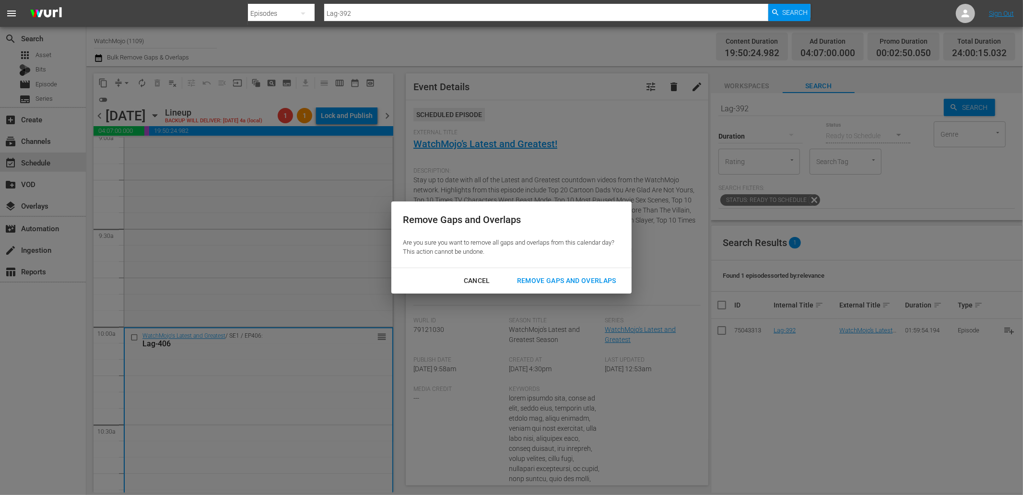
click at [547, 279] on div "Remove Gaps and Overlaps" at bounding box center [566, 281] width 115 height 12
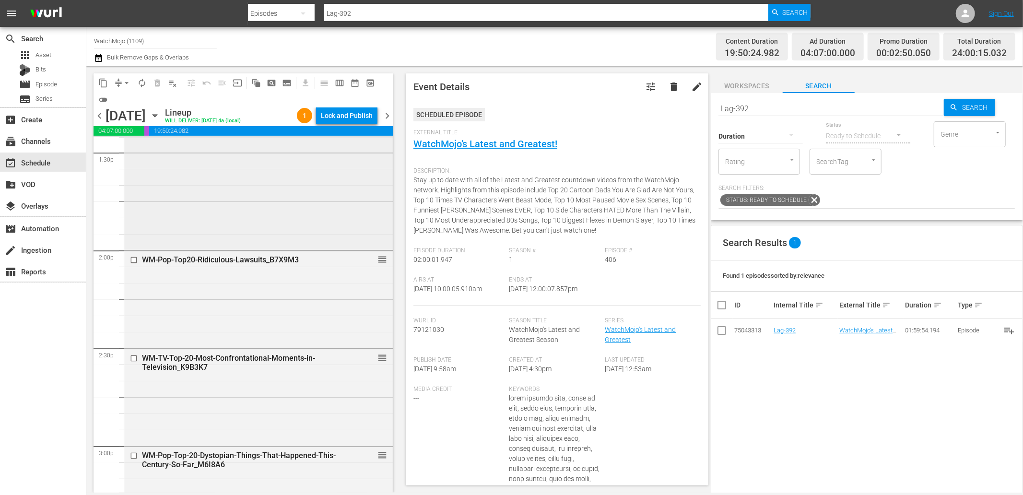
scroll to position [2690, 0]
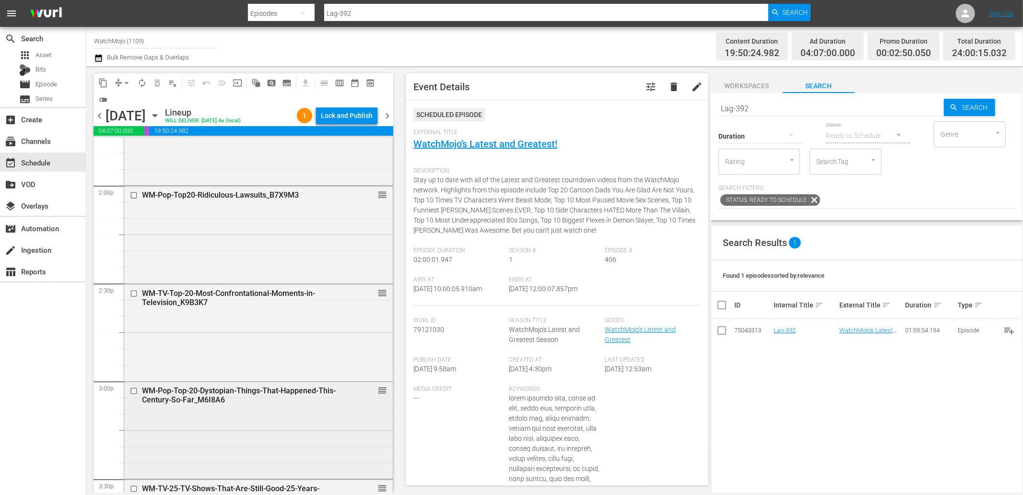
click at [218, 423] on div "WM-Pop-Top-20-Dystopian-Things-That-Happened-This-Century-So-Far_M6I8A6 reorder" at bounding box center [258, 429] width 268 height 95
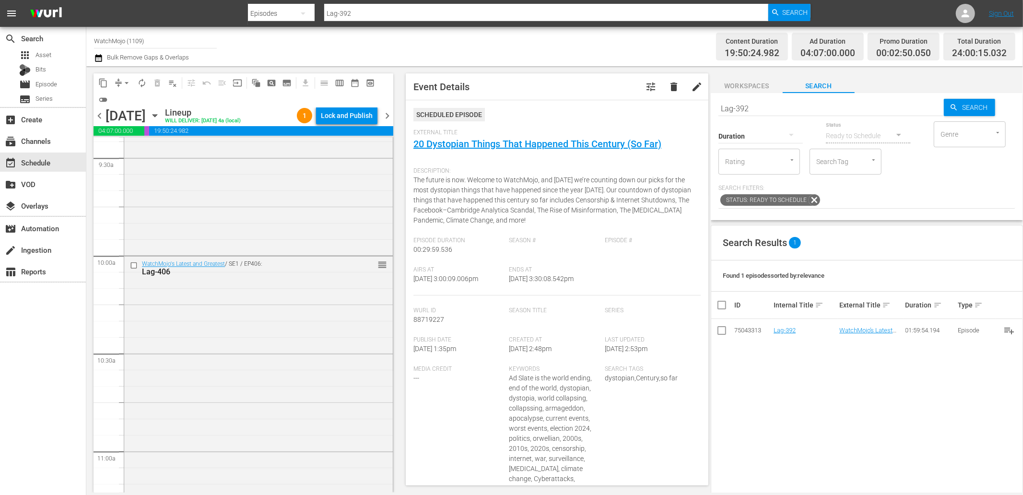
click at [198, 308] on div "WatchMojo's Latest and Greatest / SE1 / EP406: Lag-406 reorder" at bounding box center [258, 450] width 268 height 388
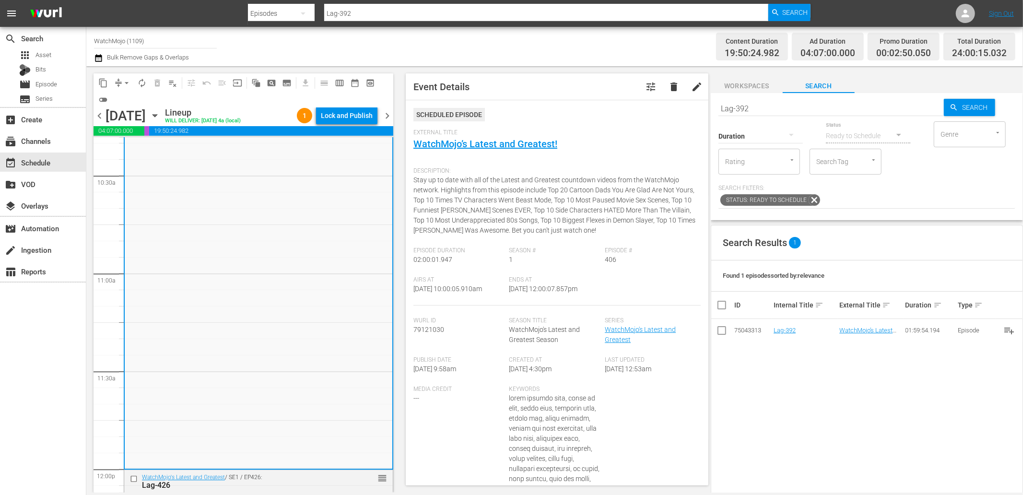
click at [185, 308] on div "WatchMojo's Latest and Greatest / SE1 / EP406: Lag-406 reorder" at bounding box center [259, 273] width 268 height 388
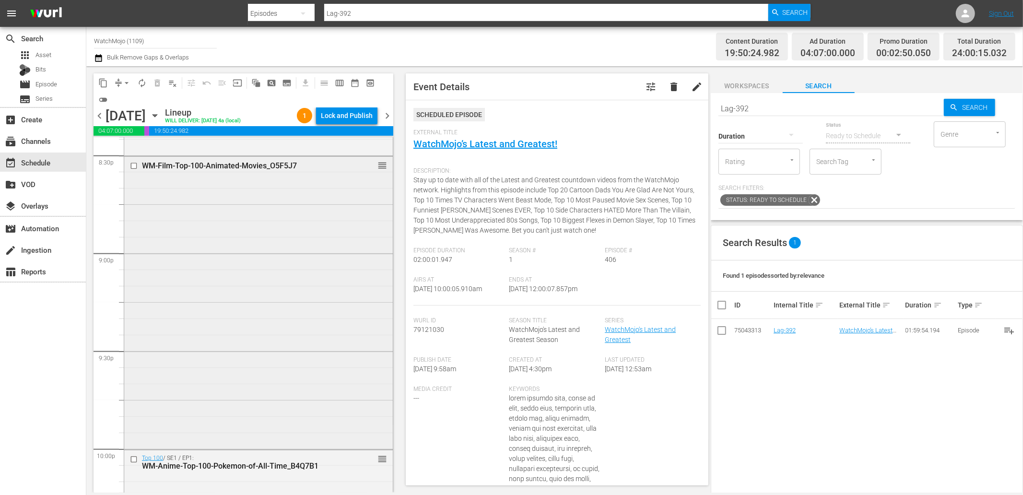
scroll to position [4004, 0]
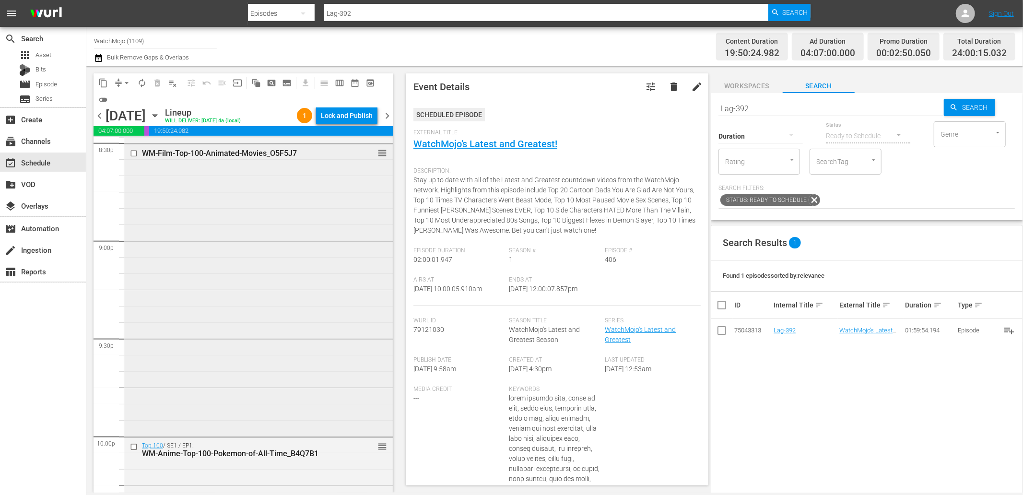
click at [191, 322] on div "WM-Film-Top-100-Animated-Movies_O5F5J7 reorder" at bounding box center [258, 289] width 268 height 291
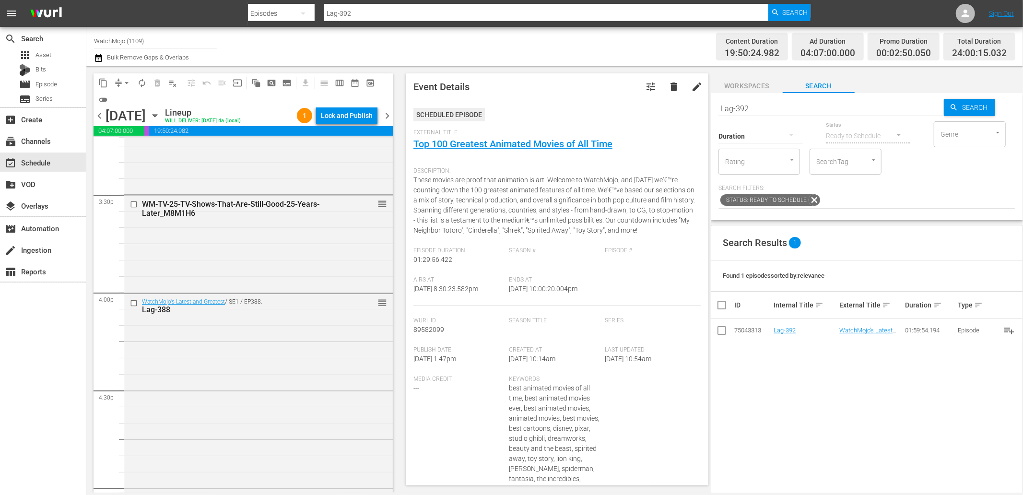
scroll to position [2939, 0]
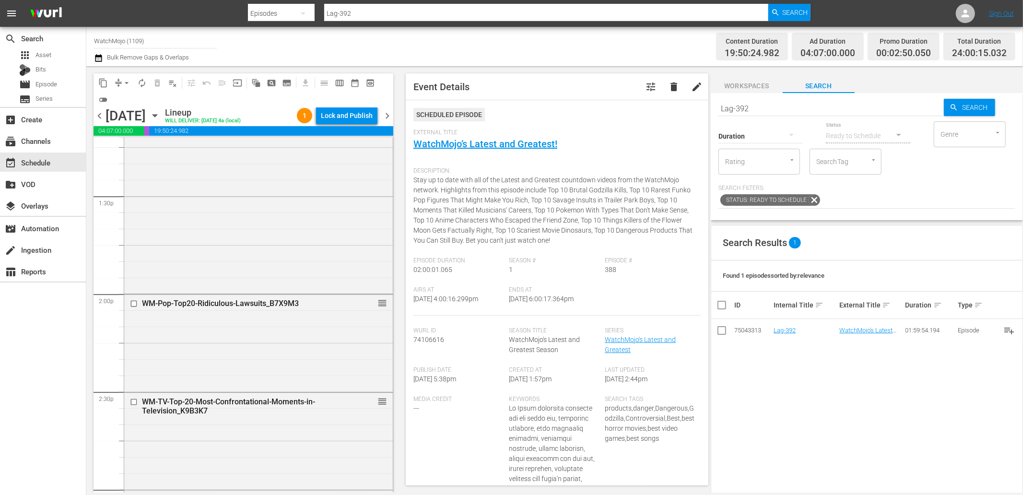
scroll to position [2513, 0]
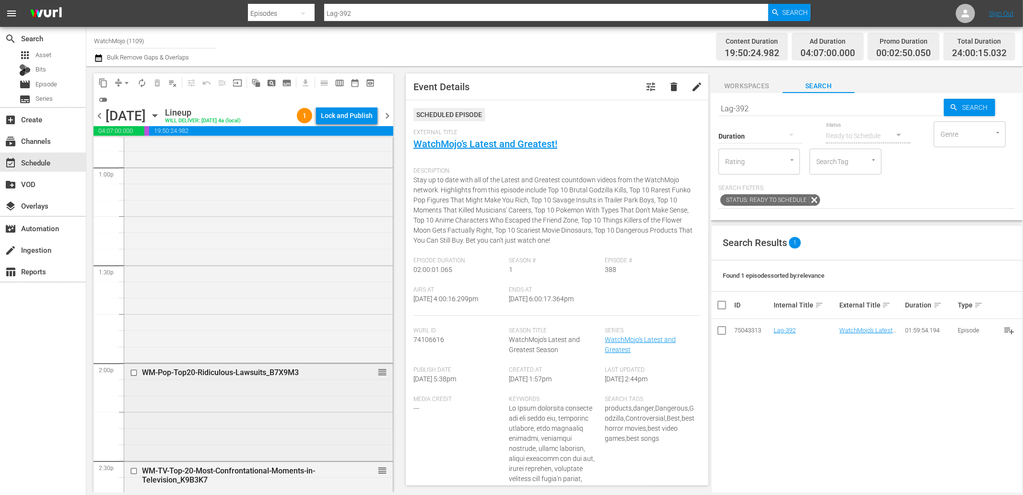
click at [213, 407] on div "WM-Pop-Top20-Ridiculous-Lawsuits_B7X9M3 reorder" at bounding box center [258, 410] width 268 height 95
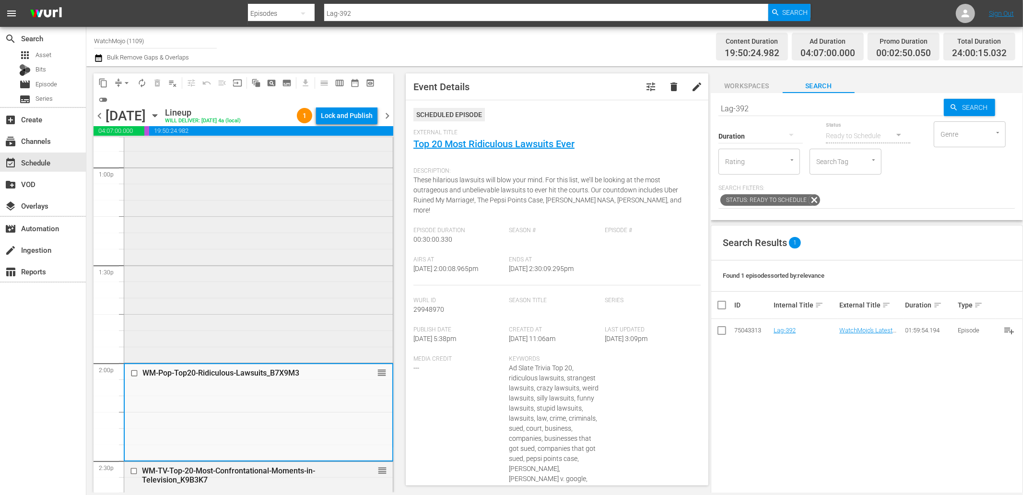
click at [183, 304] on div "WatchMojo's Latest and Greatest / SE1 / EP426: Lag-426 reorder" at bounding box center [258, 166] width 268 height 388
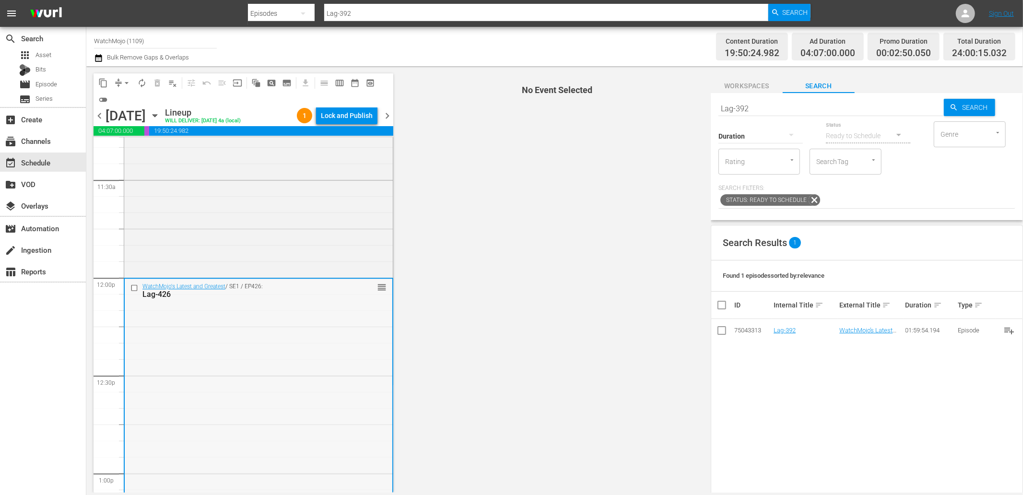
scroll to position [2193, 0]
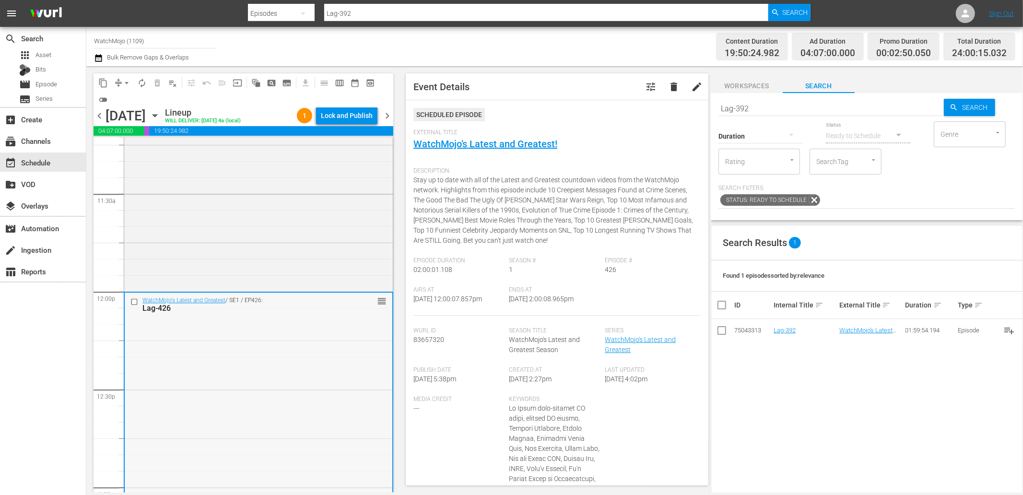
click at [132, 304] on input "checkbox" at bounding box center [135, 302] width 10 height 8
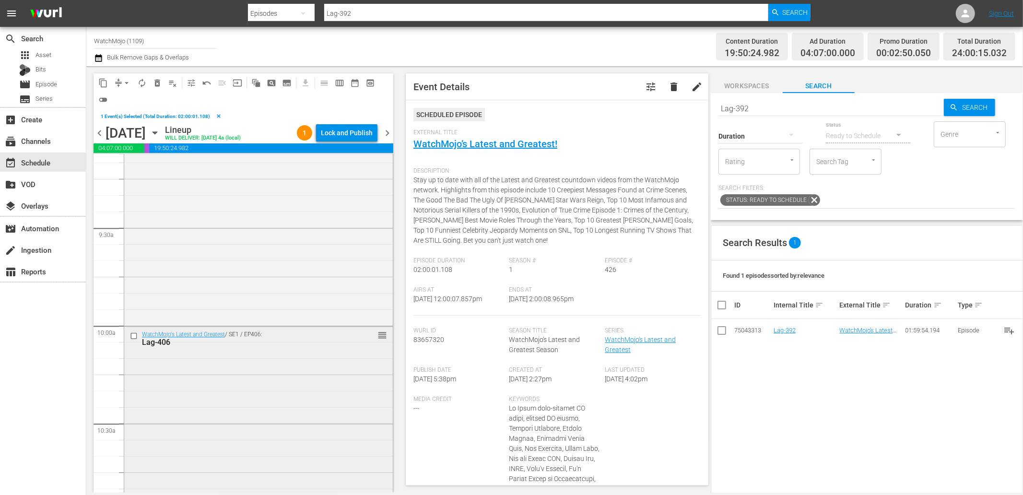
scroll to position [1767, 0]
click at [132, 353] on input "checkbox" at bounding box center [135, 353] width 10 height 8
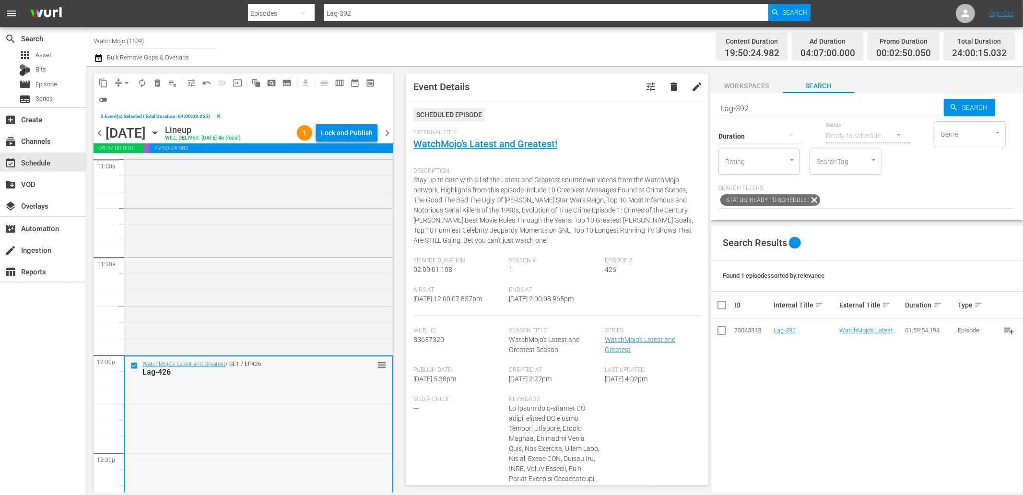
scroll to position [2158, 0]
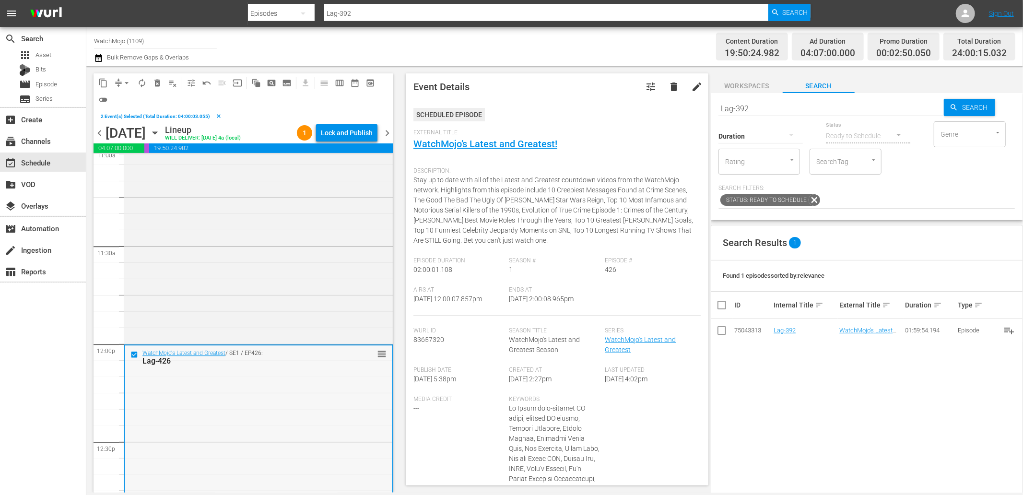
click at [132, 352] on input "checkbox" at bounding box center [135, 354] width 10 height 8
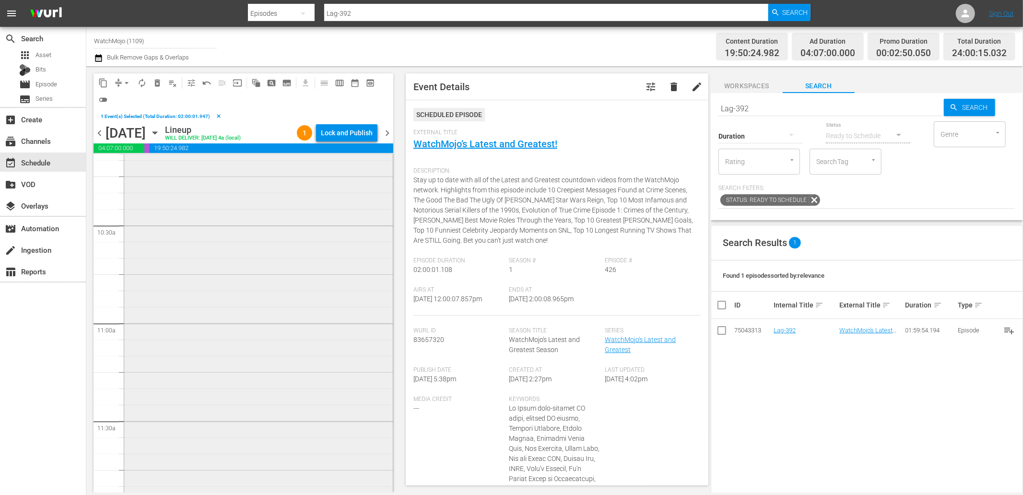
scroll to position [1874, 0]
click at [187, 352] on div "WatchMojo's Latest and Greatest / SE1 / EP406: Lag-406 reorder" at bounding box center [258, 432] width 268 height 388
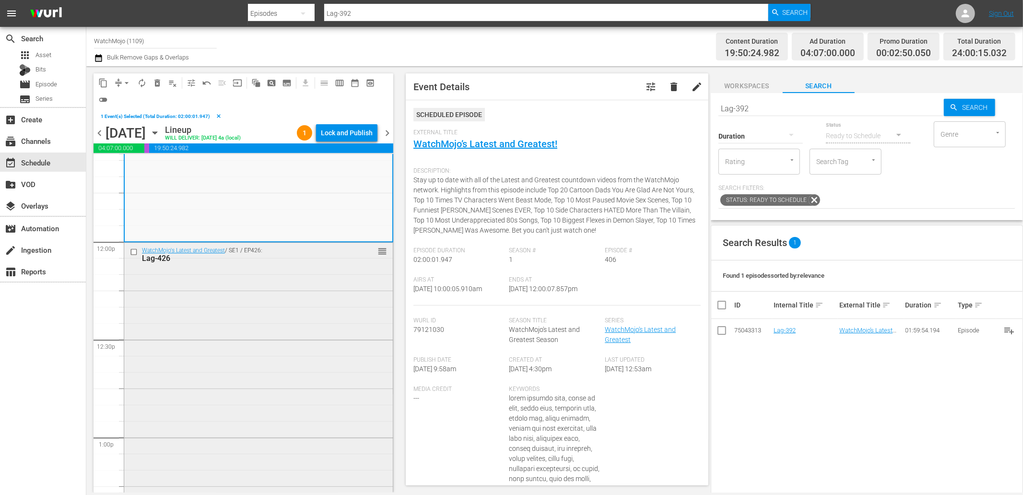
scroll to position [2300, 0]
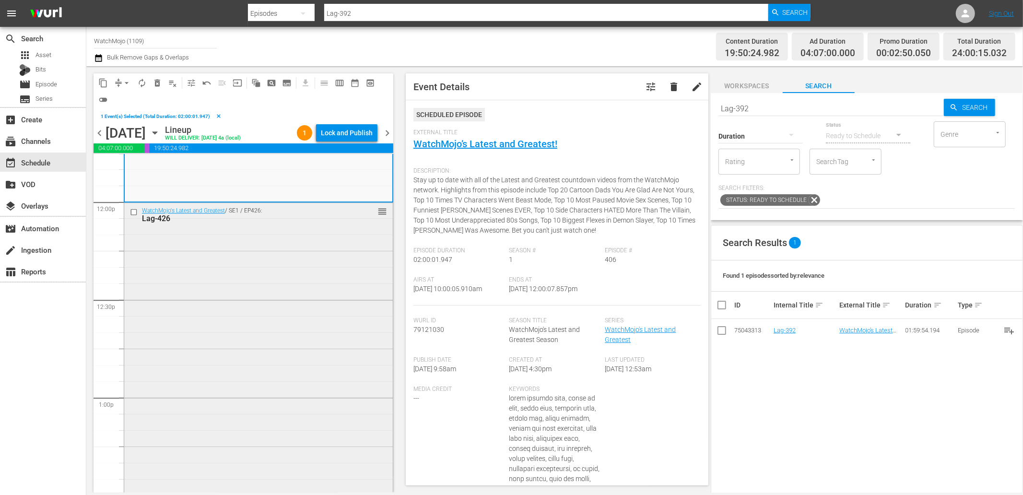
click at [256, 335] on div "WatchMojo's Latest and Greatest / SE1 / EP426: Lag-426 reorder" at bounding box center [258, 397] width 268 height 388
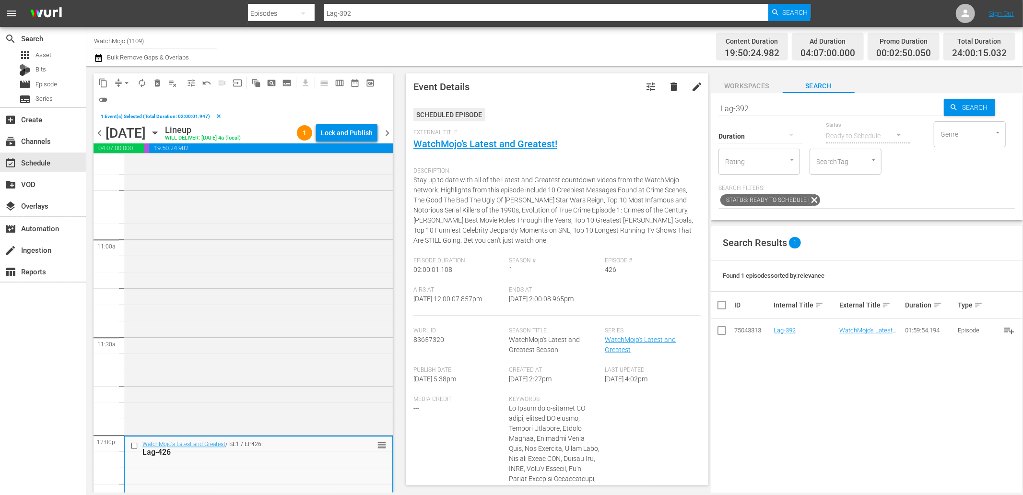
scroll to position [1944, 0]
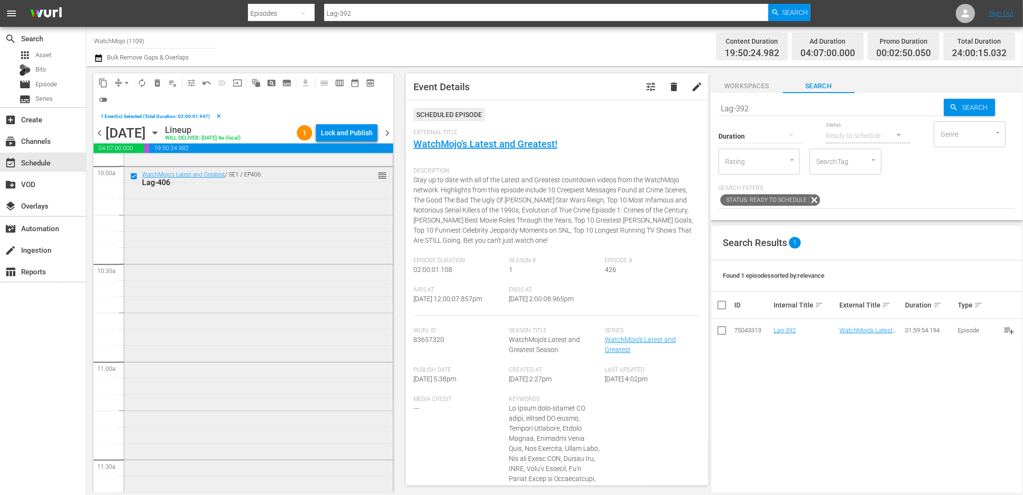
click at [218, 277] on div "WatchMojo's Latest and Greatest / SE1 / EP406: Lag-406 reorder" at bounding box center [258, 361] width 268 height 388
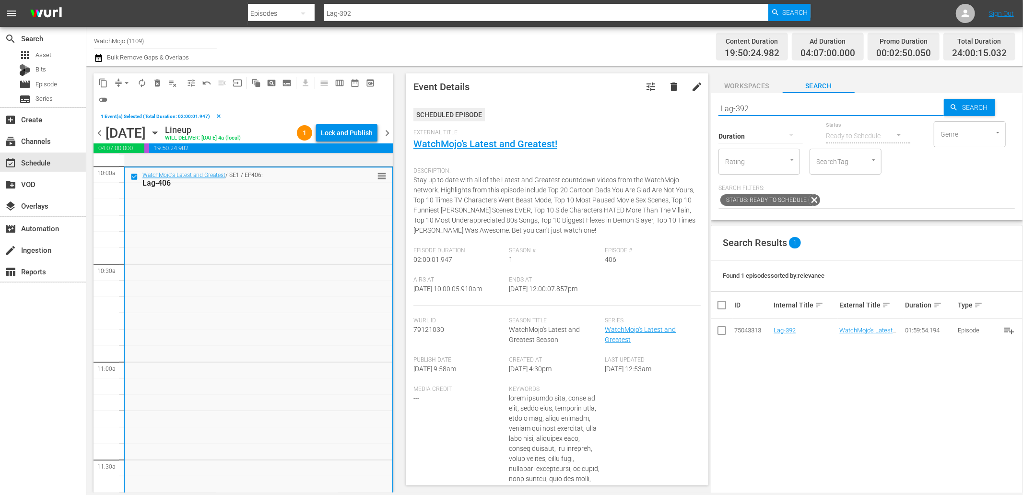
drag, startPoint x: 725, startPoint y: 109, endPoint x: 657, endPoint y: 104, distance: 68.3
click at [655, 104] on div "content_copy compress arrow_drop_down autorenew_outlined delete_forever_outline…" at bounding box center [554, 279] width 936 height 426
paste input "220 (Marvel Special)"
type input "Lag-220 (Marvel Special)"
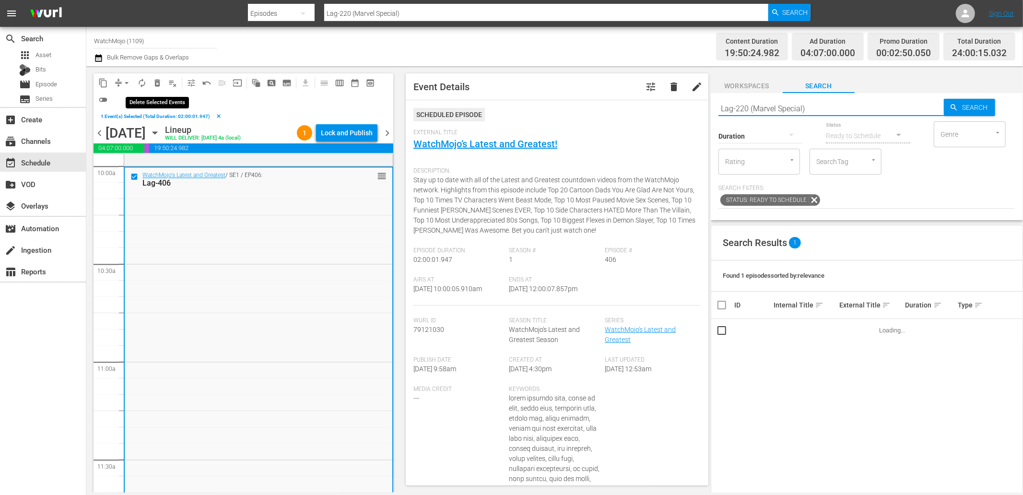
click at [152, 80] on span "delete_forever_outlined" at bounding box center [157, 83] width 10 height 10
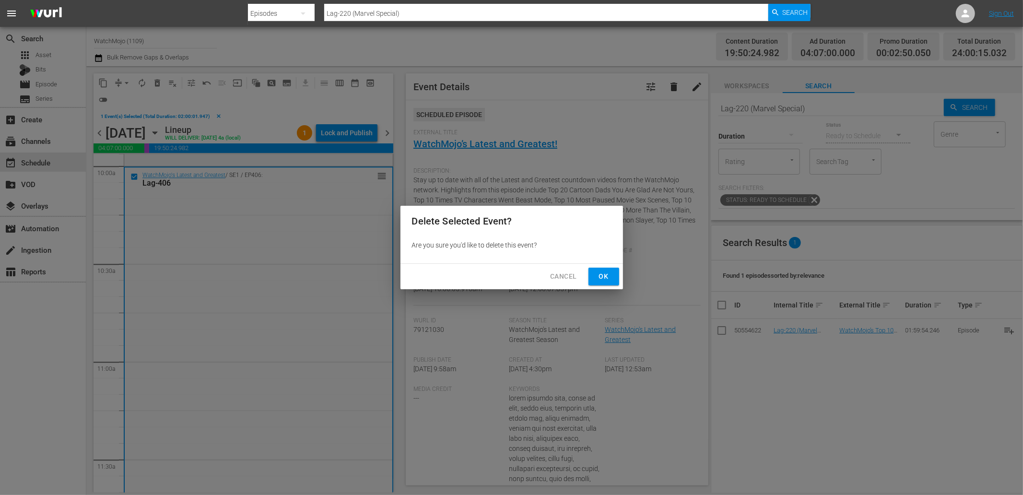
click at [597, 277] on span "Ok" at bounding box center [603, 276] width 15 height 12
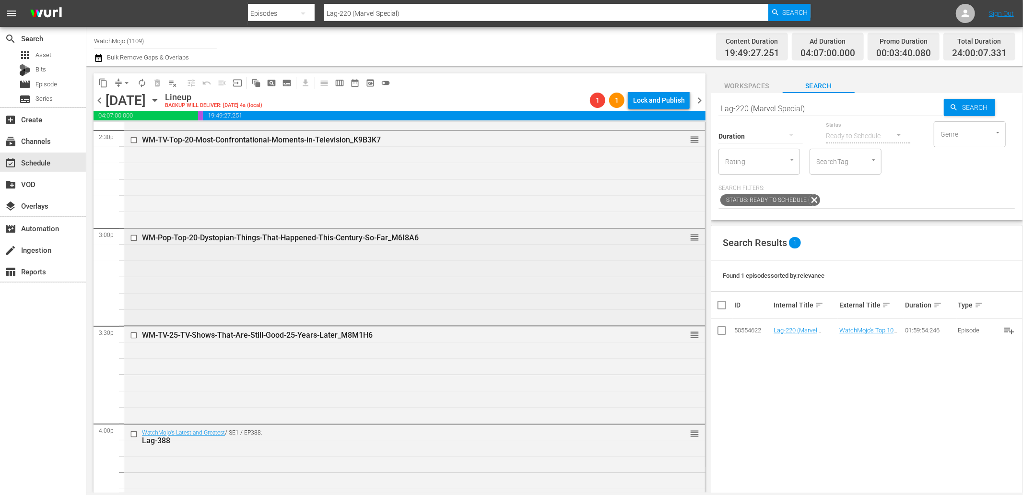
scroll to position [2868, 0]
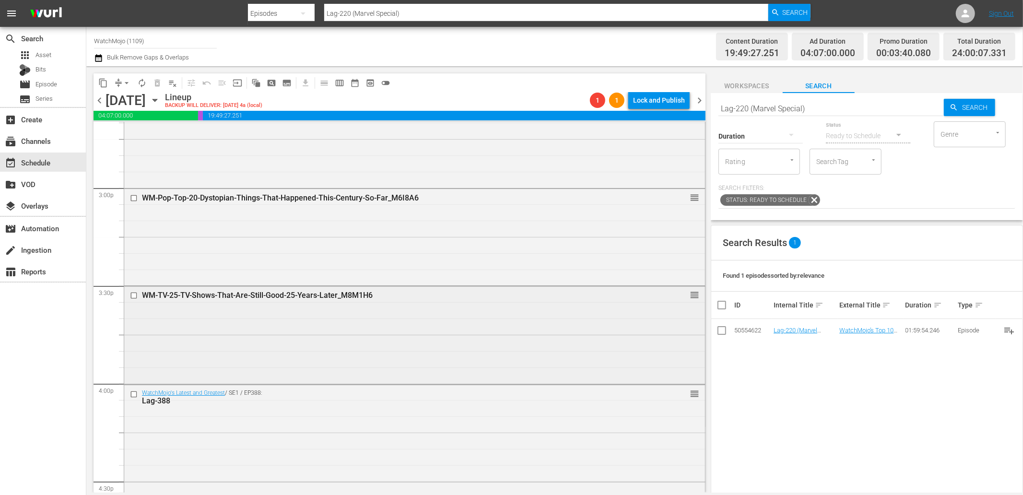
click at [265, 342] on div "WM-TV-25-TV-Shows-That-Are-Still-Good-25-Years-Later_M8M1H6 reorder" at bounding box center [414, 333] width 581 height 95
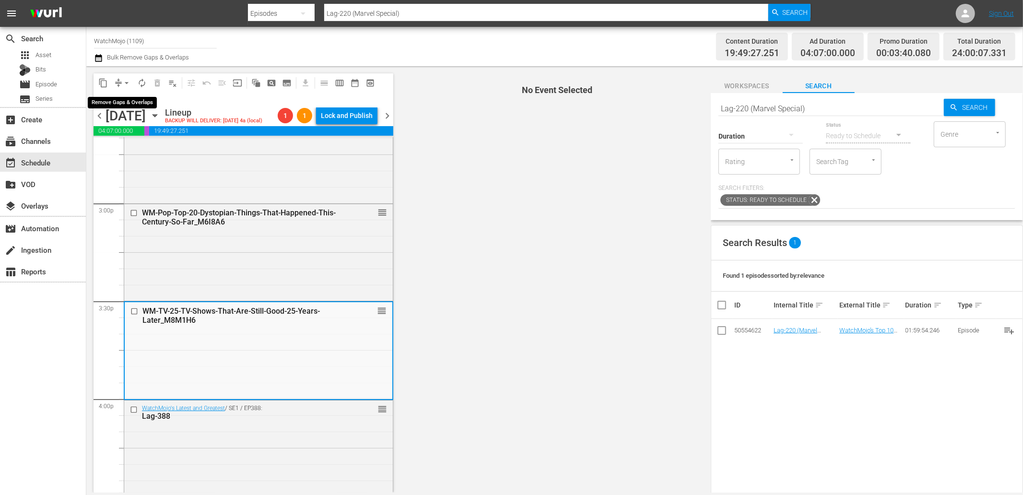
click at [126, 81] on span "arrow_drop_down" at bounding box center [127, 83] width 10 height 10
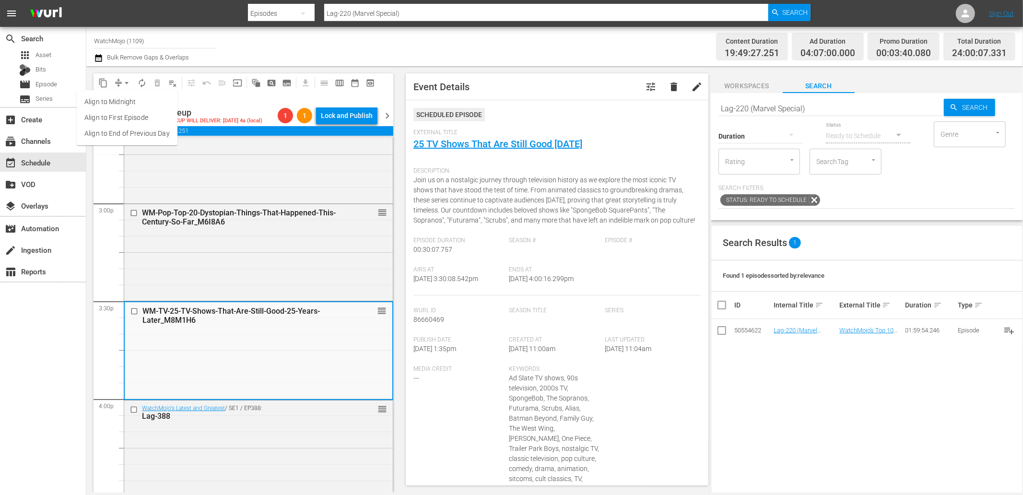
click at [166, 133] on li "Align to End of Previous Day" at bounding box center [127, 134] width 101 height 16
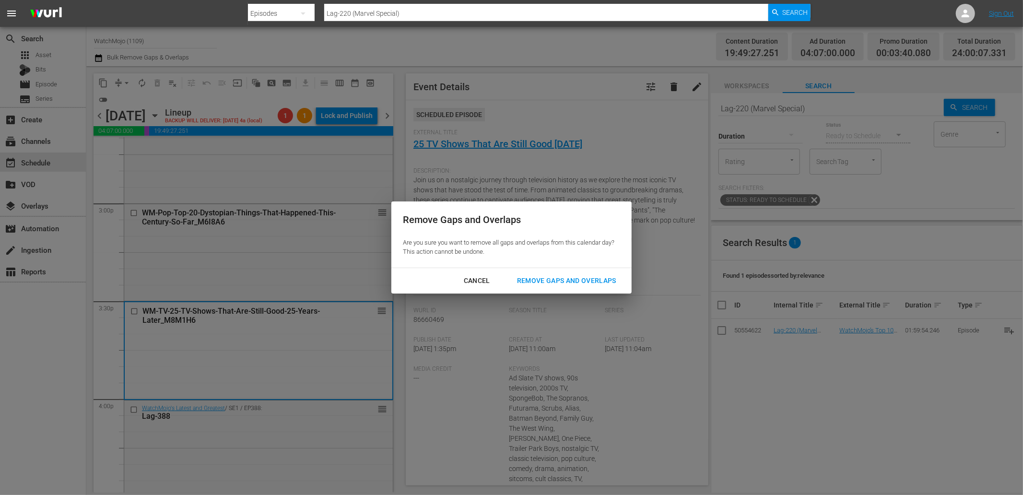
click at [540, 280] on div "Remove Gaps and Overlaps" at bounding box center [566, 281] width 115 height 12
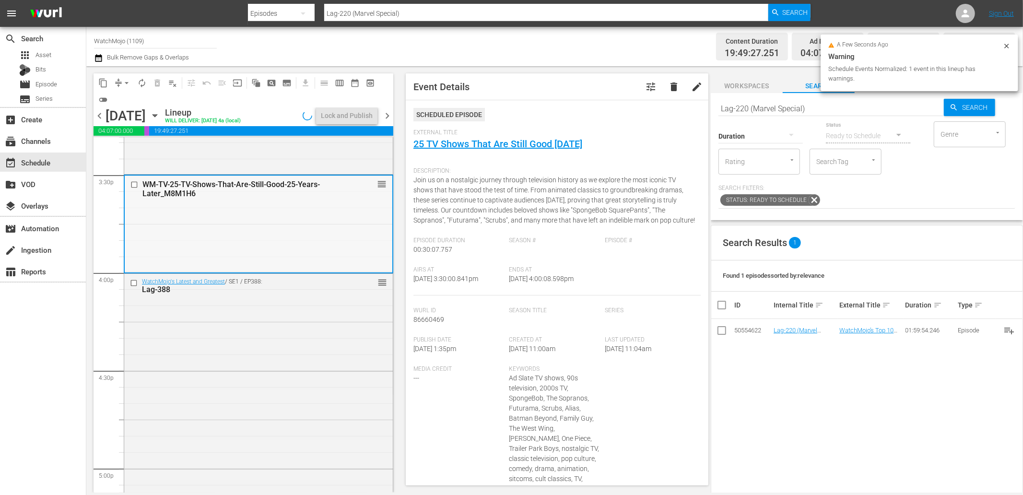
scroll to position [3046, 0]
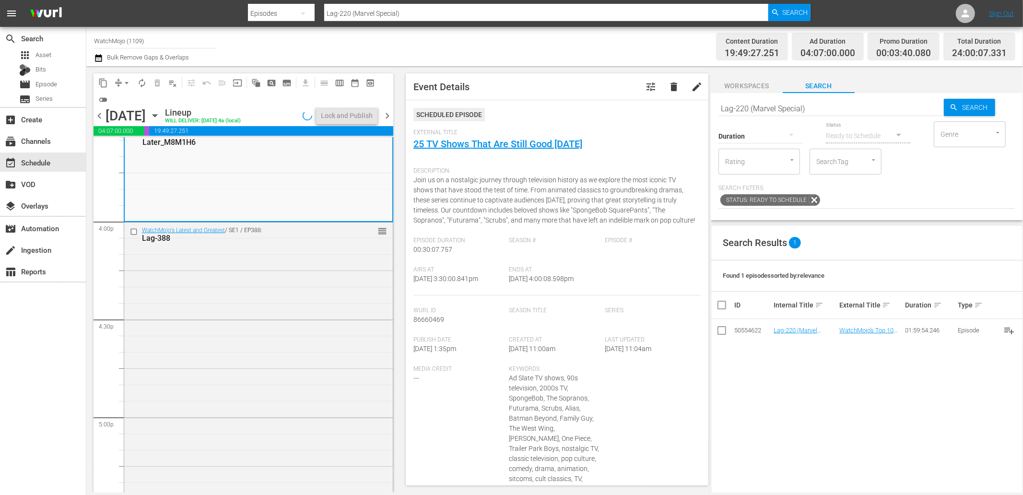
click at [227, 372] on div "WatchMojo's Latest and Greatest / SE1 / EP388: Lag-388 reorder" at bounding box center [258, 416] width 268 height 388
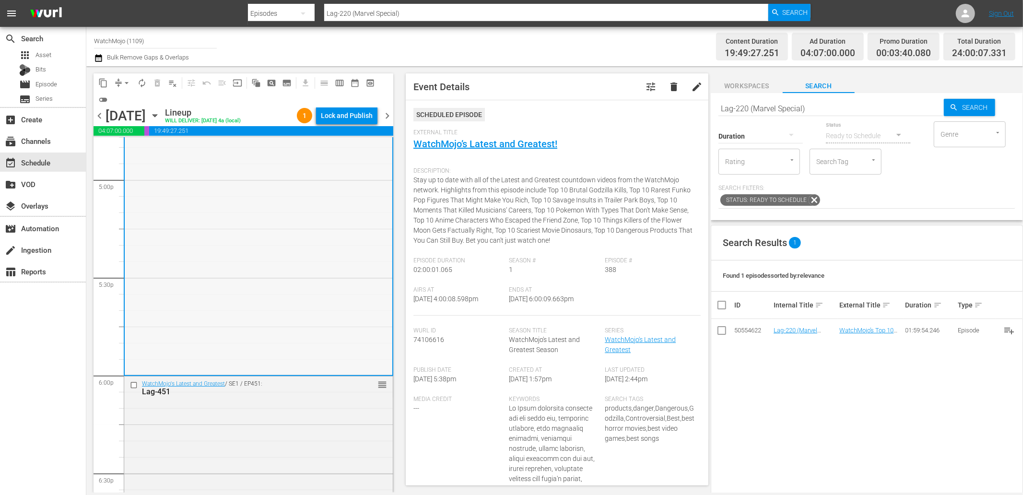
scroll to position [3294, 0]
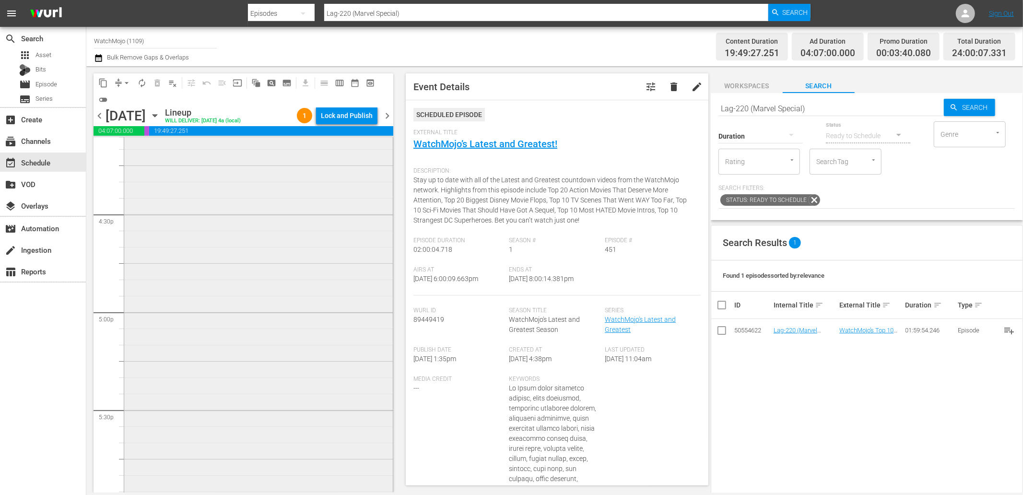
scroll to position [3010, 0]
click at [183, 355] on div "WatchMojo's Latest and Greatest / SE1 / EP388: Lag-388 reorder" at bounding box center [258, 452] width 268 height 388
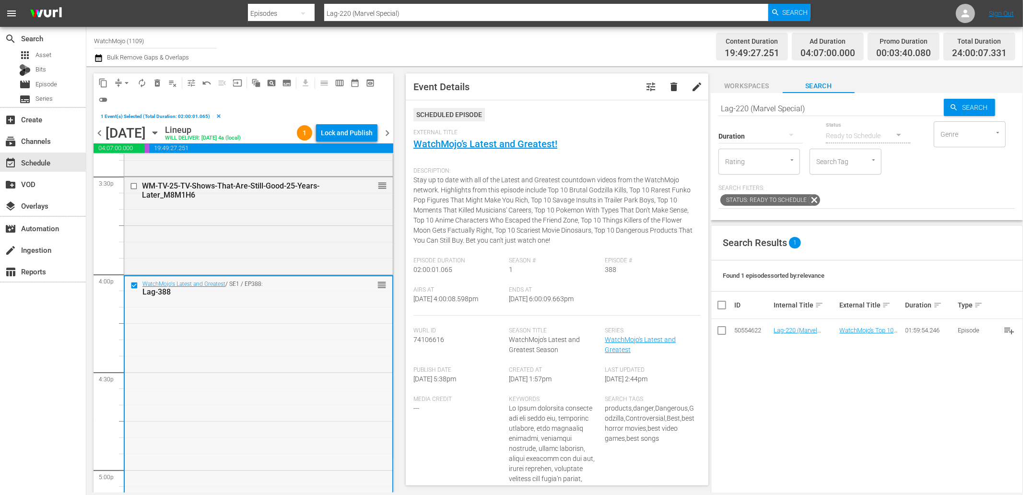
click at [224, 308] on div "WatchMojo's Latest and Greatest / SE1 / EP388: Lag-388 reorder" at bounding box center [259, 470] width 268 height 388
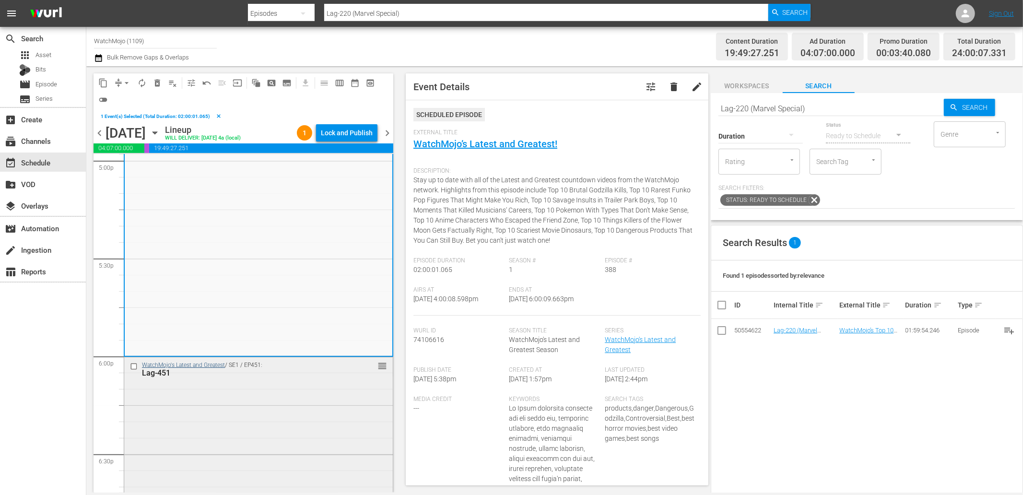
scroll to position [3329, 0]
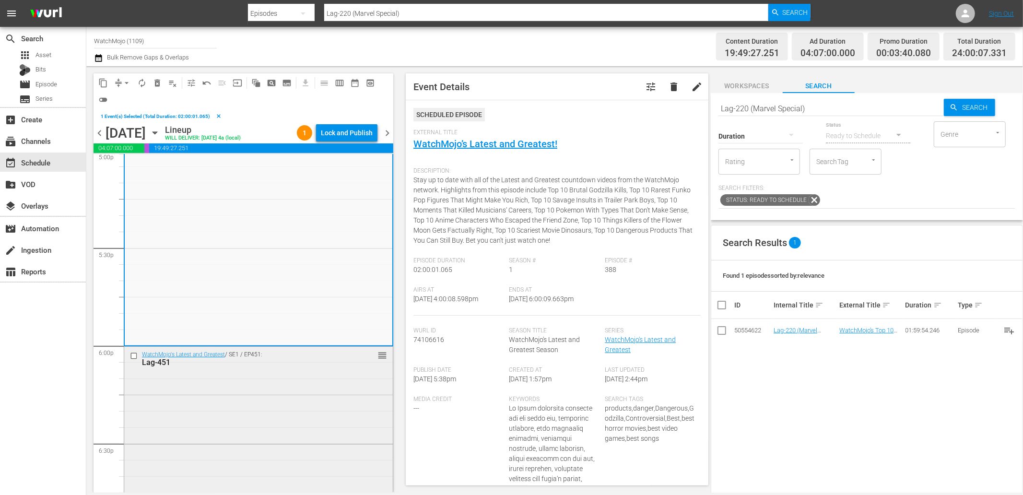
click at [128, 360] on div at bounding box center [135, 356] width 14 height 12
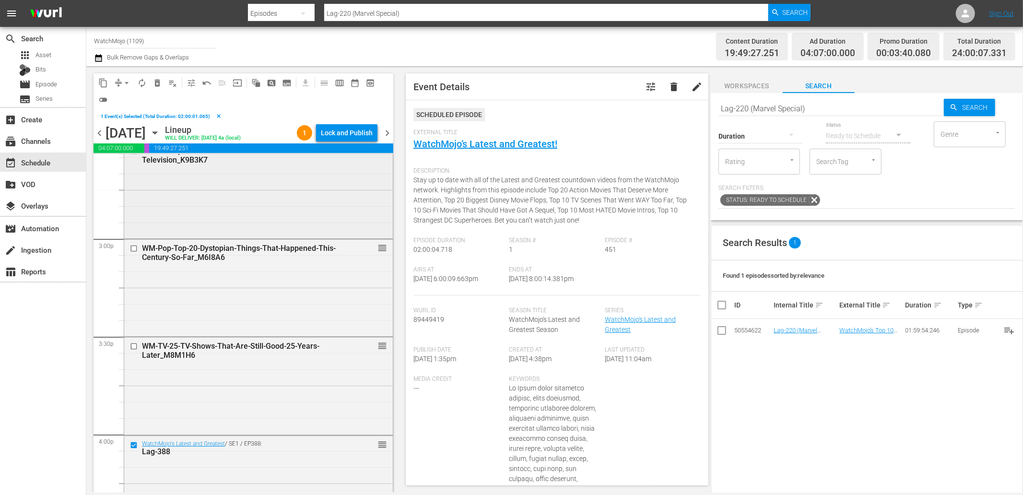
scroll to position [2868, 0]
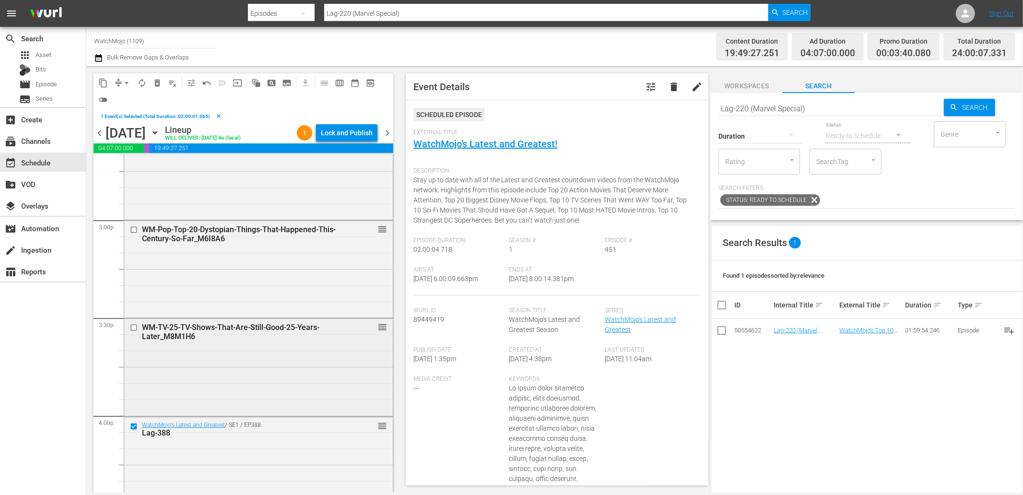
click at [189, 360] on div "WM-TV-25-TV-Shows-That-Are-Still-Good-25-Years-Later_M8M1H6 reorder" at bounding box center [258, 365] width 268 height 95
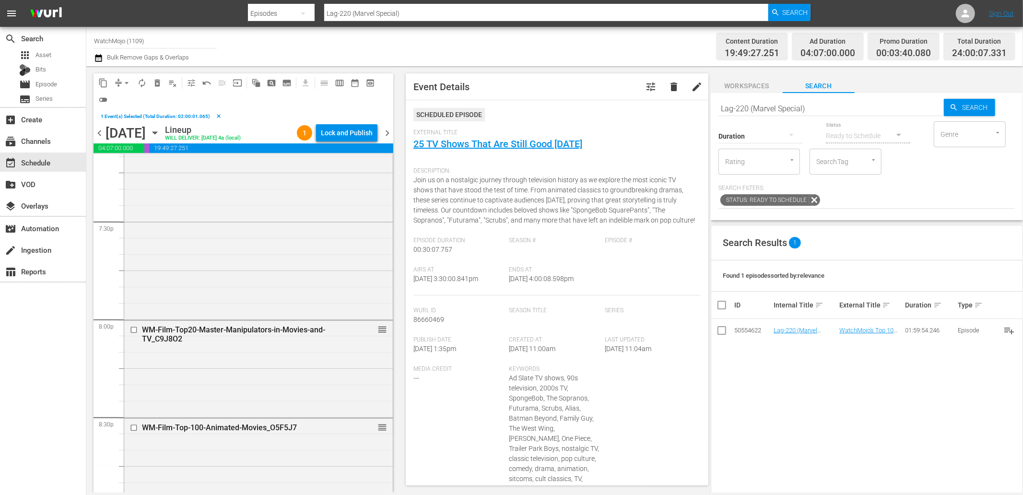
scroll to position [3898, 0]
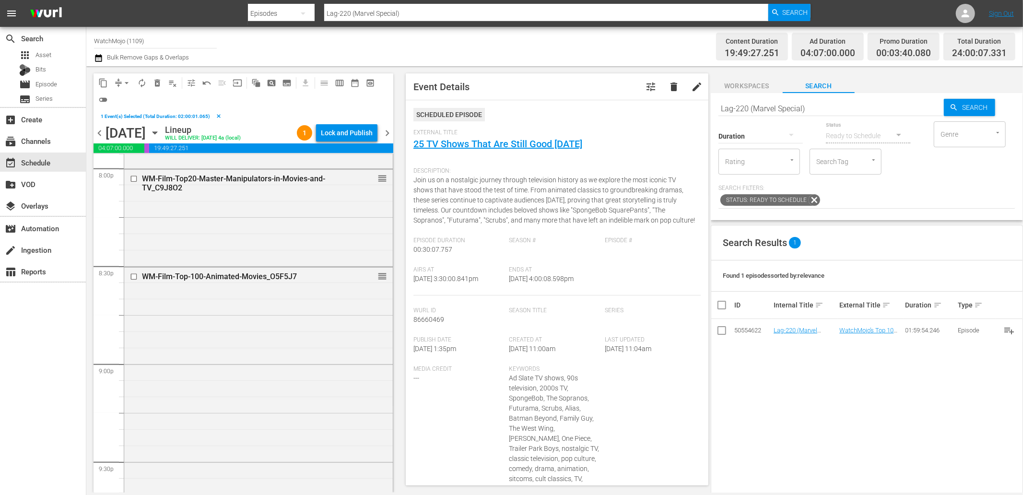
click at [189, 360] on div "WM-Film-Top-100-Animated-Movies_O5F5J7 reorder" at bounding box center [258, 413] width 268 height 291
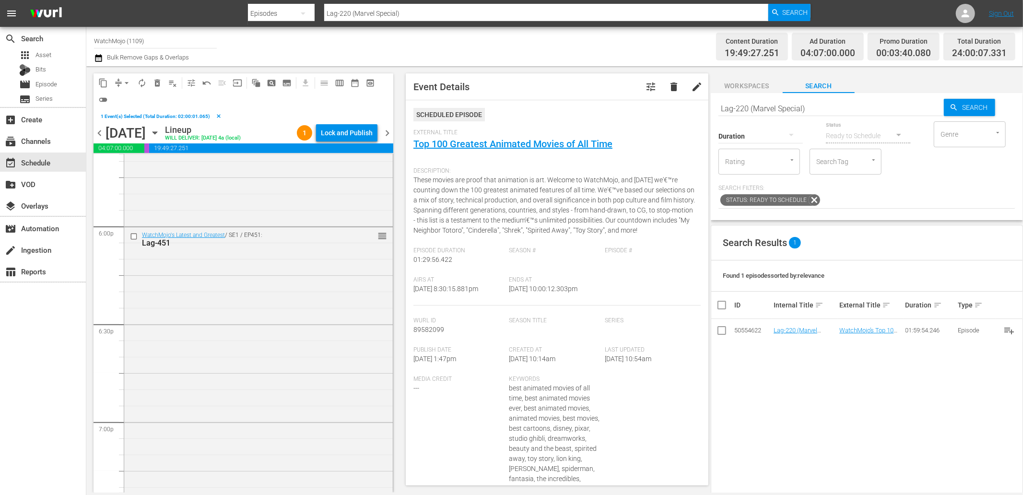
scroll to position [3401, 0]
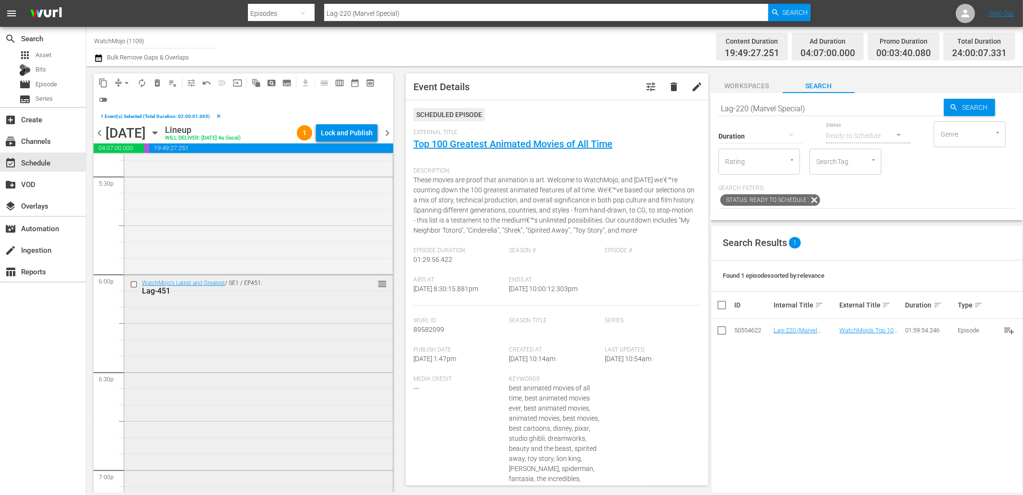
click at [183, 355] on div "WatchMojo's Latest and Greatest / SE1 / EP451: Lag-451 reorder" at bounding box center [258, 469] width 268 height 389
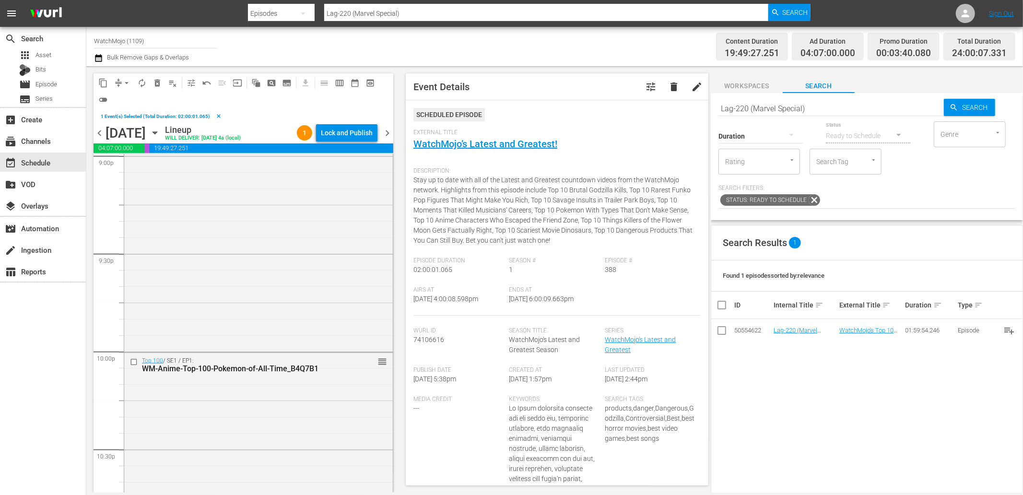
scroll to position [4357, 0]
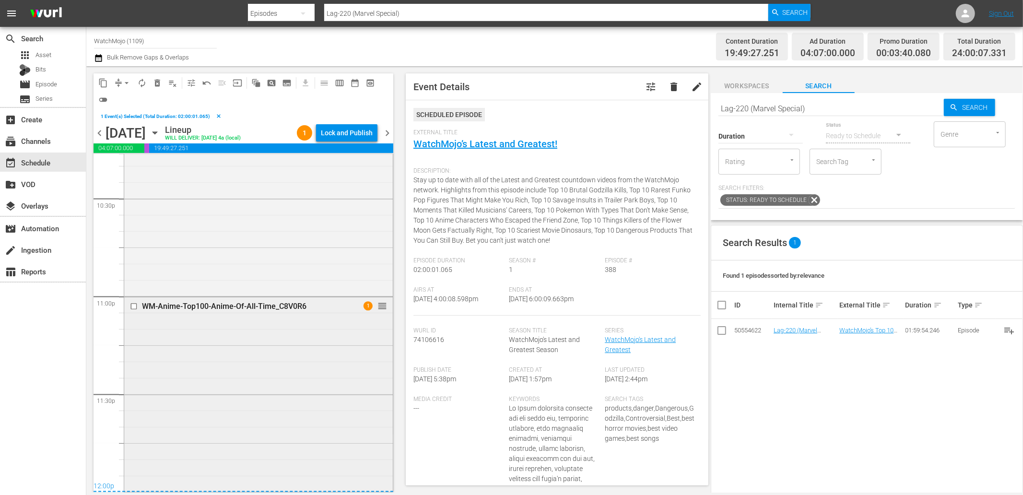
click at [235, 339] on div "WM-Anime-Top100-Anime-Of-All-Time_C8V0R6 1 reorder" at bounding box center [258, 393] width 268 height 193
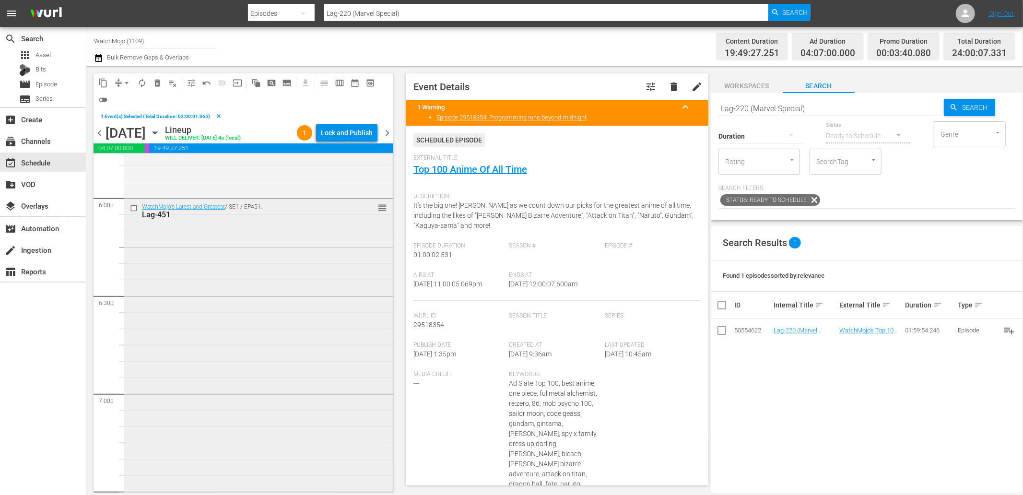
scroll to position [3434, 0]
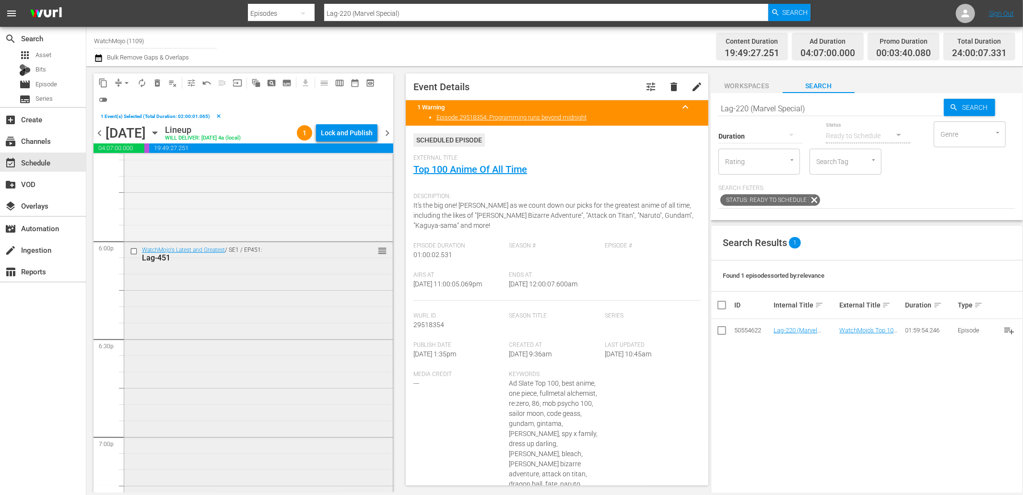
click at [226, 336] on div "WatchMojo's Latest and Greatest / SE1 / EP451: Lag-451 reorder" at bounding box center [258, 436] width 268 height 389
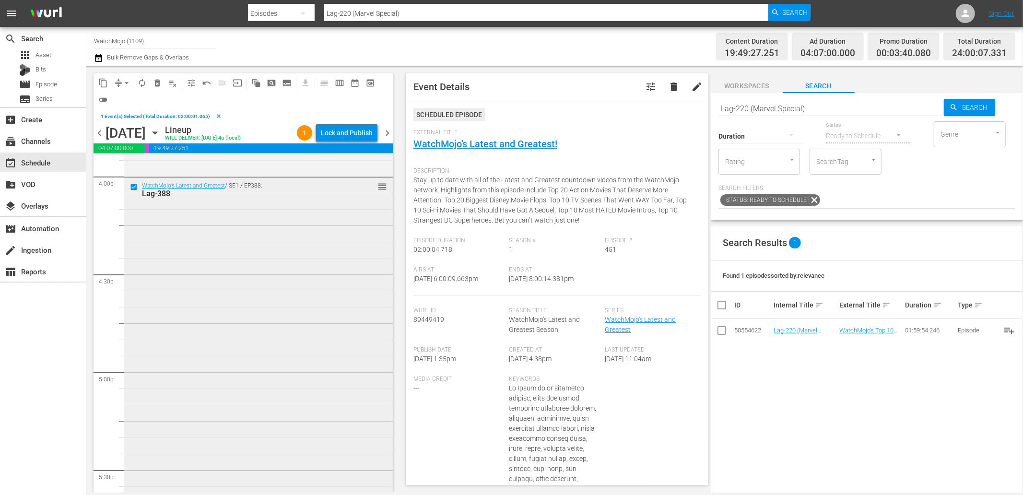
scroll to position [3079, 0]
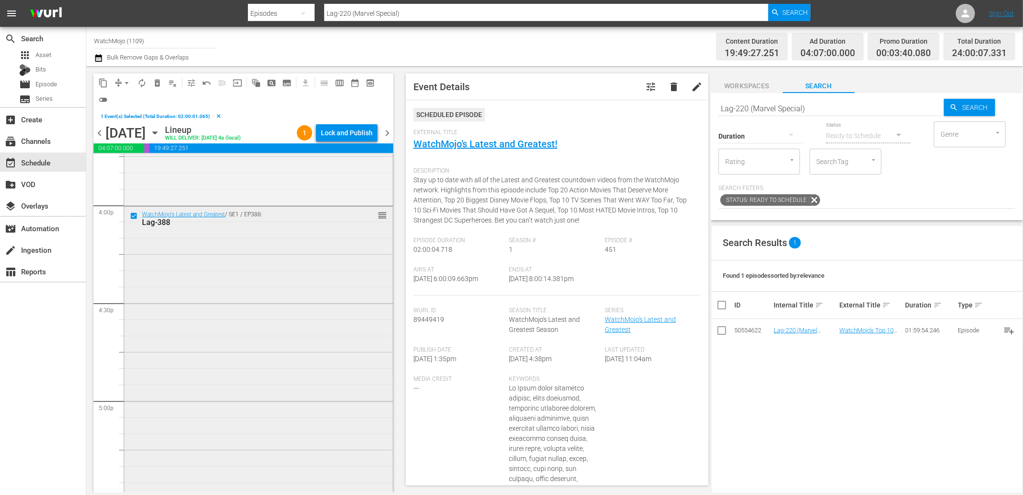
click at [179, 327] on div "WatchMojo's Latest and Greatest / SE1 / EP388: Lag-388 reorder" at bounding box center [258, 401] width 268 height 388
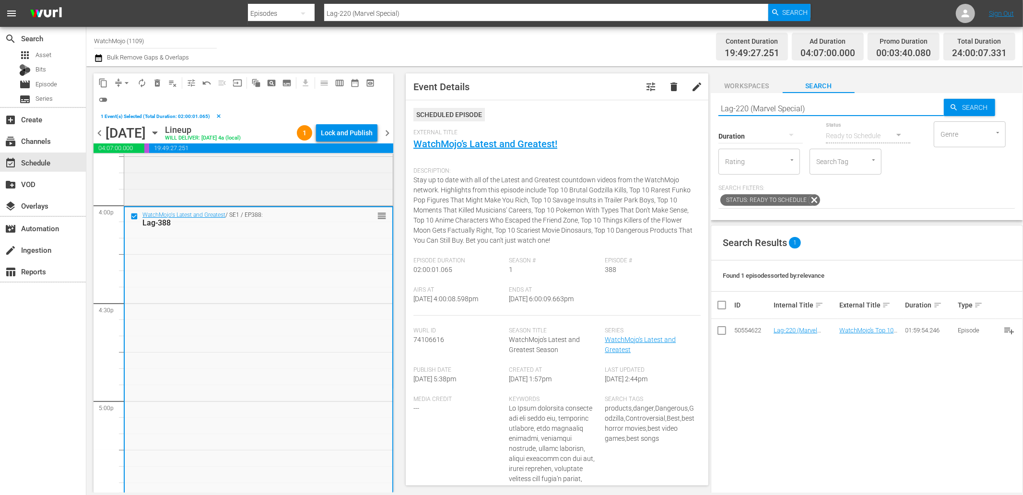
drag, startPoint x: 708, startPoint y: 105, endPoint x: 638, endPoint y: 118, distance: 71.2
click at [641, 116] on div "content_copy compress arrow_drop_down autorenew_outlined delete_forever_outline…" at bounding box center [554, 279] width 936 height 426
paste input "392"
type input "Lag-392"
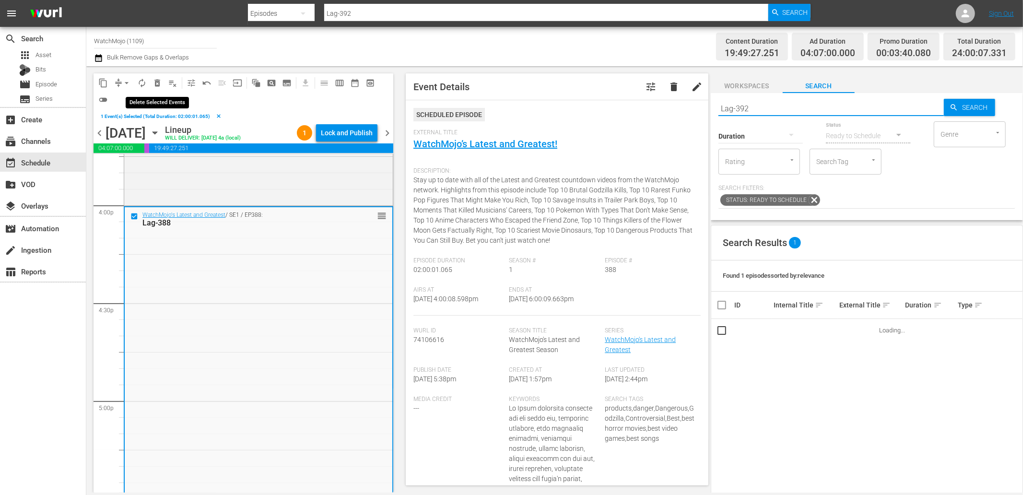
type input "Lag-392"
click at [156, 85] on span "delete_forever_outlined" at bounding box center [157, 83] width 10 height 10
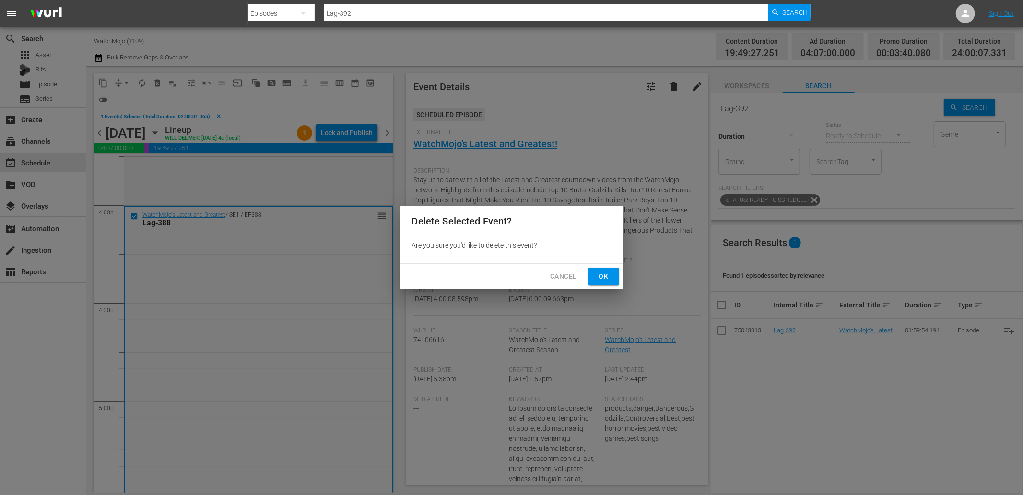
click at [597, 276] on span "Ok" at bounding box center [603, 276] width 15 height 12
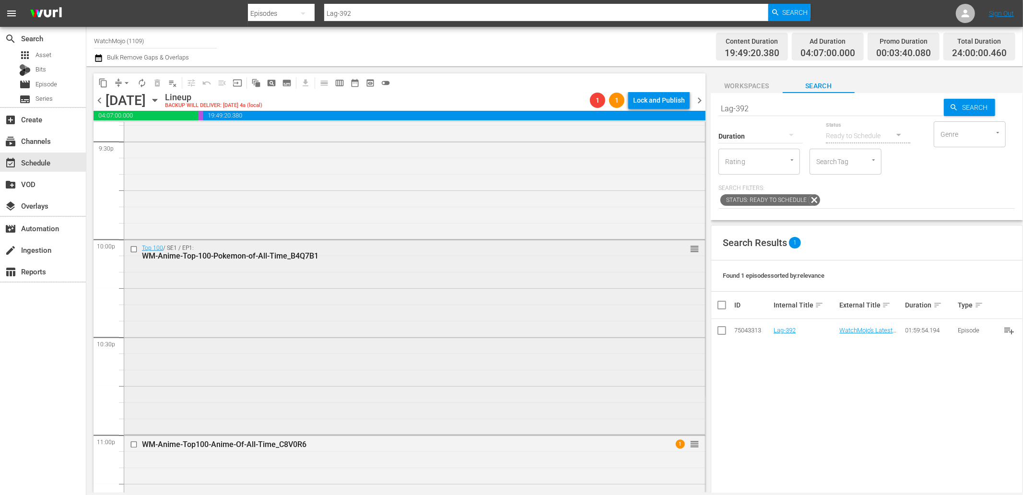
scroll to position [4325, 0]
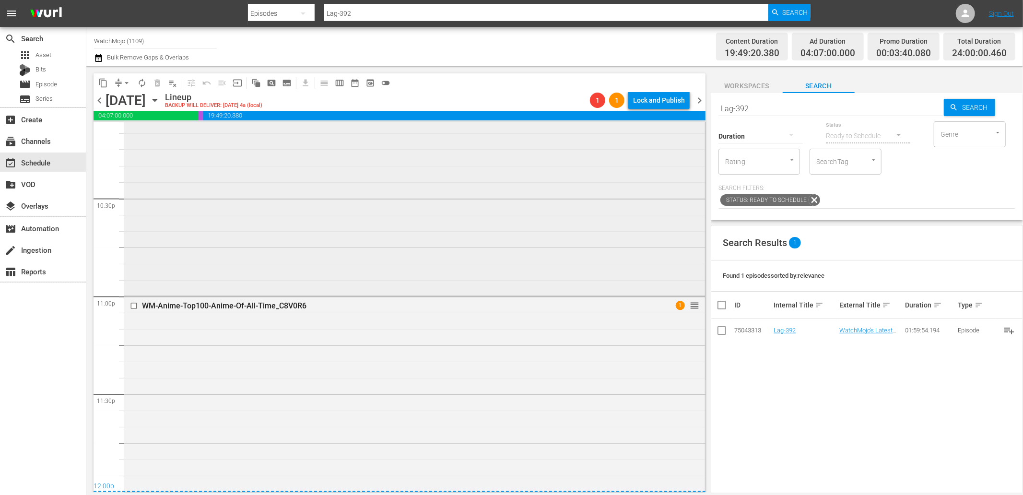
click at [247, 442] on div "WM-Anime-Top100-Anime-Of-All-Time_C8V0R6 1 reorder" at bounding box center [414, 393] width 581 height 193
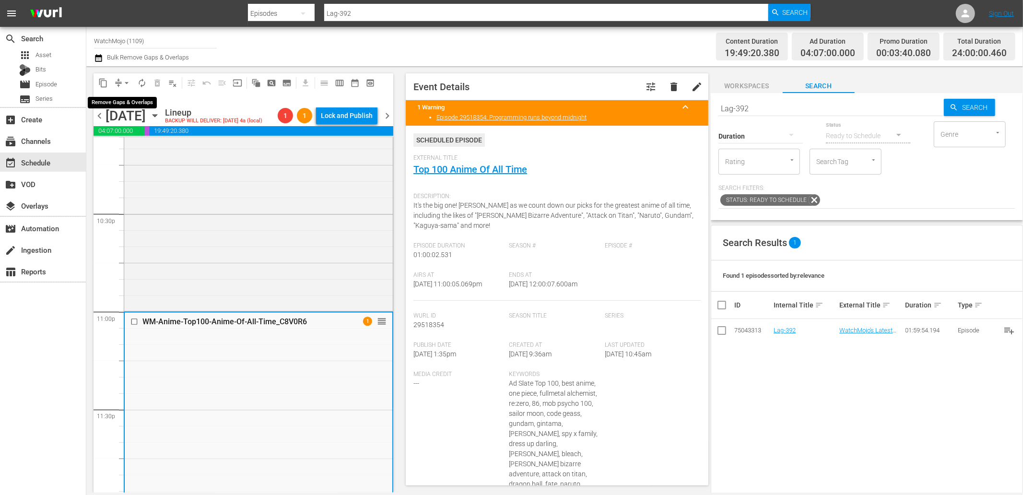
click at [128, 80] on span "arrow_drop_down" at bounding box center [127, 83] width 10 height 10
click at [140, 136] on li "Align to End of Previous Day" at bounding box center [127, 134] width 101 height 16
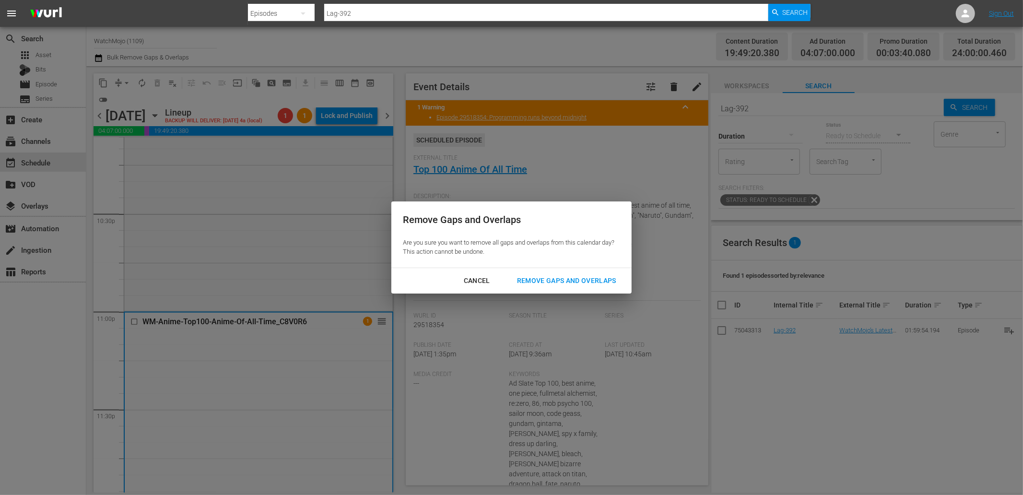
click at [554, 275] on div "Remove Gaps and Overlaps" at bounding box center [566, 281] width 115 height 12
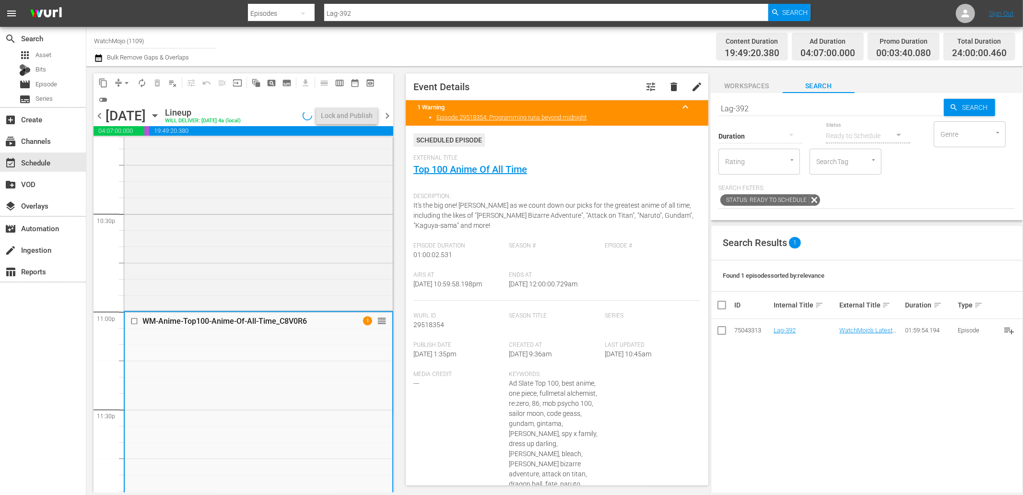
drag, startPoint x: 572, startPoint y: 289, endPoint x: 545, endPoint y: 291, distance: 27.0
click at [545, 291] on div "Airs At 10/5/25 @ 10:59:58.198pm Ends At 10/6/25 @ 12:00:00.729am" at bounding box center [556, 285] width 287 height 29
copy span "12:00:00.729am"
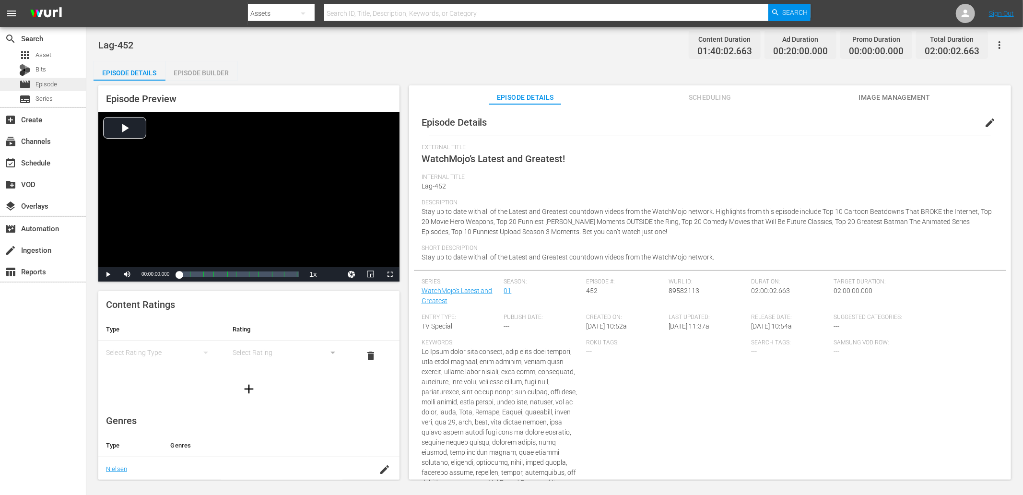
click at [42, 85] on span "Episode" at bounding box center [46, 85] width 22 height 10
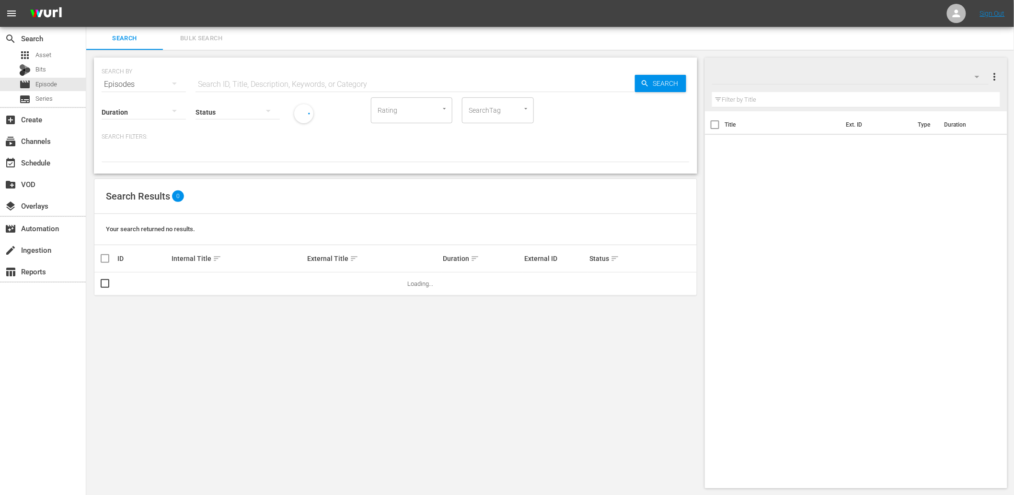
click at [239, 79] on input "text" at bounding box center [416, 84] width 440 height 23
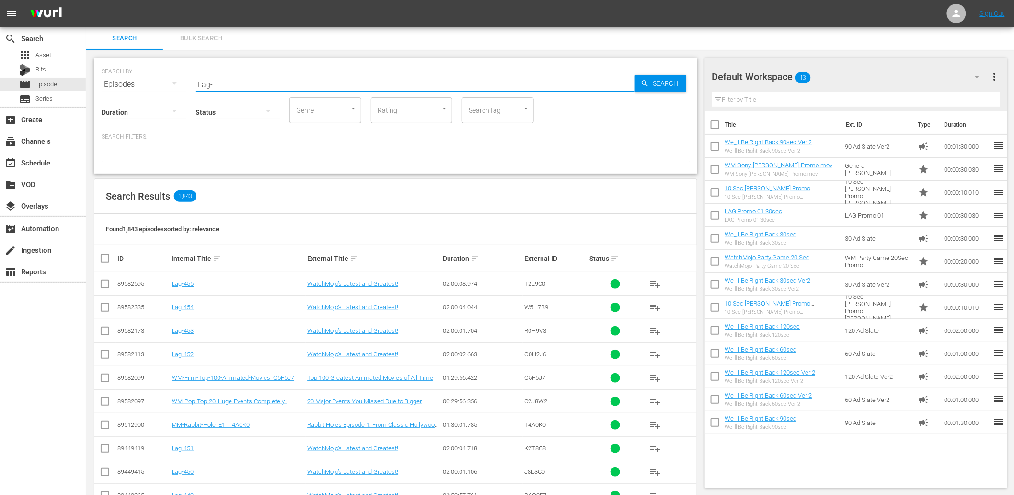
type input "Lag-"
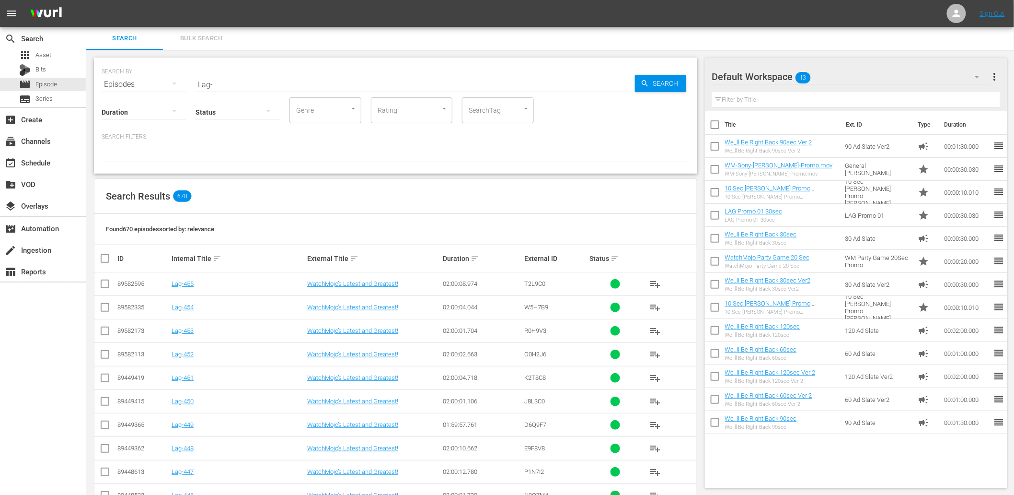
click at [370, 193] on div "Search Results 670" at bounding box center [395, 196] width 603 height 35
click at [298, 209] on div "Search Results 670" at bounding box center [395, 196] width 603 height 35
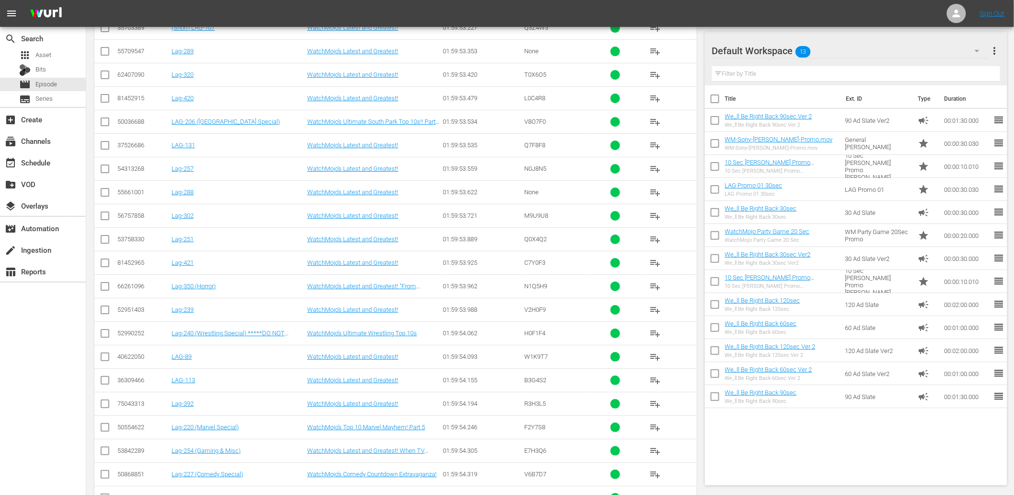
scroll to position [2852, 0]
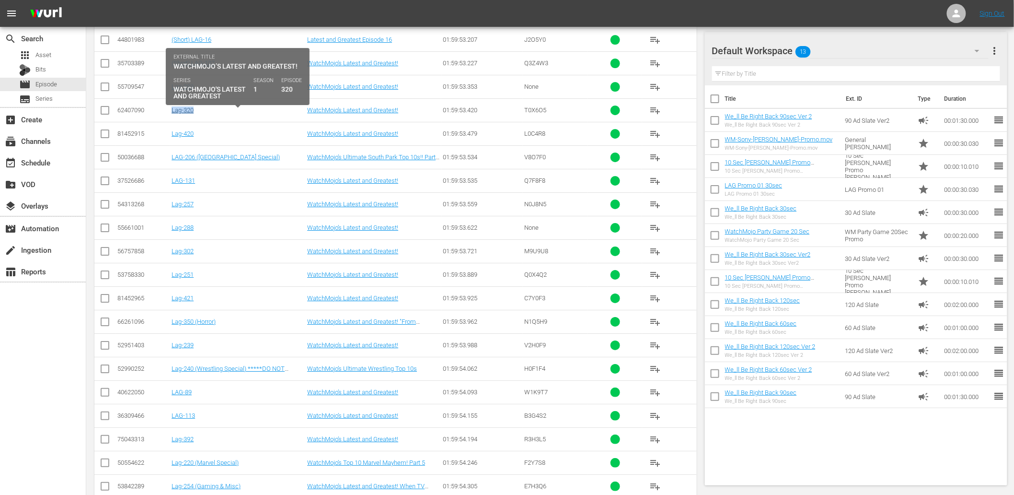
drag, startPoint x: 209, startPoint y: 112, endPoint x: 173, endPoint y: 118, distance: 36.0
click at [173, 114] on div "Lag-320" at bounding box center [238, 109] width 133 height 7
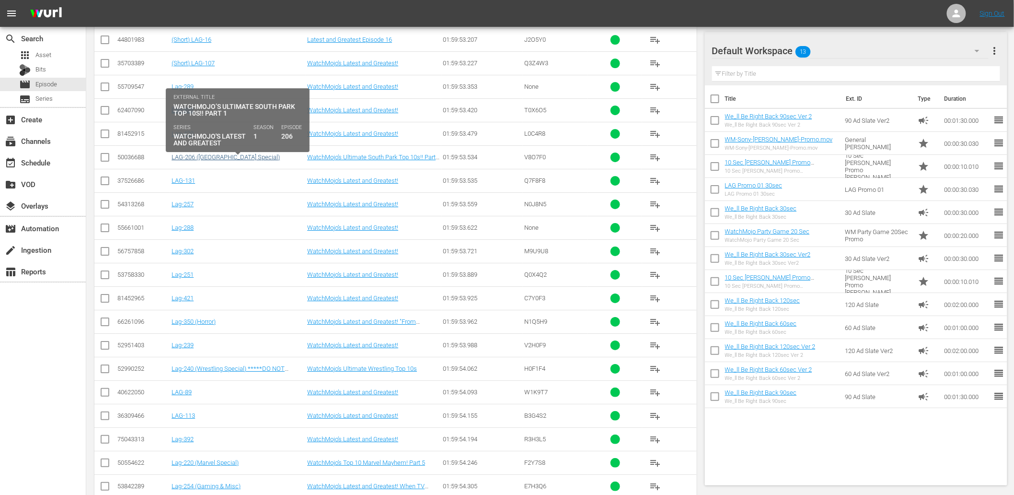
copy link "Lag-320"
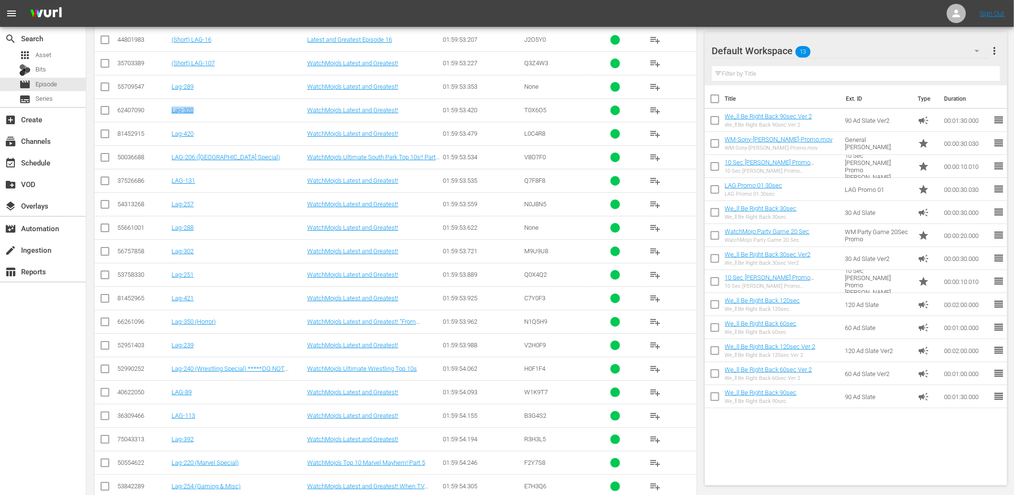
scroll to position [2993, 0]
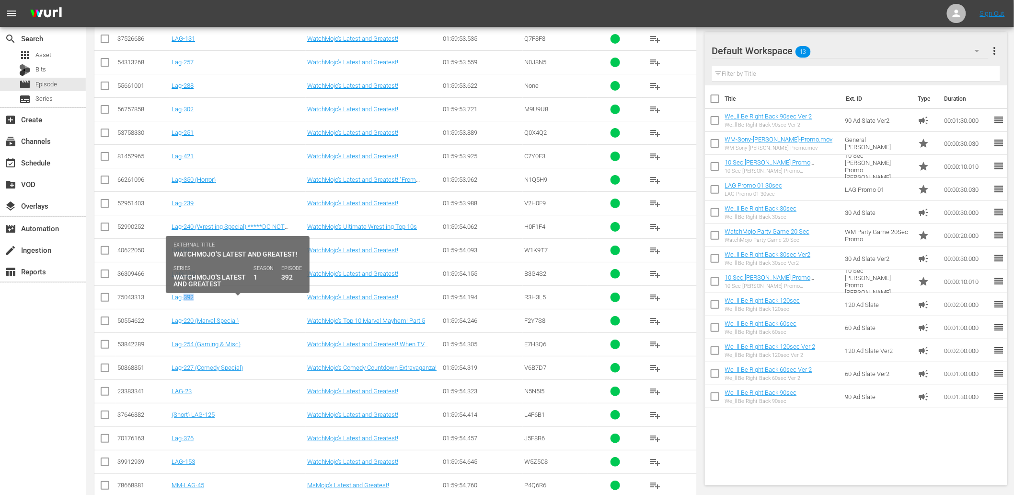
drag, startPoint x: 199, startPoint y: 304, endPoint x: 183, endPoint y: 308, distance: 16.3
click at [183, 308] on td "Lag-392" at bounding box center [238, 296] width 136 height 23
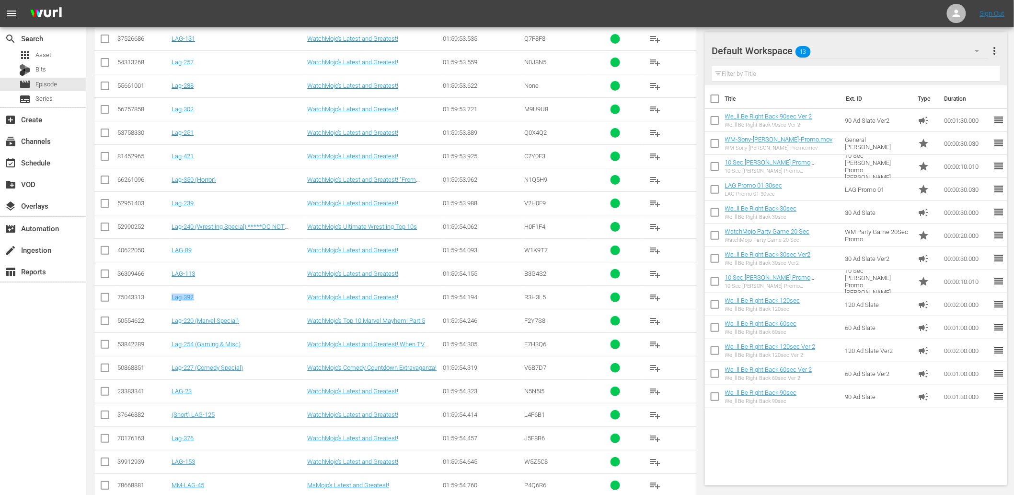
copy link "Lag-392"
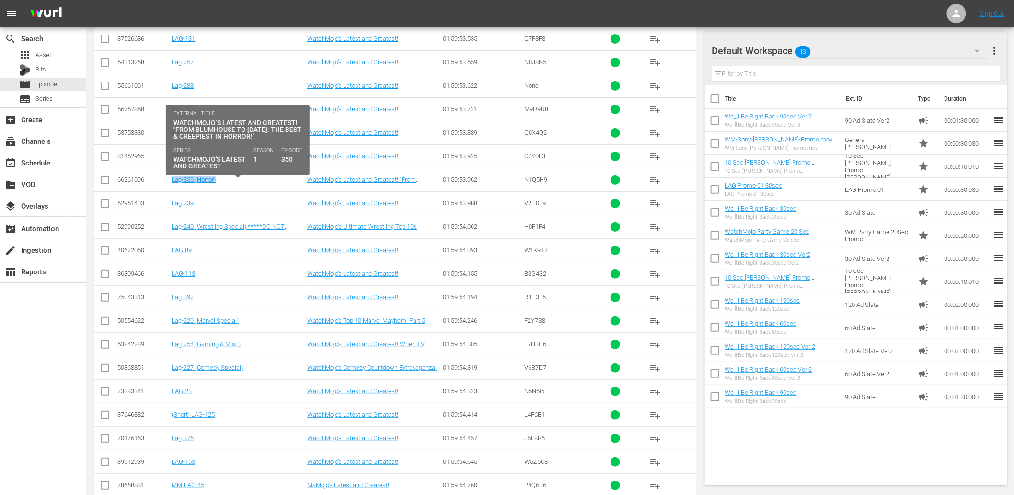
drag, startPoint x: 243, startPoint y: 191, endPoint x: 171, endPoint y: 189, distance: 71.4
click at [171, 189] on td "Lag-350 (Horror)" at bounding box center [238, 179] width 136 height 23
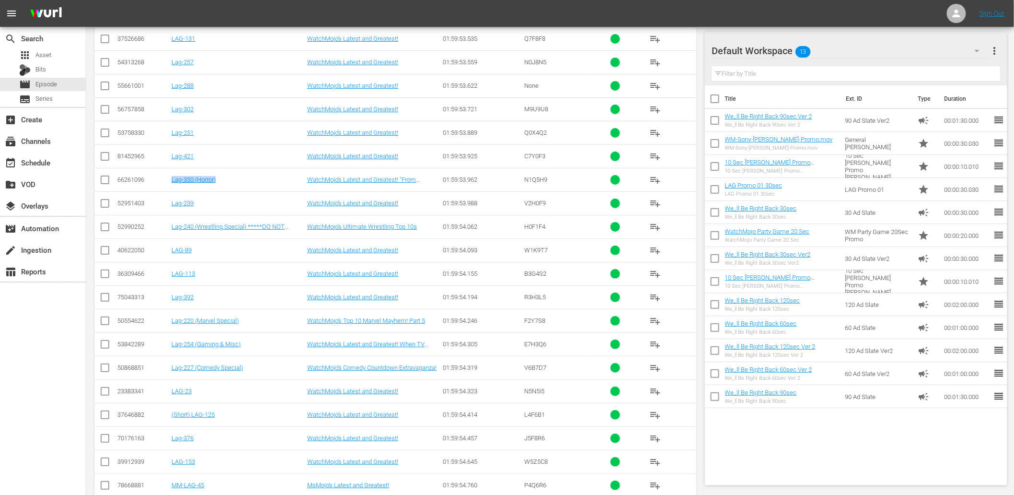
copy link "Lag-350 (Horror)"
drag, startPoint x: 255, startPoint y: 324, endPoint x: 179, endPoint y: 331, distance: 76.1
click at [179, 331] on td "Lag-220 (Marvel Special)" at bounding box center [238, 320] width 136 height 23
copy link "Lag-220 (Marvel Special)"
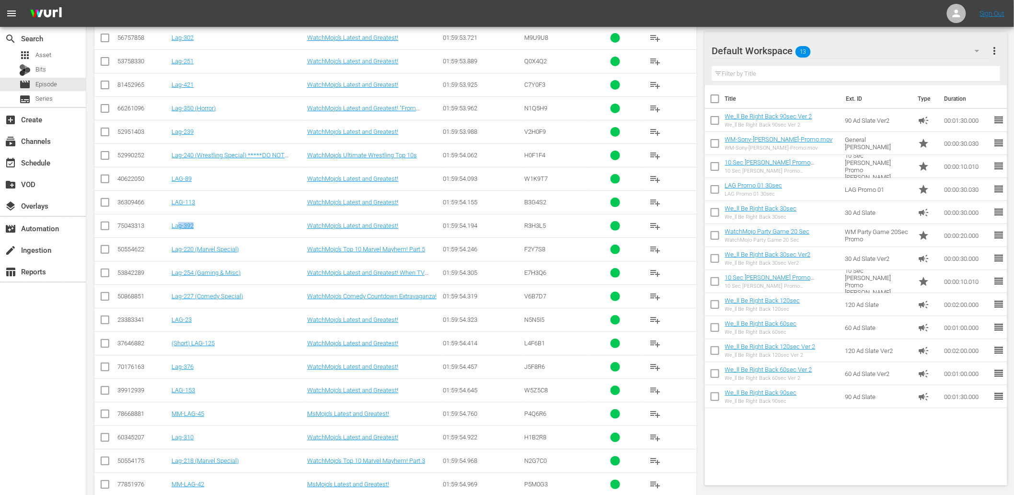
drag, startPoint x: 203, startPoint y: 239, endPoint x: 176, endPoint y: 236, distance: 26.5
click at [176, 236] on td "Lag-392" at bounding box center [238, 225] width 136 height 23
copy link "Lag-392"
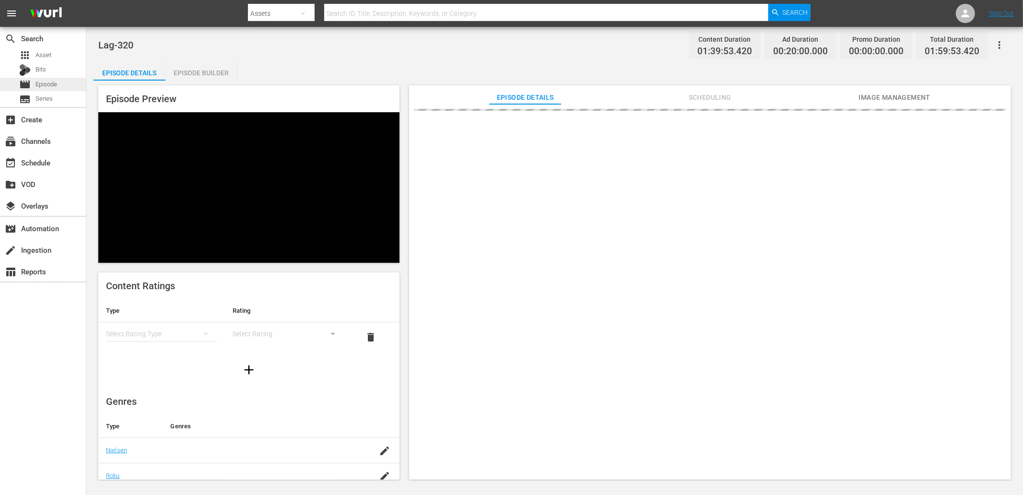
click at [50, 84] on span "Episode" at bounding box center [46, 85] width 22 height 10
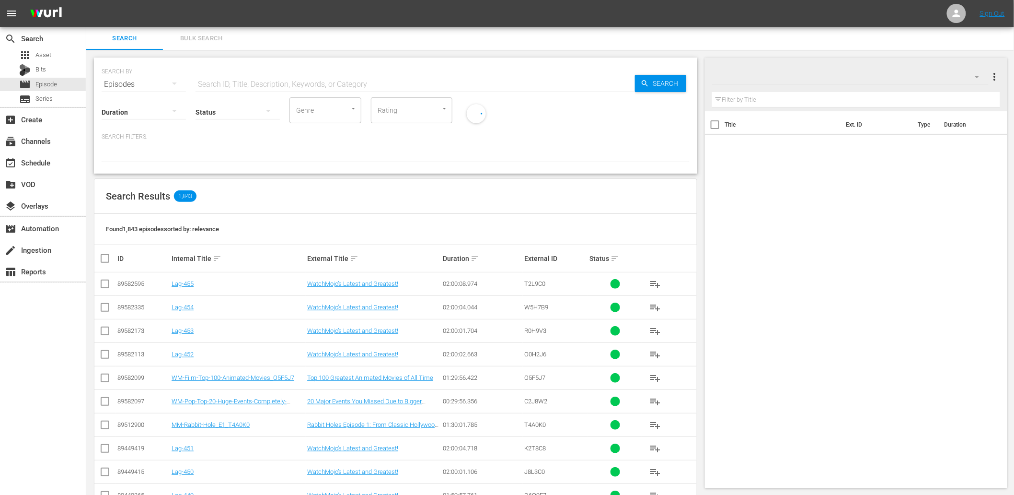
click at [242, 73] on input "text" at bounding box center [416, 84] width 440 height 23
click at [234, 82] on input "text" at bounding box center [416, 84] width 440 height 23
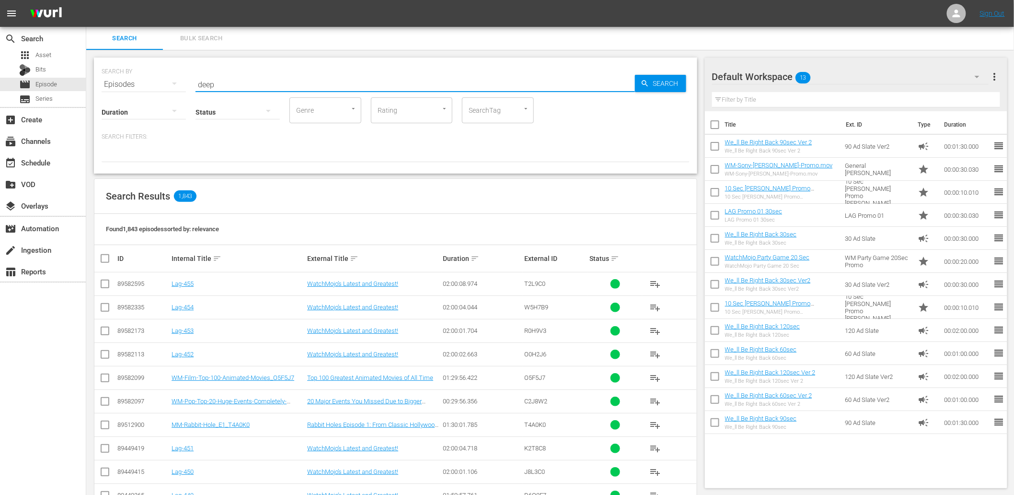
type input "Deep Dive"
